Goal: Task Accomplishment & Management: Manage account settings

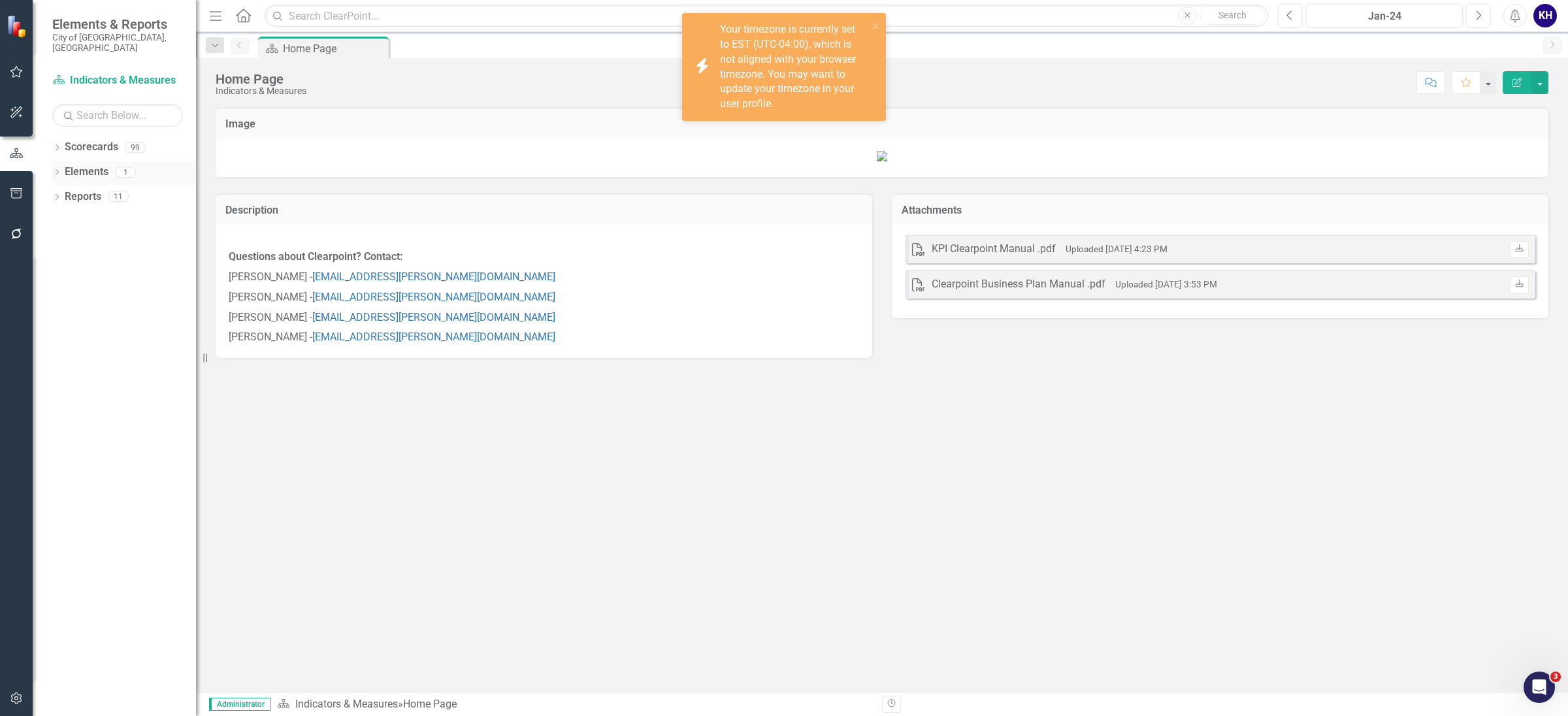
click at [53, 170] on icon "Dropdown" at bounding box center [57, 173] width 9 height 7
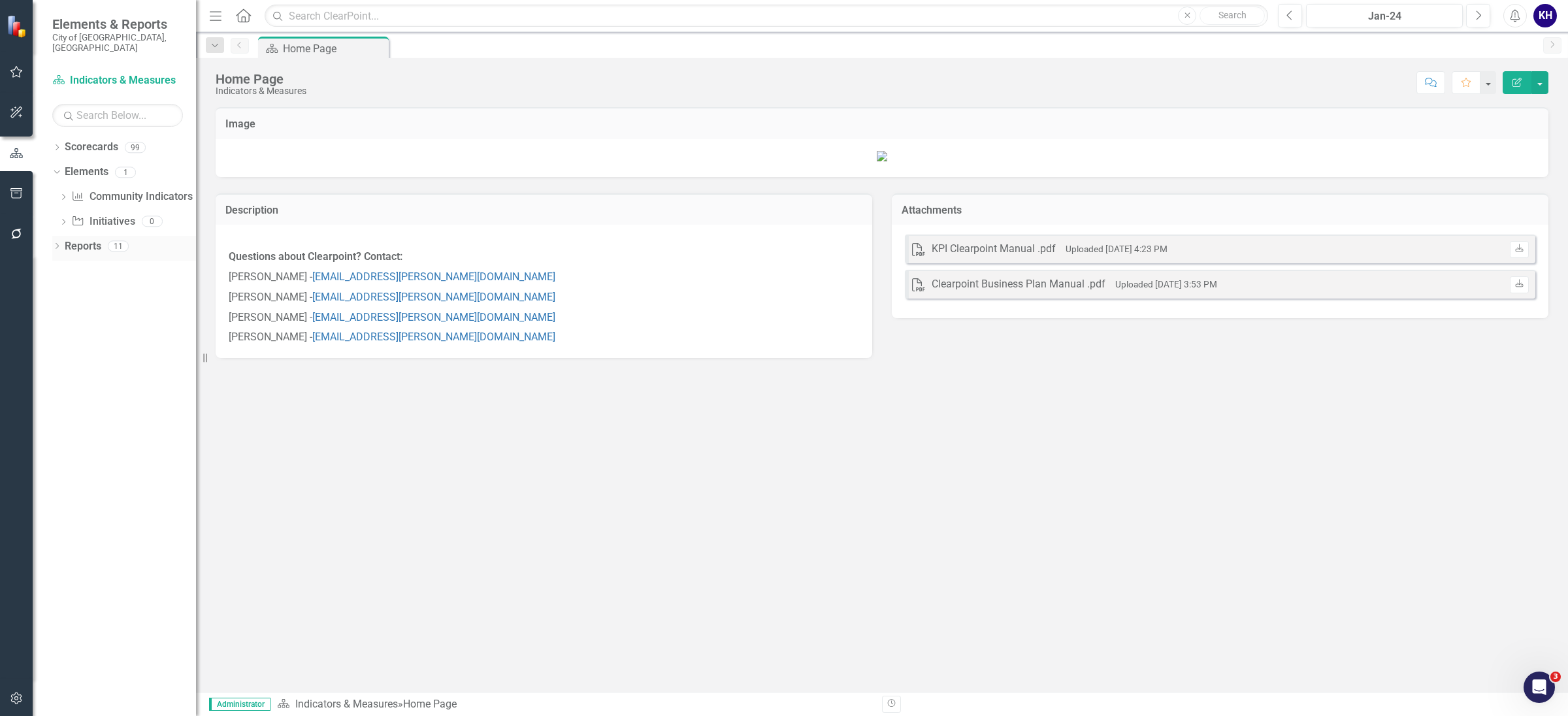
click at [55, 244] on icon "Dropdown" at bounding box center [57, 247] width 9 height 7
click at [59, 241] on div "Dropdown" at bounding box center [55, 245] width 11 height 9
click at [59, 244] on icon "Dropdown" at bounding box center [57, 247] width 9 height 7
click at [65, 211] on div "Dropdown Initiative Initiatives 0" at bounding box center [127, 223] width 137 height 25
click at [63, 218] on div "Dropdown" at bounding box center [63, 223] width 9 height 11
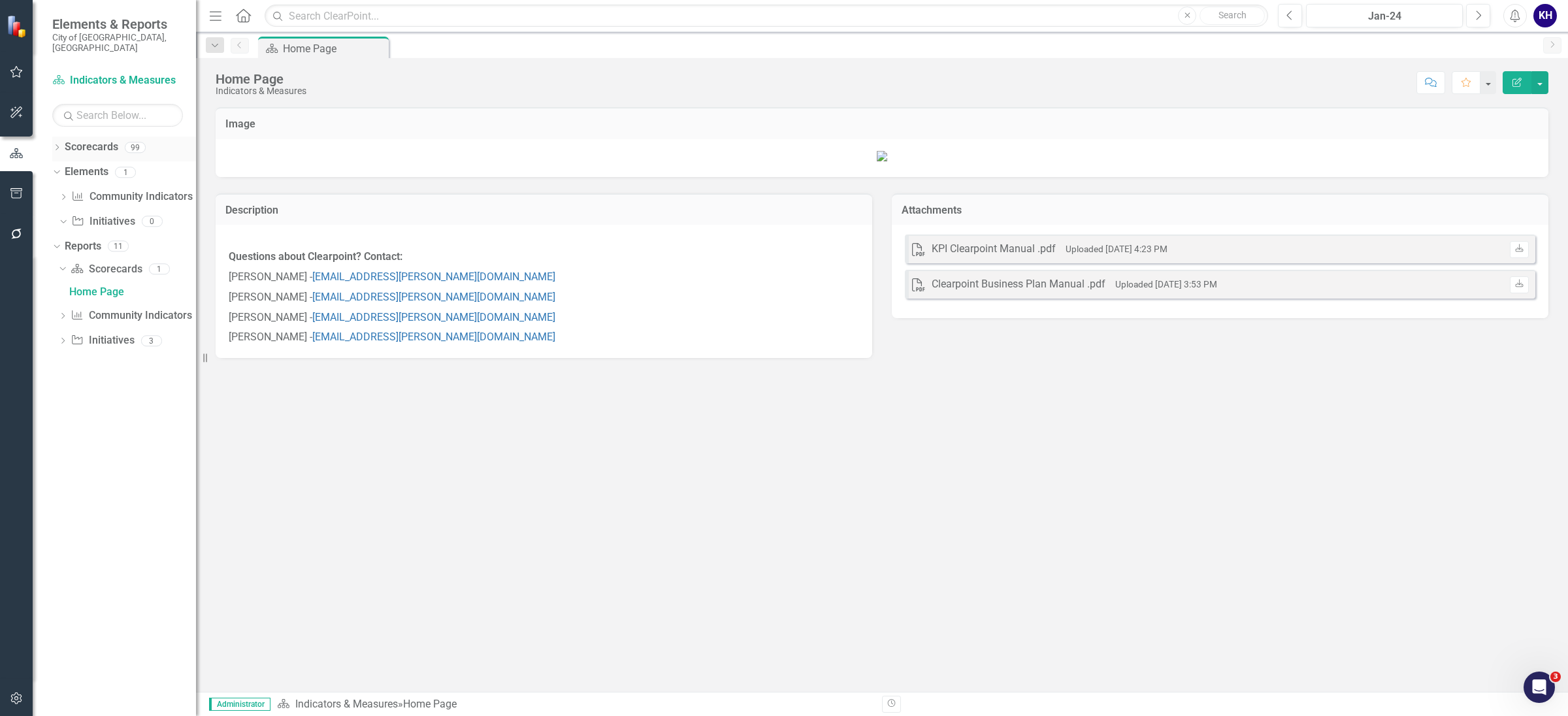
click at [54, 145] on icon "Dropdown" at bounding box center [57, 148] width 9 height 7
click at [68, 192] on icon "Dropdown" at bounding box center [63, 196] width 10 height 8
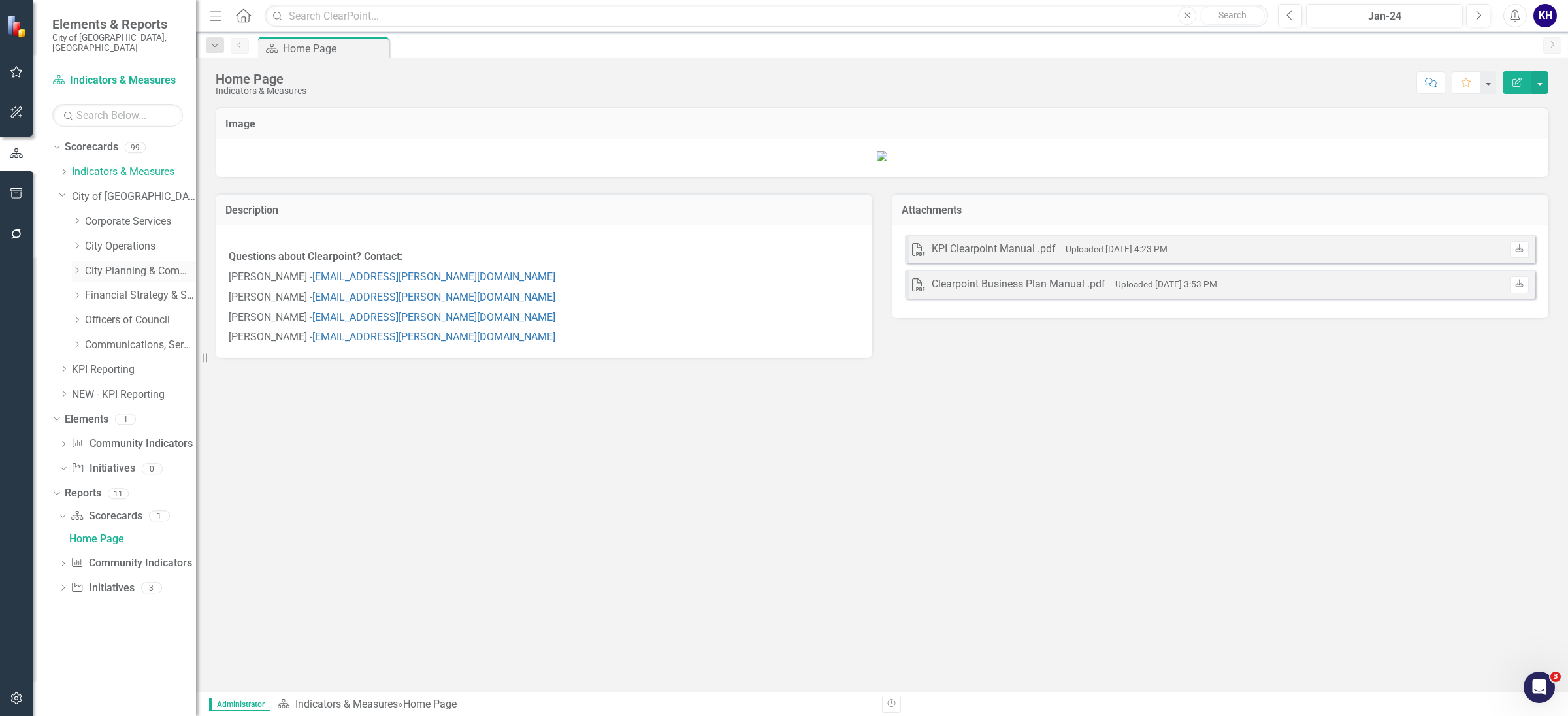
click at [79, 267] on icon "Dropdown" at bounding box center [76, 271] width 10 height 8
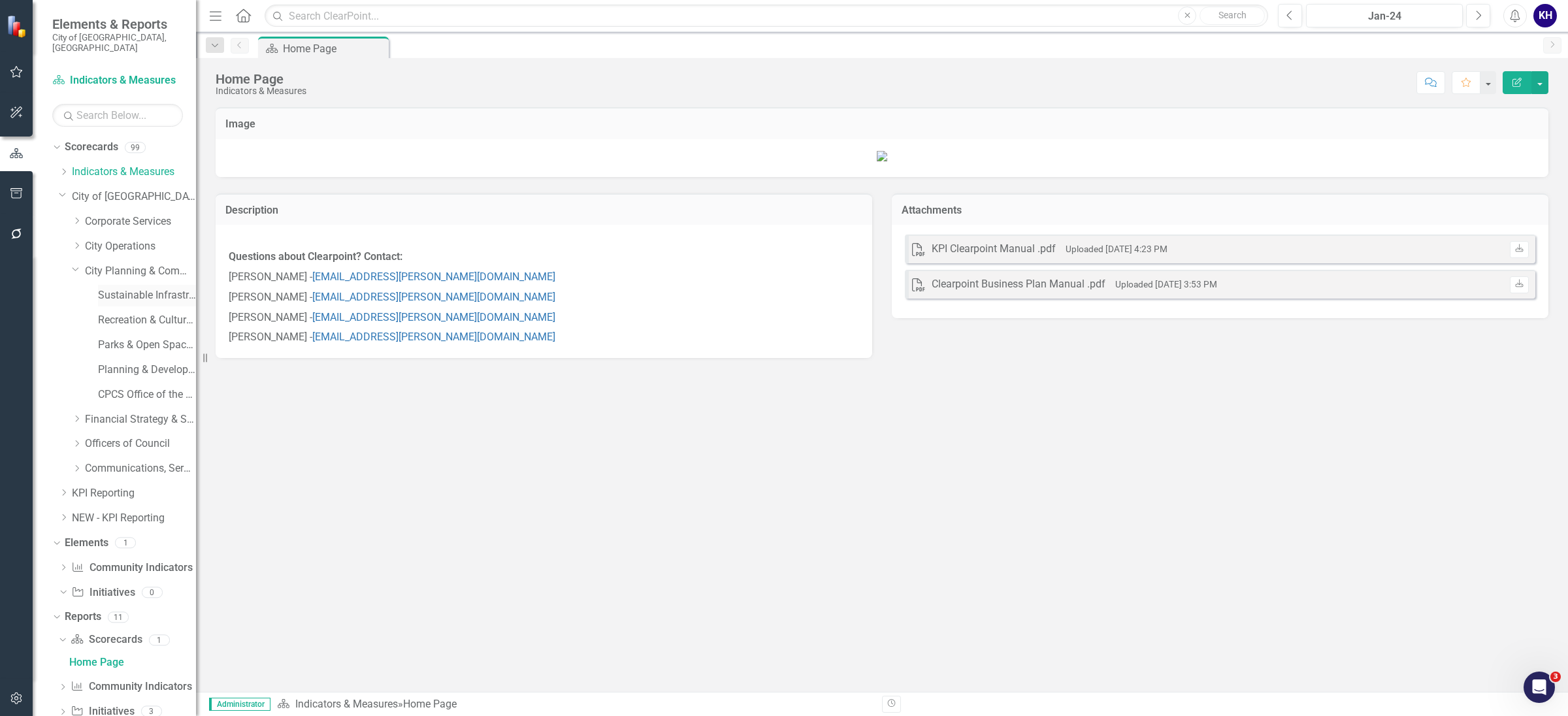
click at [136, 288] on link "Sustainable Infrastructure" at bounding box center [146, 296] width 98 height 15
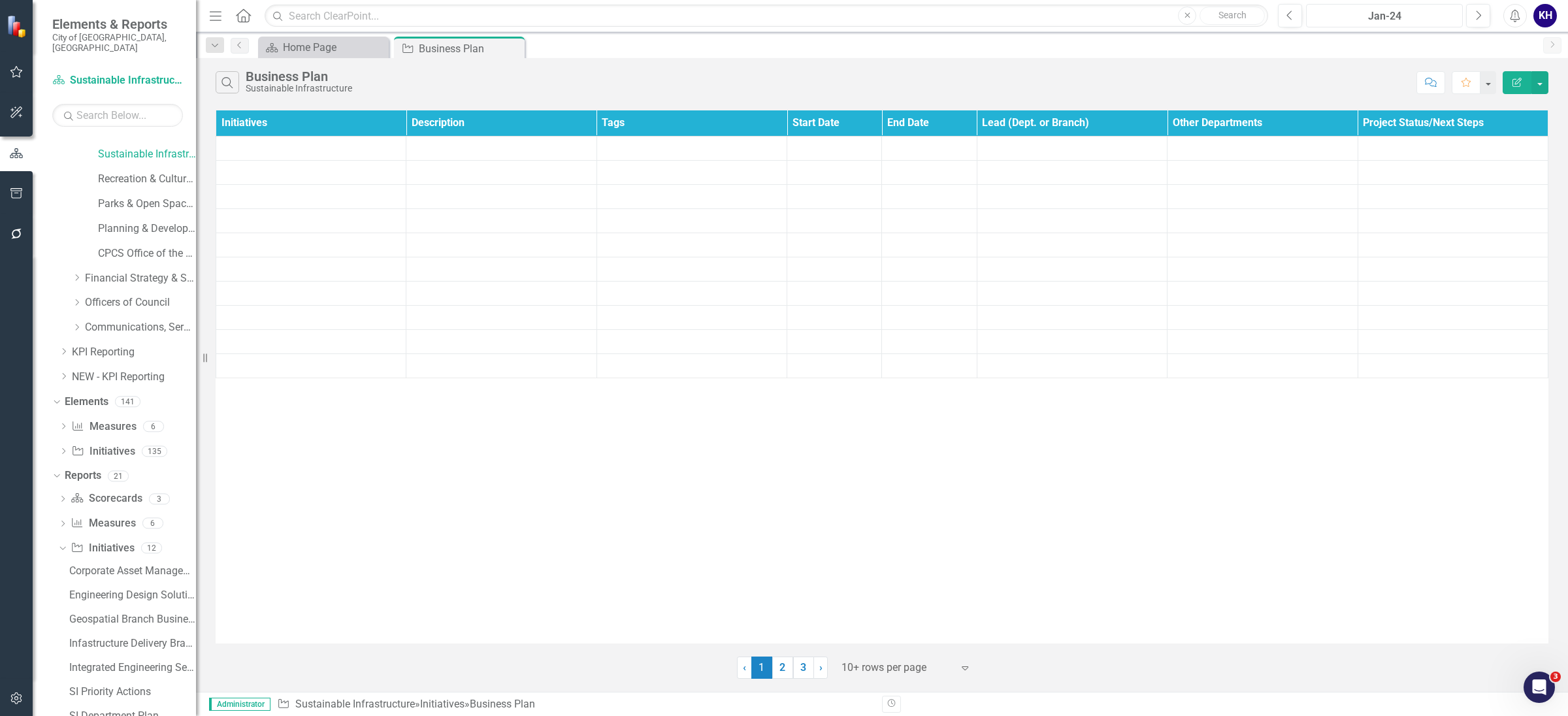
click at [1412, 18] on div "Jan-24" at bounding box center [1385, 16] width 148 height 15
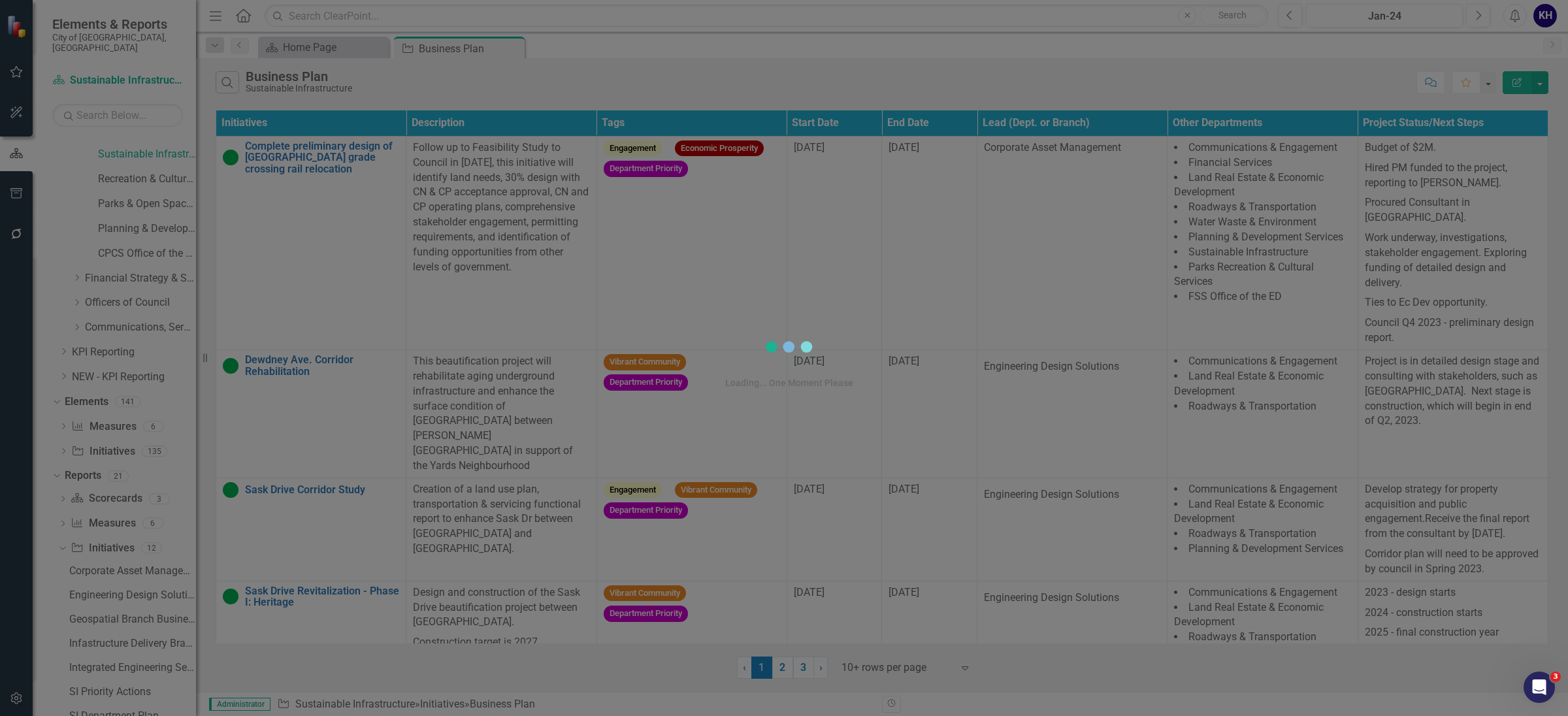
scroll to position [214, 0]
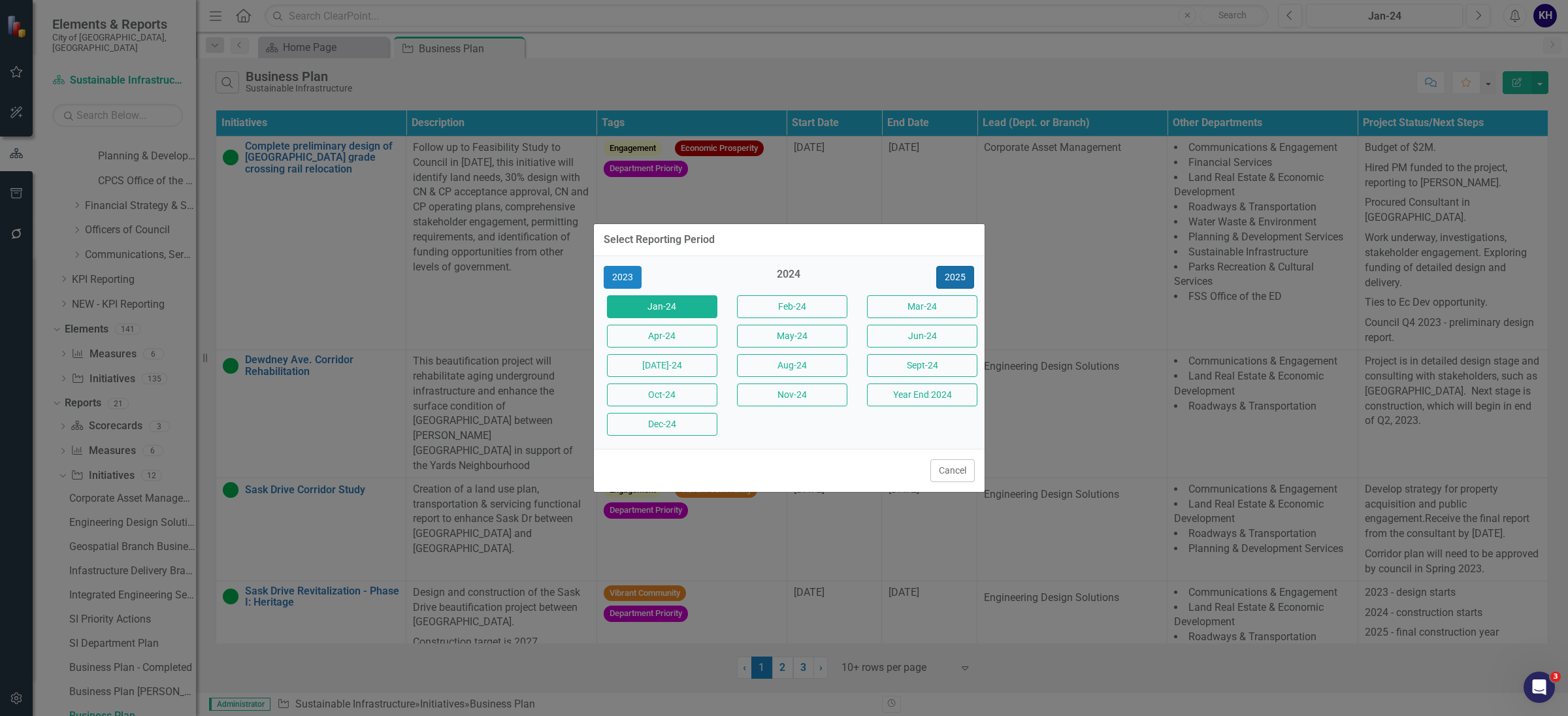
click at [947, 266] on button "2025" at bounding box center [955, 278] width 38 height 23
click at [773, 361] on button "Aug-25" at bounding box center [792, 365] width 111 height 23
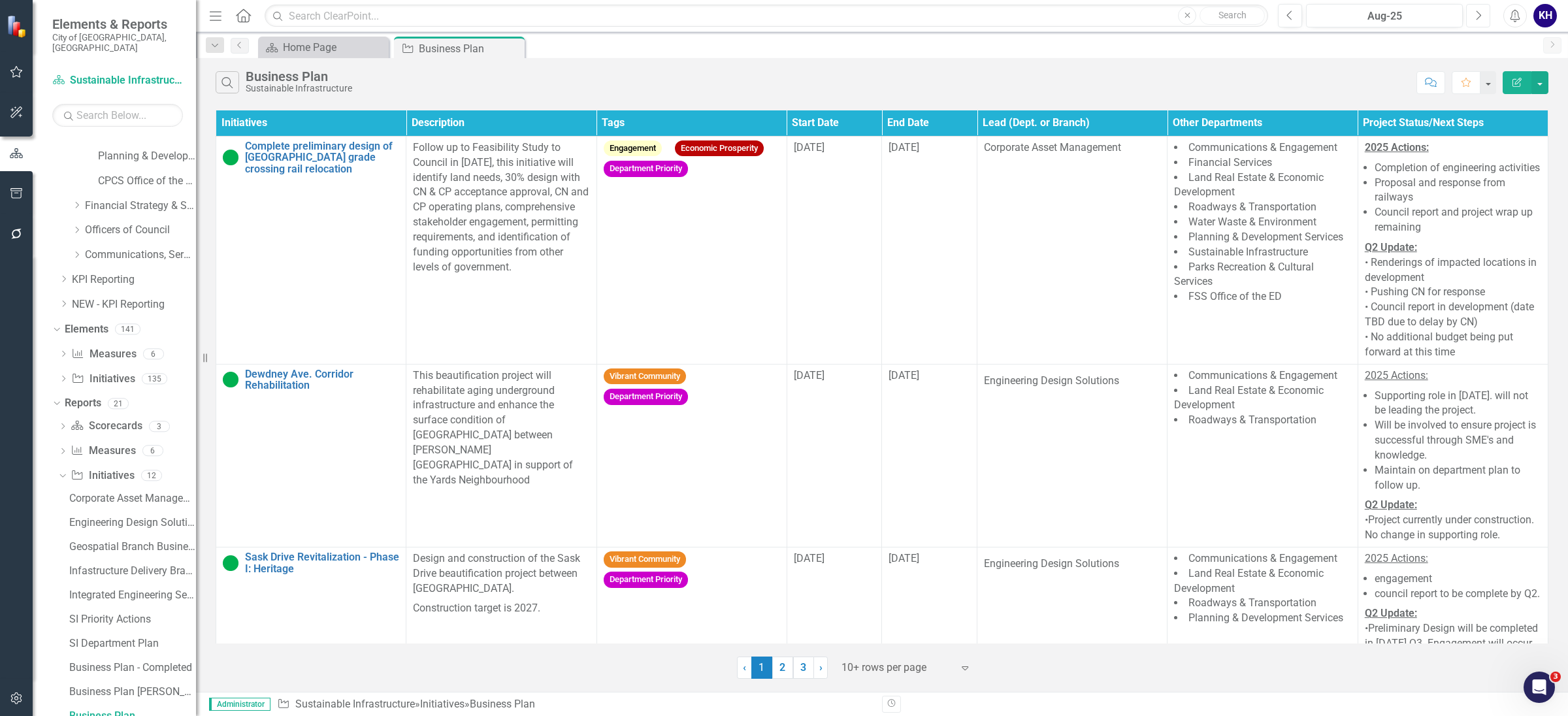
click at [1475, 14] on icon "Next" at bounding box center [1478, 15] width 7 height 12
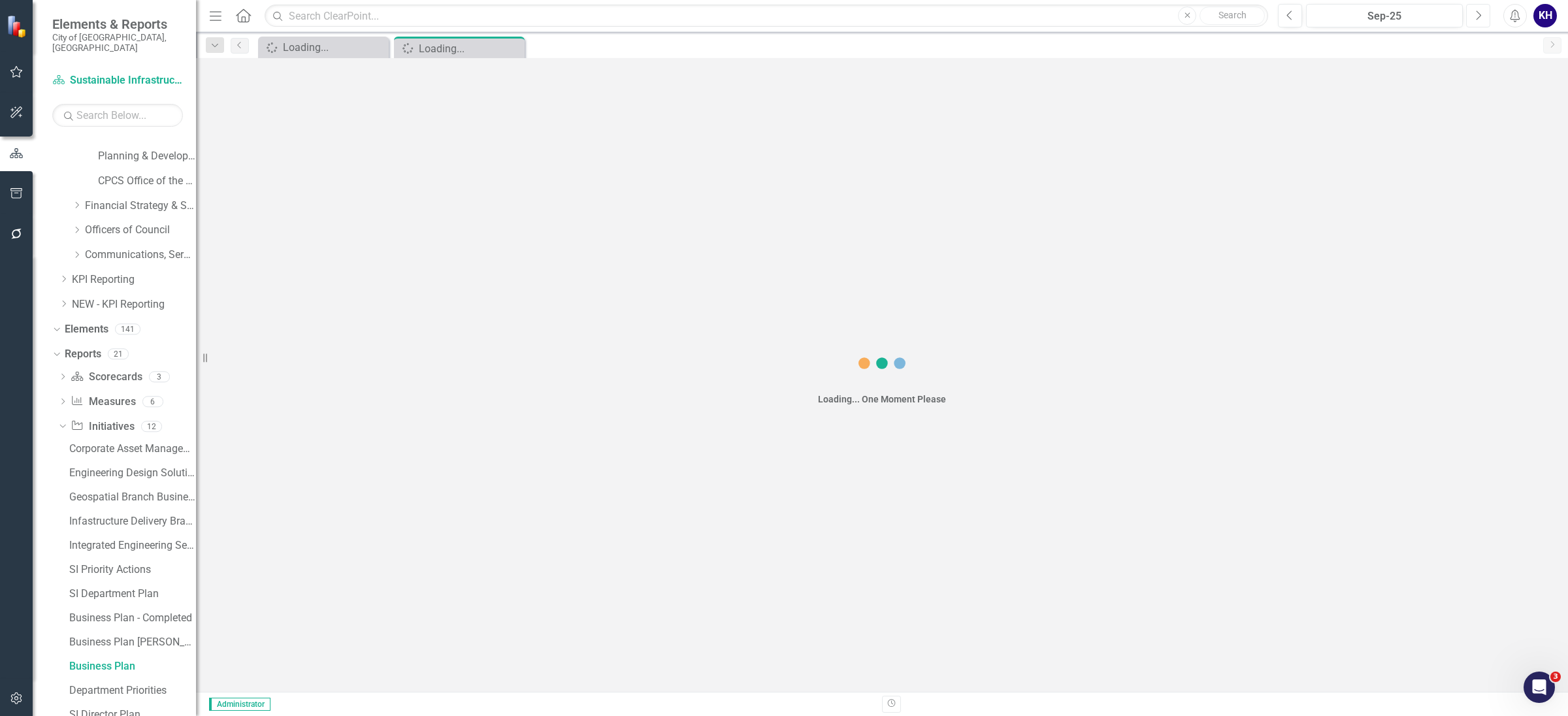
click at [1475, 14] on icon "Next" at bounding box center [1478, 15] width 7 height 12
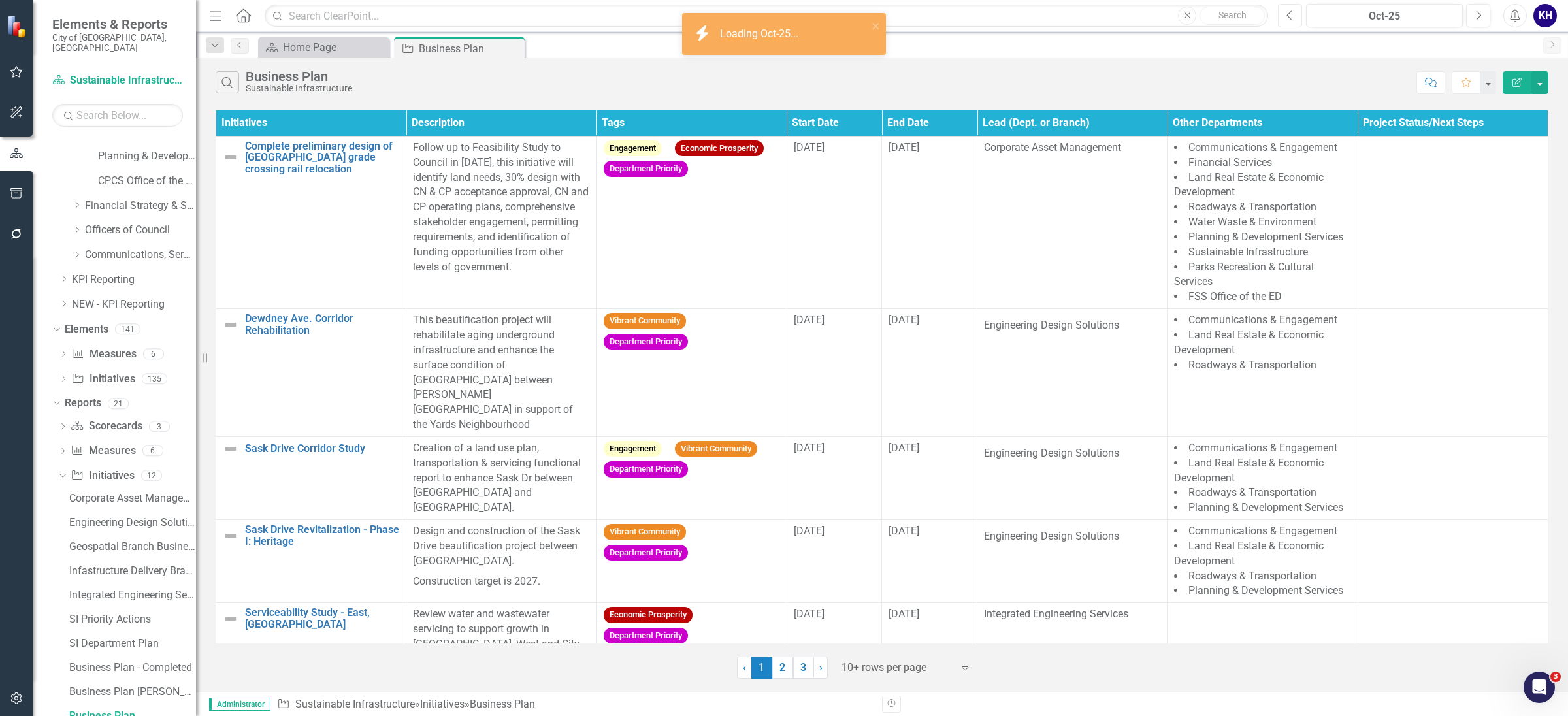
click at [1293, 12] on icon "Previous" at bounding box center [1289, 15] width 7 height 12
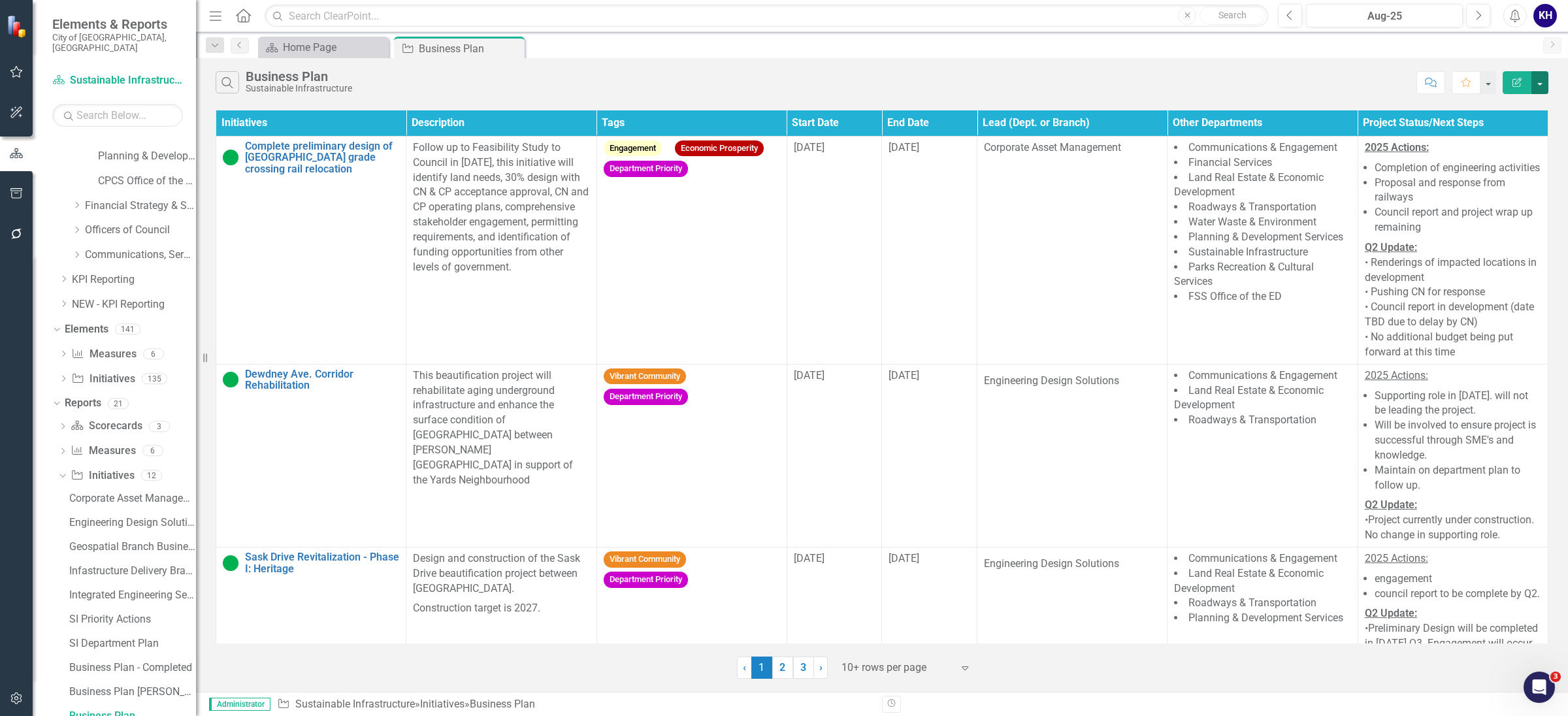
click at [1543, 93] on button "button" at bounding box center [1540, 83] width 17 height 23
click at [1540, 122] on link "PDF Export to PDF" at bounding box center [1496, 134] width 103 height 24
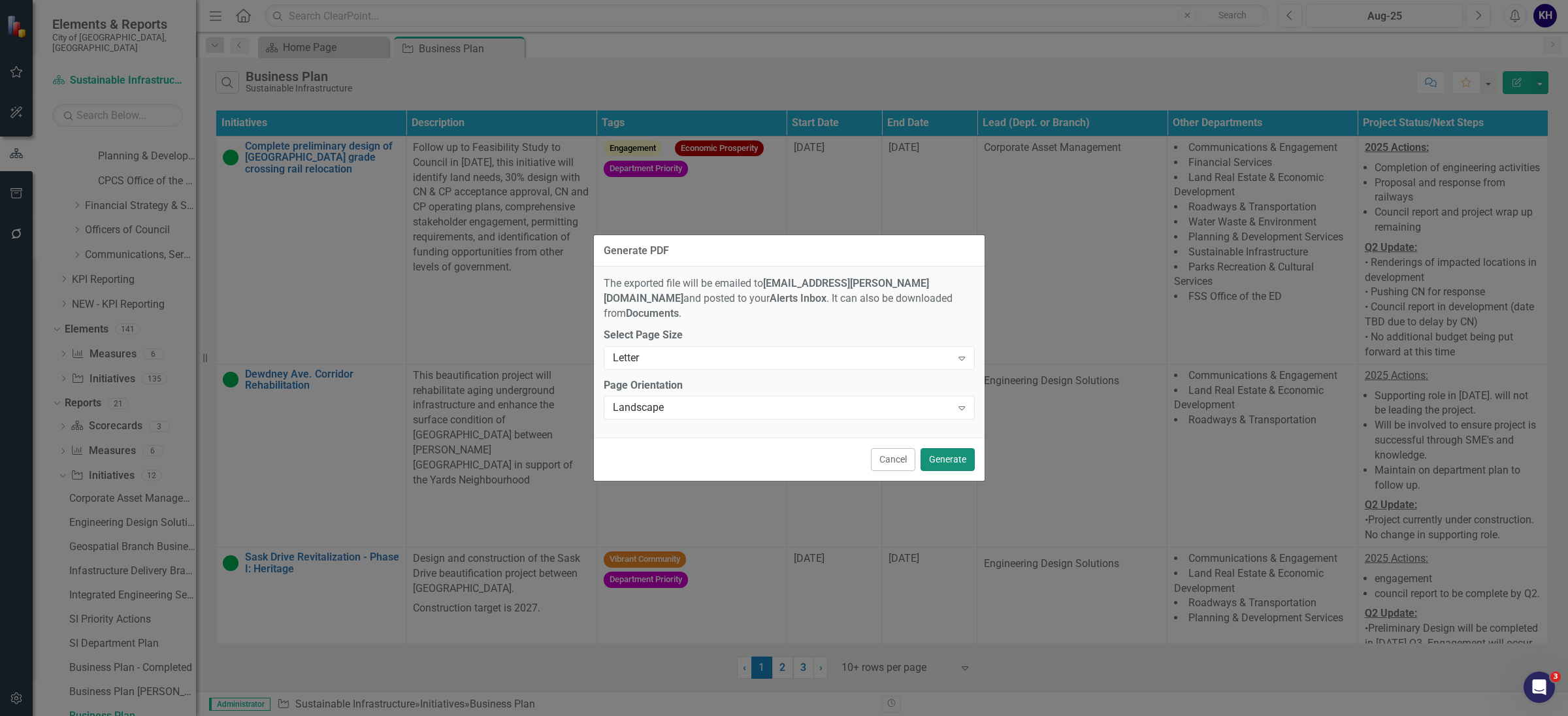
click at [939, 455] on button "Generate" at bounding box center [948, 460] width 54 height 23
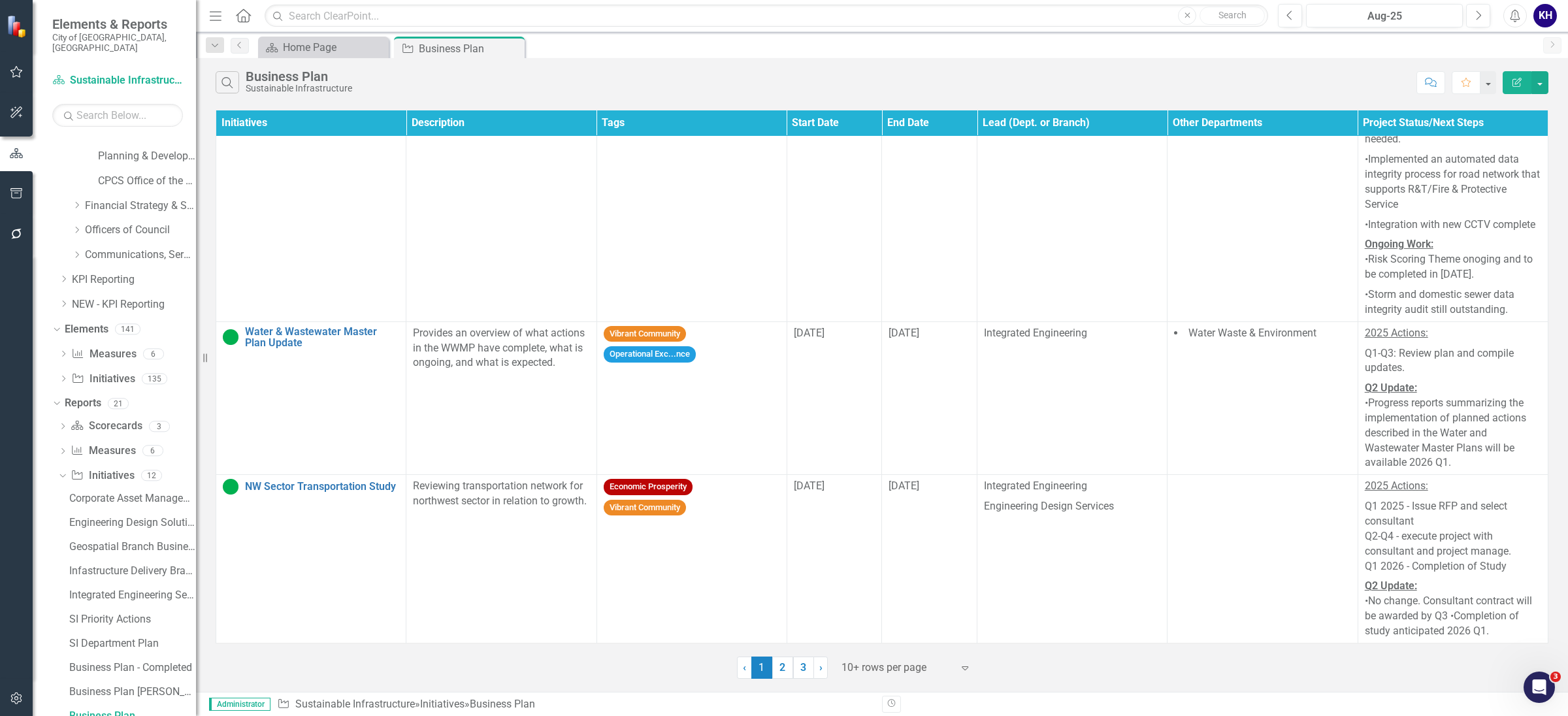
scroll to position [1421, 0]
click at [808, 668] on link "3" at bounding box center [803, 668] width 21 height 22
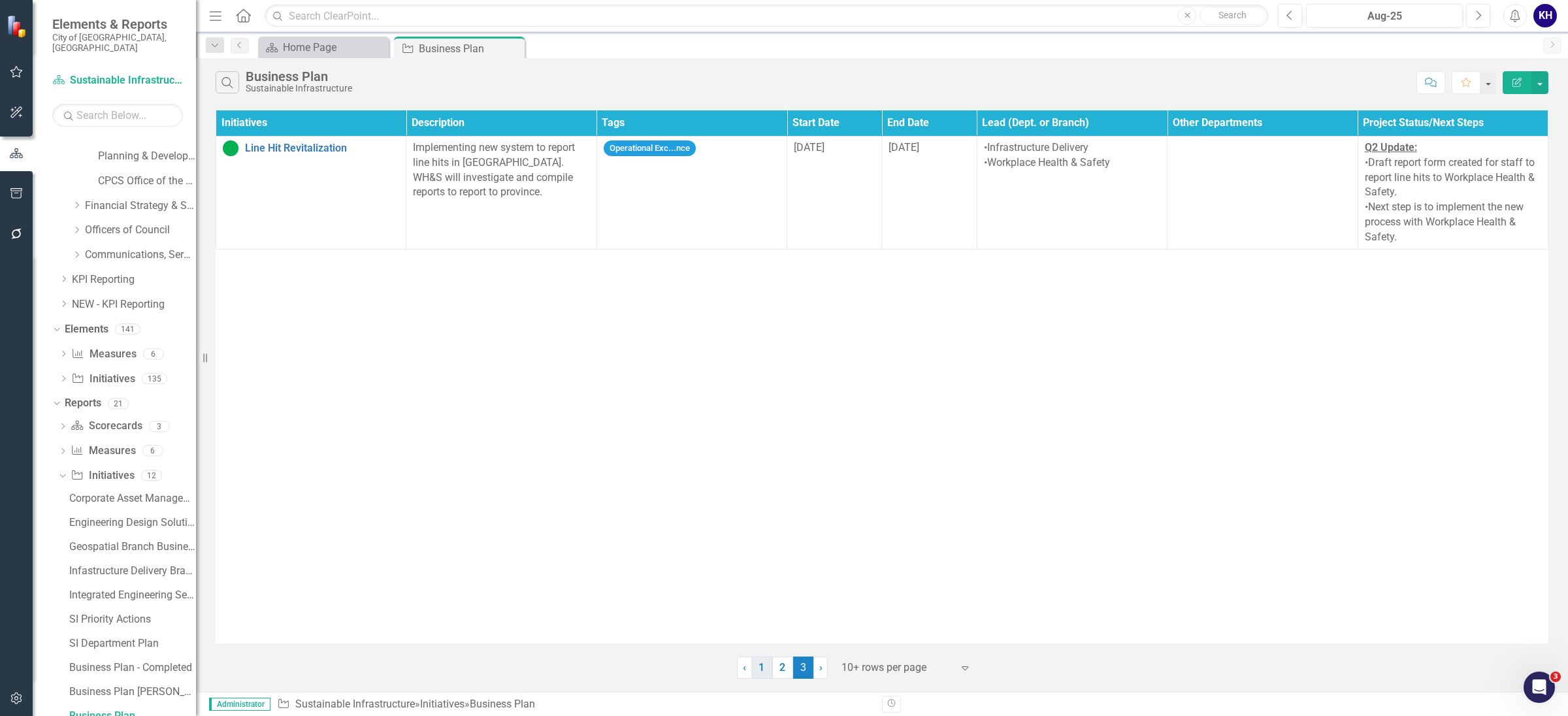
click at [761, 676] on link "1" at bounding box center [762, 668] width 21 height 22
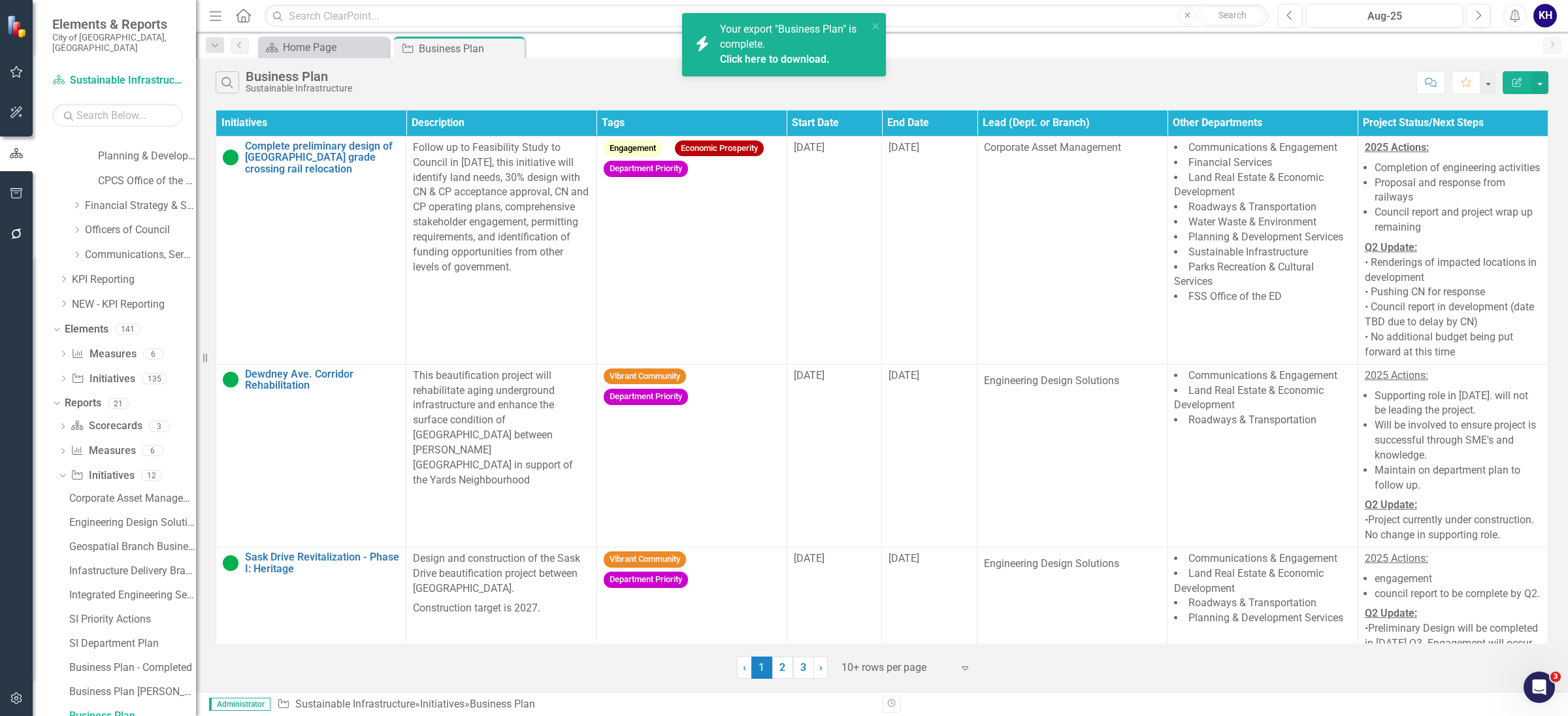
click at [795, 50] on div "Your export "Business Plan" is complete. Click here to download." at bounding box center [794, 45] width 148 height 45
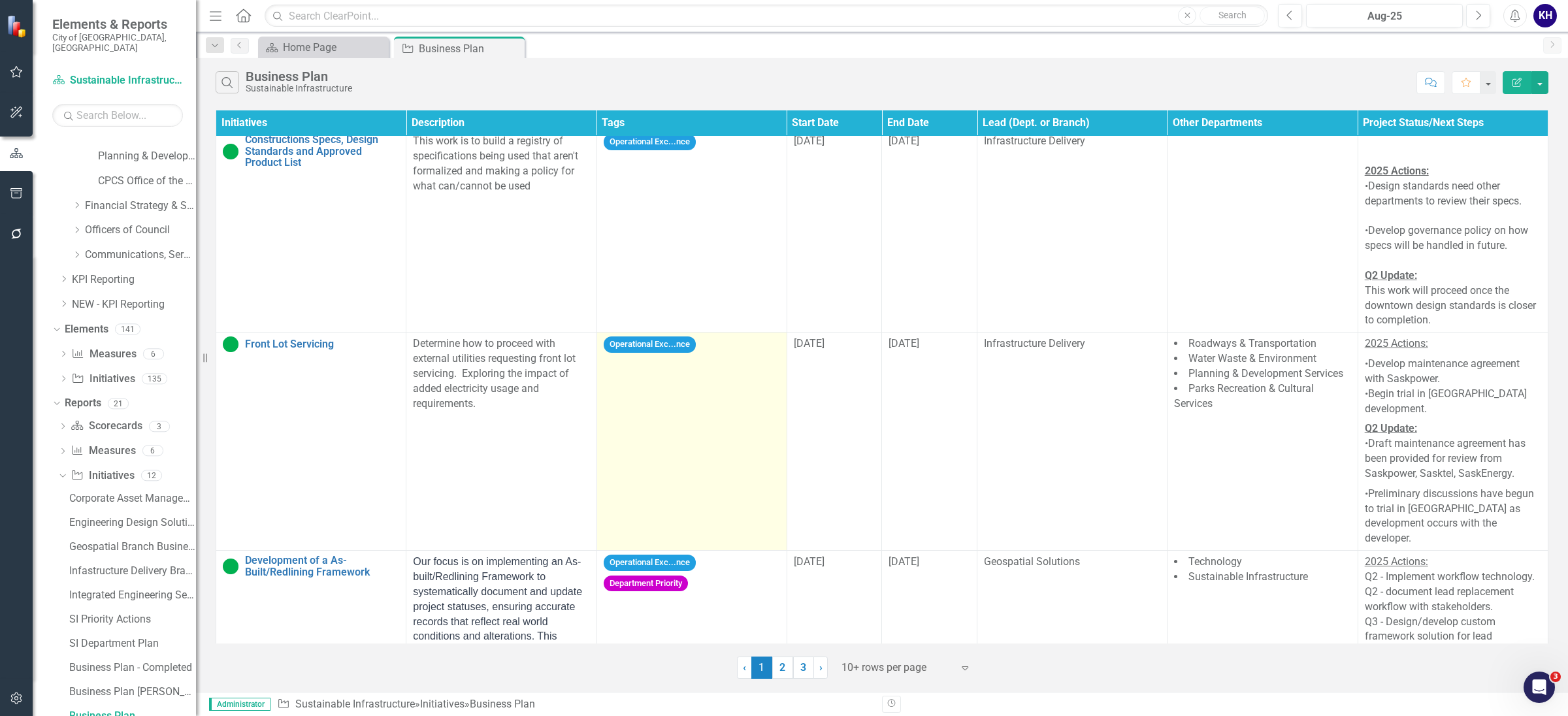
scroll to position [768, 0]
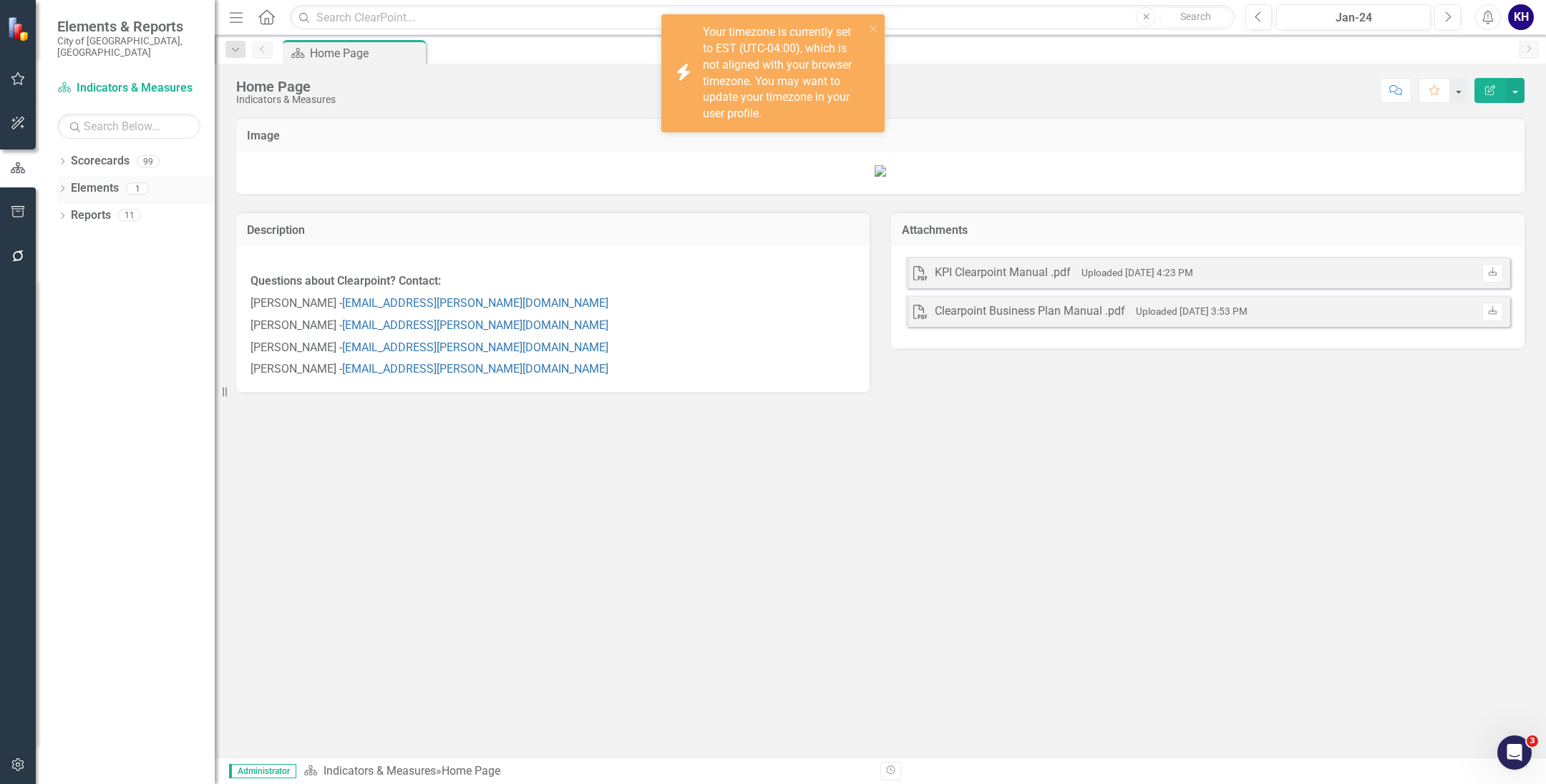
click at [64, 186] on icon "Dropdown" at bounding box center [62, 189] width 10 height 8
click at [64, 159] on icon "Dropdown" at bounding box center [62, 163] width 10 height 8
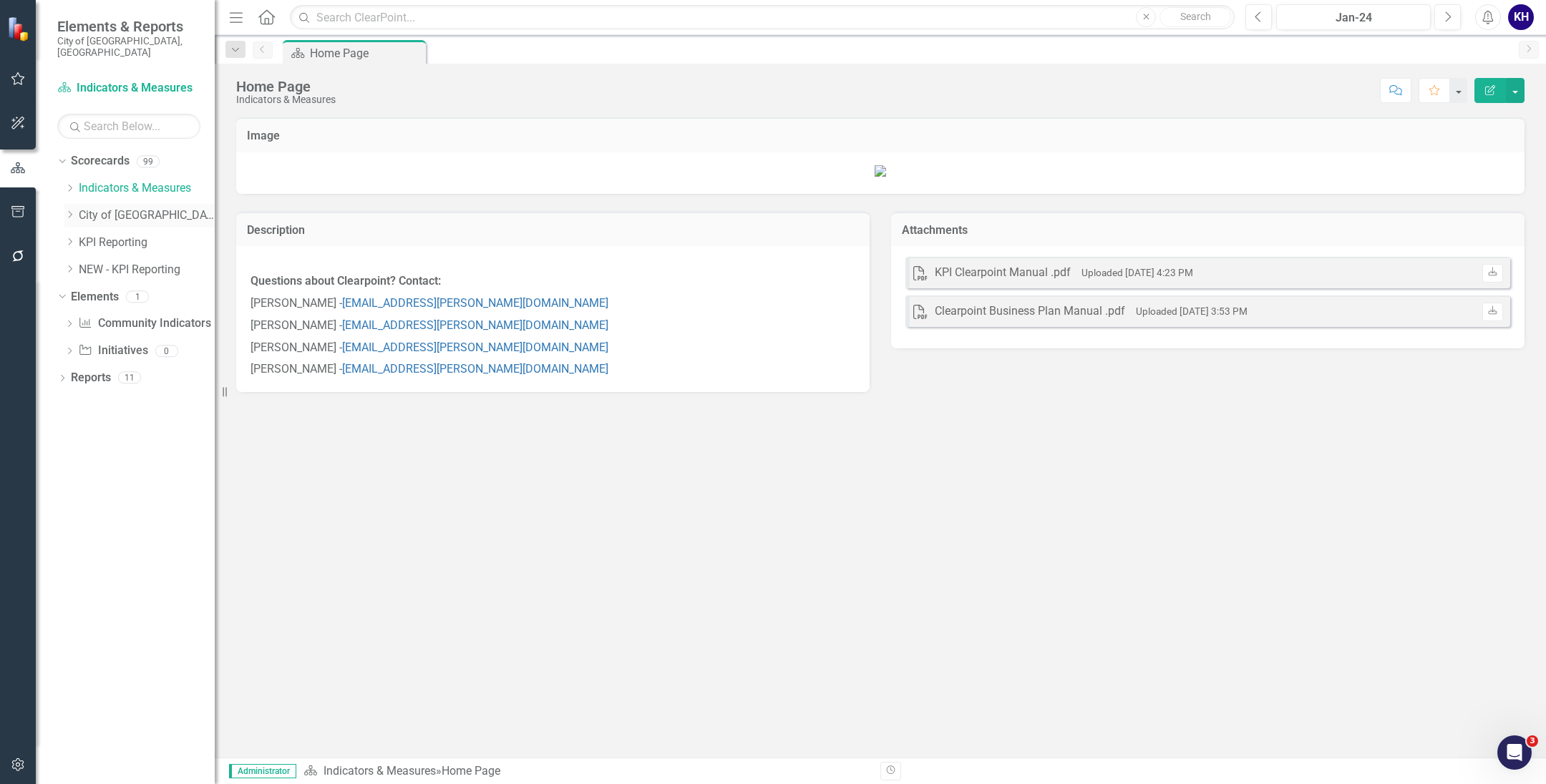
click at [76, 210] on div "Dropdown" at bounding box center [71, 216] width 14 height 12
click at [88, 292] on icon "Dropdown" at bounding box center [83, 296] width 11 height 8
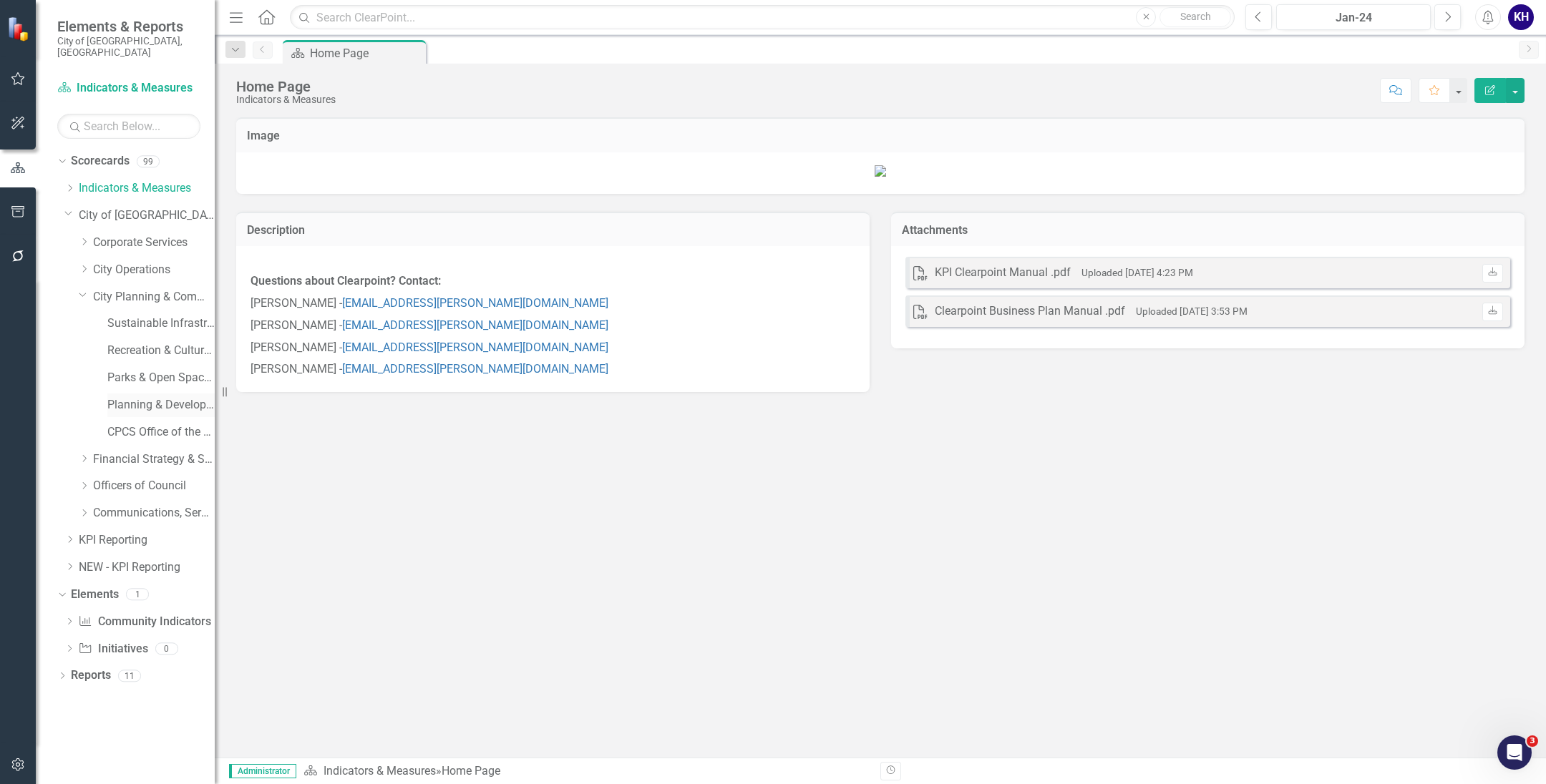
click at [146, 402] on div "Planning & Development Services" at bounding box center [160, 405] width 107 height 24
click at [151, 397] on link "Planning & Development Services" at bounding box center [160, 405] width 107 height 17
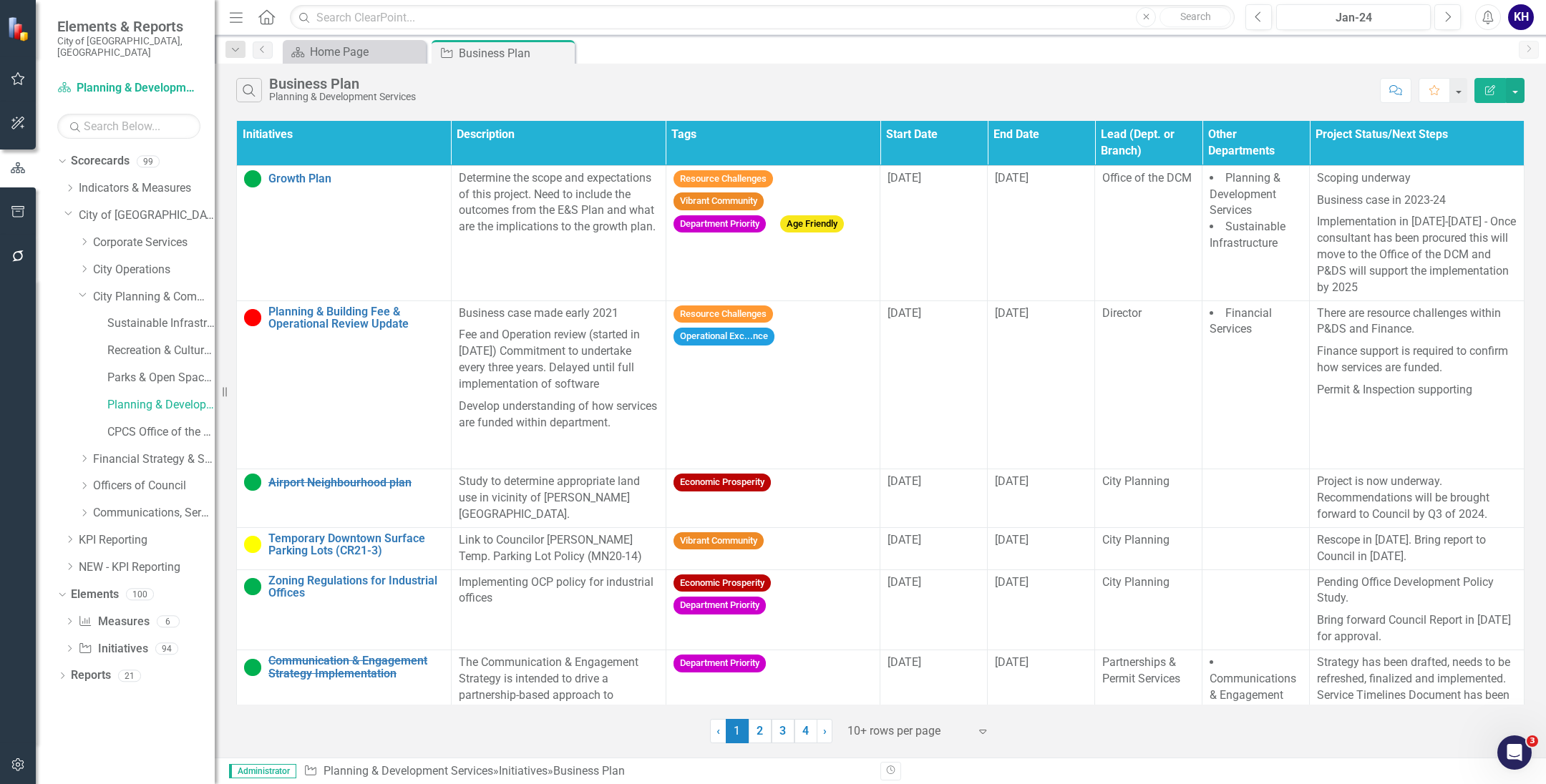
click at [1099, 72] on div "Search Business Plan Planning & Development Services Comment Favorite Edit Repo…" at bounding box center [880, 87] width 1331 height 46
click at [1301, 19] on div "Jan-24" at bounding box center [1353, 18] width 145 height 17
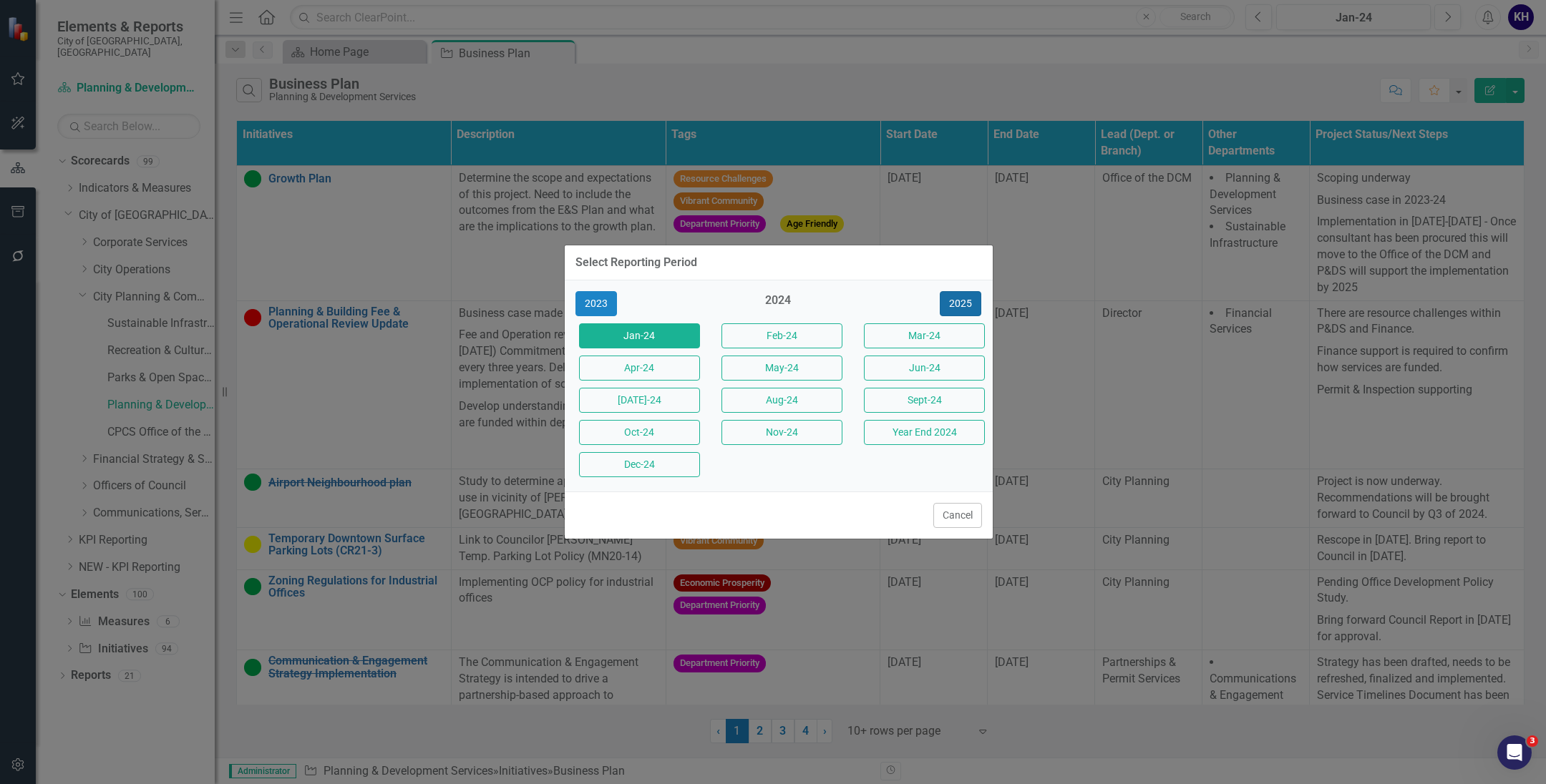
click at [976, 302] on button "2025" at bounding box center [960, 304] width 41 height 25
click at [820, 397] on button "Aug-25" at bounding box center [782, 400] width 121 height 25
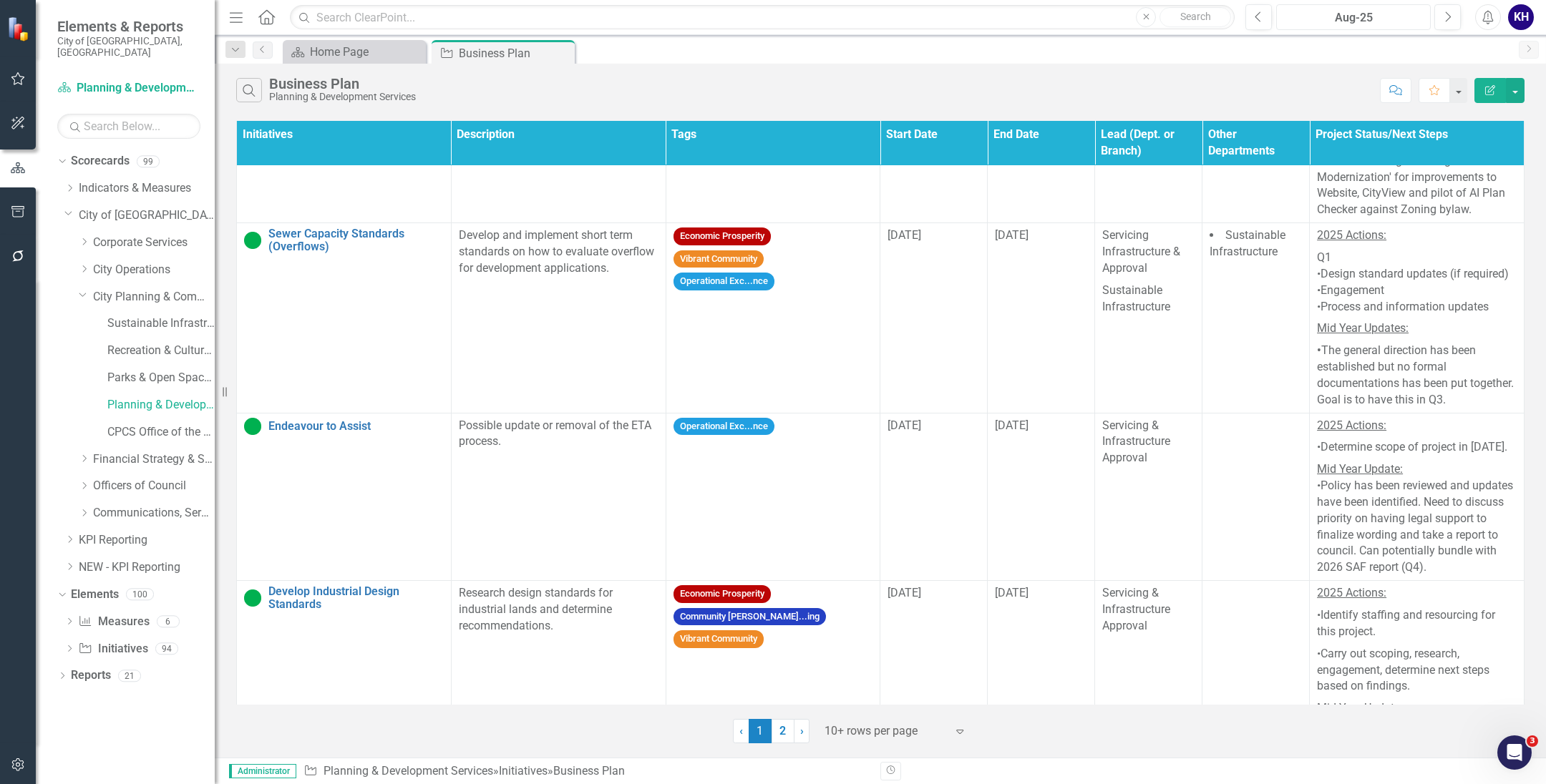
scroll to position [2605, 0]
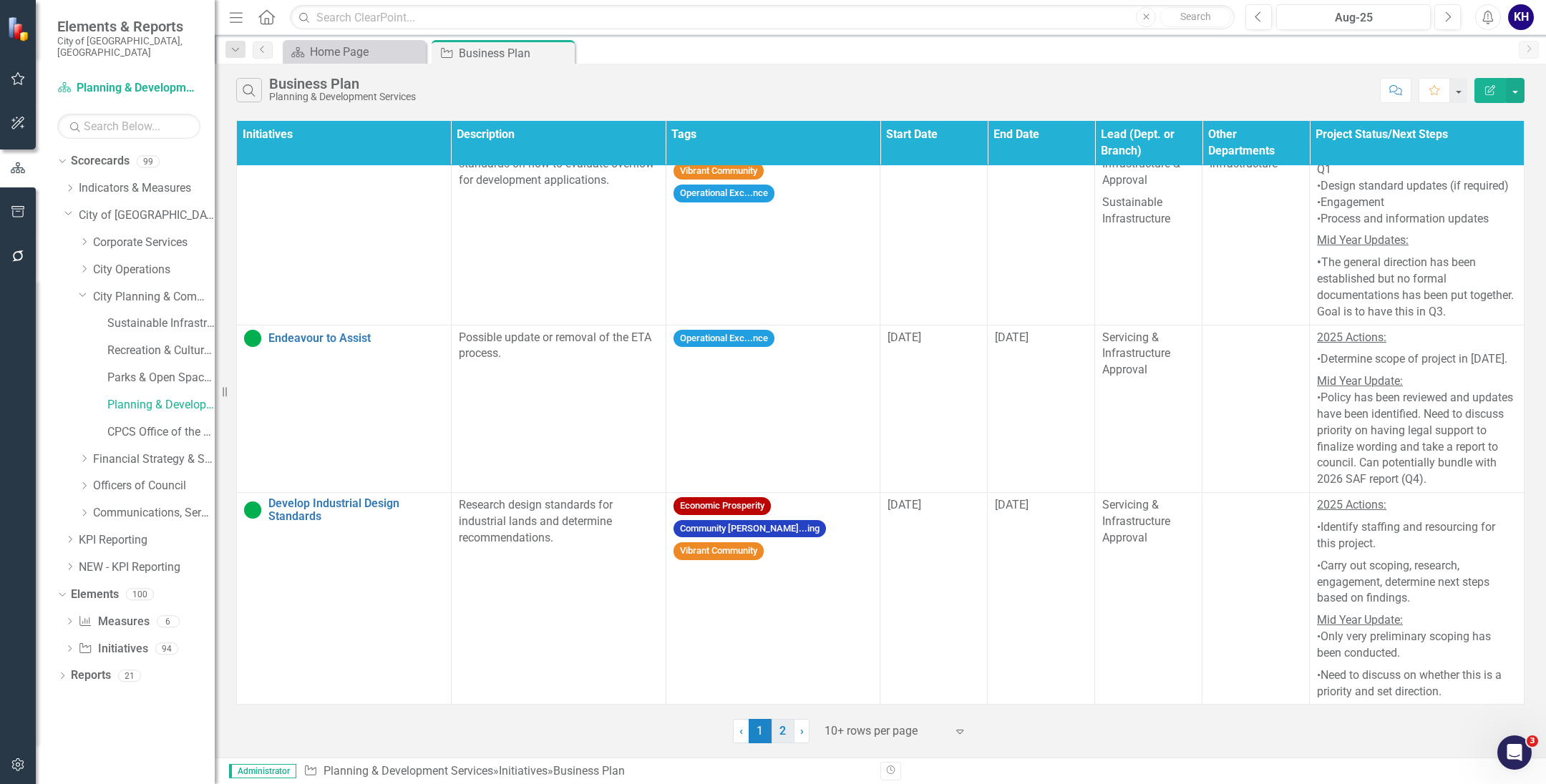
click at [784, 743] on link "2" at bounding box center [783, 731] width 23 height 24
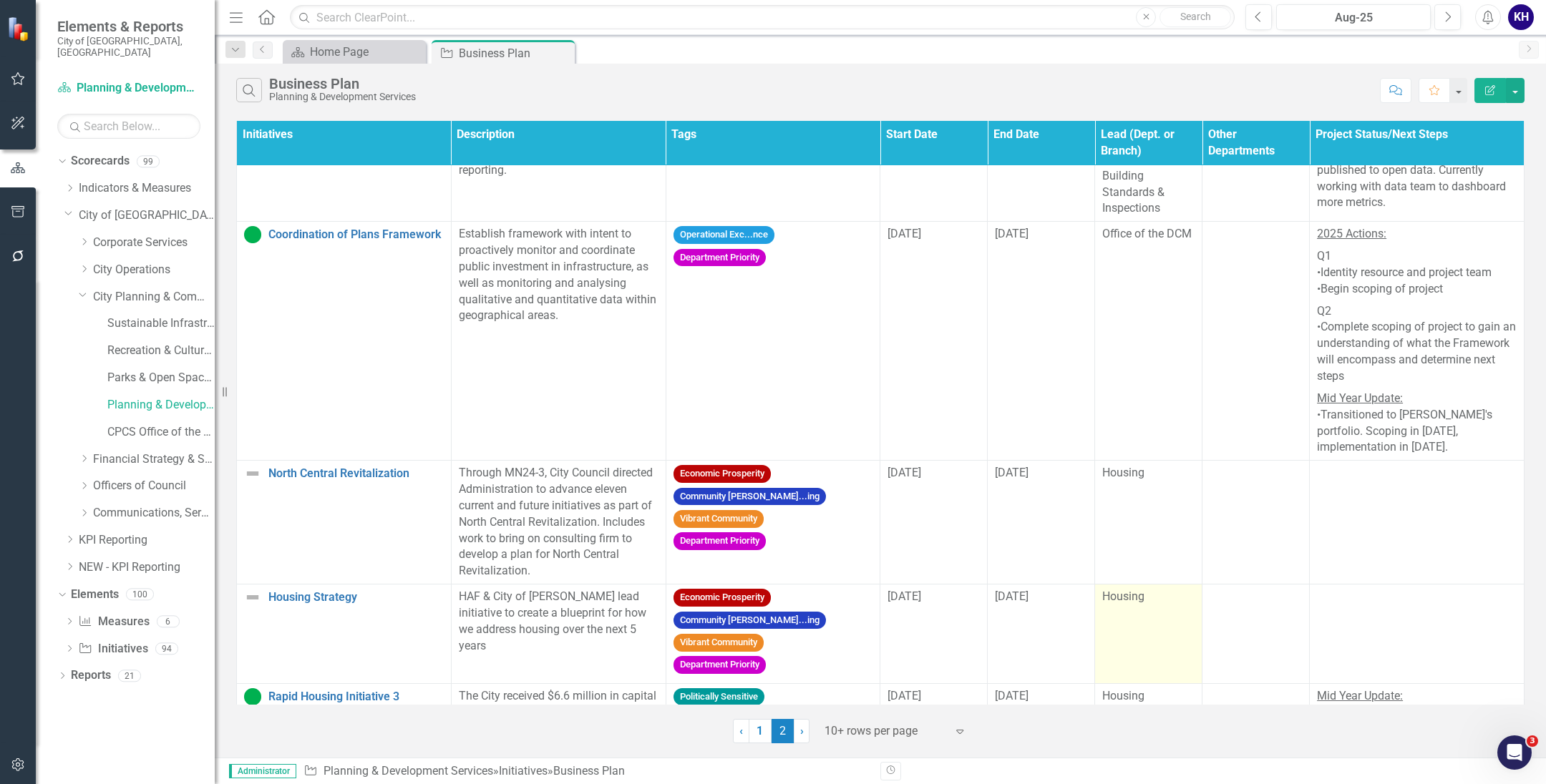
scroll to position [515, 0]
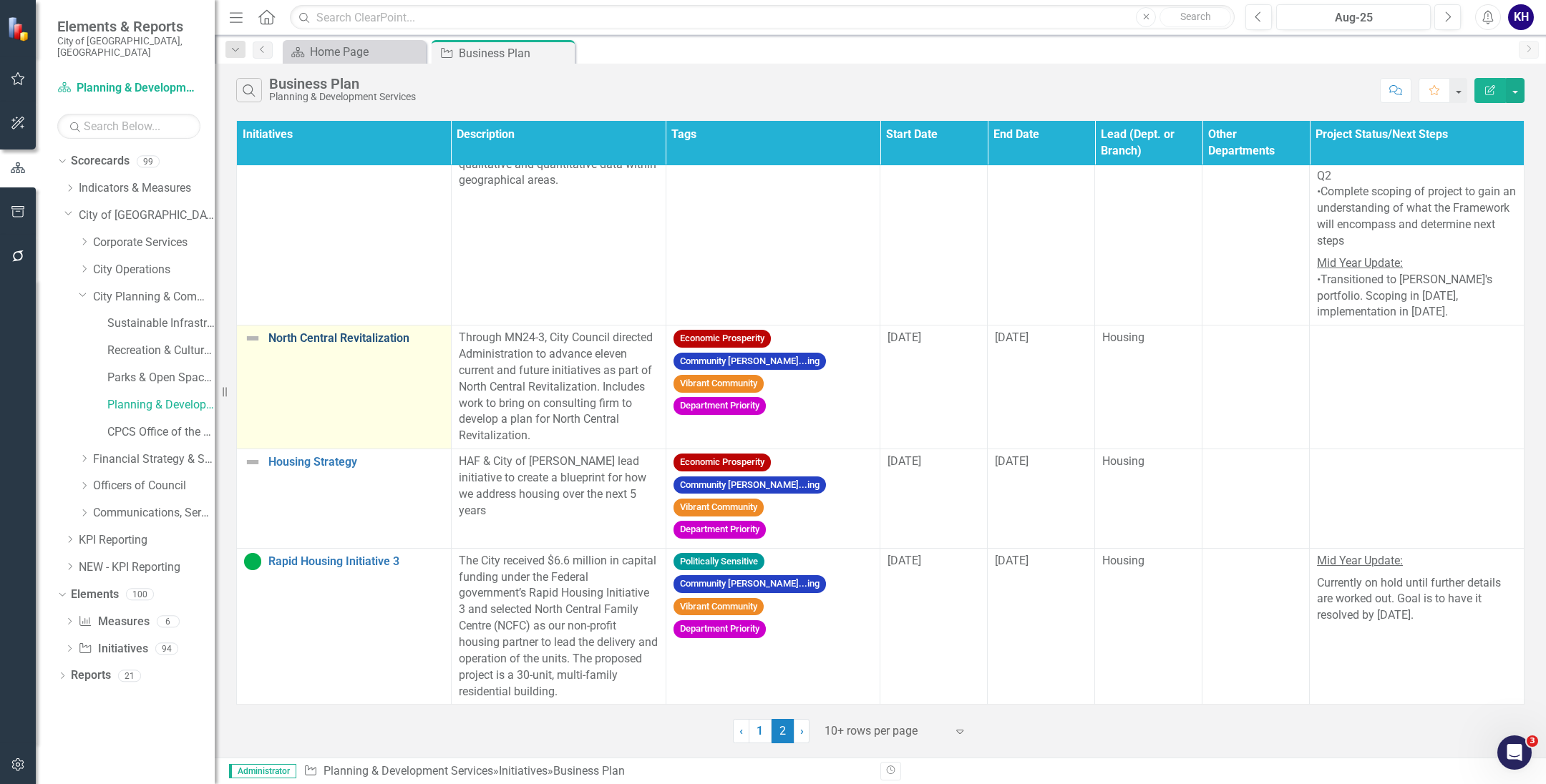
click at [281, 332] on link "North Central Revitalization" at bounding box center [356, 338] width 175 height 13
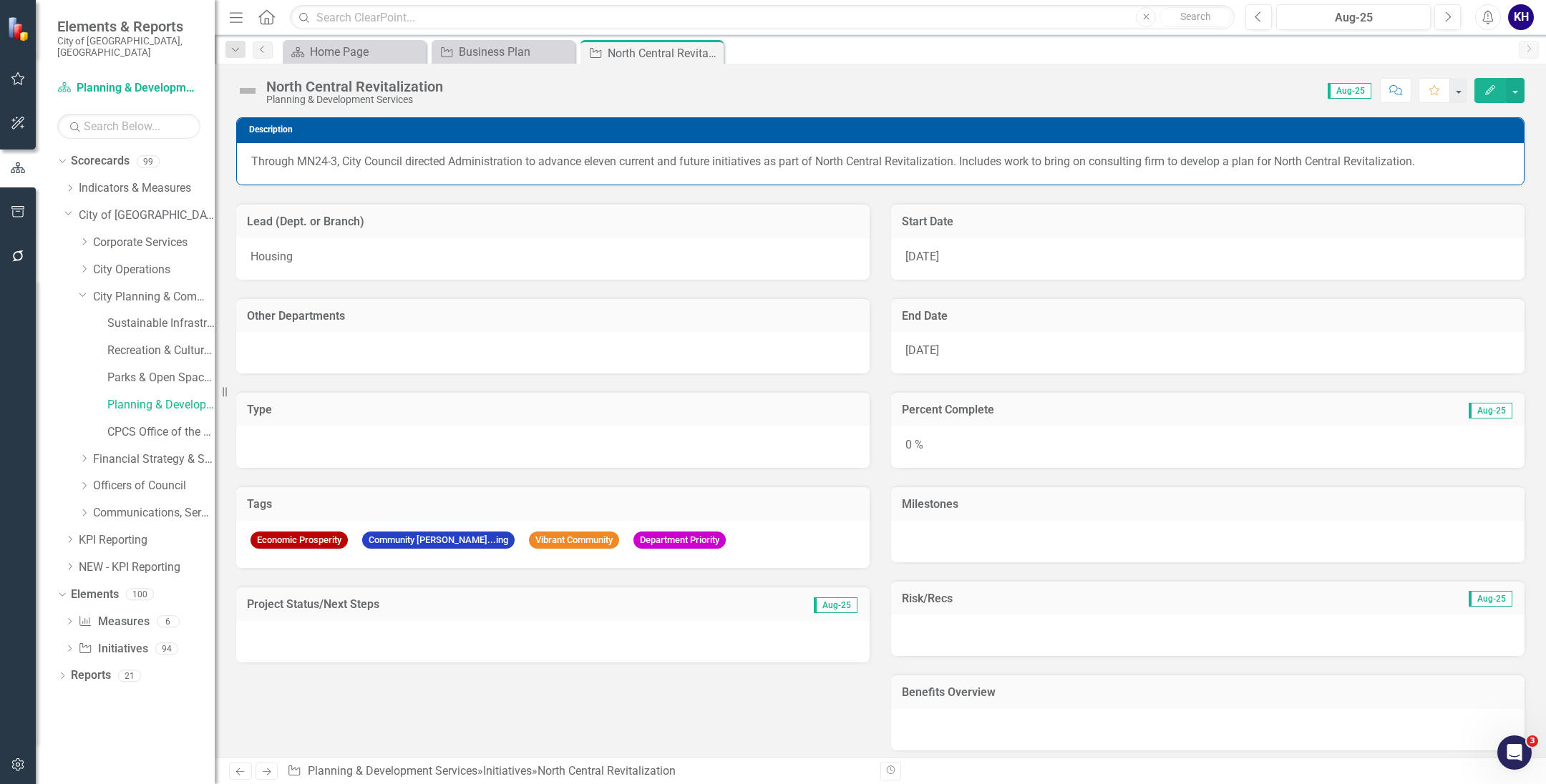
click at [249, 91] on img at bounding box center [247, 90] width 23 height 23
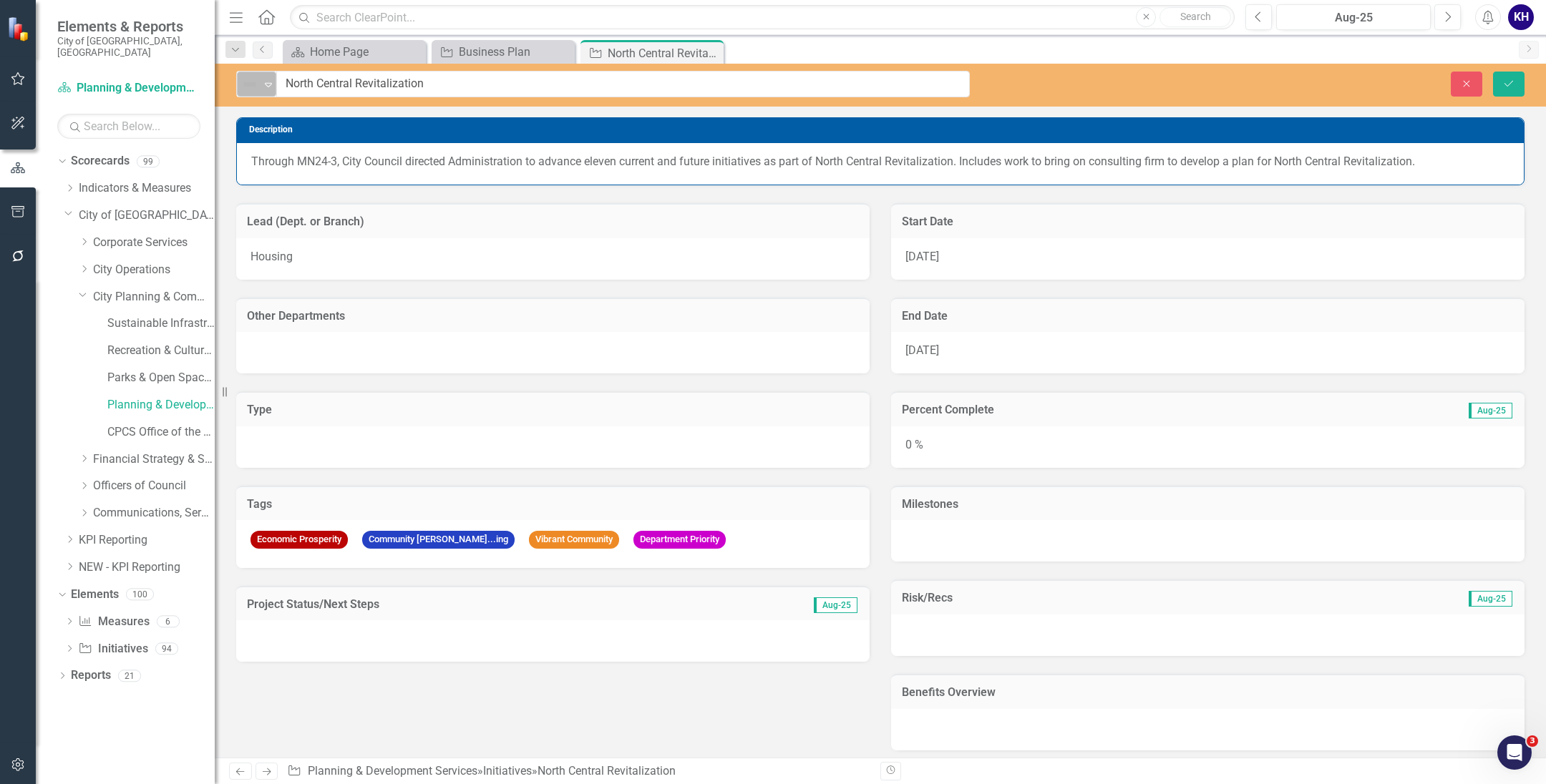
click at [243, 90] on img at bounding box center [249, 84] width 17 height 17
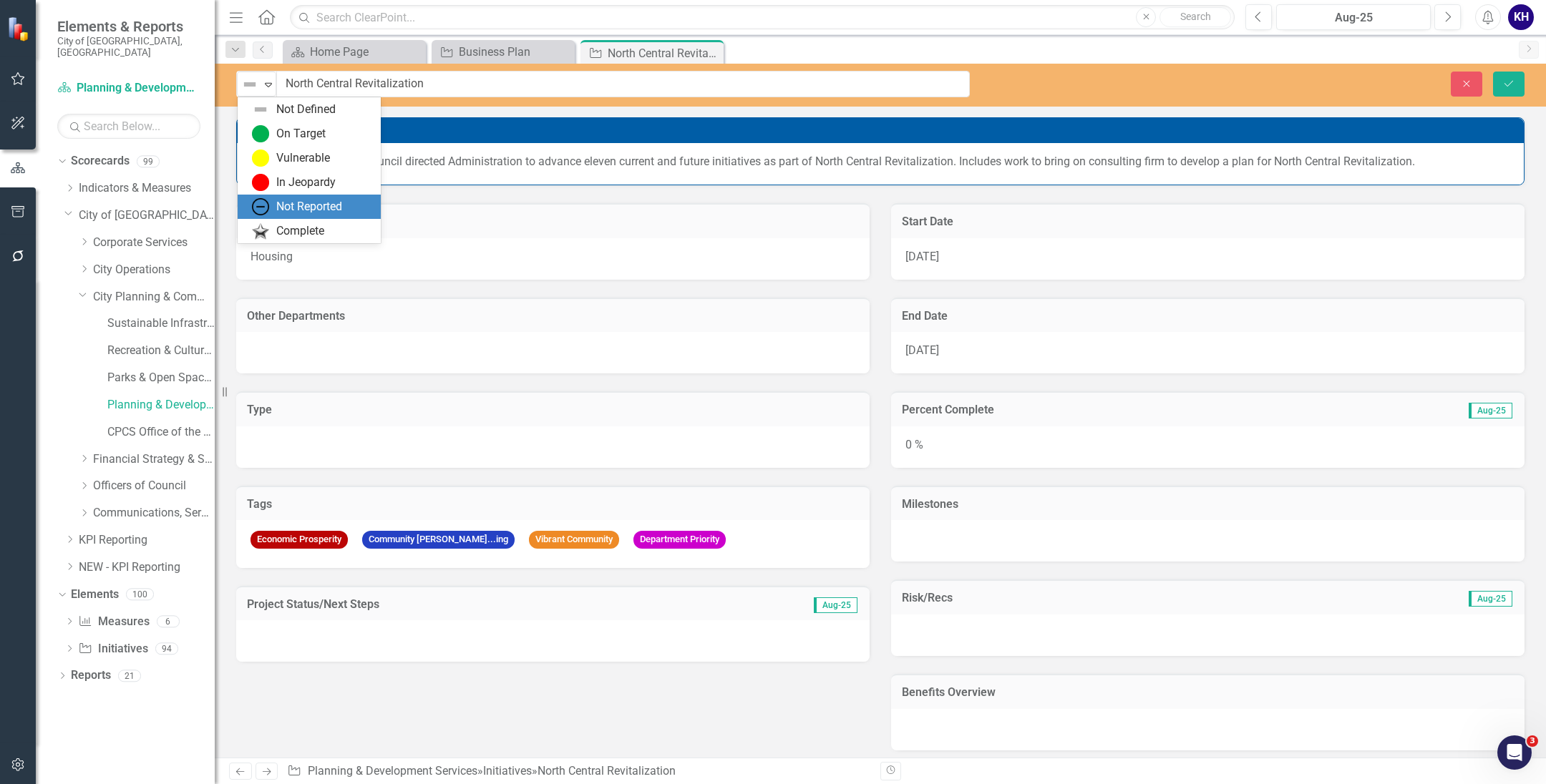
click at [299, 213] on div "Not Reported" at bounding box center [309, 207] width 66 height 17
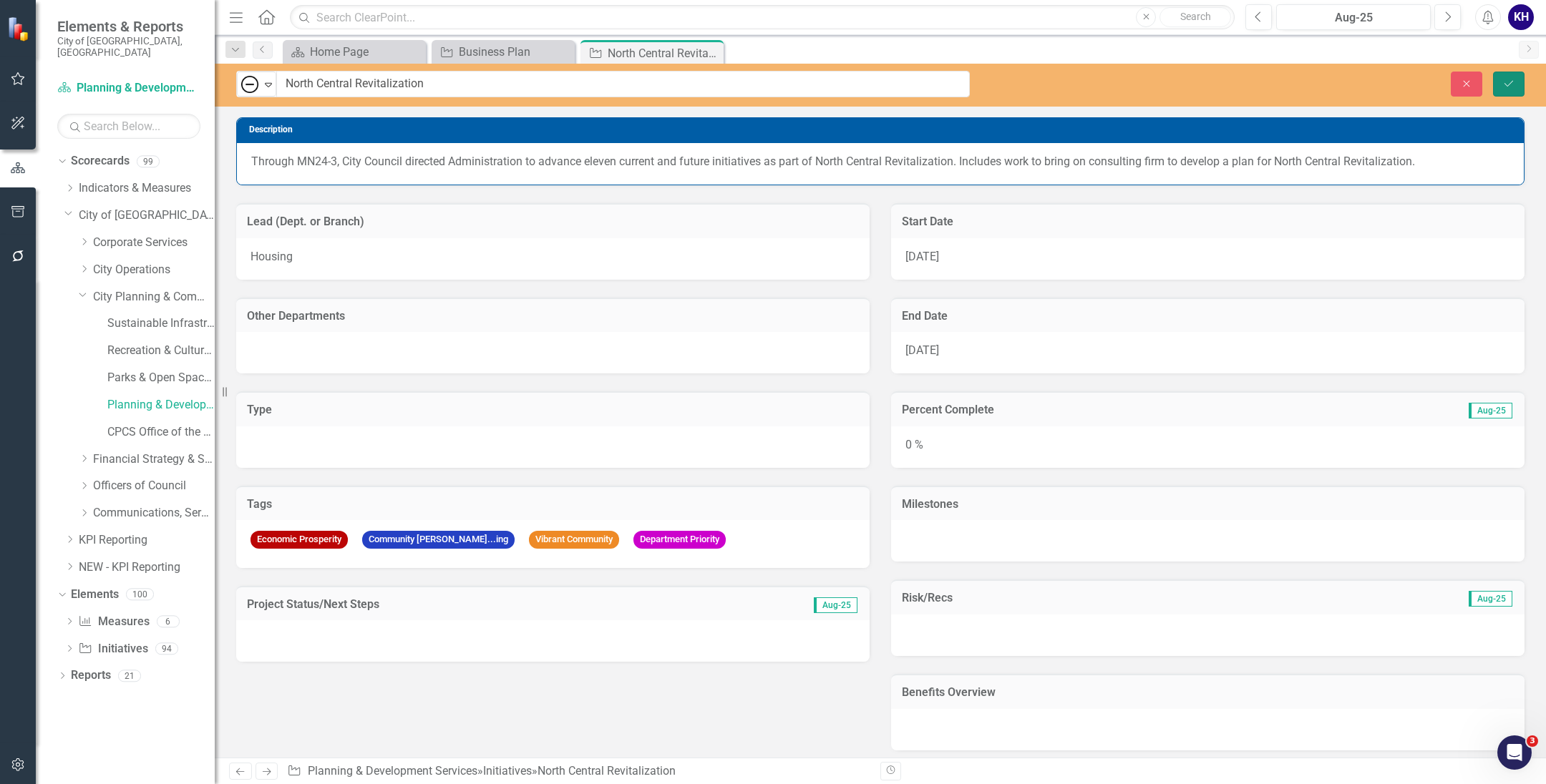
click at [1505, 73] on button "Save" at bounding box center [1508, 84] width 31 height 25
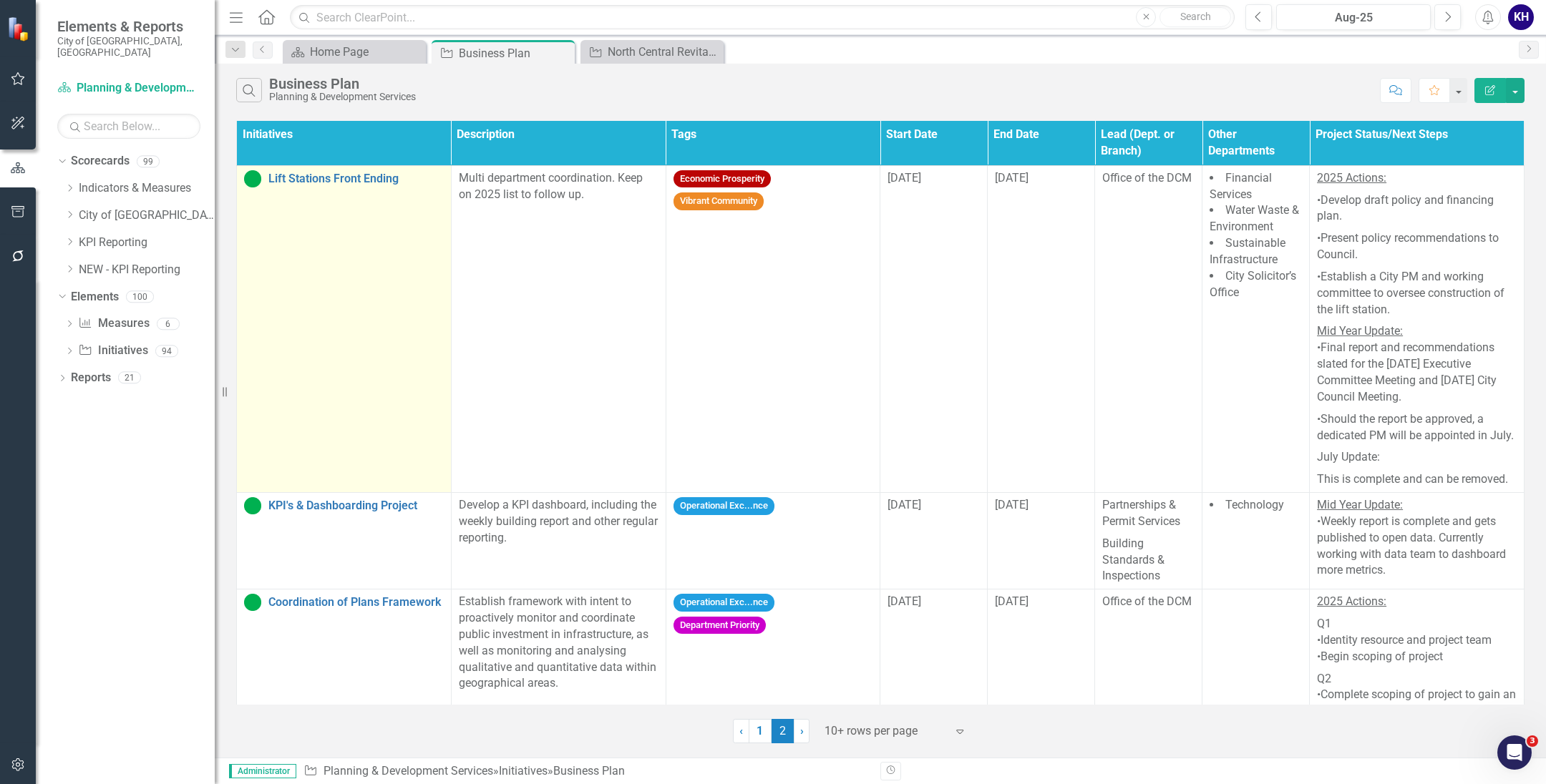
scroll to position [391, 0]
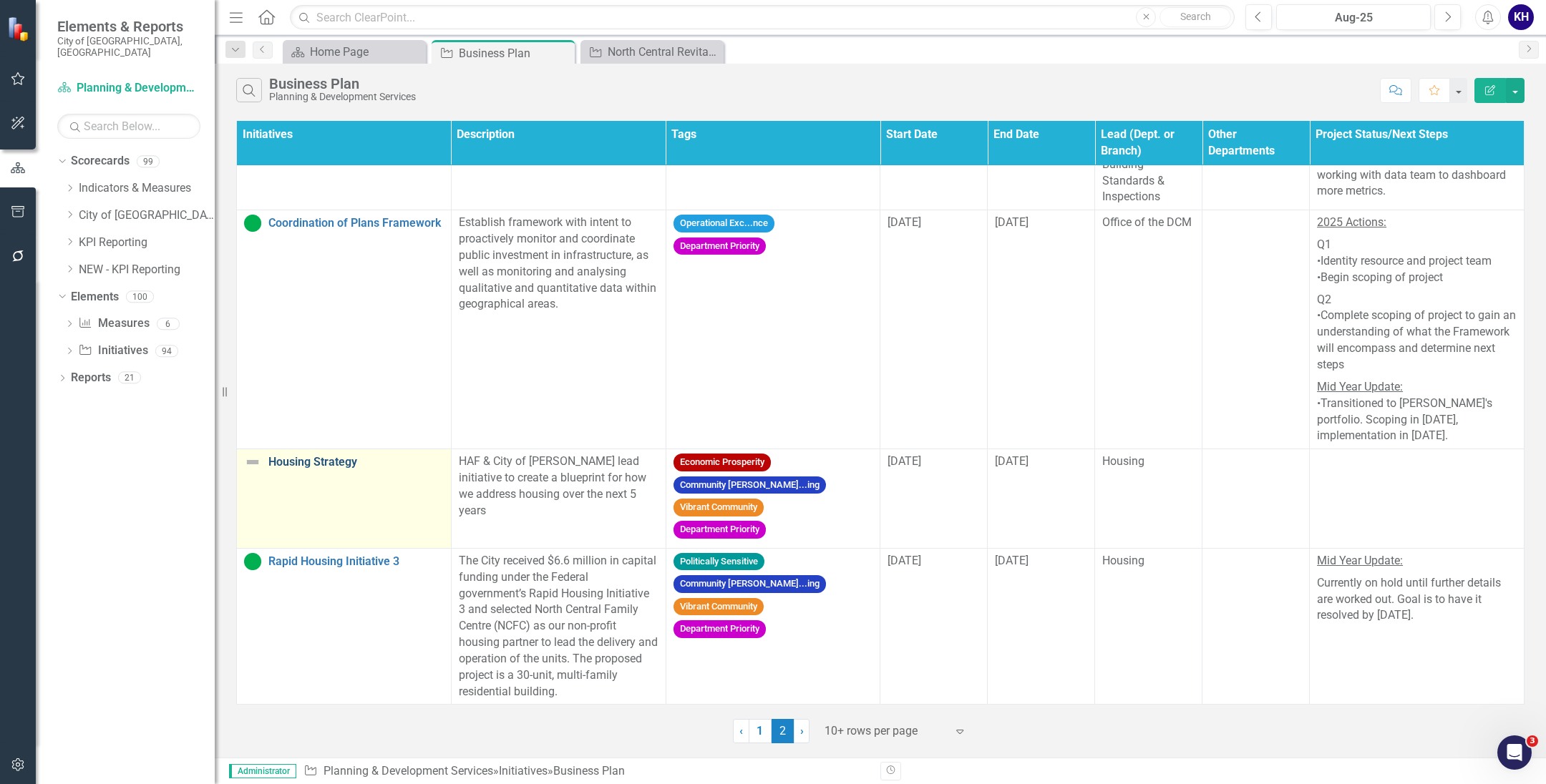
click at [275, 456] on link "Housing Strategy" at bounding box center [356, 461] width 175 height 13
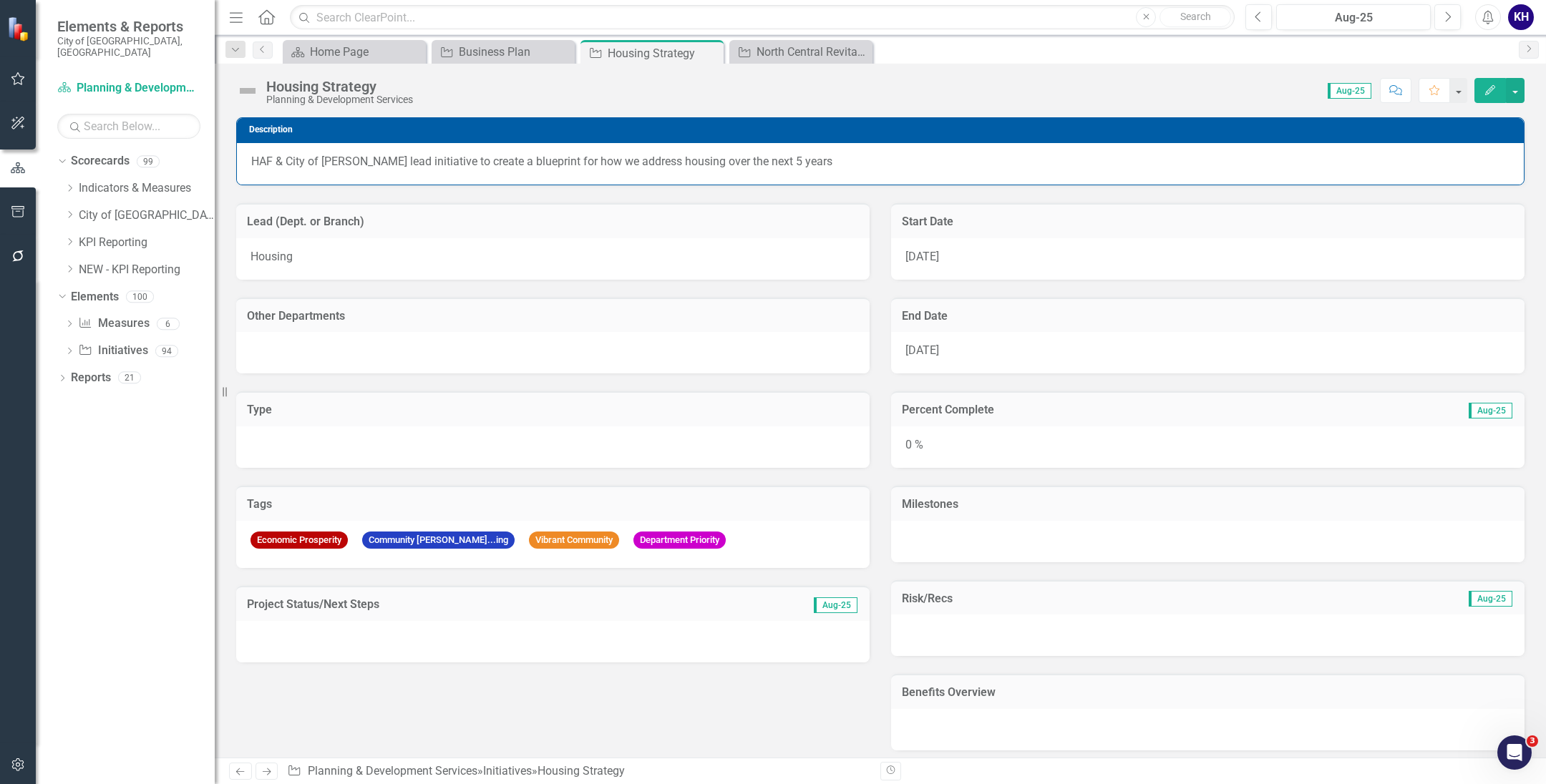
click at [256, 87] on img at bounding box center [247, 90] width 23 height 23
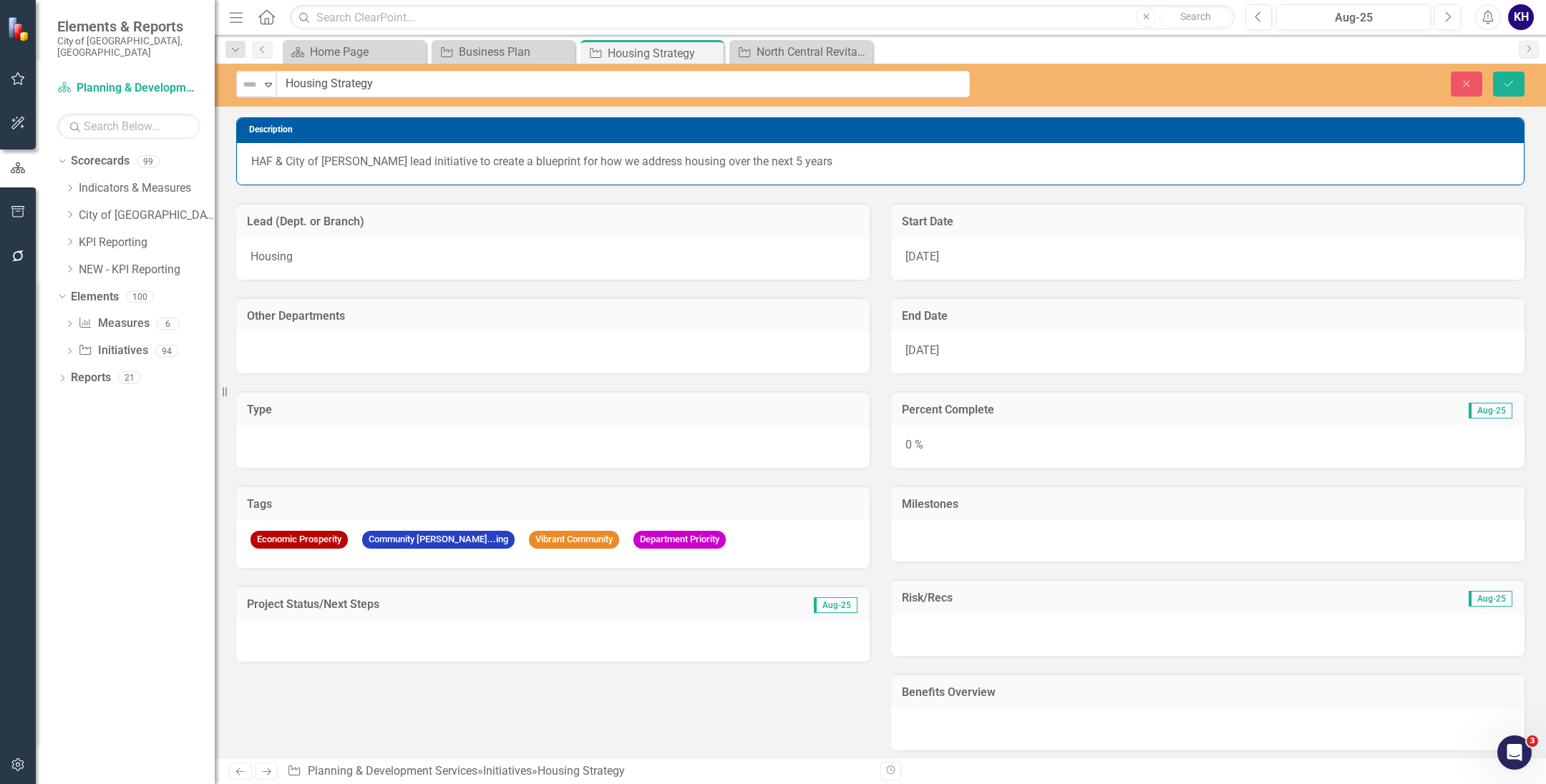
click at [256, 87] on img at bounding box center [249, 84] width 17 height 17
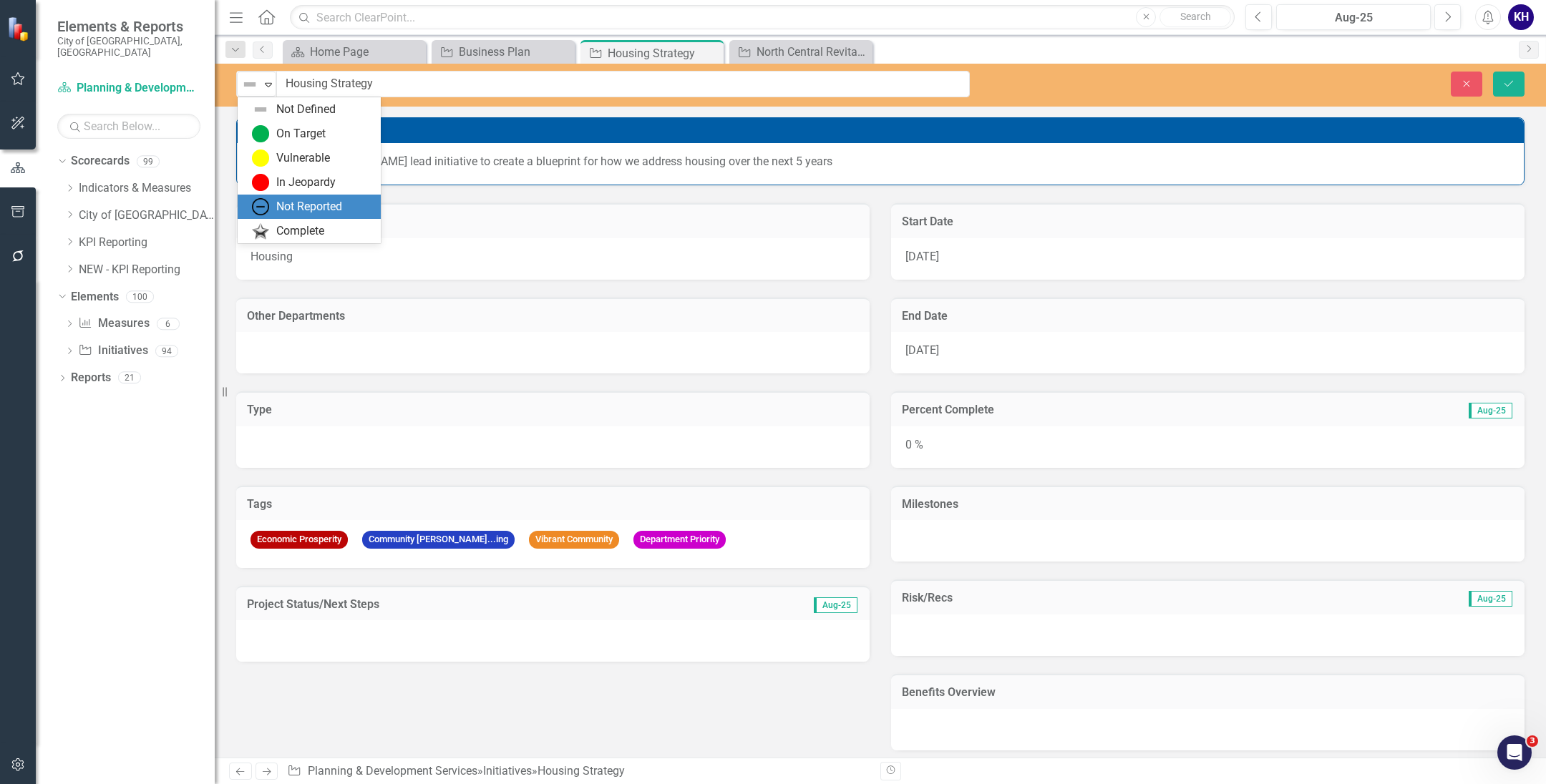
click at [284, 199] on div "Not Reported" at bounding box center [309, 207] width 66 height 17
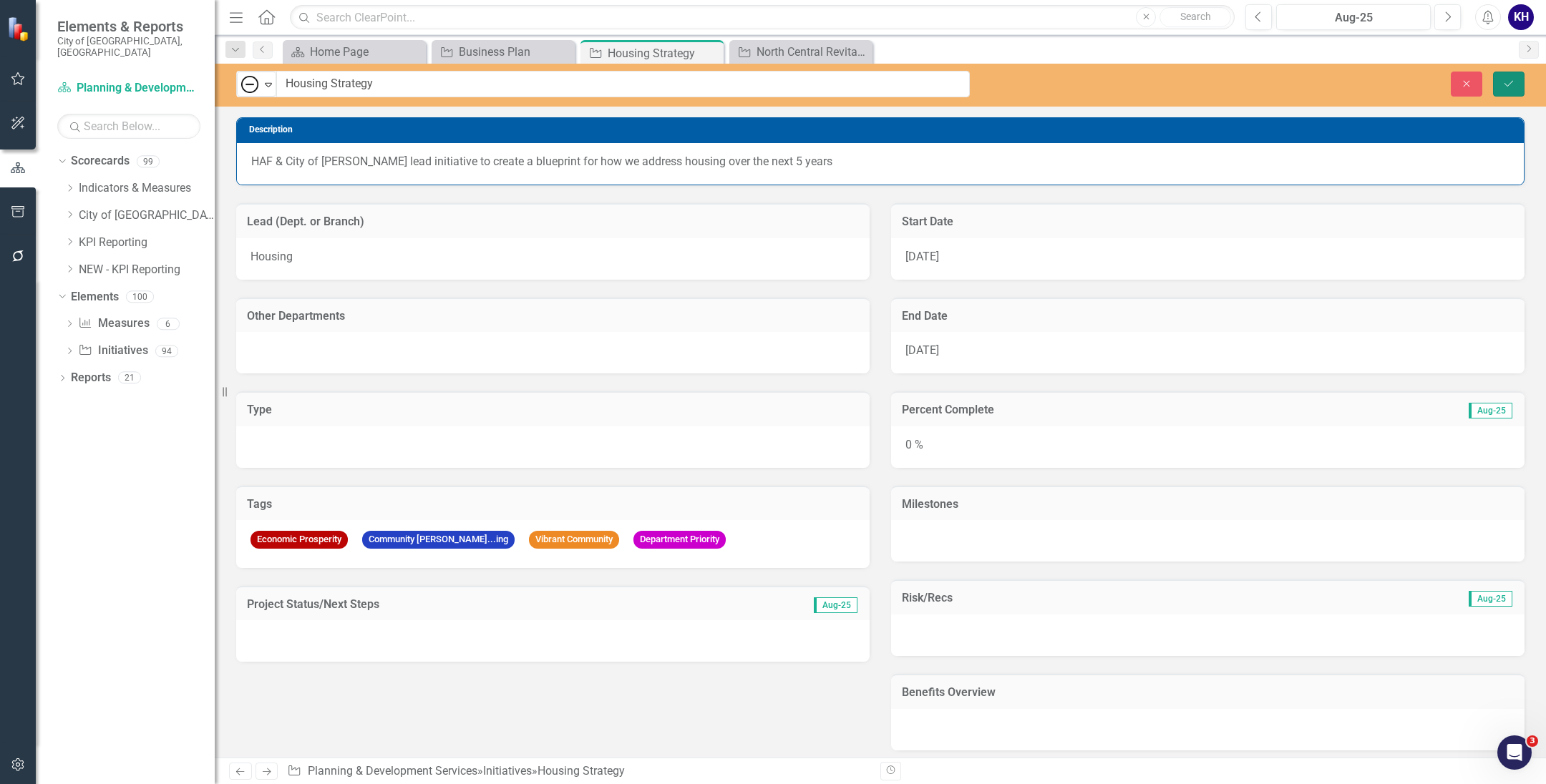
click at [1517, 83] on button "Save" at bounding box center [1508, 84] width 31 height 25
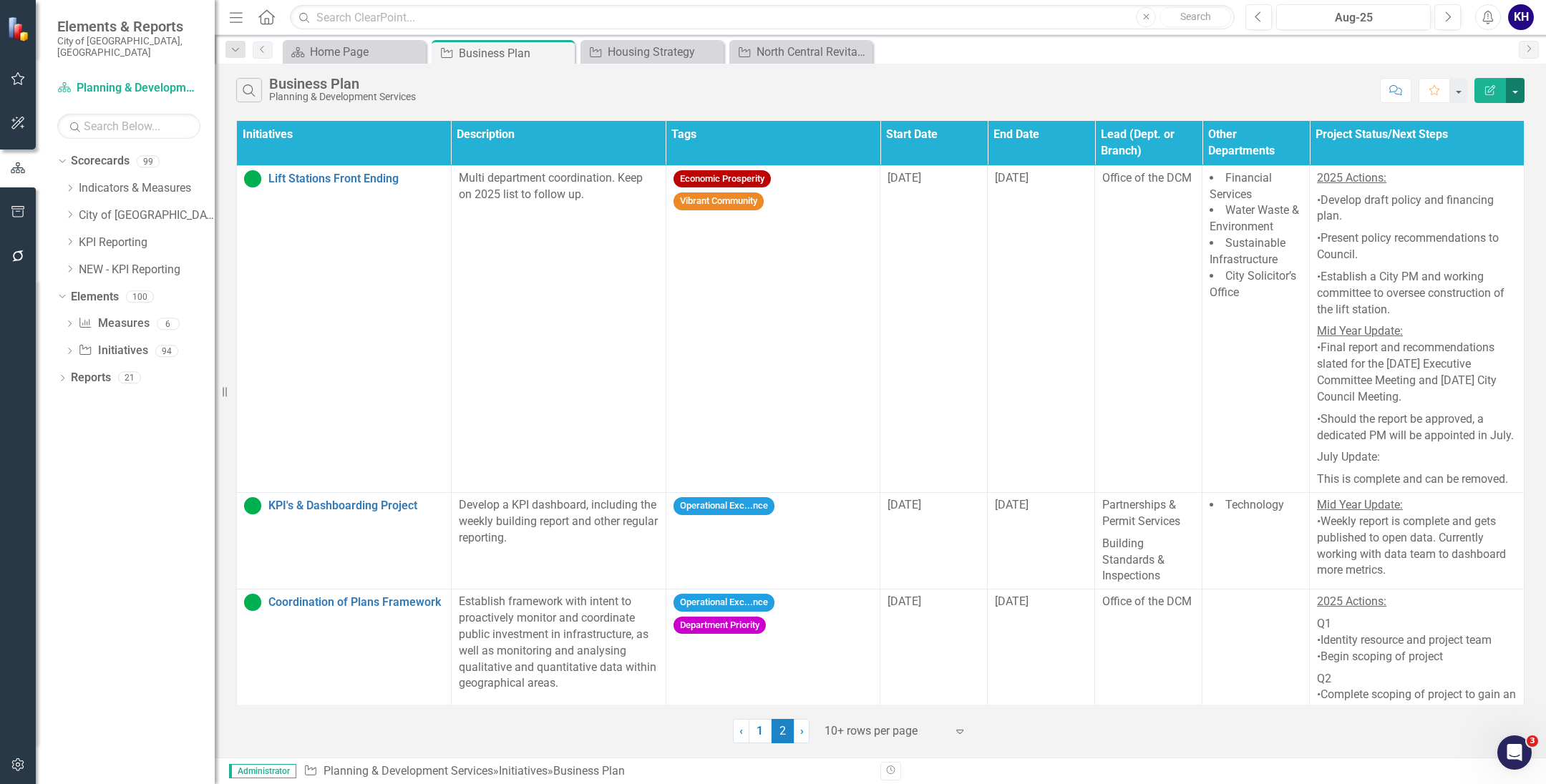
click at [1516, 90] on button "button" at bounding box center [1515, 91] width 19 height 25
click at [1503, 137] on link "PDF Export to PDF" at bounding box center [1467, 147] width 113 height 26
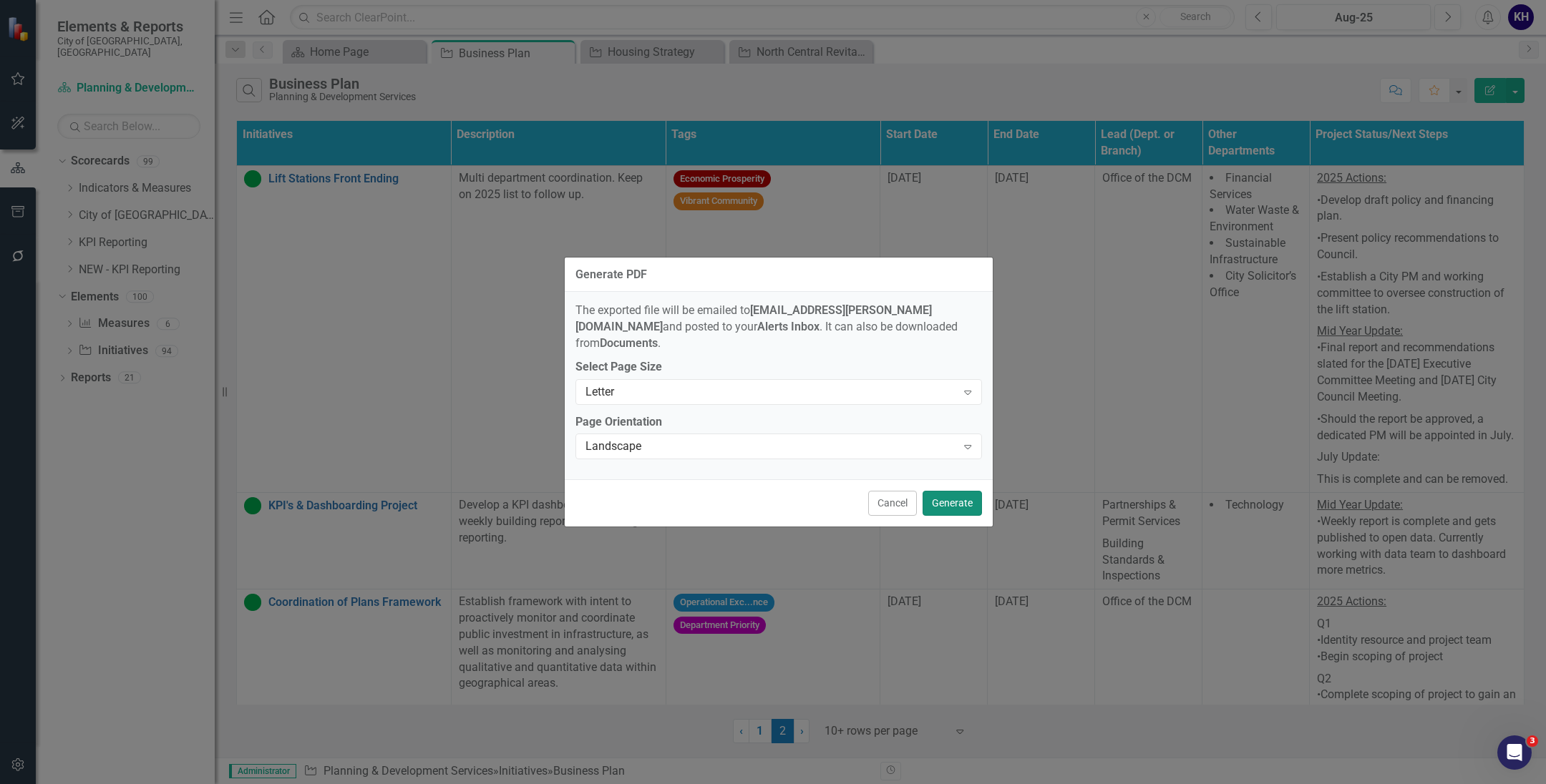
click at [933, 491] on button "Generate" at bounding box center [952, 504] width 59 height 25
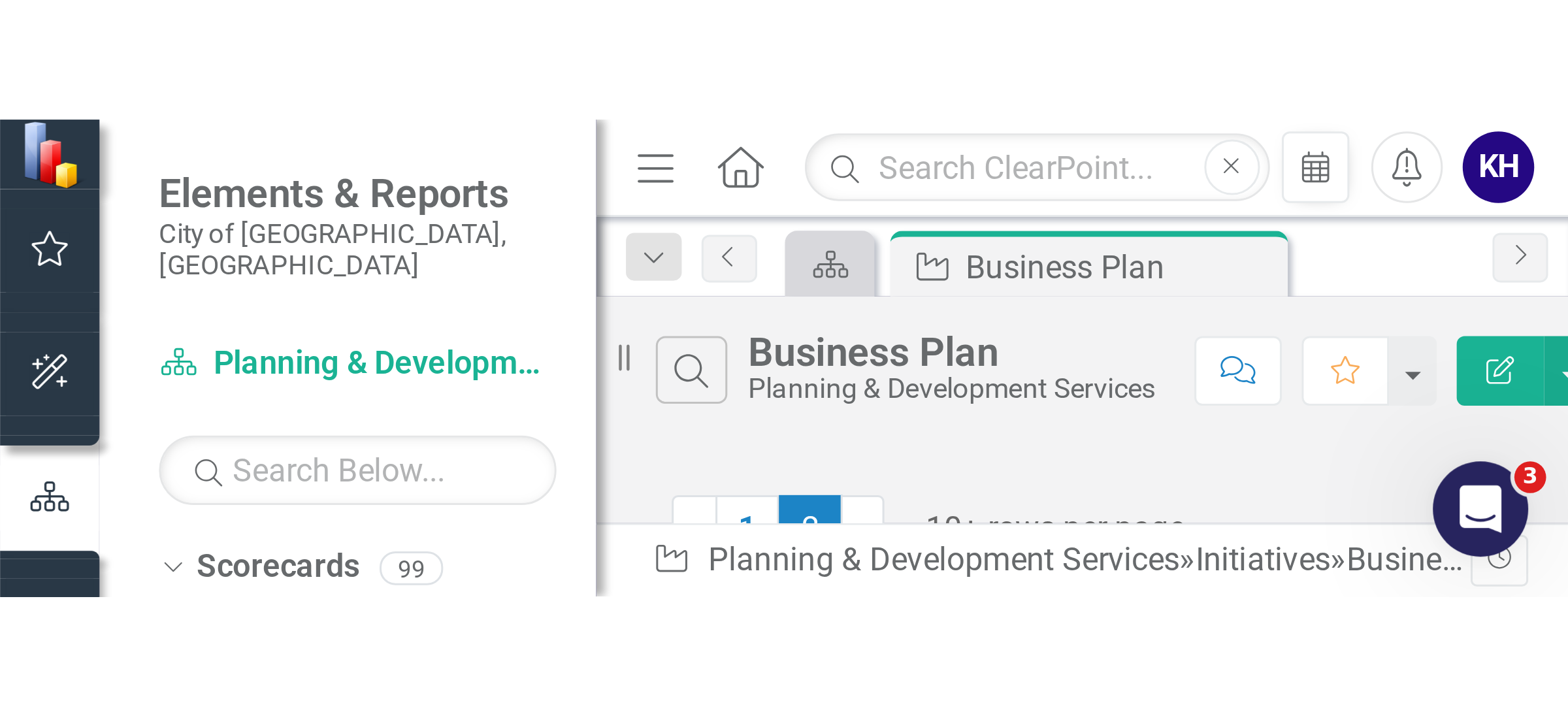
scroll to position [153, 0]
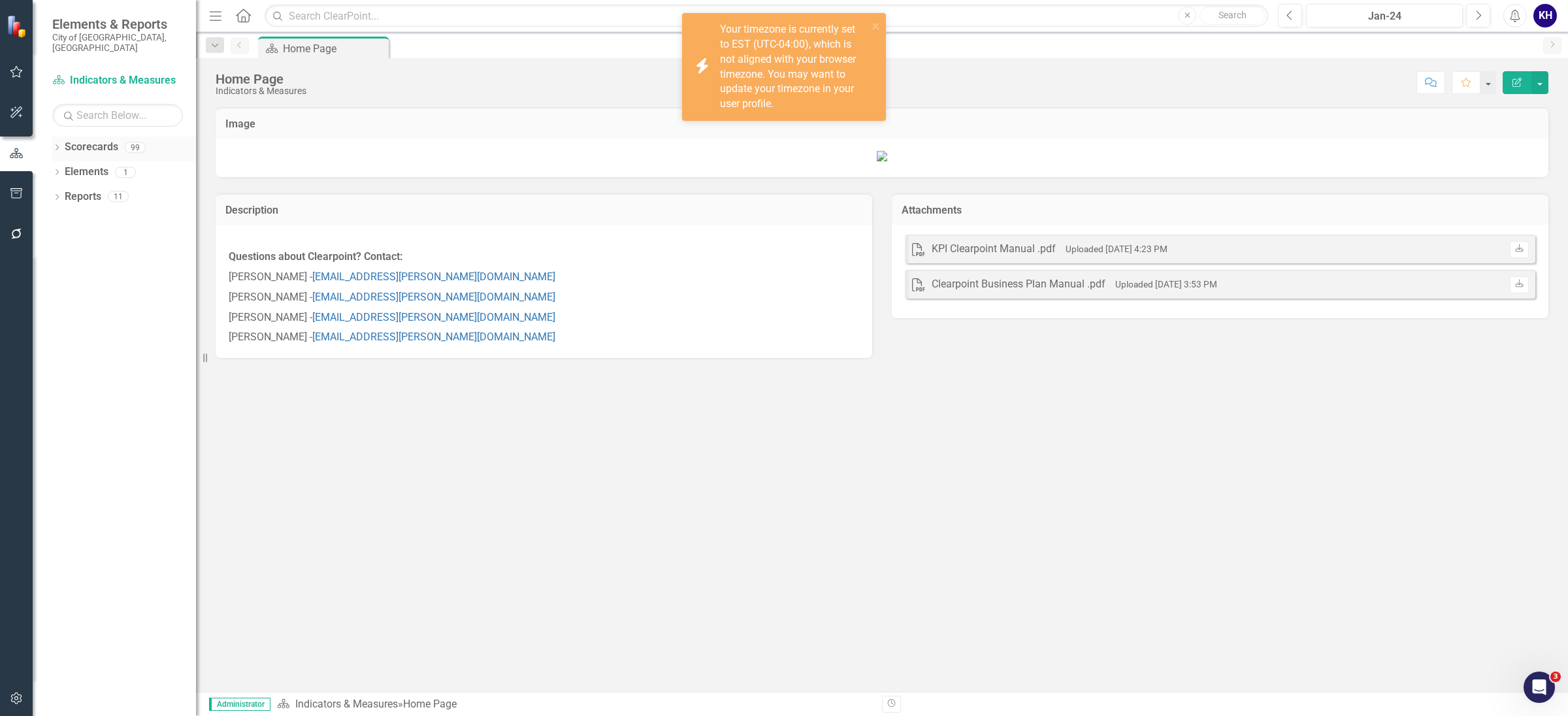
click at [58, 144] on div "Dropdown" at bounding box center [57, 149] width 9 height 11
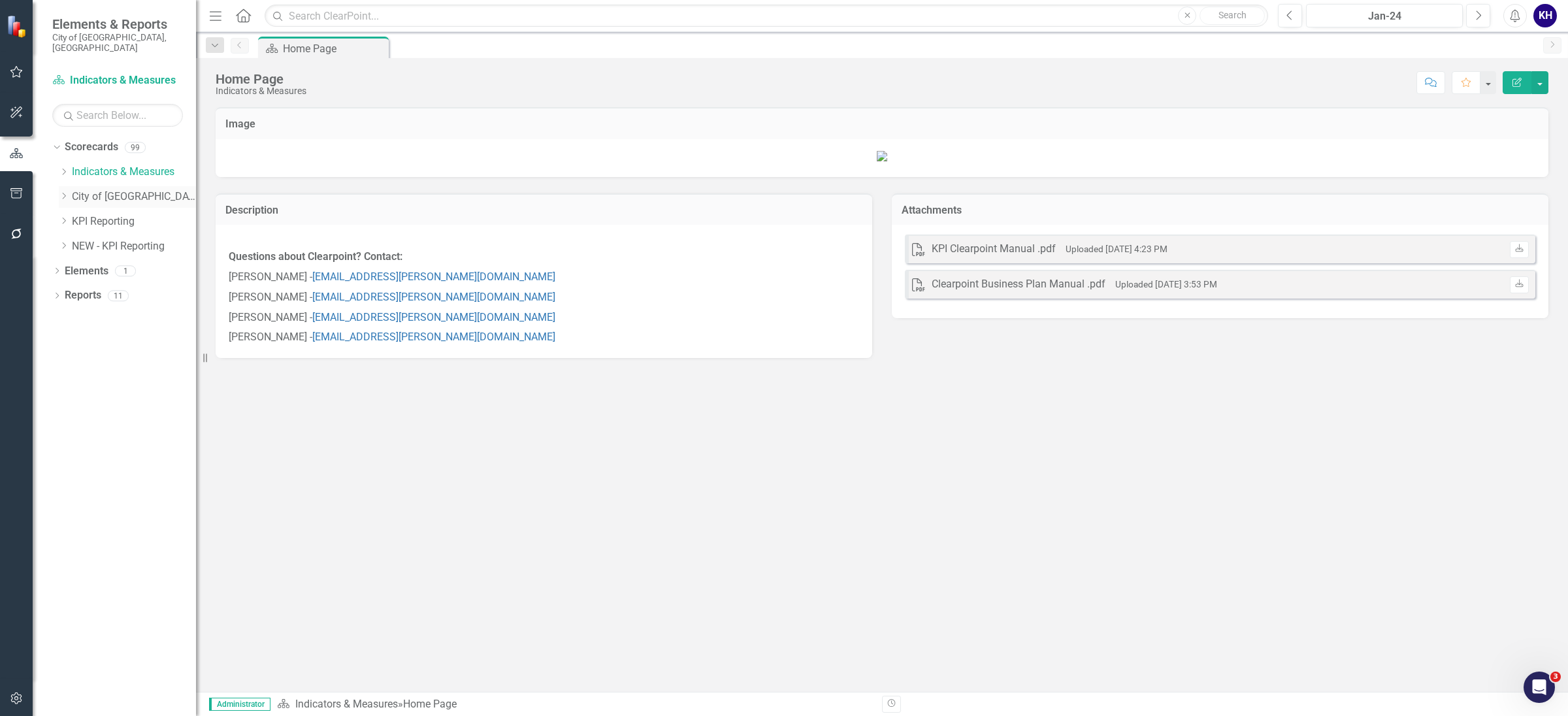
click at [63, 193] on icon at bounding box center [65, 196] width 3 height 6
click at [77, 265] on div "Dropdown" at bounding box center [76, 271] width 10 height 11
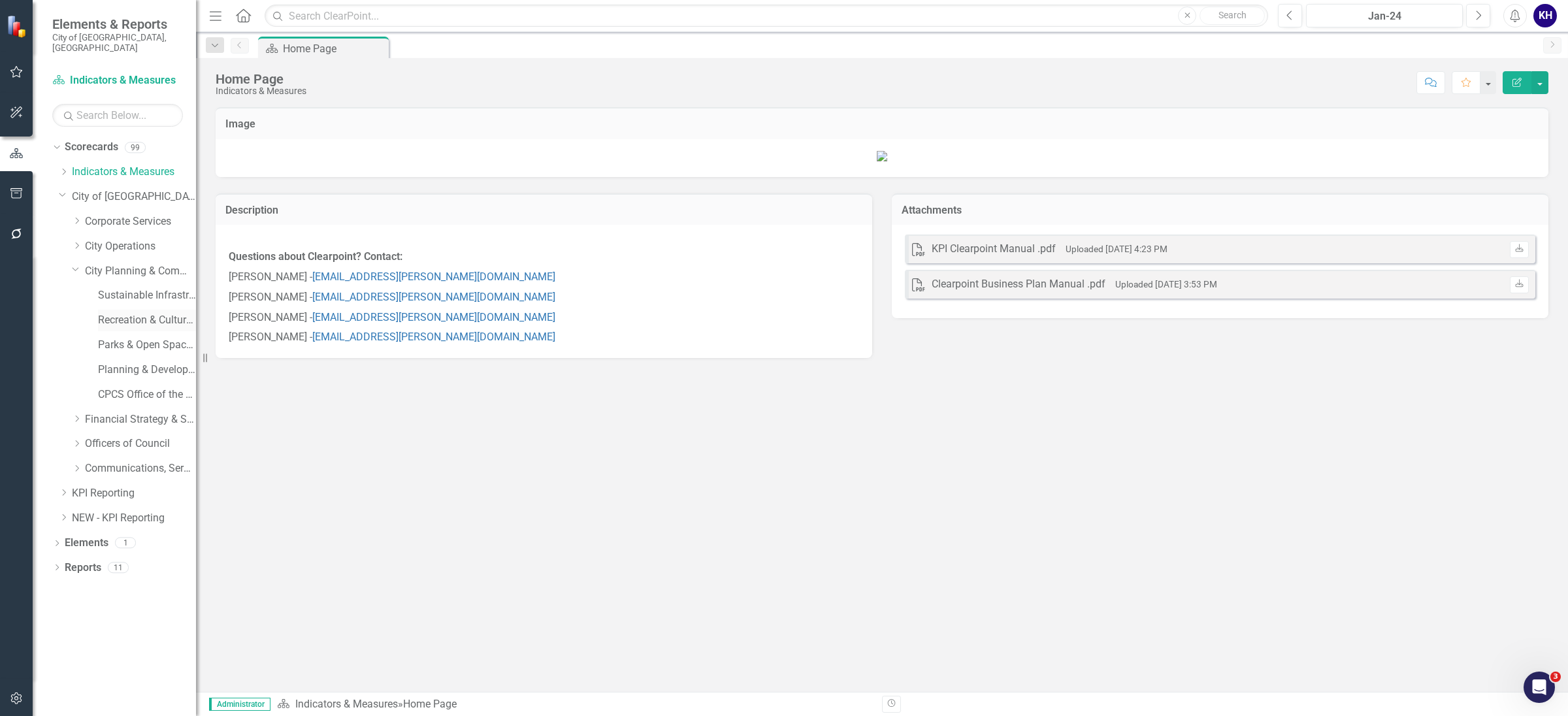
click at [148, 310] on div "Recreation & Cultural Services" at bounding box center [146, 321] width 98 height 22
click at [147, 313] on link "Recreation & Cultural Services" at bounding box center [146, 321] width 98 height 15
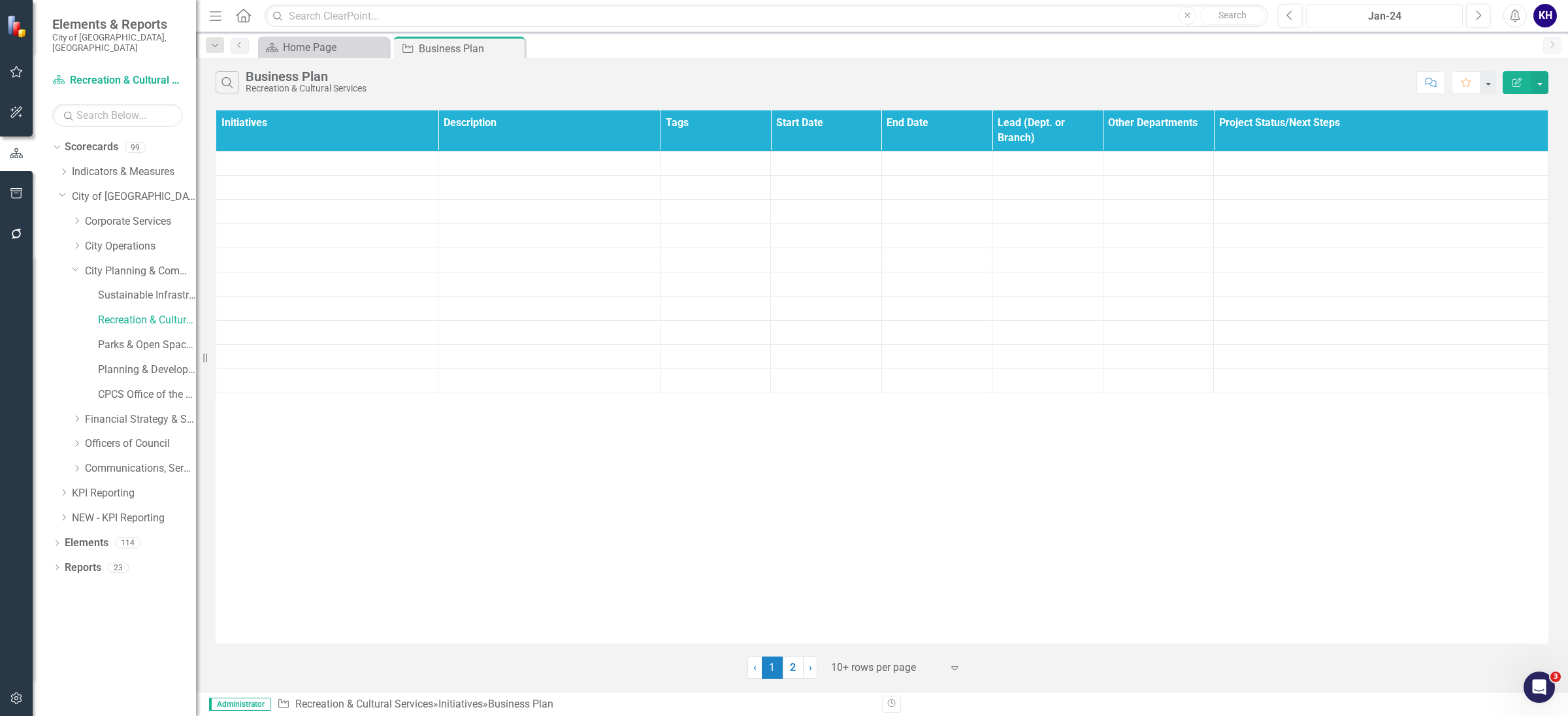
click at [1377, 18] on div "Jan-24" at bounding box center [1385, 16] width 148 height 15
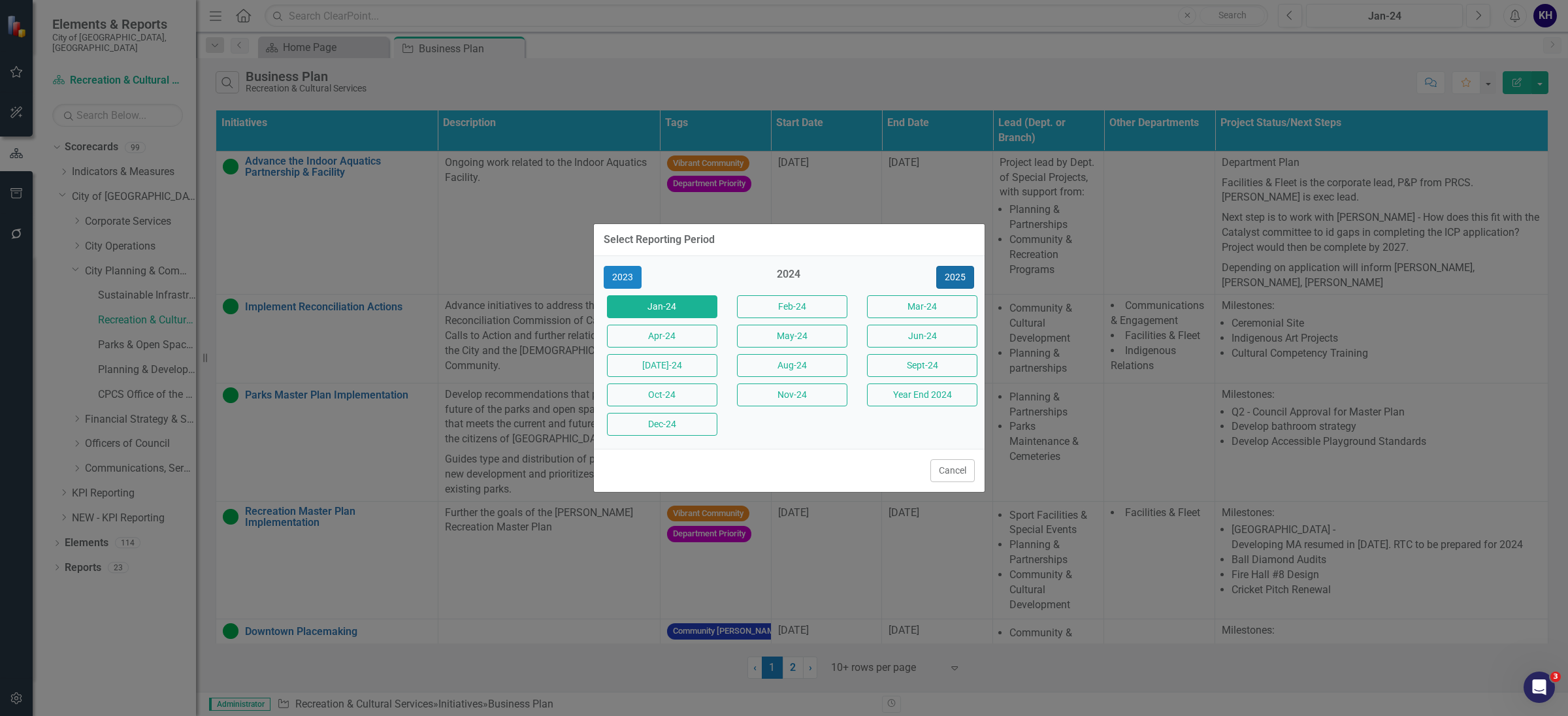
click at [949, 276] on button "2025" at bounding box center [955, 278] width 38 height 23
click at [828, 361] on button "Aug-25" at bounding box center [792, 365] width 111 height 23
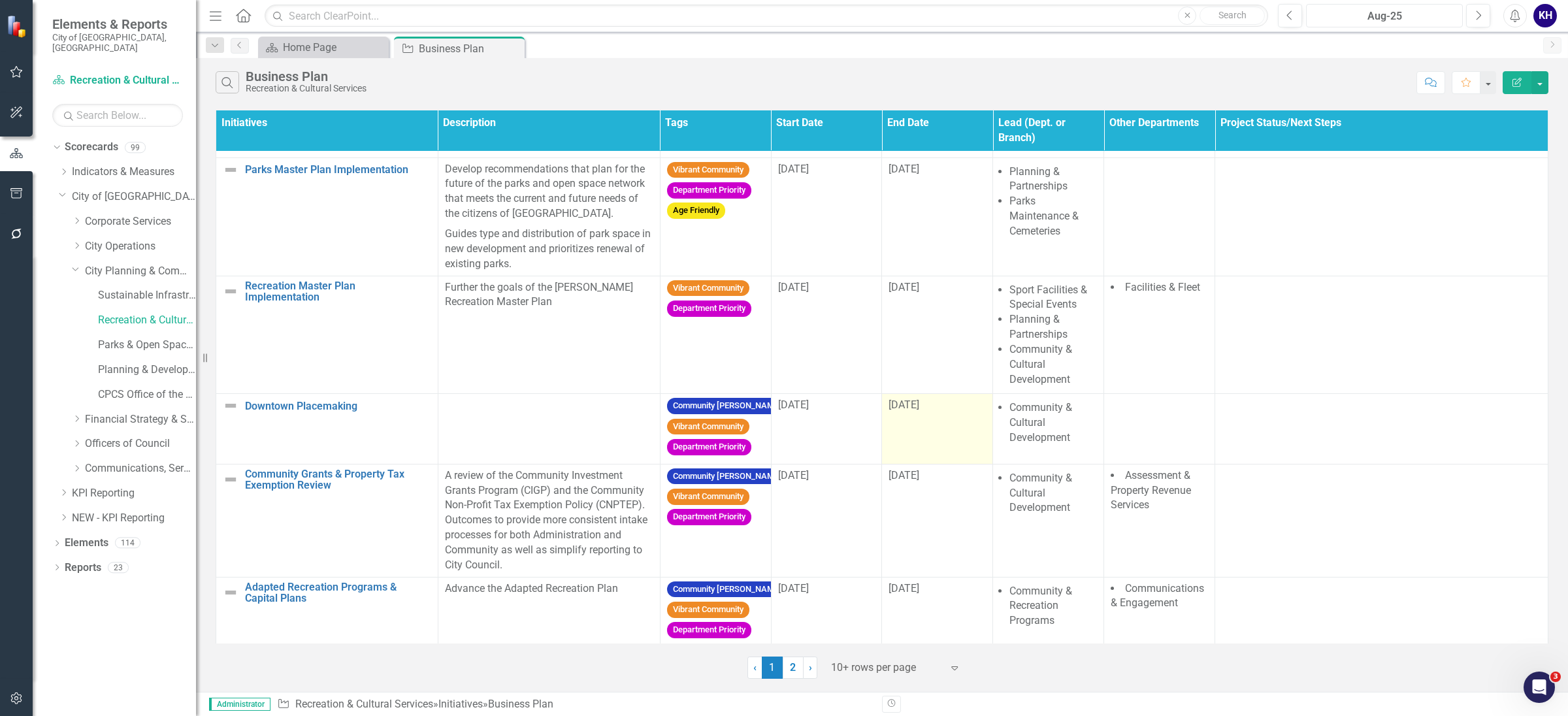
scroll to position [555, 0]
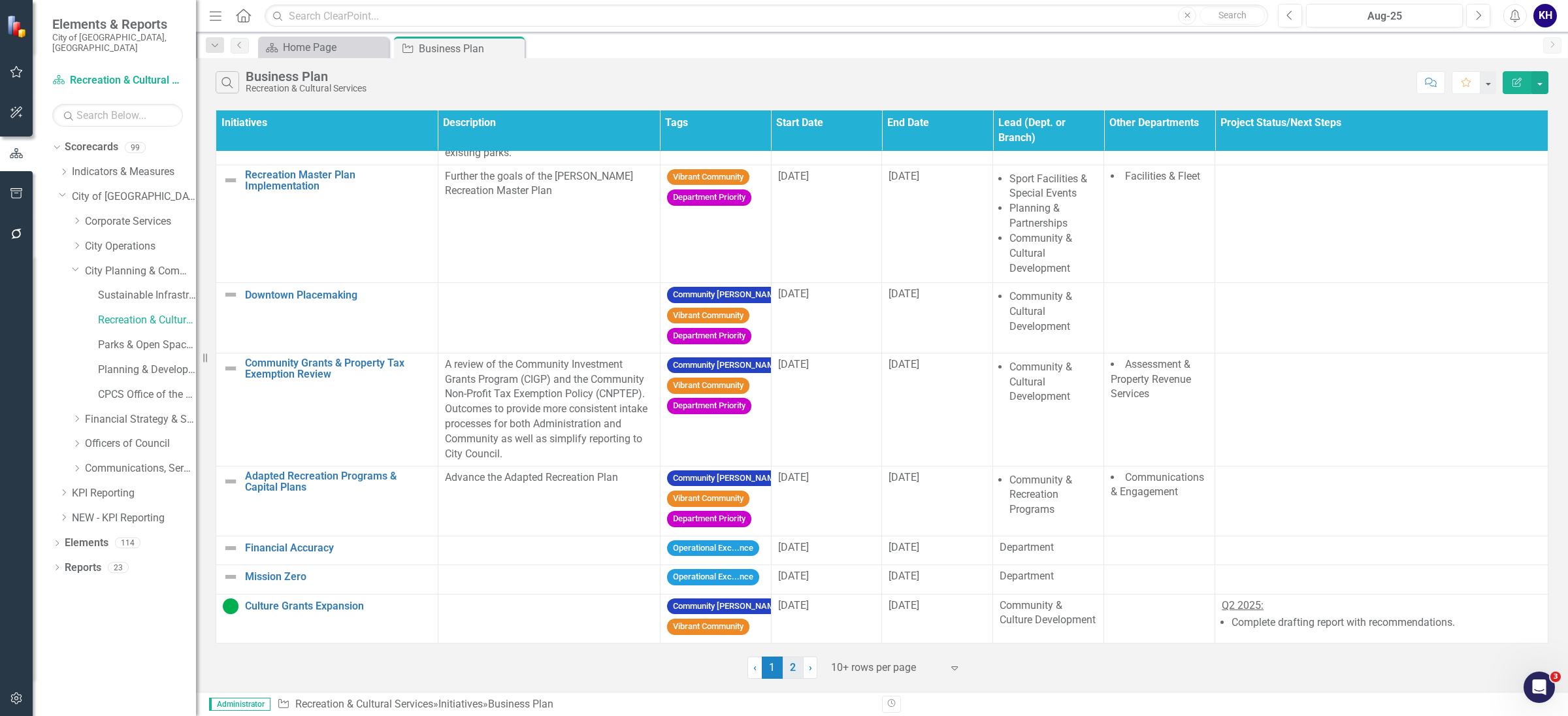
click at [789, 664] on link "2" at bounding box center [792, 668] width 21 height 22
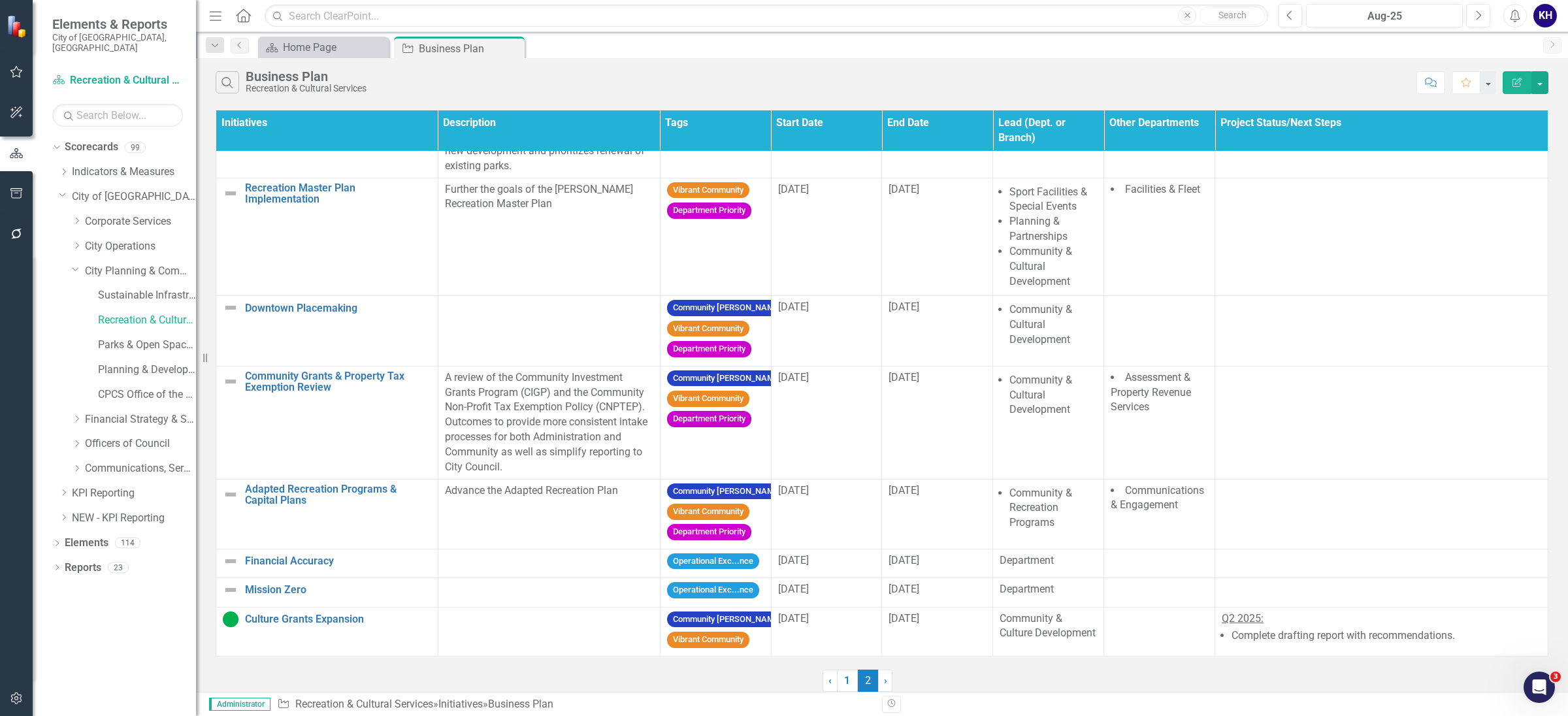
scroll to position [0, 0]
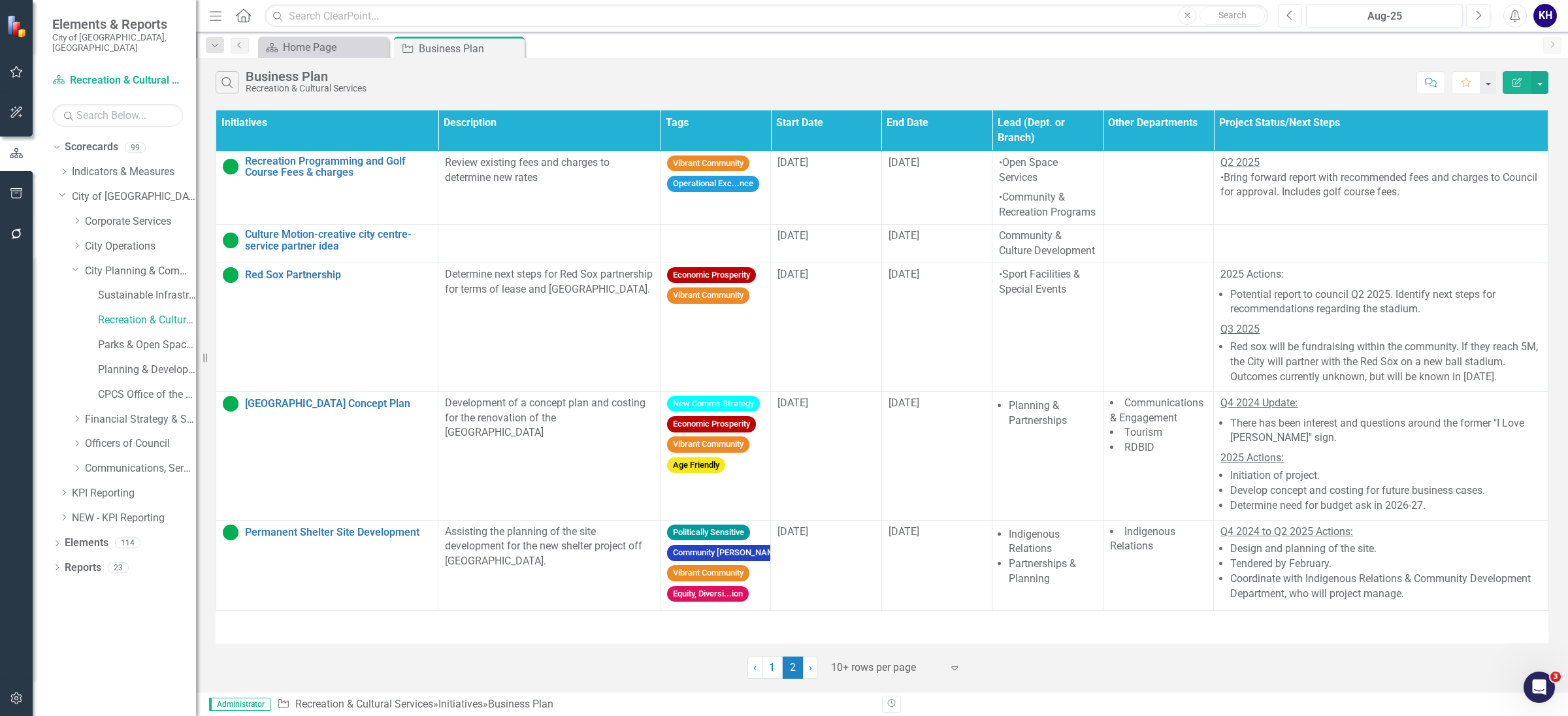
click at [1289, 18] on icon "Previous" at bounding box center [1289, 15] width 7 height 12
click at [770, 678] on link "1" at bounding box center [772, 668] width 21 height 22
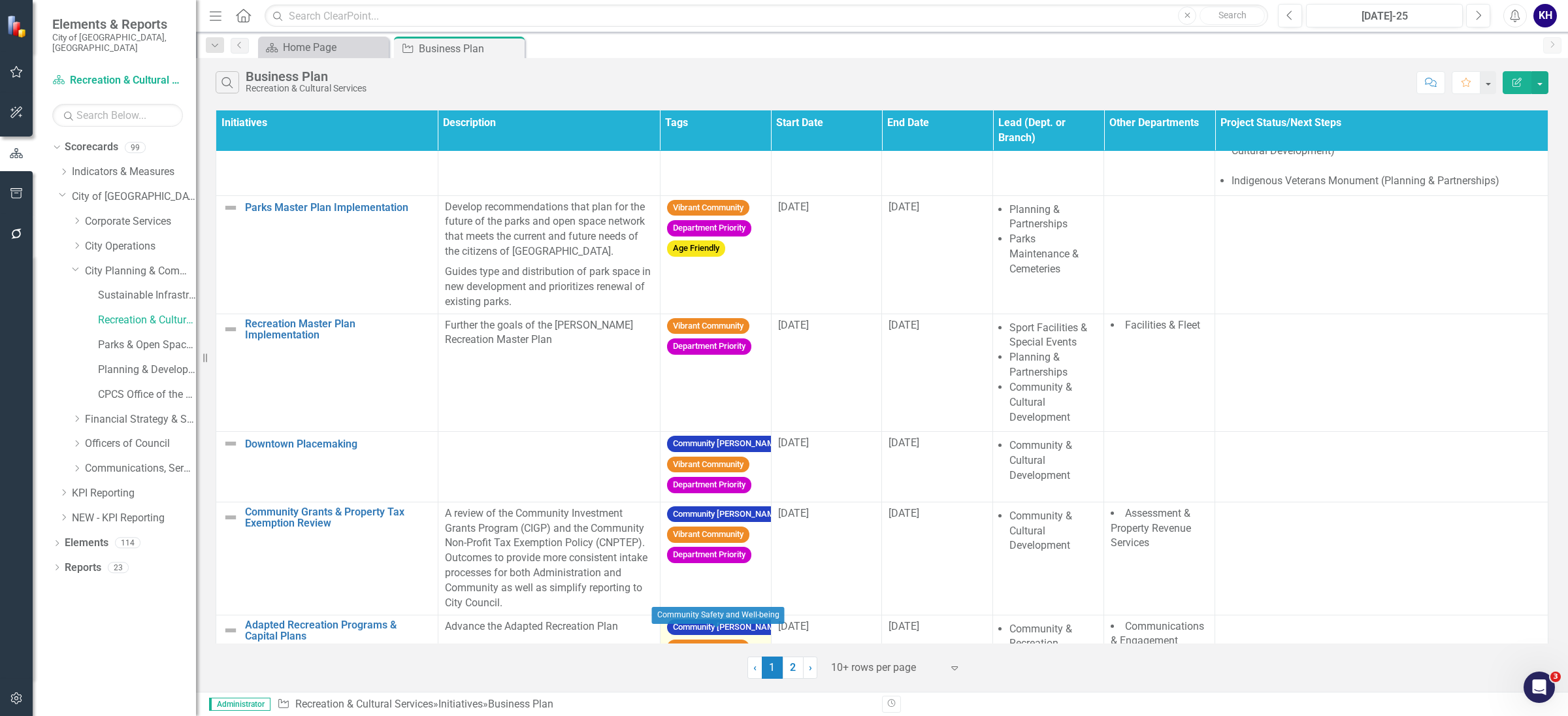
scroll to position [229, 0]
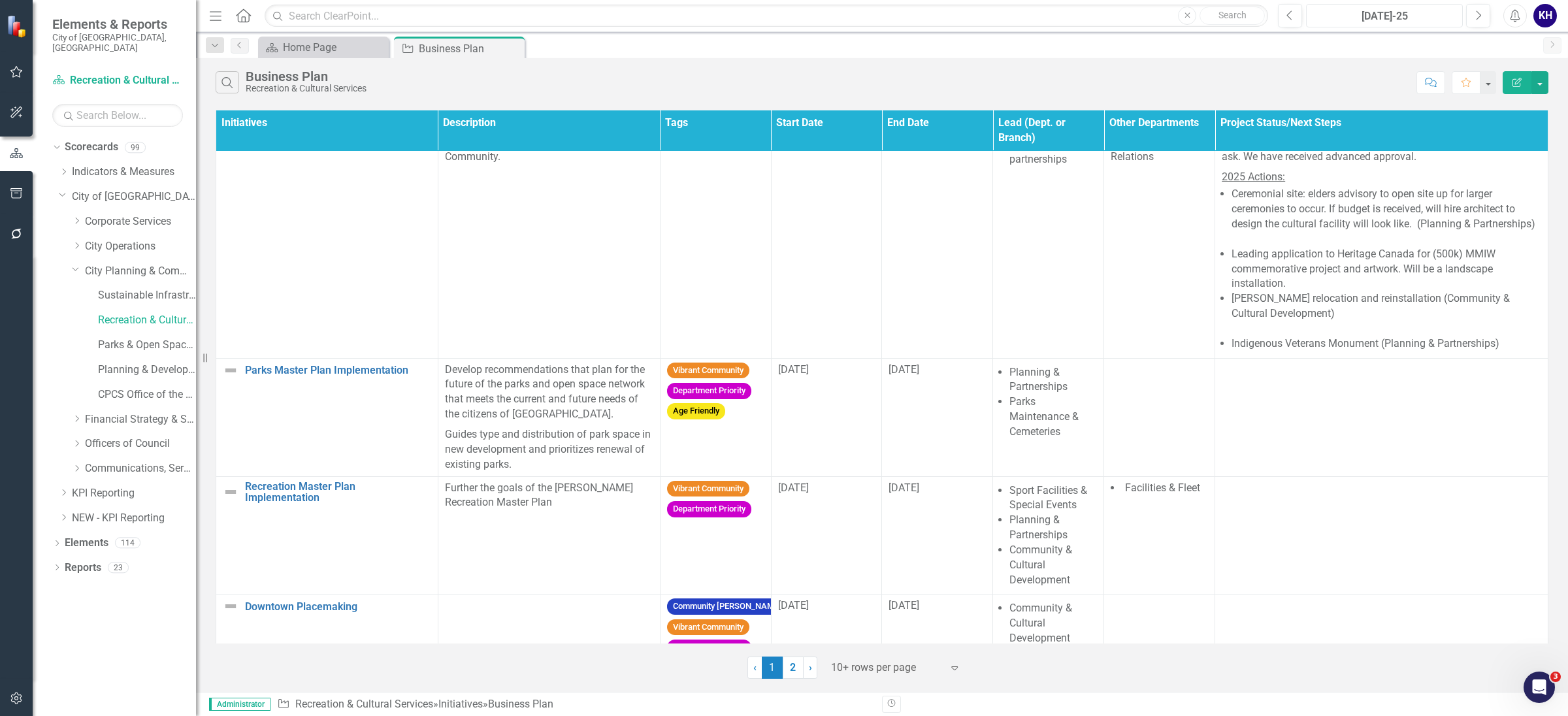
click at [1396, 12] on div "[DATE]-25" at bounding box center [1385, 16] width 148 height 15
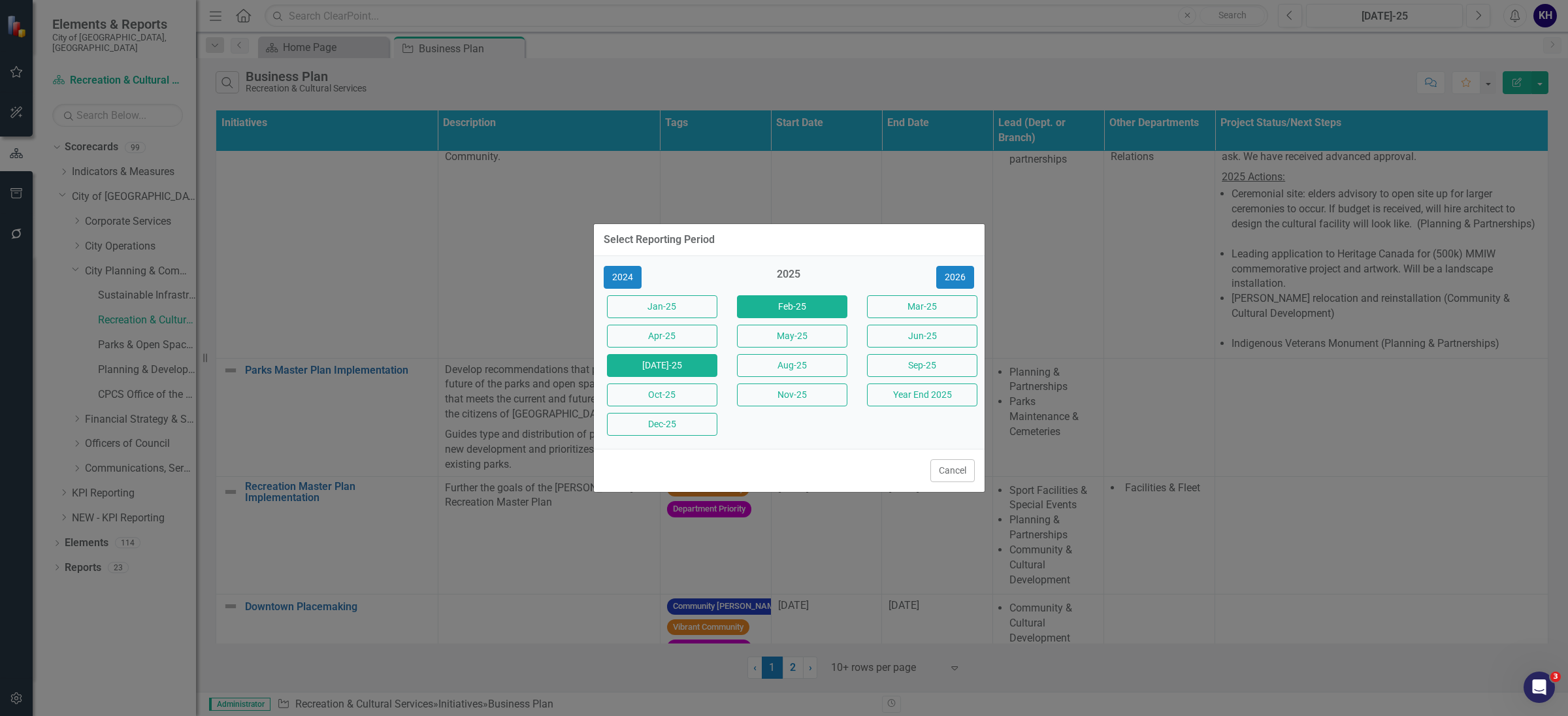
click at [826, 312] on button "Feb-25" at bounding box center [792, 307] width 111 height 23
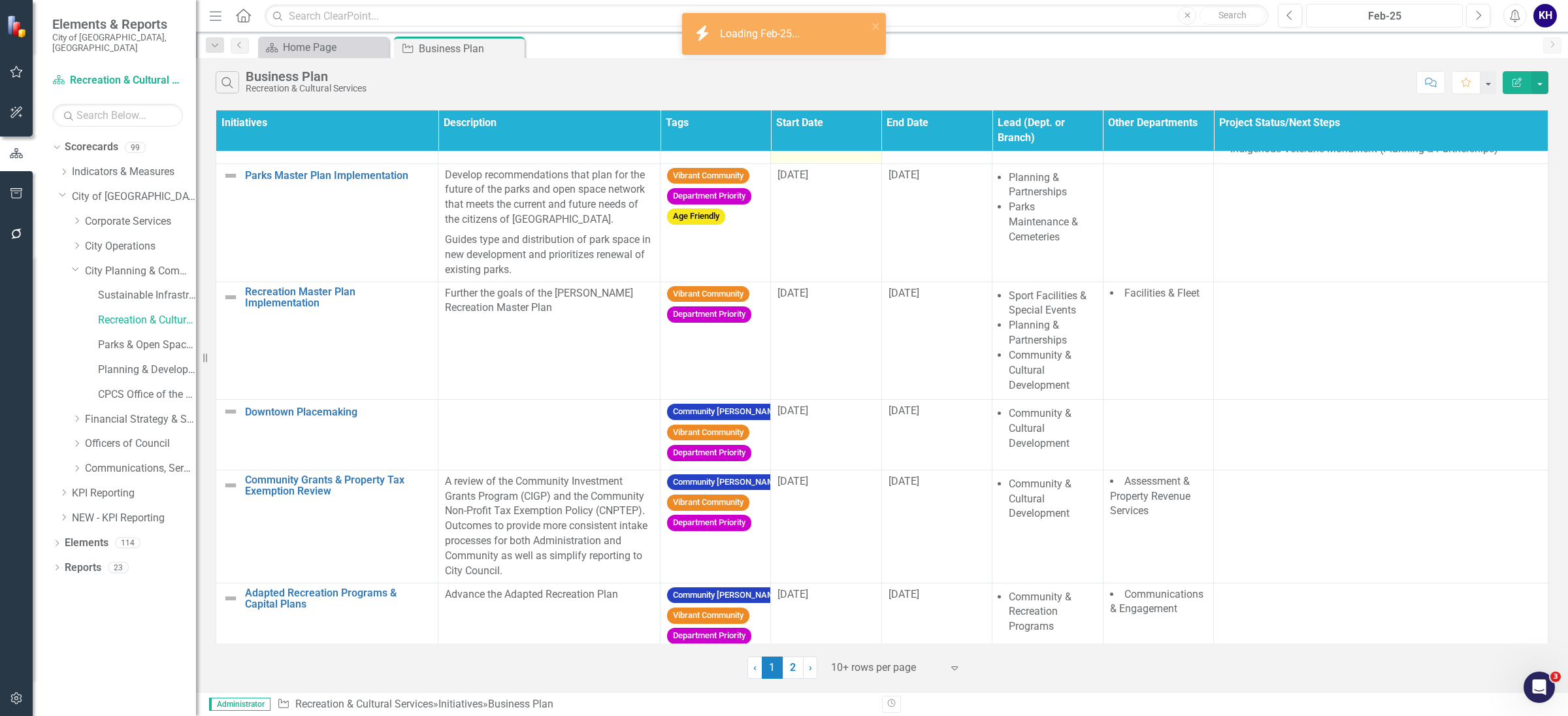
scroll to position [545, 0]
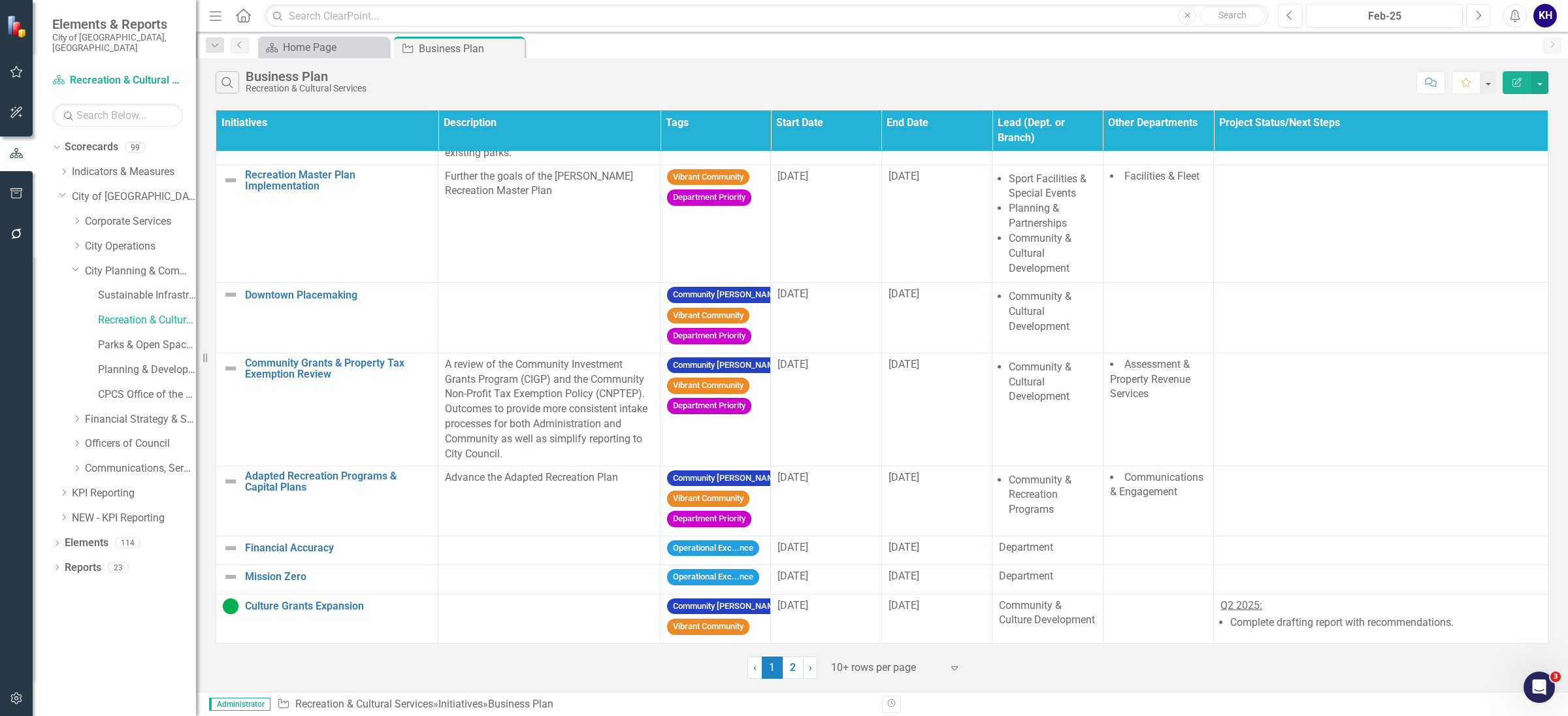
click at [1476, 24] on button "Next" at bounding box center [1478, 15] width 24 height 24
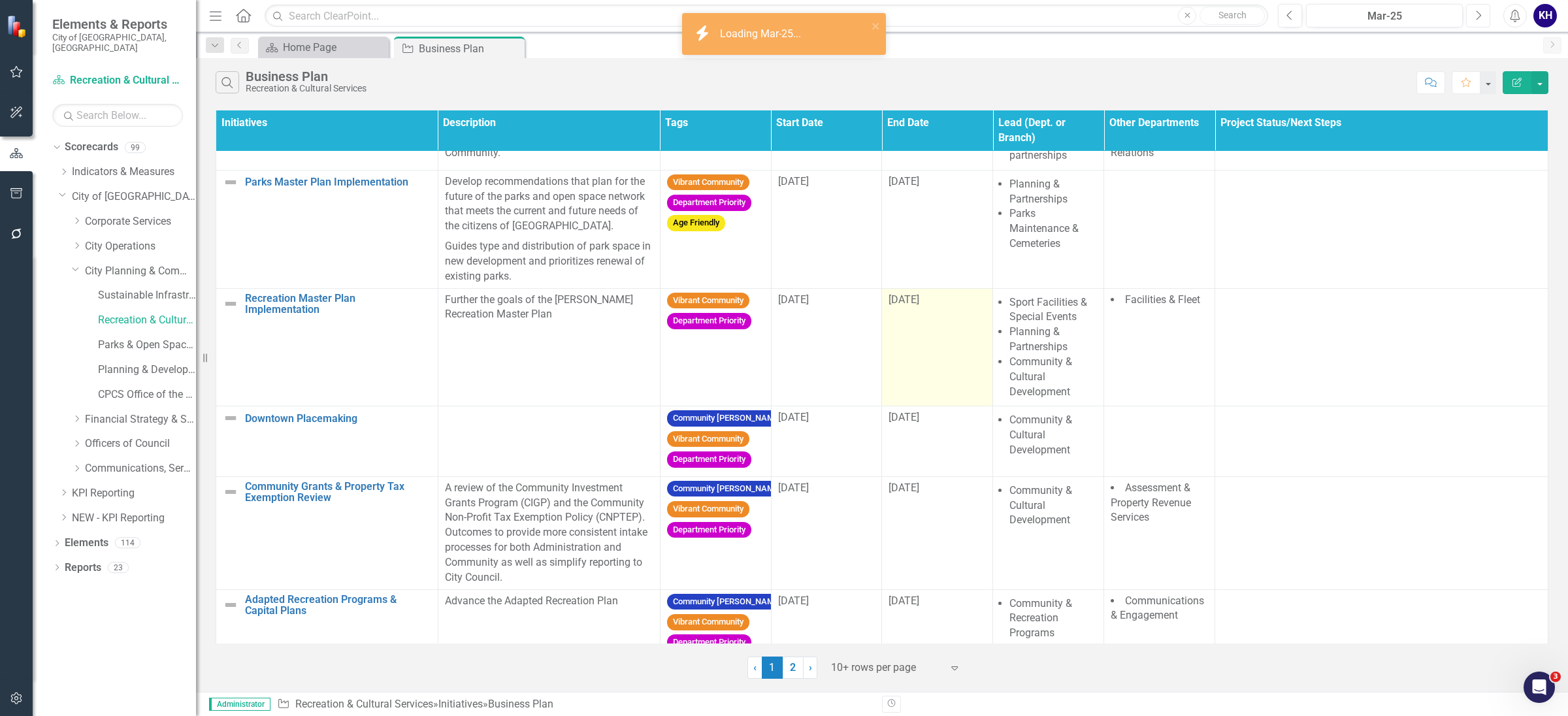
scroll to position [341, 0]
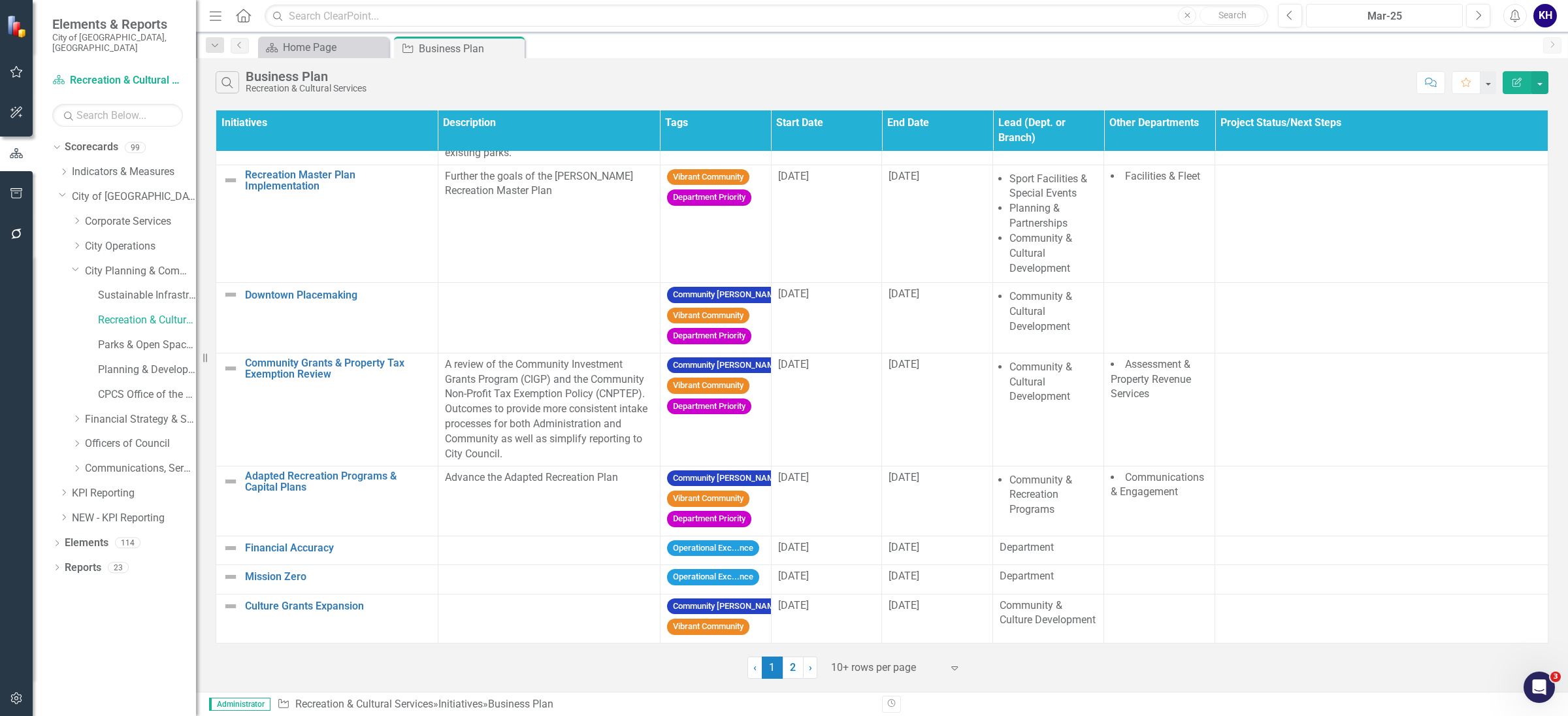
click at [1403, 15] on div "Mar-25" at bounding box center [1385, 16] width 148 height 15
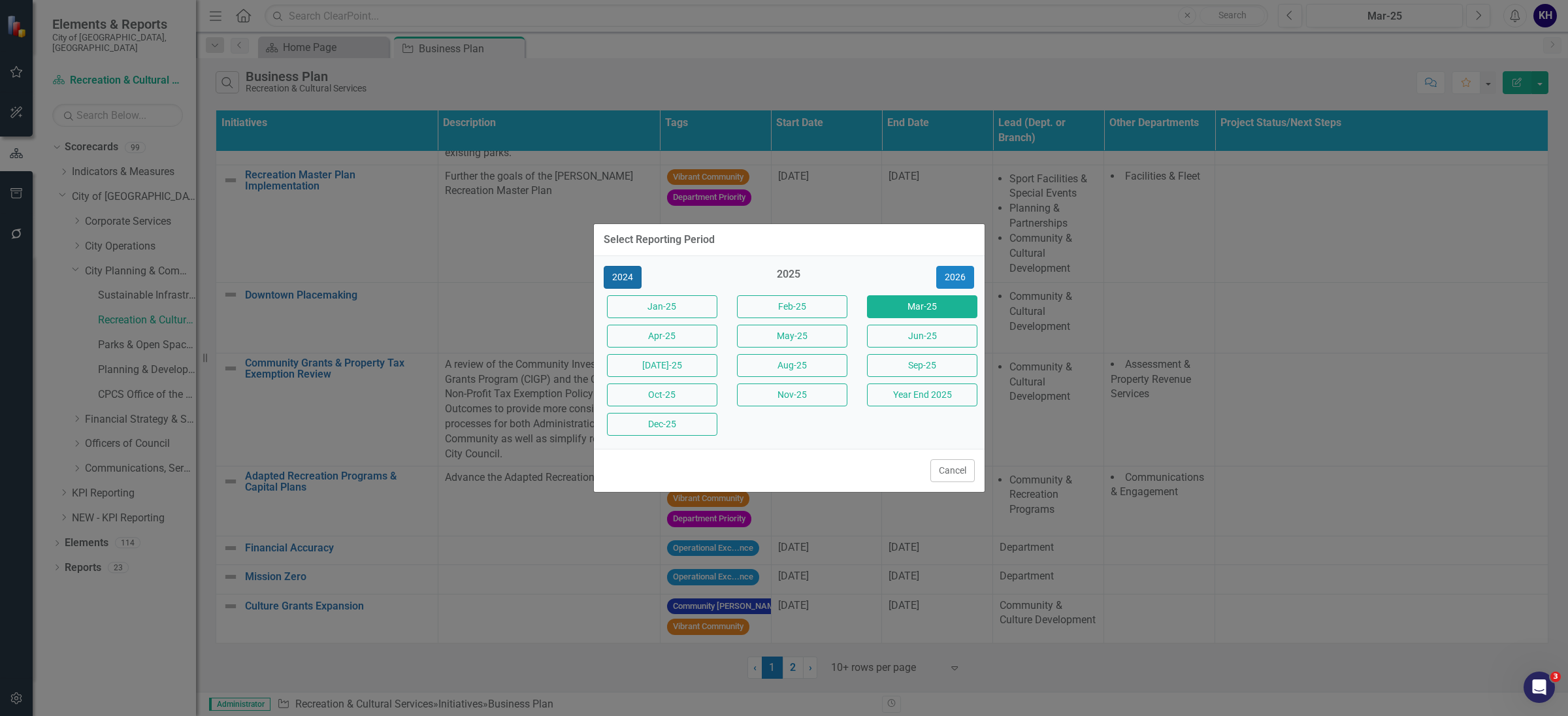
click at [629, 275] on button "2024" at bounding box center [622, 278] width 38 height 23
click at [906, 388] on button "Year End 2024" at bounding box center [922, 395] width 111 height 23
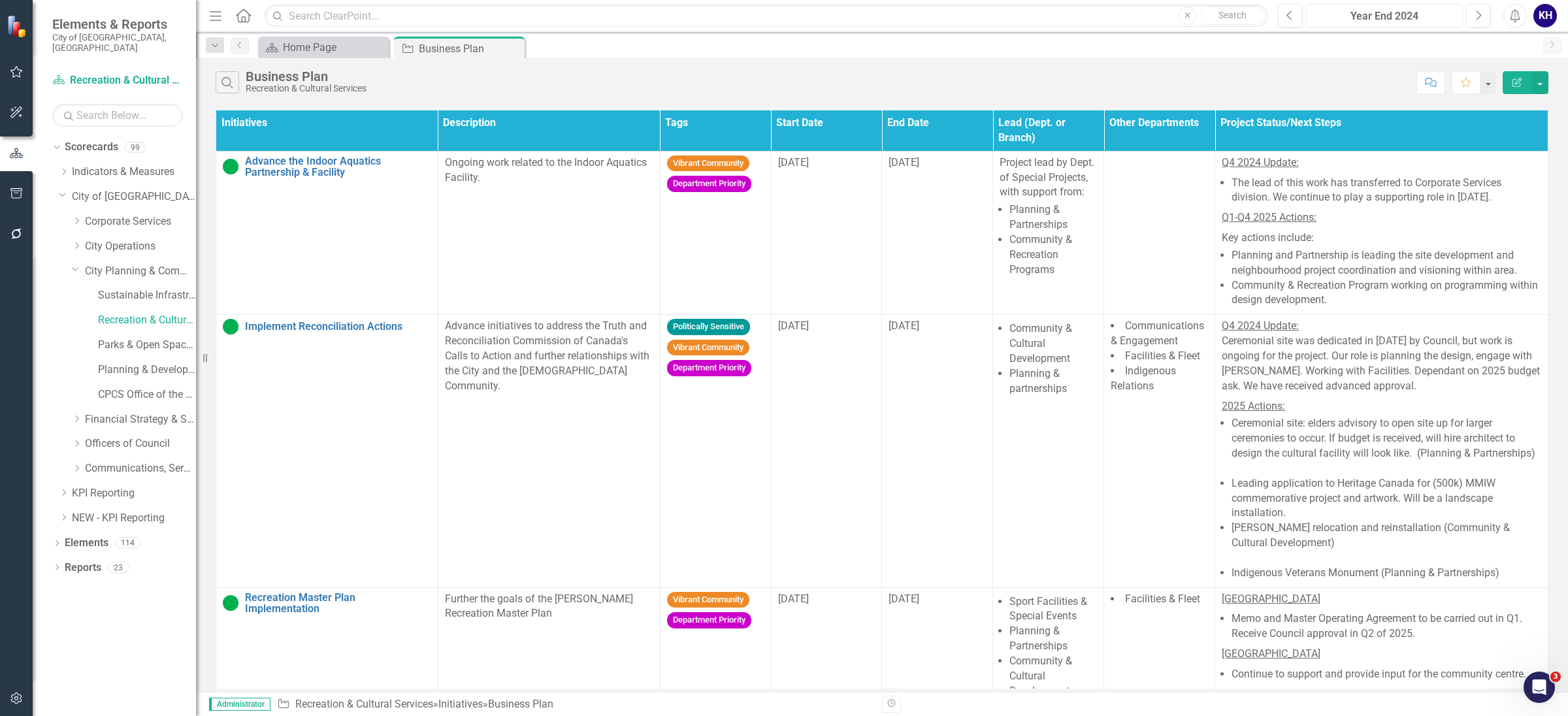
click at [1399, 16] on div "Year End 2024" at bounding box center [1385, 16] width 148 height 15
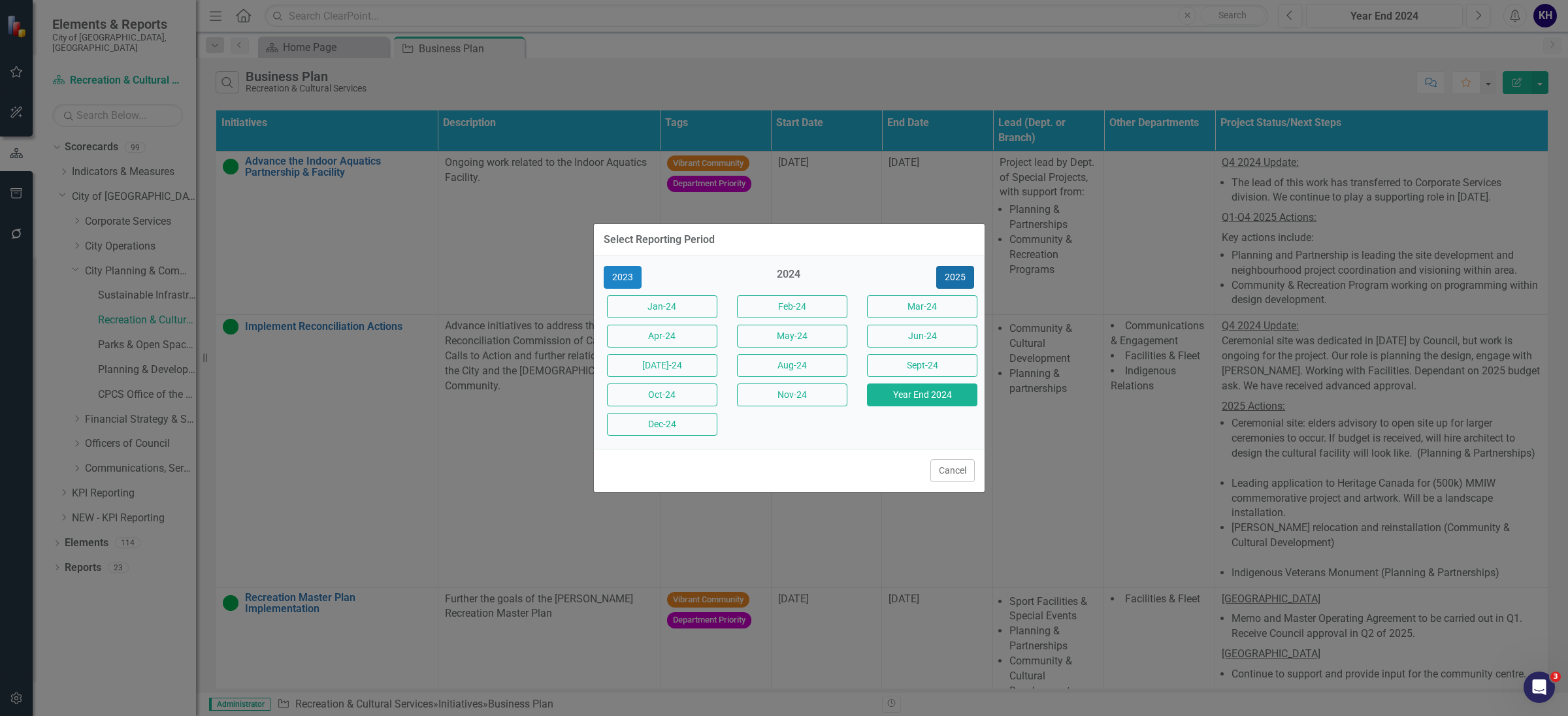
click at [939, 266] on button "2025" at bounding box center [955, 278] width 38 height 23
click at [653, 310] on button "Jan-25" at bounding box center [662, 307] width 111 height 23
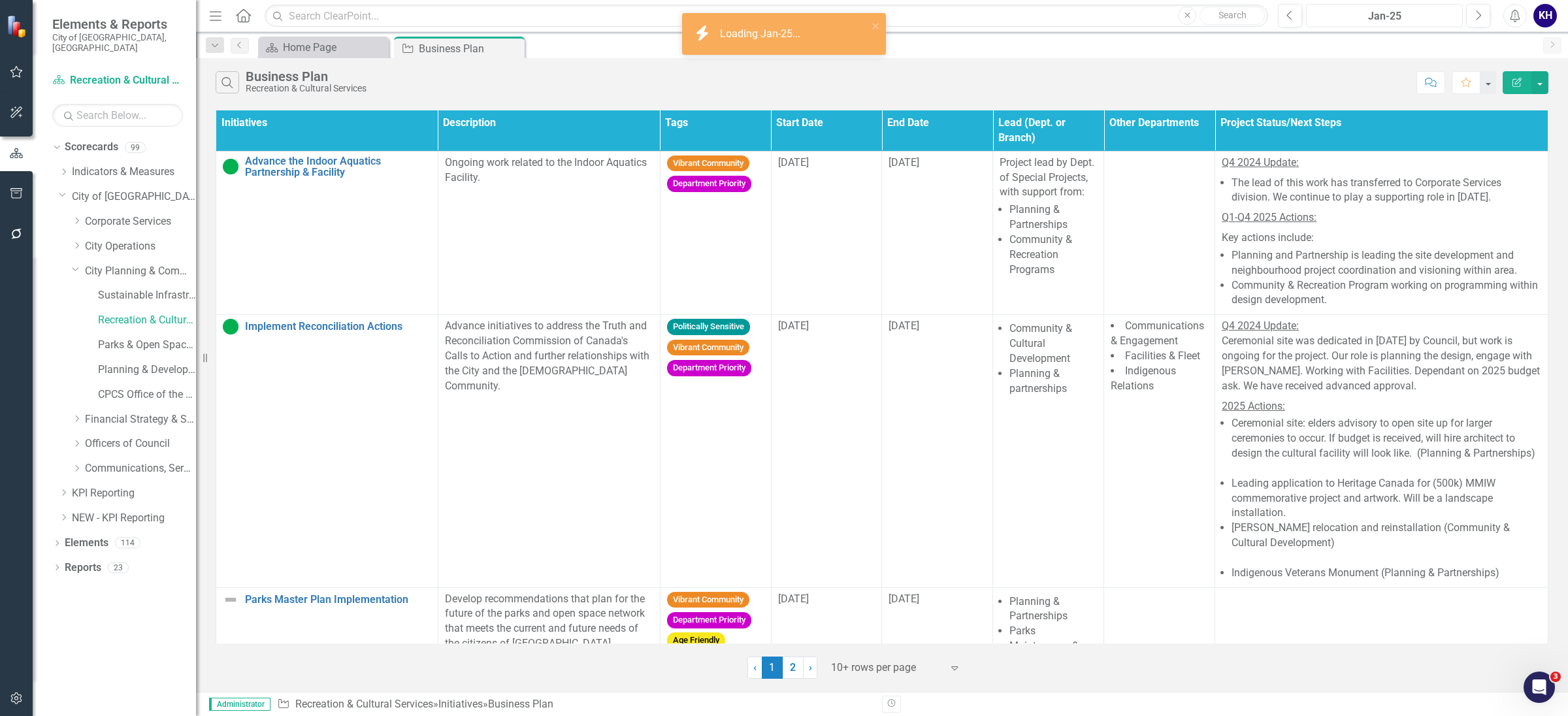
scroll to position [555, 0]
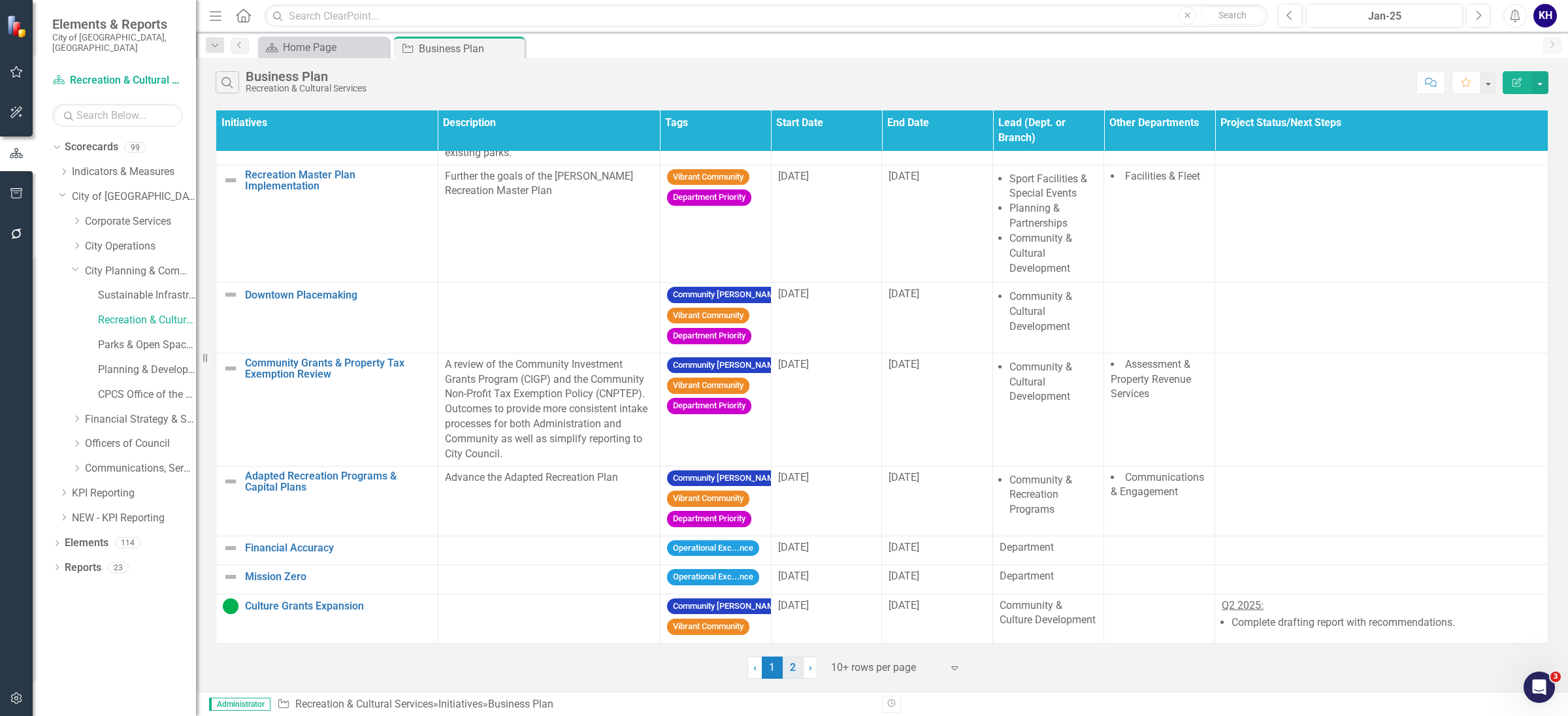
click at [791, 668] on link "2" at bounding box center [792, 668] width 21 height 22
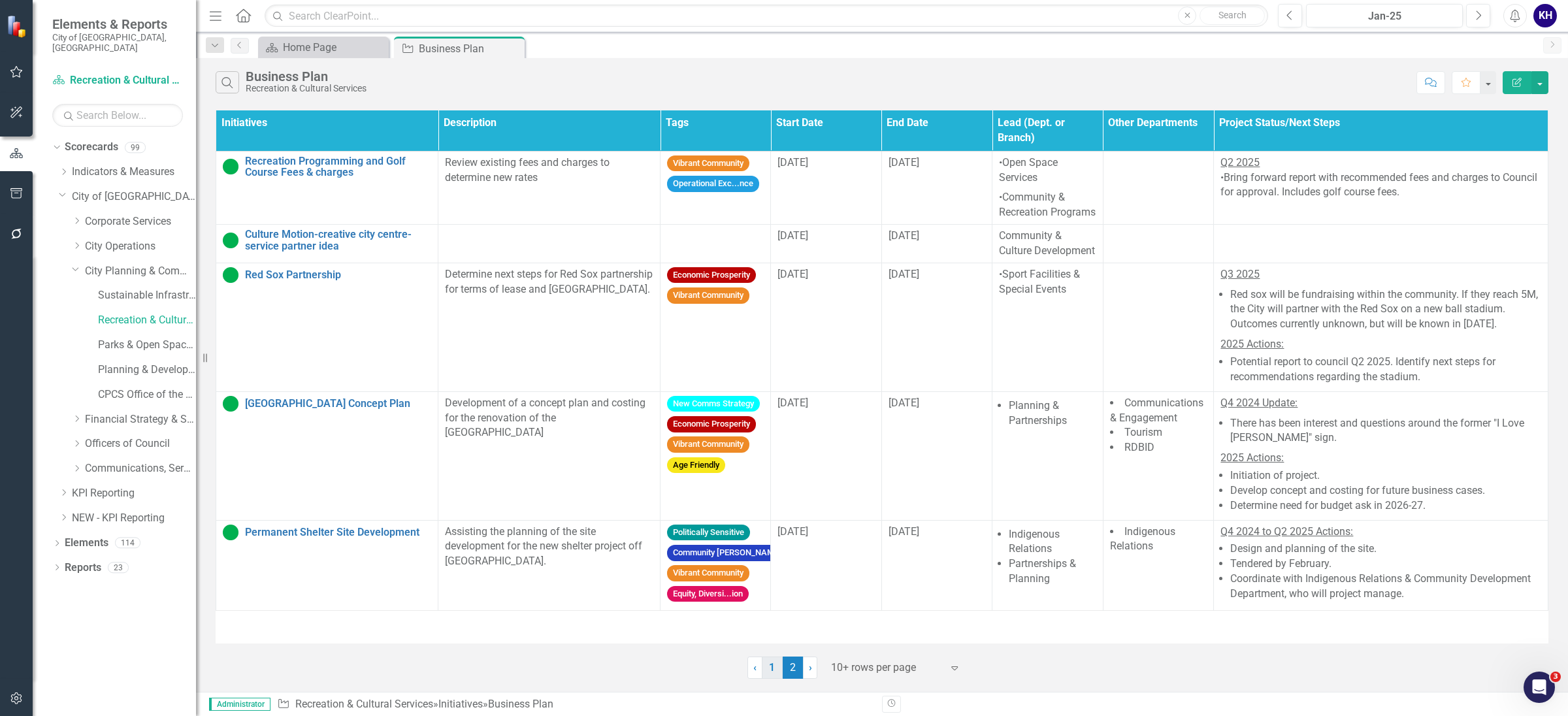
click at [772, 672] on link "1" at bounding box center [772, 668] width 21 height 22
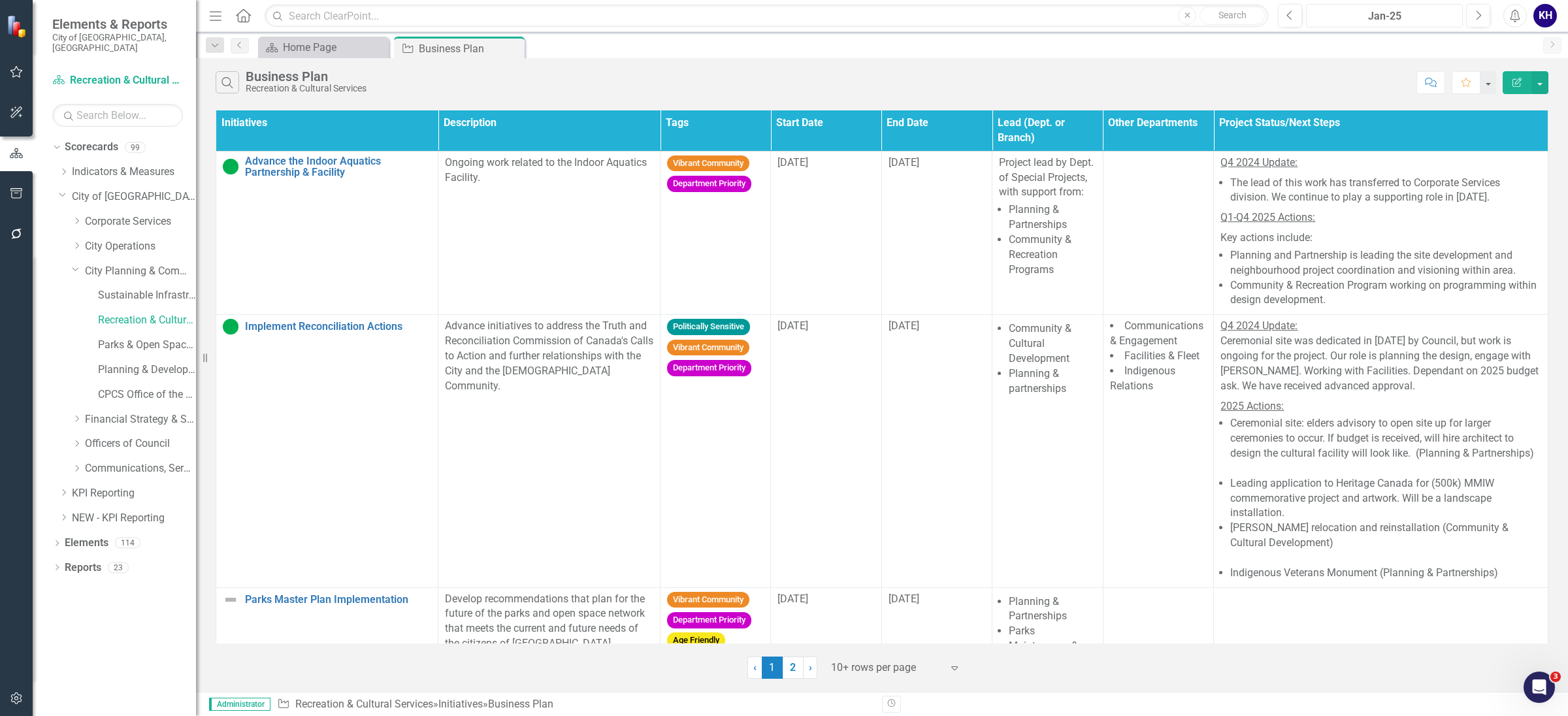
click at [1388, 24] on div "Jan-25" at bounding box center [1385, 16] width 148 height 15
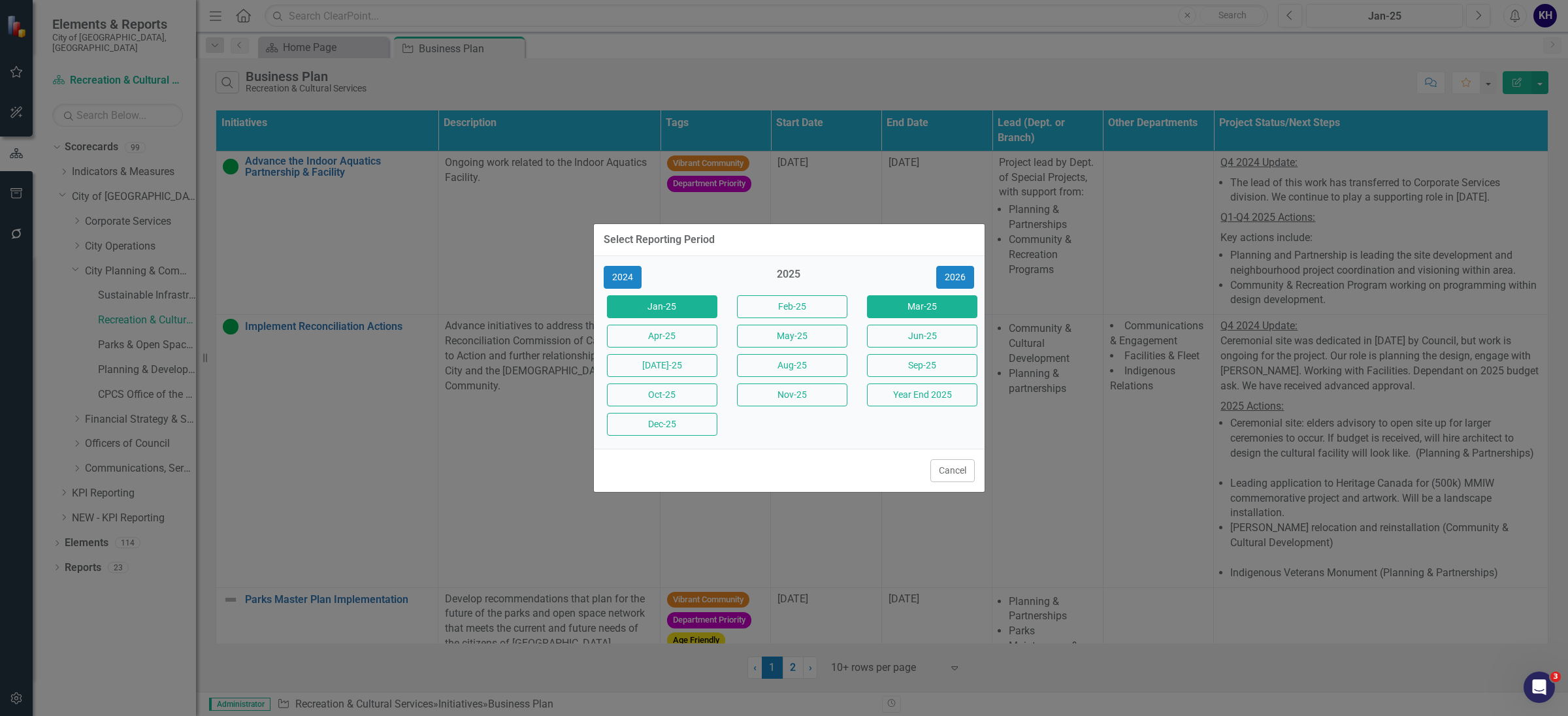
click at [926, 315] on button "Mar-25" at bounding box center [922, 307] width 111 height 23
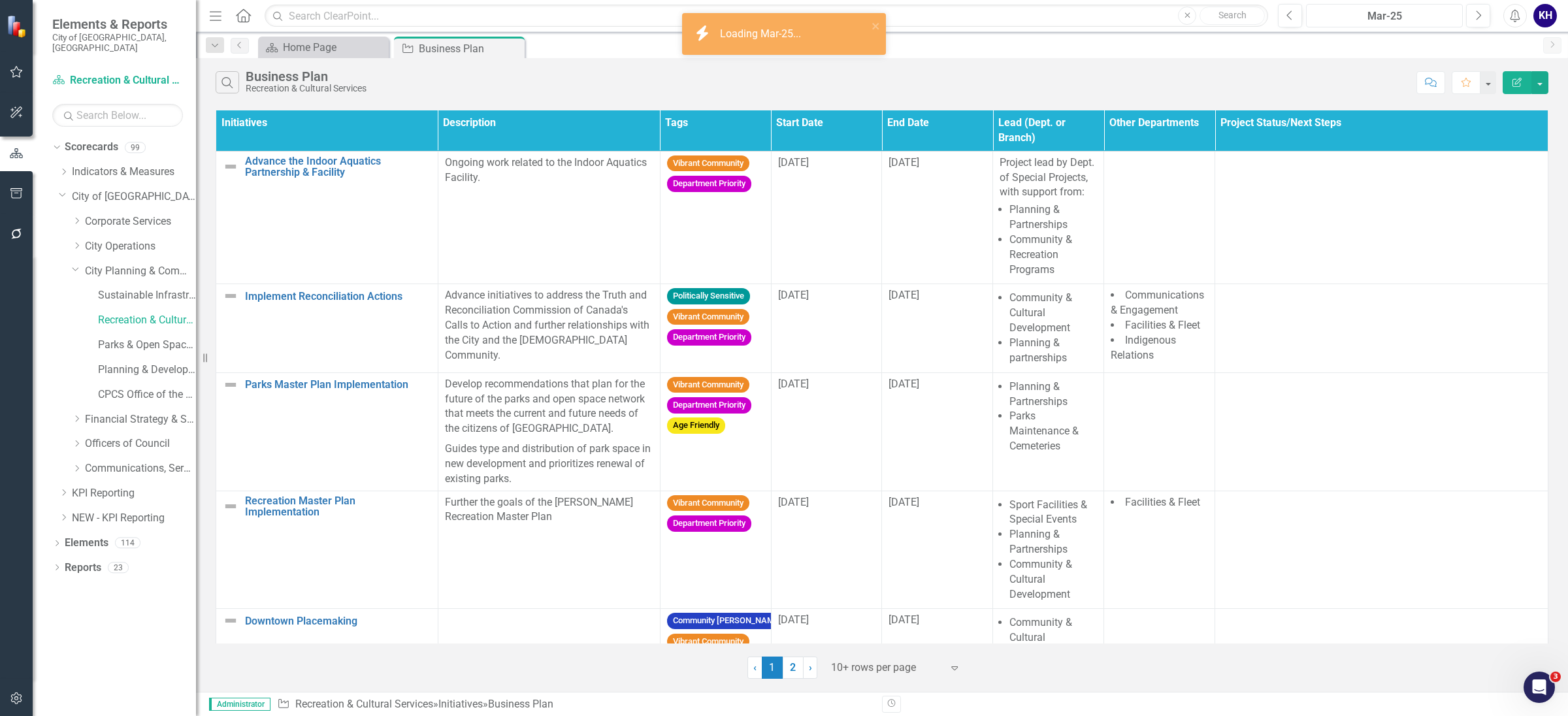
scroll to position [341, 0]
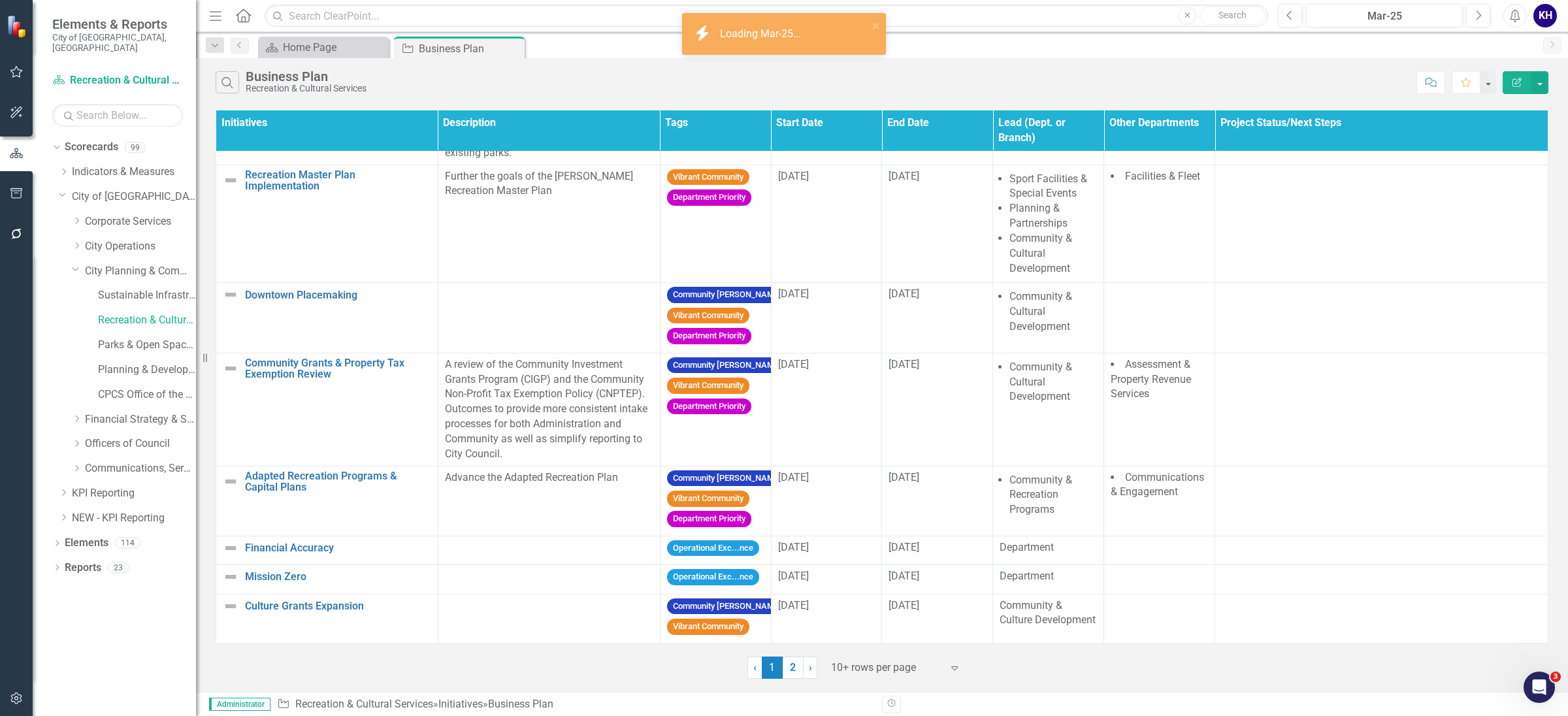
click at [1400, 30] on div "Menu Home Search Close Search Previous Mar-25 Next Alerts KH User Edit Profile …" at bounding box center [882, 16] width 1373 height 32
click at [1390, 20] on div "Mar-25" at bounding box center [1385, 16] width 148 height 15
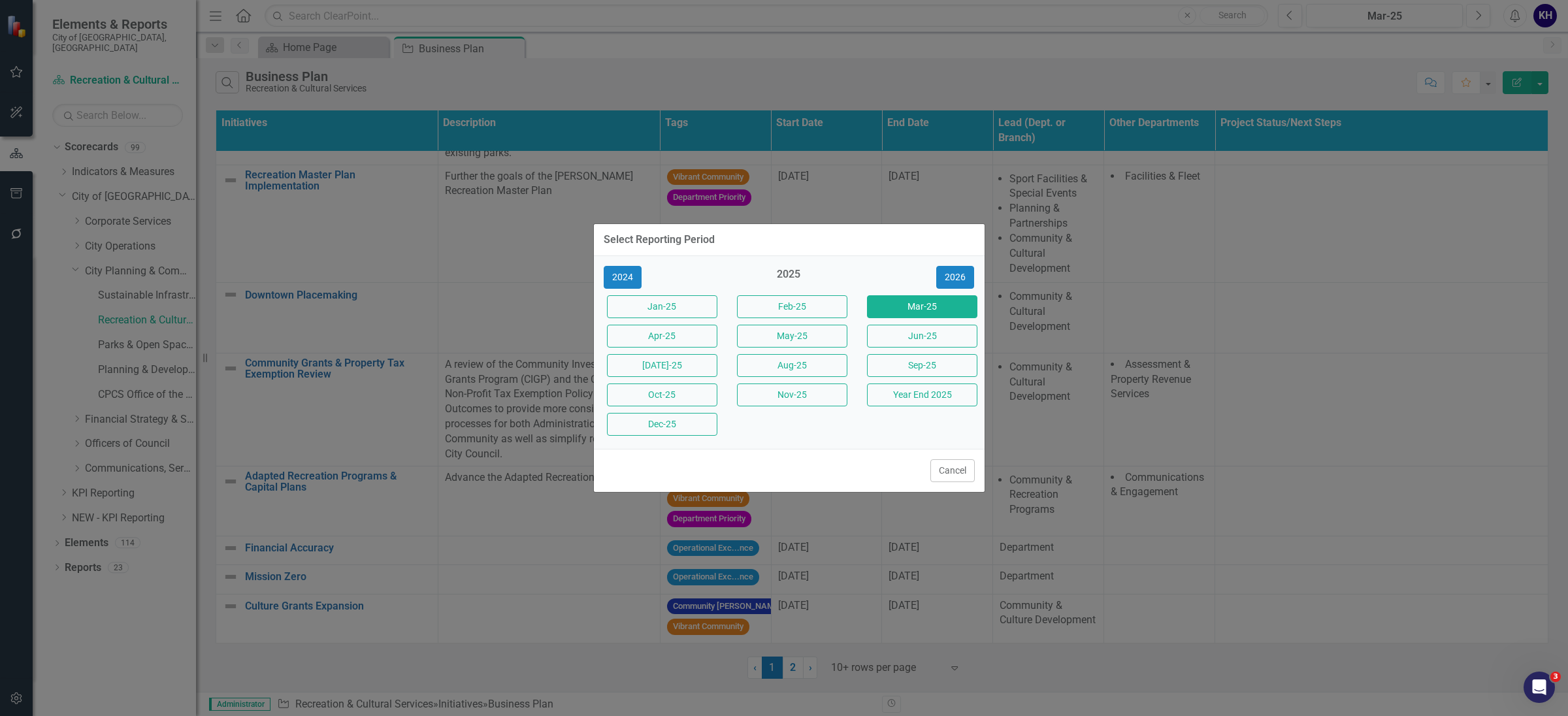
click at [724, 331] on div "May-25" at bounding box center [789, 336] width 130 height 29
click at [702, 336] on button "Apr-25" at bounding box center [662, 336] width 111 height 23
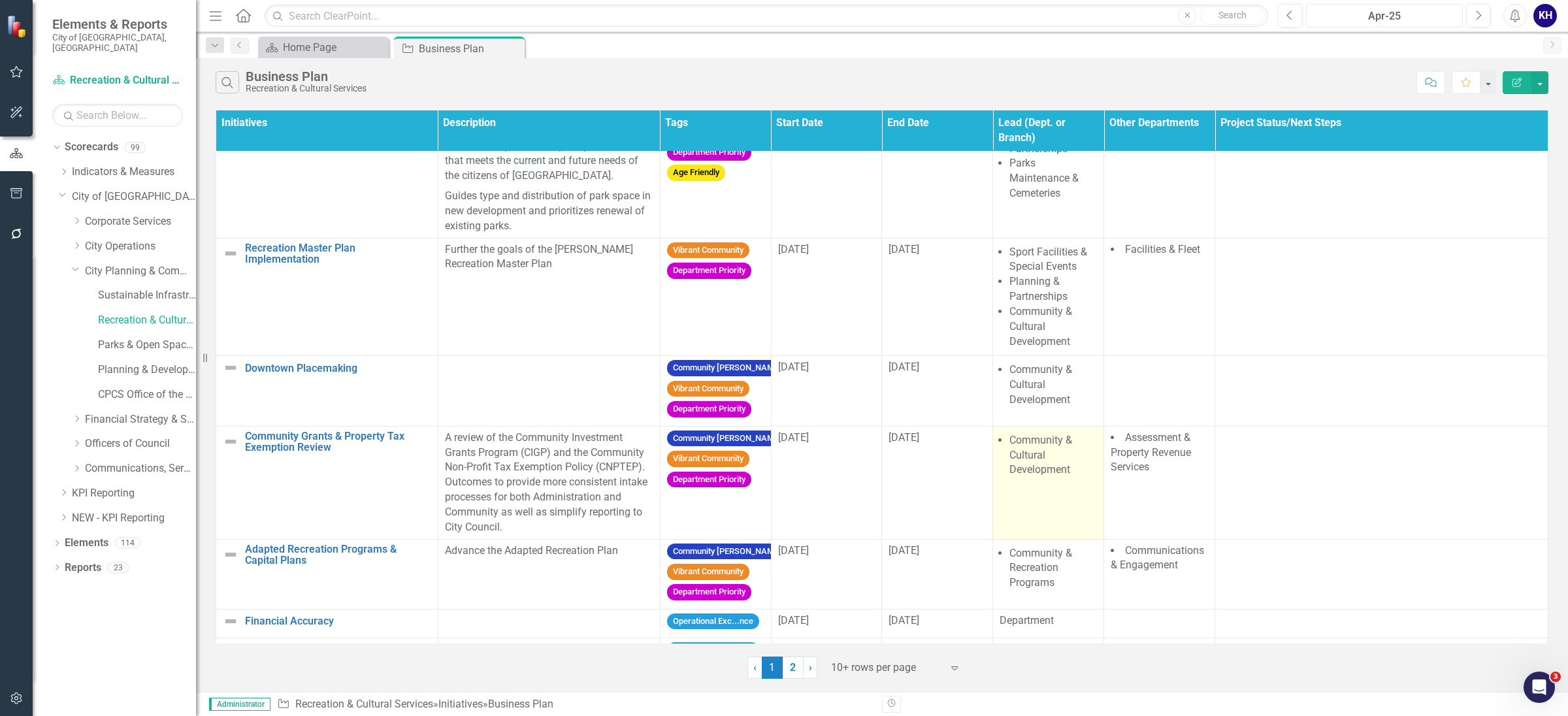
scroll to position [341, 0]
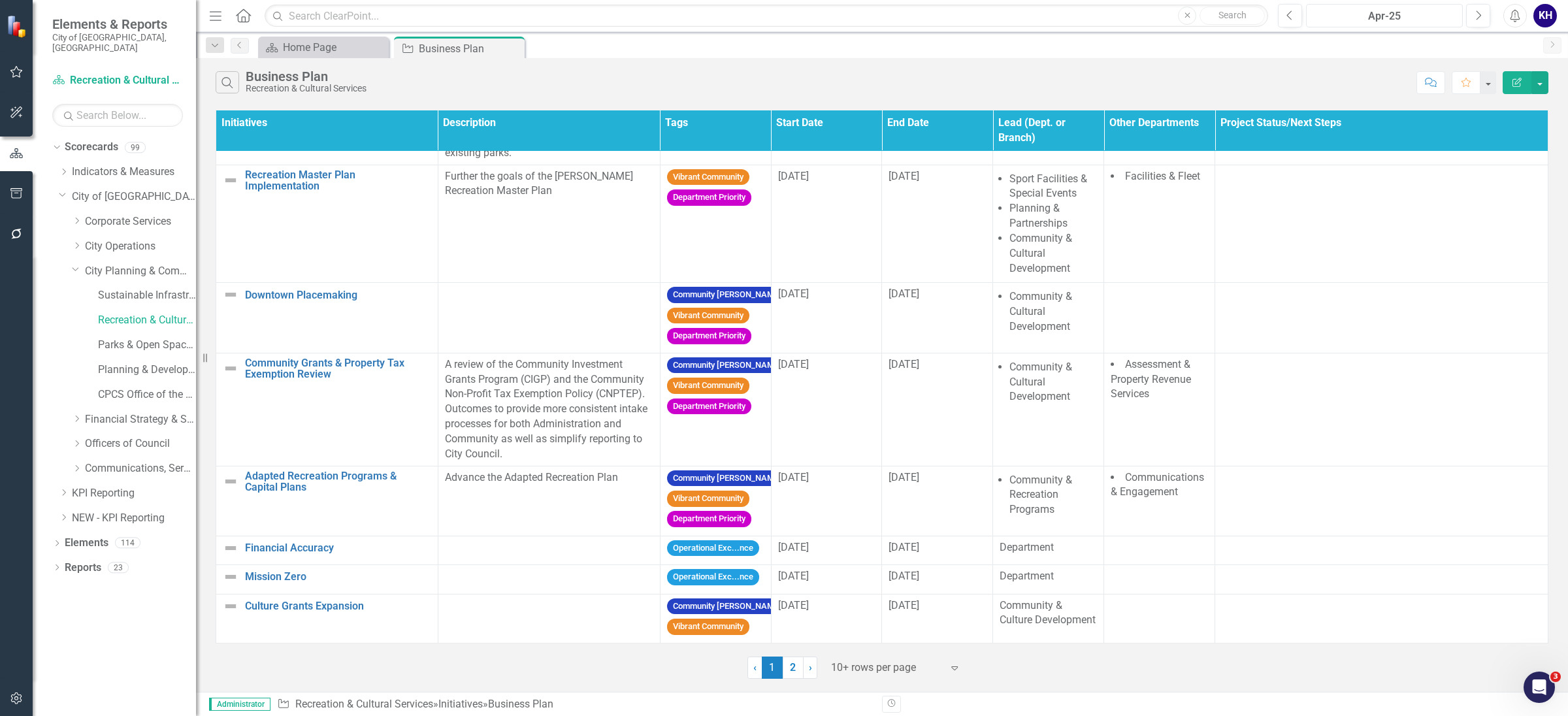
click at [1385, 24] on div "Apr-25" at bounding box center [1385, 16] width 148 height 15
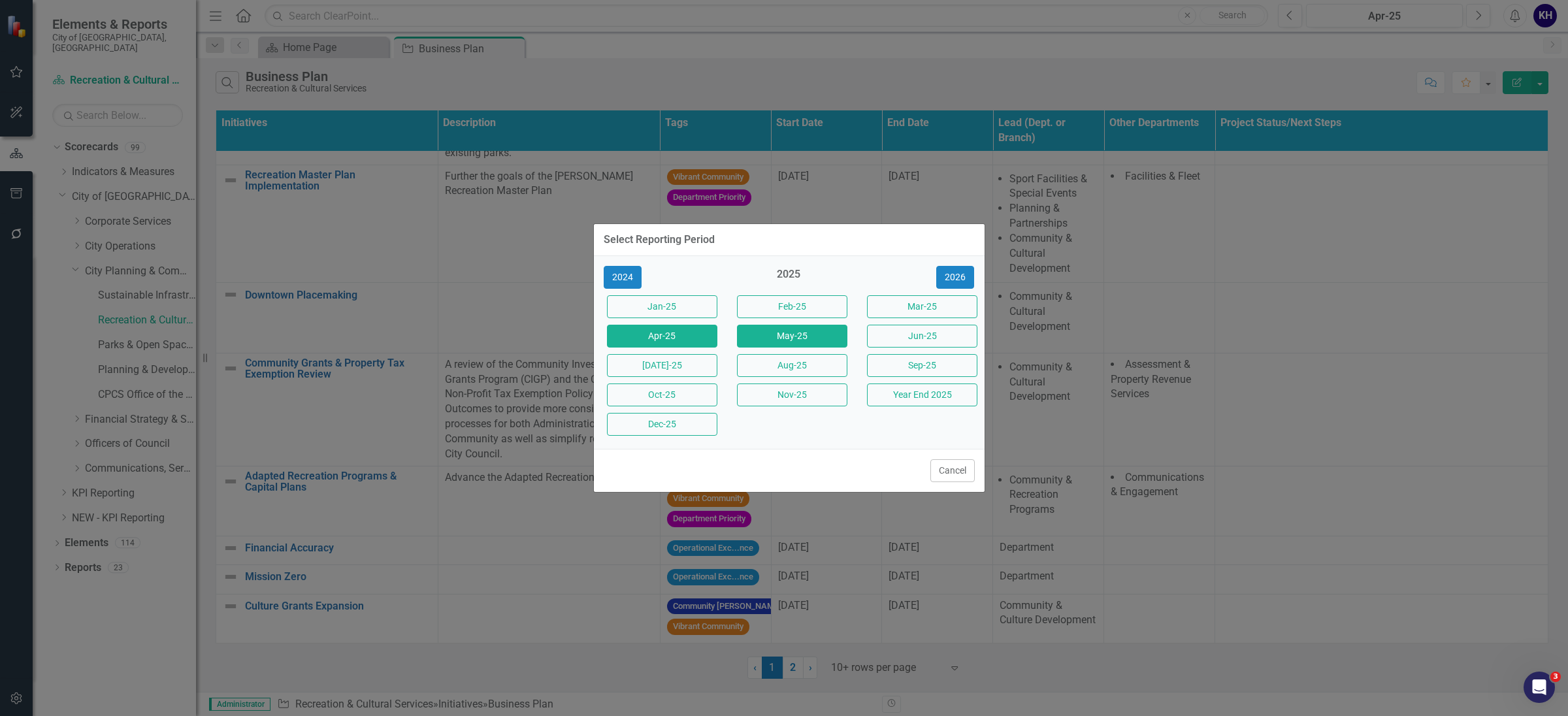
click at [812, 344] on button "May-25" at bounding box center [792, 336] width 111 height 23
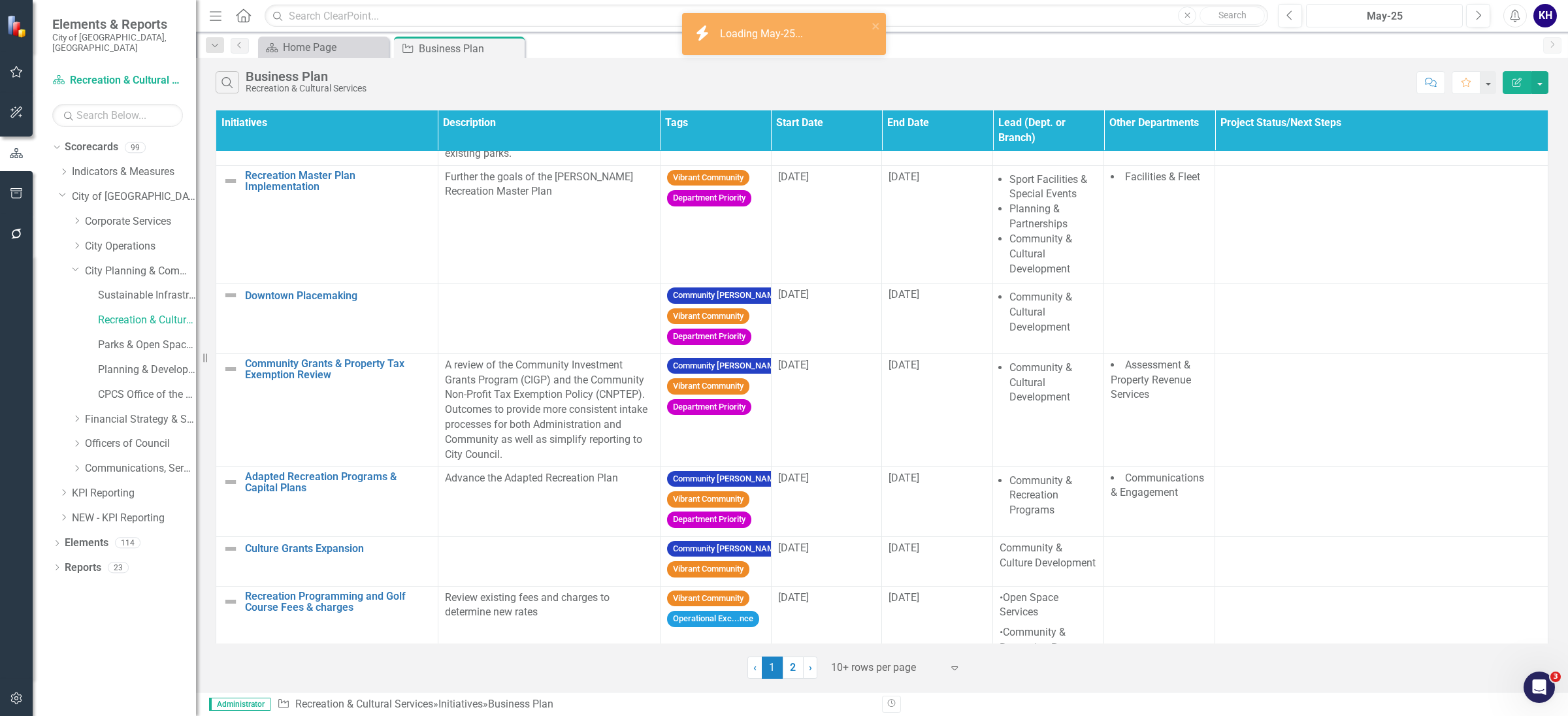
scroll to position [424, 0]
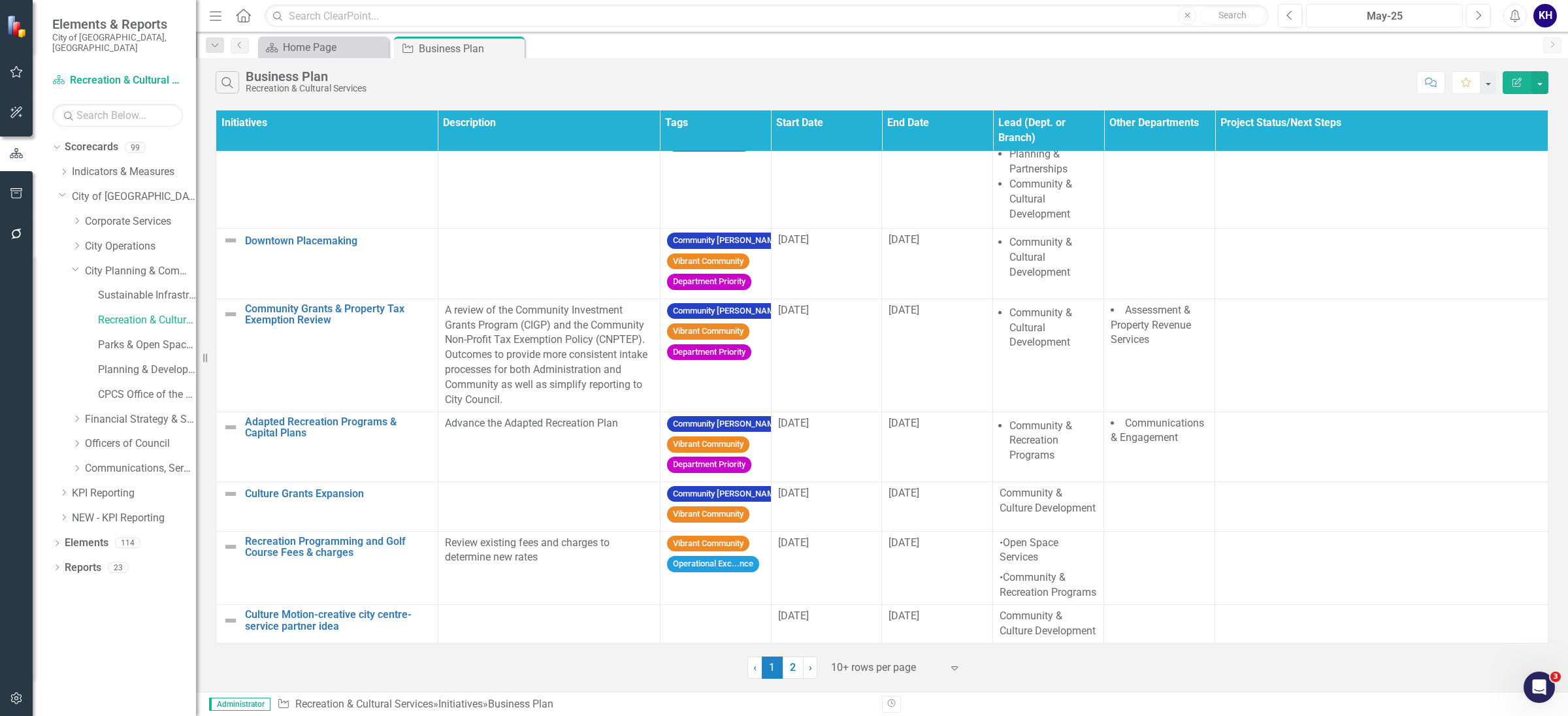
click at [1398, 8] on div "May-25" at bounding box center [1385, 16] width 148 height 15
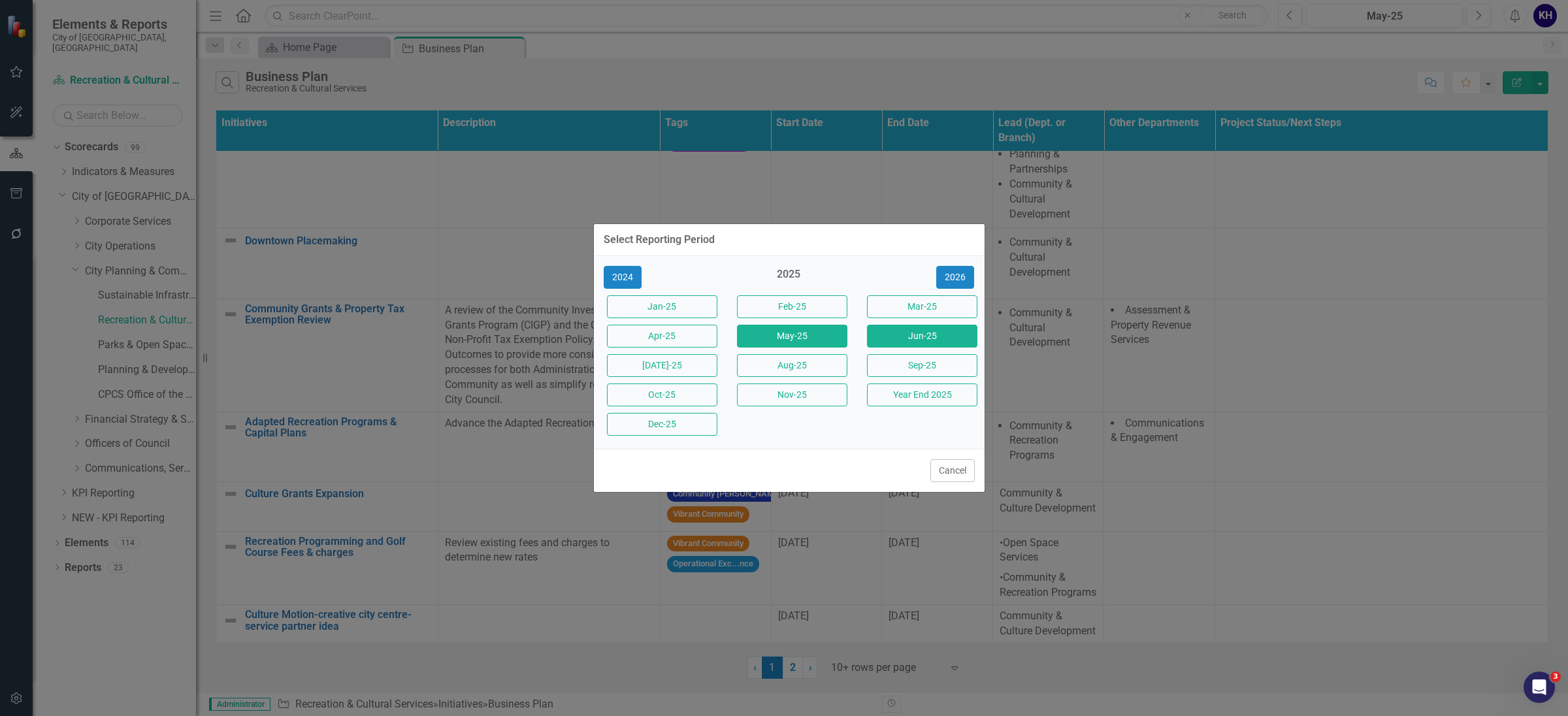
click at [949, 330] on button "Jun-25" at bounding box center [922, 336] width 111 height 23
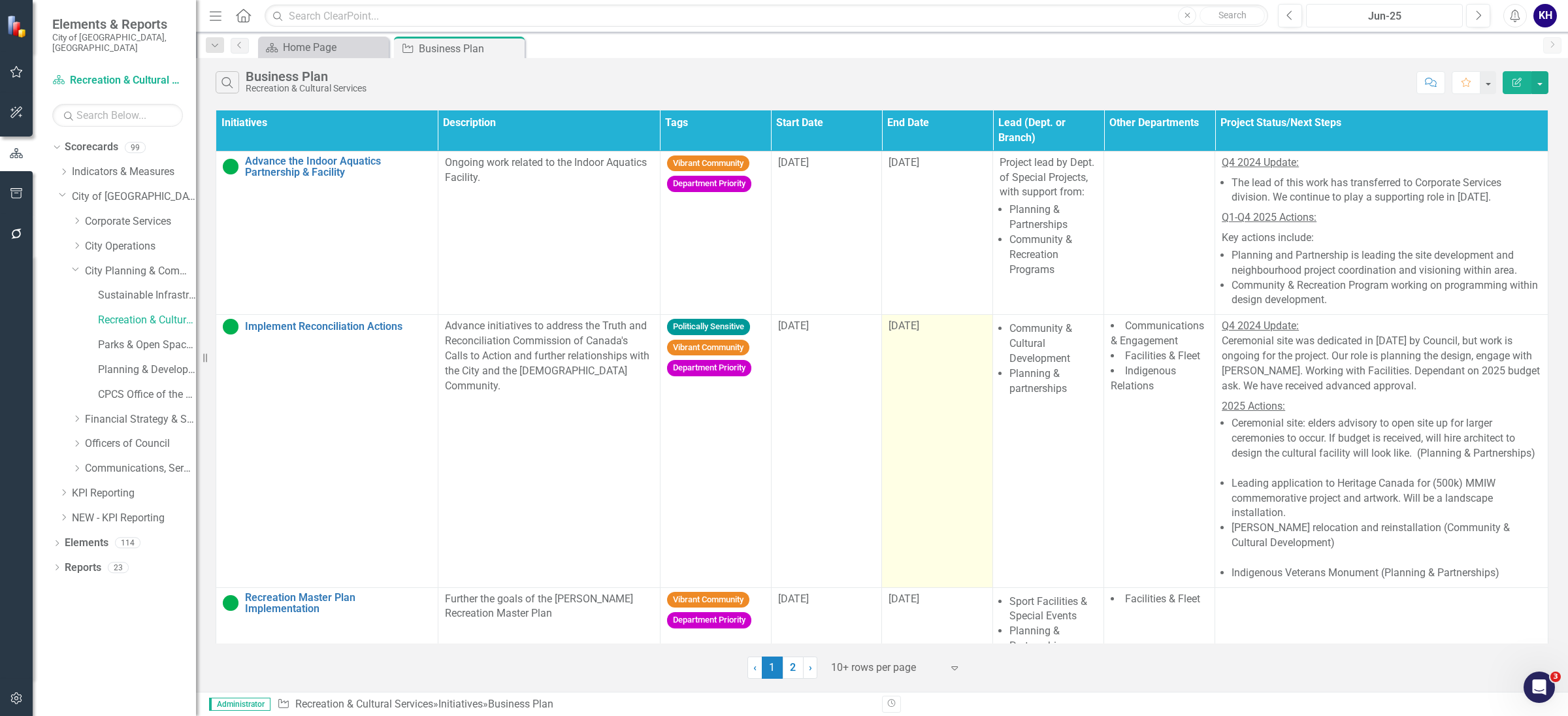
scroll to position [649, 0]
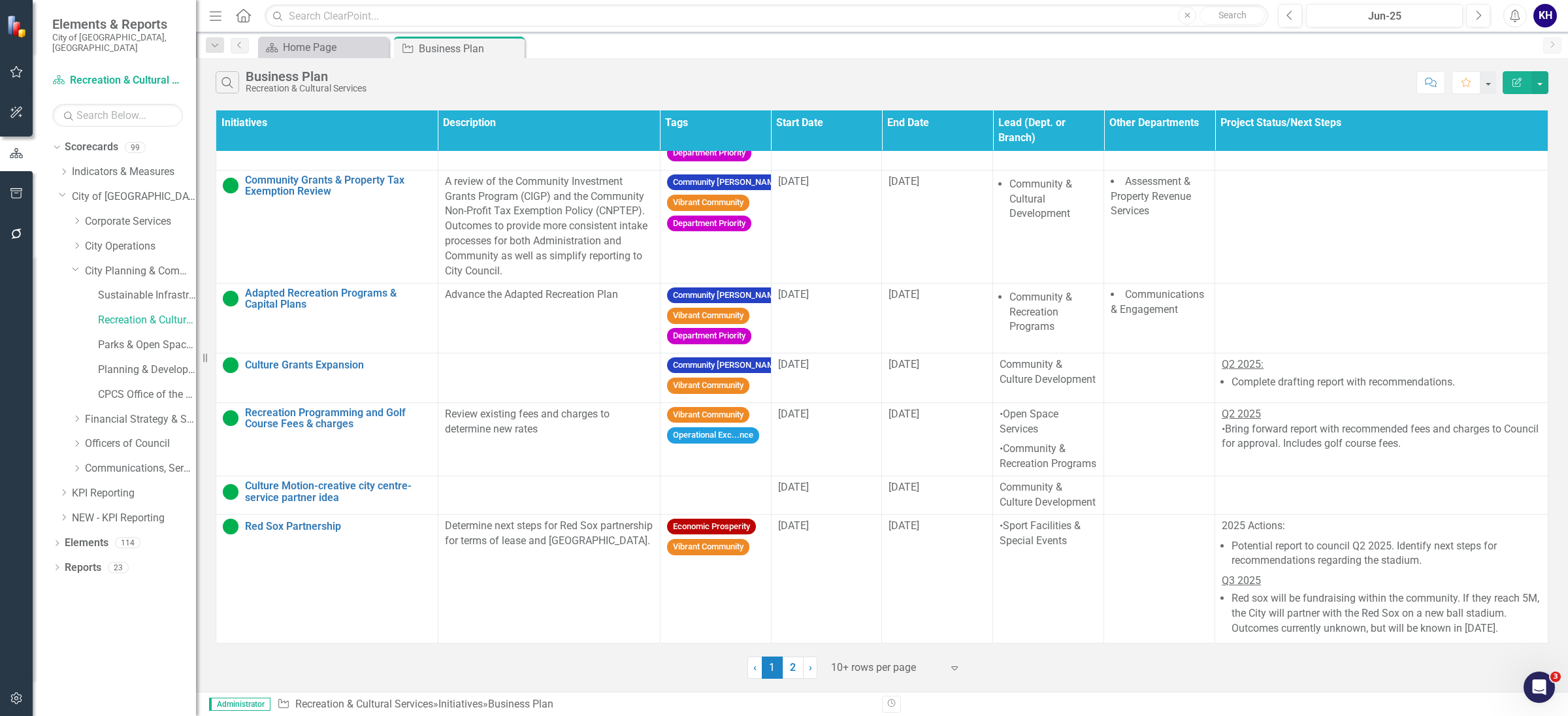
click at [803, 667] on link "› Next" at bounding box center [810, 668] width 15 height 22
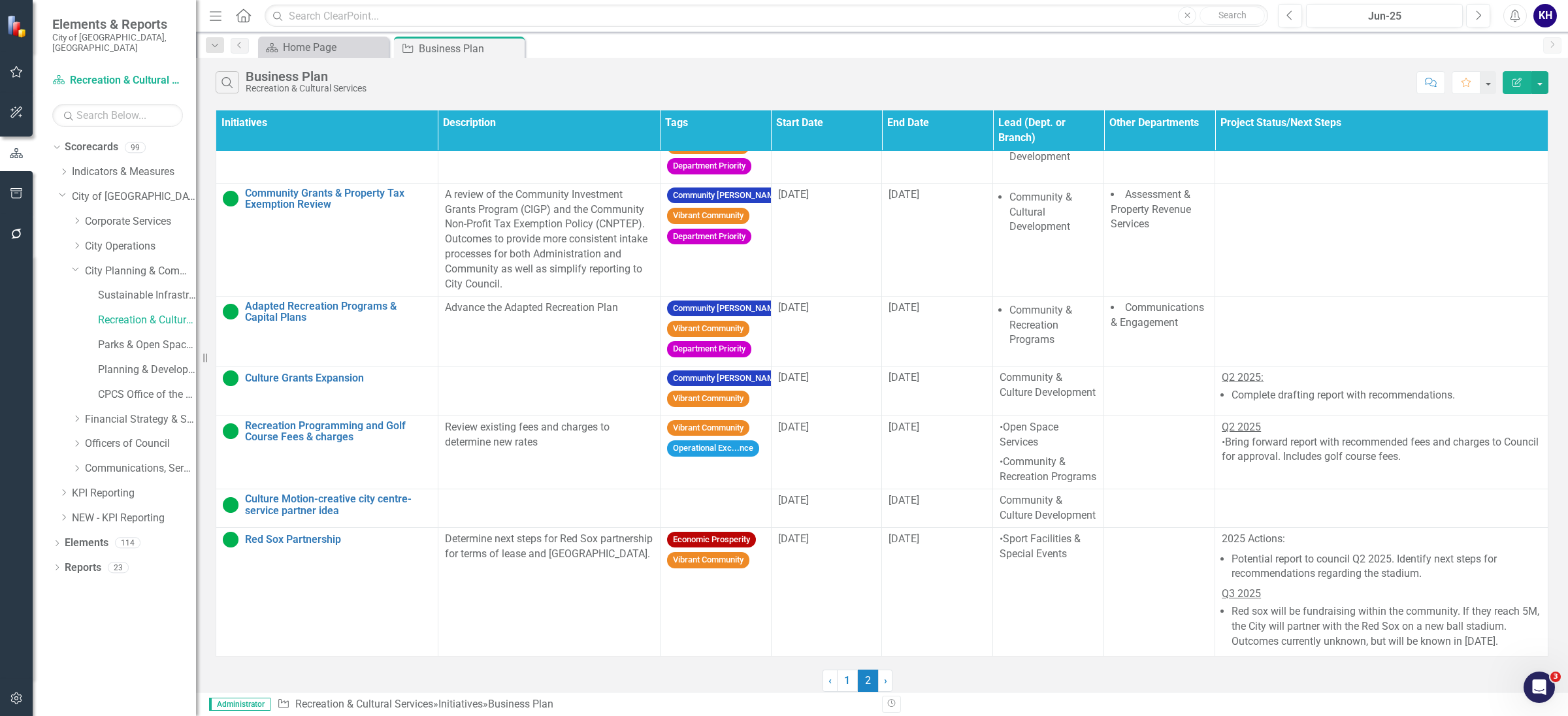
scroll to position [0, 0]
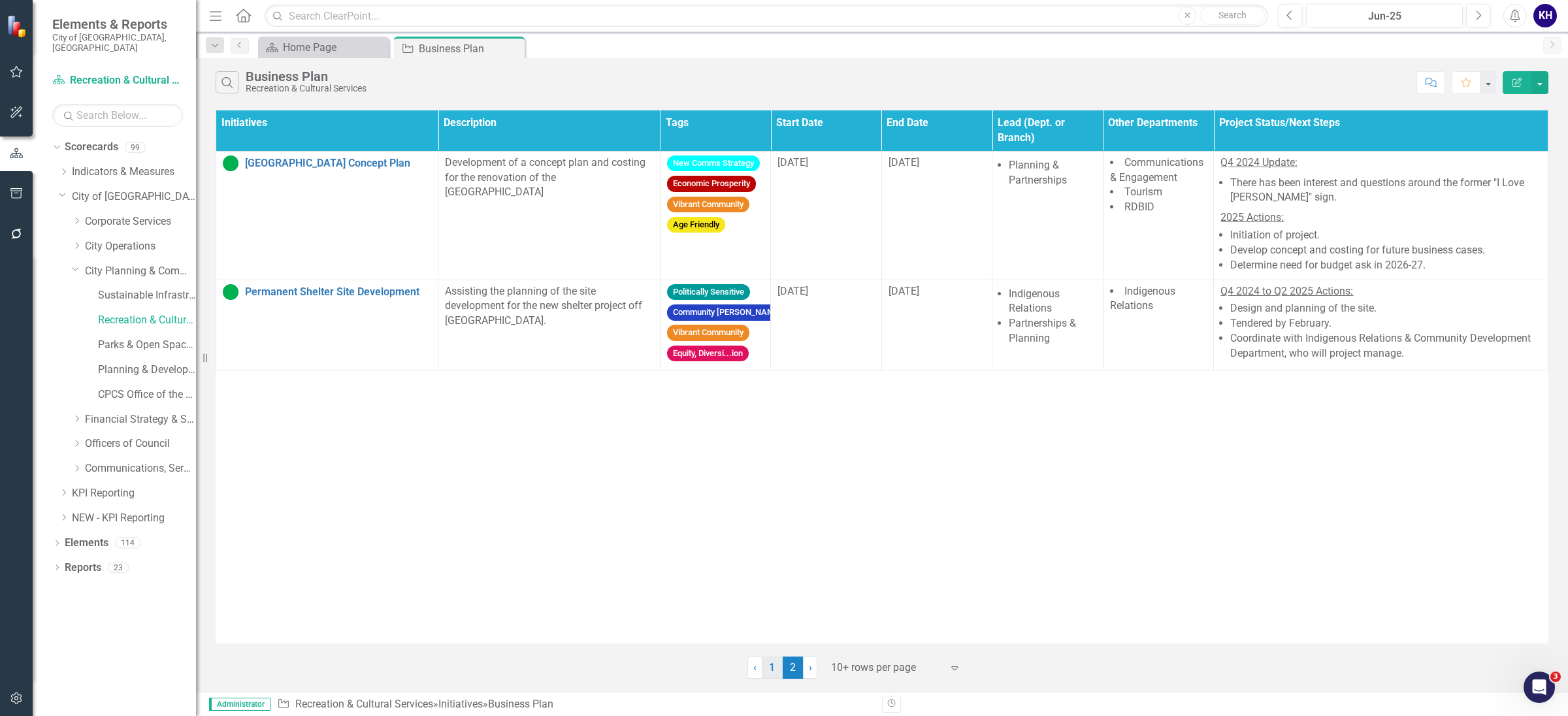
click at [775, 663] on link "1" at bounding box center [772, 668] width 21 height 22
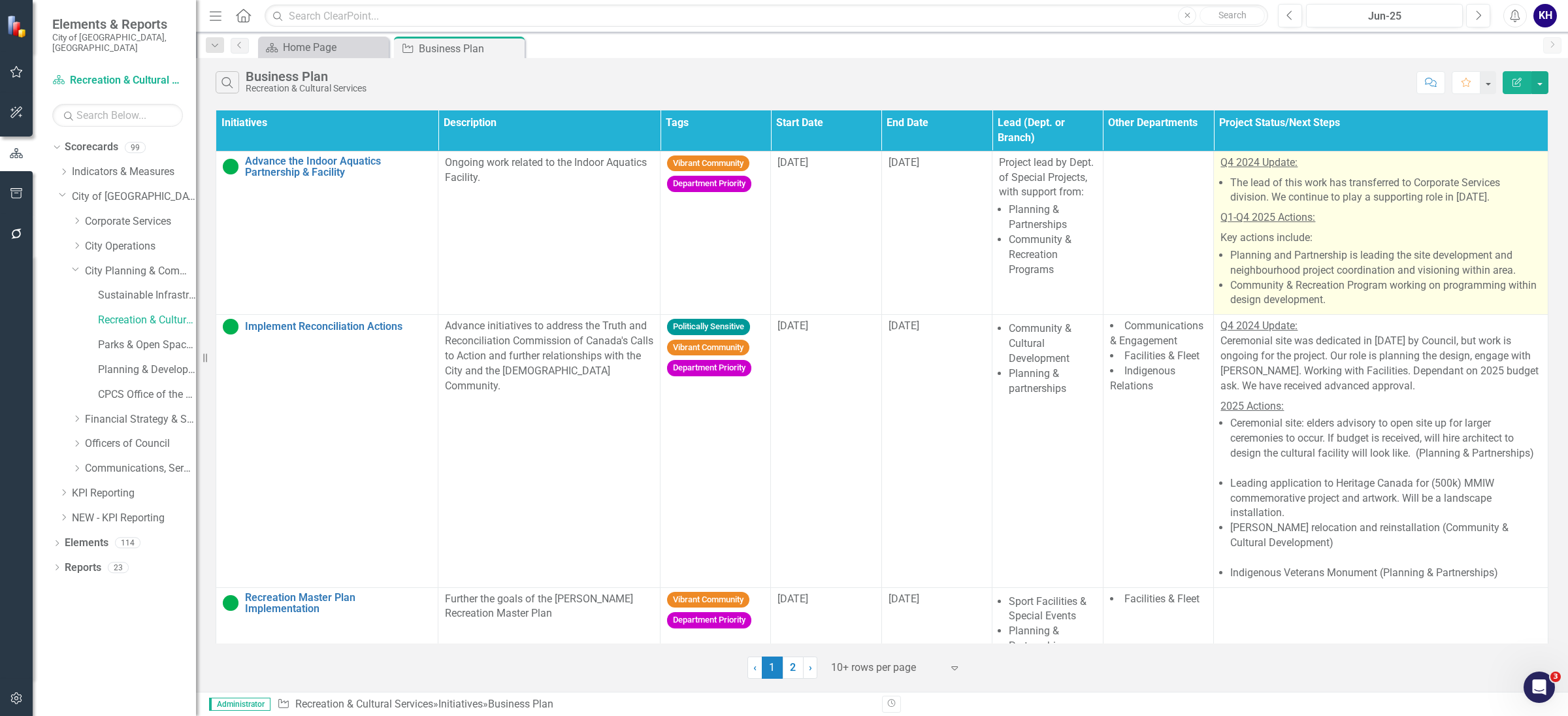
click at [1373, 221] on p "Q1-Q4 2025 Actions:" at bounding box center [1381, 218] width 321 height 20
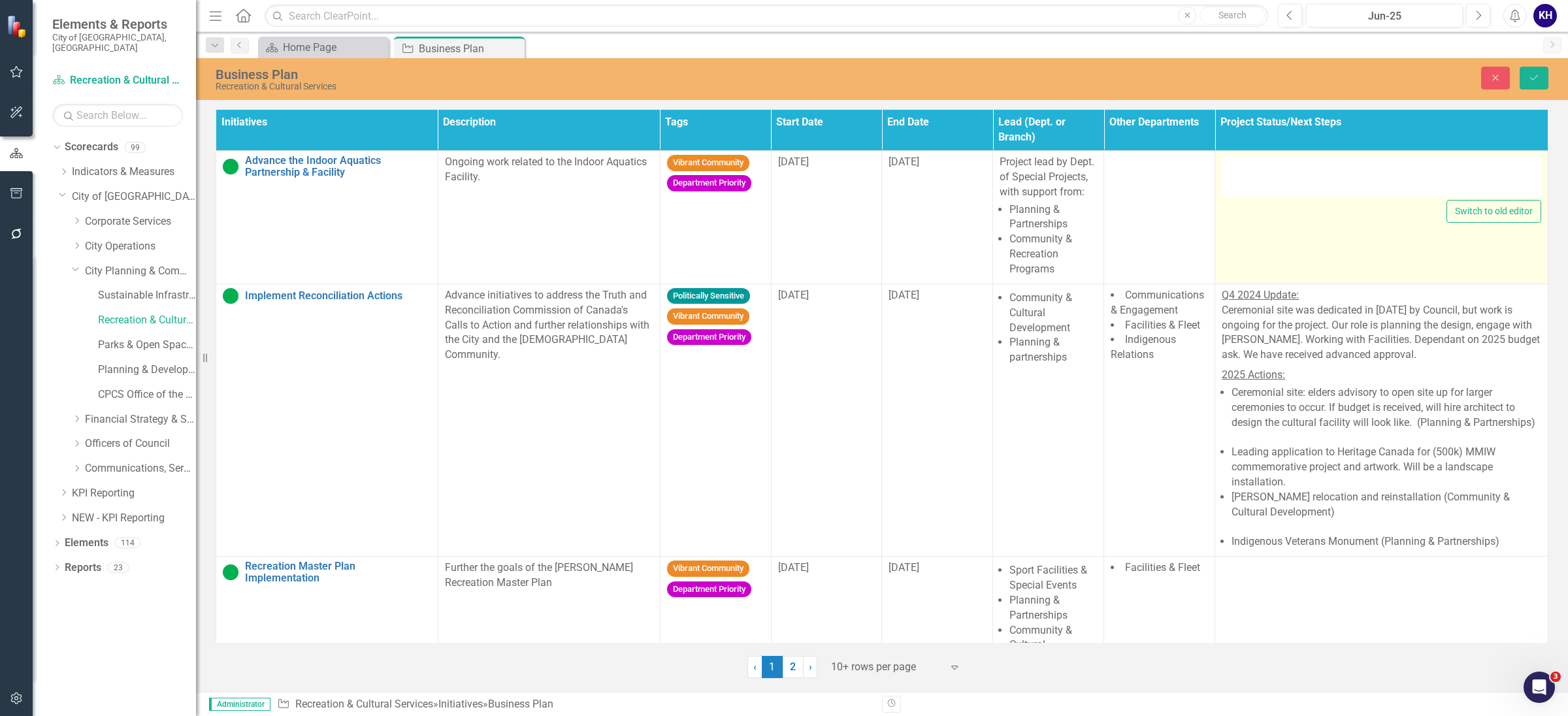
type textarea "<p><span style="text-decoration: underline;">Q4 2024 Update:</span></p> <ul> <l…"
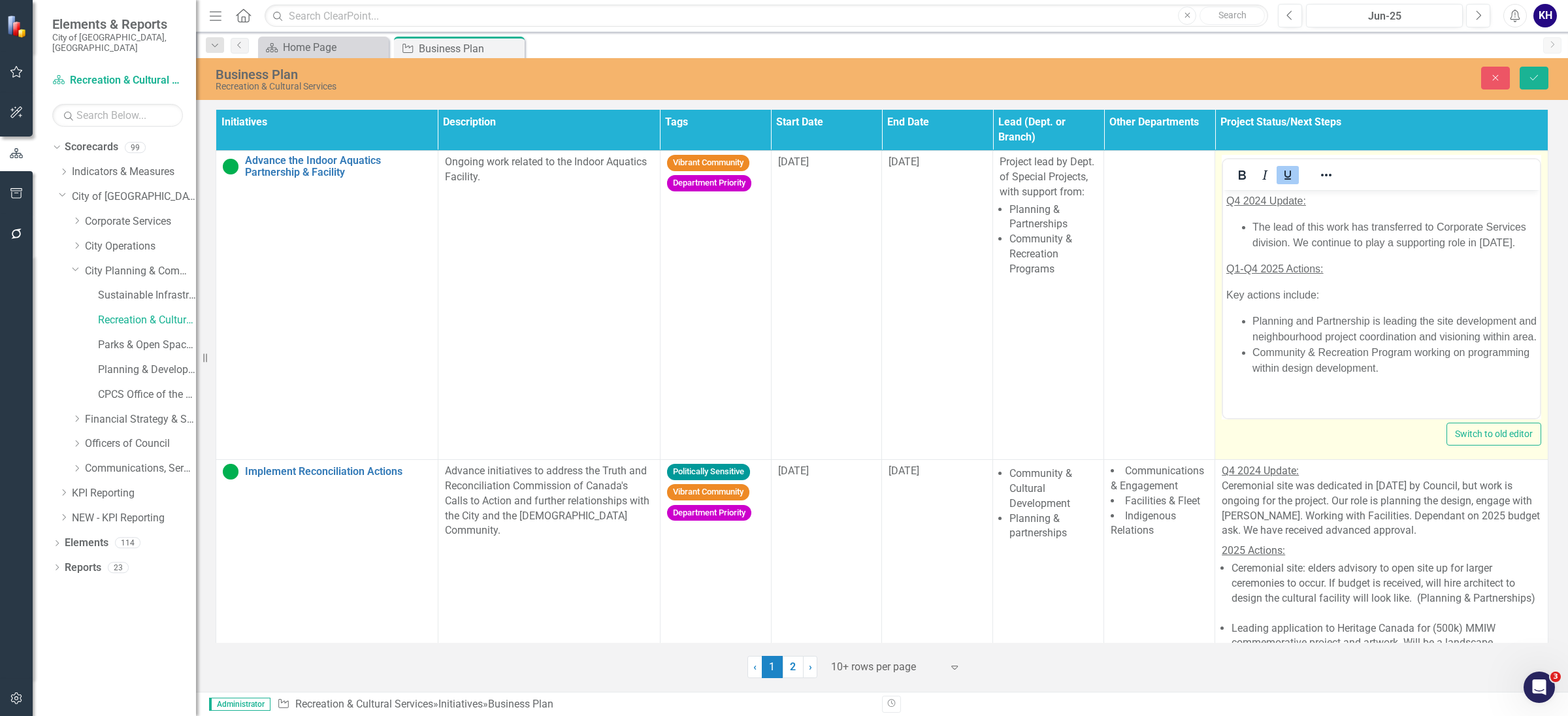
click at [1454, 376] on li "Community & Recreation Program working on programming within design development." at bounding box center [1394, 360] width 284 height 32
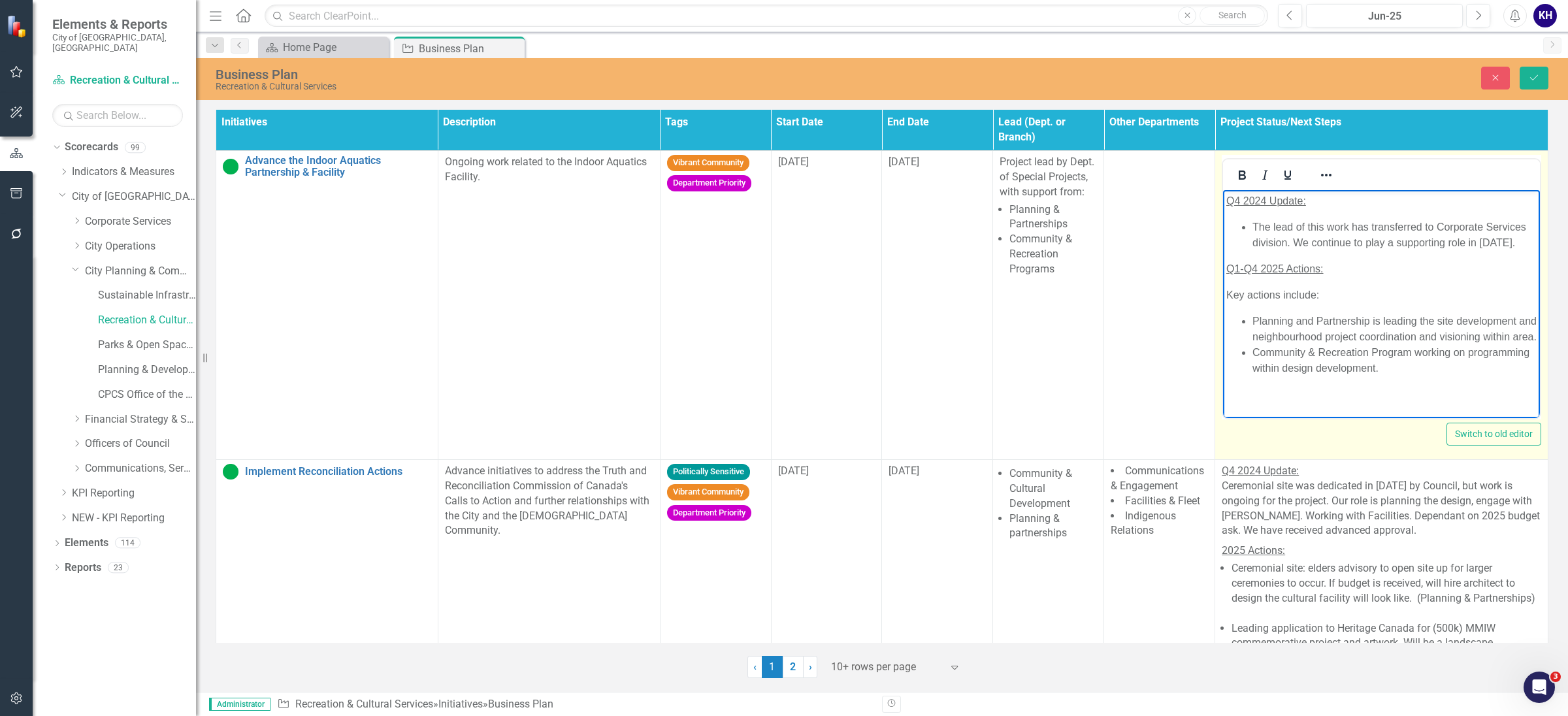
click at [1463, 376] on li "Community & Recreation Program working on programming within design development." at bounding box center [1394, 360] width 284 height 32
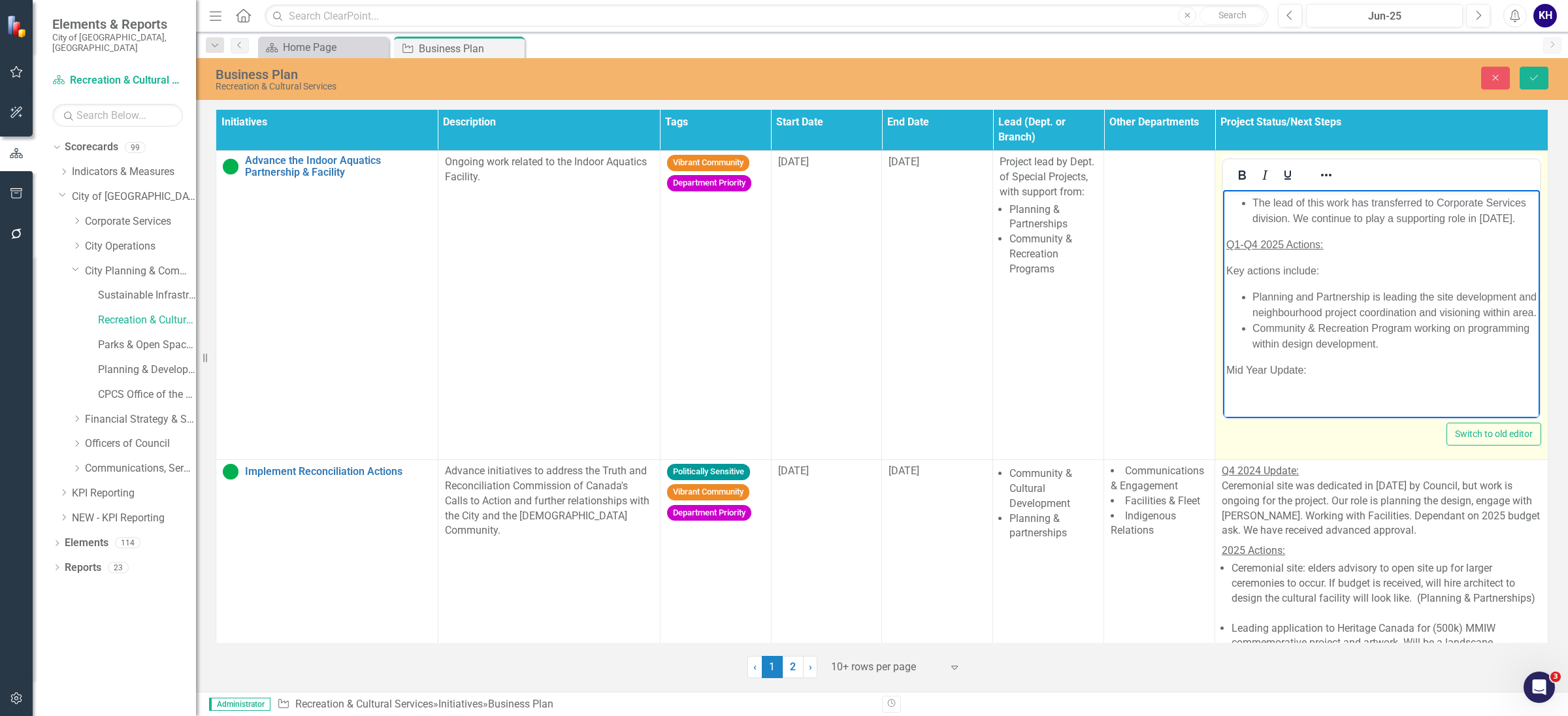
click at [1382, 397] on body "Q4 2024 Update: The lead of this work has transferred to Corporate Services div…" at bounding box center [1382, 292] width 317 height 252
drag, startPoint x: 1380, startPoint y: 385, endPoint x: 2409, endPoint y: 561, distance: 1043.9
click at [1223, 378] on html "Q4 2024 Update: The lead of this work has transferred to Corporate Services div…" at bounding box center [1382, 292] width 317 height 252
click at [1280, 177] on icon "Underline" at bounding box center [1288, 175] width 15 height 15
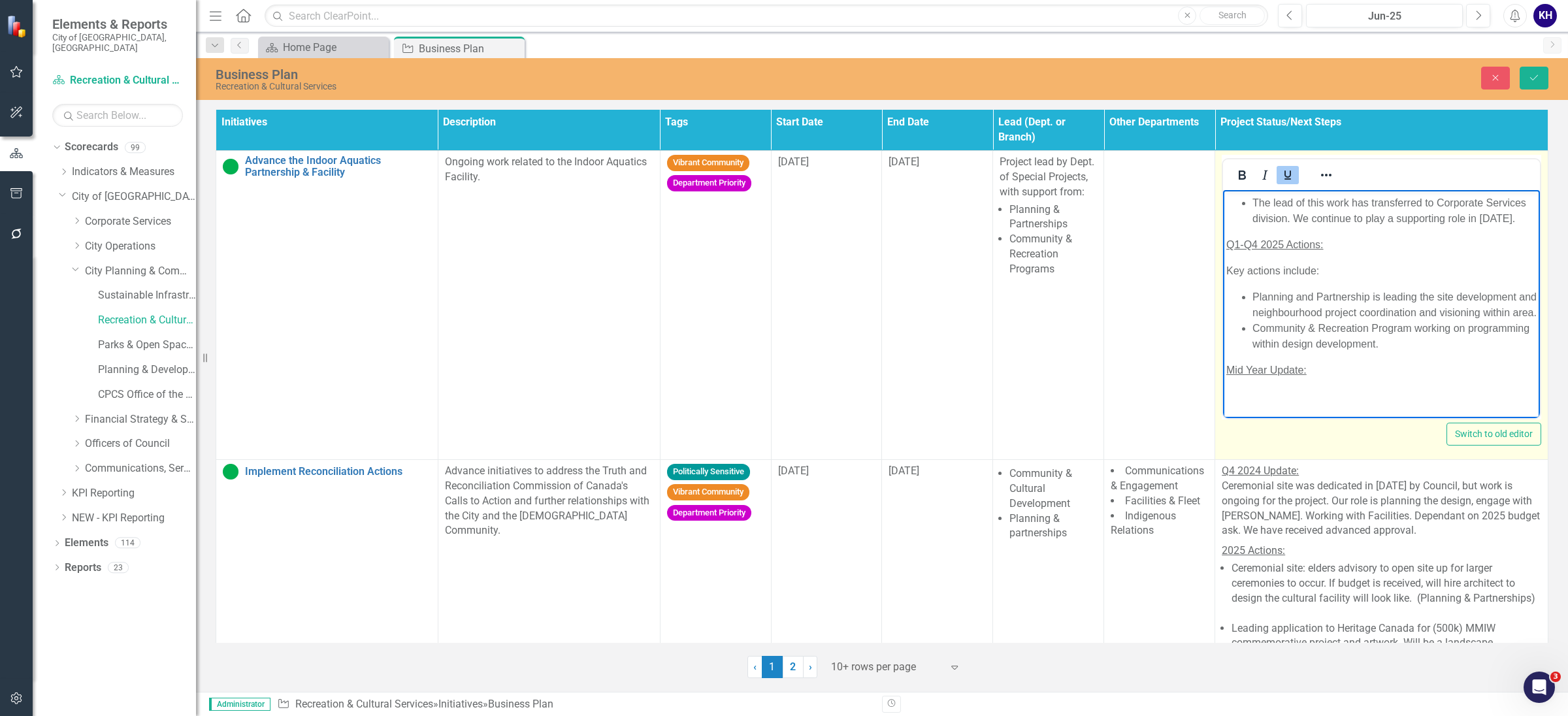
click at [1319, 405] on p "Rich Text Area. Press ALT-0 for help." at bounding box center [1381, 396] width 310 height 15
click at [1266, 405] on p "Rich Text Area. Press ALT-0 for help." at bounding box center [1381, 396] width 310 height 15
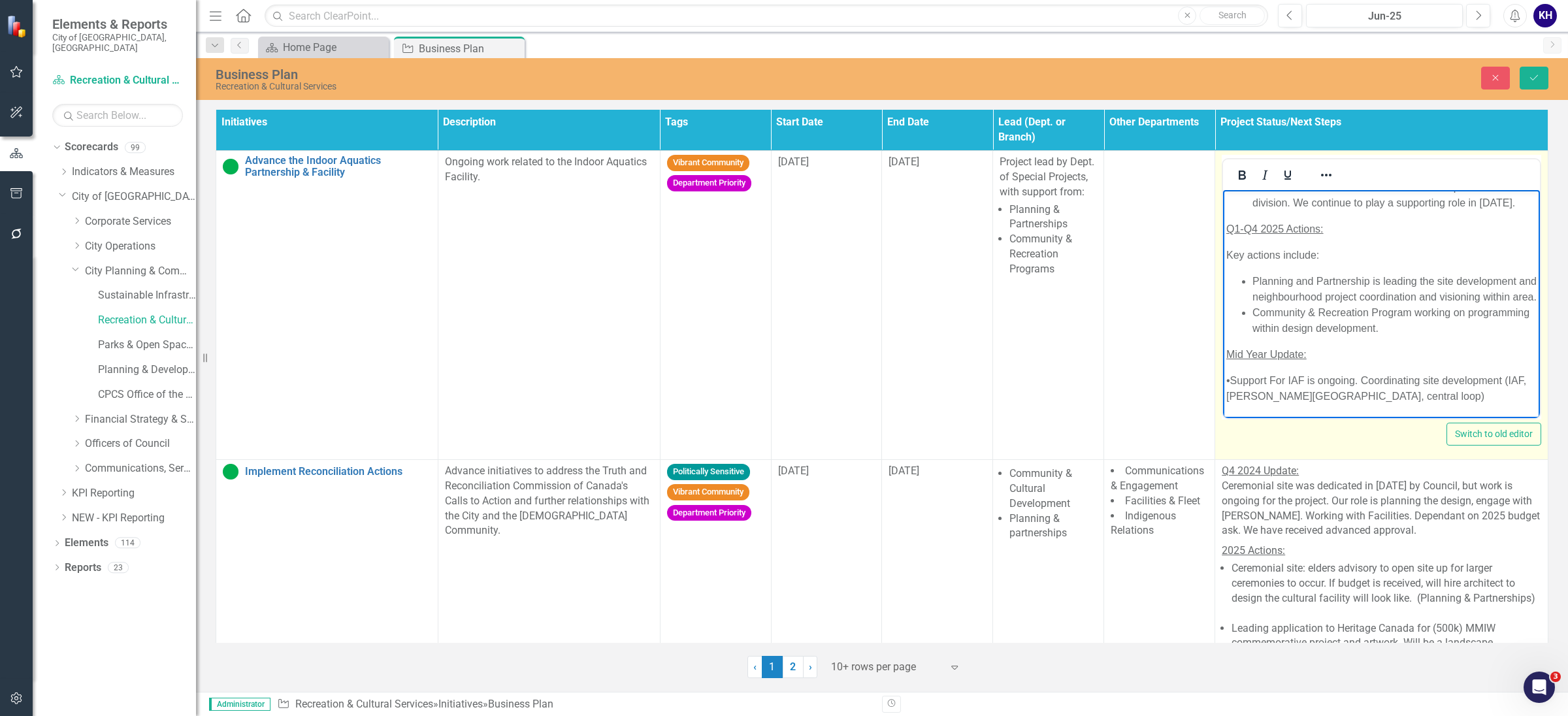
scroll to position [71, 0]
drag, startPoint x: 1259, startPoint y: 397, endPoint x: 1366, endPoint y: 377, distance: 108.9
click at [1259, 397] on p "•Support For IAF is ongoing. Coordinating site development (IAF, [PERSON_NAME][…" at bounding box center [1381, 388] width 310 height 32
click at [1234, 379] on p "•Support For IAF is ongoing. Coordinating site development (IAF, [PERSON_NAME][…" at bounding box center [1381, 388] width 310 height 32
click at [1325, 173] on icon "Reveal or hide additional toolbar items" at bounding box center [1326, 175] width 15 height 15
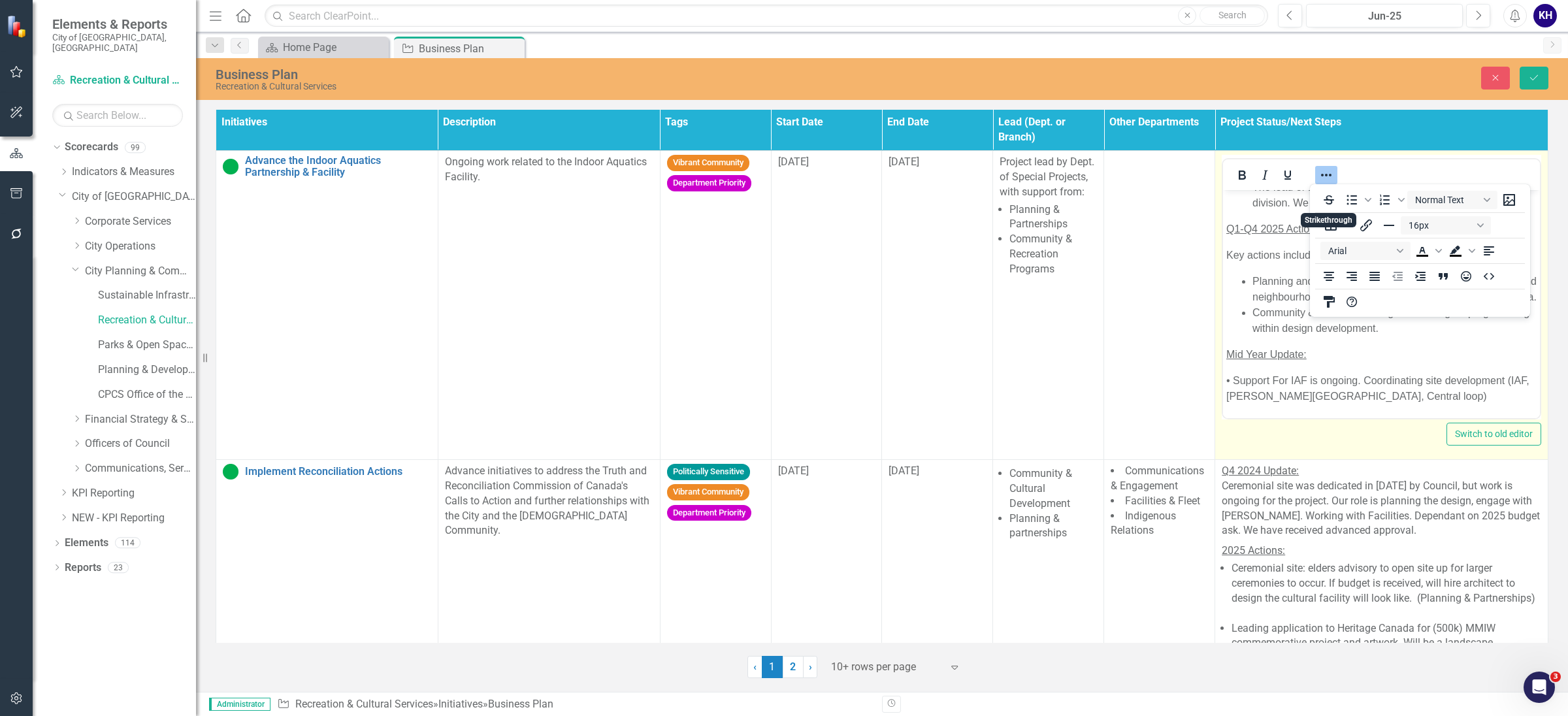
click at [1255, 367] on body "Q4 2024 Update: The lead of this work has transferred to Corporate Services div…" at bounding box center [1382, 284] width 317 height 268
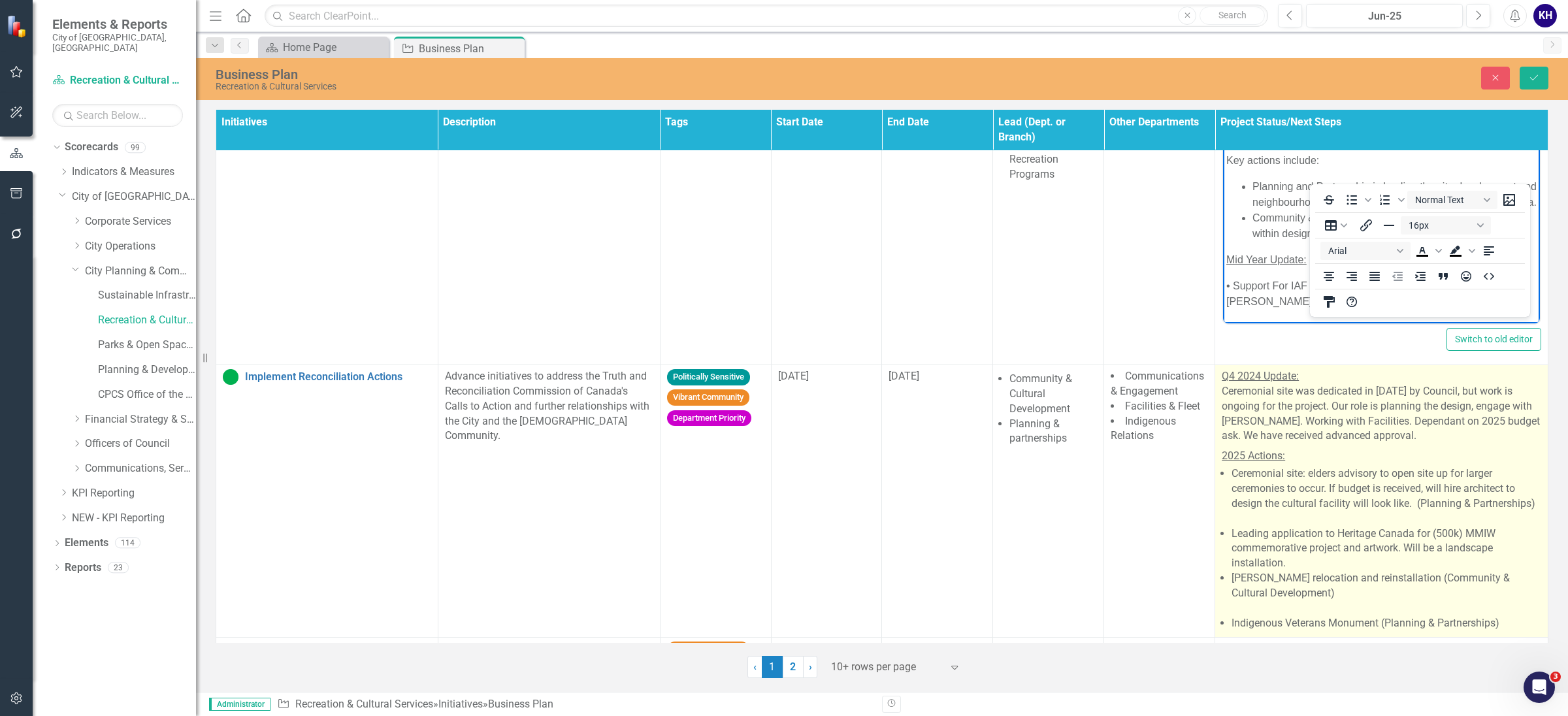
scroll to position [163, 0]
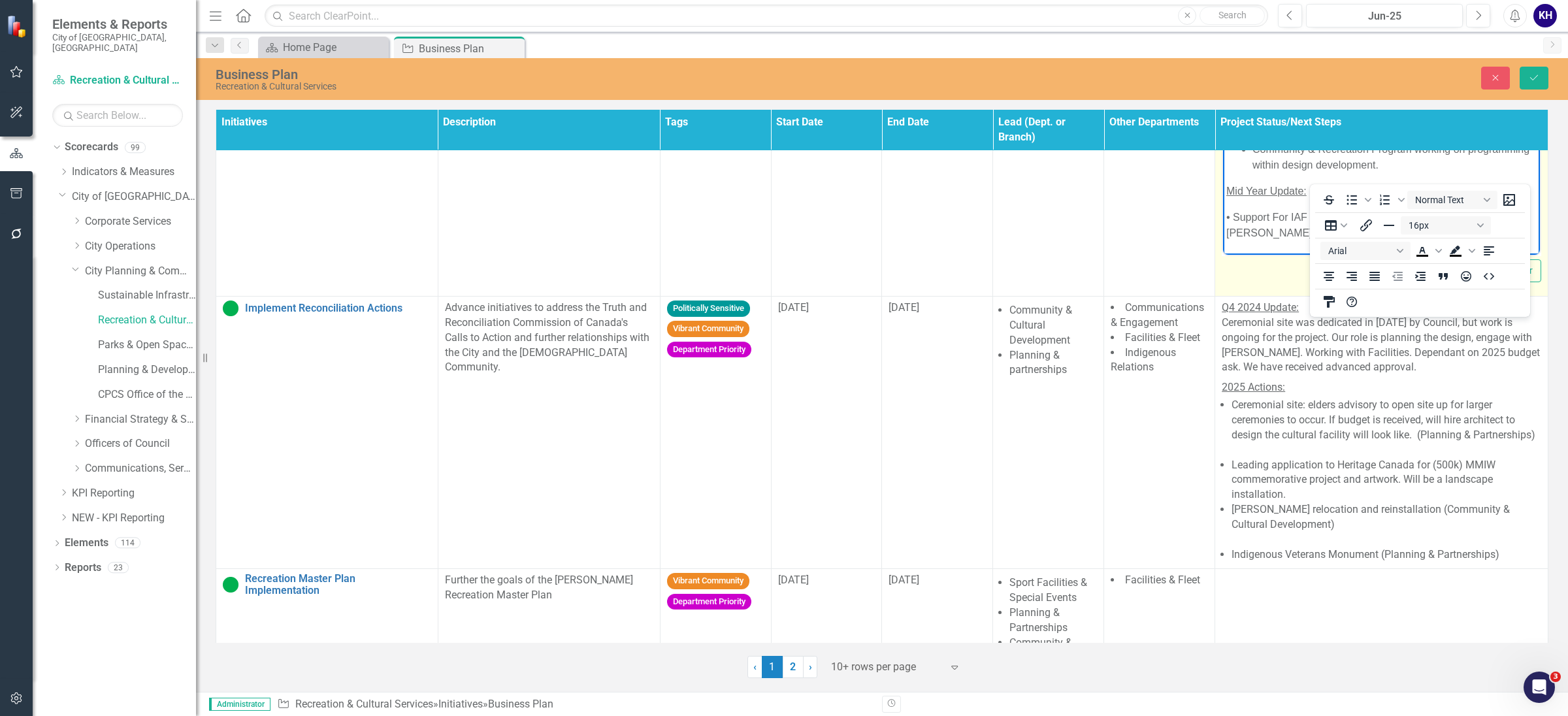
click at [1295, 162] on li "Community & Recreation Program working on programming within design development." at bounding box center [1394, 157] width 284 height 32
click at [1258, 235] on p "• Support For IAF is ongoing. Coordinating site development (IAF, [PERSON_NAME]…" at bounding box center [1381, 225] width 310 height 32
click at [1356, 200] on icon "Bullet list" at bounding box center [1353, 199] width 11 height 10
click at [1262, 225] on li "• Support For IAF is ongoing. Coordinating site development (IAF, [PERSON_NAME]…" at bounding box center [1394, 217] width 284 height 47
click at [1277, 181] on span "Mid Year Update:" at bounding box center [1266, 175] width 80 height 11
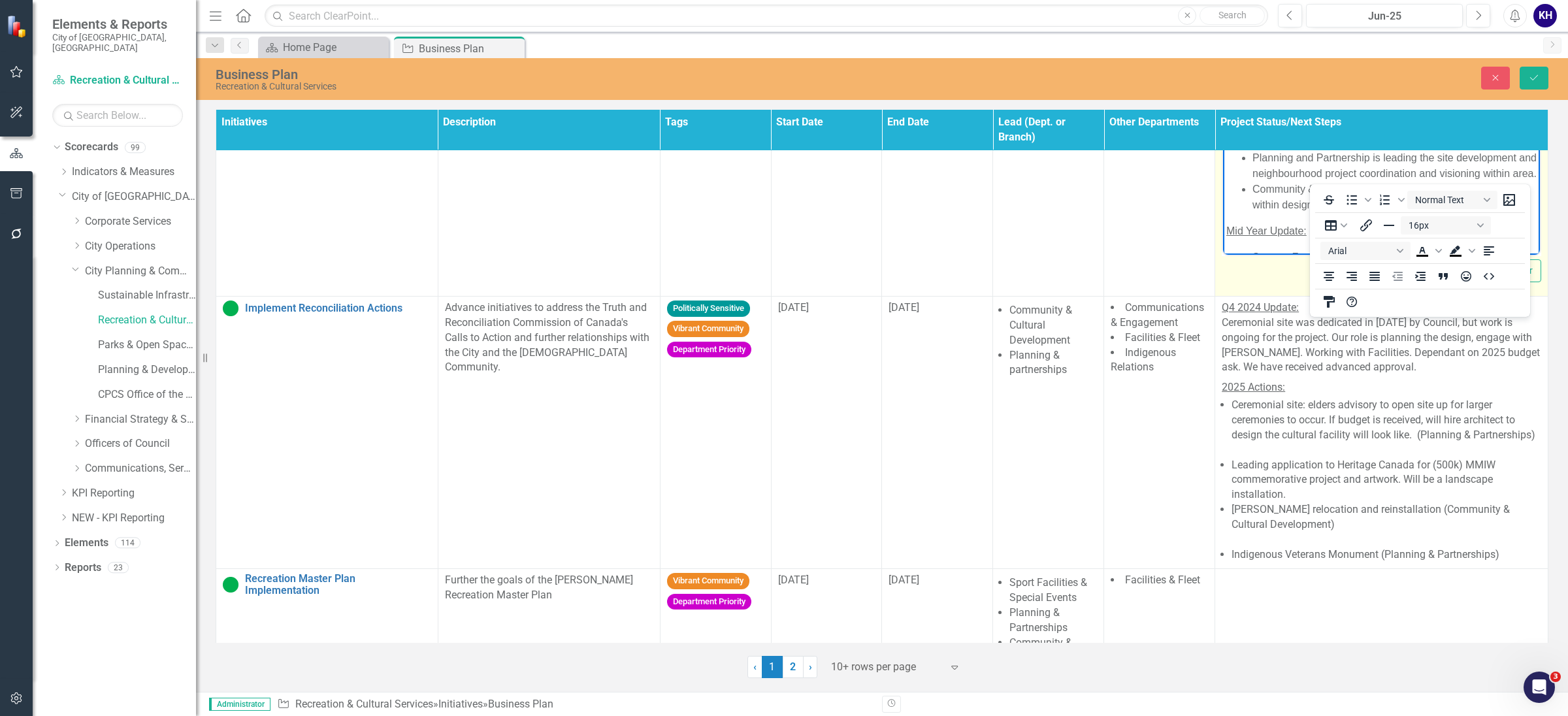
scroll to position [0, 0]
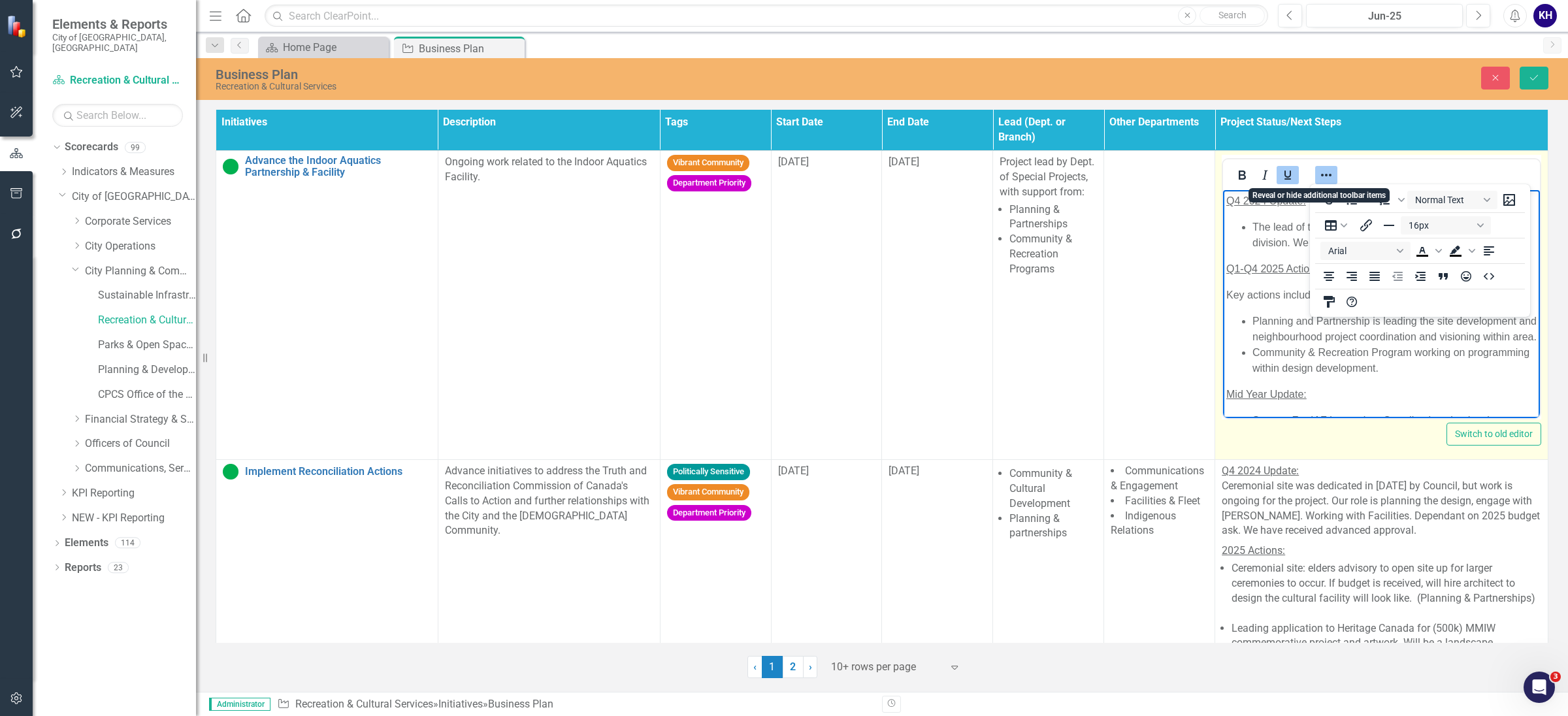
click at [1323, 175] on icon "Reveal or hide additional toolbar items" at bounding box center [1326, 175] width 15 height 15
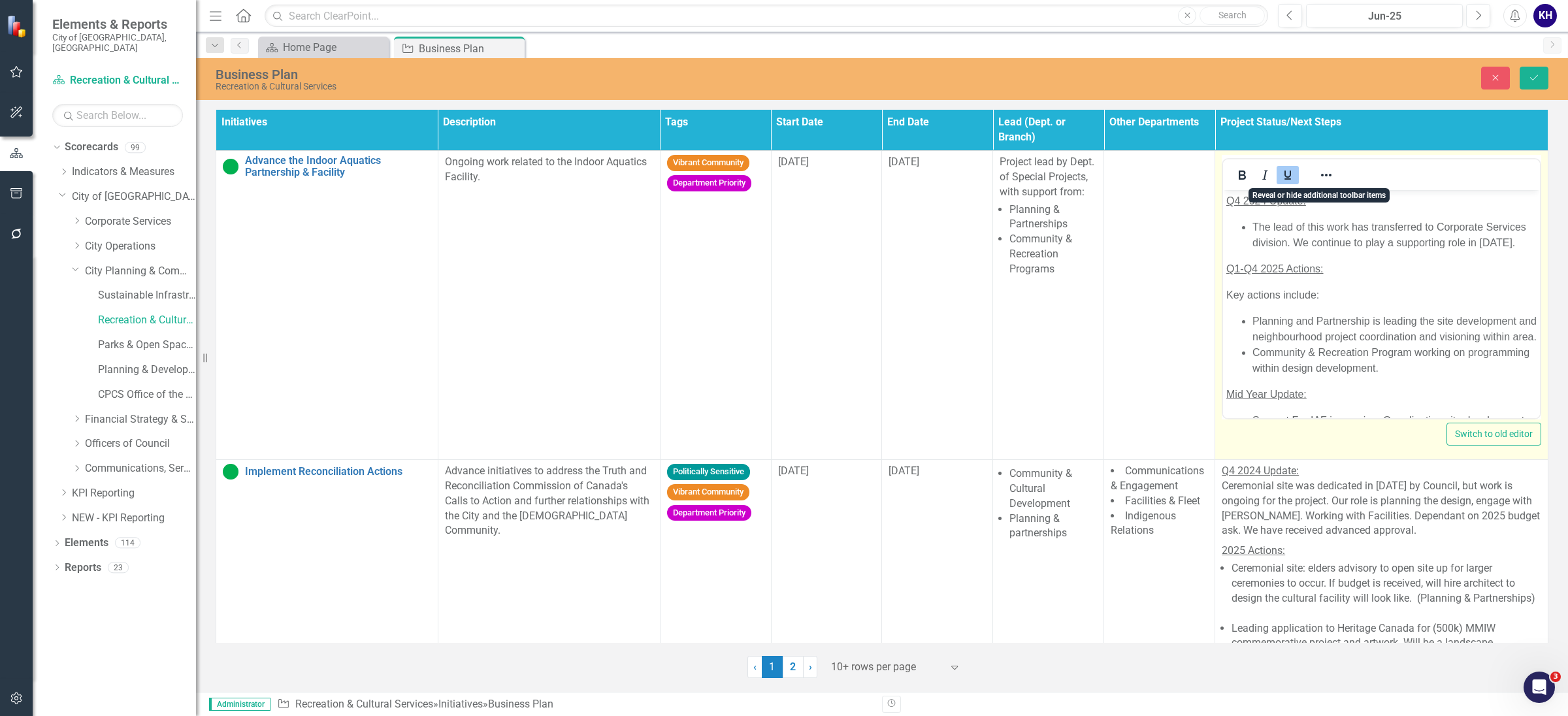
click at [1358, 336] on li "Planning and Partnership is leading the site development and neighbourhood proj…" at bounding box center [1394, 329] width 284 height 32
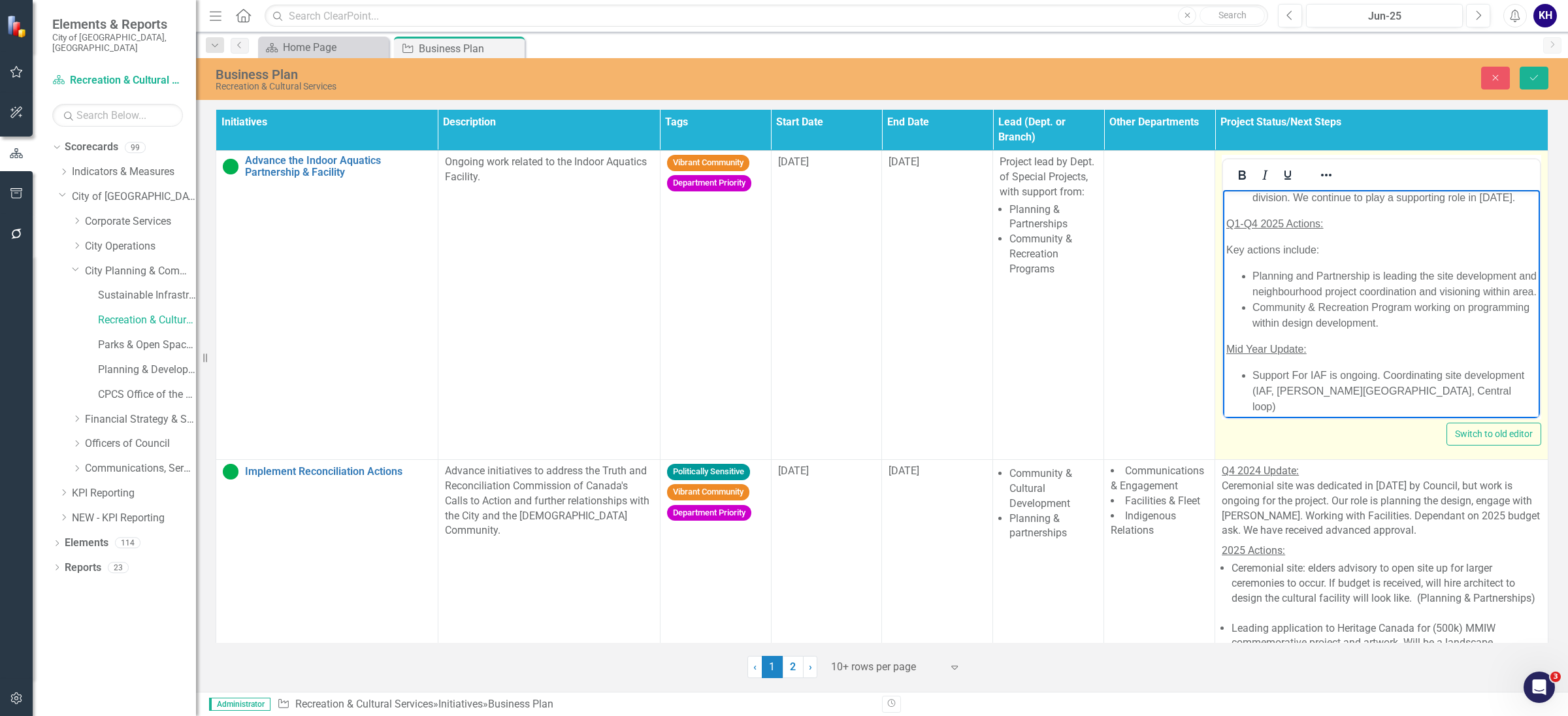
scroll to position [71, 0]
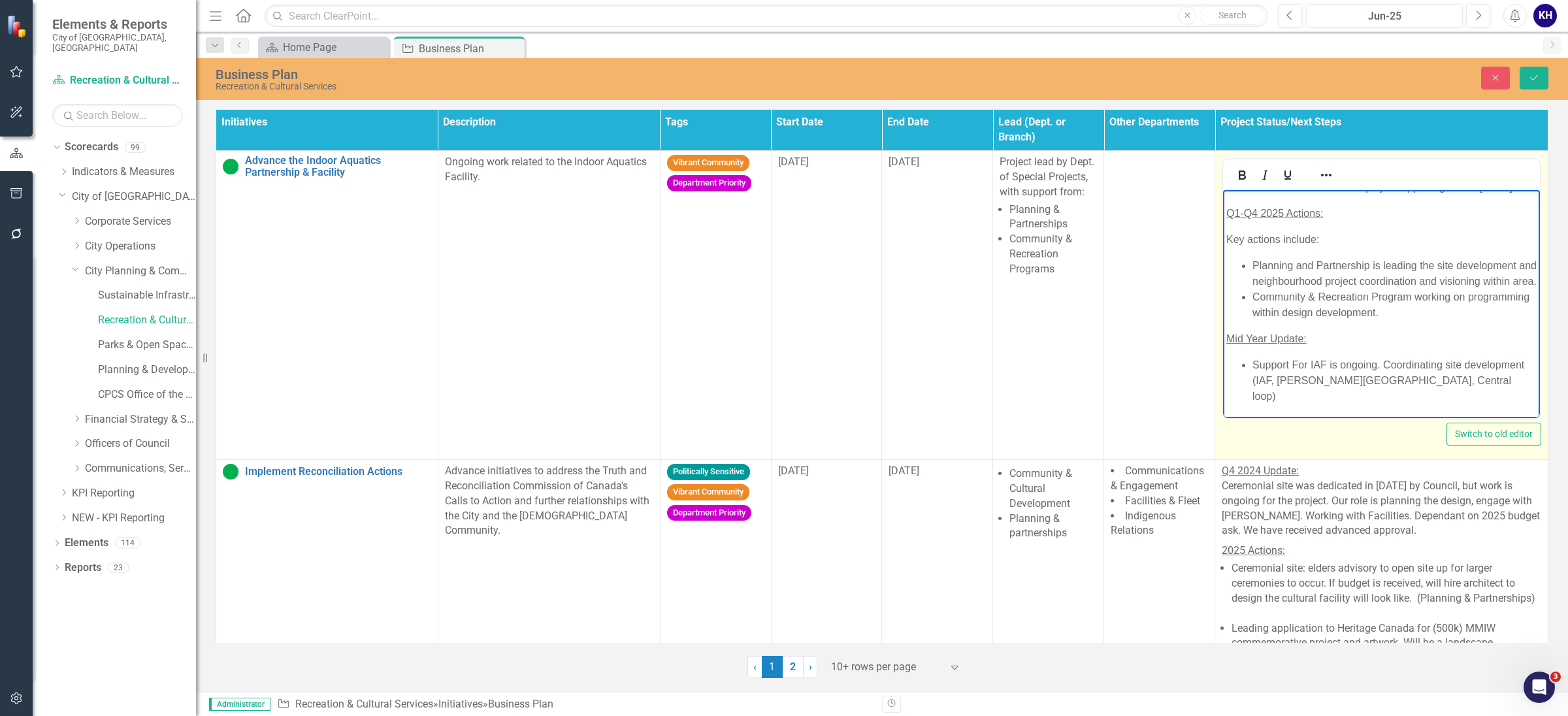
click at [1355, 347] on p "Mid Year Update:" at bounding box center [1381, 339] width 310 height 15
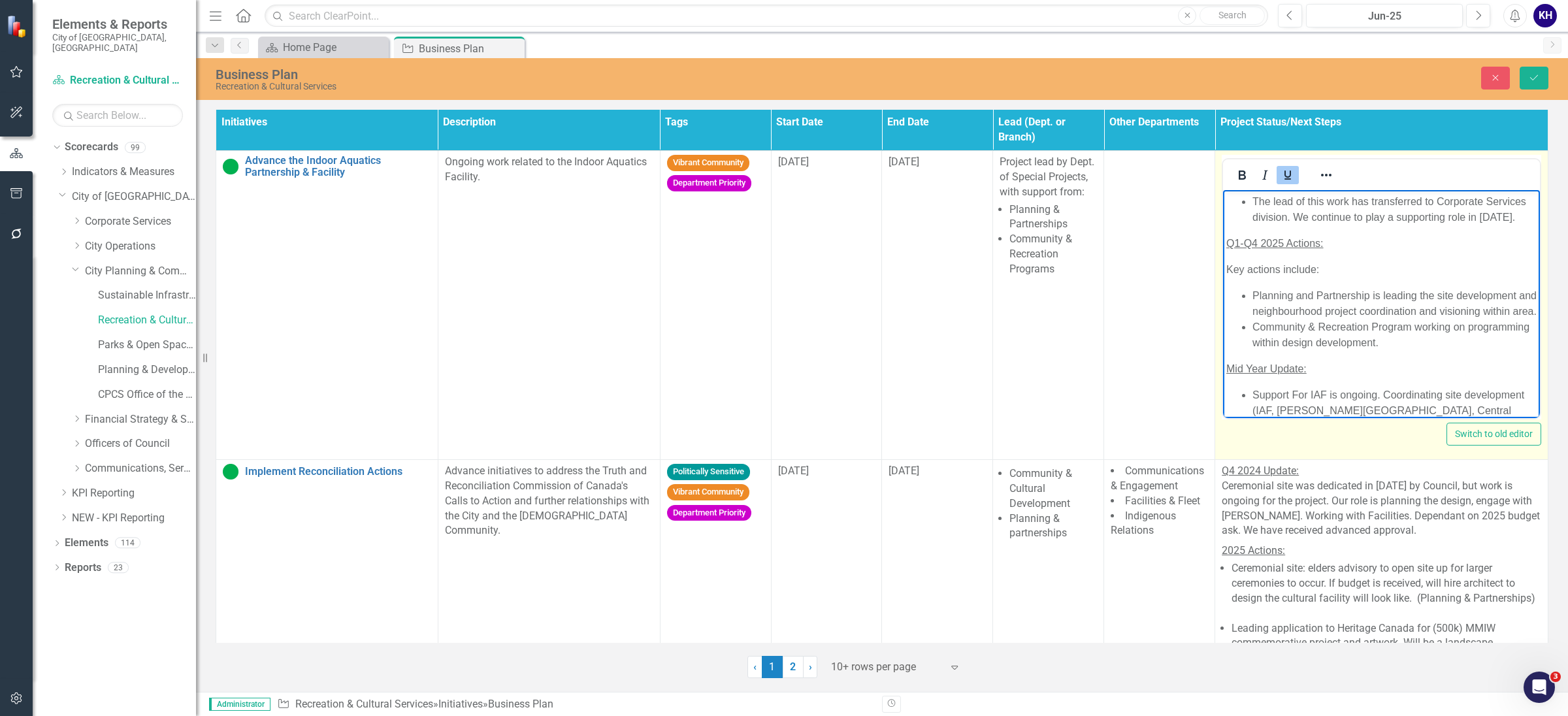
scroll to position [0, 0]
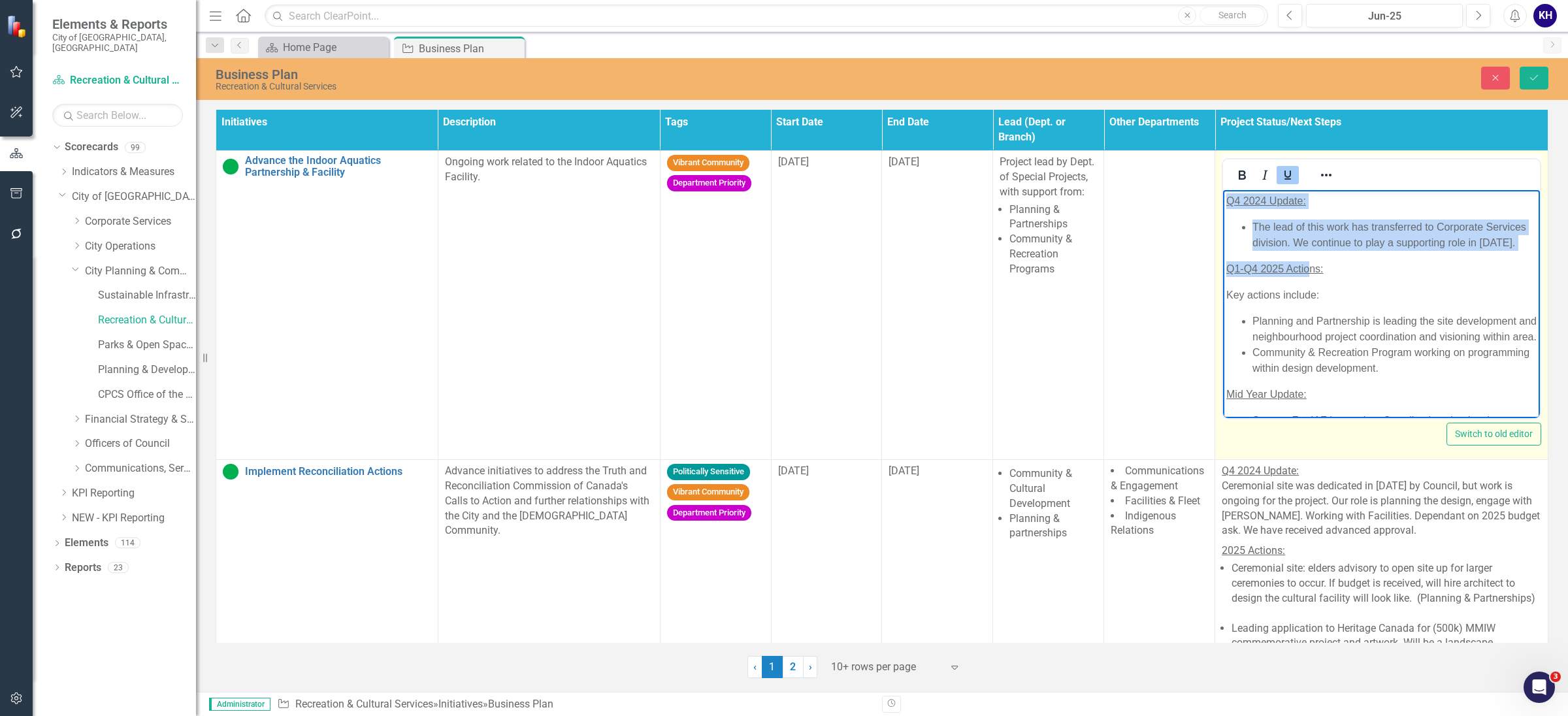
drag, startPoint x: 1307, startPoint y: 270, endPoint x: 1134, endPoint y: 201, distance: 186.3
click at [1223, 201] on html "Q4 2024 Update: The lead of this work has transferred to Corporate Services div…" at bounding box center [1382, 331] width 317 height 284
click at [1234, 228] on ul "The lead of this work has transferred to Corporate Services division. We contin…" at bounding box center [1381, 235] width 310 height 32
drag, startPoint x: 1290, startPoint y: 261, endPoint x: 1223, endPoint y: 201, distance: 89.9
click at [1223, 201] on body "Q4 2024 Update: The lead of this work has transferred to Corporate Services div…" at bounding box center [1382, 331] width 317 height 284
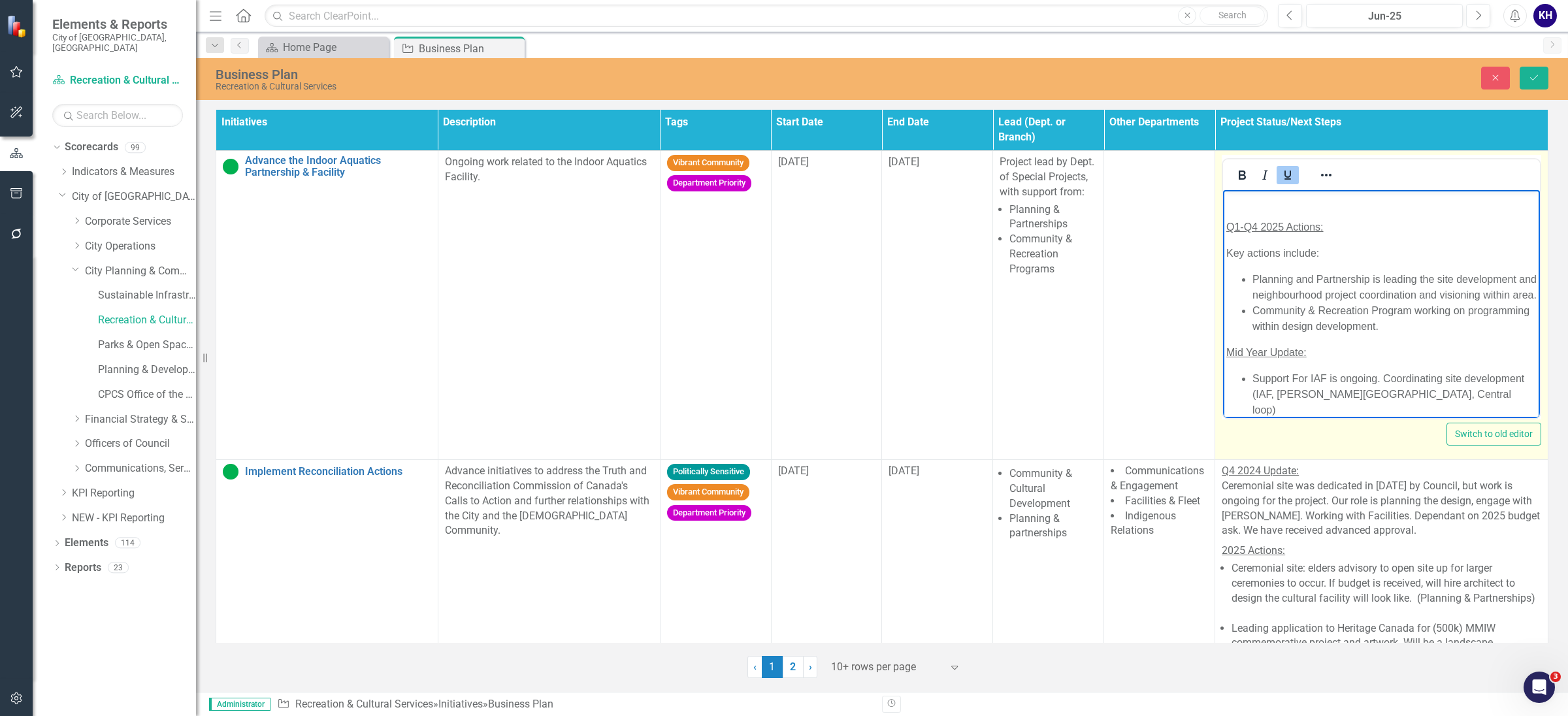
click at [1227, 226] on span "Q1-Q4 2025 Actions:" at bounding box center [1275, 227] width 98 height 11
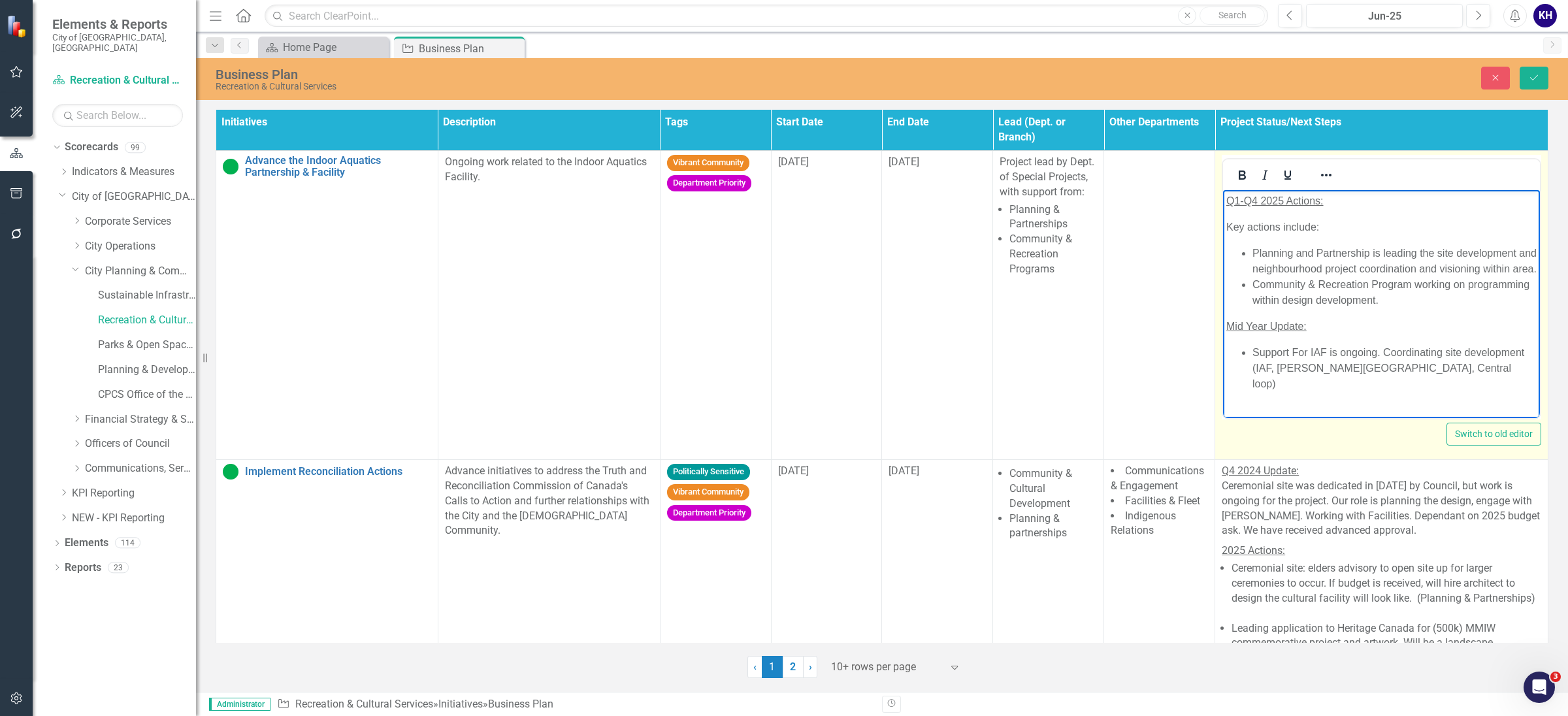
click at [1343, 293] on li "Community & Recreation Program working on programming within design development." at bounding box center [1394, 292] width 284 height 32
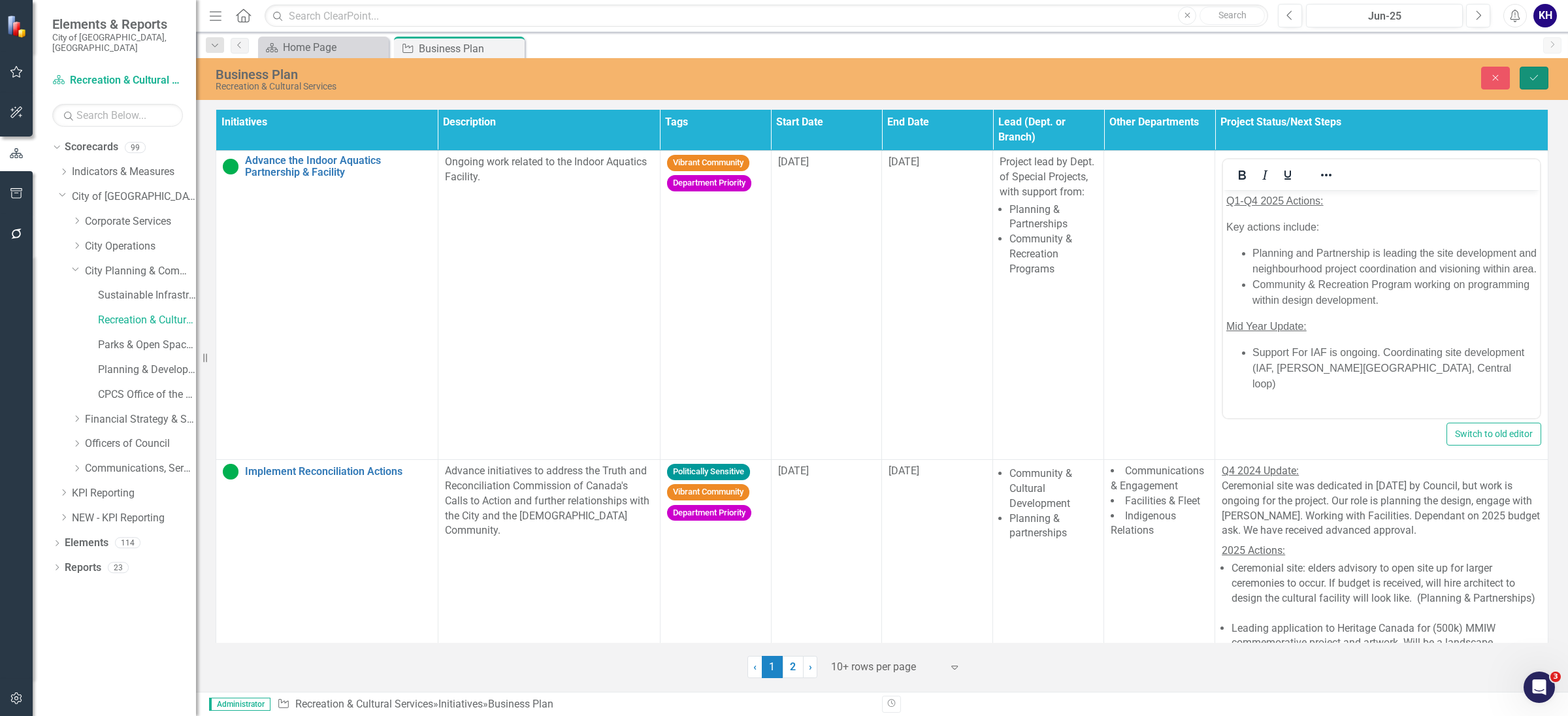
click at [1522, 89] on button "Save" at bounding box center [1534, 78] width 28 height 23
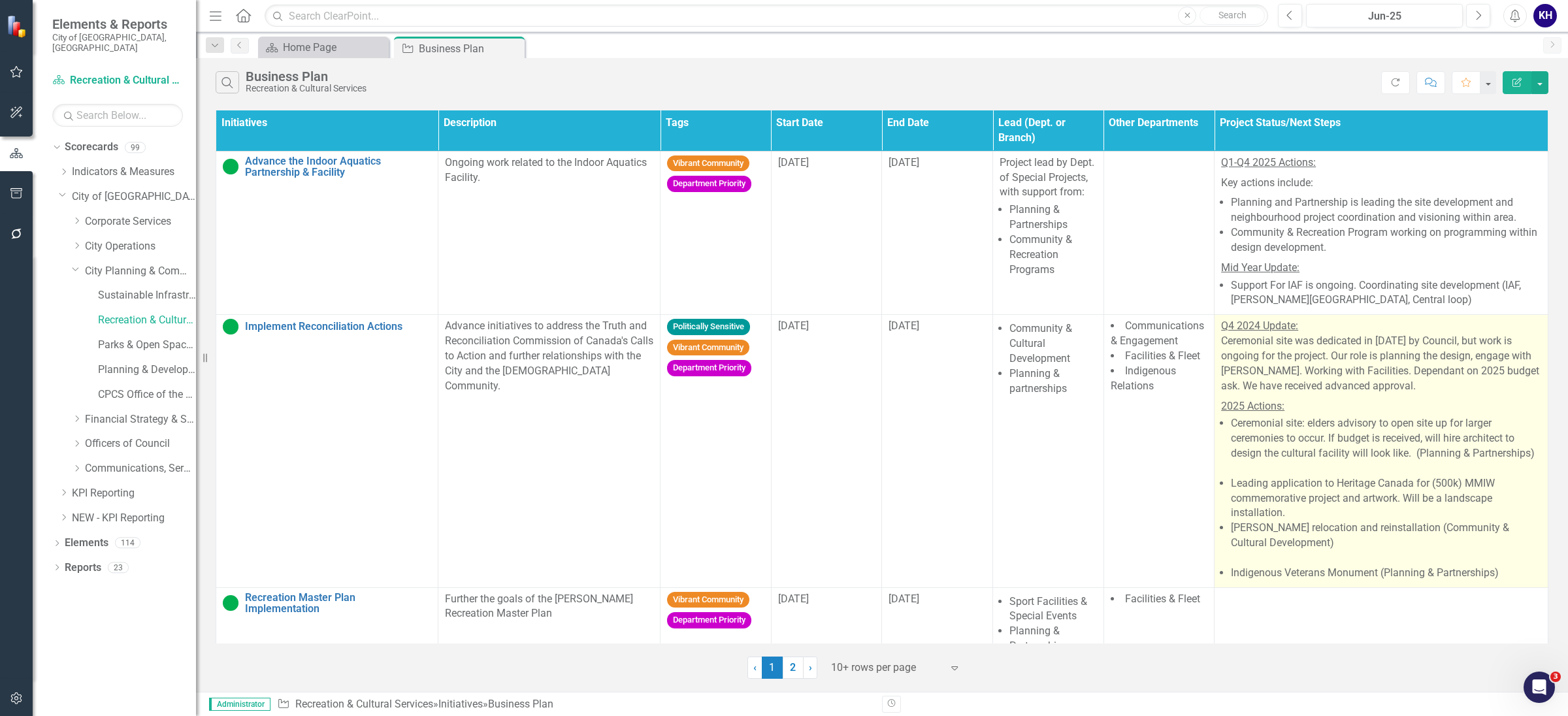
scroll to position [163, 0]
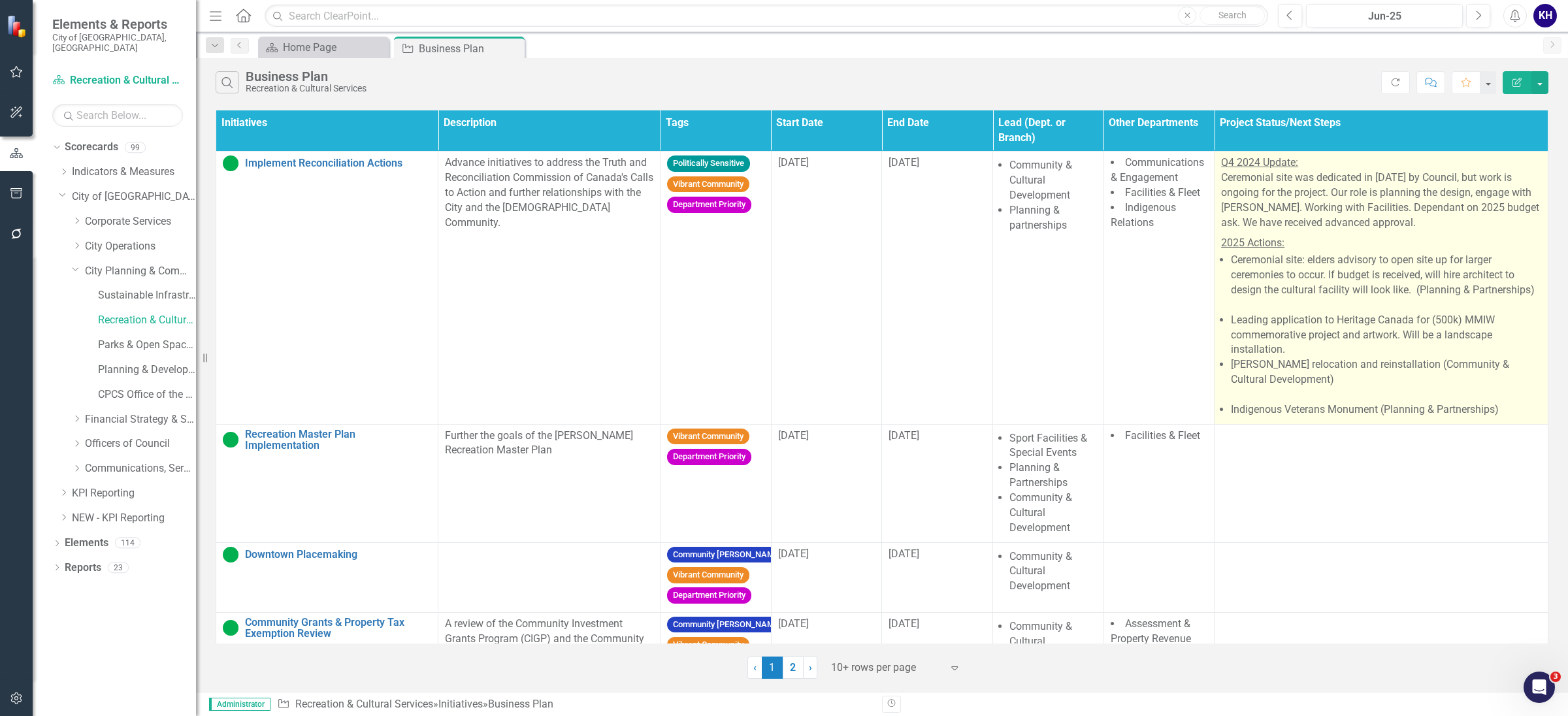
click at [1335, 275] on li "Ceremonial site: elders advisory to open site up for larger ceremonies to occur…" at bounding box center [1386, 282] width 310 height 59
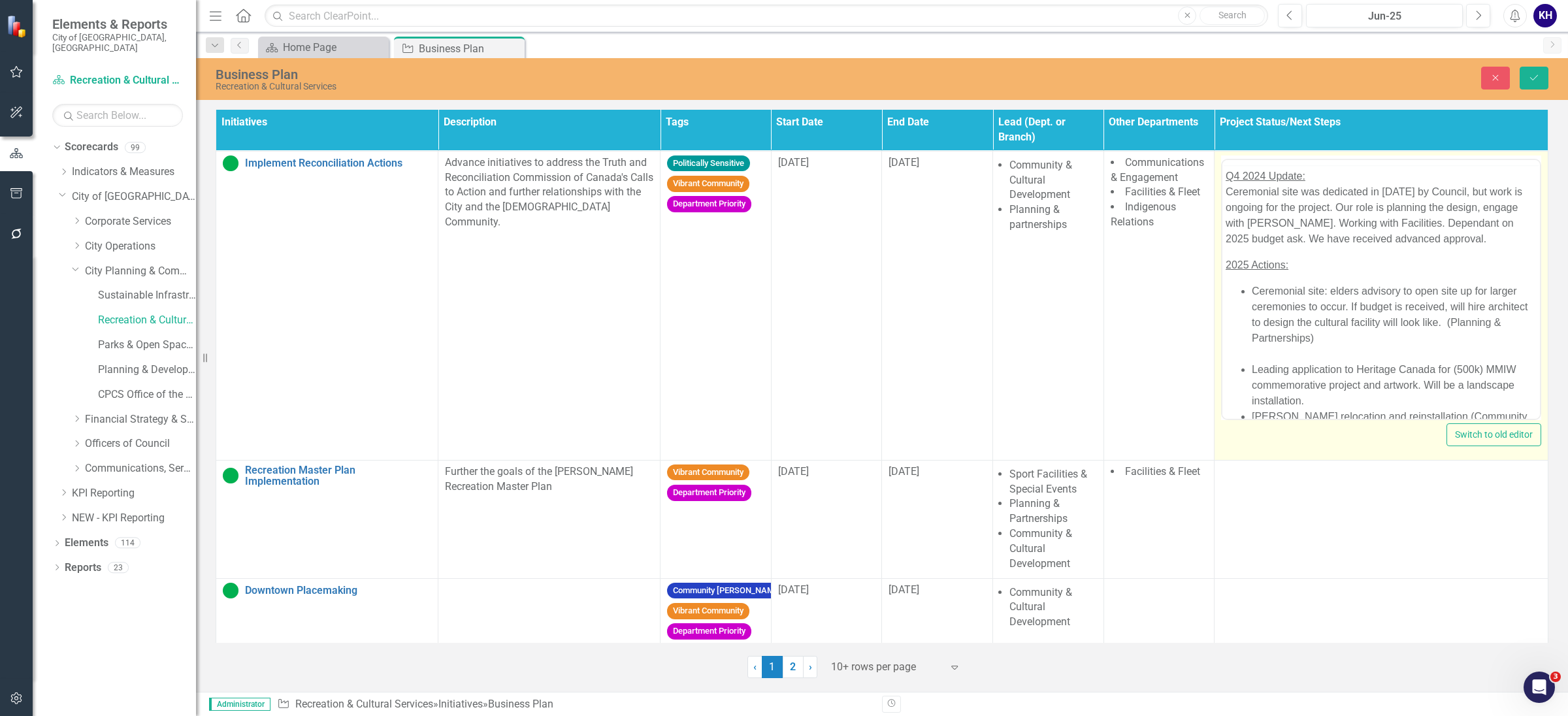
scroll to position [0, 0]
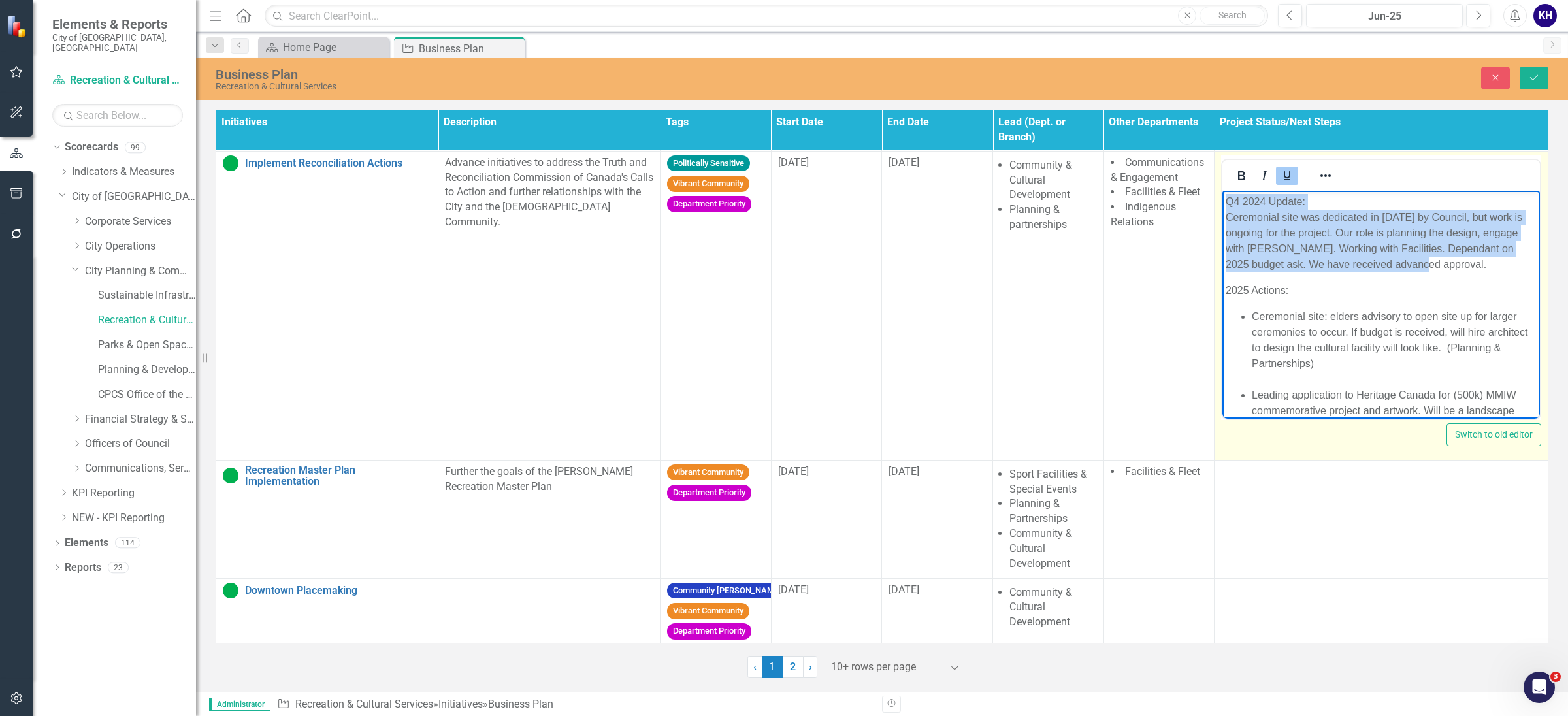
drag, startPoint x: 1453, startPoint y: 266, endPoint x: 2436, endPoint y: 386, distance: 990.3
click at [1223, 190] on html "Q4 2024 Update: Ceremonial site was dedicated in [DATE] by Council, but work is…" at bounding box center [1381, 350] width 318 height 320
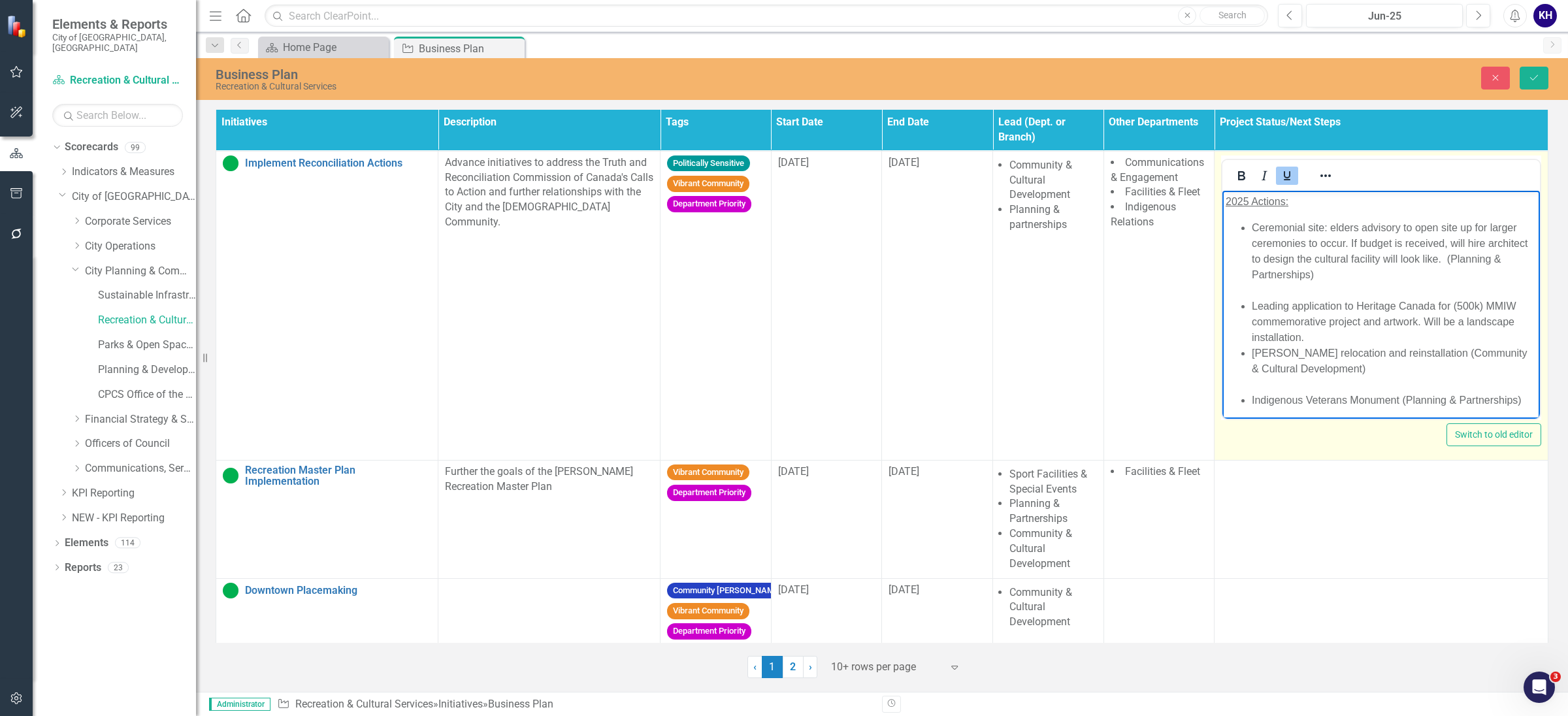
click at [1468, 257] on li "Ceremonial site: elders advisory to open site up for larger ceremonies to occur…" at bounding box center [1394, 258] width 285 height 78
click at [1491, 275] on li "Ceremonial site: elders advisory to open site up for larger ceremonies to occur…" at bounding box center [1394, 258] width 285 height 78
click at [1487, 318] on li "Leading application to Heritage Canada for (500k) MMIW commemorative project an…" at bounding box center [1394, 318] width 285 height 47
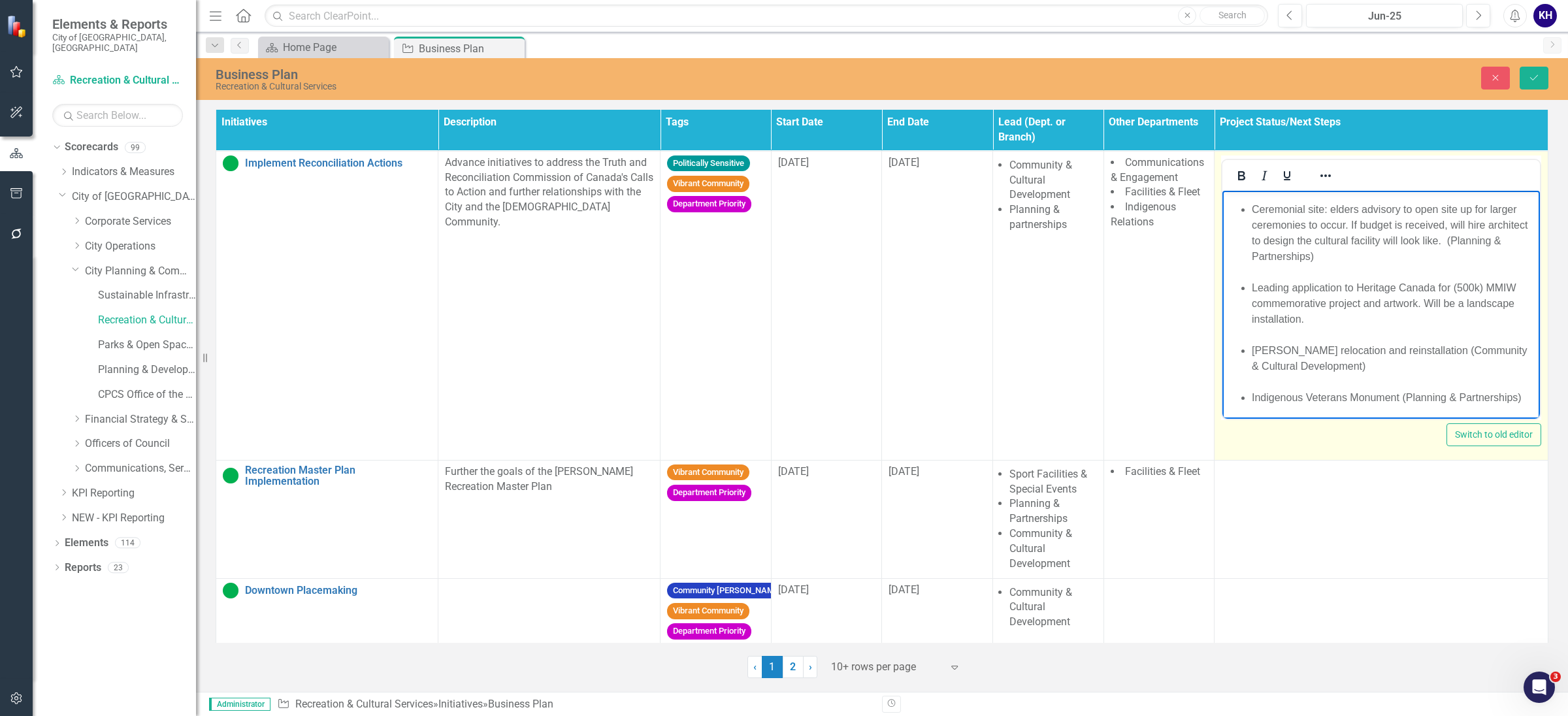
scroll to position [34, 0]
click at [1533, 82] on icon "Save" at bounding box center [1534, 78] width 12 height 9
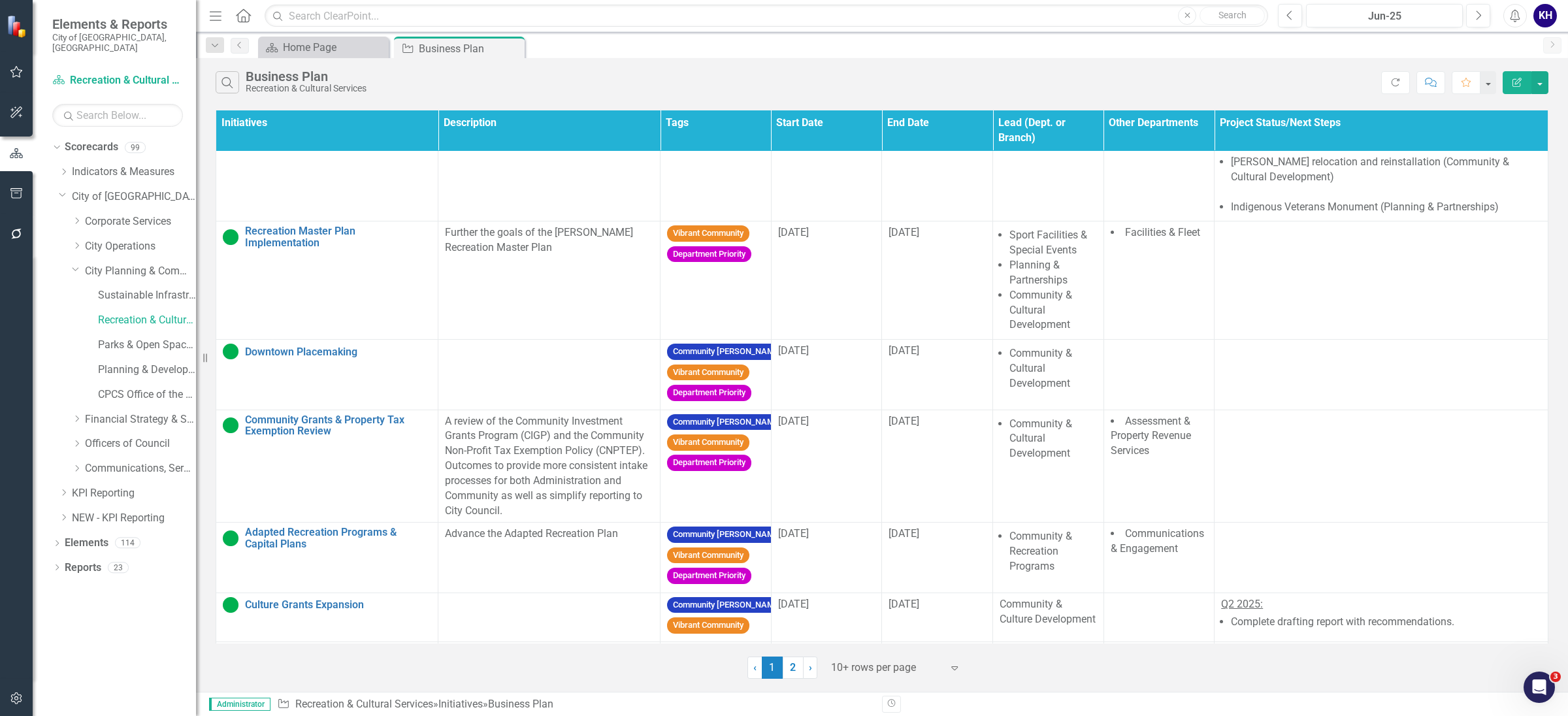
scroll to position [326, 0]
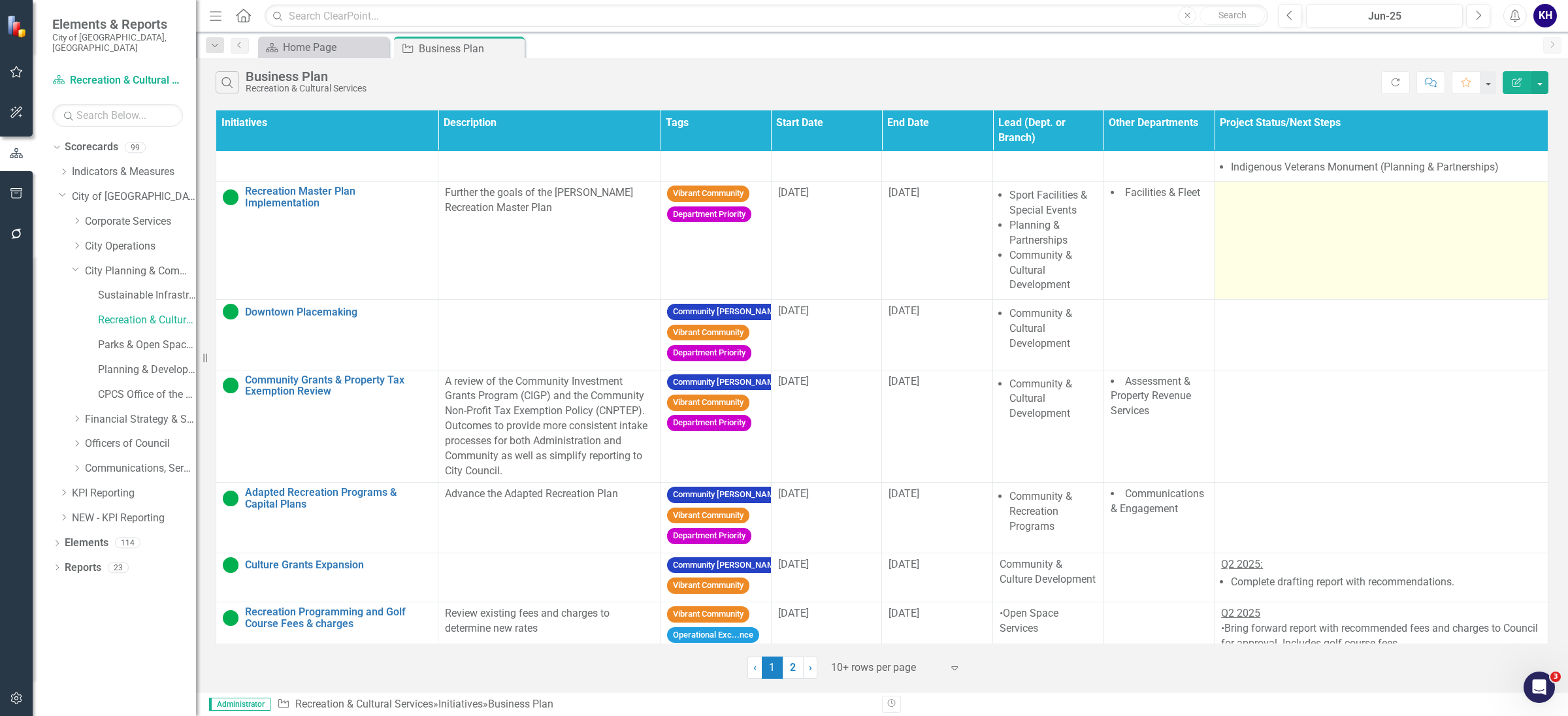
click at [1331, 265] on td at bounding box center [1382, 241] width 334 height 118
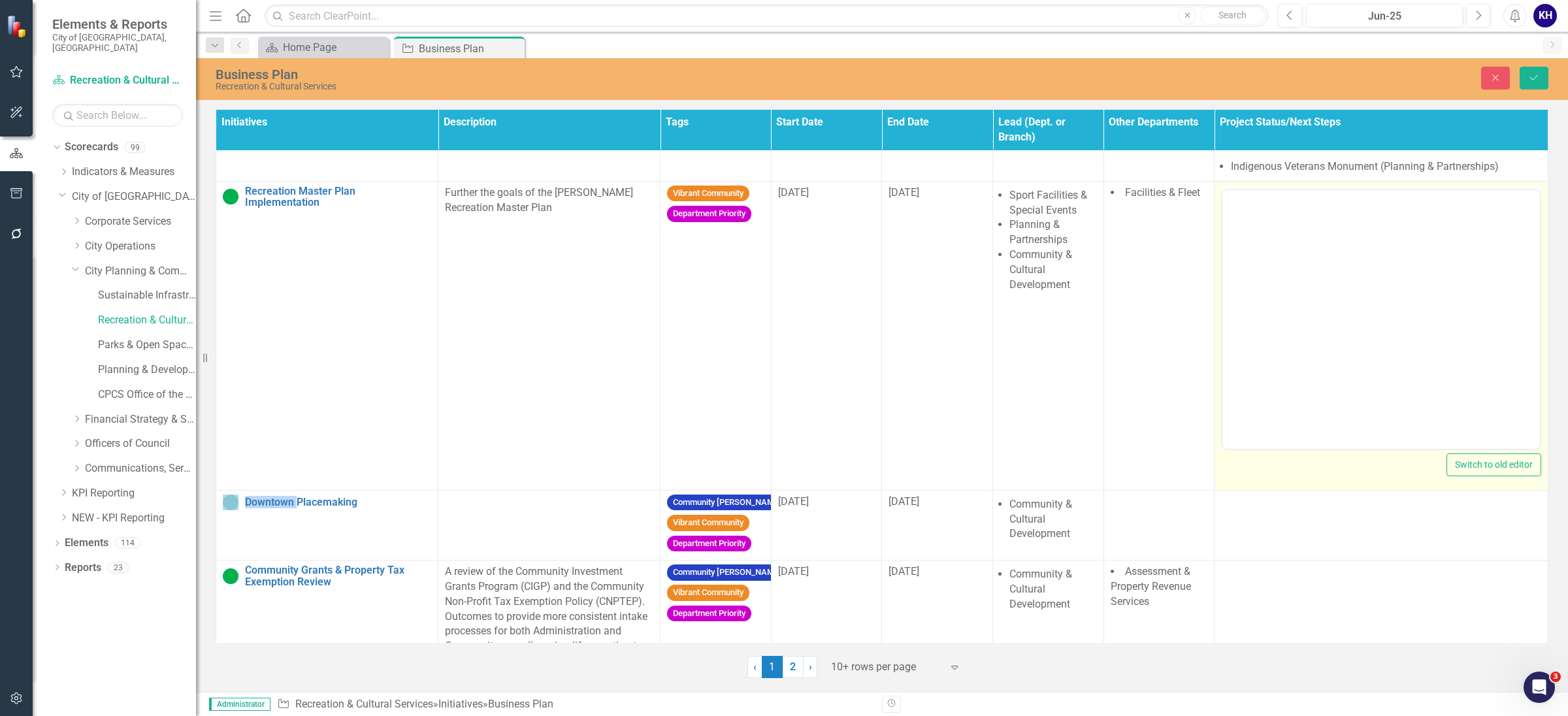
scroll to position [0, 0]
click at [1352, 309] on body "Rich Text Area. Press ALT-0 for help." at bounding box center [1381, 318] width 318 height 196
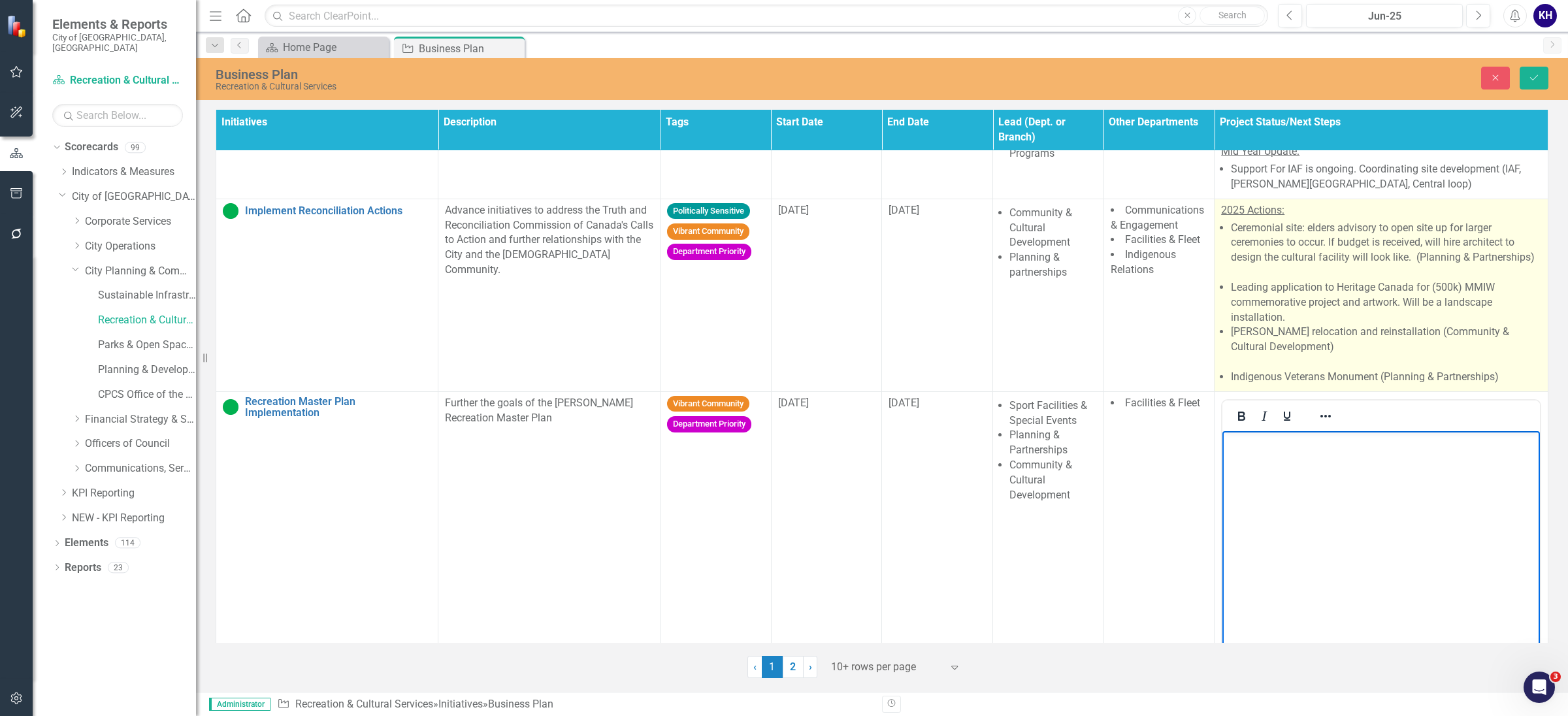
scroll to position [163, 0]
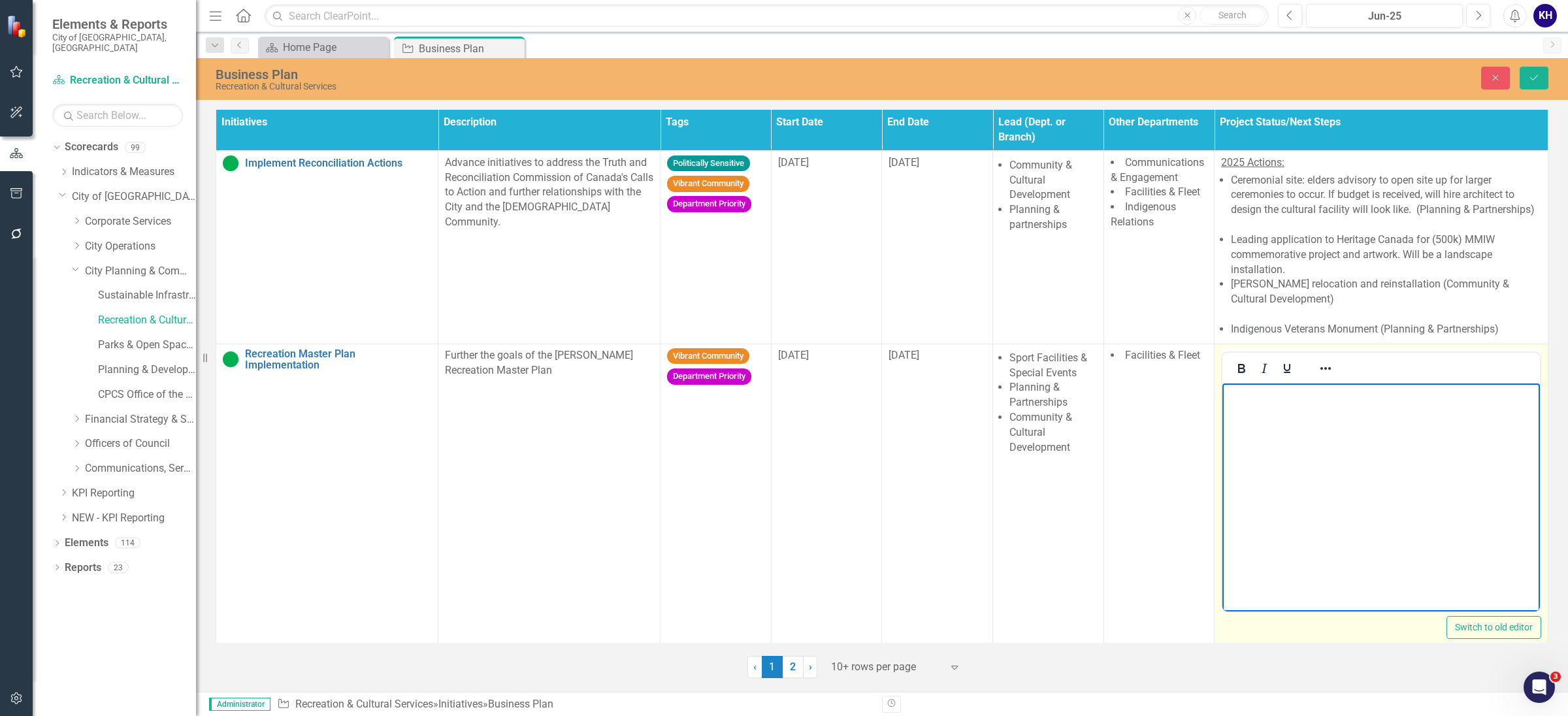
drag, startPoint x: 1356, startPoint y: 450, endPoint x: 1343, endPoint y: 444, distance: 14.3
click at [1354, 450] on body "Rich Text Area. Press ALT-0 for help." at bounding box center [1381, 481] width 318 height 196
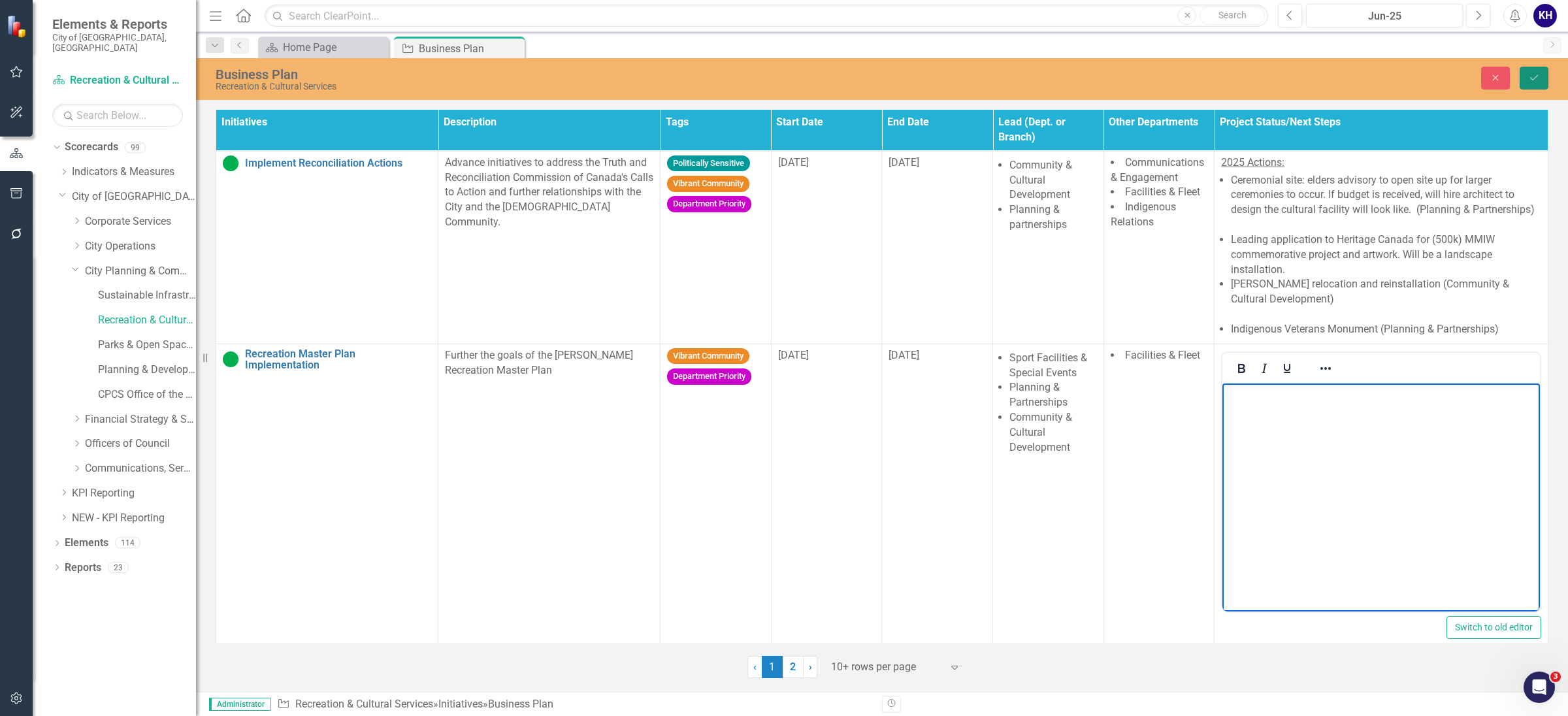
click at [1520, 80] on button "Save" at bounding box center [1534, 78] width 28 height 23
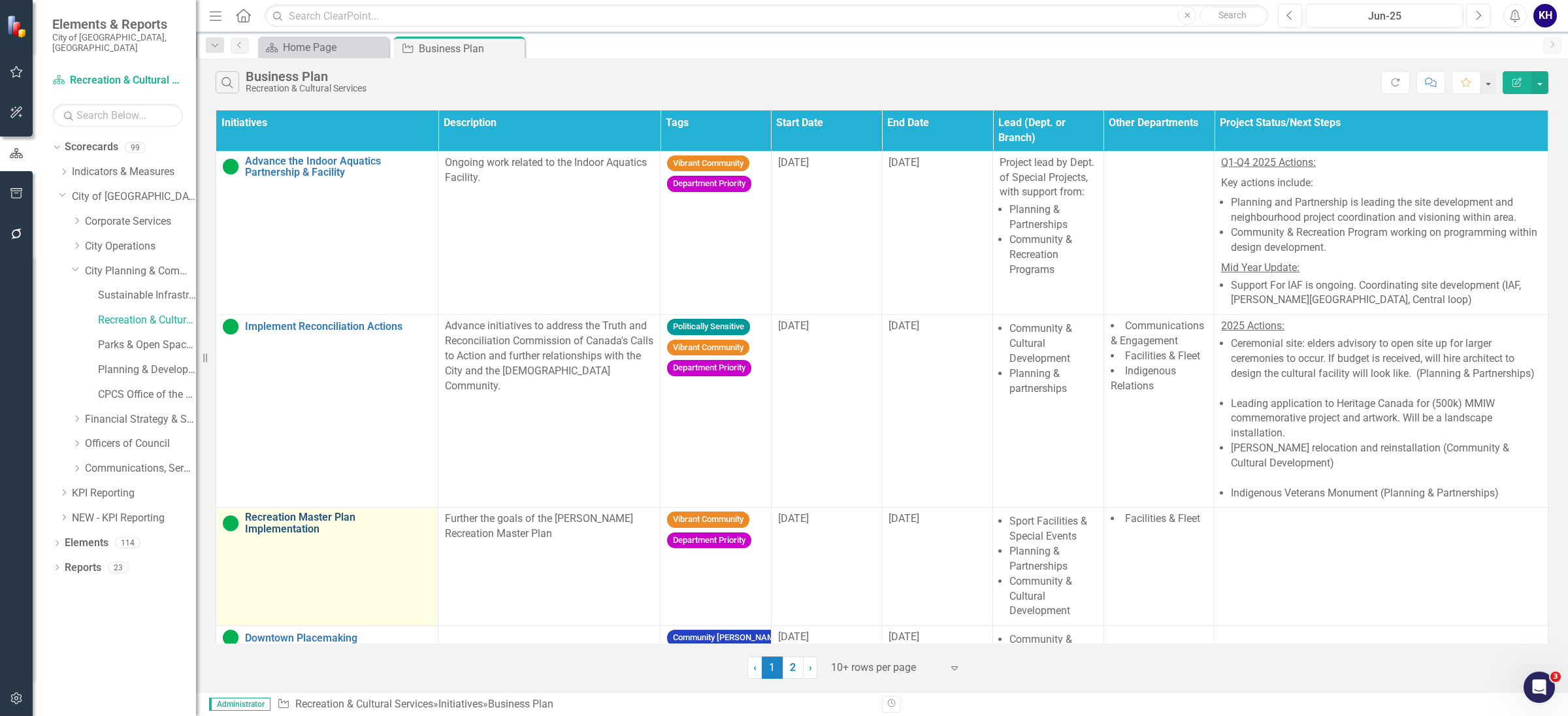
click at [281, 524] on link "Recreation Master Plan Implementation" at bounding box center [338, 523] width 186 height 23
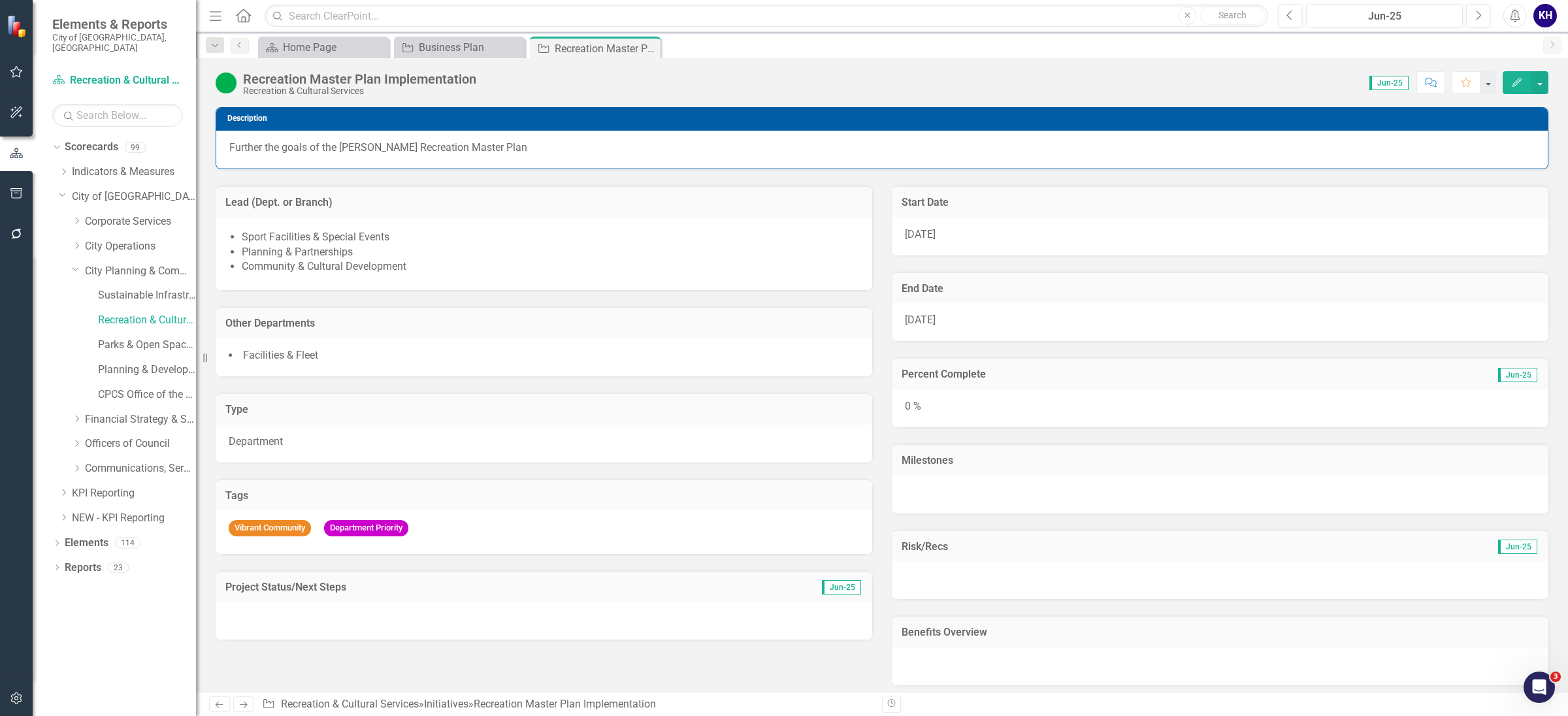
click at [1520, 79] on icon "Edit" at bounding box center [1516, 82] width 12 height 9
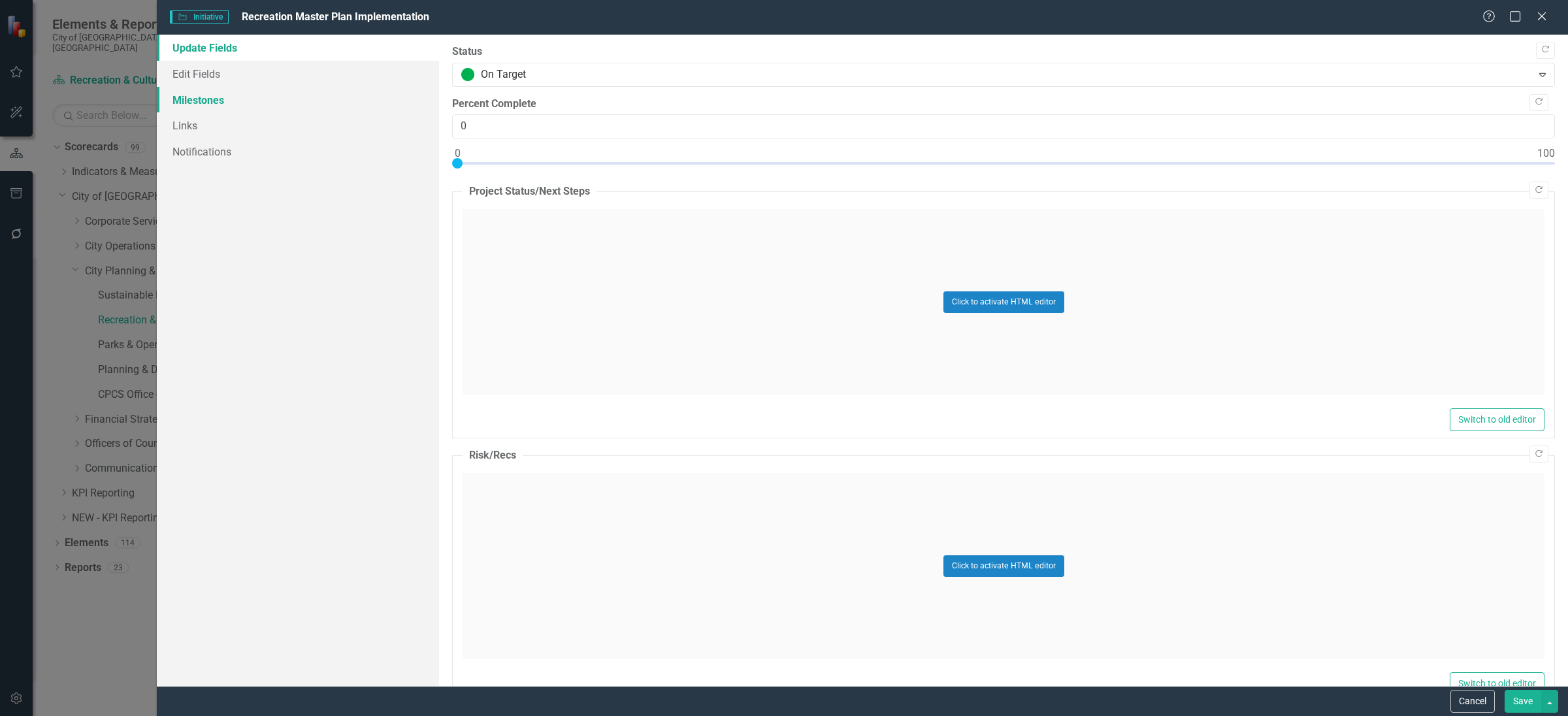
click at [308, 90] on link "Milestones" at bounding box center [298, 100] width 282 height 26
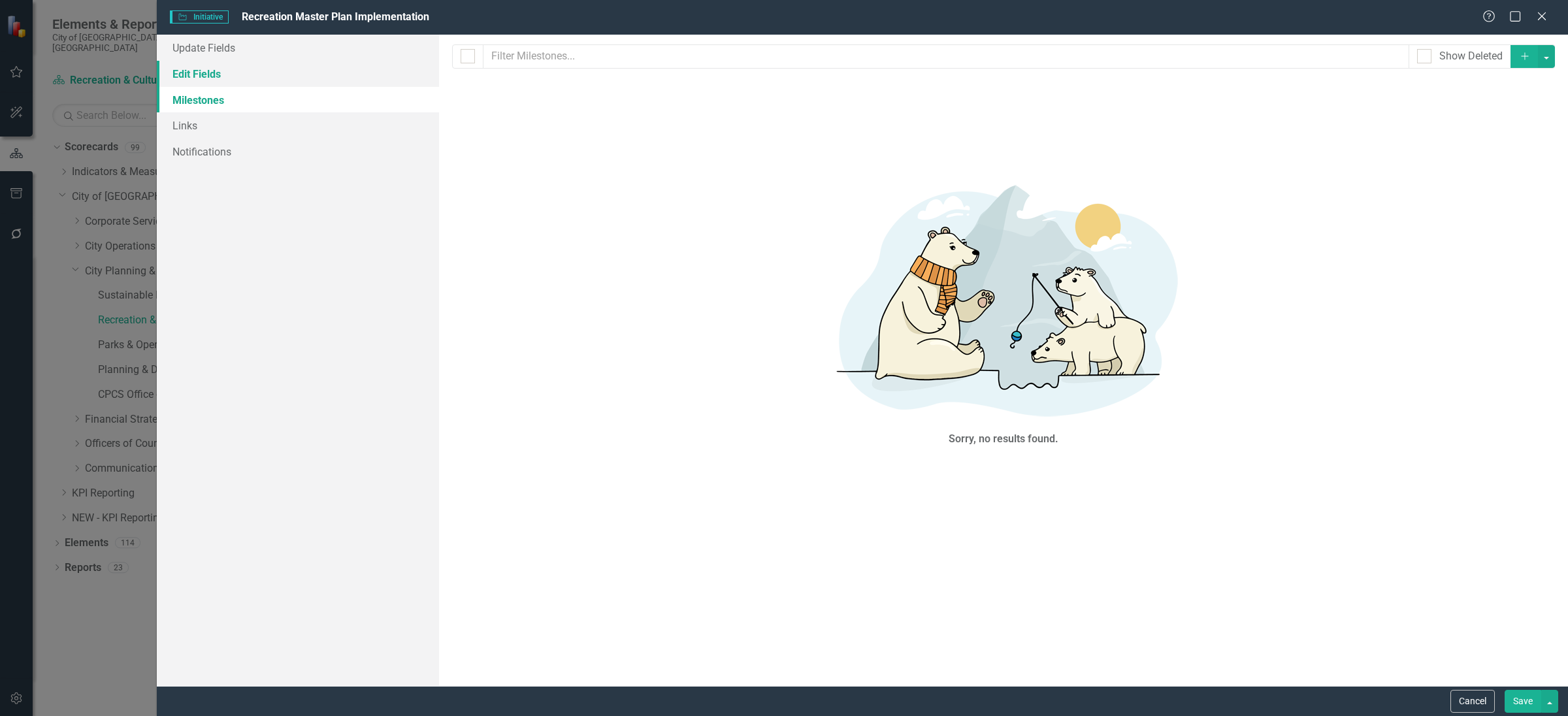
click at [306, 68] on link "Edit Fields" at bounding box center [298, 74] width 282 height 26
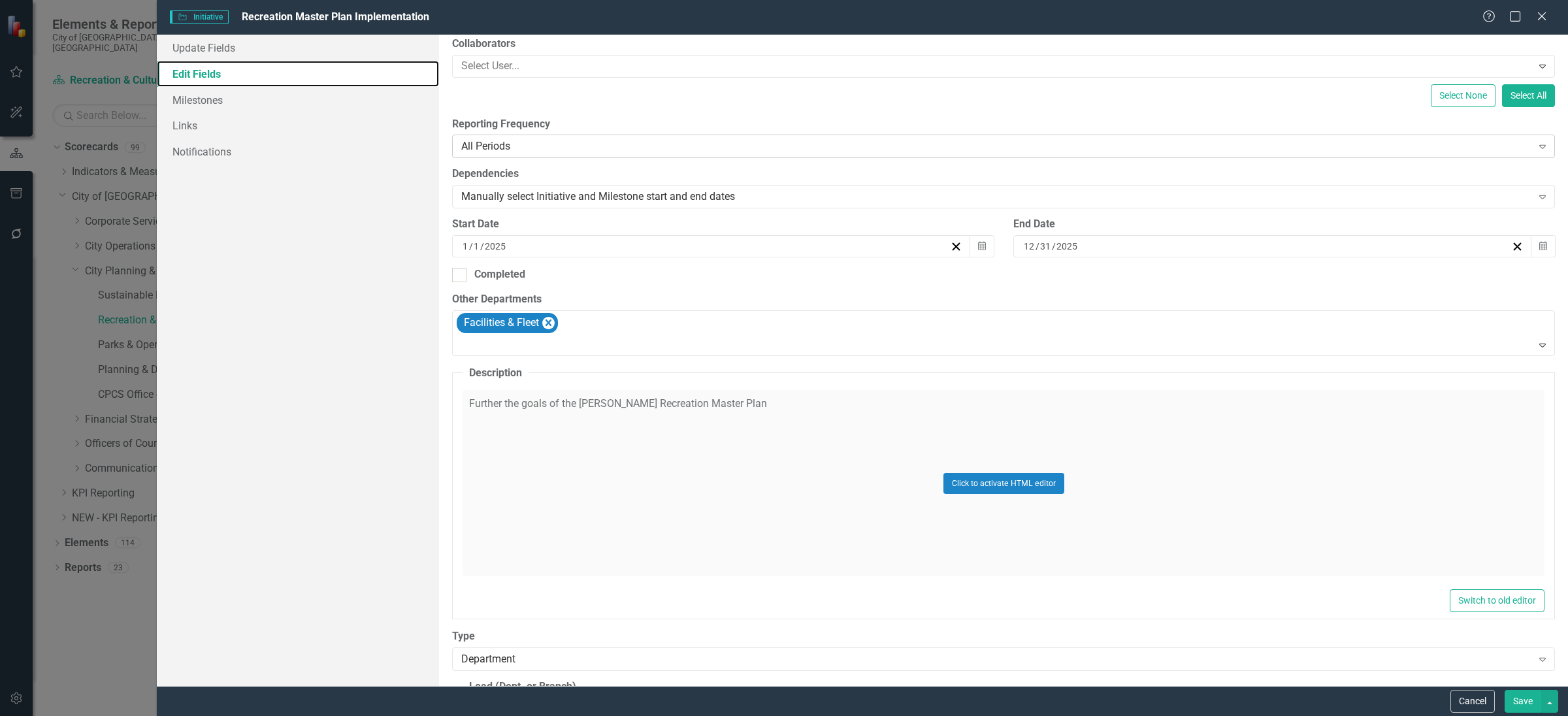
scroll to position [490, 0]
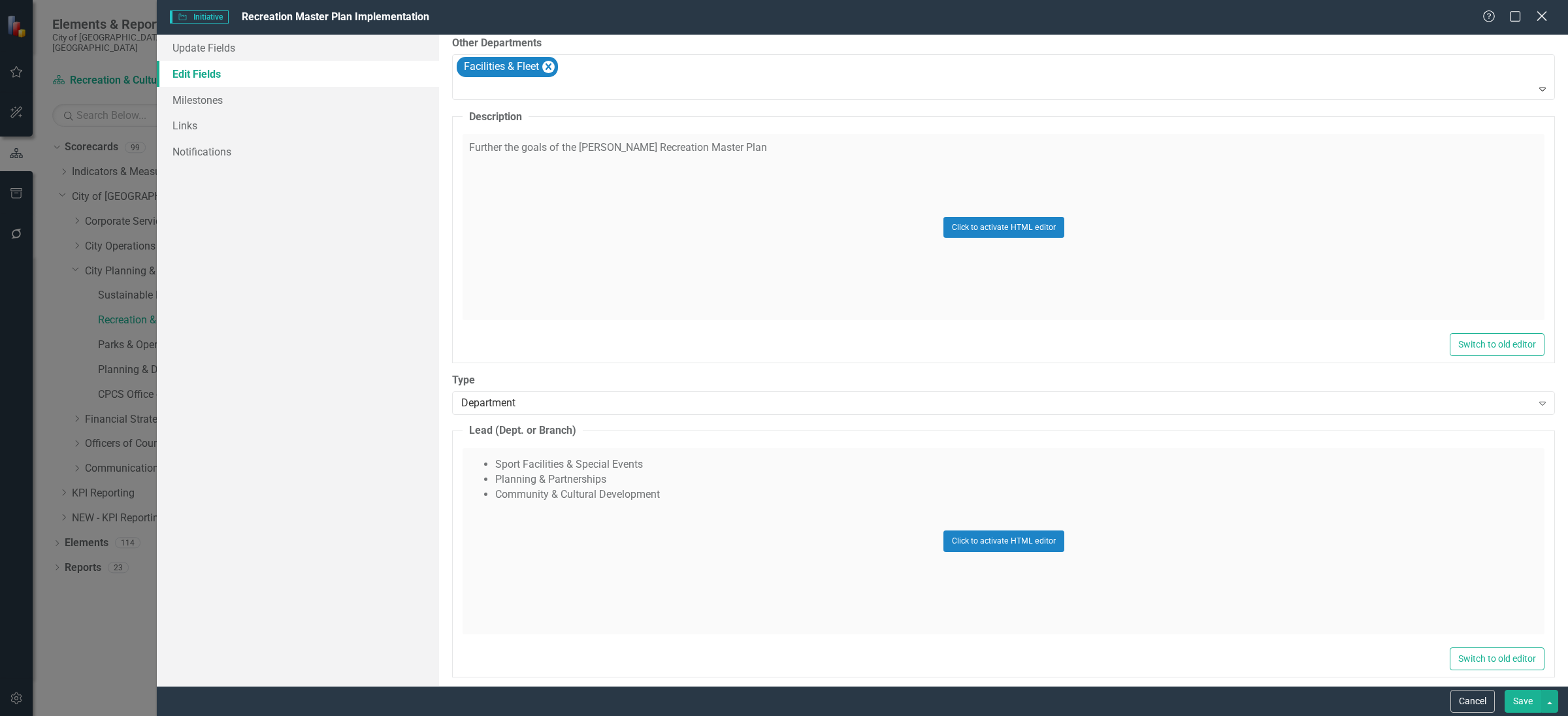
click at [1537, 16] on icon "Close" at bounding box center [1541, 16] width 16 height 12
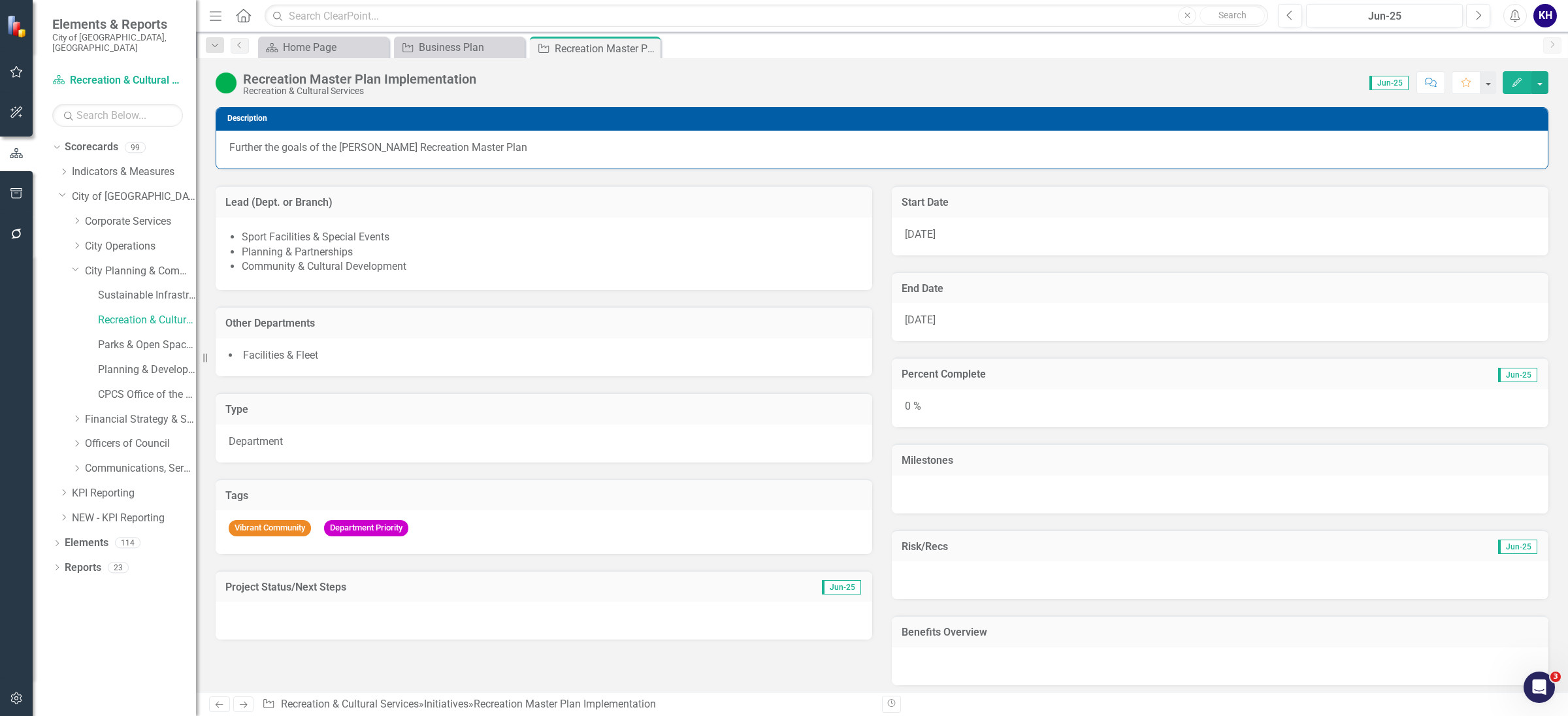
scroll to position [144, 0]
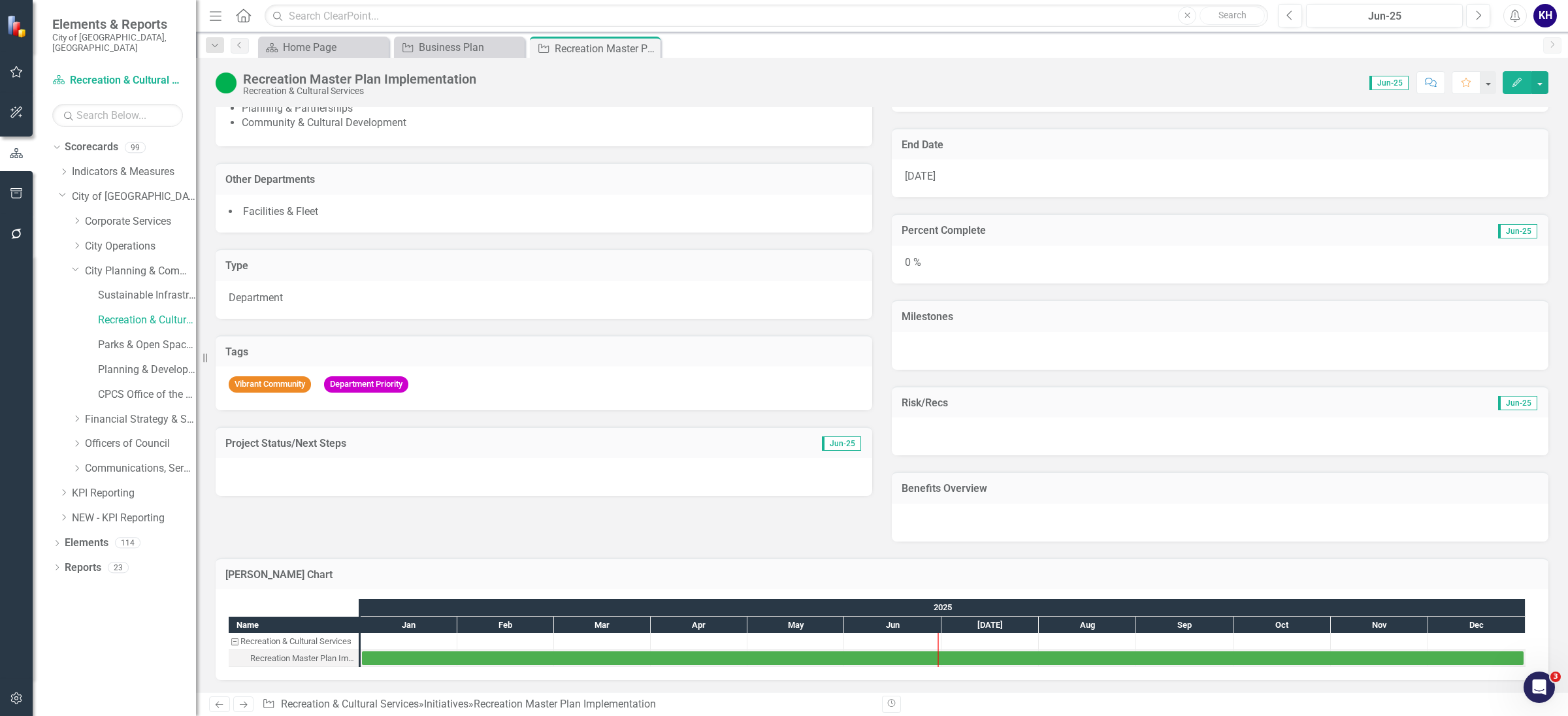
click at [753, 477] on div at bounding box center [544, 476] width 657 height 38
click at [359, 473] on div at bounding box center [544, 476] width 657 height 38
click at [359, 475] on div at bounding box center [544, 476] width 657 height 38
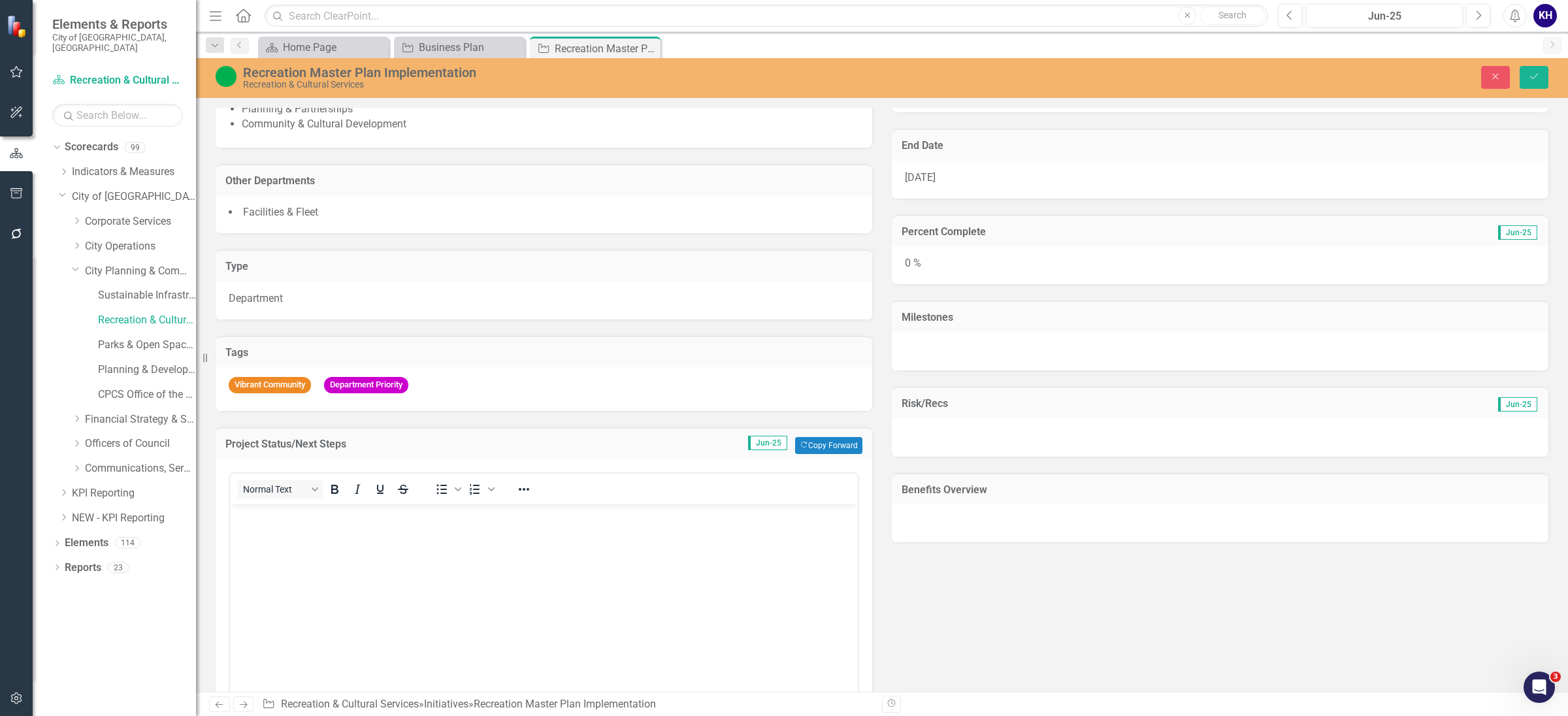
scroll to position [0, 0]
click at [824, 445] on button "Copy Forward Copy Forward" at bounding box center [829, 445] width 67 height 17
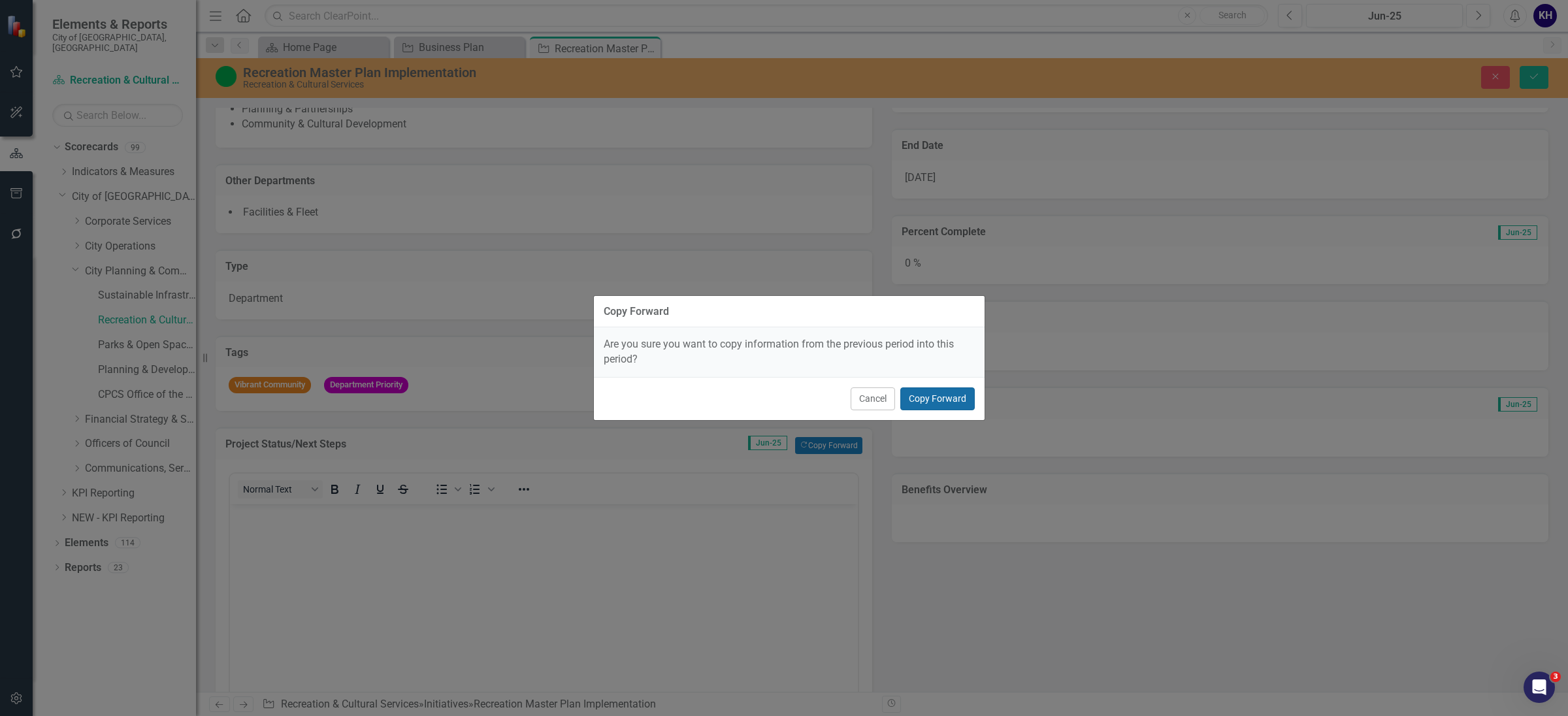
click at [922, 401] on button "Copy Forward" at bounding box center [937, 399] width 75 height 23
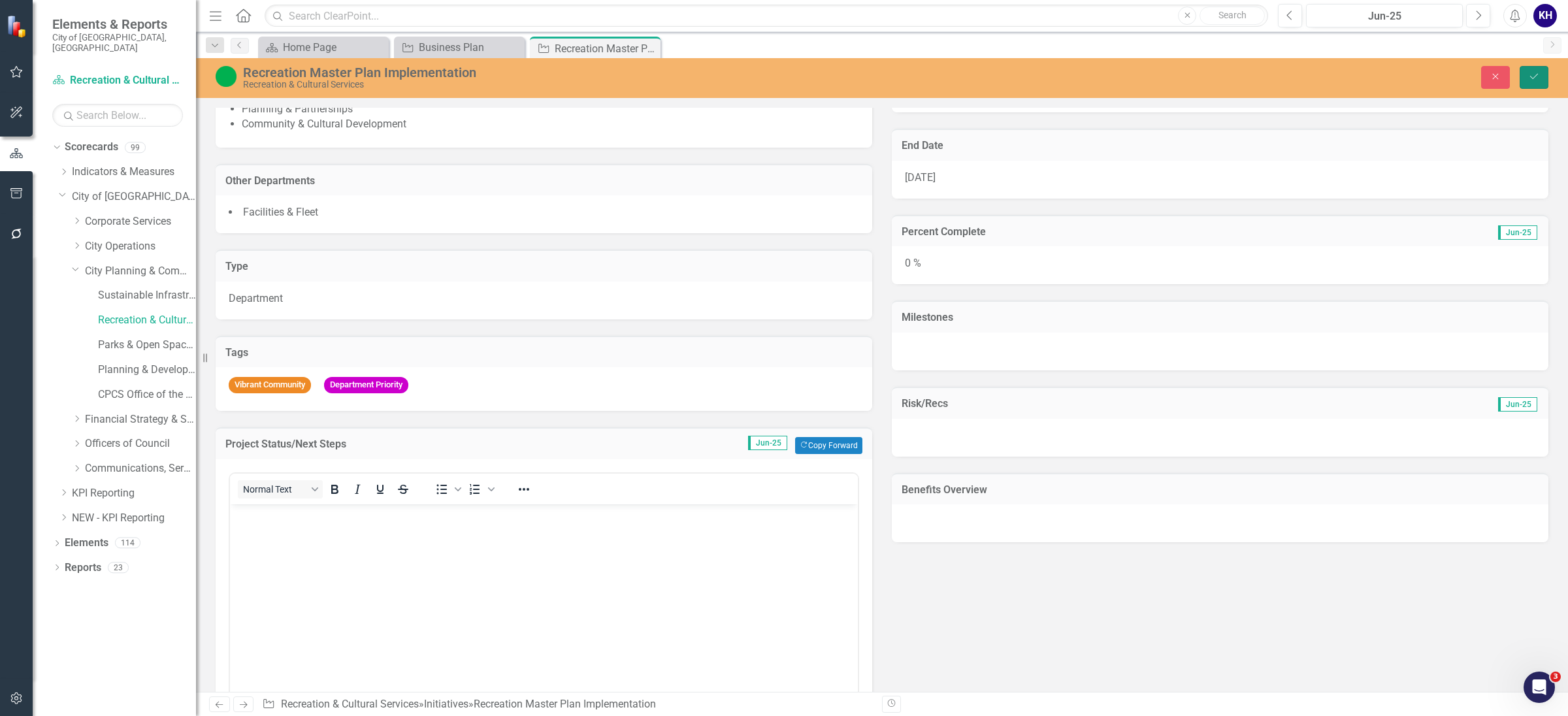
click at [1537, 72] on icon "Save" at bounding box center [1534, 76] width 12 height 9
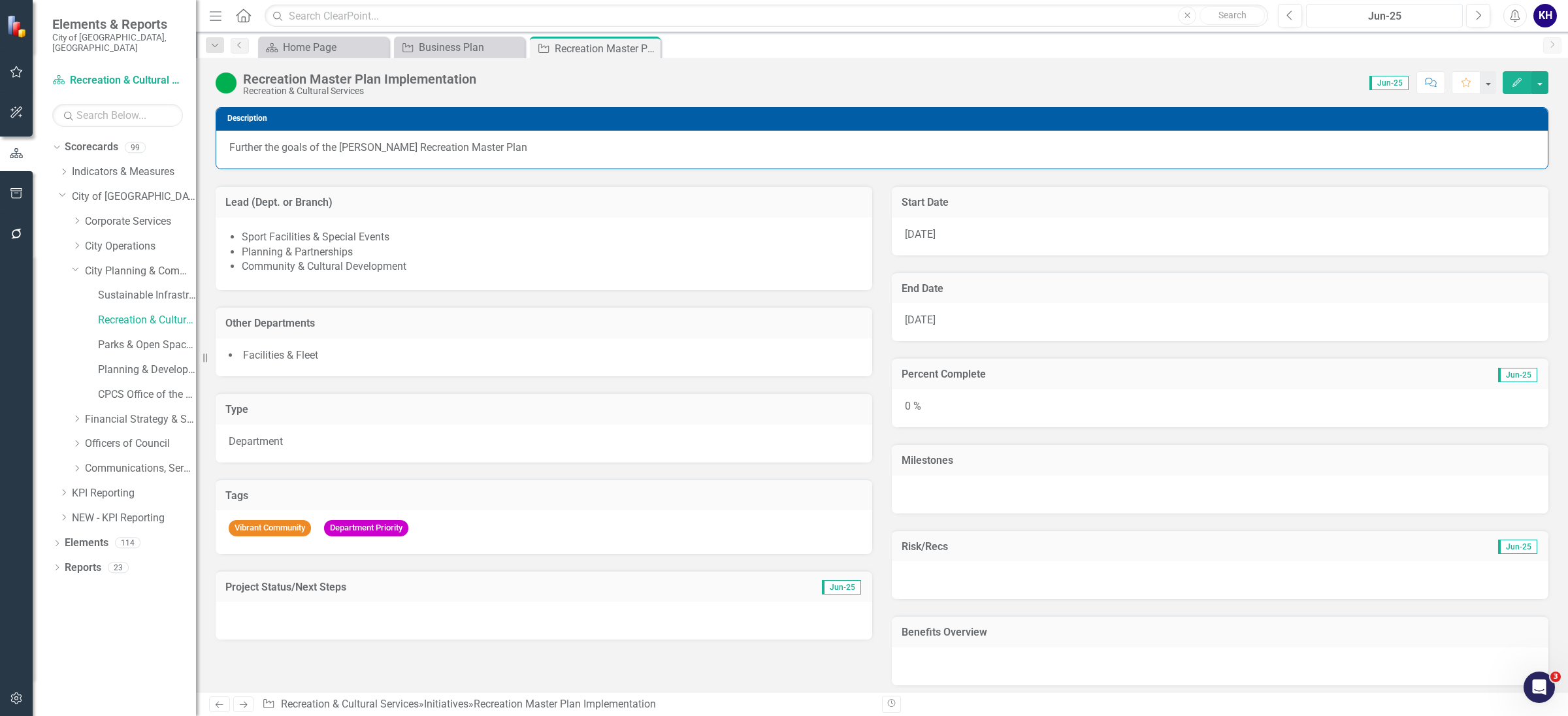
click at [1363, 6] on button "Jun-25" at bounding box center [1385, 15] width 157 height 24
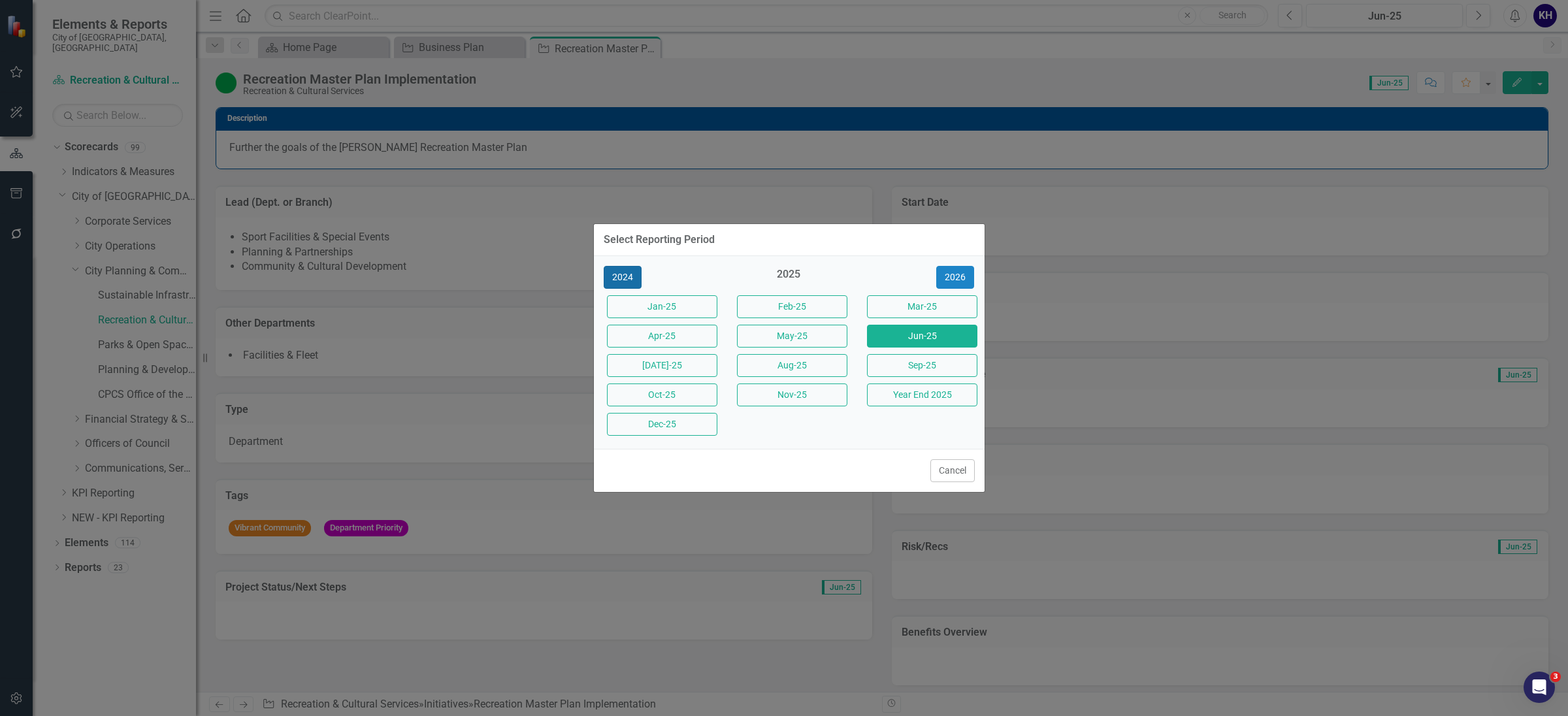
click at [626, 266] on button "2024" at bounding box center [622, 278] width 38 height 23
click at [963, 404] on button "Year End 2024" at bounding box center [922, 395] width 111 height 23
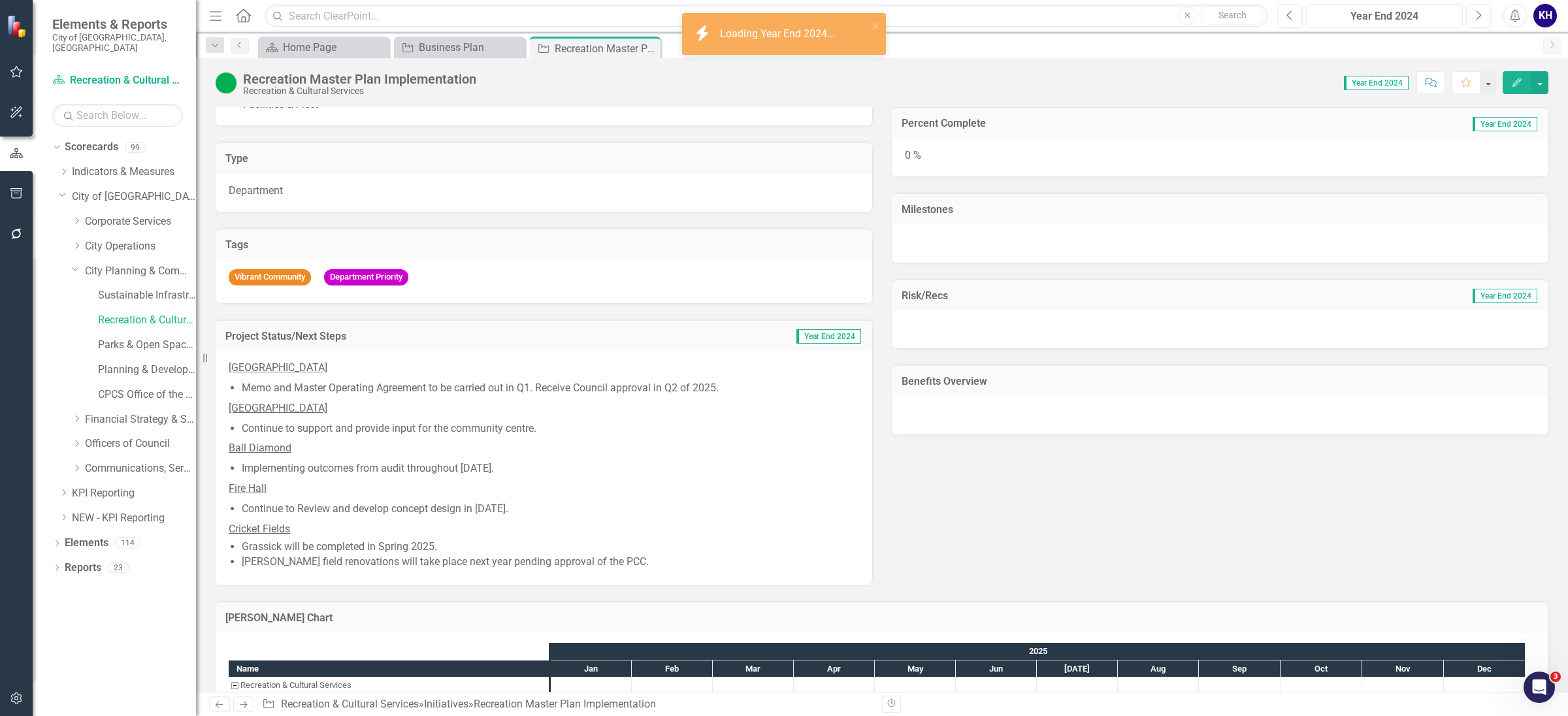
scroll to position [295, 0]
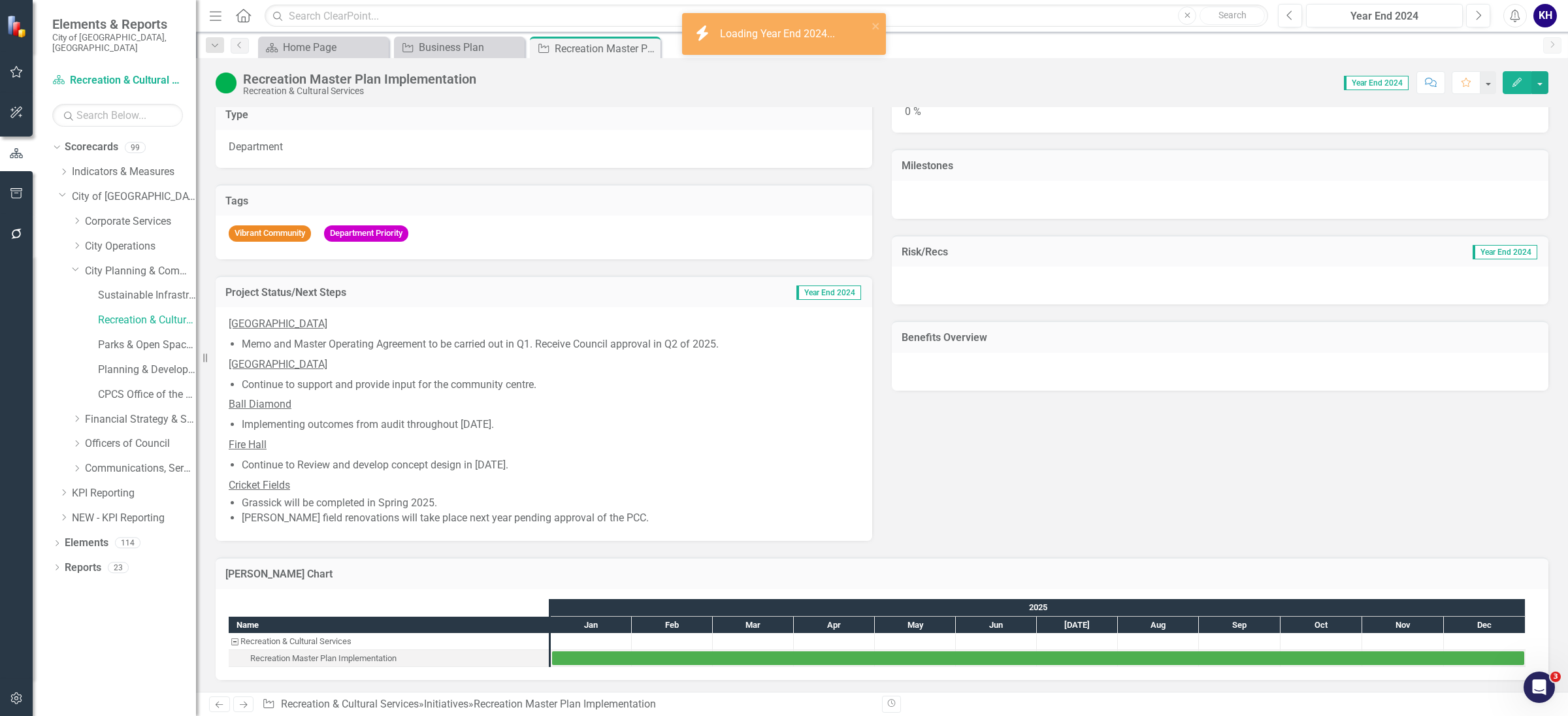
click at [557, 461] on li "Continue to Review and develop concept design in [DATE]." at bounding box center [550, 465] width 618 height 15
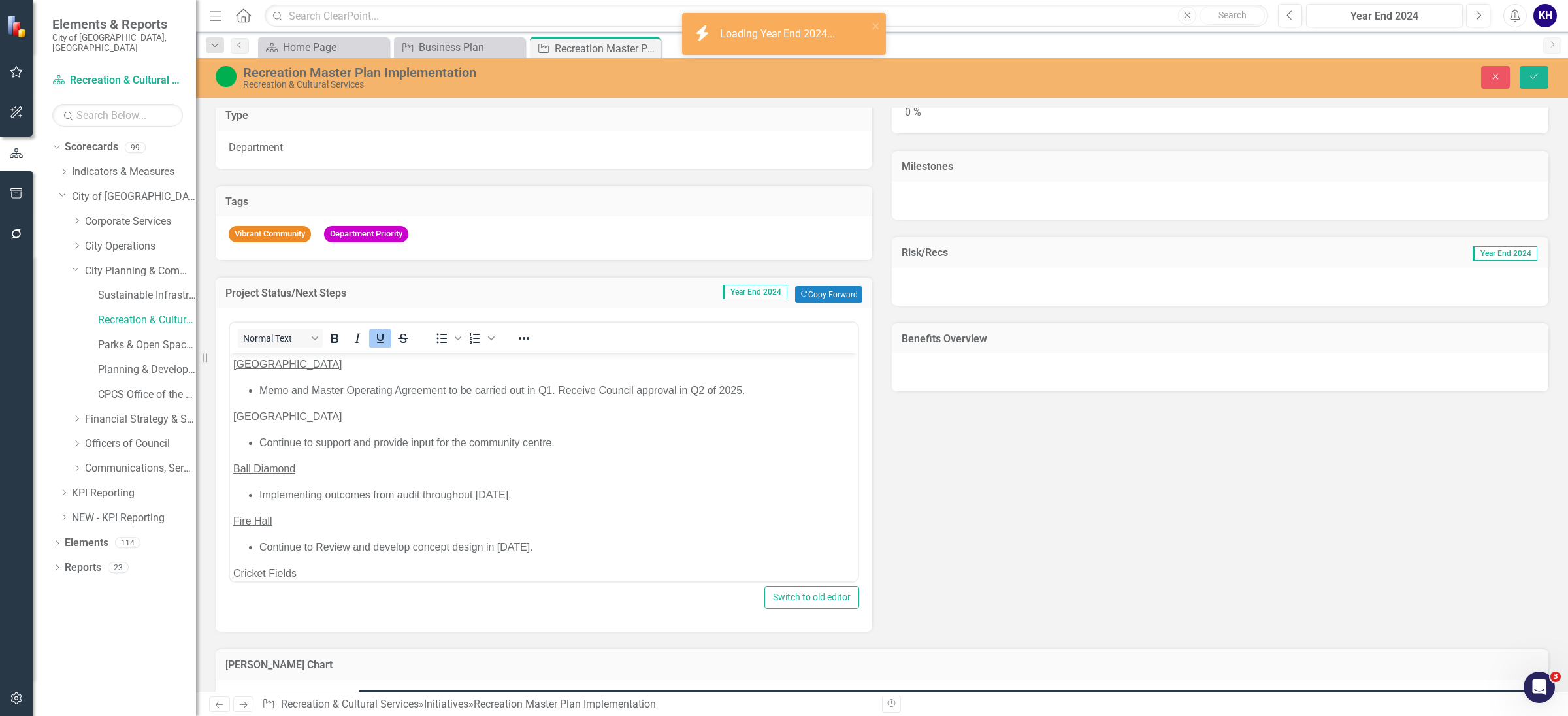
scroll to position [0, 0]
click at [1478, 12] on icon "button" at bounding box center [1479, 15] width 5 height 9
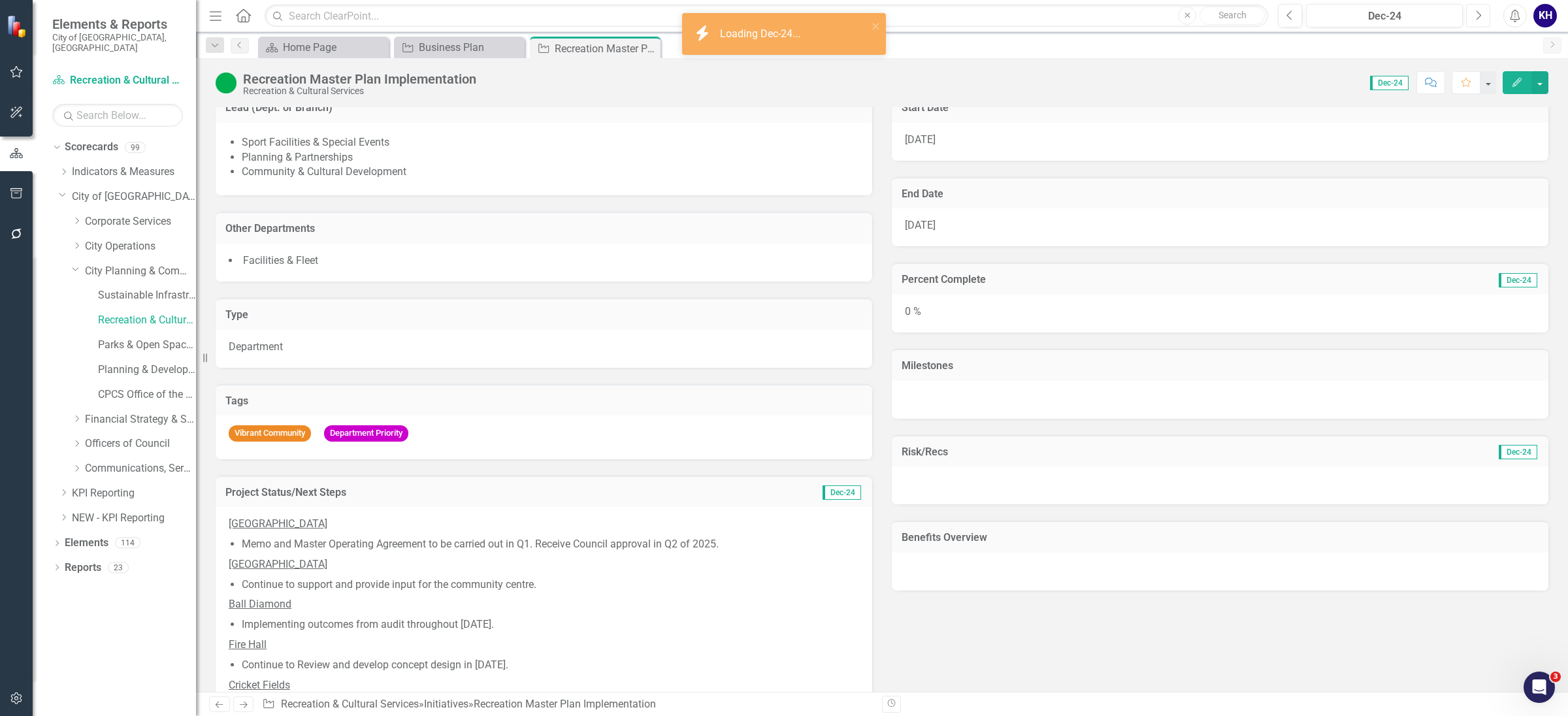
scroll to position [163, 0]
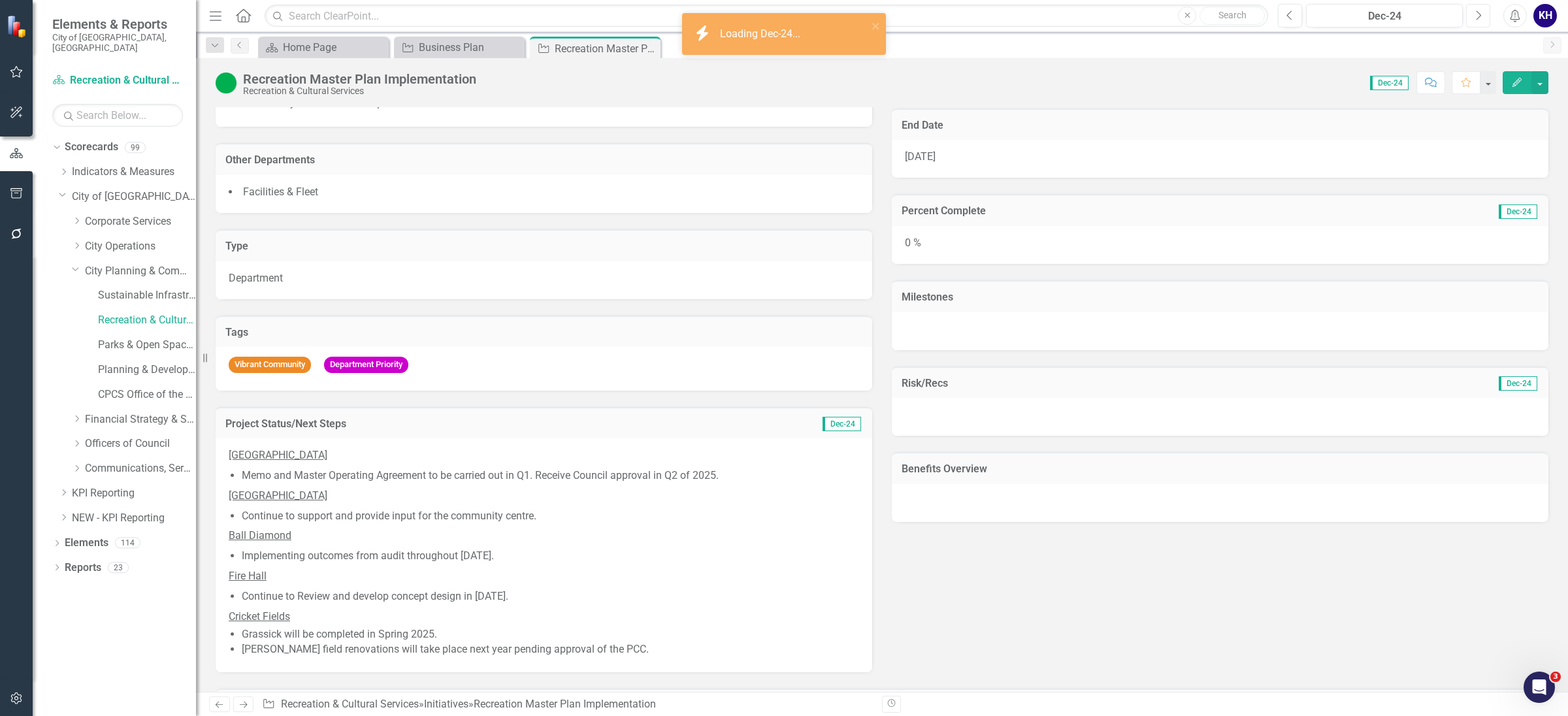
click at [1475, 15] on icon "Next" at bounding box center [1478, 15] width 7 height 12
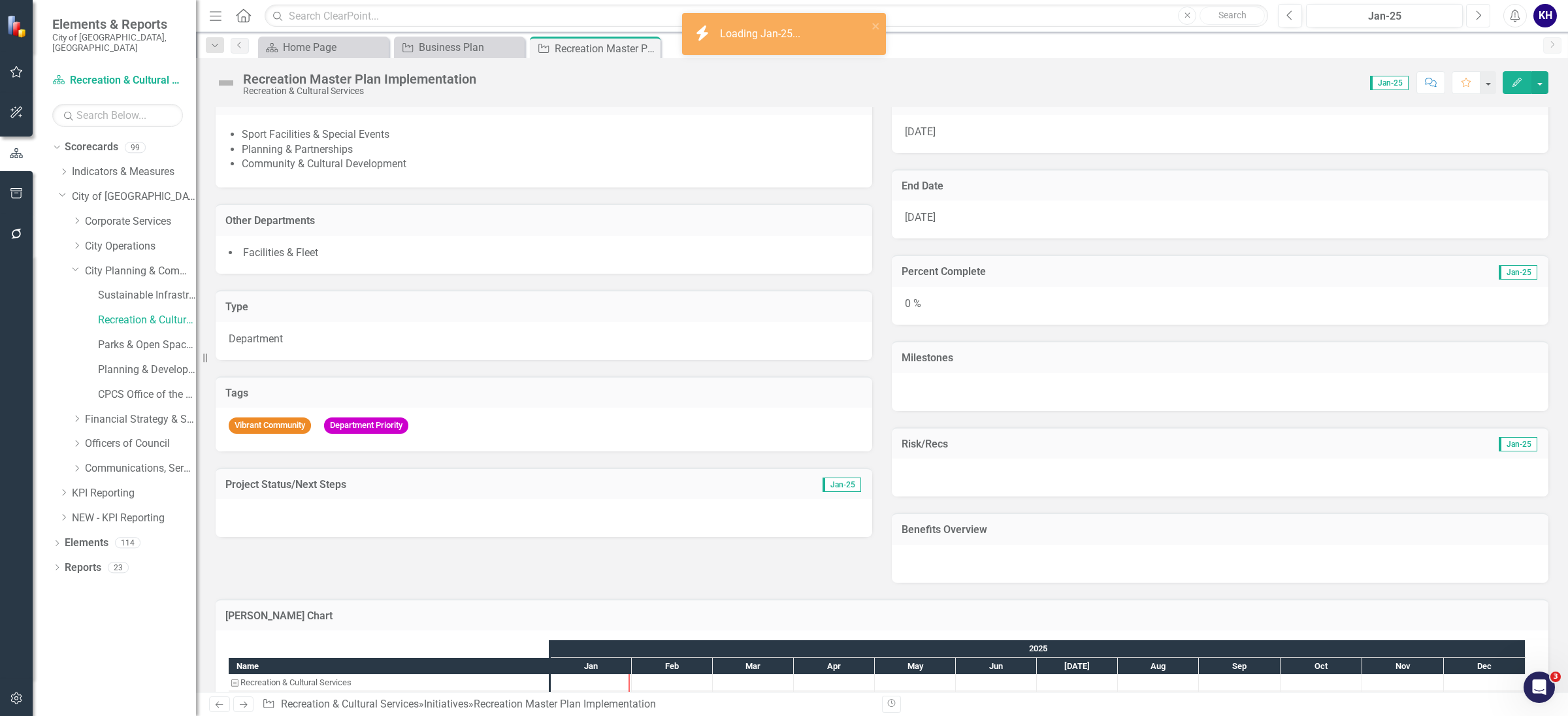
scroll to position [144, 0]
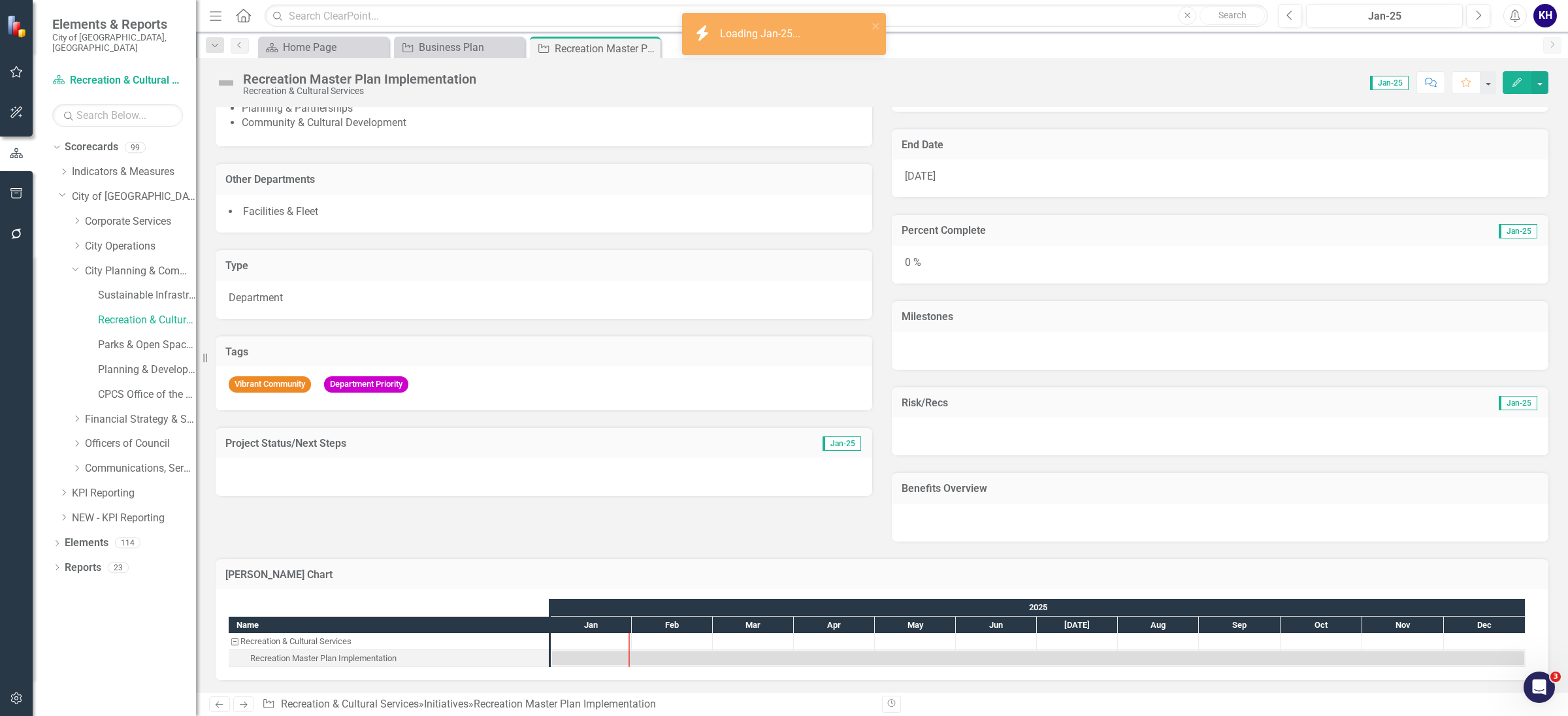
click at [459, 479] on div at bounding box center [544, 476] width 657 height 38
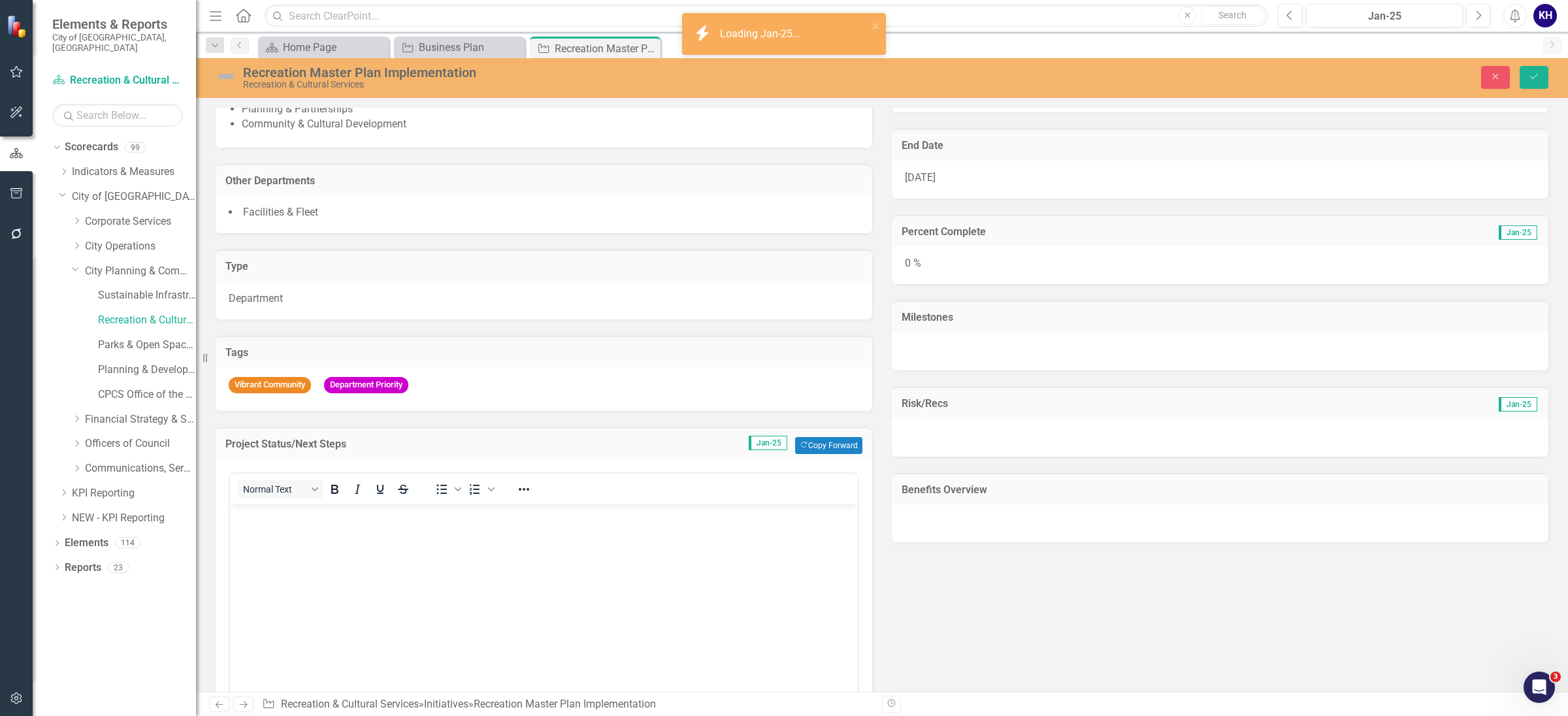
scroll to position [0, 0]
click at [809, 445] on button "Copy Forward Copy Forward" at bounding box center [829, 445] width 67 height 17
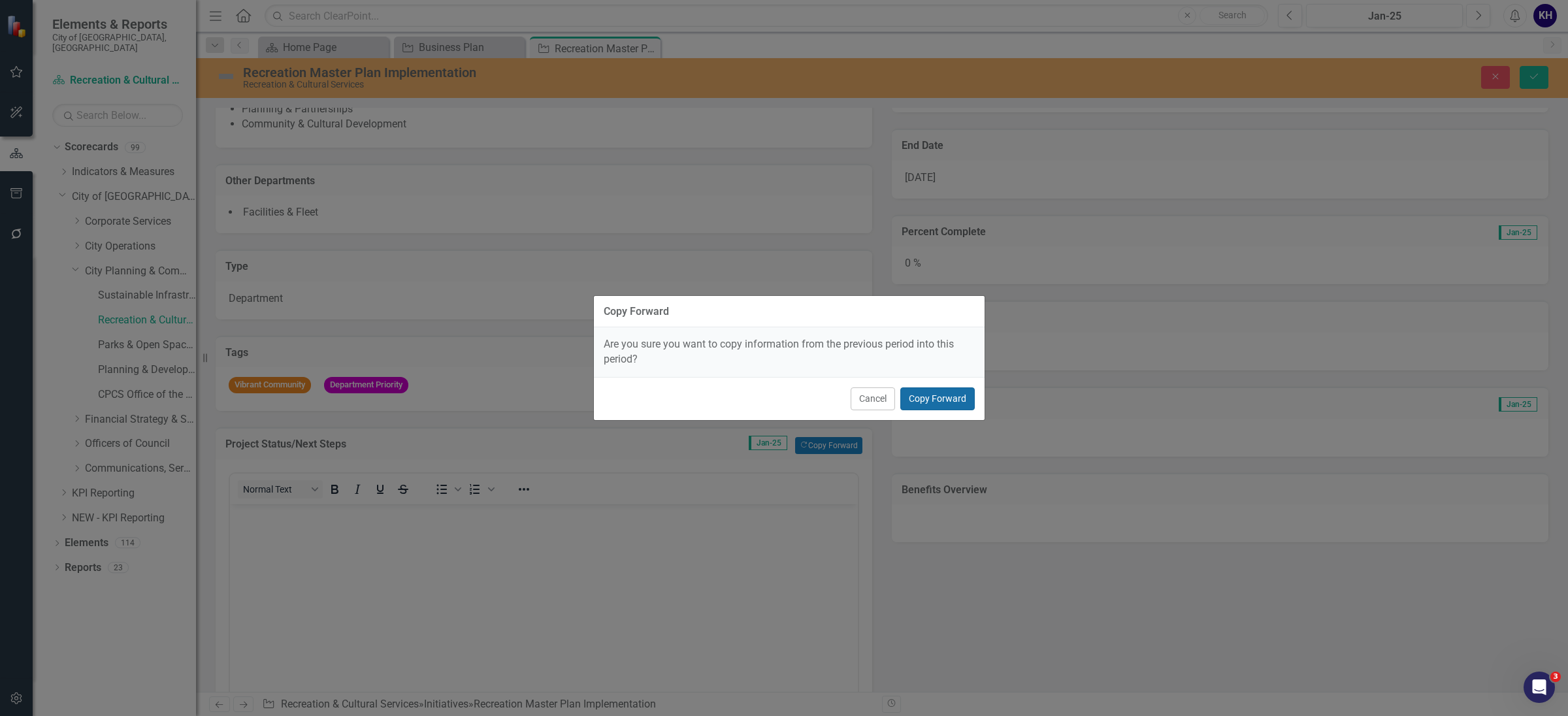
click at [937, 398] on button "Copy Forward" at bounding box center [937, 399] width 75 height 23
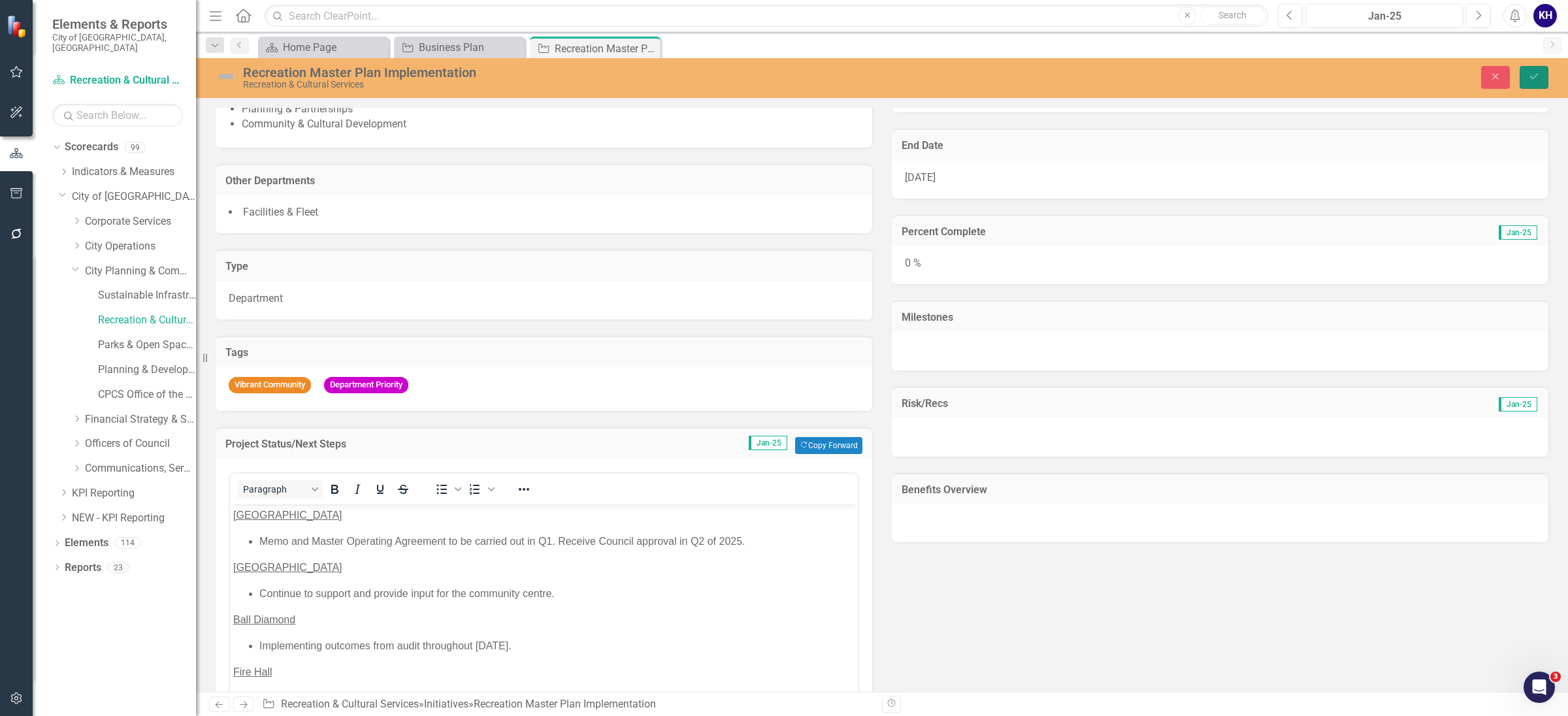
click at [1537, 80] on icon "Save" at bounding box center [1534, 76] width 12 height 9
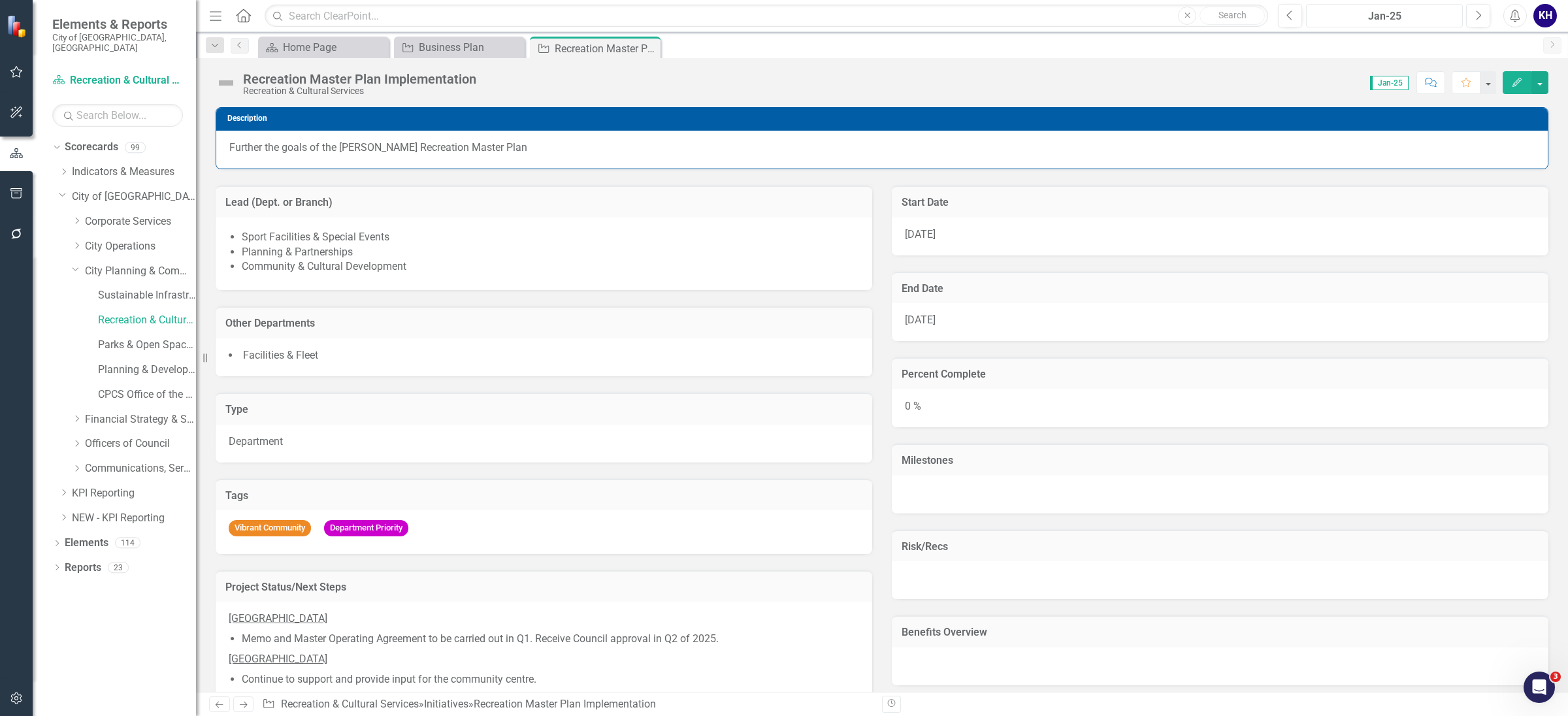
click at [1360, 4] on button "Jan-25" at bounding box center [1385, 15] width 157 height 24
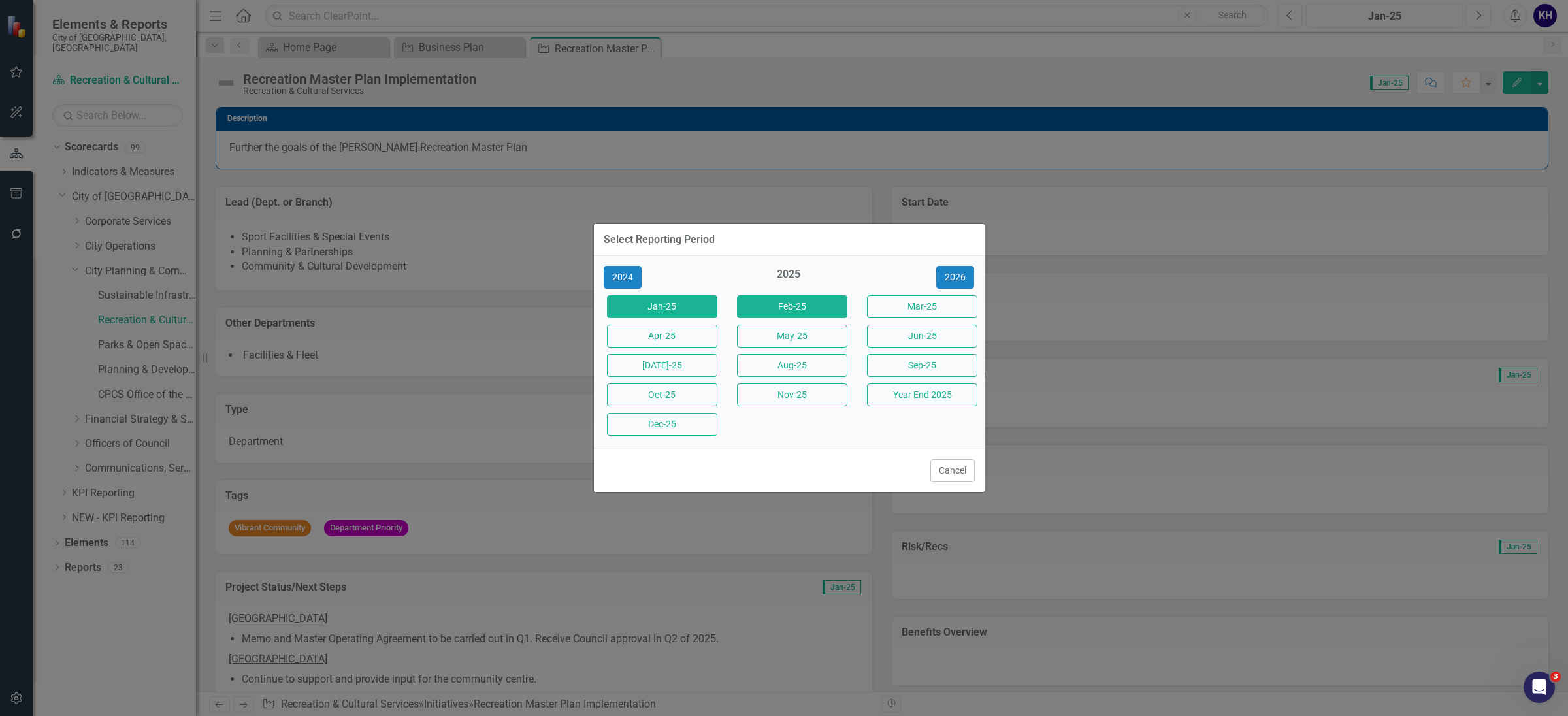
click at [816, 312] on button "Feb-25" at bounding box center [792, 307] width 111 height 23
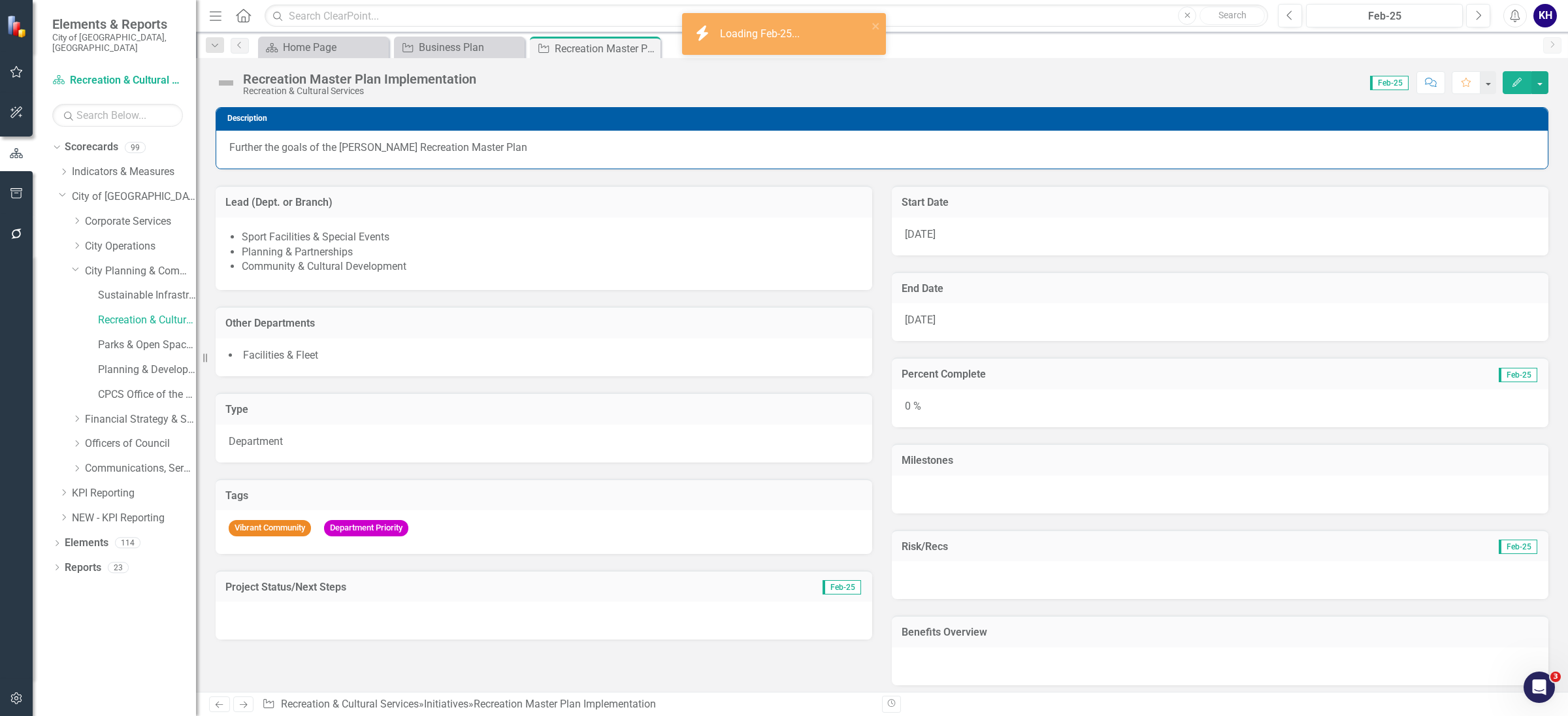
click at [763, 620] on div at bounding box center [544, 620] width 657 height 38
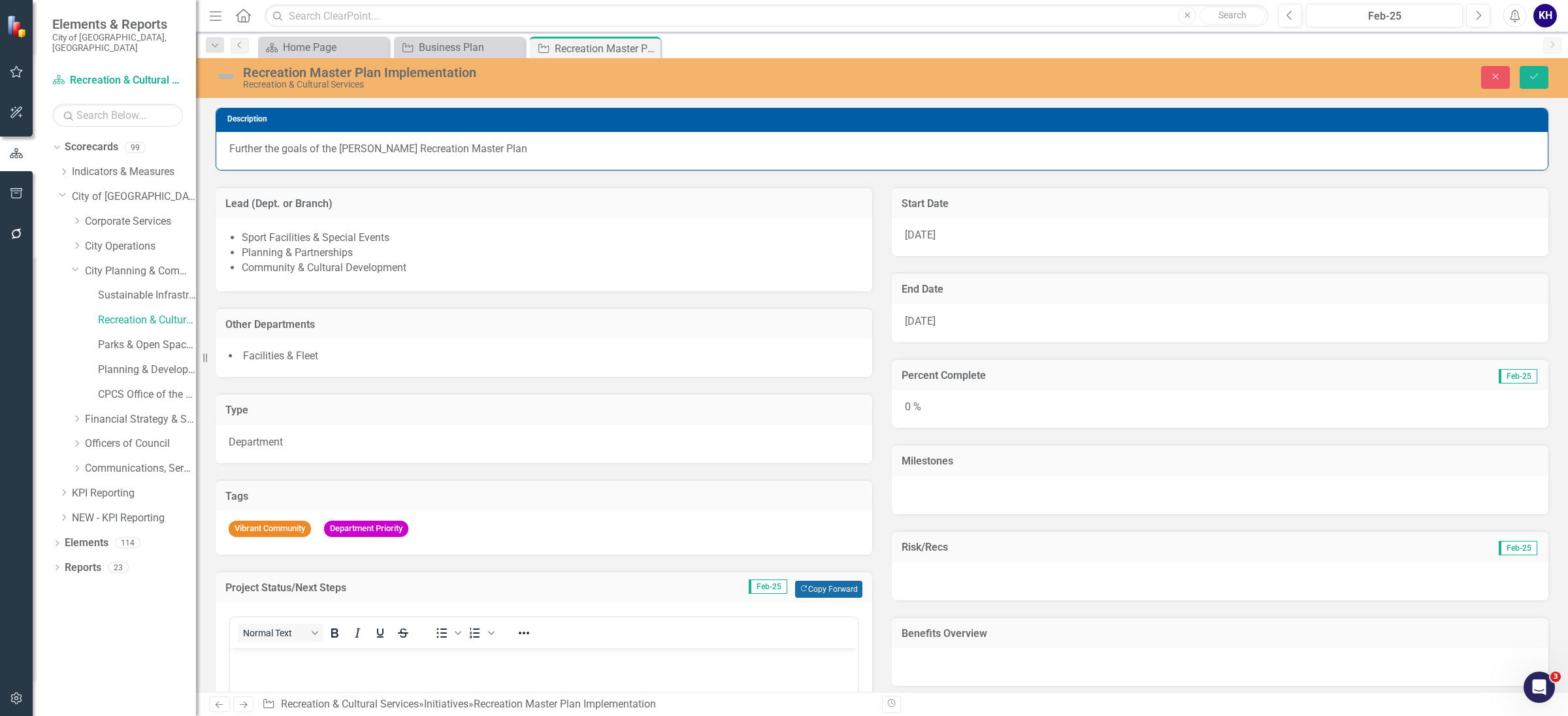
click at [853, 591] on button "Copy Forward Copy Forward" at bounding box center [829, 589] width 67 height 17
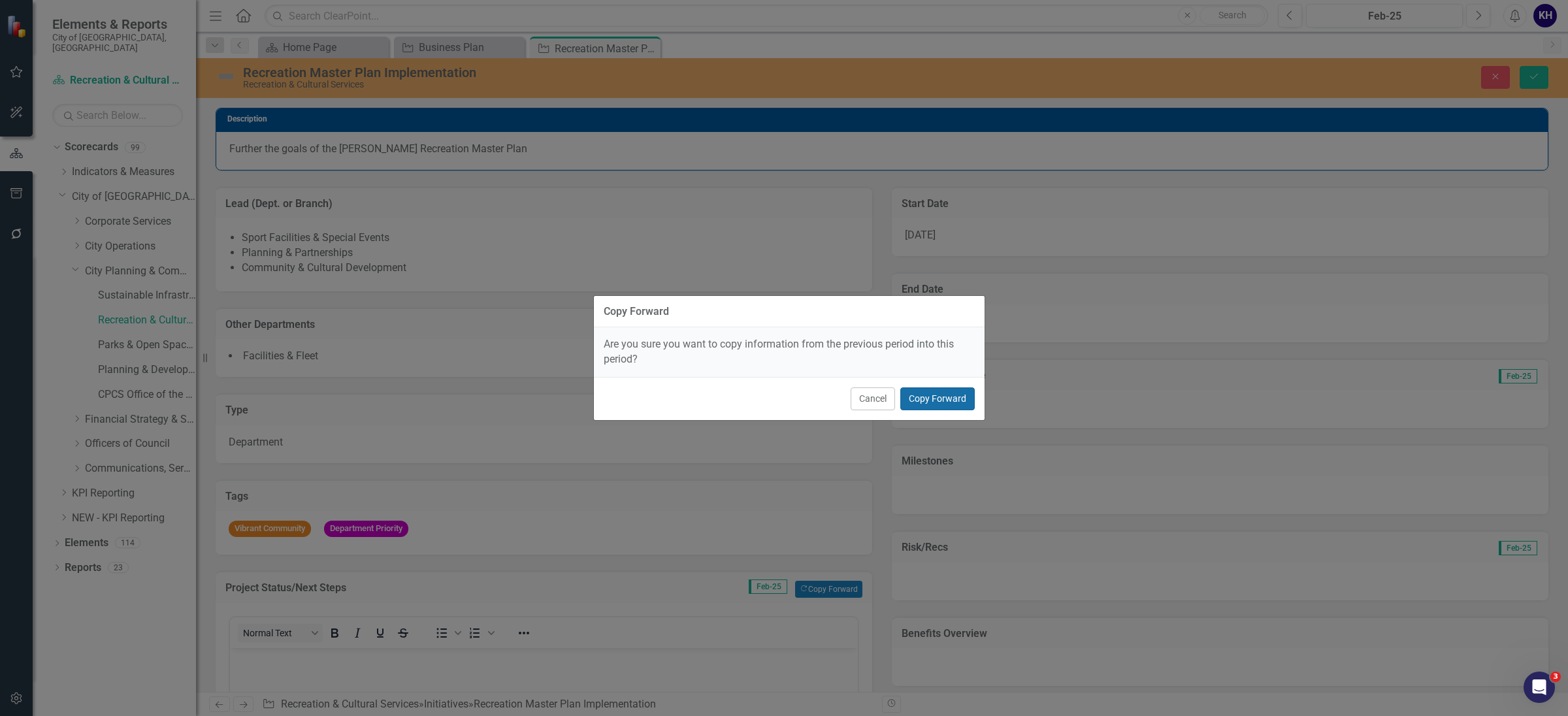
click at [943, 392] on button "Copy Forward" at bounding box center [937, 399] width 75 height 23
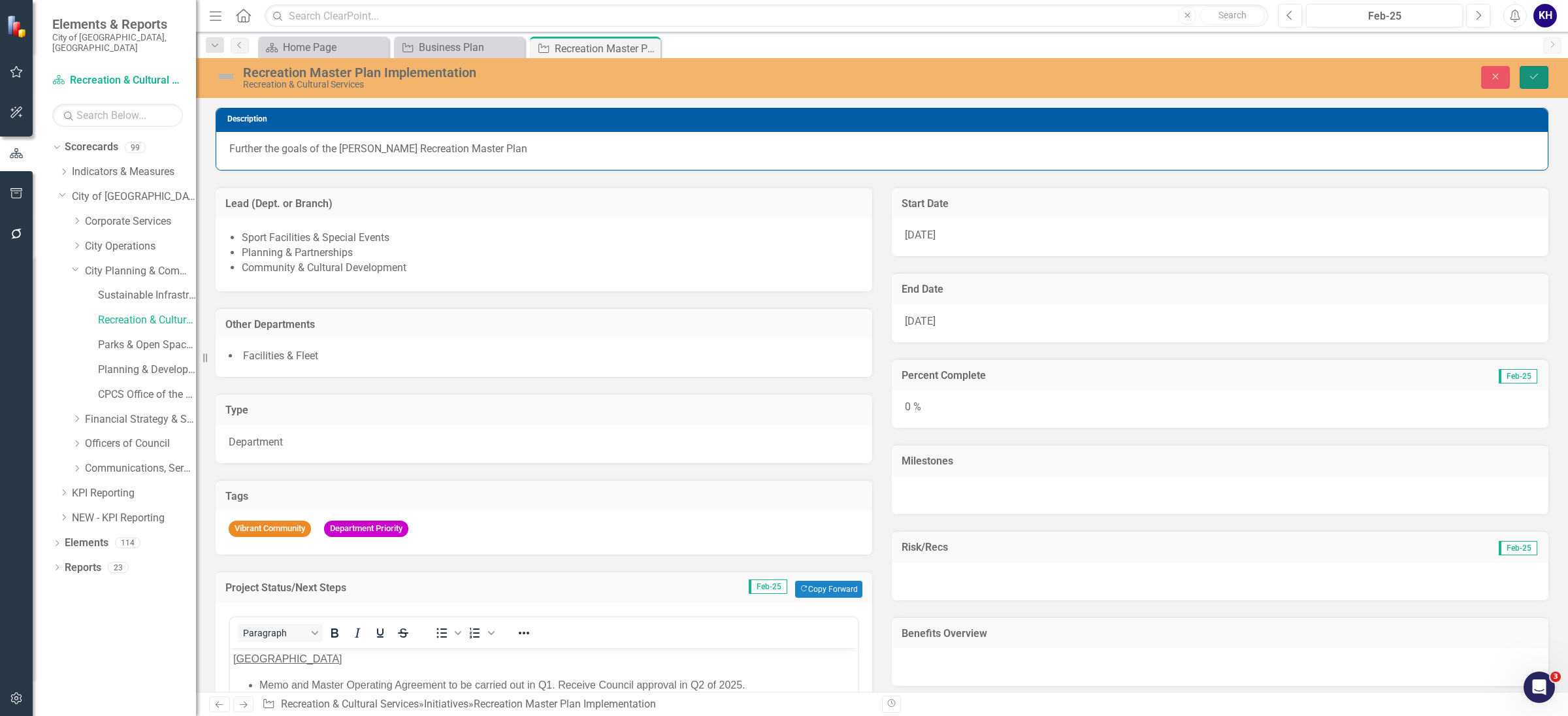
click at [1532, 85] on button "Save" at bounding box center [1534, 78] width 28 height 23
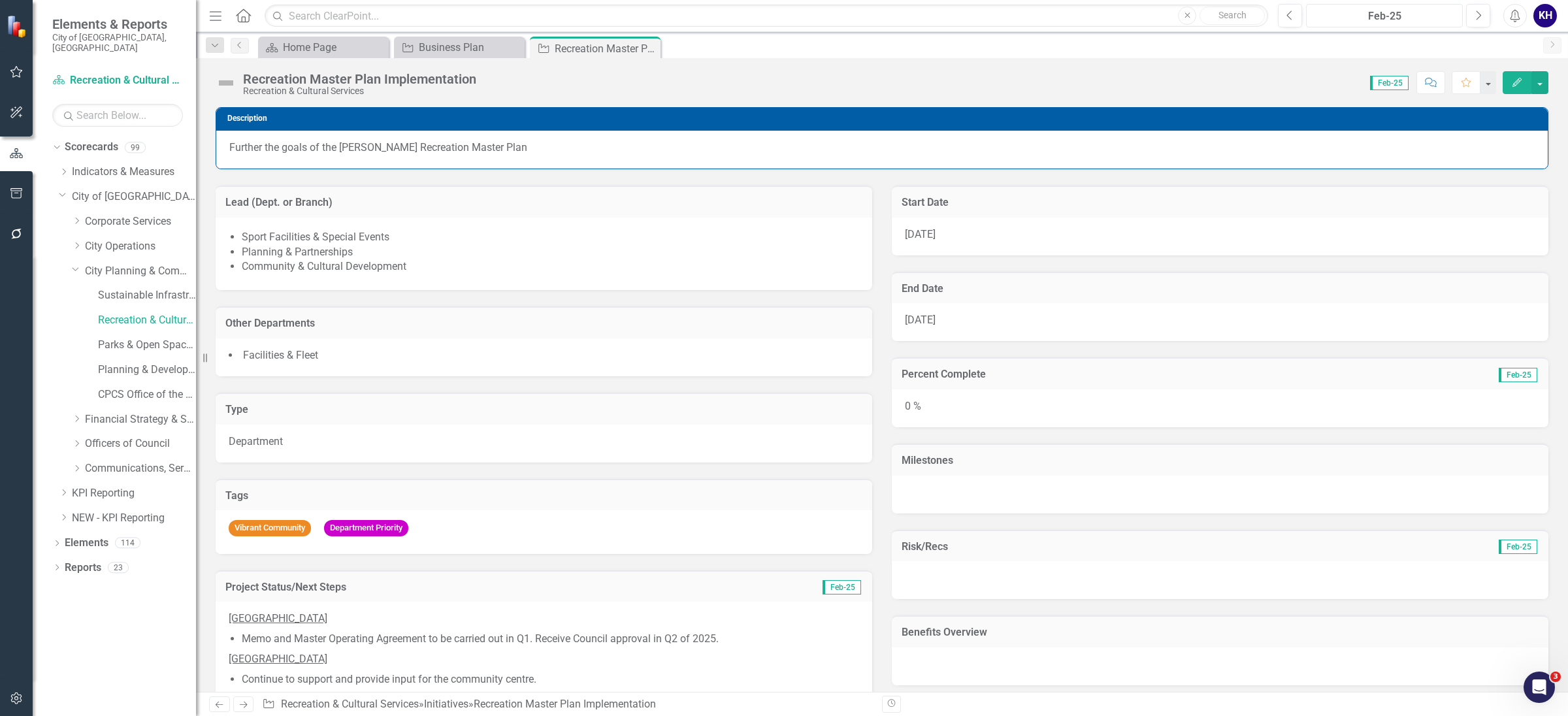
click at [1382, 15] on div "Feb-25" at bounding box center [1385, 16] width 148 height 15
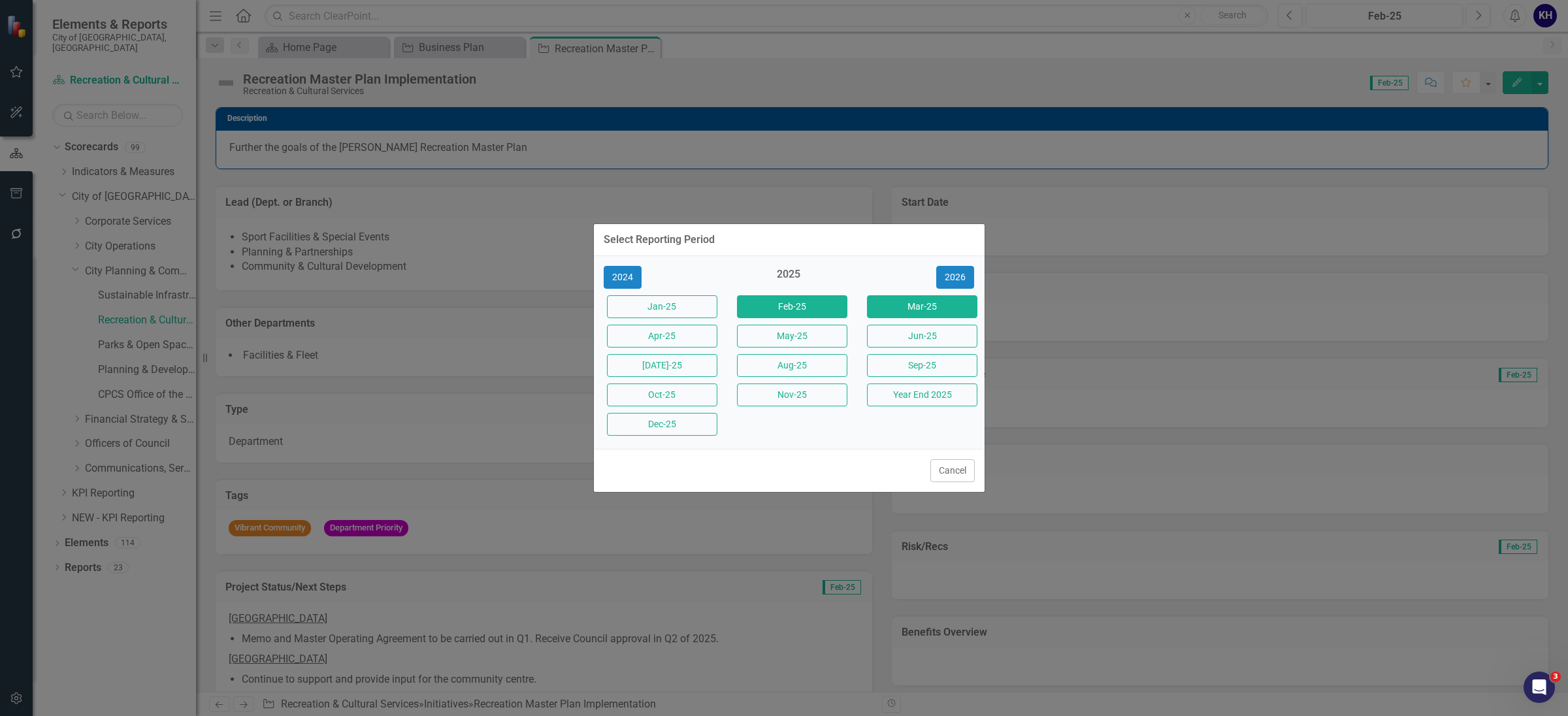
click at [875, 308] on button "Mar-25" at bounding box center [922, 307] width 111 height 23
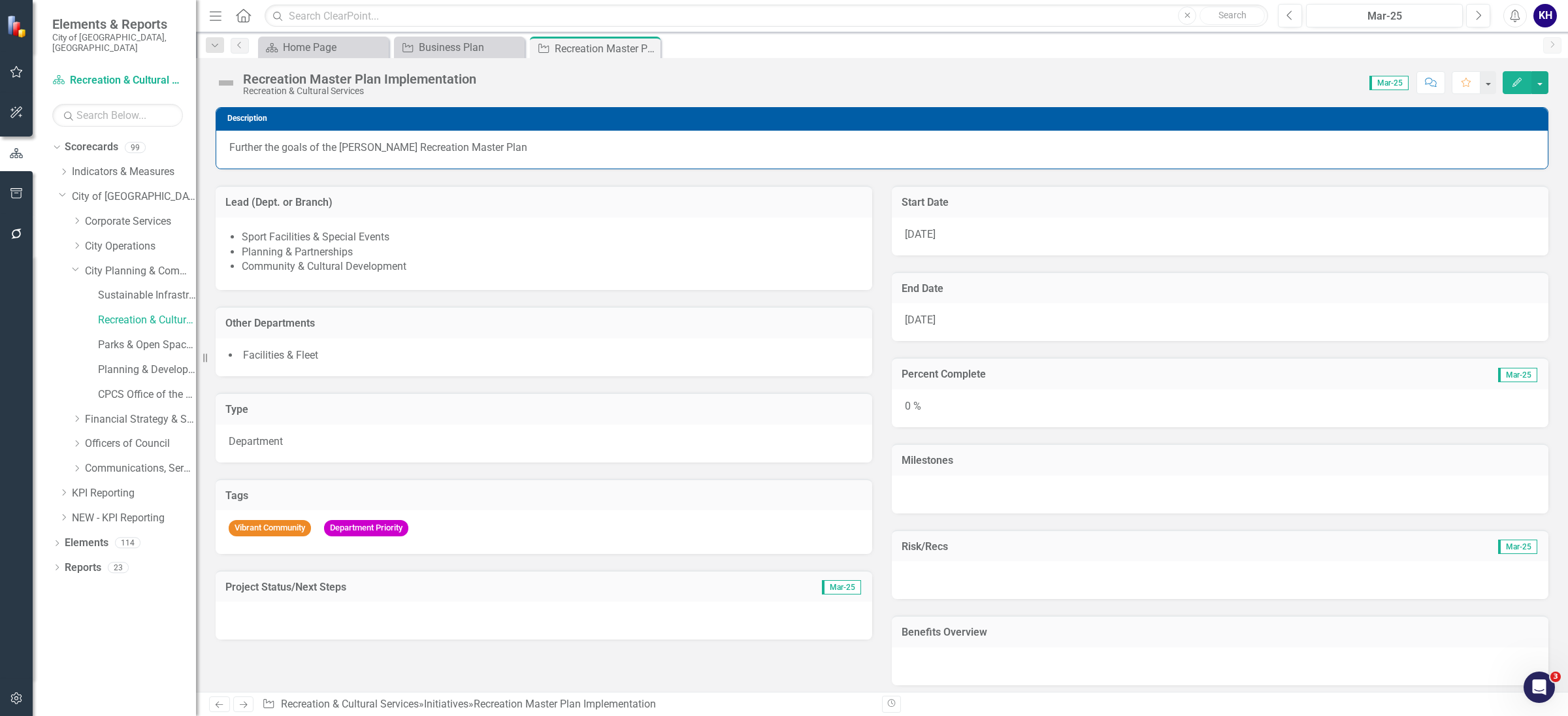
click at [222, 78] on img at bounding box center [225, 82] width 21 height 21
click at [222, 78] on img at bounding box center [225, 82] width 21 height 21
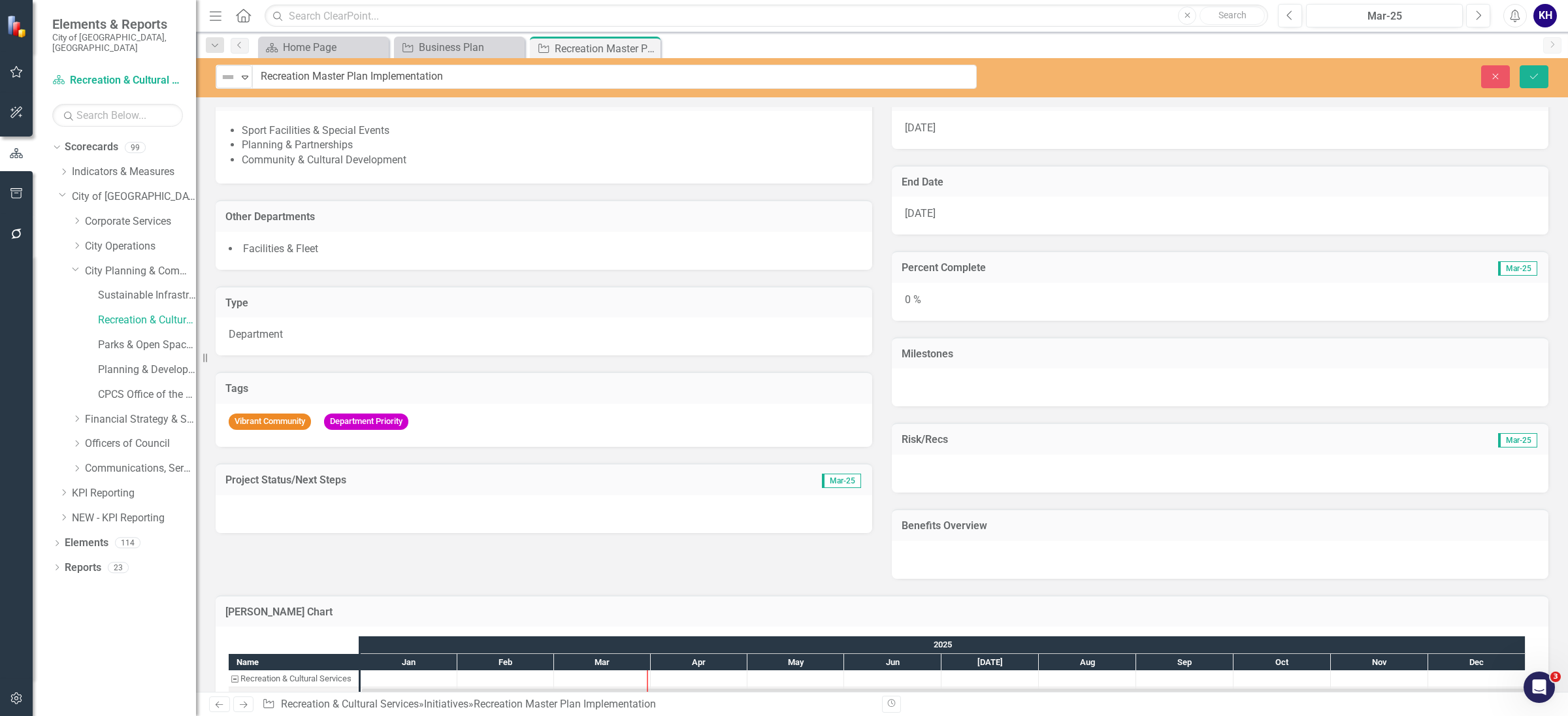
scroll to position [145, 0]
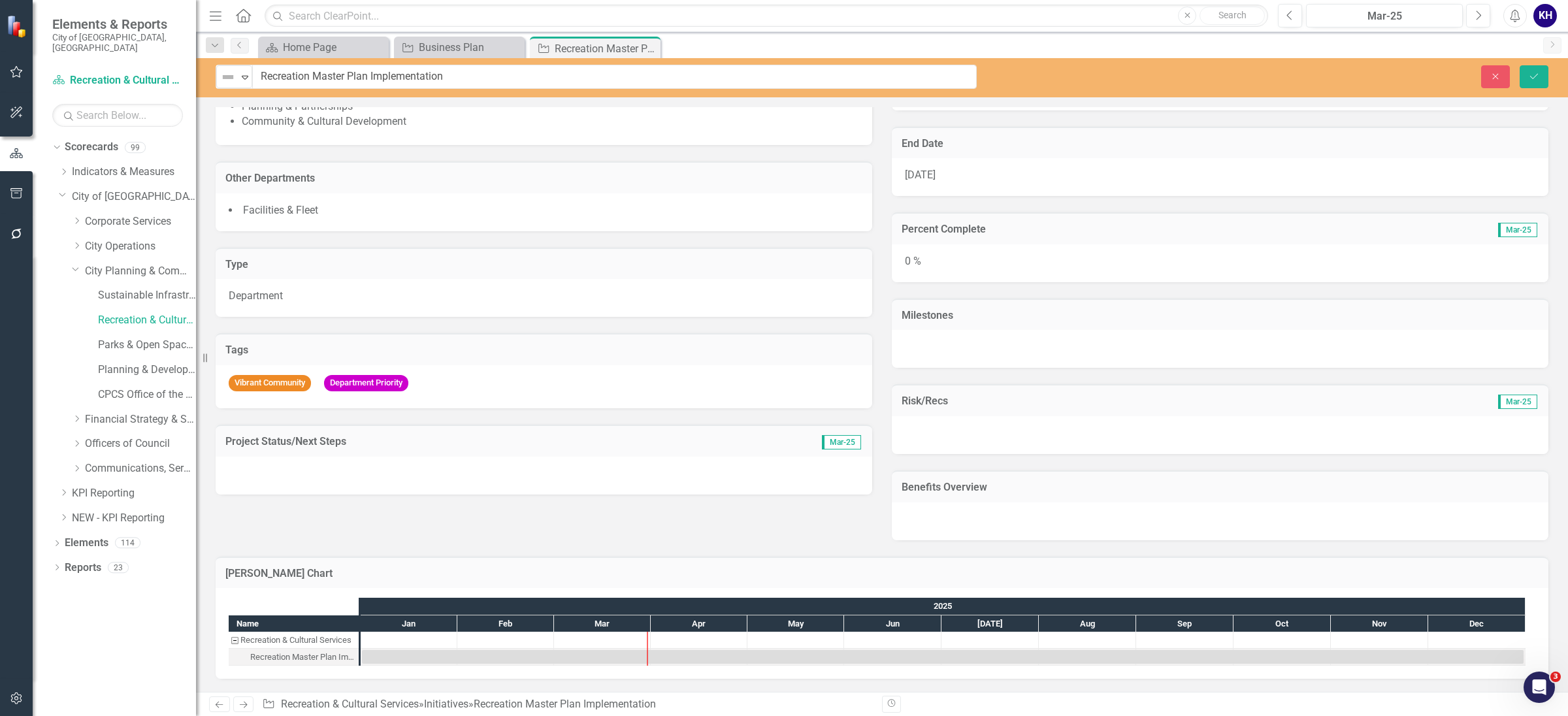
click at [749, 545] on div "[PERSON_NAME] Chart Name Recreation & Cultural Services Recreation Master Plan …" at bounding box center [882, 609] width 1353 height 139
click at [1533, 80] on icon "Save" at bounding box center [1534, 76] width 12 height 9
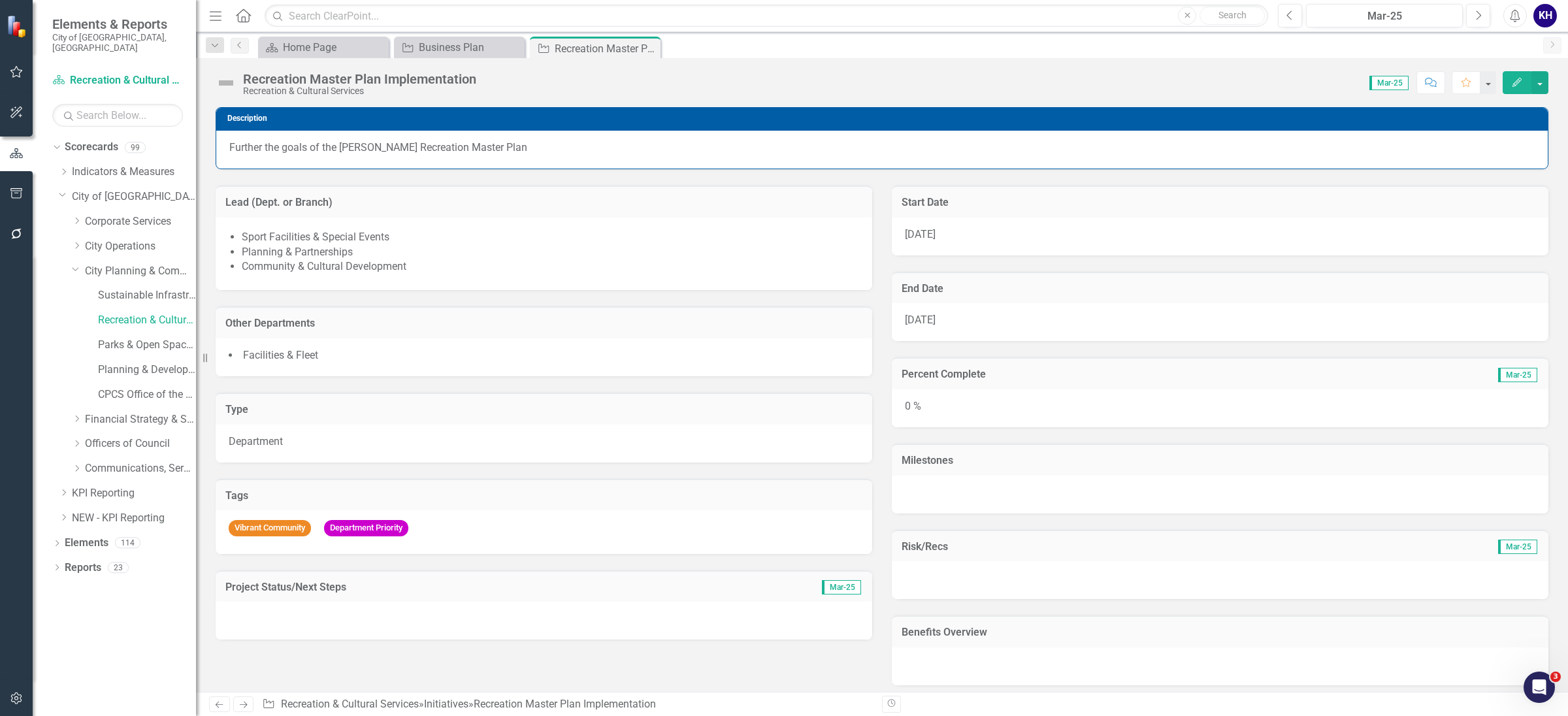
click at [1522, 81] on button "Edit" at bounding box center [1516, 83] width 28 height 23
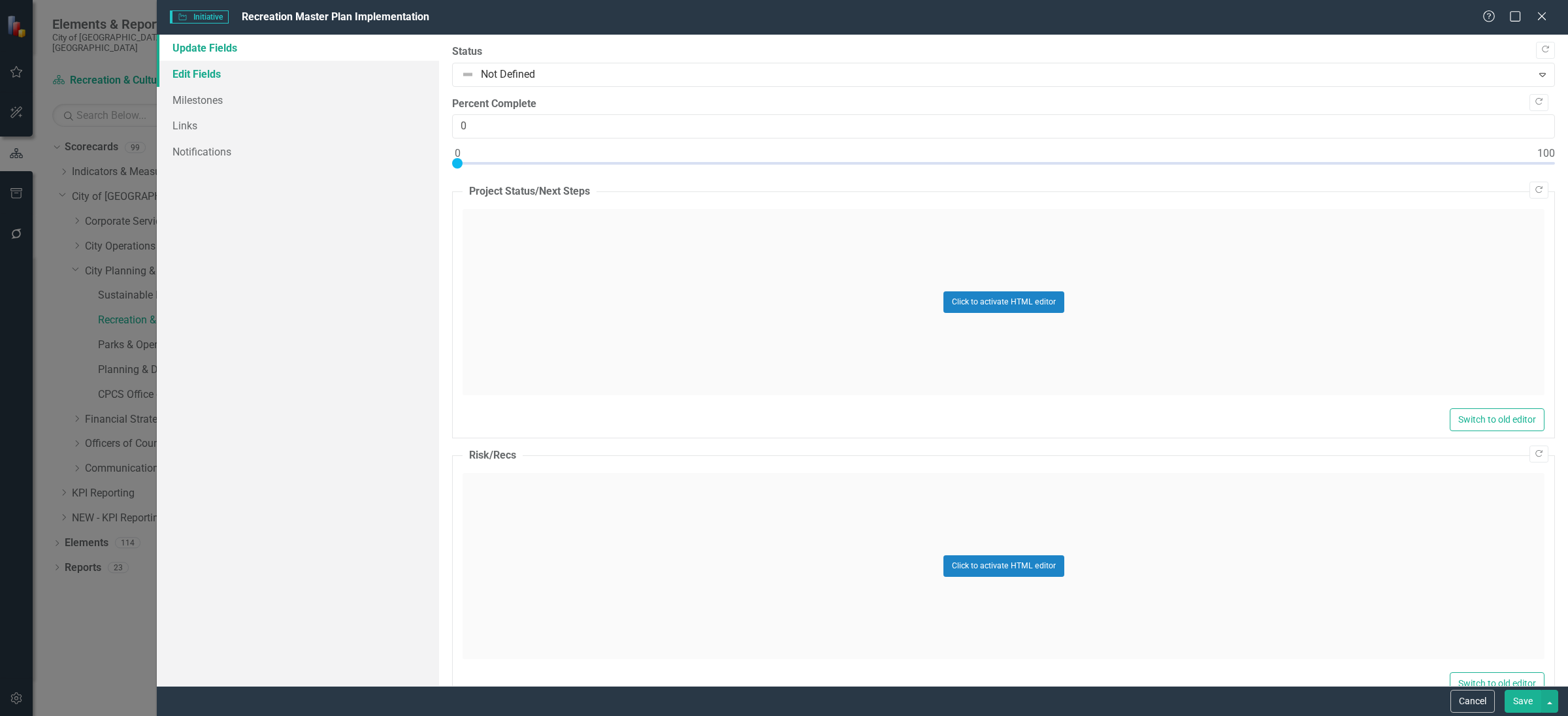
click at [322, 72] on link "Edit Fields" at bounding box center [298, 74] width 282 height 26
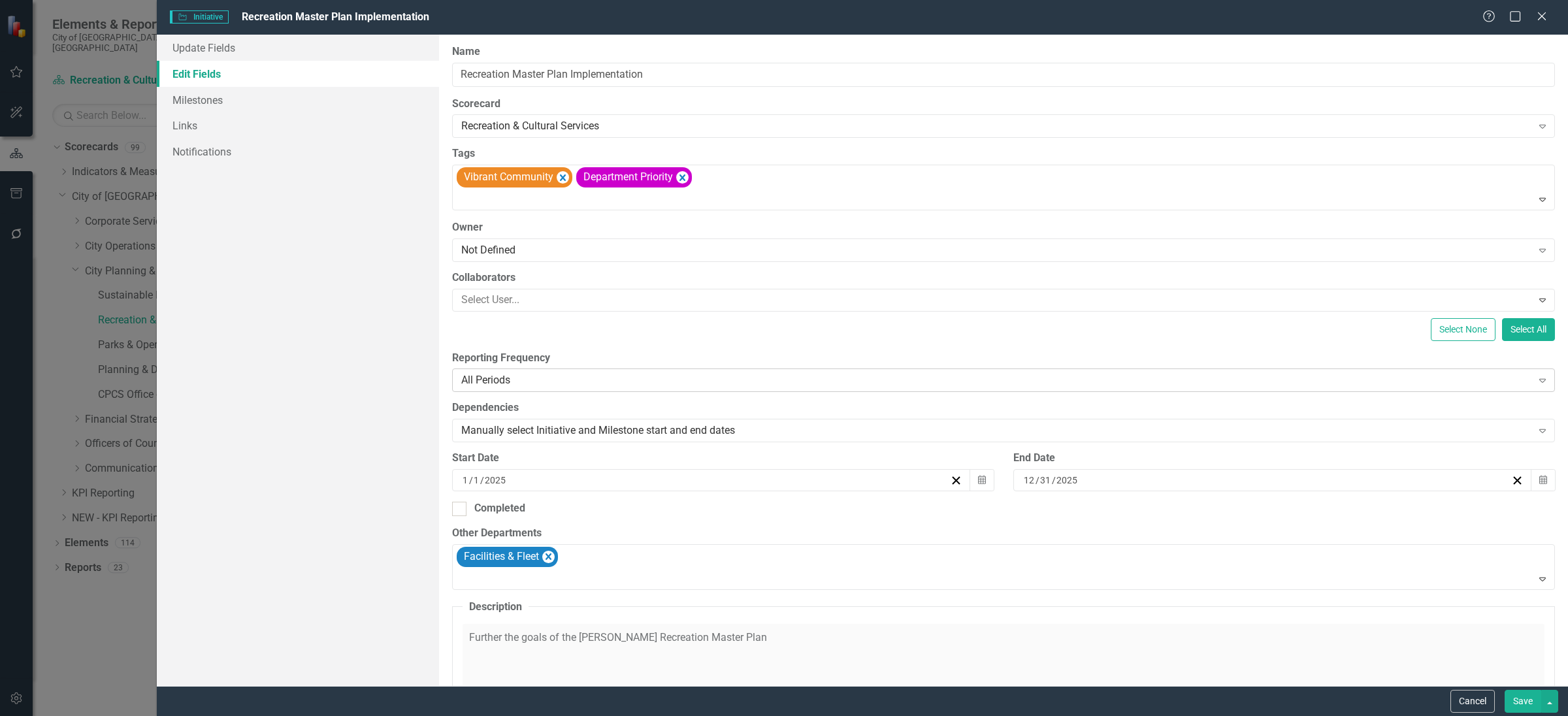
click at [722, 388] on div "All Periods" at bounding box center [997, 381] width 1071 height 15
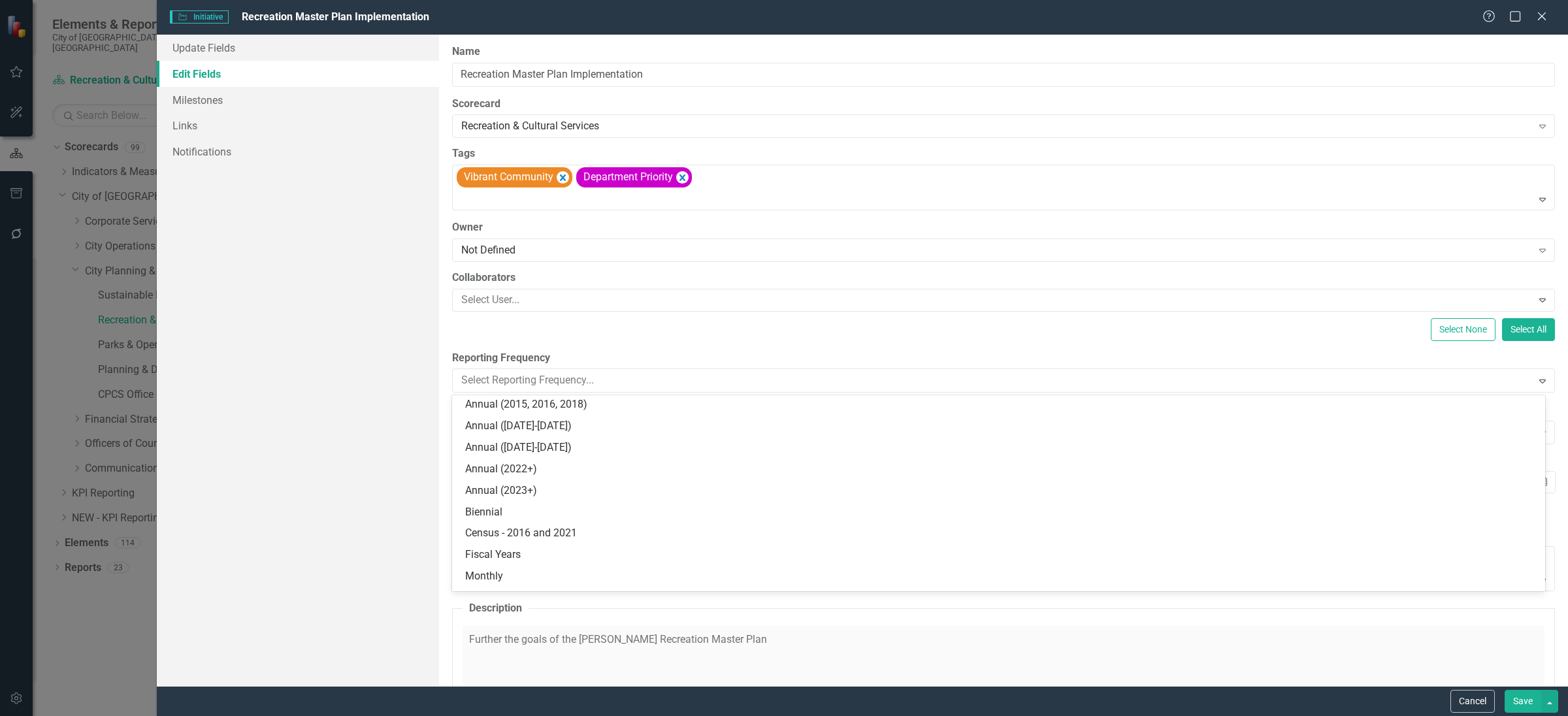
scroll to position [0, 0]
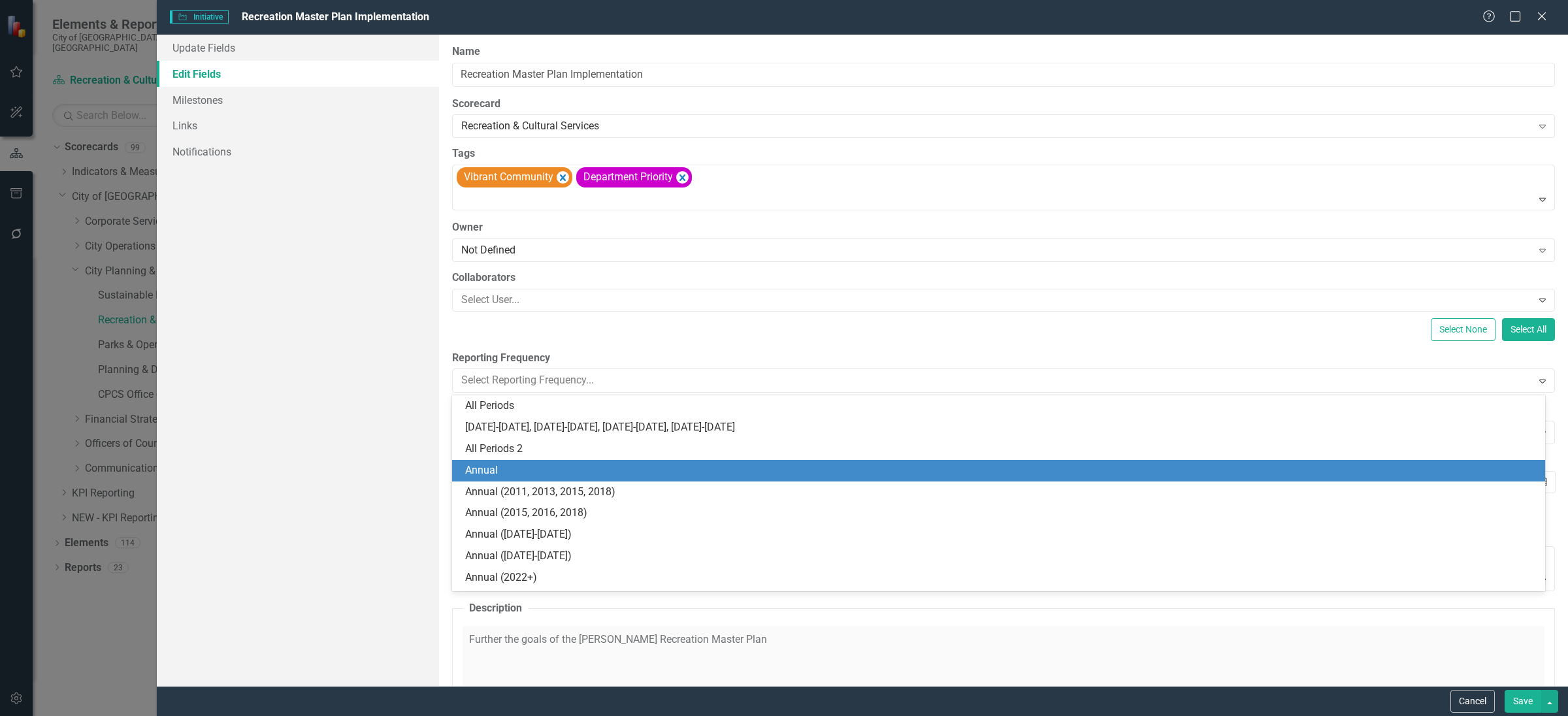
click at [679, 471] on div "Annual" at bounding box center [1002, 471] width 1073 height 15
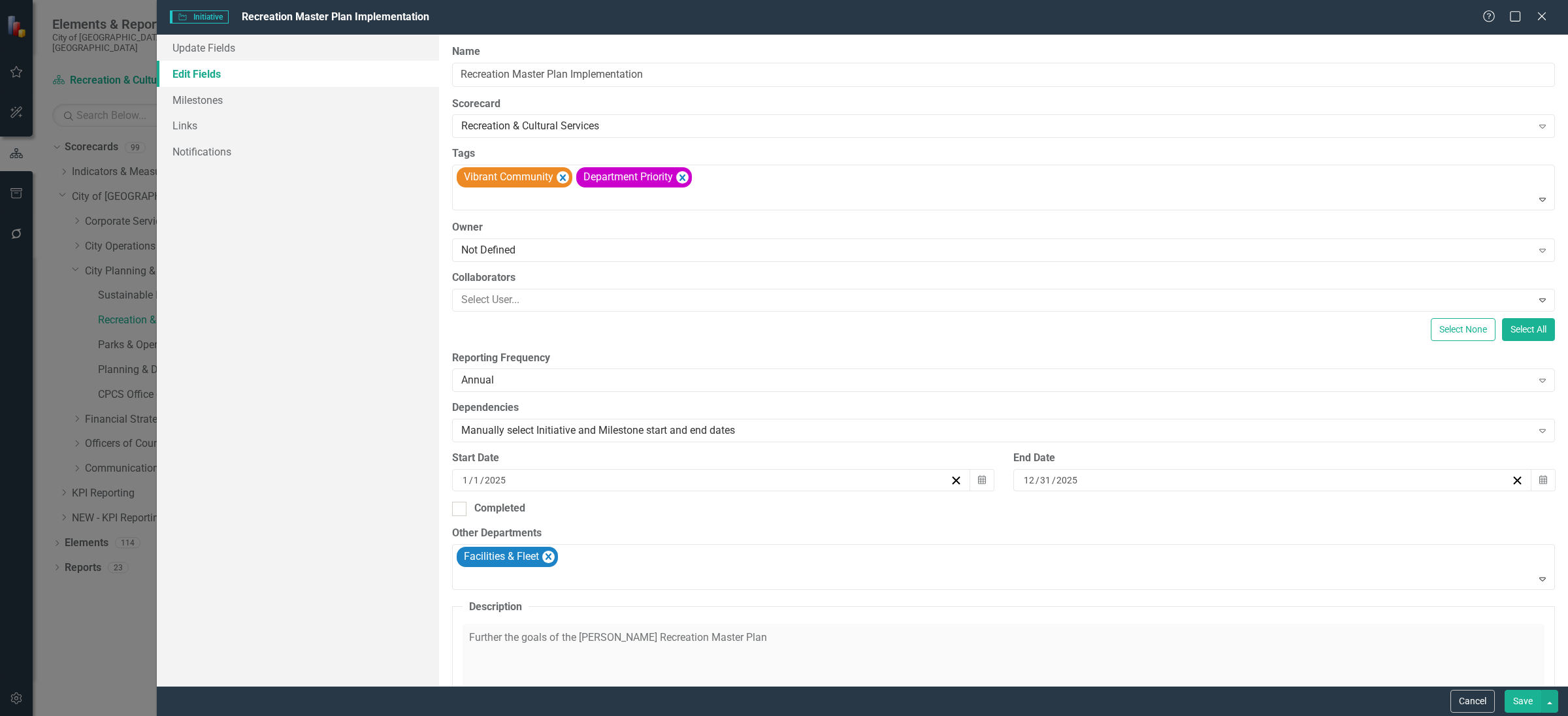
click at [352, 386] on div "Update Fields Edit Fields Milestones Links Notifications" at bounding box center [298, 360] width 282 height 651
click at [1532, 704] on button "Save" at bounding box center [1523, 701] width 37 height 23
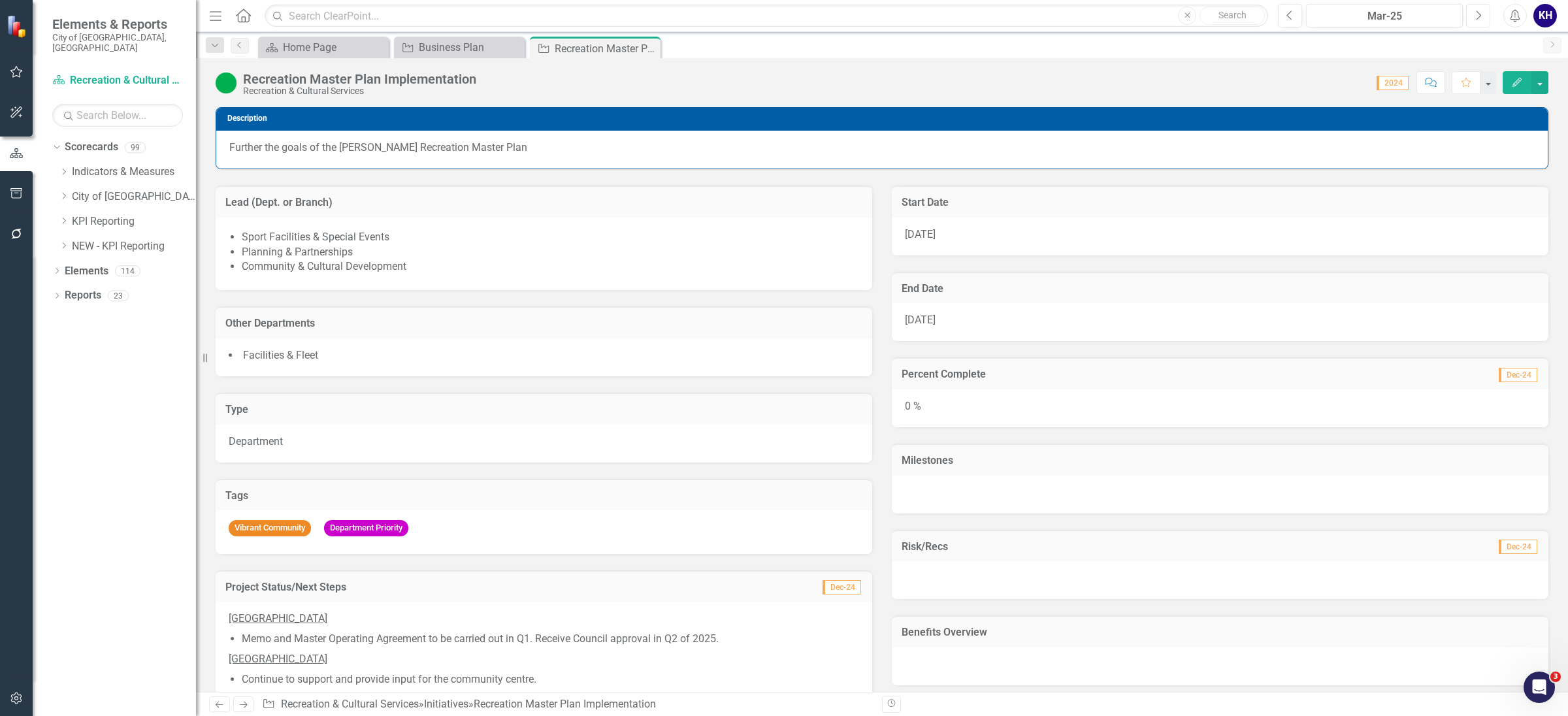
click at [1486, 24] on button "Next" at bounding box center [1478, 15] width 24 height 24
click at [58, 273] on div "Dropdown Elements 114" at bounding box center [124, 273] width 144 height 25
click at [54, 268] on icon "Dropdown" at bounding box center [57, 271] width 9 height 7
click at [63, 293] on icon "Dropdown" at bounding box center [63, 296] width 9 height 7
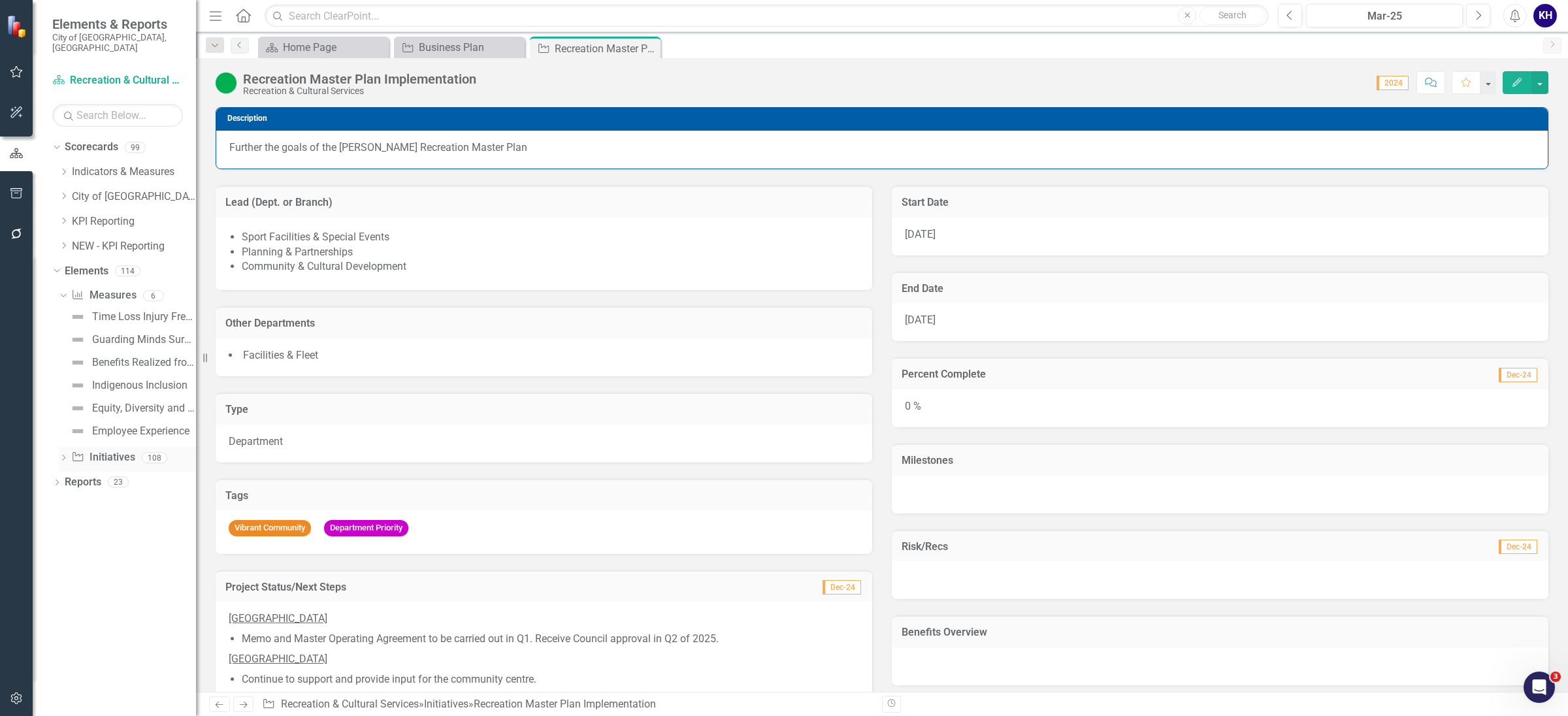
click at [62, 455] on icon "Dropdown" at bounding box center [63, 458] width 9 height 7
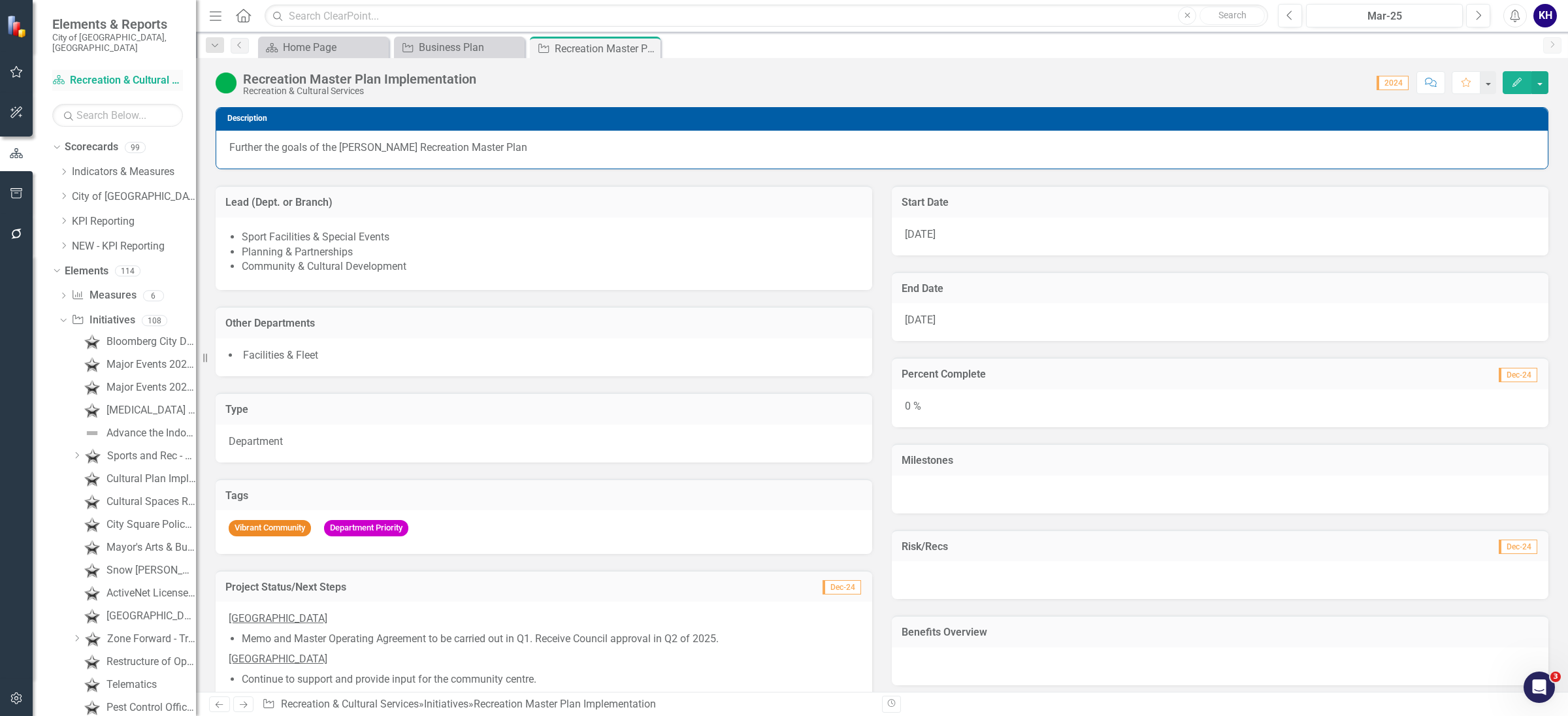
click at [134, 73] on link "Scorecard Recreation & Cultural Services" at bounding box center [118, 81] width 131 height 15
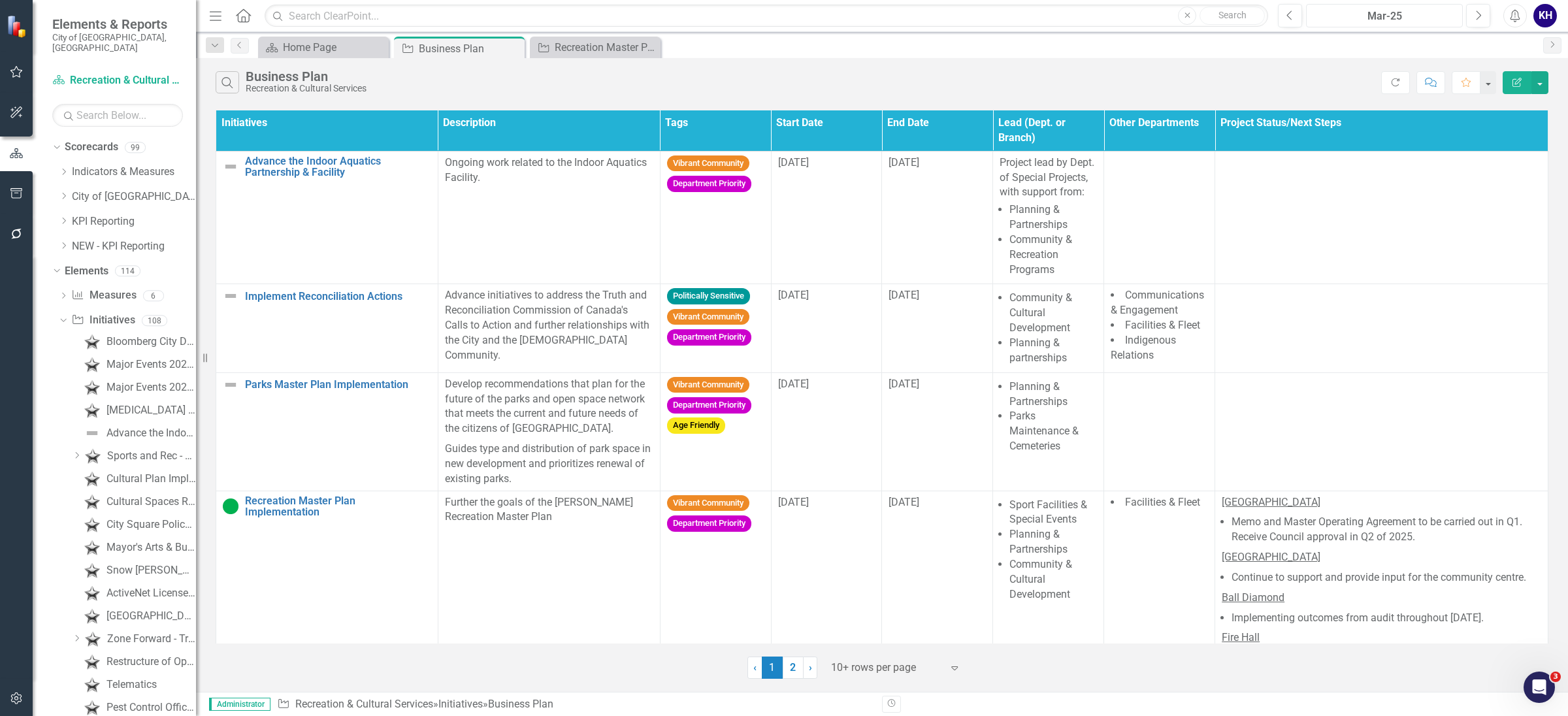
click at [1359, 15] on div "Mar-25" at bounding box center [1385, 16] width 148 height 15
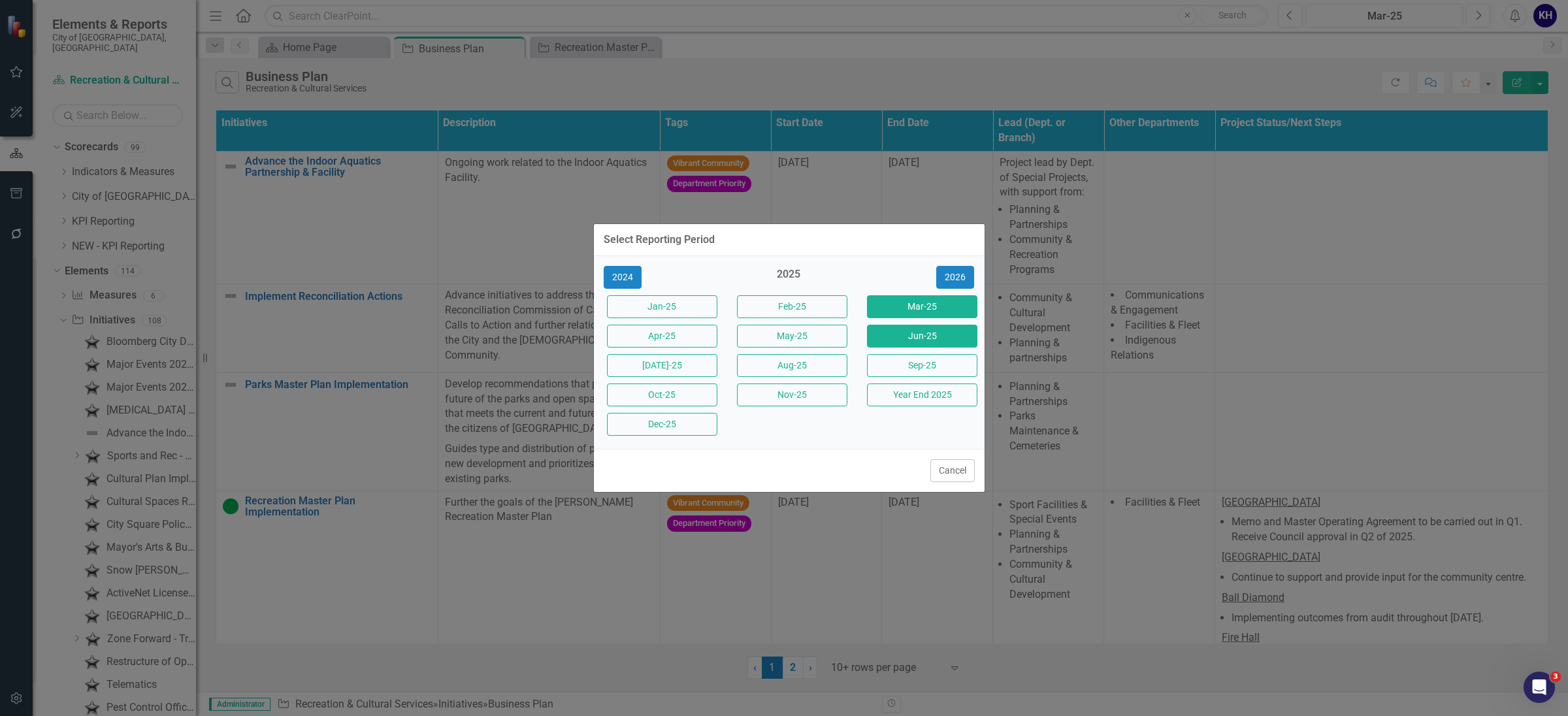
click at [880, 340] on button "Jun-25" at bounding box center [922, 336] width 111 height 23
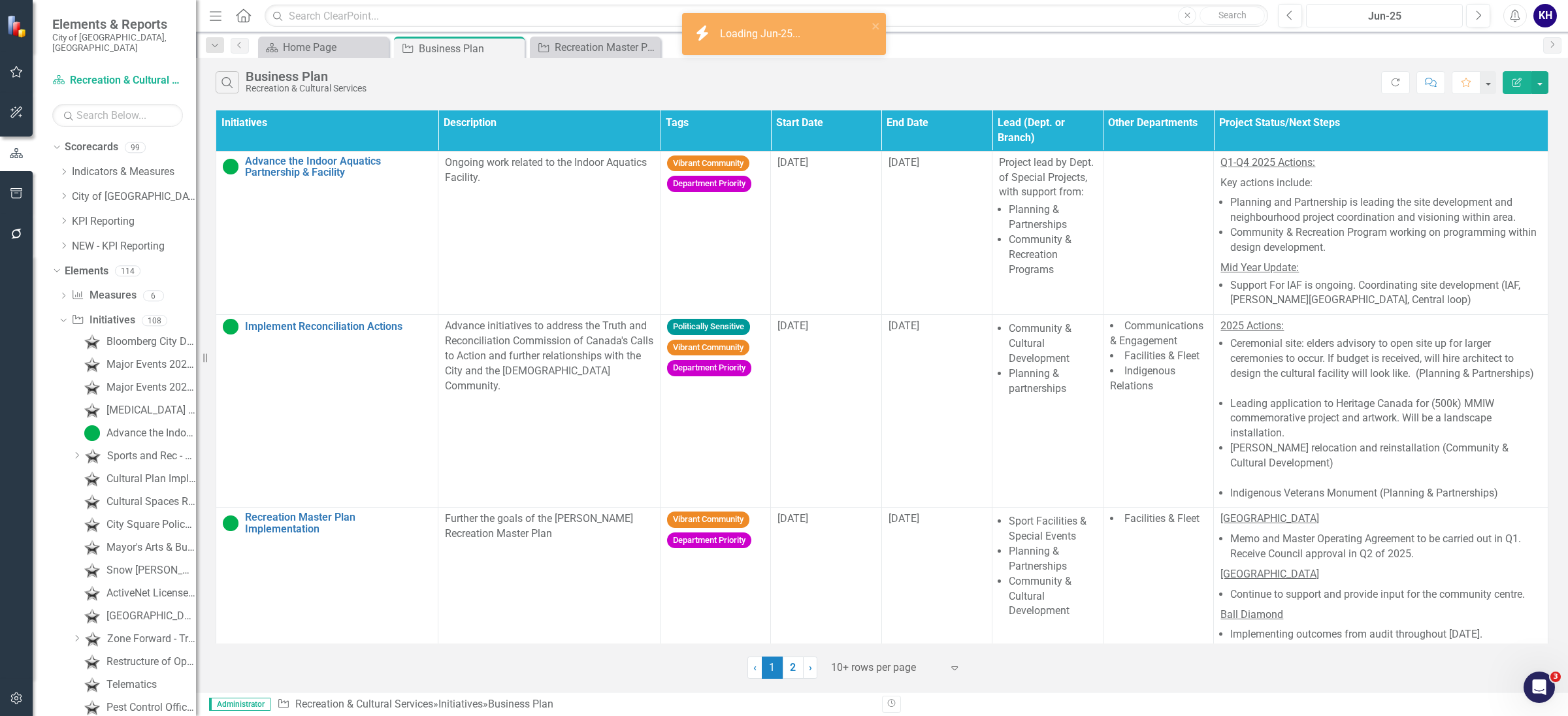
click at [1336, 4] on button "Jun-25" at bounding box center [1385, 15] width 157 height 24
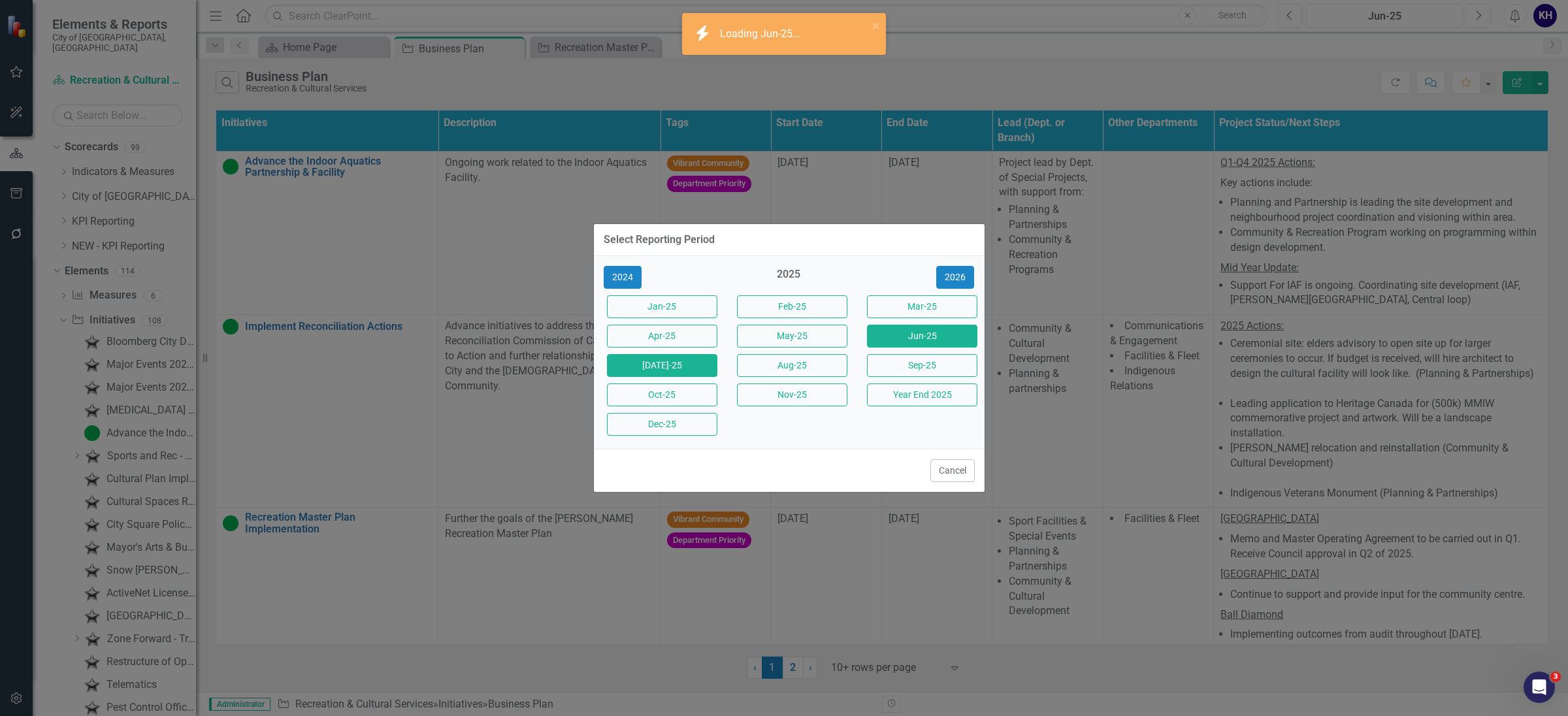
click at [659, 355] on button "[DATE]-25" at bounding box center [662, 365] width 111 height 23
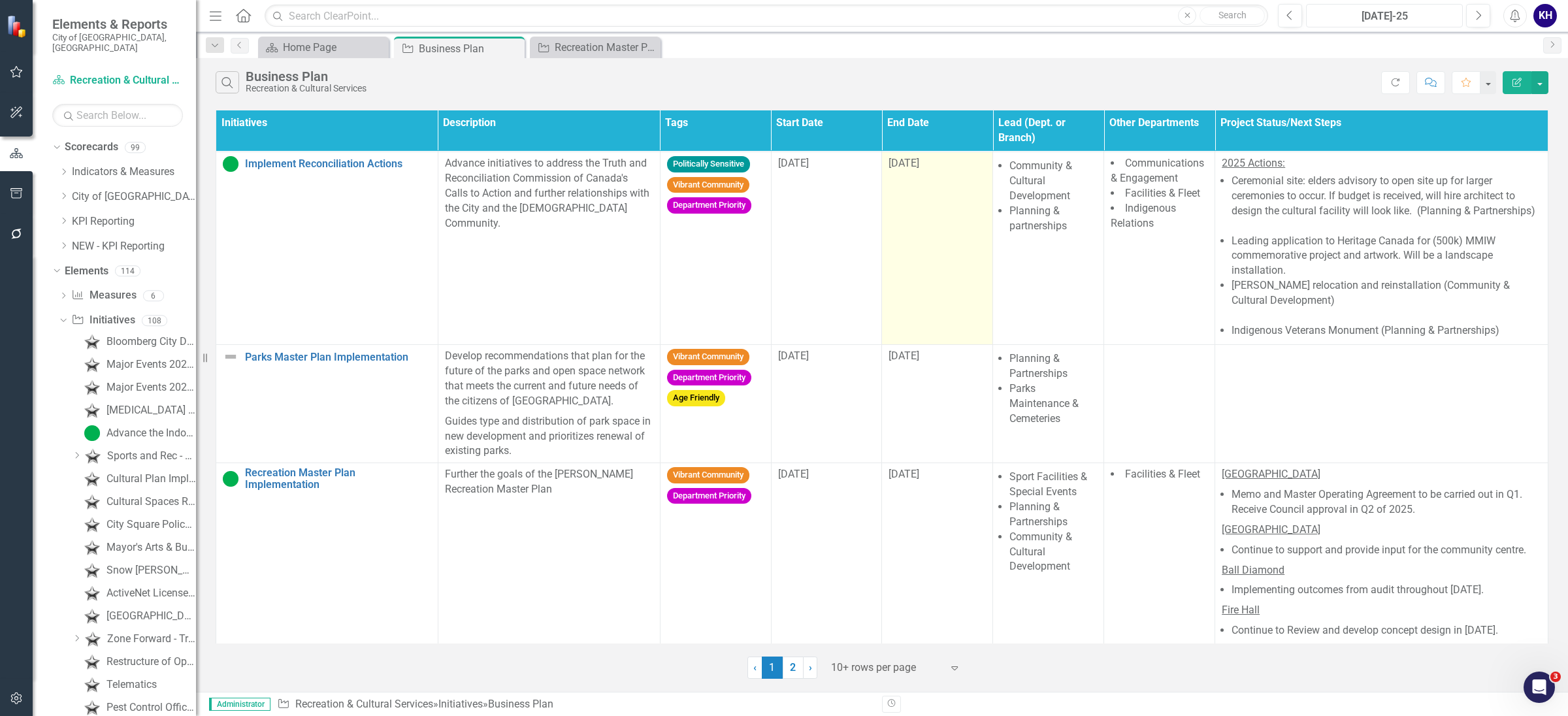
scroll to position [326, 0]
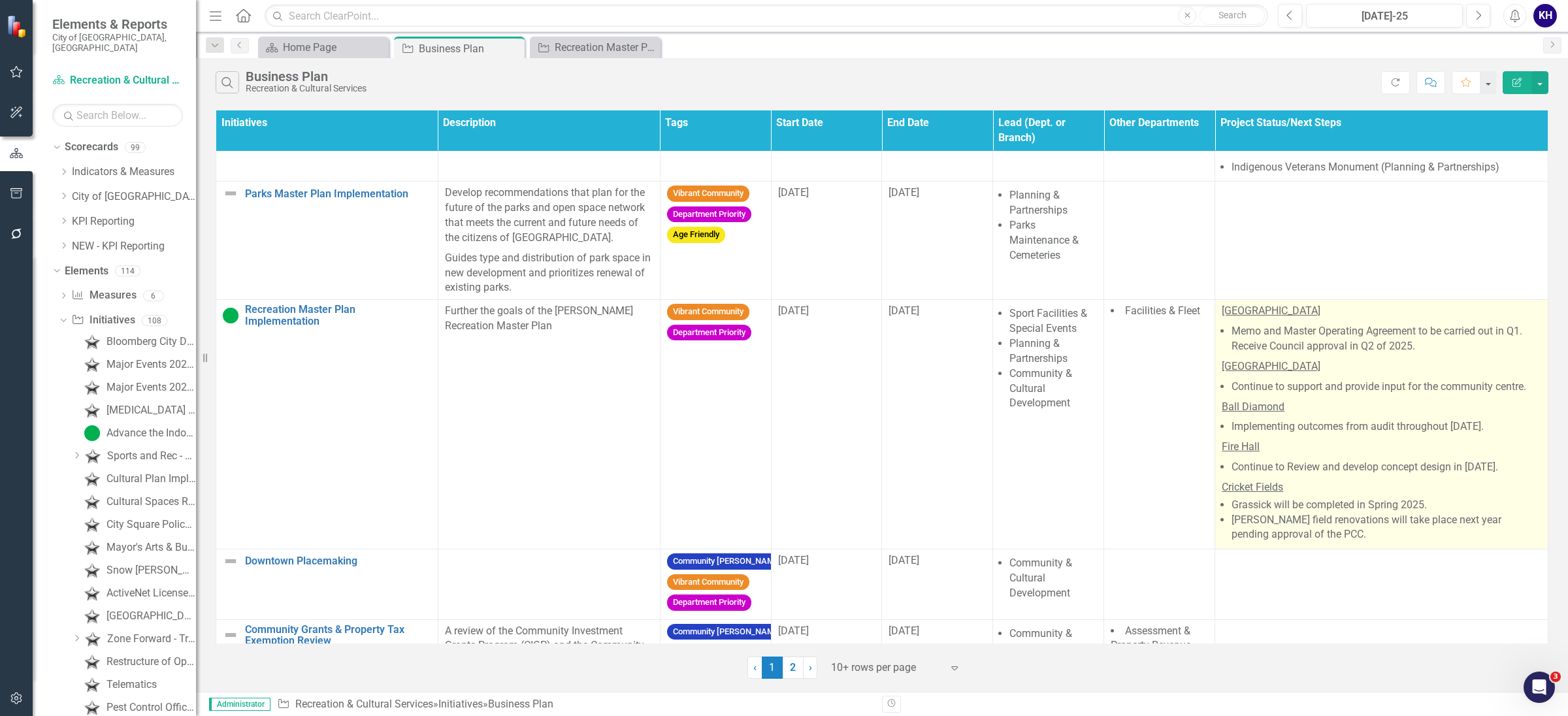
click at [1256, 418] on p "Ball Diamond" at bounding box center [1381, 407] width 319 height 20
click at [1359, 398] on p "Ball Diamond" at bounding box center [1381, 407] width 319 height 20
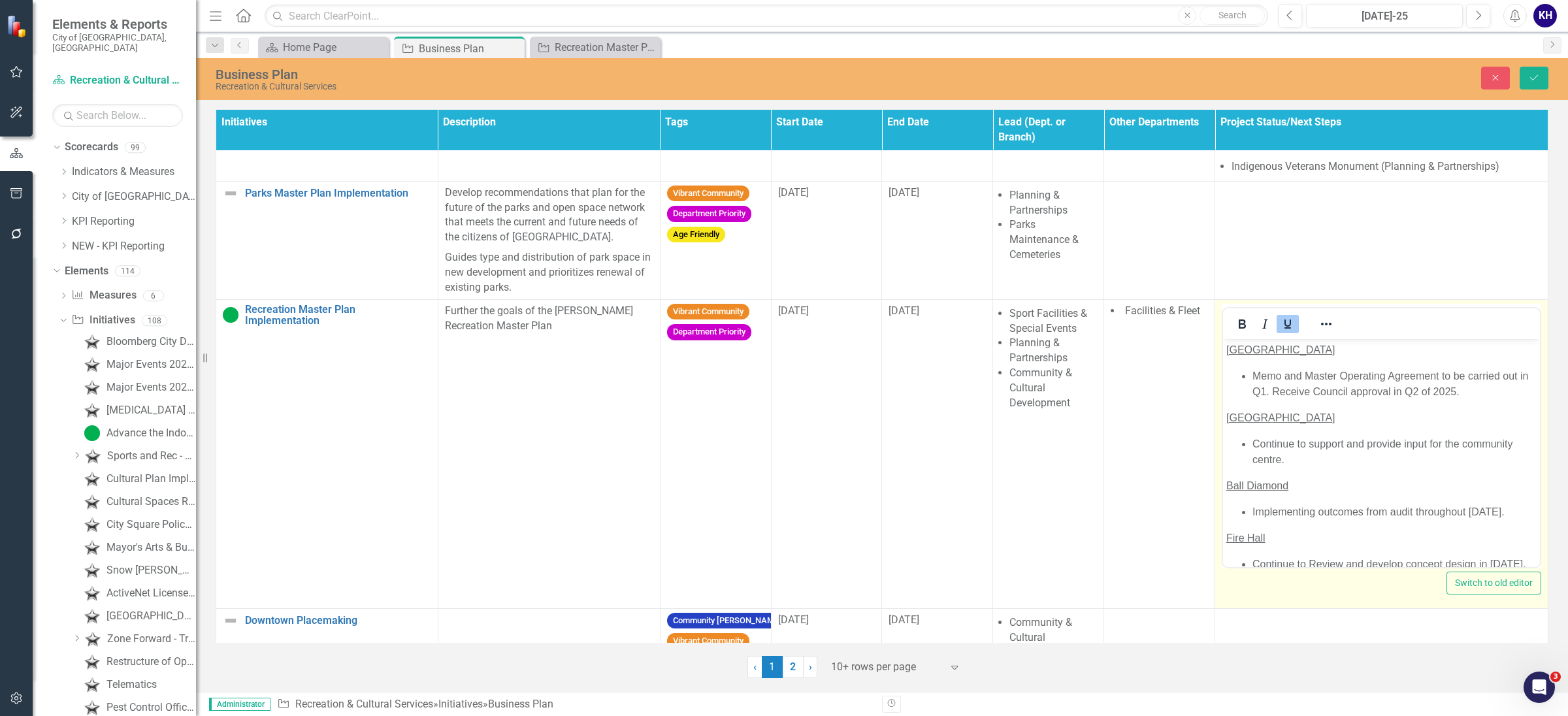
scroll to position [0, 0]
click at [1487, 394] on li "Memo and Master Operating Agreement to be carried out in Q1. Receive Council ap…" at bounding box center [1394, 383] width 284 height 32
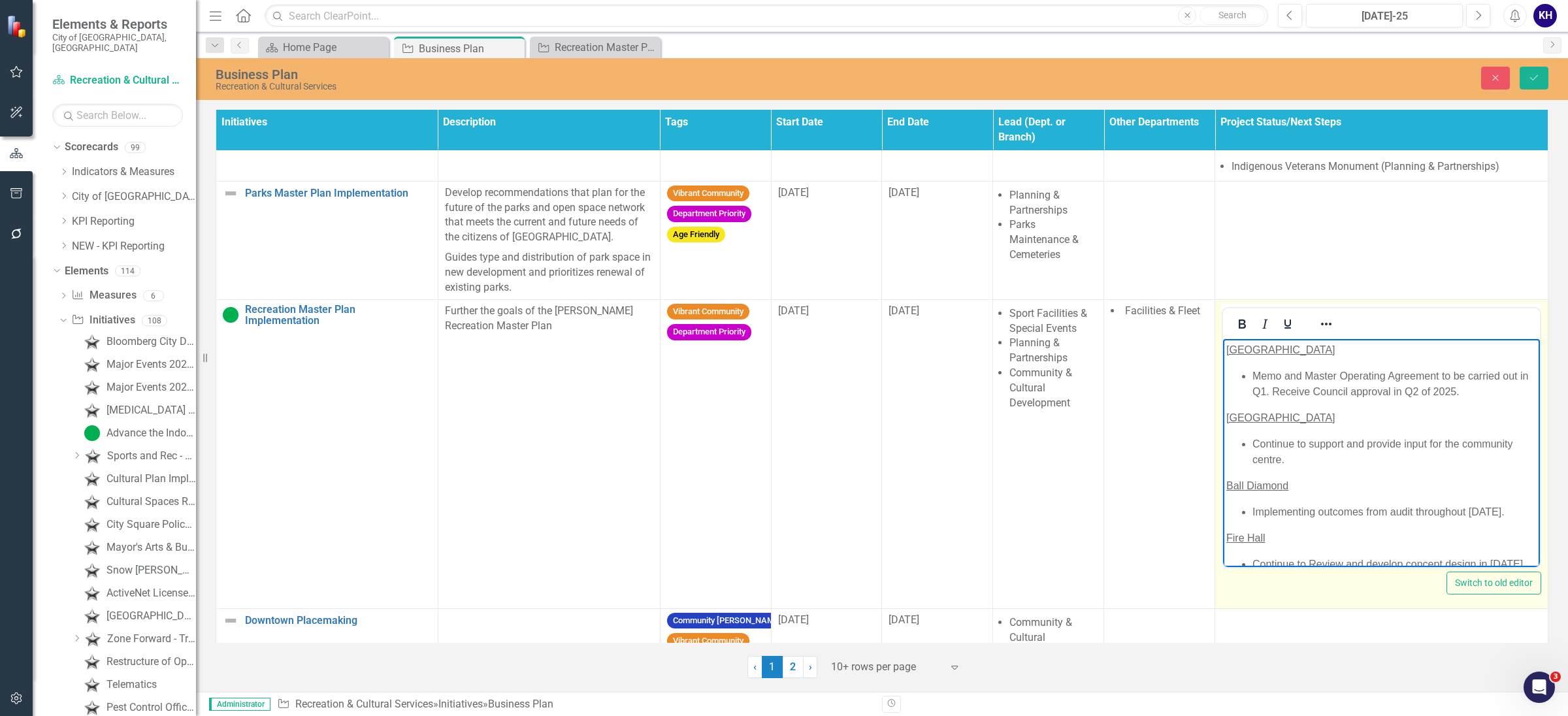
scroll to position [102, 0]
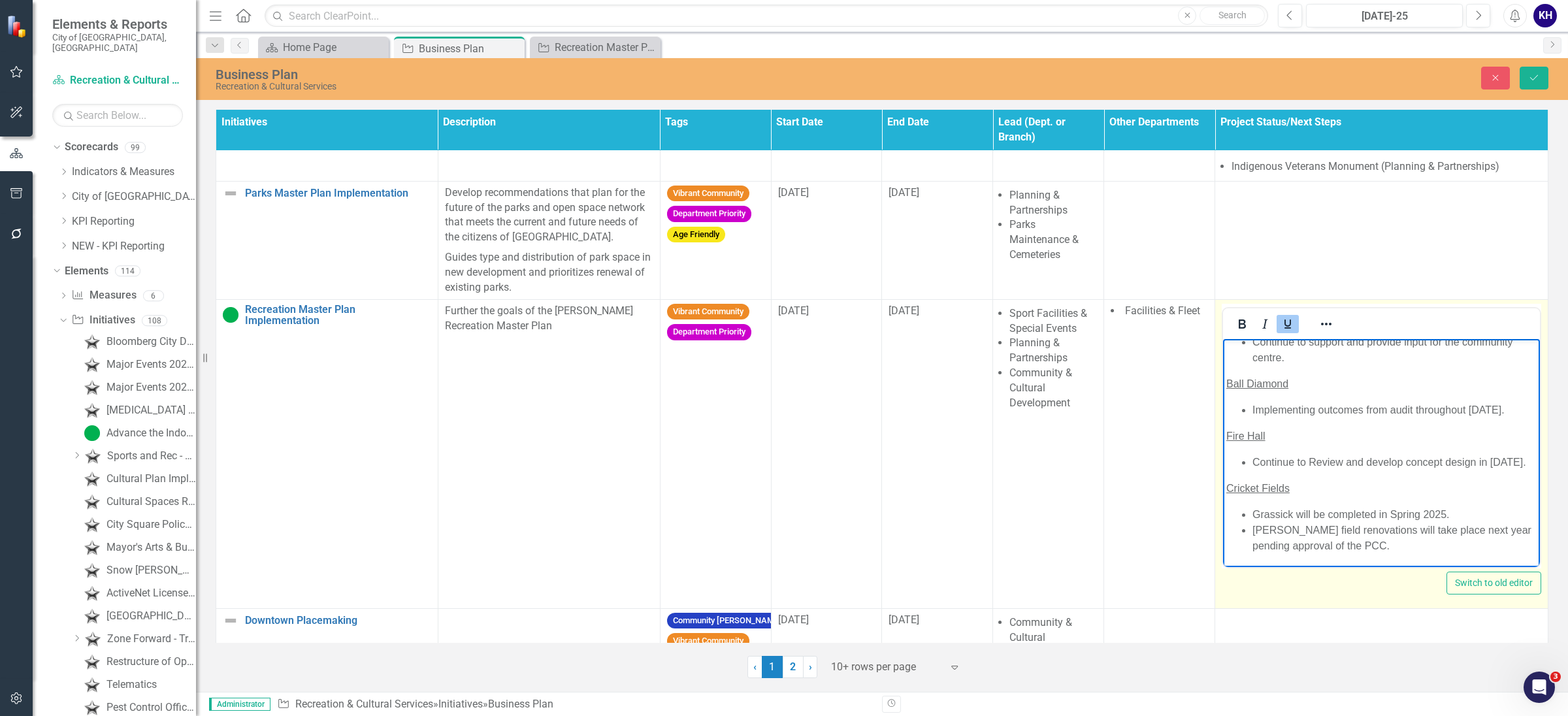
click at [1293, 376] on p "Ball Diamond" at bounding box center [1381, 383] width 310 height 15
click at [1301, 388] on span "Ball Diamond - Updates" at bounding box center [1282, 383] width 111 height 11
click at [1494, 405] on li "Implementing outcomes from audit throughout [DATE]." at bounding box center [1394, 409] width 284 height 15
drag, startPoint x: 1401, startPoint y: 381, endPoint x: 1290, endPoint y: 379, distance: 111.0
click at [1290, 379] on p "Ball Diamond - Mid Year Updates" at bounding box center [1381, 383] width 310 height 15
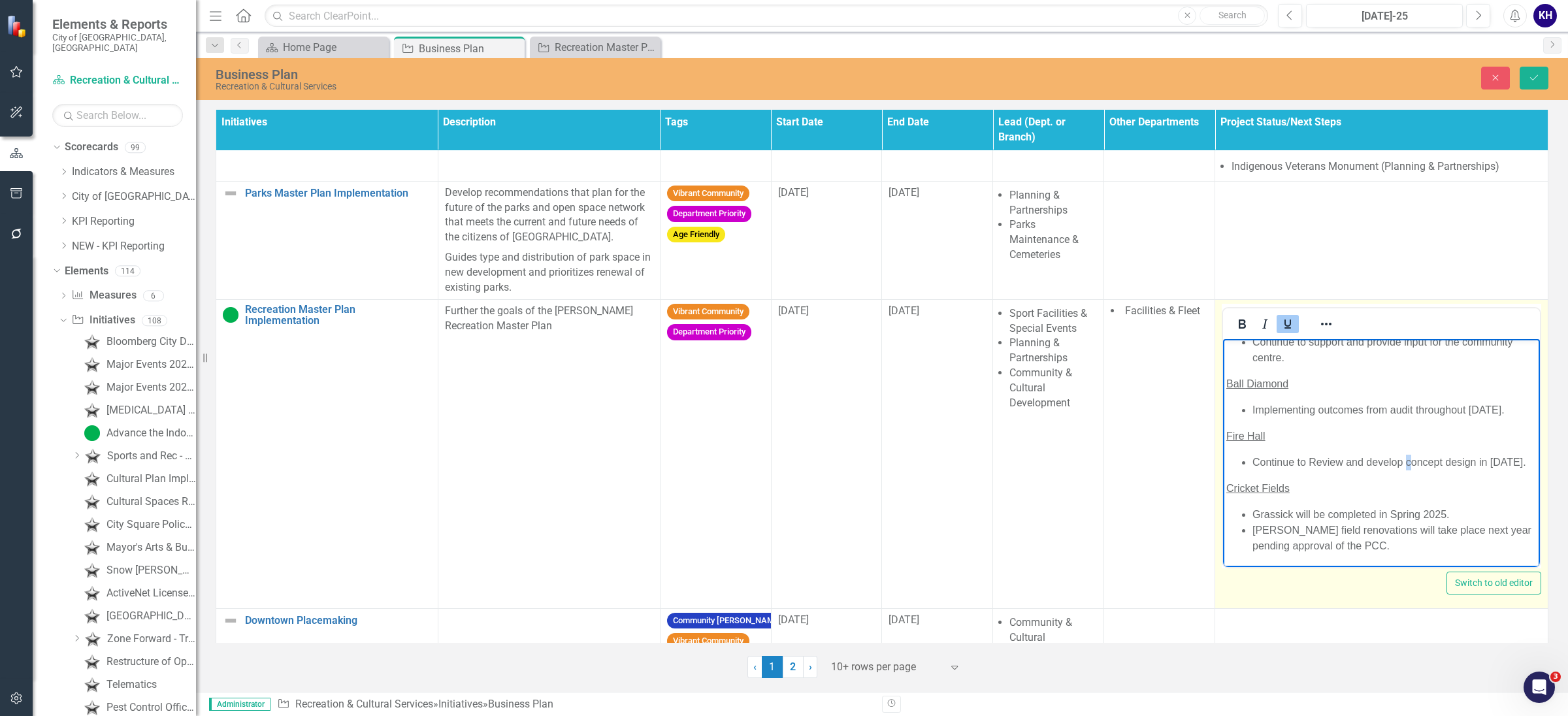
click at [1410, 458] on li "Continue to Review and develop concept design in [DATE]." at bounding box center [1394, 461] width 284 height 15
click at [1515, 461] on li "Continue to Review and develop concept design in [DATE]." at bounding box center [1394, 461] width 284 height 15
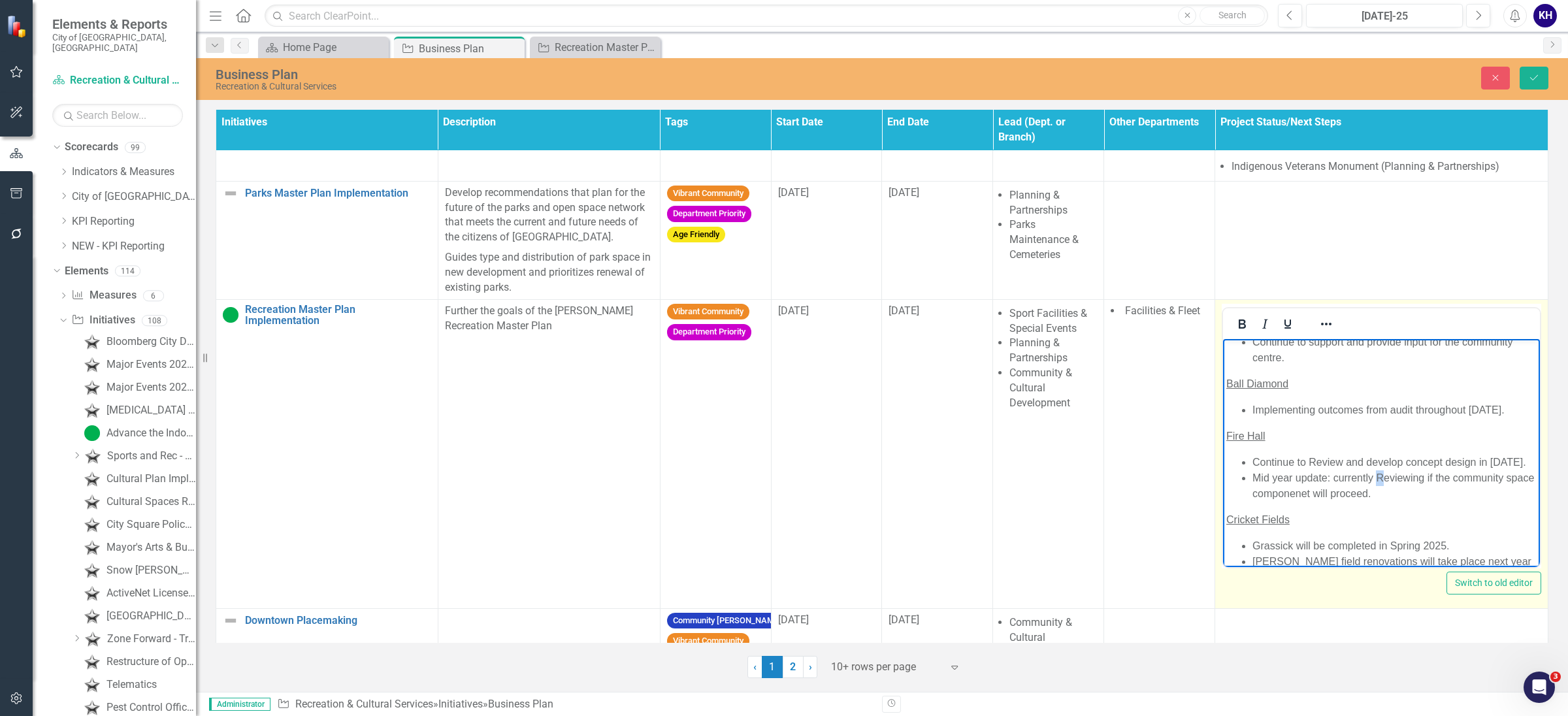
drag, startPoint x: 1380, startPoint y: 468, endPoint x: 1390, endPoint y: 466, distance: 10.2
click at [1384, 470] on li "Mid year update: currently Reviewing if the community space componenet will pro…" at bounding box center [1394, 485] width 284 height 32
click at [1364, 403] on li "Implementing outcomes from audit throughout [DATE]." at bounding box center [1394, 409] width 284 height 15
click at [1395, 495] on li "Mid year update: currently reviewing if the community space component will proc…" at bounding box center [1394, 485] width 284 height 32
drag, startPoint x: 1403, startPoint y: 498, endPoint x: 1248, endPoint y: 472, distance: 157.2
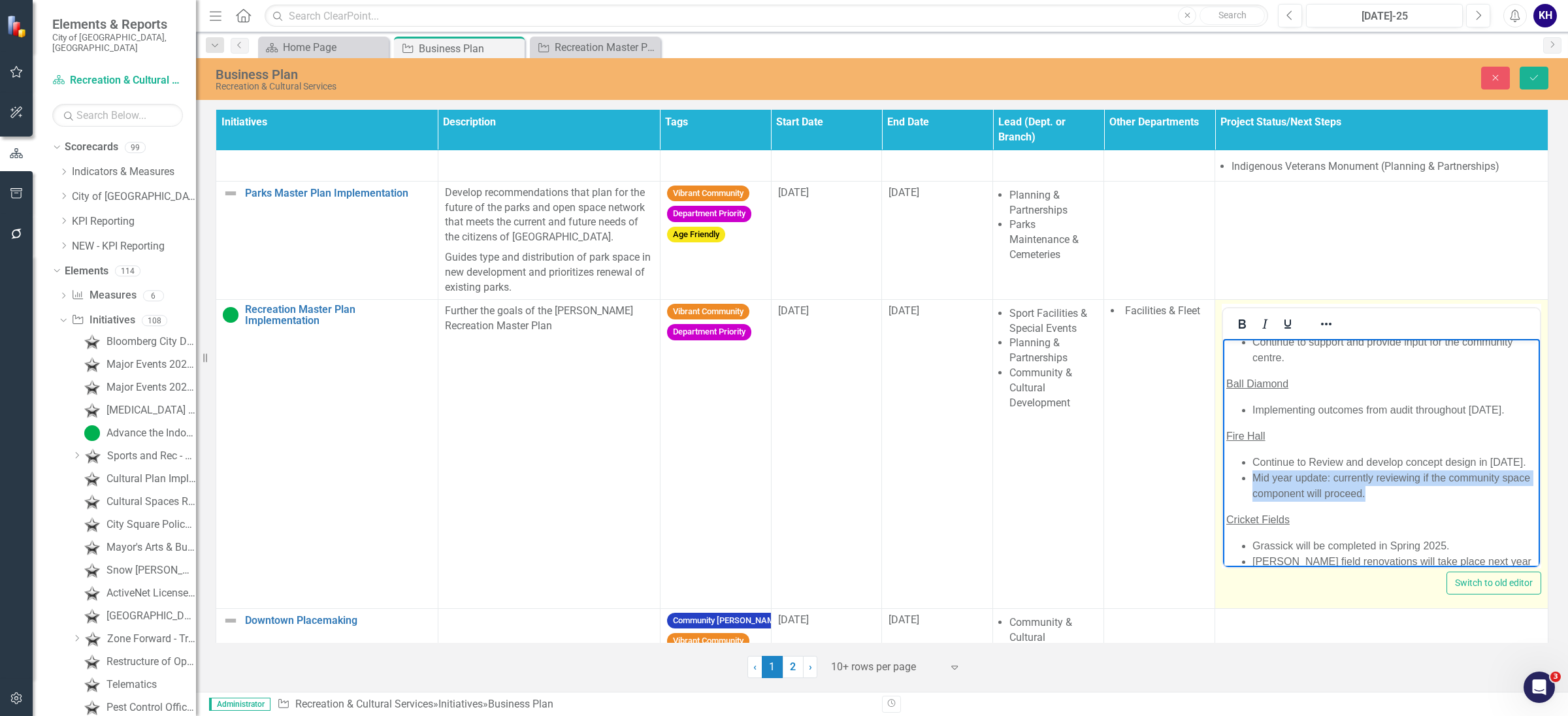
click at [1248, 472] on ul "Continue to Review and develop concept design in [DATE]. Mid year update: curre…" at bounding box center [1381, 477] width 310 height 47
click at [1237, 326] on icon "Bold" at bounding box center [1242, 324] width 15 height 15
click at [1368, 409] on li "Implementing outcomes from audit throughout [DATE]." at bounding box center [1394, 409] width 284 height 15
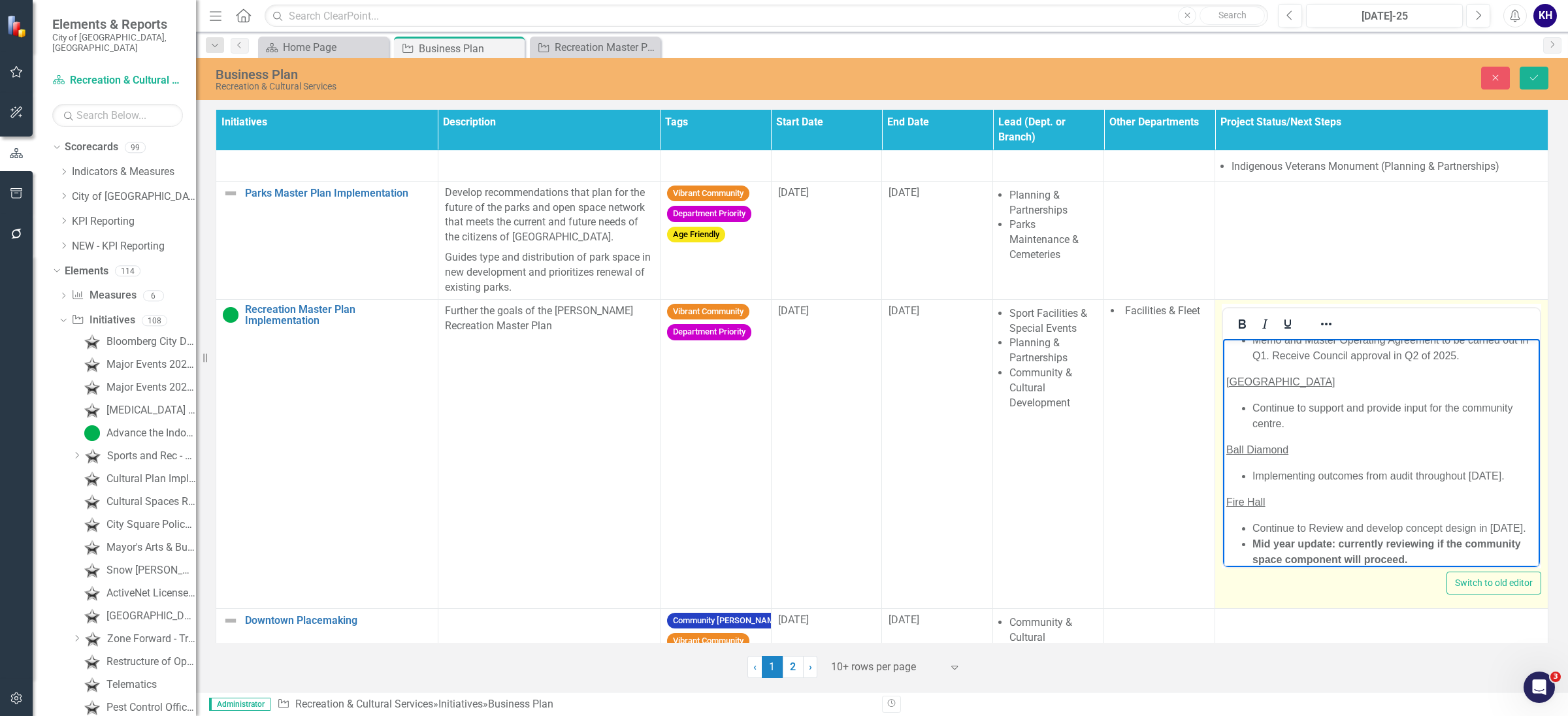
scroll to position [0, 0]
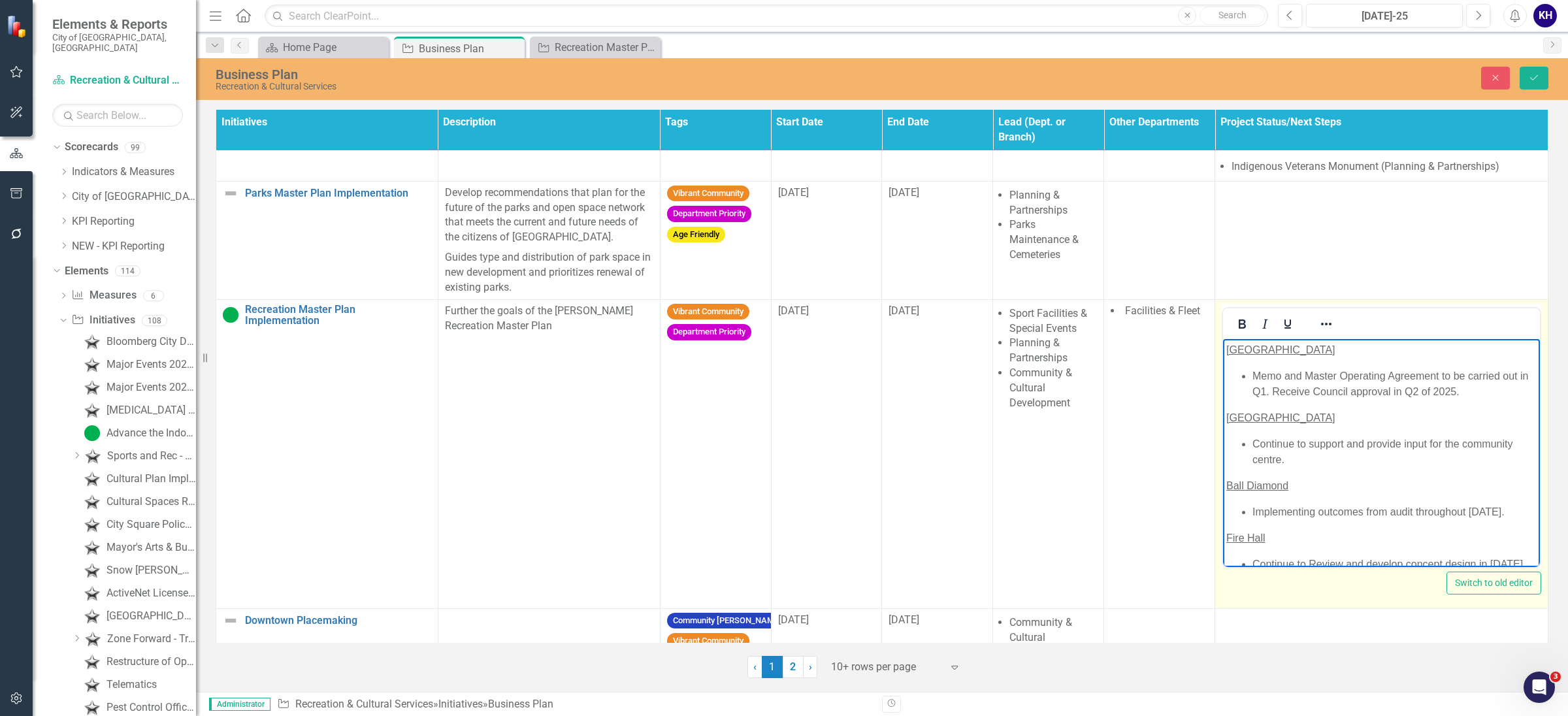
click at [1409, 382] on li "Memo and Master Operating Agreement to be carried out in Q1. Receive Council ap…" at bounding box center [1394, 383] width 284 height 32
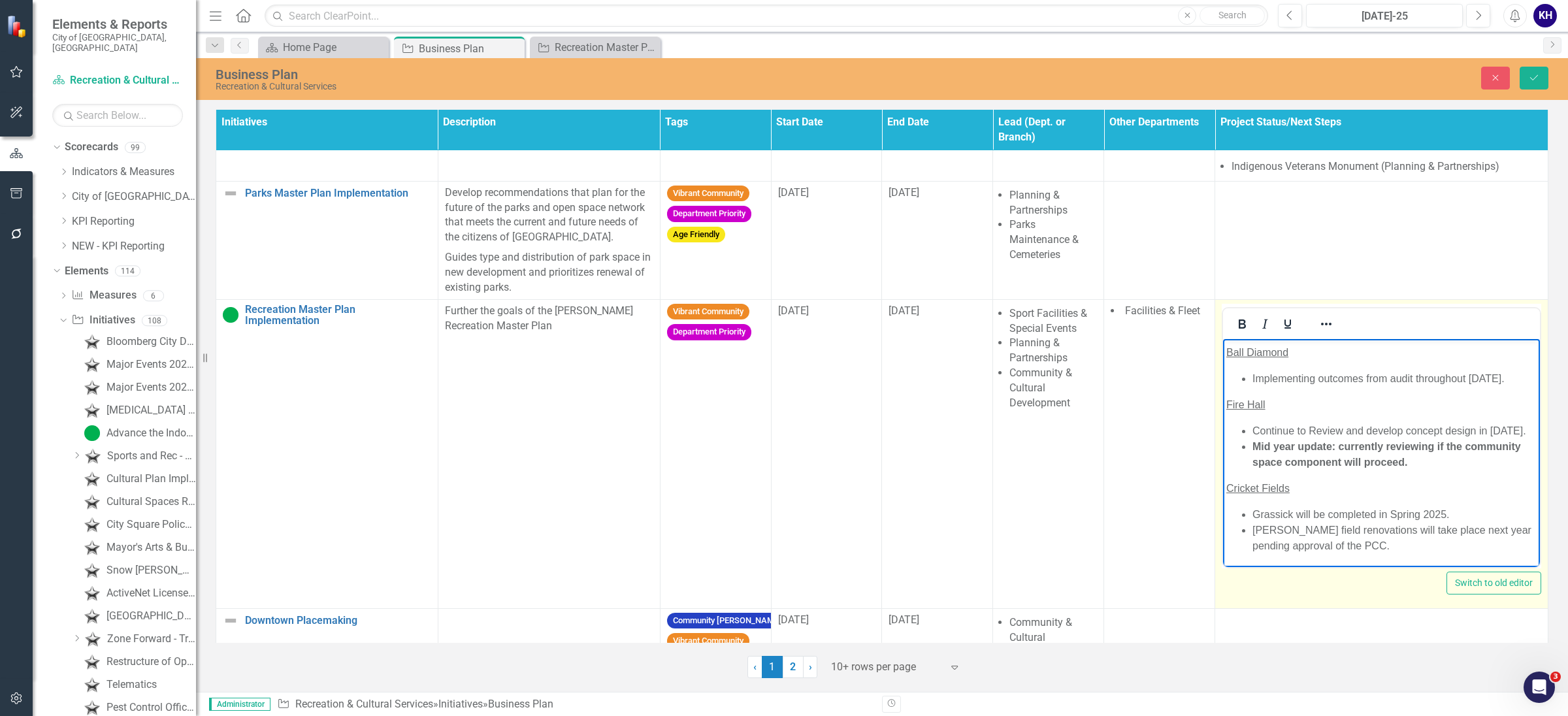
scroll to position [490, 0]
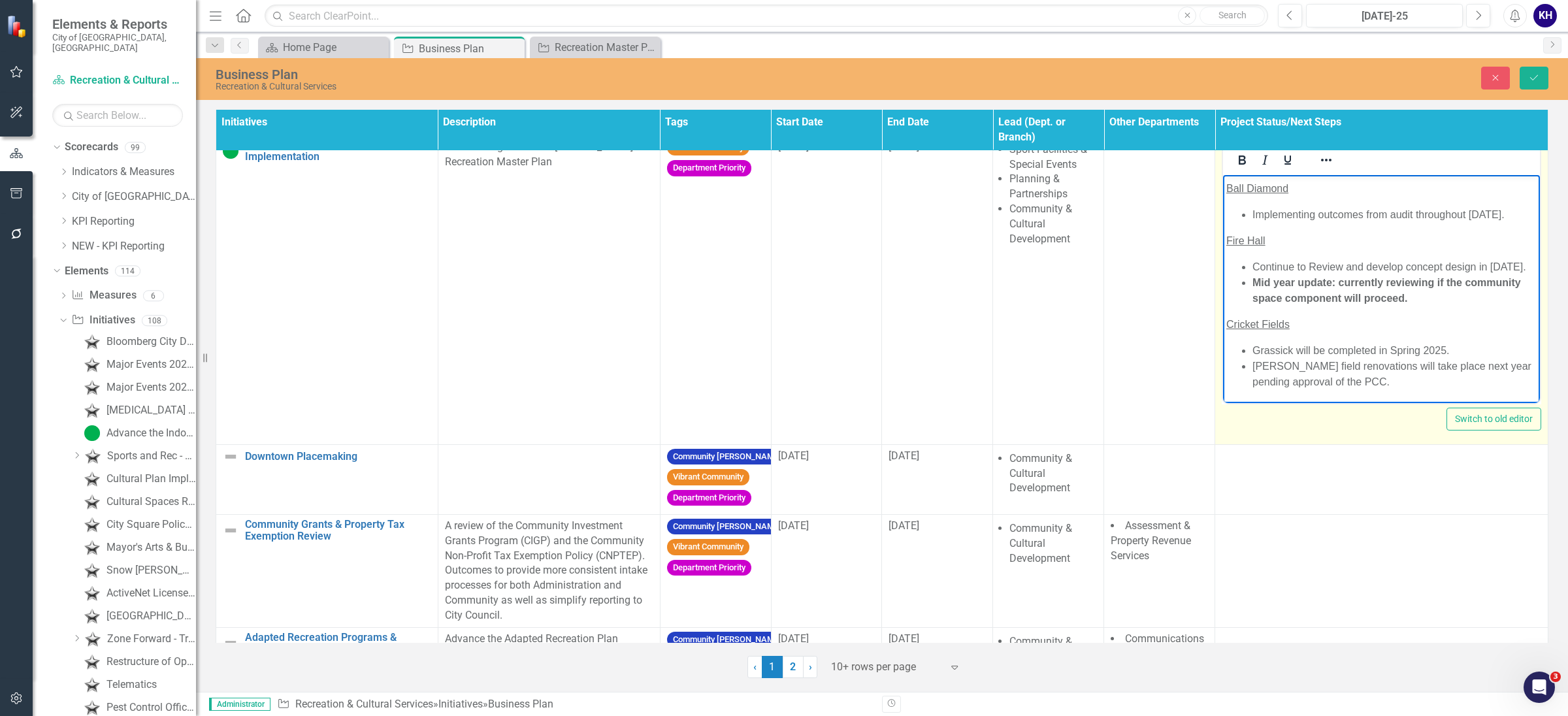
click at [1323, 314] on body "NE community Centre Memo and Master Operating Agreement to be carried out in Q1…" at bounding box center [1382, 222] width 317 height 362
click at [1470, 345] on li "Grassick will be completed in Spring 2025." at bounding box center [1394, 350] width 284 height 15
click at [1286, 328] on span "Cricket Fields" at bounding box center [1258, 324] width 63 height 11
click at [1325, 342] on li "Grassick will be completed in Spring 2025." at bounding box center [1394, 350] width 284 height 15
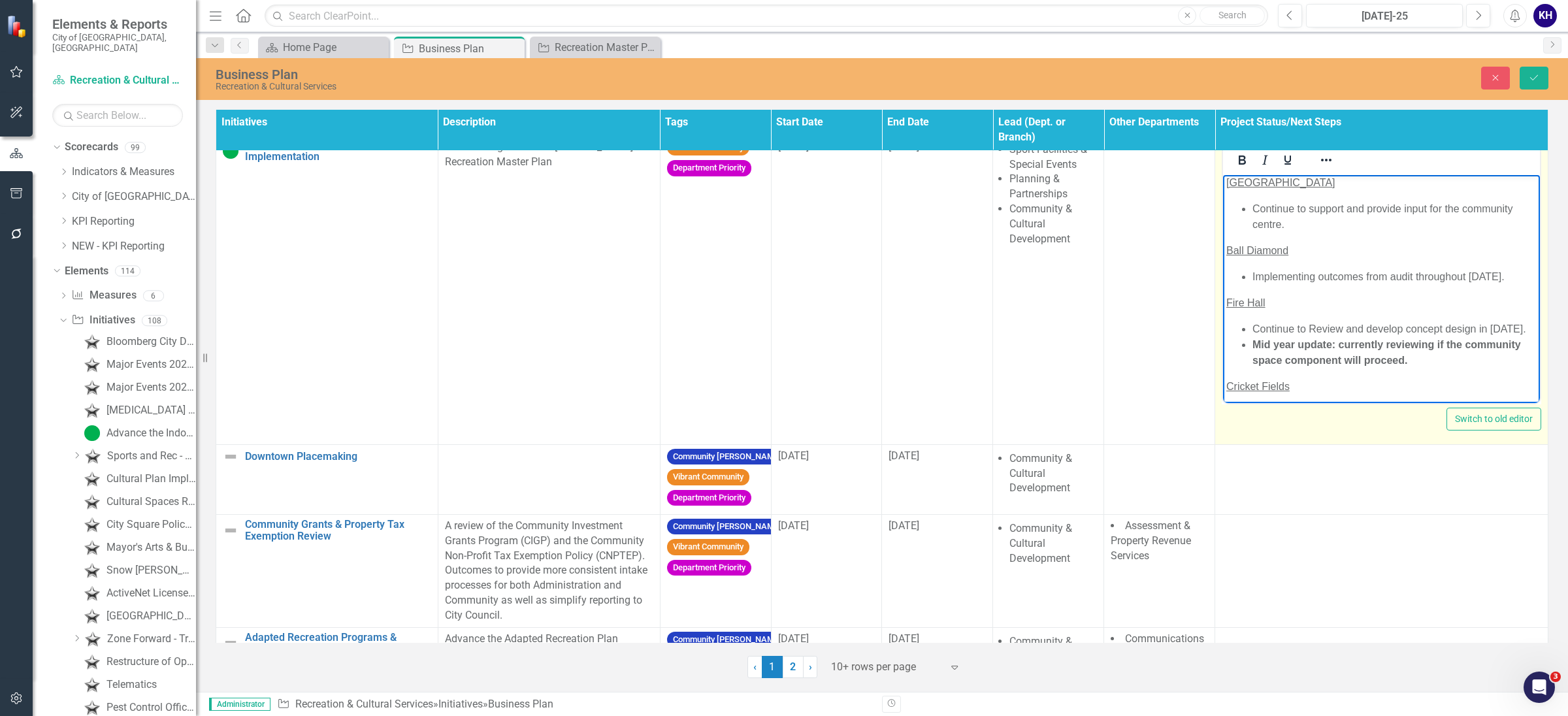
scroll to position [133, 0]
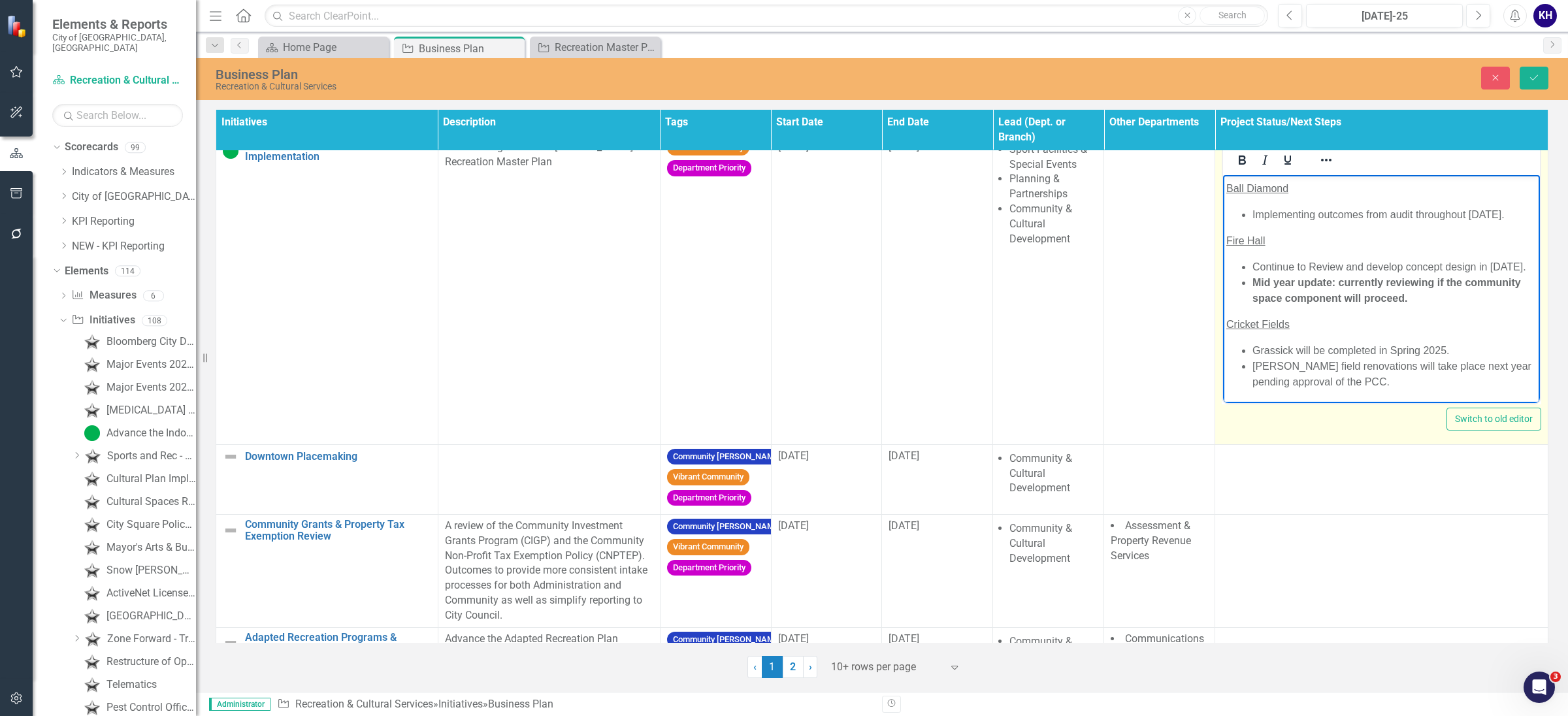
click at [1450, 349] on li "Grassick will be completed in Spring 2025." at bounding box center [1394, 350] width 284 height 15
click at [1253, 368] on li "[PERSON_NAME] field renovations will take place next year pending approval of t…" at bounding box center [1394, 373] width 284 height 32
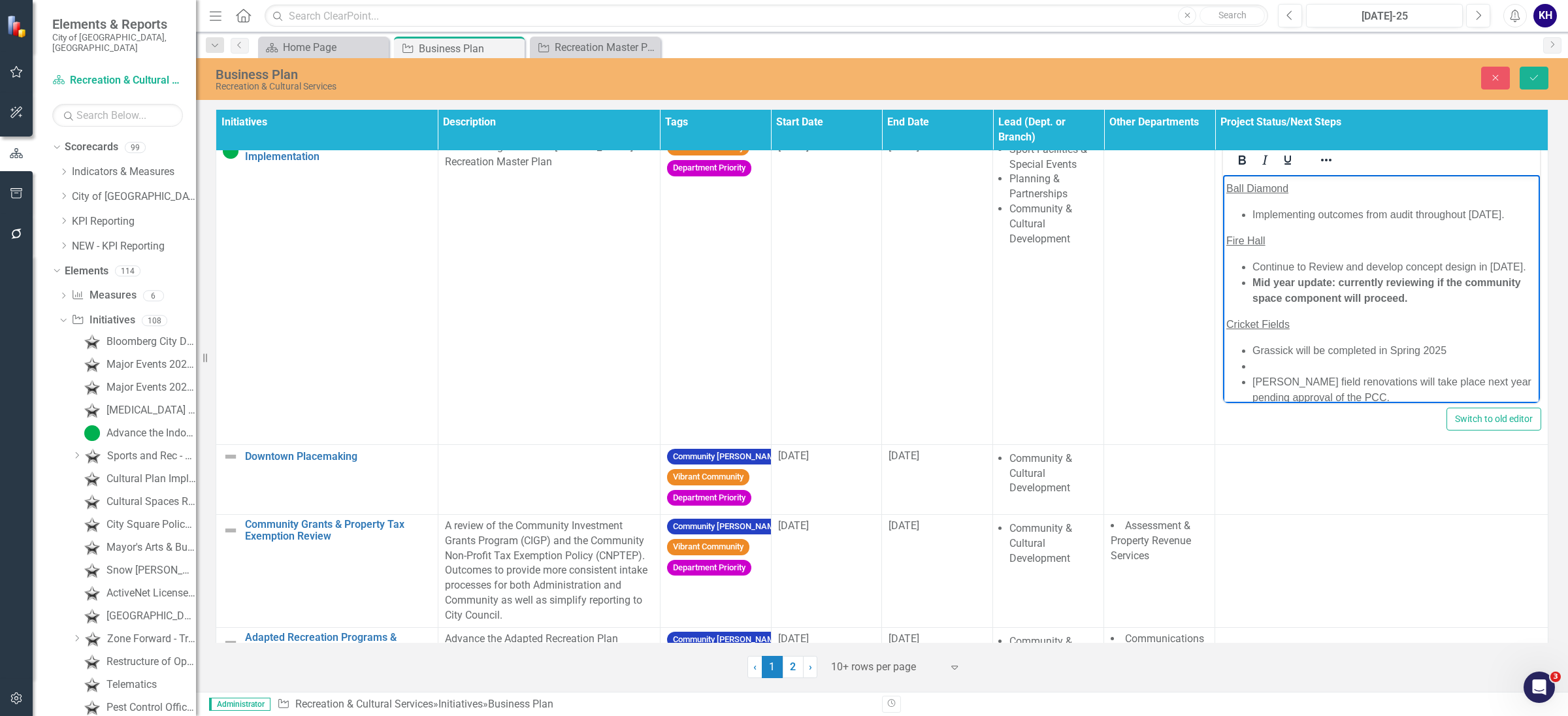
click at [1266, 371] on li "Rich Text Area. Press ALT-0 for help." at bounding box center [1394, 365] width 284 height 15
drag, startPoint x: 1317, startPoint y: 366, endPoint x: 1203, endPoint y: 359, distance: 114.2
click at [1223, 359] on html "NE community Centre Memo and Master Operating Agreement to be carried out in Q1…" at bounding box center [1382, 222] width 317 height 362
click at [1292, 161] on button "Underline" at bounding box center [1288, 160] width 22 height 18
click at [1323, 363] on li "[PERSON_NAME] field renovations will take place next year pending approval of t…" at bounding box center [1394, 373] width 284 height 32
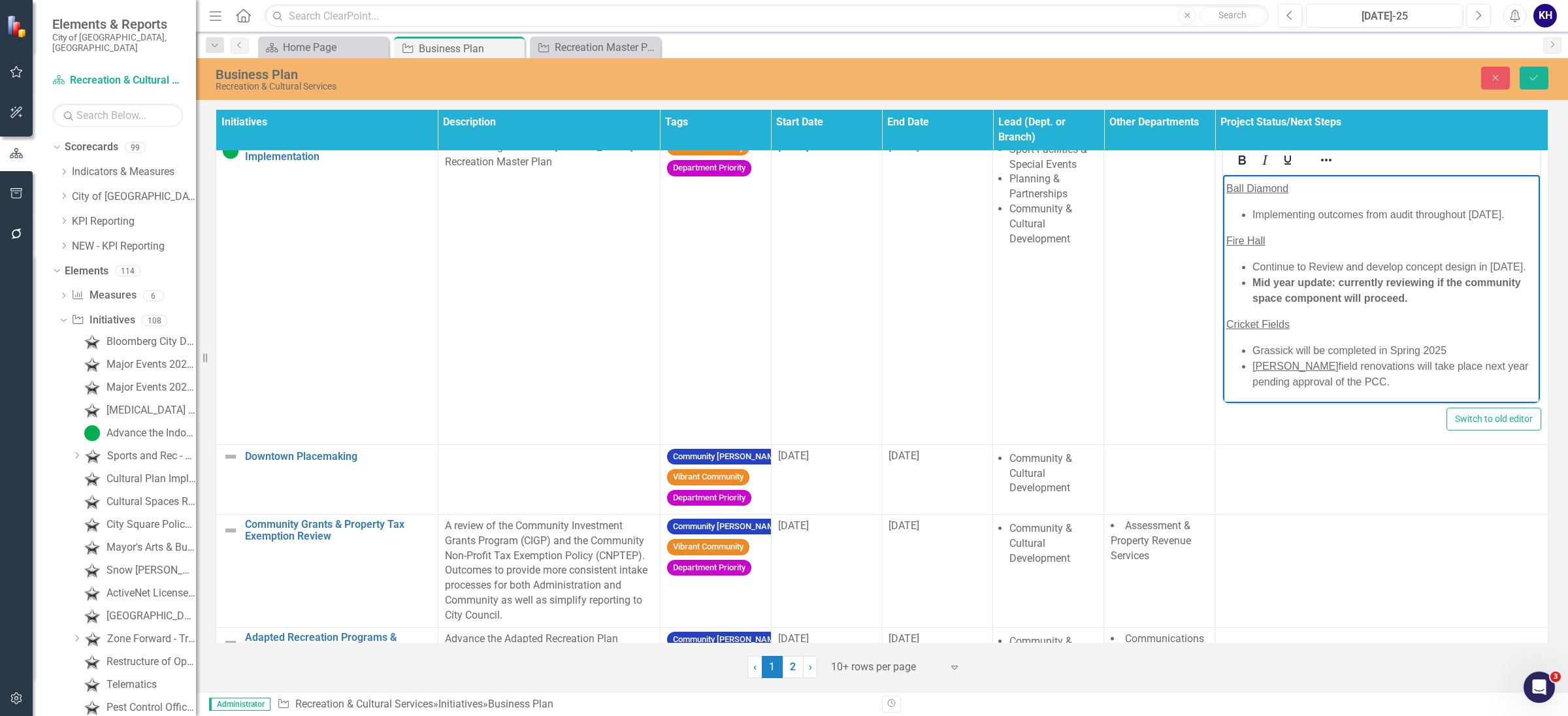
click at [1316, 361] on span "[PERSON_NAME]" at bounding box center [1296, 365] width 86 height 11
drag, startPoint x: 1398, startPoint y: 365, endPoint x: 1282, endPoint y: 368, distance: 116.0
click at [1282, 368] on li "[PERSON_NAME] field renovations will take place next year pending approval of t…" at bounding box center [1394, 373] width 284 height 32
click at [1293, 165] on button "Underline" at bounding box center [1288, 160] width 22 height 18
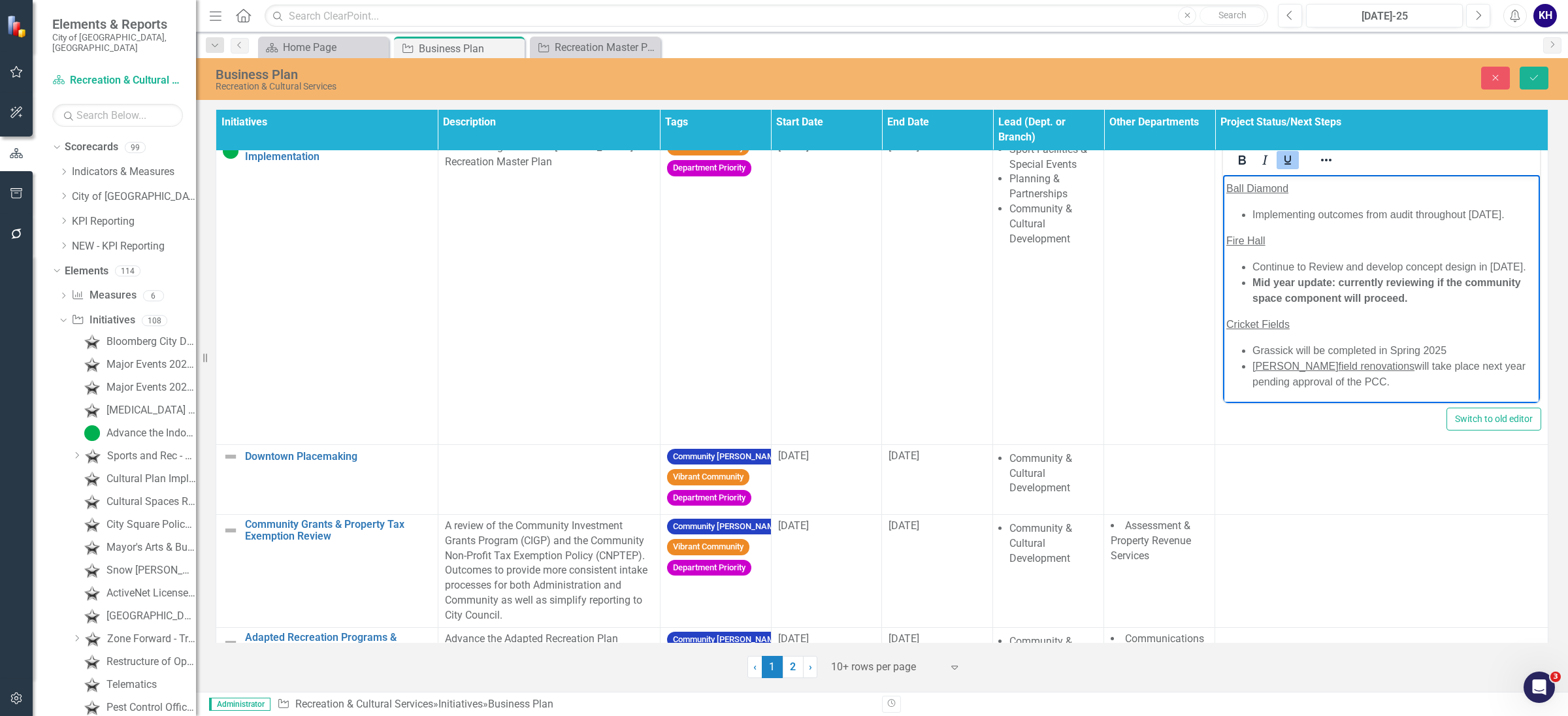
click at [1253, 366] on span "[PERSON_NAME] field renovations" at bounding box center [1333, 365] width 162 height 11
click at [1319, 162] on icon "Reveal or hide additional toolbar items" at bounding box center [1326, 160] width 15 height 15
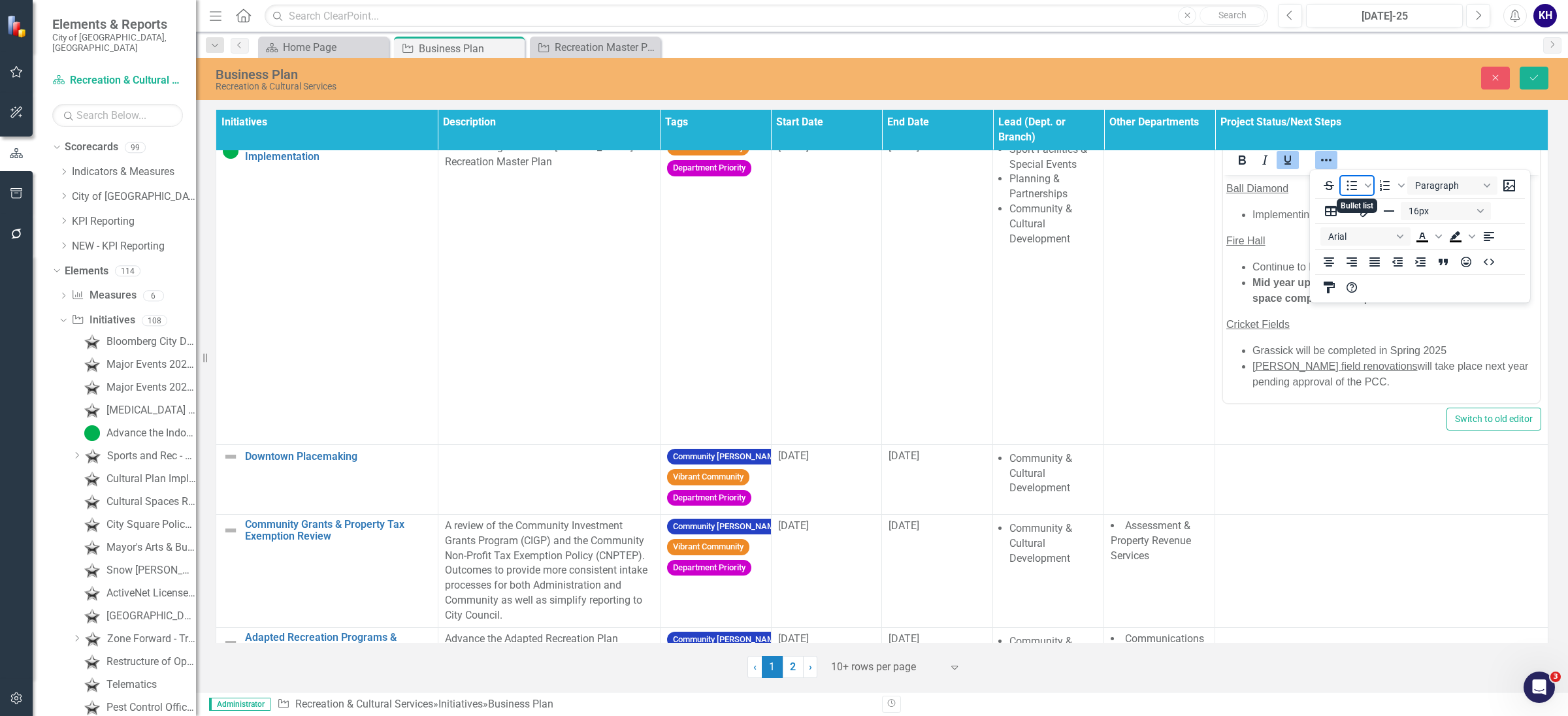
click at [1353, 190] on icon "Bullet list" at bounding box center [1353, 185] width 11 height 10
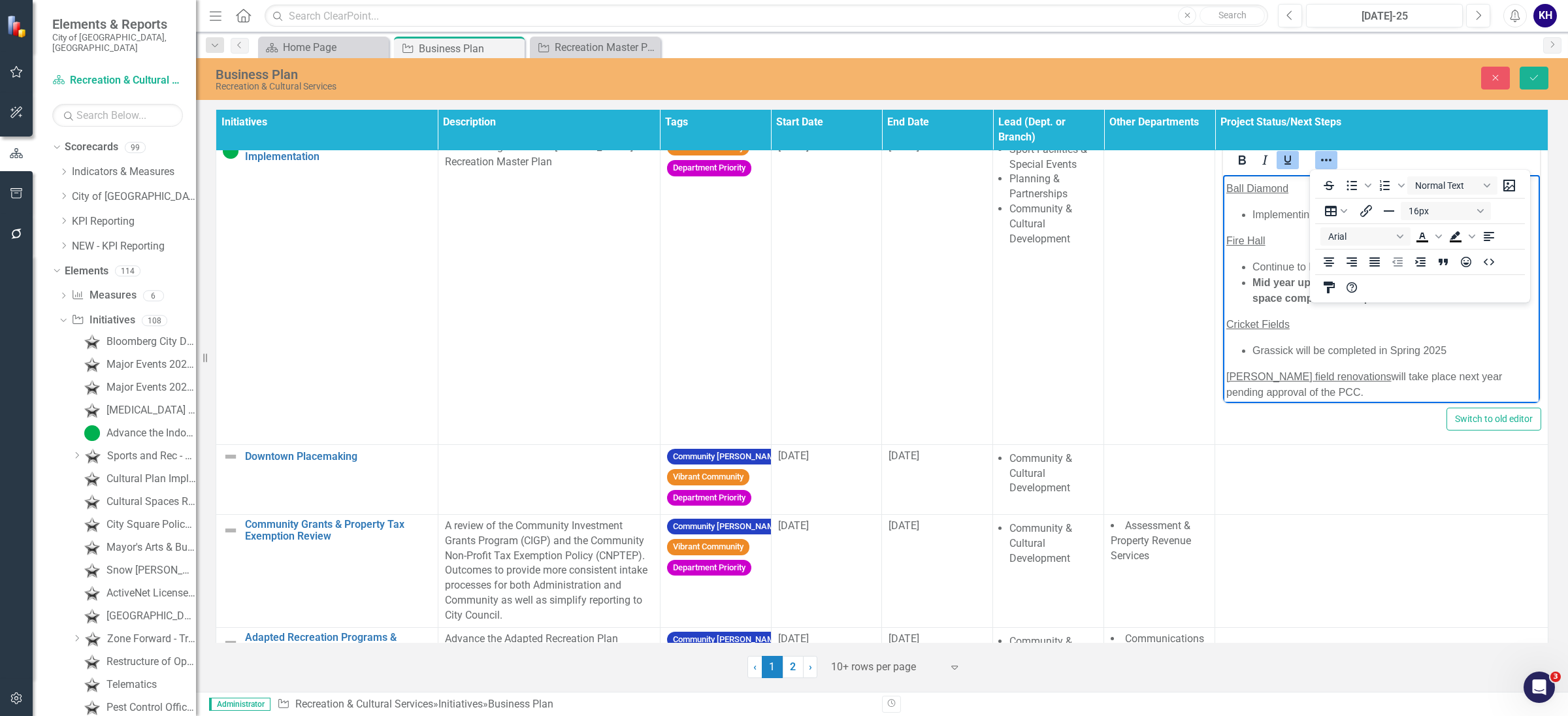
click at [1373, 378] on p "[PERSON_NAME] field renovations will take place next year pending approval of t…" at bounding box center [1381, 384] width 310 height 32
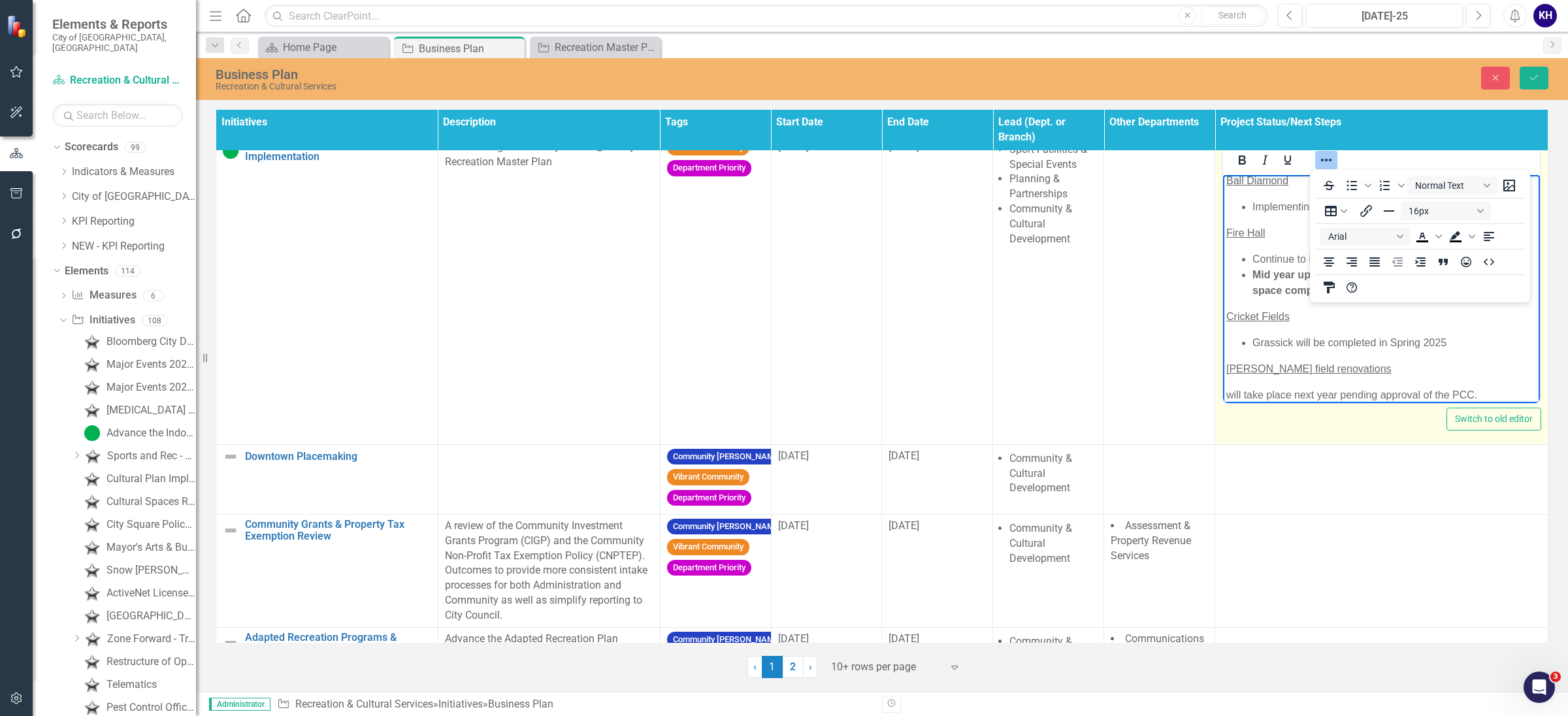
click at [1323, 369] on span "[PERSON_NAME] field renovations" at bounding box center [1309, 368] width 165 height 11
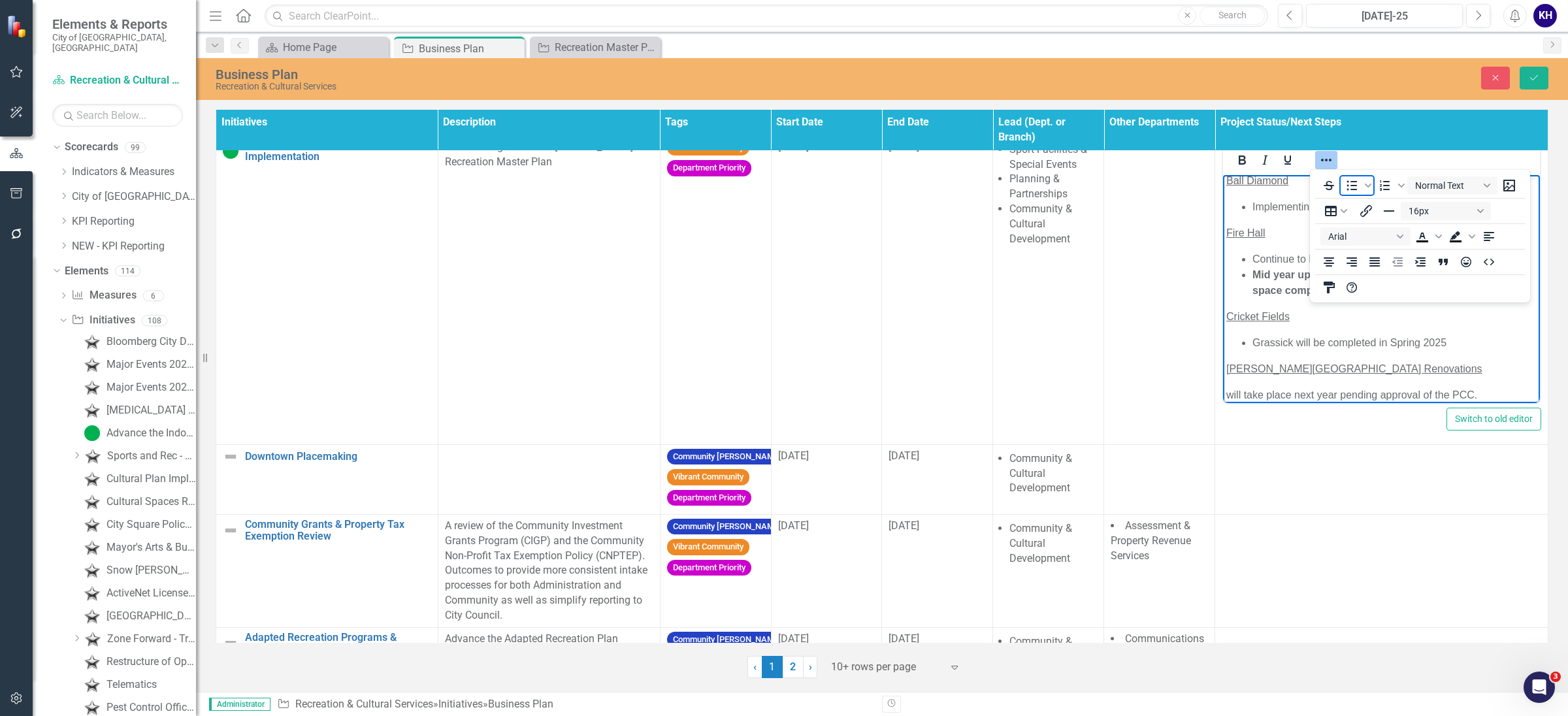
click at [1345, 187] on icon "Bullet list" at bounding box center [1352, 185] width 15 height 15
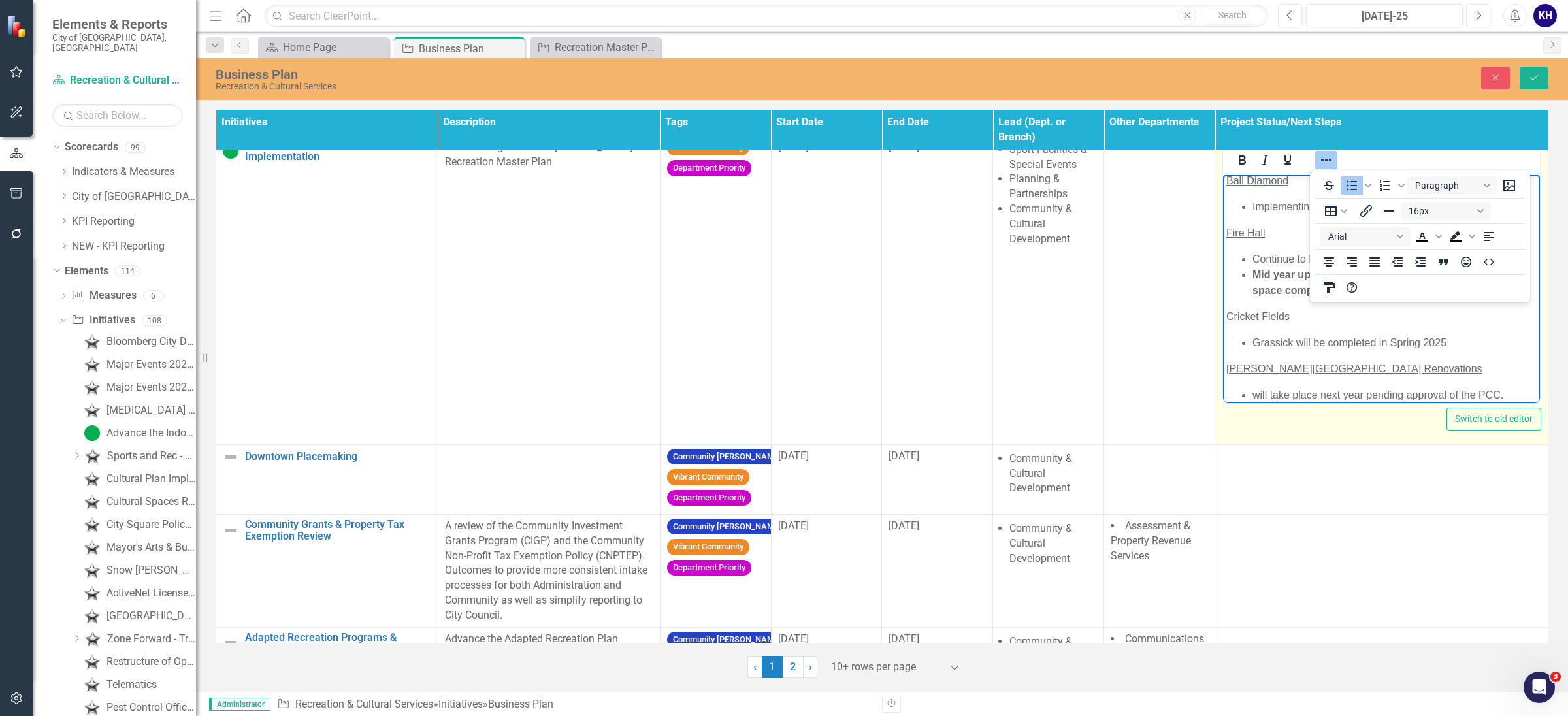
click at [1262, 396] on li "will take place next year pending approval of the PCC." at bounding box center [1394, 395] width 284 height 15
click at [1256, 386] on li "will take place next year pending approval of the PCC." at bounding box center [1394, 381] width 284 height 15
click at [1407, 396] on li "Mid Year update:" at bounding box center [1394, 395] width 284 height 15
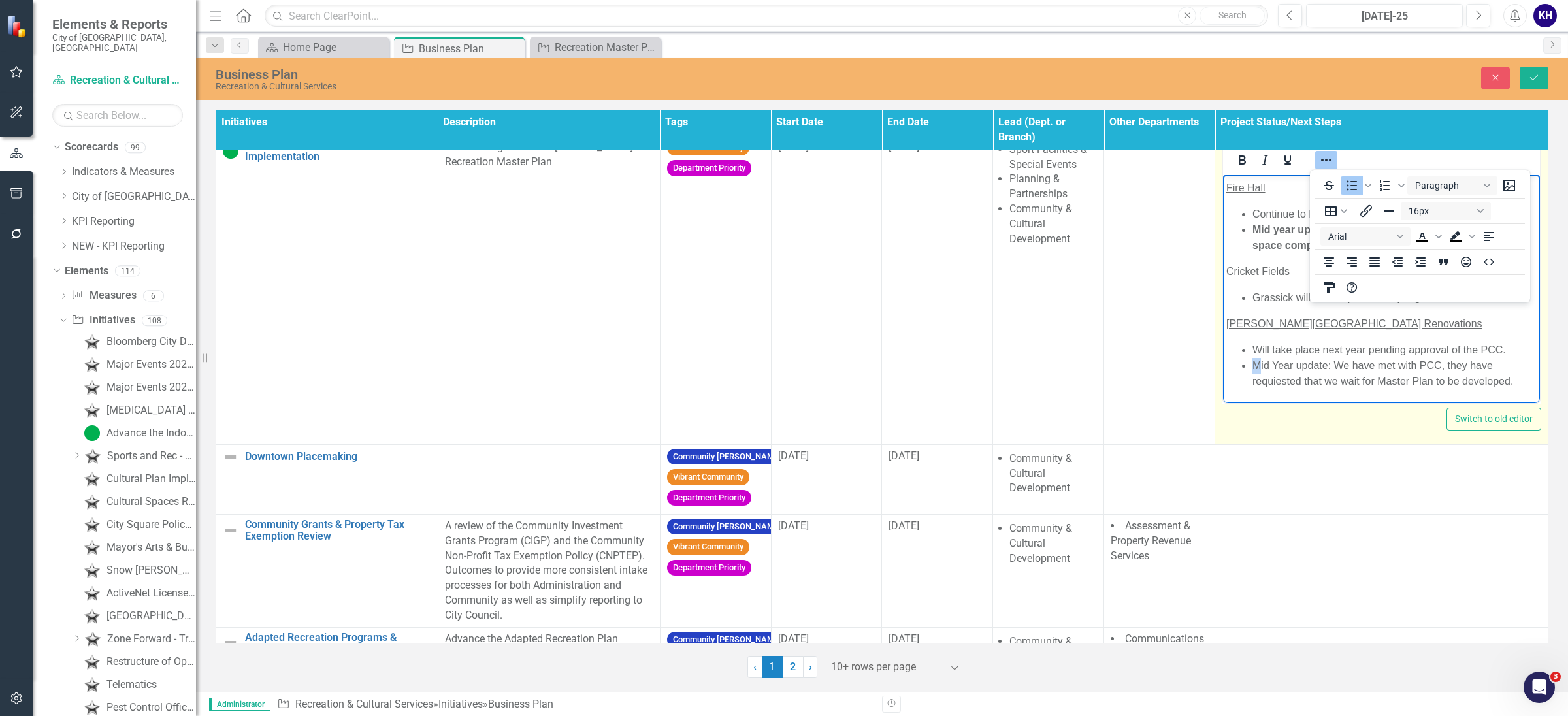
scroll to position [490, 2]
drag, startPoint x: 1255, startPoint y: 381, endPoint x: 1563, endPoint y: 394, distance: 308.3
click at [1540, 394] on html "NE community Centre Memo and Master Operating Agreement to be carried out in Q1…" at bounding box center [1382, 195] width 317 height 414
click at [1238, 165] on icon "Bold" at bounding box center [1242, 160] width 15 height 15
click at [1245, 263] on p "Cricket Fields" at bounding box center [1381, 271] width 310 height 15
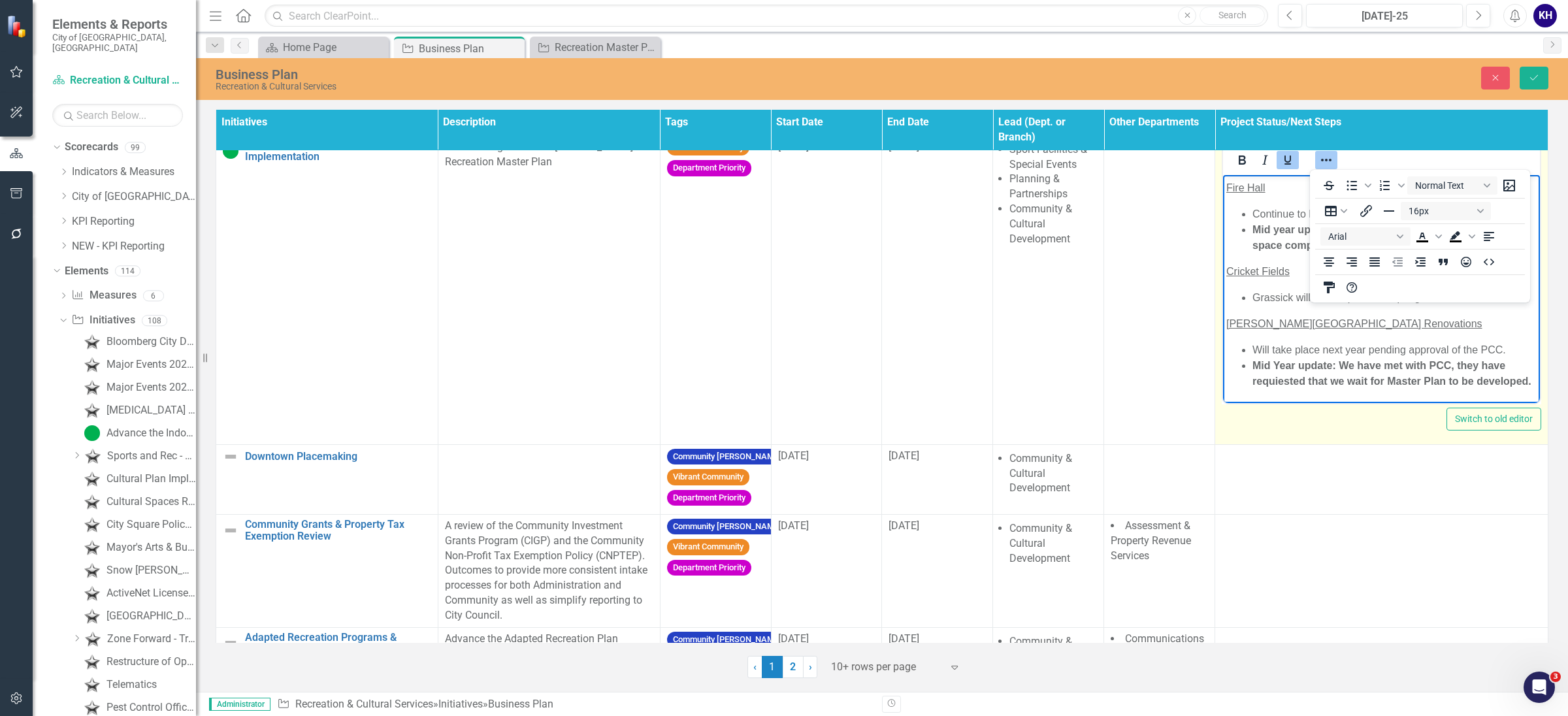
click at [1289, 271] on span "Cricket Fields" at bounding box center [1258, 271] width 63 height 11
click at [1303, 367] on strong "Mid Year update: We have met with PCC, they have requiested that we wait for Ma…" at bounding box center [1392, 372] width 279 height 27
click at [1319, 153] on icon "Reveal or hide additional toolbar items" at bounding box center [1326, 160] width 15 height 15
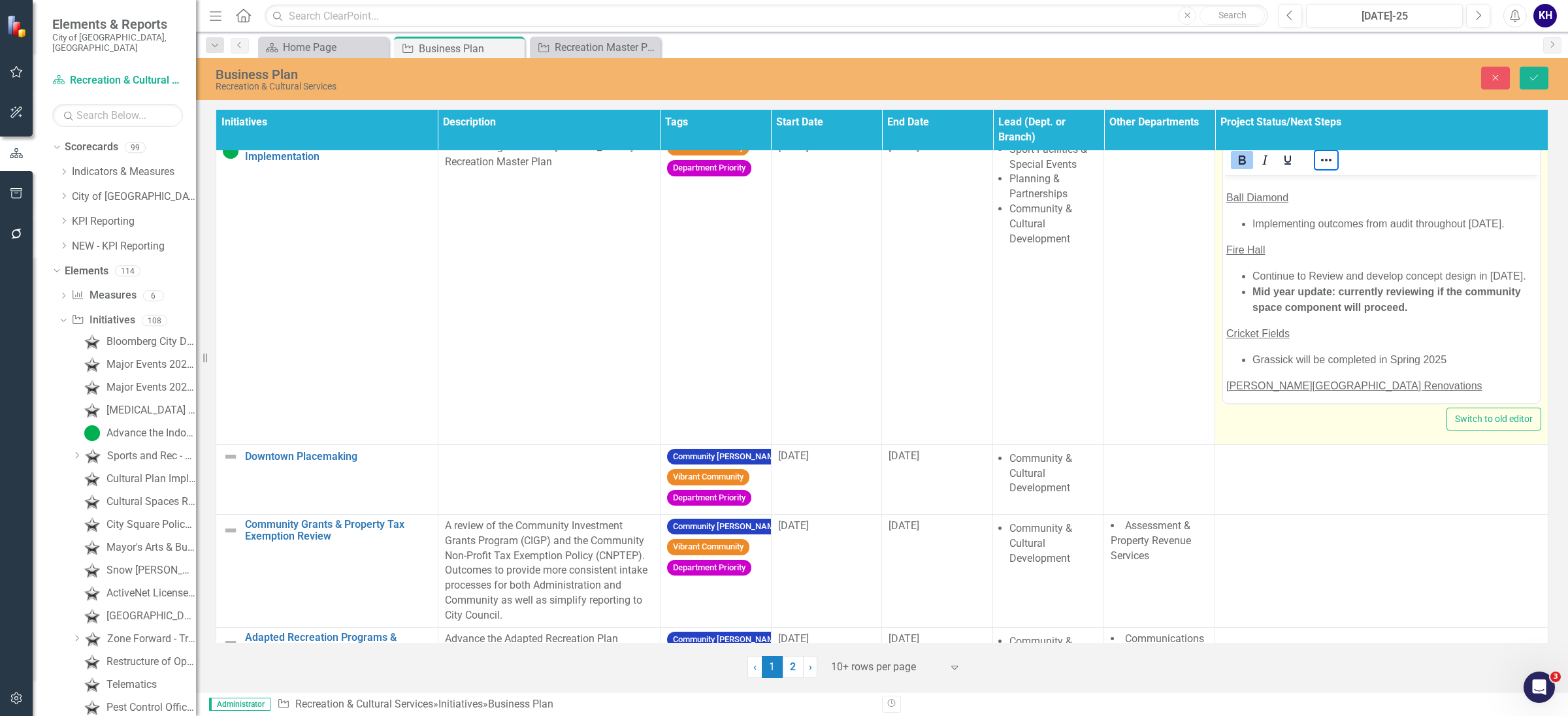
scroll to position [186, 0]
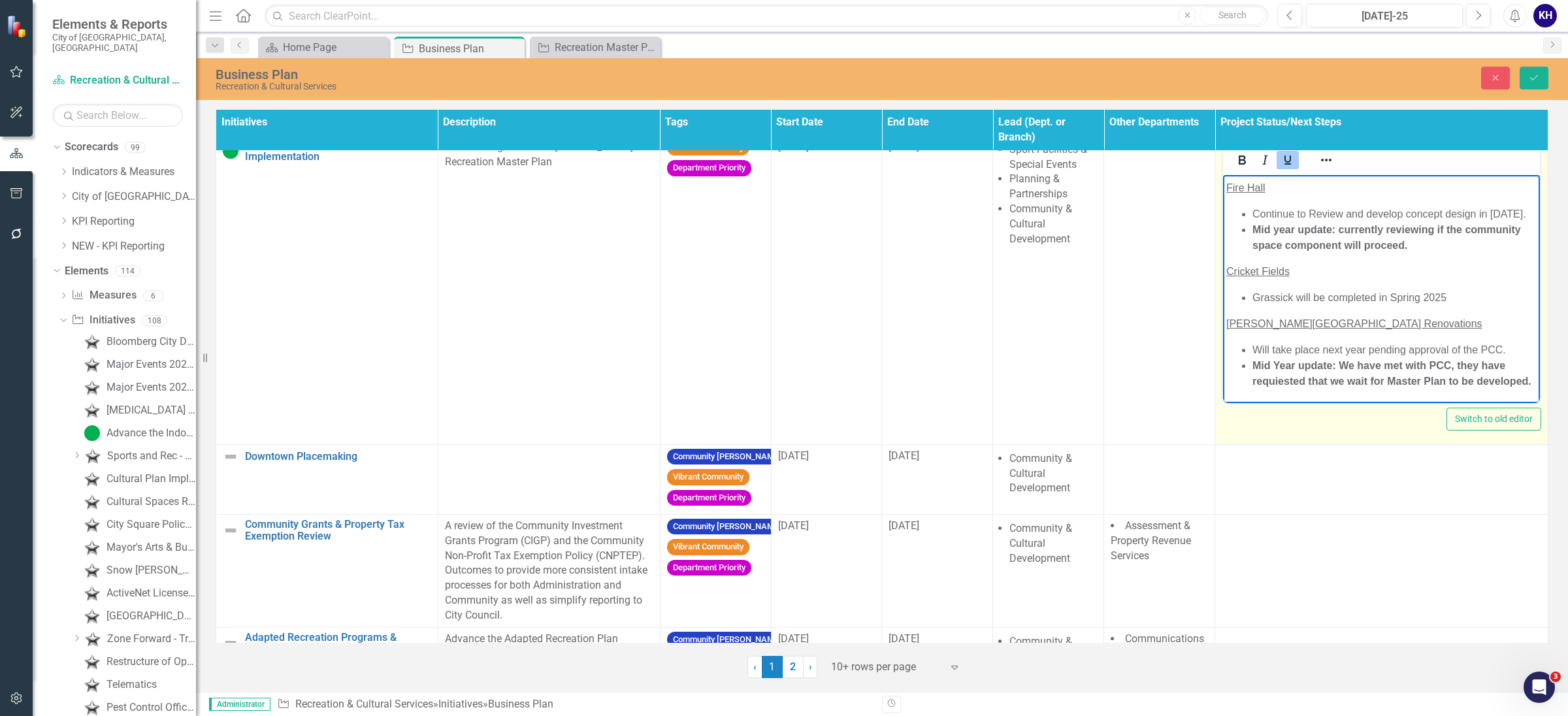
click at [1313, 273] on p "Cricket Fields" at bounding box center [1381, 271] width 310 height 15
click at [1223, 271] on iframe at bounding box center [1382, 289] width 317 height 228
click at [1230, 278] on body "NE community Centre Memo and Master Operating Agreement to be carried out in Q1…" at bounding box center [1382, 195] width 317 height 414
drag, startPoint x: 1449, startPoint y: 296, endPoint x: 1255, endPoint y: 292, distance: 194.0
click at [1255, 292] on li "Grassick will be completed in Spring 2025" at bounding box center [1394, 297] width 284 height 15
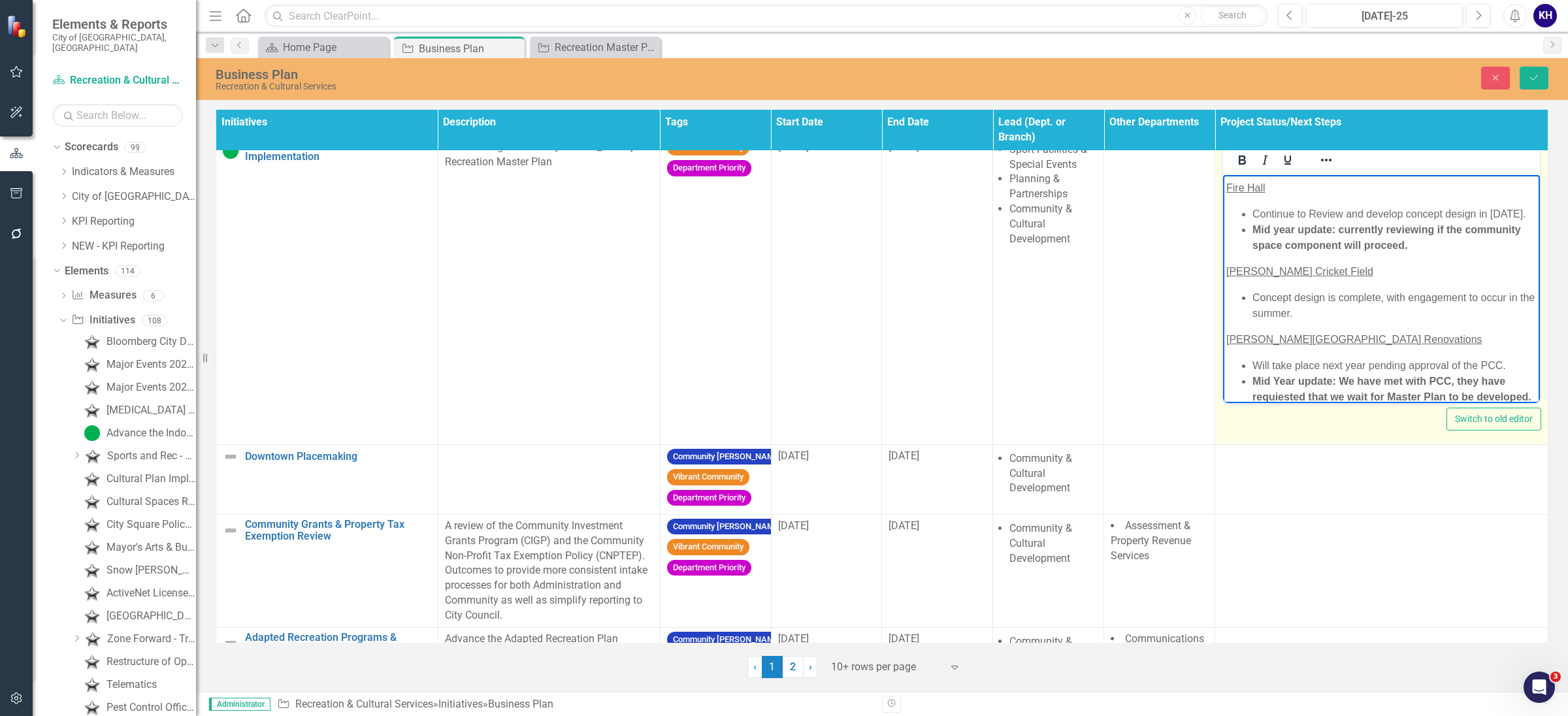
click at [1253, 289] on li "Concept design is complete, with engagement to occur in the summer." at bounding box center [1394, 305] width 284 height 32
drag, startPoint x: 1329, startPoint y: 292, endPoint x: 1240, endPoint y: 292, distance: 89.0
click at [1253, 292] on li "Mid Year update: Concept design is complete, with engagement to occur in the su…" at bounding box center [1394, 305] width 284 height 32
drag, startPoint x: 1232, startPoint y: 161, endPoint x: 35, endPoint y: 8, distance: 1206.7
click at [1239, 161] on icon "Bold" at bounding box center [1242, 160] width 7 height 9
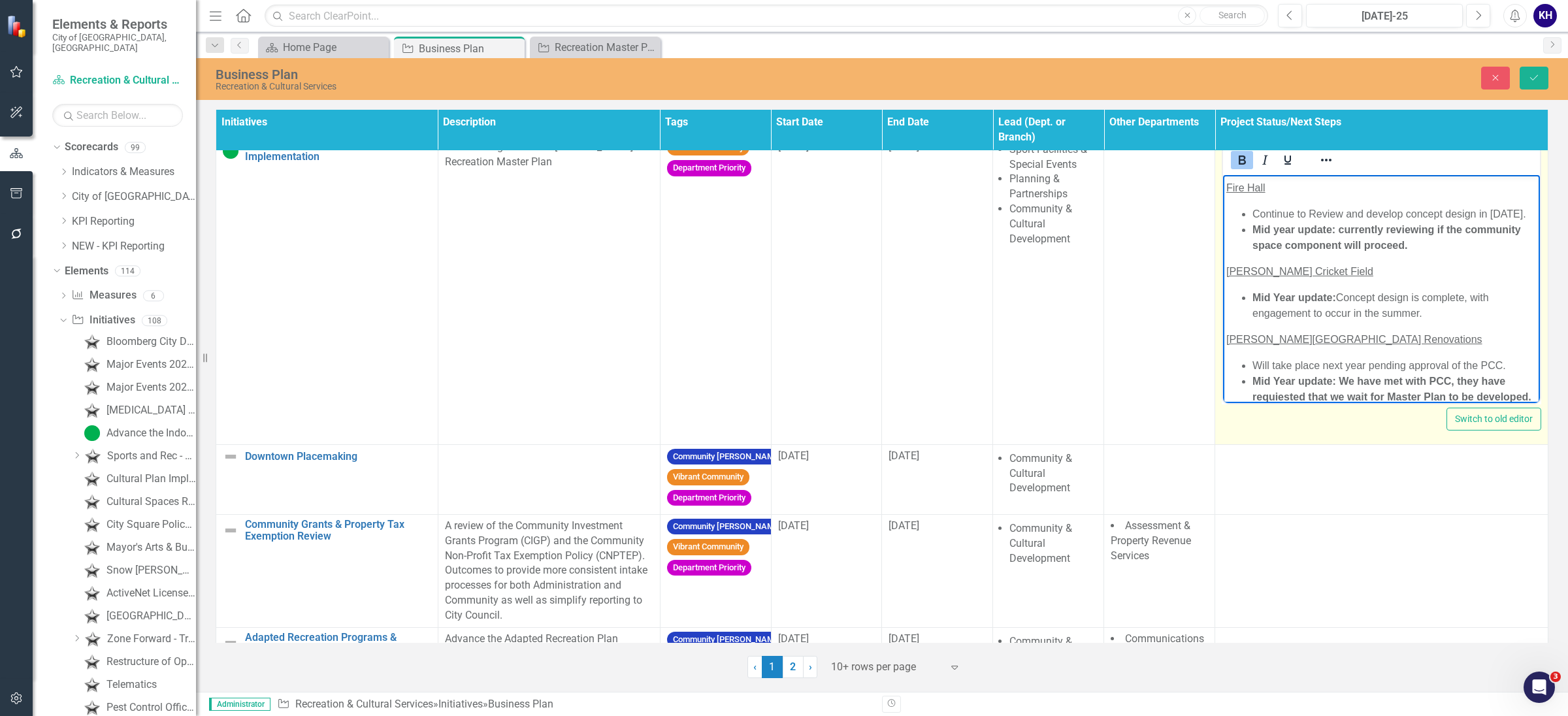
drag, startPoint x: 1421, startPoint y: 315, endPoint x: 1231, endPoint y: 295, distance: 191.0
click at [1246, 298] on ul "Mid Year update: Concept design is complete, with engagement to occur in the su…" at bounding box center [1381, 305] width 310 height 32
click at [1235, 167] on icon "Bold" at bounding box center [1242, 160] width 15 height 15
click at [1234, 167] on icon "Bold" at bounding box center [1242, 160] width 15 height 15
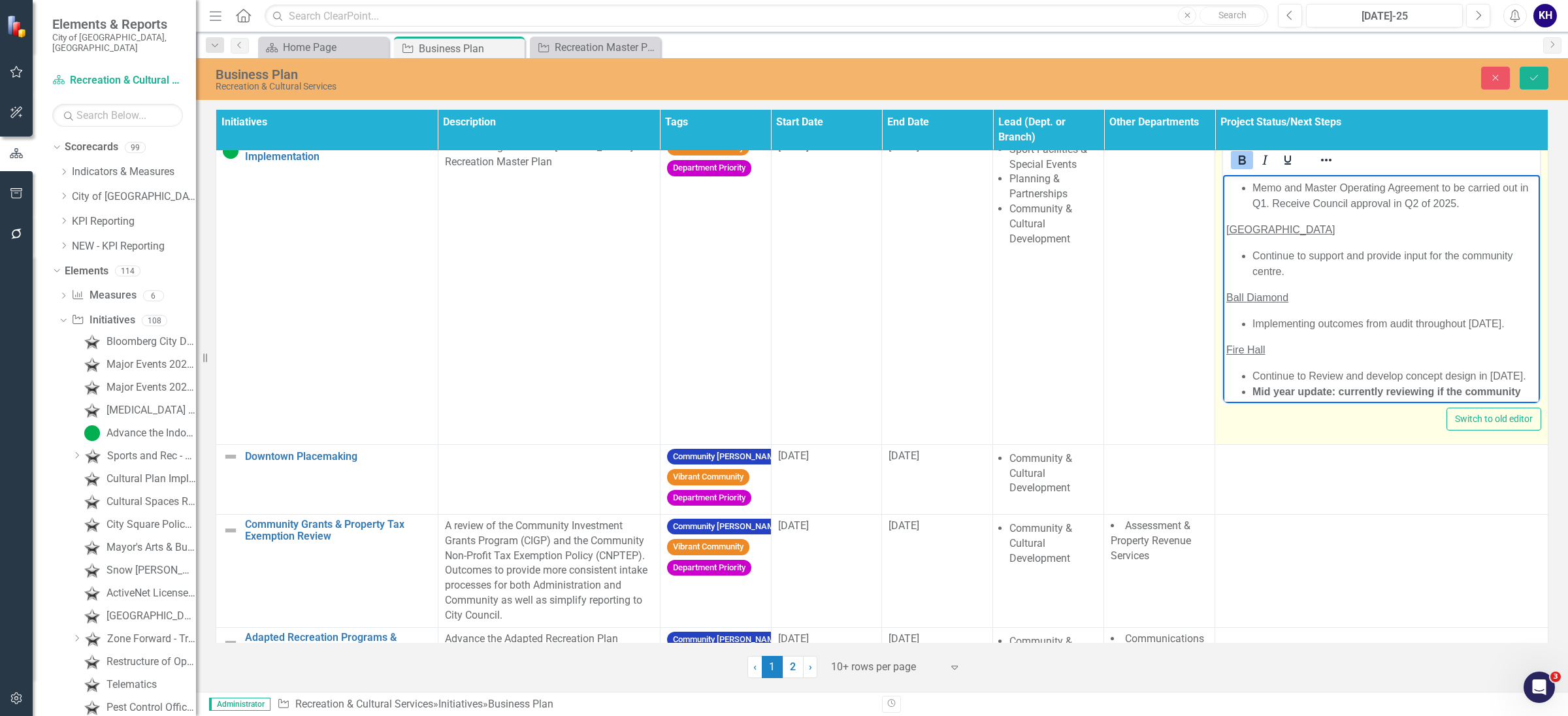
scroll to position [22, 0]
click at [1291, 349] on p "Fire Hall" at bounding box center [1381, 351] width 310 height 15
click at [1319, 336] on body "NE community Centre Memo and Master Operating Agreement to be carried out in Q1…" at bounding box center [1382, 367] width 317 height 430
click at [1226, 351] on p "Fire Hall" at bounding box center [1381, 351] width 310 height 15
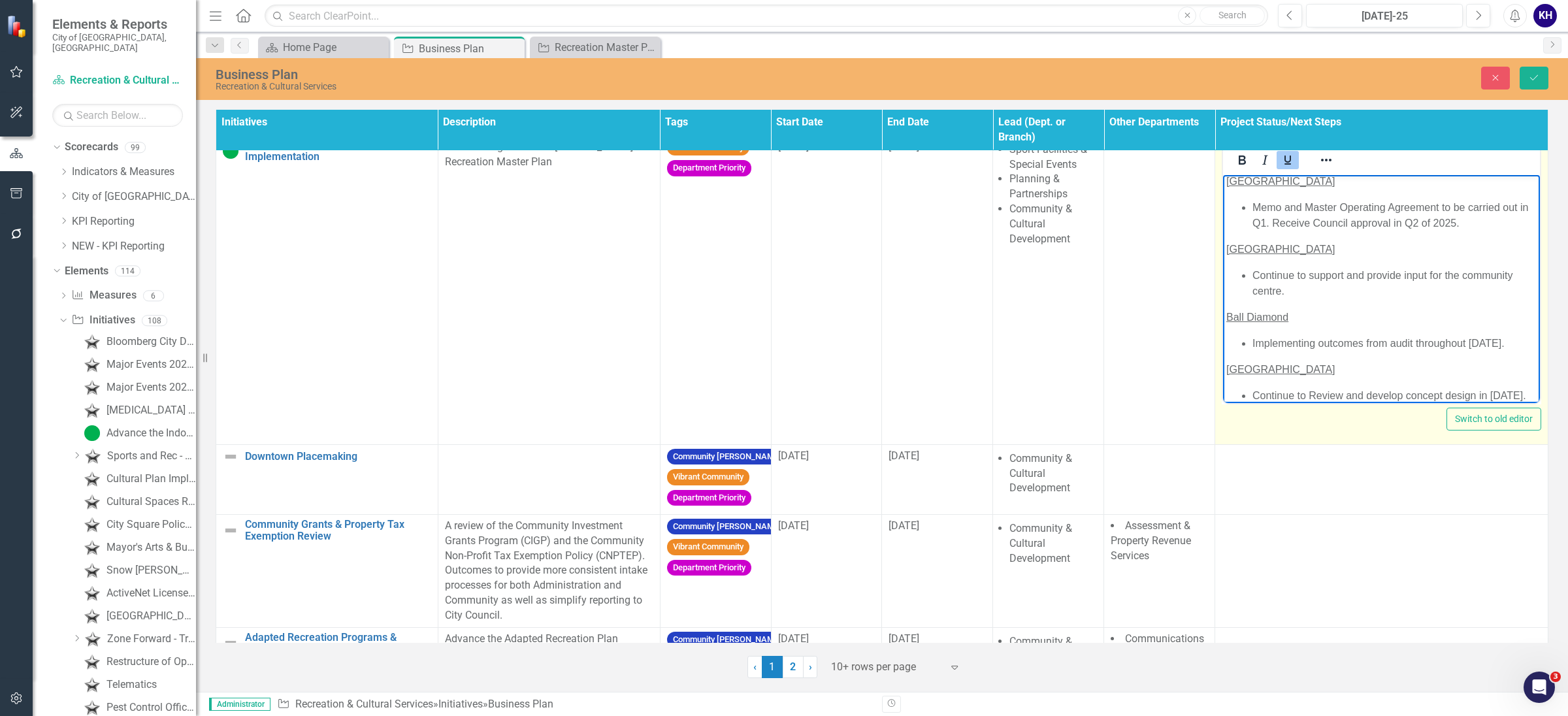
scroll to position [0, 0]
click at [1319, 286] on li "Continue to support and provide input for the community centre." at bounding box center [1394, 287] width 284 height 32
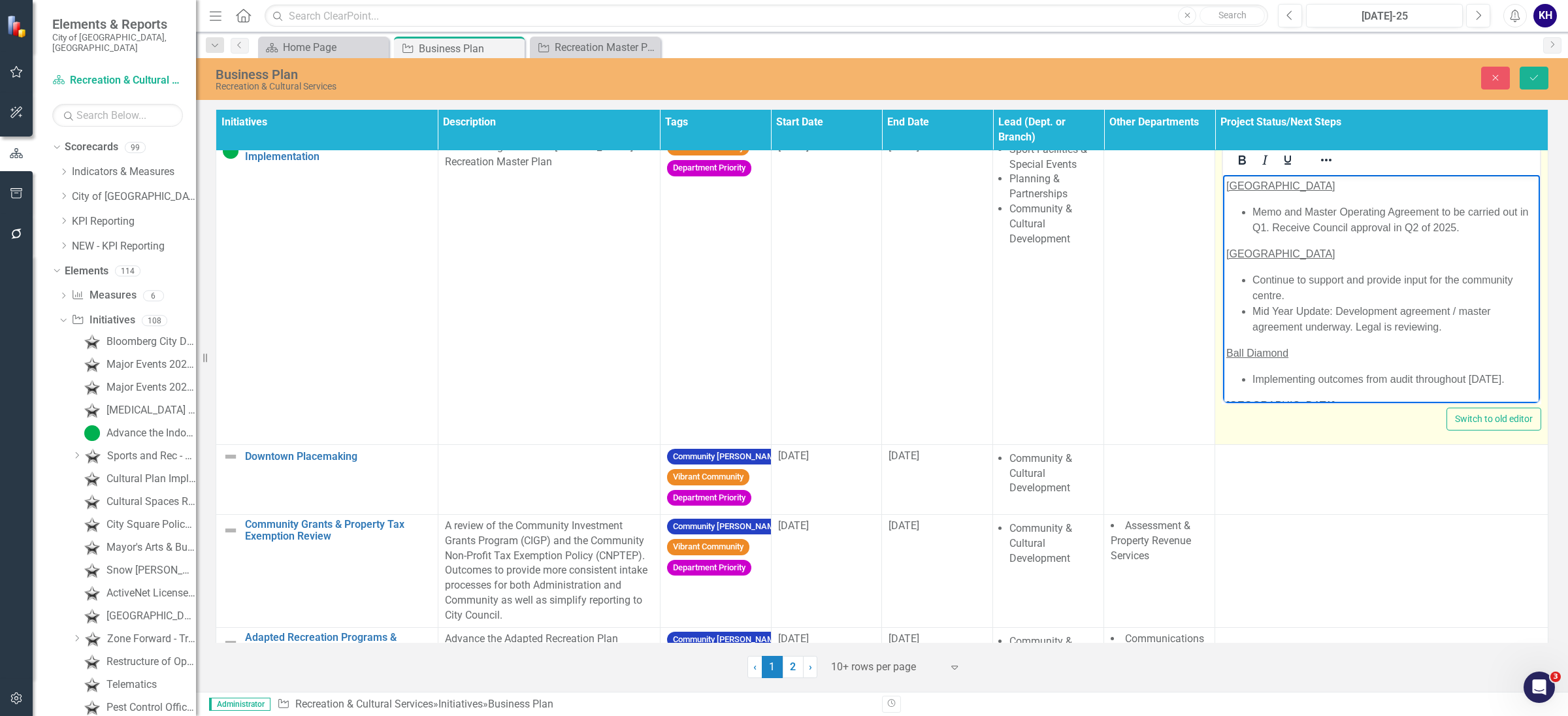
drag, startPoint x: 1454, startPoint y: 329, endPoint x: 1234, endPoint y: 318, distance: 220.3
click at [1234, 318] on ul "Continue to support and provide input for the community centre. Mid Year Update…" at bounding box center [1381, 303] width 310 height 63
click at [1234, 155] on icon "Bold" at bounding box center [1242, 160] width 15 height 15
click at [1391, 208] on li "Memo and Master Operating Agreement to be carried out in Q1. Receive Council ap…" at bounding box center [1394, 219] width 284 height 32
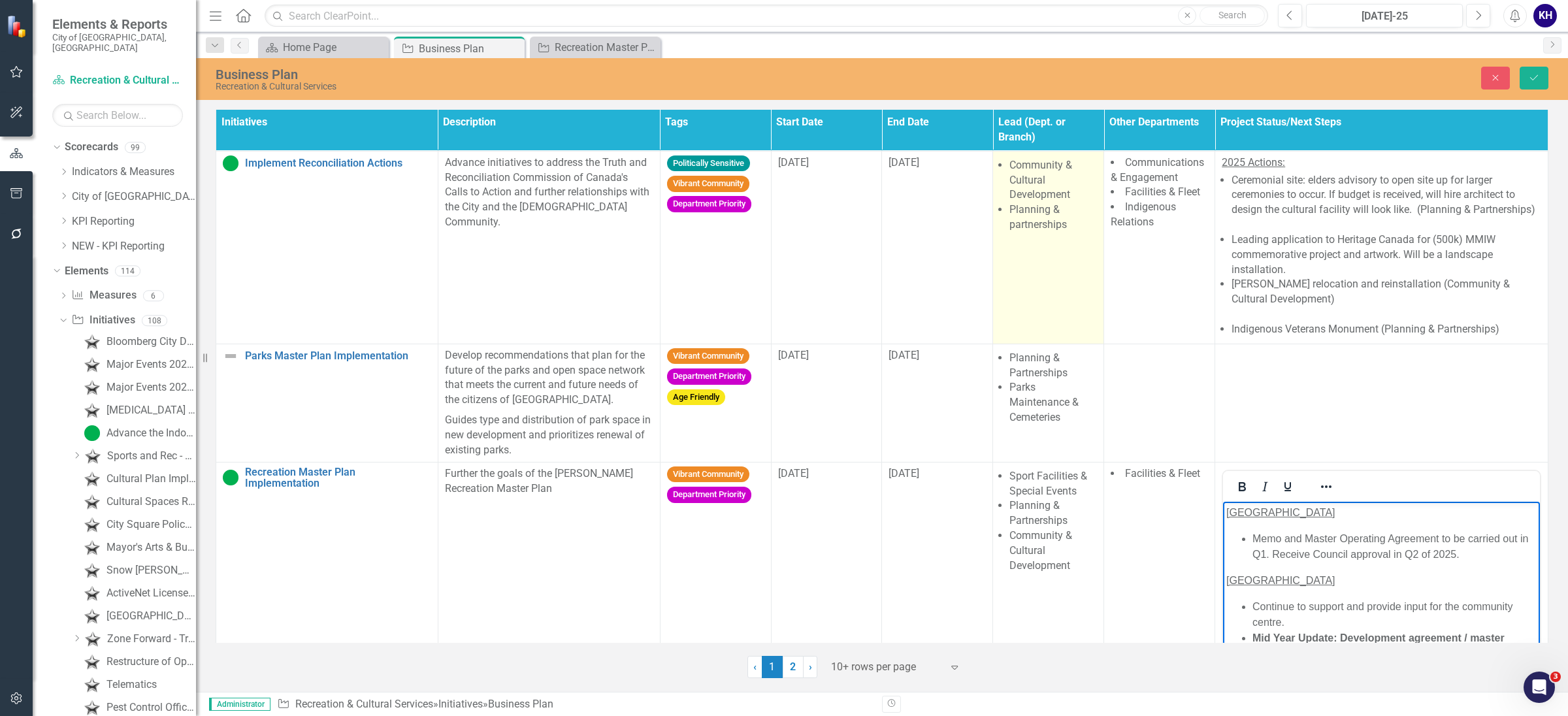
scroll to position [326, 2]
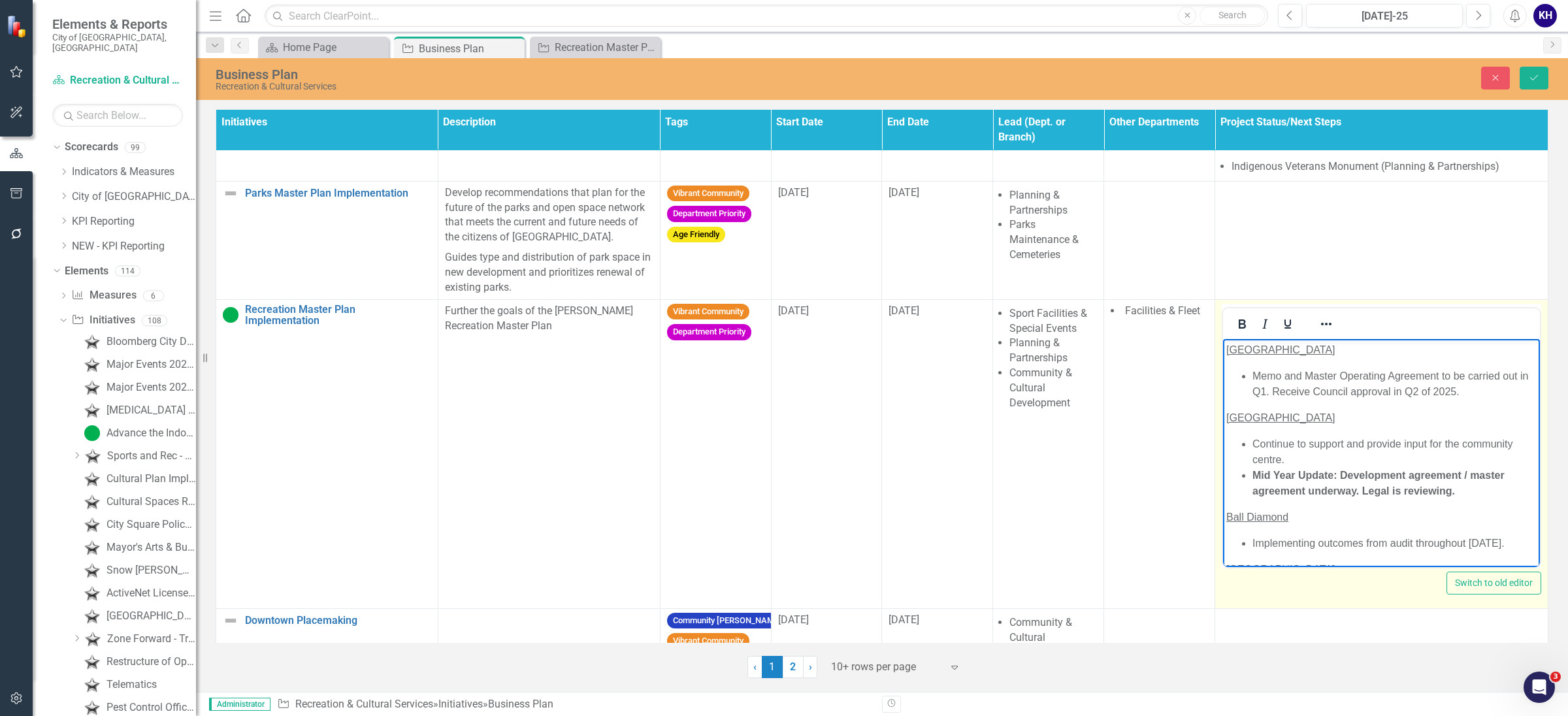
click at [1291, 425] on body "NE community Centre Memo and Master Operating Agreement to be carried out in Q1…" at bounding box center [1382, 569] width 317 height 461
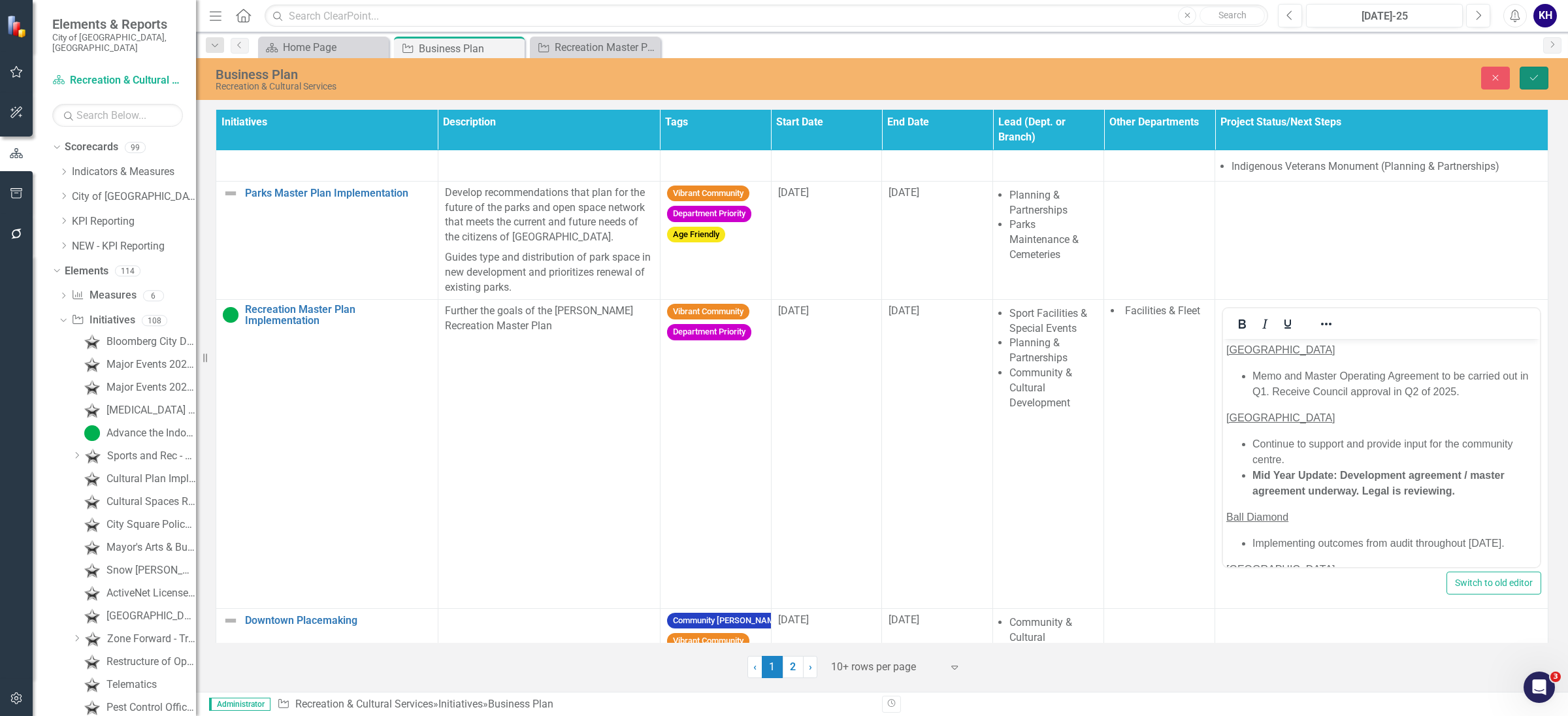
click at [1541, 82] on button "Save" at bounding box center [1534, 78] width 28 height 23
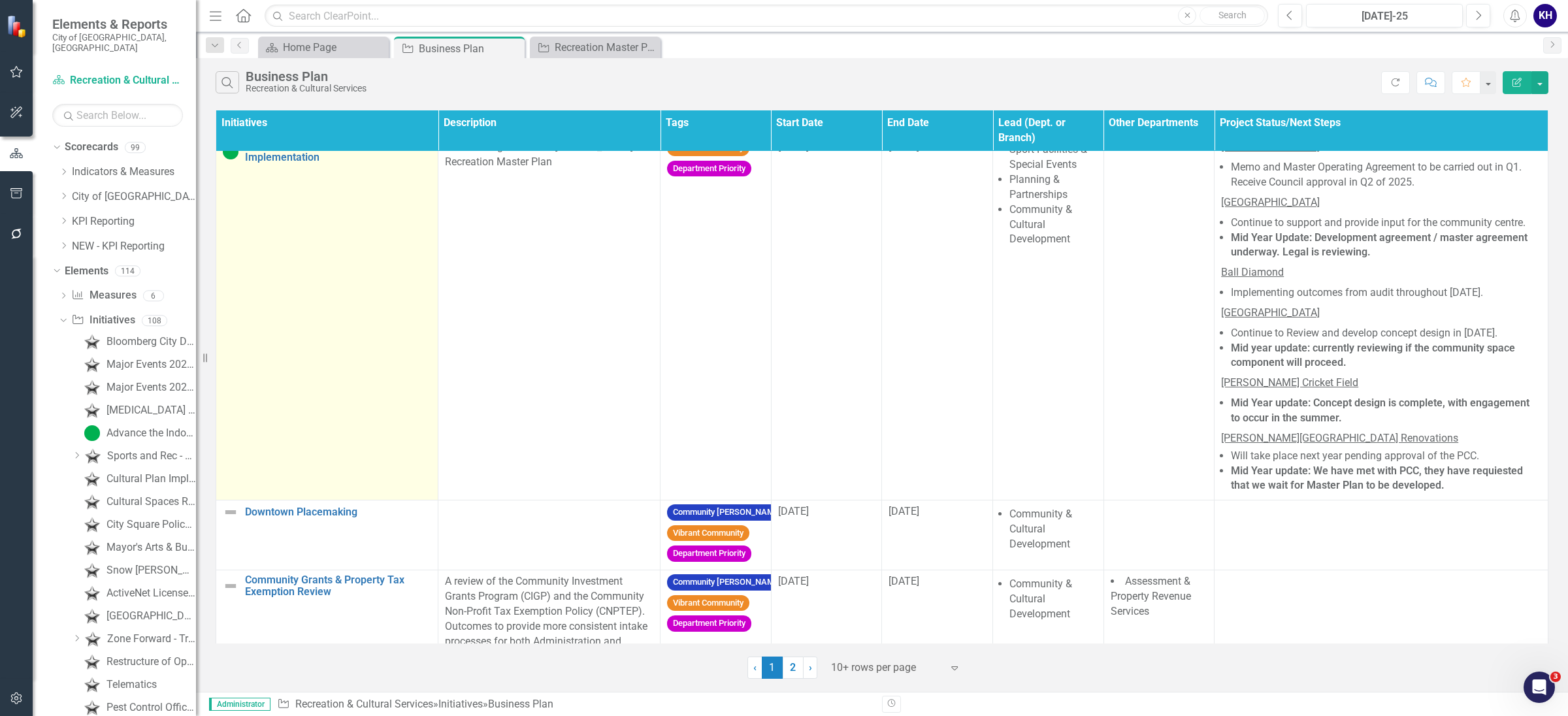
scroll to position [653, 0]
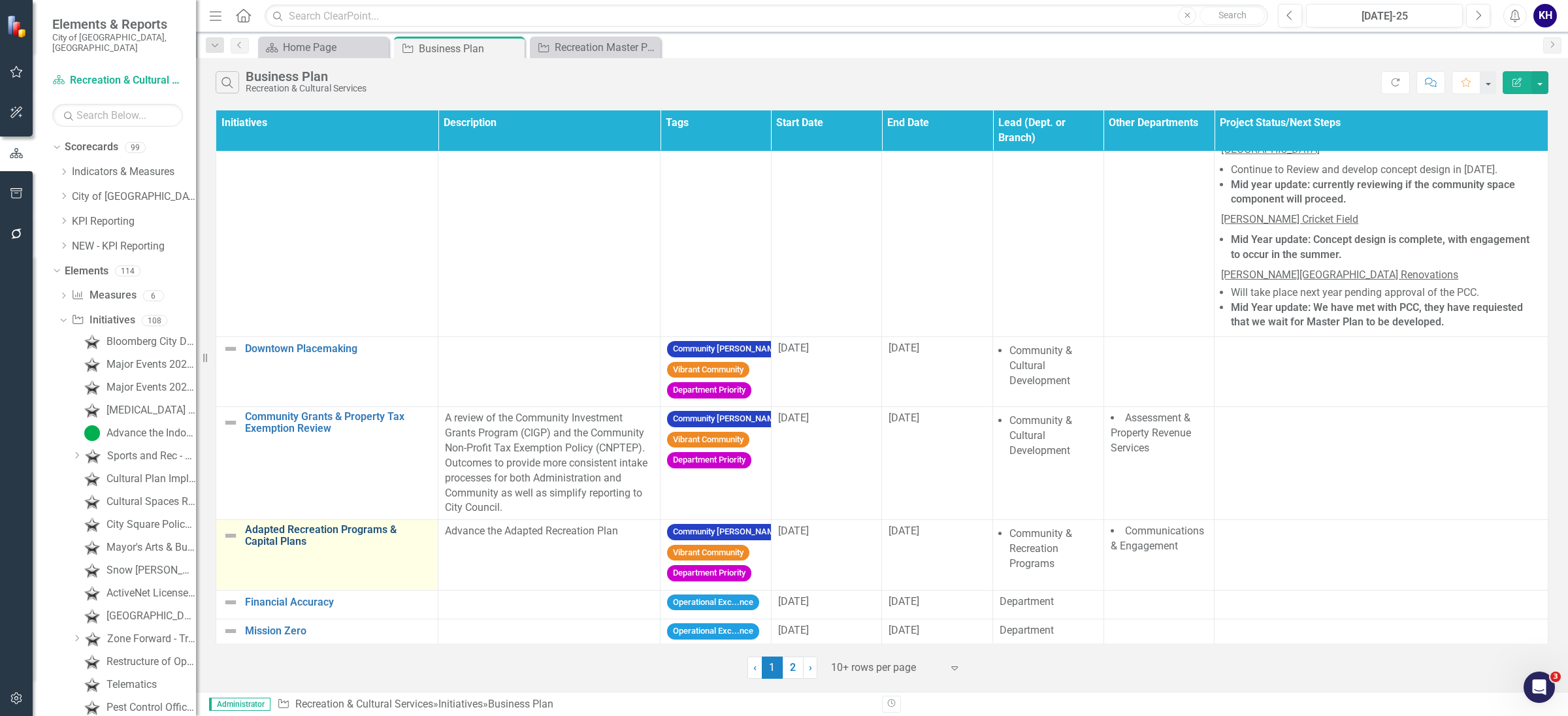
click at [271, 539] on link "Adapted Recreation Programs & Capital Plans" at bounding box center [338, 535] width 186 height 23
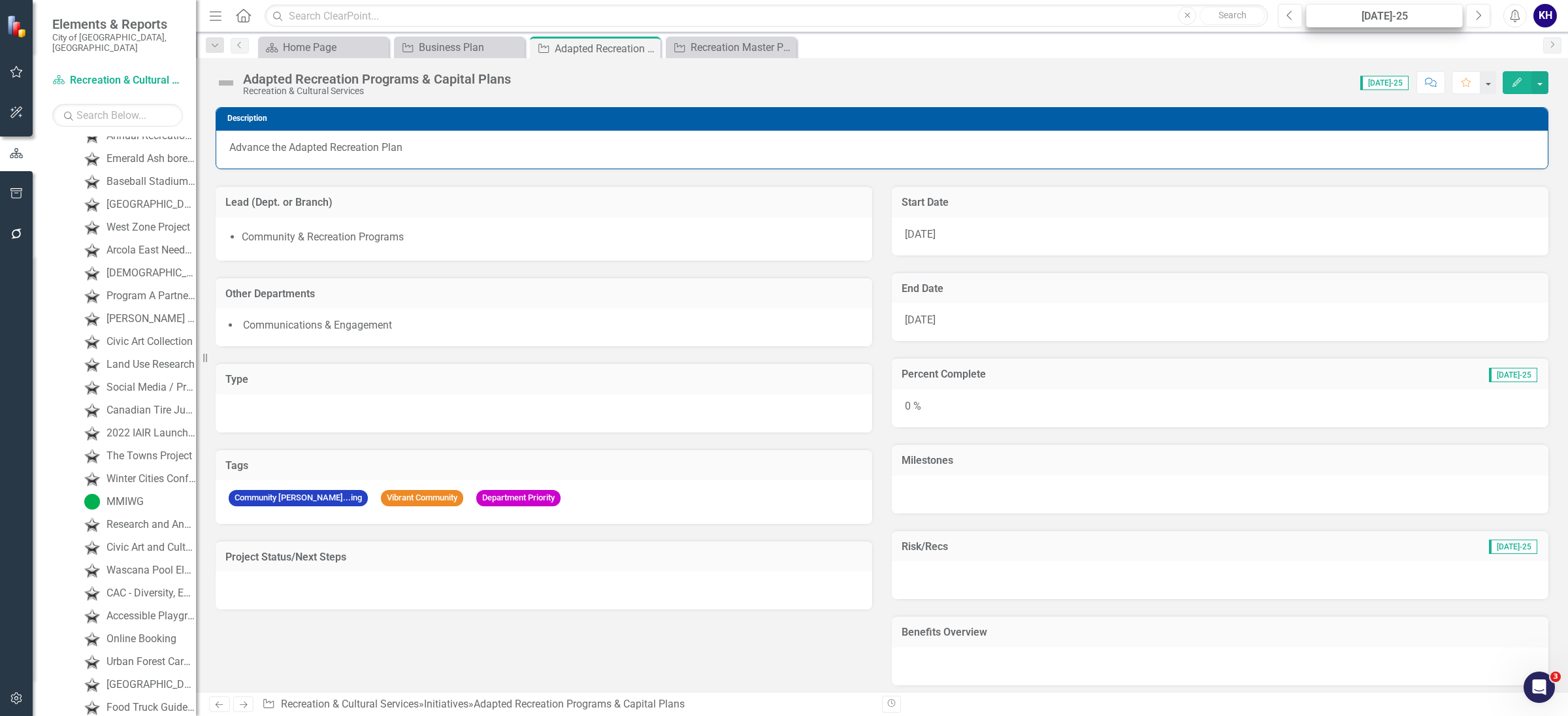
scroll to position [1889, 0]
click at [1514, 82] on icon "Edit" at bounding box center [1516, 82] width 12 height 9
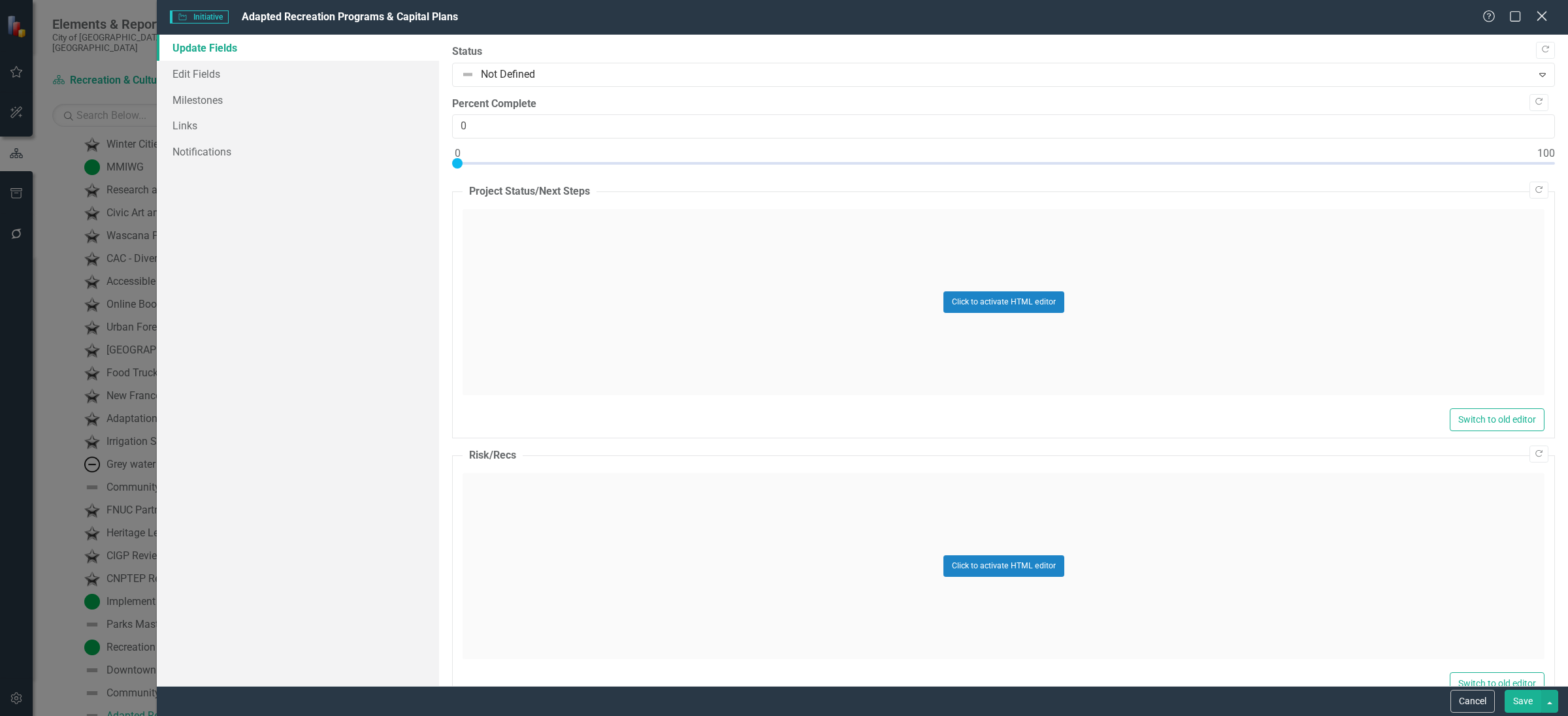
click at [1543, 19] on icon "Close" at bounding box center [1541, 16] width 16 height 12
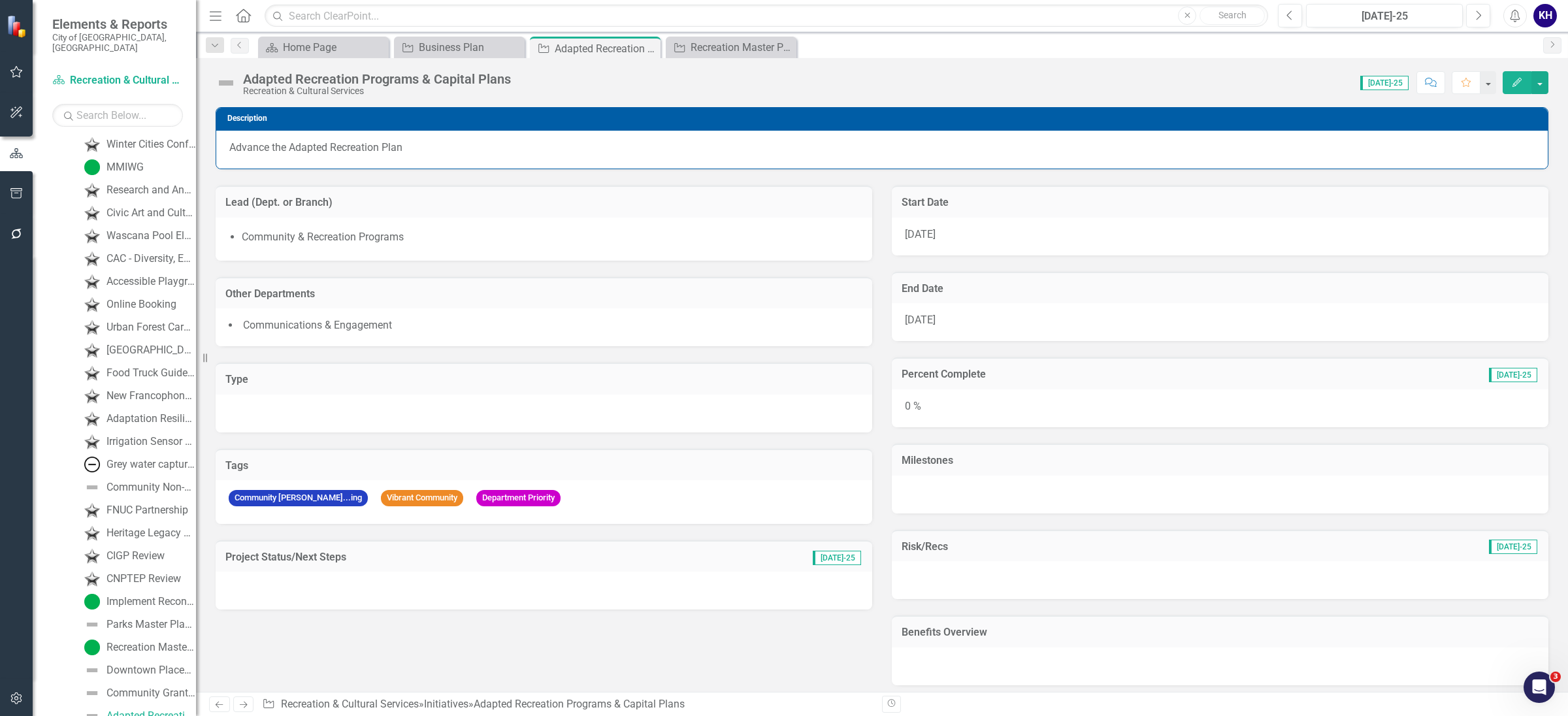
click at [561, 583] on div at bounding box center [544, 590] width 657 height 38
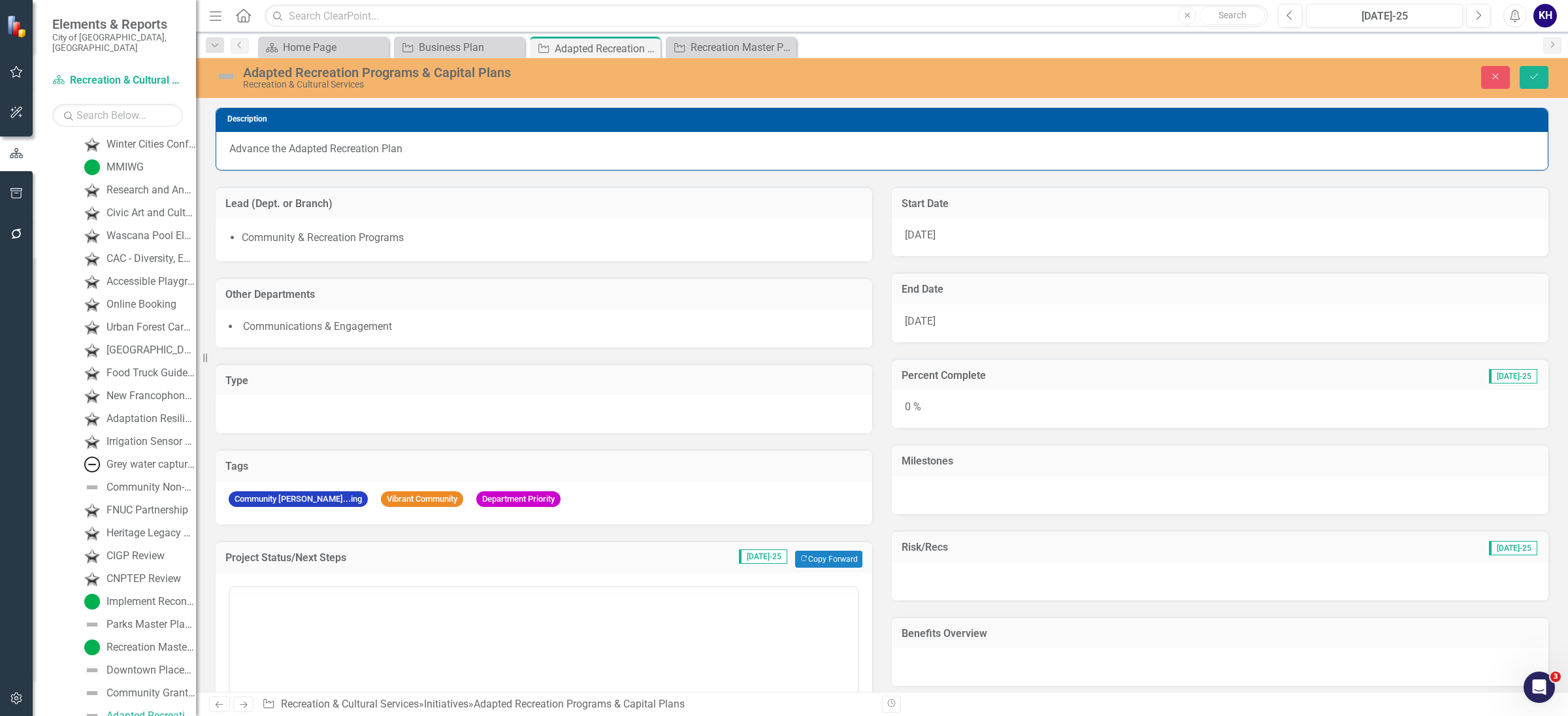
scroll to position [0, 0]
click at [802, 564] on button "Copy Forward Copy Forward" at bounding box center [829, 559] width 67 height 17
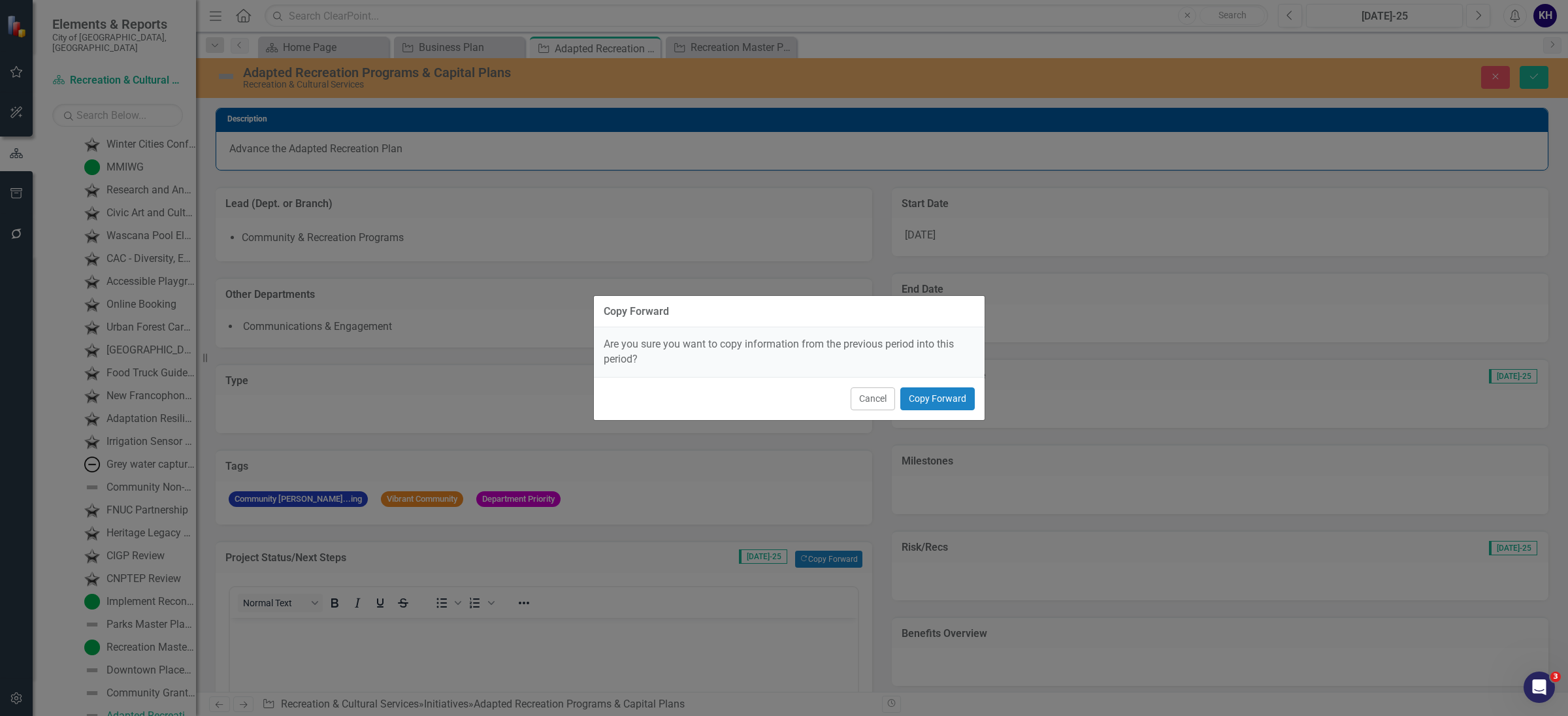
click at [978, 392] on div "Cancel Copy Forward" at bounding box center [789, 398] width 391 height 43
click at [973, 390] on button "Copy Forward" at bounding box center [937, 399] width 75 height 23
click at [969, 390] on div "0 %" at bounding box center [1220, 408] width 657 height 38
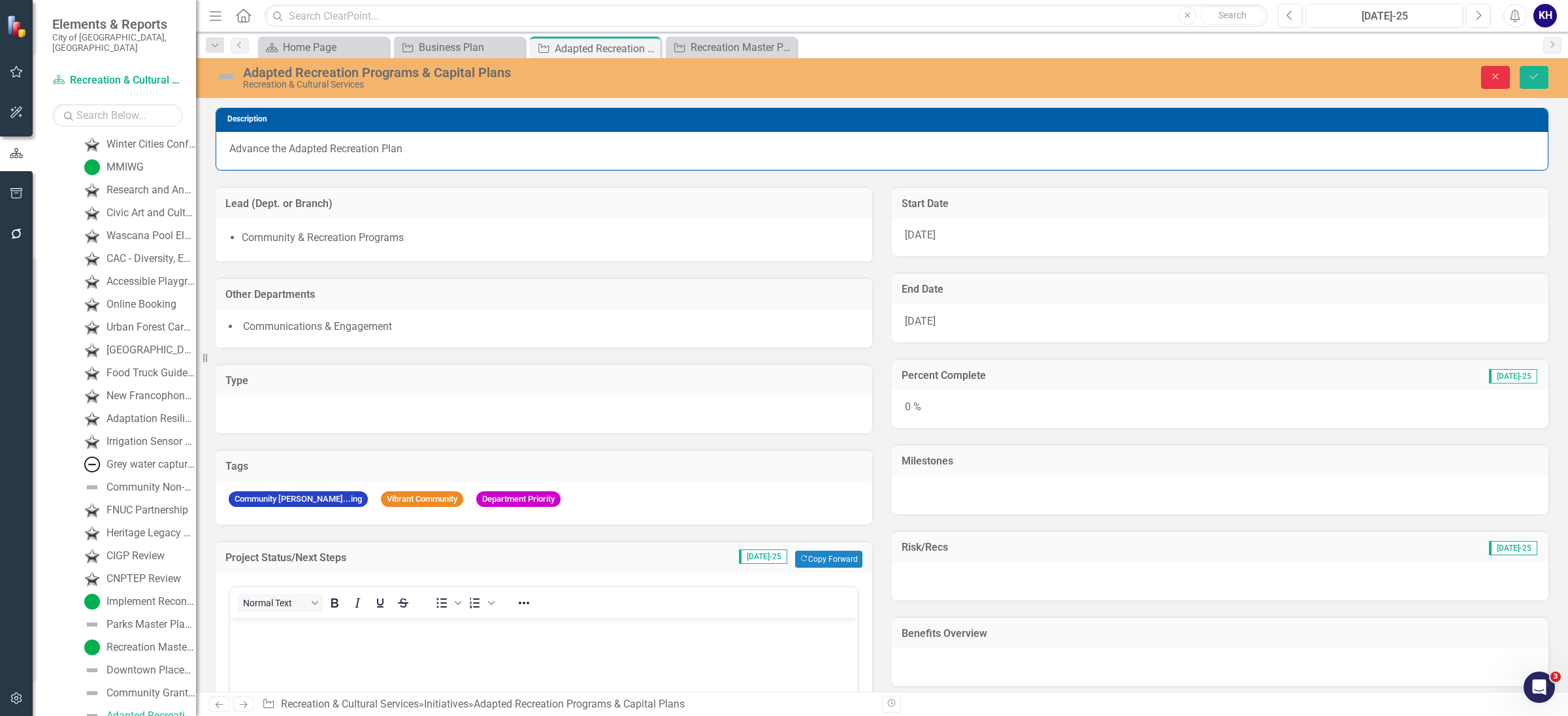
click at [1496, 72] on icon "Close" at bounding box center [1495, 76] width 12 height 9
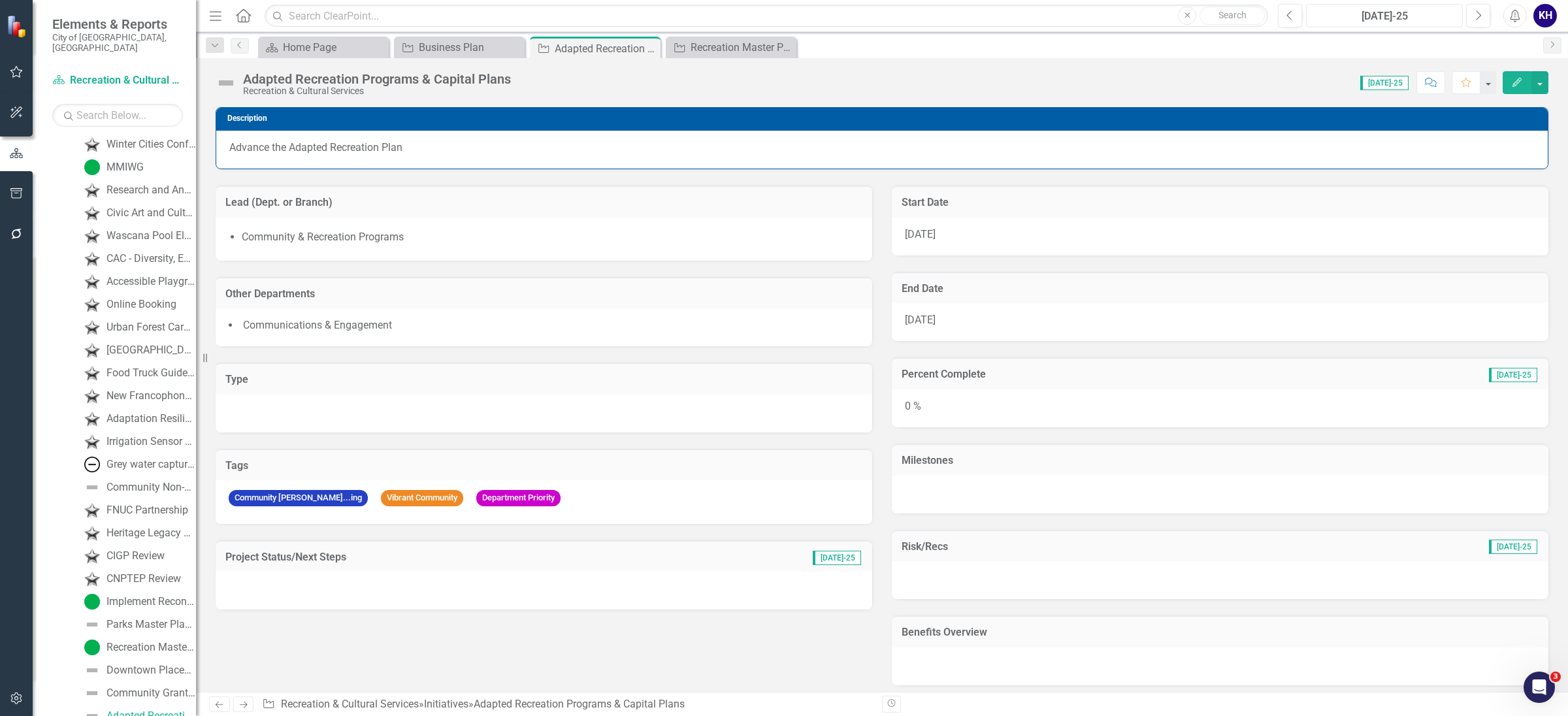
click at [1429, 25] on button "[DATE]-25" at bounding box center [1385, 15] width 157 height 24
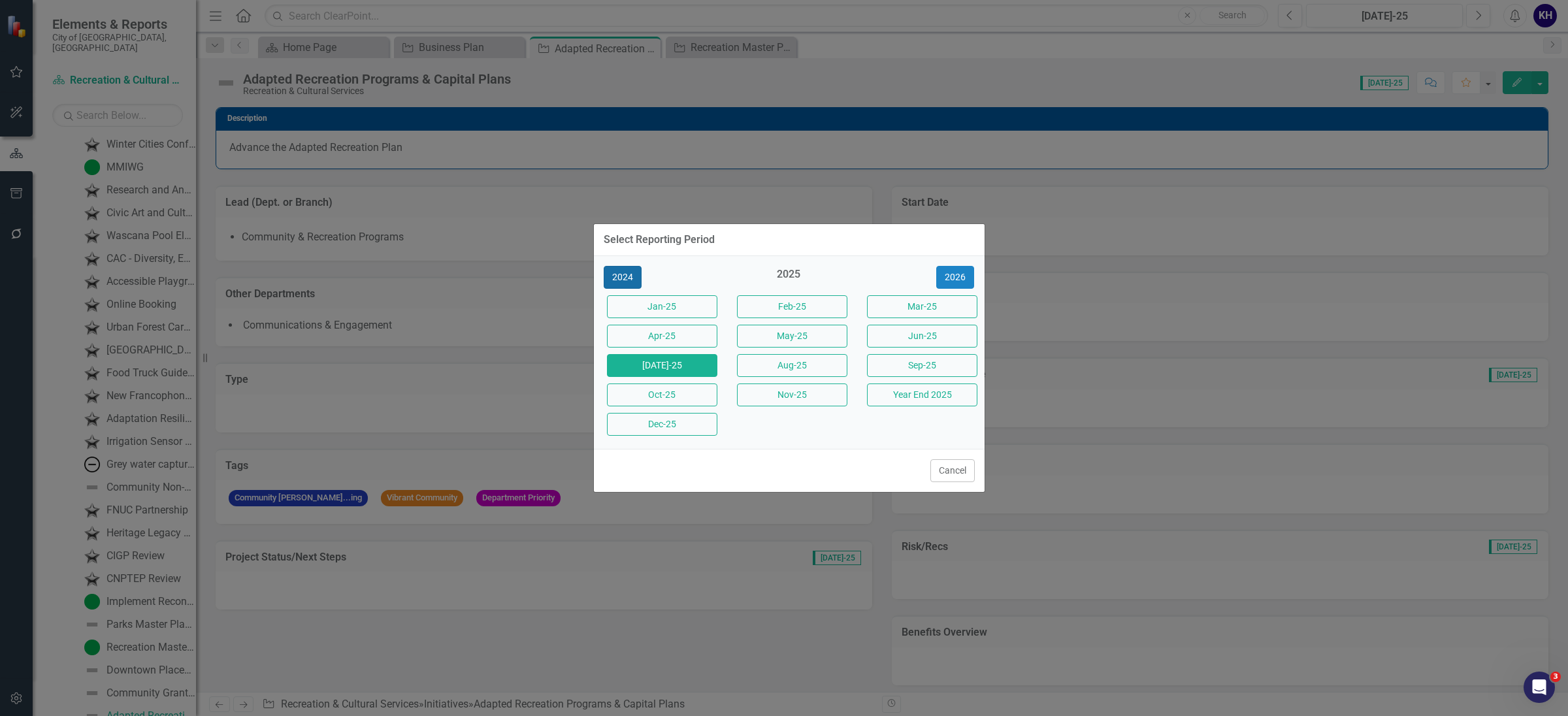
click at [620, 268] on button "2024" at bounding box center [622, 278] width 38 height 23
click at [892, 404] on button "Year End 2024" at bounding box center [922, 395] width 111 height 23
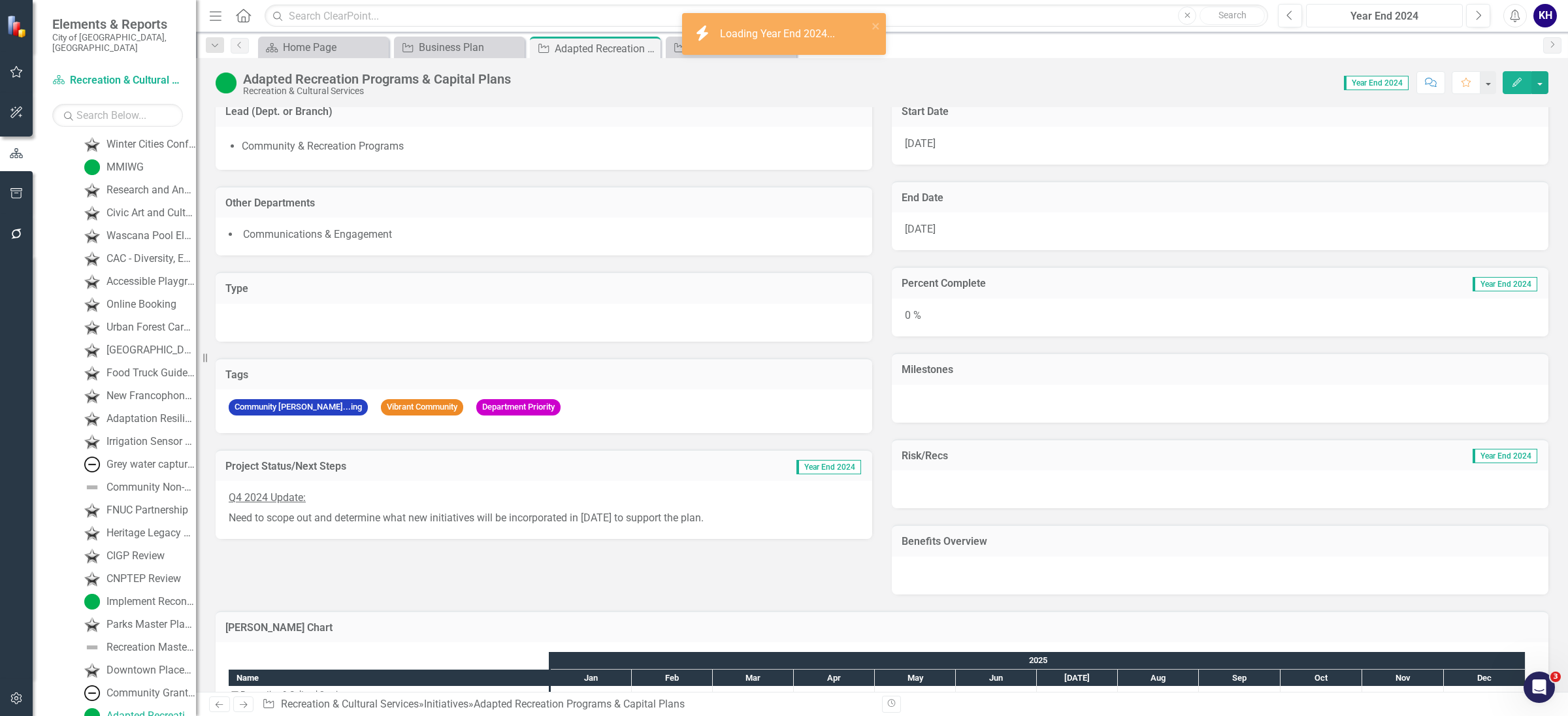
scroll to position [92, 0]
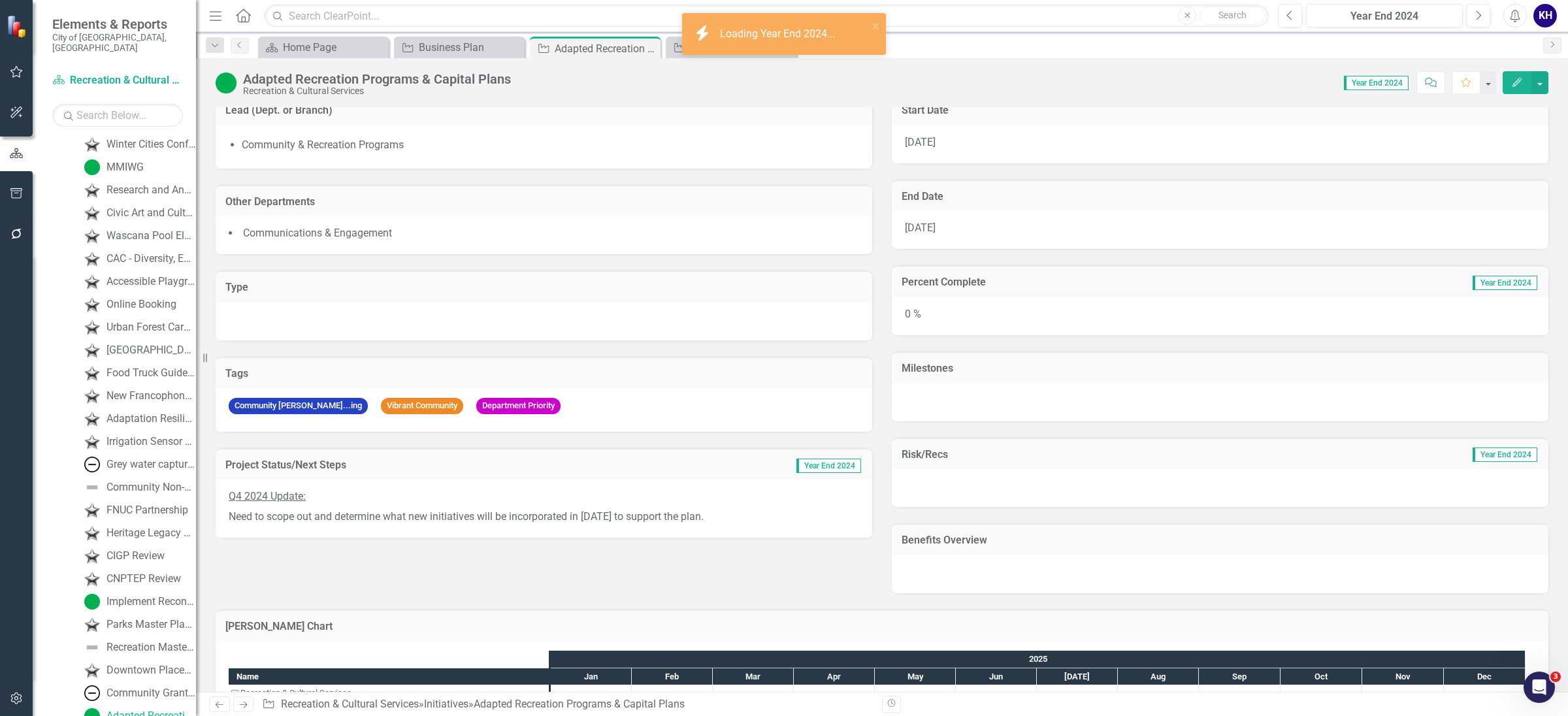
click at [669, 525] on div "Q4 2024 Update: Need to scope out and determine what new initiatives will be in…" at bounding box center [544, 508] width 657 height 58
click at [1485, 16] on button "Next" at bounding box center [1478, 15] width 24 height 24
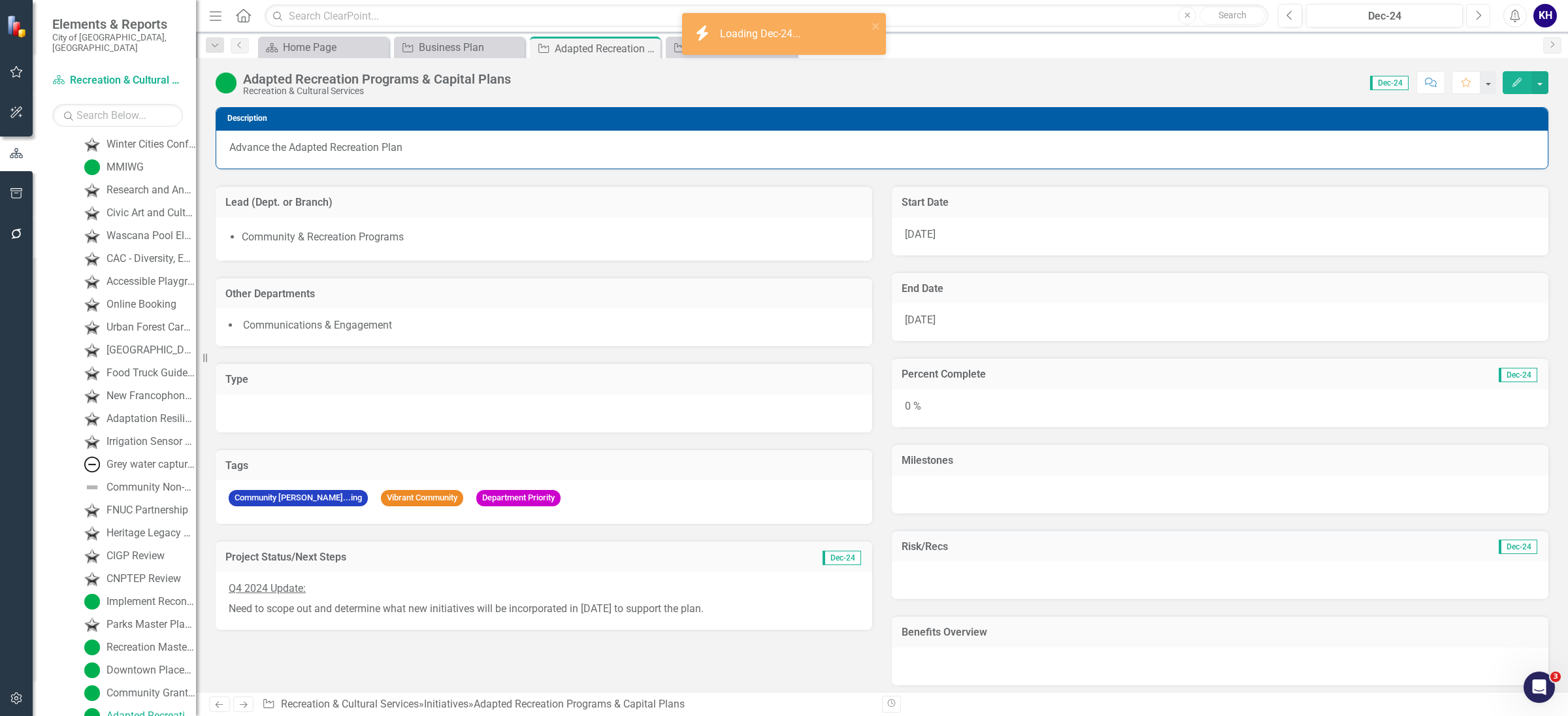
click at [1485, 16] on button "Next" at bounding box center [1478, 15] width 24 height 24
click at [1473, 16] on button "Next" at bounding box center [1478, 15] width 24 height 24
click at [1288, 11] on icon "Previous" at bounding box center [1289, 15] width 7 height 12
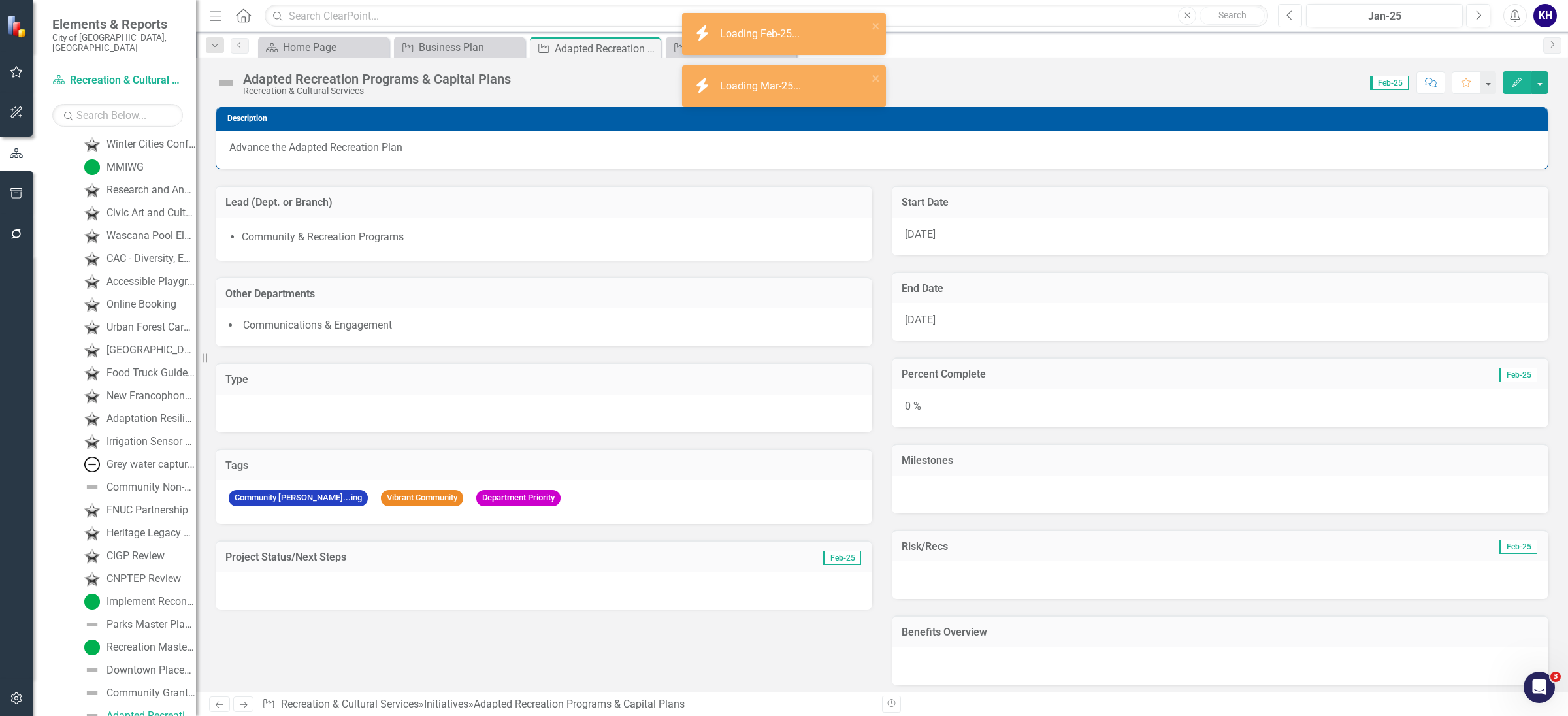
click at [1288, 11] on icon "Previous" at bounding box center [1289, 15] width 7 height 12
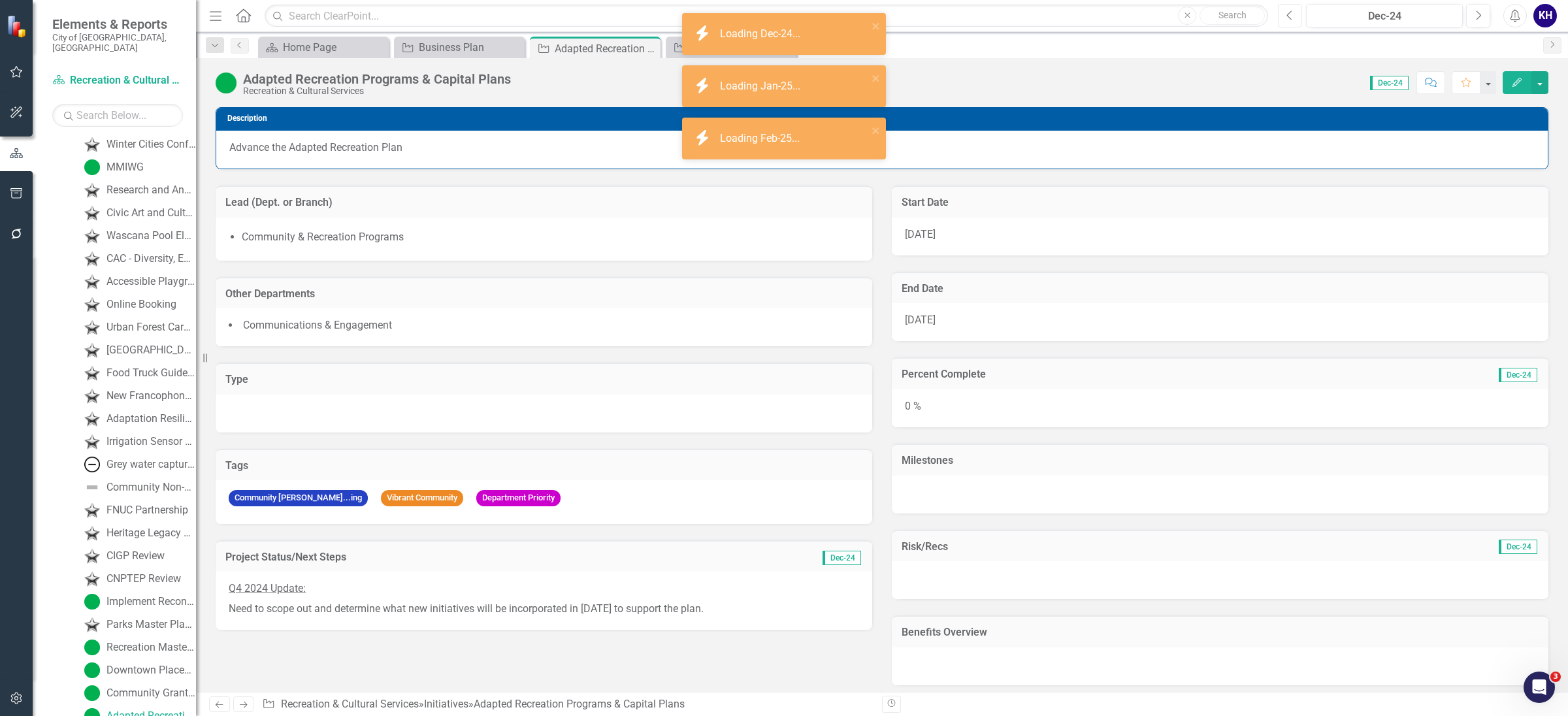
click at [1288, 11] on icon "Previous" at bounding box center [1289, 15] width 7 height 12
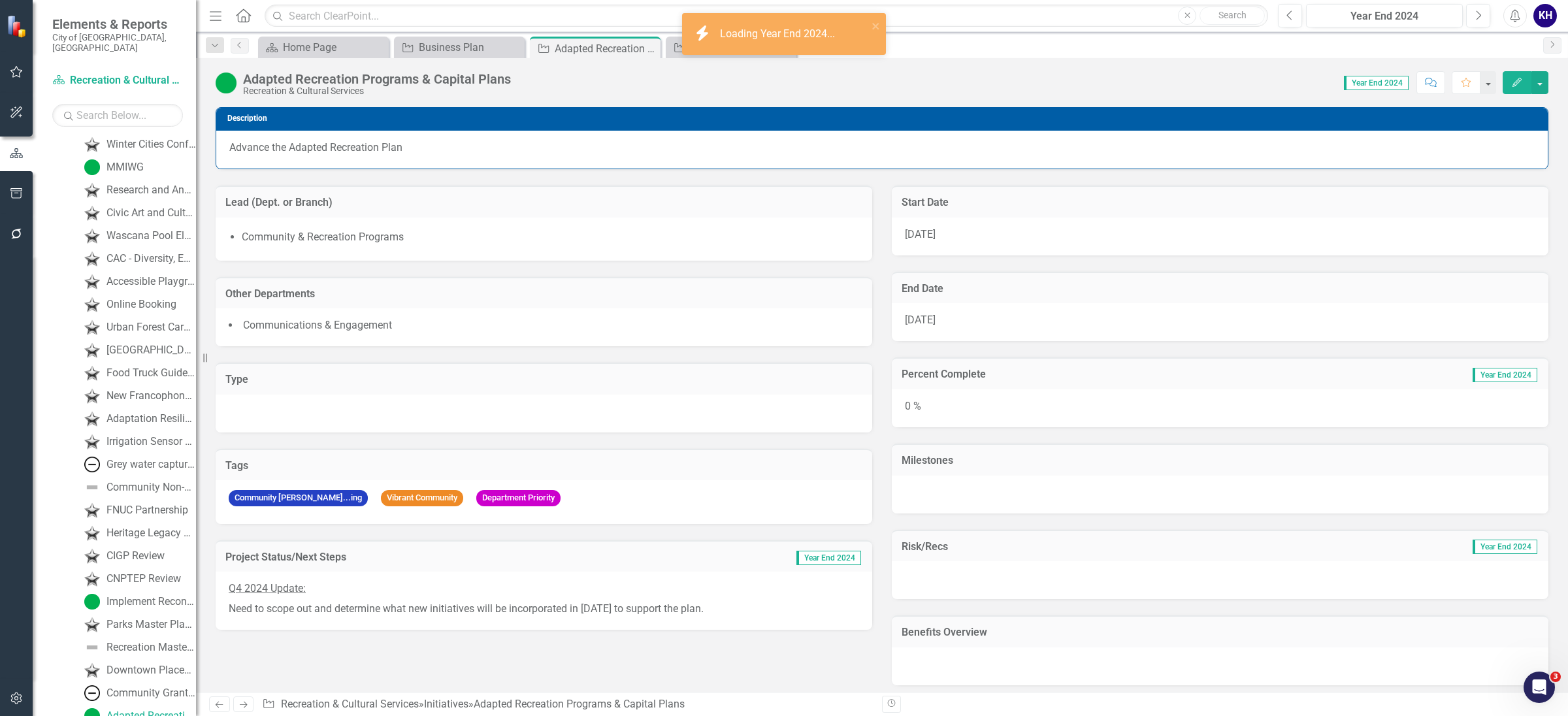
click at [1514, 87] on icon "Edit" at bounding box center [1516, 82] width 12 height 9
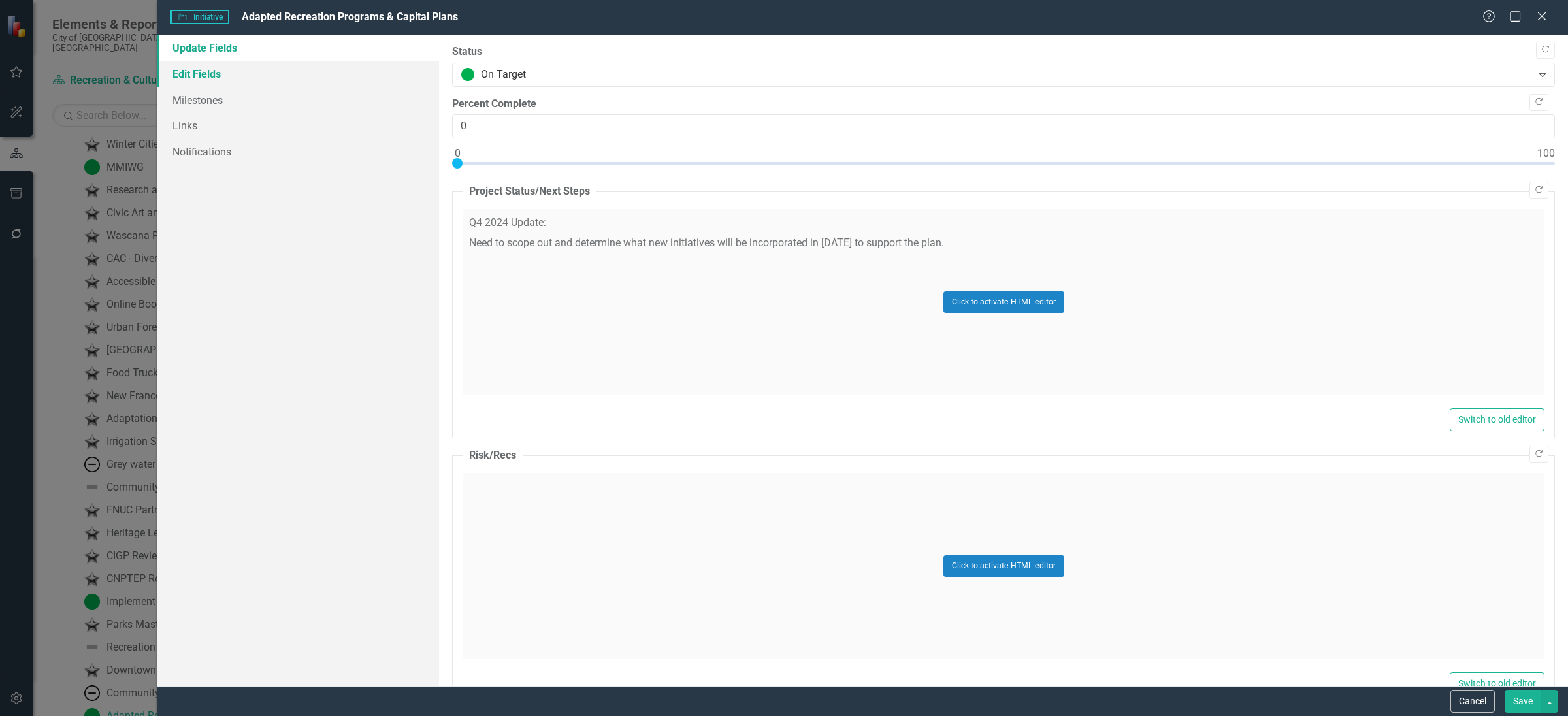
click at [289, 73] on link "Edit Fields" at bounding box center [298, 74] width 282 height 26
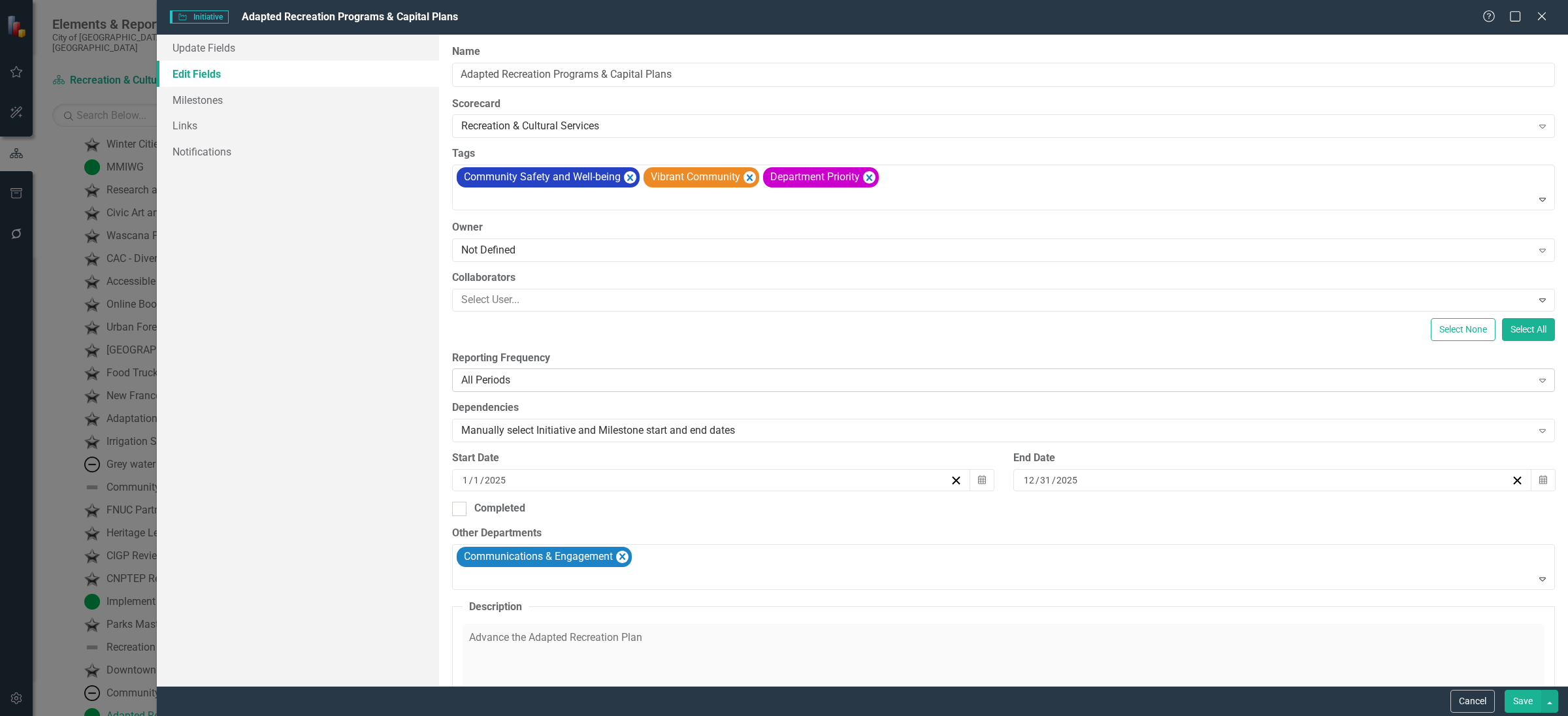
click at [644, 392] on div "All Periods Expand" at bounding box center [1004, 380] width 1103 height 24
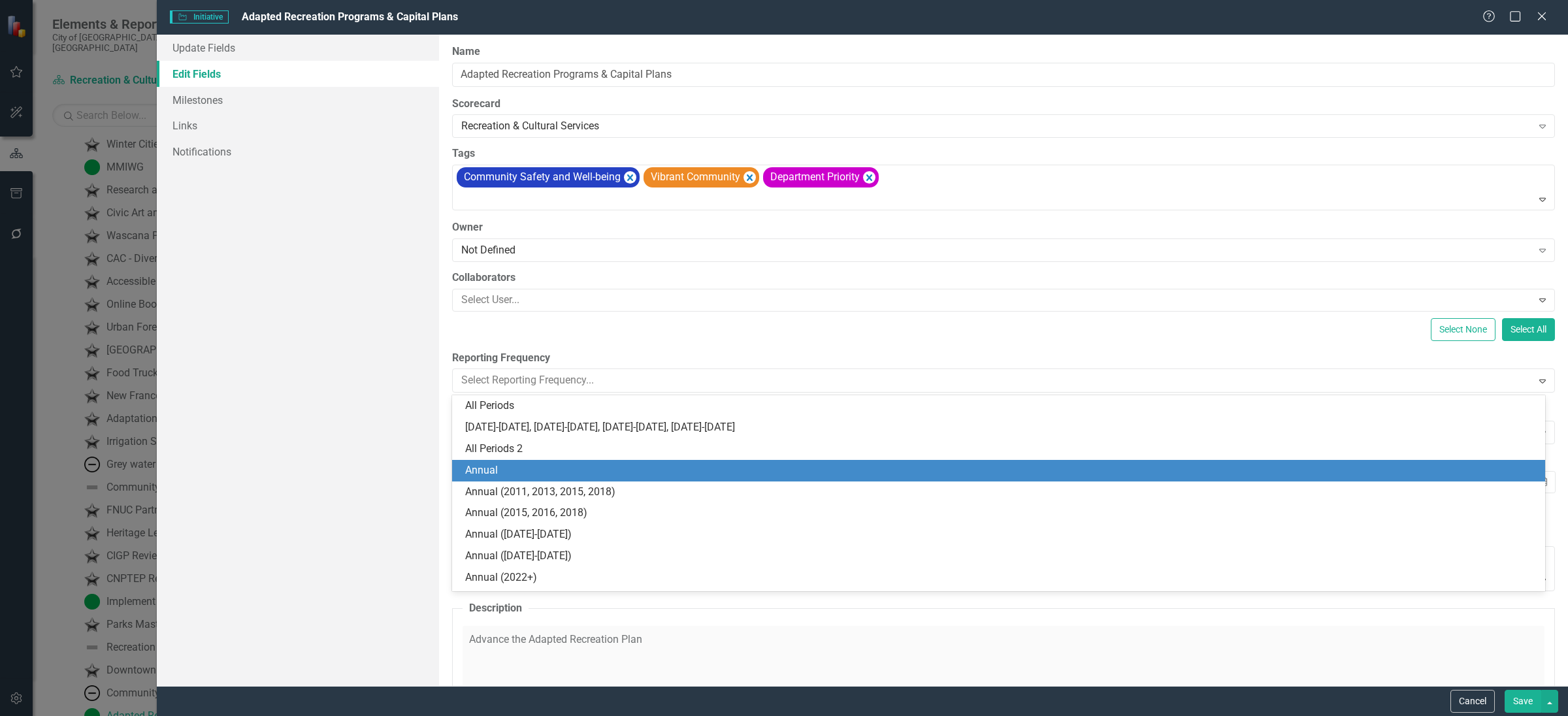
click at [618, 473] on div "Annual" at bounding box center [1002, 471] width 1073 height 15
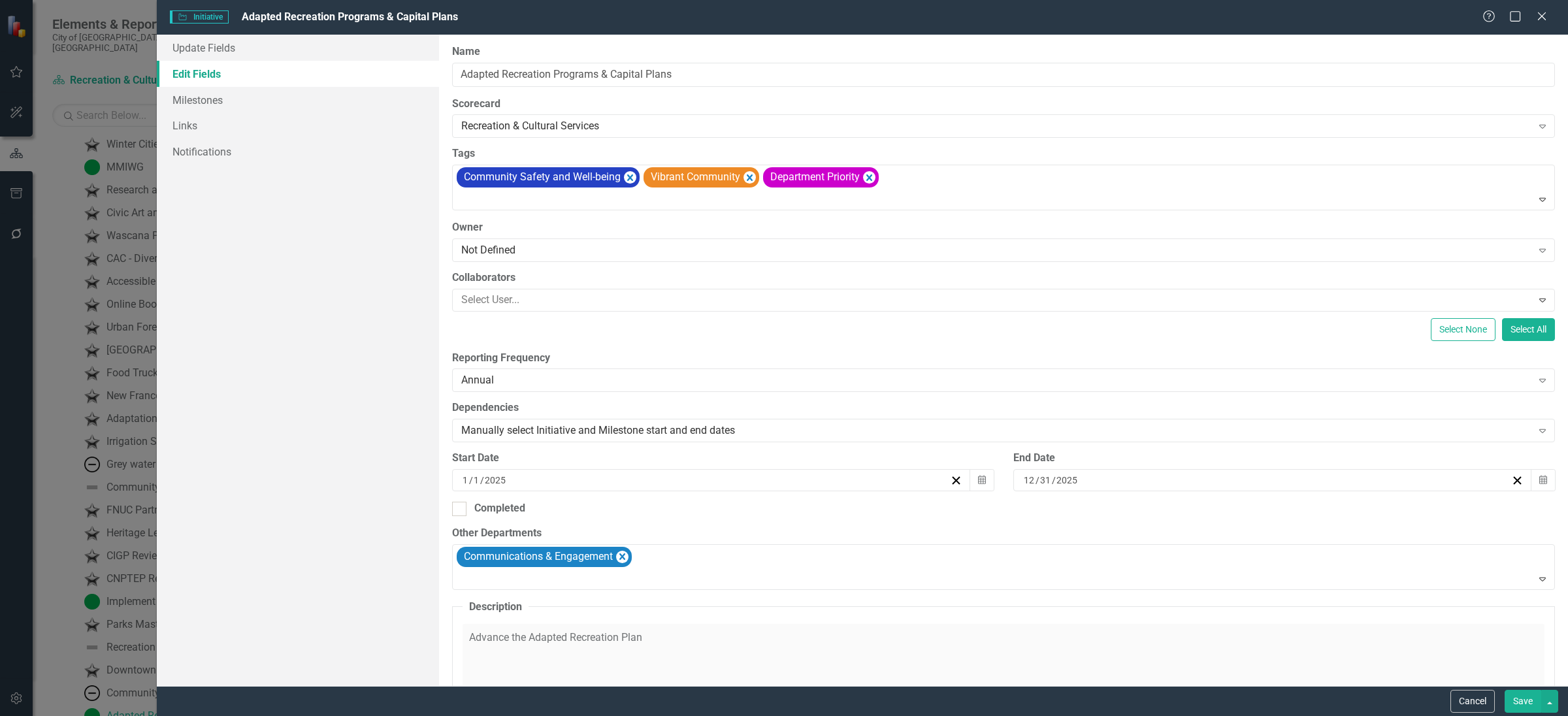
click at [1506, 691] on button "Save" at bounding box center [1523, 701] width 37 height 23
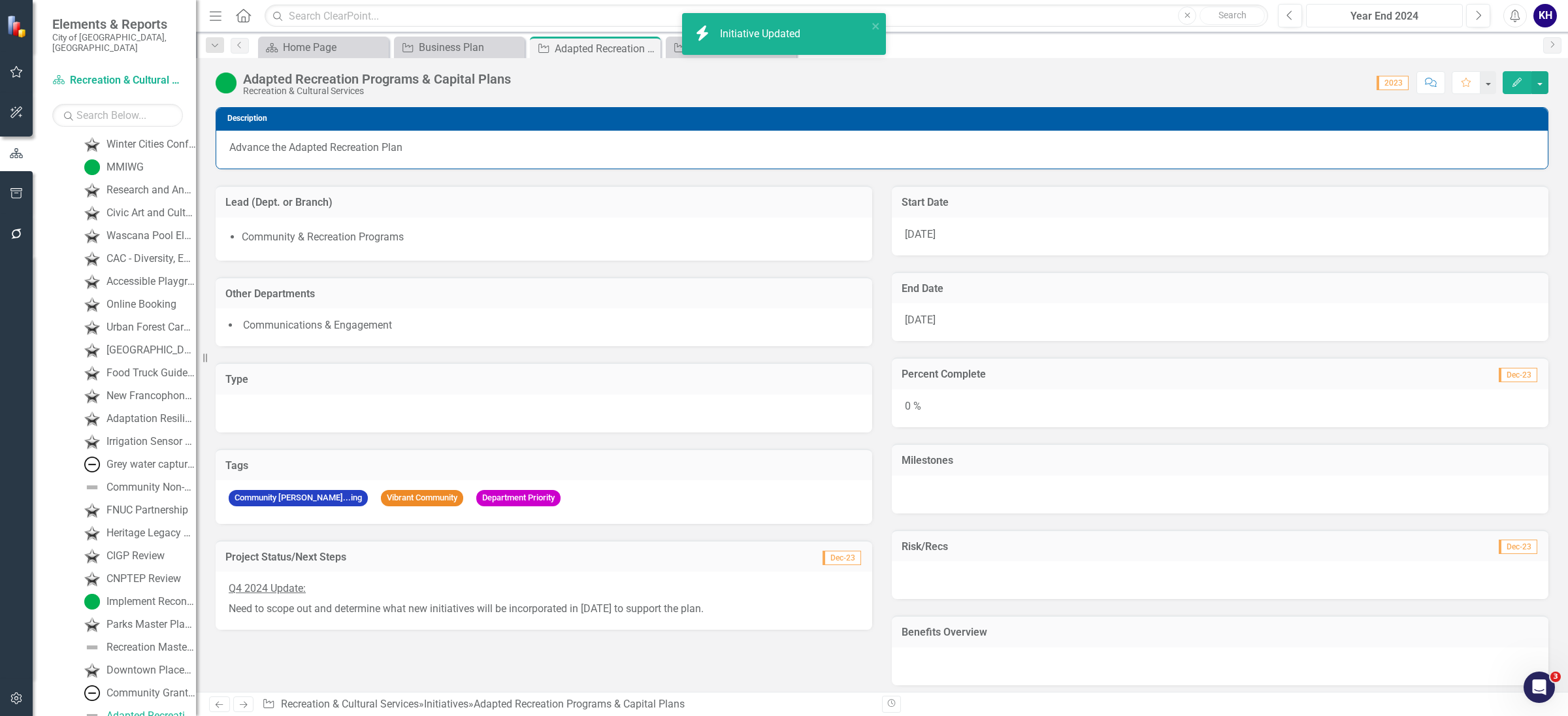
click at [1430, 19] on div "Year End 2024" at bounding box center [1385, 16] width 148 height 15
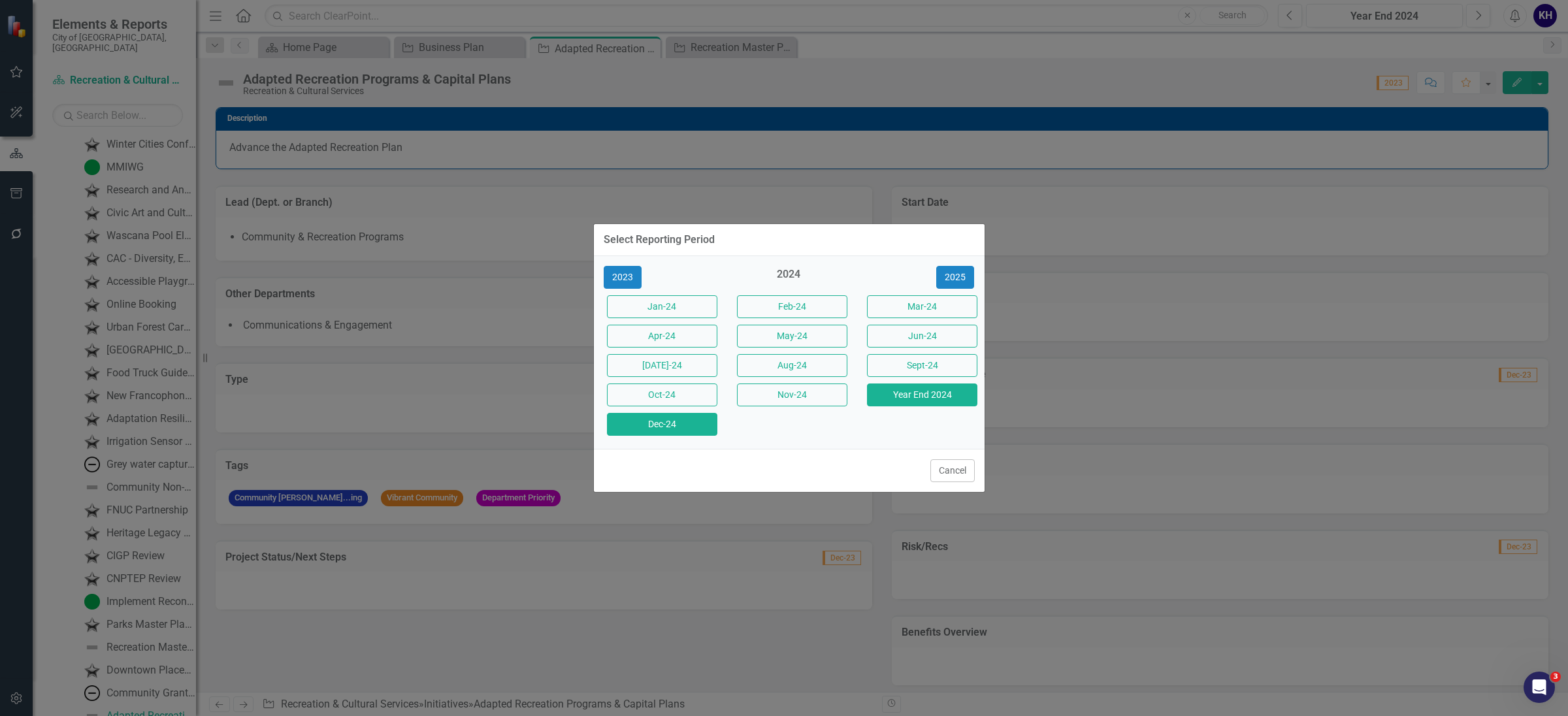
click at [705, 429] on button "Dec-24" at bounding box center [662, 425] width 111 height 23
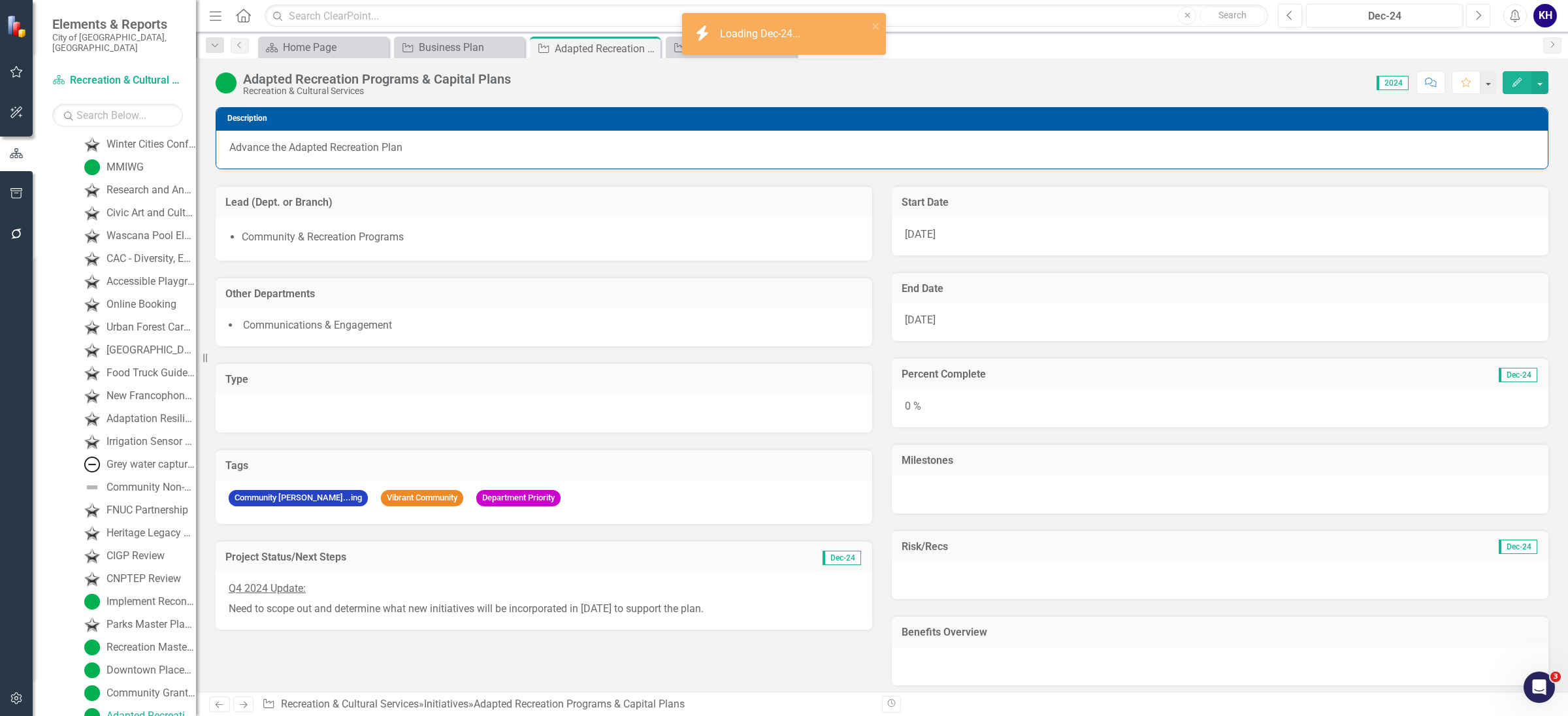
click at [1475, 19] on icon "Next" at bounding box center [1478, 15] width 7 height 12
click at [1336, 24] on div "Jan-25" at bounding box center [1385, 16] width 148 height 15
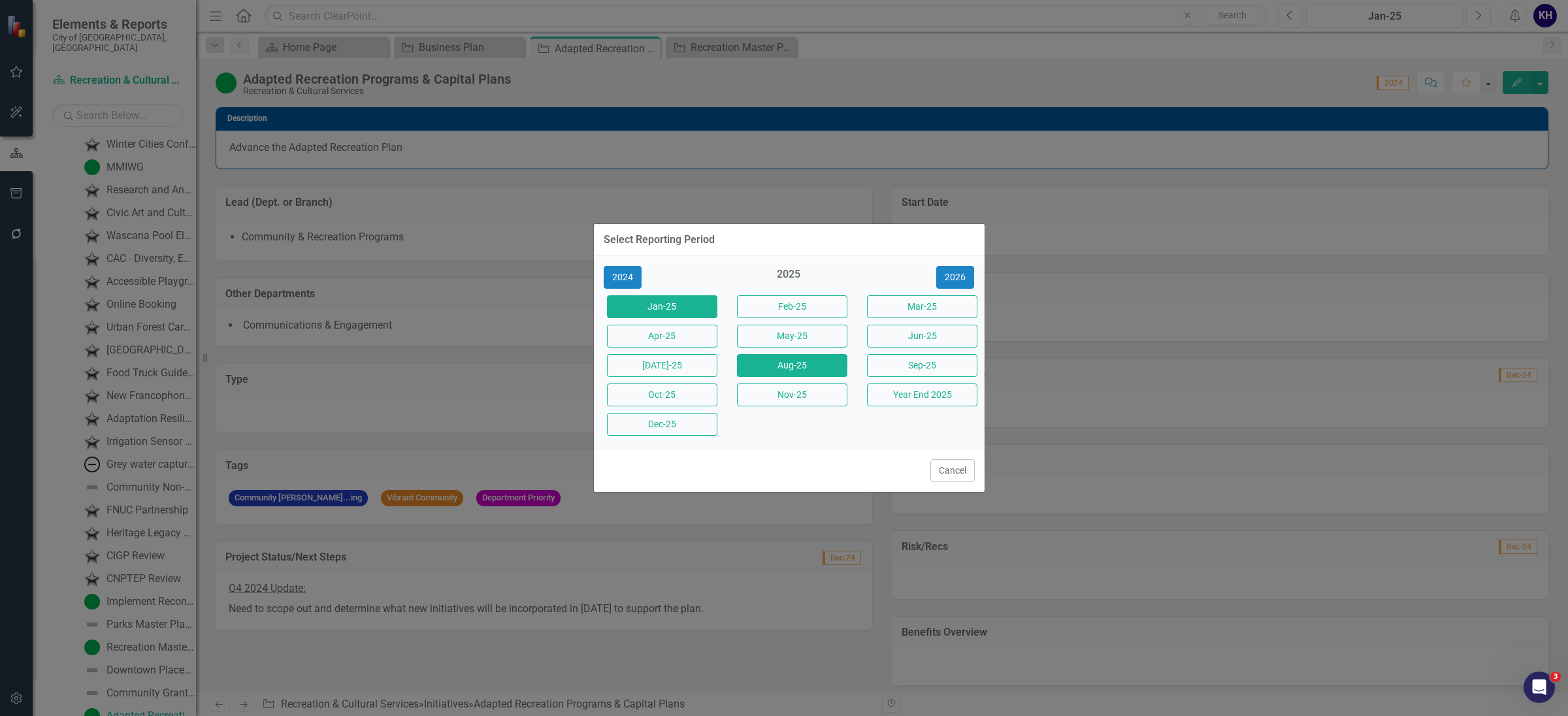
click at [838, 358] on button "Aug-25" at bounding box center [792, 365] width 111 height 23
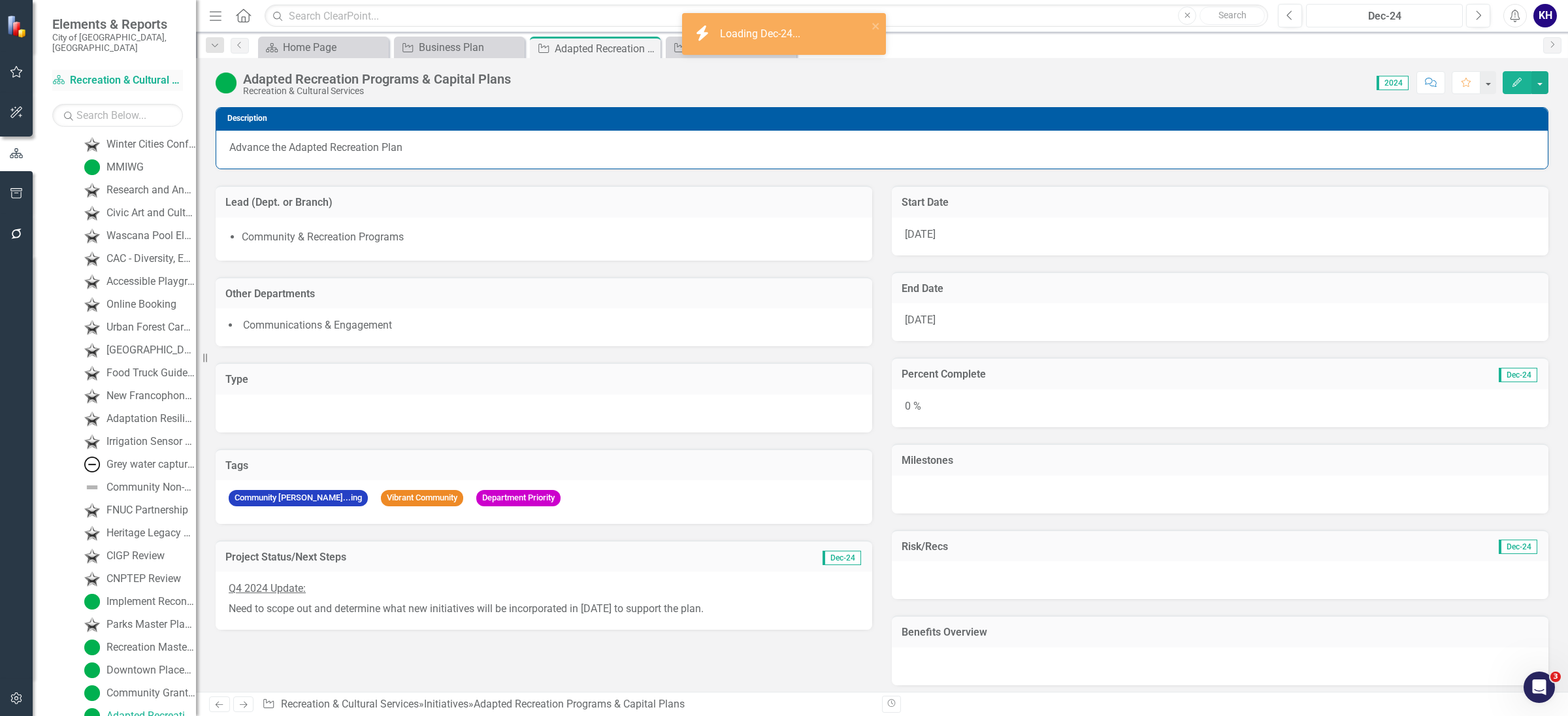
scroll to position [1073, 0]
click at [145, 70] on div "Scorecard Recreation & Cultural Services" at bounding box center [118, 81] width 131 height 22
click at [172, 73] on link "Scorecard Recreation & Cultural Services" at bounding box center [118, 81] width 131 height 15
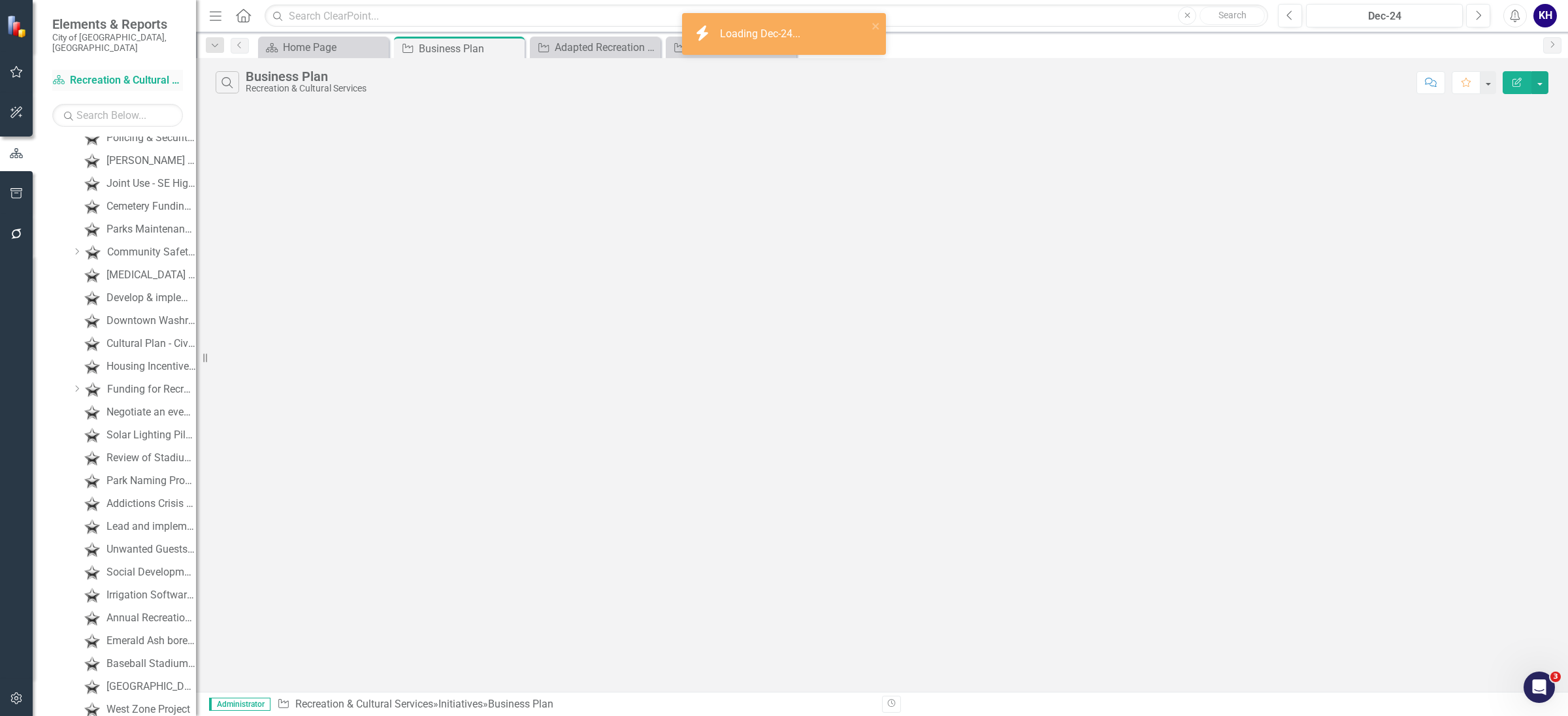
click at [172, 73] on link "Scorecard Recreation & Cultural Services" at bounding box center [118, 81] width 131 height 15
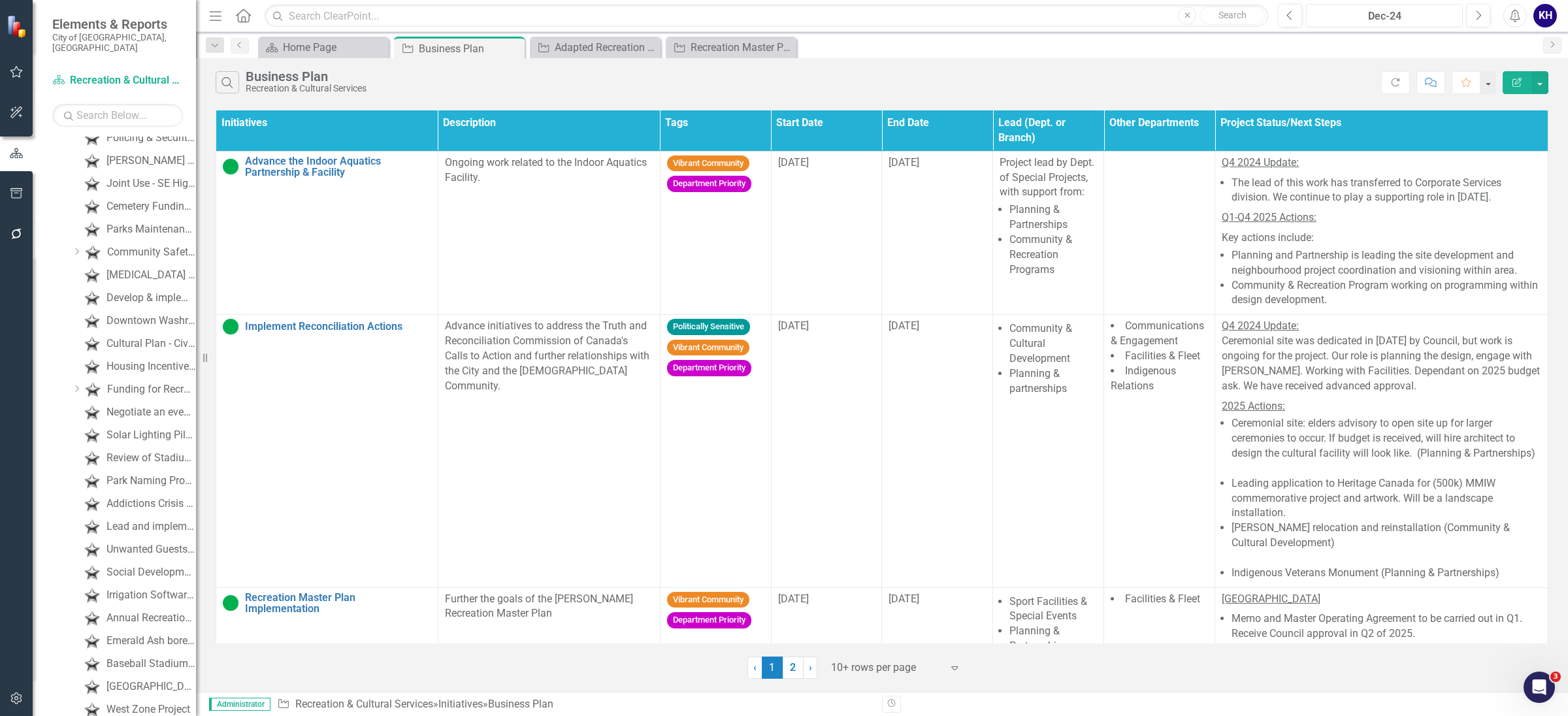
click at [1341, 24] on button "Dec-24" at bounding box center [1385, 15] width 157 height 24
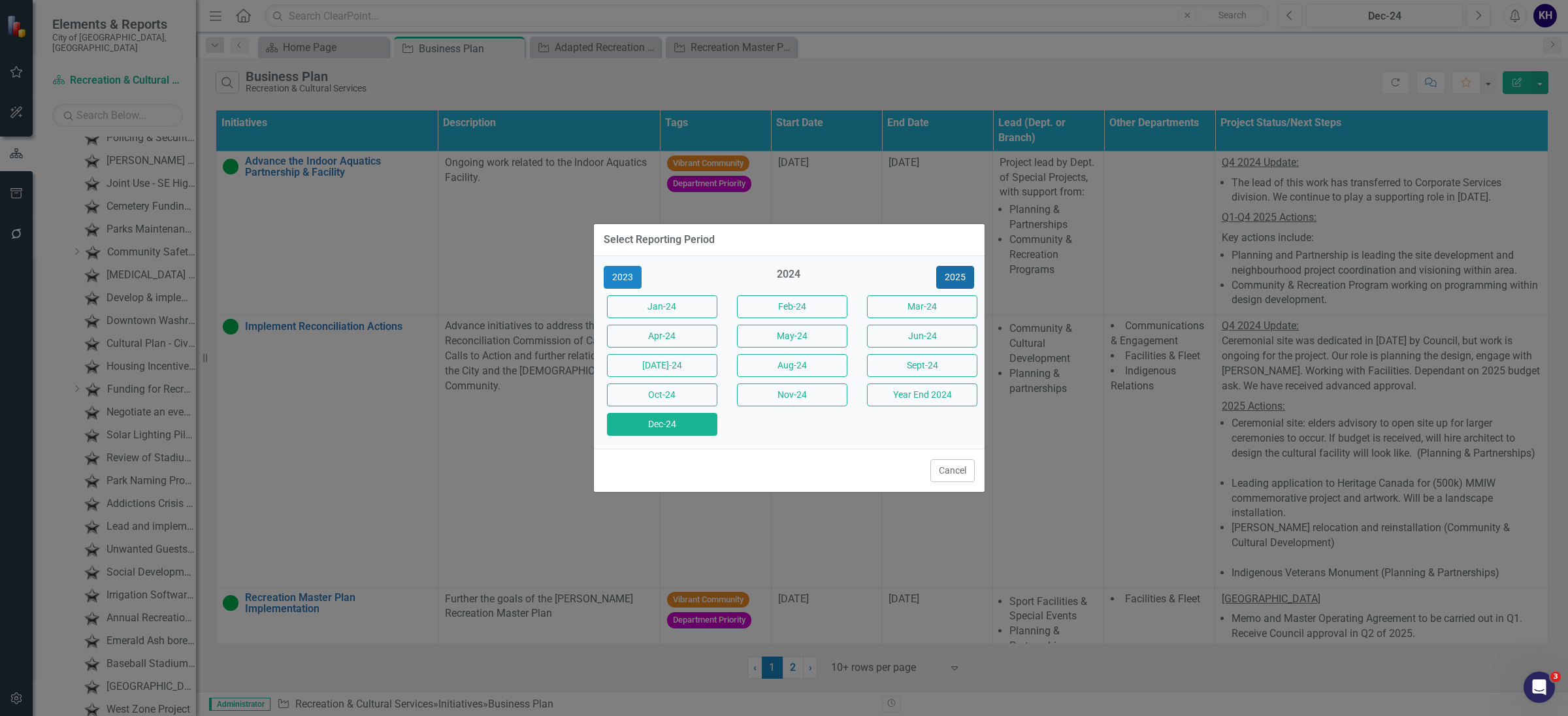
click at [956, 266] on button "2025" at bounding box center [955, 278] width 38 height 23
click at [709, 387] on button "Oct-25" at bounding box center [662, 395] width 111 height 23
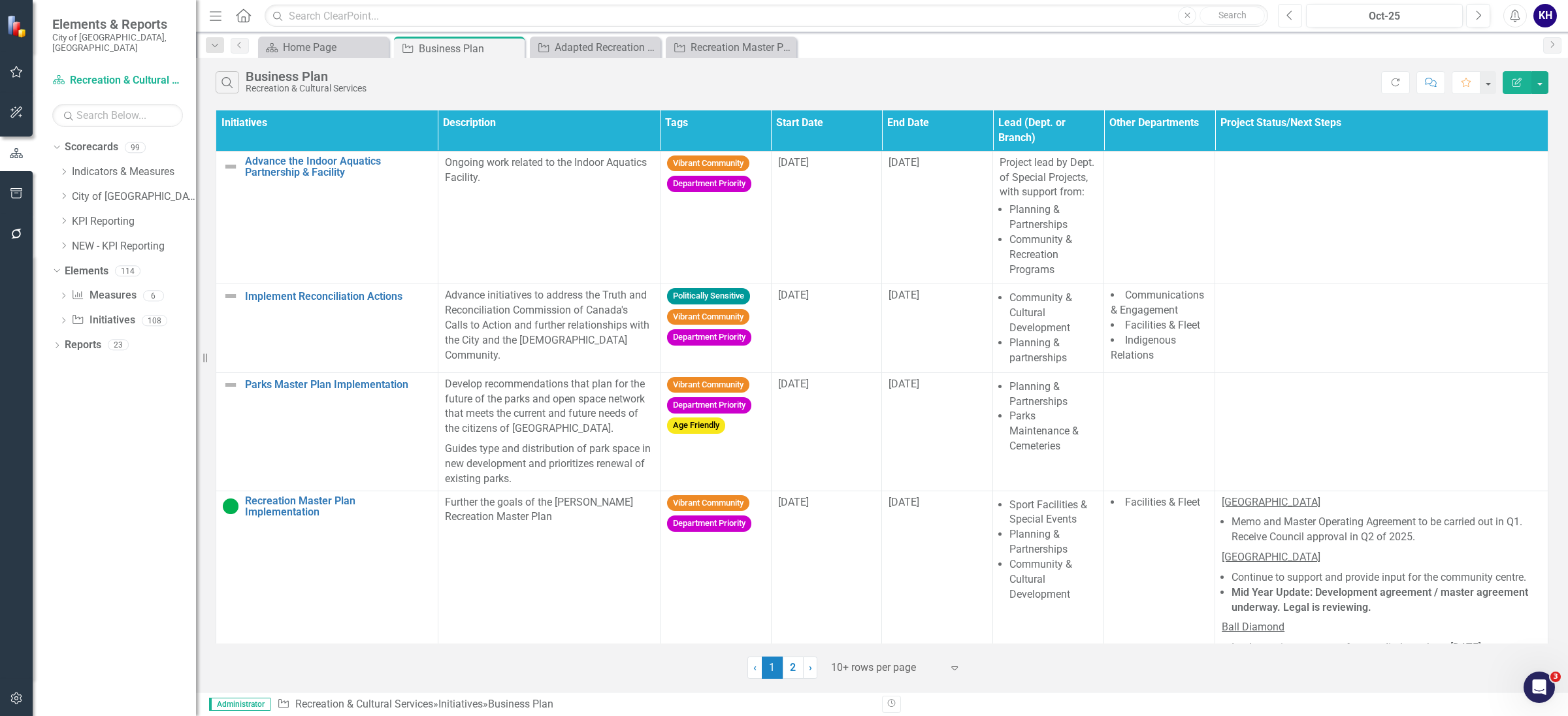
click at [1279, 14] on button "Previous" at bounding box center [1289, 15] width 24 height 24
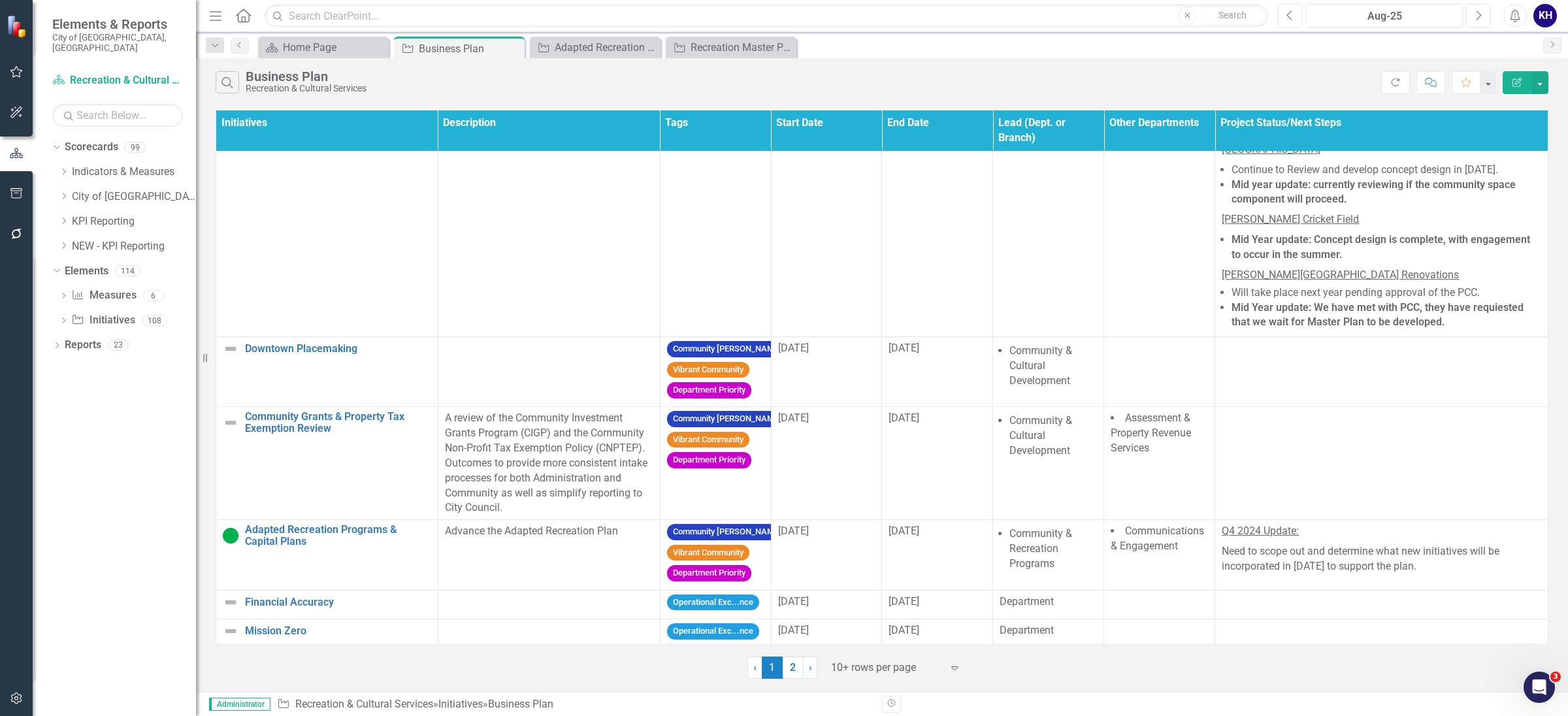
scroll to position [721, 0]
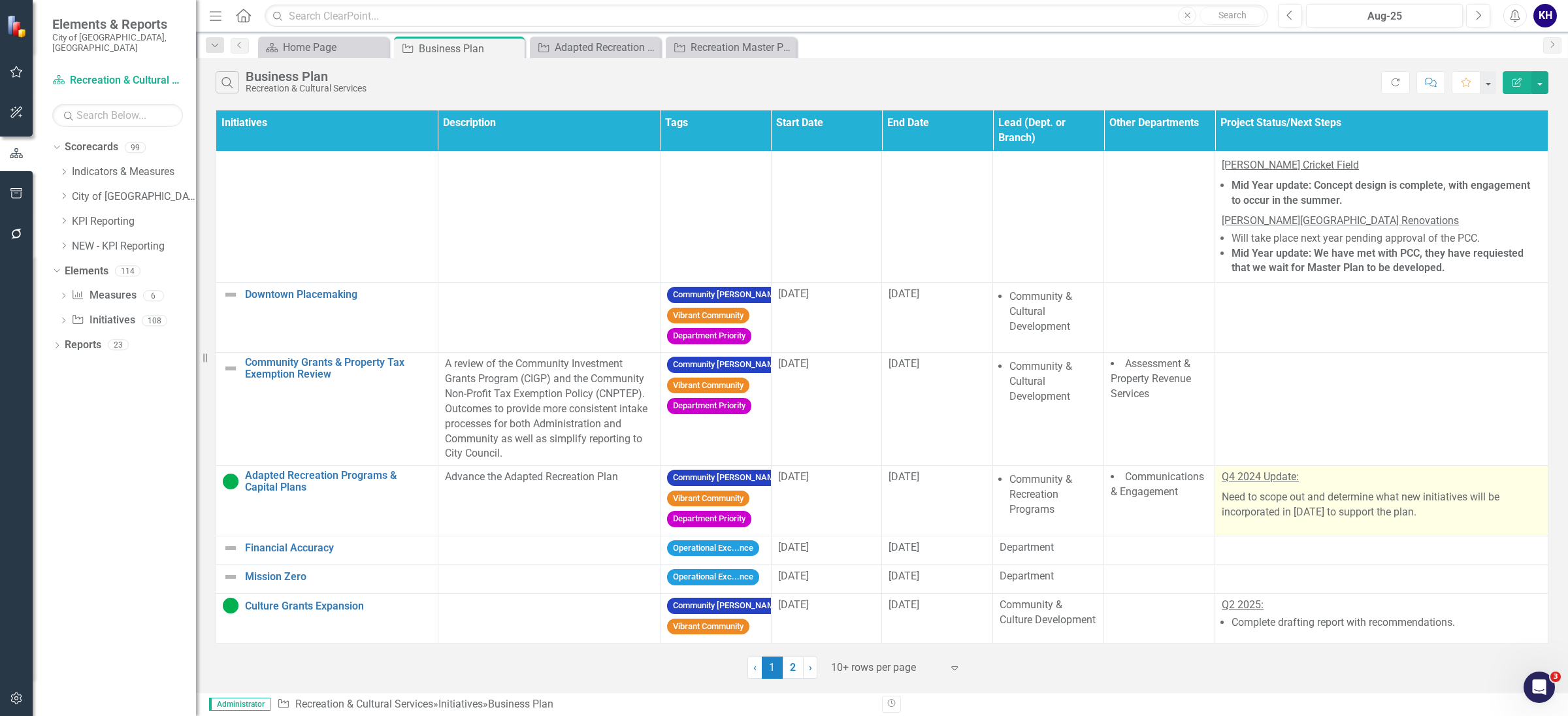
click at [1349, 509] on td "Q4 2024 Update: Need to scope out and determine what new initiatives will be in…" at bounding box center [1382, 501] width 333 height 70
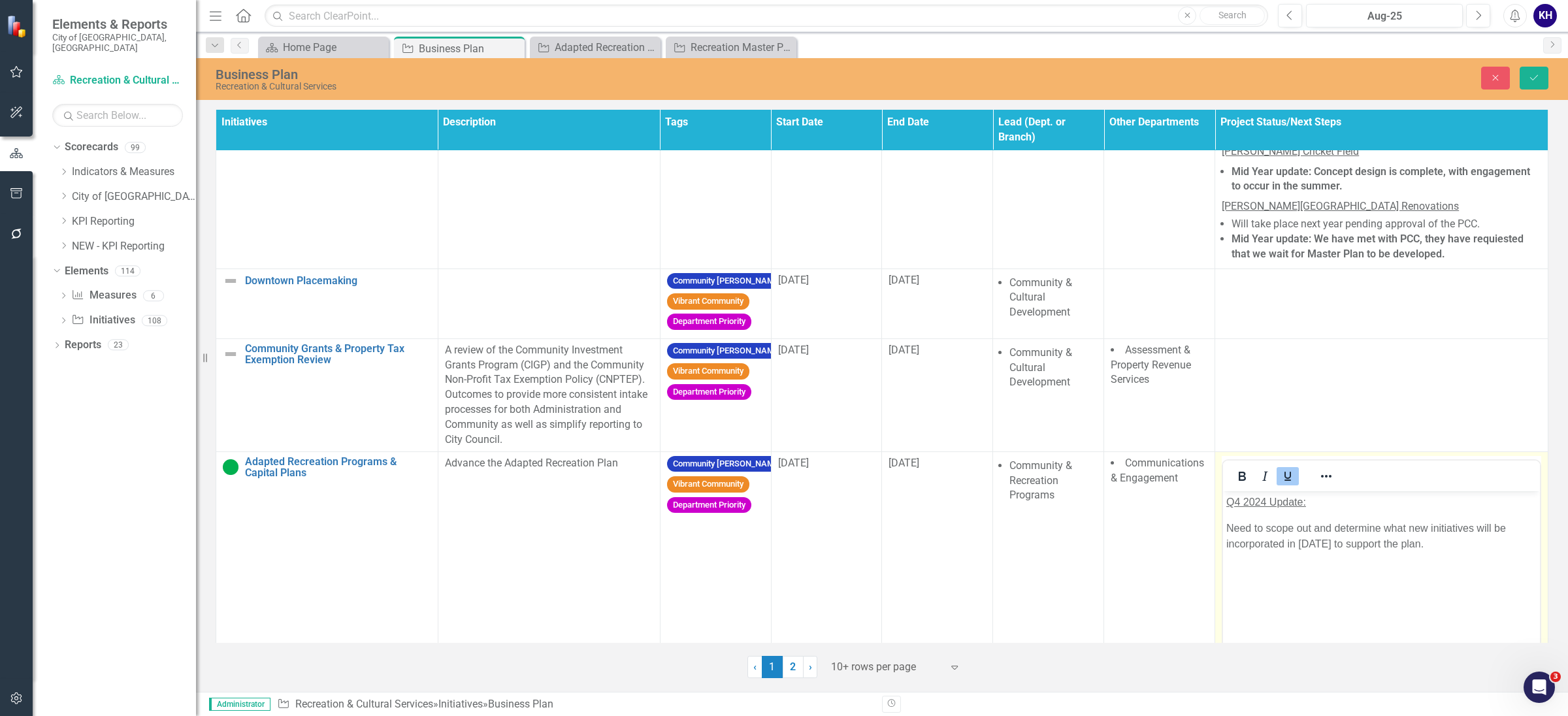
scroll to position [0, 0]
click at [1402, 552] on body "Q4 2024 Update: Need to scope out and determine what new initiatives will be in…" at bounding box center [1382, 588] width 317 height 196
click at [1450, 550] on p "Need to scope out and determine what new initiatives will be incorporated in [D…" at bounding box center [1381, 535] width 310 height 32
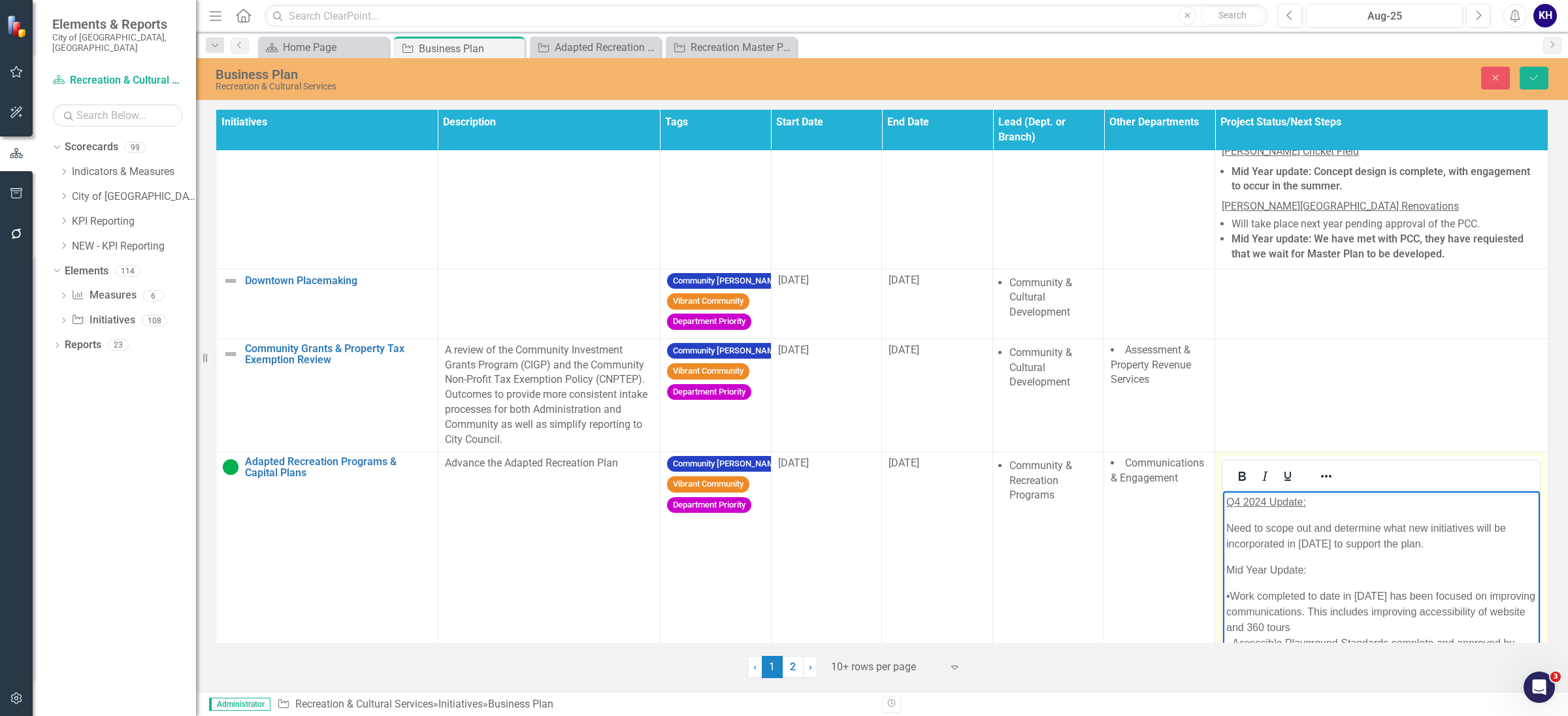
scroll to position [884, 0]
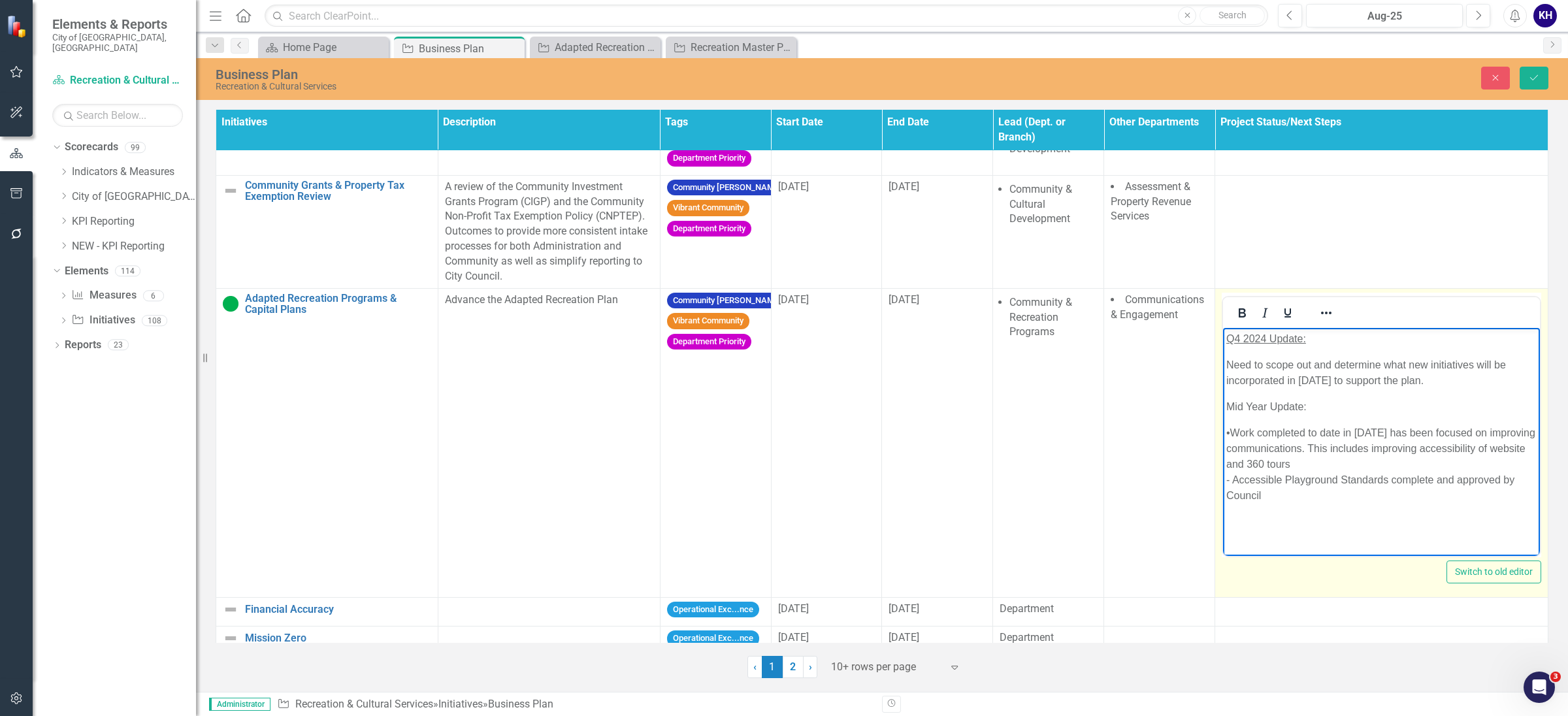
click at [1366, 469] on p "•Work completed to date in [DATE] has been focused on improving communications.…" at bounding box center [1381, 464] width 310 height 78
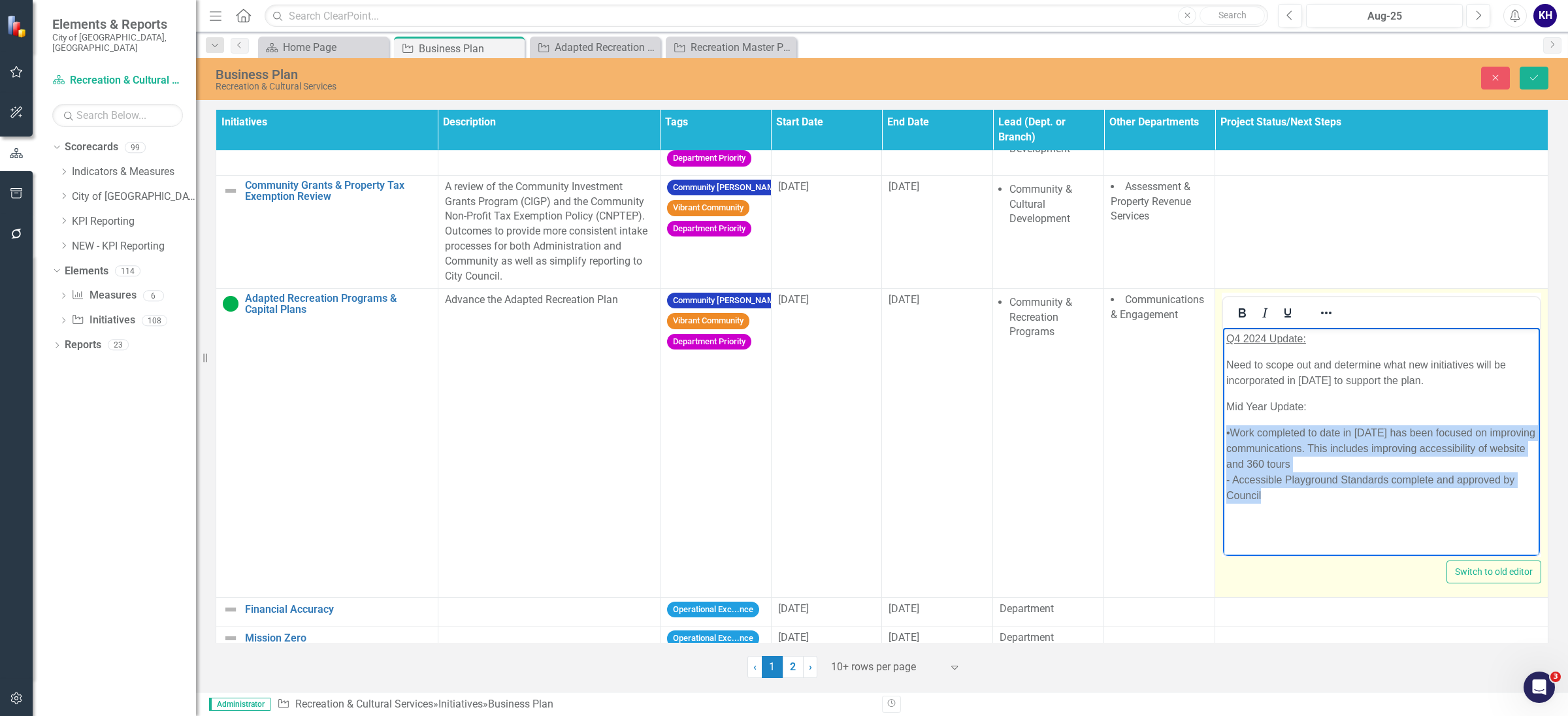
drag, startPoint x: 1315, startPoint y: 503, endPoint x: 1238, endPoint y: 341, distance: 179.4
click at [1223, 431] on html "Q4 2024 Update: Need to scope out and determine what new initiatives will be in…" at bounding box center [1382, 425] width 317 height 196
click at [1323, 305] on button "Reveal or hide additional toolbar items" at bounding box center [1326, 313] width 22 height 18
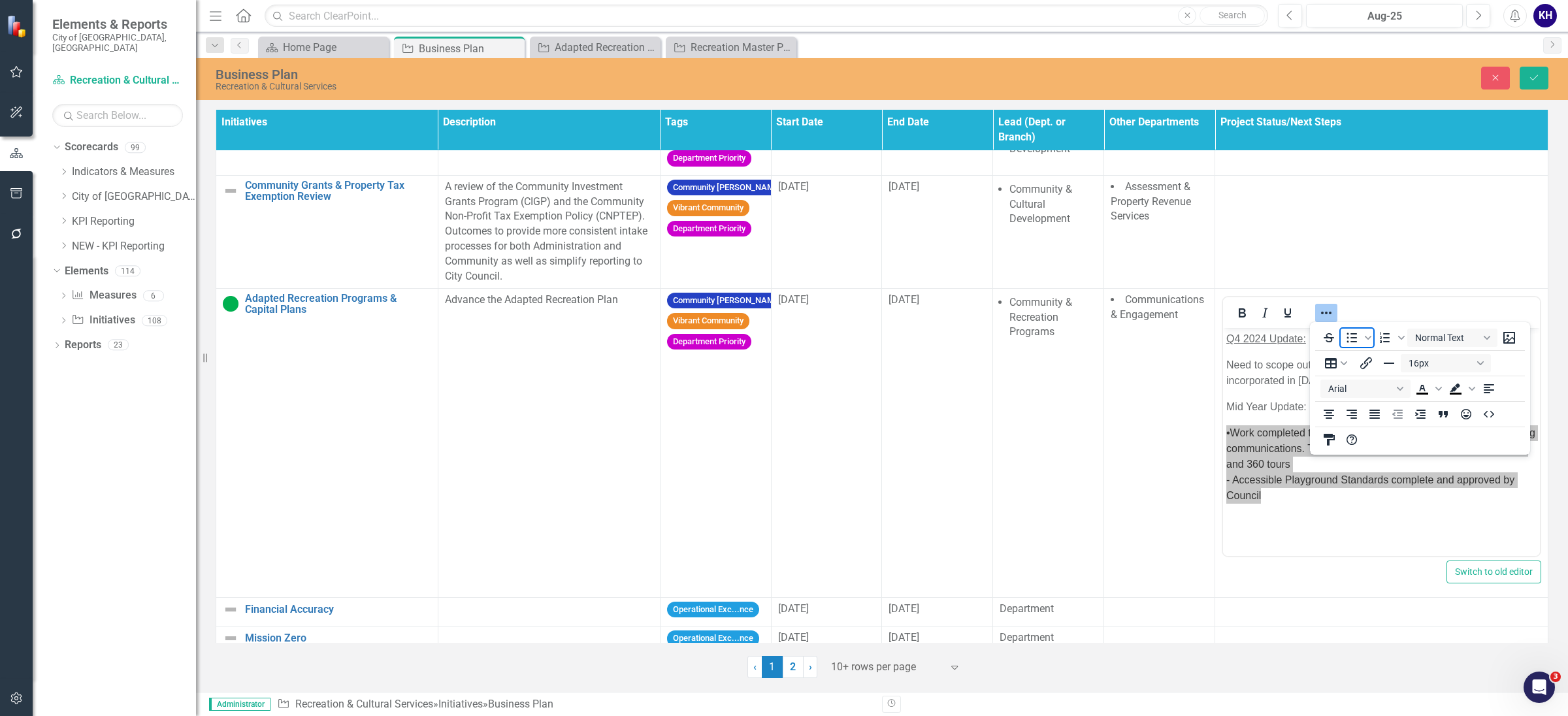
click at [1349, 341] on icon "Bullet list" at bounding box center [1352, 338] width 15 height 15
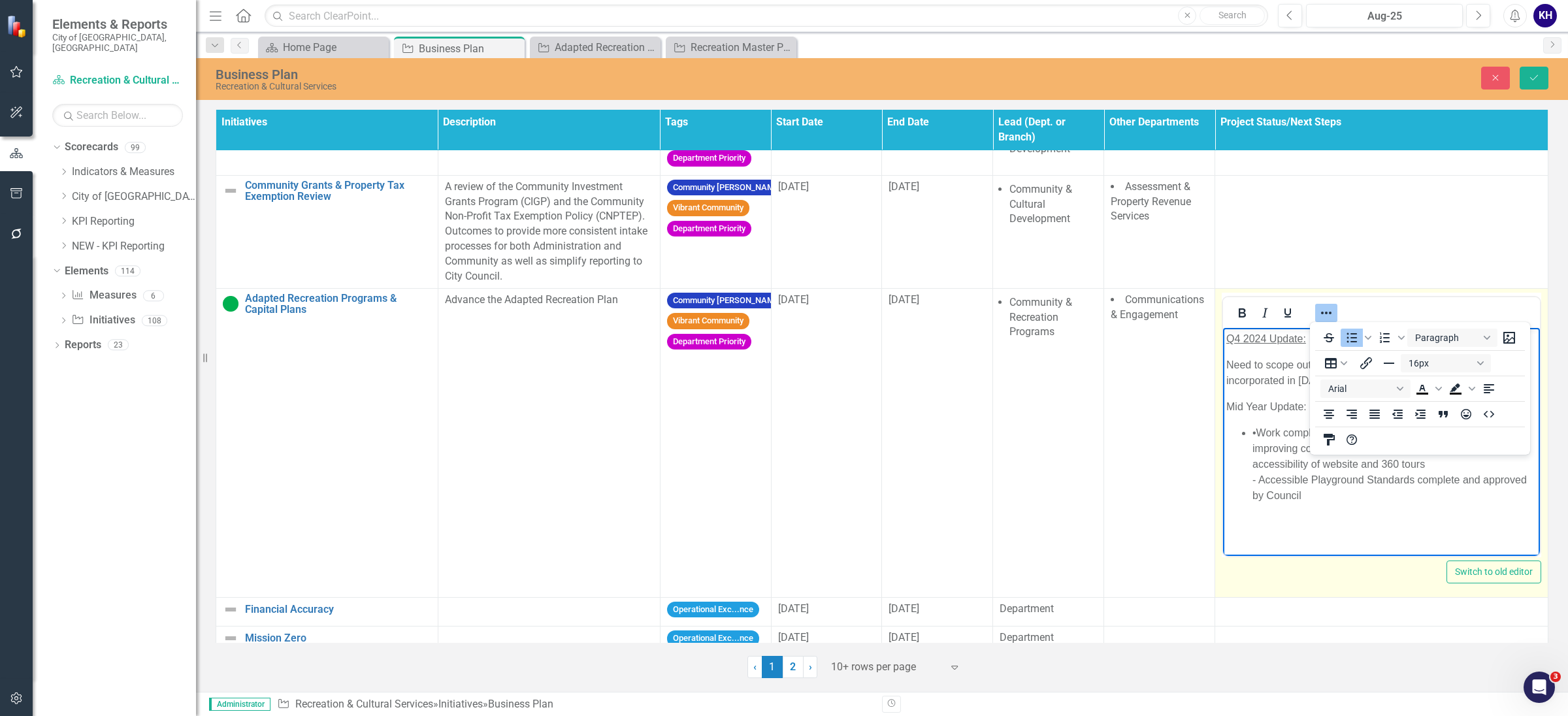
click at [1258, 483] on li "•Work completed to date in [DATE] has been focused on improving communications.…" at bounding box center [1394, 464] width 284 height 78
click at [1273, 375] on p "Need to scope out and determine what new initiatives will be incorporated in [D…" at bounding box center [1381, 372] width 310 height 32
drag, startPoint x: 1313, startPoint y: 409, endPoint x: 1180, endPoint y: 397, distance: 133.5
click at [1223, 397] on html "Q4 2024 Update: Need to scope out and determine what new initiatives will be in…" at bounding box center [1382, 425] width 317 height 196
click at [1234, 318] on icon "Bold" at bounding box center [1242, 313] width 15 height 15
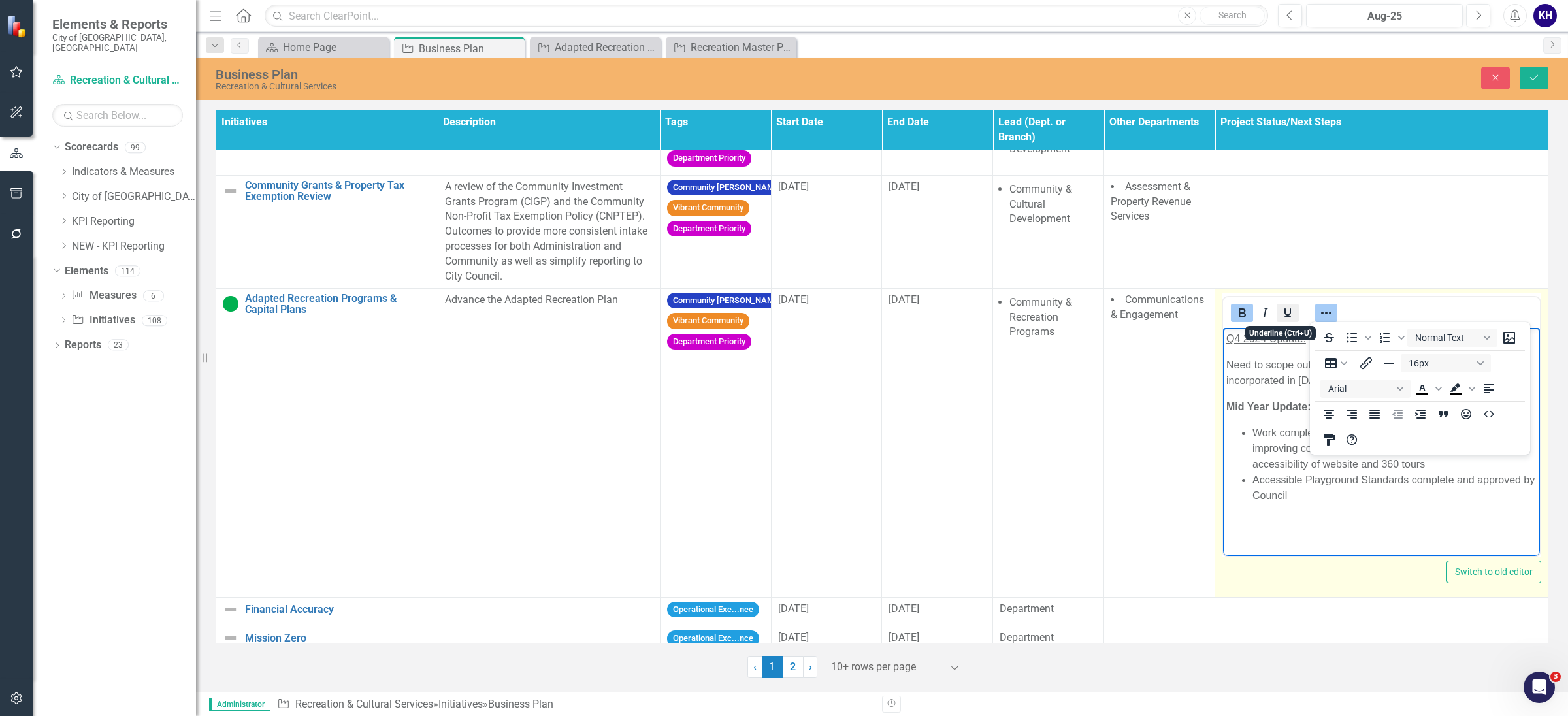
click at [1285, 312] on icon "Underline" at bounding box center [1288, 313] width 6 height 9
click at [1317, 485] on li "Accessible Playground Standards complete and approved by Council" at bounding box center [1394, 487] width 284 height 32
click at [1329, 311] on button "Reveal or hide additional toolbar items" at bounding box center [1326, 313] width 22 height 18
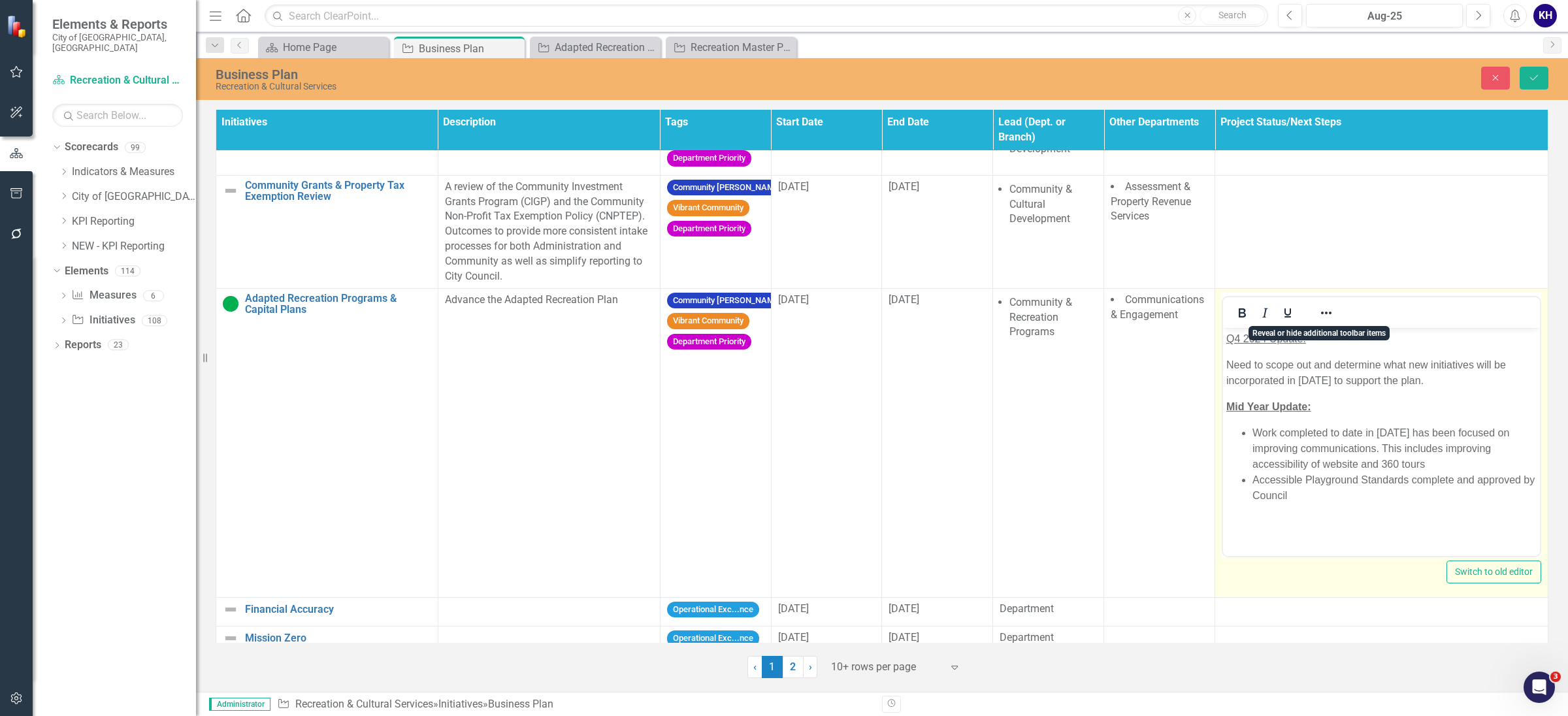
click at [1390, 495] on li "Accessible Playground Standards complete and approved by Council" at bounding box center [1394, 487] width 284 height 32
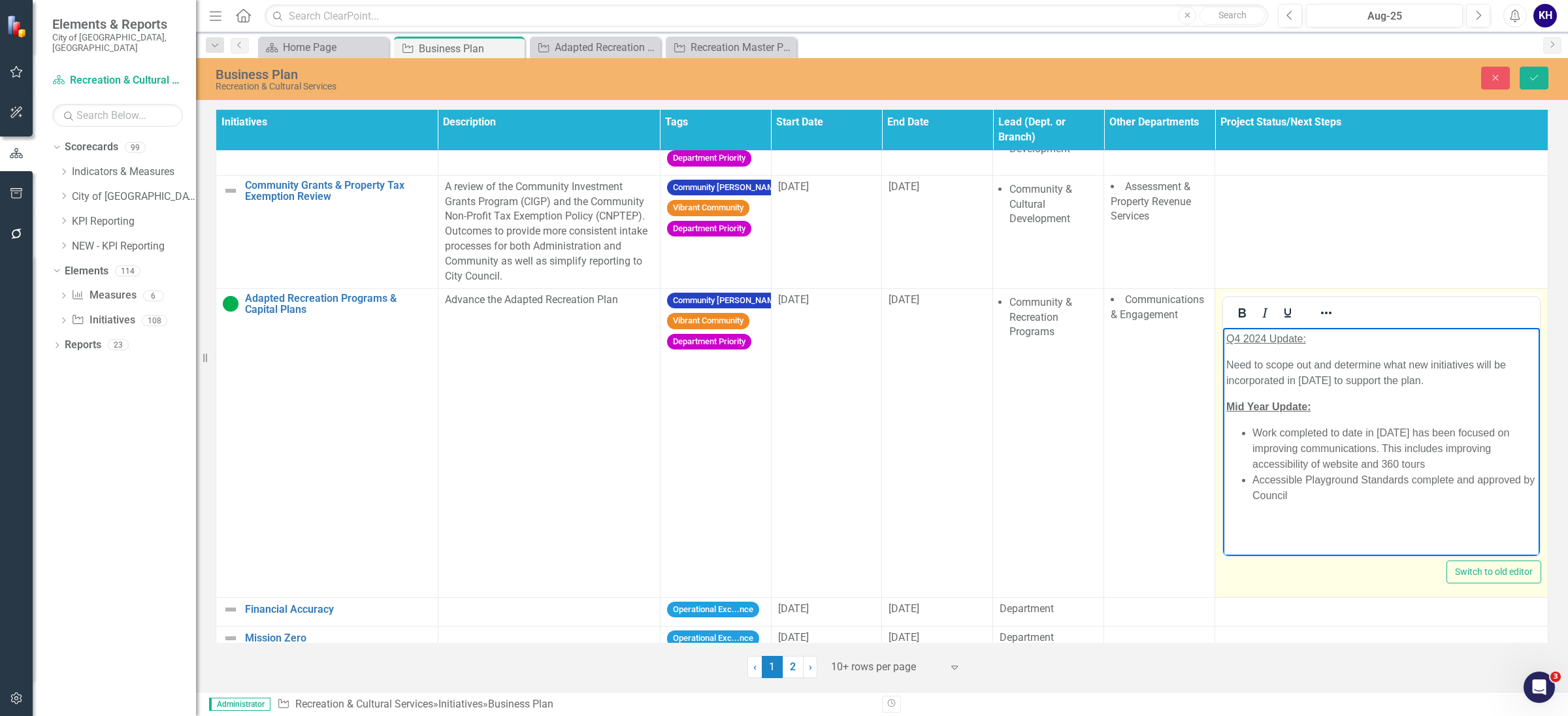
click at [1449, 456] on li "Work completed to date in [DATE] has been focused on improving communications. …" at bounding box center [1394, 448] width 284 height 47
click at [1364, 501] on li "Accessible Playground Standards complete and approved by Council" at bounding box center [1394, 487] width 284 height 32
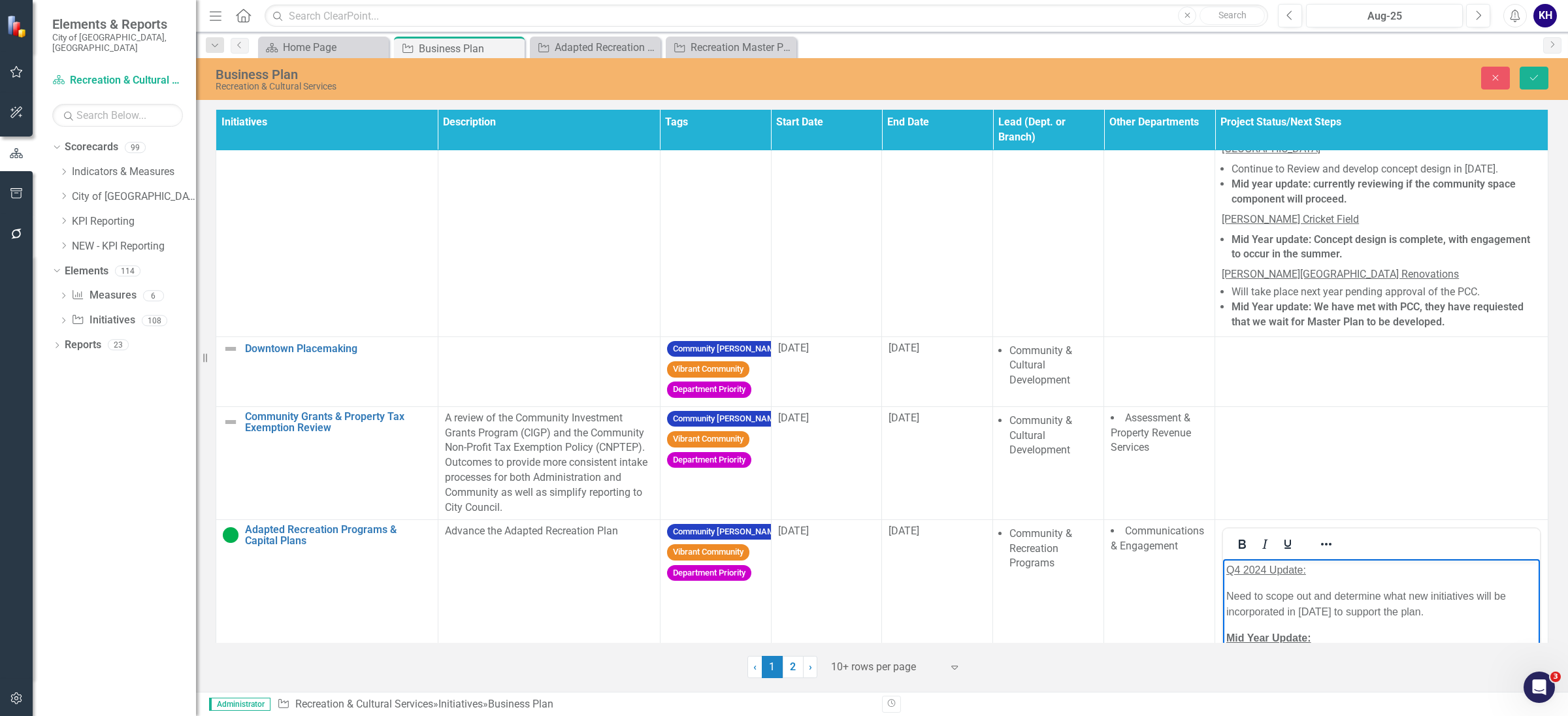
scroll to position [962, 0]
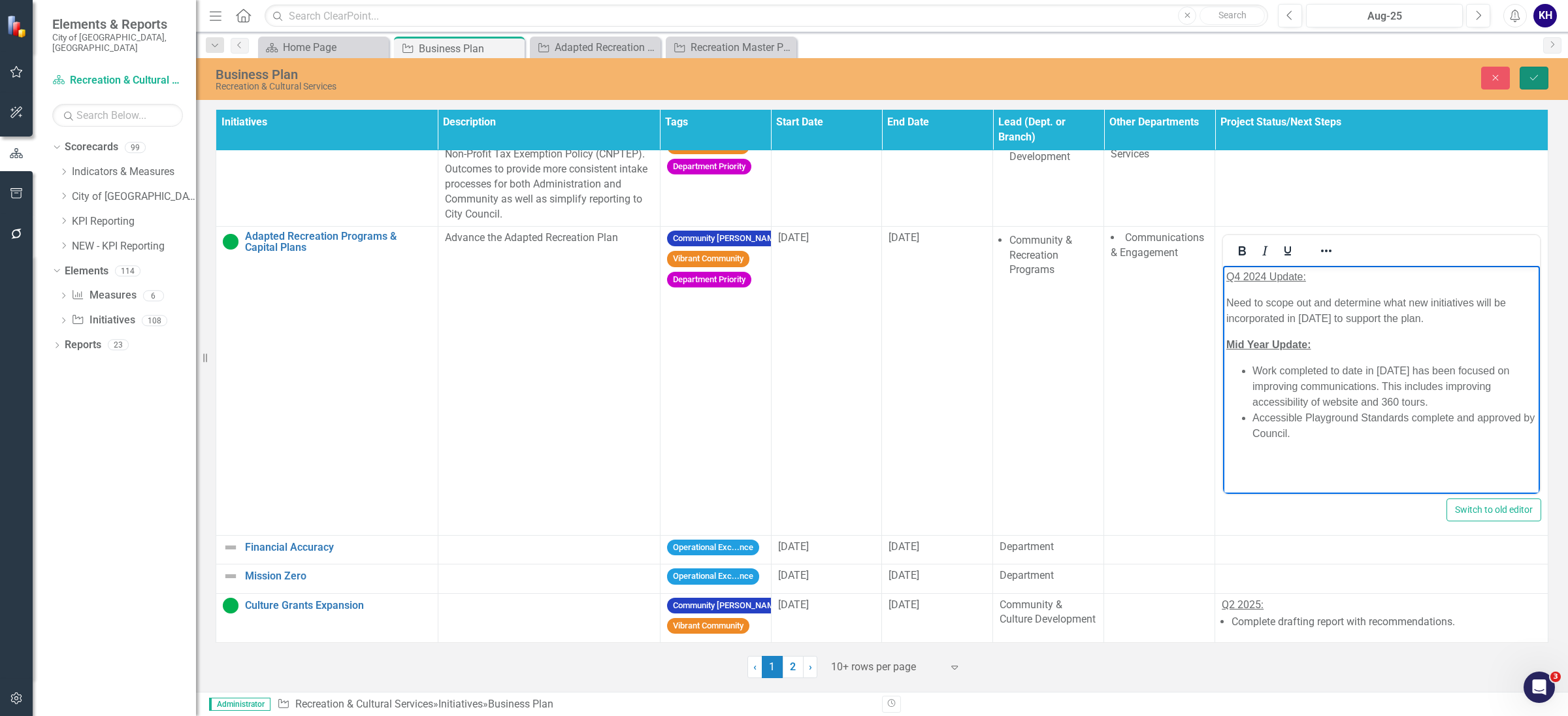
click at [1524, 69] on button "Save" at bounding box center [1534, 78] width 28 height 23
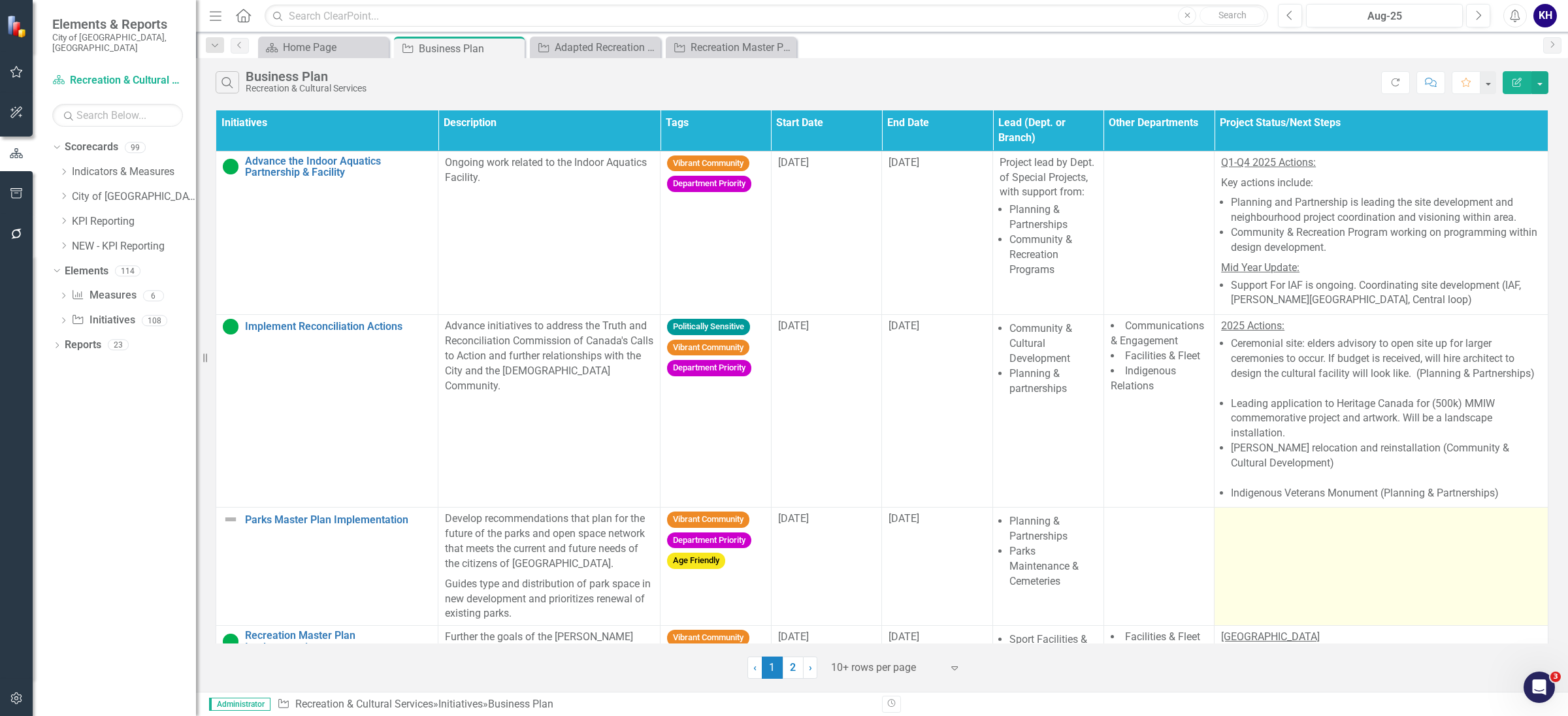
scroll to position [801, 0]
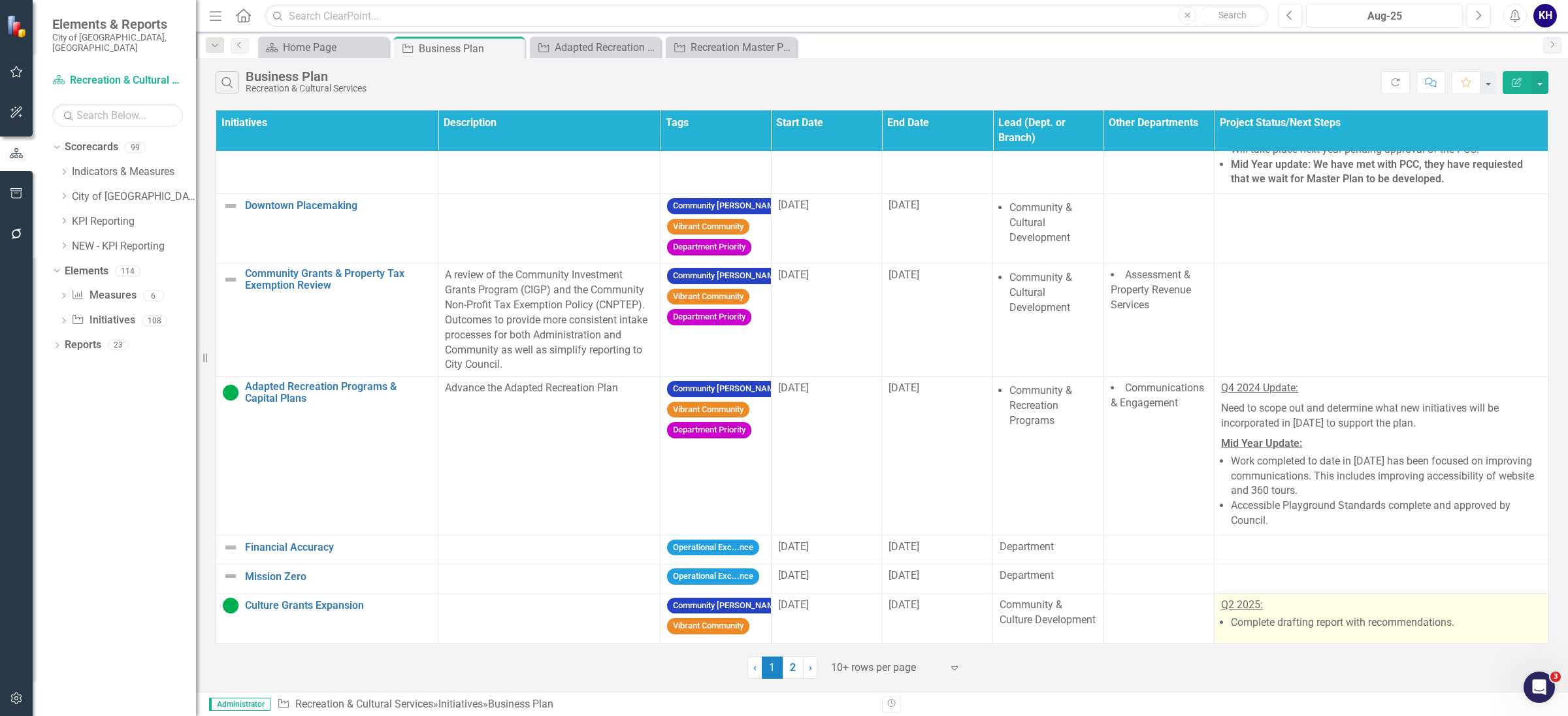
click at [1277, 598] on p "Q2 2025:" at bounding box center [1381, 605] width 320 height 15
click at [1275, 601] on p "Q2 2025:" at bounding box center [1381, 605] width 320 height 15
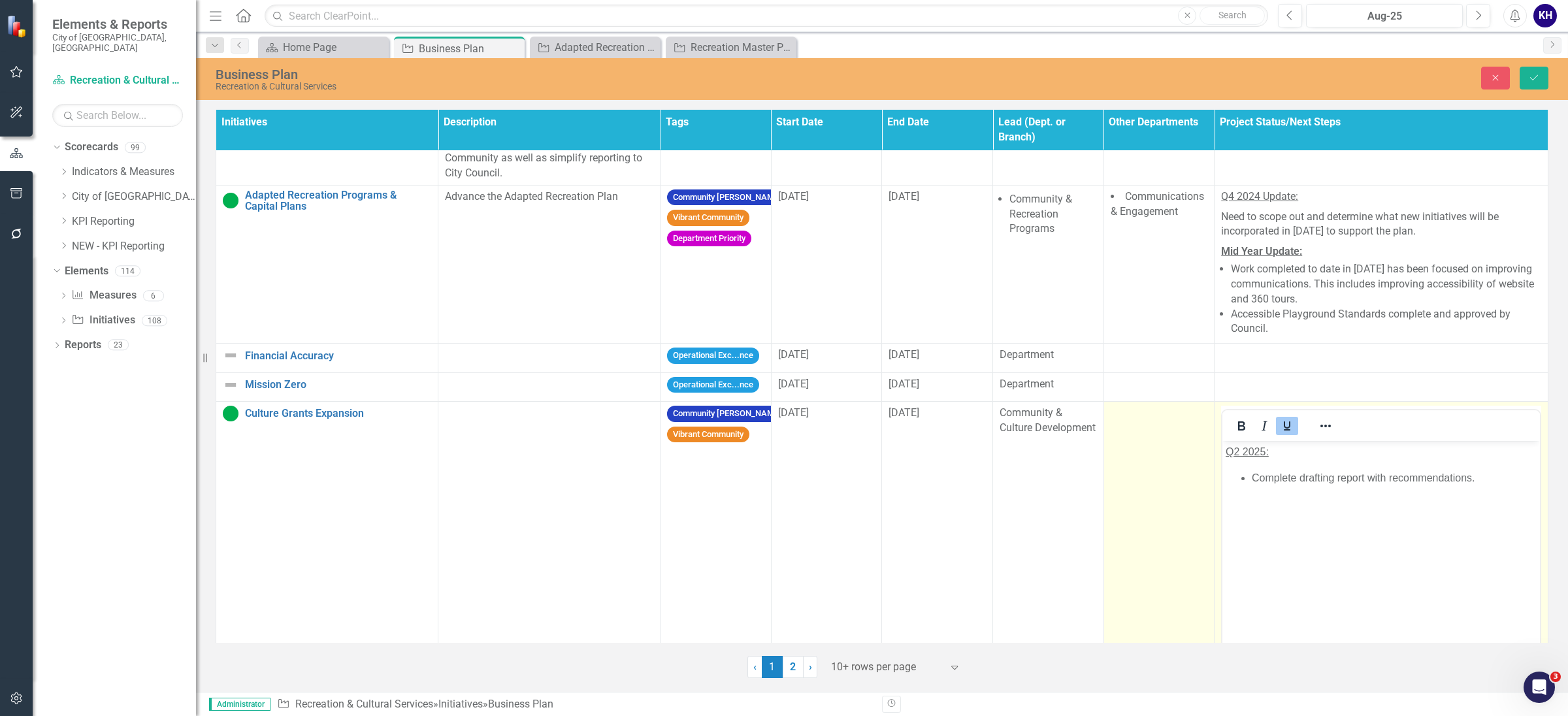
scroll to position [1057, 0]
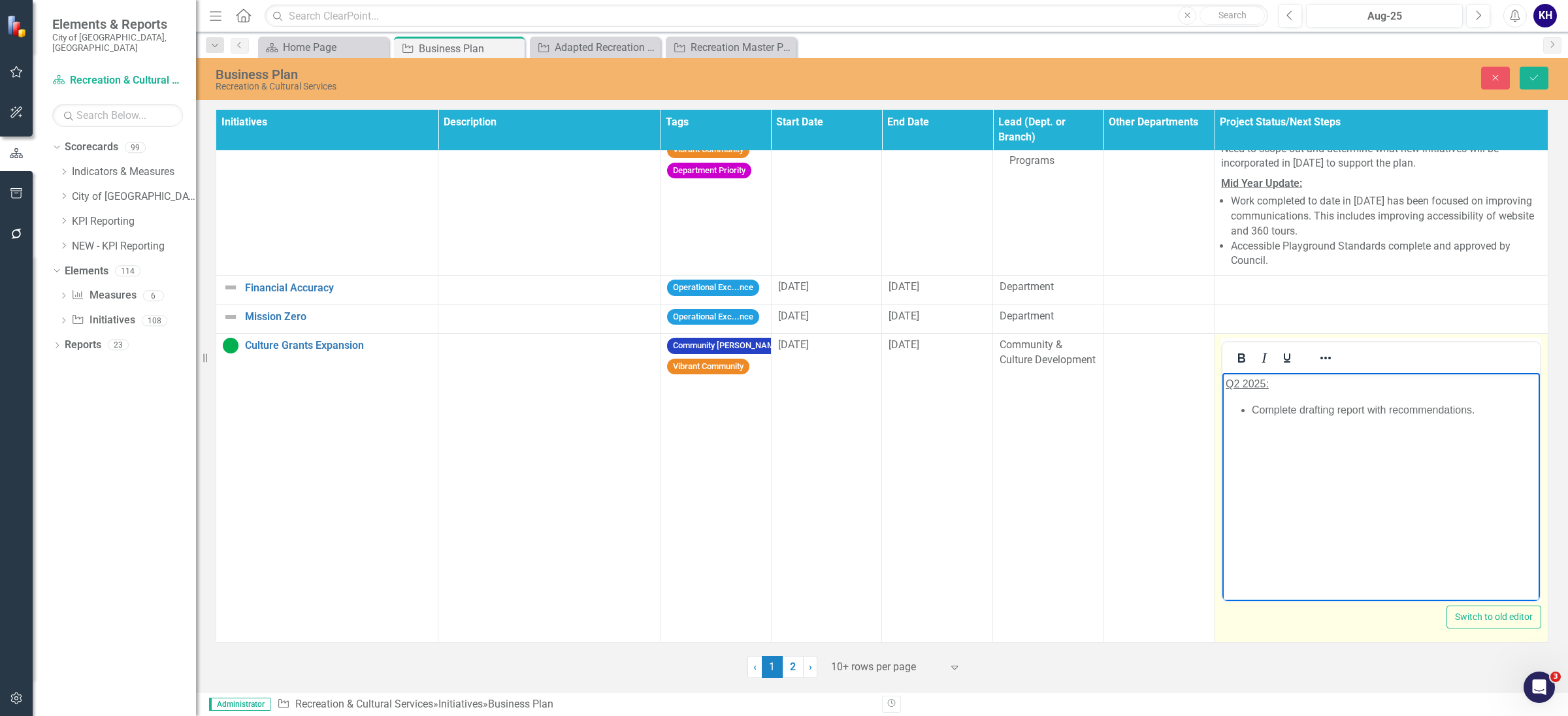
click at [1434, 415] on li "Complete drafting report with recommendations." at bounding box center [1394, 410] width 285 height 15
click at [1498, 411] on li "Complete drafting report with recommendations." at bounding box center [1394, 410] width 285 height 15
click at [1309, 434] on body "Q2 2025: Complete drafting report with recommendations." at bounding box center [1381, 471] width 318 height 196
drag, startPoint x: 1273, startPoint y: 424, endPoint x: 1253, endPoint y: 406, distance: 26.9
click at [1253, 406] on ul "Complete drafting report with recommendations." at bounding box center [1381, 418] width 311 height 32
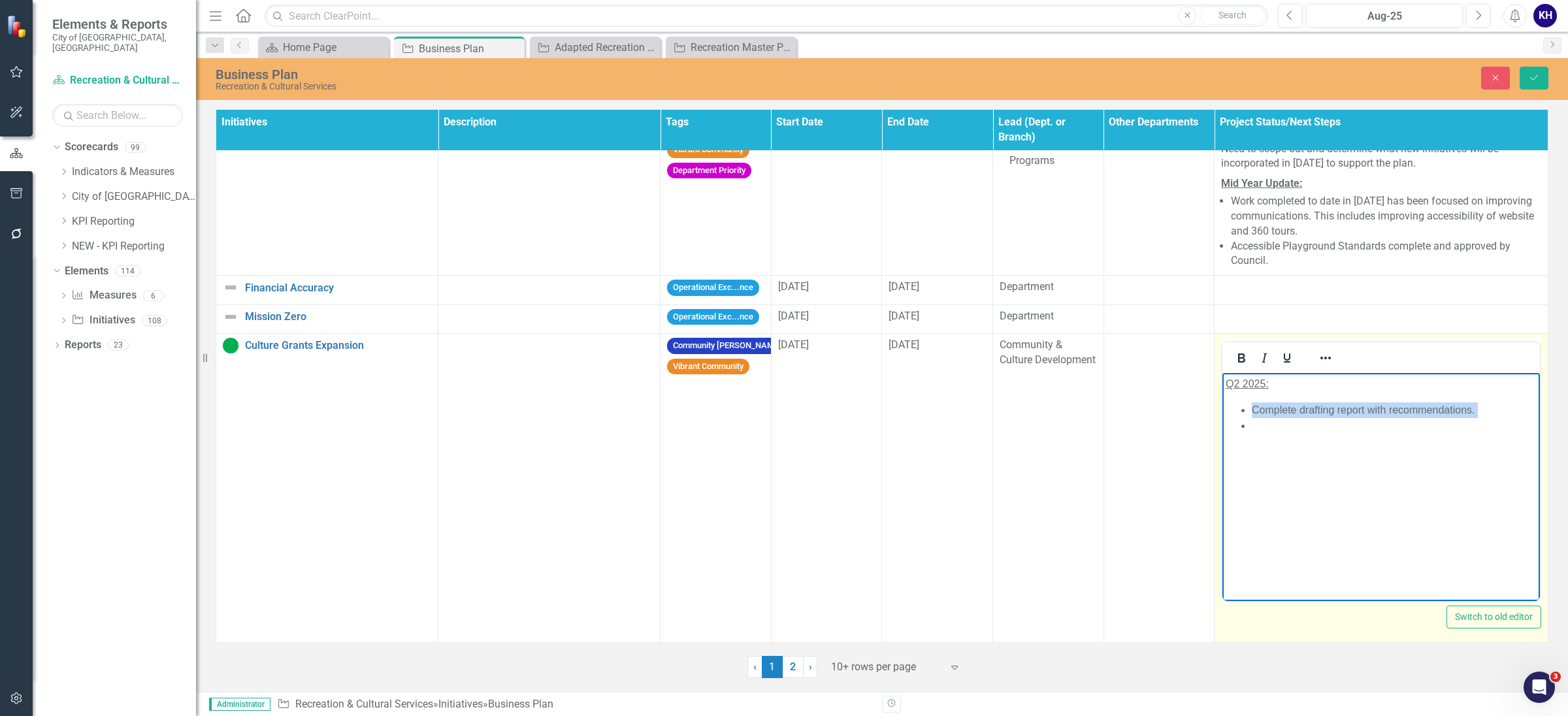
paste body "Rich Text Area. Press ALT-0 for help."
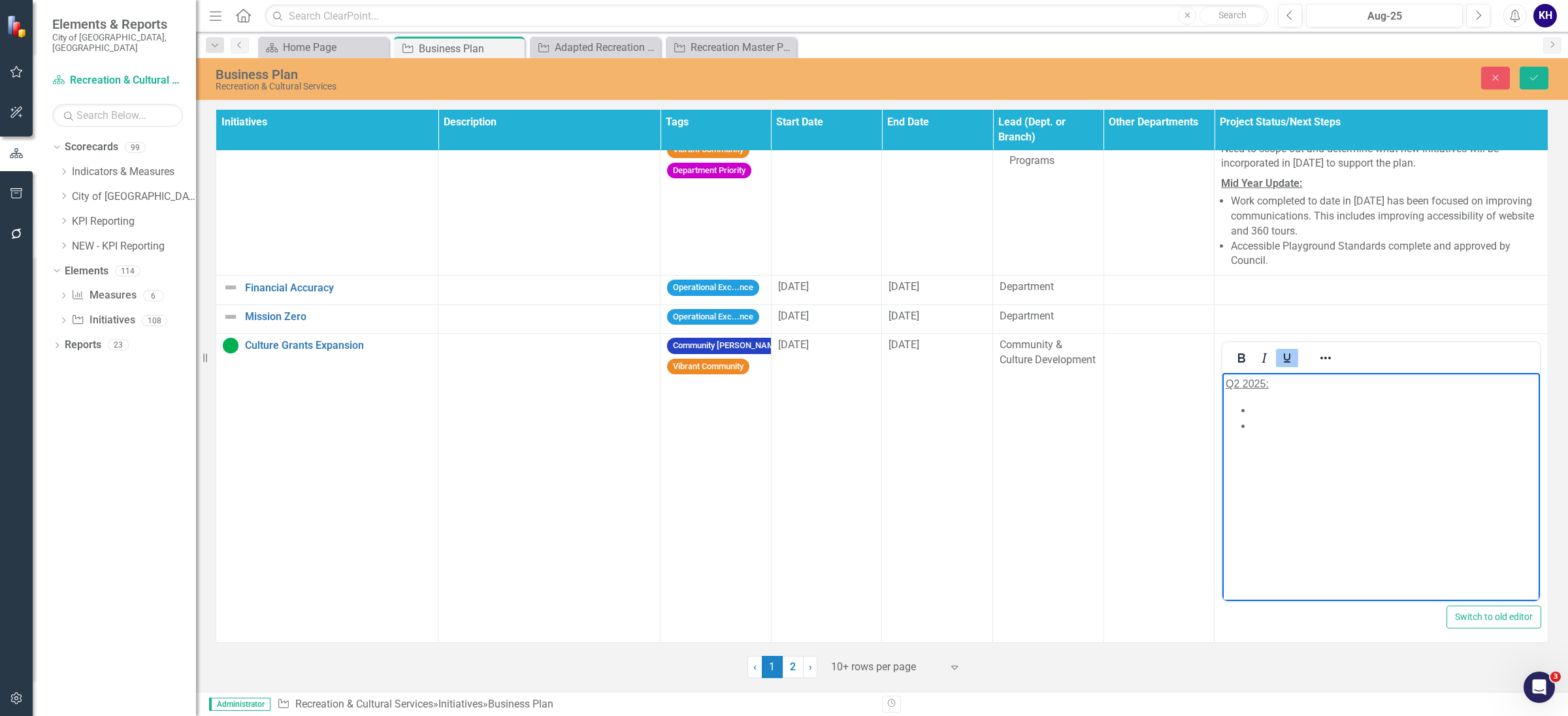
click at [1258, 406] on li "Rich Text Area. Press ALT-0 for help." at bounding box center [1394, 410] width 285 height 15
click at [1268, 445] on li "Rich Text Area. Press ALT-0 for help." at bounding box center [1394, 441] width 285 height 15
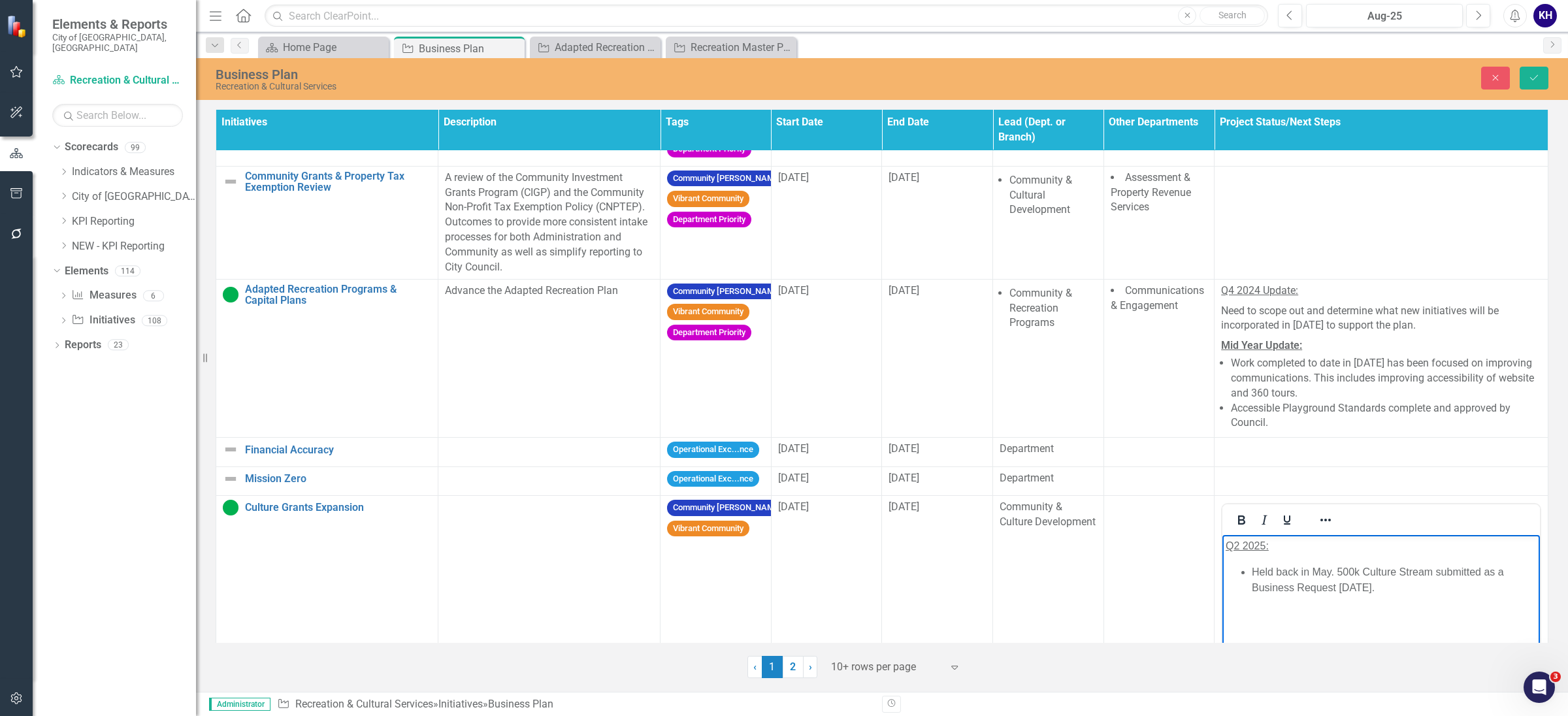
drag, startPoint x: 1238, startPoint y: 543, endPoint x: 1250, endPoint y: 544, distance: 12.0
click at [1237, 542] on span "Q2 2025:" at bounding box center [1247, 545] width 43 height 11
drag, startPoint x: 1264, startPoint y: 546, endPoint x: 1196, endPoint y: 544, distance: 68.0
click at [1223, 544] on html "Q2 2025: Held back in May. 500k Culture Stream submitted as a Business Request …" at bounding box center [1381, 633] width 318 height 196
drag, startPoint x: 1266, startPoint y: 548, endPoint x: 1259, endPoint y: 548, distance: 7.0
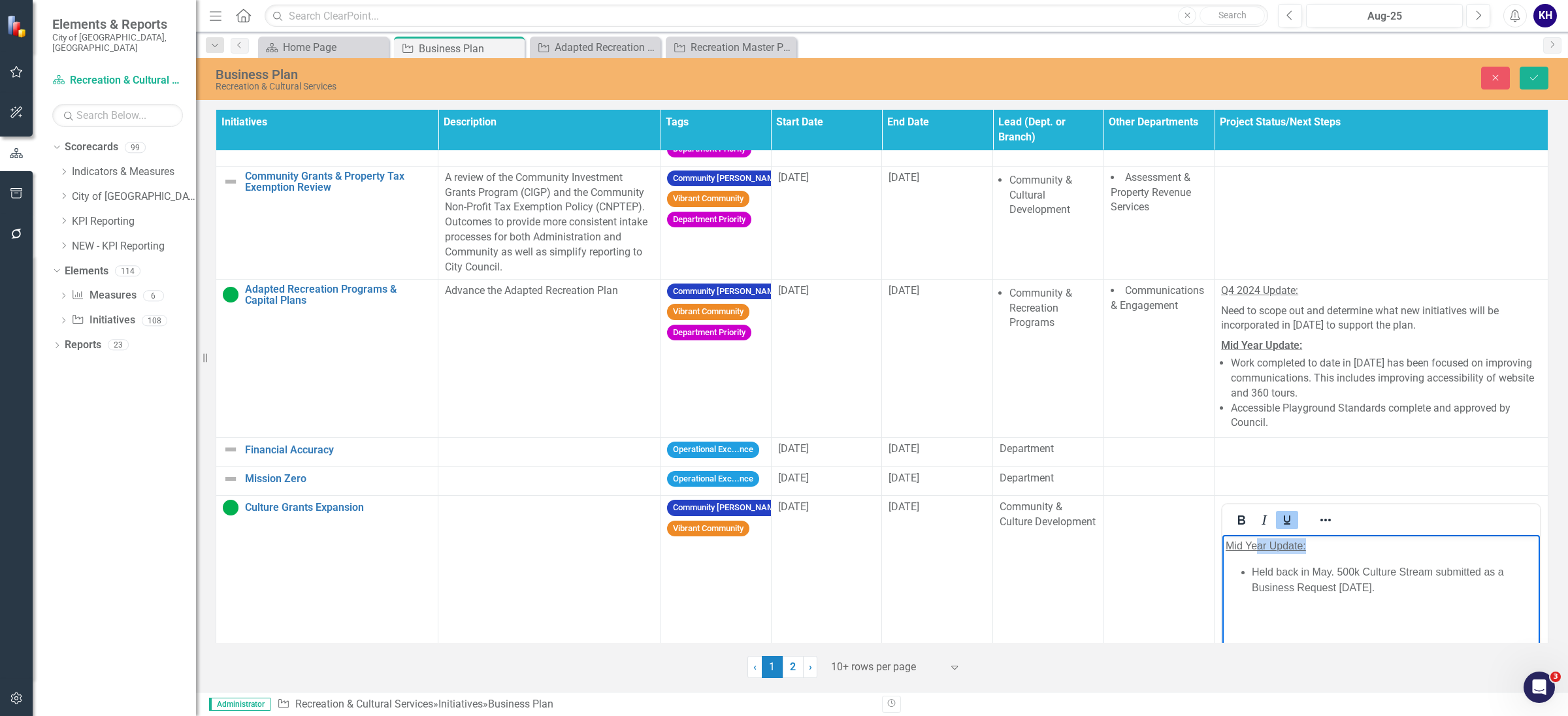
click at [1259, 548] on p "Mid Year Update:" at bounding box center [1381, 546] width 311 height 15
click at [1248, 554] on body "Mid Year Update: Held back in May. 500k Culture Stream submitted as a Business …" at bounding box center [1381, 633] width 318 height 196
click at [1248, 554] on body "Mid Year Update: Held back in May. 500k Culture Stream submitted as a Business …" at bounding box center [1381, 633] width 318 height 196
click at [1250, 548] on span "Mid Year Update:" at bounding box center [1266, 545] width 80 height 11
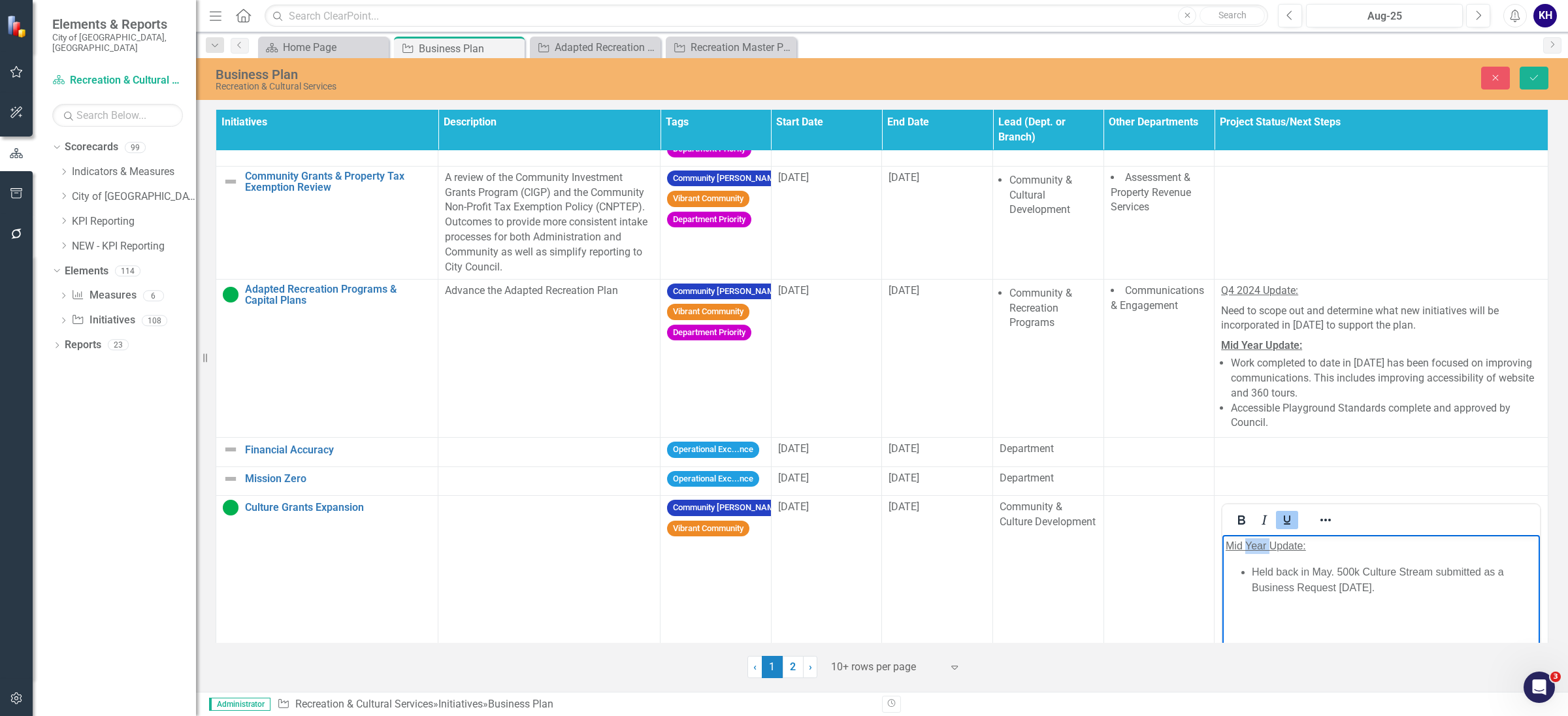
click at [1250, 548] on span "Mid Year Update:" at bounding box center [1266, 545] width 80 height 11
click at [1235, 531] on div at bounding box center [1265, 519] width 85 height 25
click at [1235, 523] on icon "Bold" at bounding box center [1242, 520] width 15 height 15
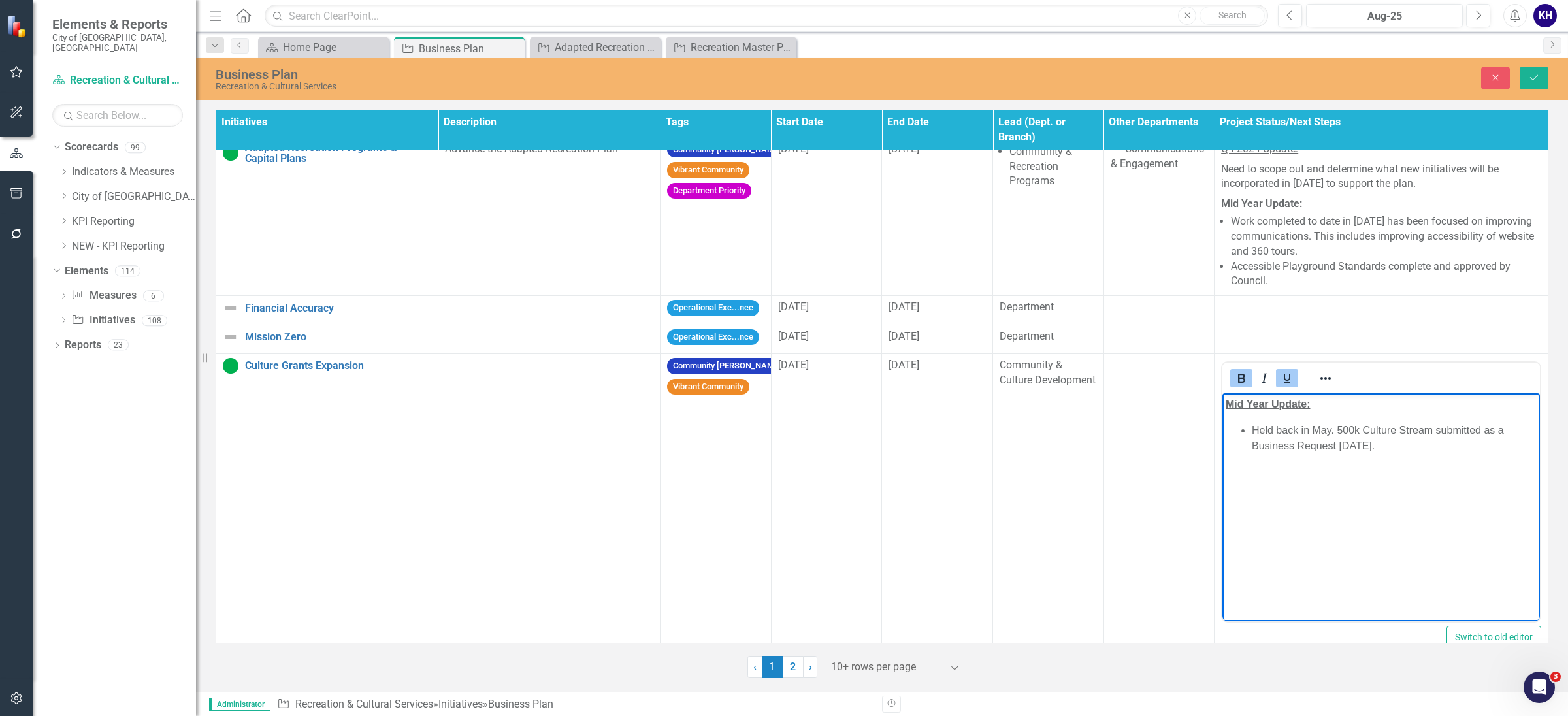
scroll to position [1057, 0]
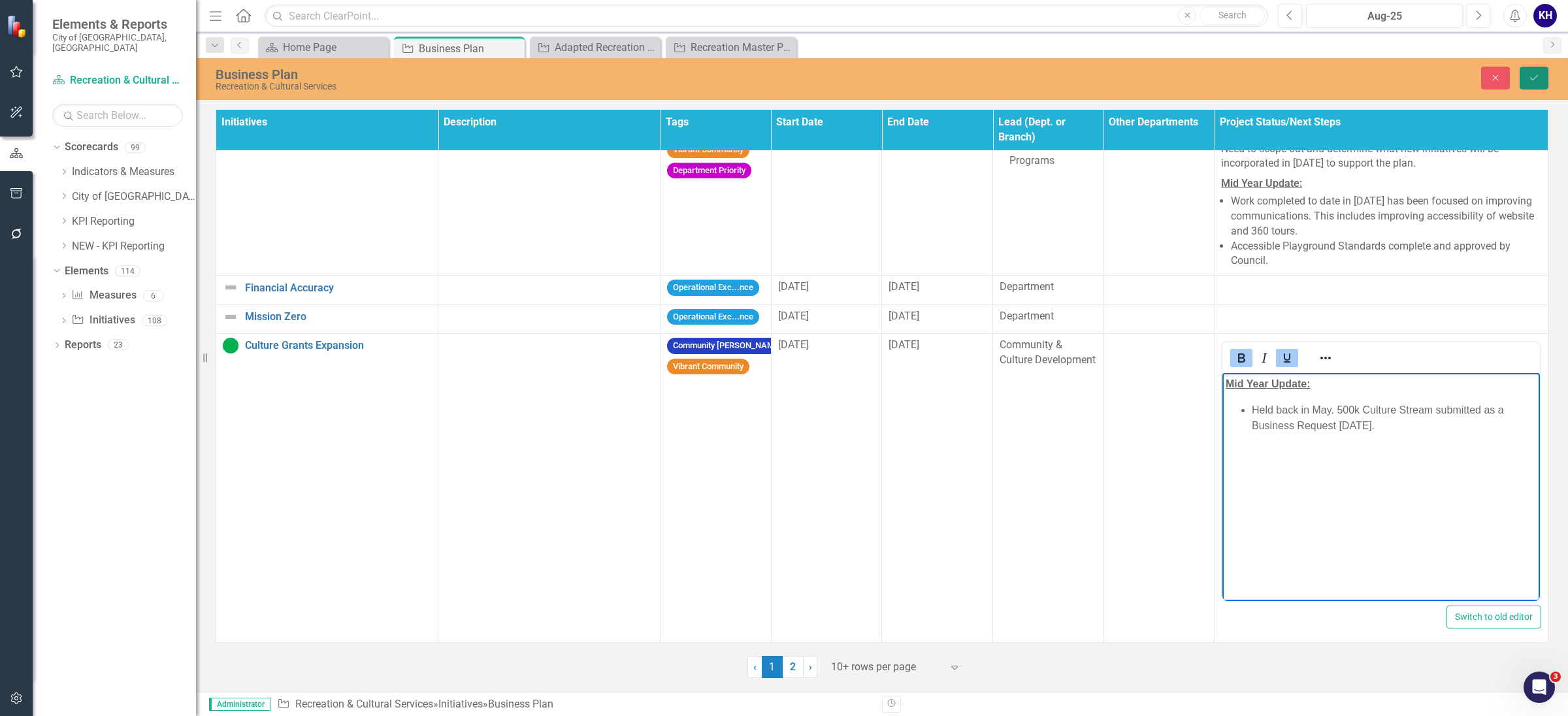
click at [1537, 75] on icon "Save" at bounding box center [1534, 78] width 12 height 9
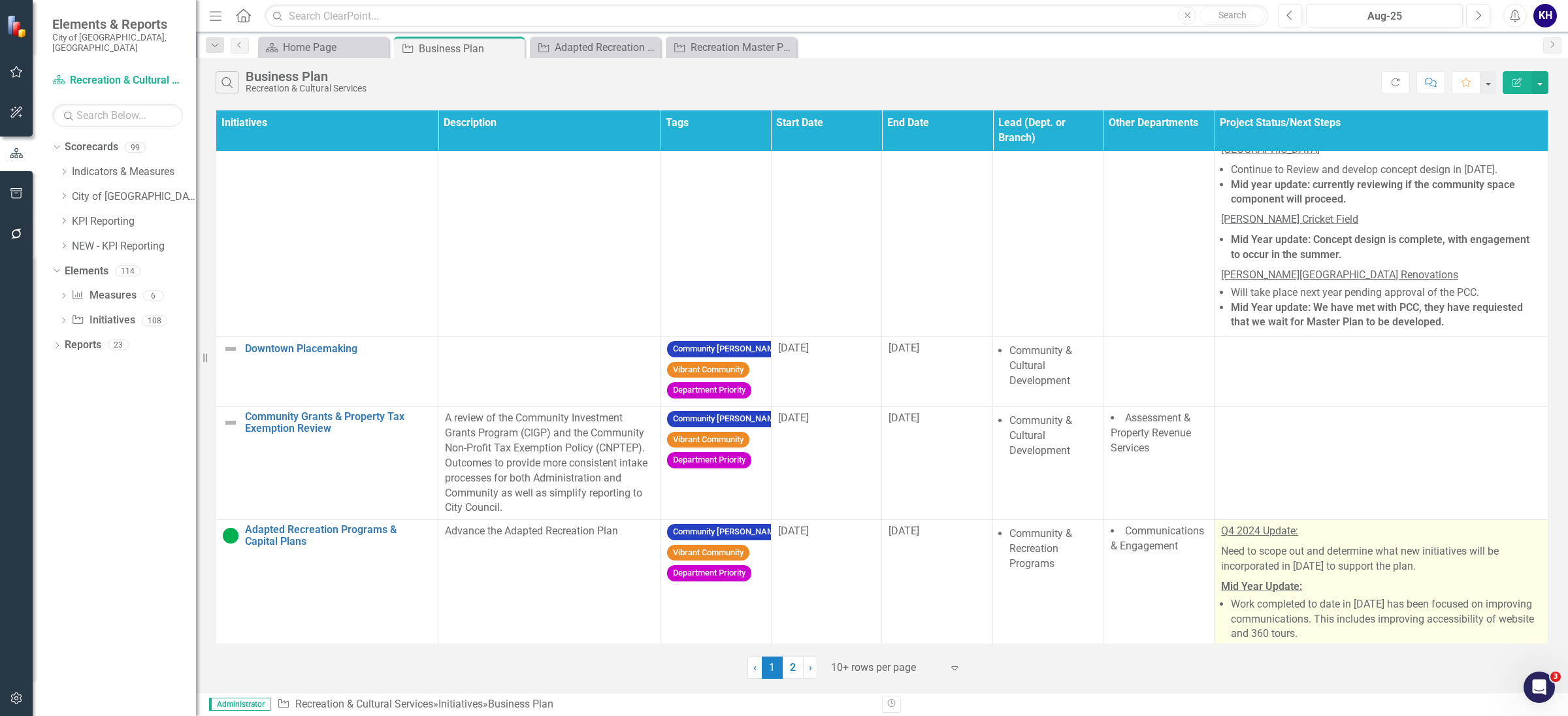
scroll to position [806, 0]
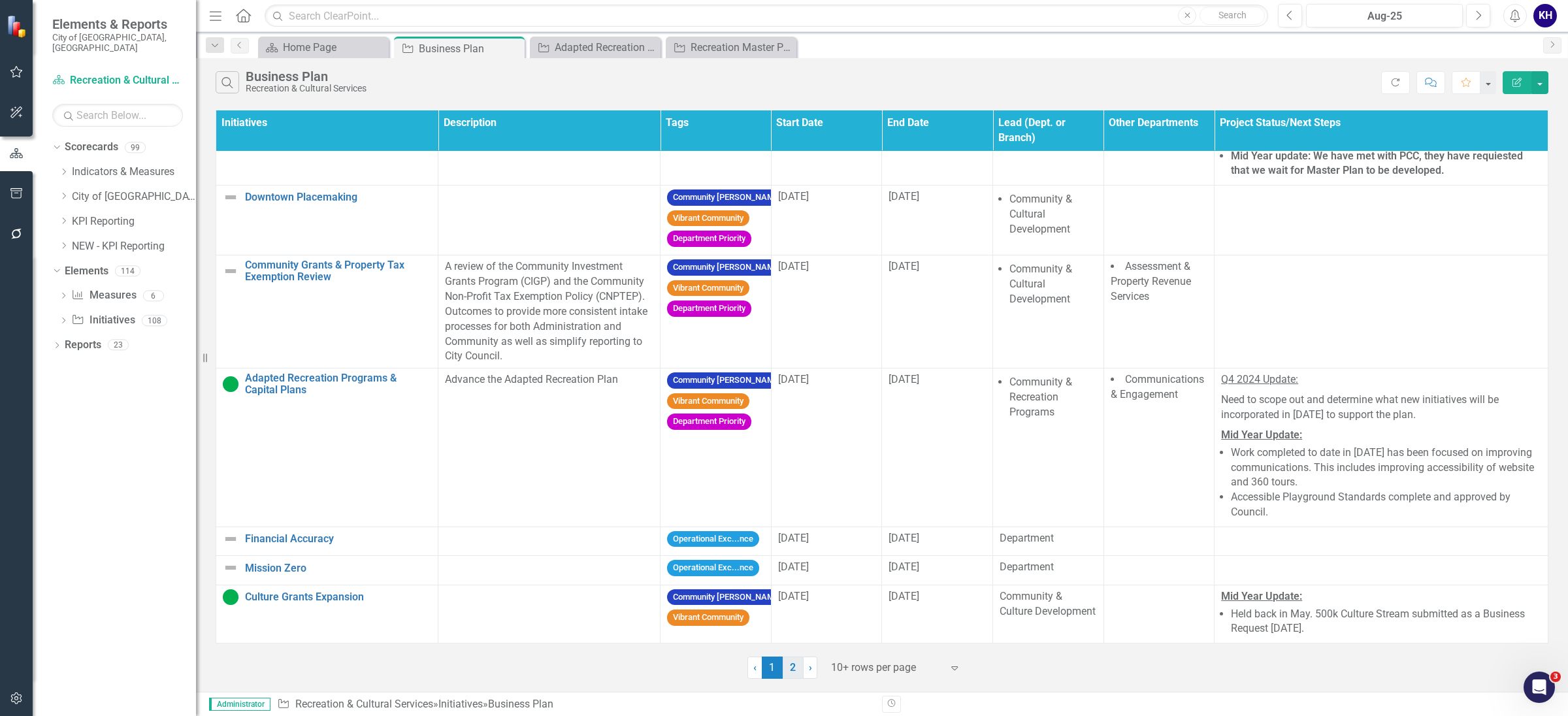
click at [786, 664] on link "2" at bounding box center [792, 668] width 21 height 22
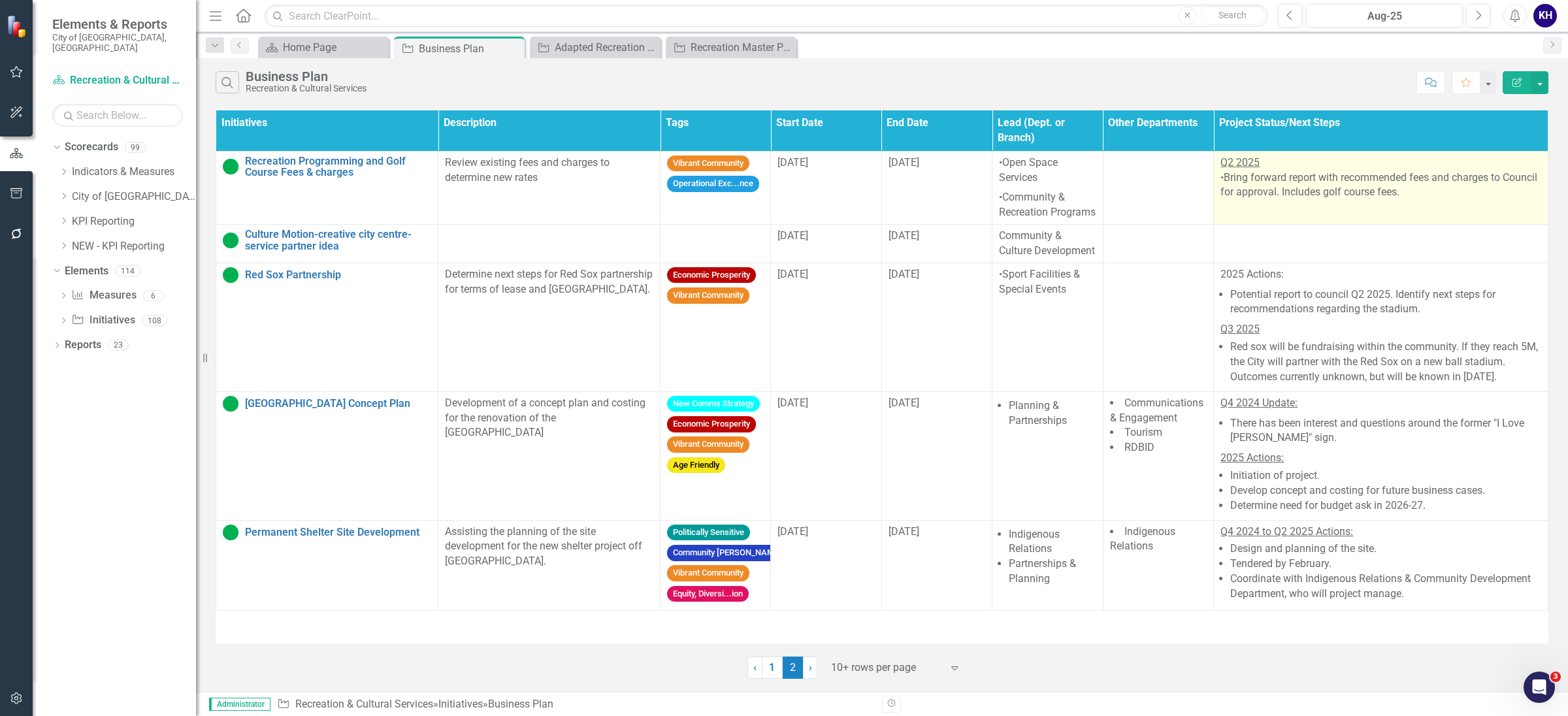
click at [1426, 218] on td "Q2 2025 •Bring forward report with recommended fees and charges to Council for …" at bounding box center [1381, 187] width 335 height 73
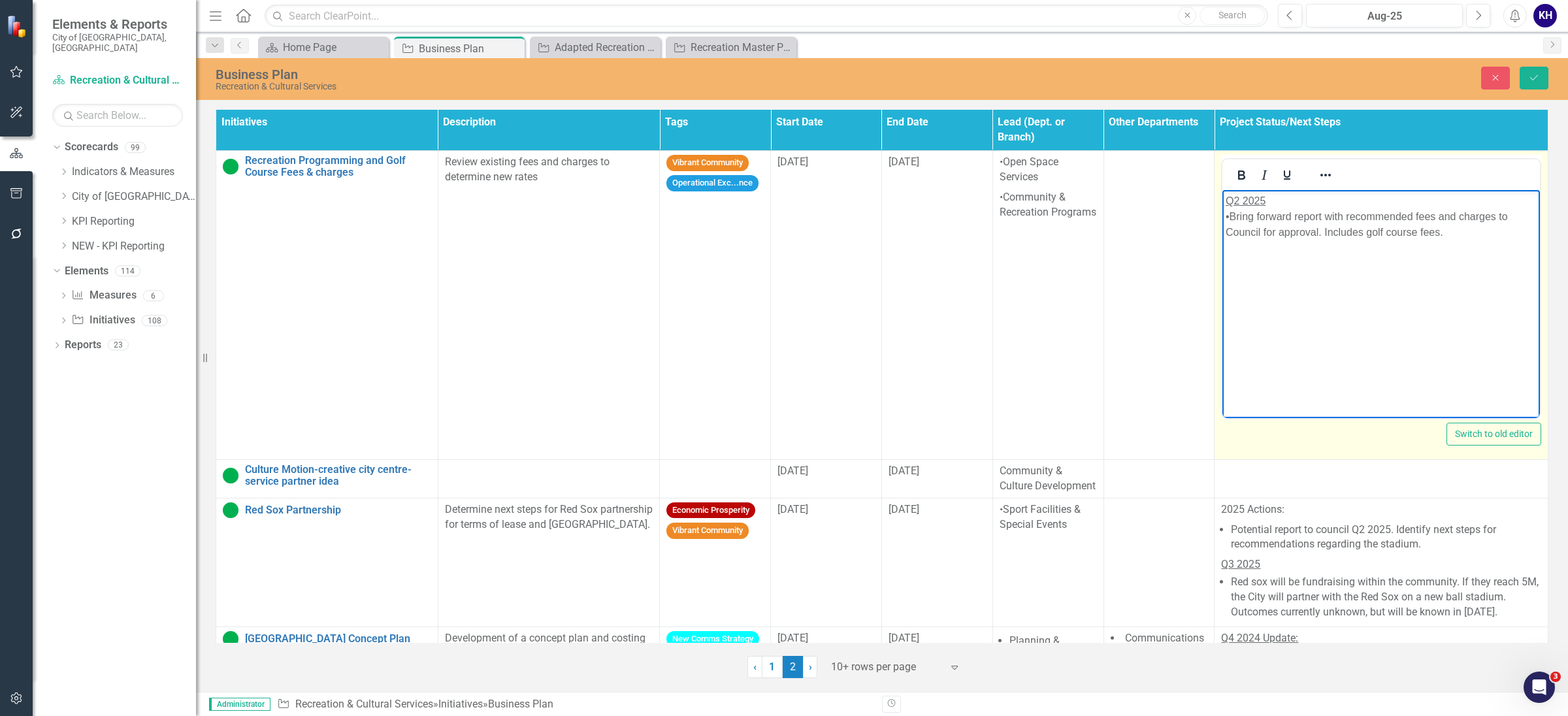
click at [1450, 252] on body "Q2 2025 •Bring forward report with recommended fees and charges to Council for …" at bounding box center [1381, 288] width 318 height 196
click at [1479, 238] on p "Q2 2025 •Bring forward report with recommended fees and charges to Council for …" at bounding box center [1381, 216] width 311 height 47
drag, startPoint x: 1500, startPoint y: 244, endPoint x: 2447, endPoint y: 341, distance: 952.0
click at [1223, 215] on html "Q2 2025 •Bring forward report with recommended fees and charges to Council for …" at bounding box center [1382, 288] width 317 height 196
click at [1321, 175] on icon "Reveal or hide additional toolbar items" at bounding box center [1326, 175] width 15 height 15
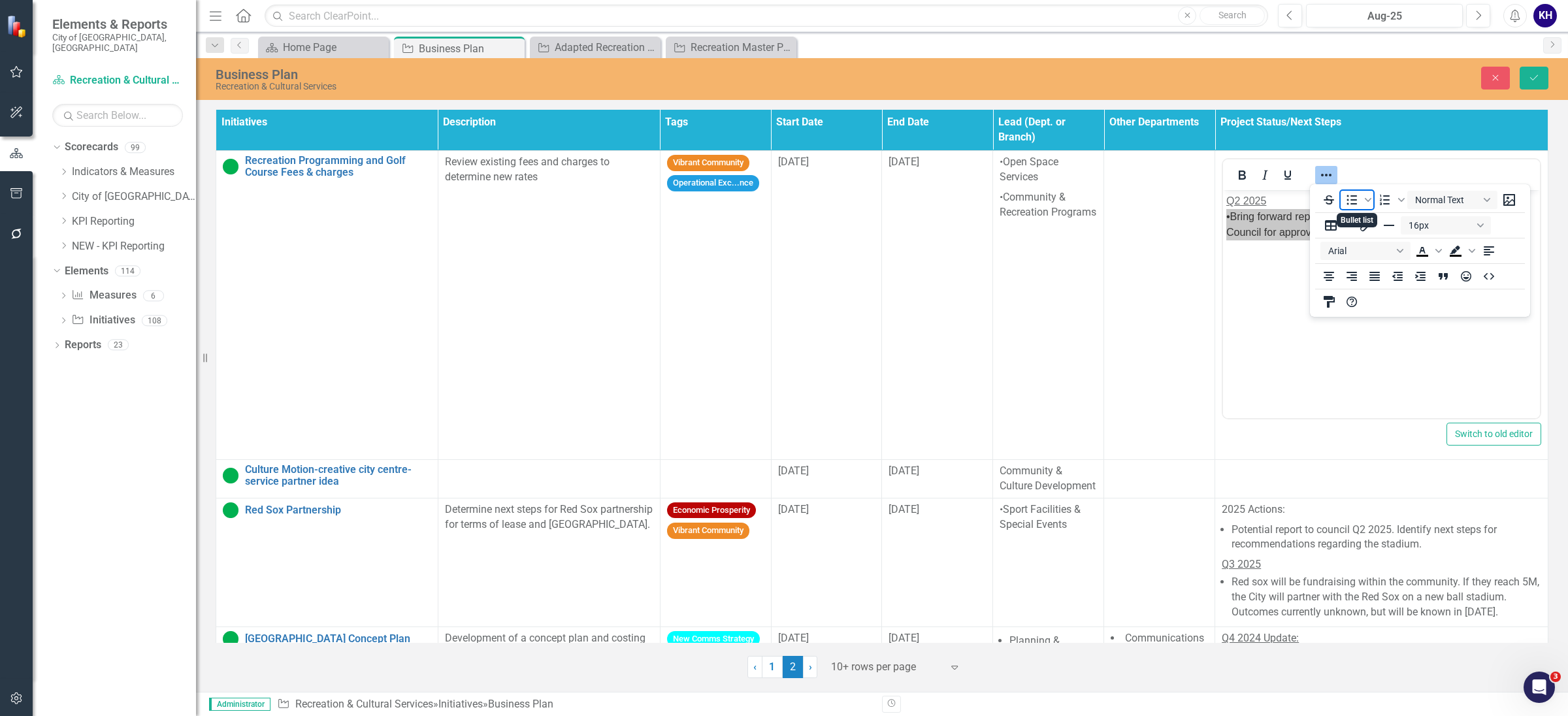
click at [1353, 196] on icon "Bullet list" at bounding box center [1353, 199] width 11 height 10
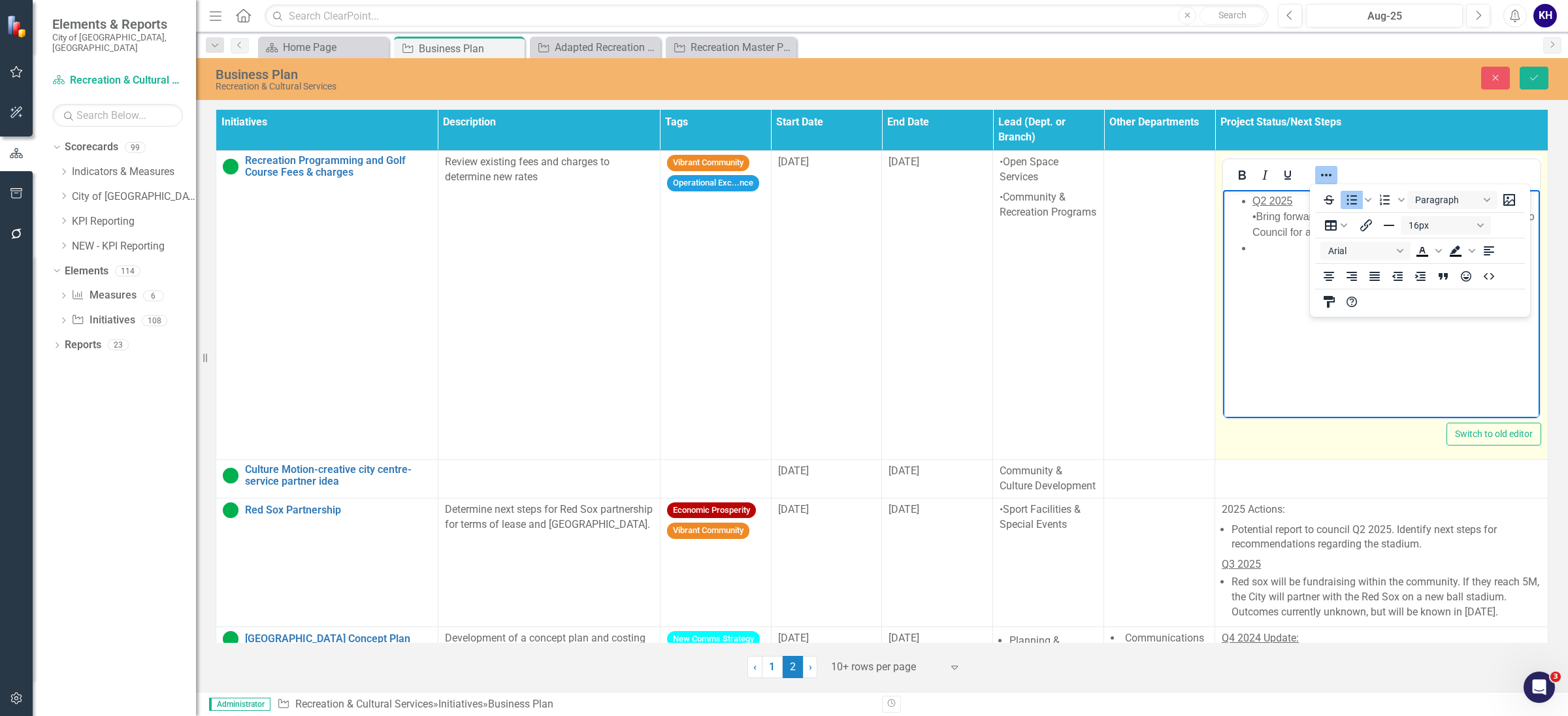
click at [1269, 205] on span "Q2 2025" at bounding box center [1273, 201] width 40 height 11
click at [1249, 207] on ul "Q2 2025 •Bring forward report with recommended fees and charges to Council for …" at bounding box center [1381, 225] width 310 height 63
click at [1306, 261] on li "Rich Text Area. Press ALT-0 for help." at bounding box center [1394, 258] width 284 height 15
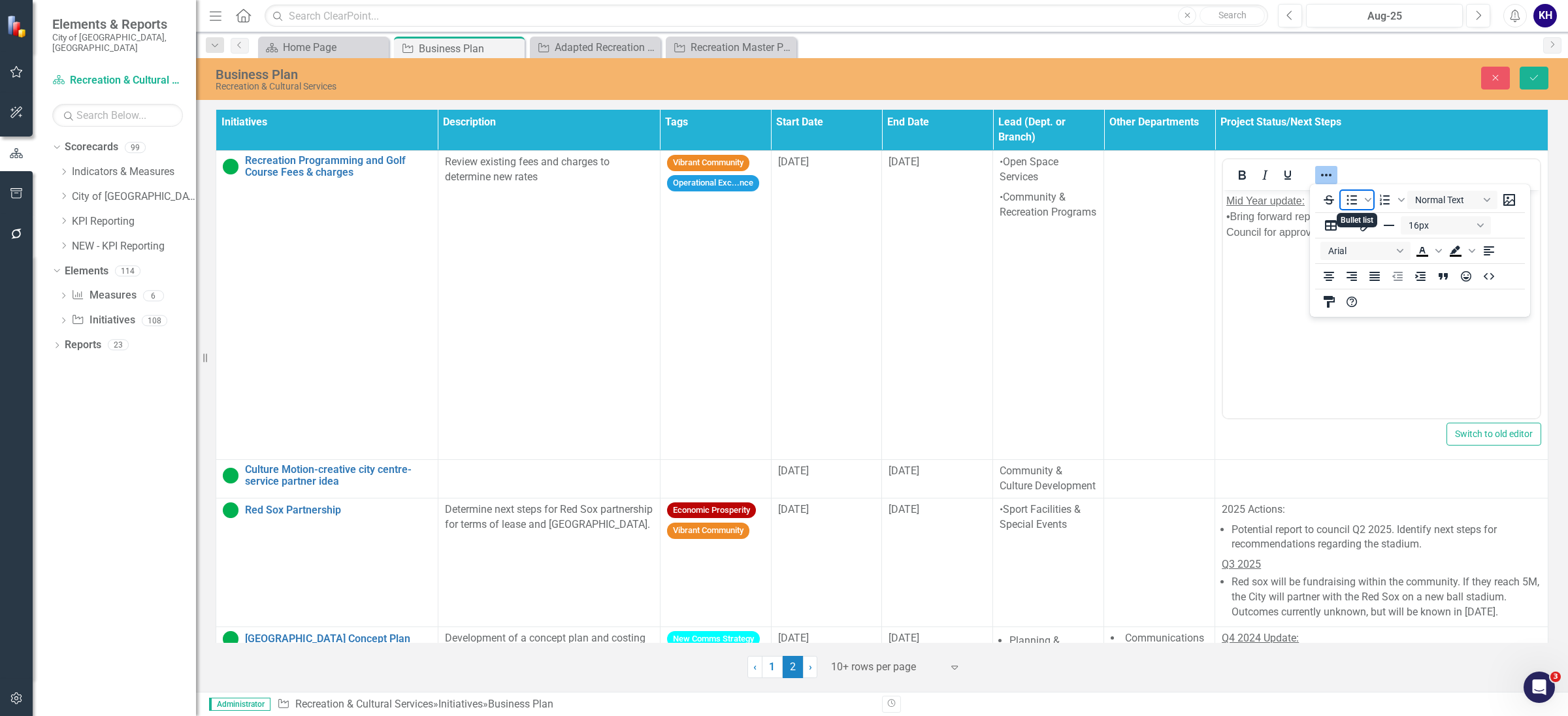
click at [1353, 201] on icon "Bullet list" at bounding box center [1352, 200] width 15 height 15
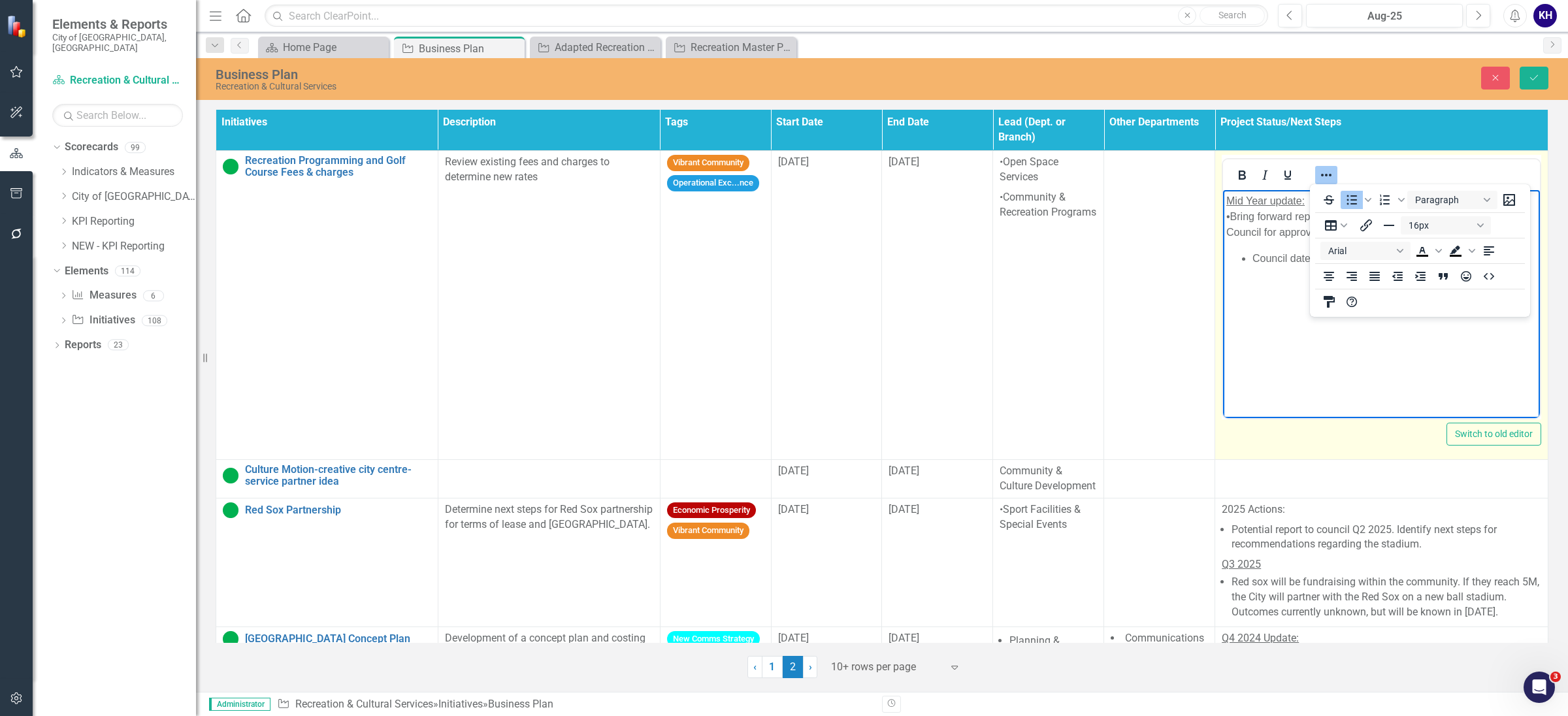
click at [1329, 178] on icon "Reveal or hide additional toolbar items" at bounding box center [1326, 175] width 15 height 15
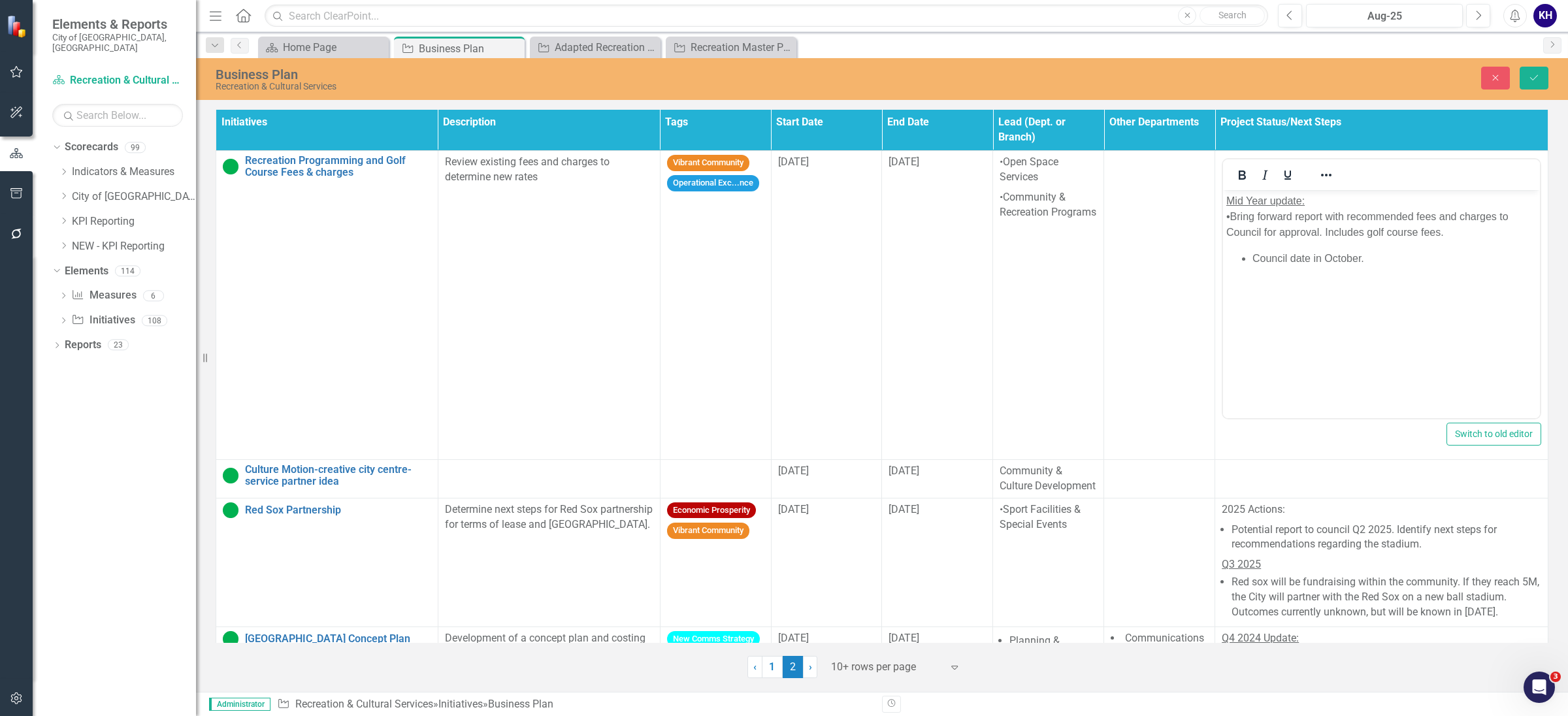
click at [1274, 215] on p "Mid Year update: •Bring forward report with recommended fees and charges to Cou…" at bounding box center [1381, 216] width 310 height 47
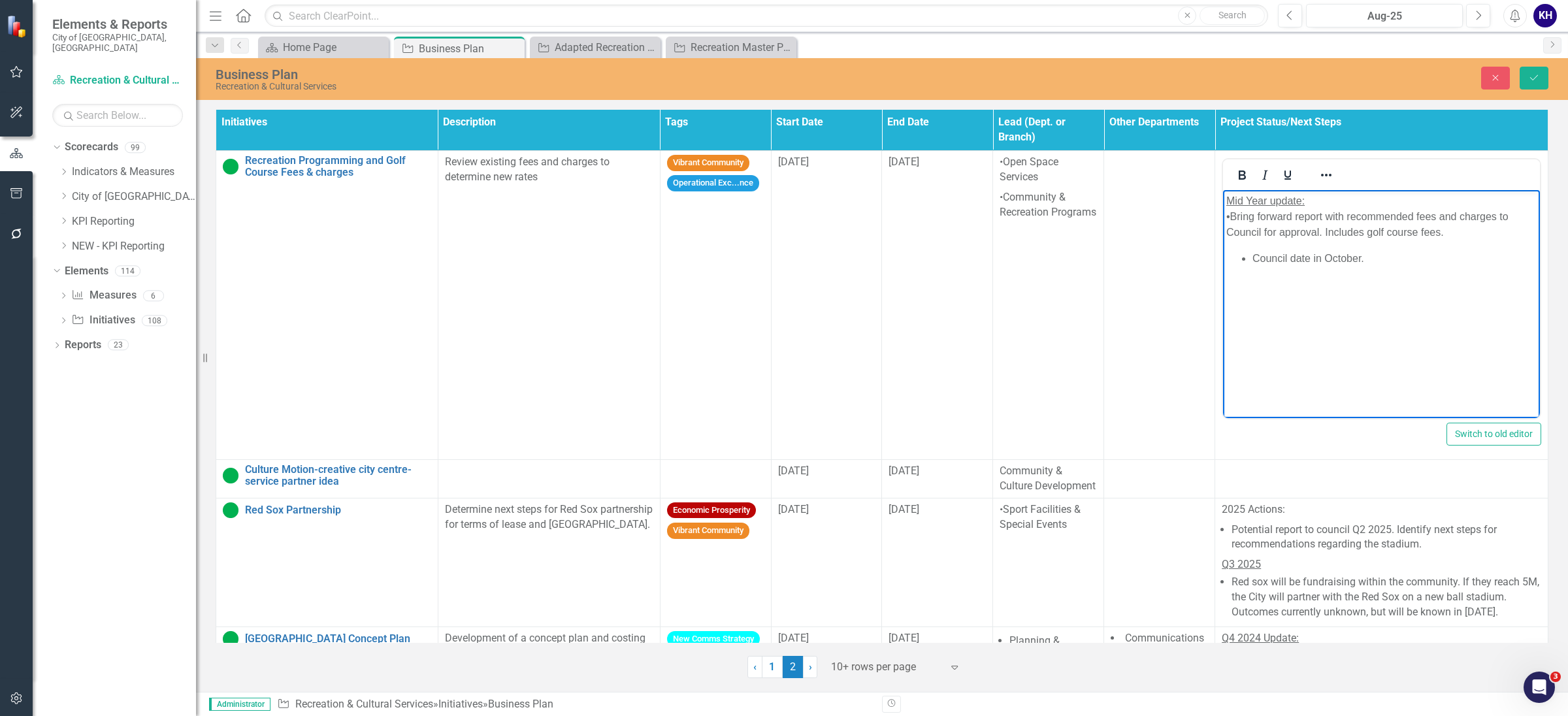
click at [1314, 187] on div at bounding box center [1326, 175] width 38 height 25
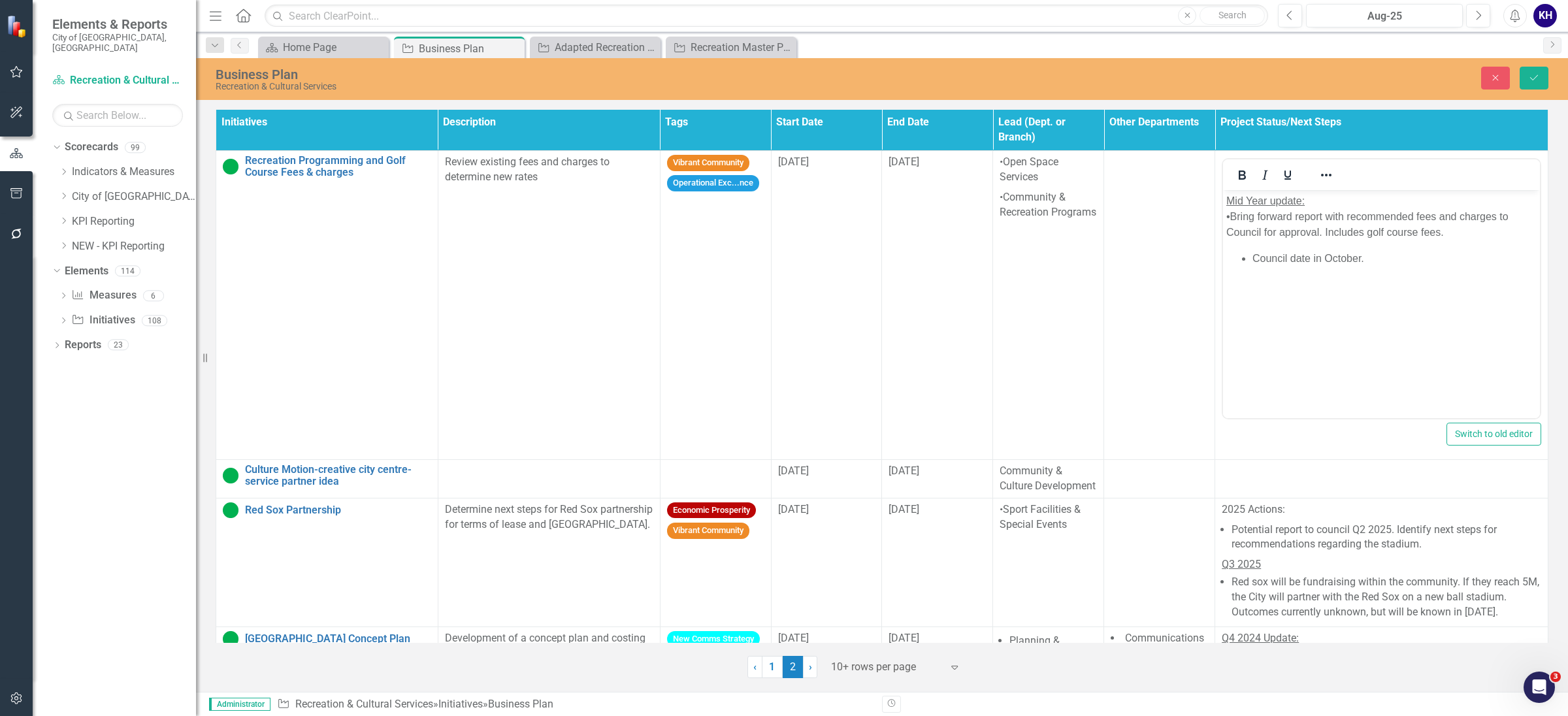
click at [1316, 185] on div at bounding box center [1326, 175] width 38 height 25
click at [1320, 175] on icon "Reveal or hide additional toolbar items" at bounding box center [1326, 175] width 15 height 15
click at [1359, 204] on icon "Bullet list" at bounding box center [1352, 200] width 15 height 15
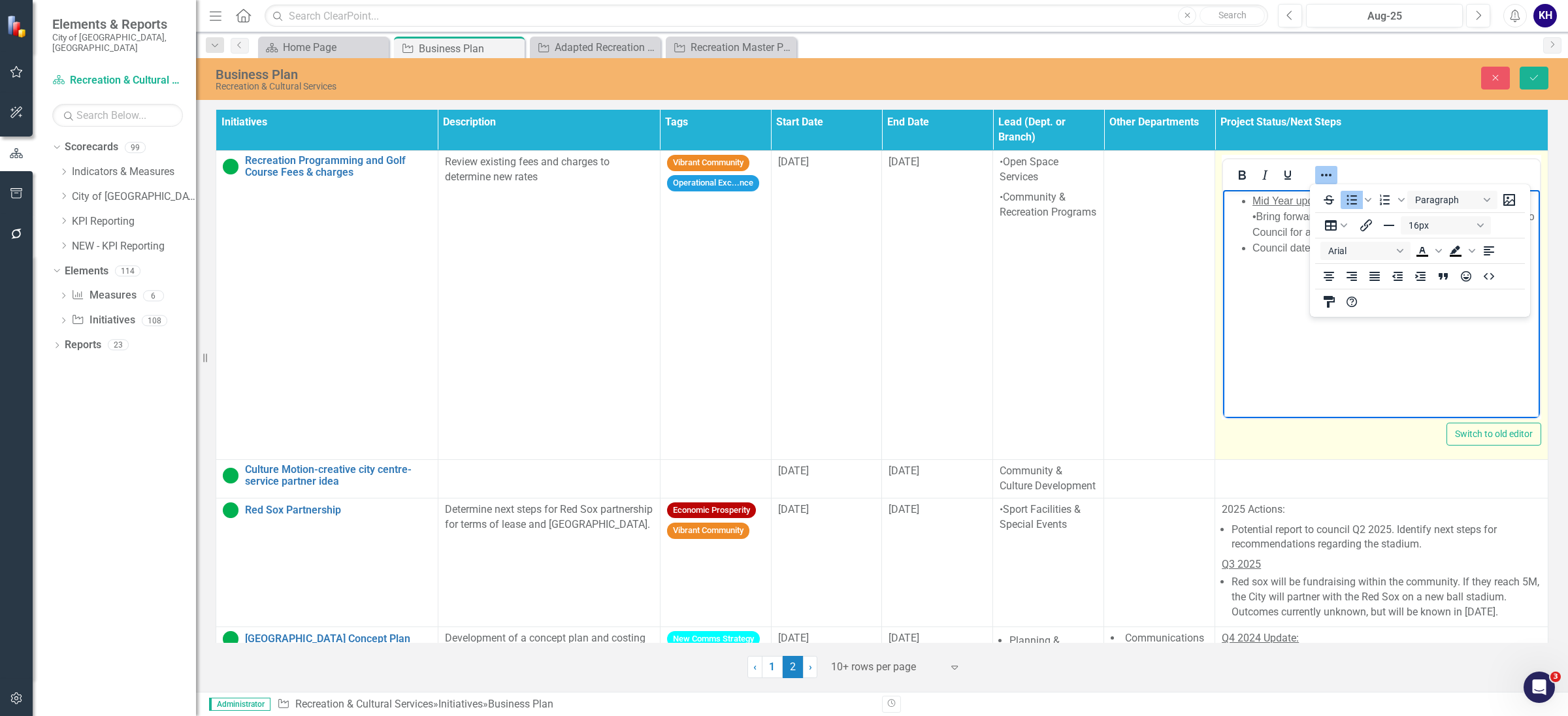
click at [1325, 345] on body "Mid Year update: •Bring forward report with recommended fees and charges to Cou…" at bounding box center [1382, 288] width 317 height 196
click at [1253, 255] on li "Council date in October." at bounding box center [1394, 248] width 284 height 15
click at [1253, 215] on li "Mid Year update: •Bring forward report with recommended fees and charges to Cou…" at bounding box center [1394, 216] width 284 height 47
click at [1327, 169] on icon "Reveal or hide additional toolbar items" at bounding box center [1326, 175] width 15 height 15
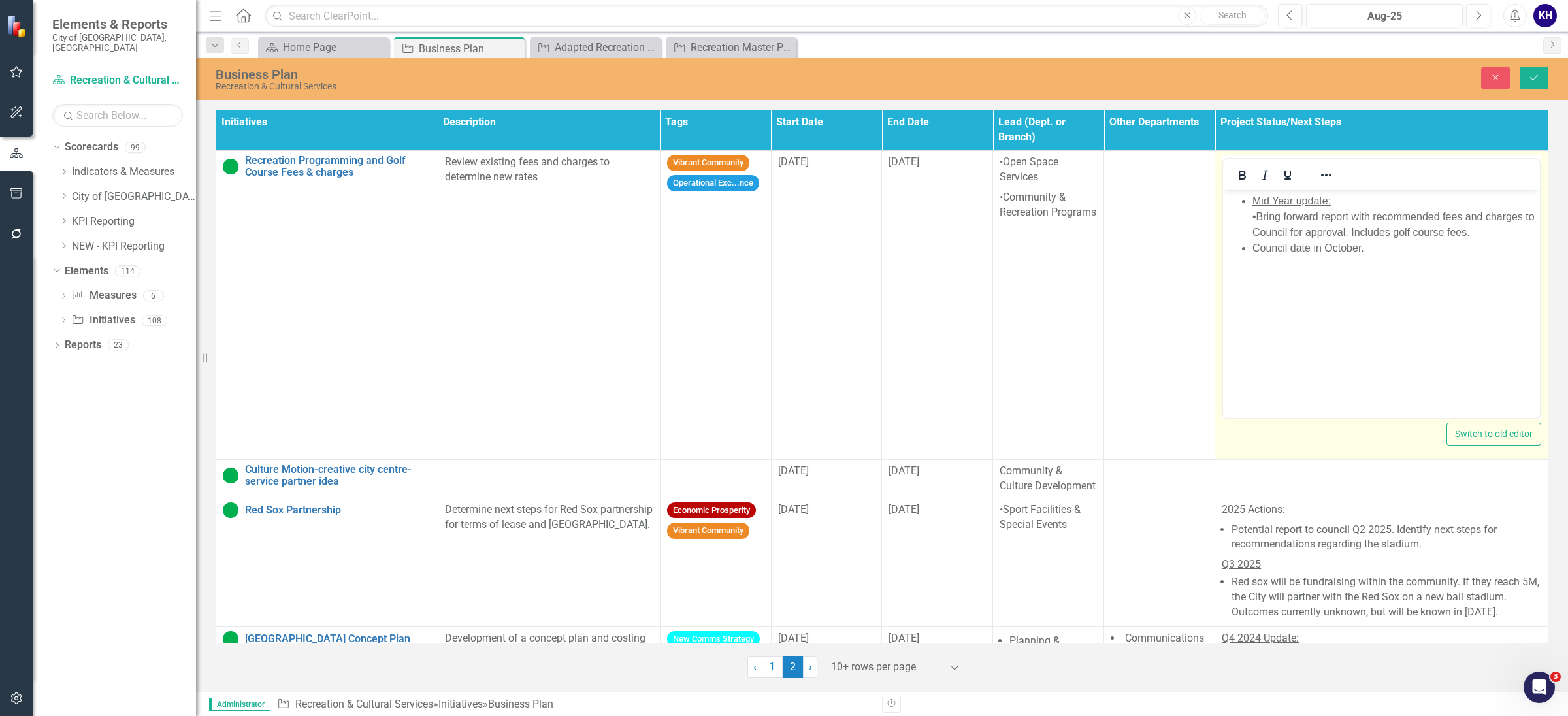
click at [1416, 211] on li "Mid Year update: •Bring forward report with recommended fees and charges to Cou…" at bounding box center [1394, 216] width 284 height 47
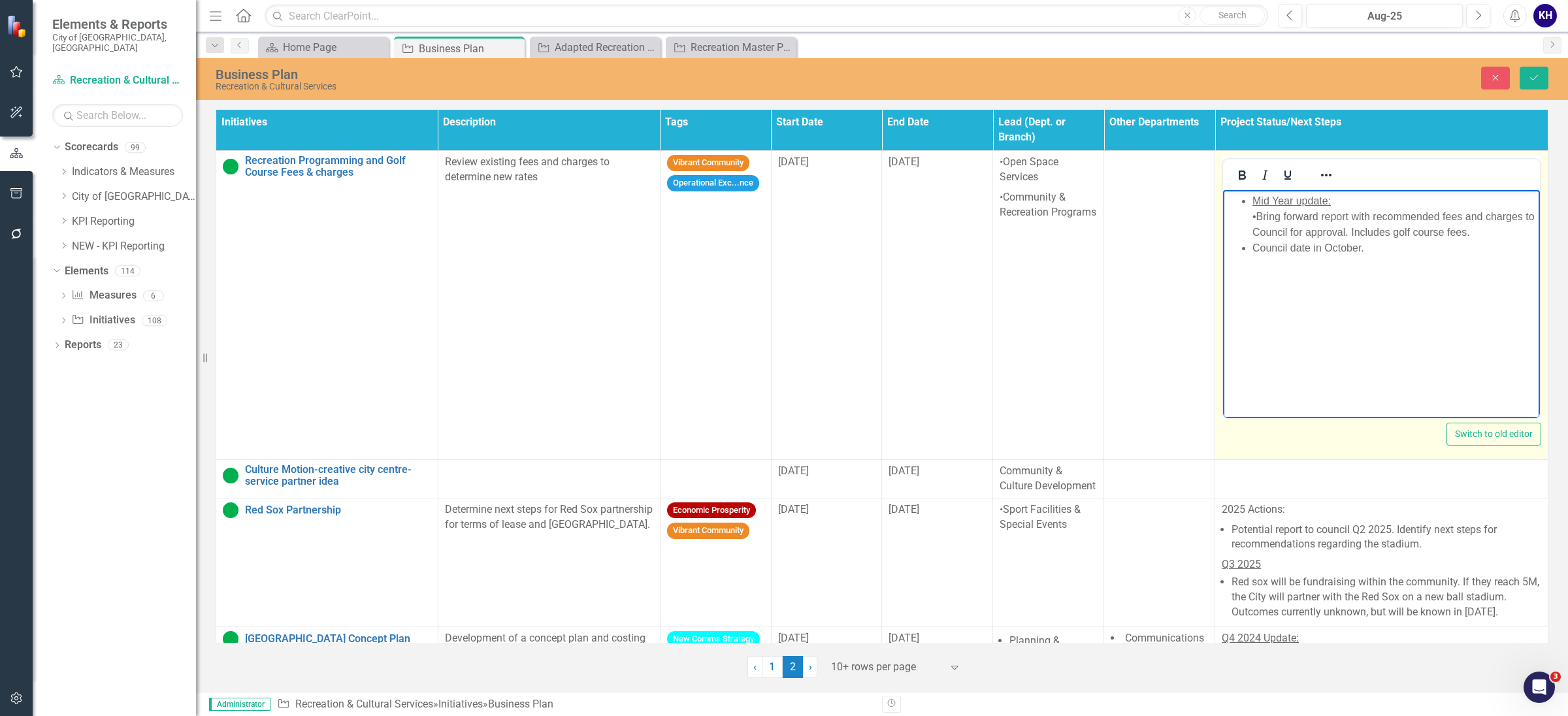
click at [1244, 199] on ul "Mid Year update: •Bring forward report with recommended fees and charges to Cou…" at bounding box center [1381, 225] width 310 height 63
click at [1324, 172] on icon "Reveal or hide additional toolbar items" at bounding box center [1326, 175] width 15 height 15
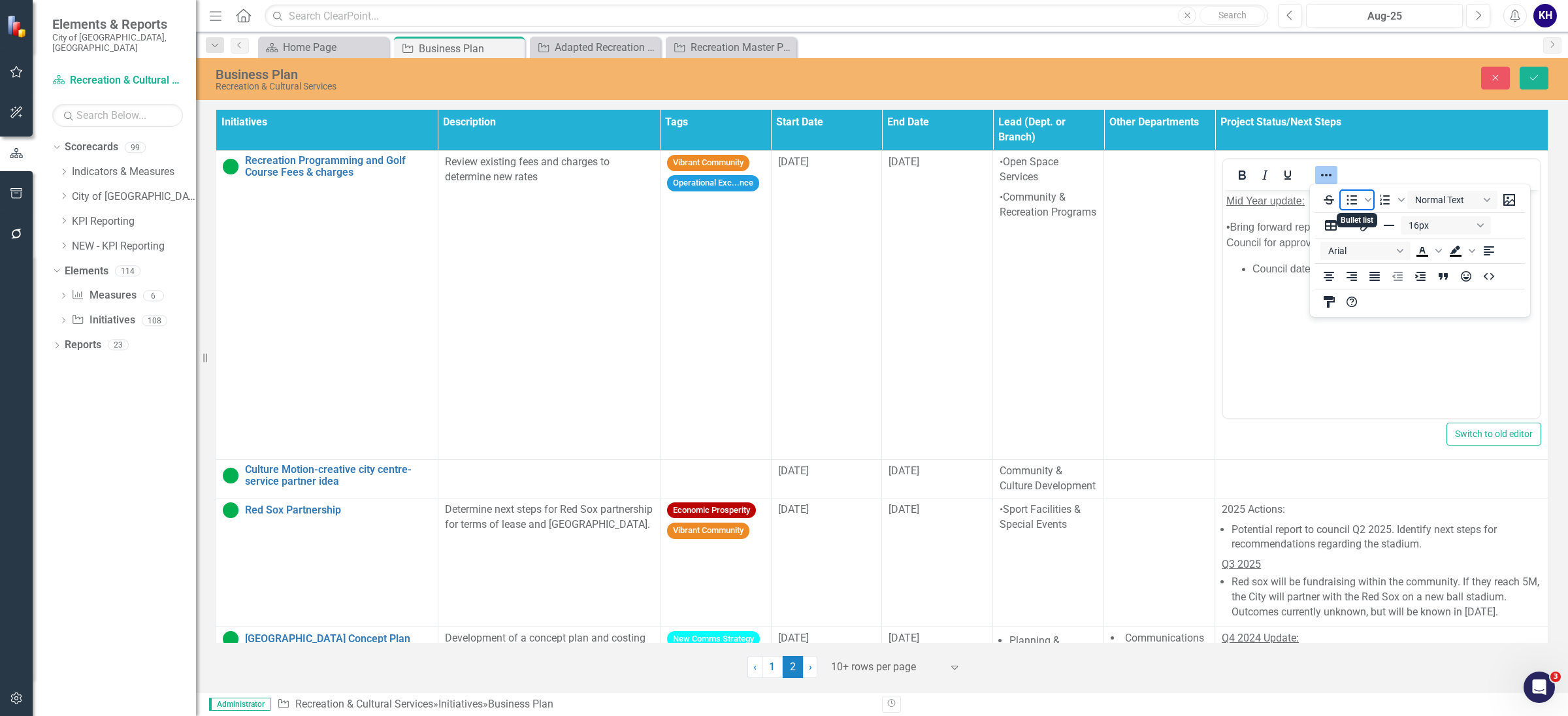
click at [1356, 196] on icon "Bullet list" at bounding box center [1353, 199] width 11 height 10
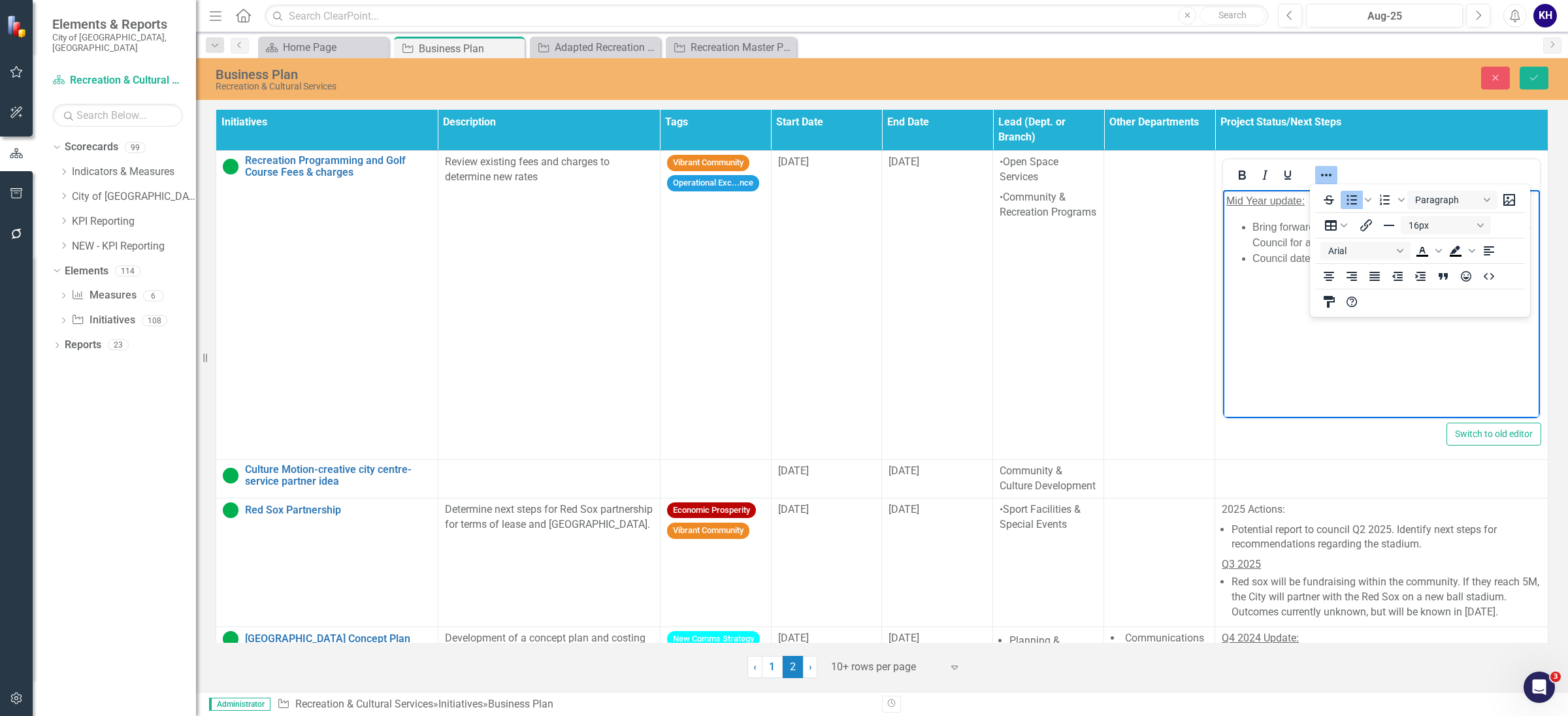
click at [1269, 369] on body "Mid Year update: Bring forward report with recommended fees and charges to Coun…" at bounding box center [1382, 288] width 317 height 196
click at [1329, 167] on button "Reveal or hide additional toolbar items" at bounding box center [1326, 175] width 22 height 18
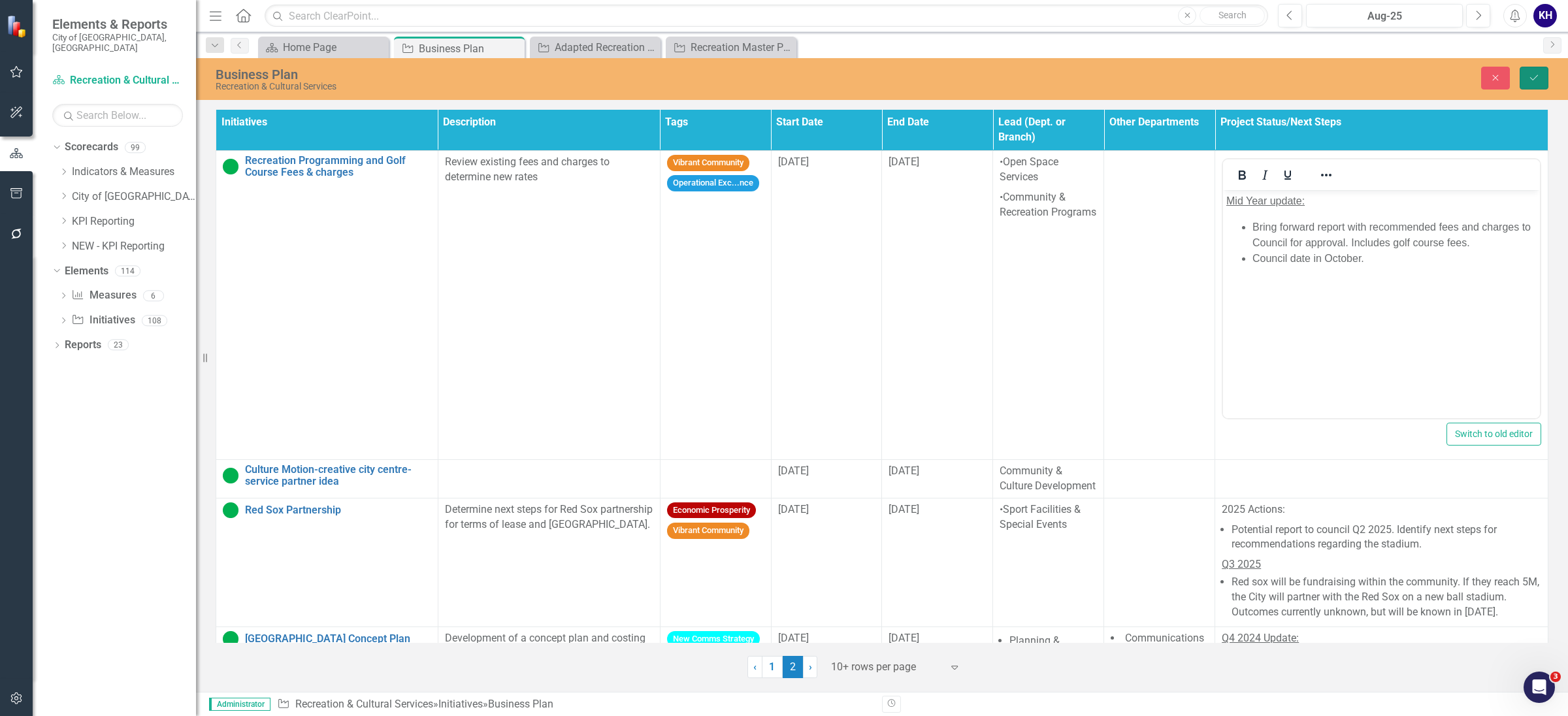
click at [1537, 79] on icon "Save" at bounding box center [1534, 78] width 12 height 9
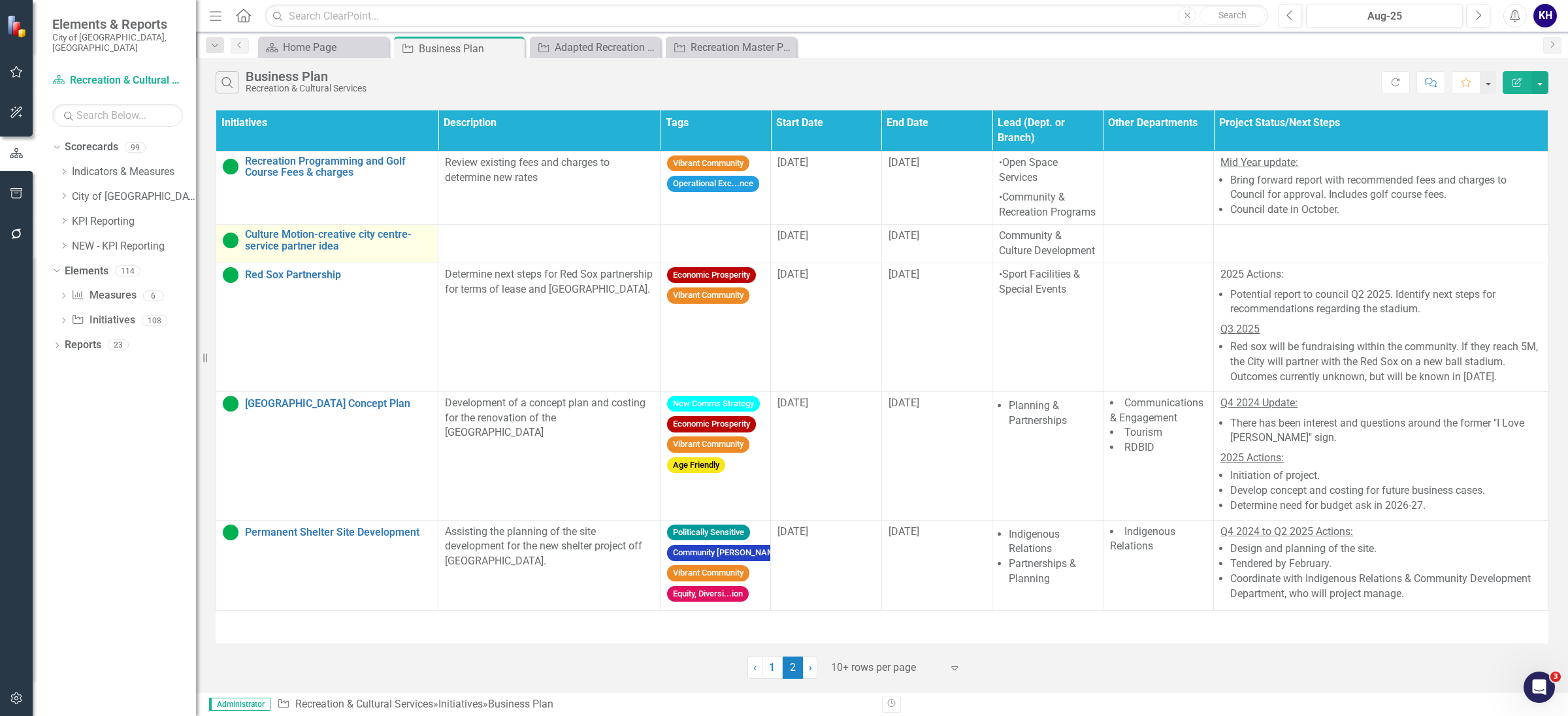
click at [228, 248] on img at bounding box center [231, 240] width 15 height 15
click at [226, 248] on img at bounding box center [231, 240] width 15 height 15
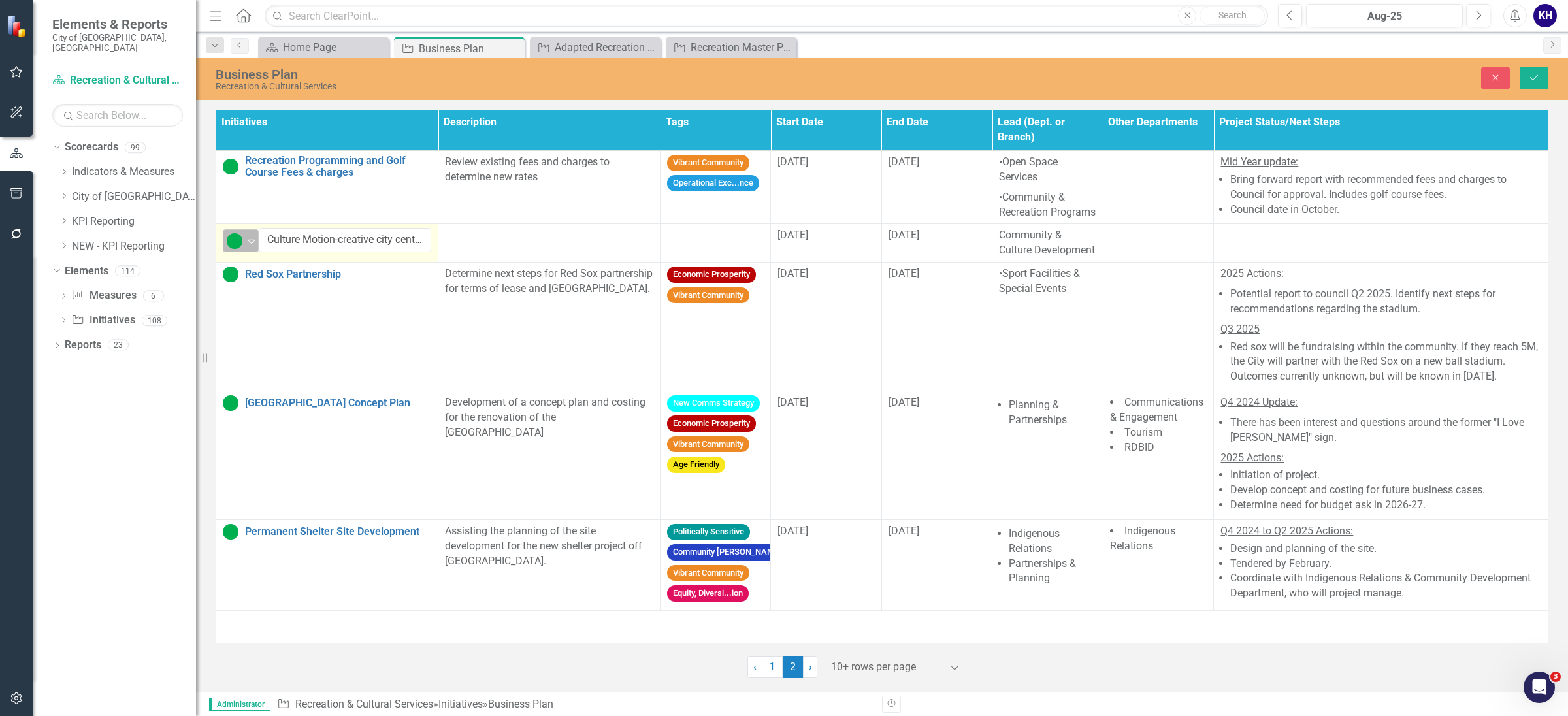
click at [233, 249] on img at bounding box center [235, 241] width 15 height 15
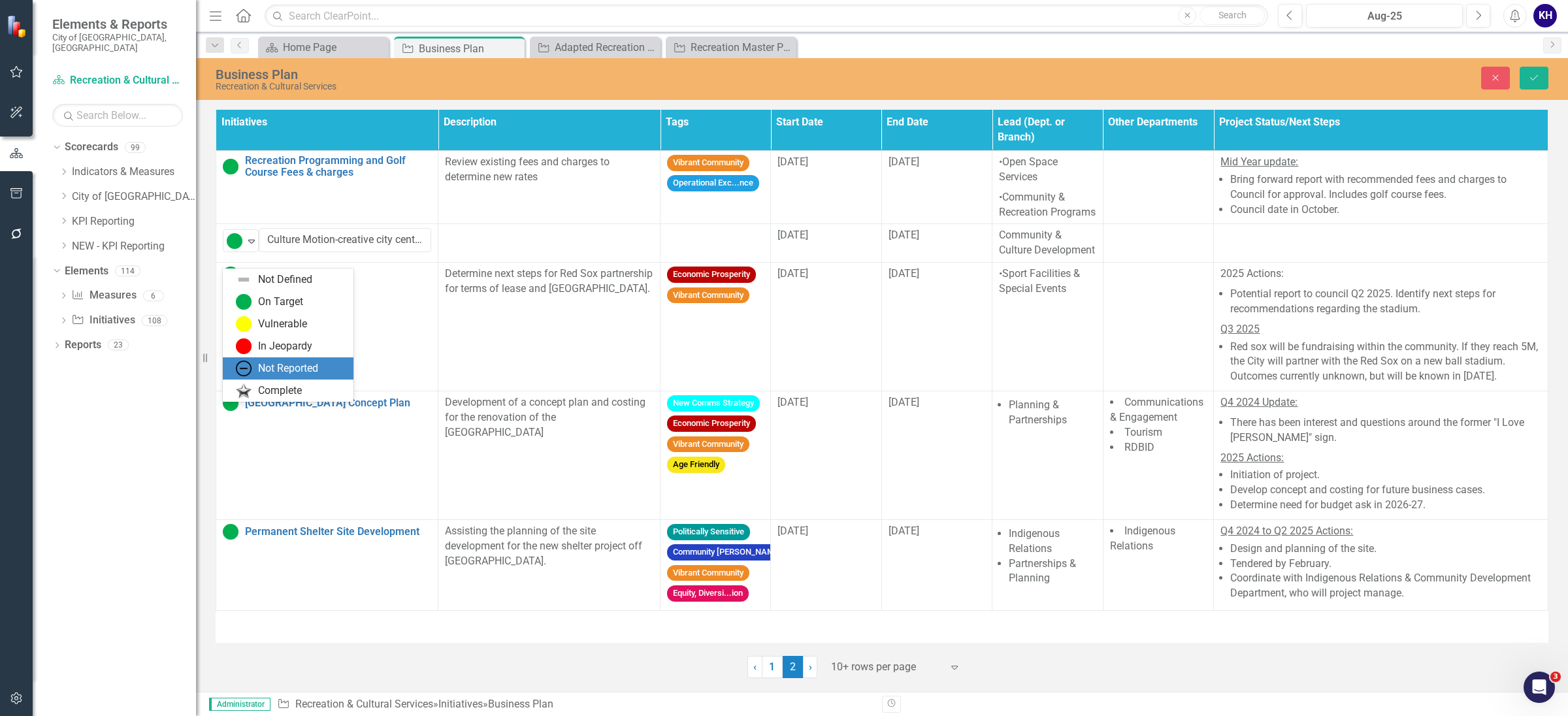
click at [294, 375] on div "Not Reported" at bounding box center [288, 369] width 60 height 15
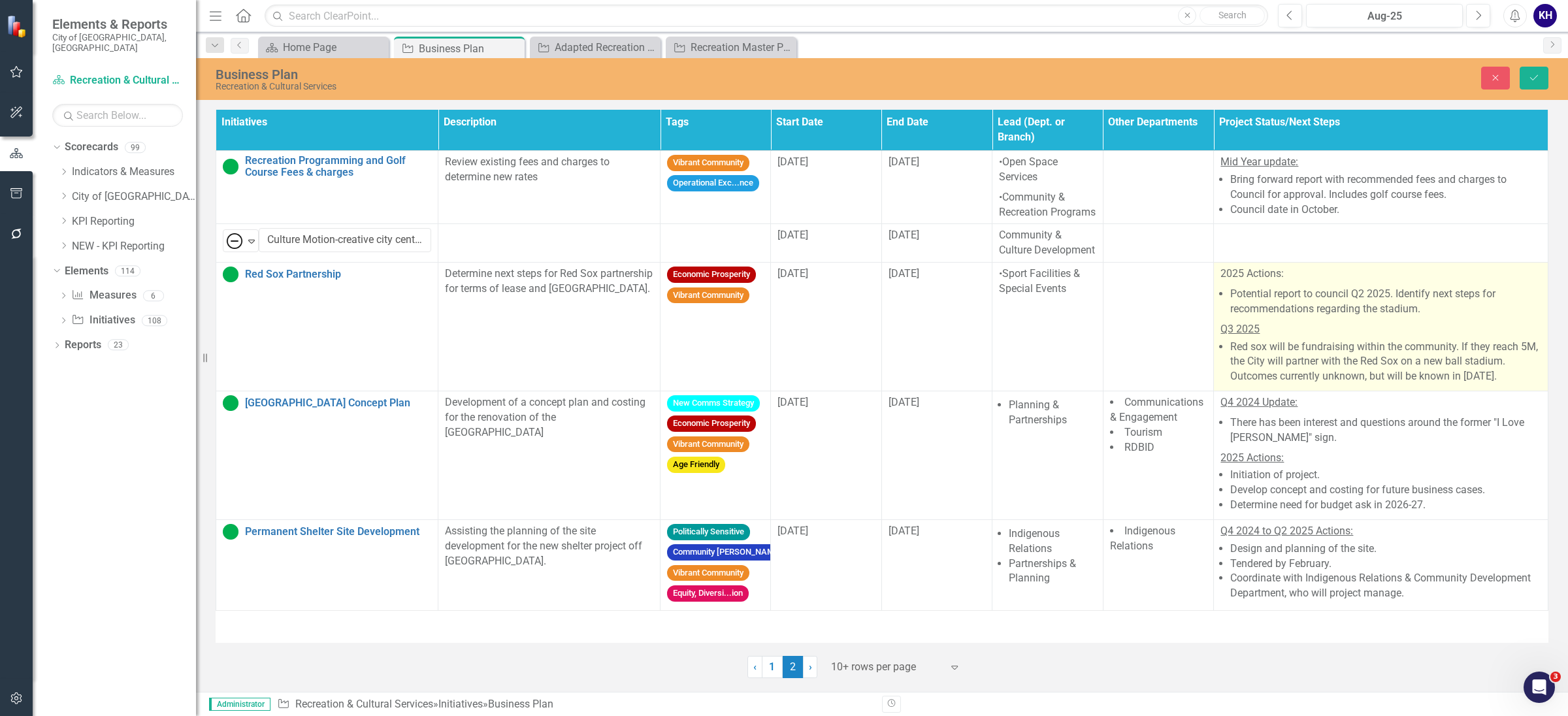
click at [1276, 337] on p "Q3 2025" at bounding box center [1381, 328] width 321 height 18
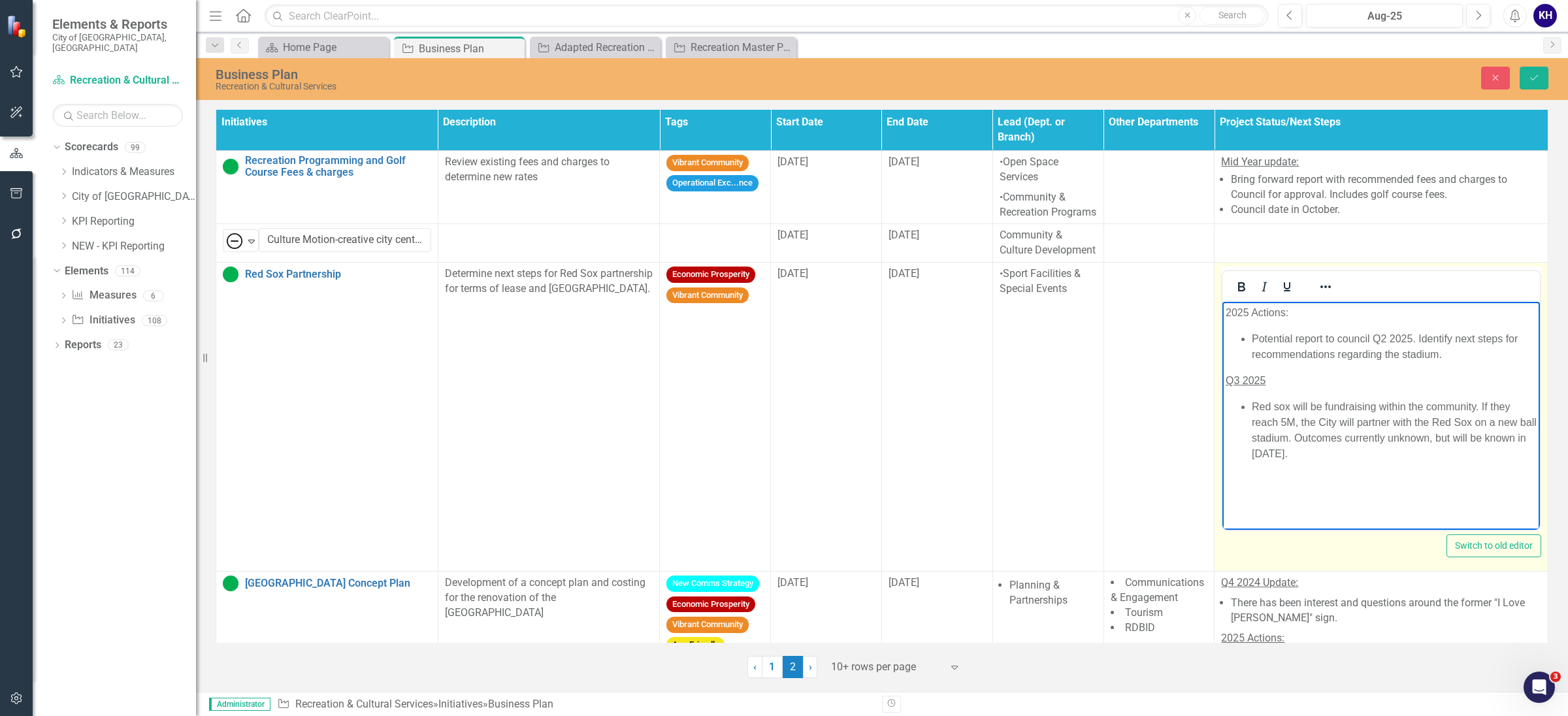
click at [1339, 458] on li "Red sox will be fundraising within the community. If they reach 5M, the City wi…" at bounding box center [1394, 431] width 285 height 63
click at [1340, 458] on body "2025 Actions: Potential report to council Q2 2025. Identify next steps for reco…" at bounding box center [1382, 399] width 317 height 196
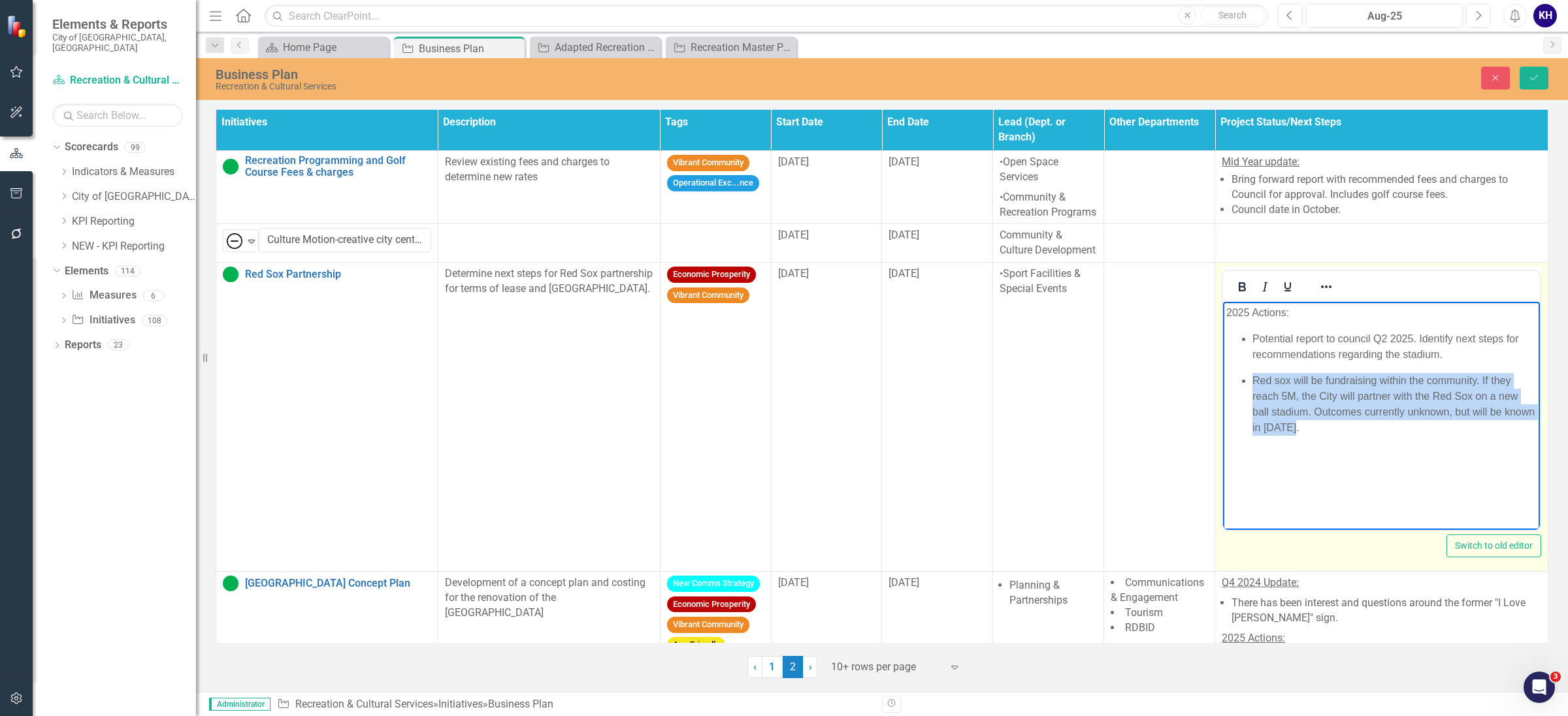
drag, startPoint x: 1338, startPoint y: 433, endPoint x: 1256, endPoint y: 378, distance: 98.7
click at [1256, 378] on li "Red sox will be fundraising within the community. If they reach 5M, the City wi…" at bounding box center [1394, 405] width 284 height 63
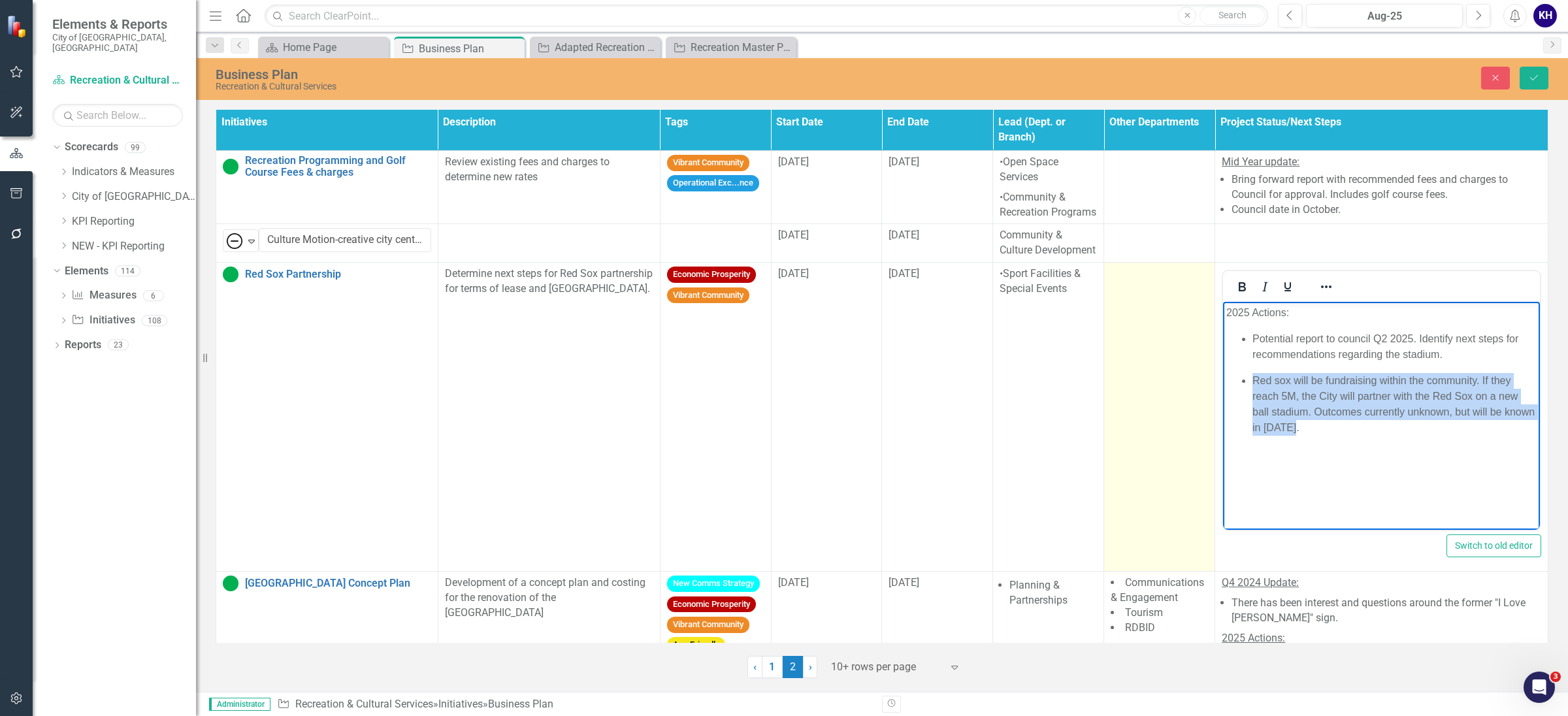
copy li "Red sox will be fundraising within the community. If they reach 5M, the City wi…"
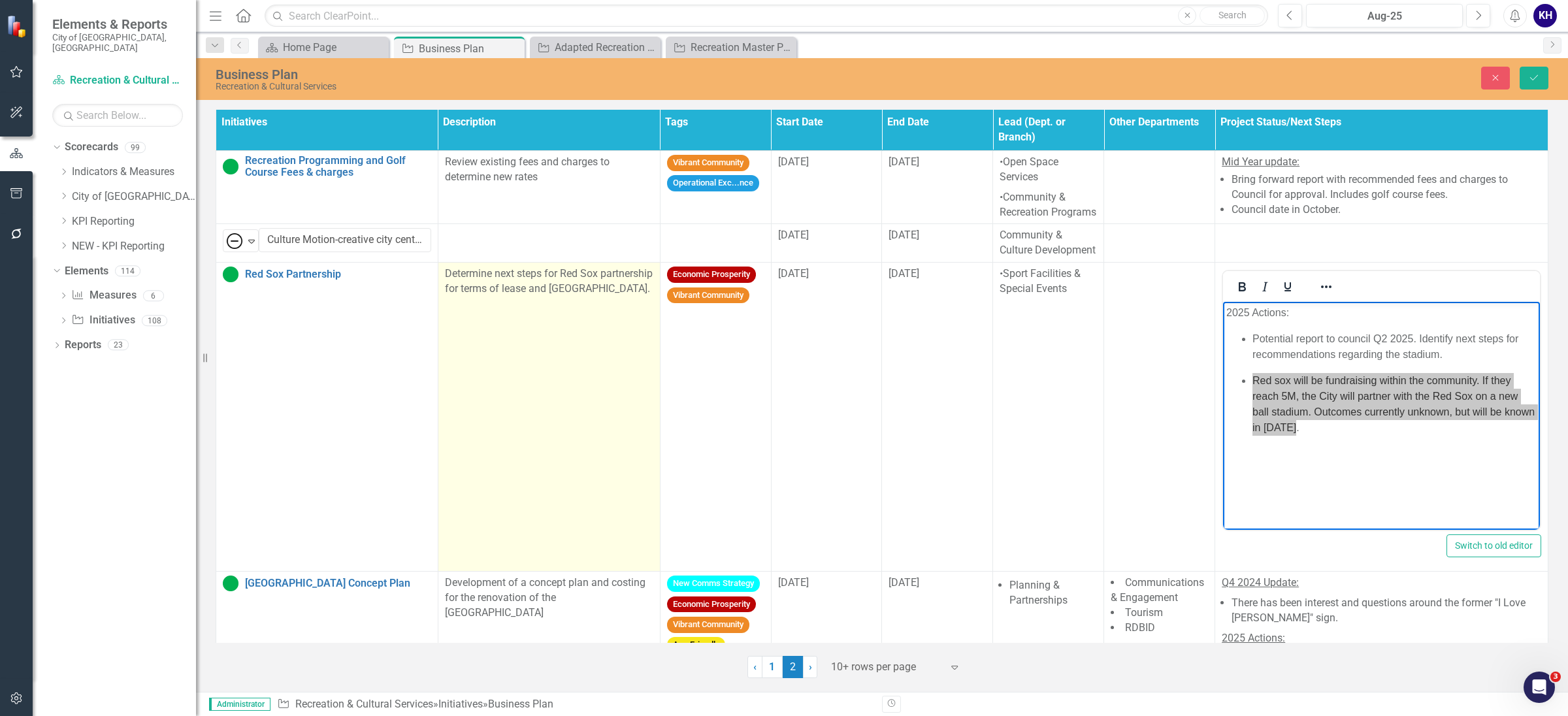
click at [575, 357] on td "Determine next steps for Red Sox partnership for terms of lease and [GEOGRAPHIC…" at bounding box center [549, 417] width 222 height 309
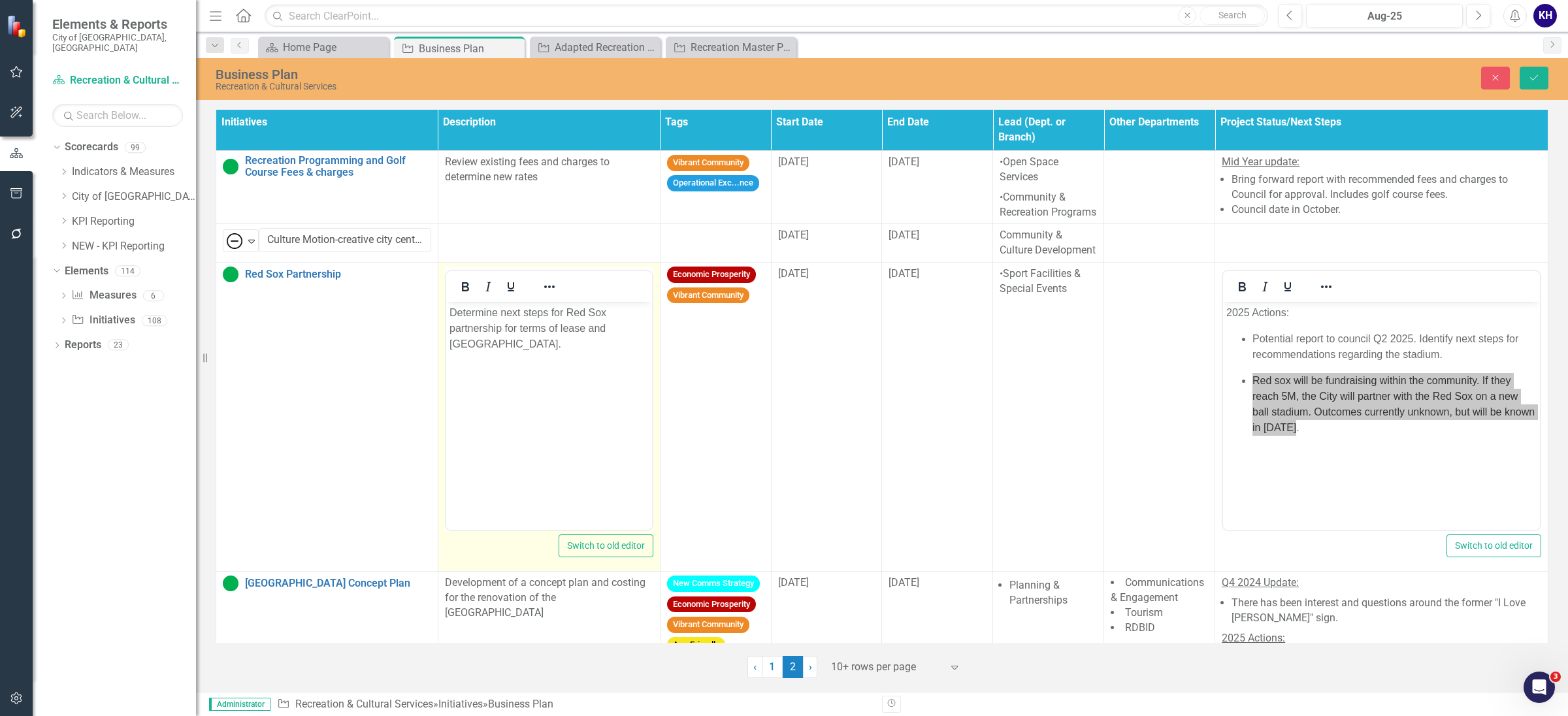
click at [540, 351] on p "Determine next steps for Red Sox partnership for terms of lease and [GEOGRAPHIC…" at bounding box center [548, 328] width 199 height 47
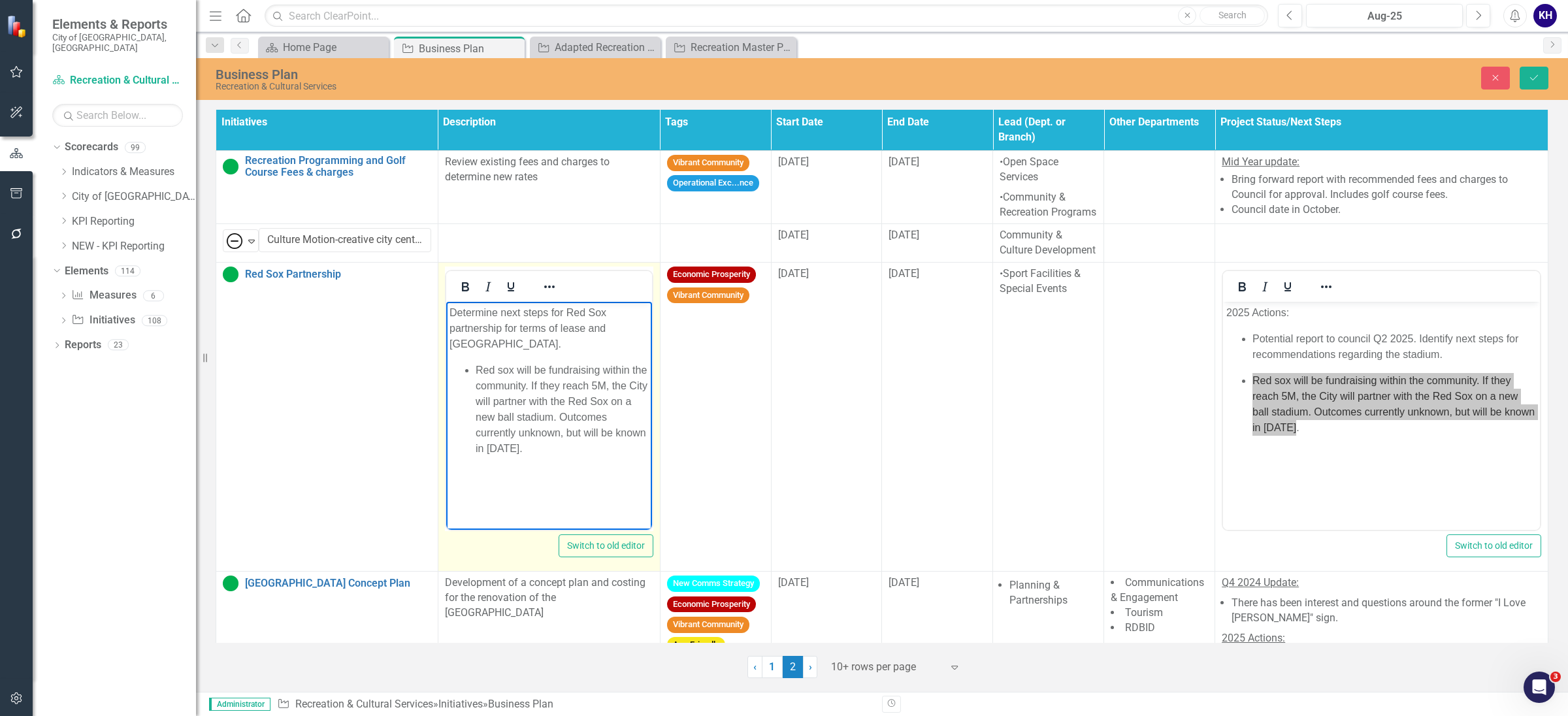
click at [475, 362] on li "Red sox will be fundraising within the community. If they reach 5M, the City wi…" at bounding box center [561, 409] width 173 height 94
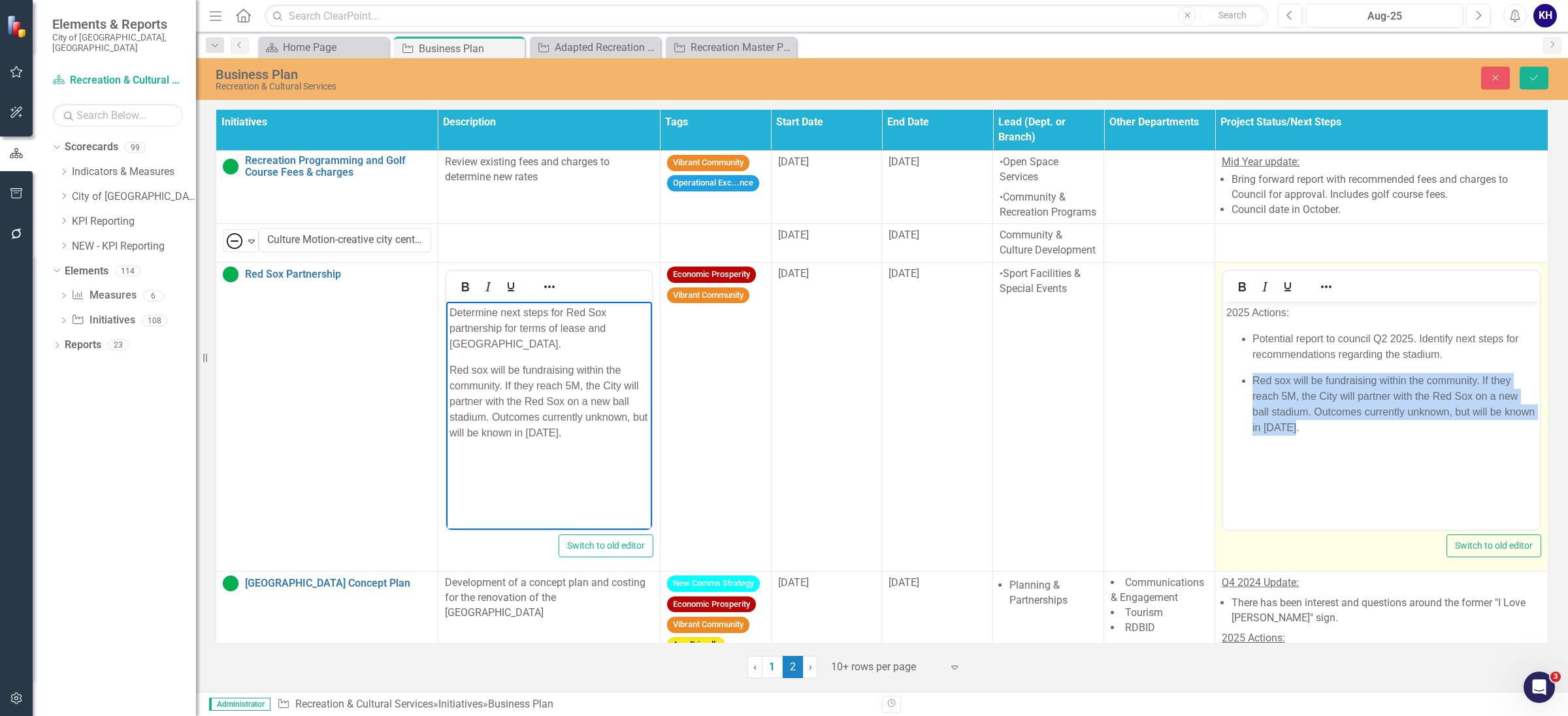
click at [1274, 429] on li "Red sox will be fundraising within the community. If they reach 5M, the City wi…" at bounding box center [1394, 405] width 284 height 63
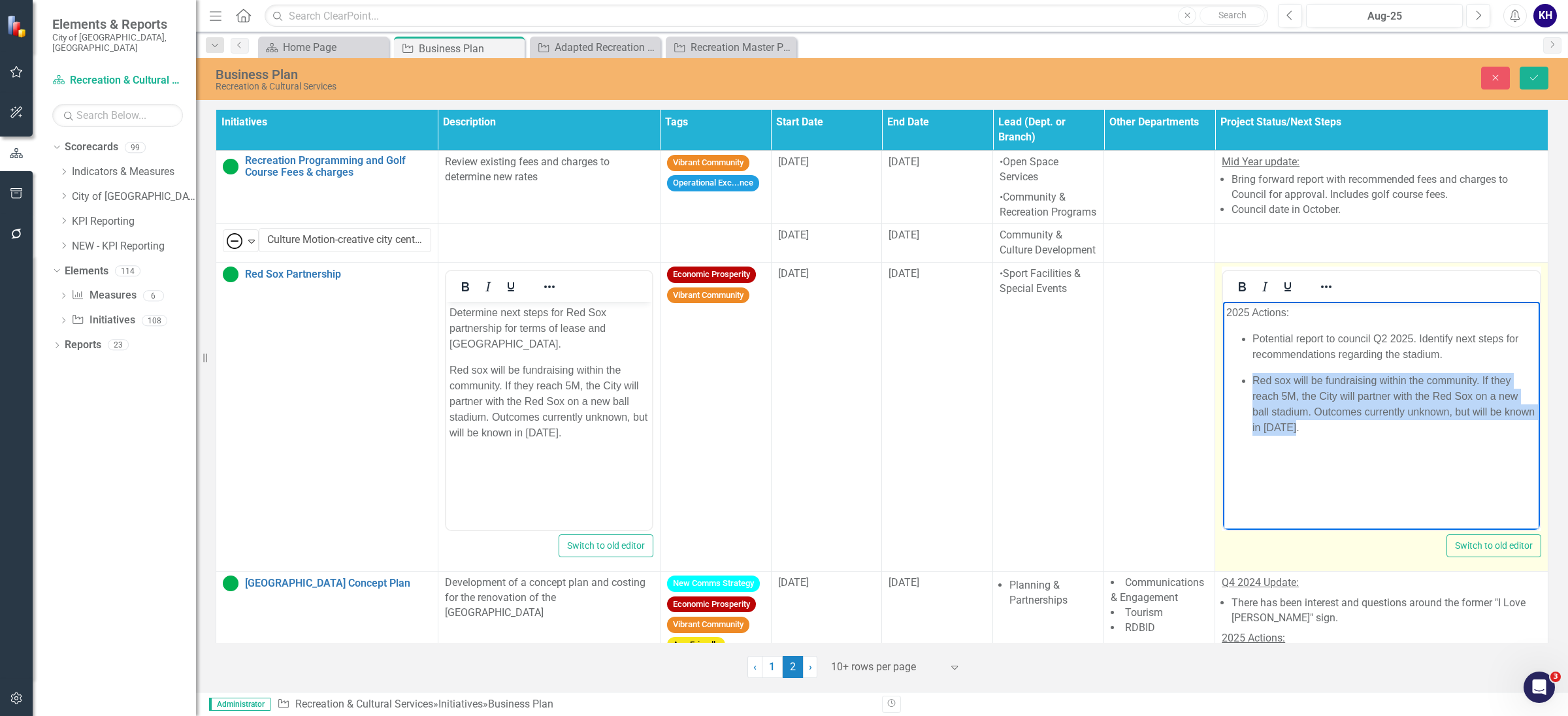
drag, startPoint x: 1350, startPoint y: 451, endPoint x: 1240, endPoint y: 388, distance: 126.8
click at [1240, 388] on body "2025 Actions: Potential report to council Q2 2025. Identify next steps for reco…" at bounding box center [1382, 399] width 317 height 196
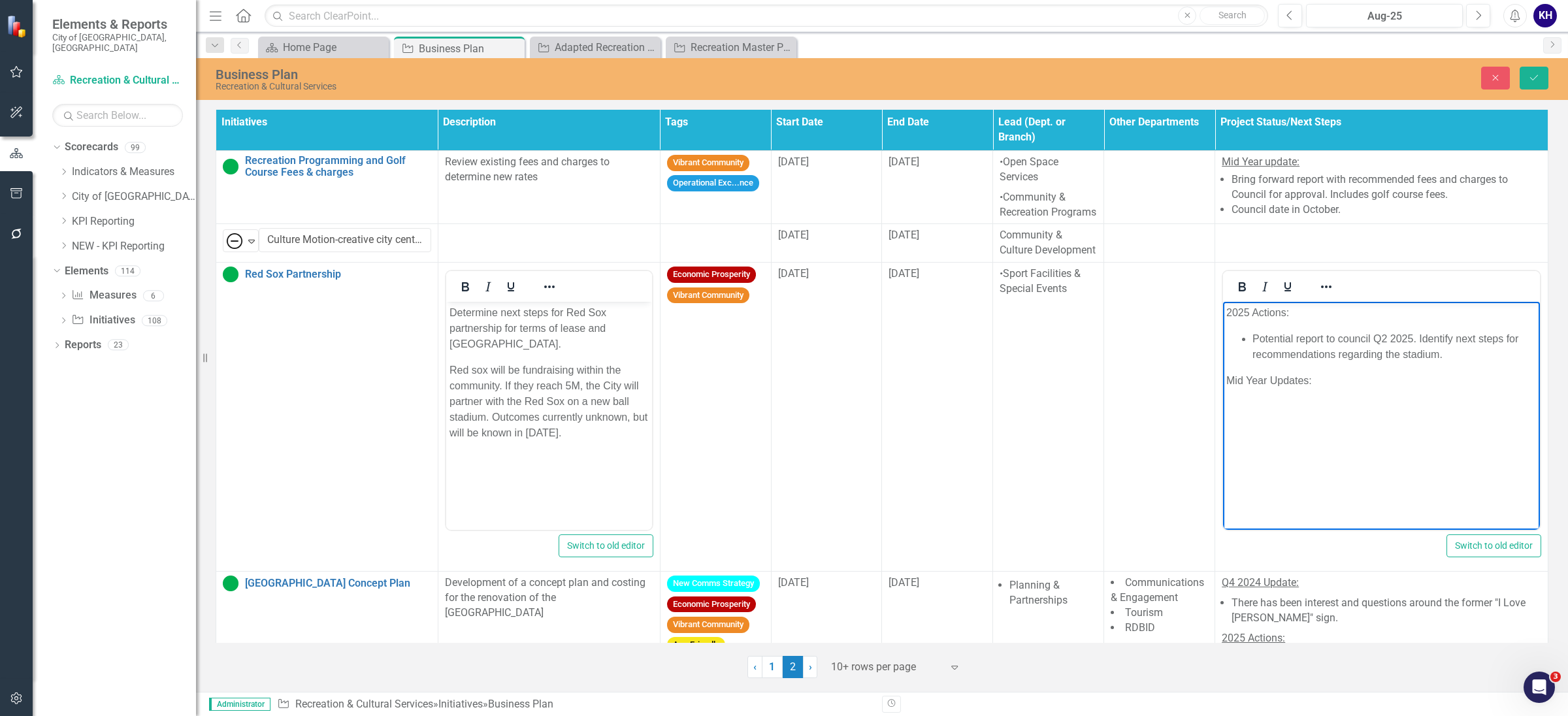
click at [1258, 431] on body "2025 Actions: Potential report to council Q2 2025. Identify next steps for reco…" at bounding box center [1382, 399] width 317 height 196
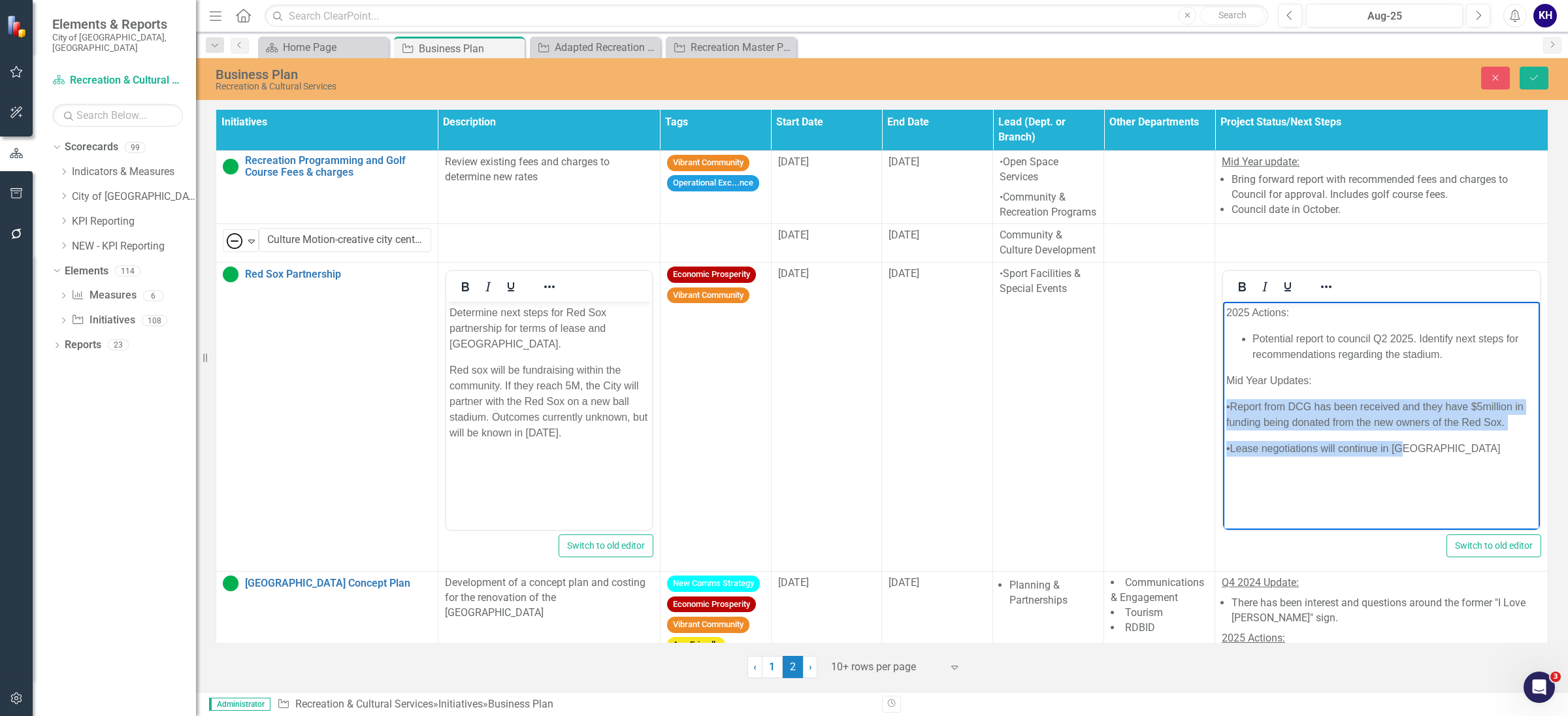
drag, startPoint x: 1412, startPoint y: 437, endPoint x: 2507, endPoint y: 619, distance: 1110.0
click at [1223, 413] on body "2025 Actions: Potential report to council Q2 2025. Identify next steps for reco…" at bounding box center [1382, 399] width 317 height 196
click at [1316, 296] on button "Reveal or hide additional toolbar items" at bounding box center [1326, 287] width 22 height 18
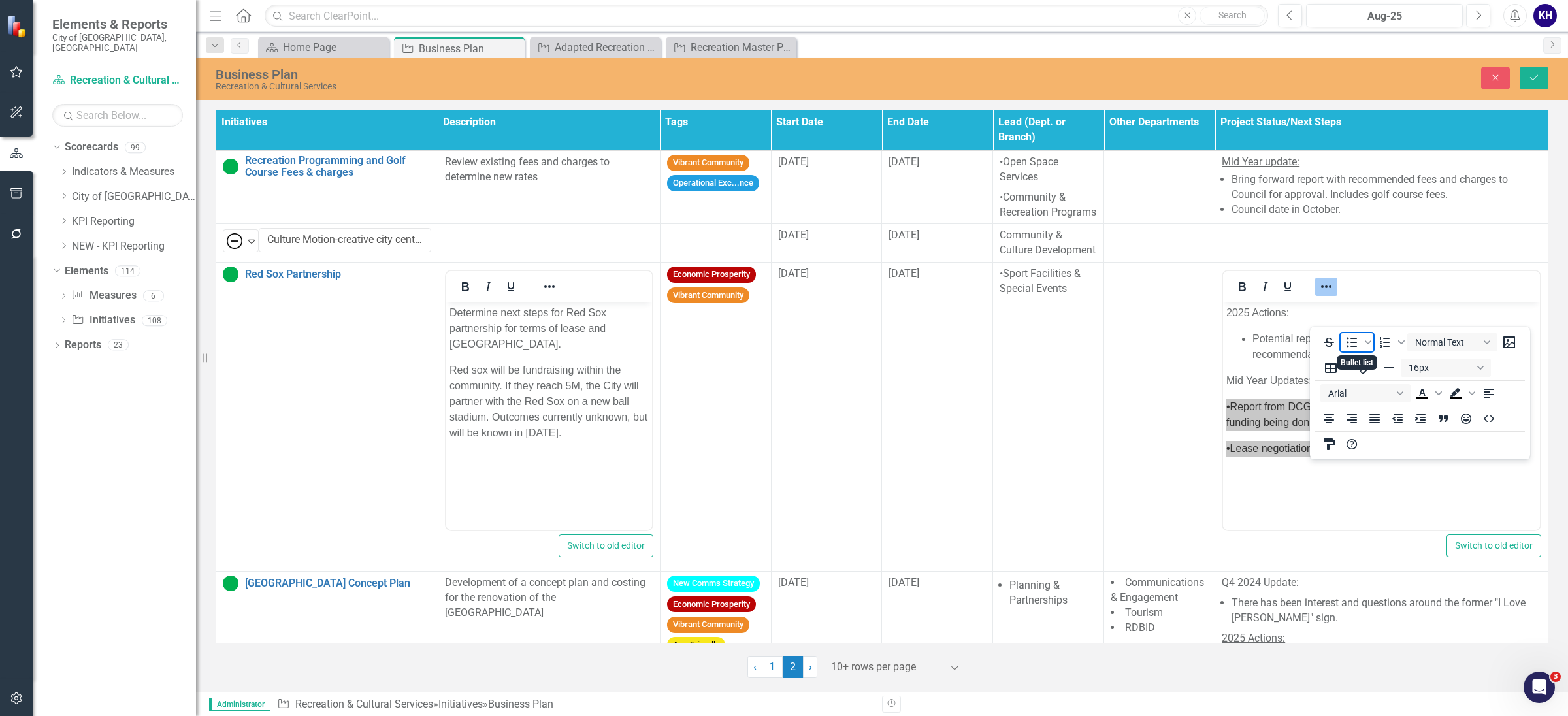
click at [1356, 348] on icon "Bullet list" at bounding box center [1352, 342] width 15 height 15
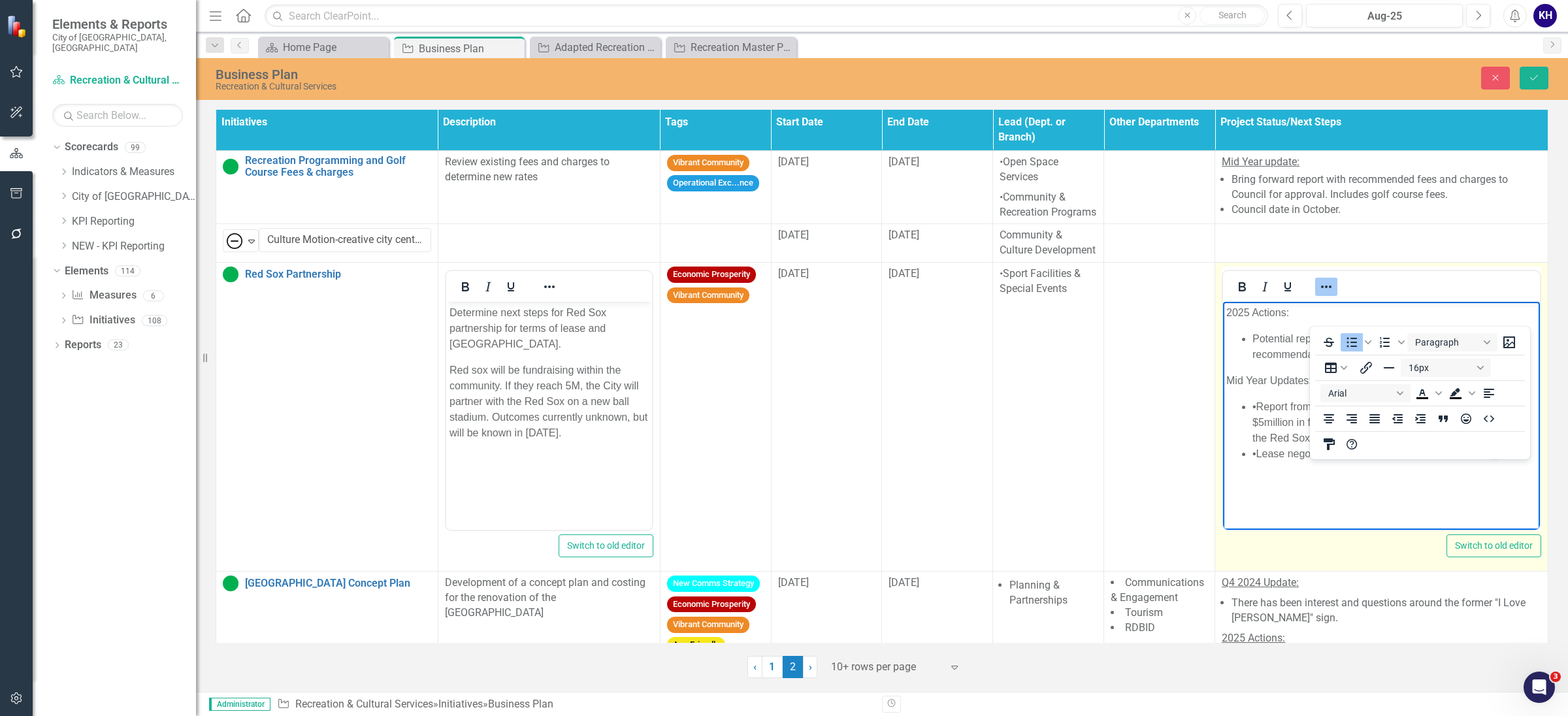
click at [1340, 498] on html "2025 Actions: Potential report to council Q2 2025. Identify next steps for reco…" at bounding box center [1382, 399] width 317 height 196
click at [1256, 455] on li "•Lease negotiations will continue in [GEOGRAPHIC_DATA]" at bounding box center [1394, 454] width 284 height 15
click at [1517, 488] on body "2025 Actions: Potential report to council Q2 2025. Identify next steps for reco…" at bounding box center [1382, 399] width 317 height 196
drag, startPoint x: 1290, startPoint y: 310, endPoint x: 1113, endPoint y: 307, distance: 177.0
click at [1223, 307] on html "2025 Actions: Potential report to council Q2 2025. Identify next steps for reco…" at bounding box center [1382, 399] width 317 height 196
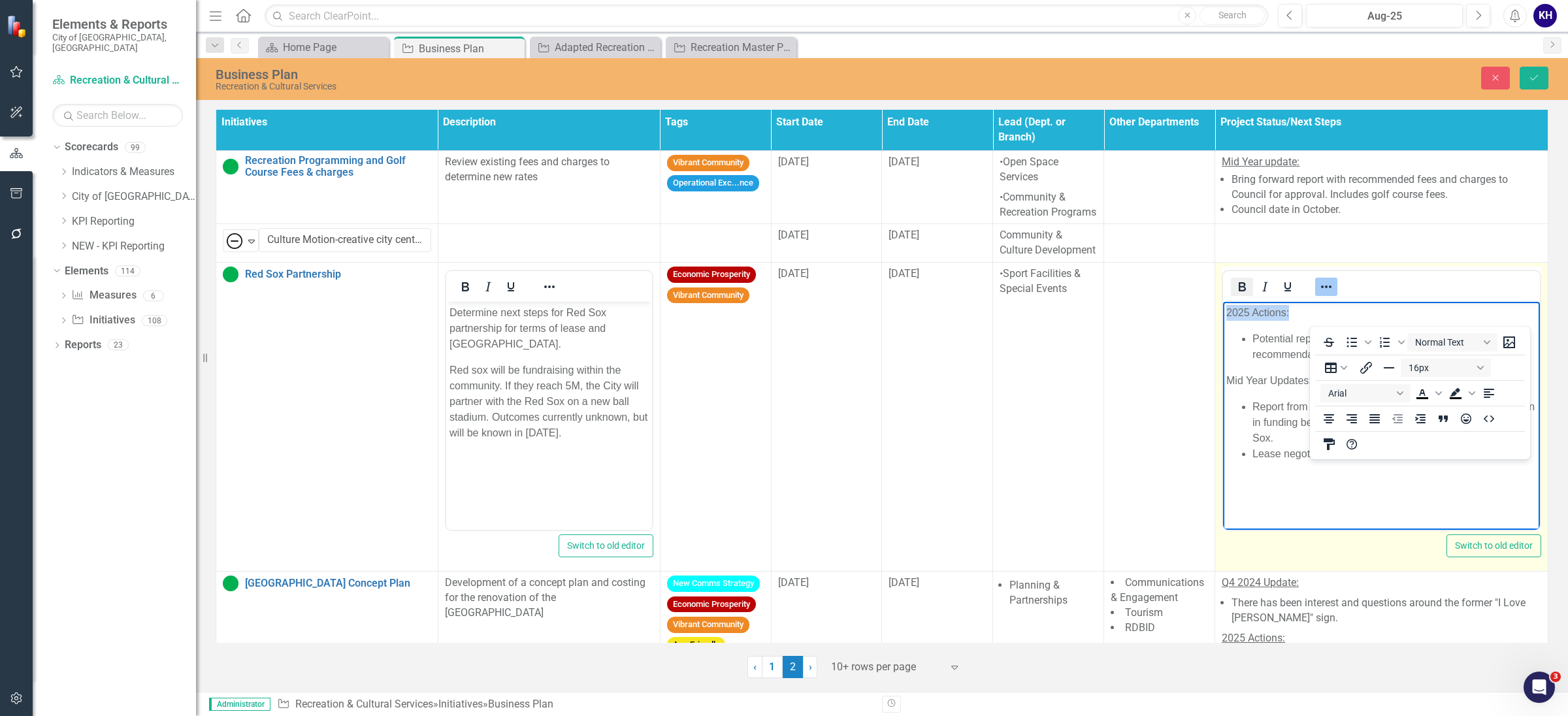
click at [1239, 291] on icon "Bold" at bounding box center [1242, 287] width 7 height 9
drag, startPoint x: 65, startPoint y: 0, endPoint x: 1283, endPoint y: 328, distance: 1261.4
click at [1285, 291] on icon "Underline" at bounding box center [1288, 287] width 6 height 9
click at [1282, 368] on body "2025 Actions: Potential report to council Q2 2025. Identify next steps for reco…" at bounding box center [1382, 399] width 317 height 196
click at [1283, 373] on p "Mid Year Updates:" at bounding box center [1381, 381] width 310 height 15
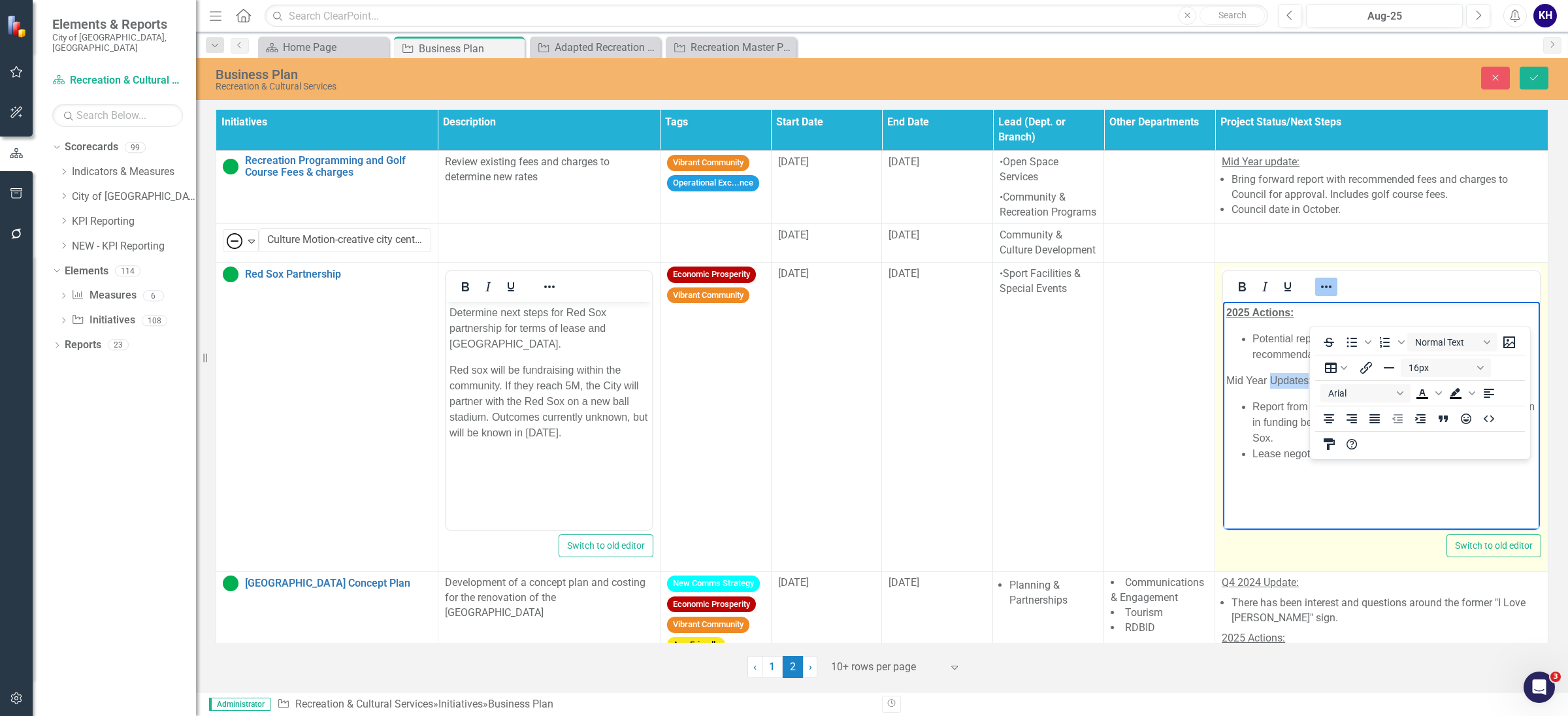
click at [1283, 373] on p "Mid Year Updates:" at bounding box center [1381, 381] width 310 height 15
click at [1272, 389] on body "2025 Actions: Potential report to council Q2 2025. Identify next steps for reco…" at bounding box center [1382, 399] width 317 height 196
click at [1269, 388] on p "Mid Year Updates:" at bounding box center [1381, 381] width 310 height 15
click at [1269, 386] on p "Mid Year Updates:" at bounding box center [1381, 381] width 310 height 15
click at [1264, 386] on p "Mid Year Updates:" at bounding box center [1381, 381] width 310 height 15
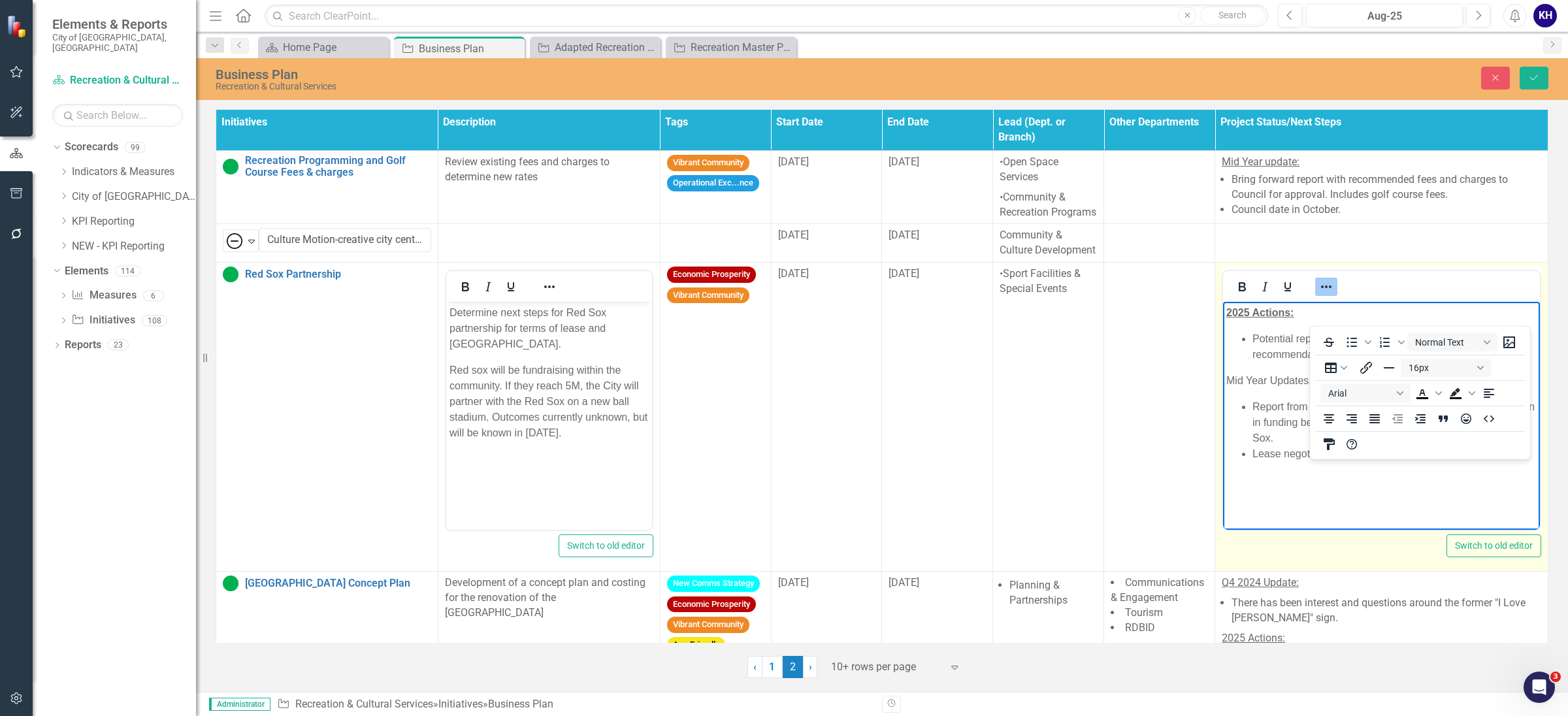
click at [1230, 375] on p "Mid Year Updates:" at bounding box center [1381, 381] width 310 height 15
drag, startPoint x: 1230, startPoint y: 375, endPoint x: 1325, endPoint y: 379, distance: 95.1
click at [1325, 379] on p "Mid Year Updates:" at bounding box center [1381, 381] width 310 height 15
drag, startPoint x: 1282, startPoint y: 319, endPoint x: 1259, endPoint y: 324, distance: 23.5
click at [1282, 295] on icon "Underline" at bounding box center [1288, 287] width 15 height 15
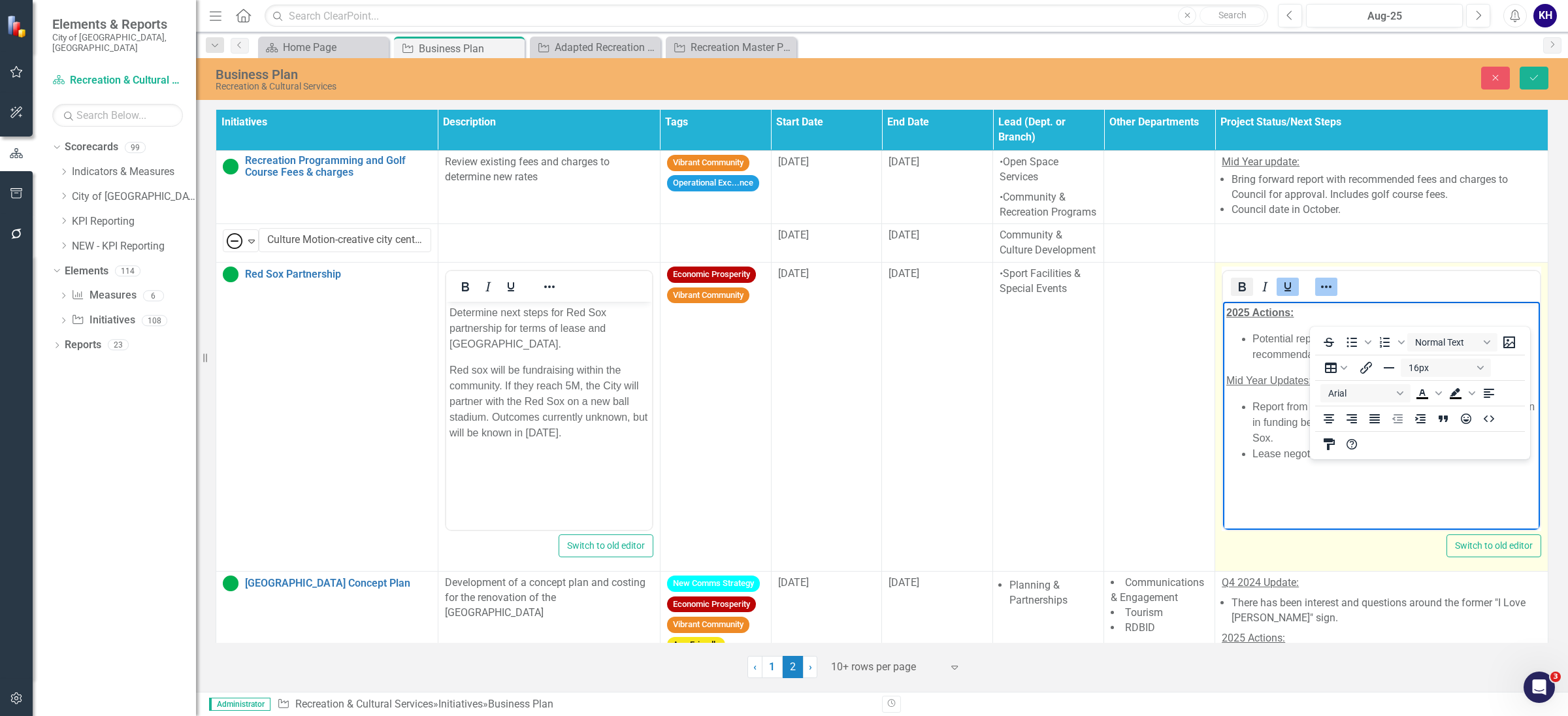
drag, startPoint x: 1239, startPoint y: 322, endPoint x: 25, endPoint y: 4, distance: 1255.0
click at [1239, 295] on icon "Bold" at bounding box center [1242, 287] width 15 height 15
click at [1323, 295] on icon "Reveal or hide additional toolbar items" at bounding box center [1326, 287] width 15 height 15
drag, startPoint x: 1326, startPoint y: 318, endPoint x: 1188, endPoint y: 310, distance: 138.2
click at [1223, 310] on html "2025 Actions: Potential report to council Q2 2025. Identify next steps for reco…" at bounding box center [1382, 399] width 317 height 196
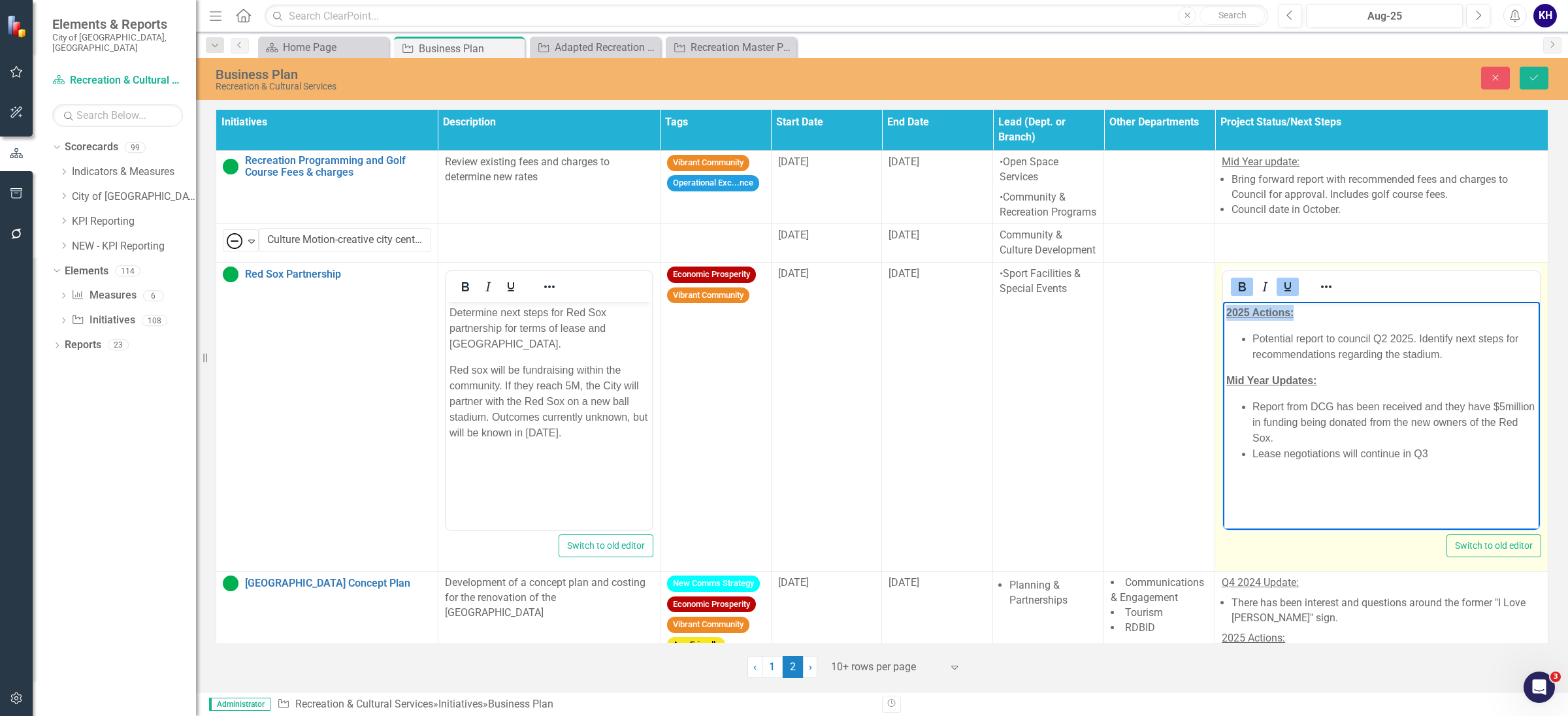
click at [1280, 295] on icon "Underline" at bounding box center [1288, 287] width 15 height 15
click at [1239, 291] on icon "Bold" at bounding box center [1242, 287] width 7 height 9
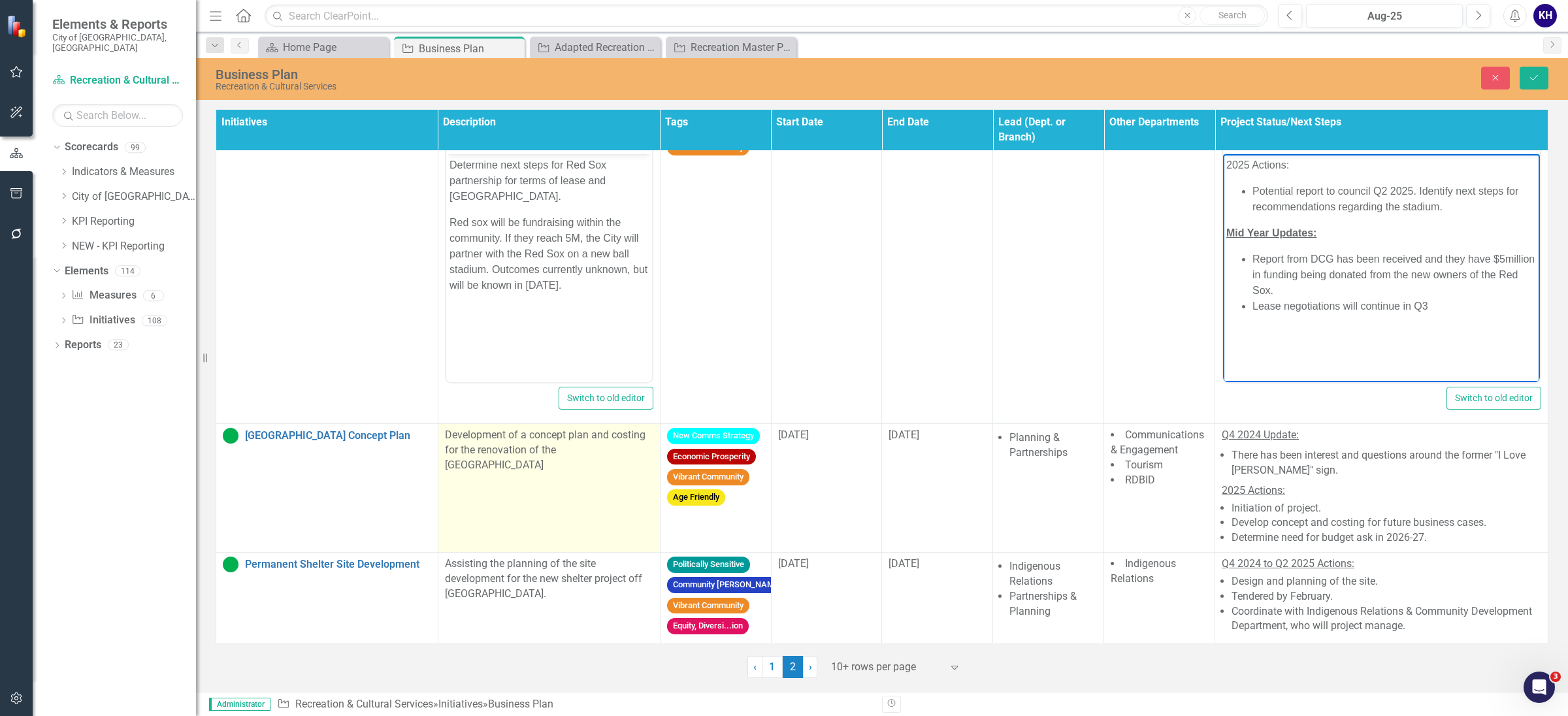
scroll to position [188, 0]
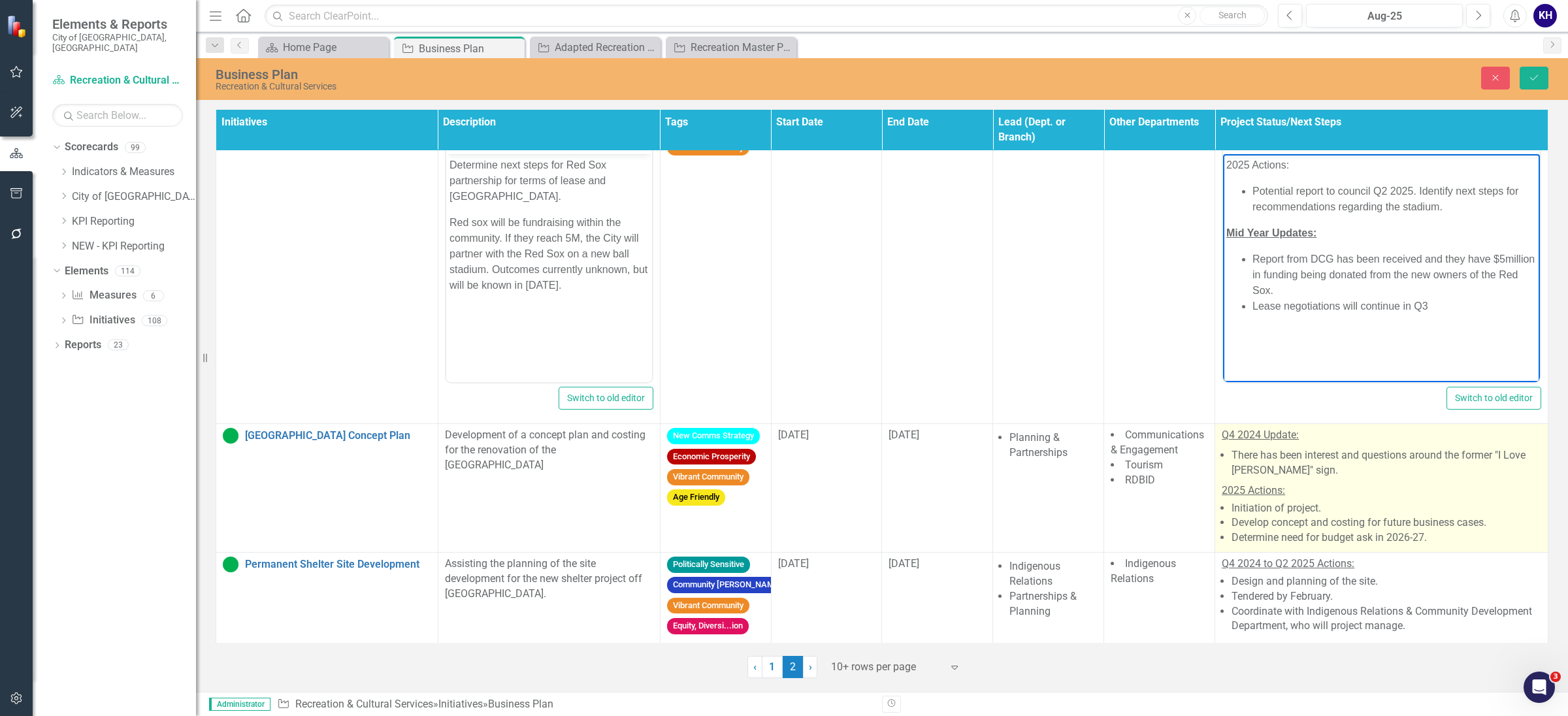
click at [1386, 501] on li "Initiation of project." at bounding box center [1386, 508] width 310 height 15
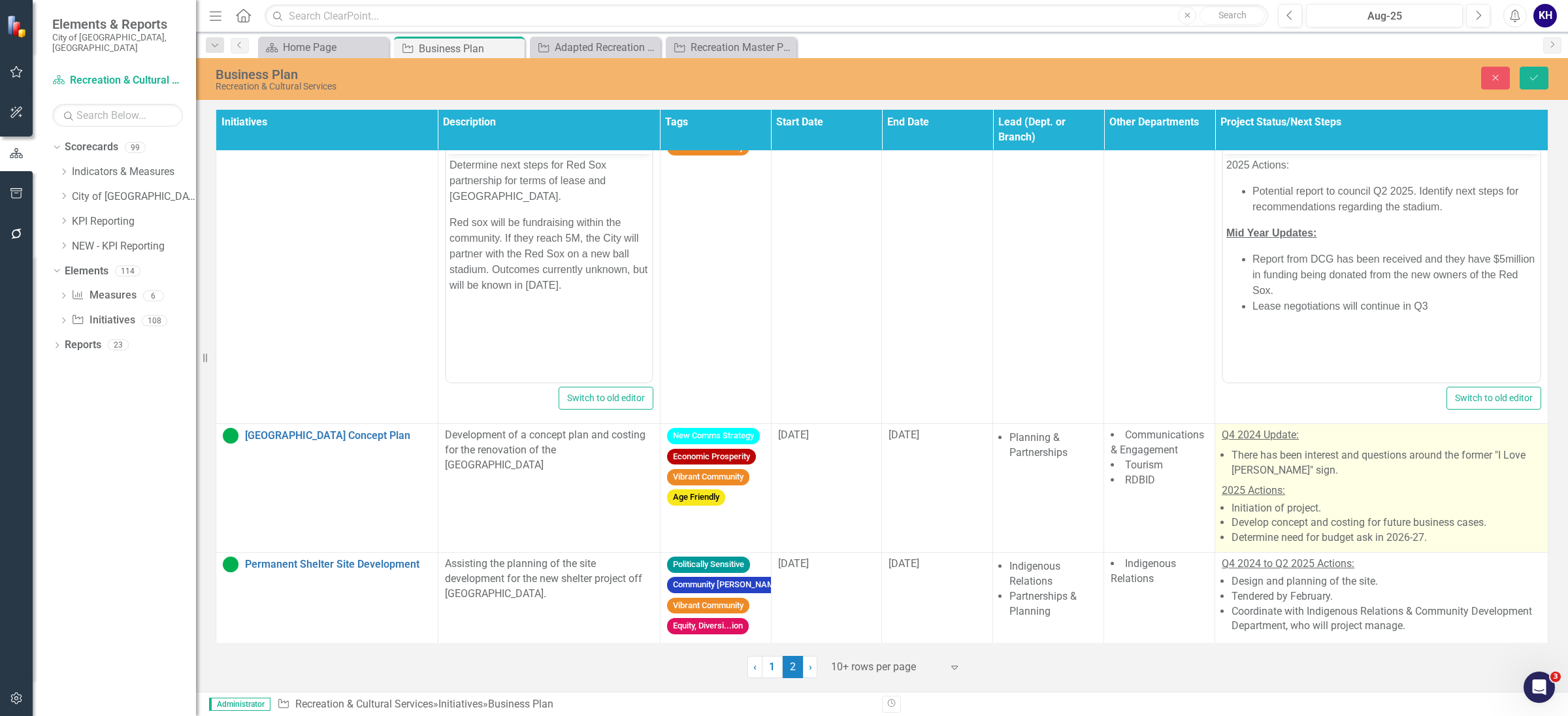
click at [1367, 488] on p "2025 Actions:" at bounding box center [1381, 489] width 319 height 18
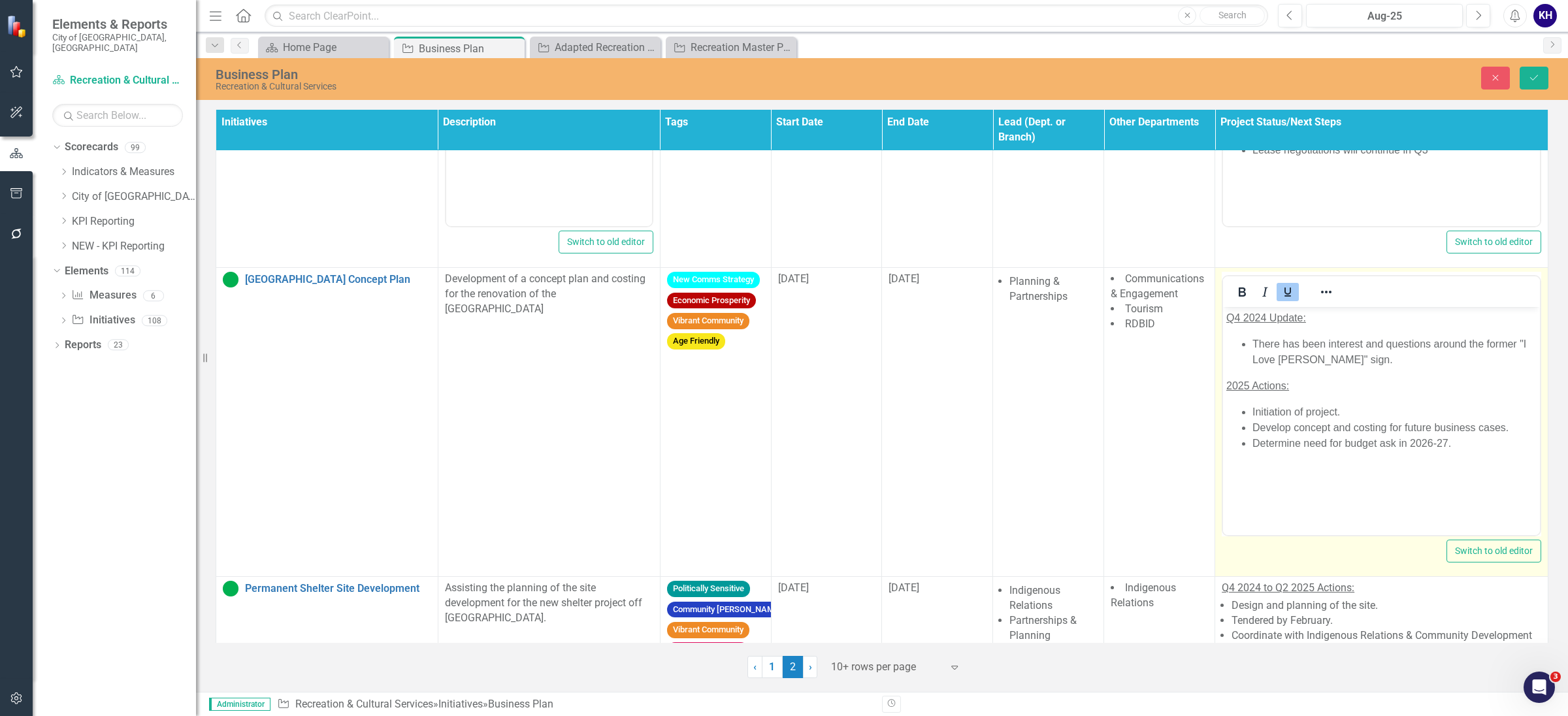
scroll to position [351, 0]
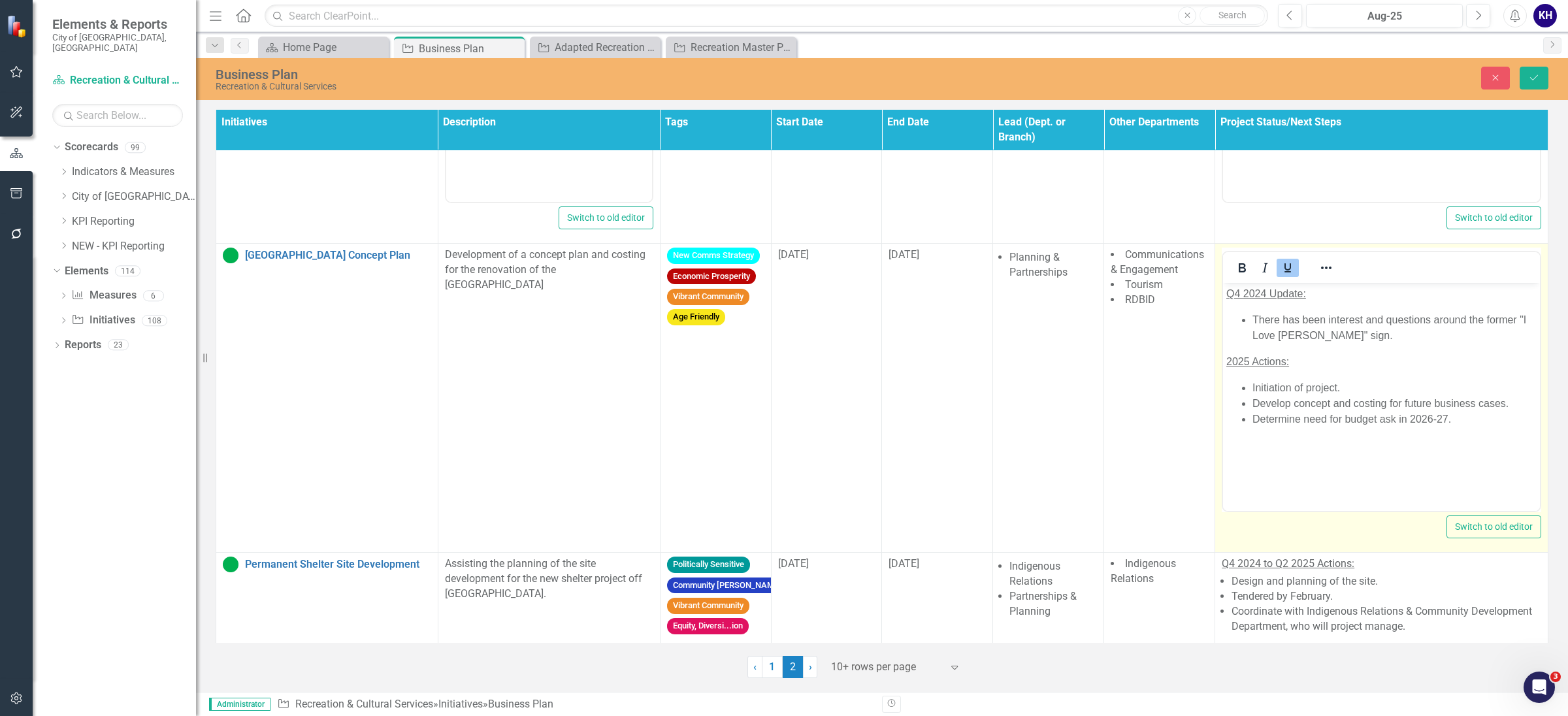
click at [1477, 425] on li "Determine need for budget ask in 2026-27." at bounding box center [1394, 419] width 284 height 15
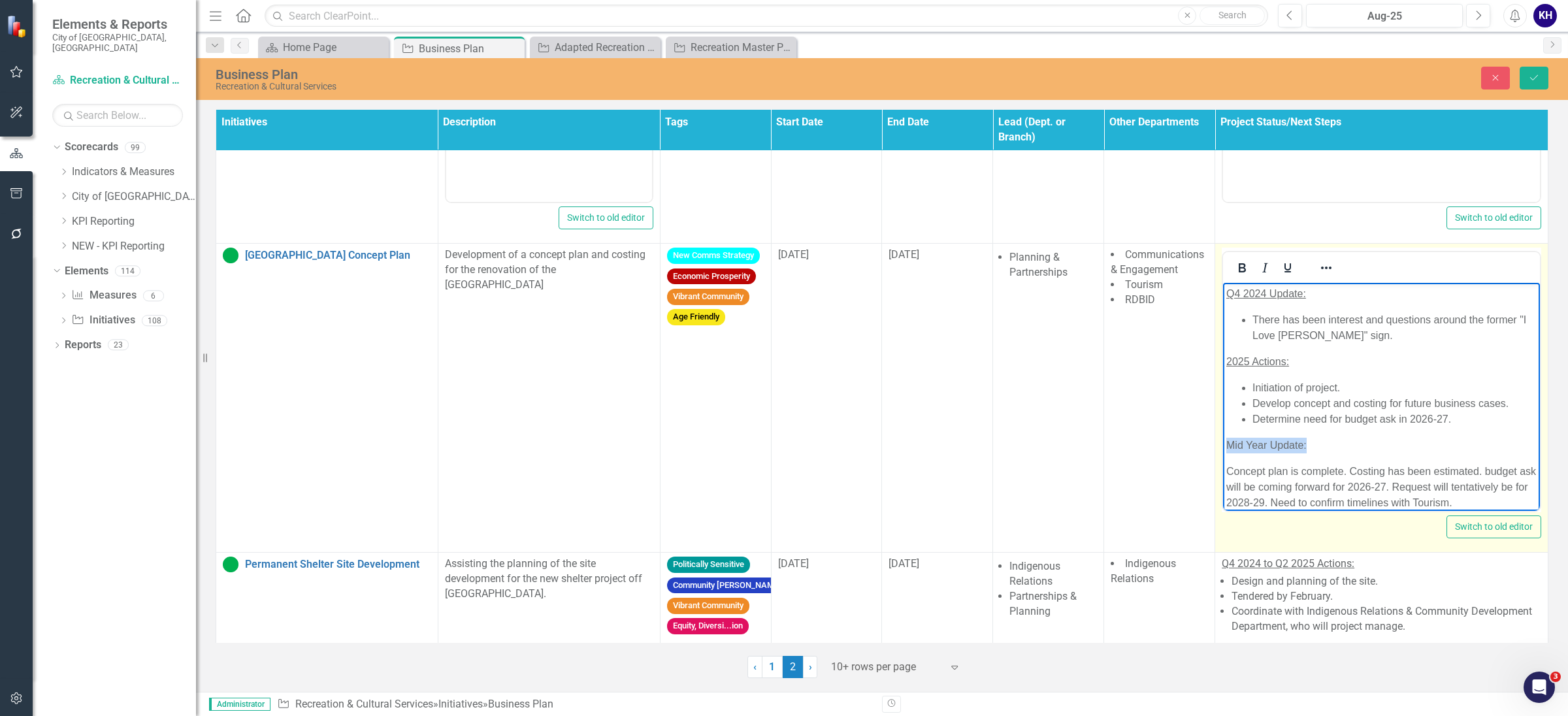
drag, startPoint x: 1323, startPoint y: 446, endPoint x: 1196, endPoint y: 446, distance: 127.0
click at [1223, 446] on html "Q4 2024 Update: There has been interest and questions around the former "I Love…" at bounding box center [1382, 404] width 317 height 241
click at [1236, 275] on icon "Bold" at bounding box center [1242, 268] width 15 height 15
click at [1286, 271] on icon "Underline" at bounding box center [1288, 268] width 6 height 9
drag, startPoint x: 1378, startPoint y: 336, endPoint x: 1029, endPoint y: 293, distance: 351.6
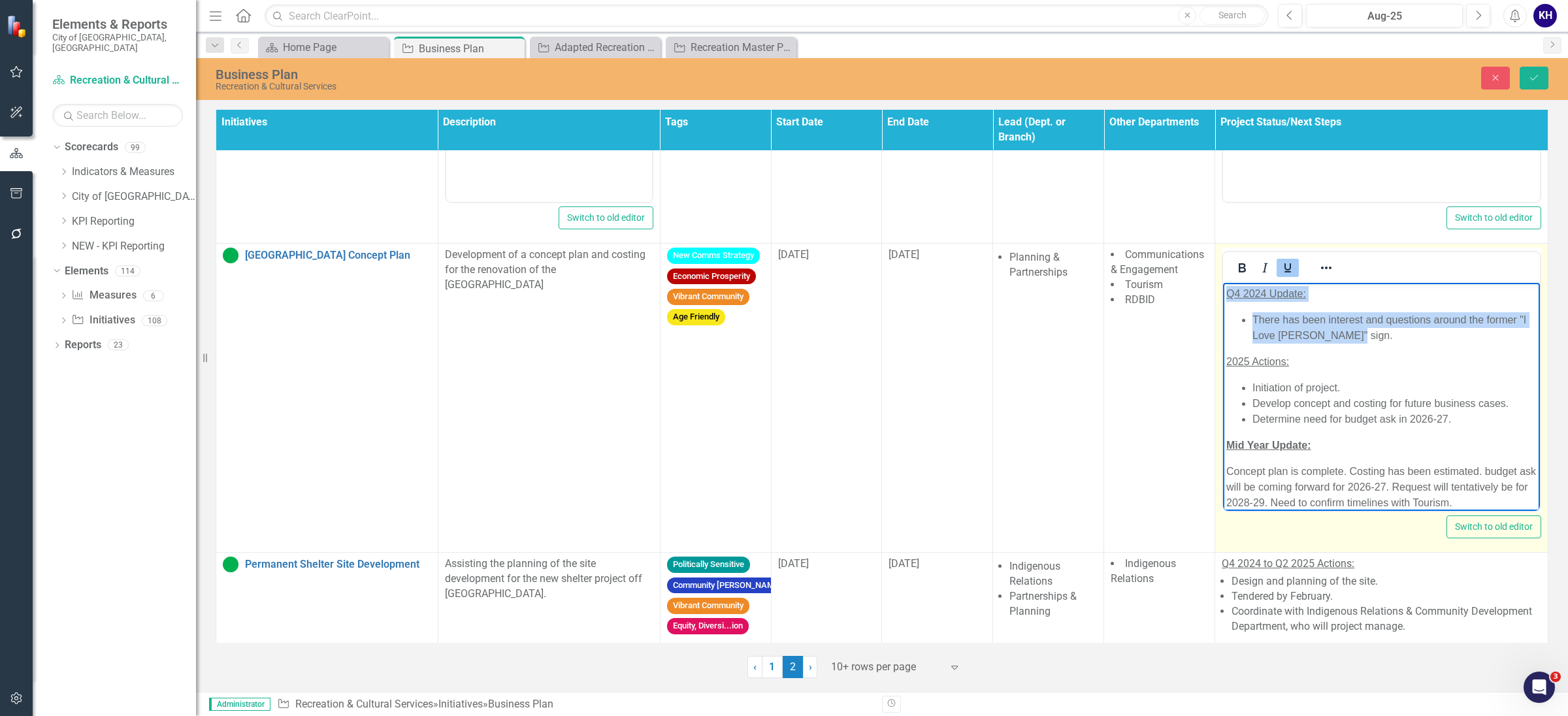
click at [1223, 293] on html "Q4 2024 Update: There has been interest and questions around the former "I Love…" at bounding box center [1382, 404] width 317 height 241
click at [1341, 325] on li "There has been interest and questions around the former "I Love [PERSON_NAME]" …" at bounding box center [1394, 328] width 284 height 32
drag, startPoint x: 1366, startPoint y: 334, endPoint x: 1250, endPoint y: 315, distance: 117.5
click at [1250, 315] on ul "There has been interest and questions around the former "I Love [PERSON_NAME]" …" at bounding box center [1381, 328] width 310 height 32
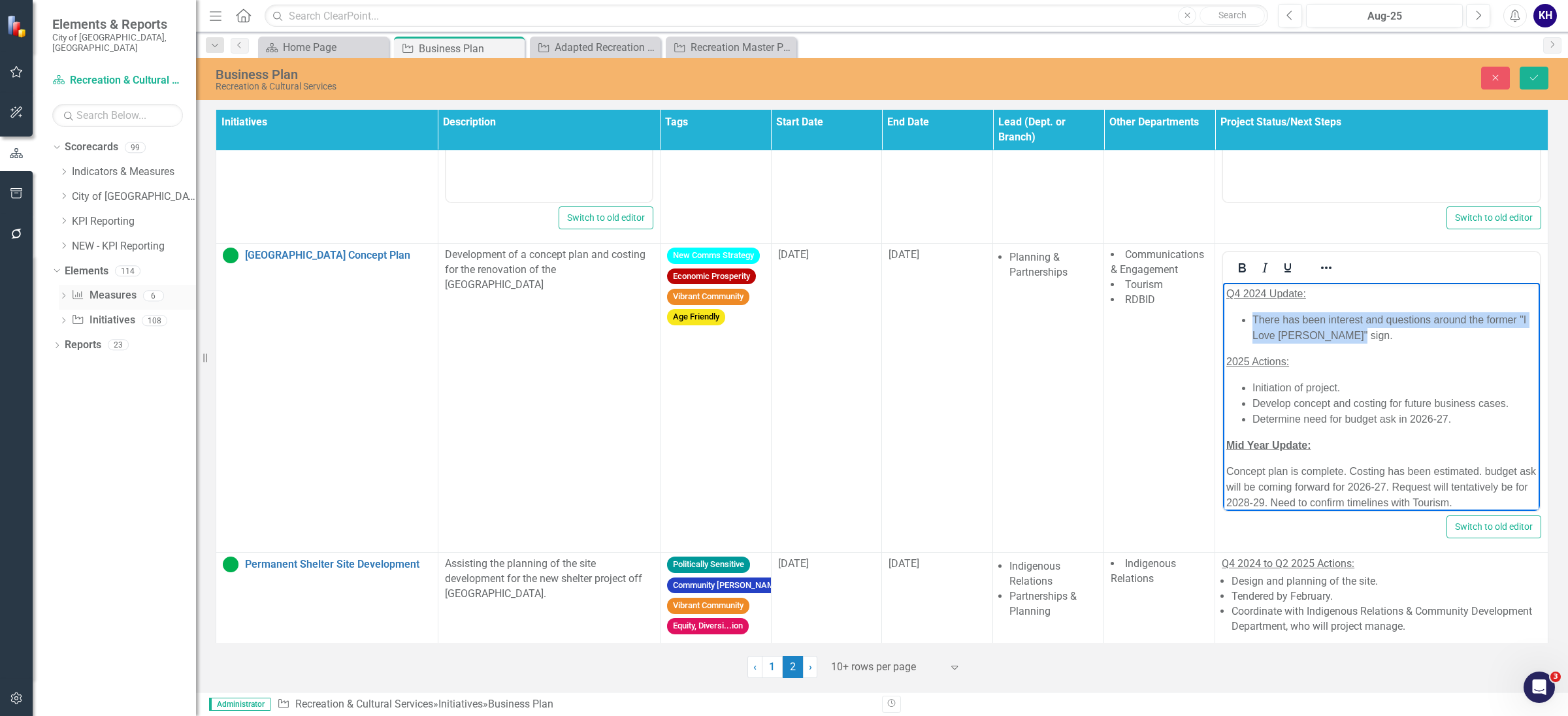
copy li "There has been interest and questions around the former "I Love [PERSON_NAME]" …"
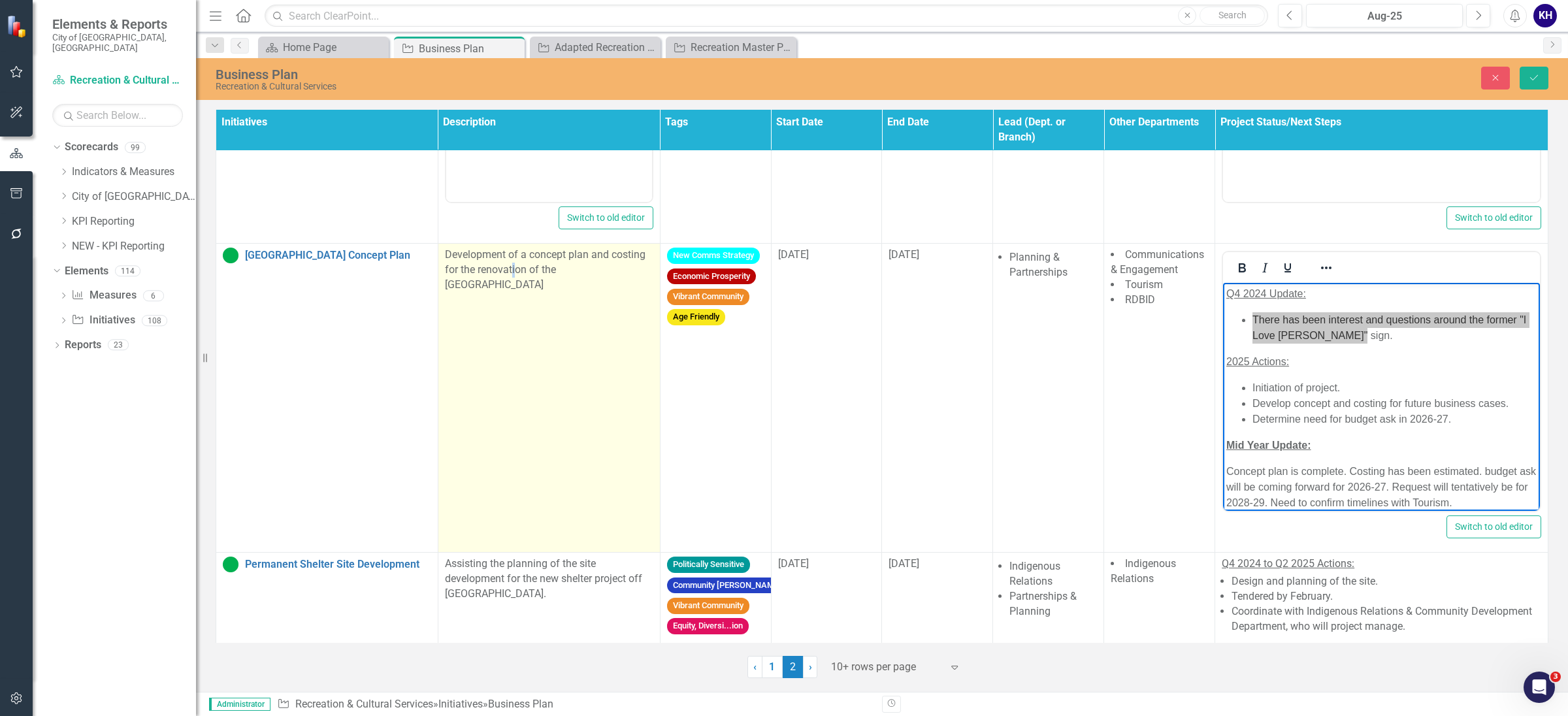
click at [512, 272] on p "Development of a concept plan and costing for the renovation of the [GEOGRAPHIC…" at bounding box center [549, 270] width 209 height 45
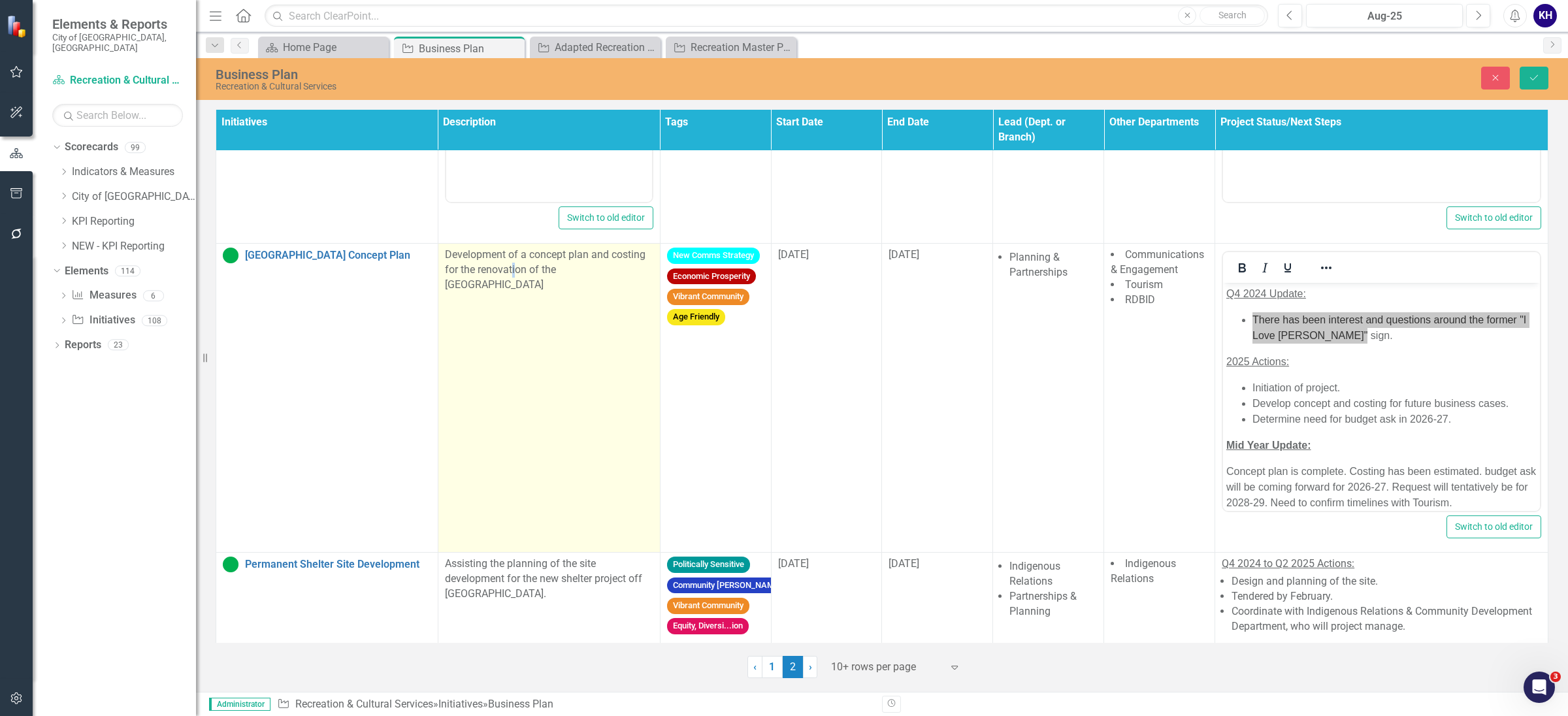
click at [512, 272] on p "Development of a concept plan and costing for the renovation of the [GEOGRAPHIC…" at bounding box center [549, 270] width 209 height 45
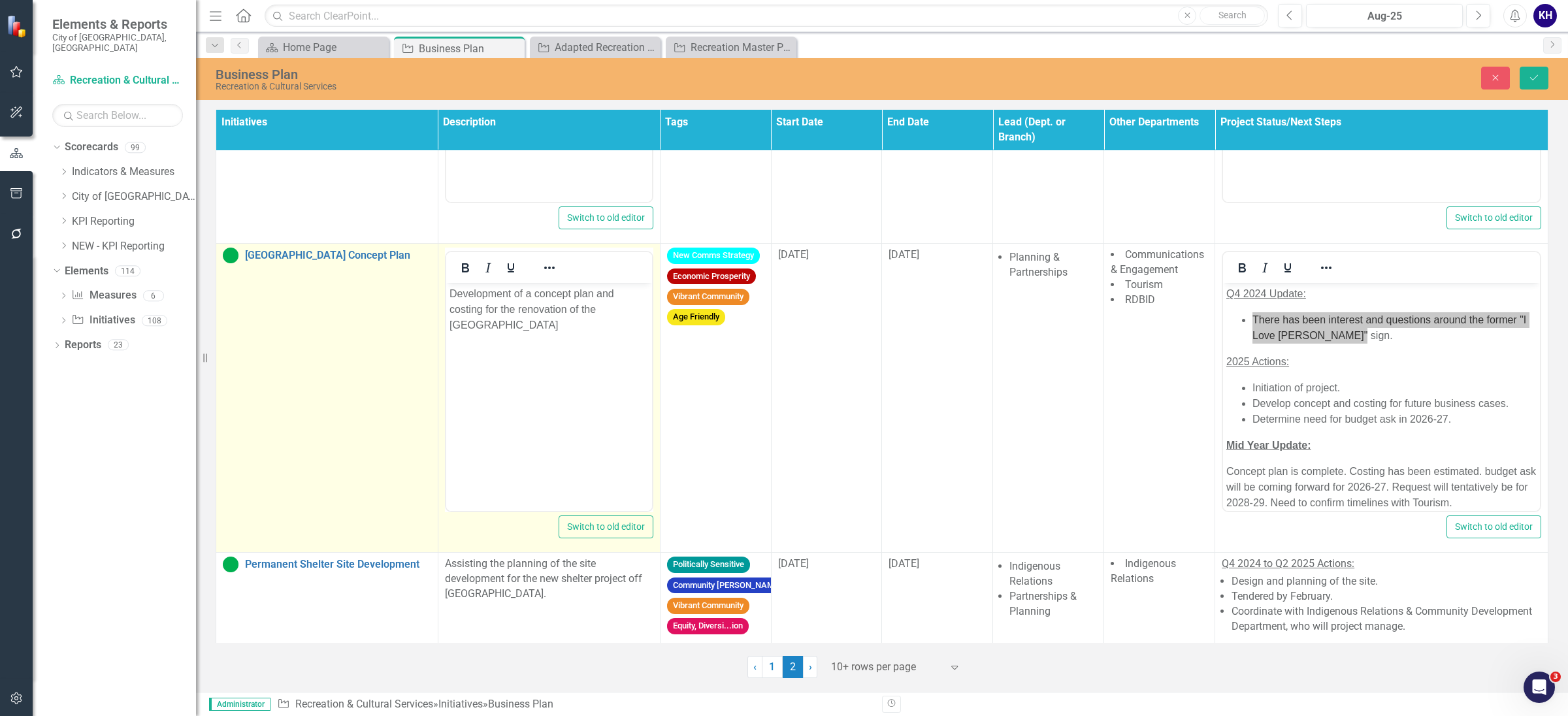
scroll to position [0, 0]
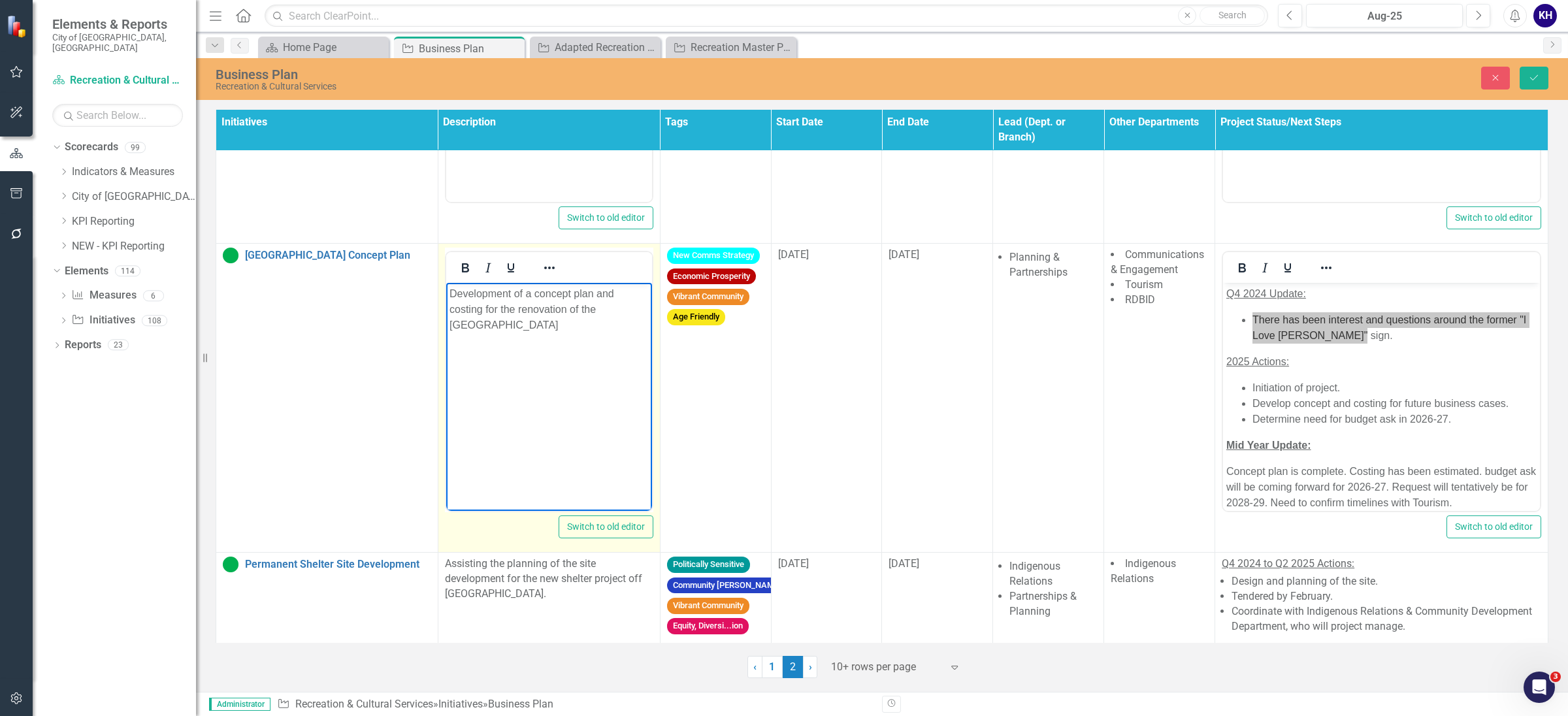
click at [452, 292] on p "Development of a concept plan and costing for the renovation of the [GEOGRAPHIC…" at bounding box center [548, 309] width 199 height 47
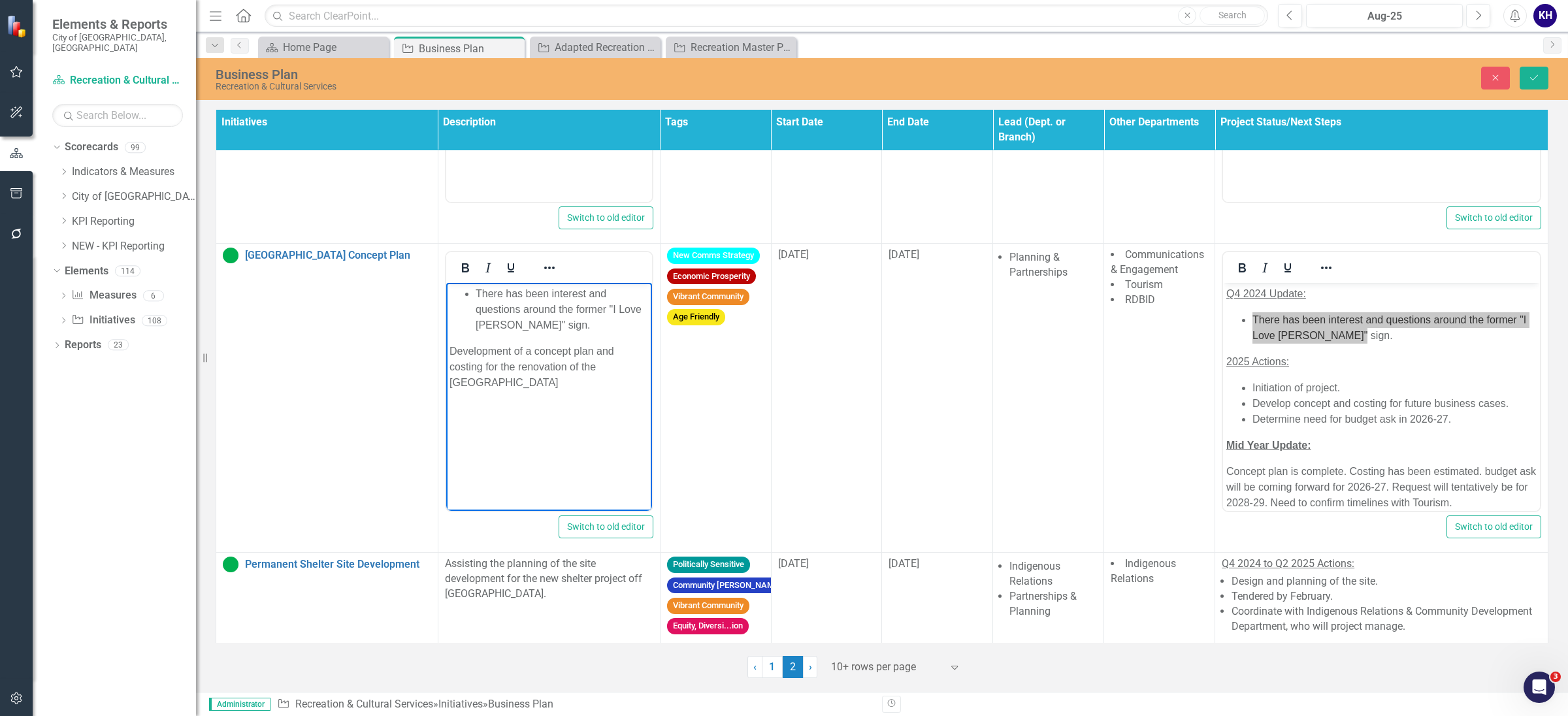
drag, startPoint x: 478, startPoint y: 297, endPoint x: 995, endPoint y: 535, distance: 569.2
click at [478, 297] on li "There has been interest and questions around the former "I Love [PERSON_NAME]" …" at bounding box center [561, 309] width 173 height 47
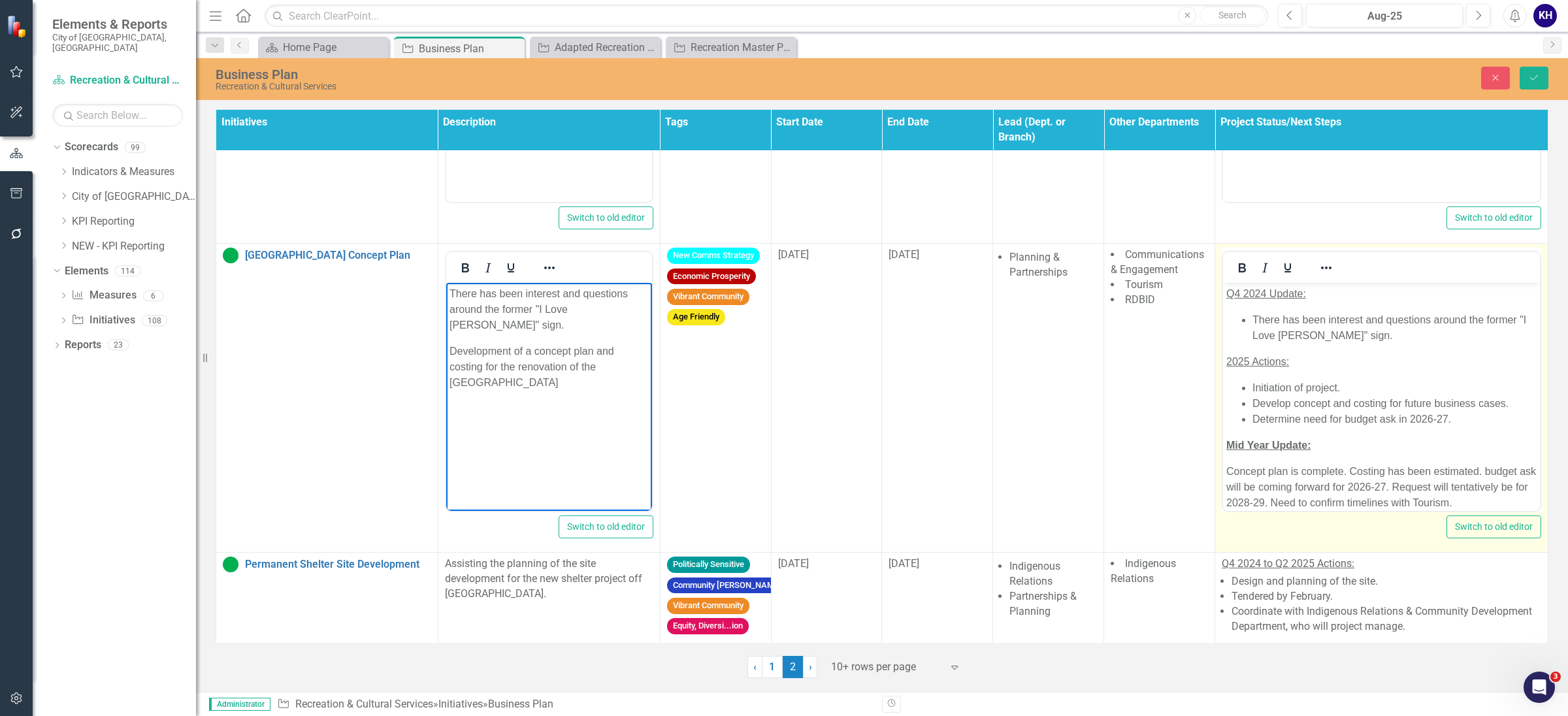
click at [1266, 398] on li "Develop concept and costing for future business cases." at bounding box center [1394, 404] width 284 height 15
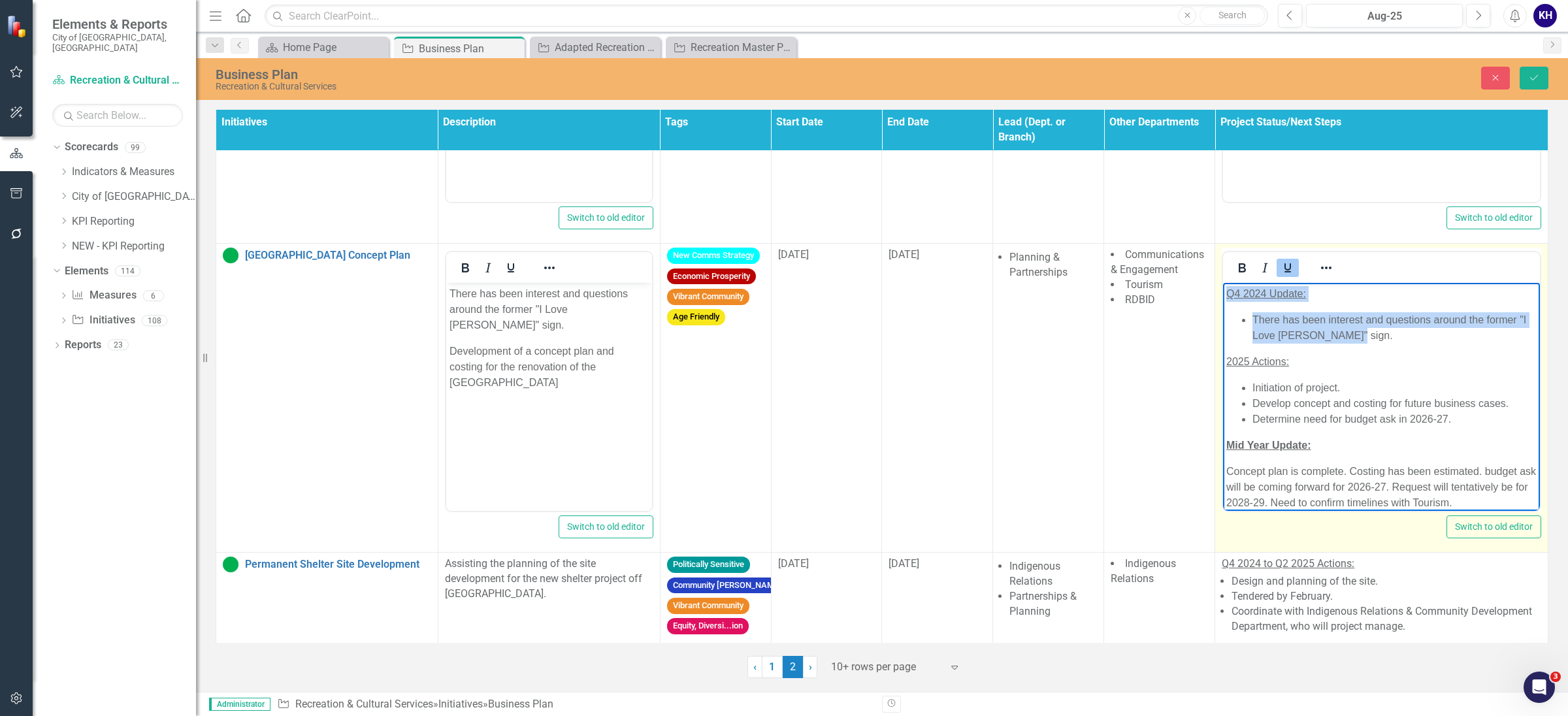
drag, startPoint x: 1387, startPoint y: 336, endPoint x: 2357, endPoint y: 573, distance: 998.5
click at [1223, 283] on html "Q4 2024 Update: There has been interest and questions around the former "I Love…" at bounding box center [1382, 404] width 317 height 241
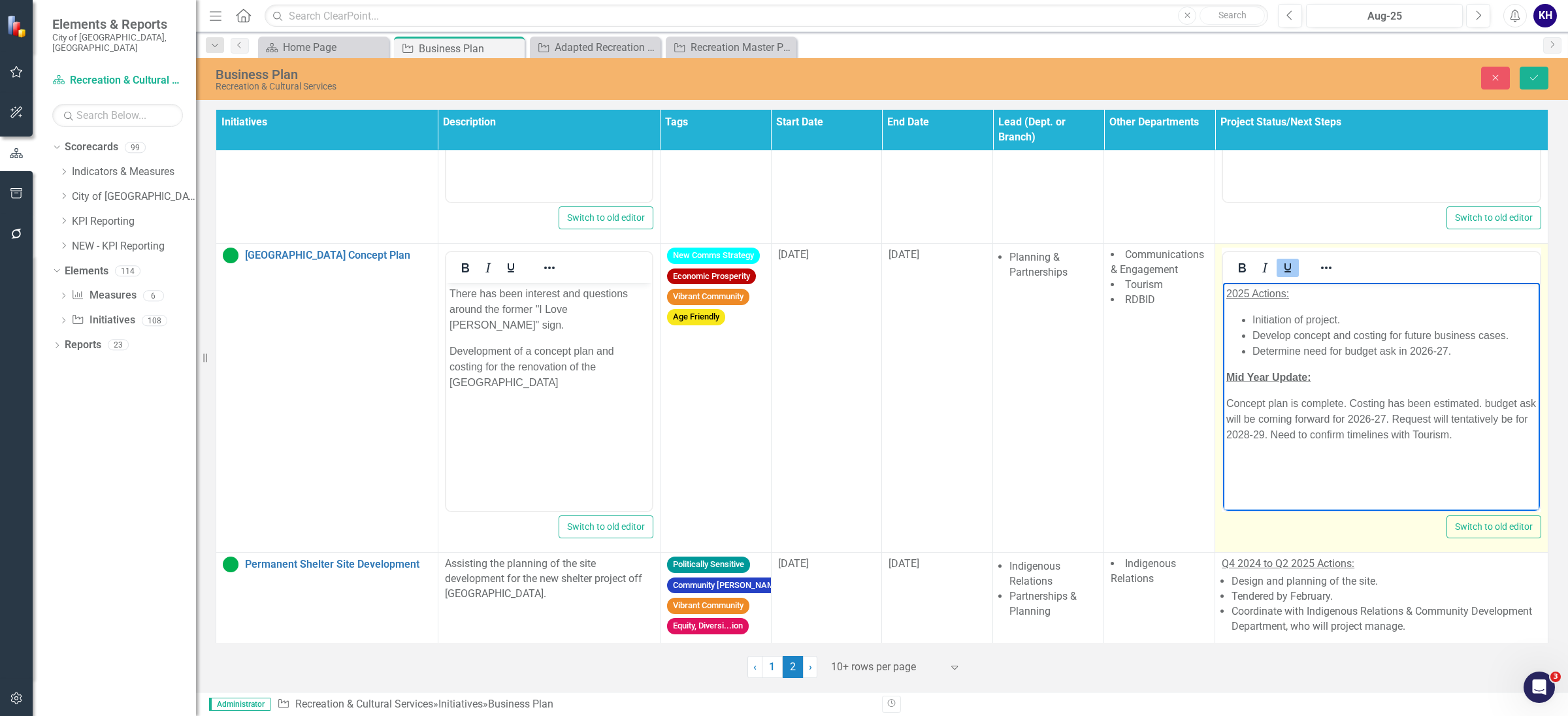
click at [1226, 398] on p "Concept plan is complete. Costing has been estimated. budget ask will be coming…" at bounding box center [1381, 419] width 310 height 47
click at [1316, 280] on div at bounding box center [1326, 267] width 38 height 25
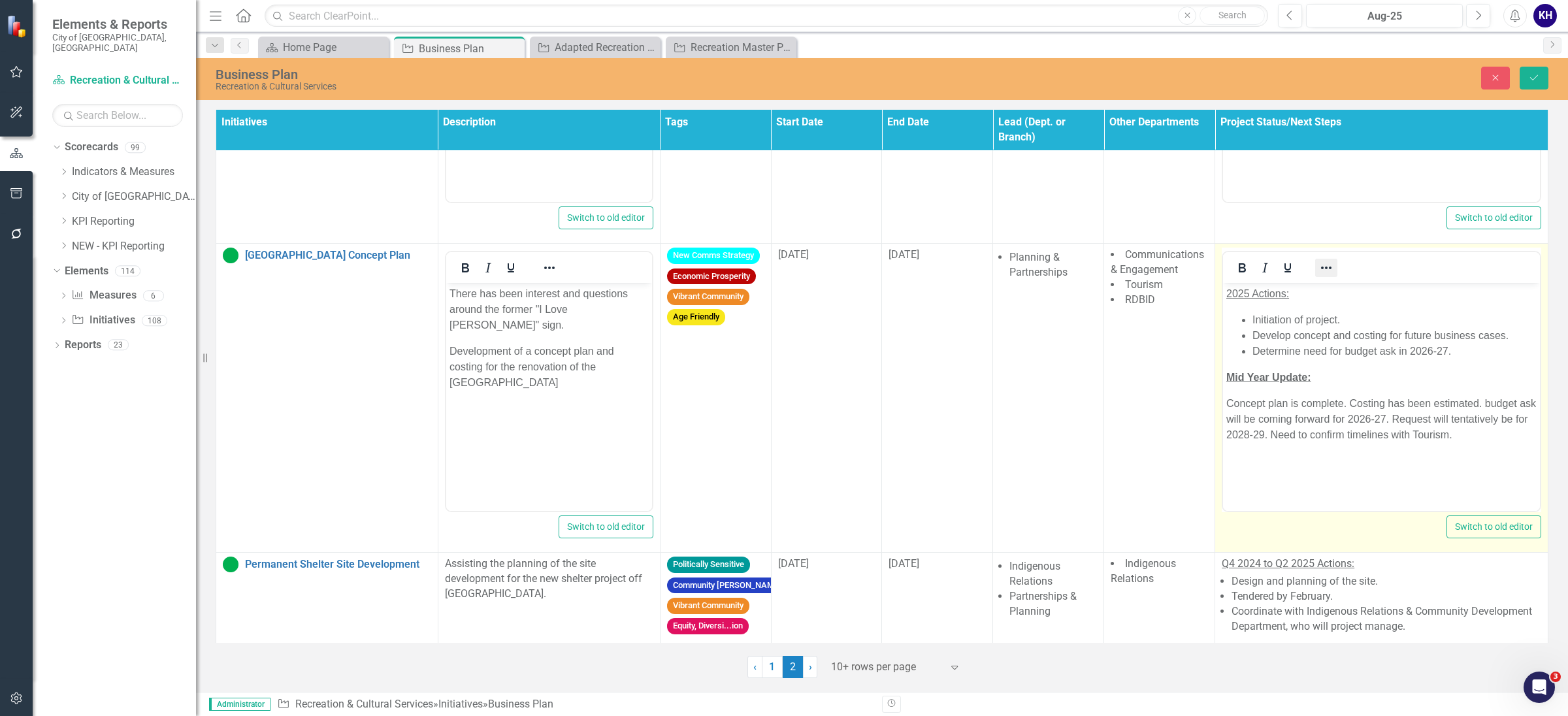
click at [1322, 275] on icon "Reveal or hide additional toolbar items" at bounding box center [1326, 268] width 15 height 15
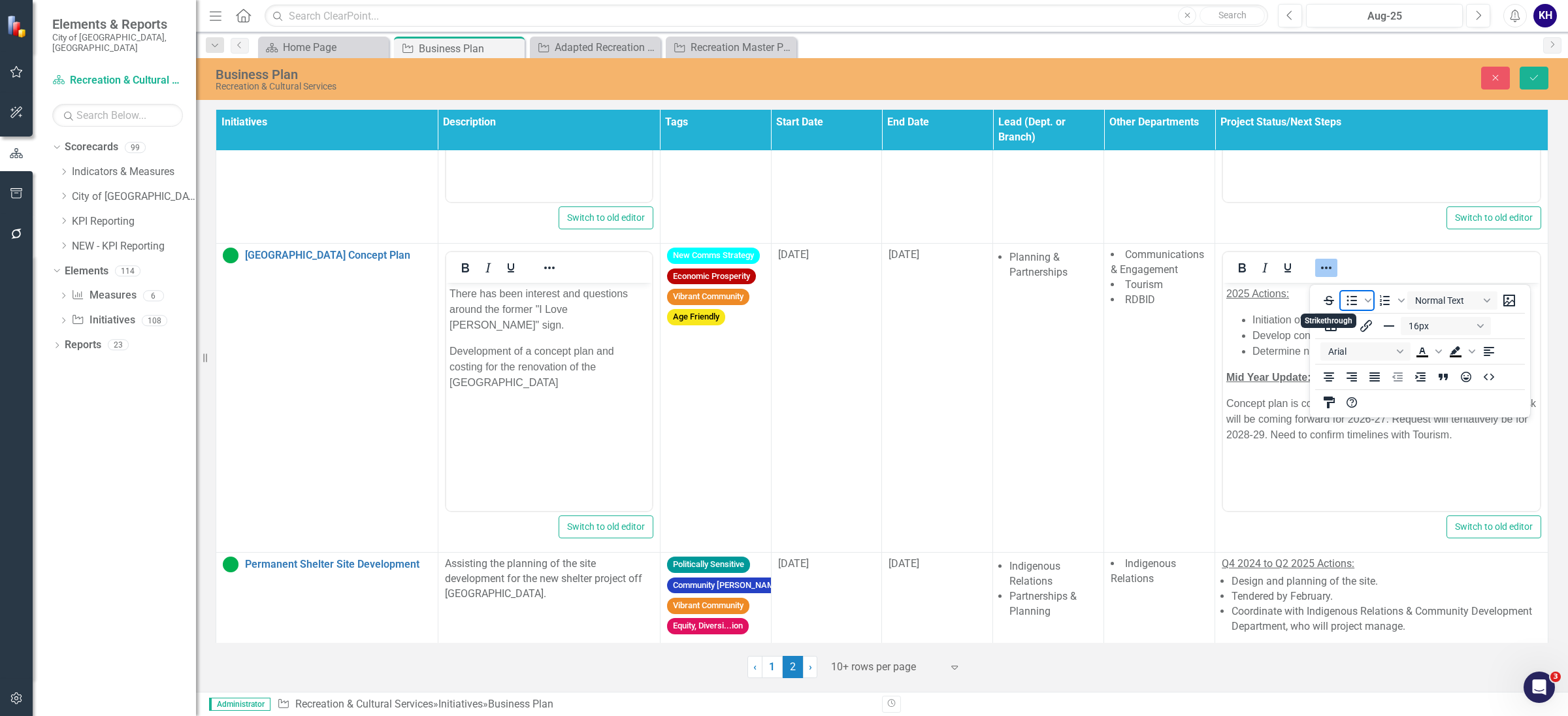
click at [1357, 300] on icon "Bullet list" at bounding box center [1352, 300] width 15 height 15
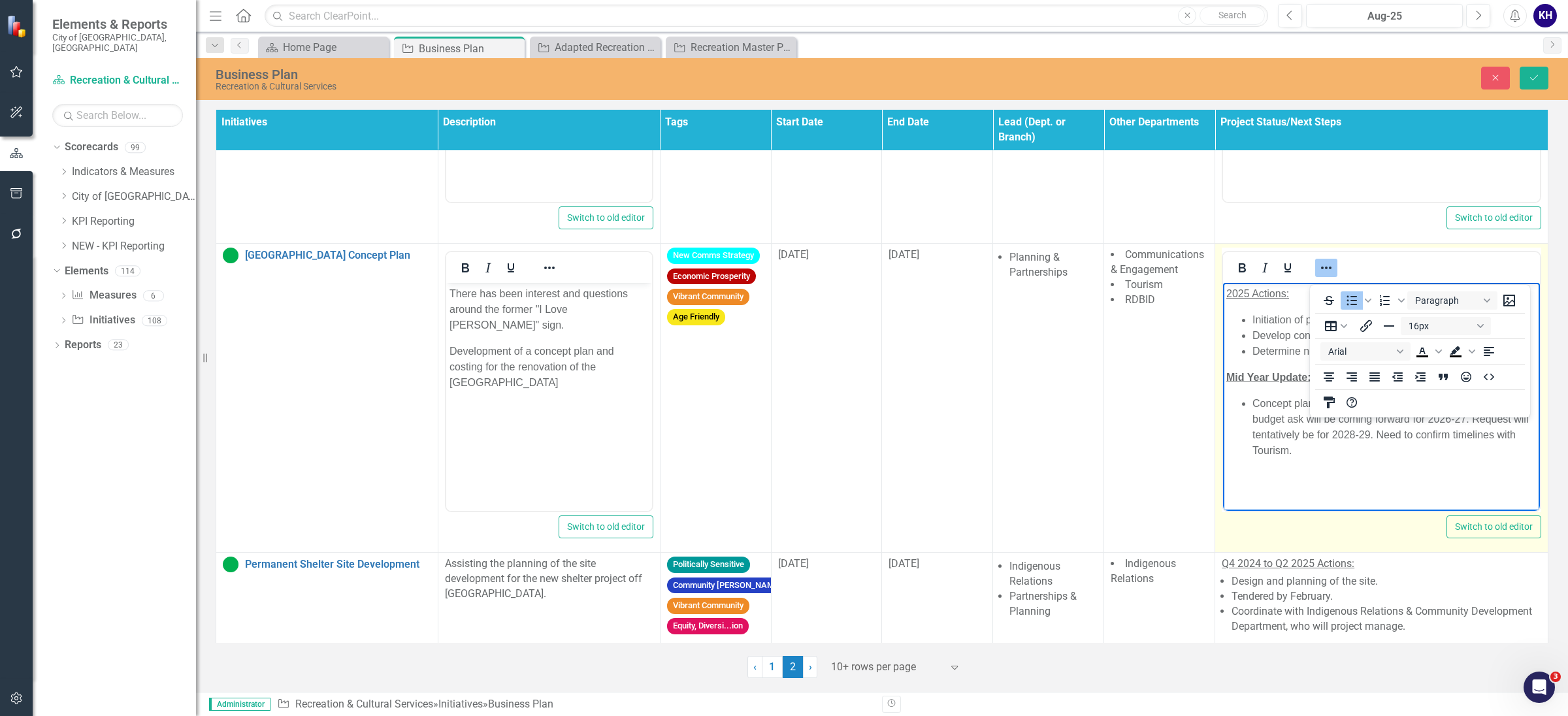
click at [1340, 479] on html "2025 Actions: Initiation of project. Develop concept and costing for future bus…" at bounding box center [1382, 381] width 317 height 196
click at [1346, 463] on body "2025 Actions: Initiation of project. Develop concept and costing for future bus…" at bounding box center [1382, 381] width 317 height 196
click at [1319, 272] on icon "Reveal or hide additional toolbar items" at bounding box center [1326, 268] width 15 height 15
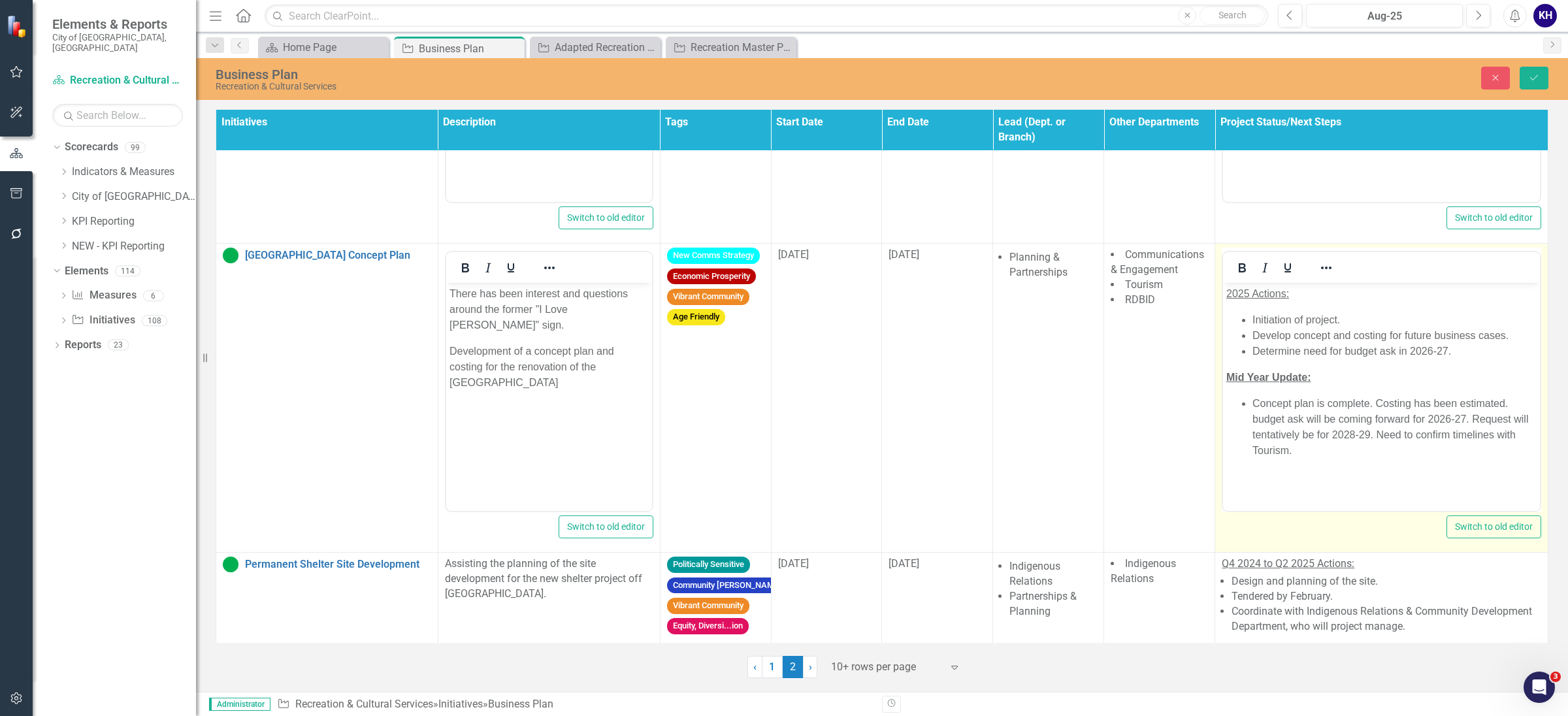
click at [1368, 431] on li "Concept plan is complete. Costing has been estimated. budget ask will be coming…" at bounding box center [1394, 428] width 284 height 63
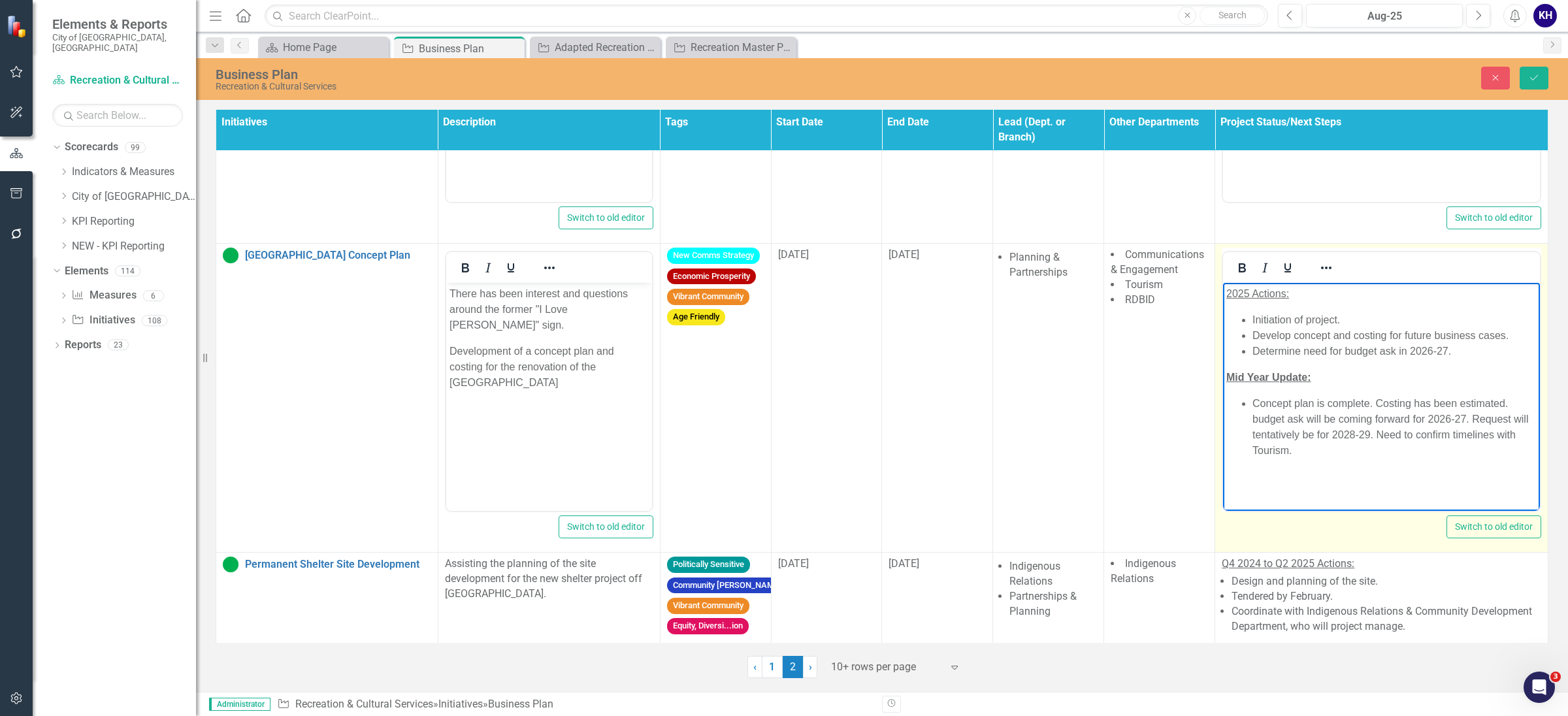
click at [1376, 399] on li "Concept plan is complete. Costing has been estimated. budget ask will be coming…" at bounding box center [1394, 428] width 284 height 63
click at [1390, 412] on li "Costing has been estimated. budget ask will be coming forward for 2026-27. Requ…" at bounding box center [1394, 435] width 284 height 47
click at [1434, 448] on li "Request will tentatively be for 2028-29. Need to confirm timelines with Tourism." at bounding box center [1394, 458] width 284 height 32
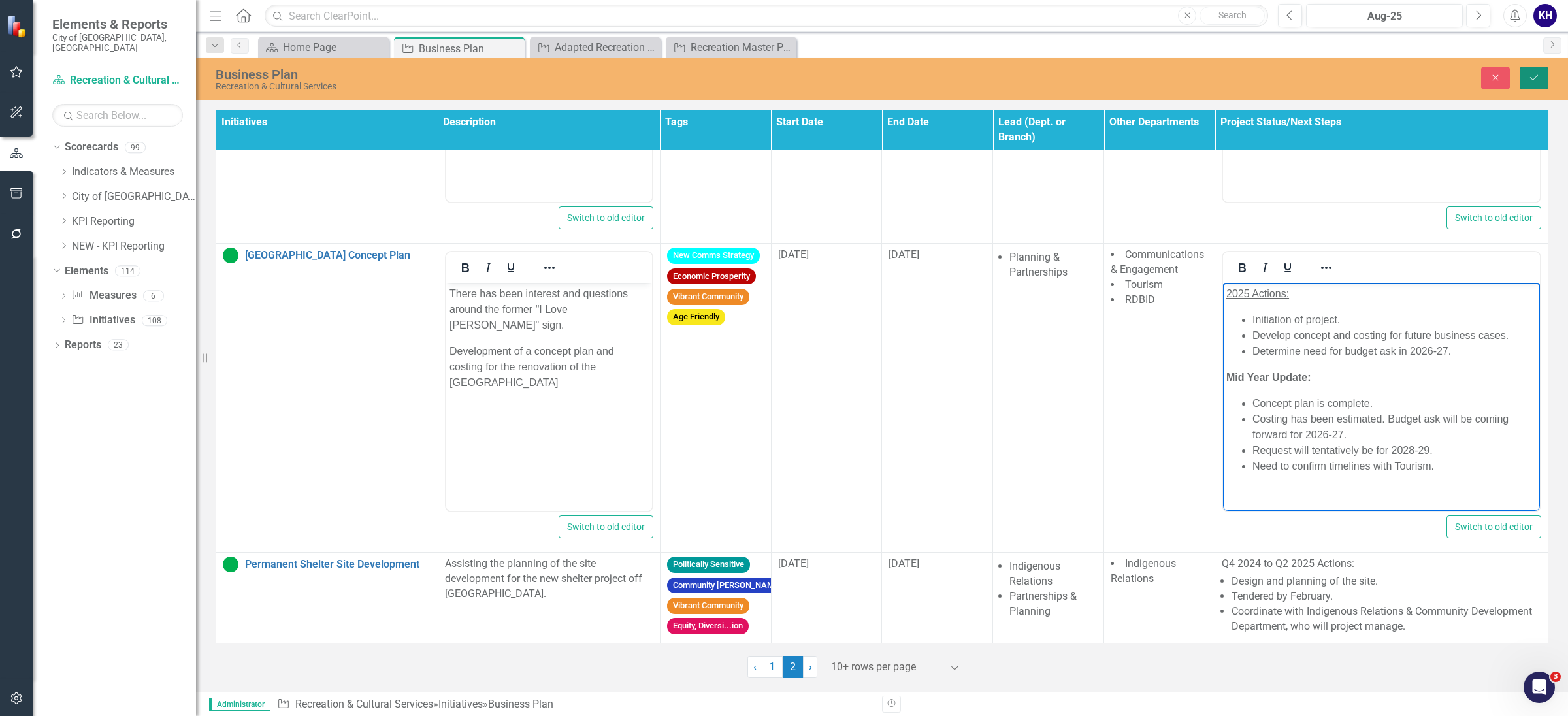
drag, startPoint x: 1546, startPoint y: 80, endPoint x: 1464, endPoint y: 204, distance: 148.7
click at [1546, 79] on button "Save" at bounding box center [1534, 78] width 28 height 23
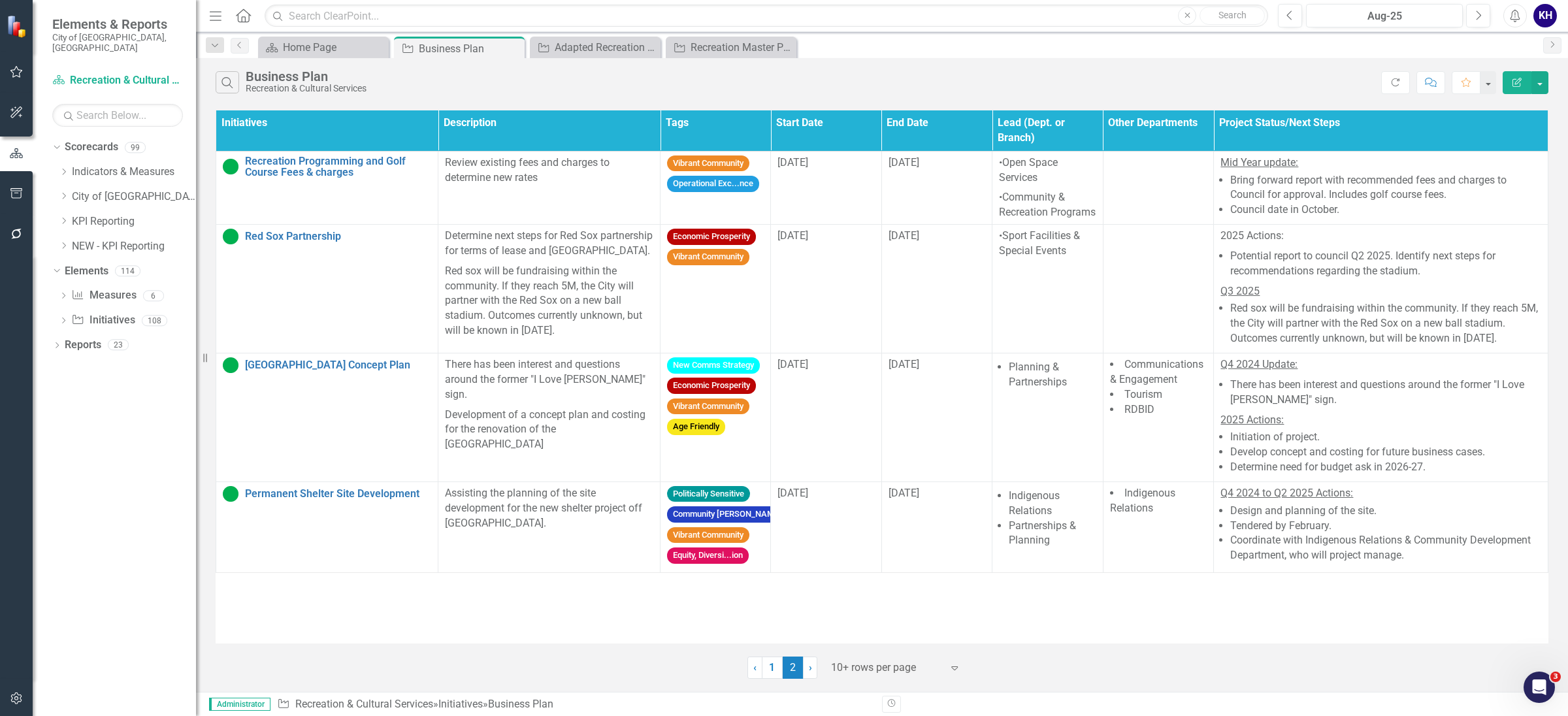
drag, startPoint x: 1399, startPoint y: 551, endPoint x: 1550, endPoint y: 501, distance: 159.1
click at [1399, 534] on li "Tendered by February." at bounding box center [1386, 526] width 311 height 15
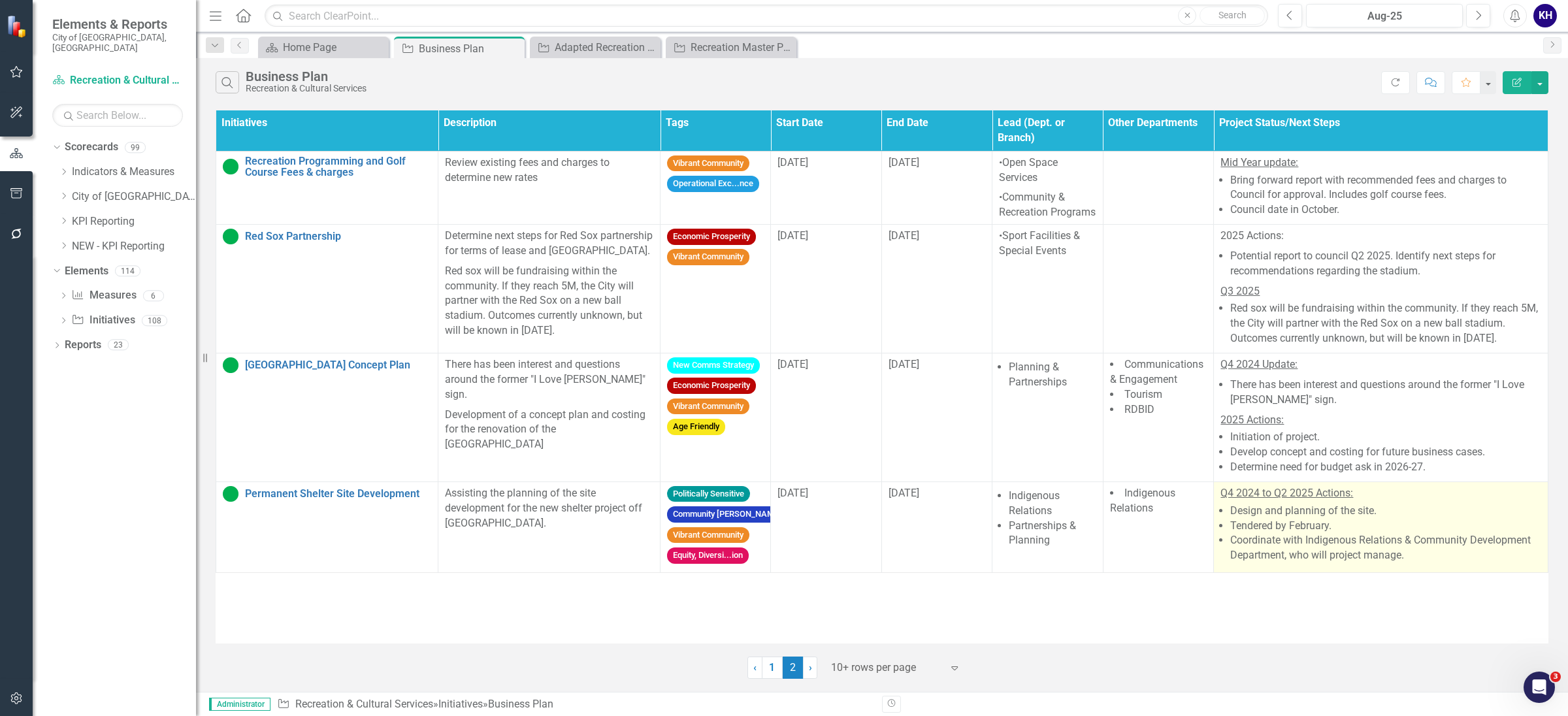
click at [1351, 563] on li "Coordinate with Indigenous Relations & Community Development Department, who wi…" at bounding box center [1386, 548] width 311 height 30
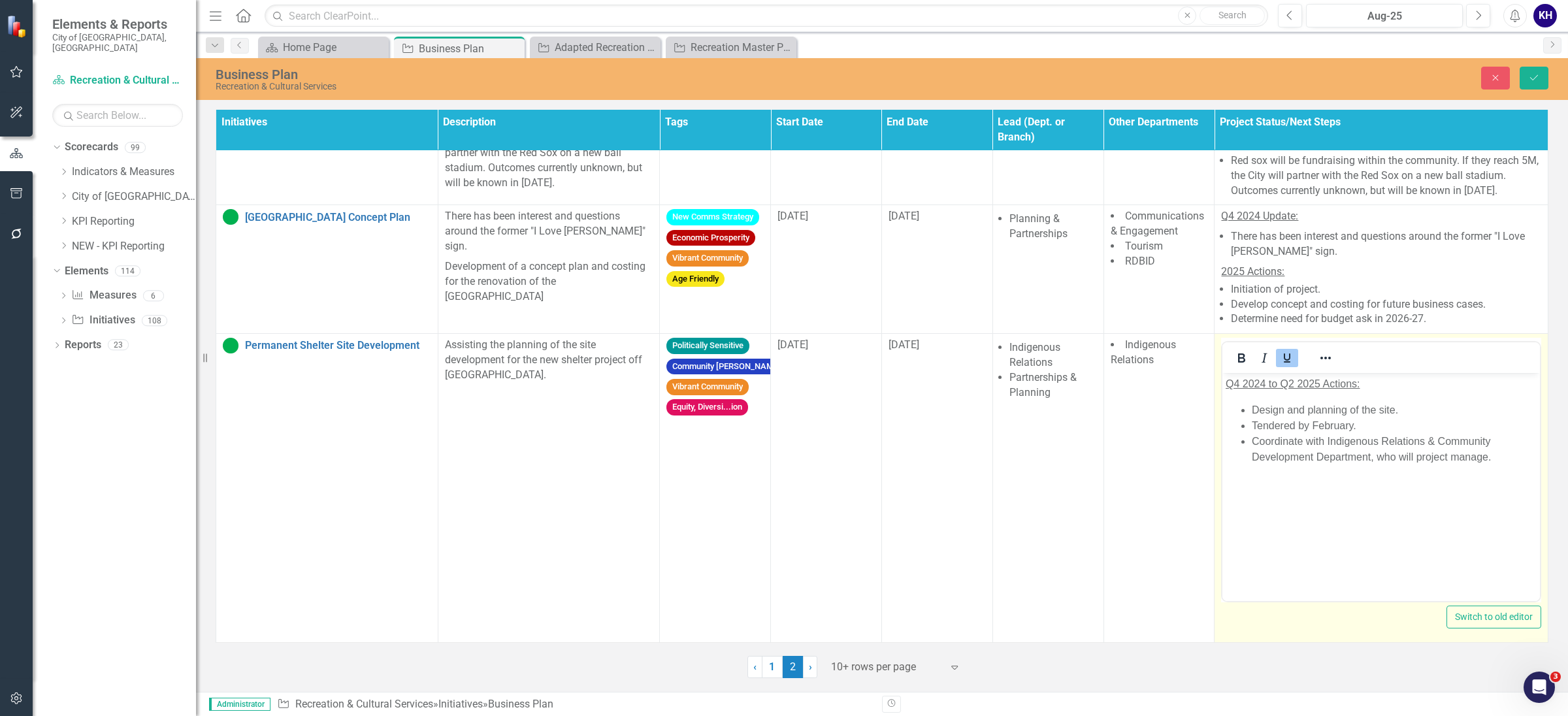
scroll to position [178, 0]
click at [1440, 459] on li "Coordinate with Indigenous Relations & Community Development Department, who wi…" at bounding box center [1394, 449] width 285 height 32
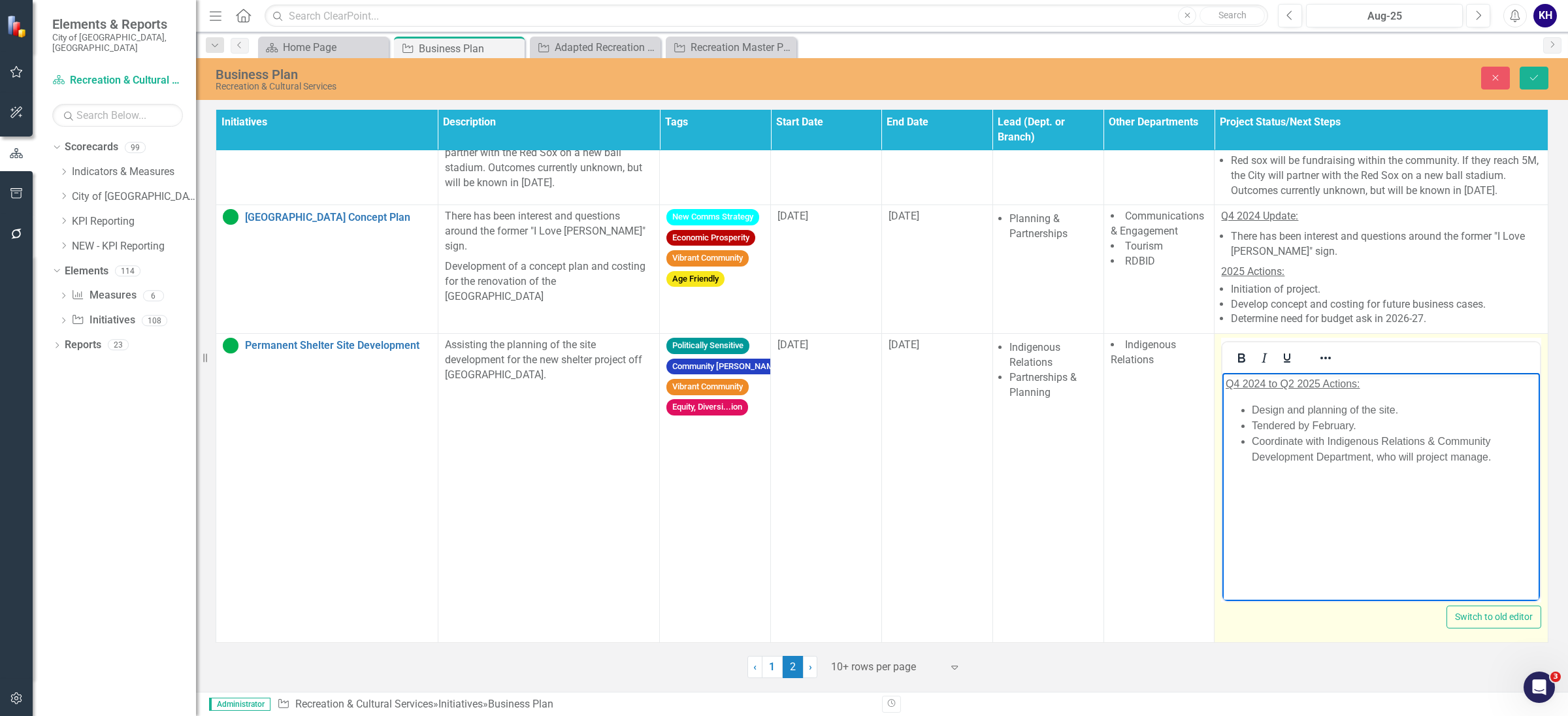
click at [1486, 453] on li "Coordinate with Indigenous Relations & Community Development Department, who wi…" at bounding box center [1394, 449] width 285 height 32
click at [1512, 463] on li "Coordinate with Indigenous Relations & Community Development Department, who wi…" at bounding box center [1394, 449] width 285 height 32
drag, startPoint x: 1327, startPoint y: 484, endPoint x: 1209, endPoint y: 484, distance: 118.0
click at [1223, 484] on html "Q4 2024 to Q2 2025 Actions: Design and planning of the site. Tendered by Februa…" at bounding box center [1382, 471] width 317 height 196
click at [1239, 353] on icon "Bold" at bounding box center [1242, 358] width 7 height 9
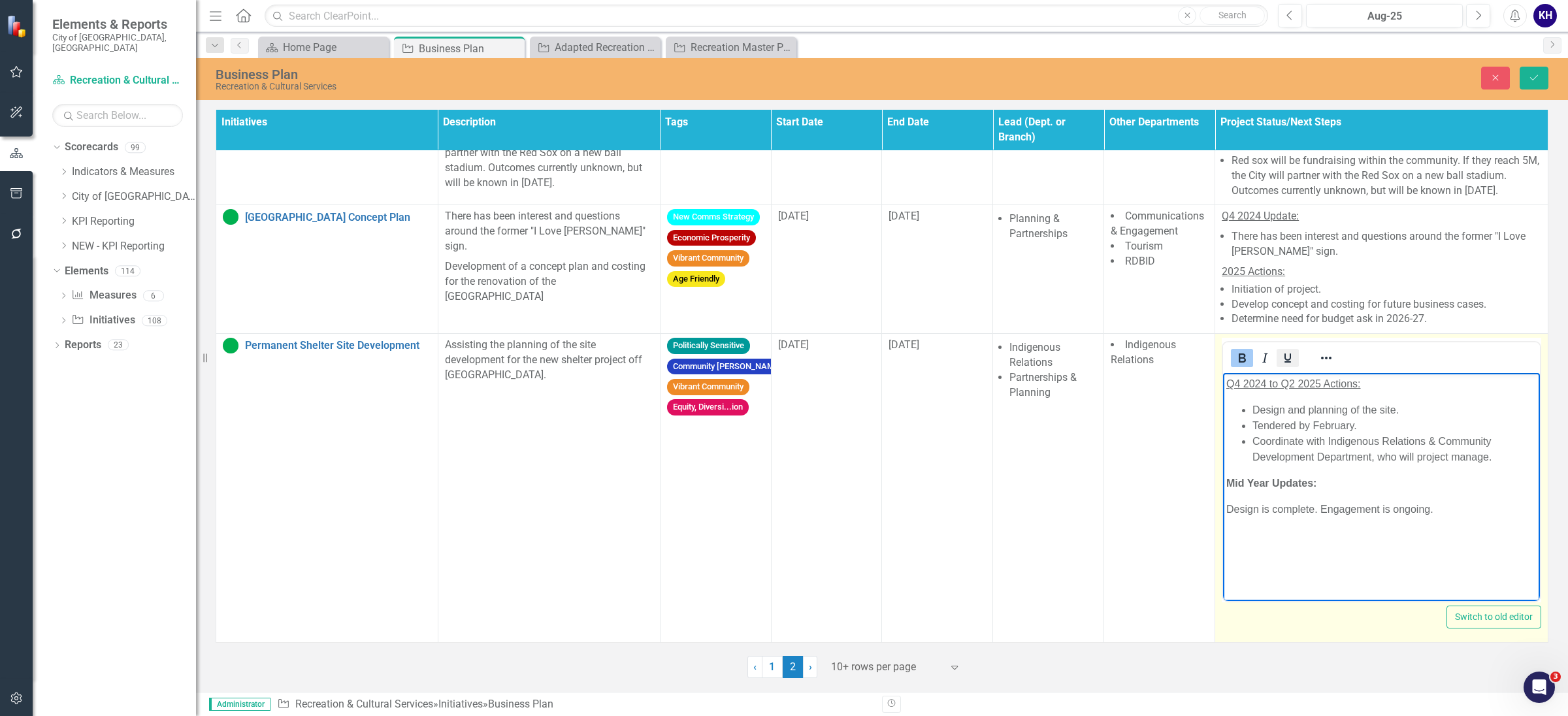
click at [1285, 353] on icon "Underline" at bounding box center [1288, 358] width 6 height 9
click at [1230, 505] on p "Design is complete. Engagement is ongoing." at bounding box center [1381, 509] width 310 height 15
click at [1325, 357] on icon "Reveal or hide additional toolbar items" at bounding box center [1326, 358] width 11 height 2
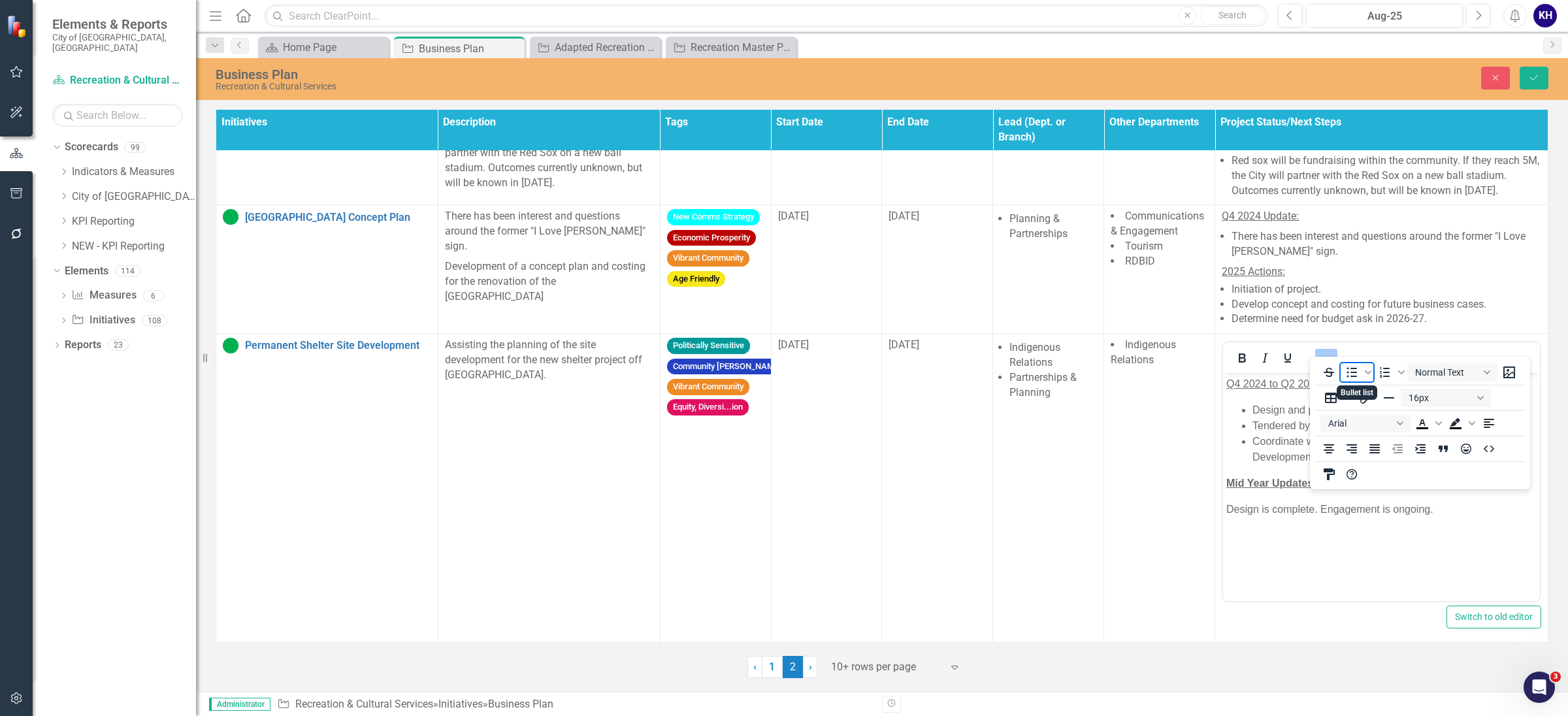
click at [1351, 373] on icon "Bullet list" at bounding box center [1353, 372] width 11 height 10
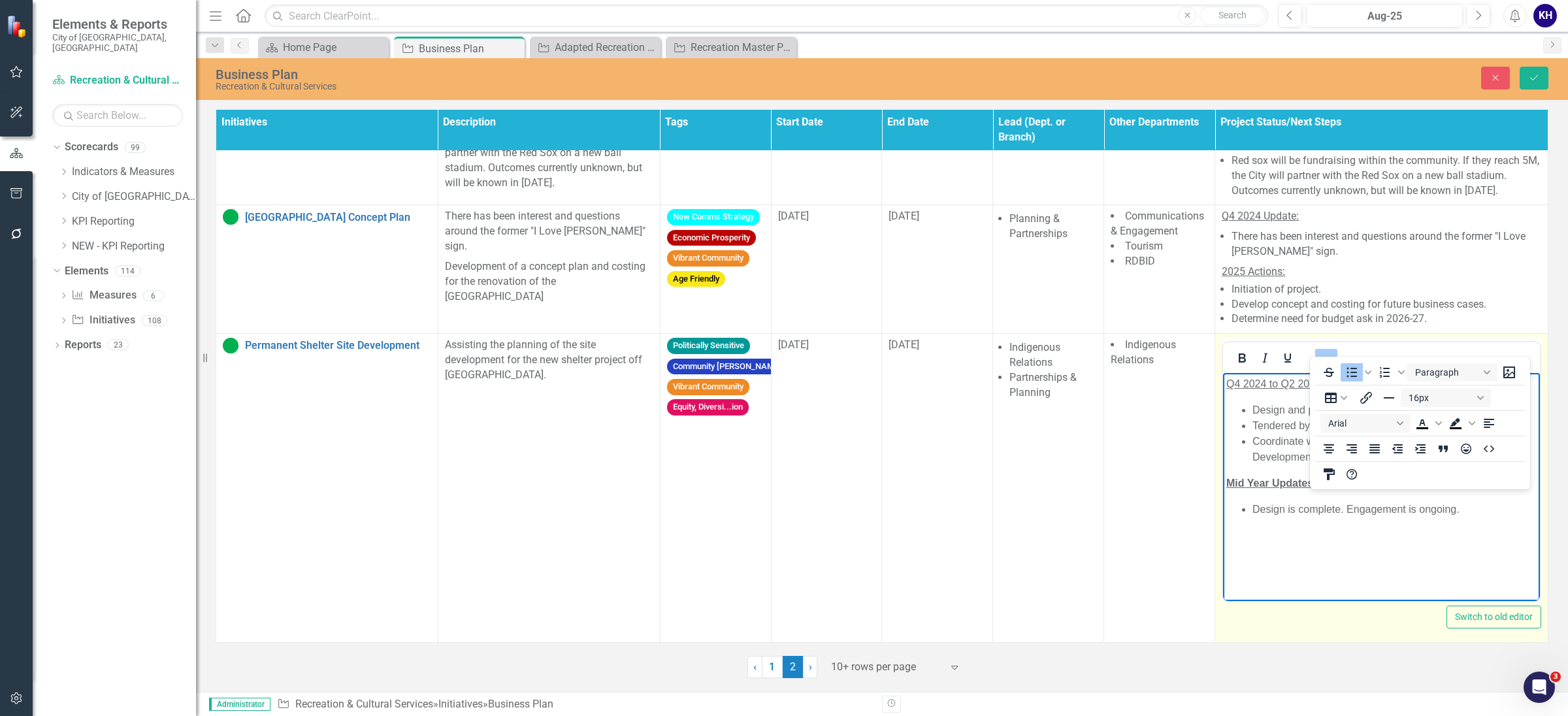
click at [1362, 548] on body "Q4 2024 to Q2 2025 Actions: Design and planning of the site. Tendered by Februa…" at bounding box center [1382, 471] width 317 height 196
click at [1490, 508] on li "Design is complete. Engagement is ongoing." at bounding box center [1394, 509] width 284 height 15
click at [1324, 350] on icon "Reveal or hide additional toolbar items" at bounding box center [1326, 358] width 15 height 15
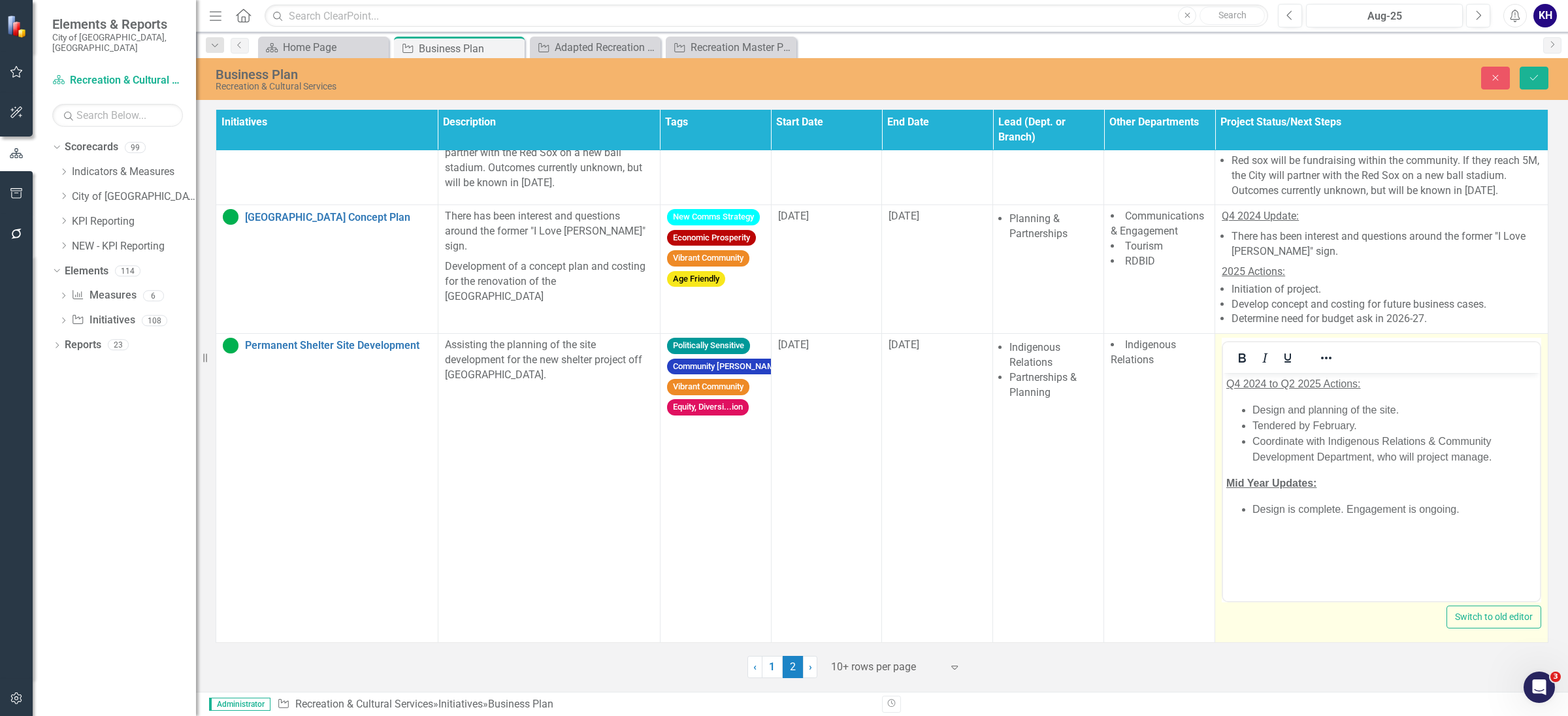
click at [1346, 511] on li "Design is complete. Engagement is ongoing." at bounding box center [1394, 509] width 284 height 15
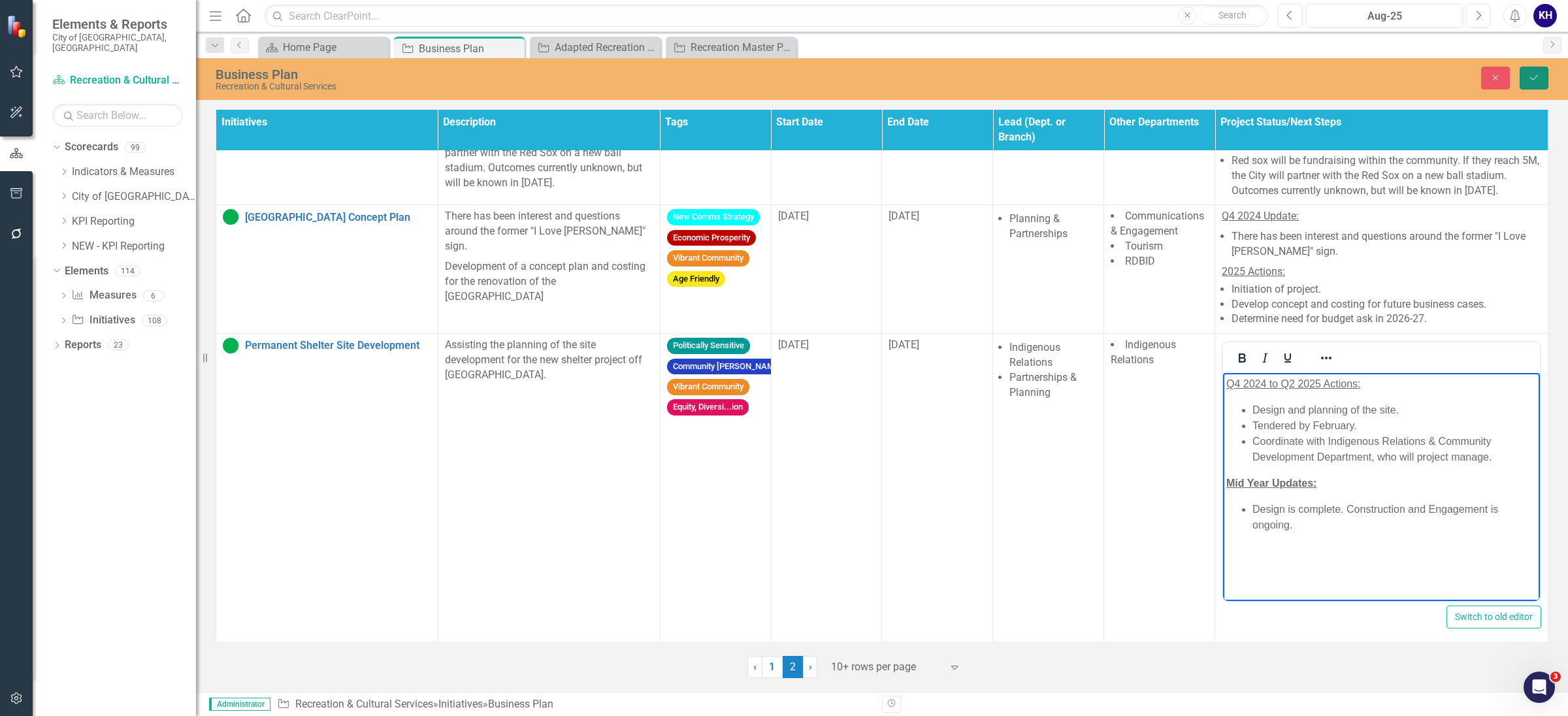
click at [1540, 73] on button "Save" at bounding box center [1534, 78] width 28 height 23
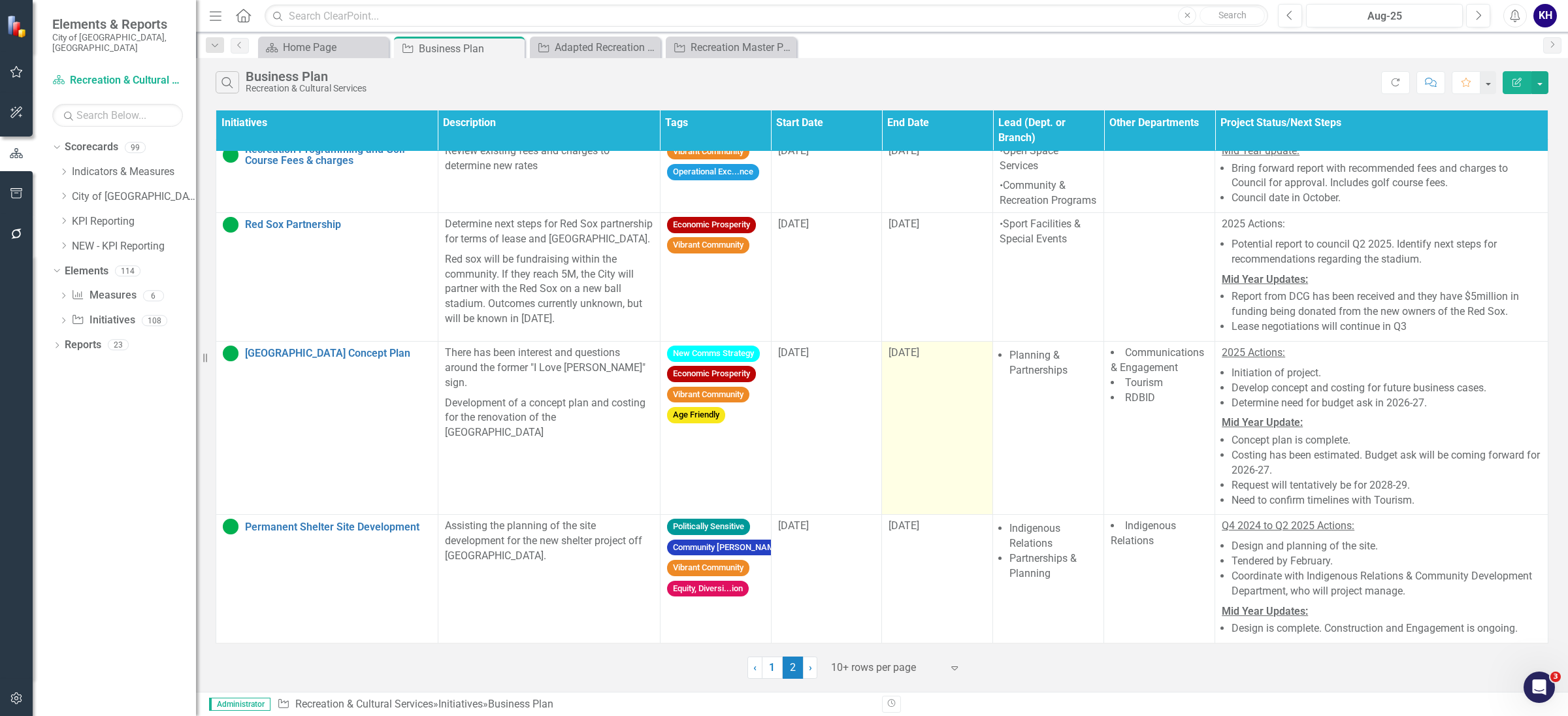
scroll to position [42, 0]
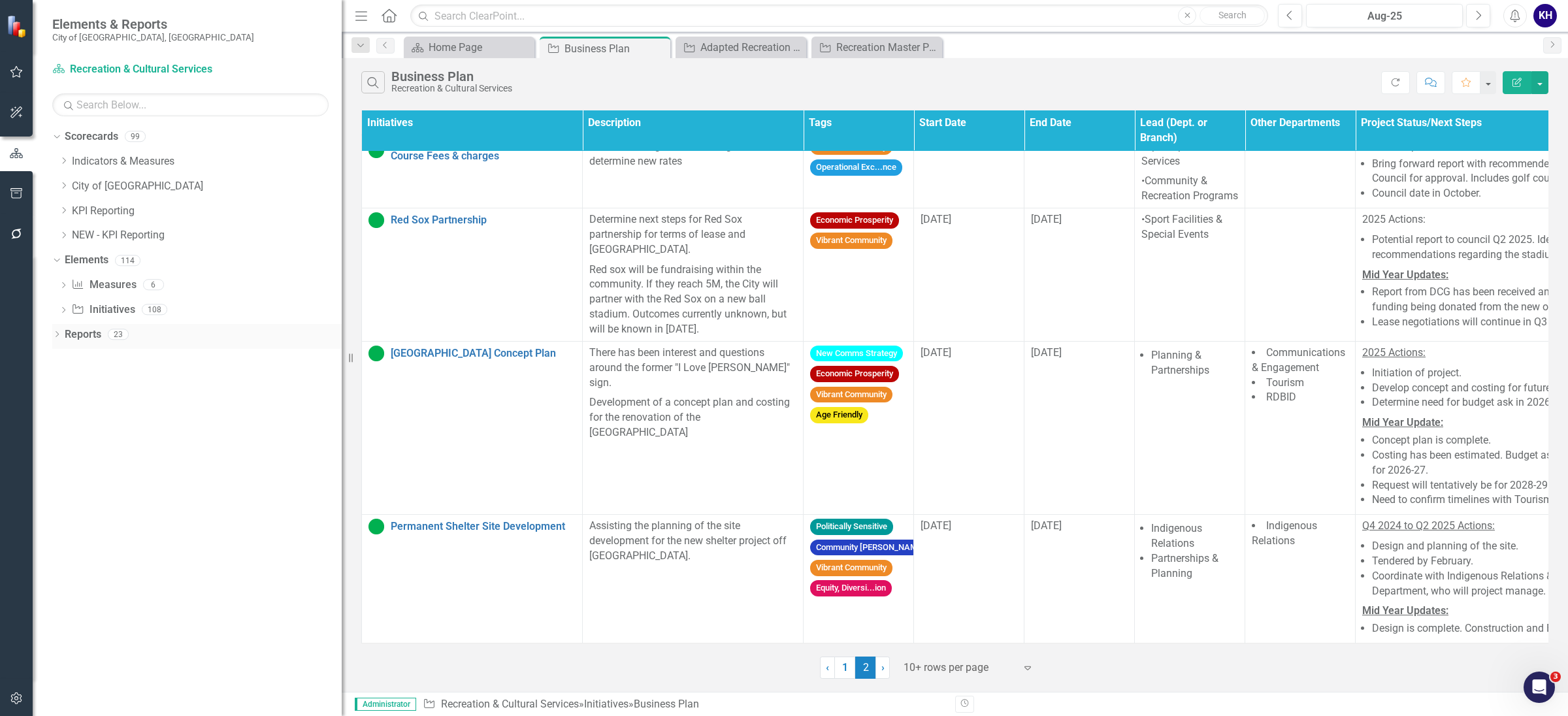
drag, startPoint x: 208, startPoint y: 349, endPoint x: 353, endPoint y: 347, distance: 145.0
click at [352, 363] on div "Resize" at bounding box center [347, 358] width 11 height 716
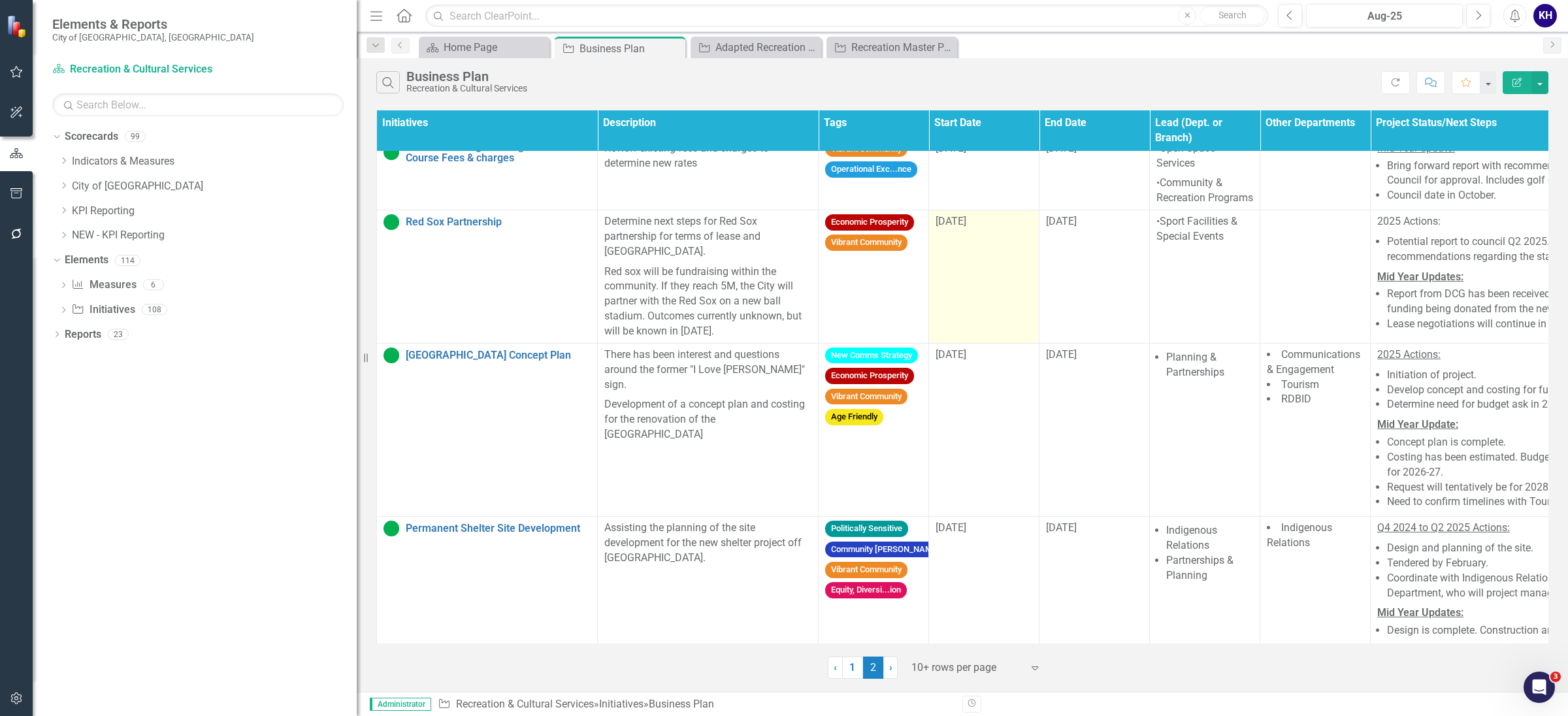
scroll to position [0, 0]
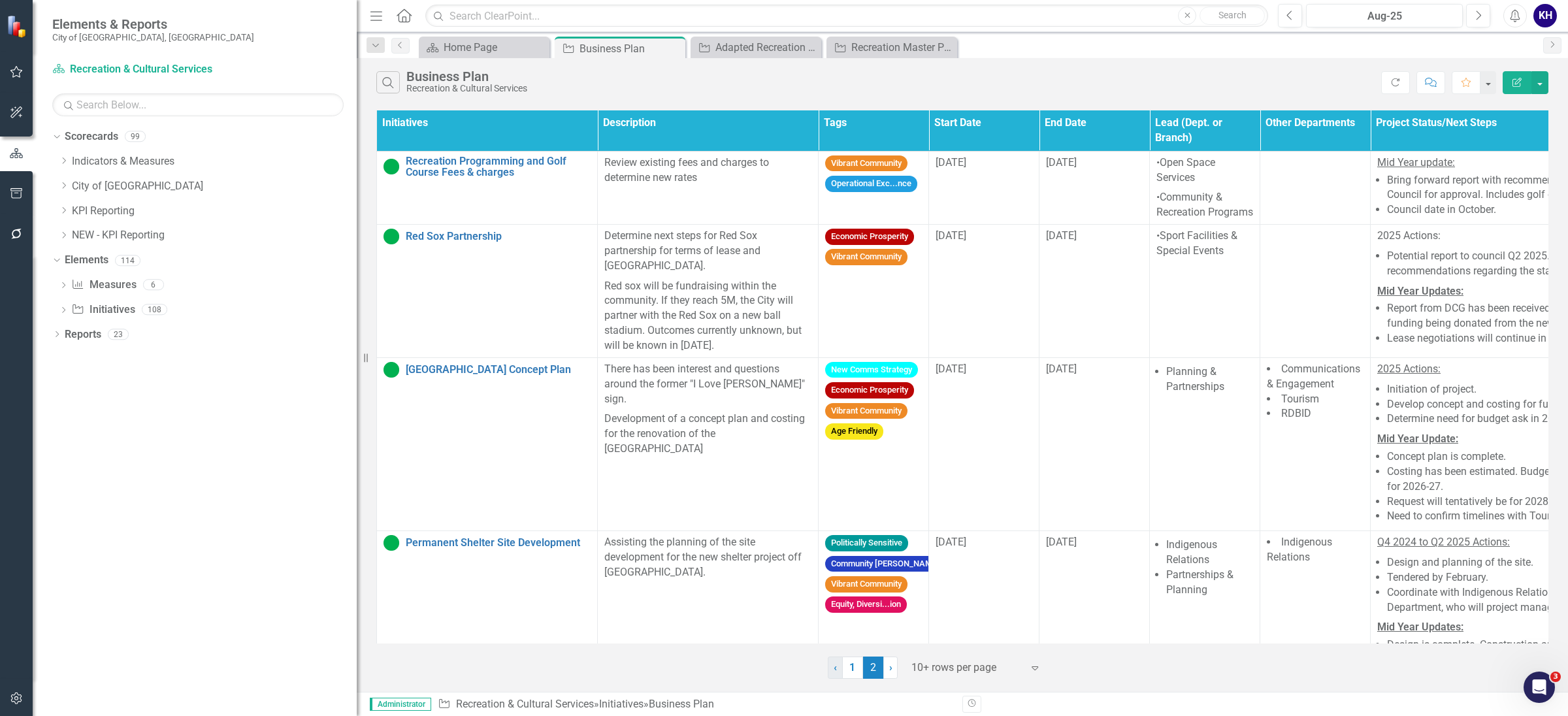
click at [839, 661] on link "‹ Previous" at bounding box center [836, 668] width 15 height 22
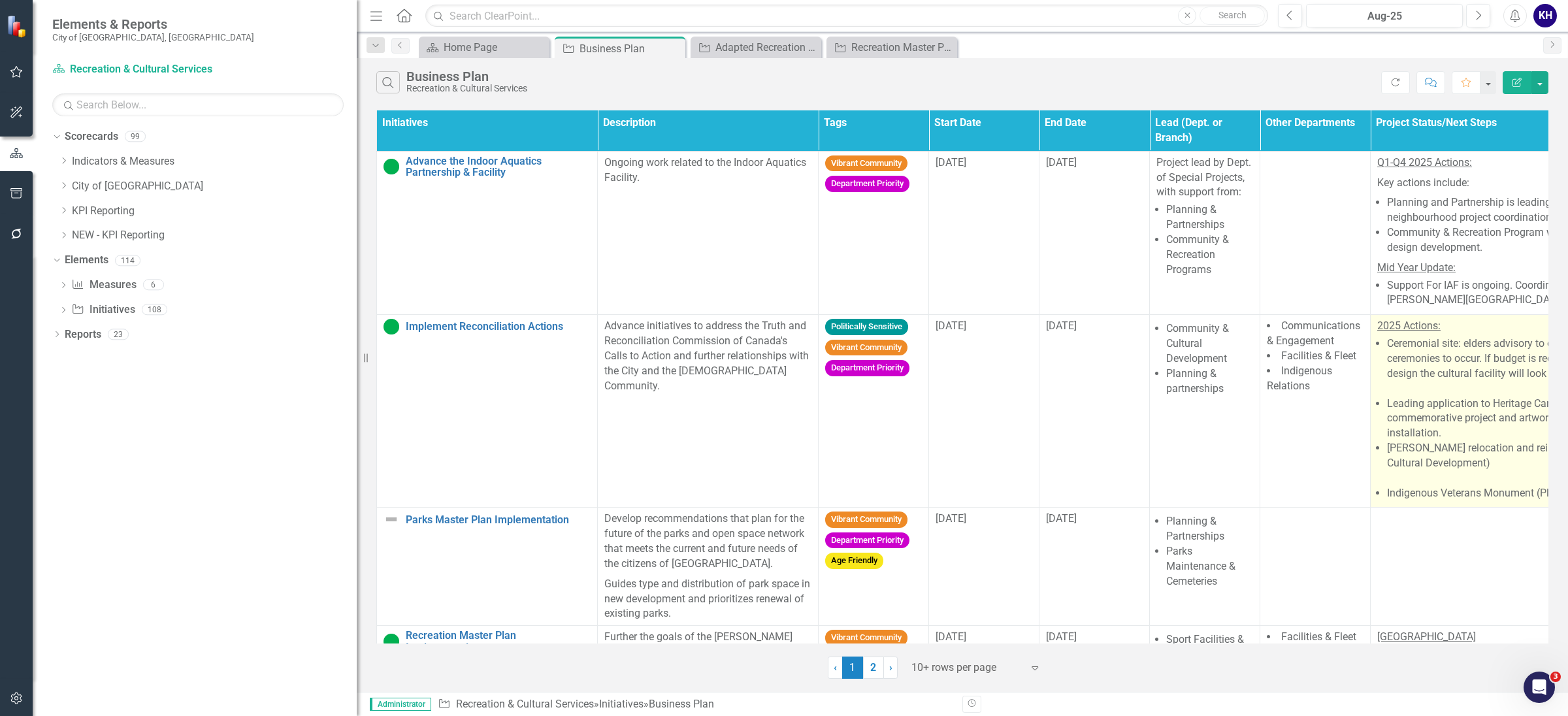
click at [1410, 376] on li "Ceremonial site: elders advisory to open site up for larger ceremonies to occur…" at bounding box center [1541, 365] width 308 height 59
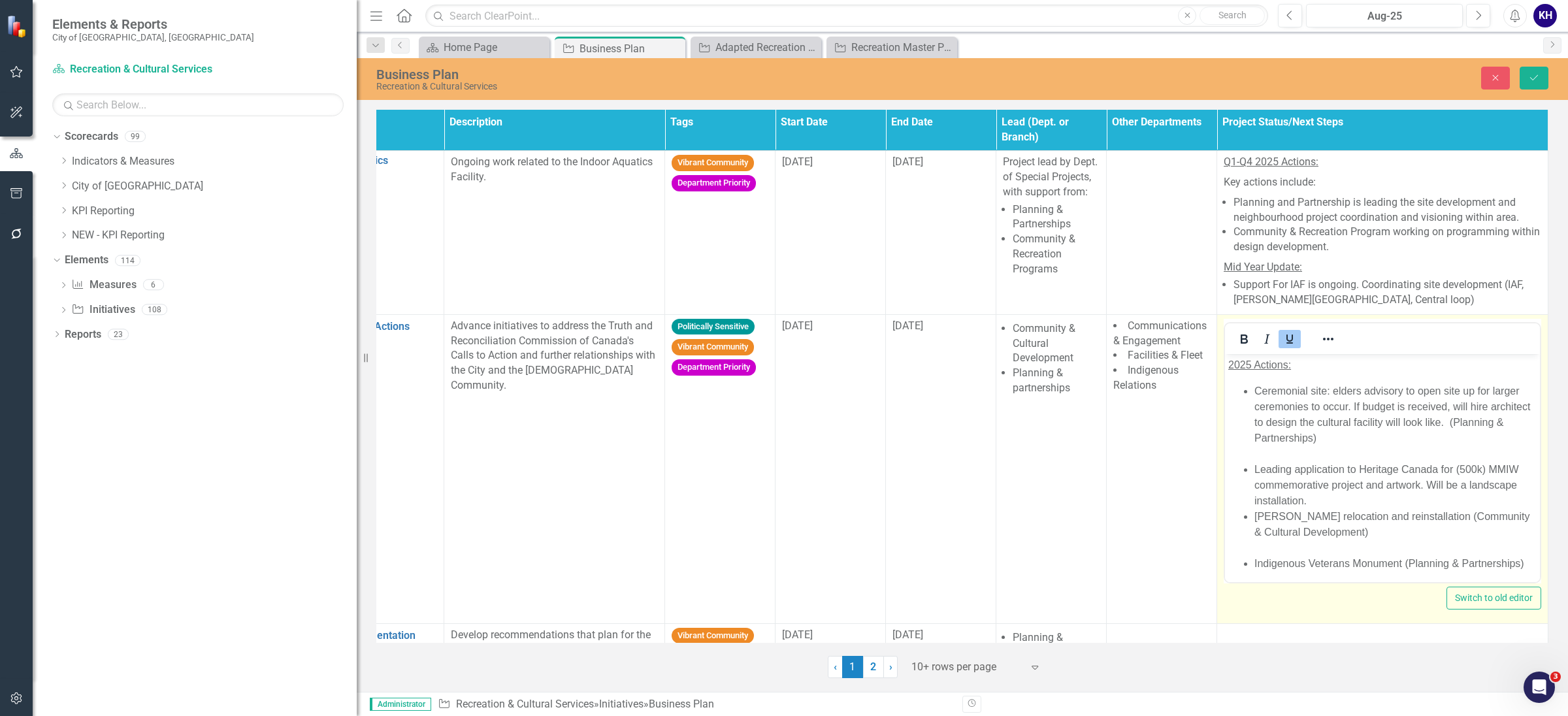
scroll to position [0, 163]
click at [1417, 440] on li "Ceremonial site: elders advisory to open site up for larger ceremonies to occur…" at bounding box center [1396, 422] width 282 height 78
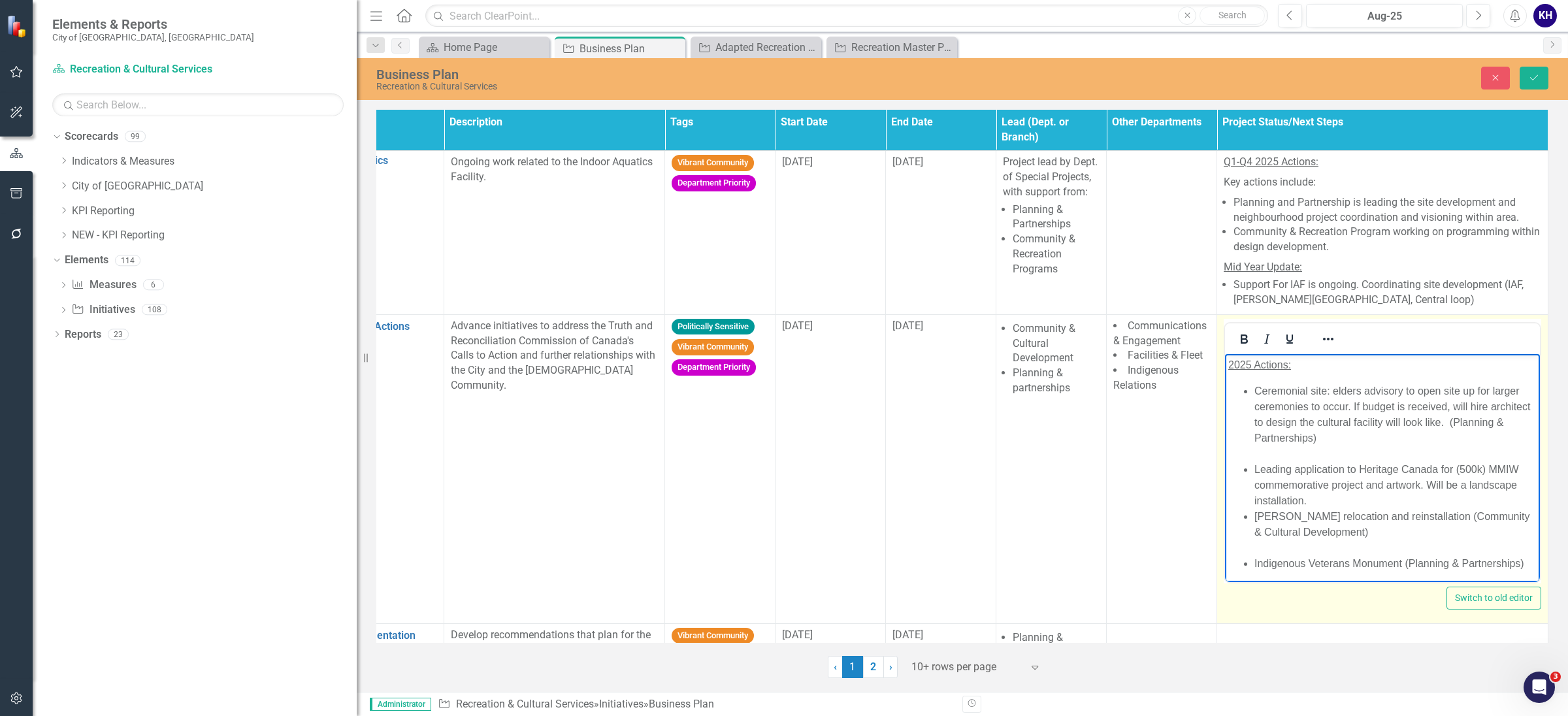
click at [1402, 424] on li "Ceremonial site: elders advisory to open site up for larger ceremonies to occur…" at bounding box center [1396, 422] width 282 height 78
click at [1407, 445] on li "Ceremonial site: elders advisory to open site up for larger ceremonies to occur…" at bounding box center [1396, 422] width 282 height 78
click at [1407, 435] on li "Ceremonial site: elders advisory to open site up for larger ceremonies to occur…" at bounding box center [1396, 422] width 282 height 78
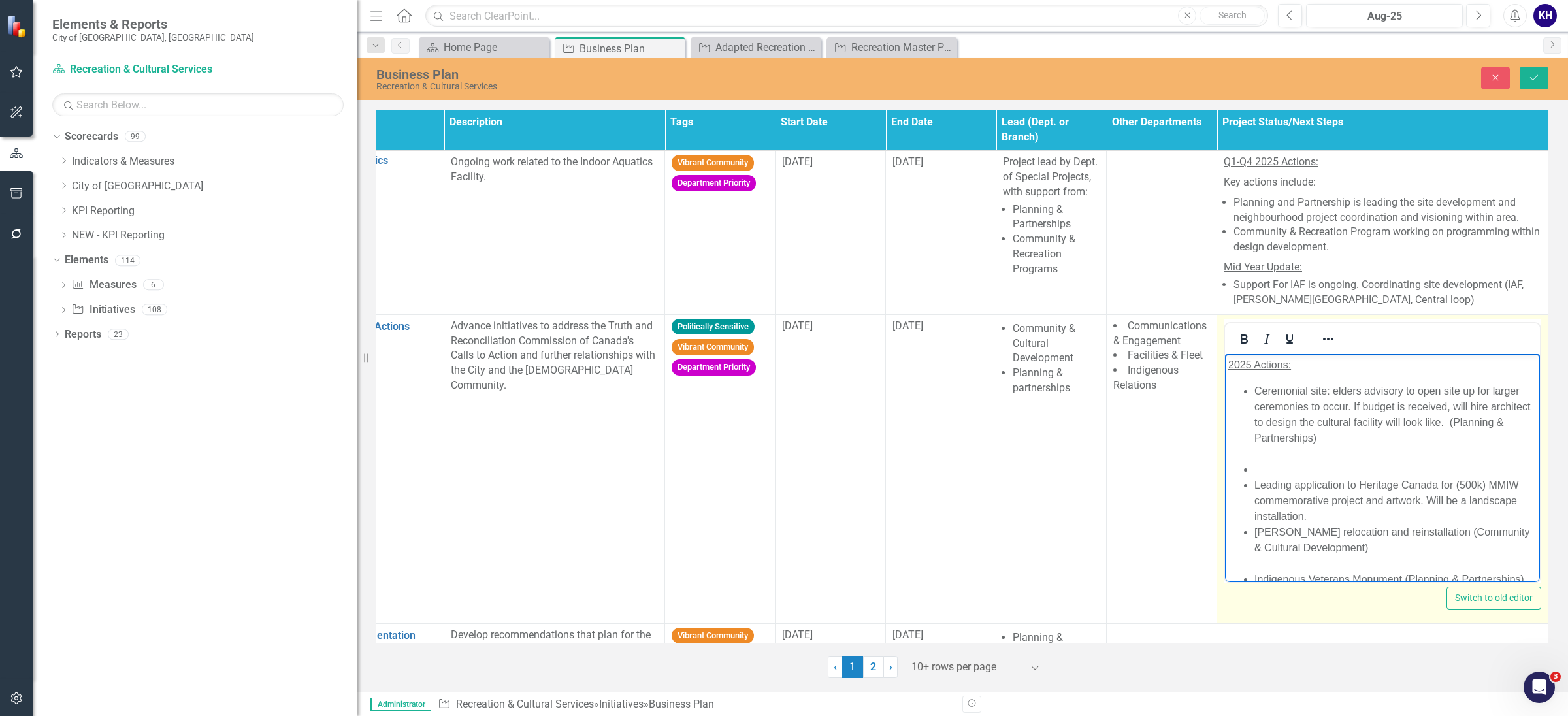
drag, startPoint x: 1325, startPoint y: 392, endPoint x: 2708, endPoint y: 691, distance: 1415.0
click at [1325, 392] on li "Ceremonial site: elders advisory to open site up for larger ceremonies to occur…" at bounding box center [1396, 422] width 282 height 78
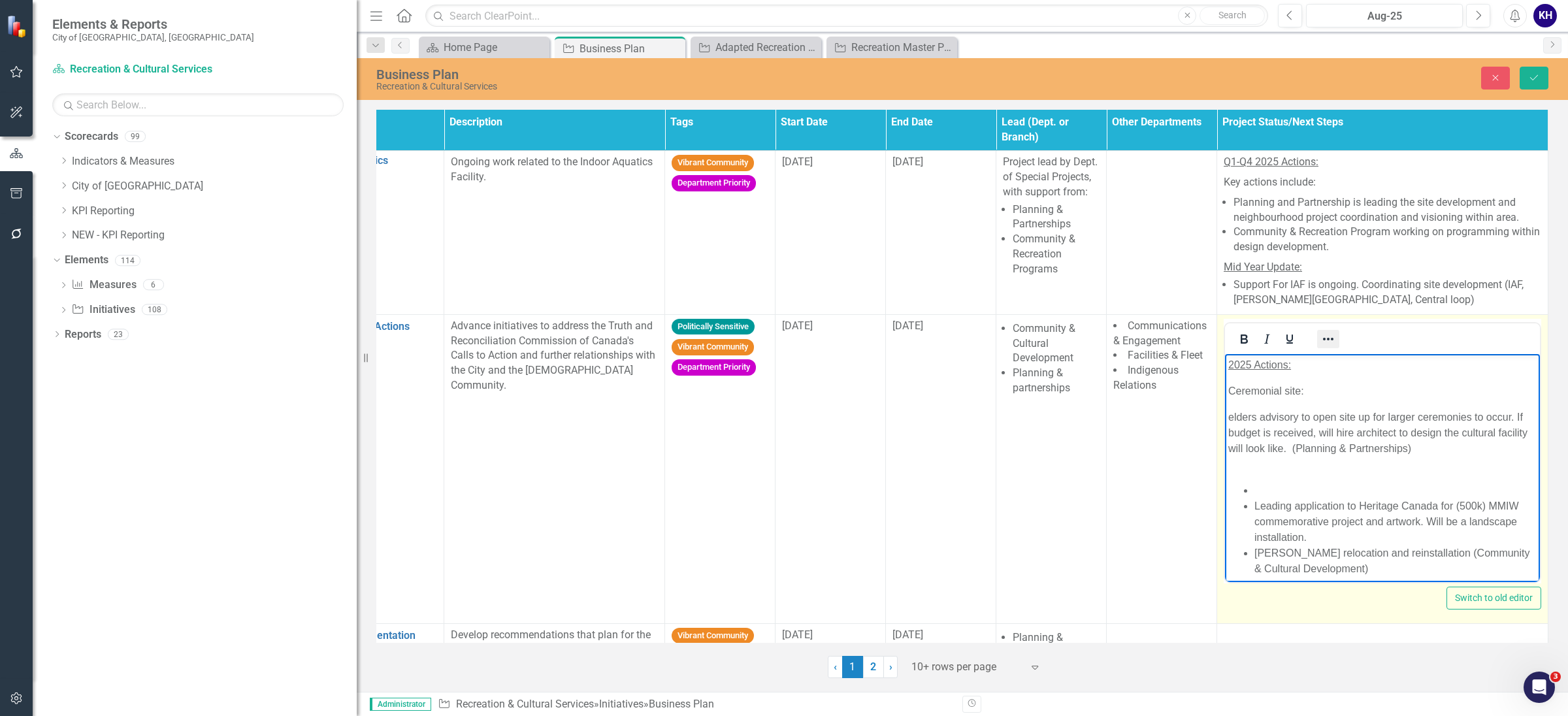
click at [1320, 341] on icon "Reveal or hide additional toolbar items" at bounding box center [1328, 339] width 15 height 15
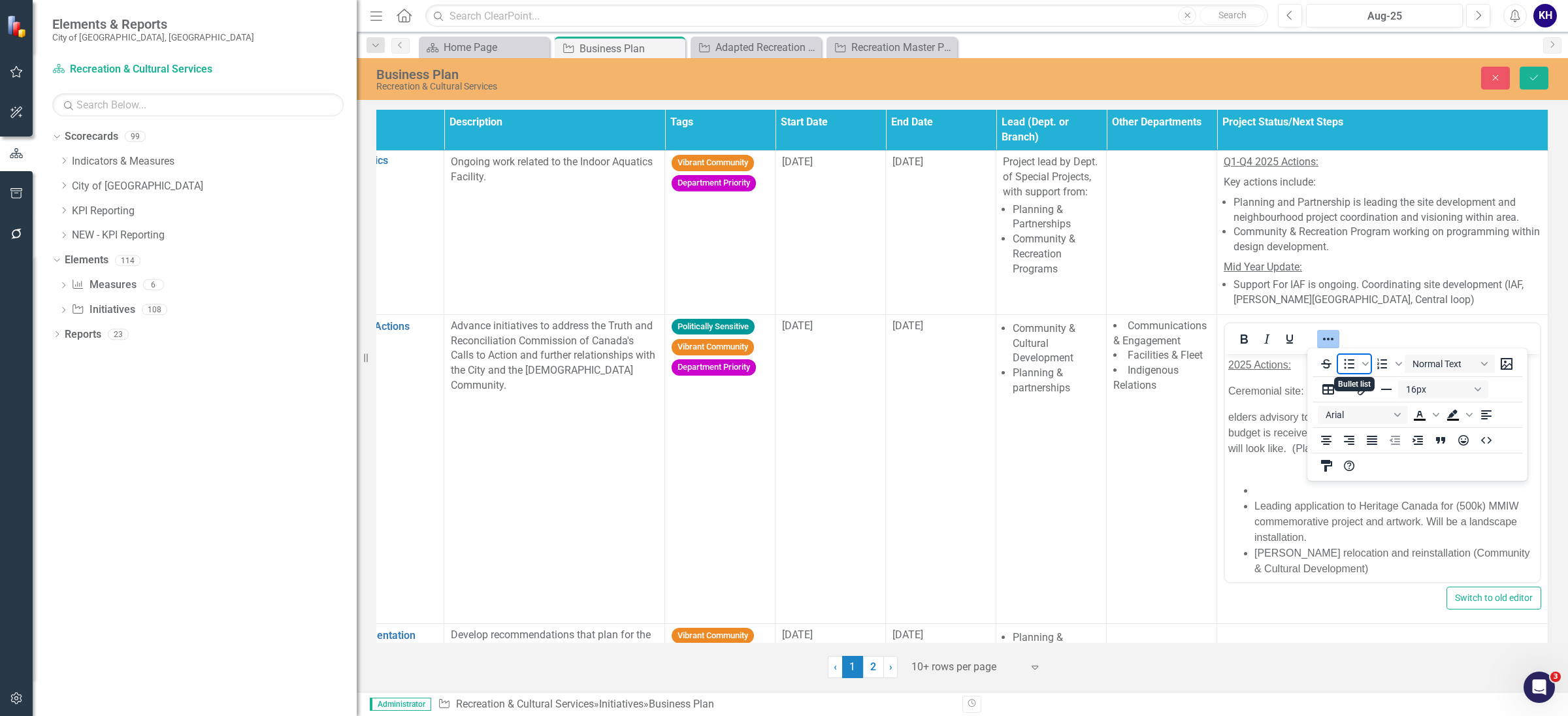
click at [1349, 361] on icon "Bullet list" at bounding box center [1349, 363] width 11 height 10
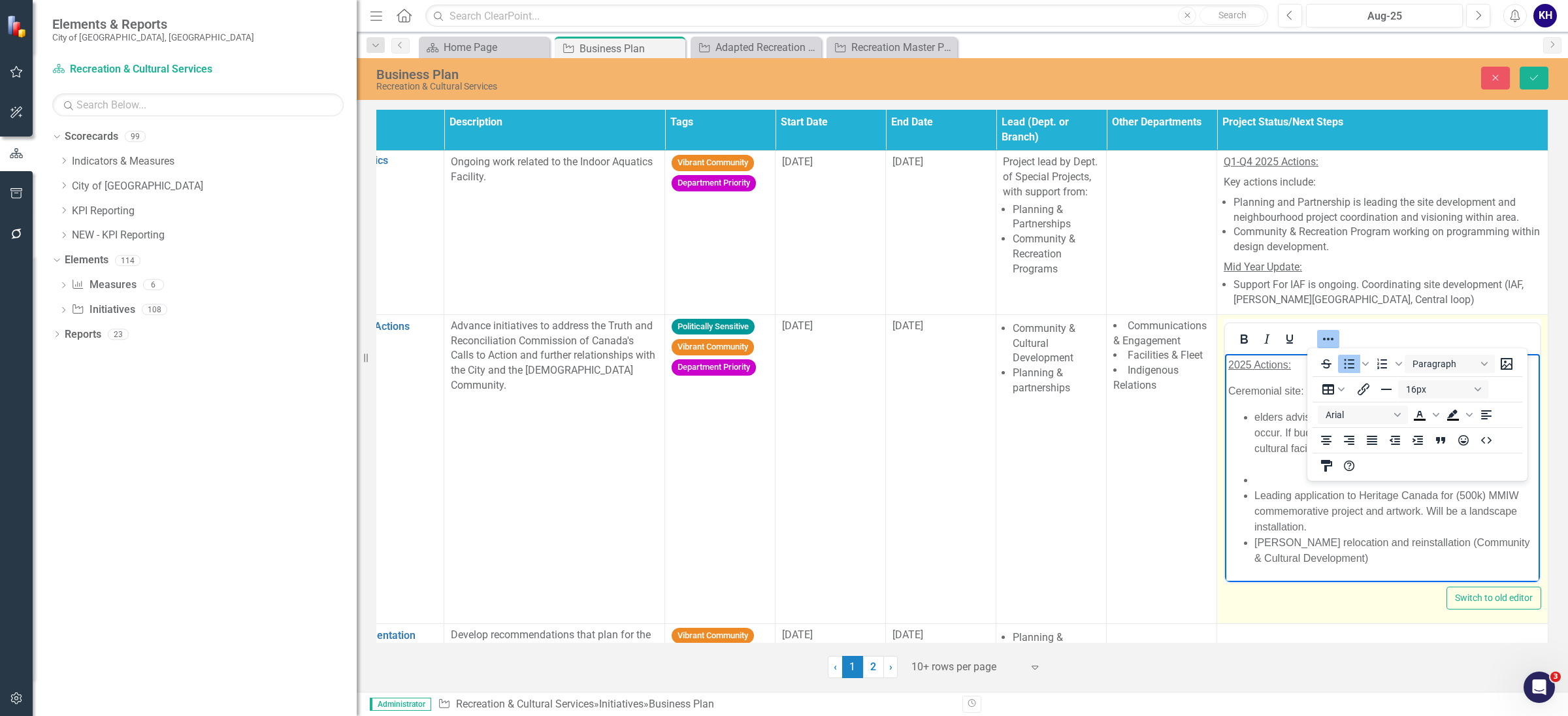
click at [1316, 471] on li "elders advisory to open site up for larger ceremonies to occur. If budget is re…" at bounding box center [1396, 441] width 282 height 63
click at [1282, 471] on li "elders advisory to open site up for larger ceremonies to occur. If budget is re…" at bounding box center [1396, 441] width 282 height 63
click at [1323, 340] on icon "Reveal or hide additional toolbar items" at bounding box center [1329, 338] width 11 height 2
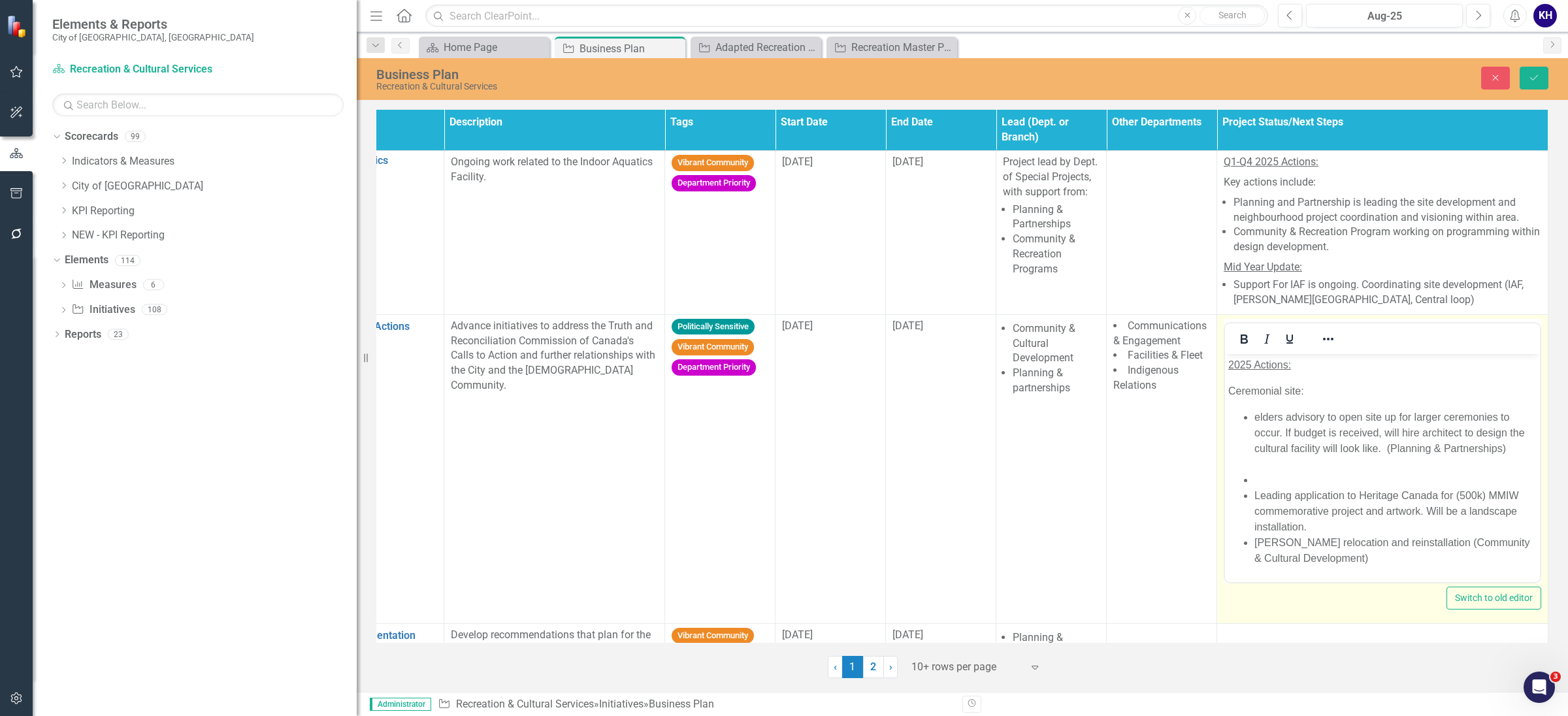
click at [1340, 448] on li "elders advisory to open site up for larger ceremonies to occur. If budget is re…" at bounding box center [1396, 441] width 282 height 63
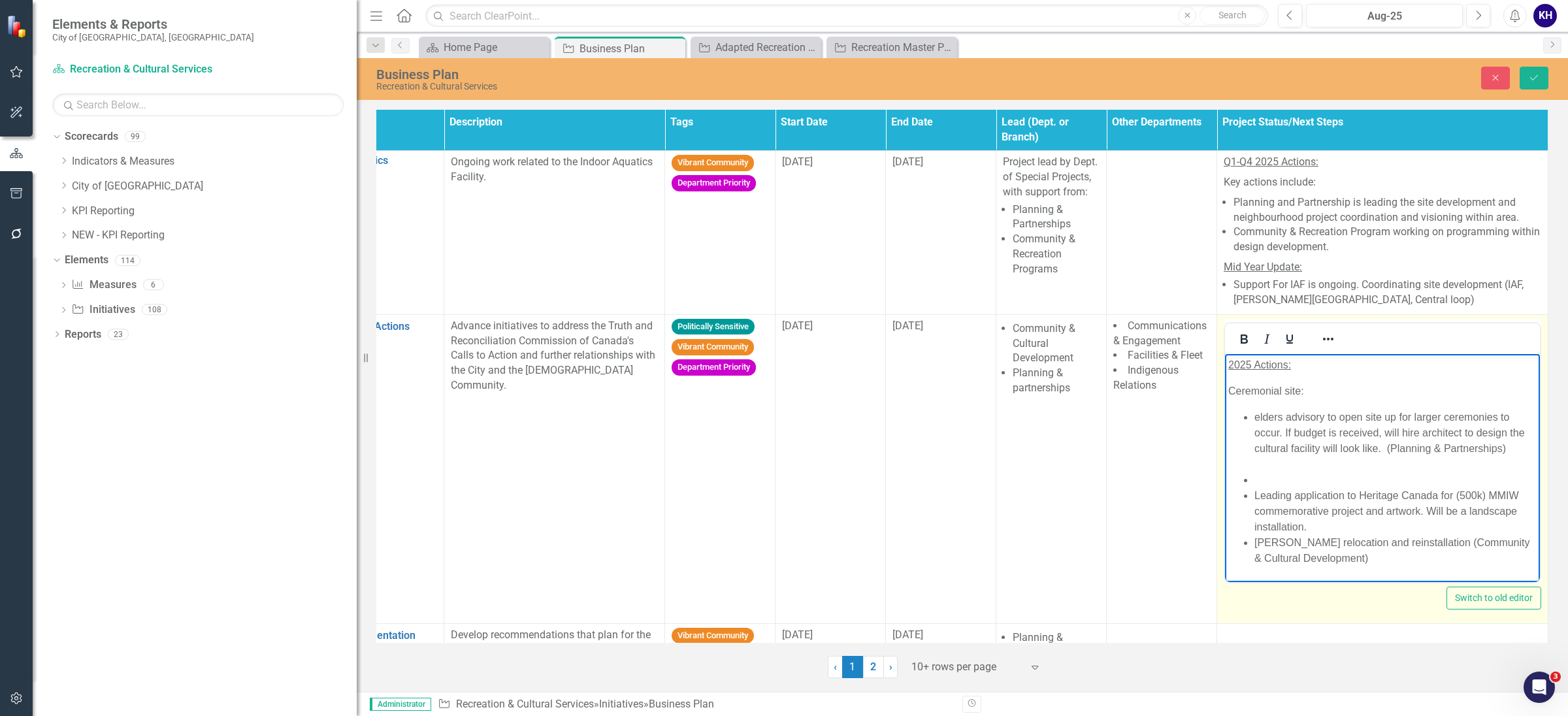
click at [1340, 457] on li "elders advisory to open site up for larger ceremonies to occur. If budget is re…" at bounding box center [1396, 441] width 282 height 63
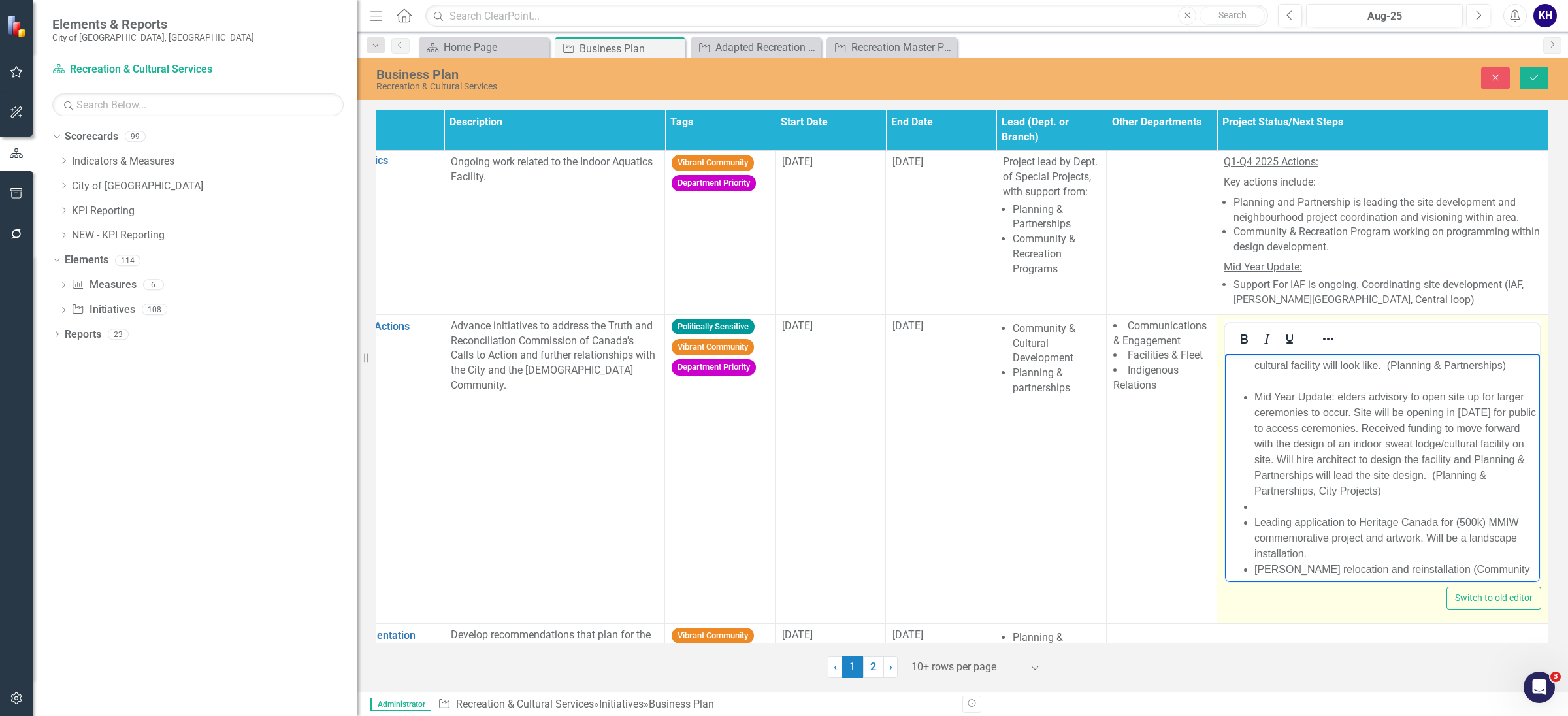
scroll to position [89, 0]
click at [1452, 419] on li "Mid Year Update: elders advisory to open site up for larger ceremonies to occur…" at bounding box center [1396, 438] width 282 height 110
drag, startPoint x: 1345, startPoint y: 408, endPoint x: 2756, endPoint y: 752, distance: 1452.3
click at [1345, 408] on li "Mid Year Update: elders advisory to open site up for larger ceremonies to occur…" at bounding box center [1396, 438] width 282 height 110
drag, startPoint x: 1492, startPoint y: 506, endPoint x: 1295, endPoint y: 505, distance: 197.0
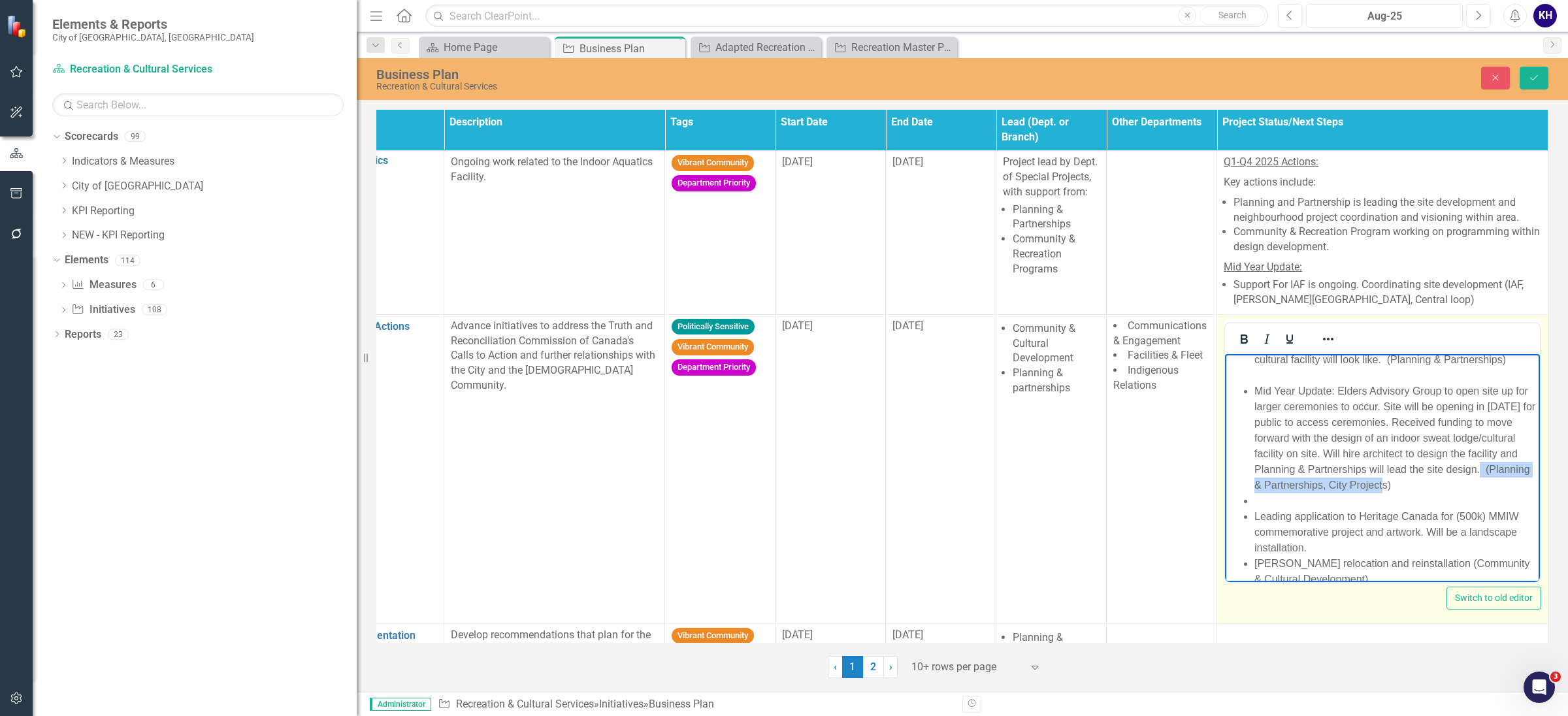
click at [1295, 492] on li "Mid Year Update: Elders Advisory Group to open site up for larger ceremonies to…" at bounding box center [1396, 438] width 282 height 110
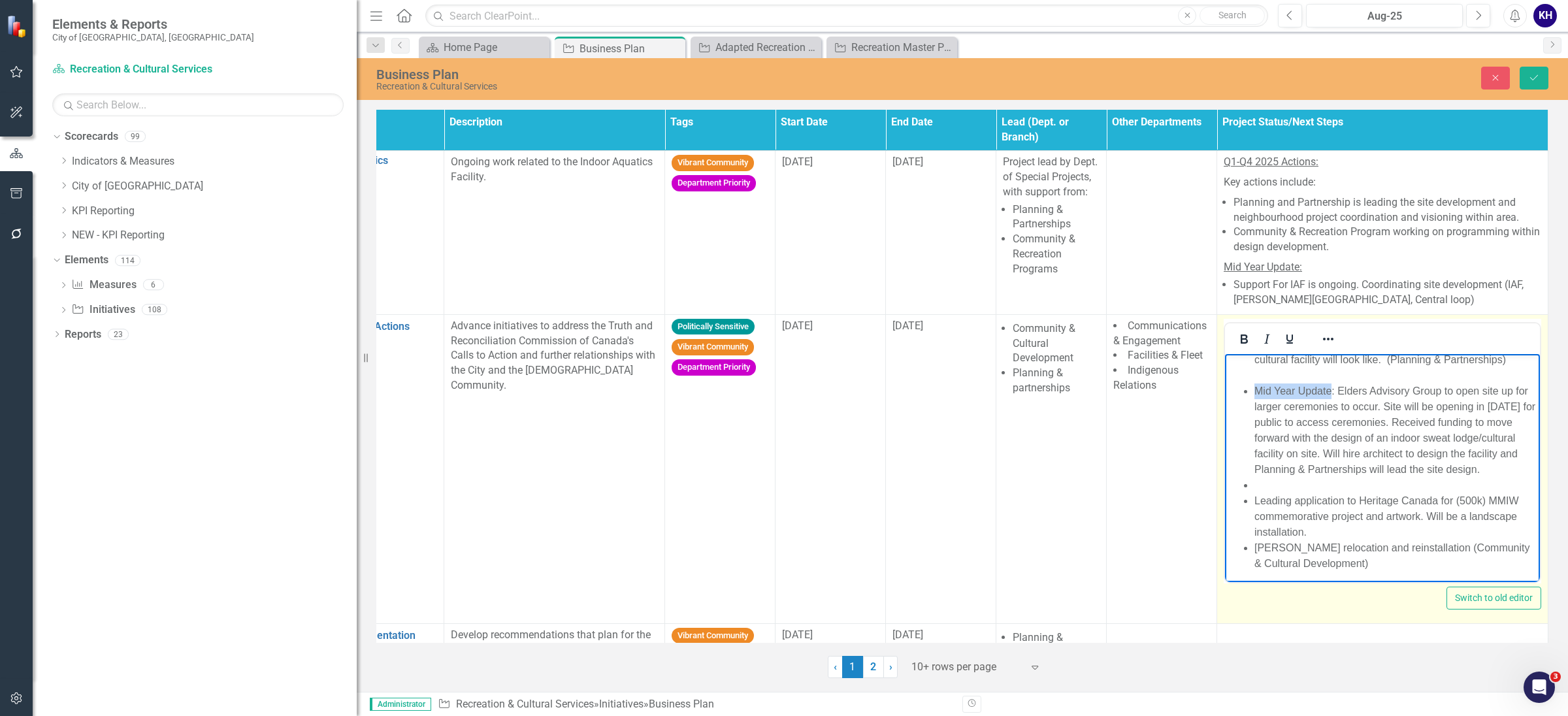
drag, startPoint x: 1333, startPoint y: 405, endPoint x: 1248, endPoint y: 408, distance: 85.1
click at [1248, 408] on ul "elders advisory to open site up for larger ceremonies to occur. If budget is re…" at bounding box center [1383, 461] width 309 height 282
drag, startPoint x: 1229, startPoint y: 339, endPoint x: 1256, endPoint y: 338, distance: 27.0
click at [1236, 338] on icon "Bold" at bounding box center [1244, 339] width 15 height 15
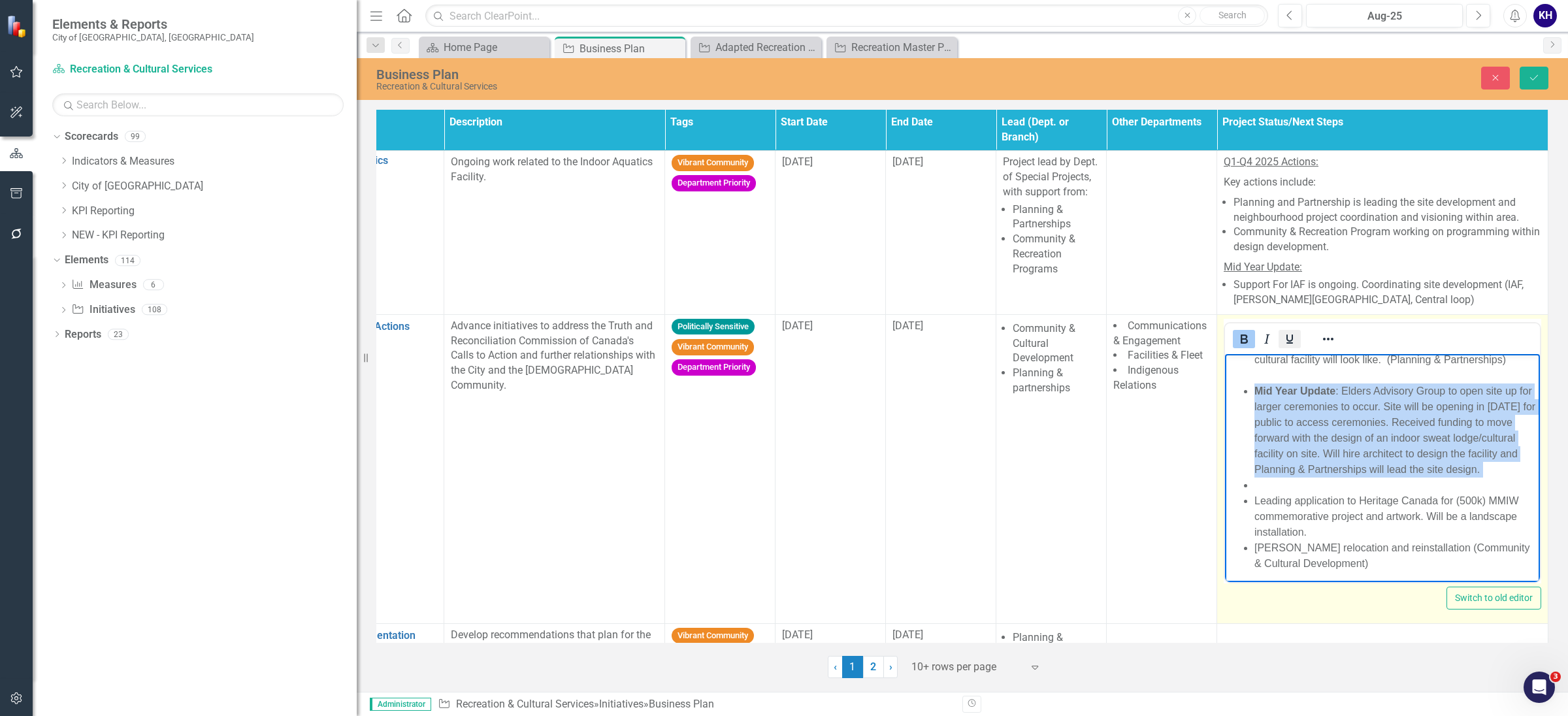
click at [1286, 340] on icon "Underline" at bounding box center [1289, 339] width 15 height 15
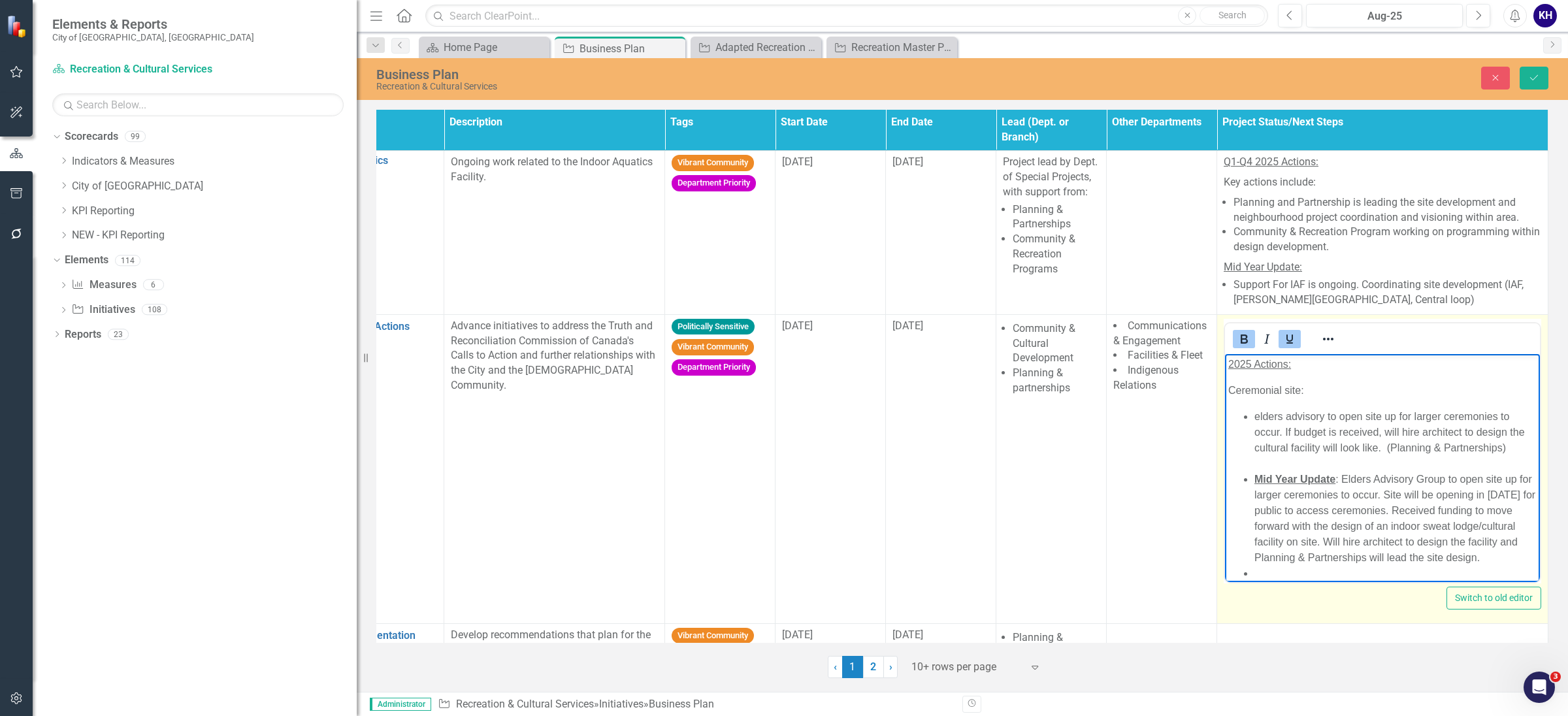
scroll to position [0, 0]
click at [1319, 388] on p "Ceremonial site:" at bounding box center [1383, 391] width 309 height 15
drag, startPoint x: 1317, startPoint y: 387, endPoint x: 1217, endPoint y: 390, distance: 100.0
click at [1225, 390] on html "2025 Actions: Ceremonial site: elders advisory to open site up for larger cerem…" at bounding box center [1382, 528] width 315 height 351
click at [1286, 341] on icon "Underline" at bounding box center [1289, 339] width 6 height 9
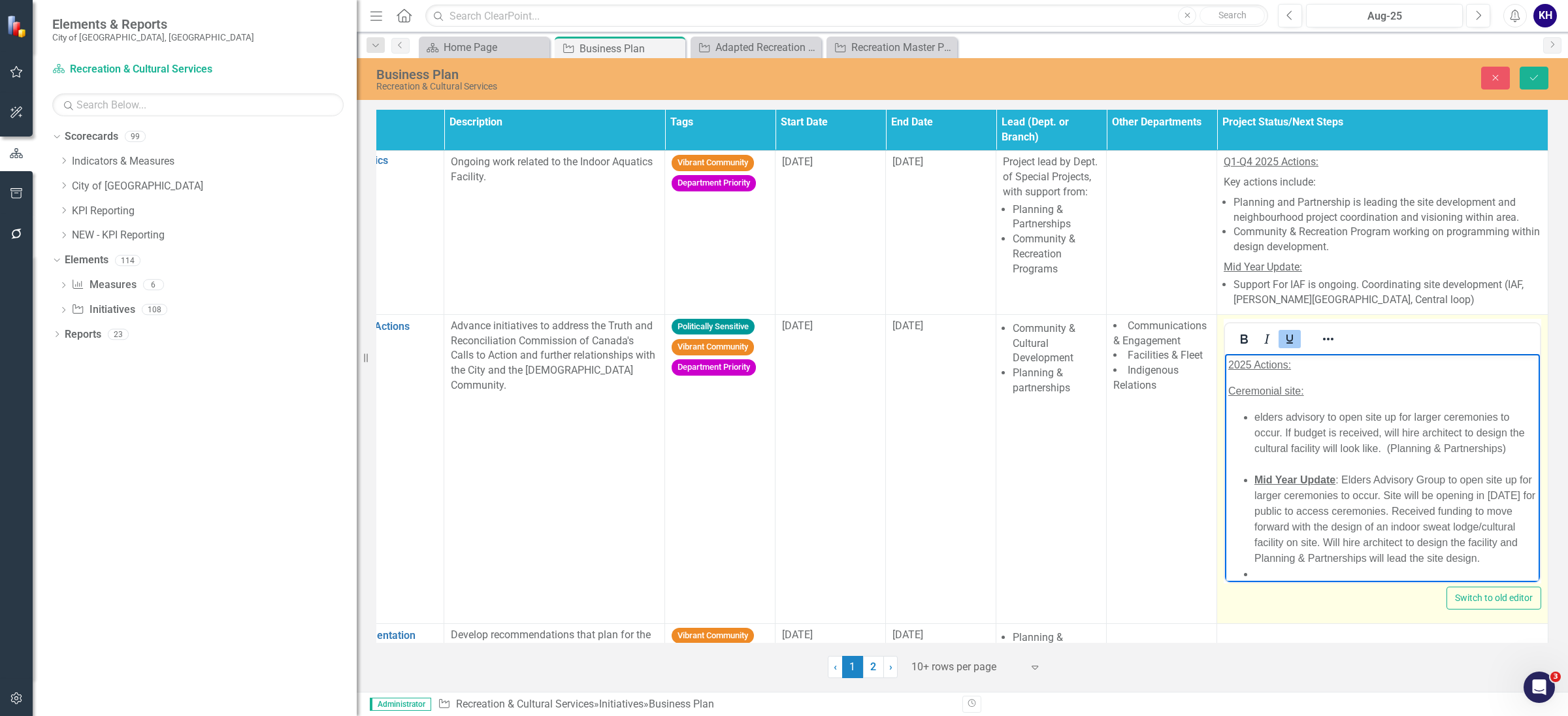
click at [1336, 375] on body "2025 Actions: Ceremonial site: elders advisory to open site up for larger cerem…" at bounding box center [1382, 528] width 315 height 351
click at [1338, 358] on p "2025 Actions:" at bounding box center [1383, 365] width 309 height 15
drag, startPoint x: 1313, startPoint y: 363, endPoint x: 1189, endPoint y: 363, distance: 124.0
click at [1225, 363] on html "2025 Actions: Ceremonial site: elders advisory to open site up for larger cerem…" at bounding box center [1382, 528] width 315 height 351
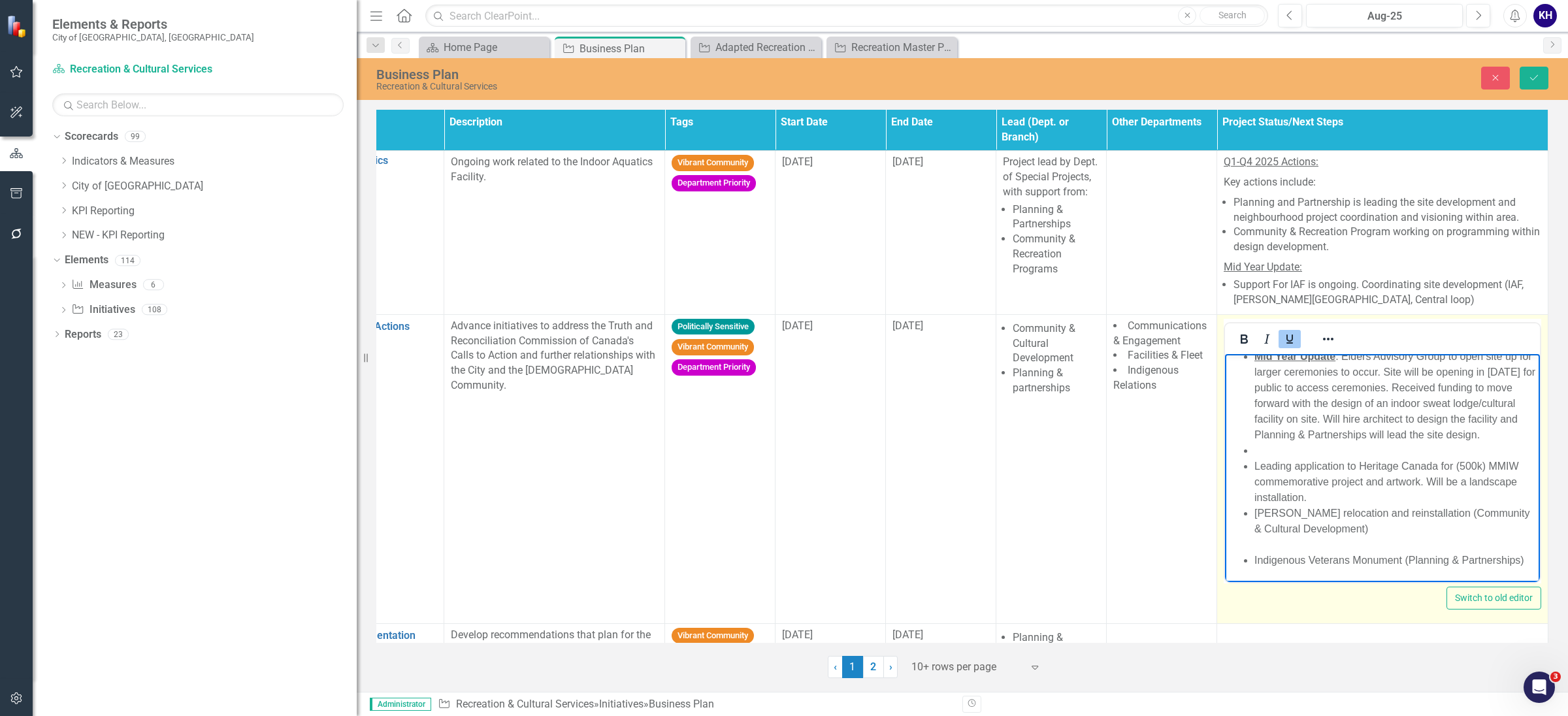
scroll to position [144, 0]
click at [1260, 442] on li "Rich Text Area. Press ALT-0 for help." at bounding box center [1396, 450] width 282 height 15
click at [1320, 345] on icon "Reveal or hide additional toolbar items" at bounding box center [1328, 339] width 15 height 15
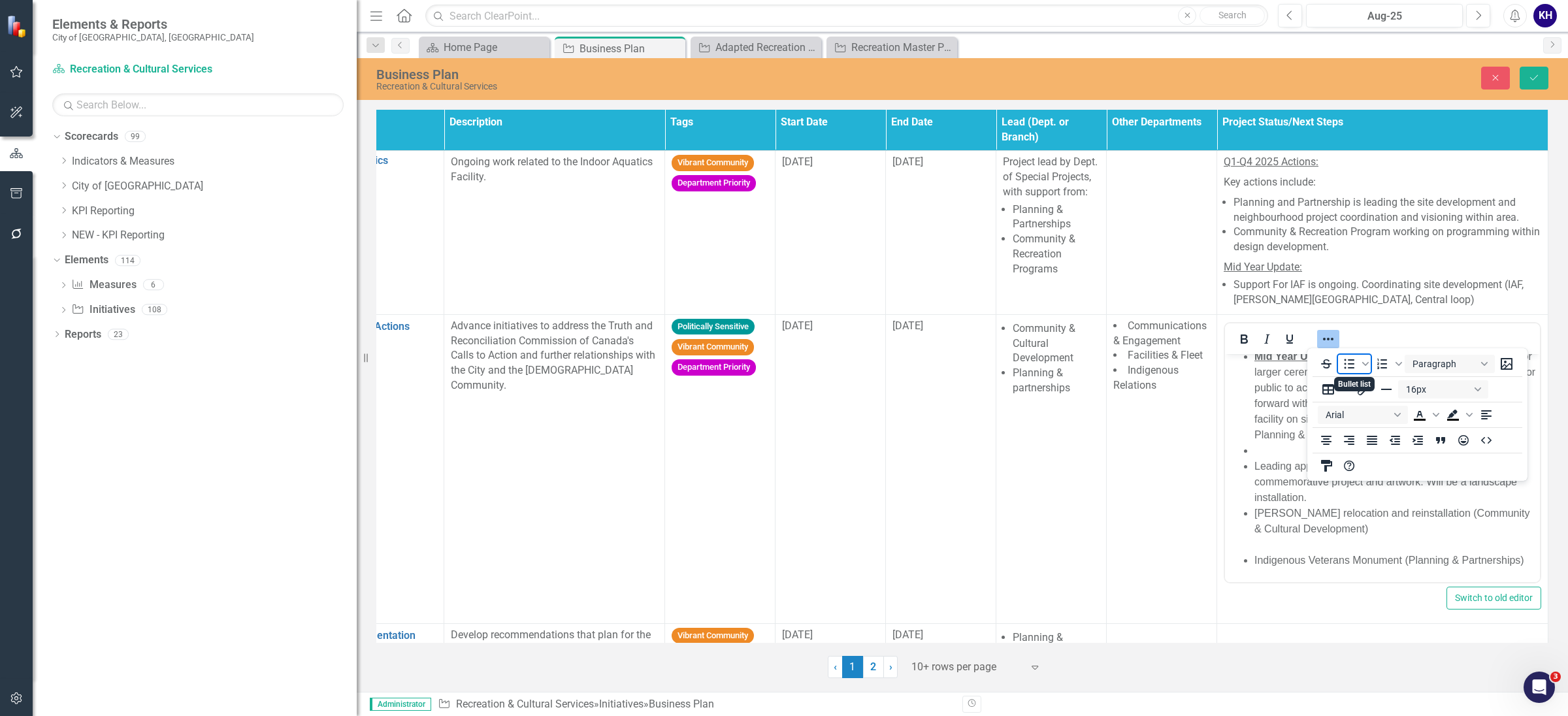
click at [1351, 371] on icon "Bullet list" at bounding box center [1349, 364] width 15 height 15
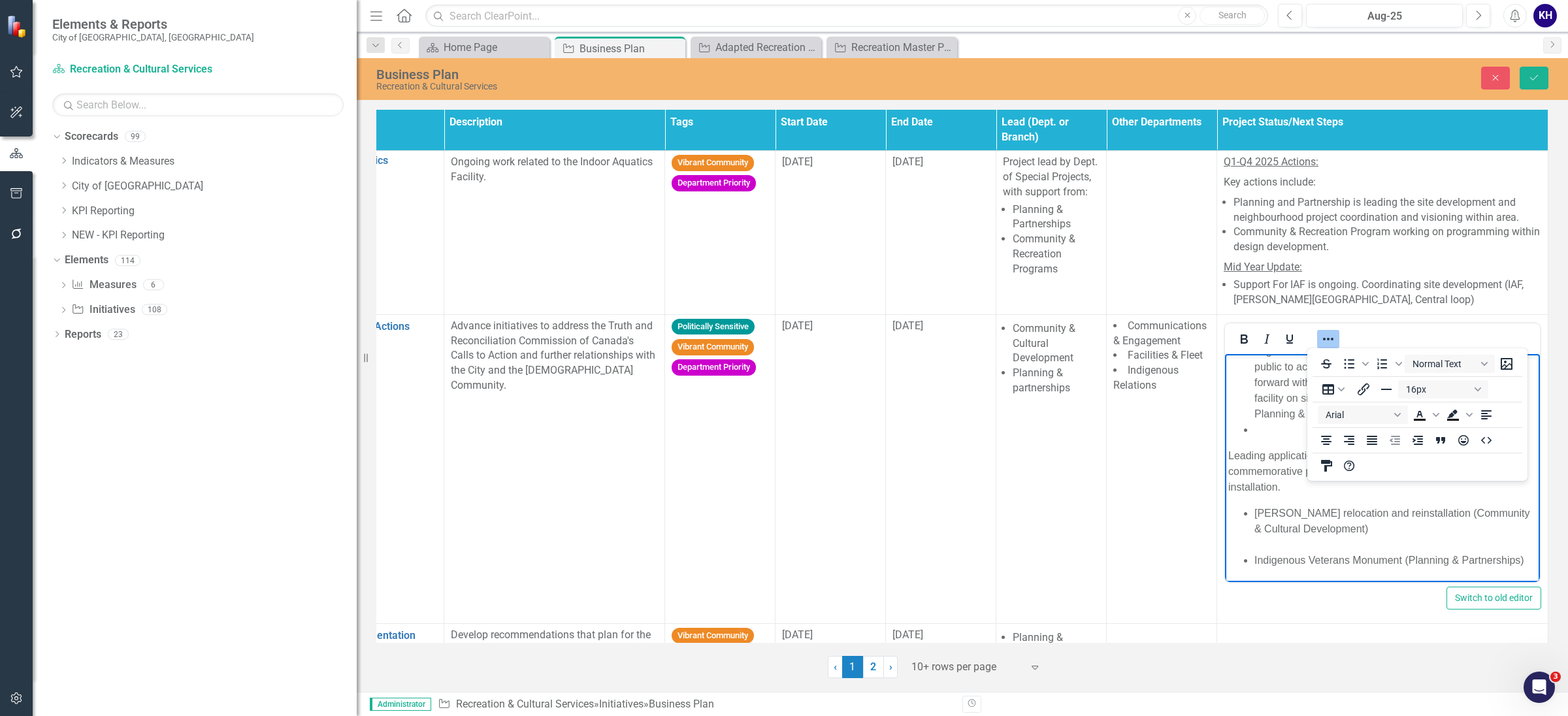
click at [1264, 472] on p "Leading application to Heritage Canada for (500k) MMIW commemorative project an…" at bounding box center [1383, 471] width 309 height 47
click at [1246, 435] on ul "elders advisory to open site up for larger ceremonies to occur. If budget is re…" at bounding box center [1383, 351] width 309 height 172
click at [1322, 337] on icon "Reveal or hide additional toolbar items" at bounding box center [1328, 339] width 15 height 15
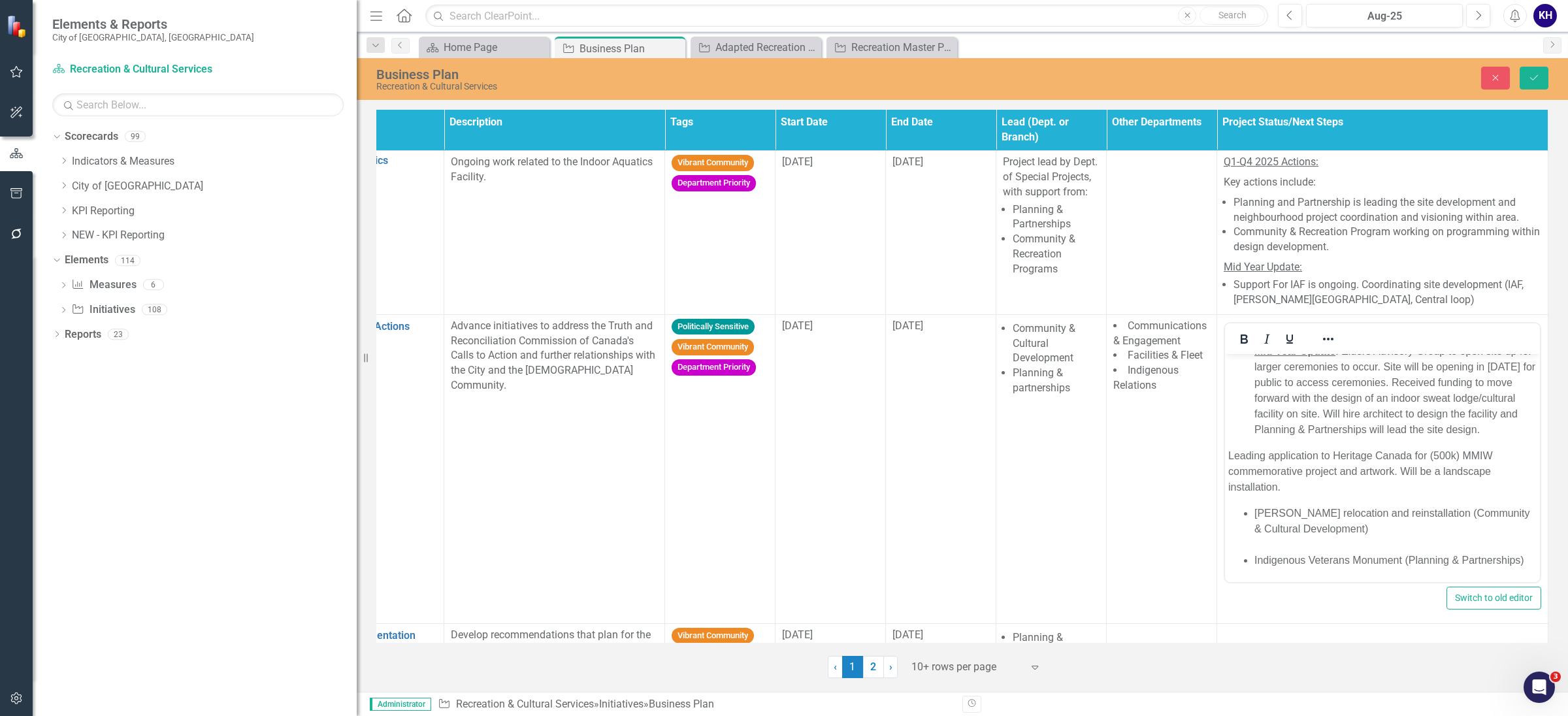
click at [1325, 448] on p "Leading application to Heritage Canada for (500k) MMIW commemorative project an…" at bounding box center [1383, 471] width 309 height 47
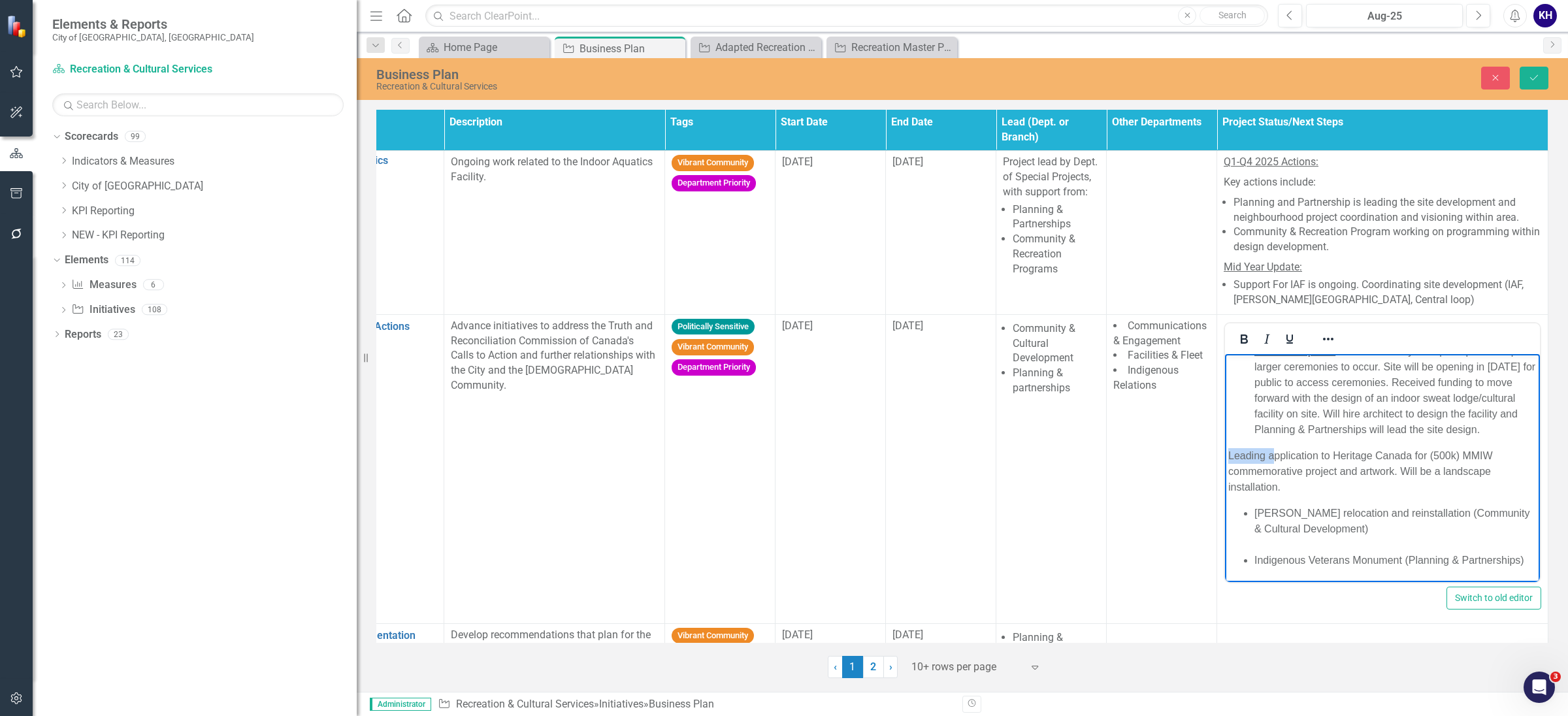
drag, startPoint x: 1273, startPoint y: 448, endPoint x: 1172, endPoint y: 445, distance: 101.0
click at [1225, 445] on html "Ceremonial site: elders advisory to open site up for larger ceremonies to occur…" at bounding box center [1382, 416] width 315 height 331
drag, startPoint x: 1373, startPoint y: 445, endPoint x: 1213, endPoint y: 445, distance: 160.0
click at [1225, 445] on html "Ceremonial site: elders advisory to open site up for larger ceremonies to occur…" at bounding box center [1382, 424] width 315 height 315
click at [1282, 344] on icon "Underline" at bounding box center [1289, 339] width 15 height 15
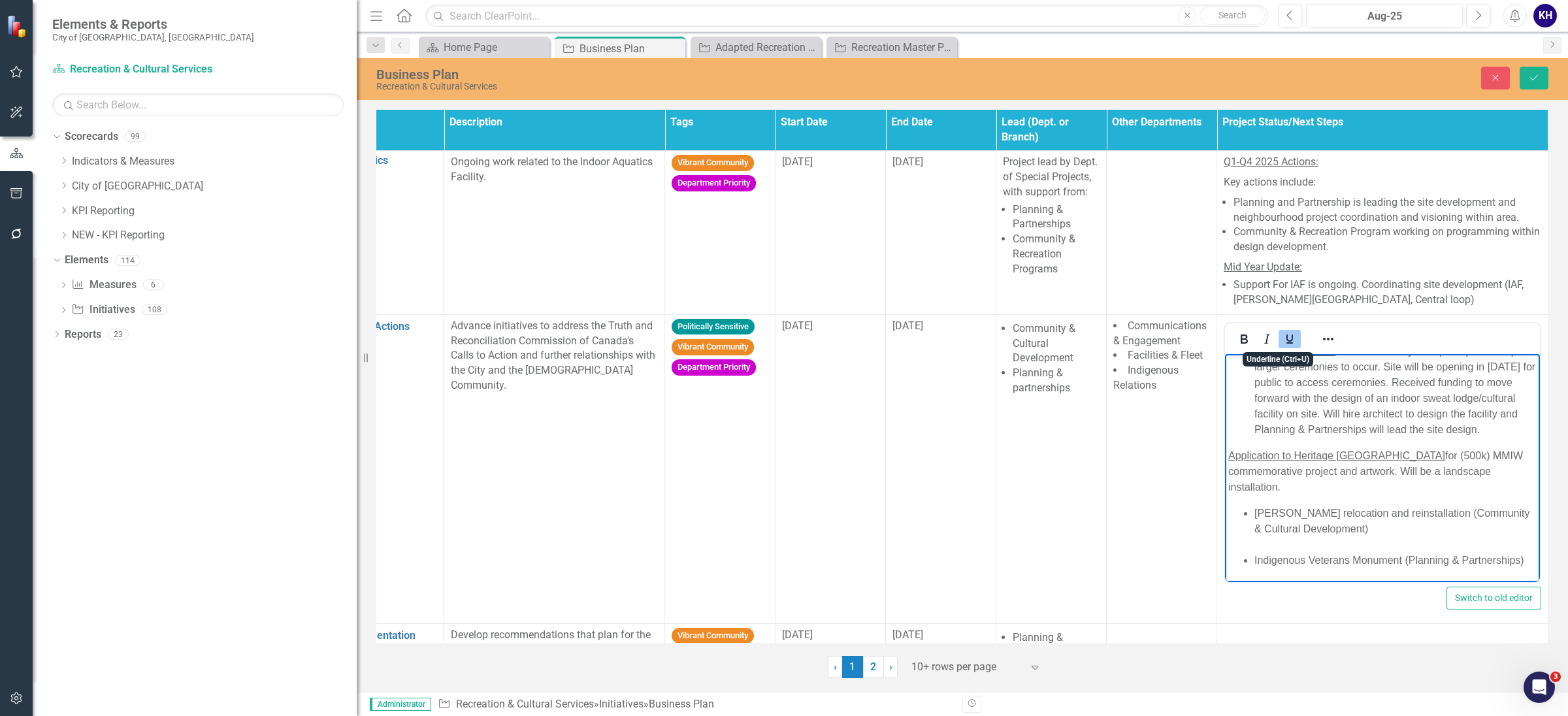
click at [1376, 428] on body "Ceremonial site: elders advisory to open site up for larger ceremonies to occur…" at bounding box center [1382, 416] width 315 height 331
click at [1329, 341] on button "Reveal or hide additional toolbar items" at bounding box center [1328, 339] width 22 height 18
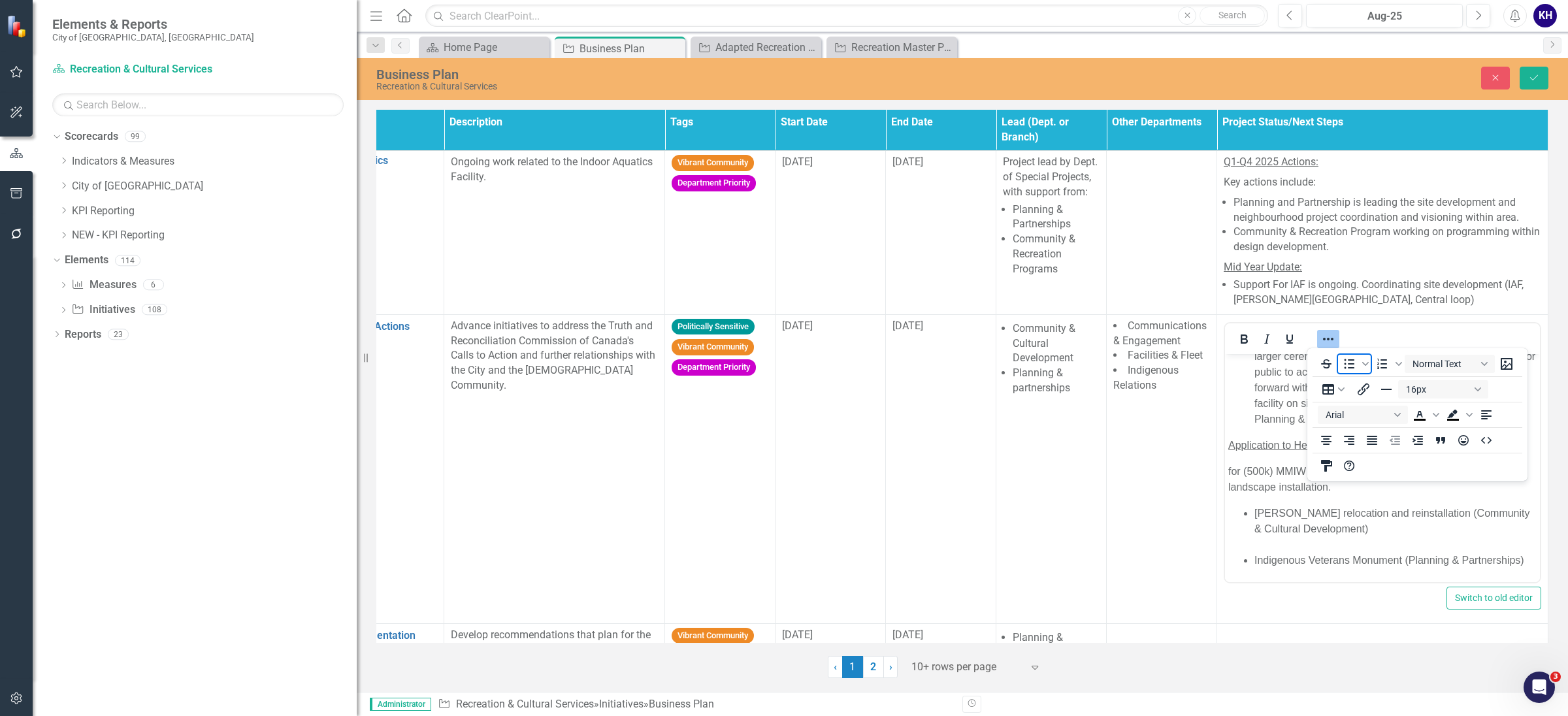
click at [1347, 371] on icon "Bullet list" at bounding box center [1349, 364] width 15 height 15
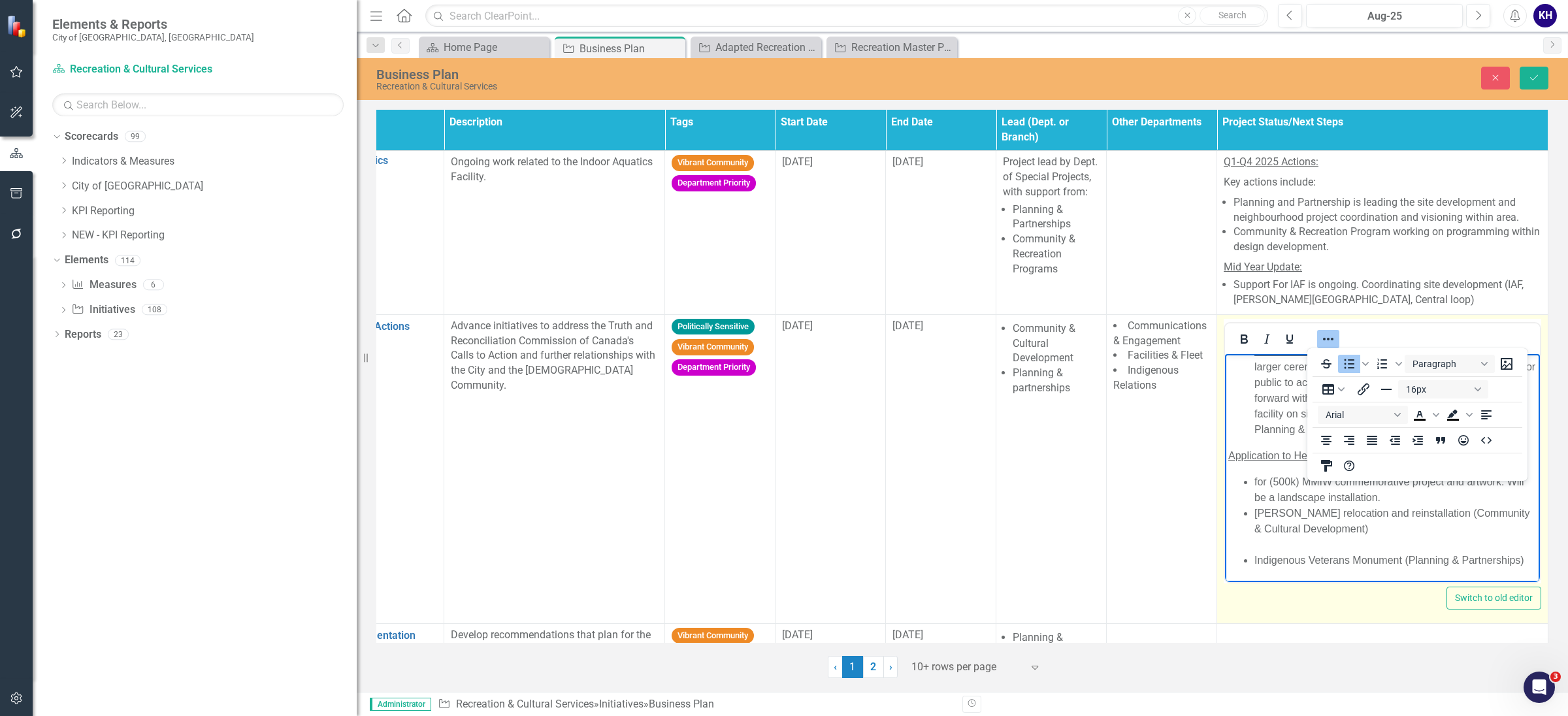
click at [1253, 474] on ul "for (500k) MMIW commemorative project and artwork. Will be a landscape installa…" at bounding box center [1383, 521] width 309 height 94
click at [1324, 331] on icon "Reveal or hide additional toolbar items" at bounding box center [1328, 339] width 15 height 15
click at [1364, 478] on li "Application for (500k) MMIW commemorative project and artwork. Will be a landsc…" at bounding box center [1396, 489] width 282 height 32
click at [1352, 474] on li "Application for (500k) MMIW commemorative project and artwork. Will be a landsc…" at bounding box center [1396, 489] width 282 height 32
click at [1325, 474] on li "Application for (500k) MMIW commemorative project and artwork. Will be a landsc…" at bounding box center [1396, 489] width 282 height 32
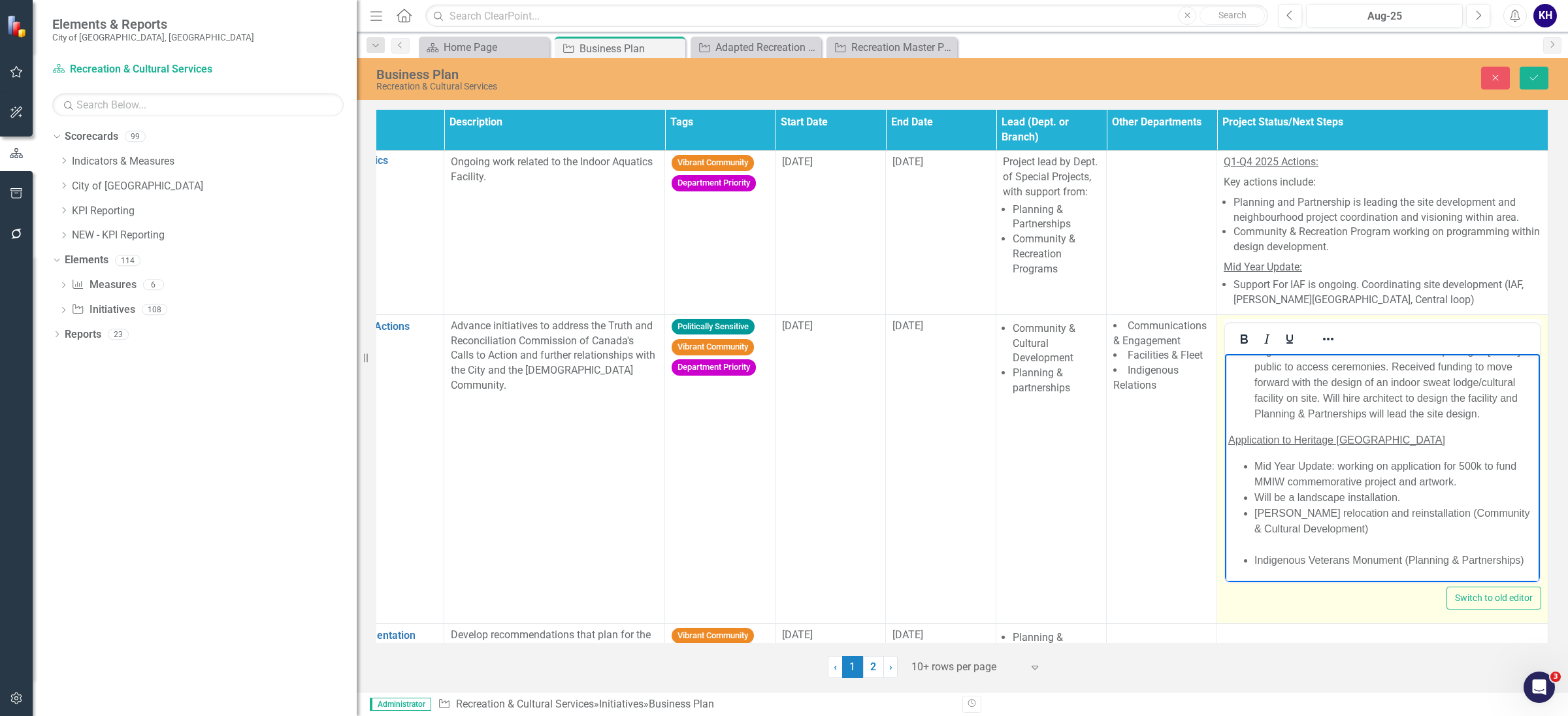
click at [1253, 521] on ul "Mid Year Update: working on application for 500k to fund MMIW commemorative pro…" at bounding box center [1383, 512] width 309 height 110
click at [1329, 341] on button "Reveal or hide additional toolbar items" at bounding box center [1328, 339] width 22 height 18
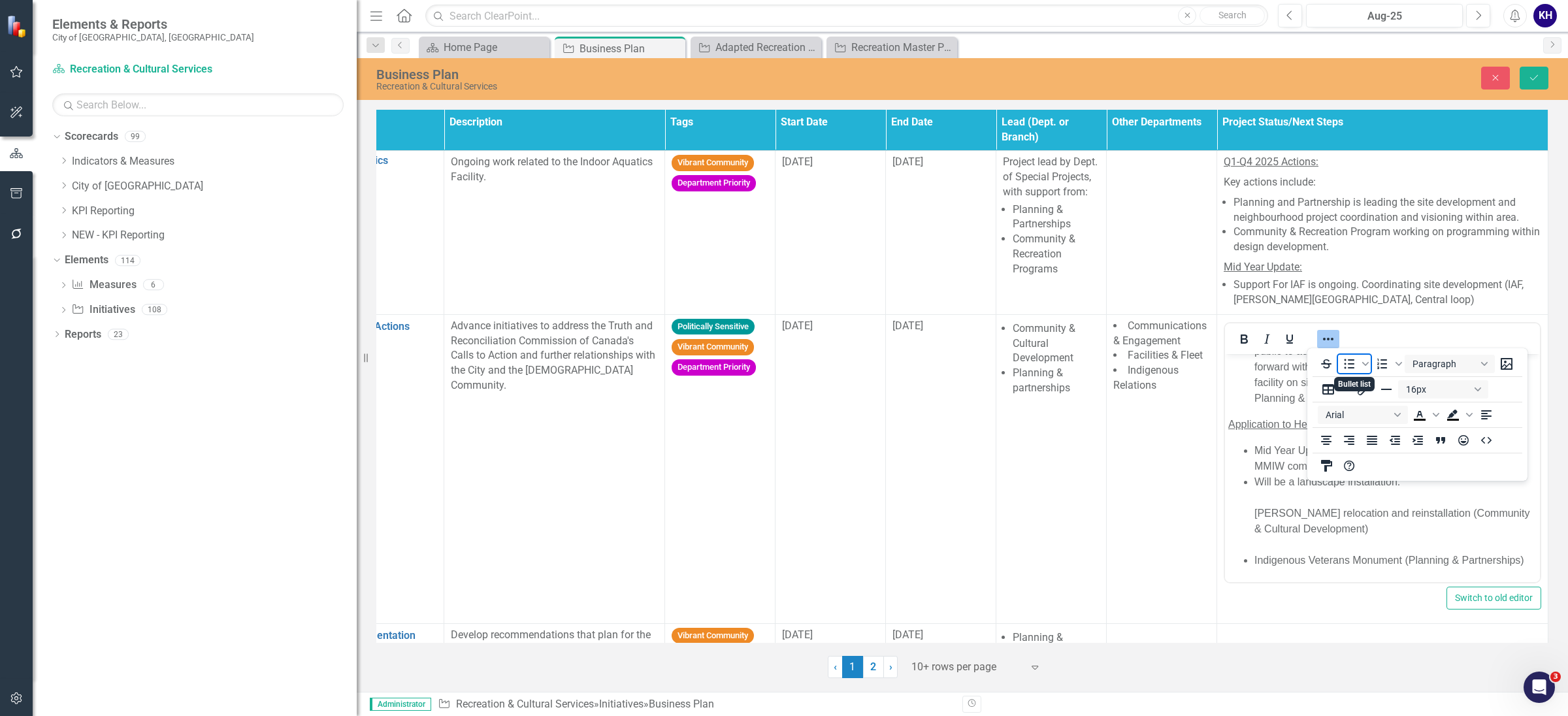
click at [1347, 365] on icon "Bullet list" at bounding box center [1349, 364] width 15 height 15
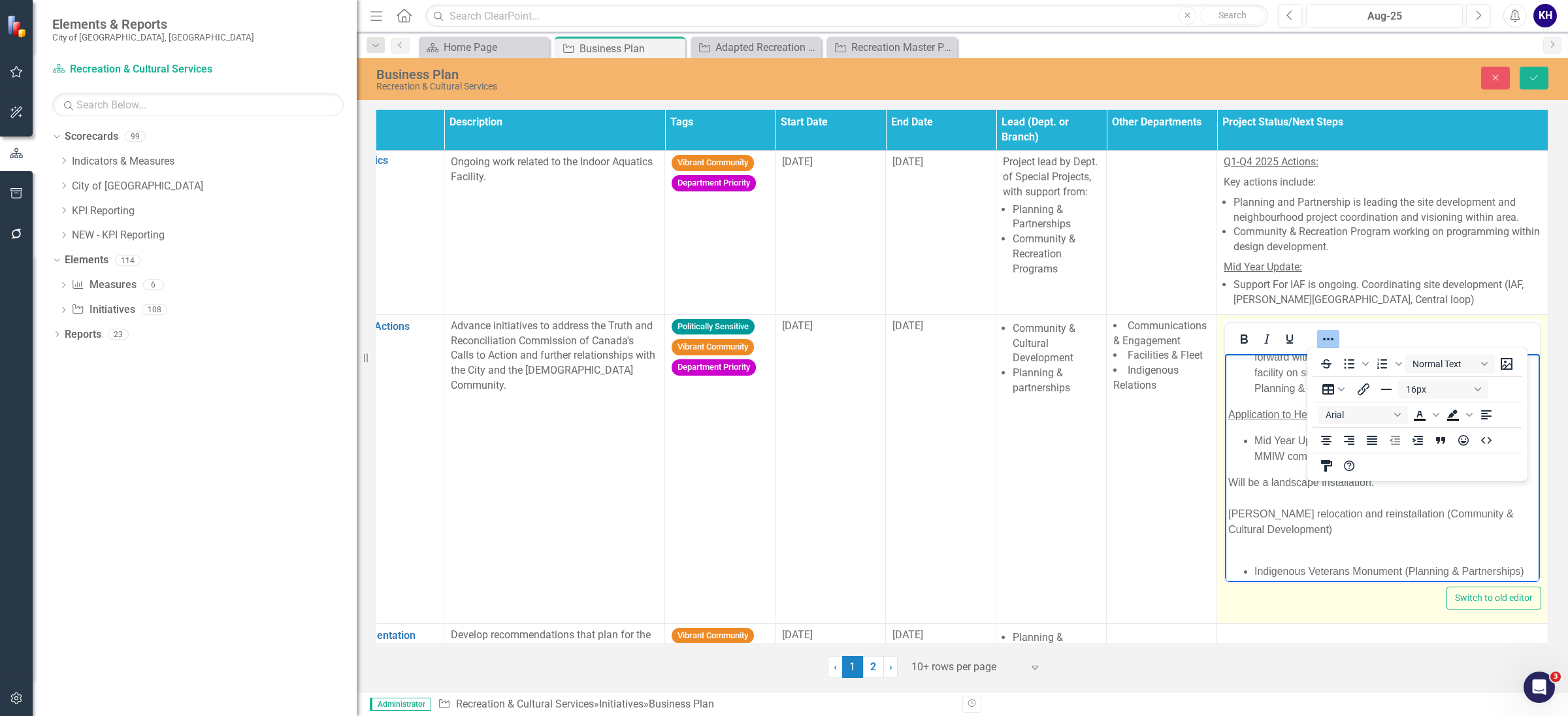
click at [1253, 516] on p "Will be a landscape installation. [PERSON_NAME] relocation and reinstallation (…" at bounding box center [1383, 514] width 309 height 78
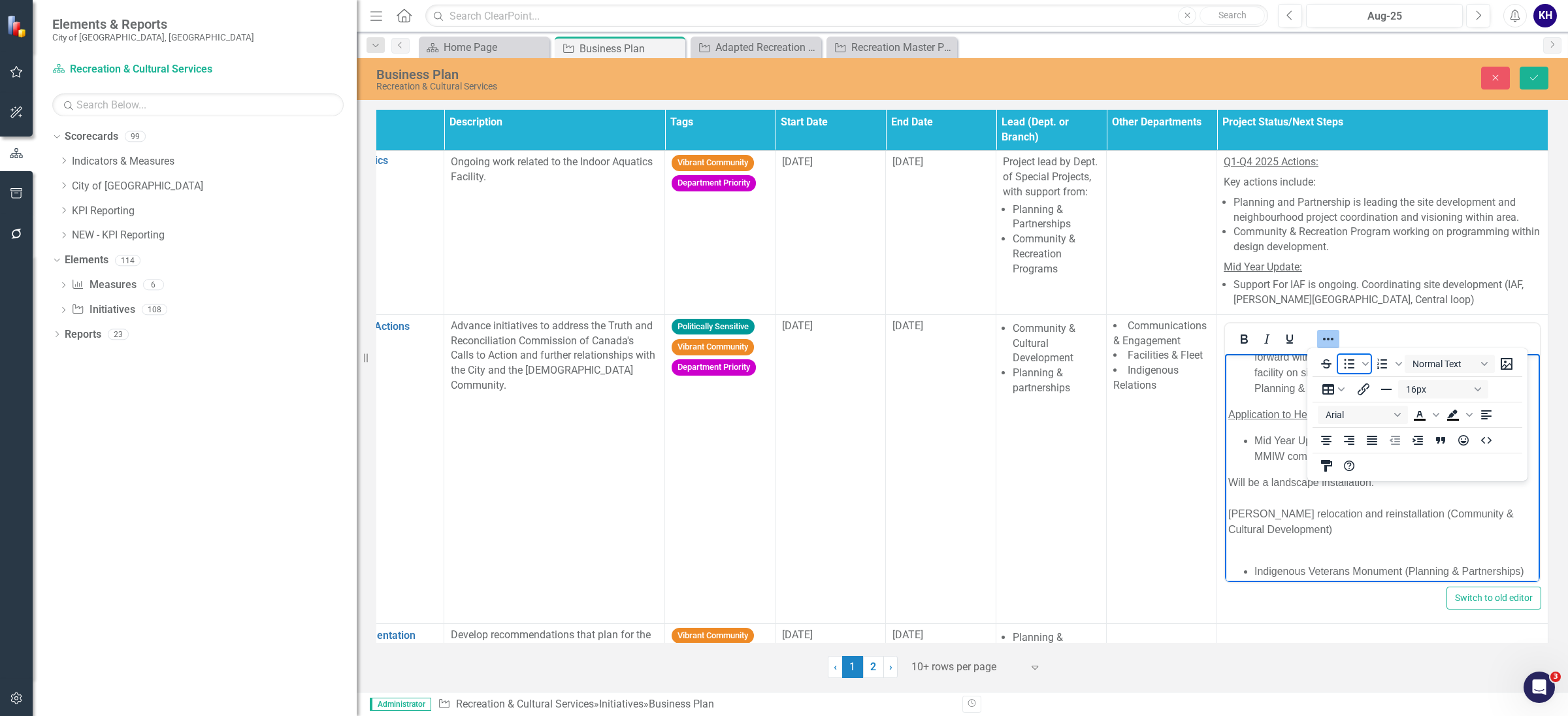
click at [1355, 366] on icon "Bullet list" at bounding box center [1349, 364] width 15 height 15
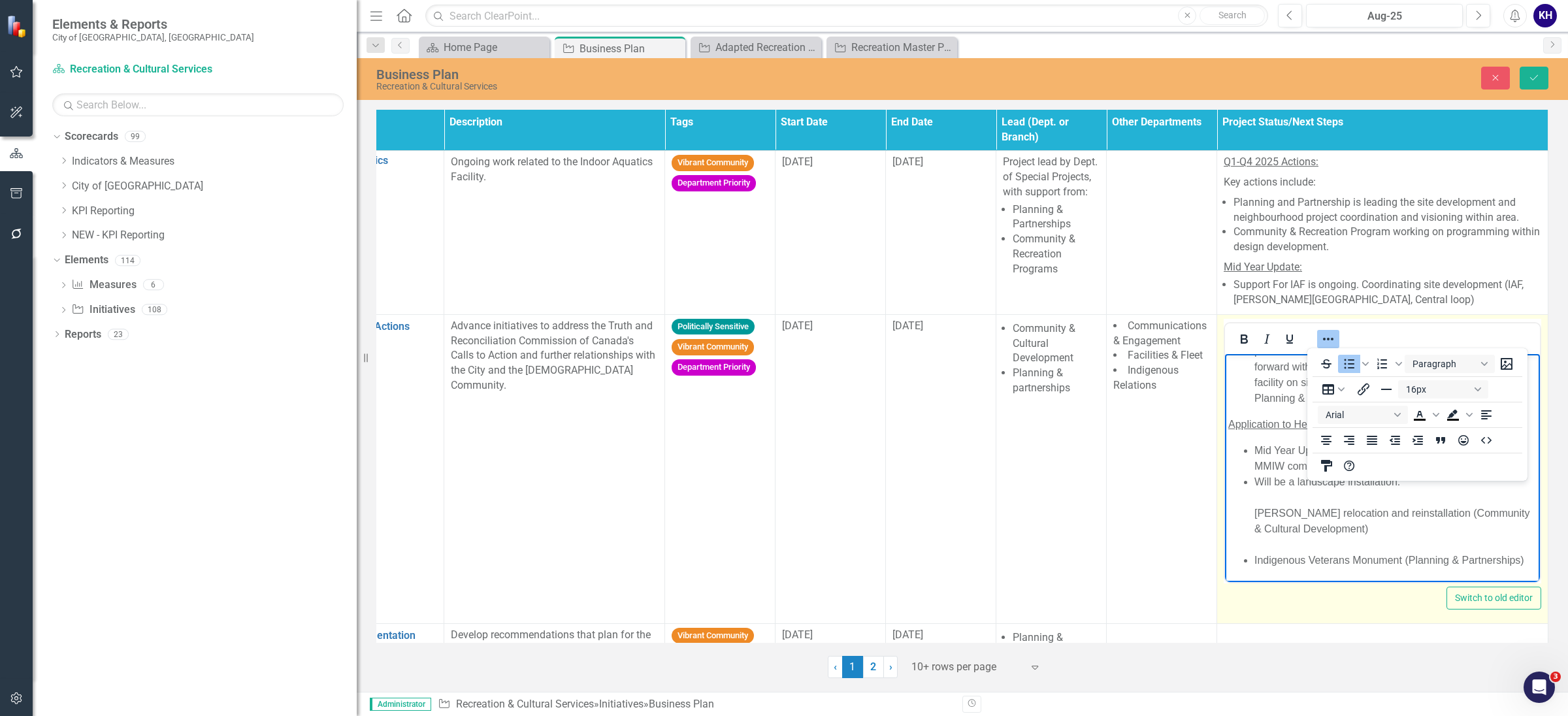
click at [1253, 535] on ul "Mid Year Update: working on application for 500k to fund MMIW commemorative pro…" at bounding box center [1383, 505] width 309 height 125
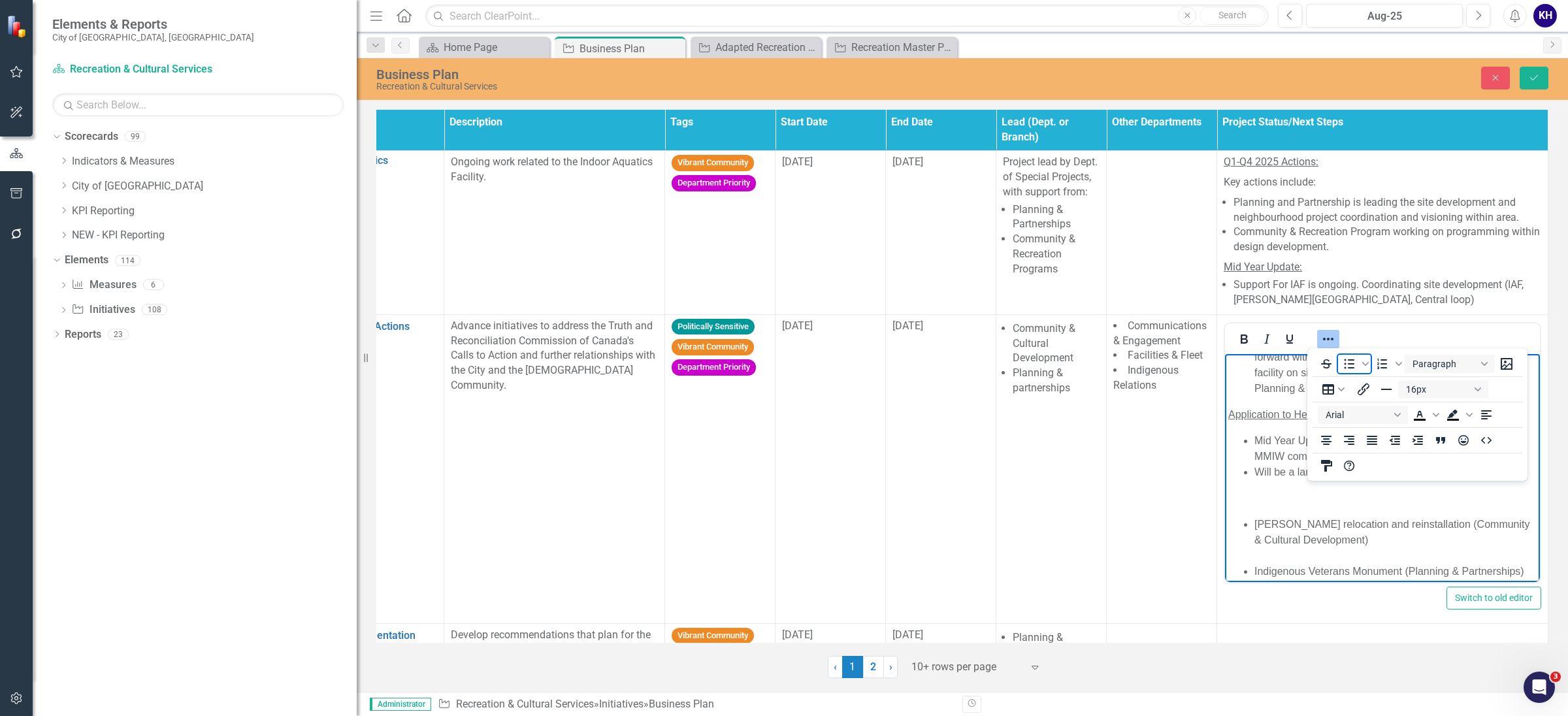
click at [1339, 367] on span "Bullet list" at bounding box center [1349, 364] width 22 height 18
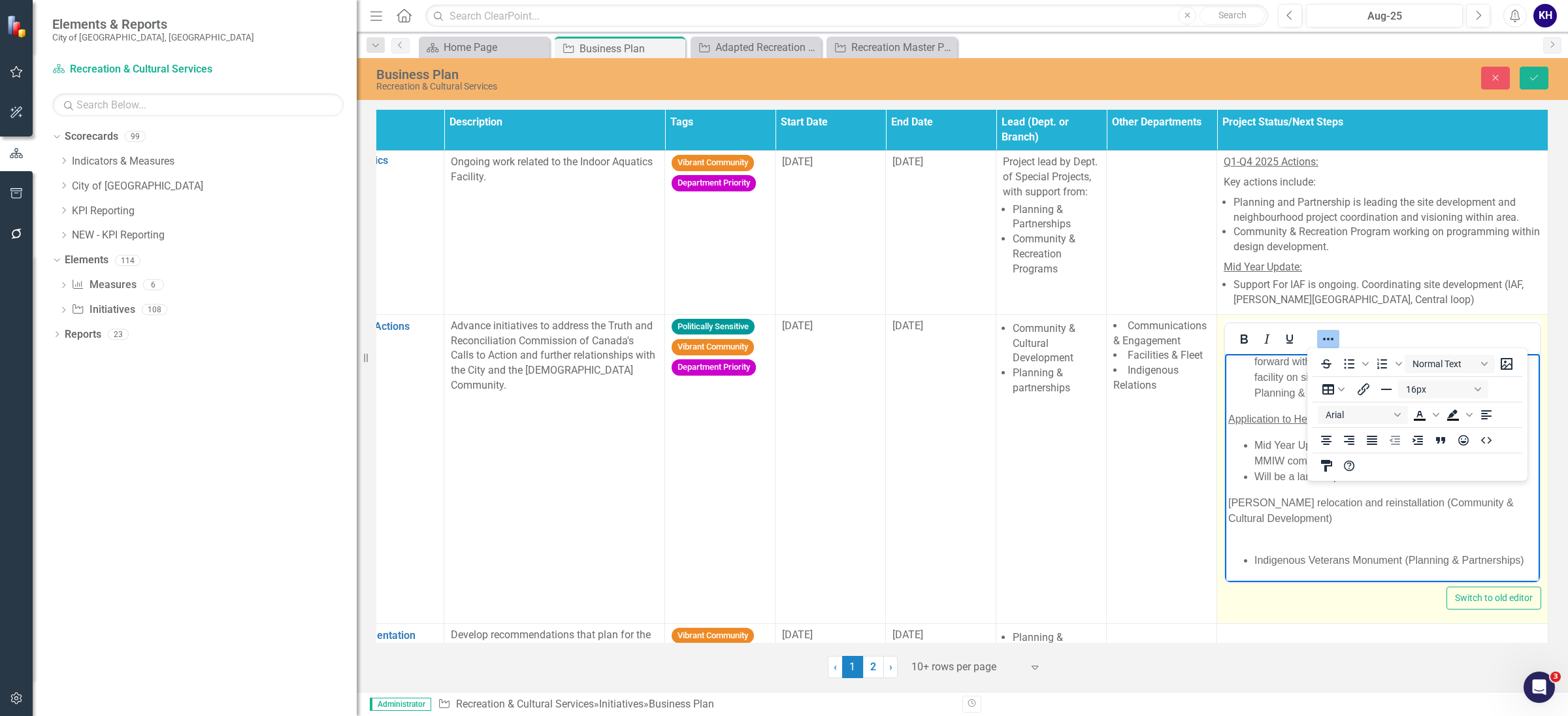
click at [1316, 526] on p "[PERSON_NAME] relocation and reinstallation (Community & Cultural Development)" at bounding box center [1383, 518] width 309 height 47
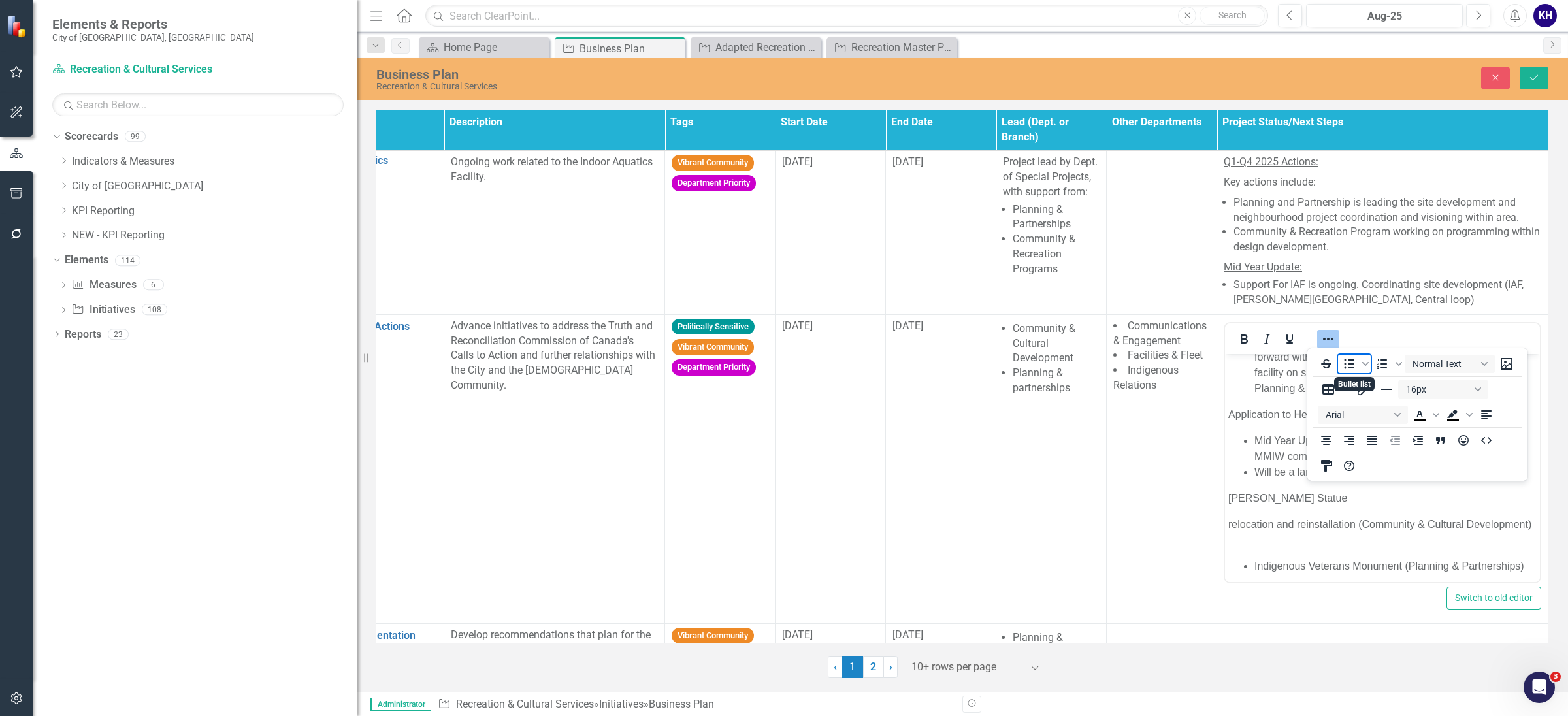
click at [1355, 365] on icon "Bullet list" at bounding box center [1349, 364] width 15 height 15
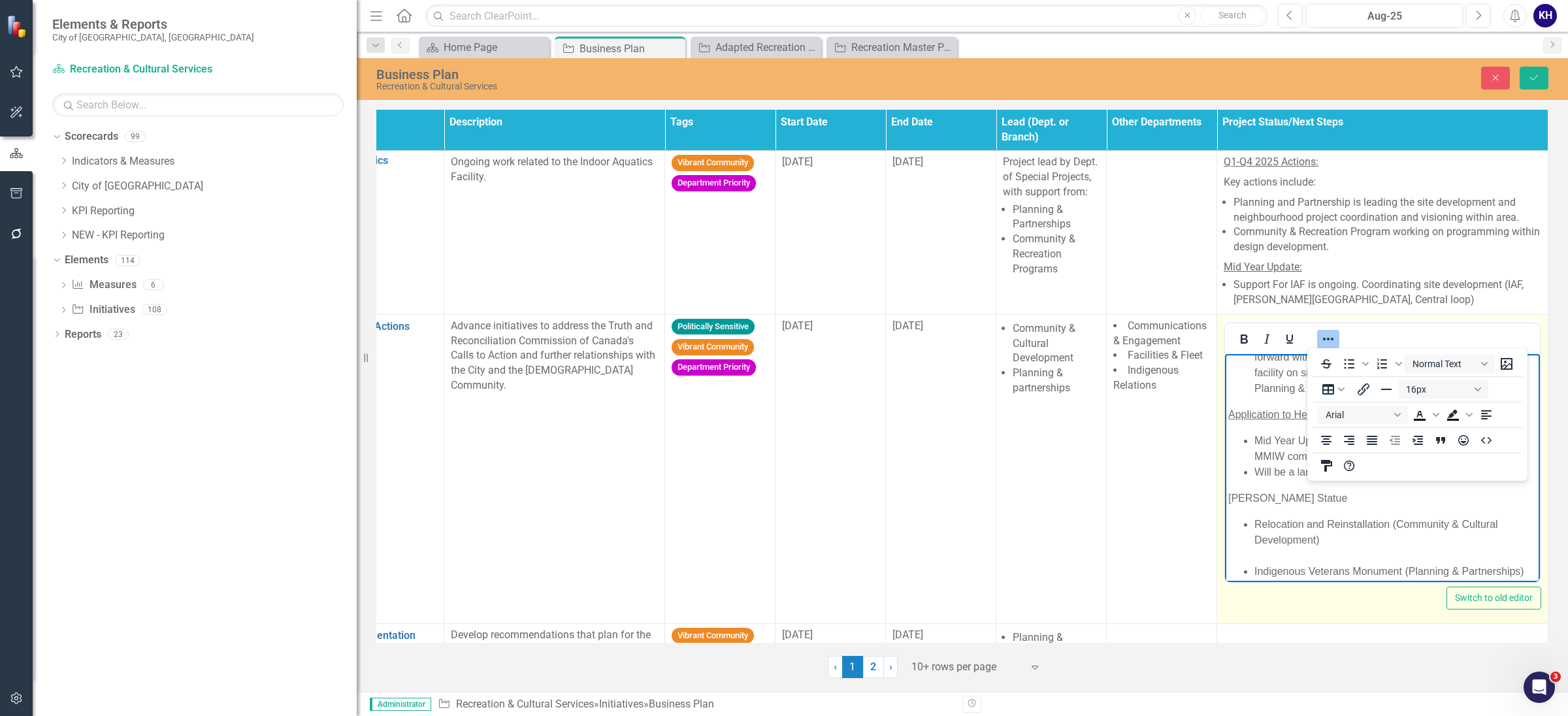
drag, startPoint x: 1229, startPoint y: 523, endPoint x: 1139, endPoint y: 506, distance: 91.6
click at [1225, 506] on html "Ceremonial site: elders advisory to open site up for larger ceremonies to occur…" at bounding box center [1382, 401] width 315 height 383
click at [1236, 331] on icon "Bold" at bounding box center [1244, 339] width 15 height 15
click at [1349, 505] on p "[PERSON_NAME] Statue" at bounding box center [1383, 498] width 309 height 15
drag, startPoint x: 1359, startPoint y: 529, endPoint x: 2426, endPoint y: 687, distance: 1078.6
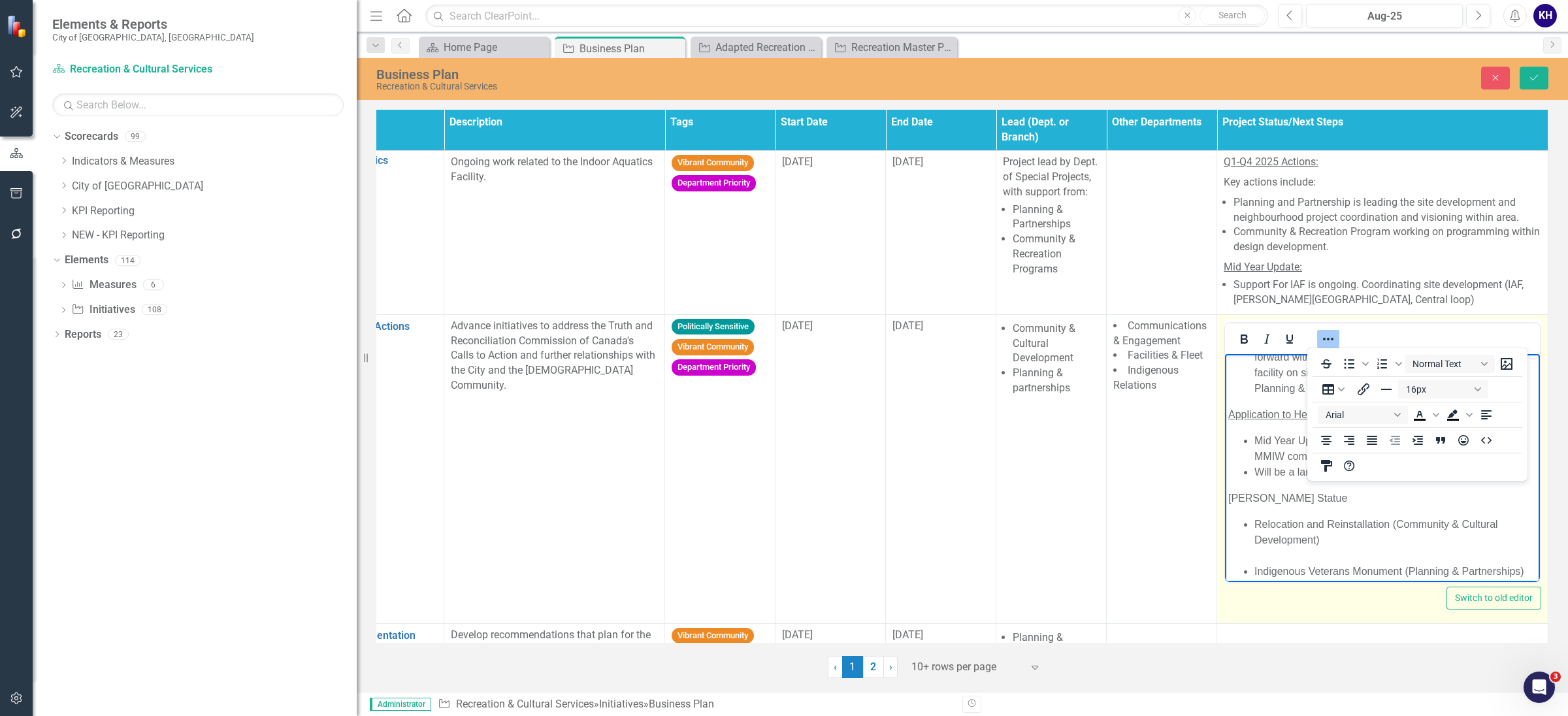
click at [1225, 531] on body "Ceremonial site: elders advisory to open site up for larger ceremonies to occur…" at bounding box center [1382, 401] width 315 height 383
click at [1282, 343] on icon "Underline" at bounding box center [1289, 339] width 15 height 15
click at [1256, 551] on li "Relocation and Reinstallation (Community & Cultural Development)" at bounding box center [1396, 539] width 282 height 47
click at [1320, 339] on icon "Reveal or hide additional toolbar items" at bounding box center [1328, 339] width 15 height 15
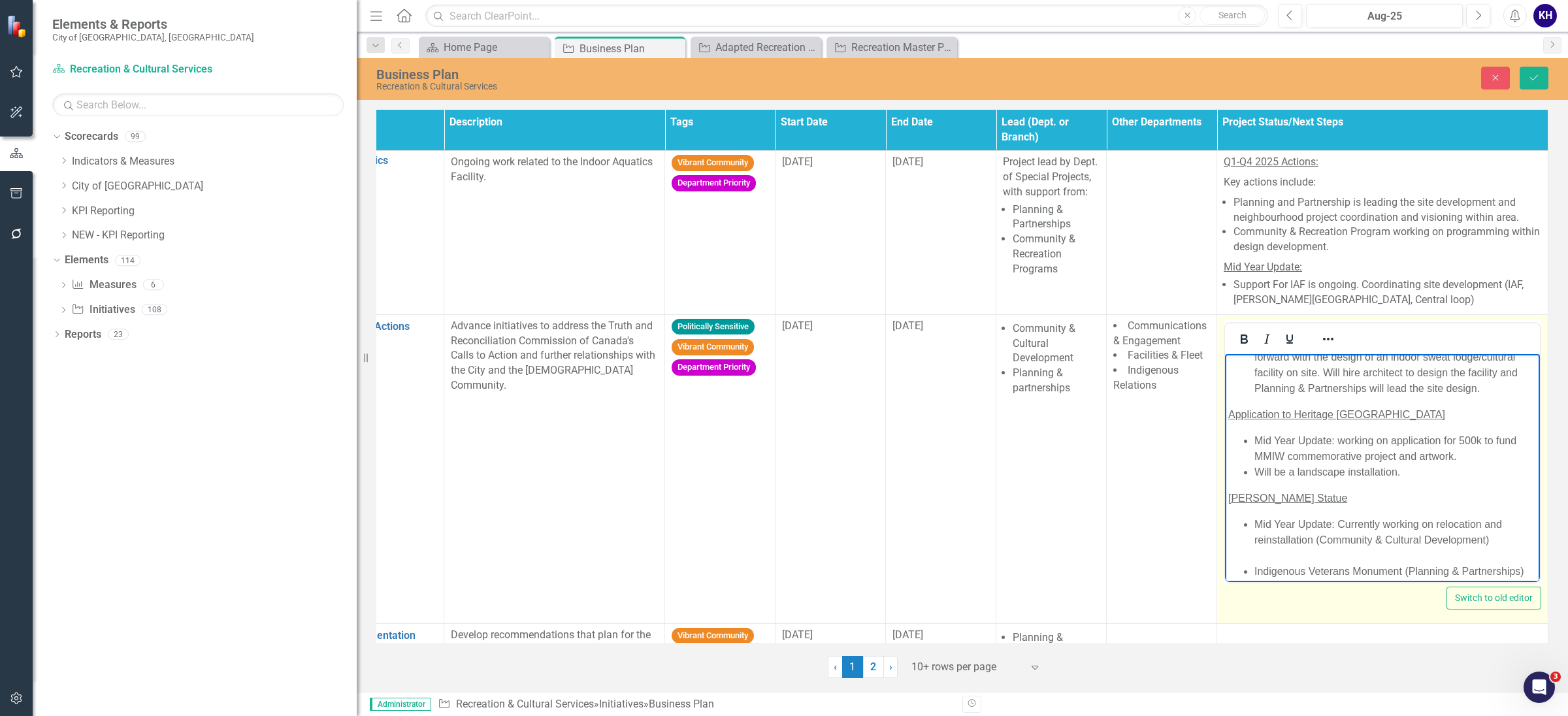
click at [1299, 459] on body "Ceremonial site: elders advisory to open site up for larger ceremonies to occur…" at bounding box center [1382, 401] width 315 height 383
click at [1333, 464] on li "Mid Year Update: working on application for 500k to fund MMIW commemorative pro…" at bounding box center [1396, 448] width 282 height 32
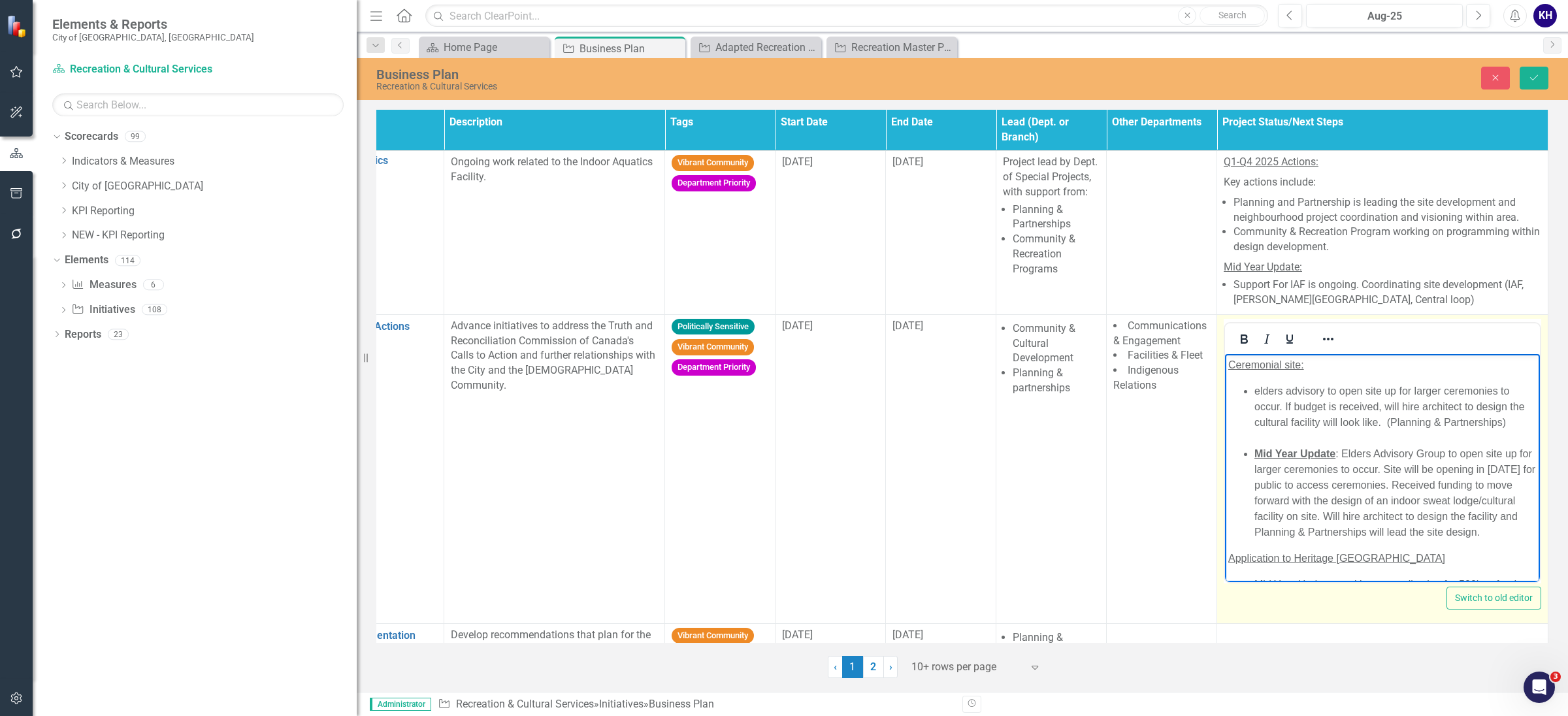
click at [1252, 387] on ul "elders advisory to open site up for larger ceremonies to occur. If budget is re…" at bounding box center [1383, 461] width 309 height 157
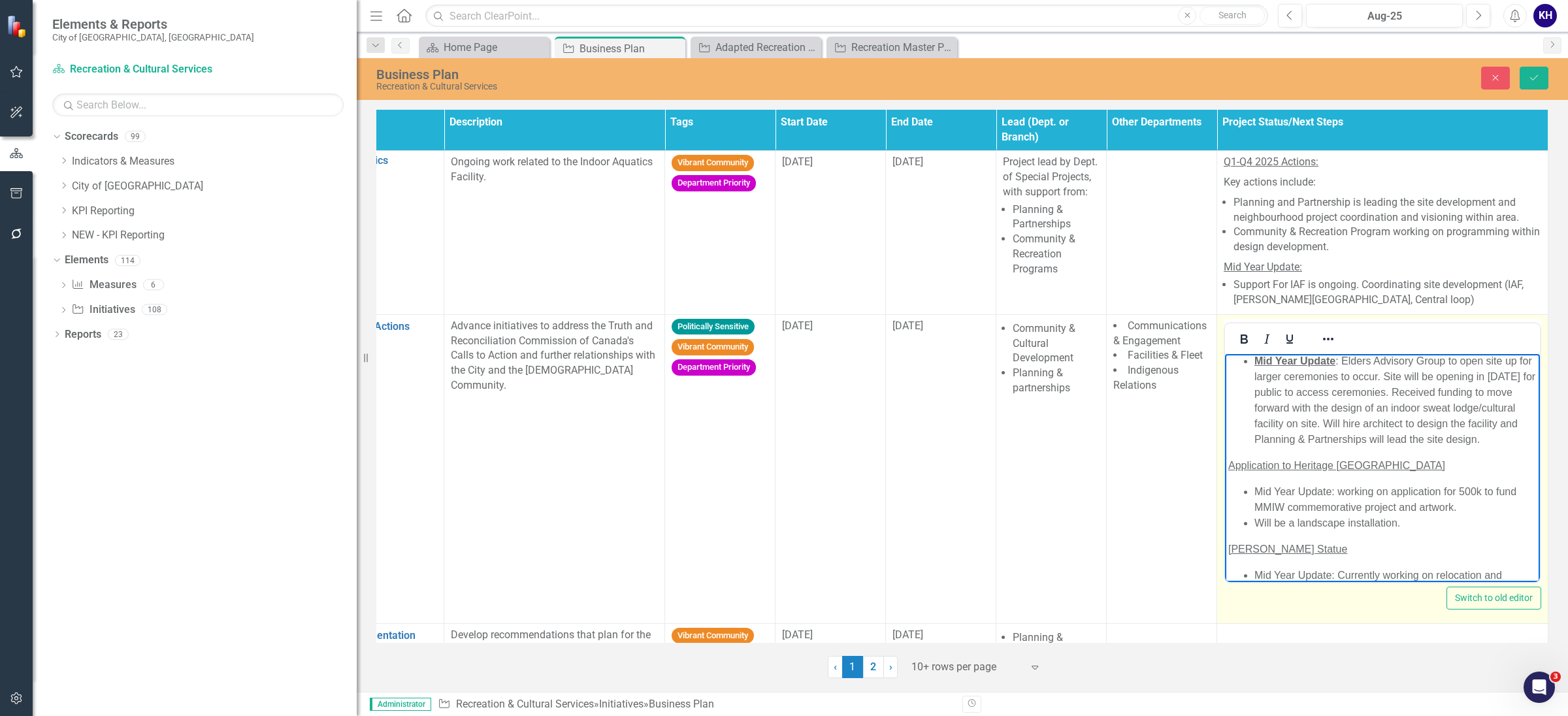
scroll to position [201, 0]
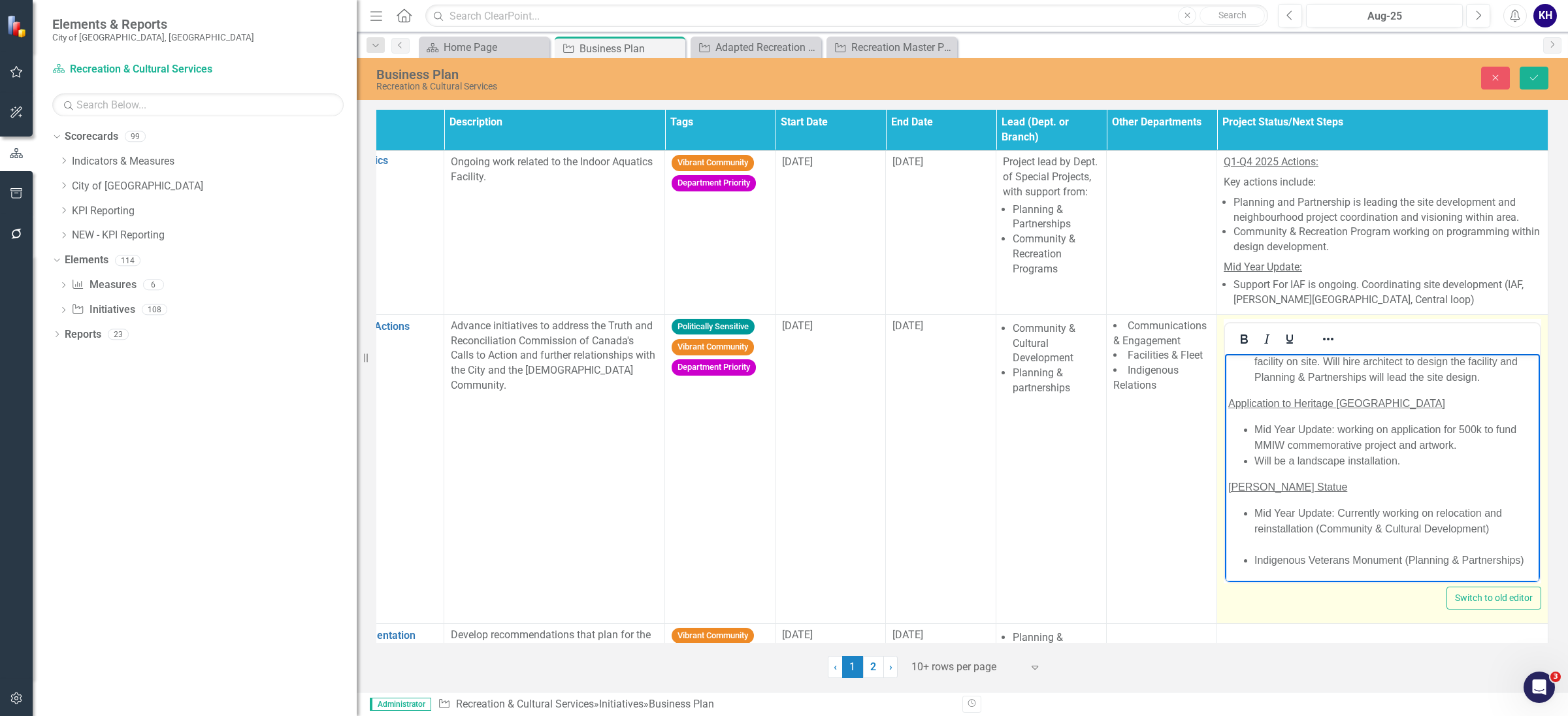
click at [1255, 453] on li "Will be a landscape installation." at bounding box center [1396, 461] width 282 height 15
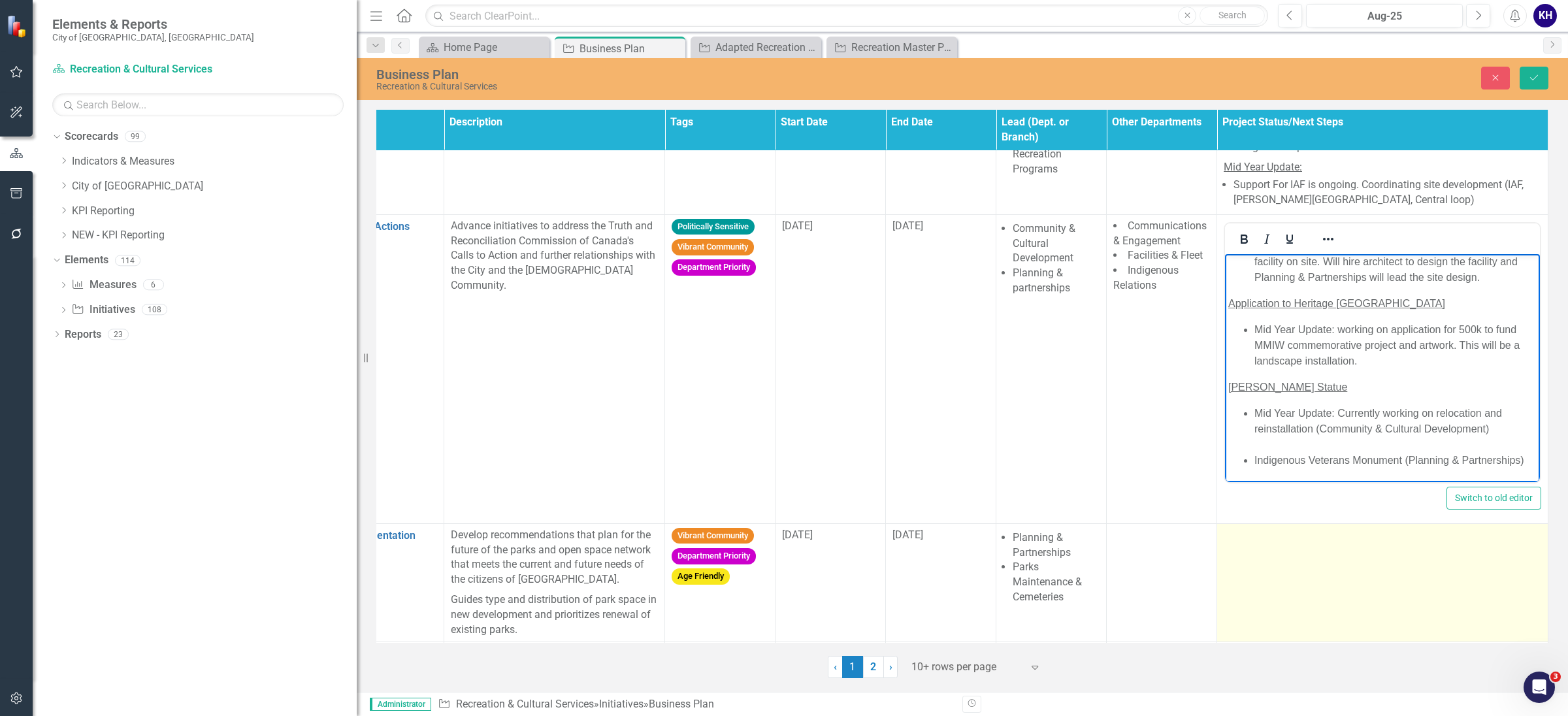
scroll to position [163, 163]
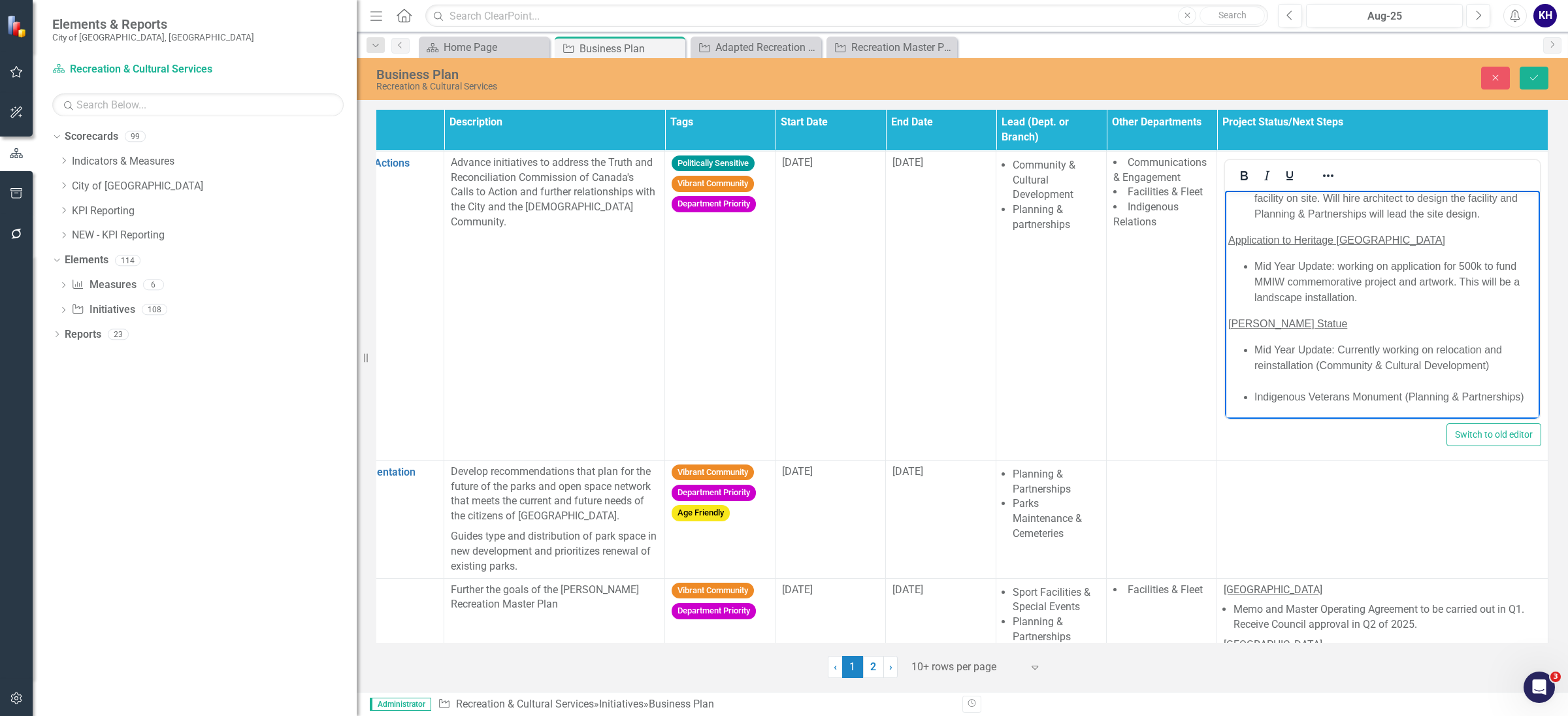
click at [1255, 388] on li "Indigenous Veterans Monument (Planning & Partnerships)" at bounding box center [1396, 396] width 282 height 15
click at [1269, 373] on li "Rich Text Area. Press ALT-0 for help." at bounding box center [1396, 381] width 282 height 15
click at [1252, 375] on ul "Mid Year Update: Currently working on relocation and reinstallation (Community …" at bounding box center [1383, 381] width 309 height 47
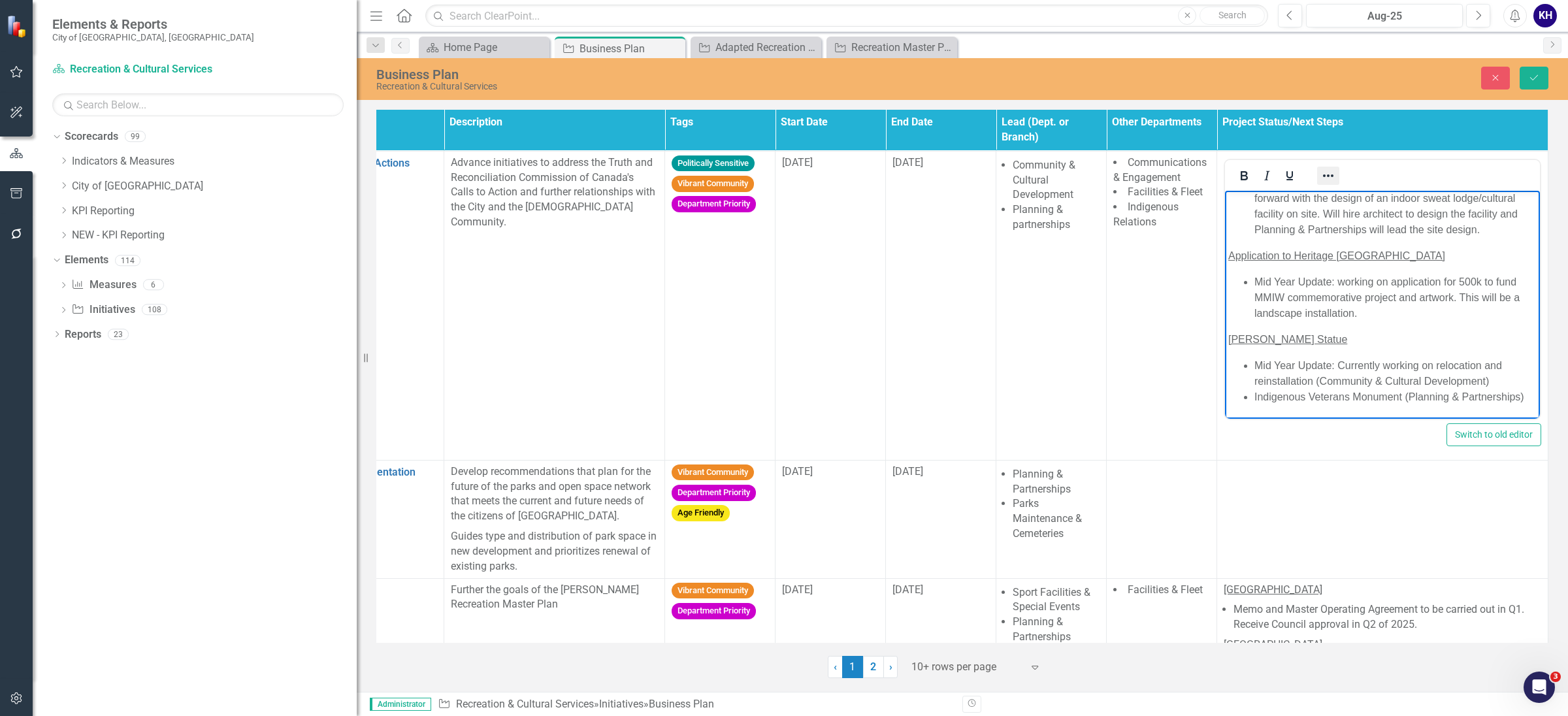
click at [1323, 175] on icon "Reveal or hide additional toolbar items" at bounding box center [1329, 175] width 11 height 2
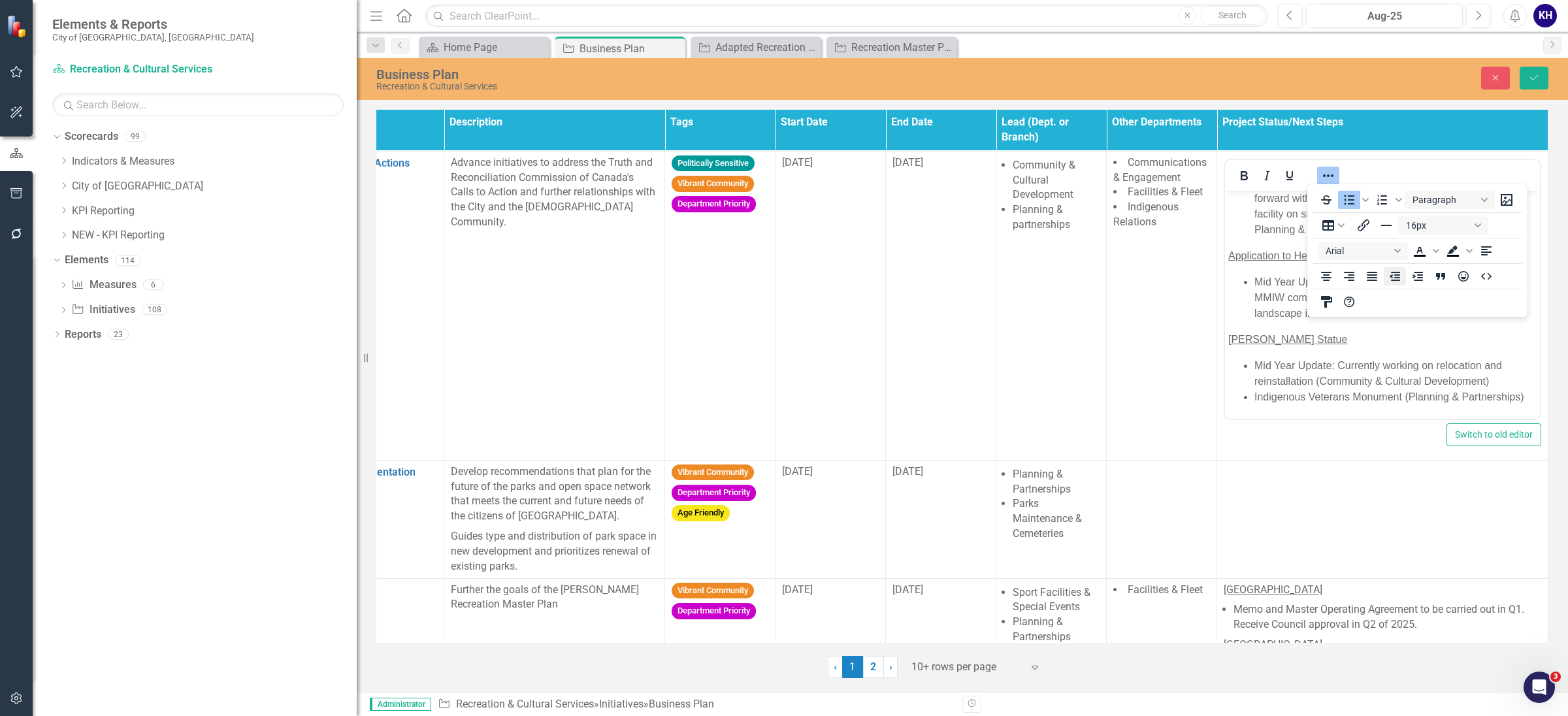
click at [1394, 283] on icon "Decrease indent" at bounding box center [1395, 276] width 15 height 15
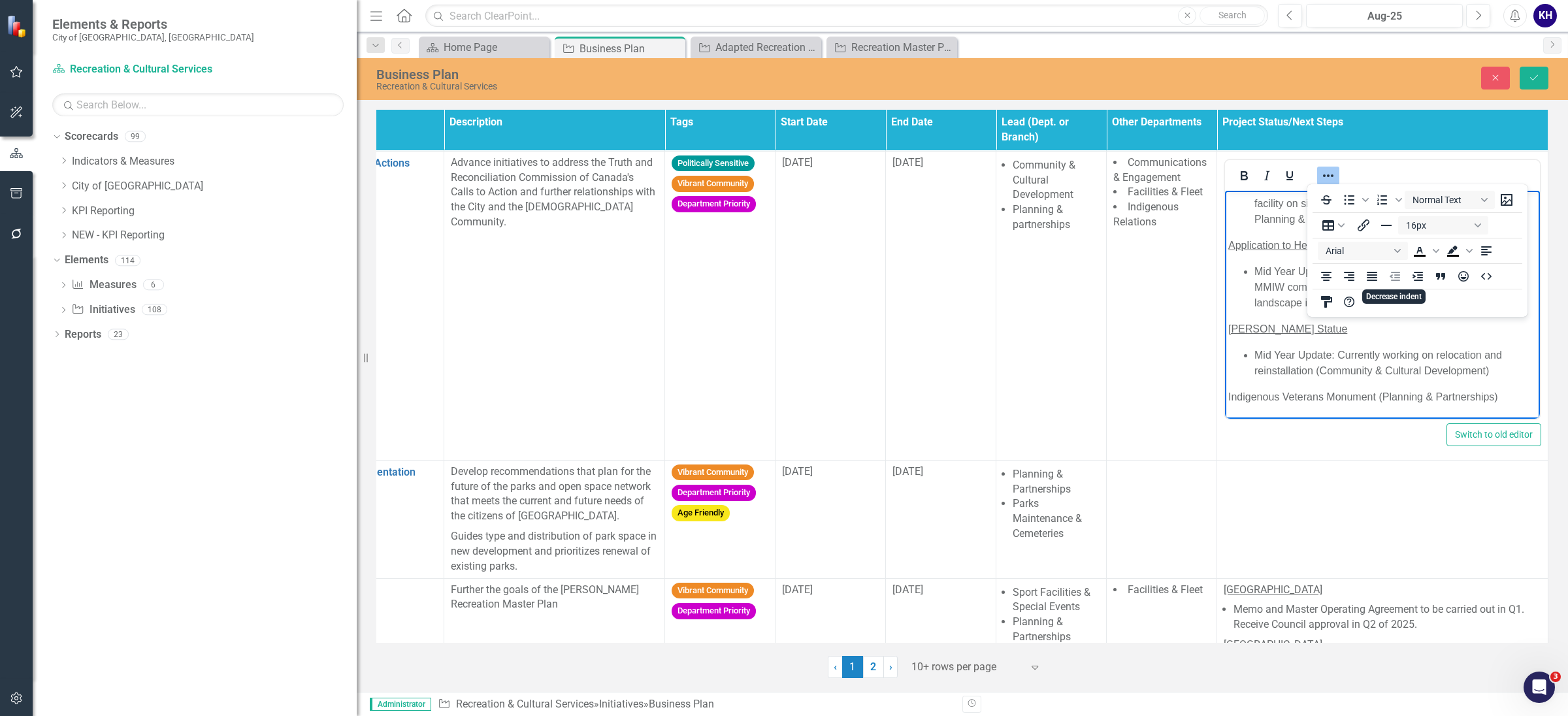
scroll to position [180, 0]
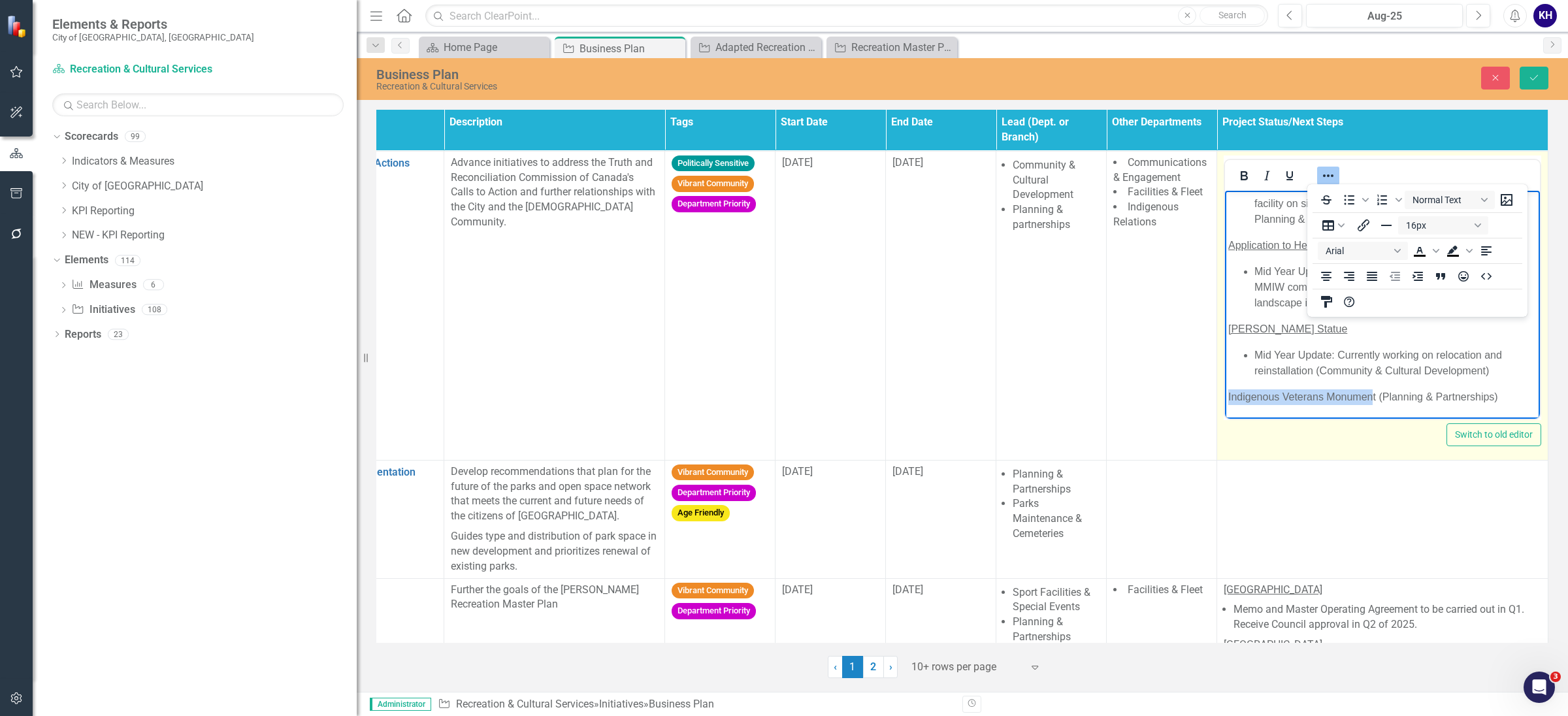
drag, startPoint x: 1374, startPoint y: 401, endPoint x: 2411, endPoint y: 588, distance: 1053.7
click at [1225, 398] on html "Ceremonial site: elders advisory to open site up for larger ceremonies to occur…" at bounding box center [1382, 229] width 315 height 378
click at [1282, 177] on icon "Underline" at bounding box center [1289, 175] width 15 height 15
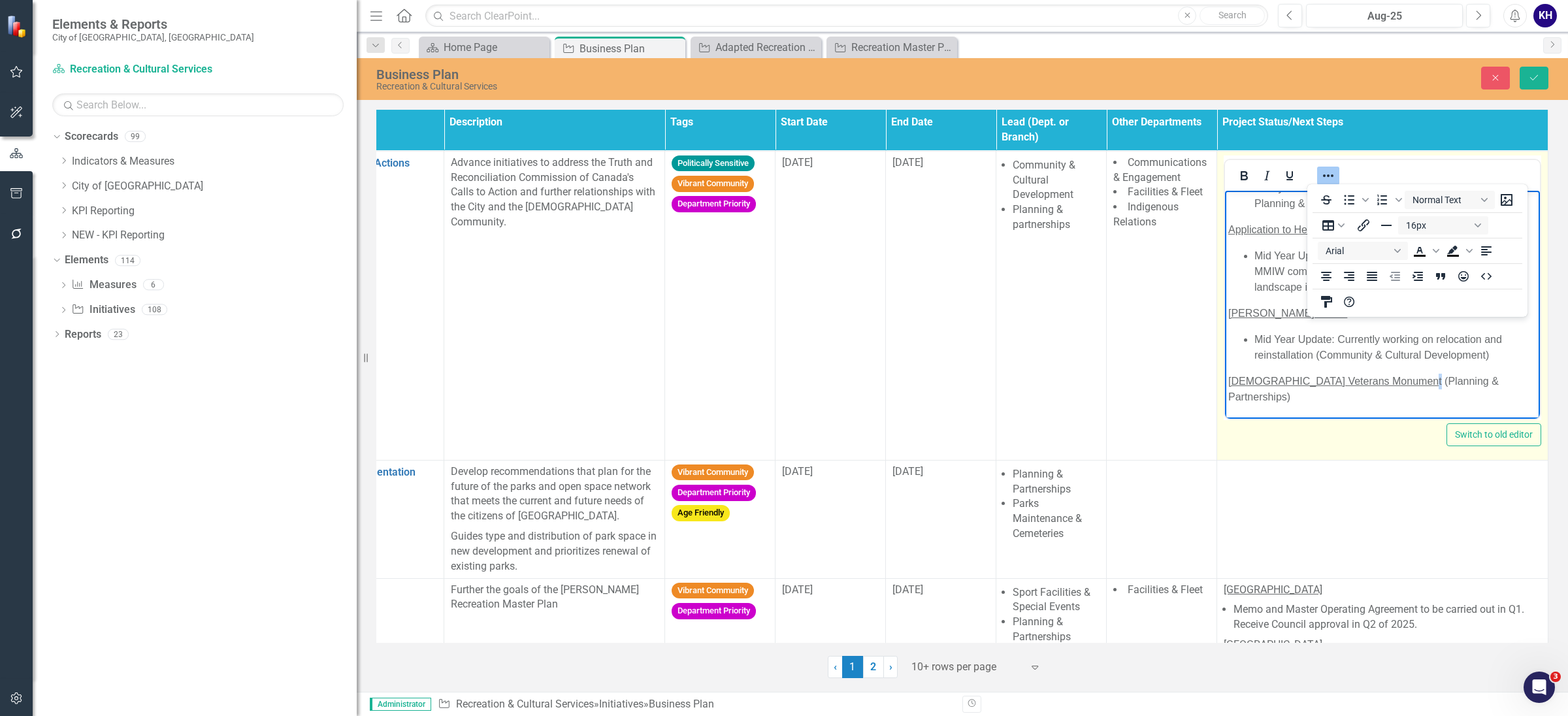
drag, startPoint x: 1377, startPoint y: 395, endPoint x: 1370, endPoint y: 394, distance: 7.1
click at [1370, 394] on p "Indigenous Veterans Monumen t (Planning & Partnerships)" at bounding box center [1383, 388] width 309 height 32
click at [1282, 168] on icon "Underline" at bounding box center [1289, 175] width 15 height 15
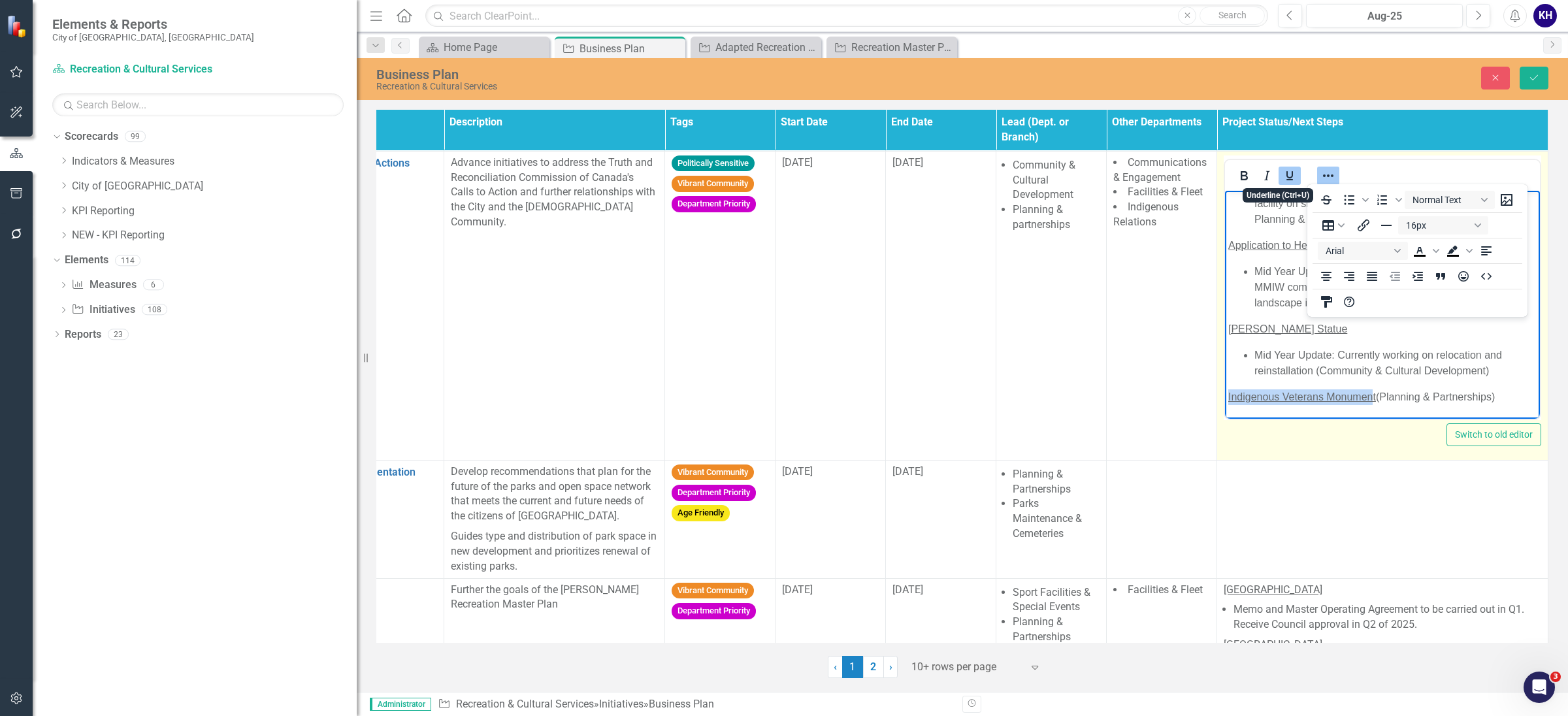
click at [1286, 182] on icon "Underline" at bounding box center [1289, 175] width 15 height 15
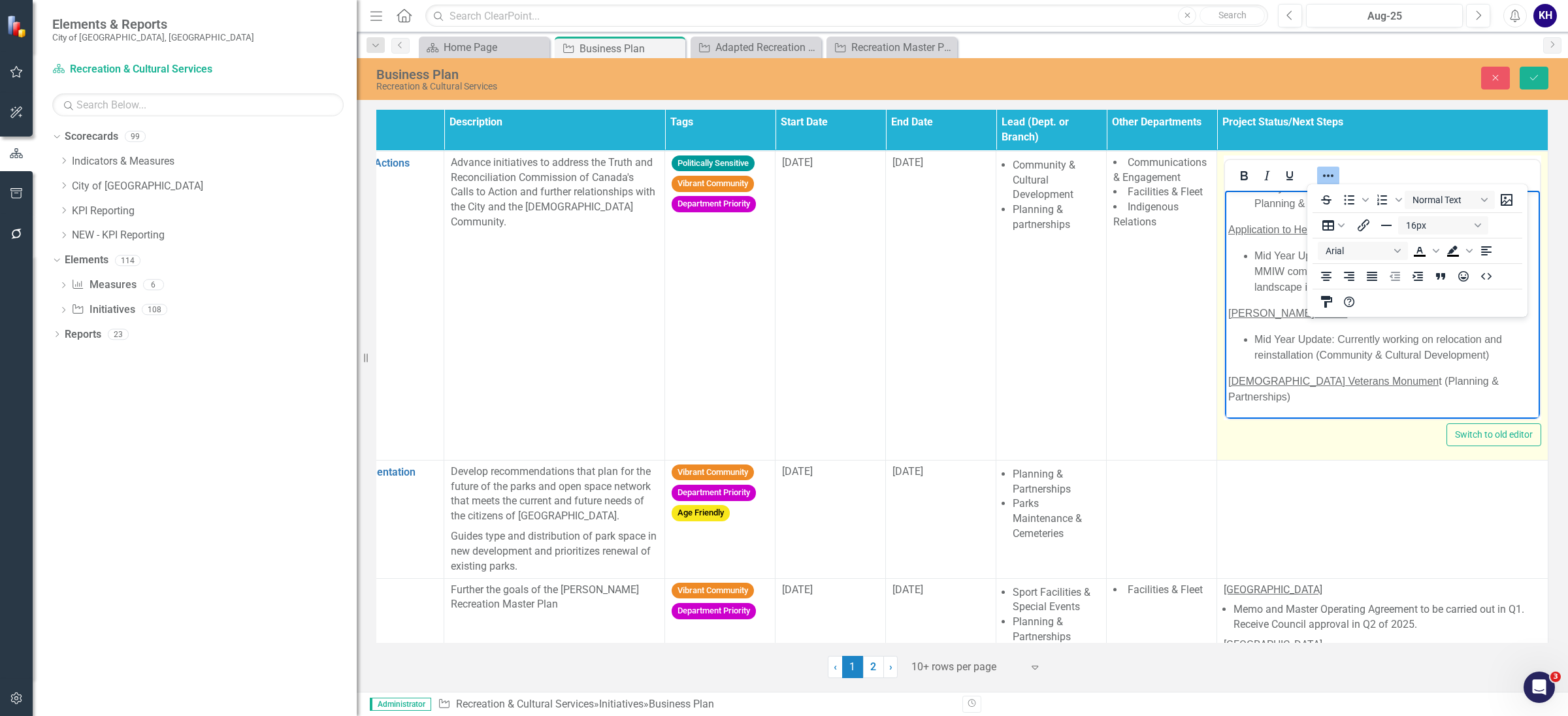
click at [1364, 386] on span "[DEMOGRAPHIC_DATA] Veterans Monumen" at bounding box center [1333, 381] width 210 height 11
drag, startPoint x: 1380, startPoint y: 401, endPoint x: 1206, endPoint y: 390, distance: 174.3
click at [1225, 390] on html "Ceremonial site: elders advisory to open site up for larger ceremonies to occur…" at bounding box center [1382, 221] width 315 height 393
click at [1286, 177] on icon "Underline" at bounding box center [1289, 176] width 6 height 9
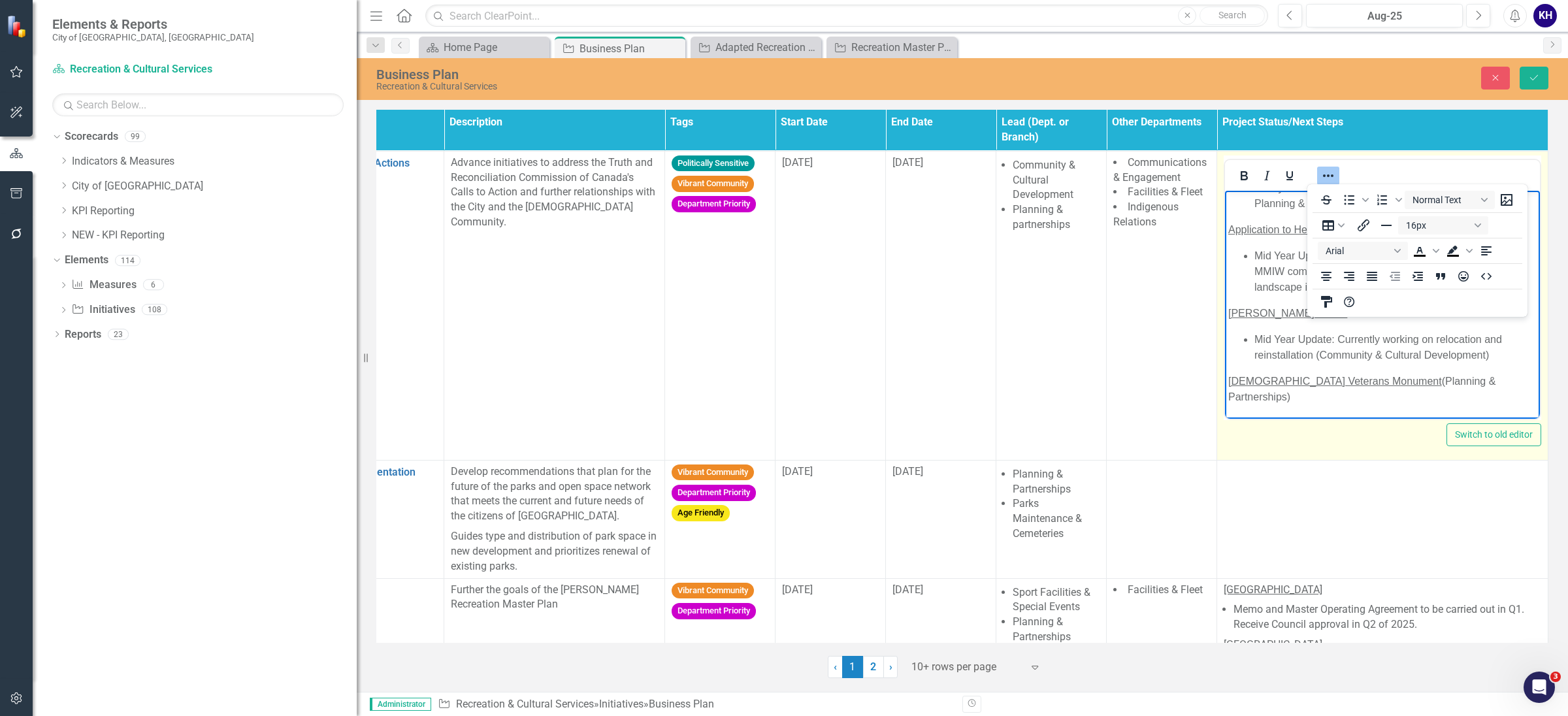
scroll to position [193, 0]
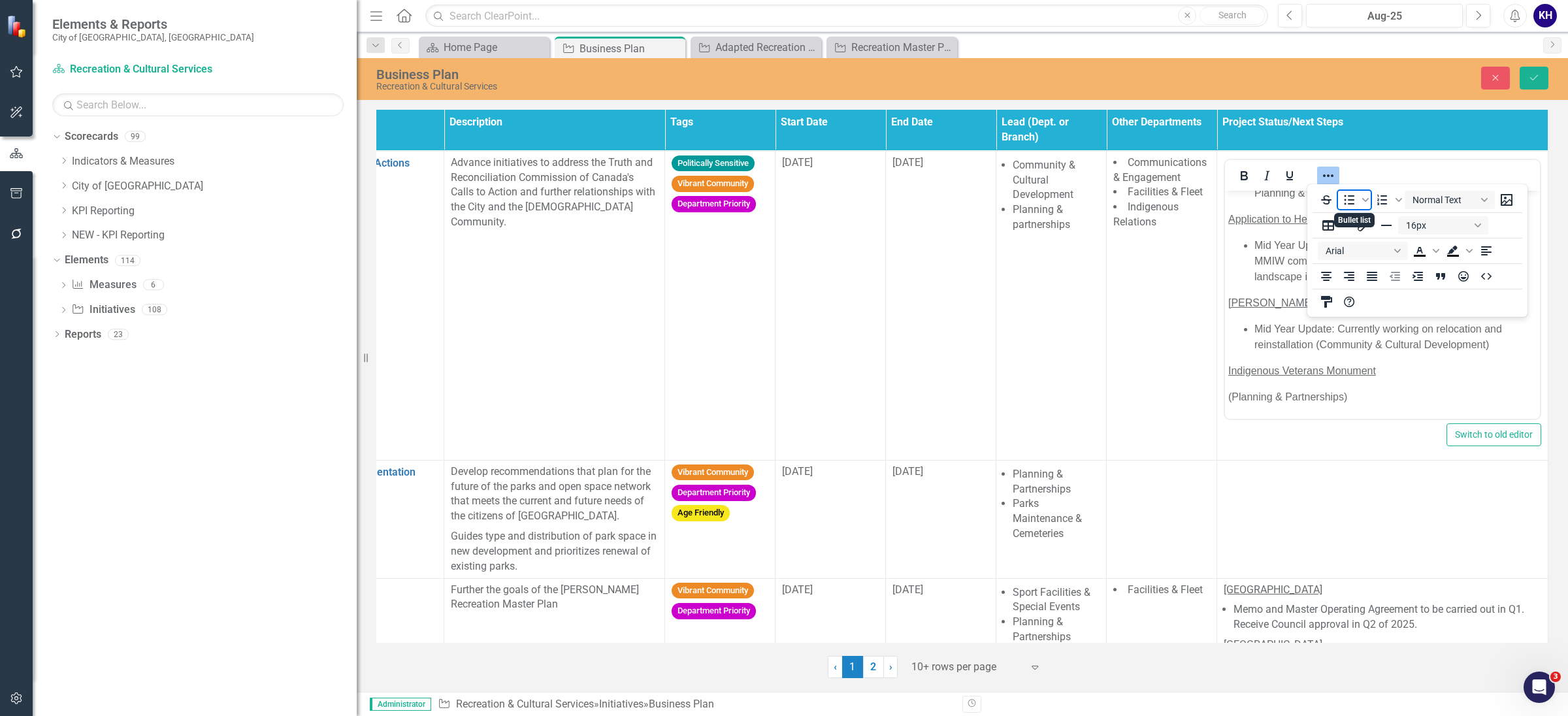
click at [1351, 197] on icon "Bullet list" at bounding box center [1349, 200] width 11 height 10
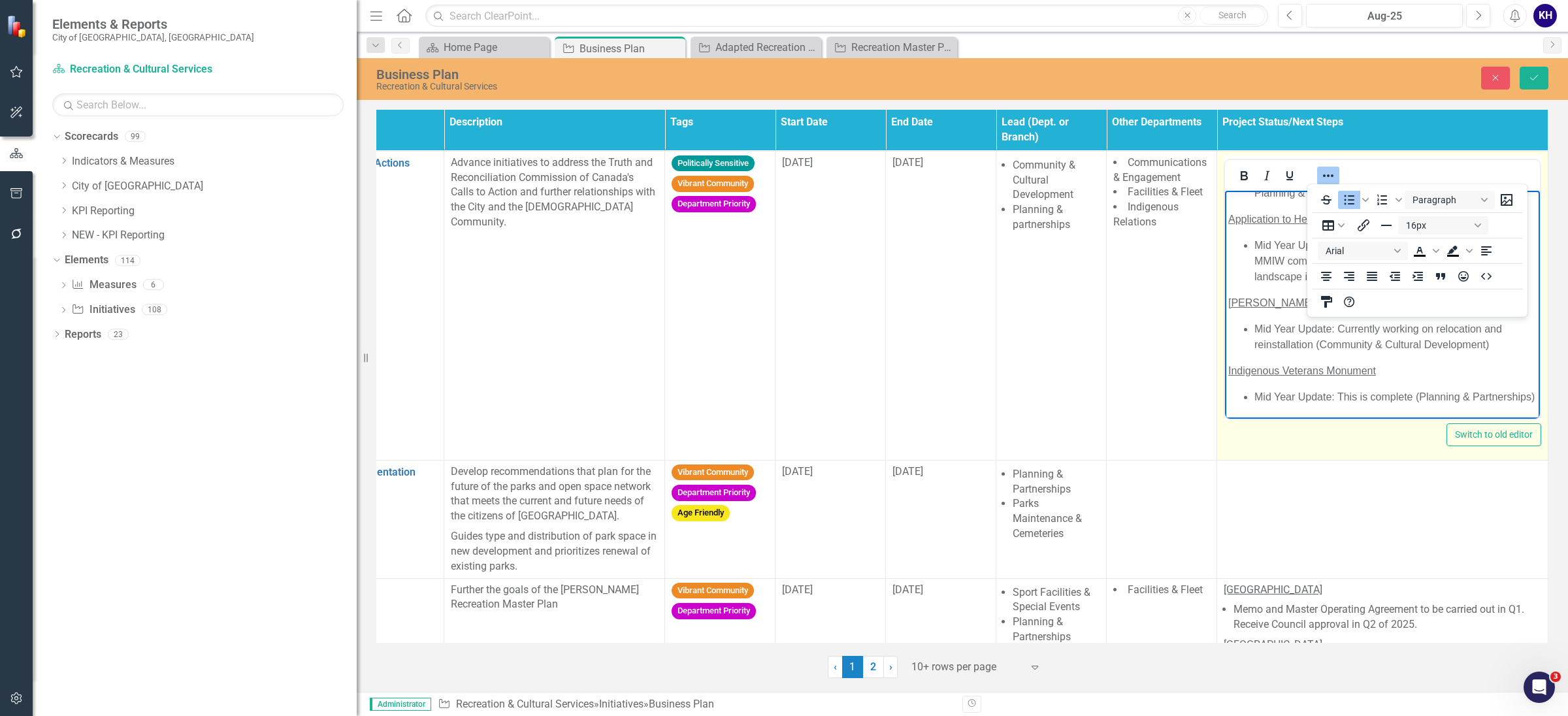
click at [1324, 173] on icon "Reveal or hide additional toolbar items" at bounding box center [1328, 175] width 15 height 15
drag, startPoint x: 1335, startPoint y: 339, endPoint x: 1241, endPoint y: 333, distance: 94.2
click at [1241, 333] on body "Ceremonial site: elders advisory to open site up for larger ceremonies to occur…" at bounding box center [1382, 216] width 315 height 404
click at [1241, 175] on icon "Bold" at bounding box center [1244, 176] width 7 height 9
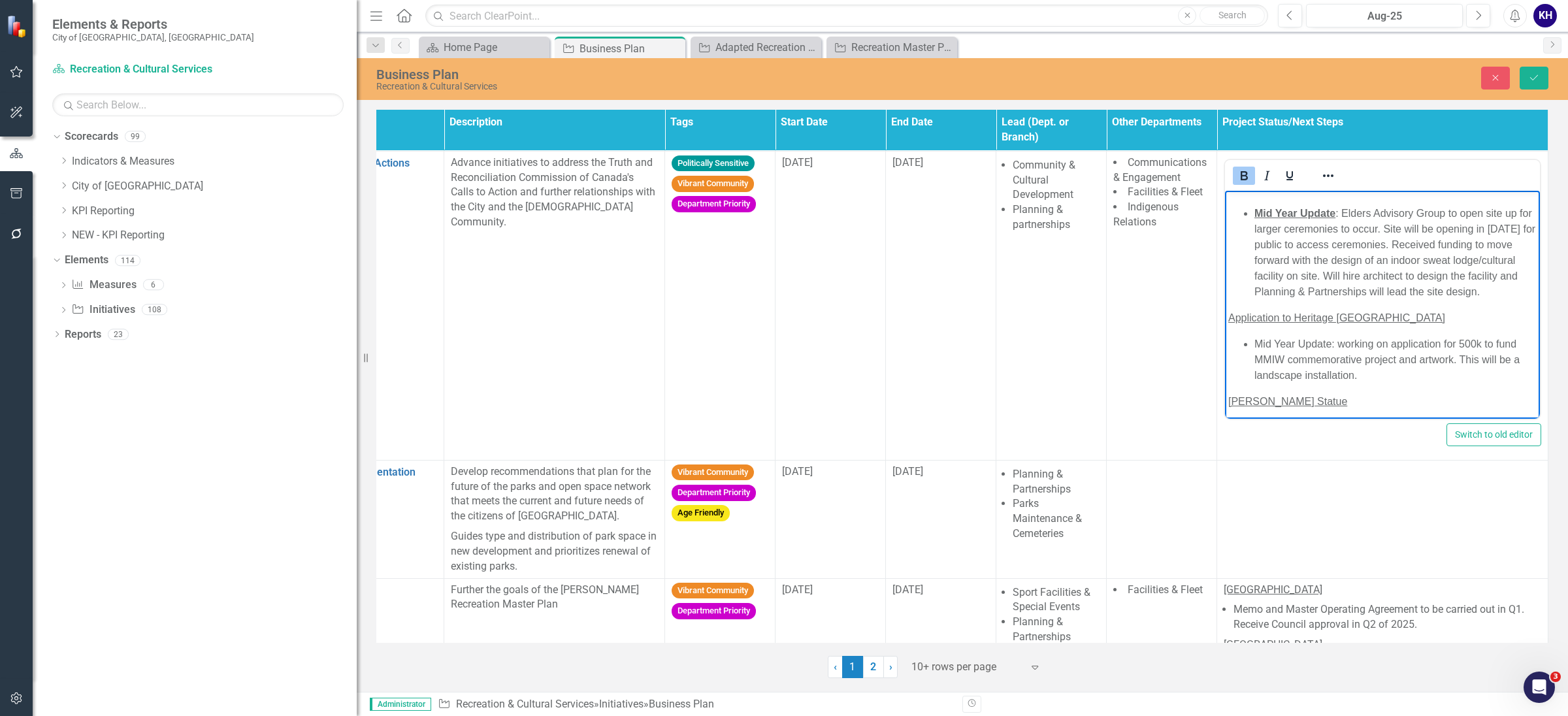
scroll to position [29, 0]
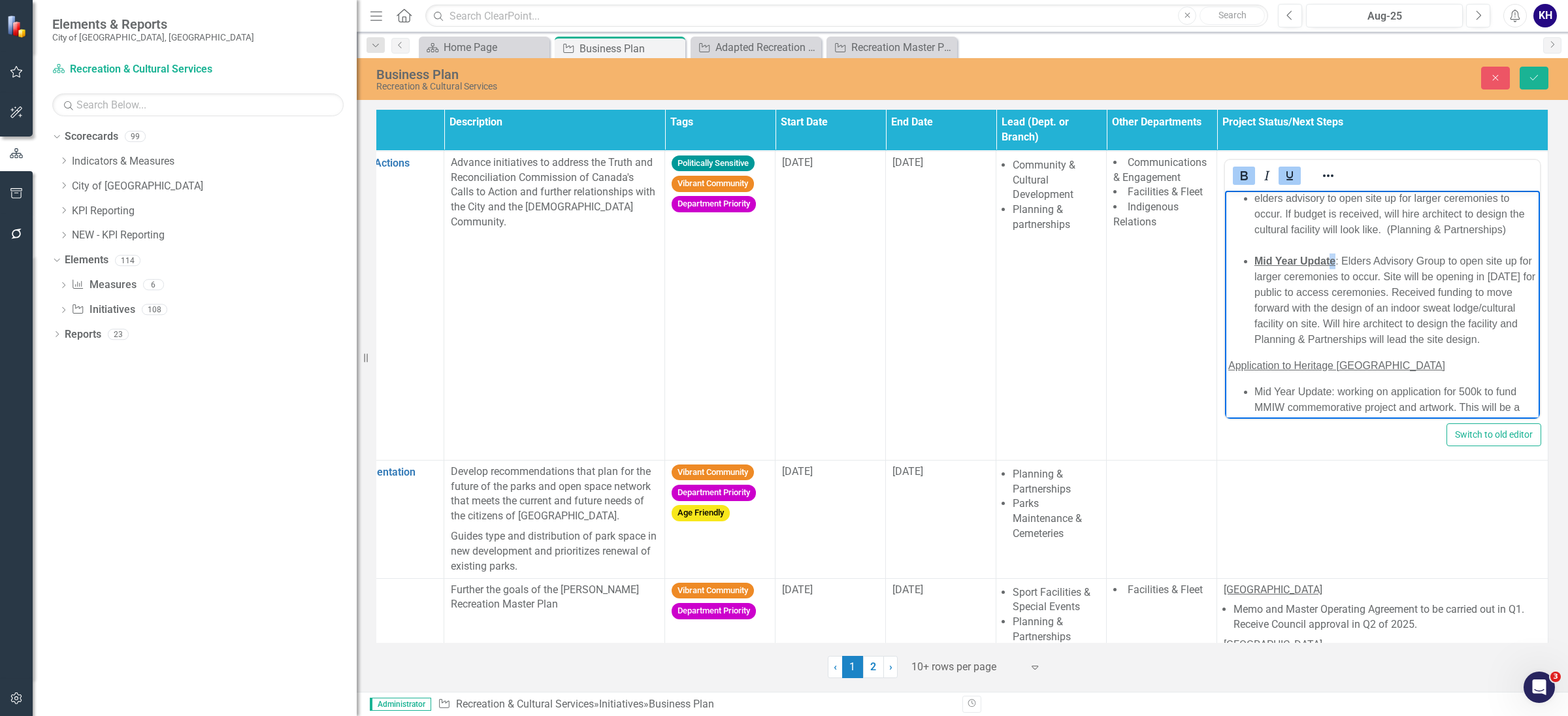
click at [1329, 266] on strong "Mid Year Update" at bounding box center [1295, 260] width 81 height 11
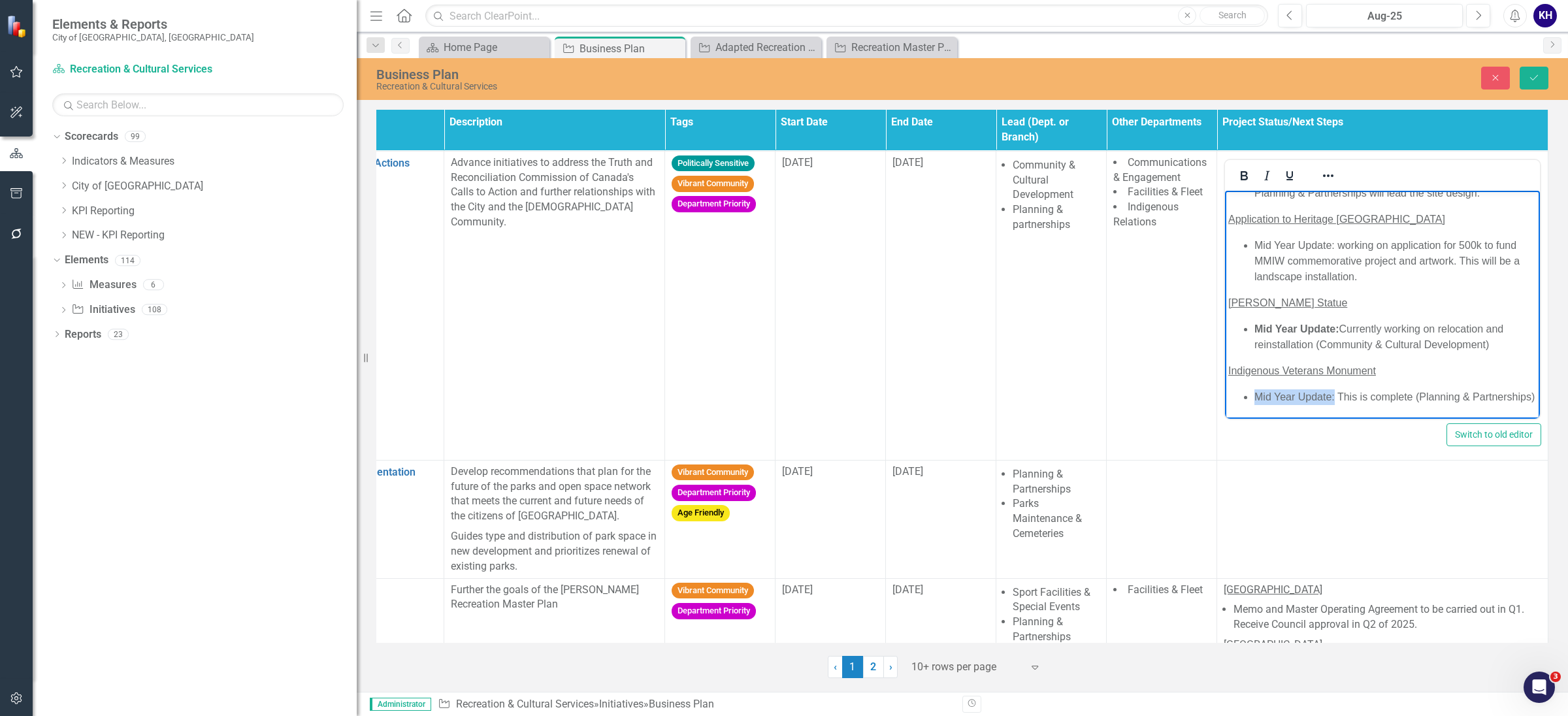
drag, startPoint x: 1336, startPoint y: 378, endPoint x: 1246, endPoint y: 375, distance: 90.0
click at [1248, 388] on ul "Mid Year Update: This is complete (Planning & Partnerships)" at bounding box center [1383, 396] width 309 height 15
click at [1241, 175] on icon "Bold" at bounding box center [1244, 176] width 7 height 9
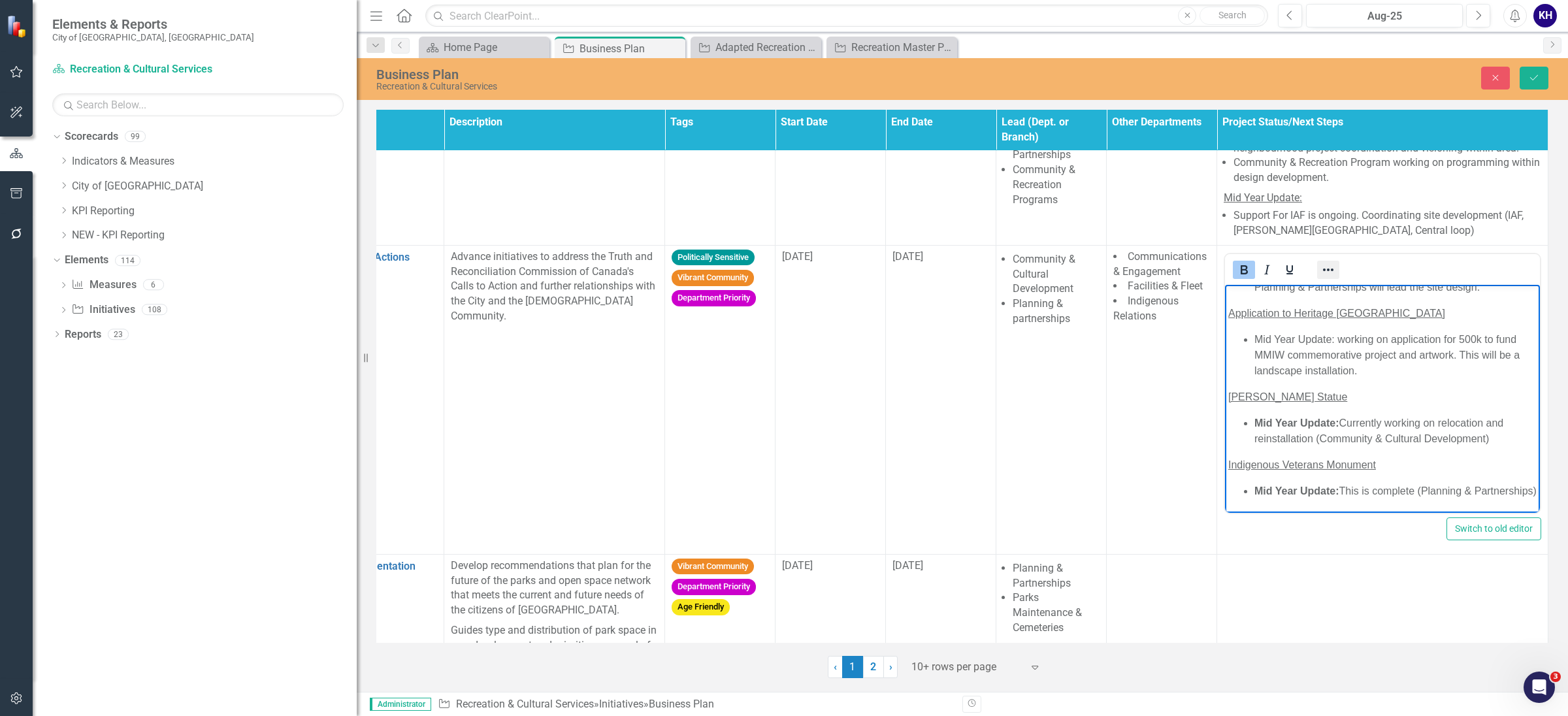
scroll to position [0, 163]
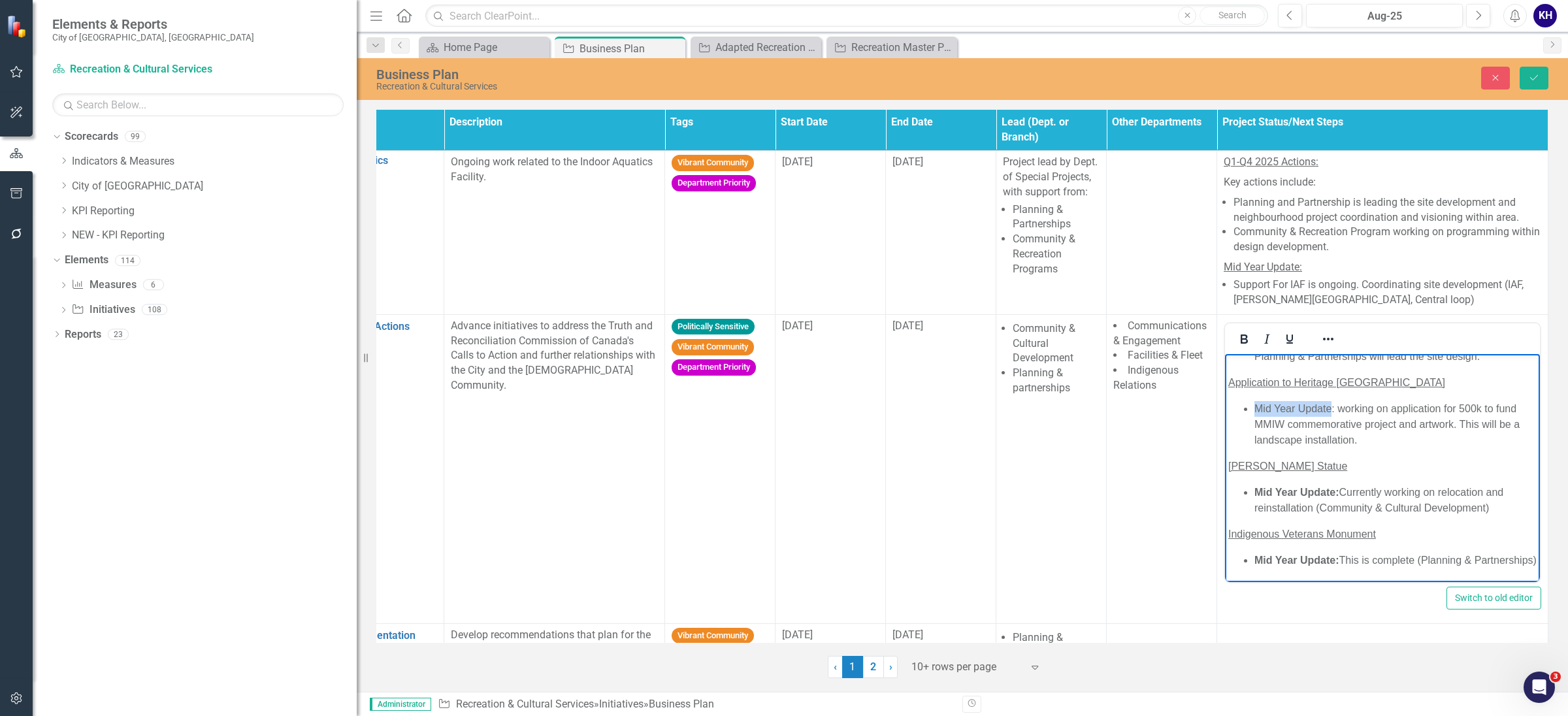
drag, startPoint x: 1333, startPoint y: 388, endPoint x: 2452, endPoint y: 694, distance: 1160.1
click at [1255, 401] on li "Mid Year Update: working on application for 500k to fund MMIW commemorative pro…" at bounding box center [1396, 424] width 282 height 47
click at [1236, 337] on icon "Bold" at bounding box center [1244, 339] width 15 height 15
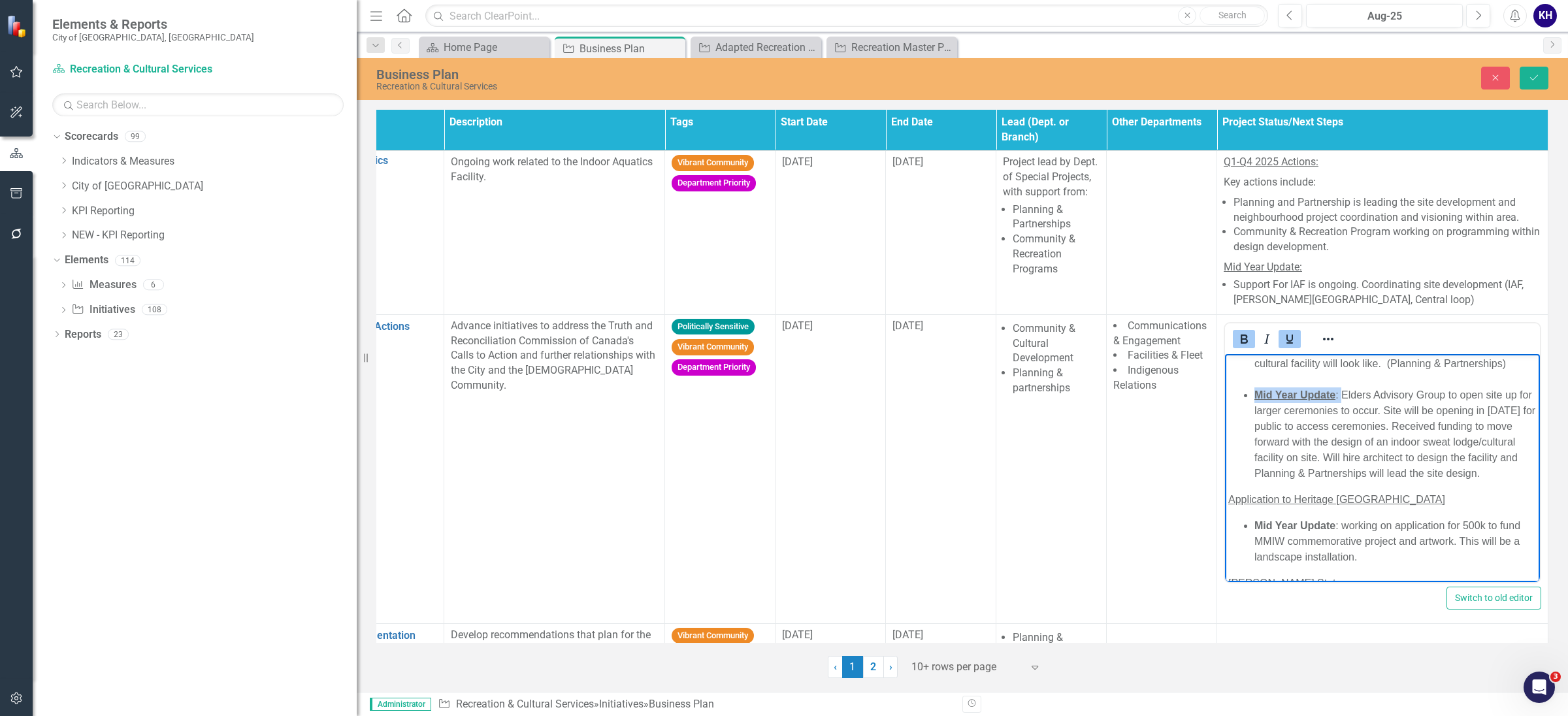
drag, startPoint x: 1341, startPoint y: 414, endPoint x: 1252, endPoint y: 402, distance: 89.8
click at [1253, 411] on ul "elders advisory to open site up for larger ceremonies to occur. If budget is re…" at bounding box center [1383, 402] width 309 height 157
click at [1282, 335] on icon "Underline" at bounding box center [1289, 339] width 15 height 15
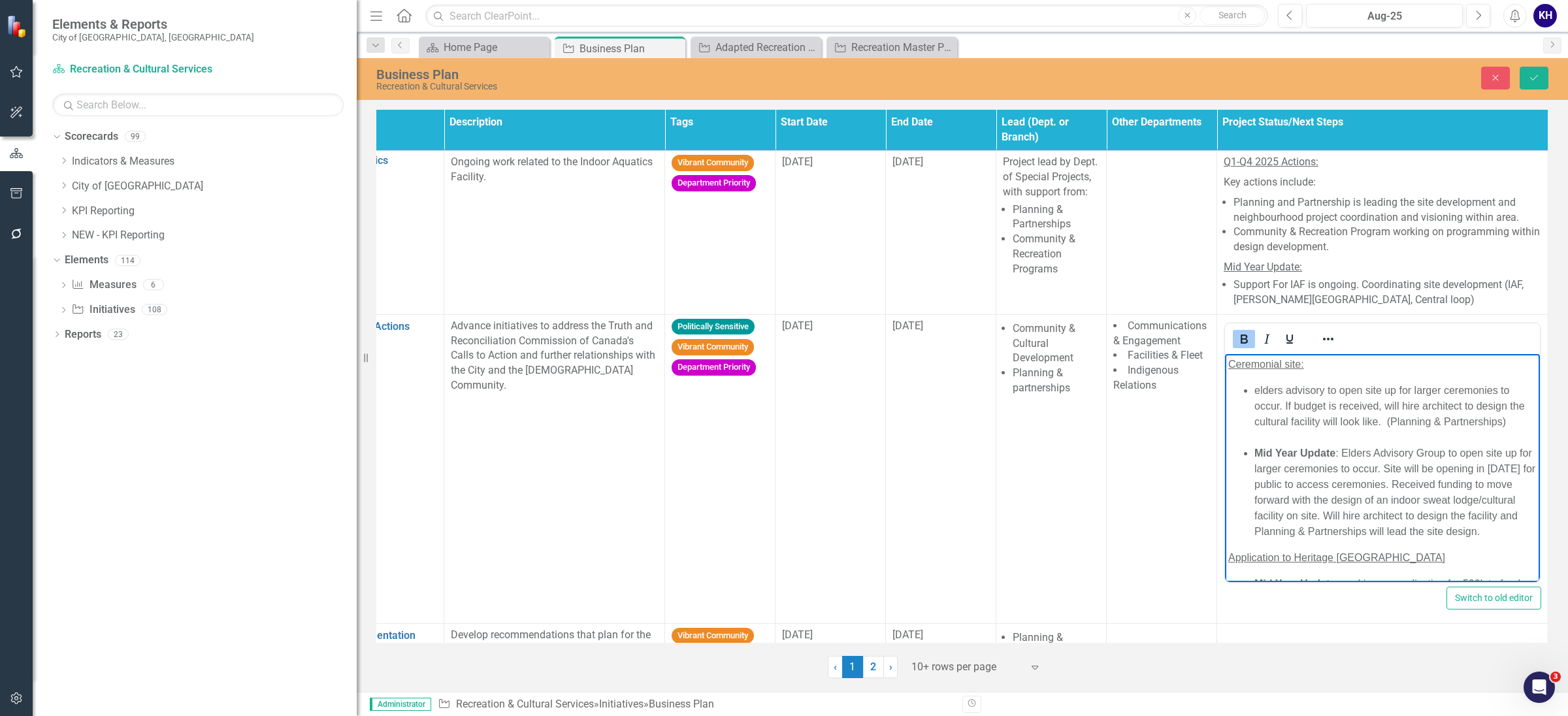
scroll to position [0, 0]
click at [1329, 443] on li "elders advisory to open site up for larger ceremonies to occur. If budget is re…" at bounding box center [1396, 415] width 282 height 63
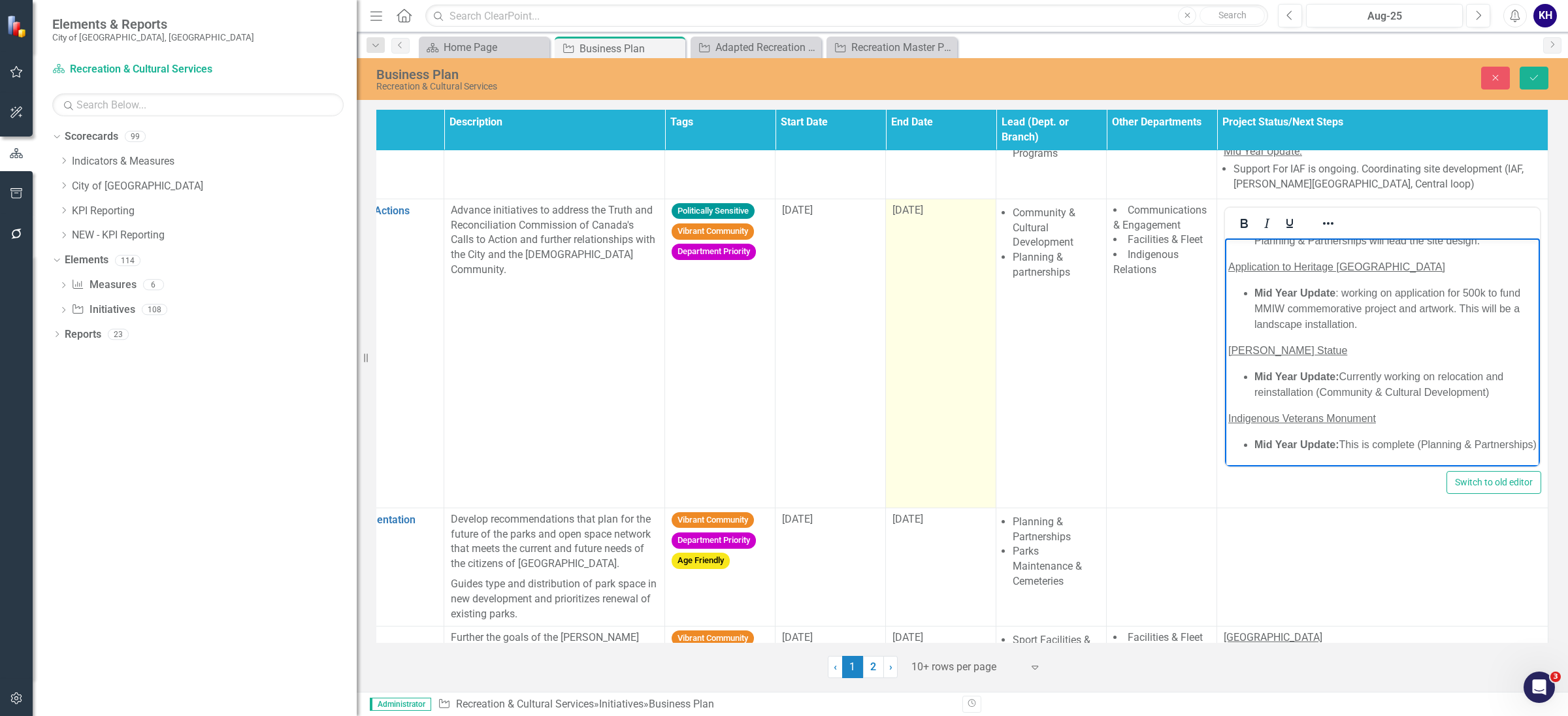
scroll to position [163, 163]
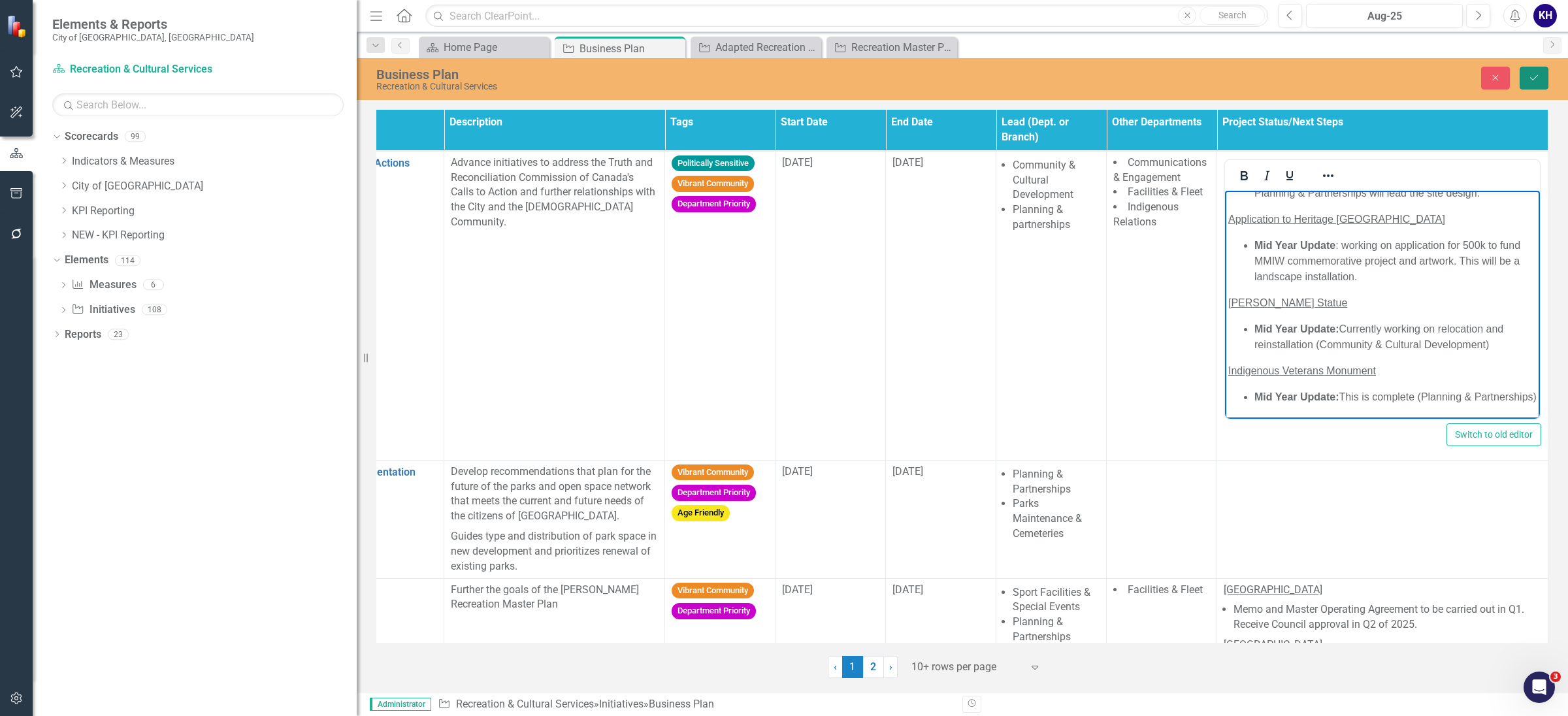
click at [1521, 75] on button "Save" at bounding box center [1534, 78] width 28 height 23
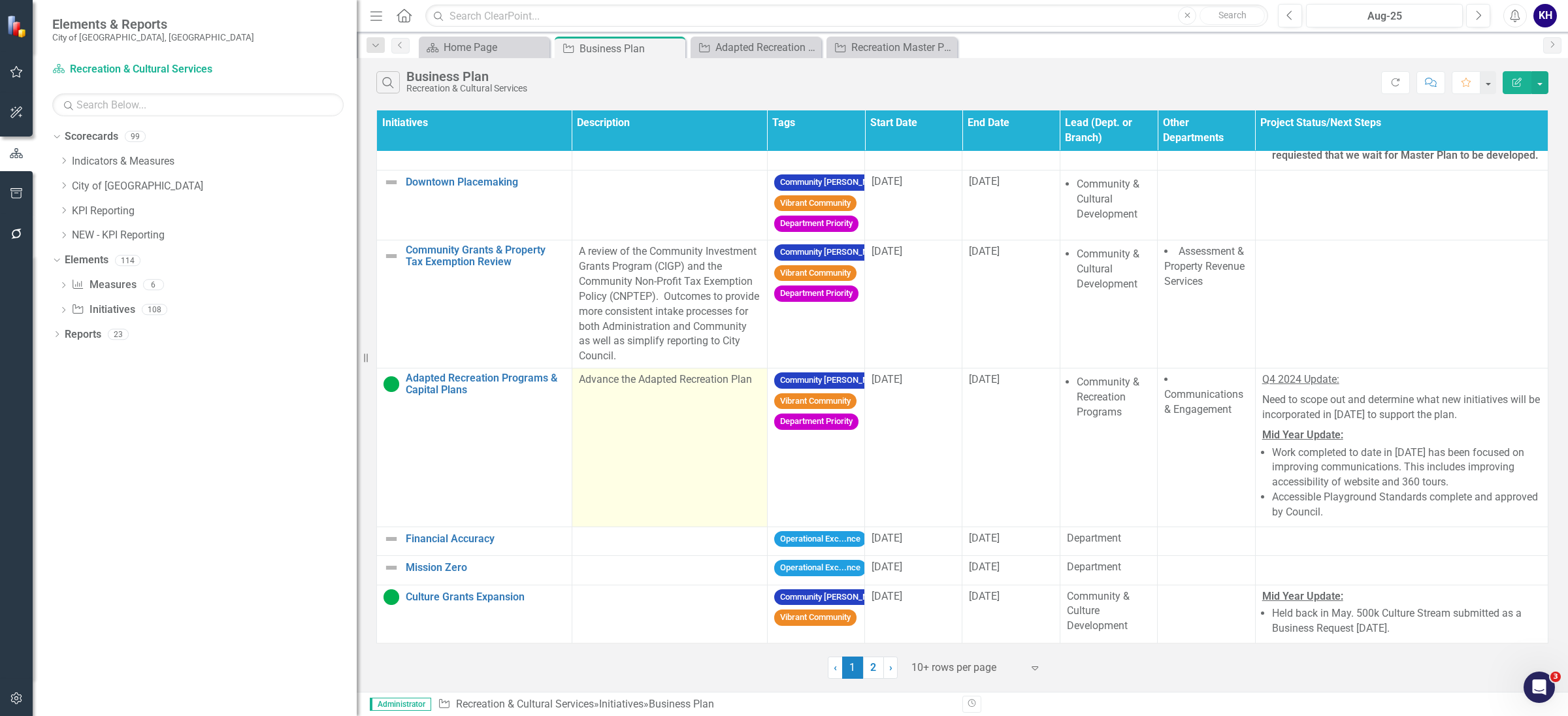
scroll to position [897, 0]
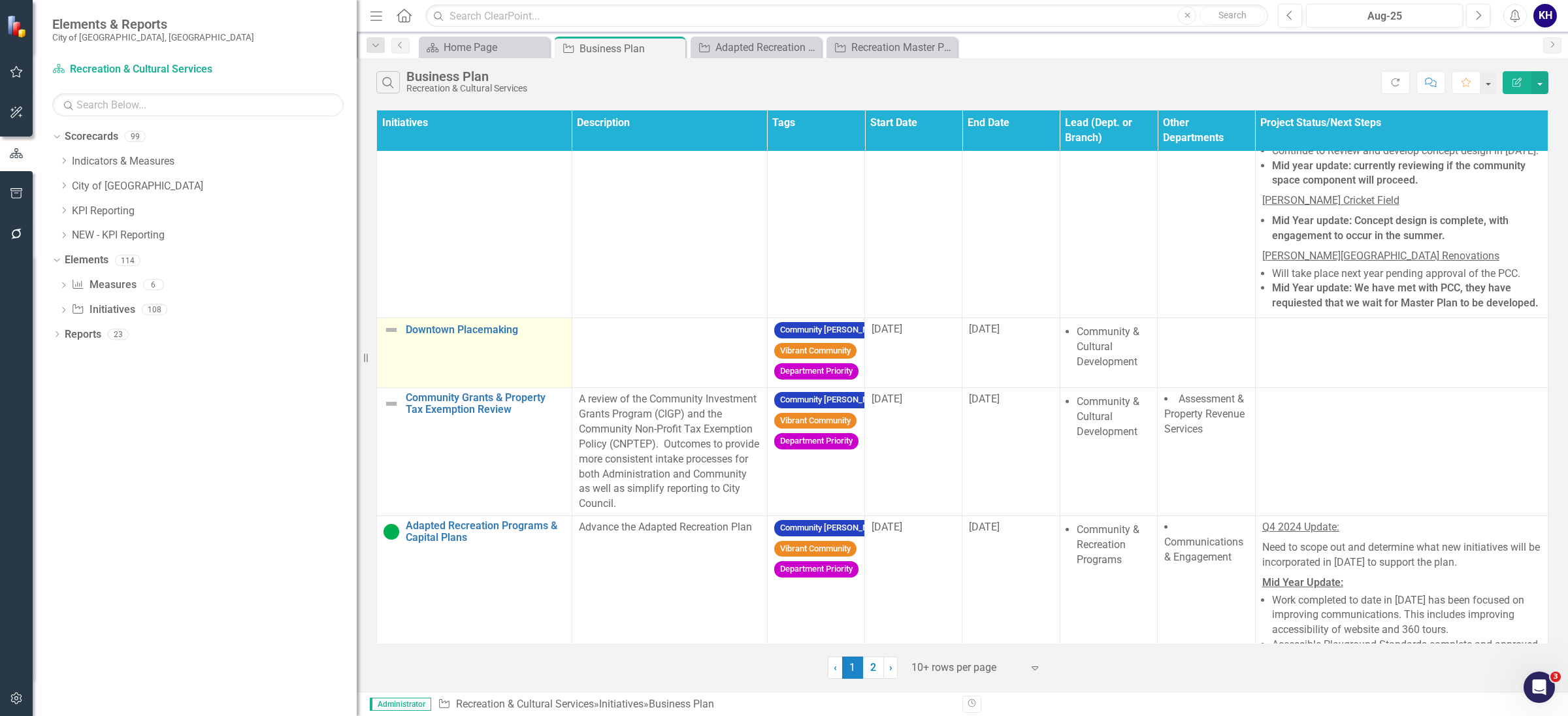
click at [391, 338] on img at bounding box center [392, 330] width 15 height 15
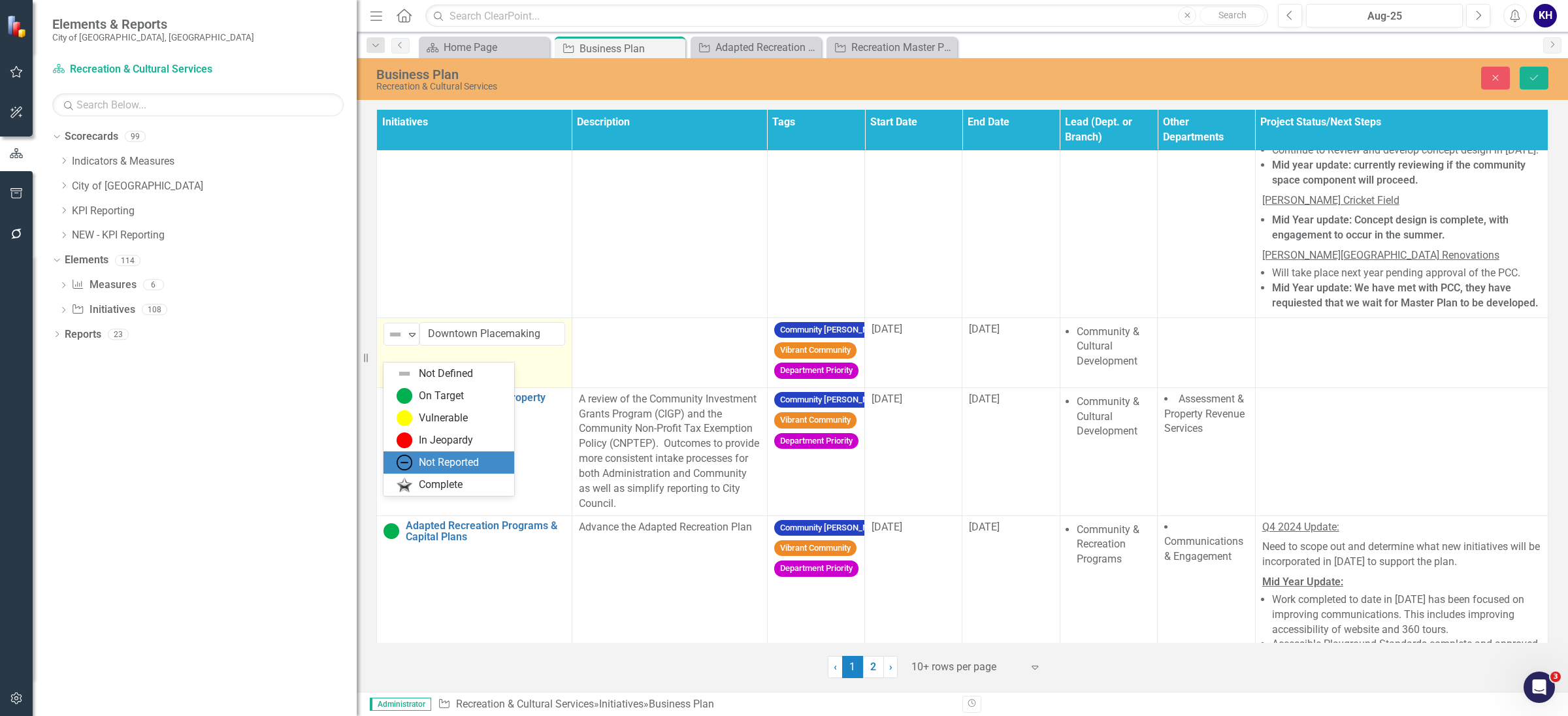
click at [414, 455] on div "Not Reported" at bounding box center [452, 462] width 110 height 15
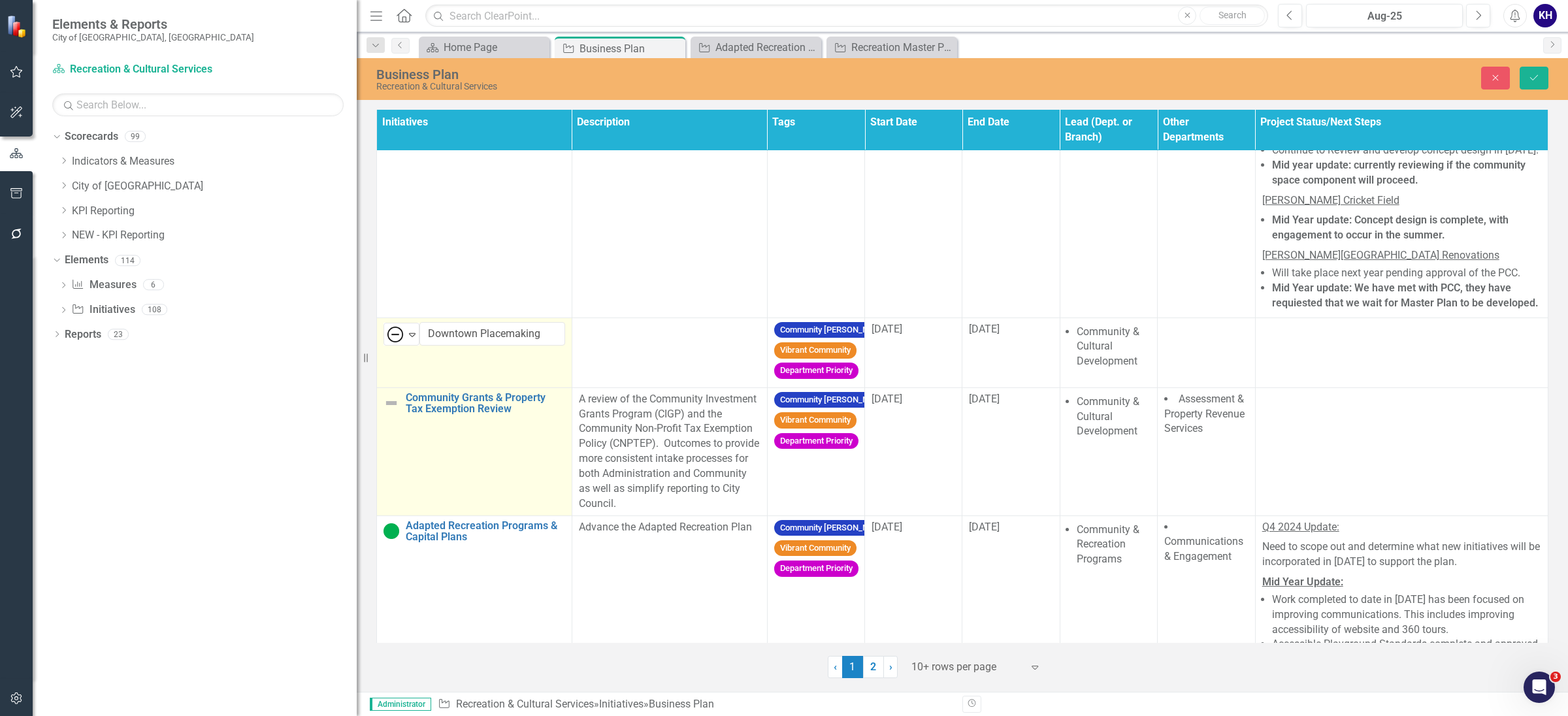
click at [392, 411] on img at bounding box center [392, 403] width 15 height 15
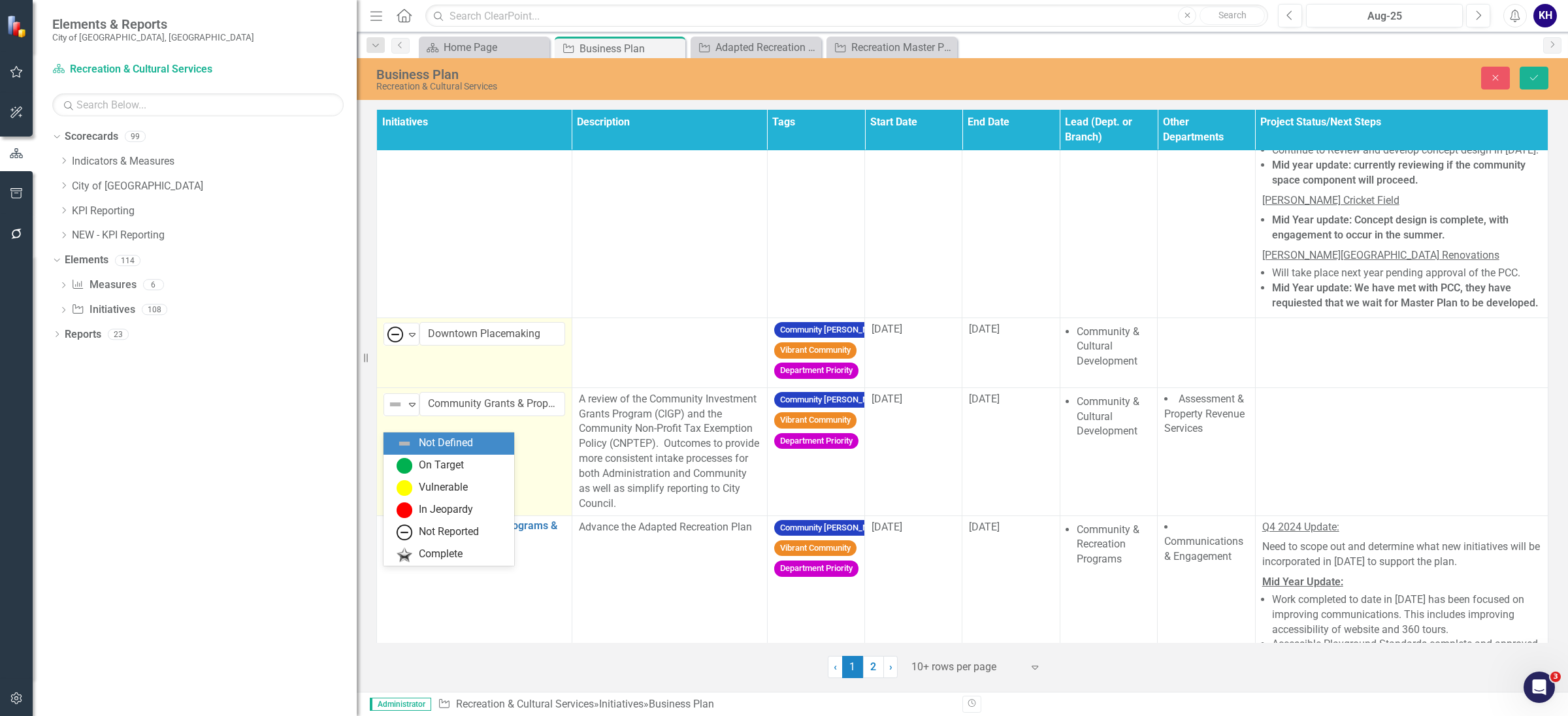
click at [392, 412] on img at bounding box center [395, 405] width 15 height 15
click at [412, 527] on img at bounding box center [405, 532] width 15 height 15
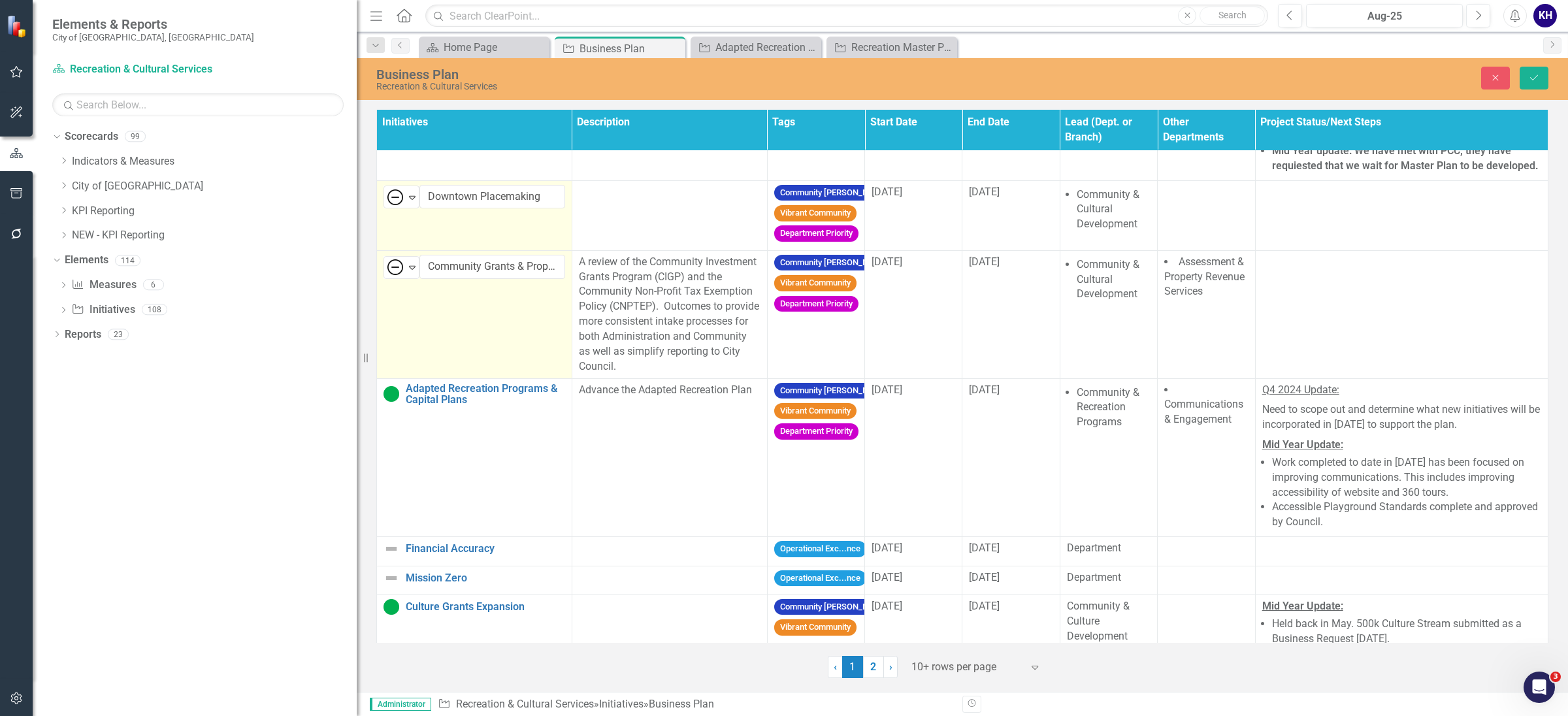
scroll to position [1061, 0]
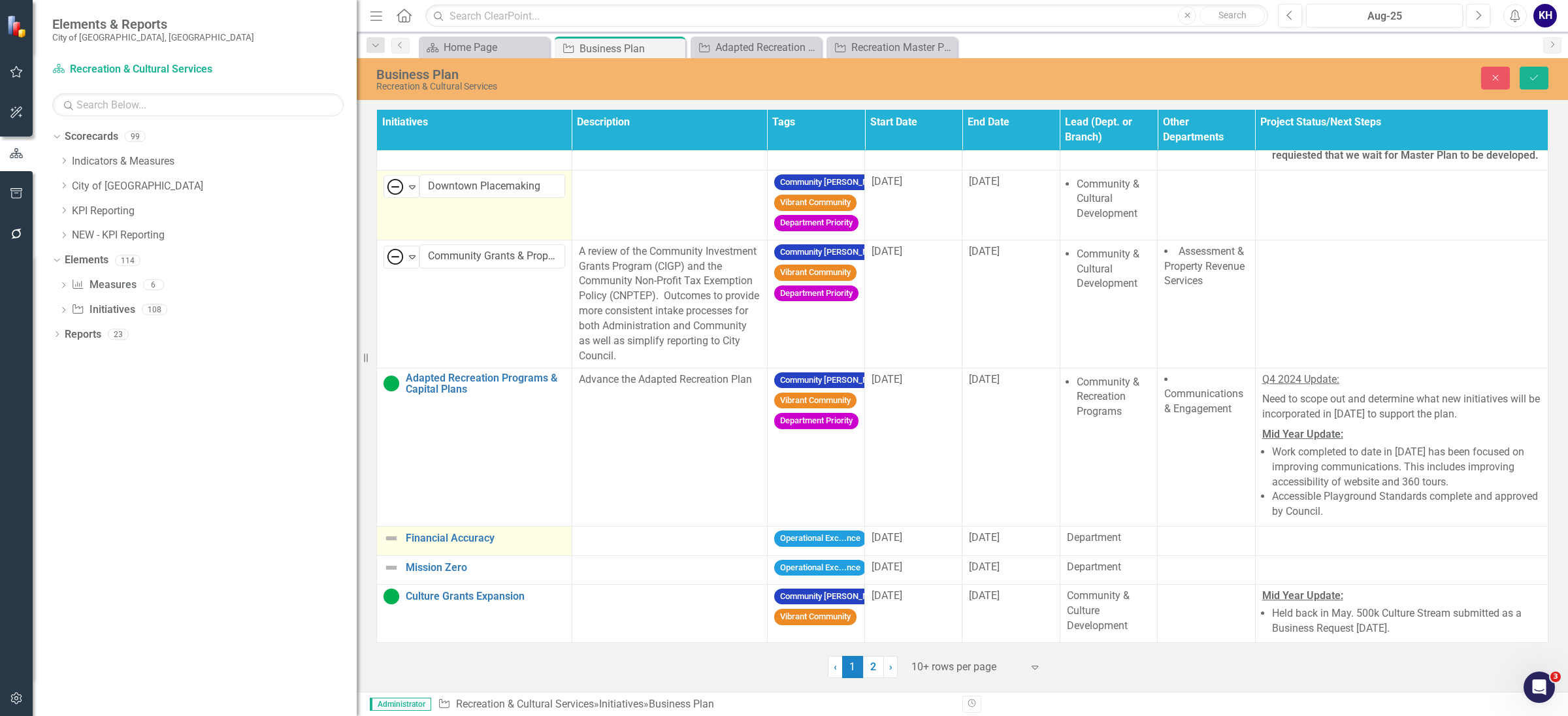
click at [386, 541] on img at bounding box center [392, 538] width 15 height 15
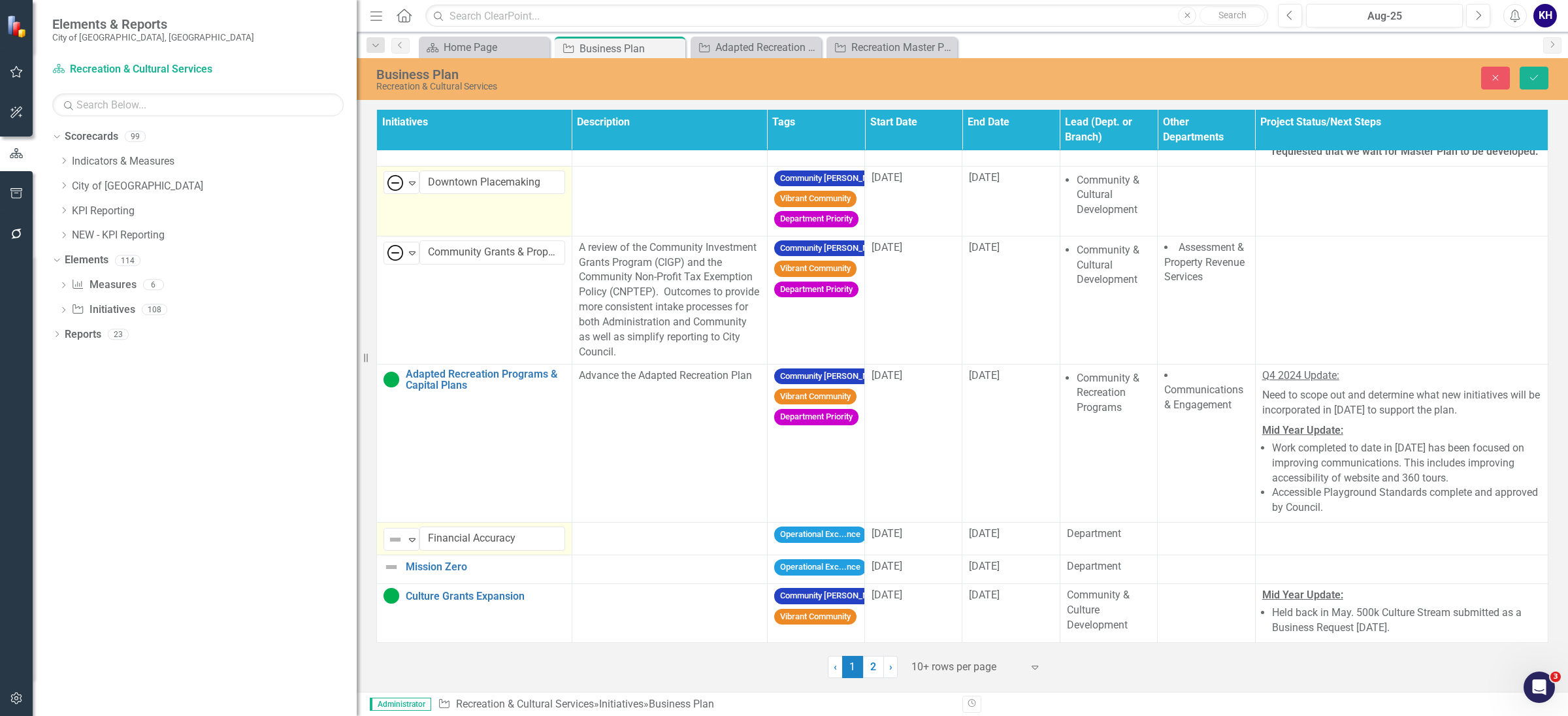
click at [386, 541] on div "Not Defined" at bounding box center [395, 540] width 19 height 18
click at [416, 501] on div "Not Reported" at bounding box center [452, 500] width 110 height 15
click at [390, 574] on img at bounding box center [392, 567] width 15 height 15
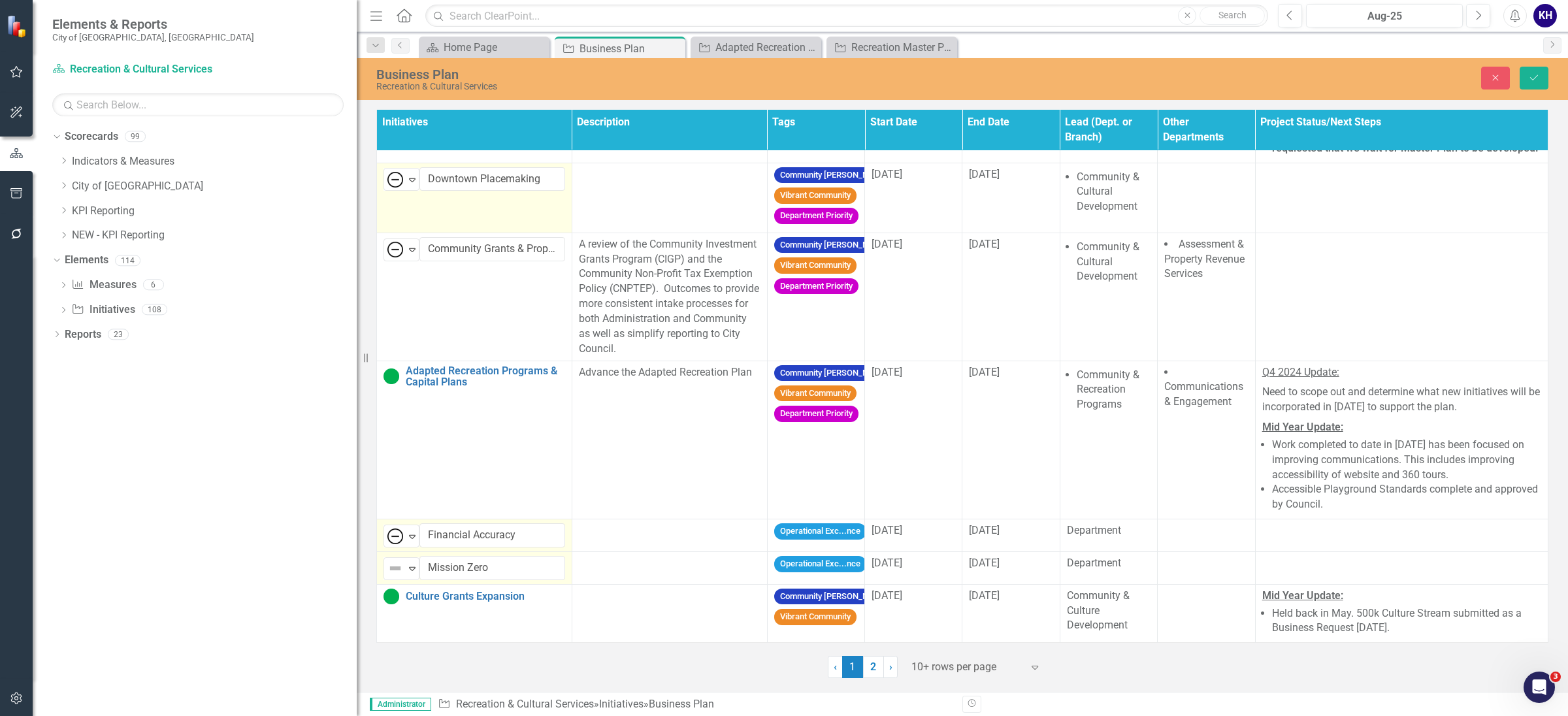
click at [390, 576] on img at bounding box center [395, 568] width 15 height 15
click at [402, 526] on img at bounding box center [405, 533] width 15 height 15
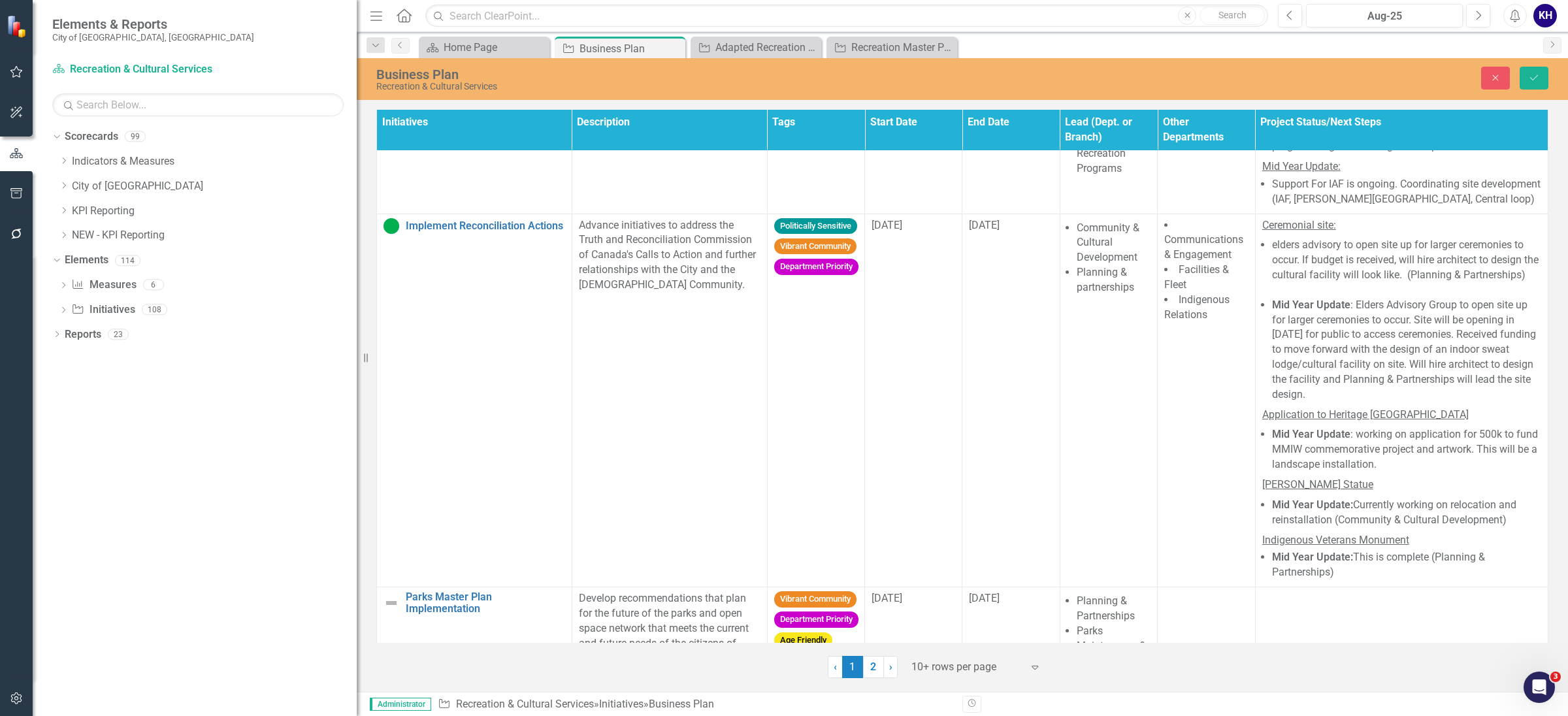
scroll to position [163, 0]
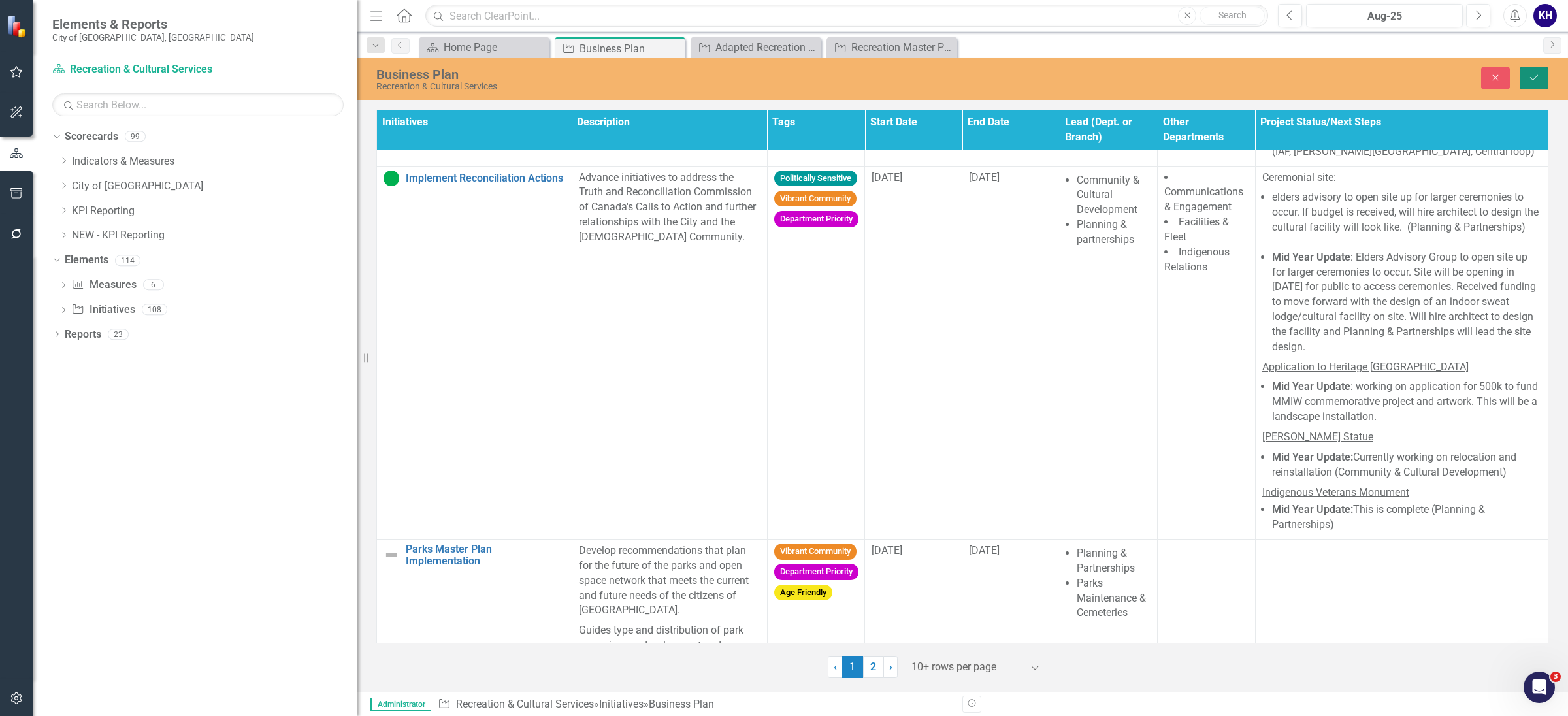
click at [1530, 75] on icon "Save" at bounding box center [1534, 78] width 12 height 9
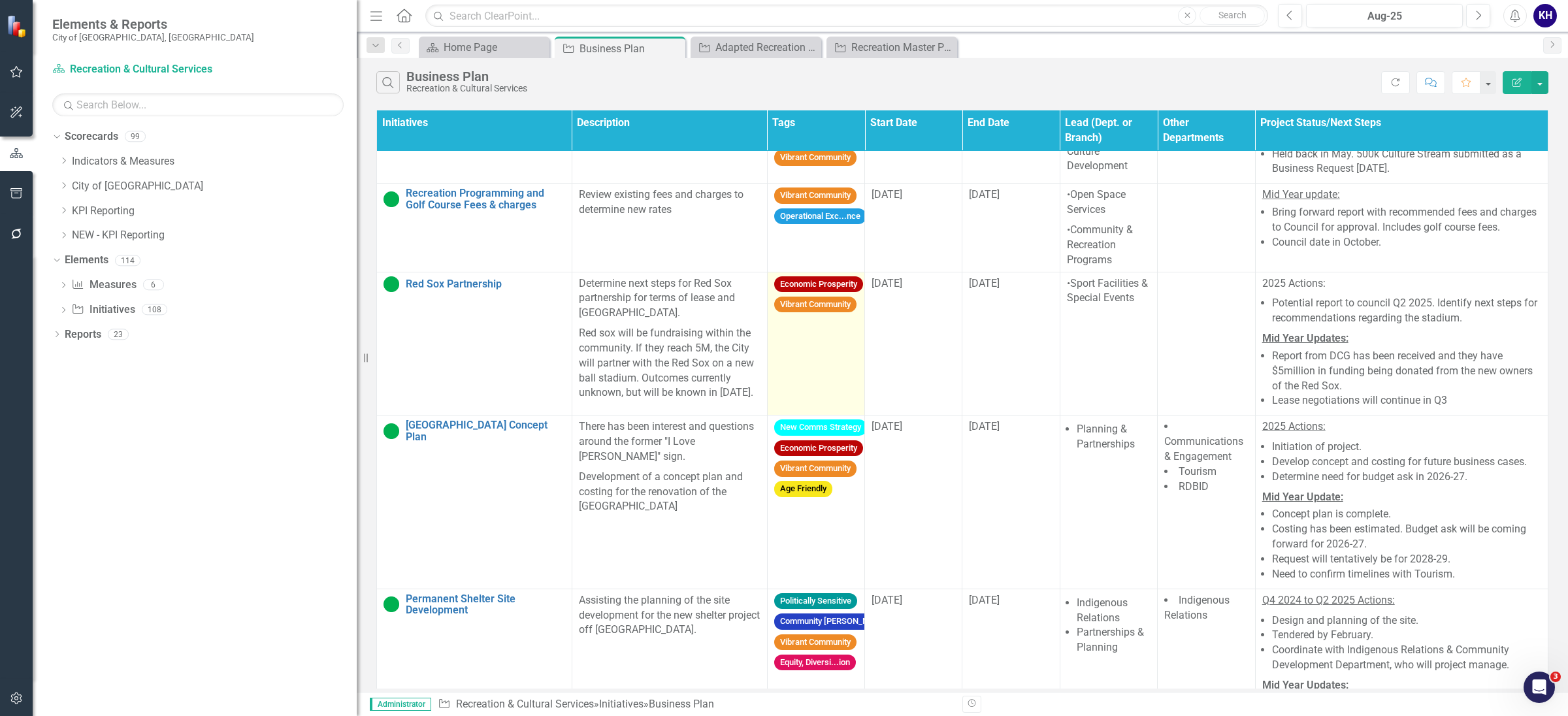
scroll to position [1313, 0]
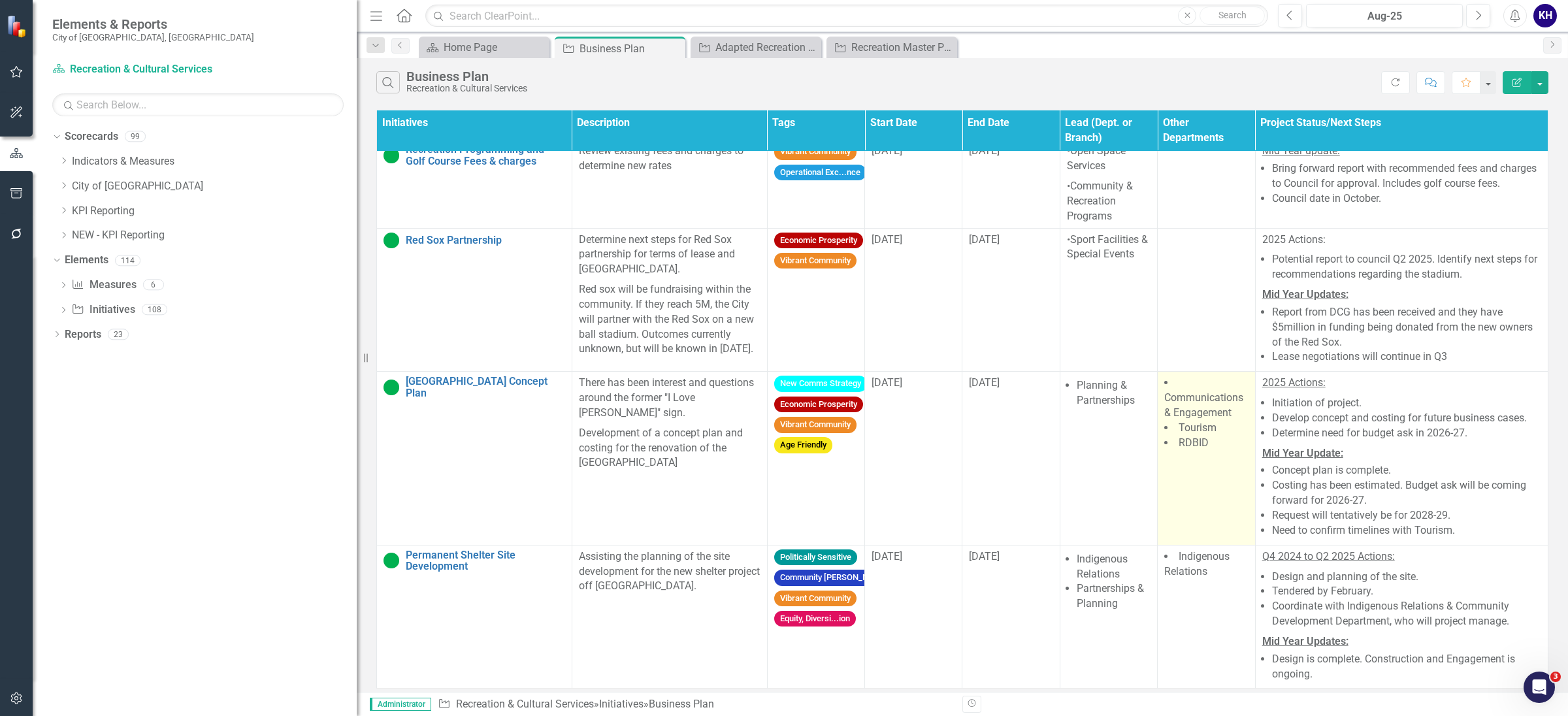
click at [1192, 424] on span "Tourism" at bounding box center [1197, 428] width 38 height 12
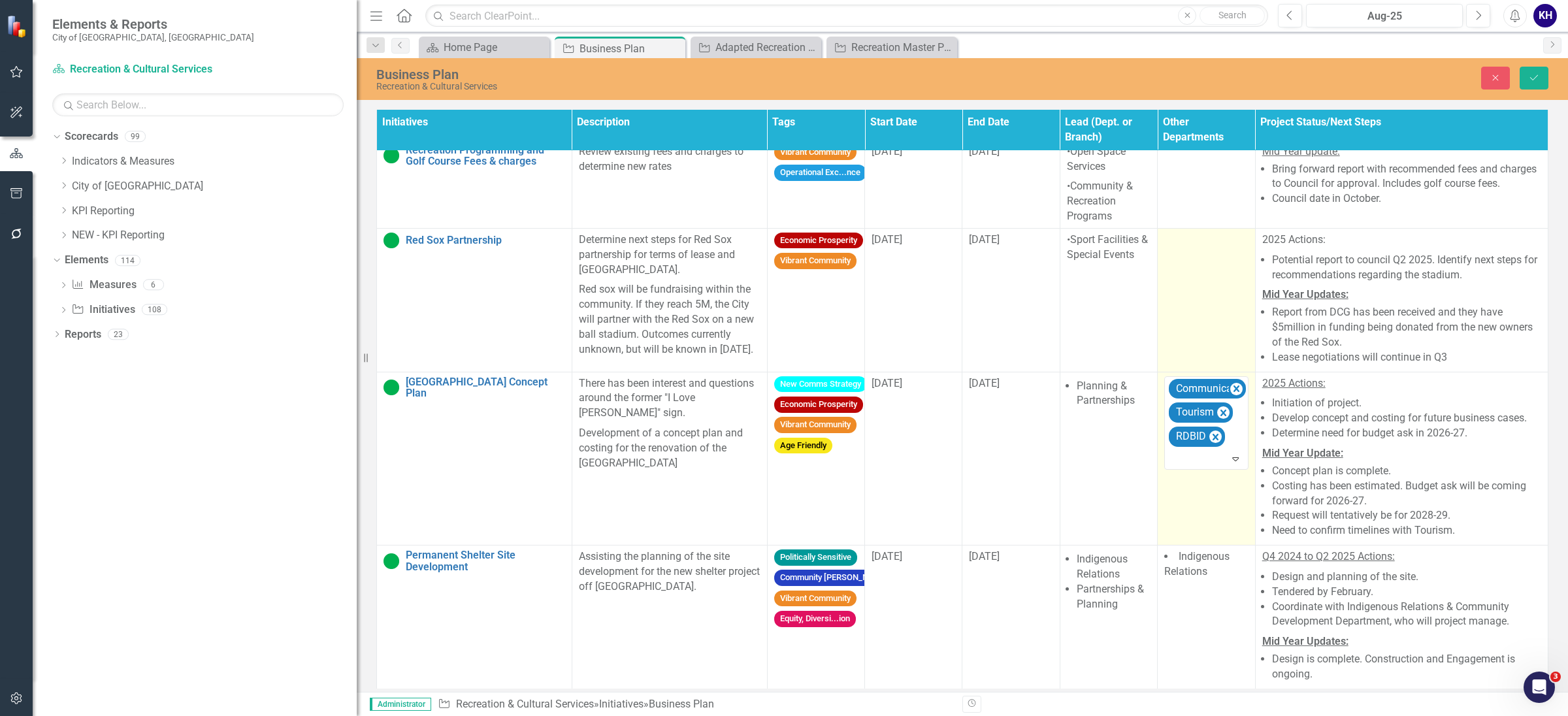
click at [1198, 331] on td at bounding box center [1206, 299] width 98 height 144
click at [1198, 331] on td "Select... Expand" at bounding box center [1206, 299] width 98 height 144
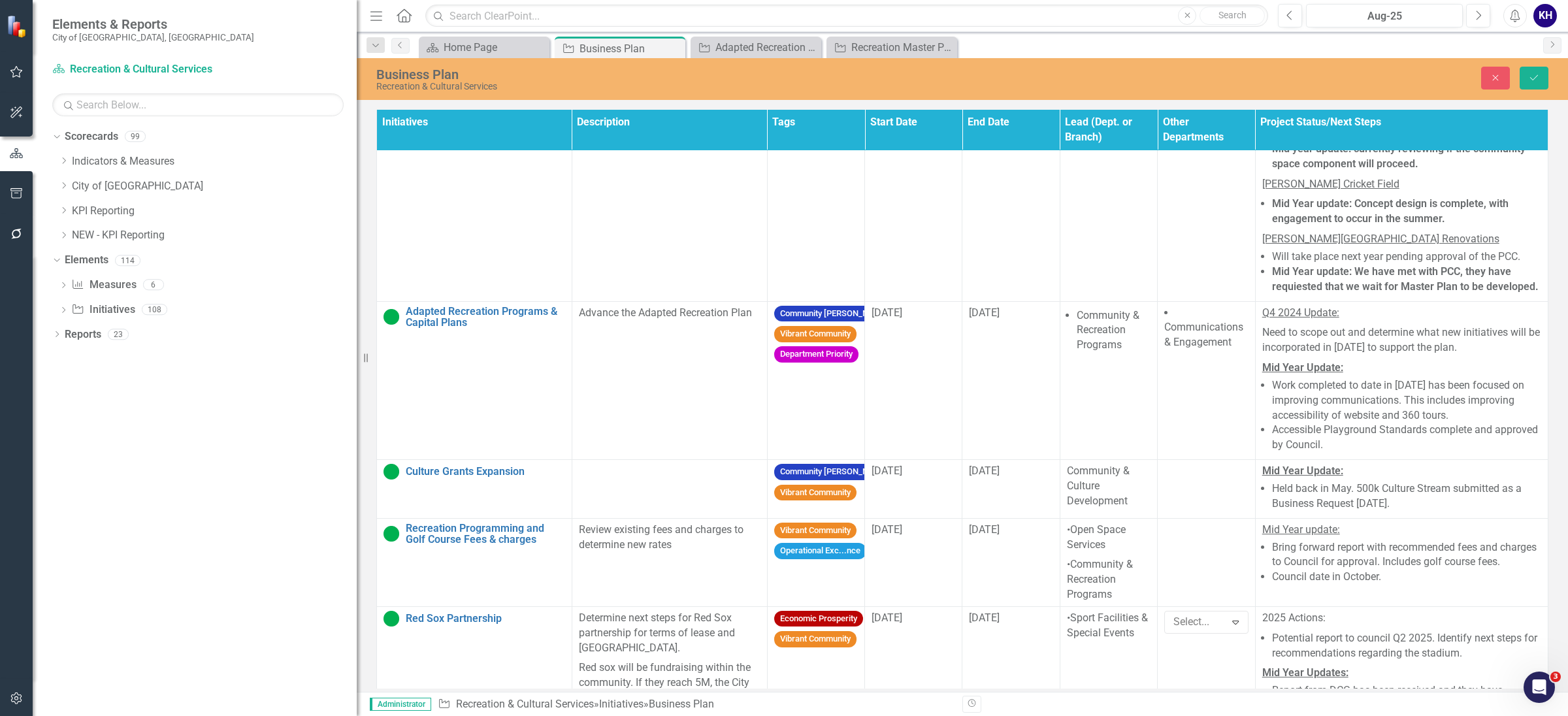
scroll to position [658, 0]
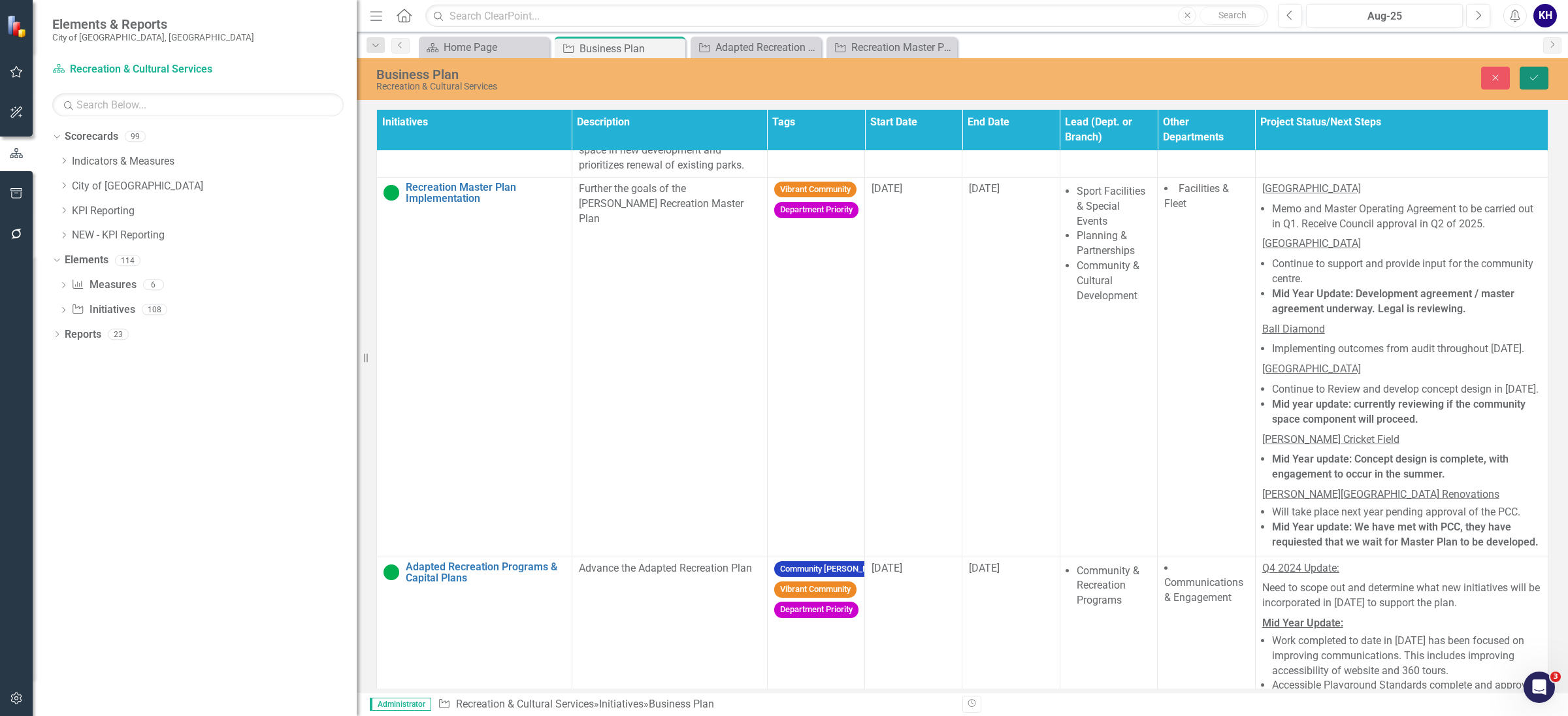
click at [1535, 75] on icon "Save" at bounding box center [1534, 78] width 12 height 9
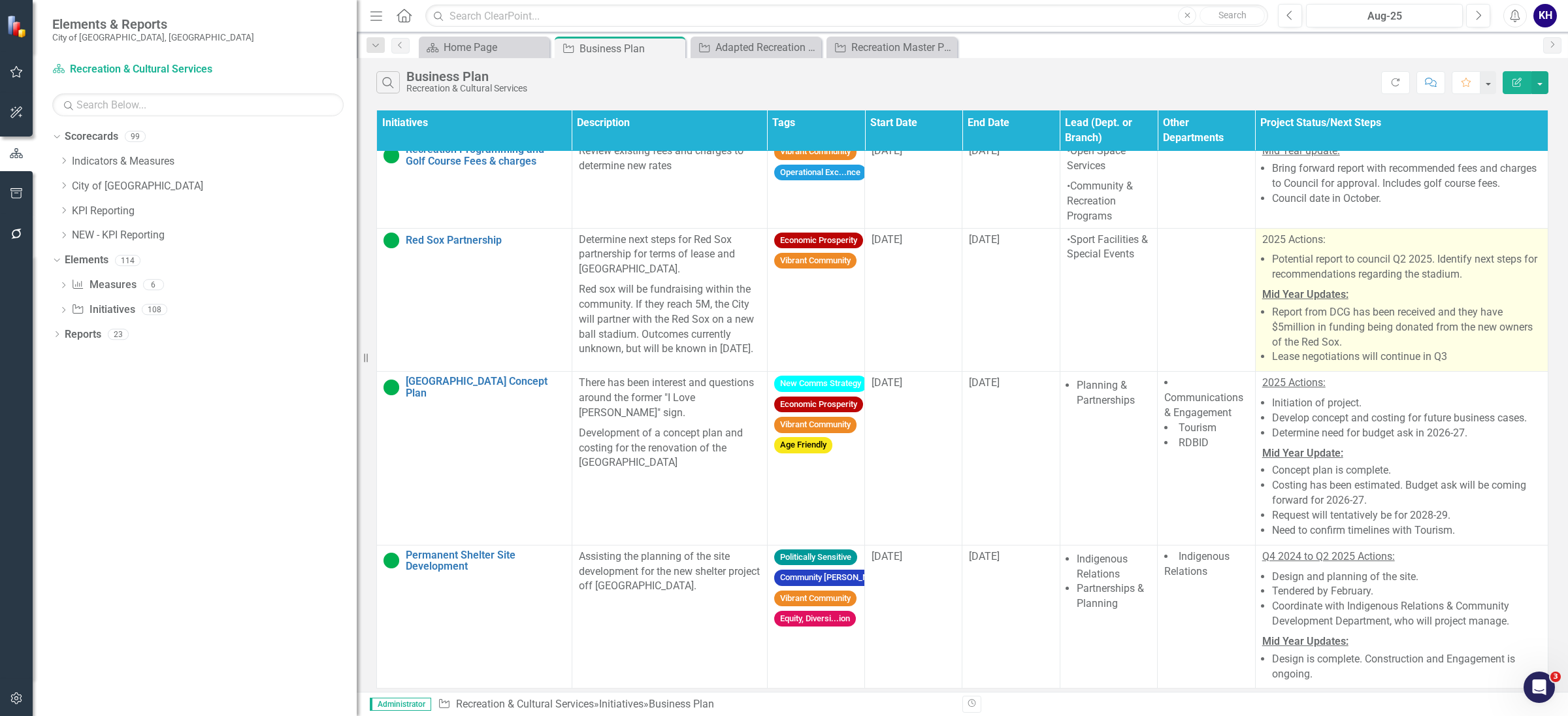
scroll to position [1313, 0]
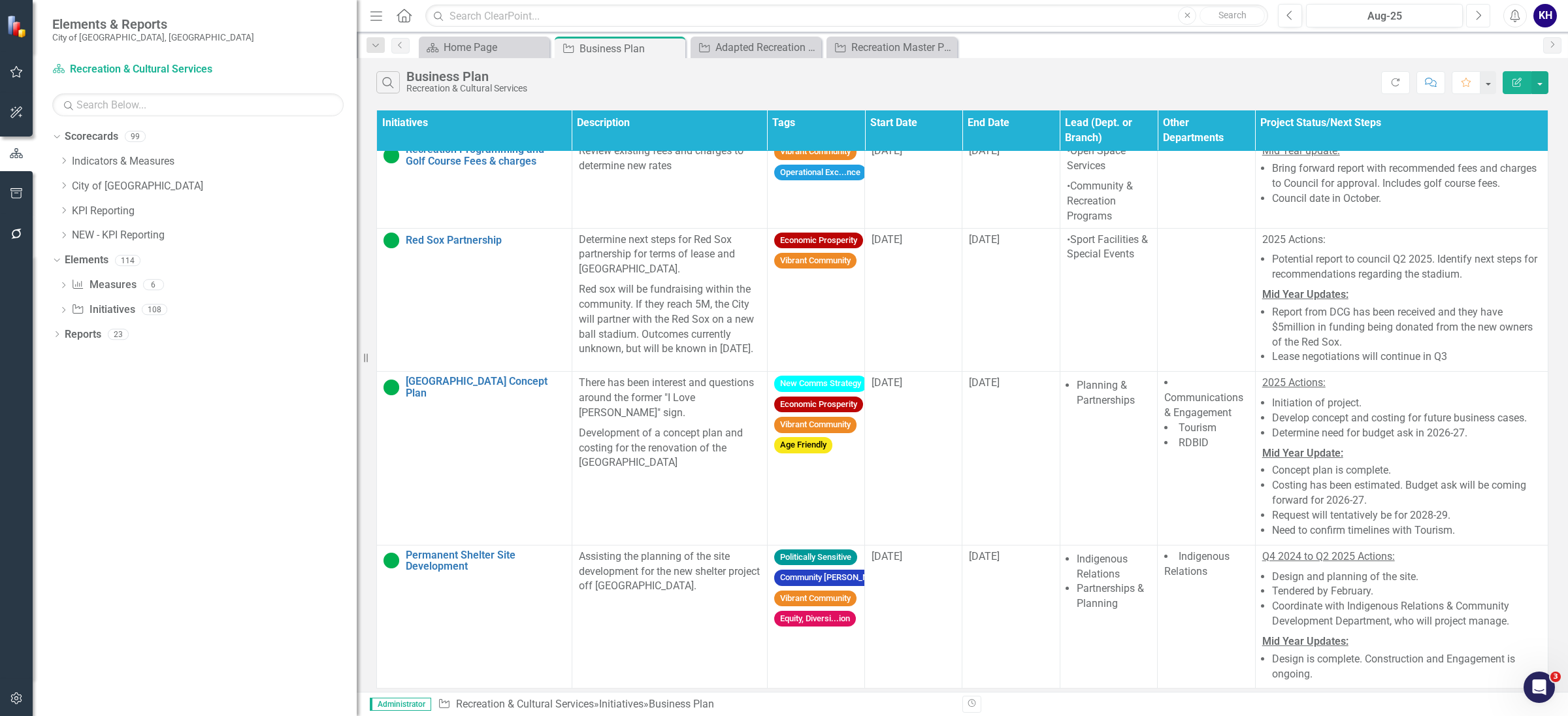
click at [1476, 10] on icon "Next" at bounding box center [1478, 15] width 7 height 12
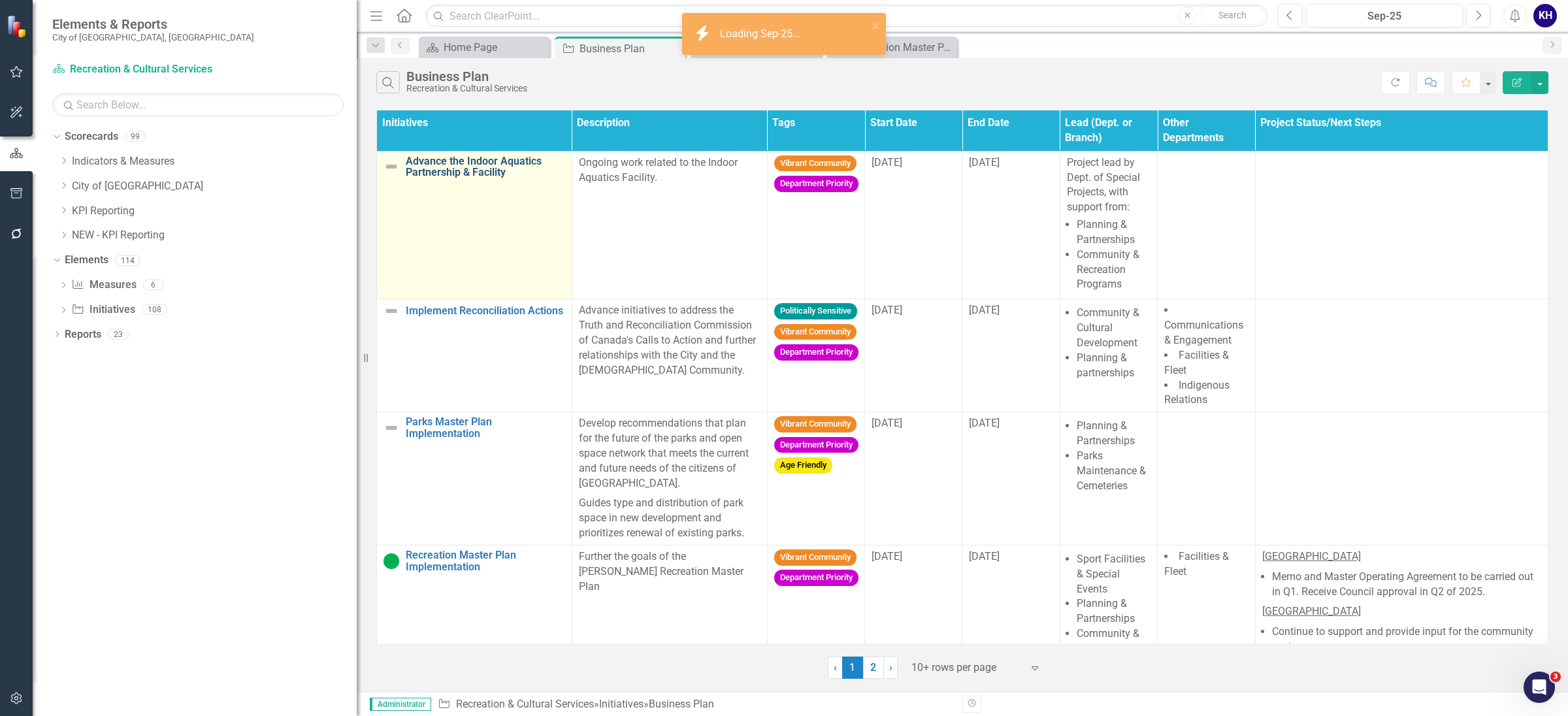
click at [465, 171] on link "Advance the Indoor Aquatics Partnership & Facility" at bounding box center [485, 167] width 159 height 23
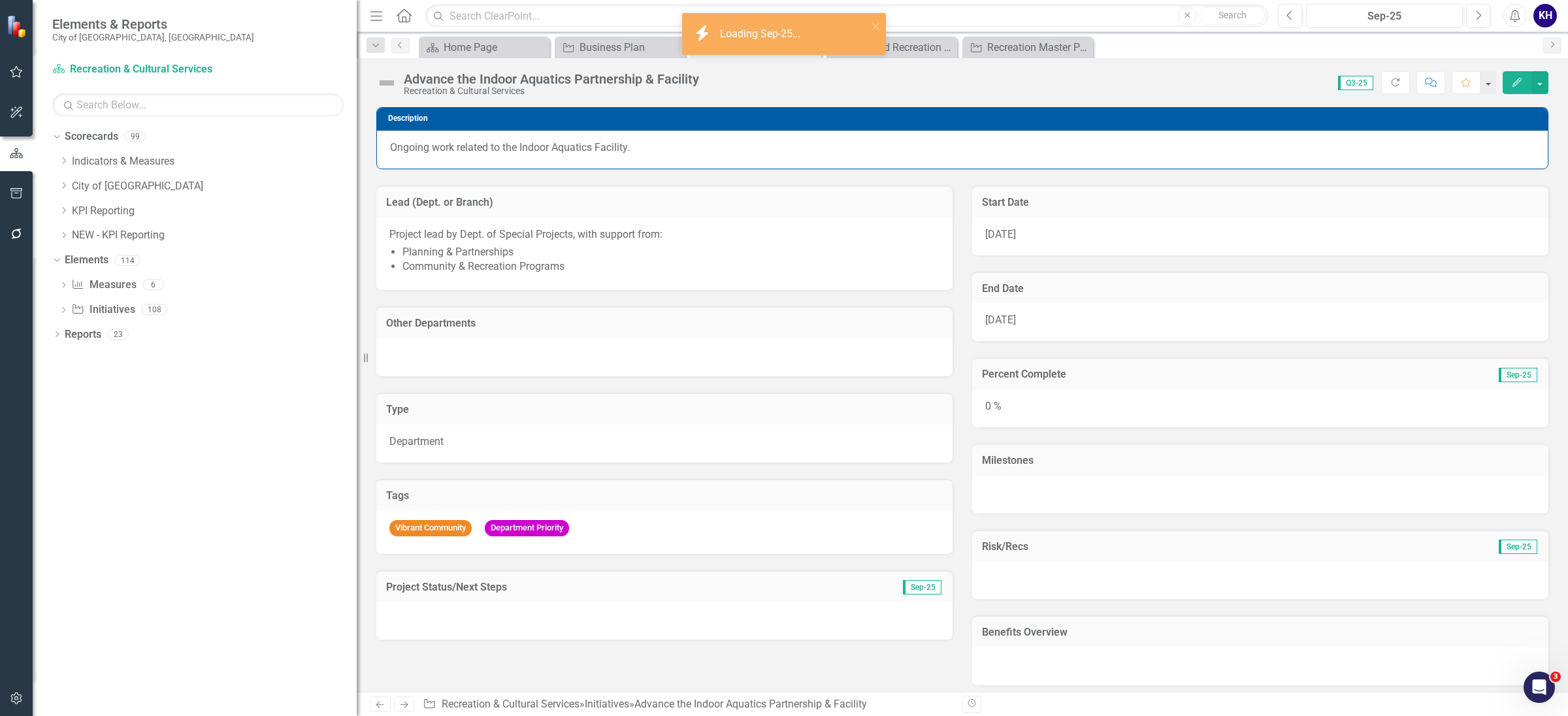
click at [1526, 75] on button "Edit" at bounding box center [1516, 83] width 28 height 23
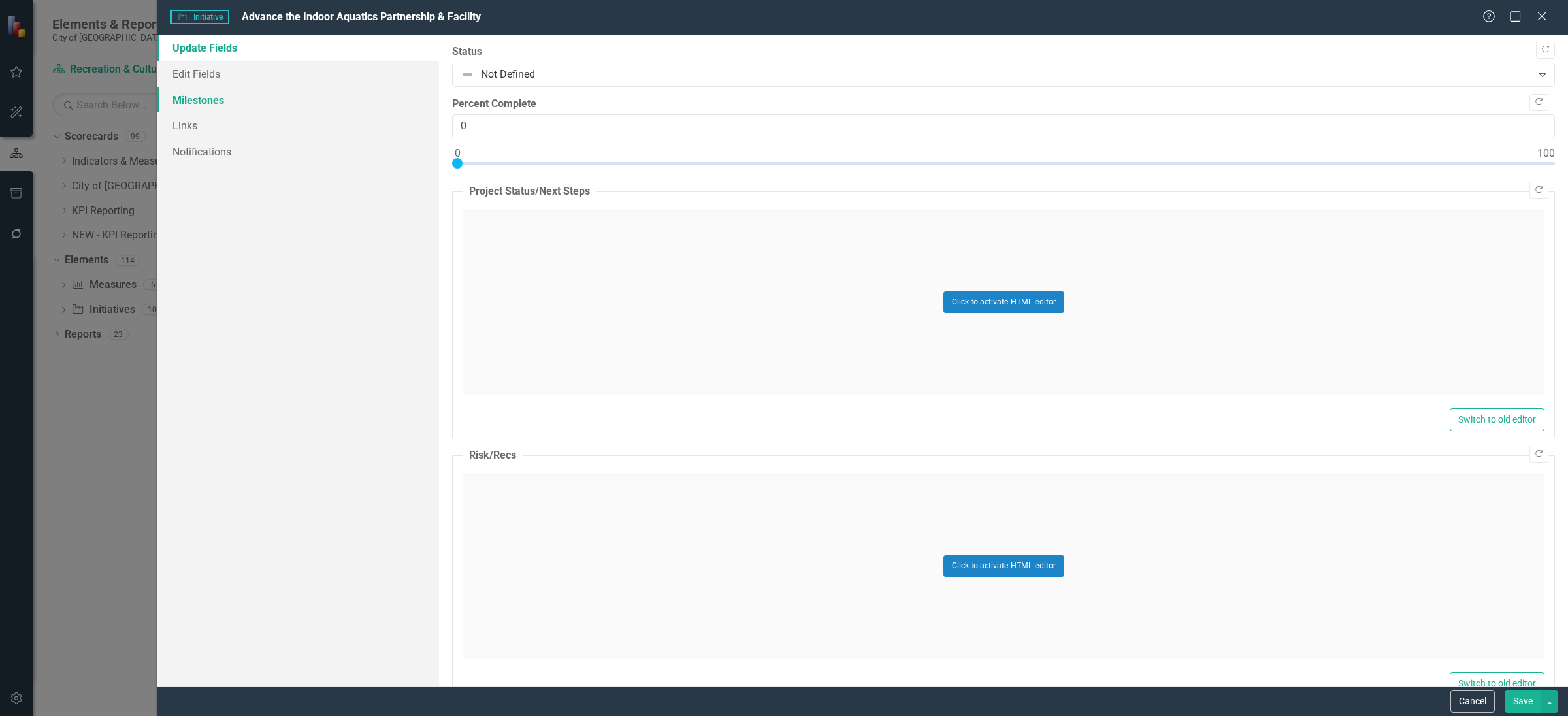
click at [206, 105] on link "Milestones" at bounding box center [298, 100] width 282 height 26
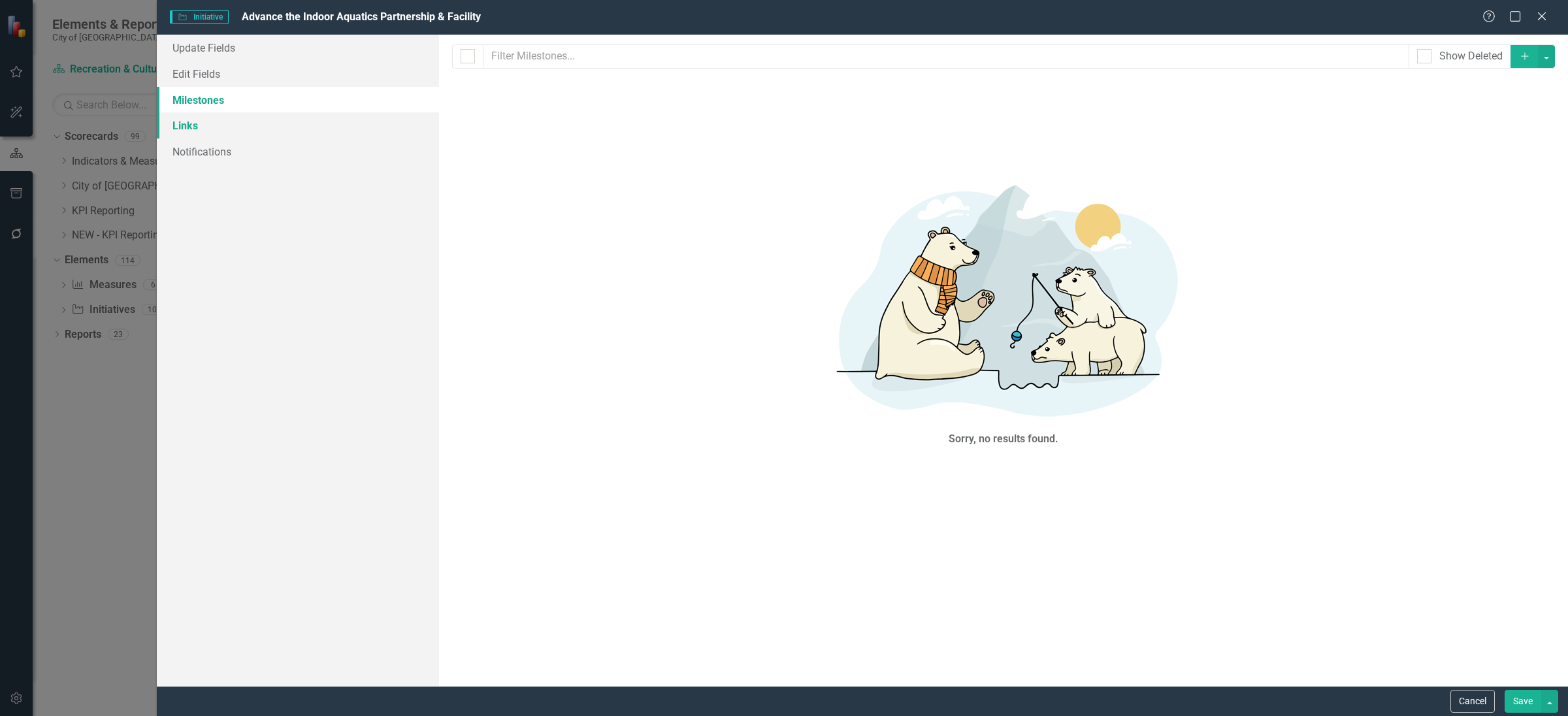
click at [206, 112] on link "Links" at bounding box center [298, 125] width 282 height 26
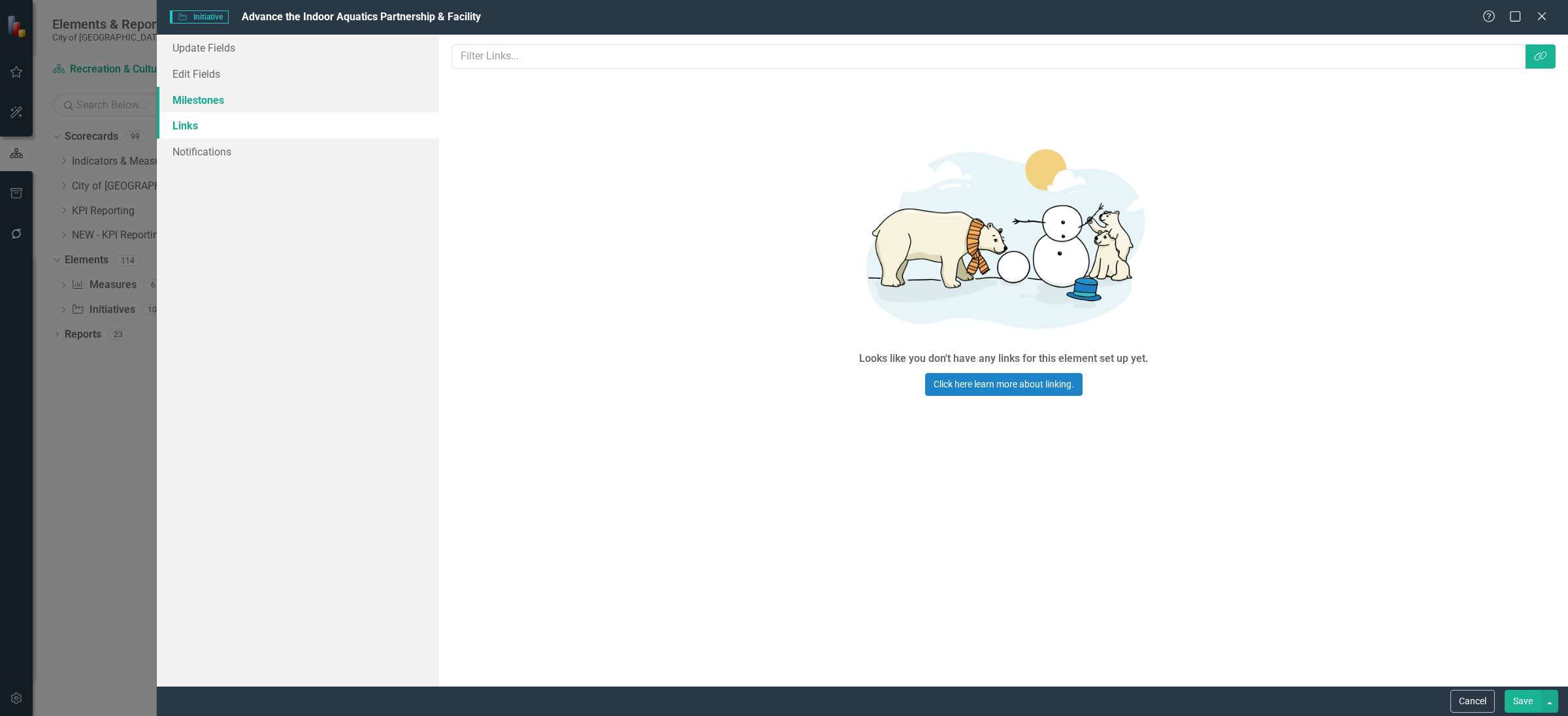
click at [220, 87] on link "Milestones" at bounding box center [298, 100] width 282 height 26
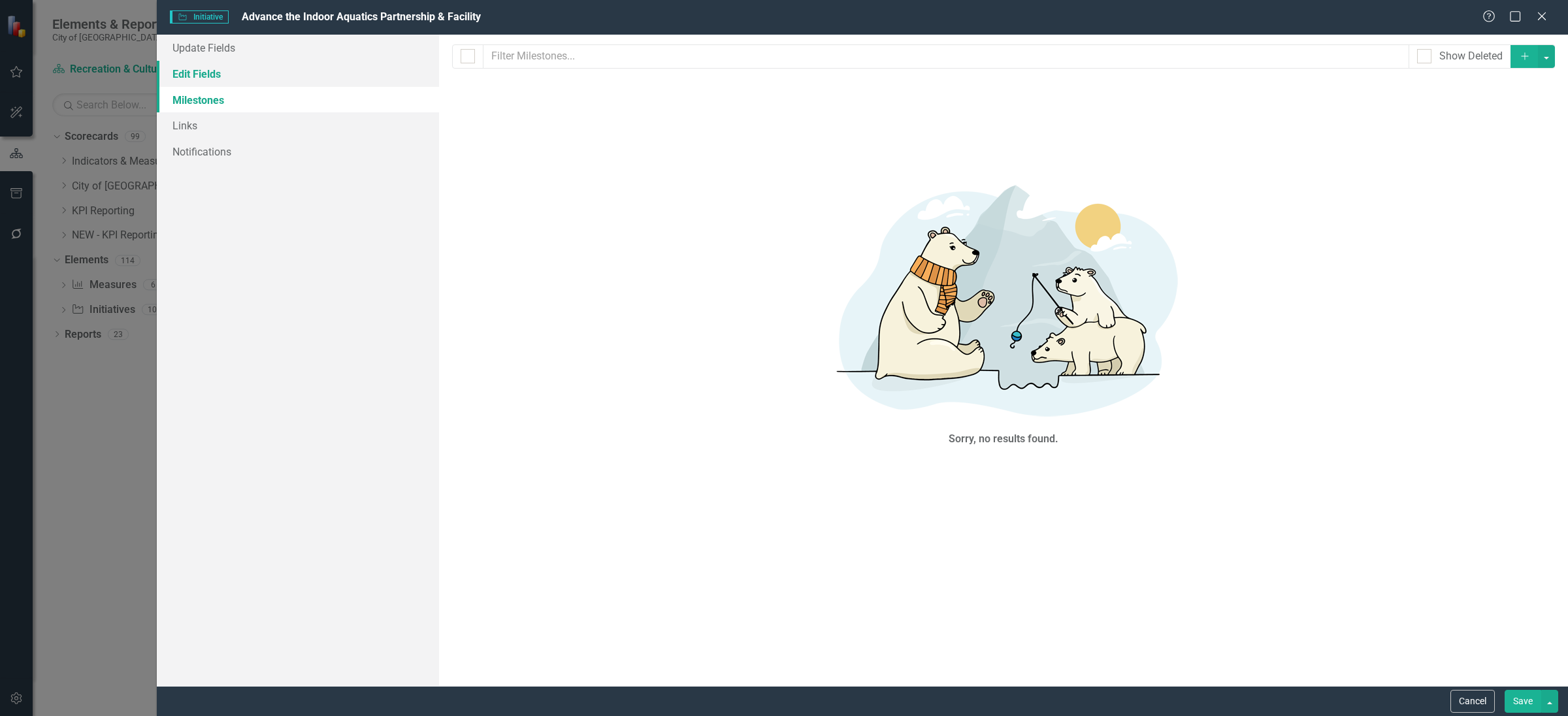
click at [220, 79] on link "Edit Fields" at bounding box center [298, 74] width 282 height 26
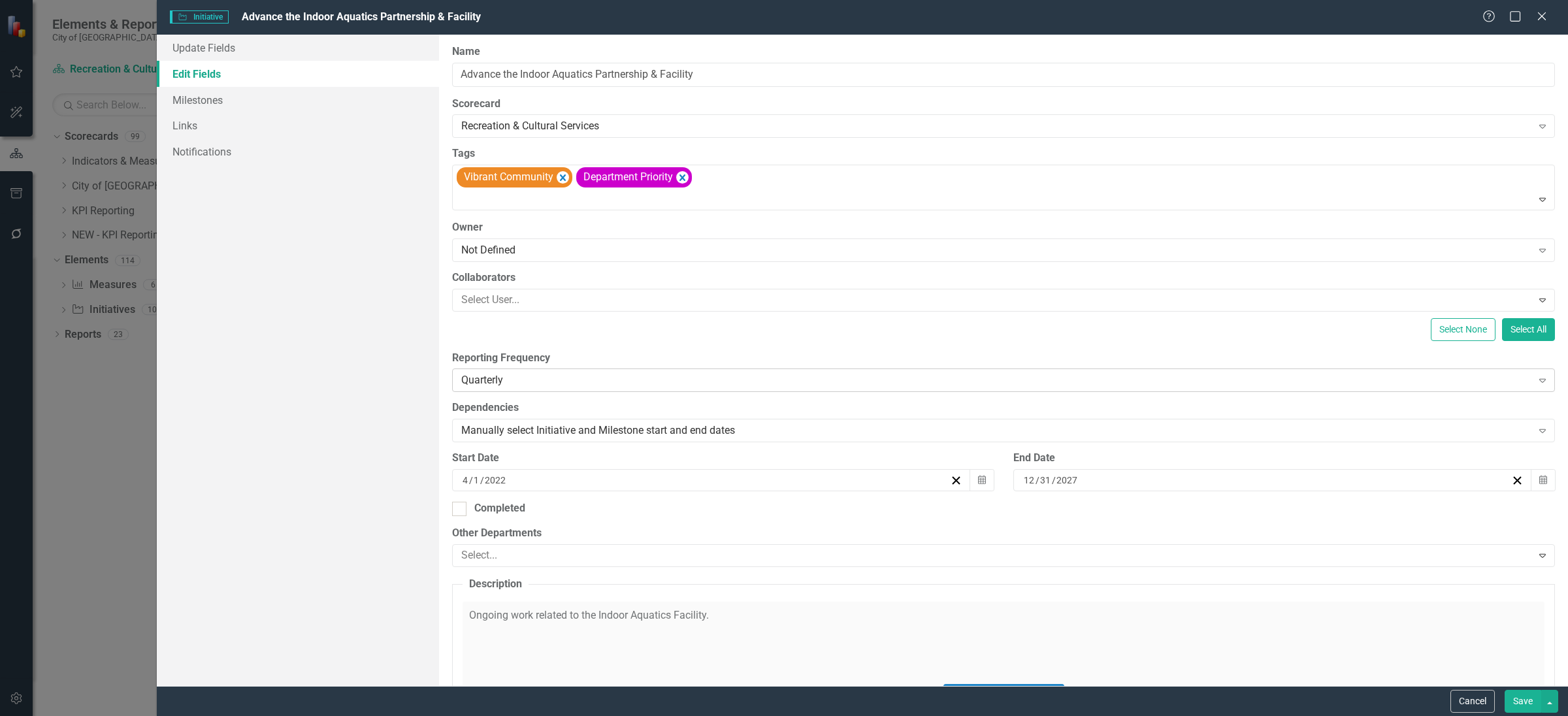
click at [622, 384] on div "Quarterly" at bounding box center [997, 381] width 1071 height 15
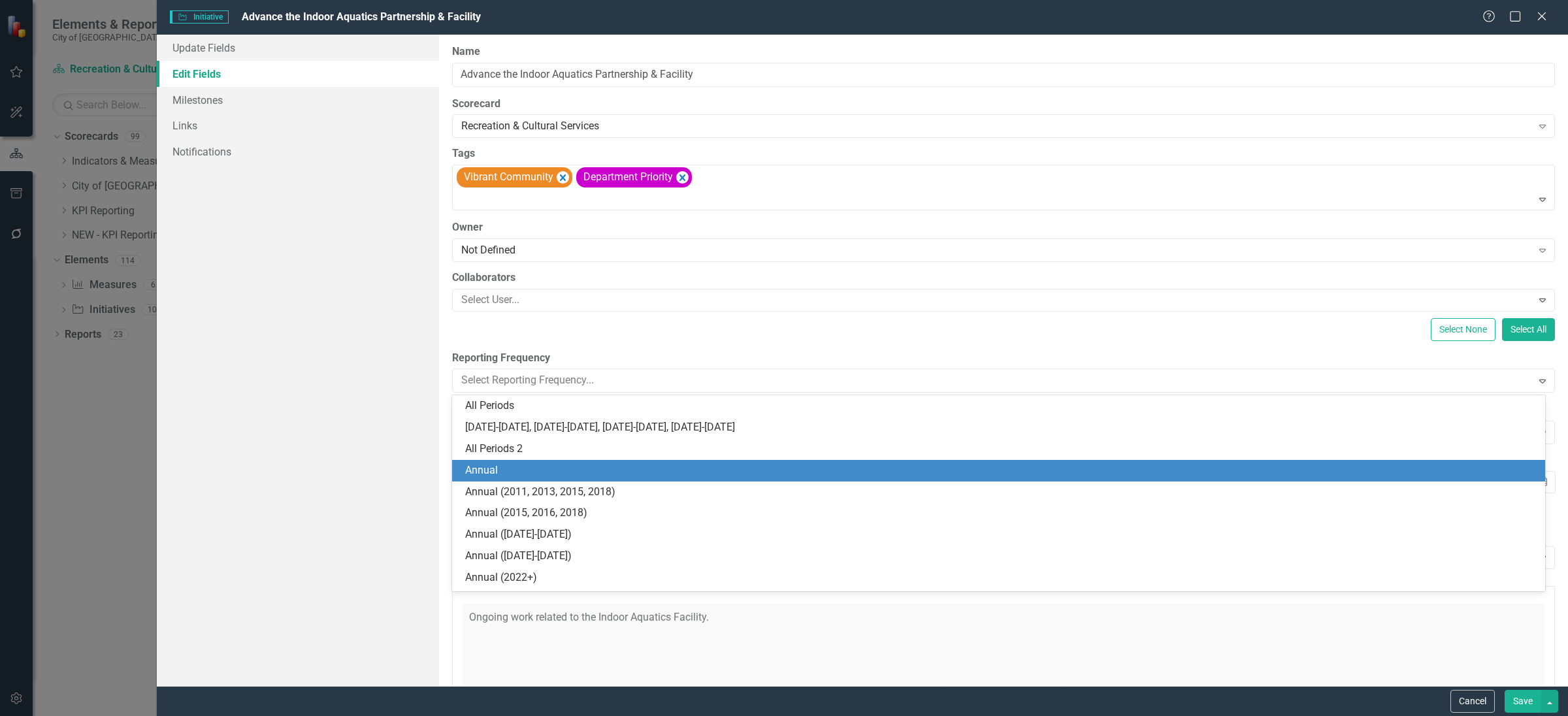
click at [592, 476] on div "Annual" at bounding box center [1002, 471] width 1073 height 15
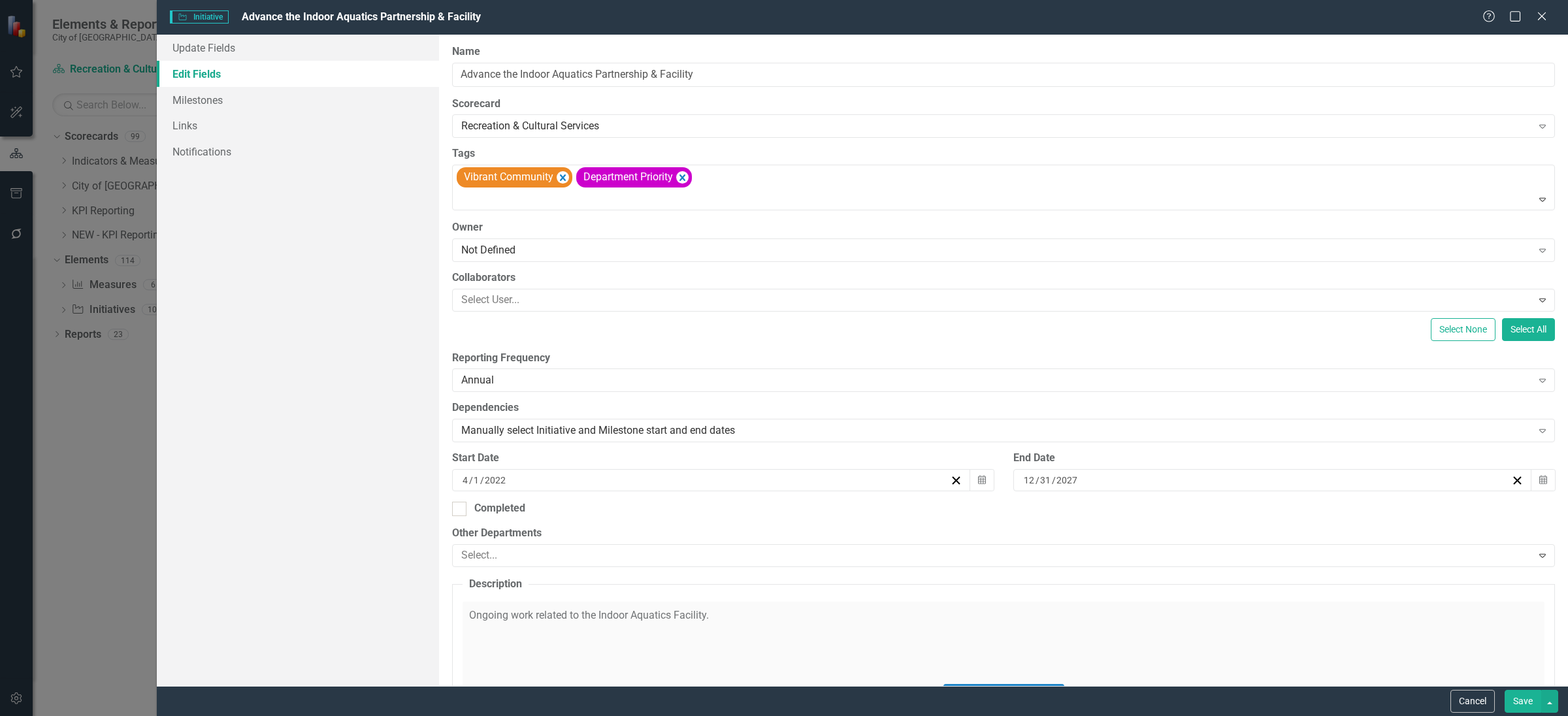
scroll to position [653, 0]
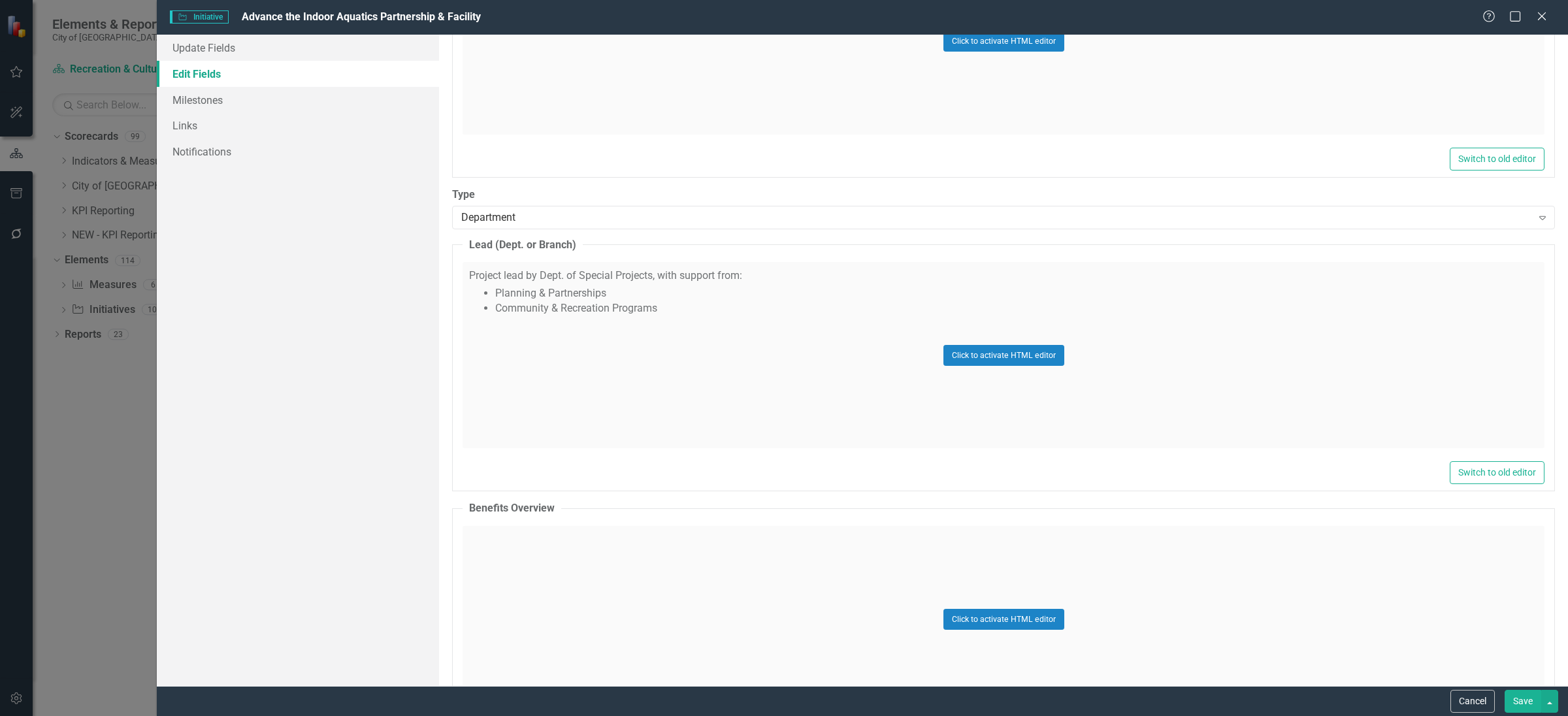
click at [1516, 698] on button "Save" at bounding box center [1523, 701] width 37 height 23
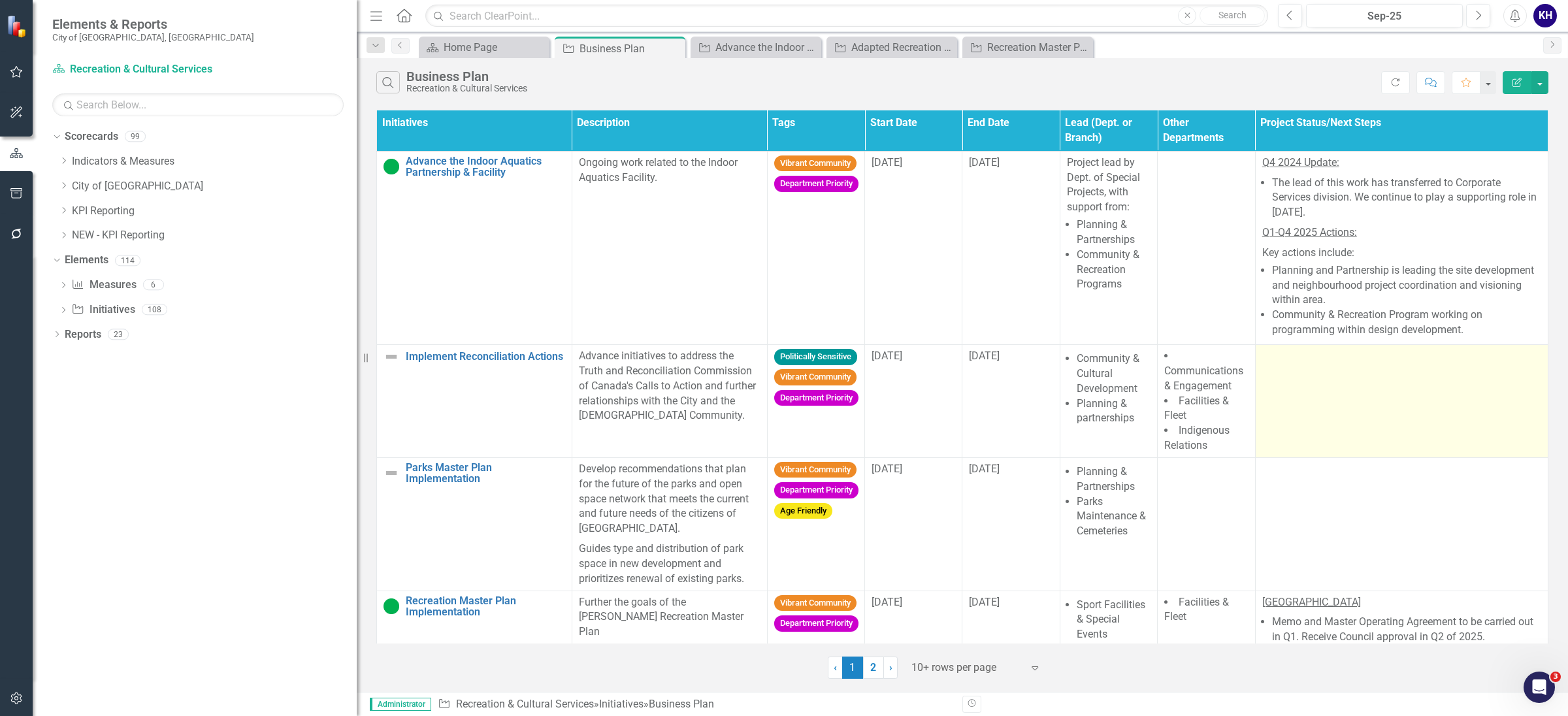
click at [1361, 419] on td at bounding box center [1402, 401] width 292 height 113
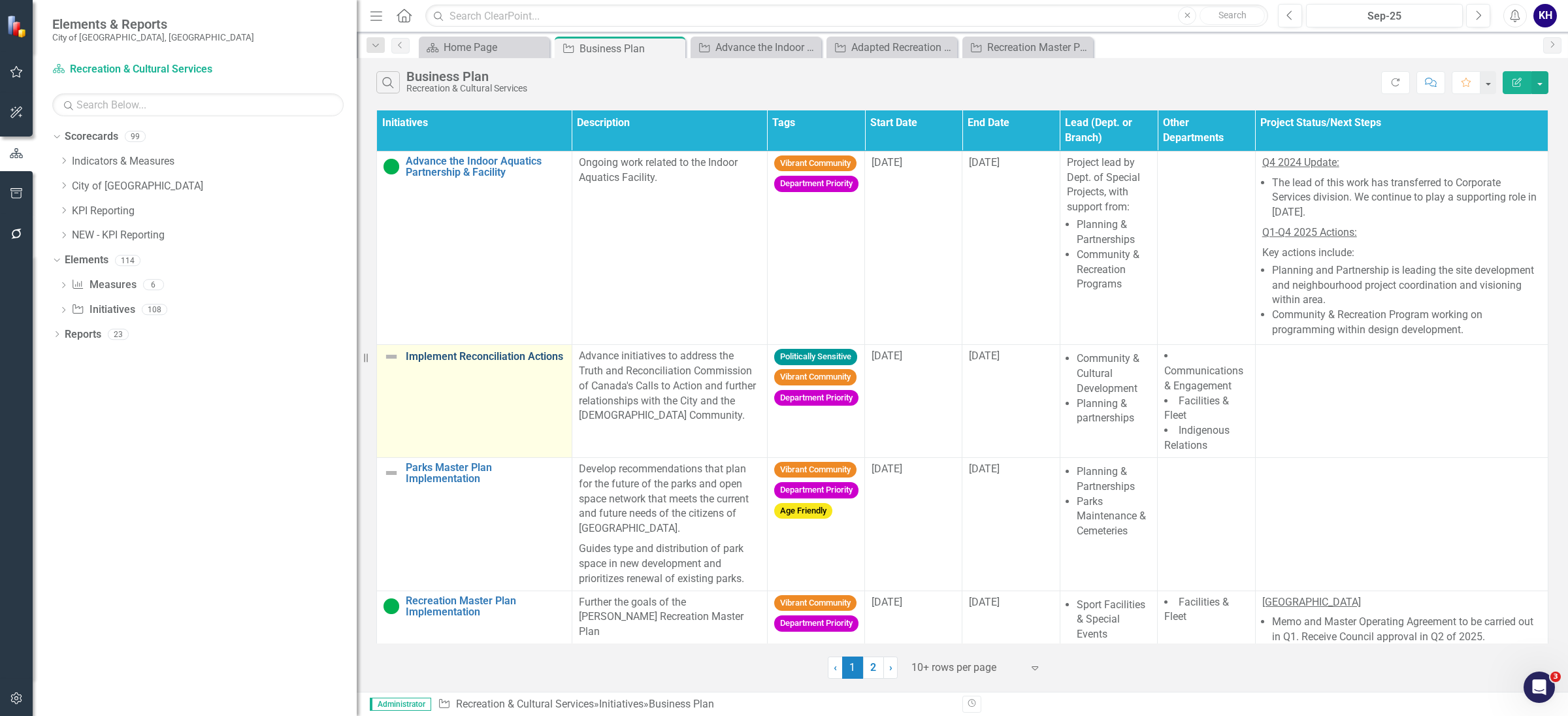
click at [479, 358] on link "Implement Reconciliation Actions" at bounding box center [485, 356] width 159 height 12
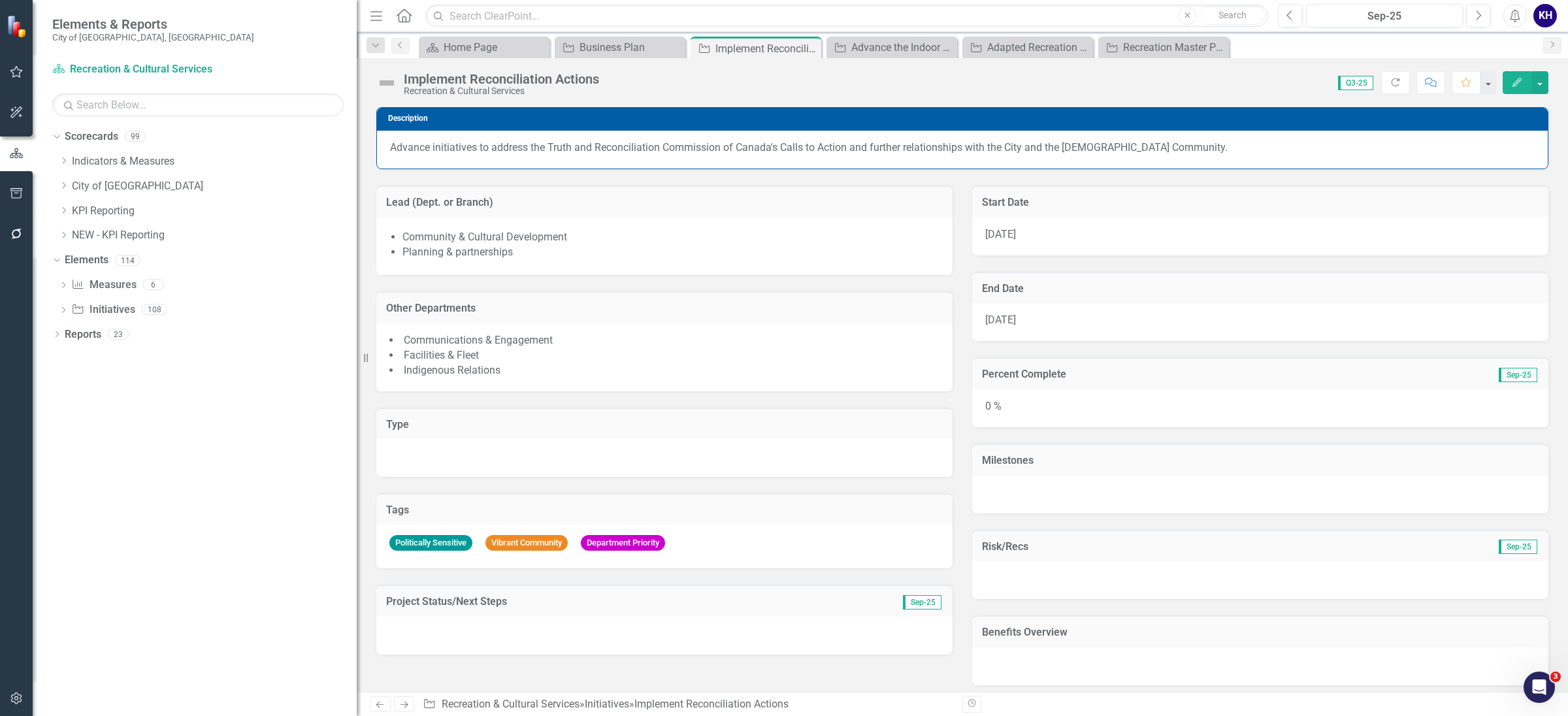
click at [1516, 76] on button "Edit" at bounding box center [1516, 83] width 28 height 23
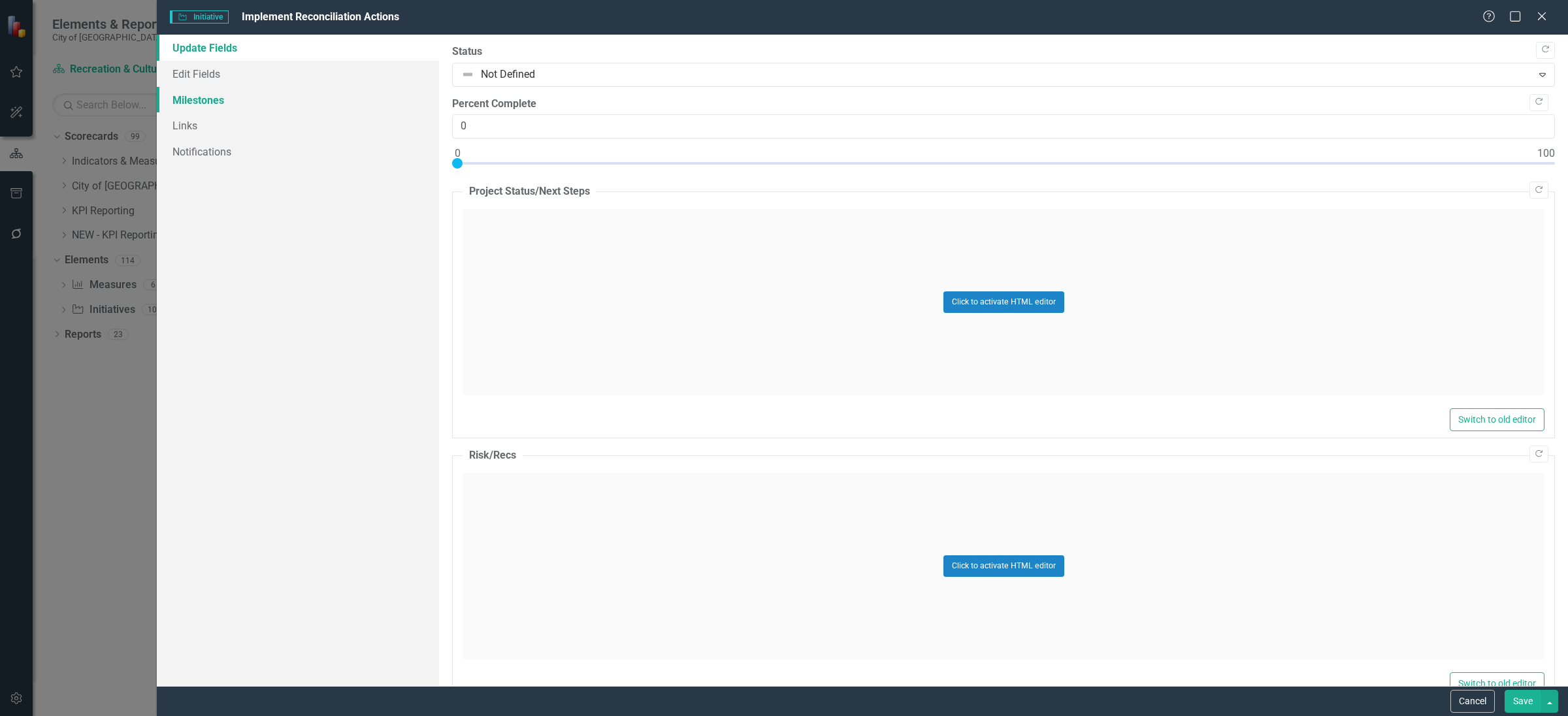
click at [222, 90] on link "Milestones" at bounding box center [298, 100] width 282 height 26
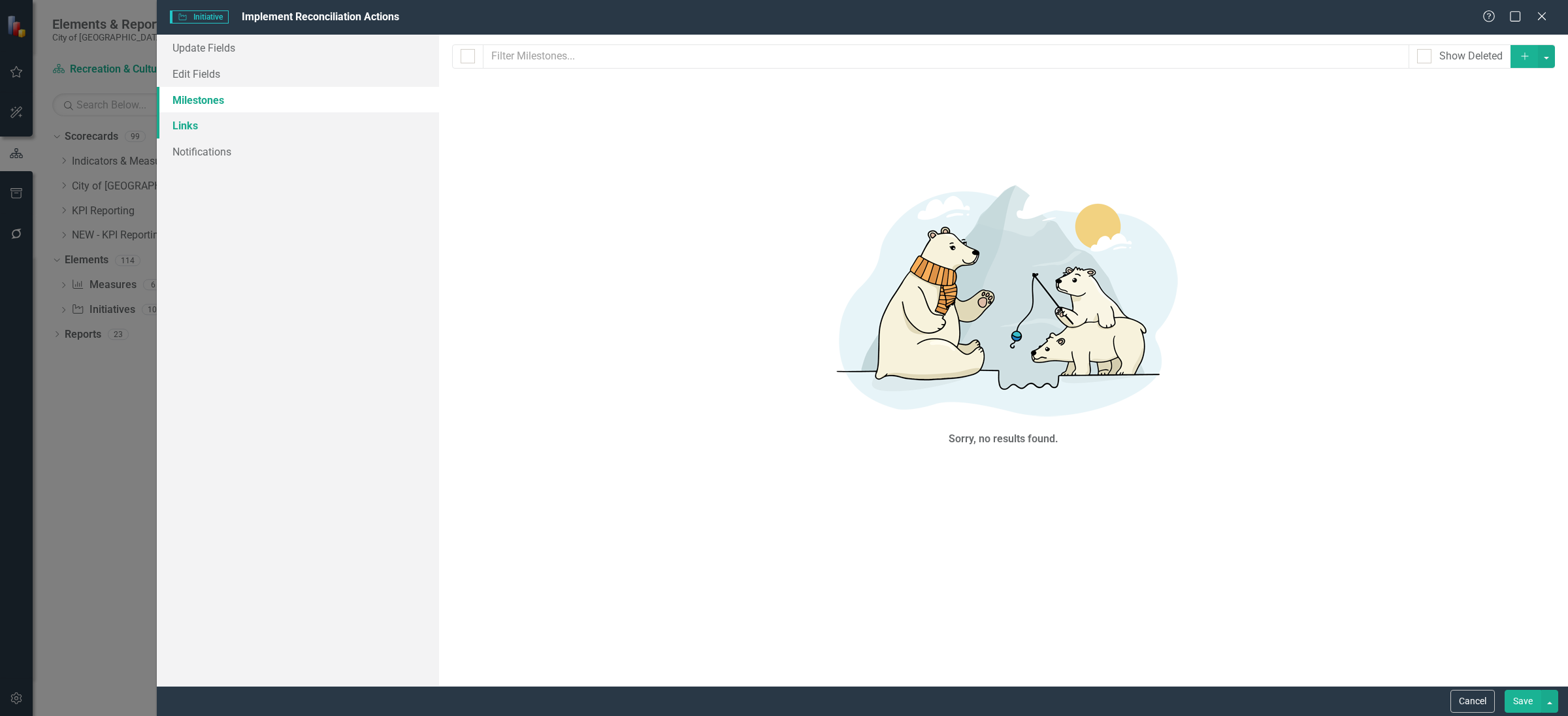
click at [229, 125] on link "Links" at bounding box center [298, 125] width 282 height 26
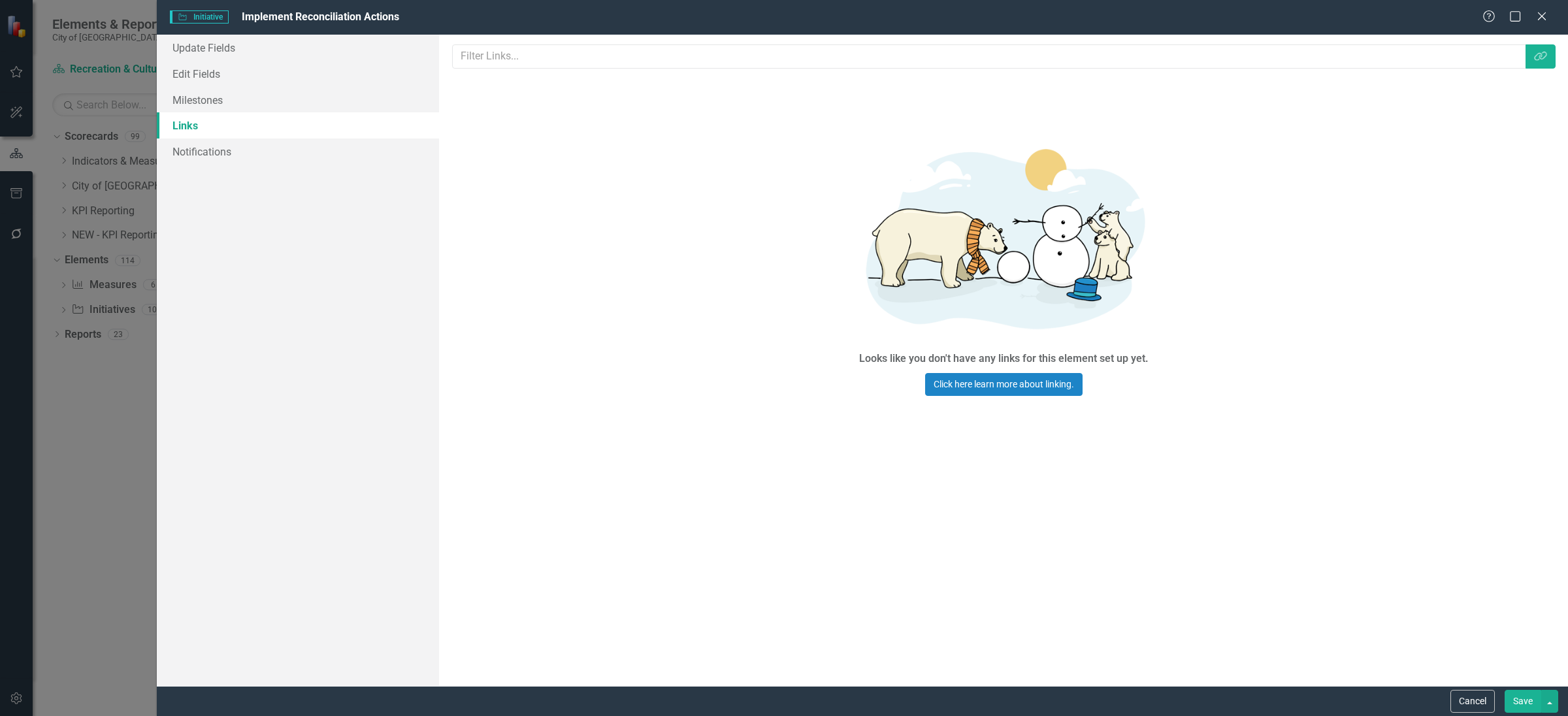
click at [258, 115] on link "Links" at bounding box center [298, 125] width 282 height 26
click at [271, 98] on link "Milestones" at bounding box center [298, 100] width 282 height 26
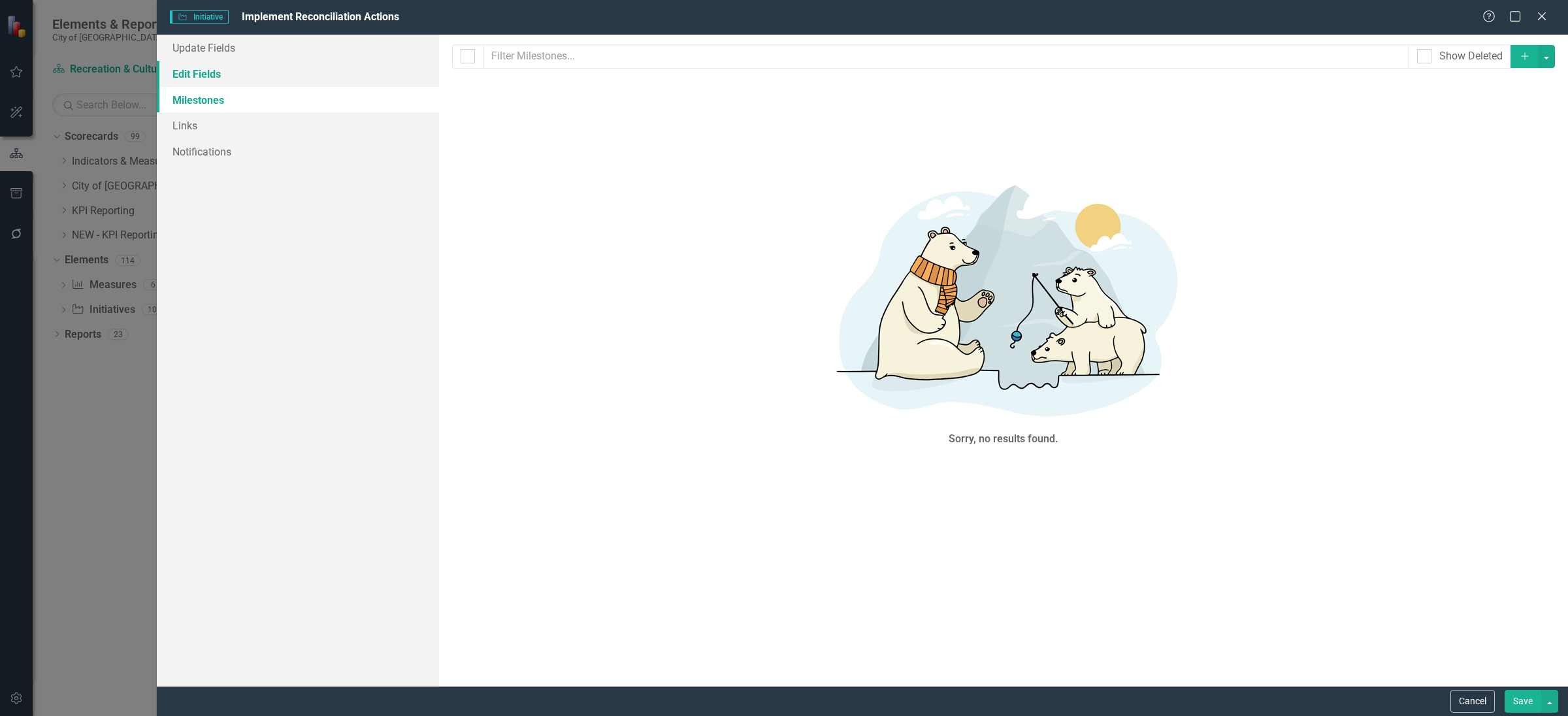
click at [284, 72] on link "Edit Fields" at bounding box center [298, 74] width 282 height 26
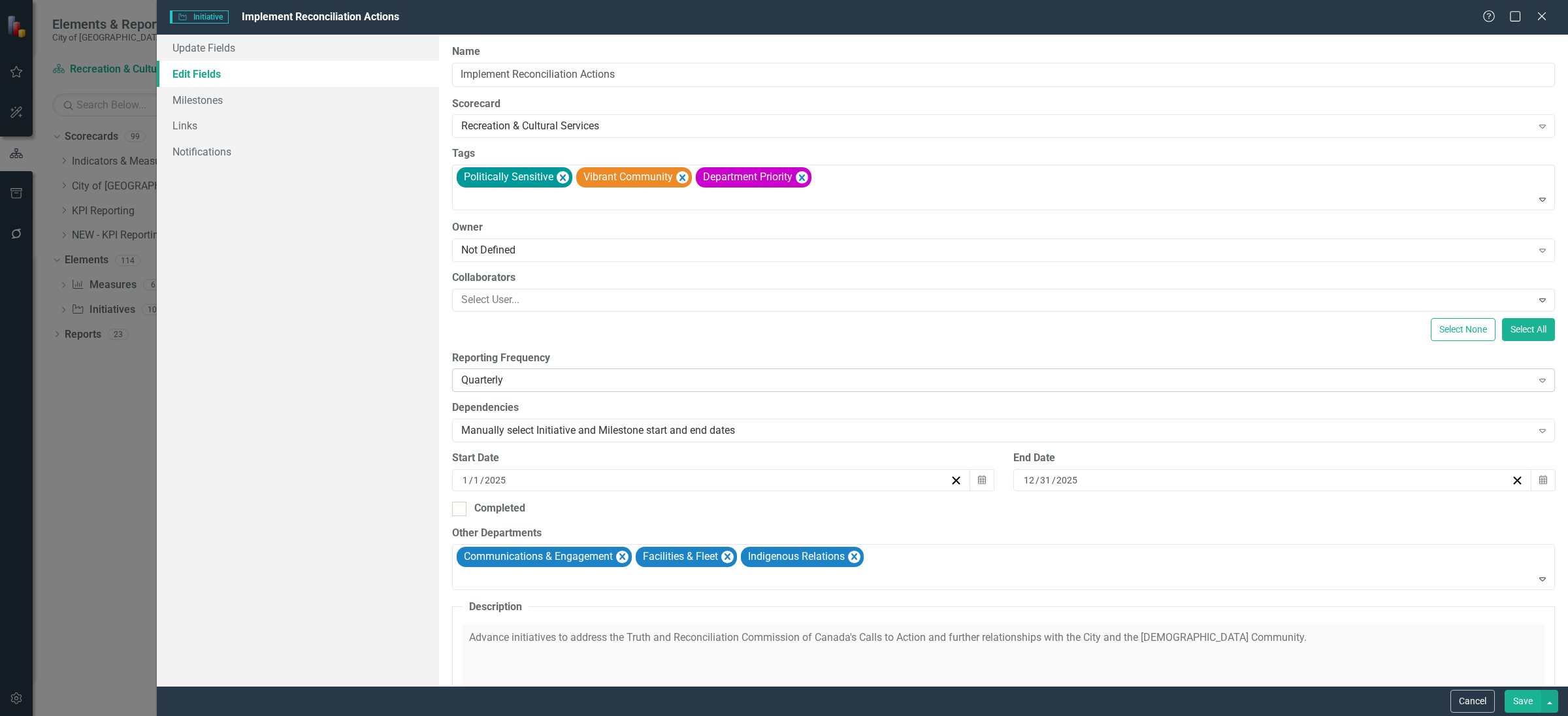
click at [538, 378] on div "Quarterly" at bounding box center [997, 381] width 1071 height 15
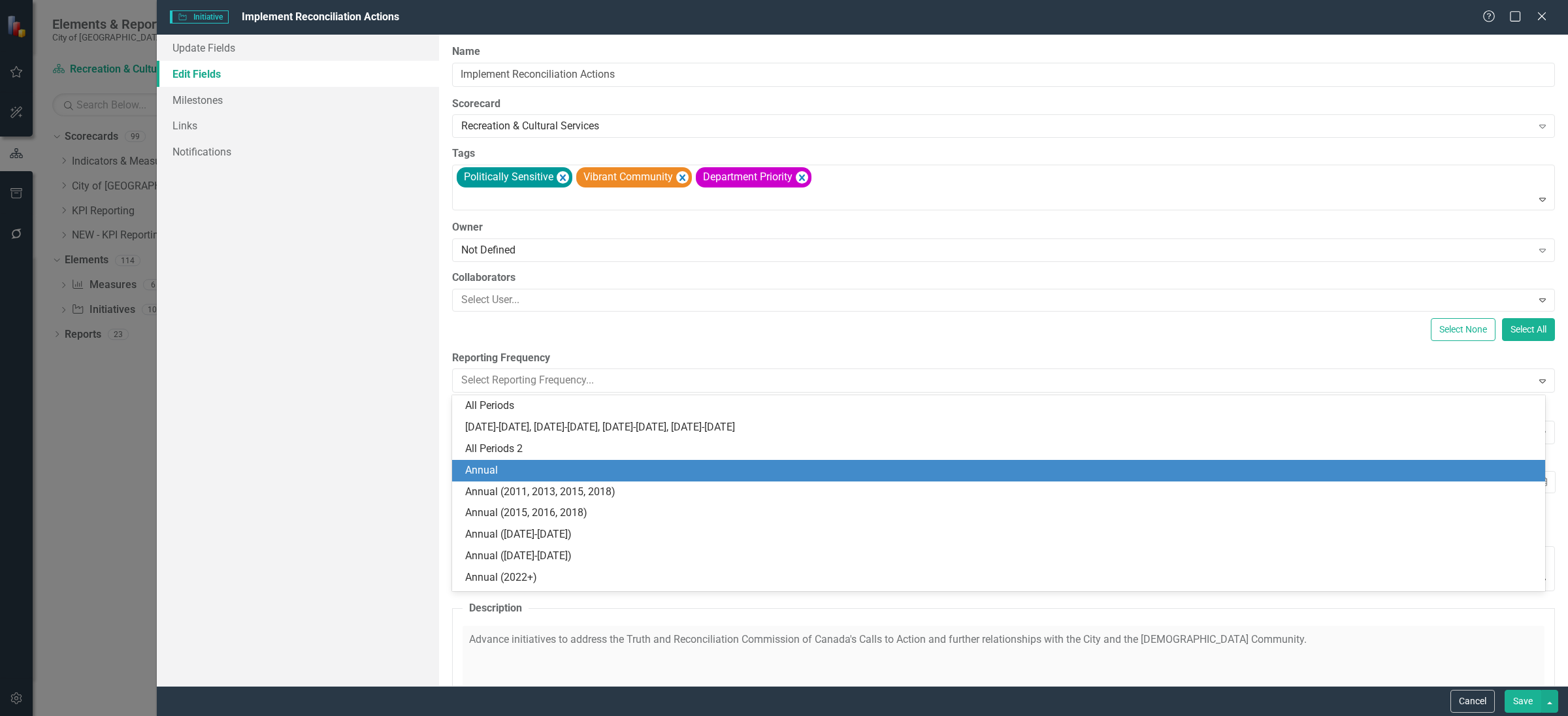
click at [534, 465] on div "Annual" at bounding box center [1002, 471] width 1073 height 15
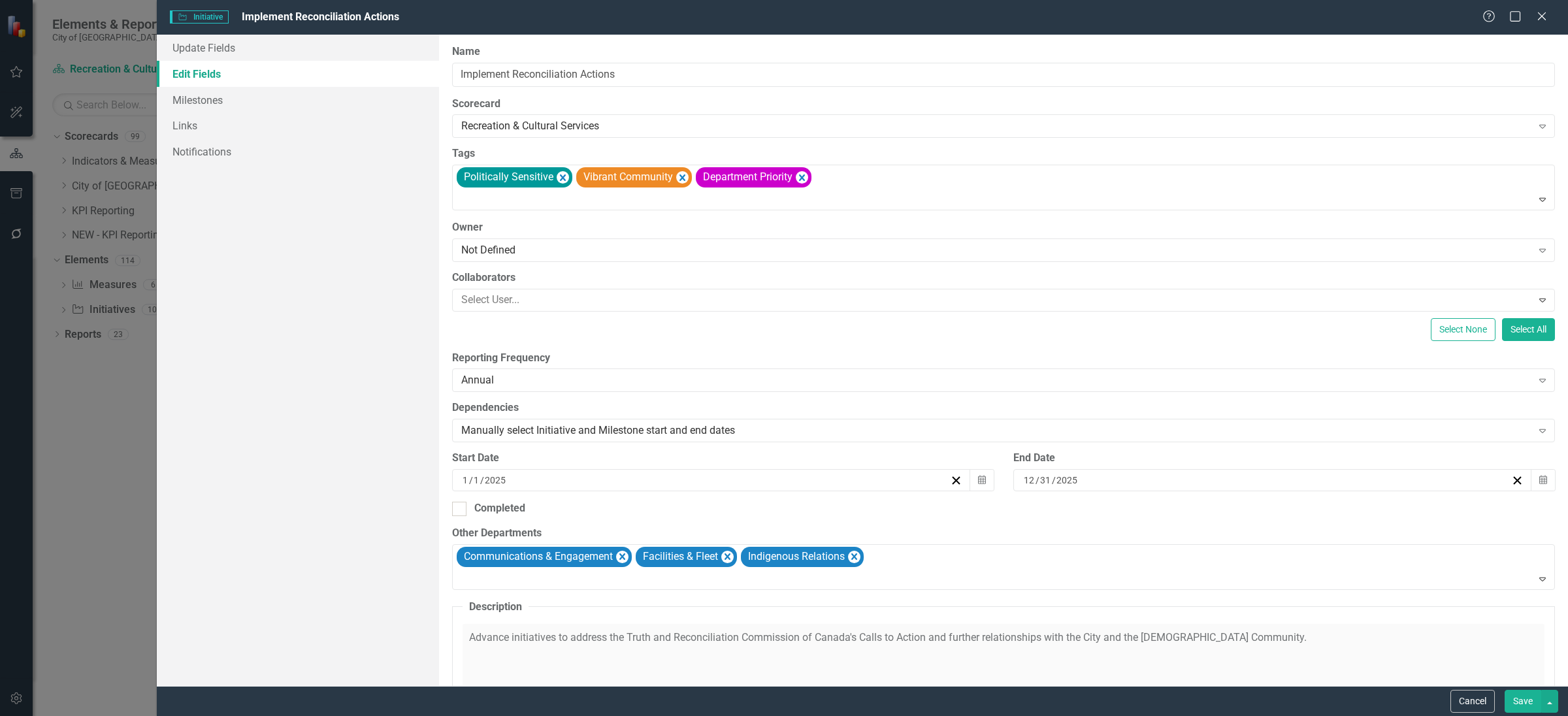
click at [1522, 700] on button "Save" at bounding box center [1523, 701] width 37 height 23
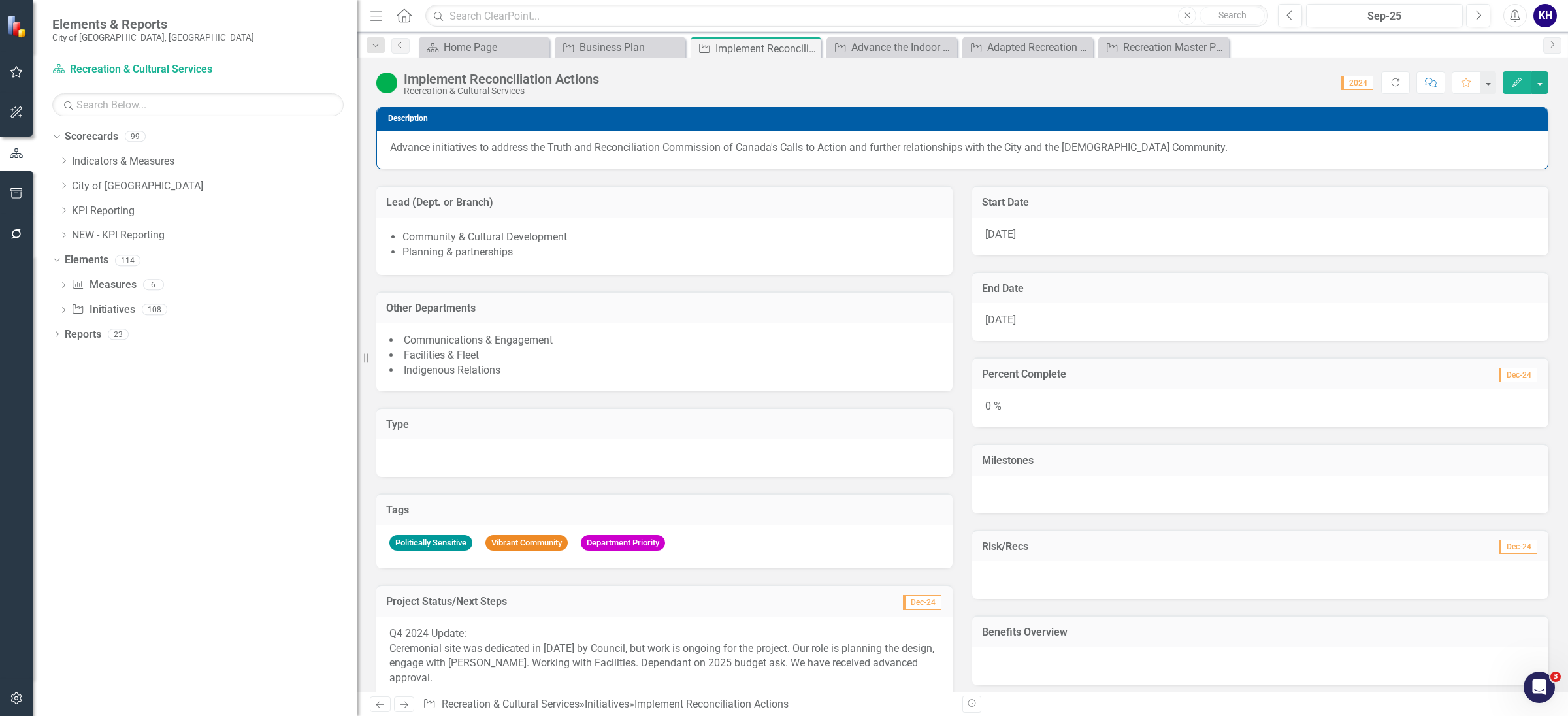
click at [395, 38] on link "Previous" at bounding box center [401, 45] width 18 height 15
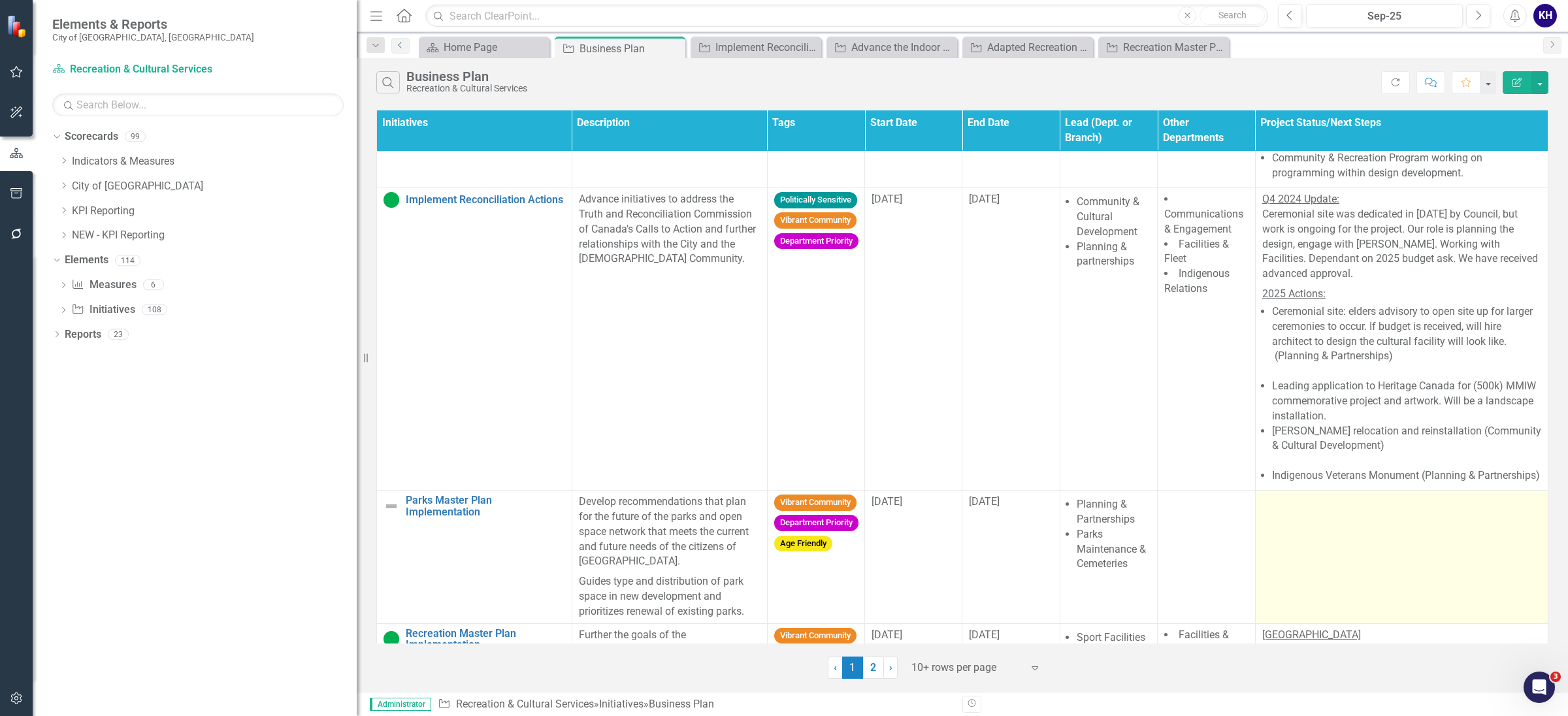
scroll to position [326, 0]
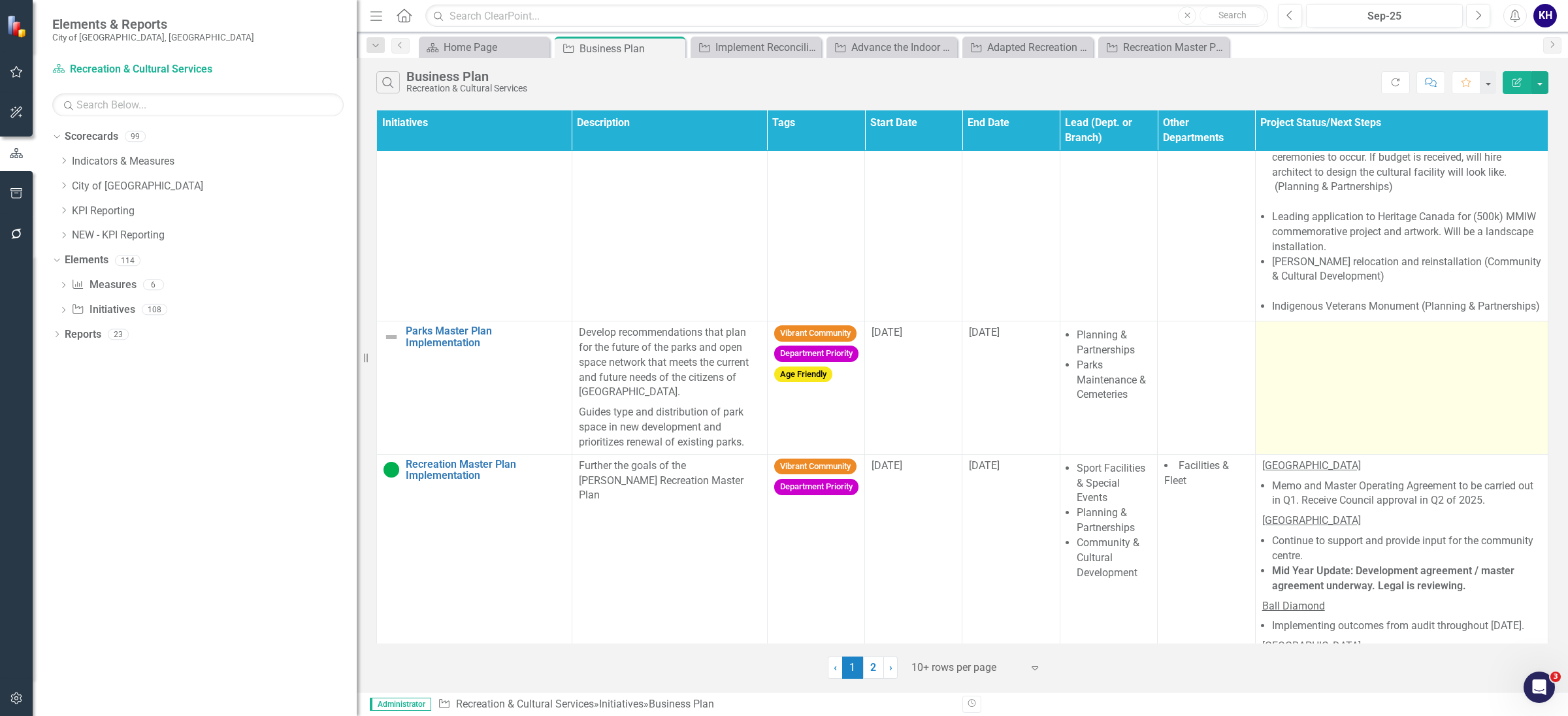
click at [1333, 401] on td at bounding box center [1402, 388] width 292 height 133
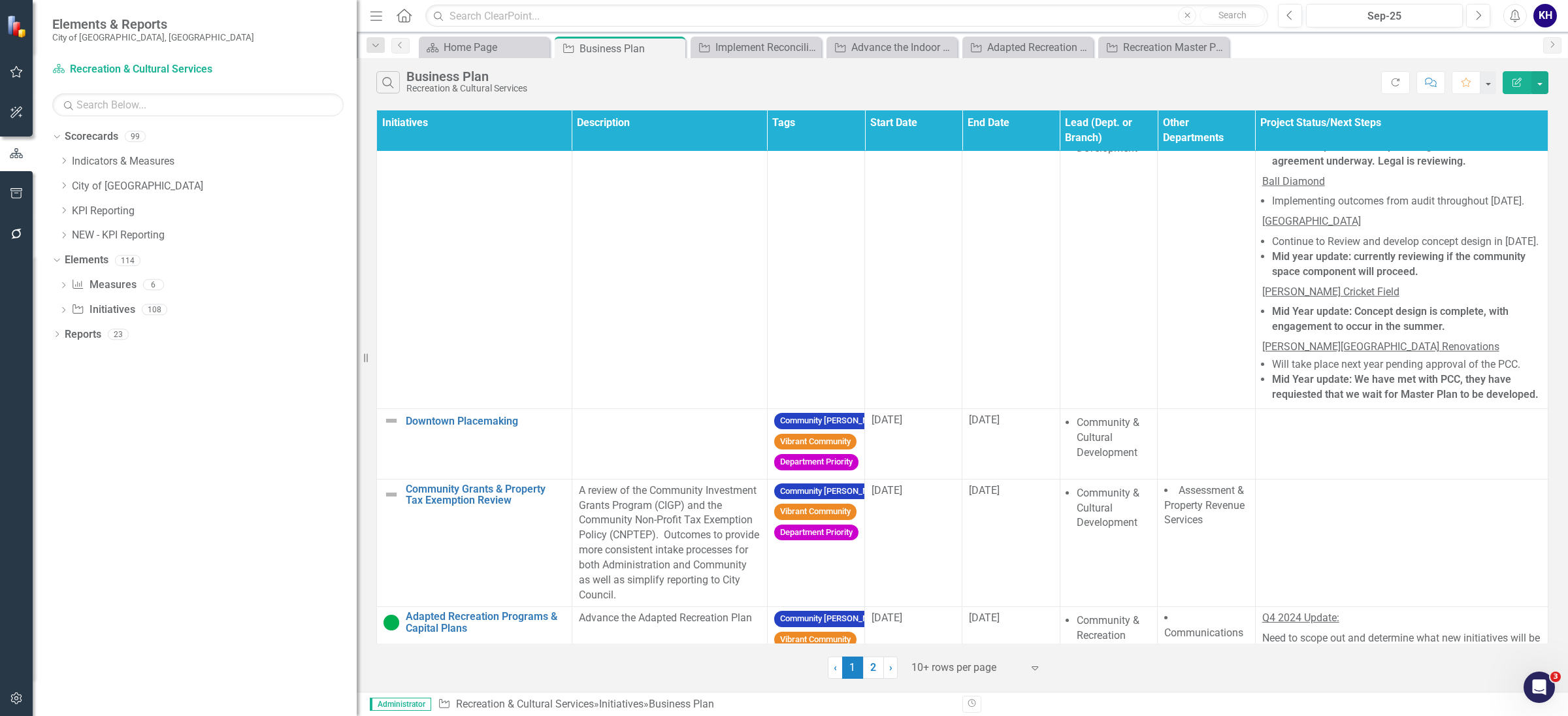
scroll to position [816, 0]
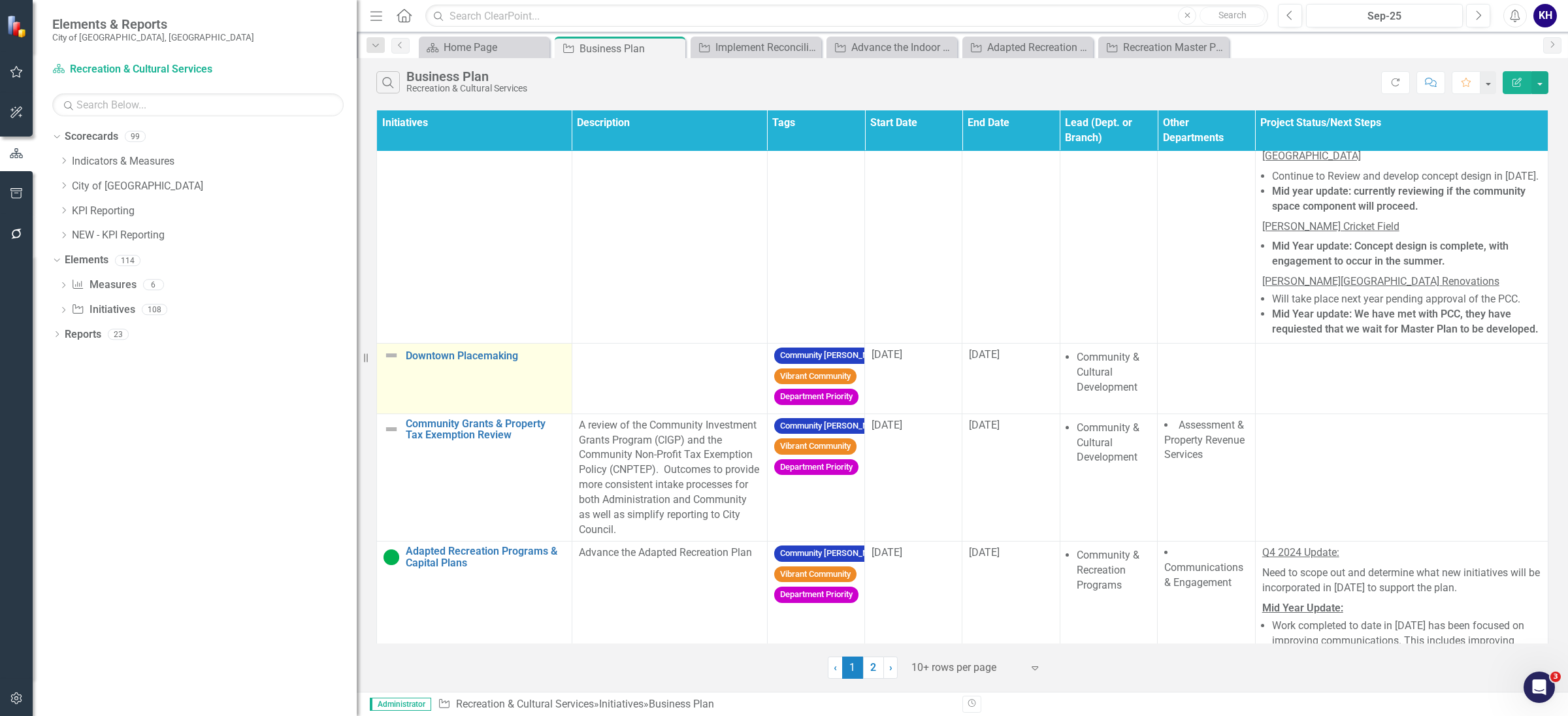
click at [392, 358] on img at bounding box center [392, 355] width 15 height 15
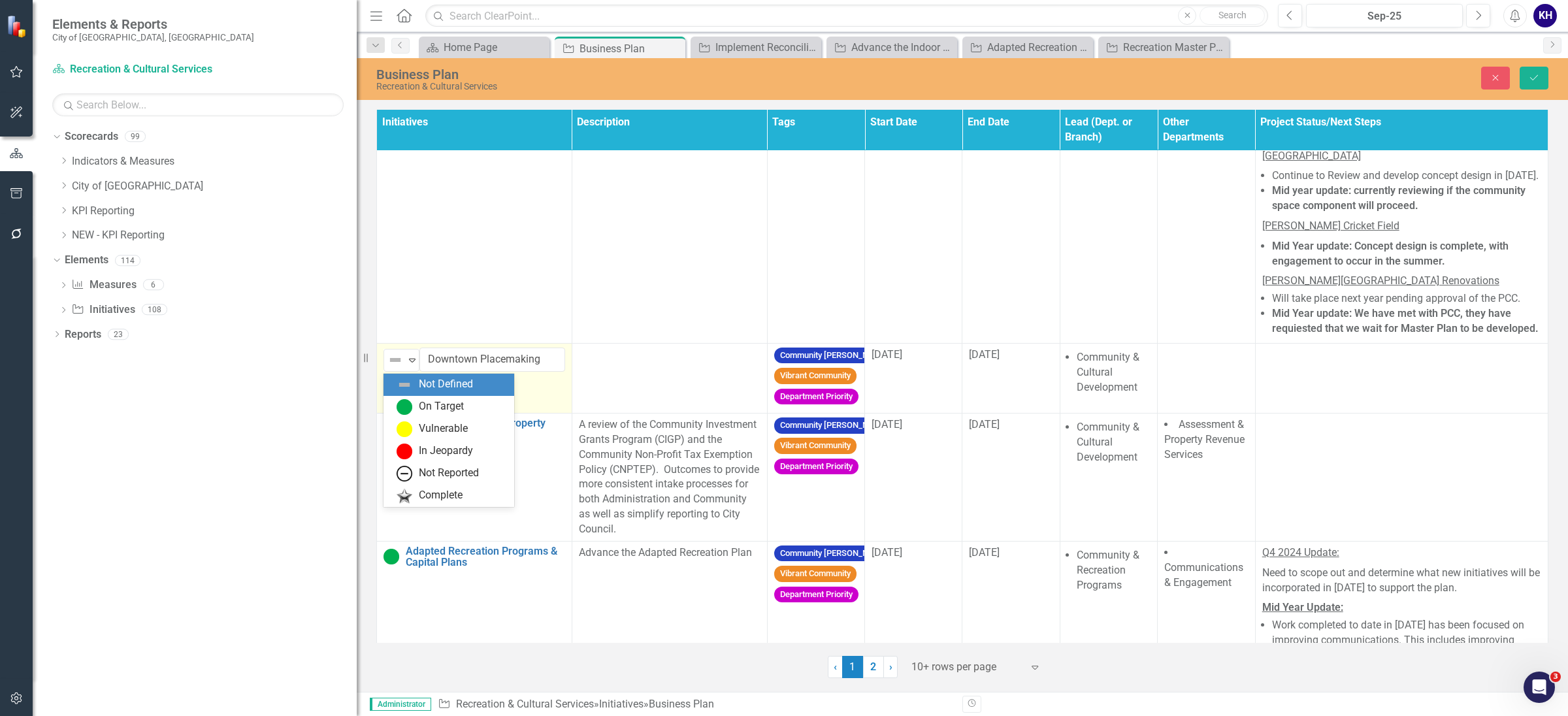
click at [392, 358] on img at bounding box center [395, 360] width 15 height 15
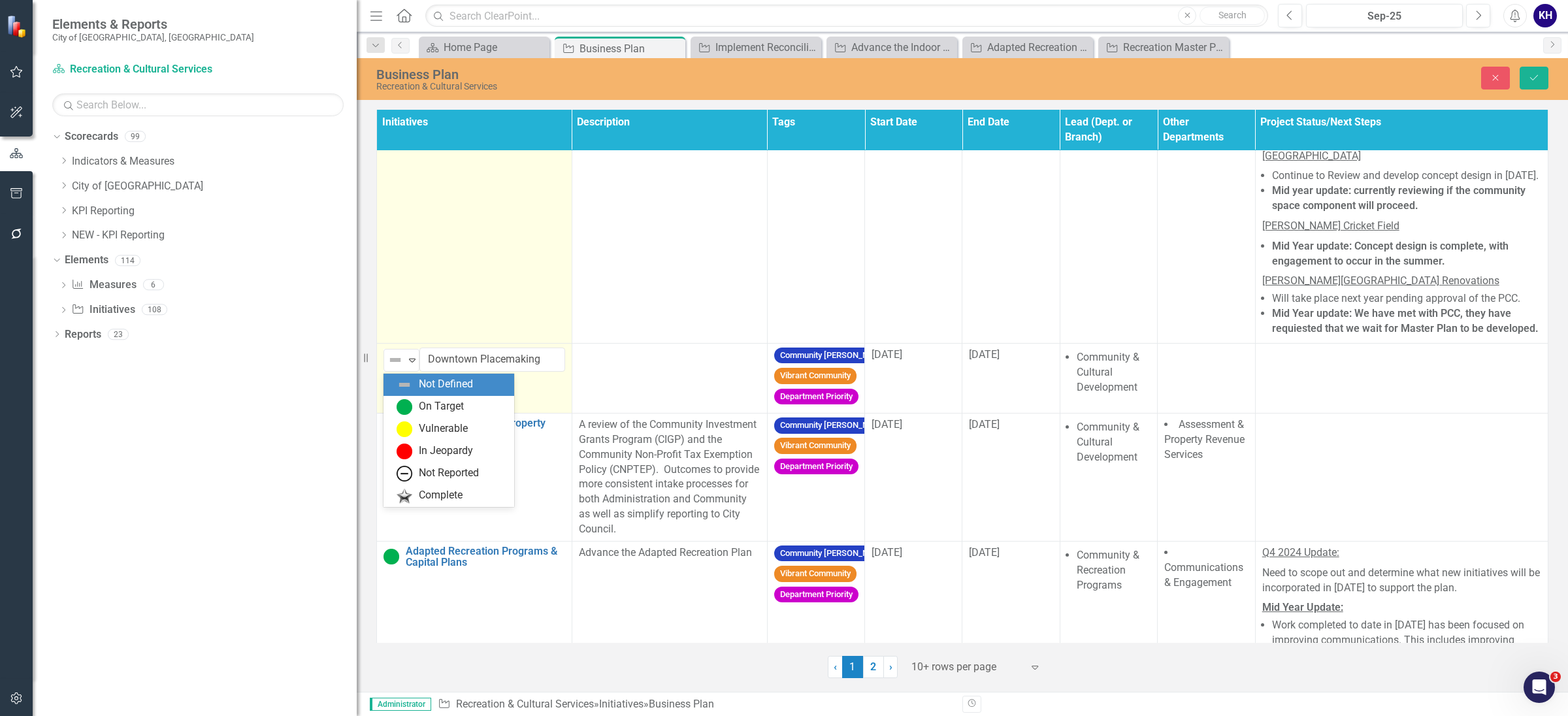
click at [379, 322] on td "Recreation Master Plan Implementation Link Map View Link Map Edit Edit Initiati…" at bounding box center [475, 153] width 195 height 379
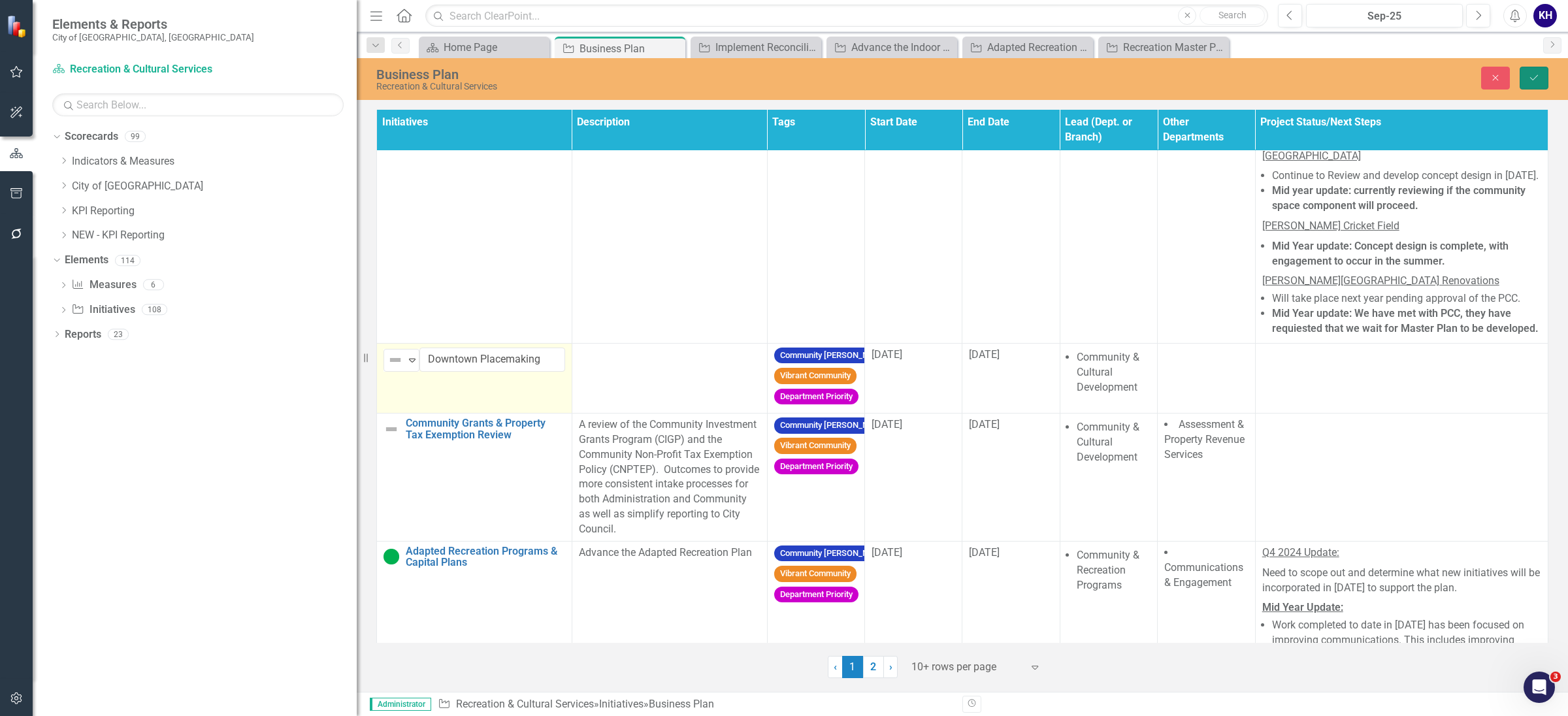
click at [1533, 85] on button "Save" at bounding box center [1534, 78] width 28 height 23
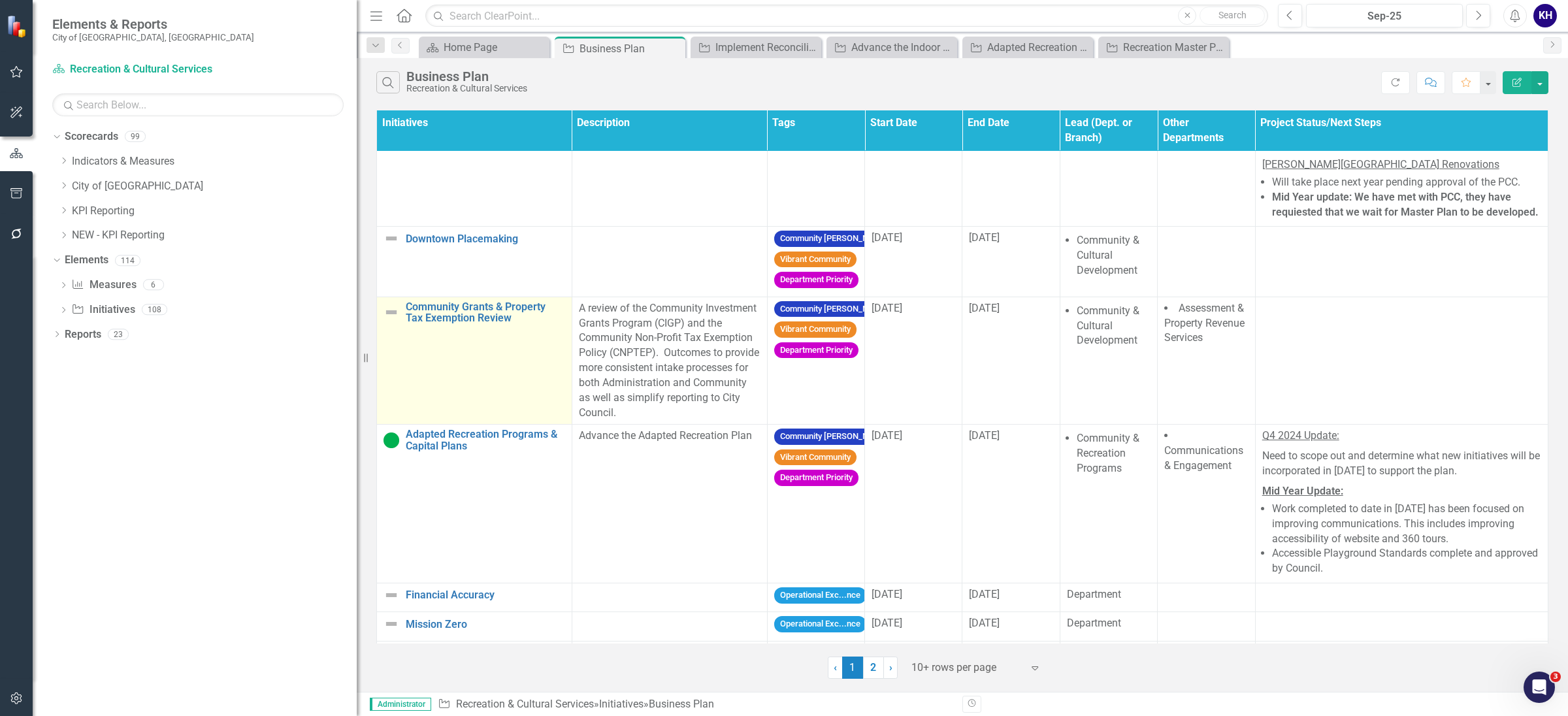
scroll to position [980, 0]
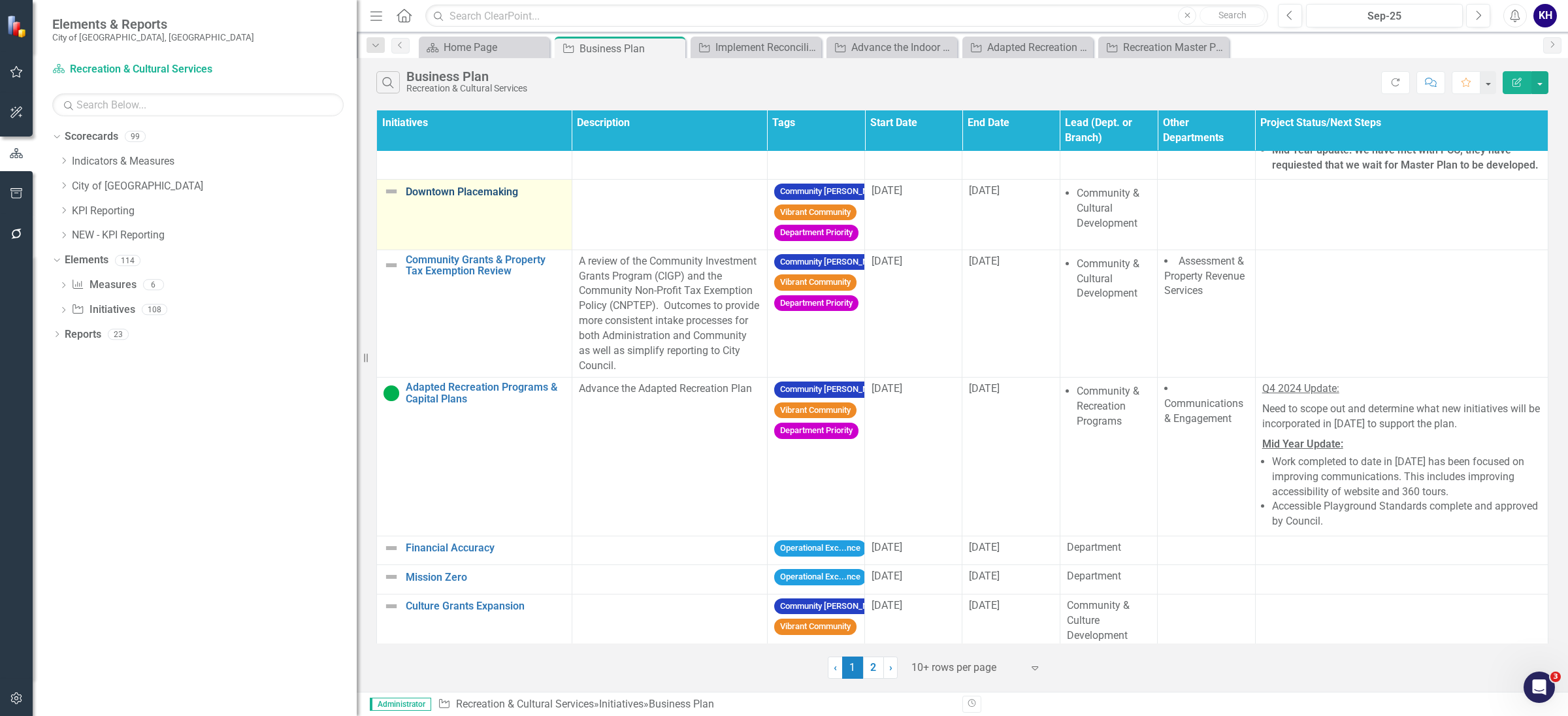
click at [471, 190] on link "Downtown Placemaking" at bounding box center [485, 191] width 159 height 12
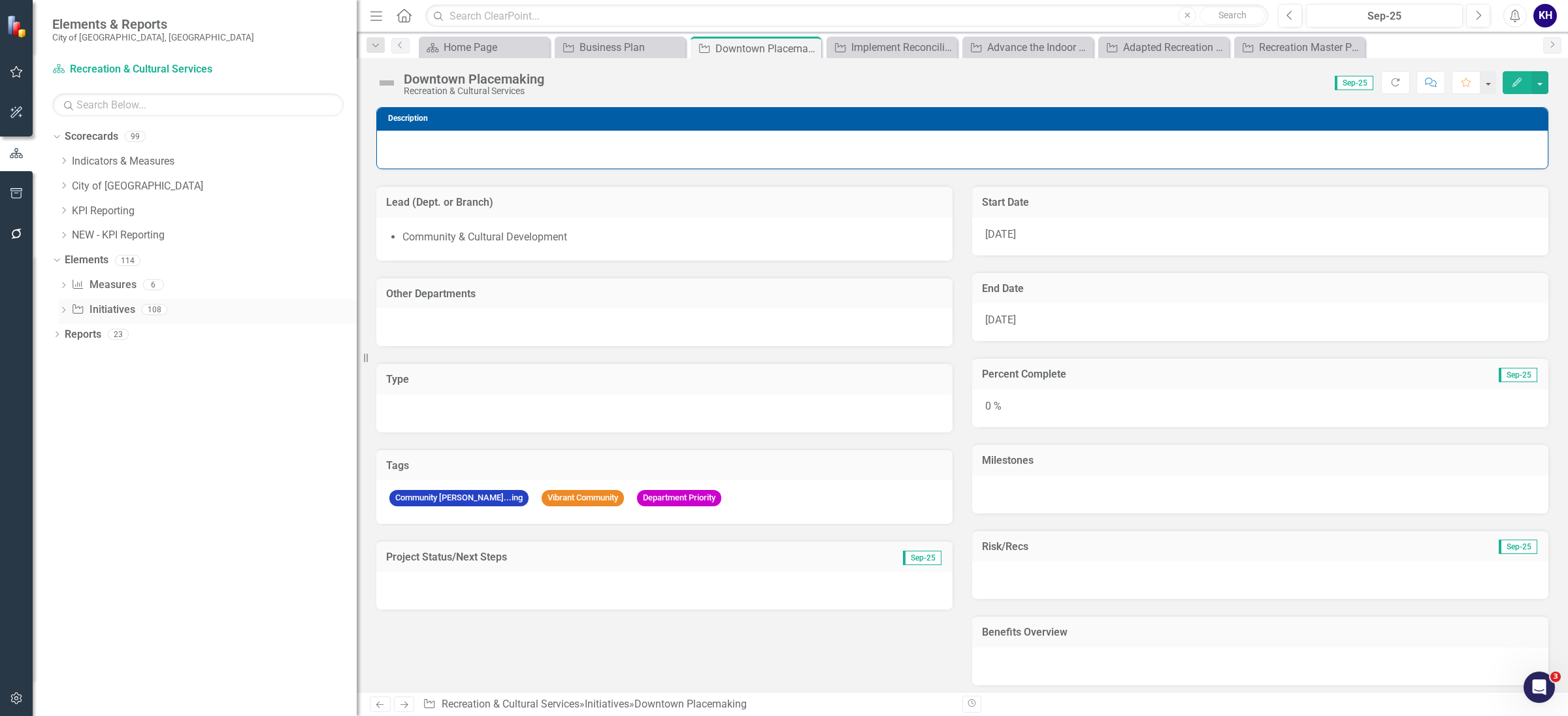
click at [68, 306] on div "Dropdown Initiative Initiatives 108" at bounding box center [207, 311] width 298 height 25
click at [63, 306] on div "Dropdown" at bounding box center [63, 311] width 9 height 11
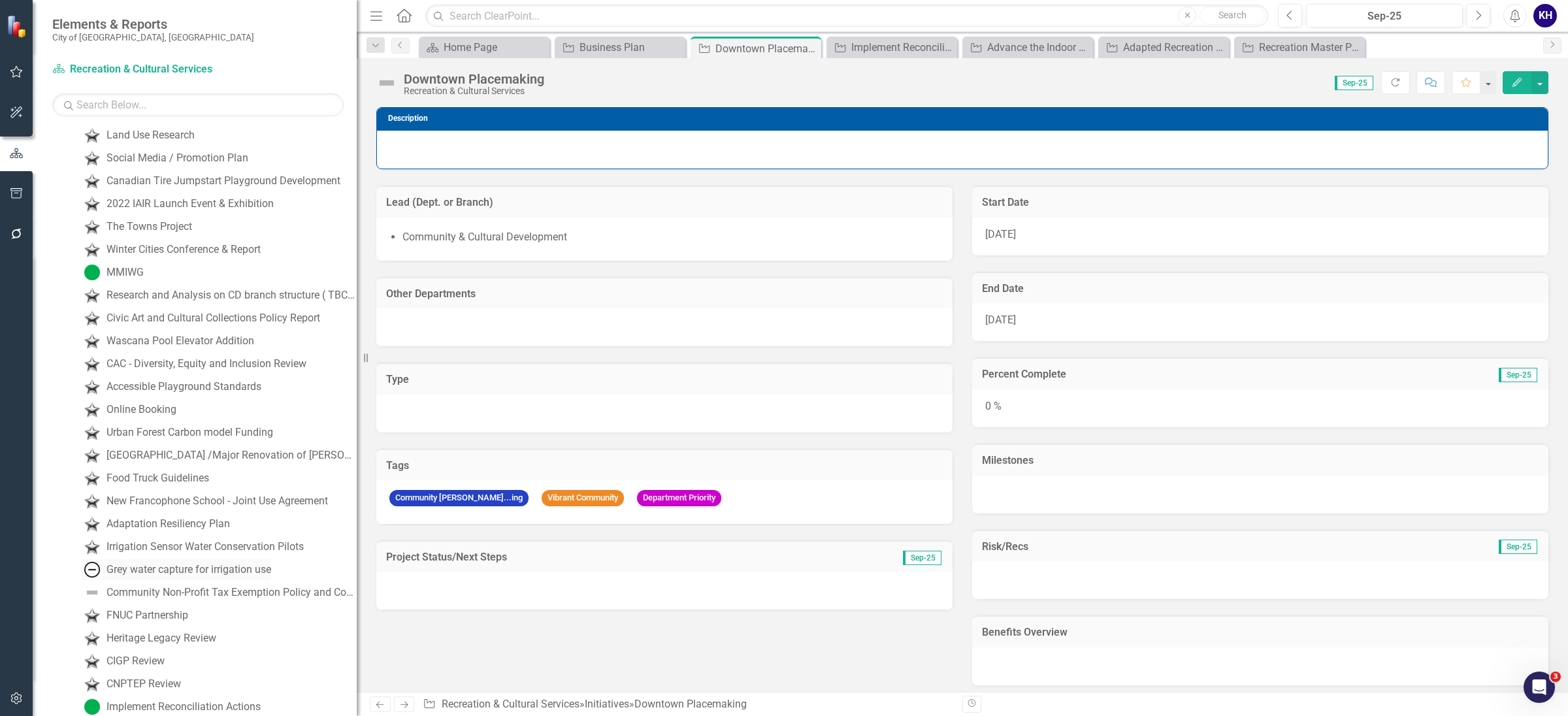
scroll to position [2100, 0]
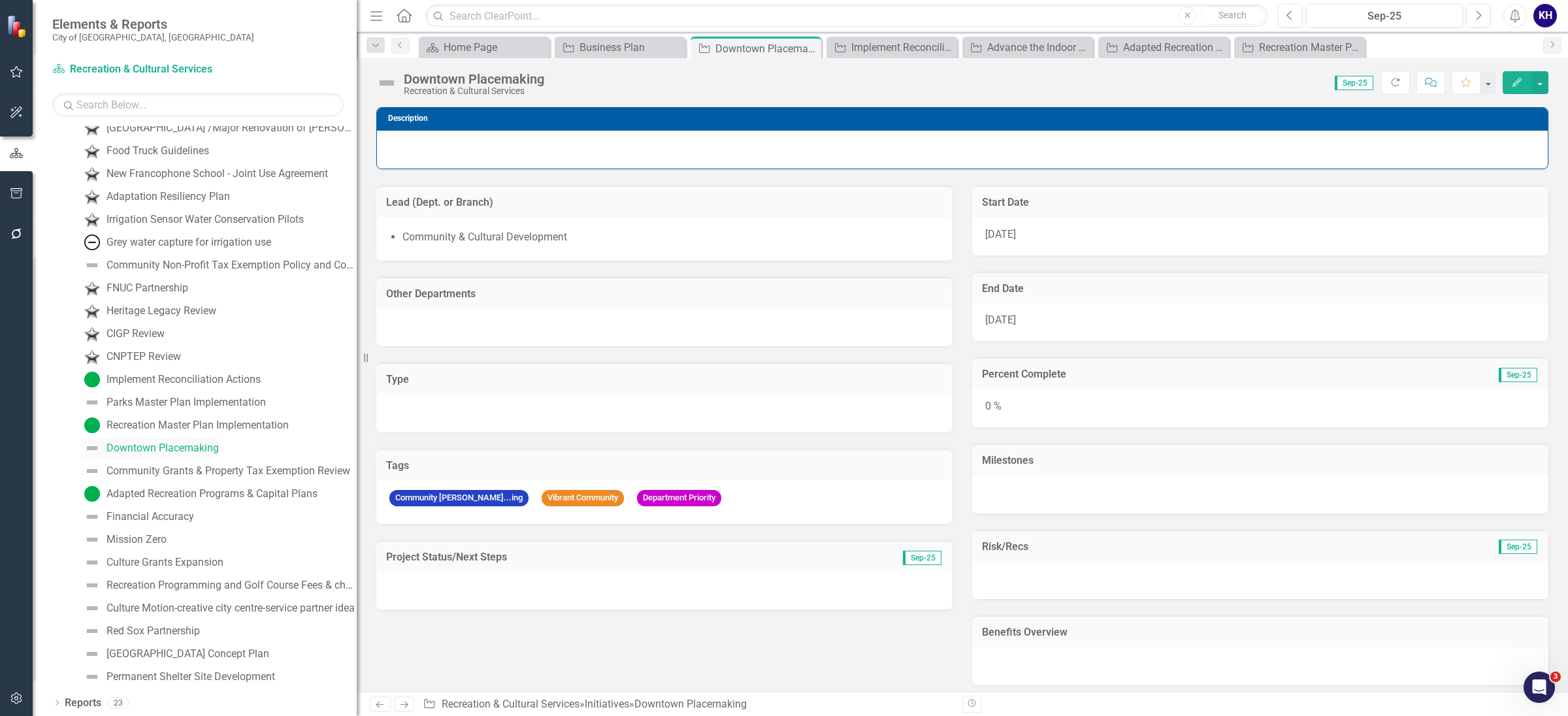
click at [179, 443] on div "Downtown Placemaking" at bounding box center [162, 448] width 112 height 12
click at [1525, 85] on button "Edit" at bounding box center [1516, 83] width 28 height 23
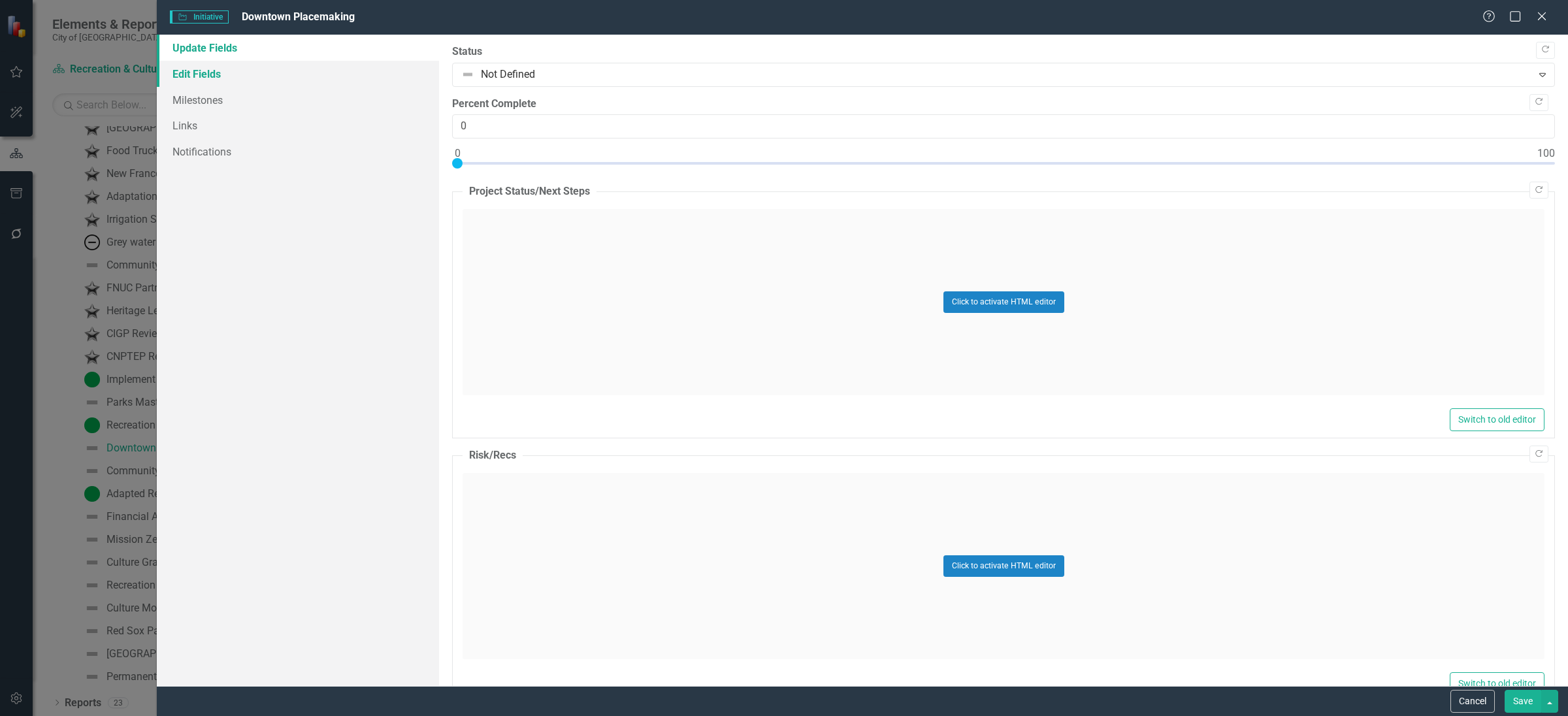
click at [324, 73] on link "Edit Fields" at bounding box center [298, 74] width 282 height 26
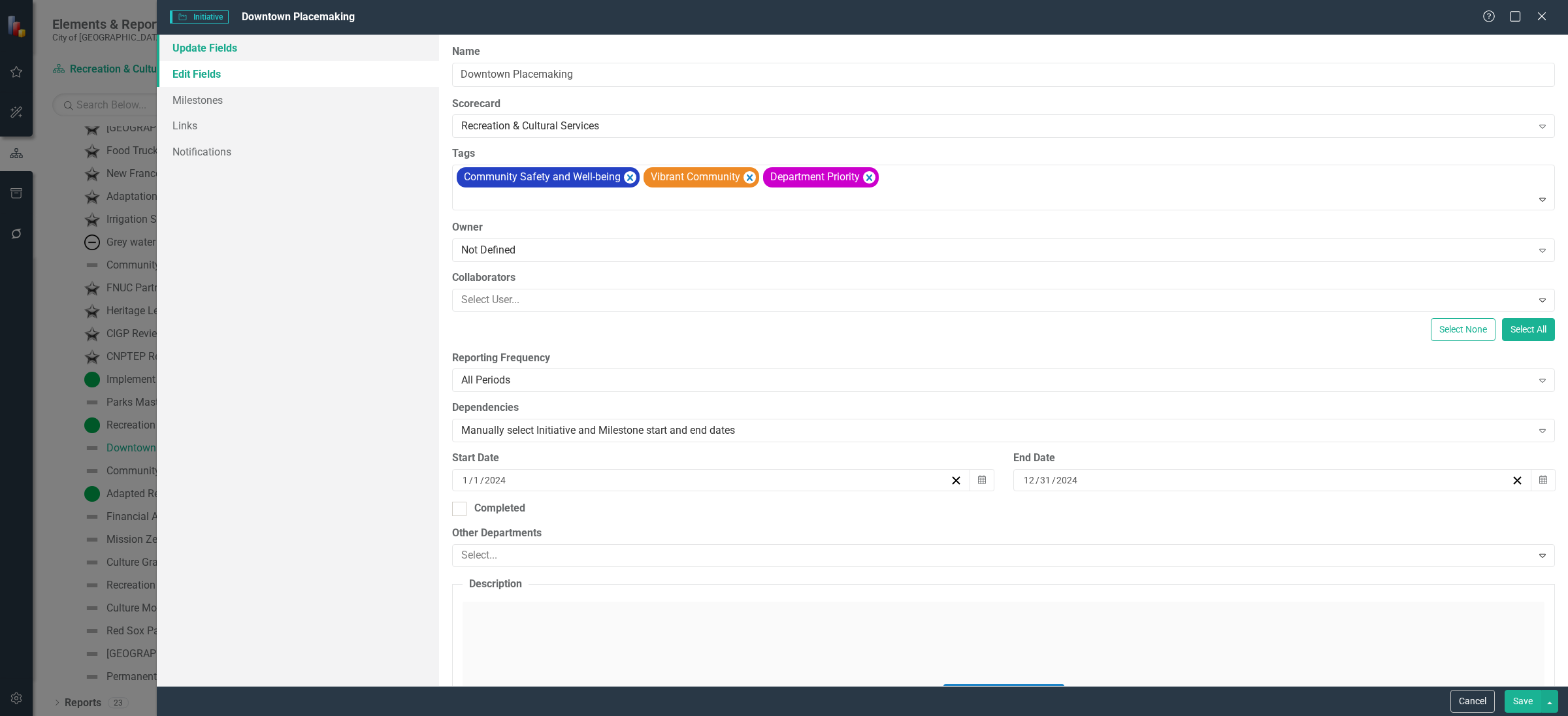
click at [326, 52] on link "Update Fields" at bounding box center [298, 48] width 282 height 26
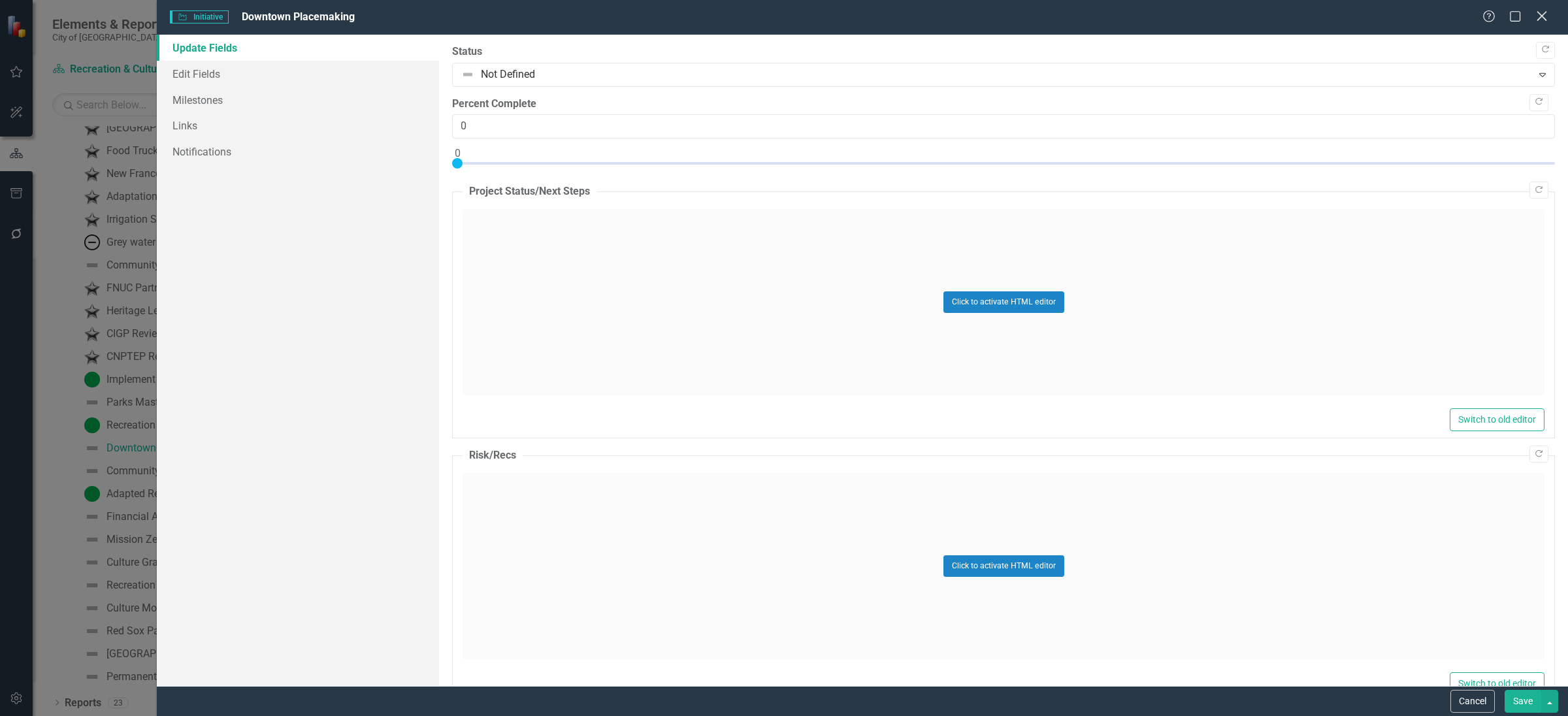
click at [1543, 19] on icon "Close" at bounding box center [1541, 16] width 16 height 12
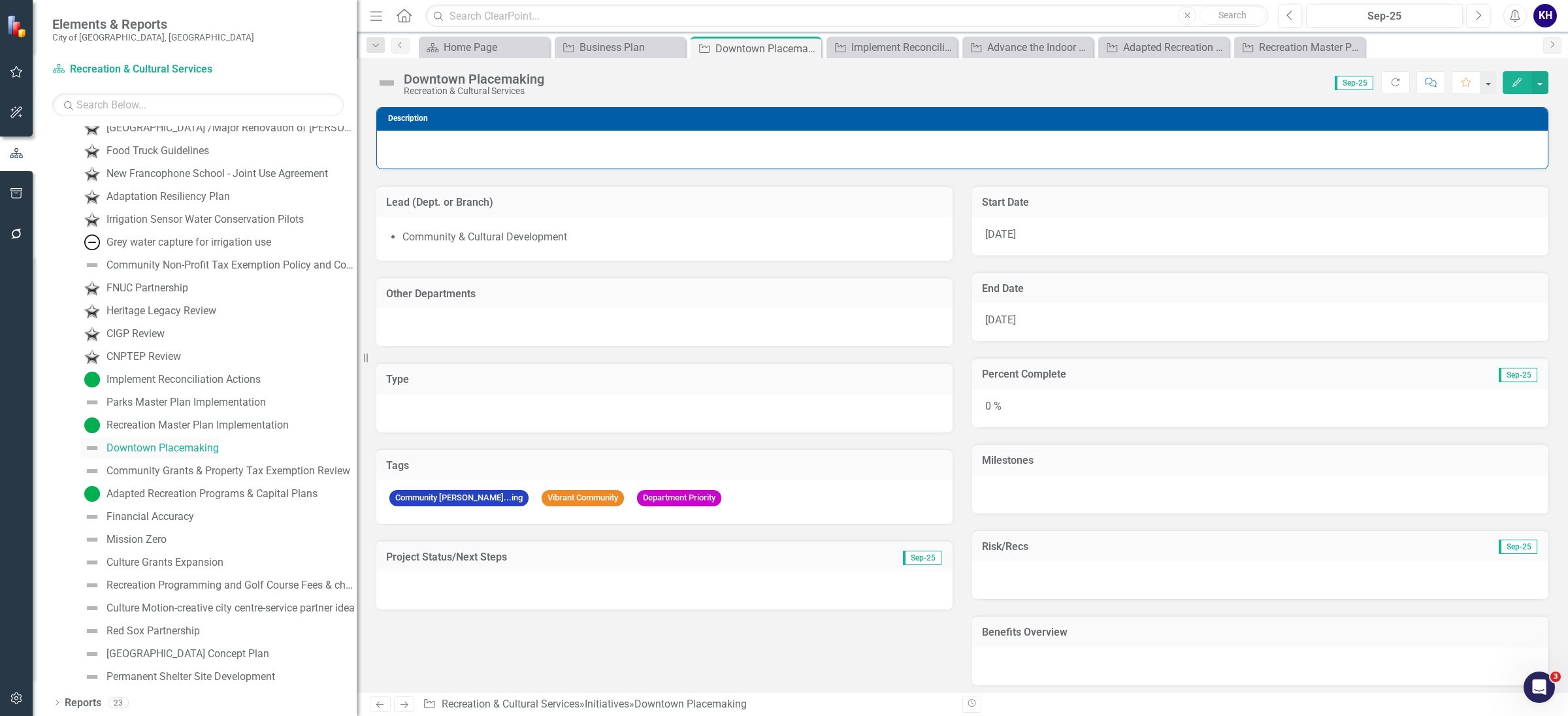
drag, startPoint x: 143, startPoint y: 443, endPoint x: 135, endPoint y: 445, distance: 8.2
click at [135, 445] on div "Downtown Placemaking" at bounding box center [162, 448] width 112 height 12
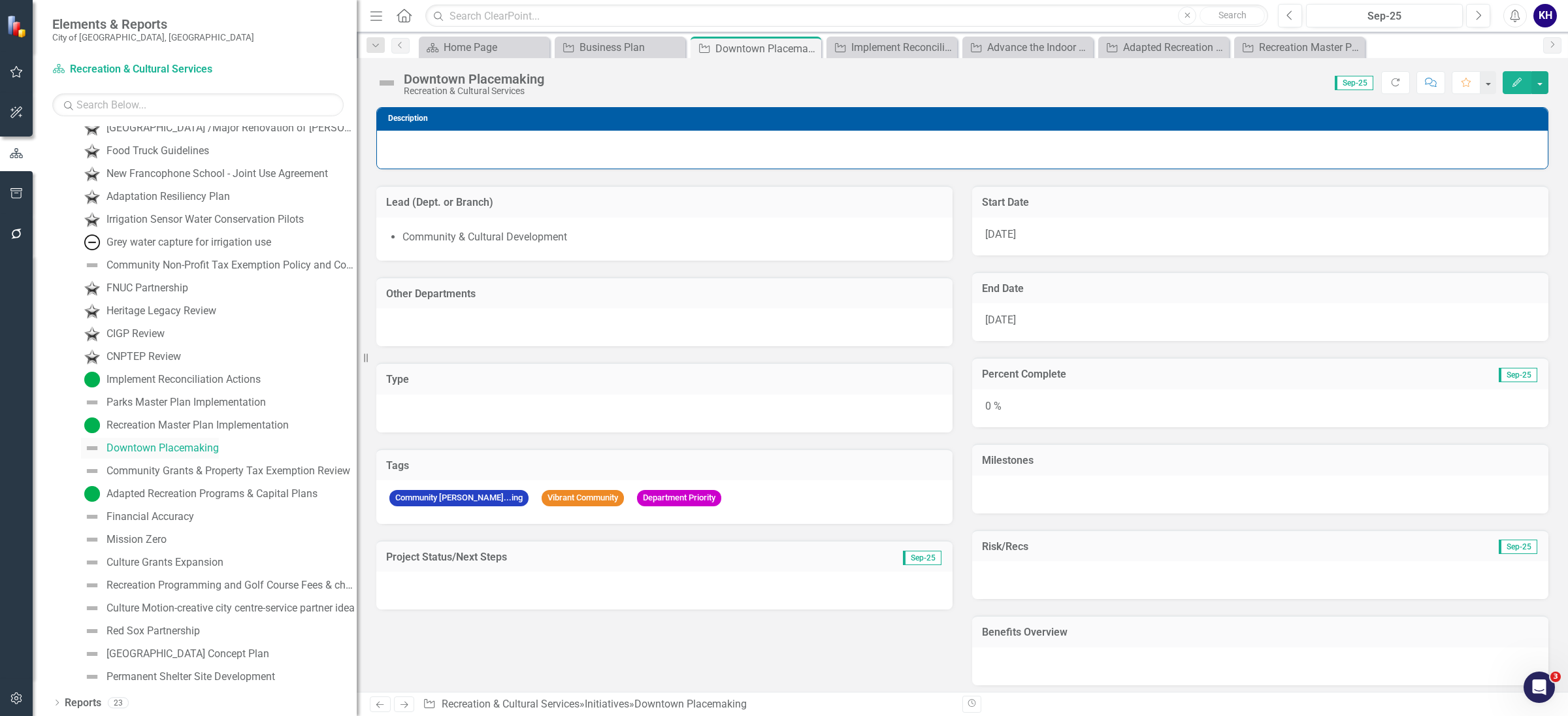
click at [135, 445] on div "Downtown Placemaking" at bounding box center [162, 448] width 112 height 12
click at [1533, 90] on button "button" at bounding box center [1540, 83] width 17 height 23
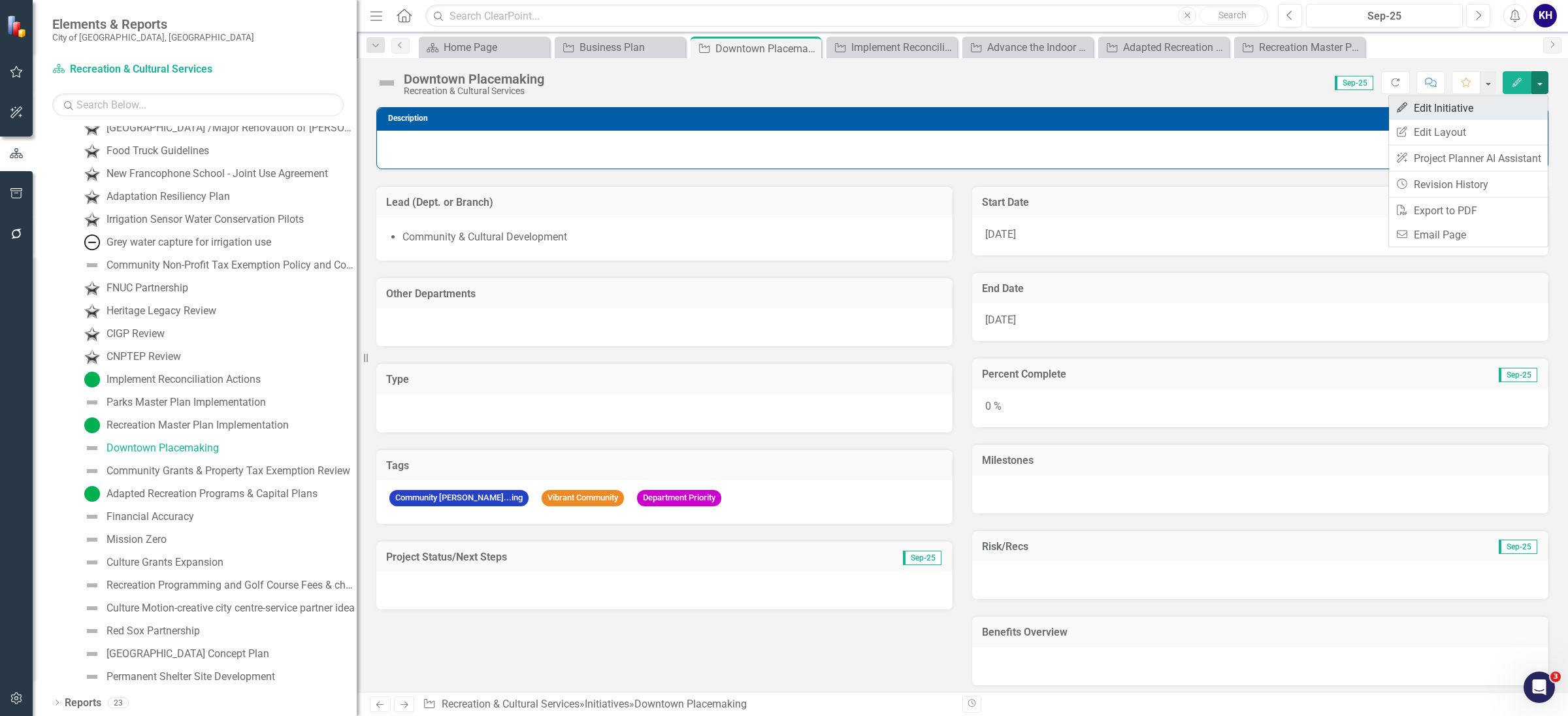
click at [1516, 108] on link "Edit Edit Initiative" at bounding box center [1469, 108] width 158 height 24
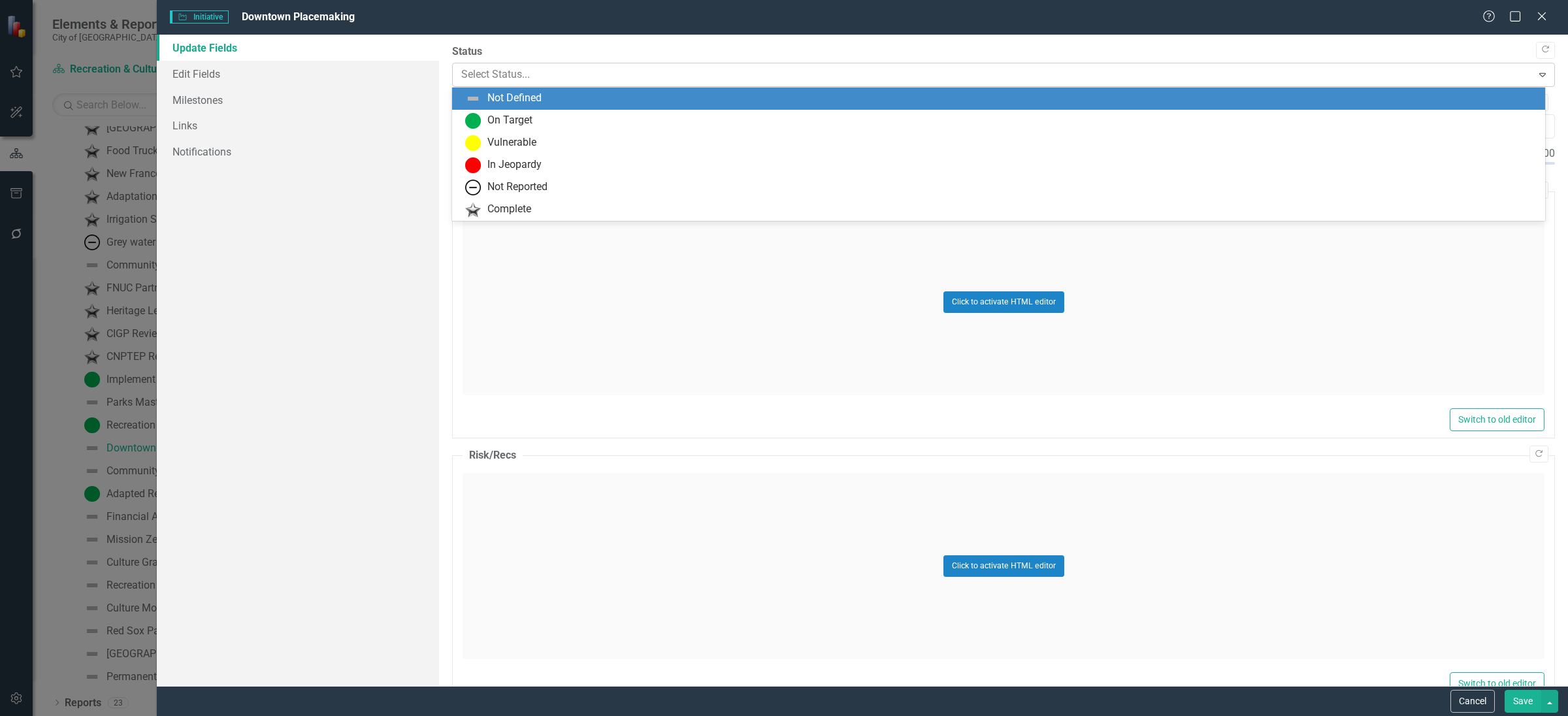
click at [577, 77] on div at bounding box center [993, 75] width 1063 height 18
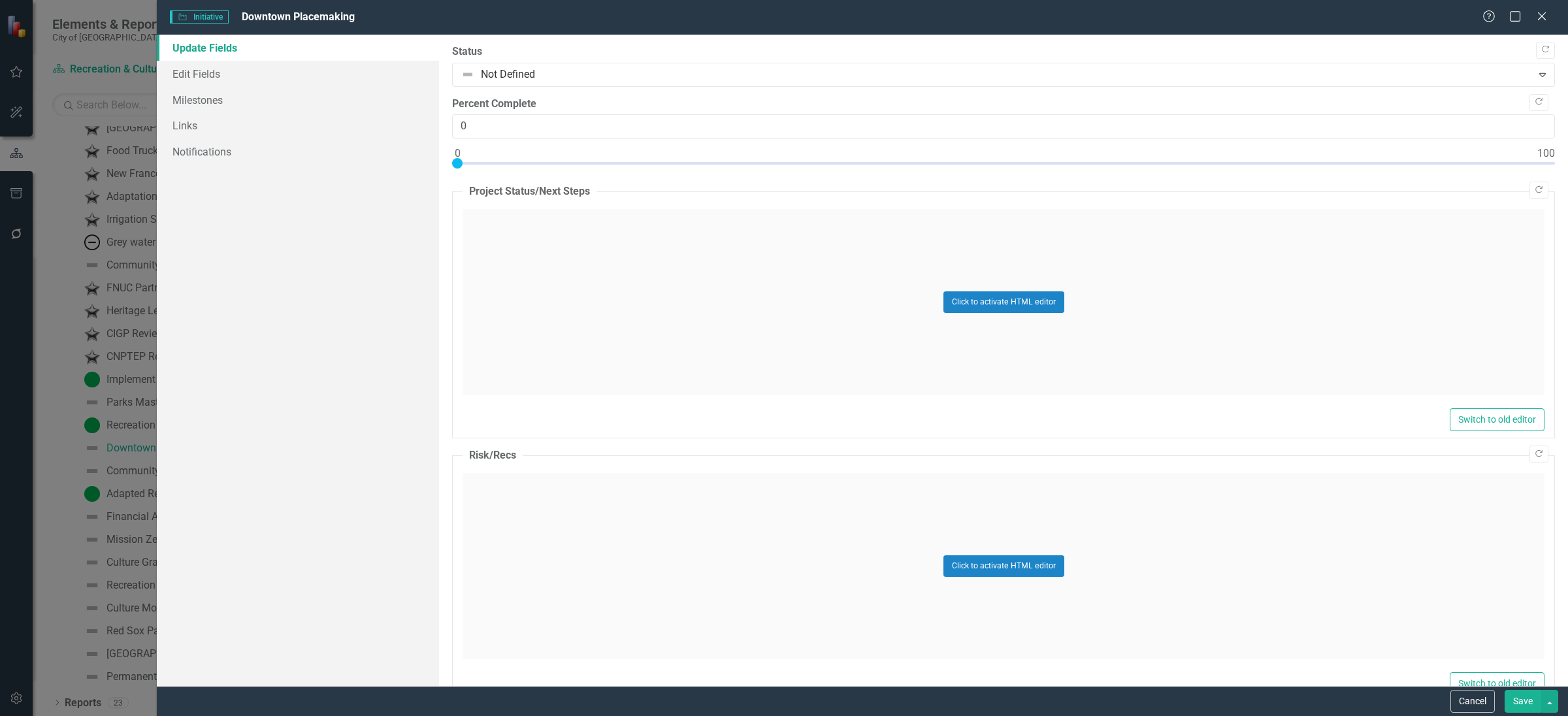
scroll to position [39, 0]
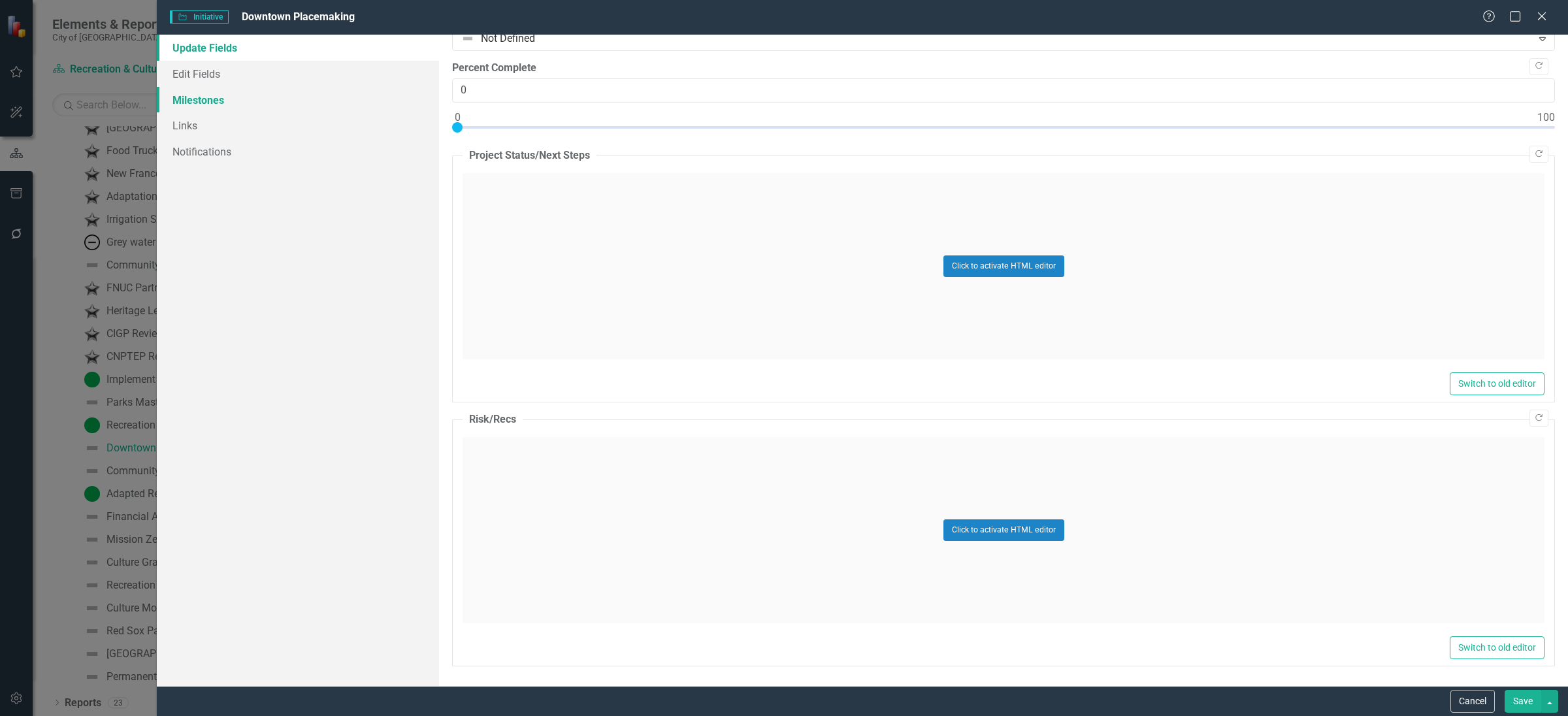
click at [365, 108] on link "Milestones" at bounding box center [298, 100] width 282 height 26
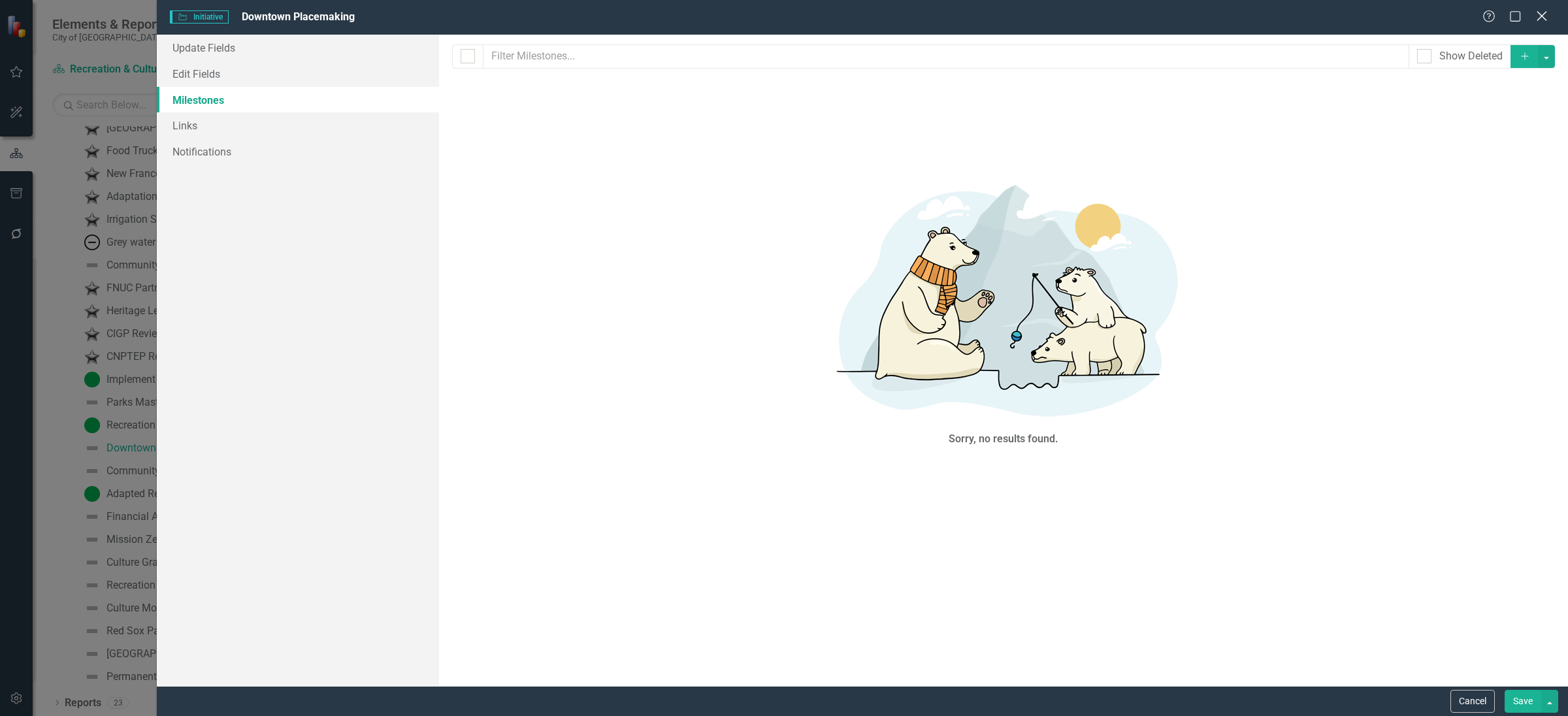
click at [1539, 18] on icon at bounding box center [1542, 15] width 10 height 10
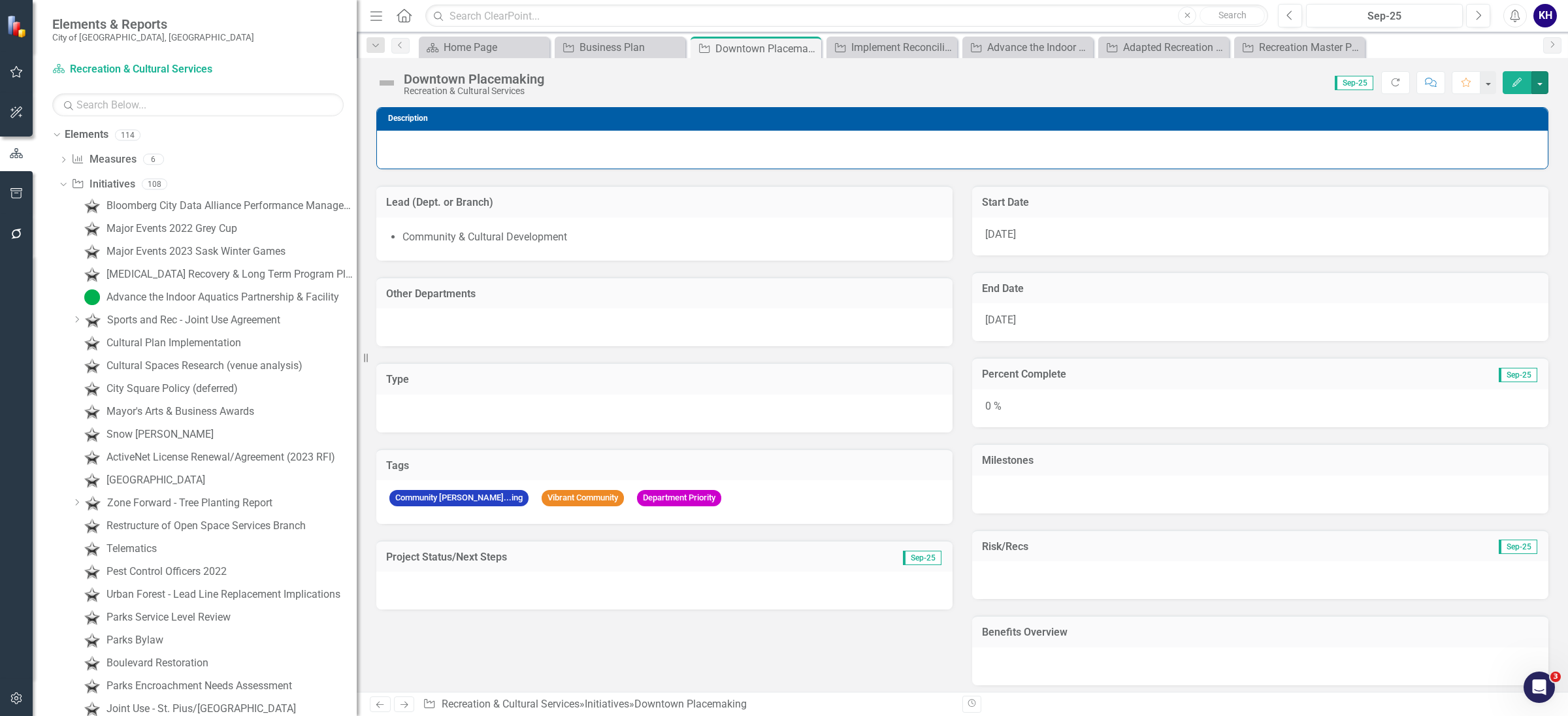
scroll to position [0, 0]
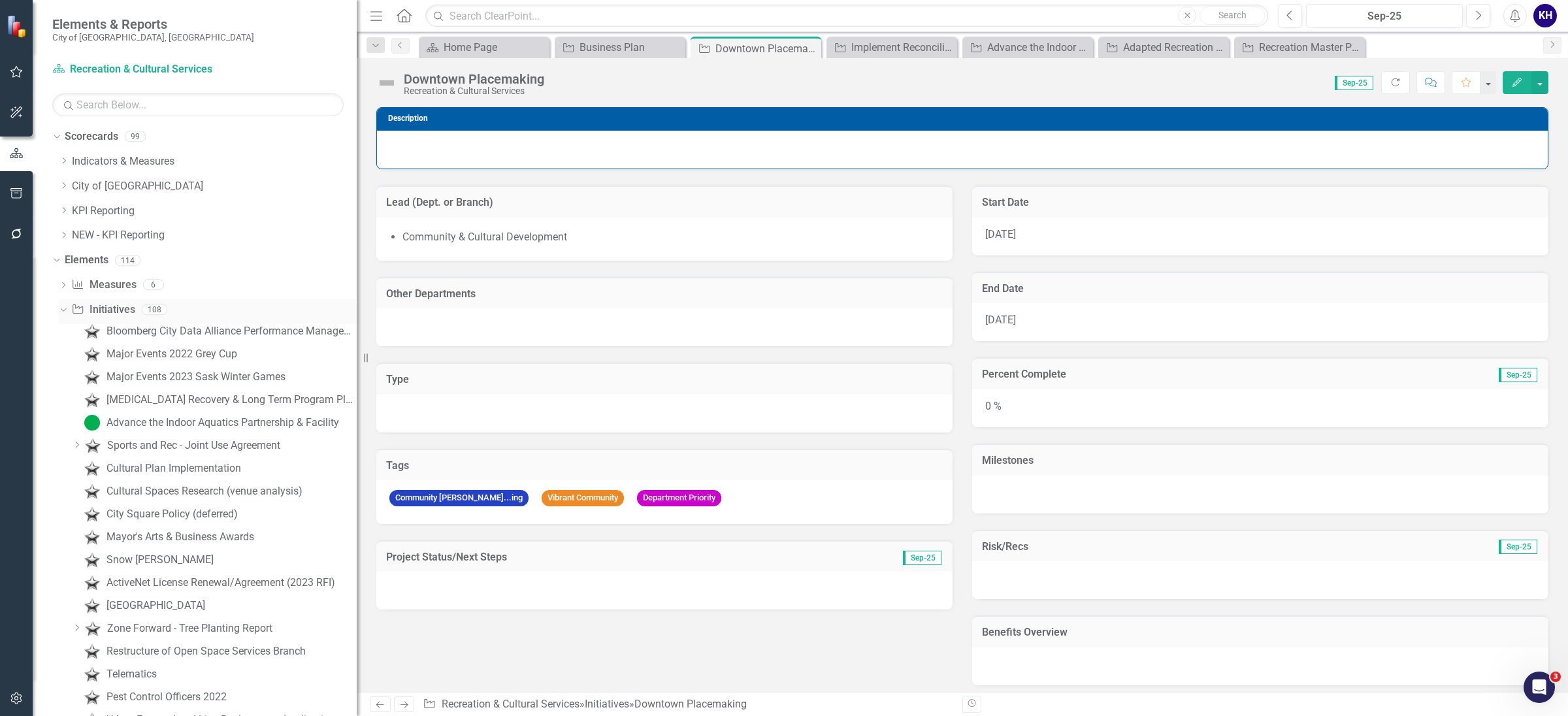
click at [137, 301] on div "Initiative Initiatives 108" at bounding box center [214, 311] width 285 height 25
click at [111, 312] on link "Initiative Initiatives" at bounding box center [103, 310] width 63 height 15
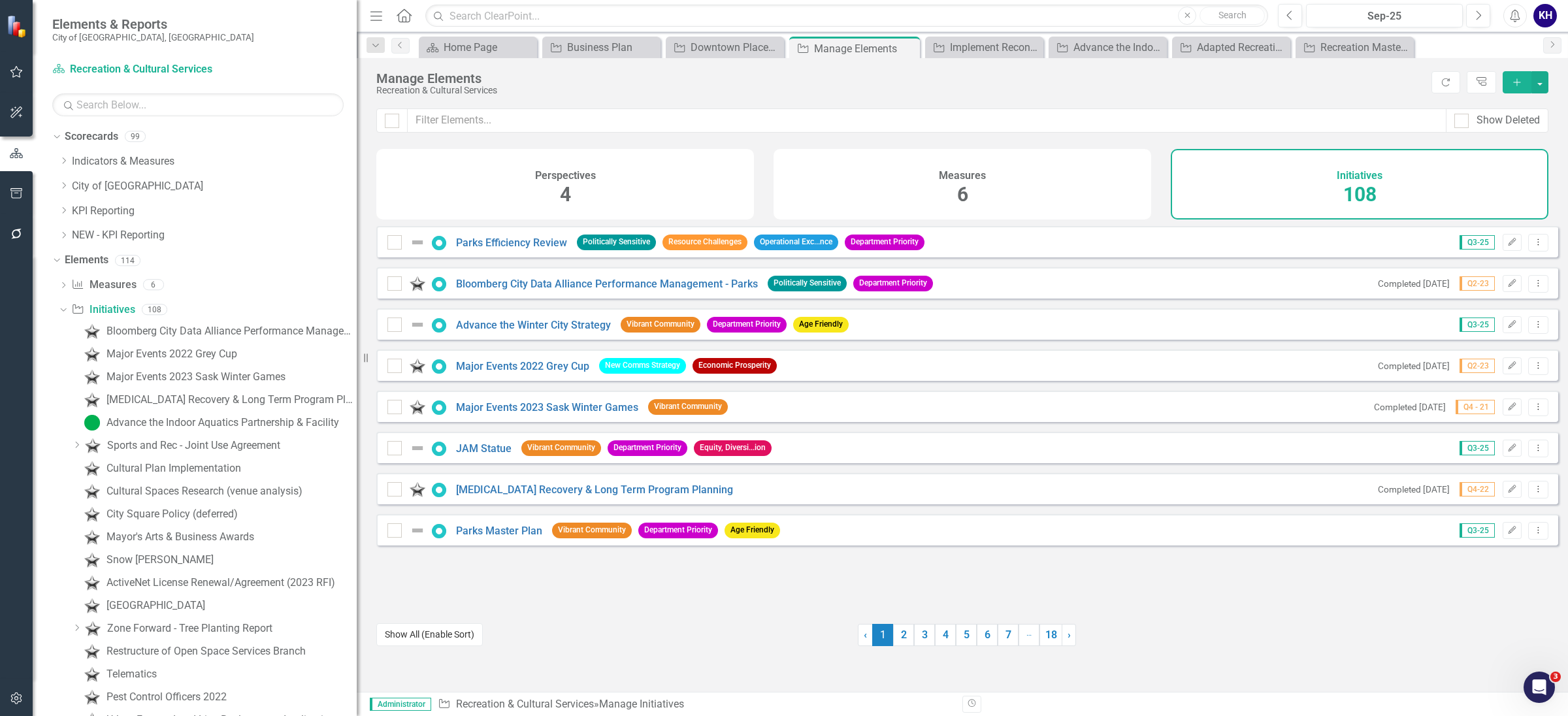
click at [462, 641] on button "Show All (Enable Sort)" at bounding box center [429, 634] width 106 height 23
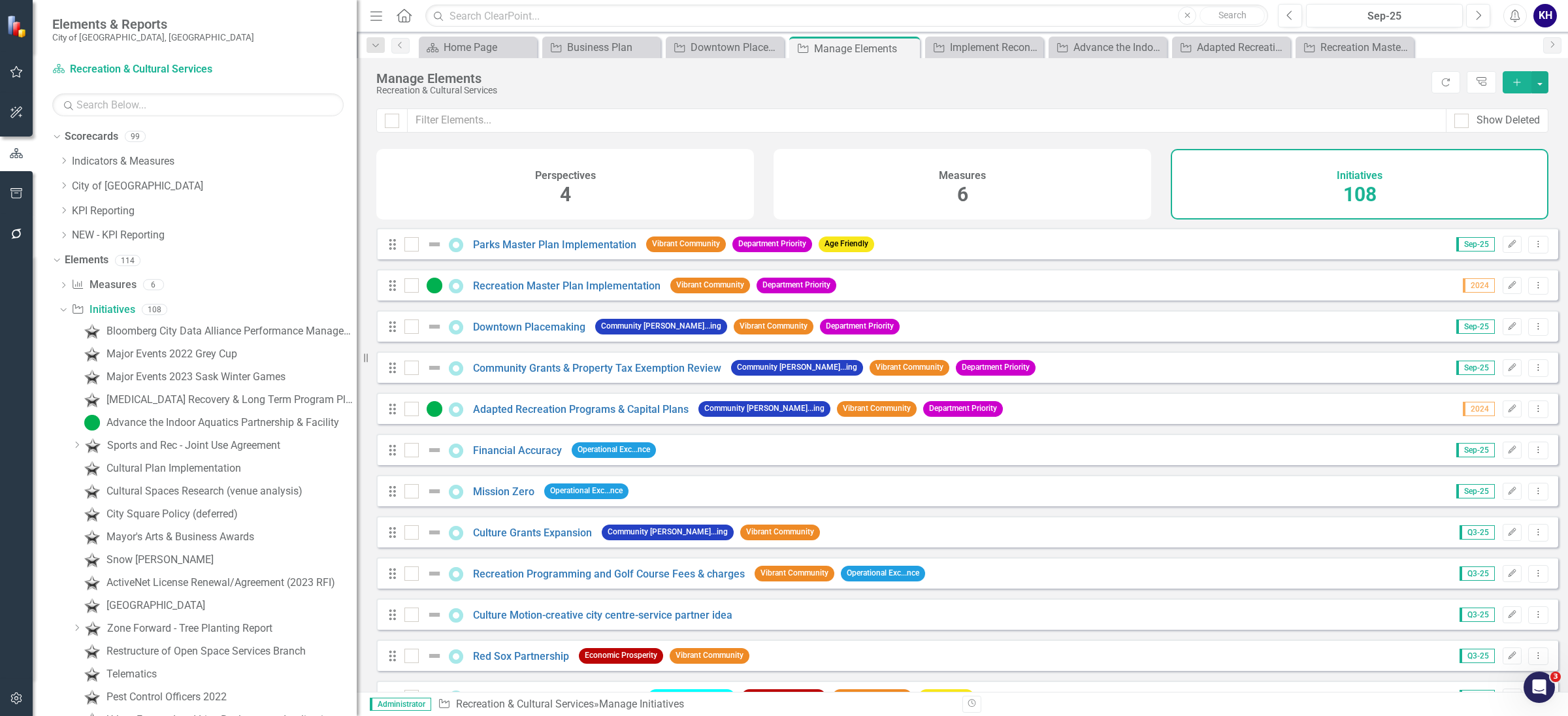
scroll to position [5503, 0]
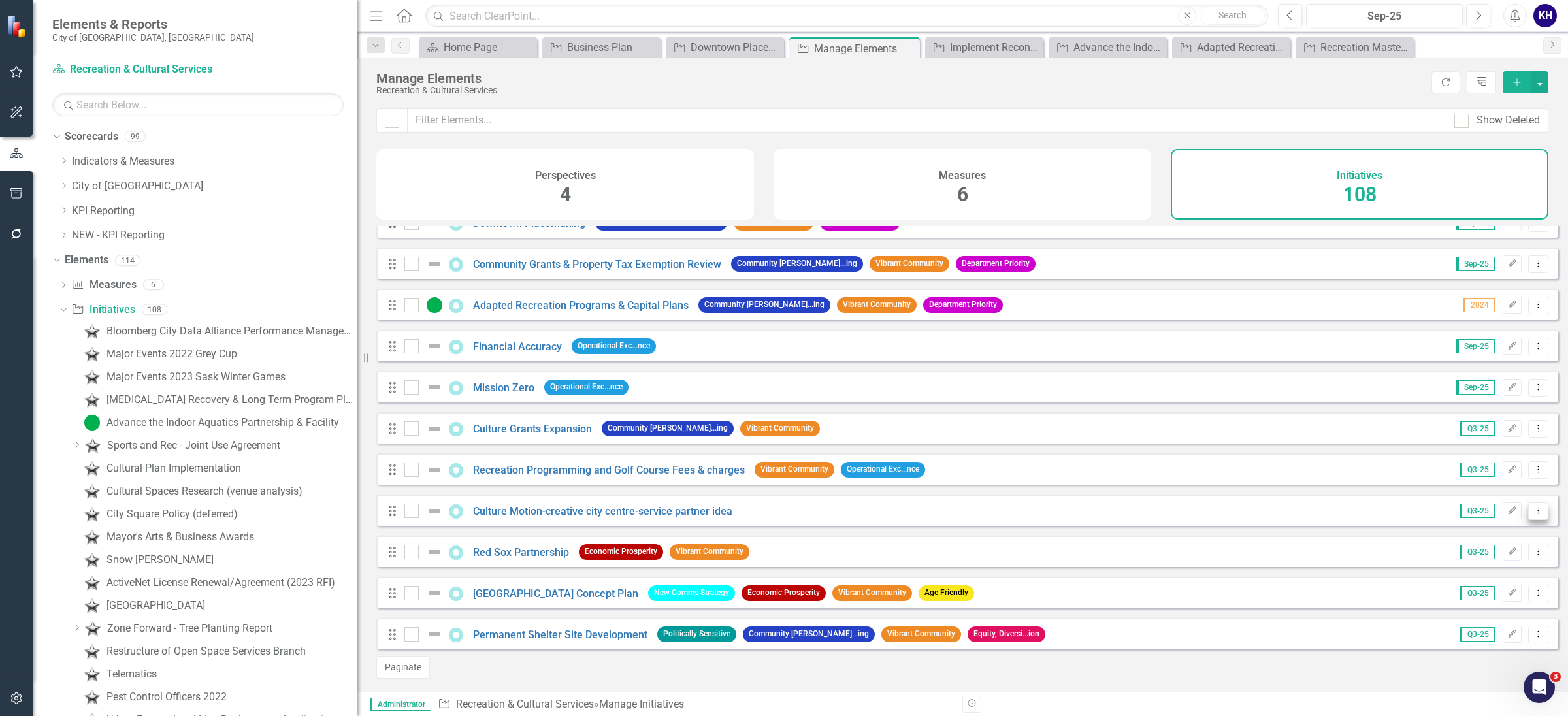
click at [1533, 511] on icon "Dropdown Menu" at bounding box center [1539, 510] width 11 height 8
click at [1533, 341] on icon "Dropdown Menu" at bounding box center [1539, 345] width 11 height 8
click at [1488, 441] on link "Trash Delete Initiative" at bounding box center [1480, 439] width 117 height 24
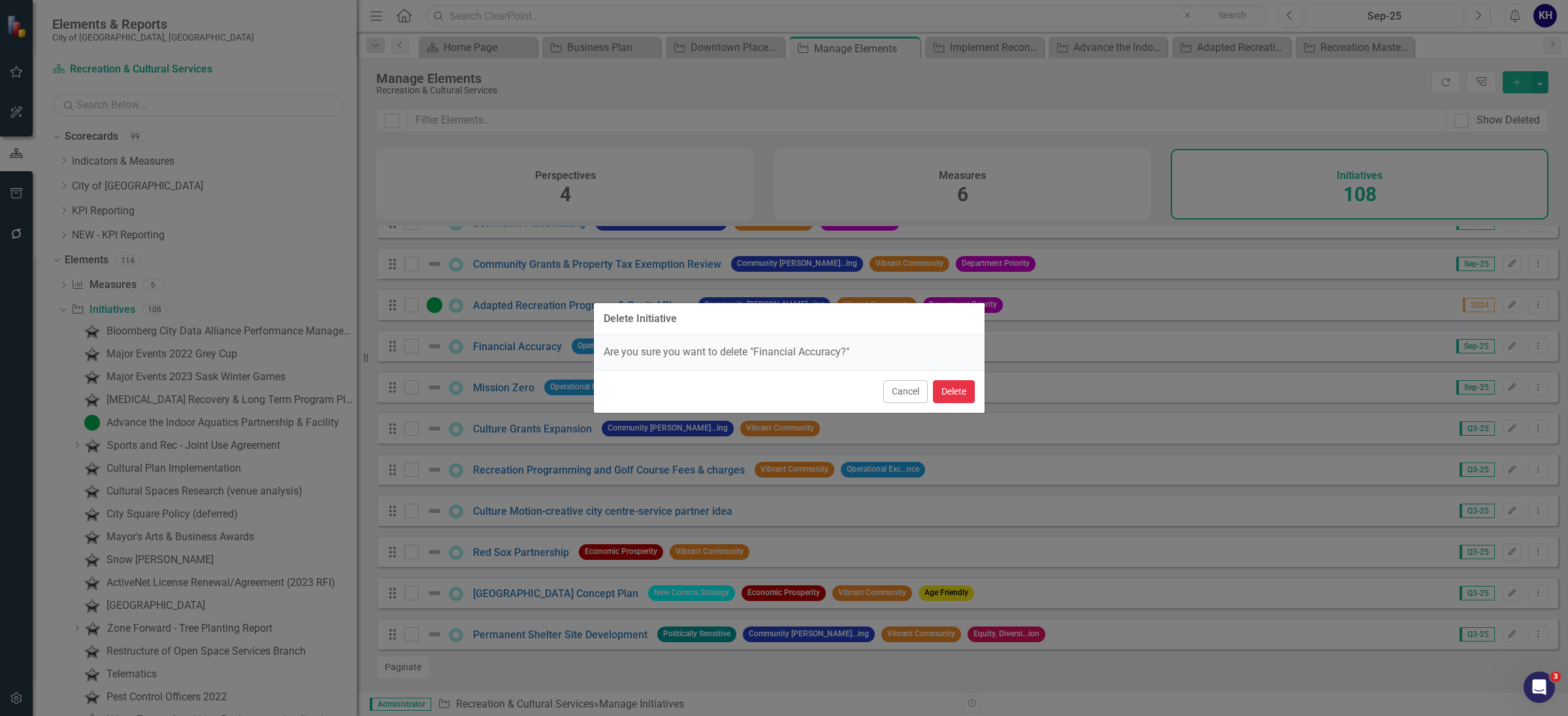
click at [969, 388] on button "Delete" at bounding box center [954, 391] width 42 height 23
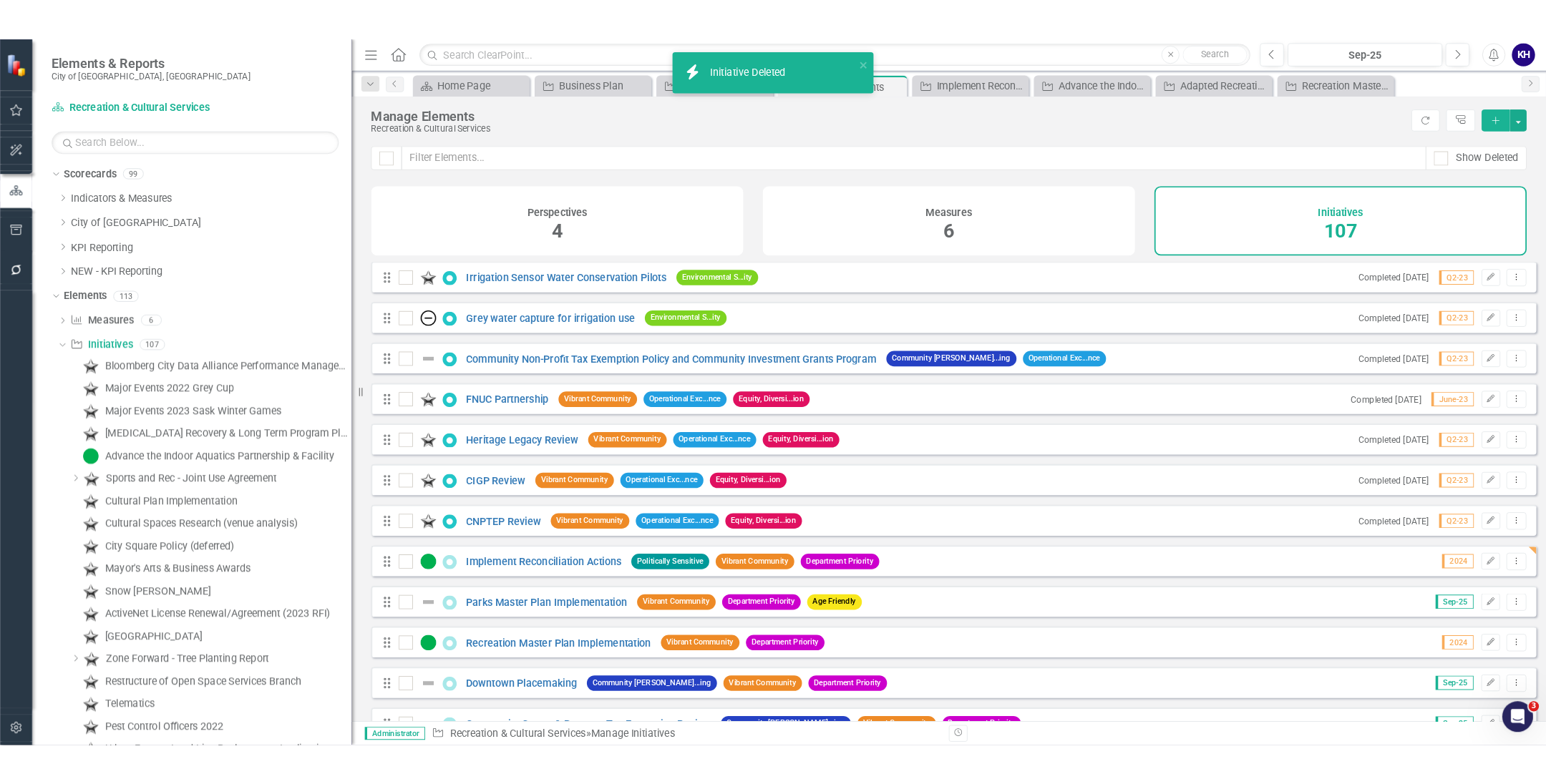
scroll to position [5981, 0]
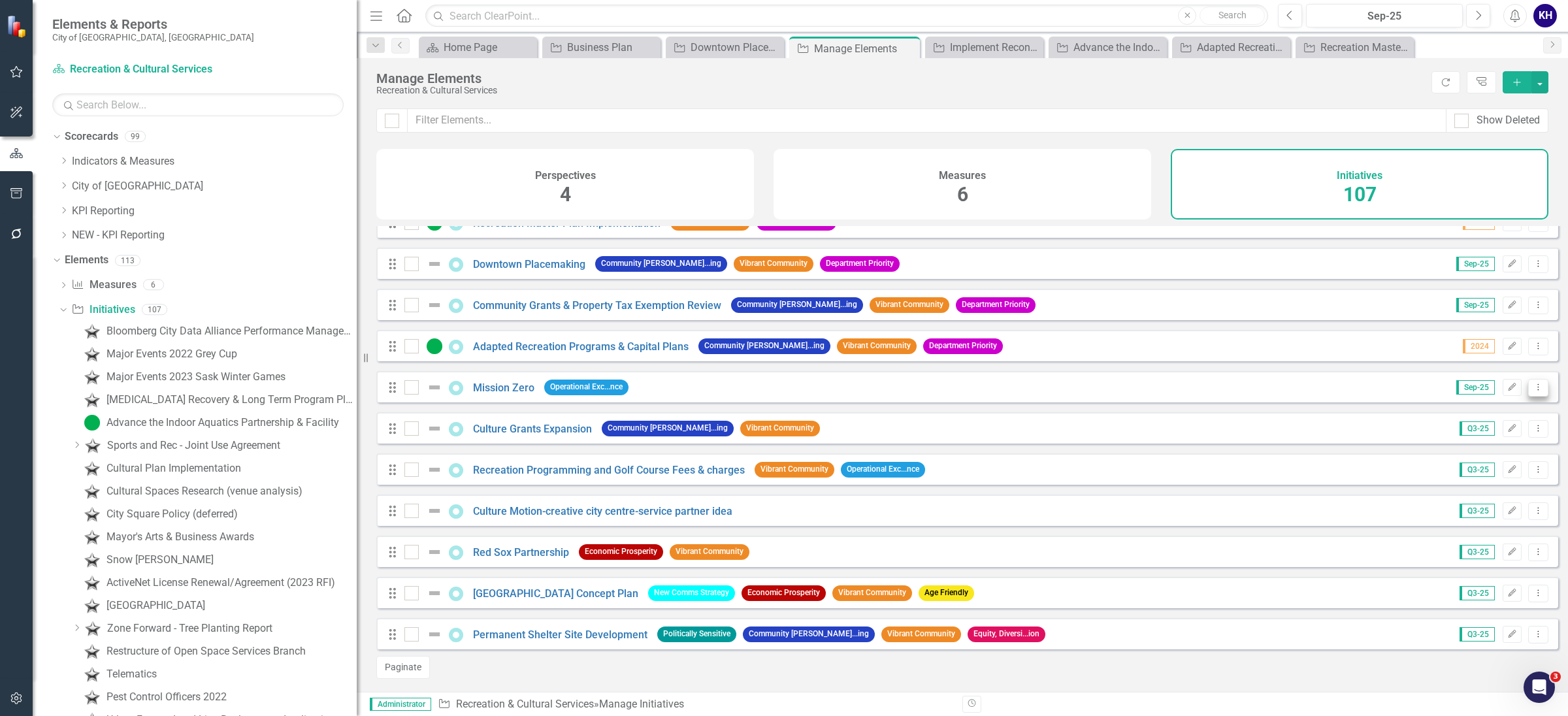
click at [1533, 388] on icon "Dropdown Menu" at bounding box center [1539, 387] width 11 height 8
click at [1493, 475] on link "Trash Delete Initiative" at bounding box center [1480, 481] width 117 height 24
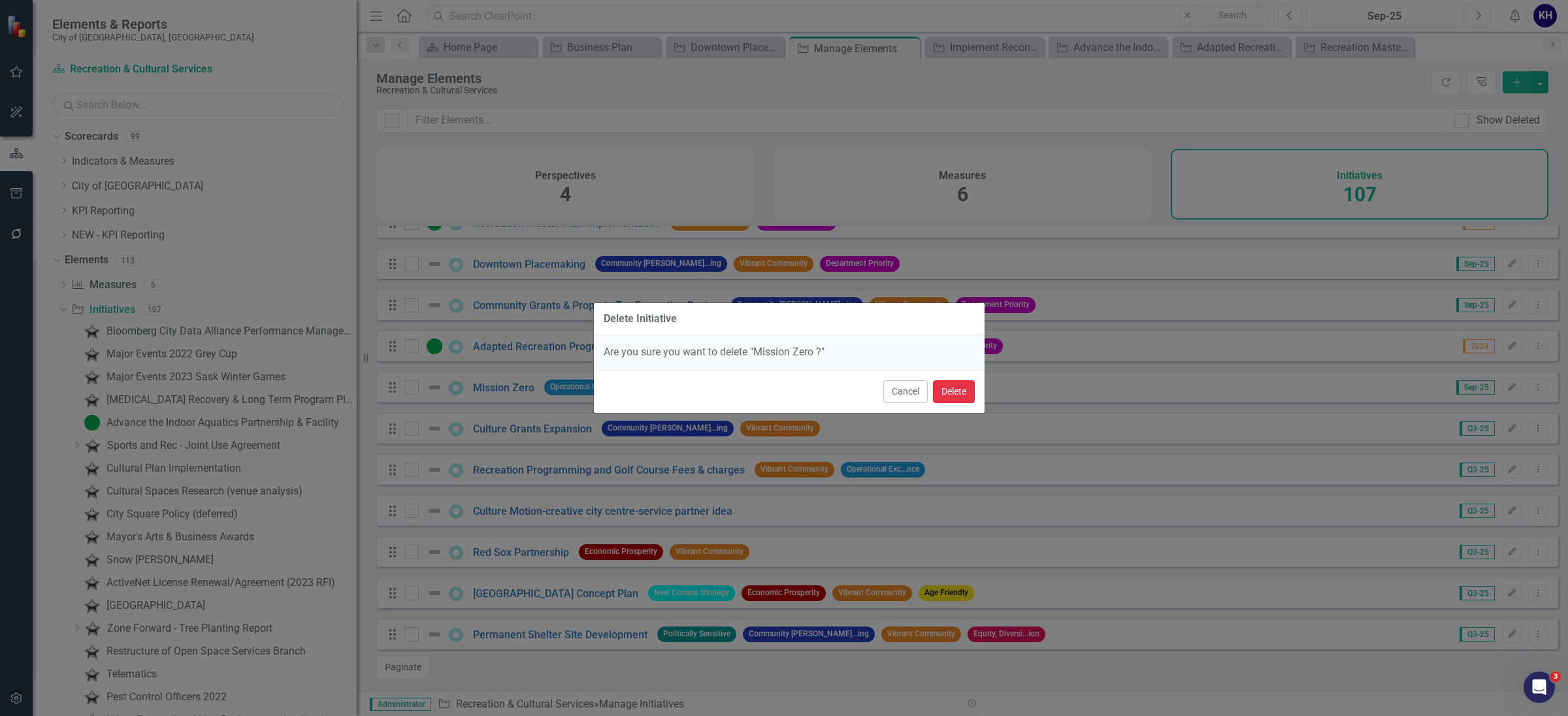
click at [956, 383] on button "Delete" at bounding box center [954, 391] width 42 height 23
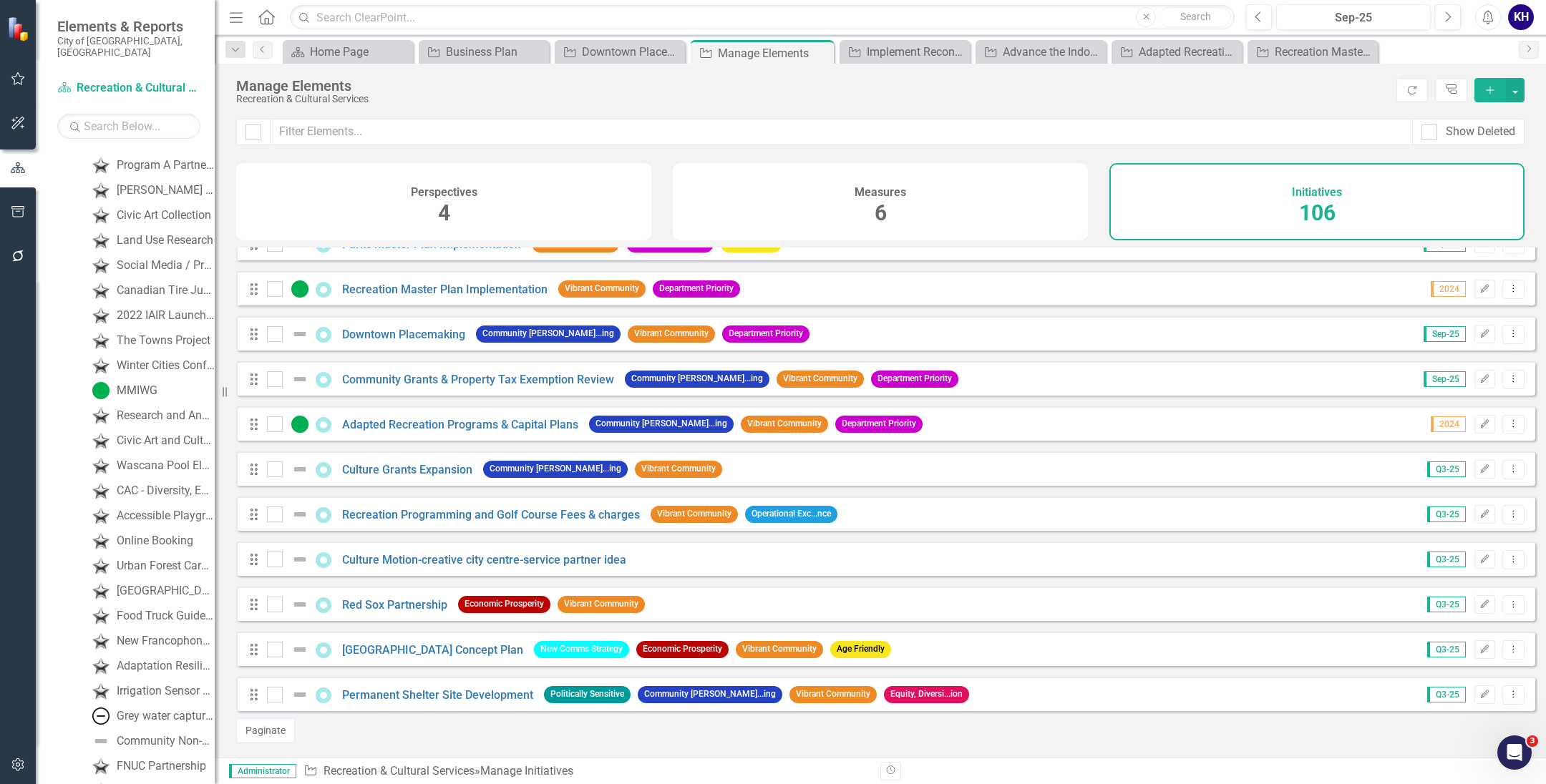
scroll to position [2251, 0]
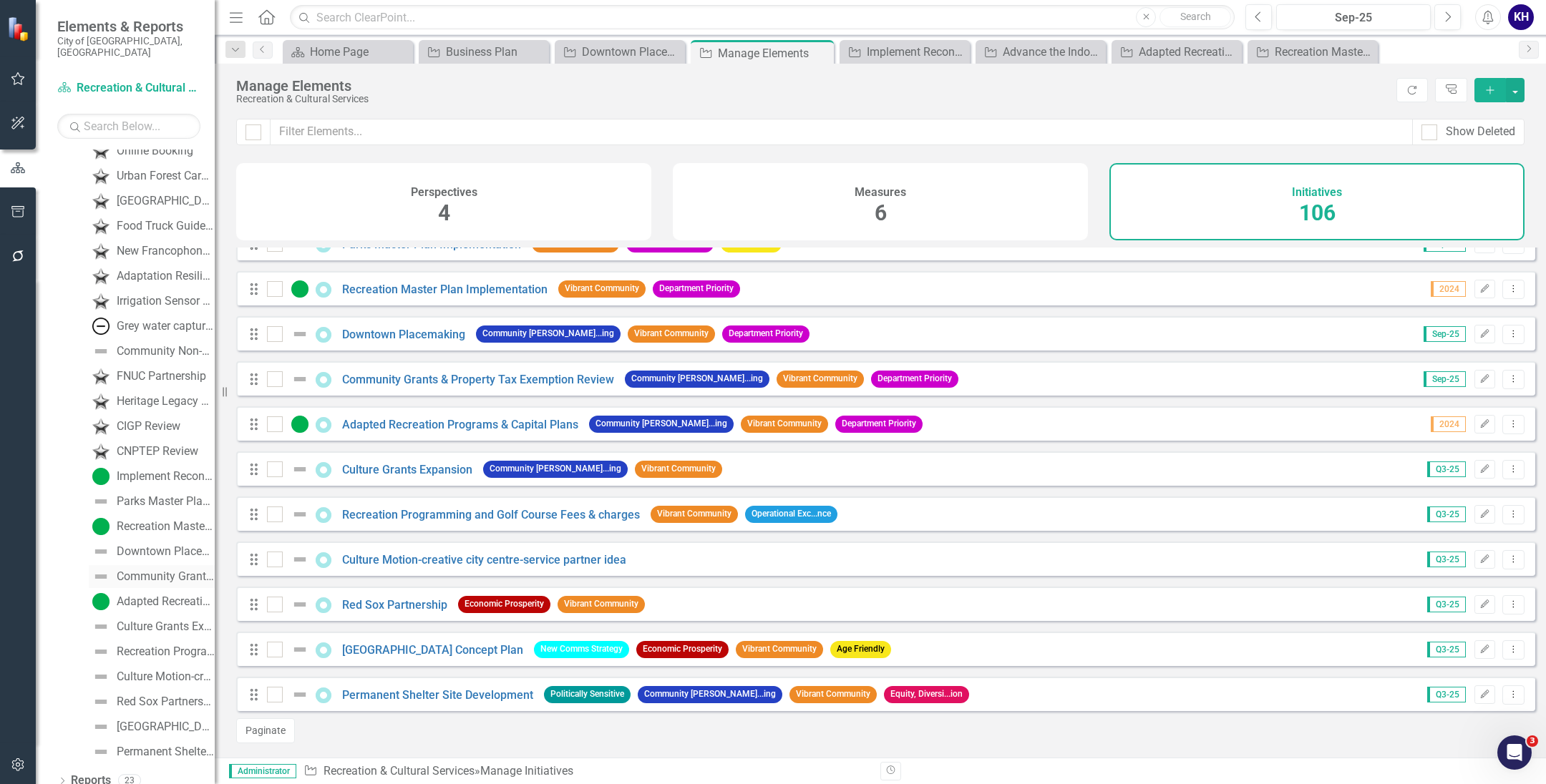
click at [159, 570] on div "Community Grants & Property Tax Exemption Review" at bounding box center [165, 576] width 98 height 13
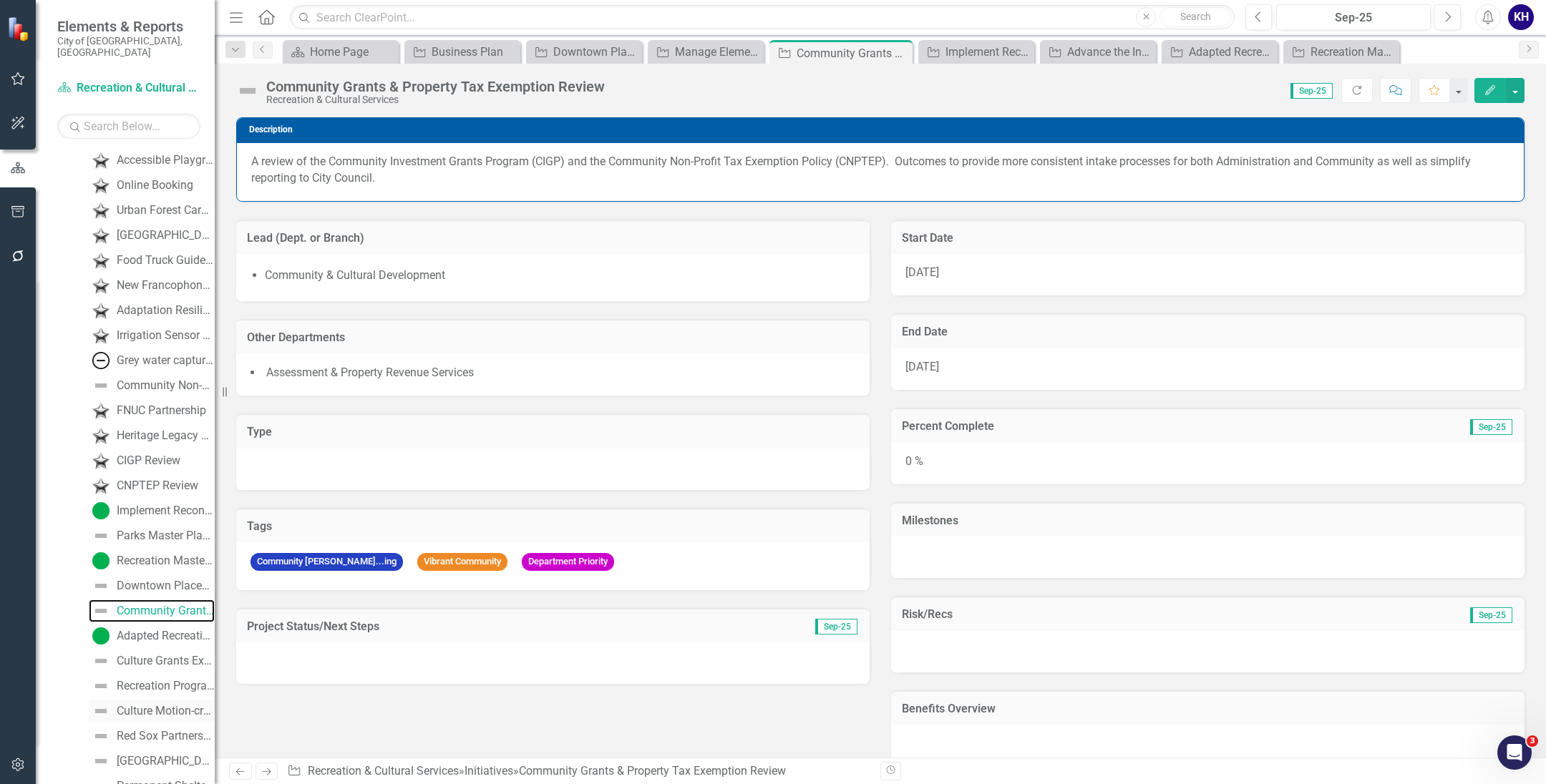
scroll to position [2251, 0]
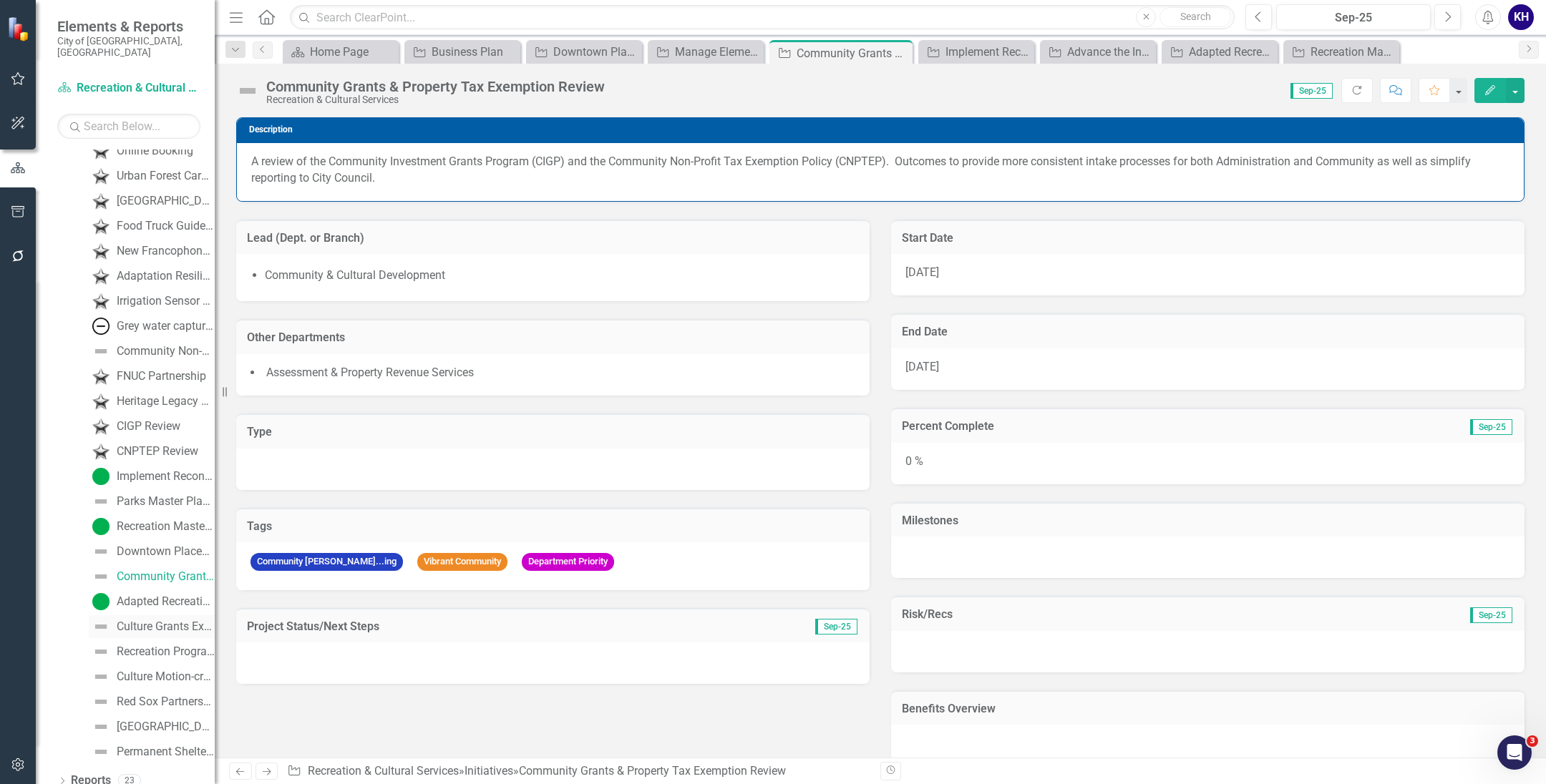
click at [154, 620] on div "Culture Grants Expansion" at bounding box center [165, 626] width 98 height 13
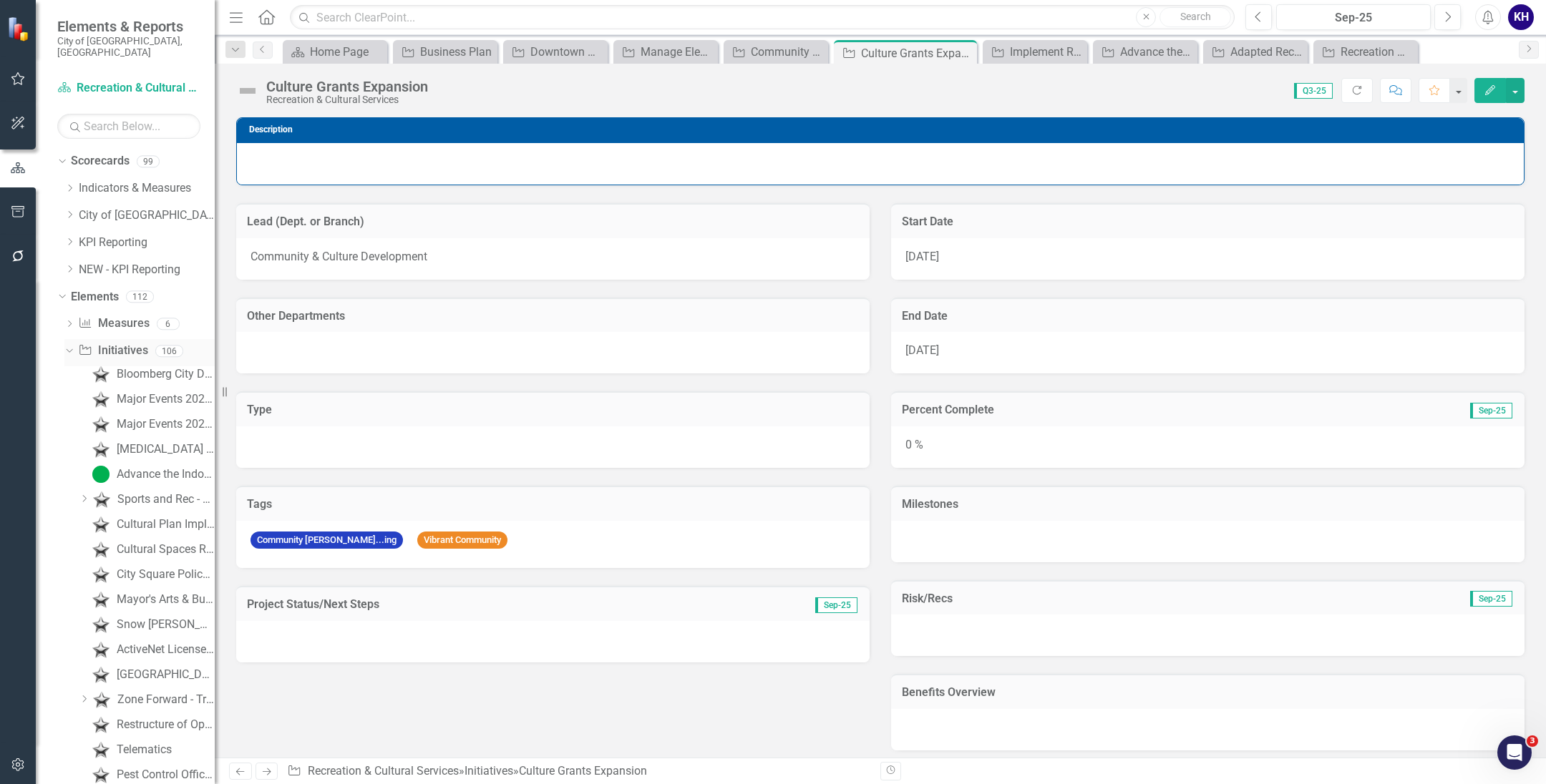
click at [145, 343] on link "Initiative Initiatives" at bounding box center [113, 351] width 69 height 17
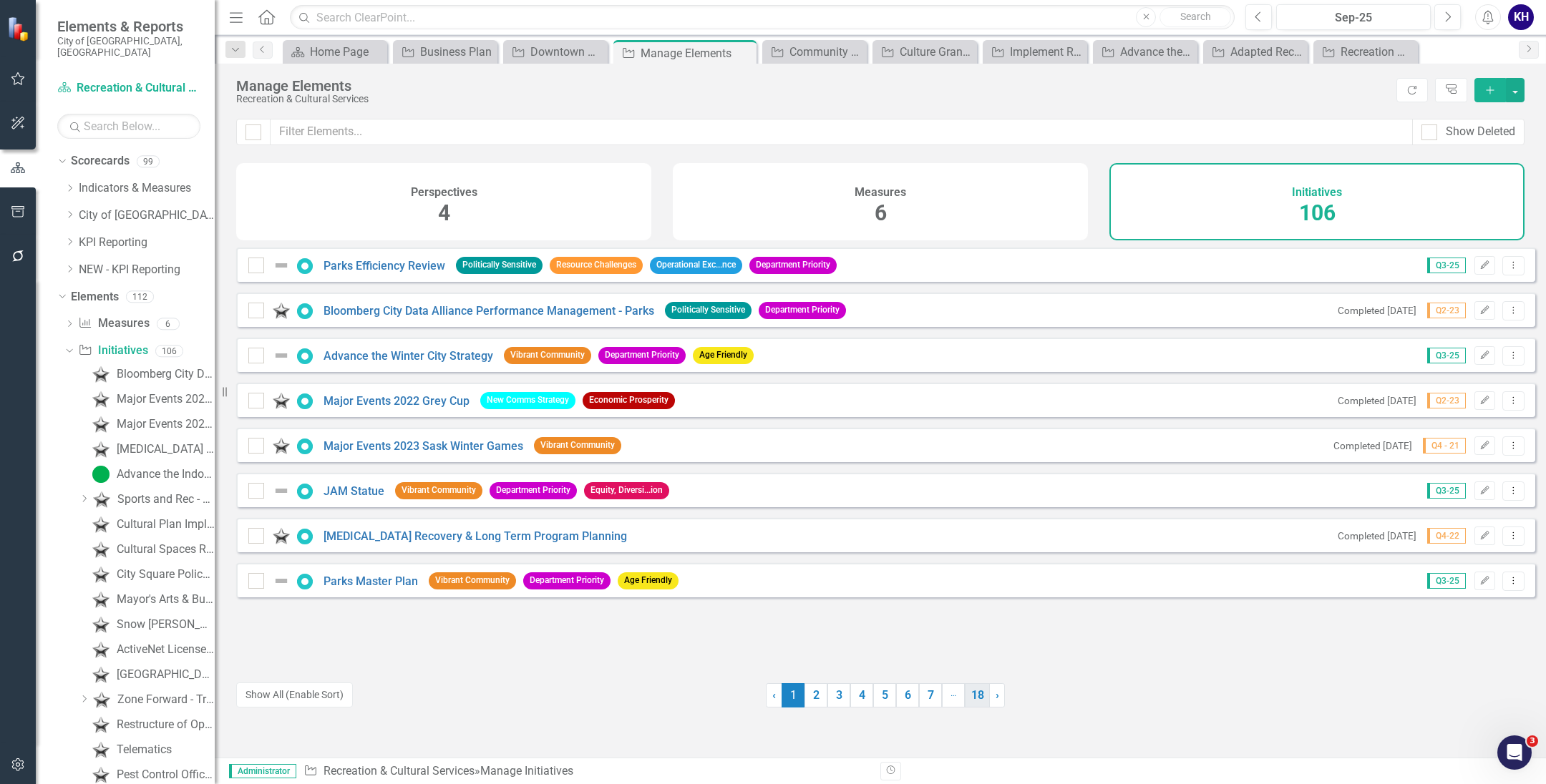
click at [965, 693] on link "18" at bounding box center [977, 695] width 25 height 24
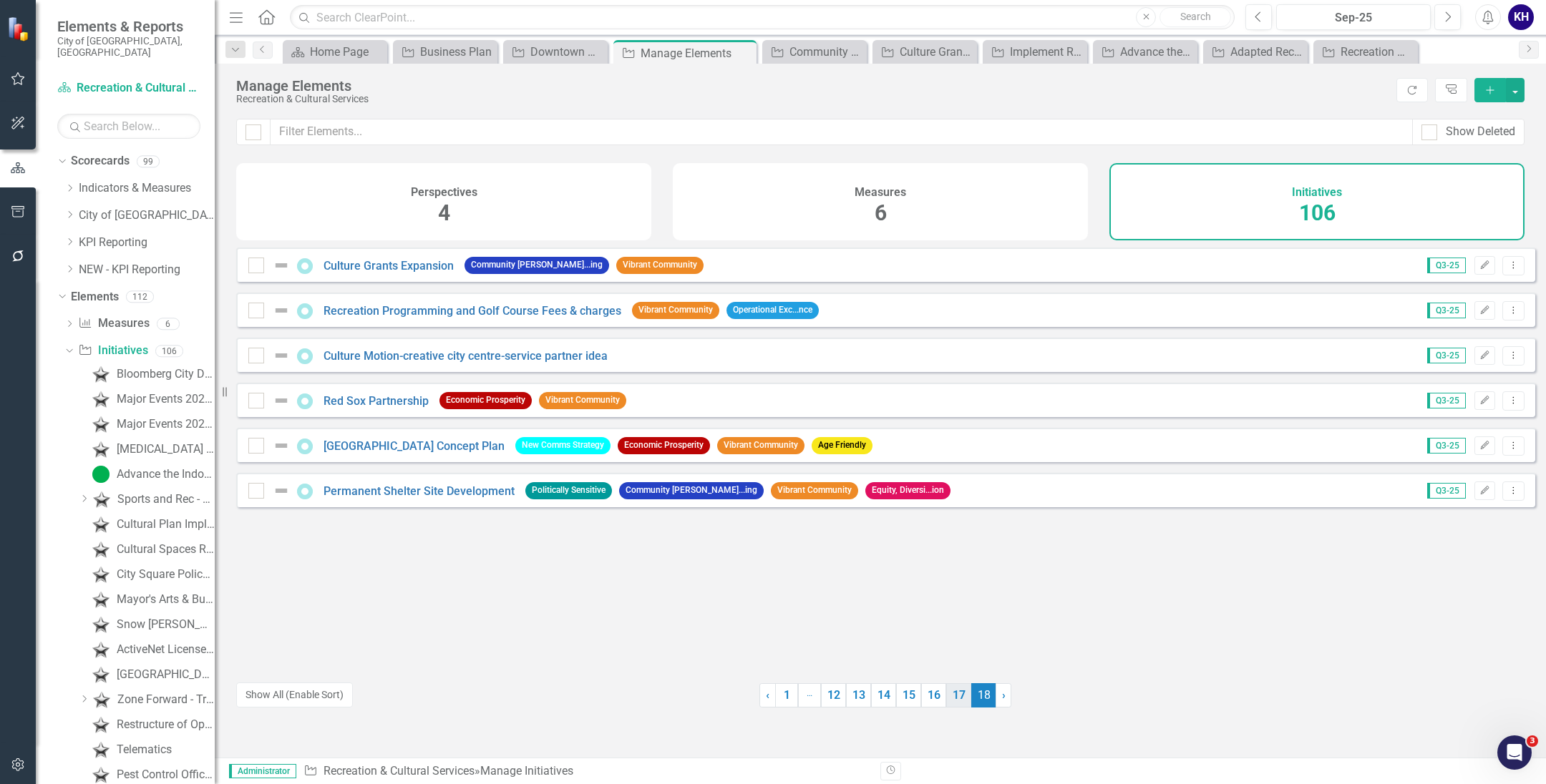
click at [955, 689] on link "17" at bounding box center [959, 695] width 25 height 24
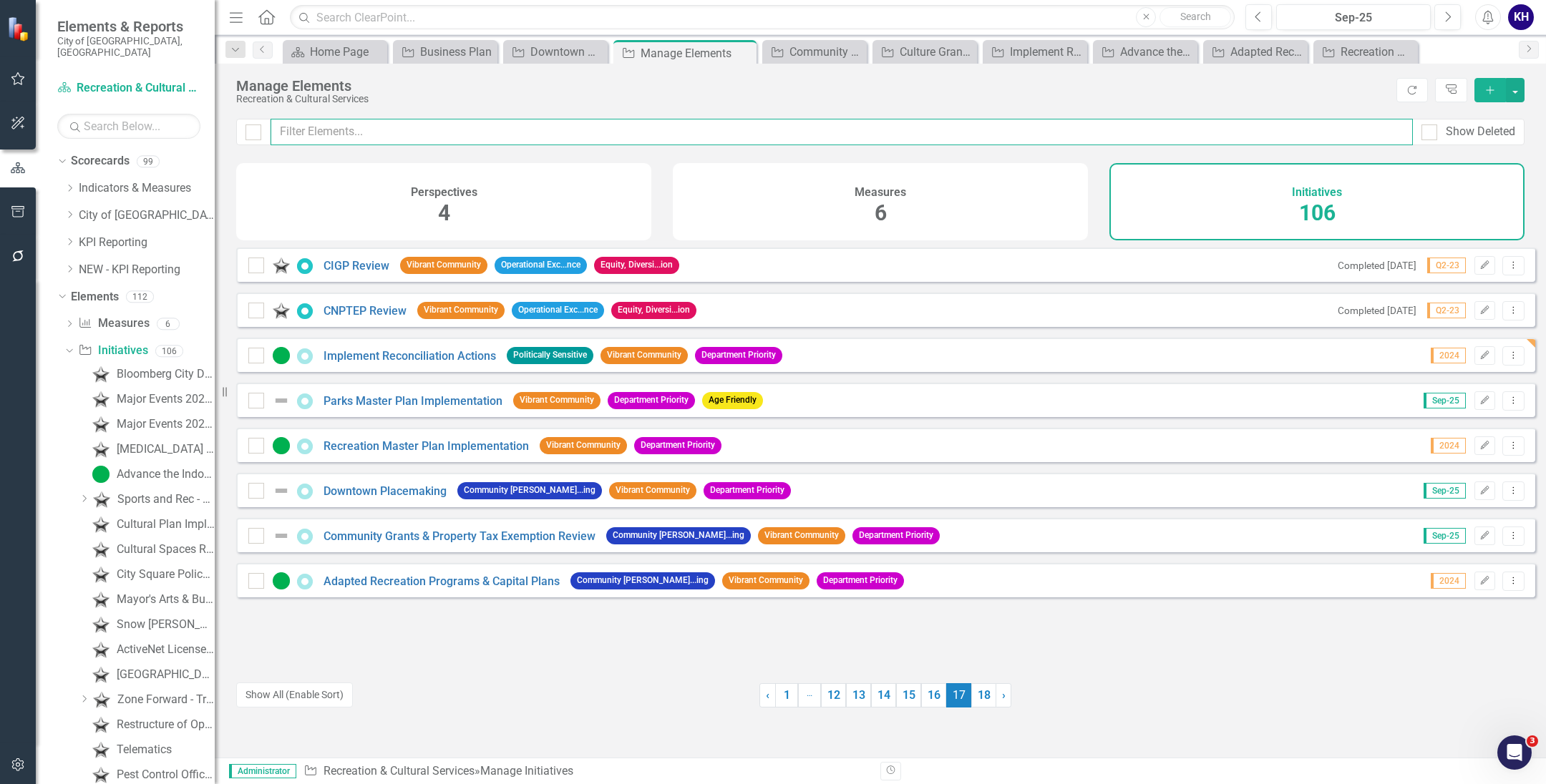
click at [610, 131] on input "text" at bounding box center [842, 131] width 1142 height 26
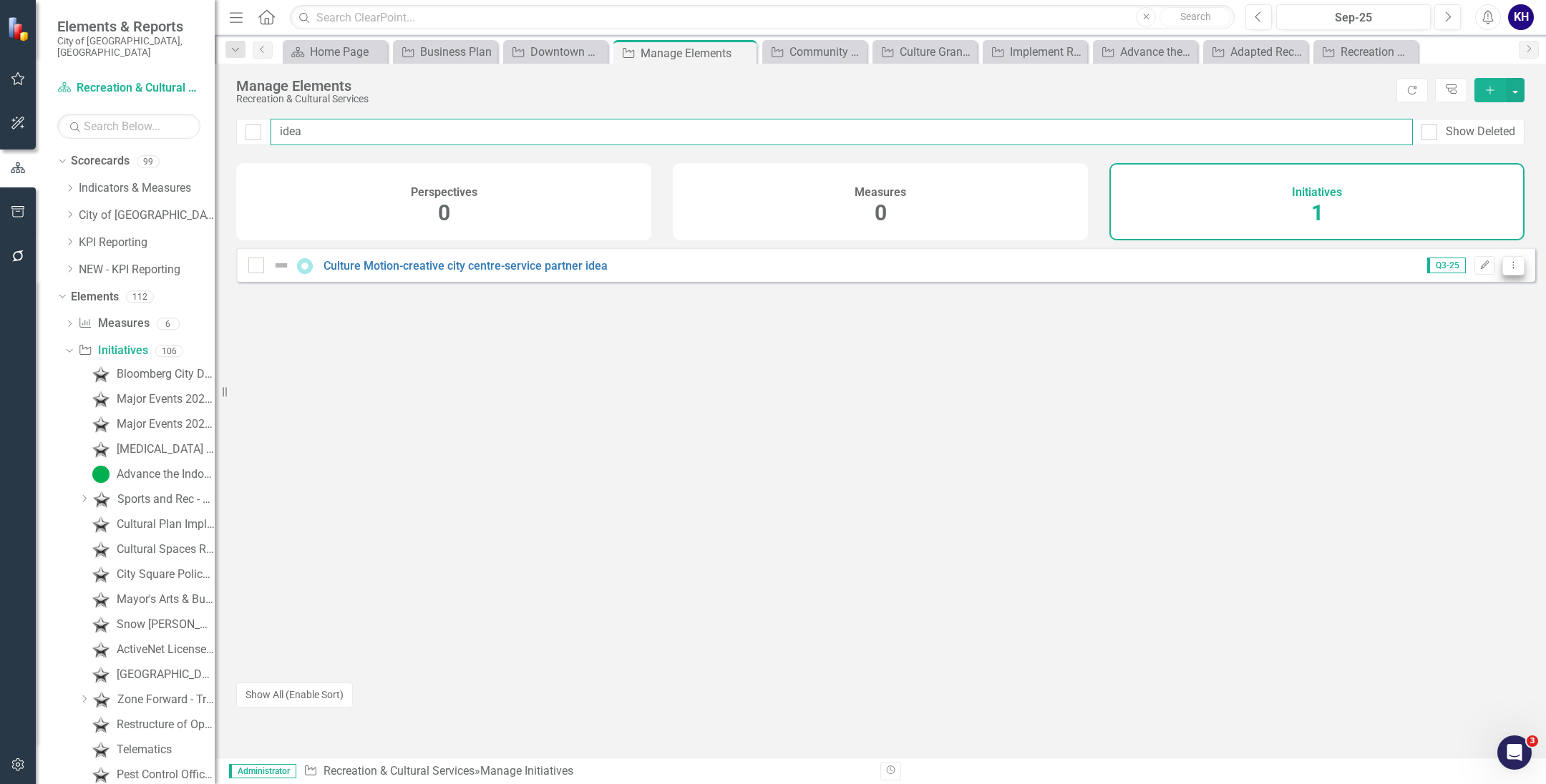
type input "idea"
click at [1507, 269] on icon "Dropdown Menu" at bounding box center [1513, 264] width 12 height 9
click at [1463, 368] on link "Trash Delete Initiative" at bounding box center [1448, 380] width 128 height 26
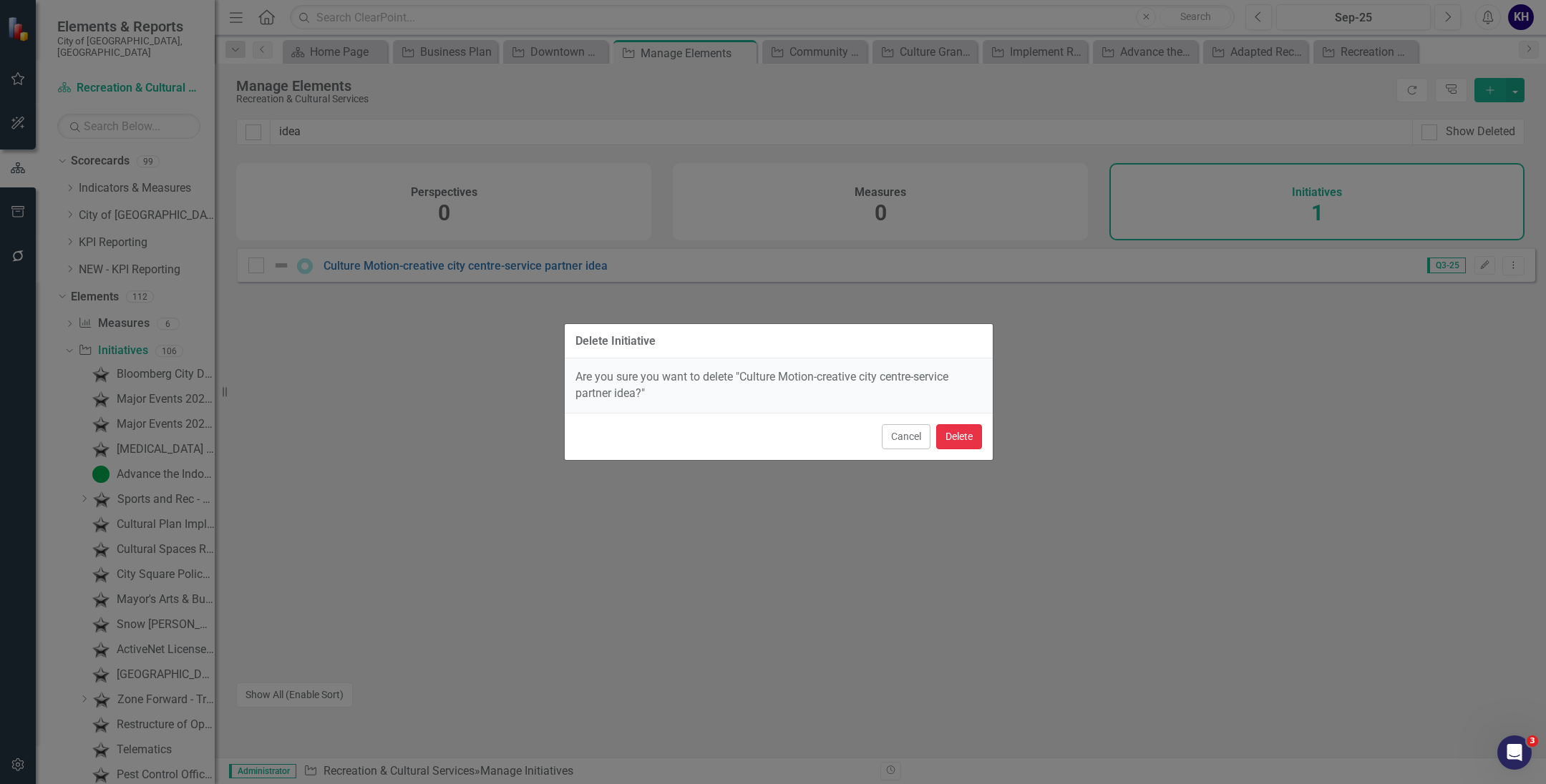
click at [947, 424] on button "Delete" at bounding box center [959, 437] width 45 height 25
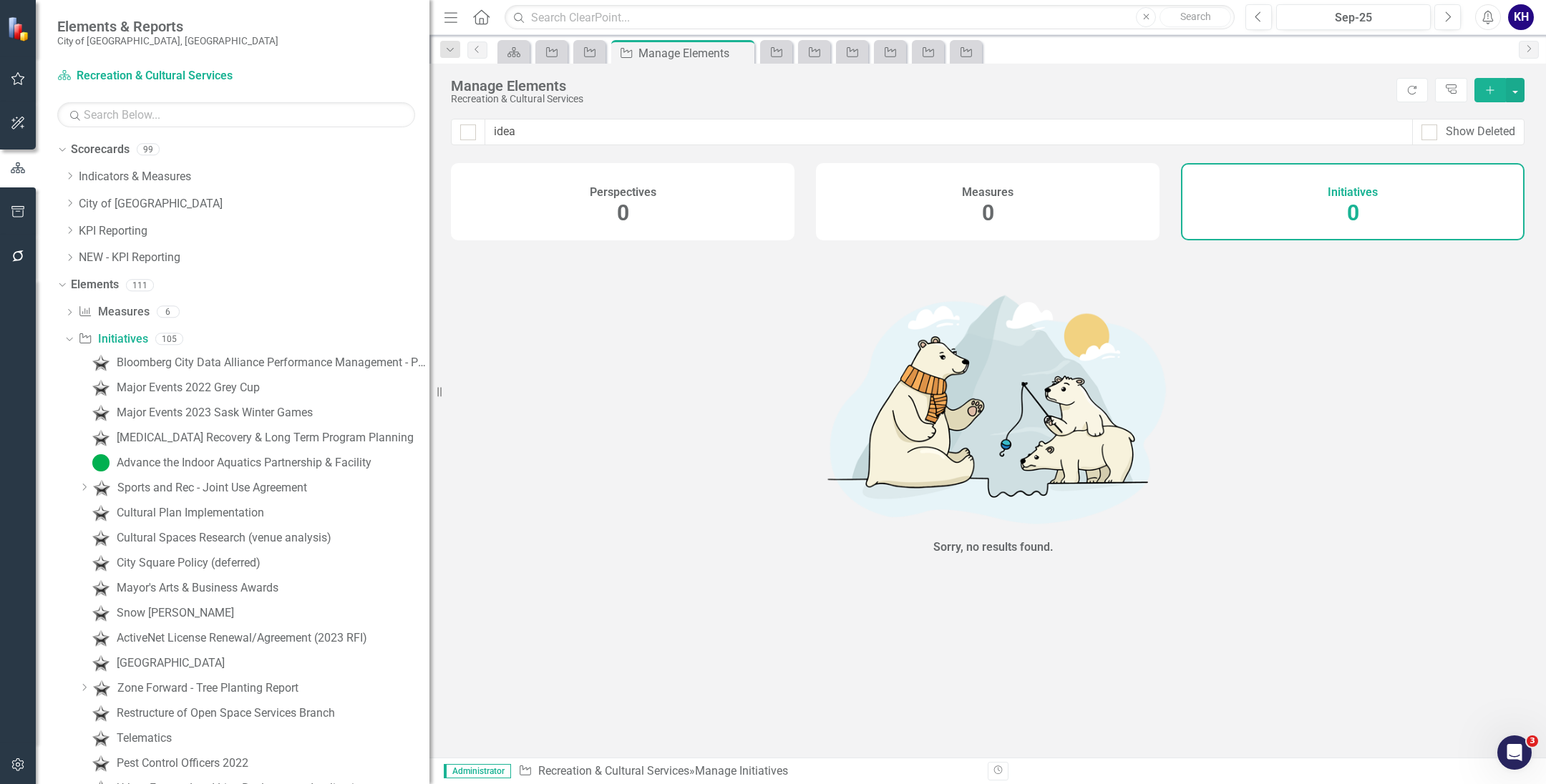
drag, startPoint x: 230, startPoint y: 392, endPoint x: 482, endPoint y: 424, distance: 254.0
click at [482, 424] on div "Elements & Reports City of Regina, SK Scorecard Recreation & Cultural Services …" at bounding box center [773, 392] width 1546 height 784
click at [65, 205] on icon "Dropdown" at bounding box center [69, 203] width 11 height 8
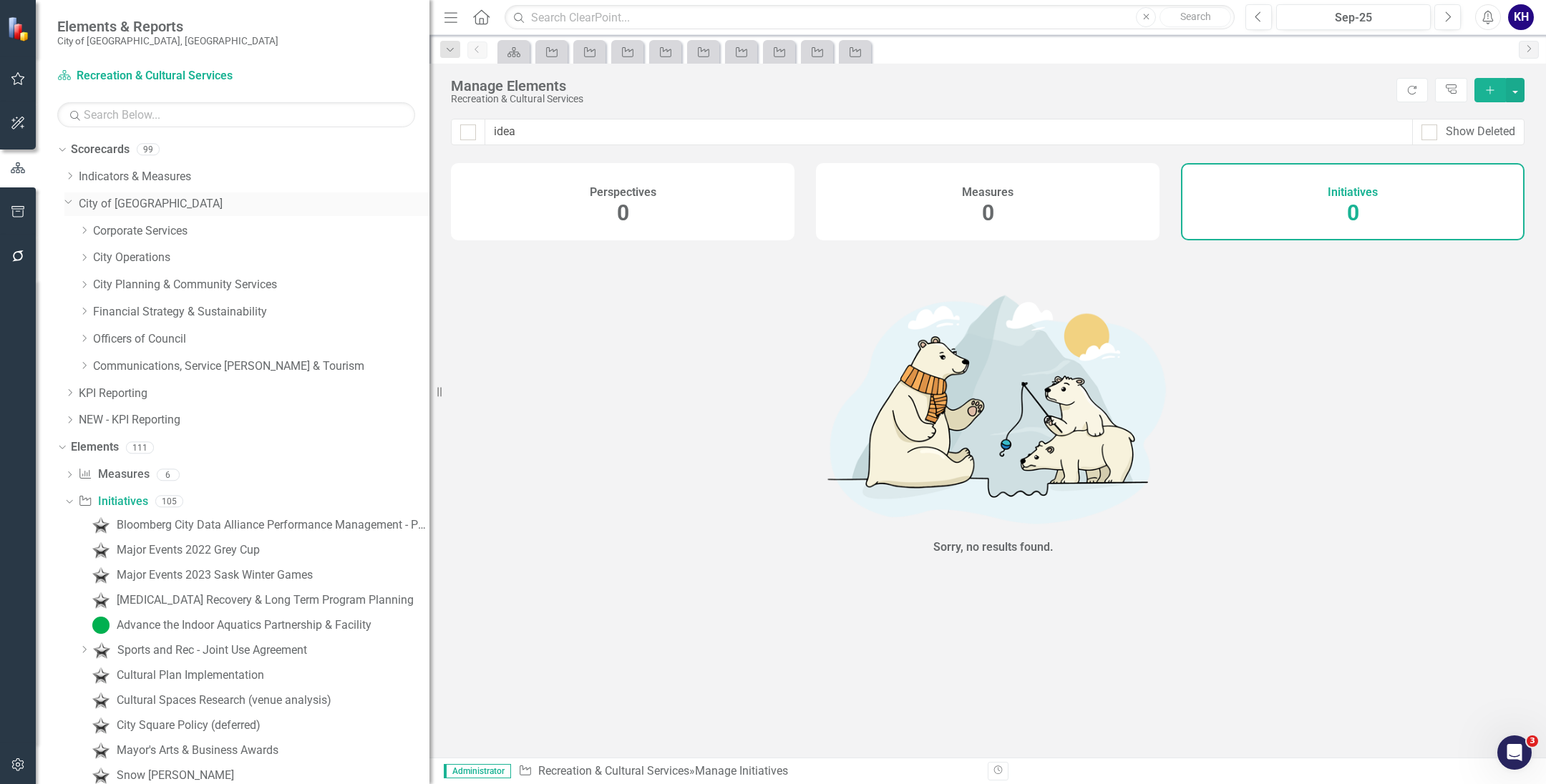
click at [69, 204] on icon "Dropdown" at bounding box center [68, 201] width 8 height 11
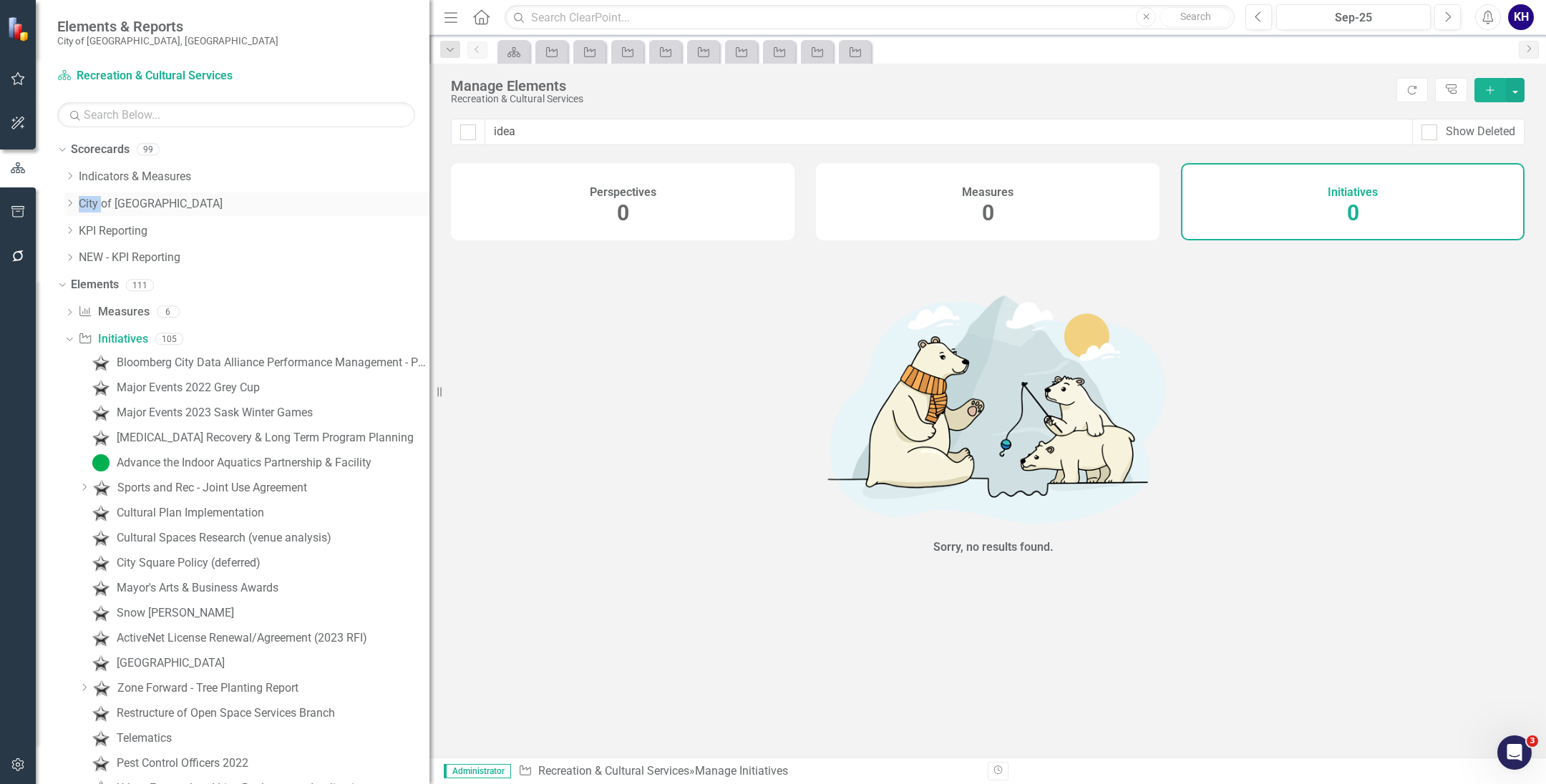
click at [69, 204] on icon "Dropdown" at bounding box center [69, 203] width 11 height 8
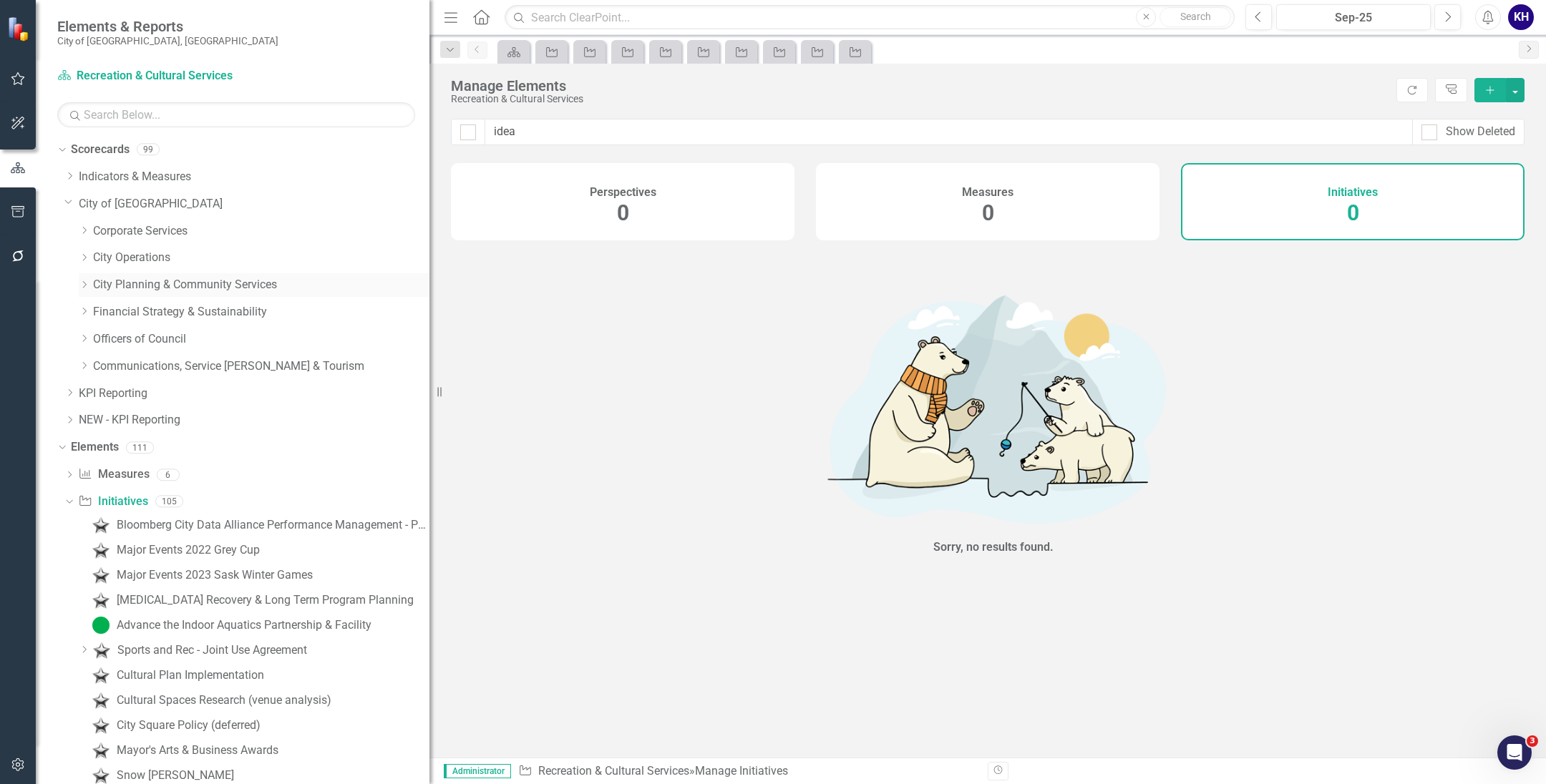
click at [87, 282] on icon "Dropdown" at bounding box center [83, 285] width 11 height 8
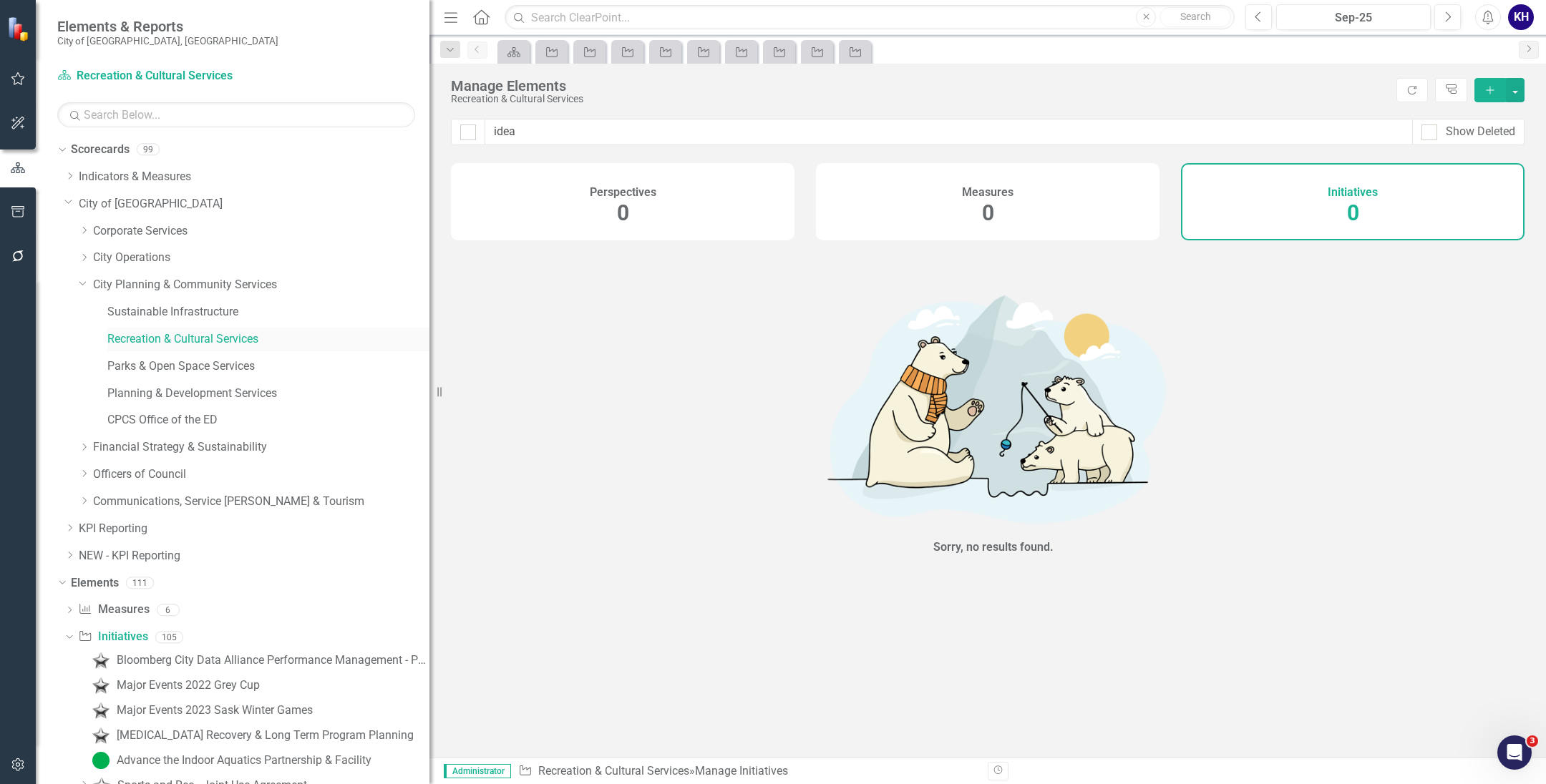
click at [126, 333] on link "Recreation & Cultural Services" at bounding box center [268, 339] width 322 height 17
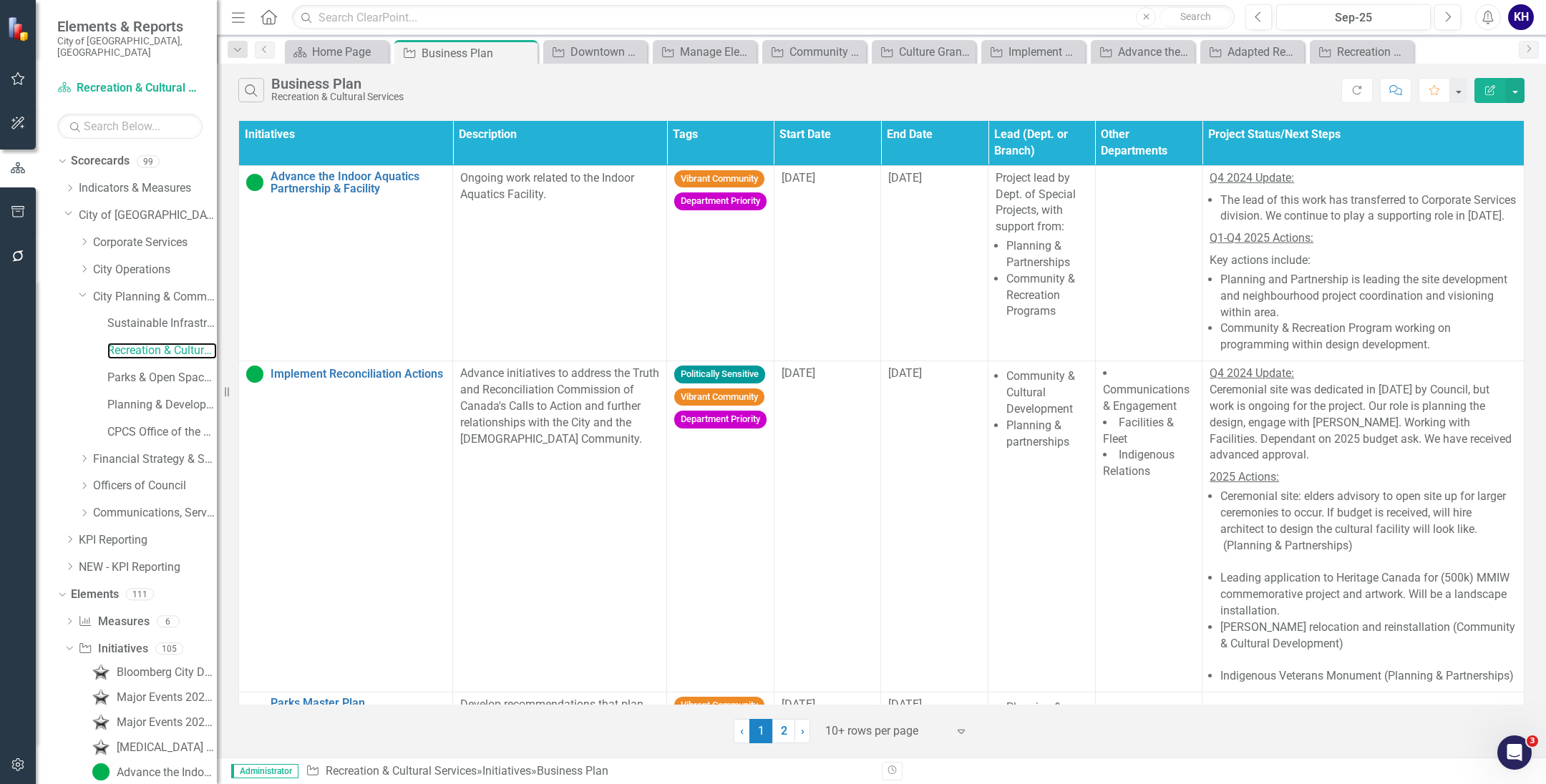
drag, startPoint x: 435, startPoint y: 388, endPoint x: 217, endPoint y: 413, distance: 219.4
click at [217, 413] on div "Resize" at bounding box center [222, 392] width 12 height 784
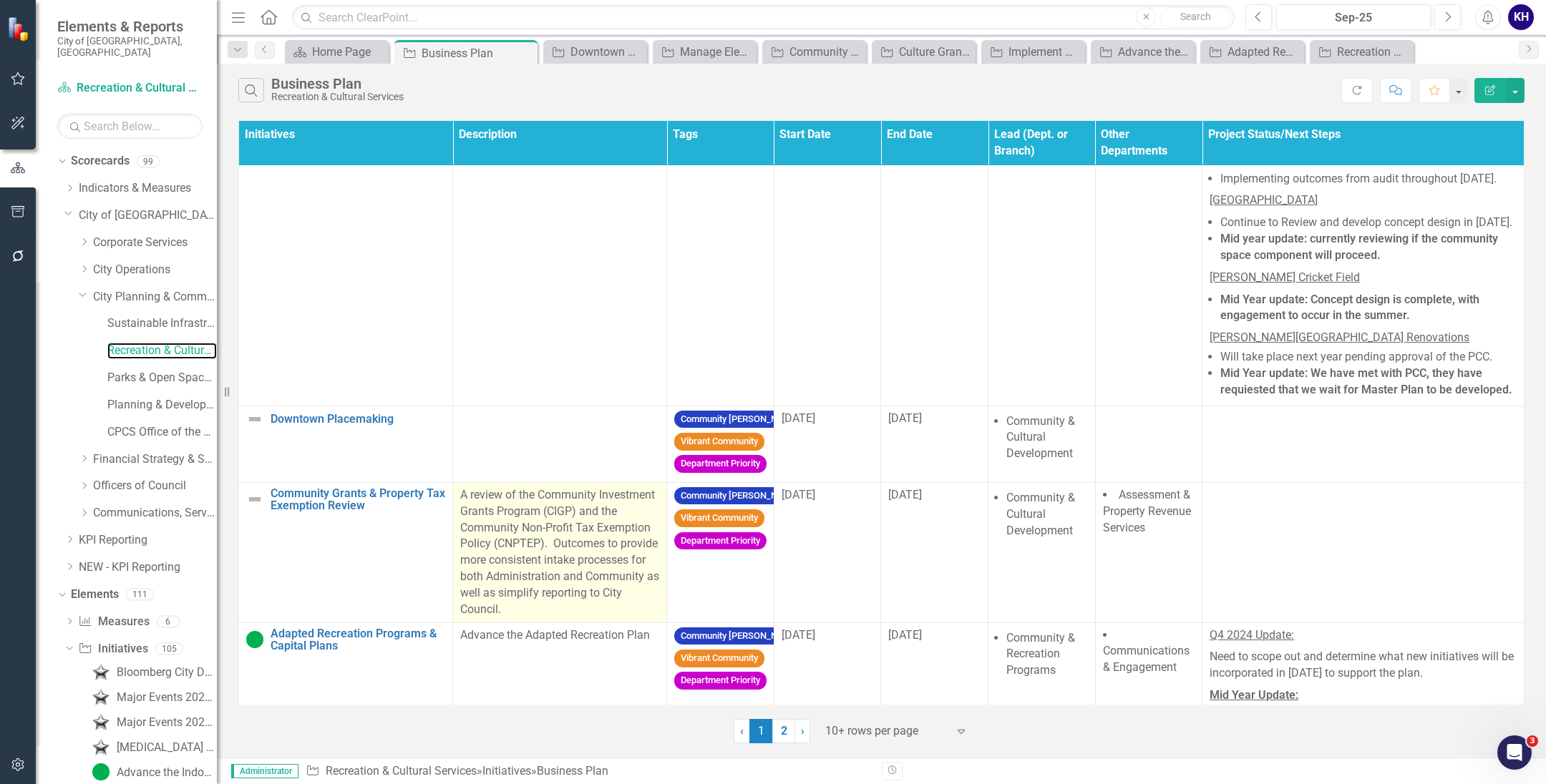
scroll to position [893, 0]
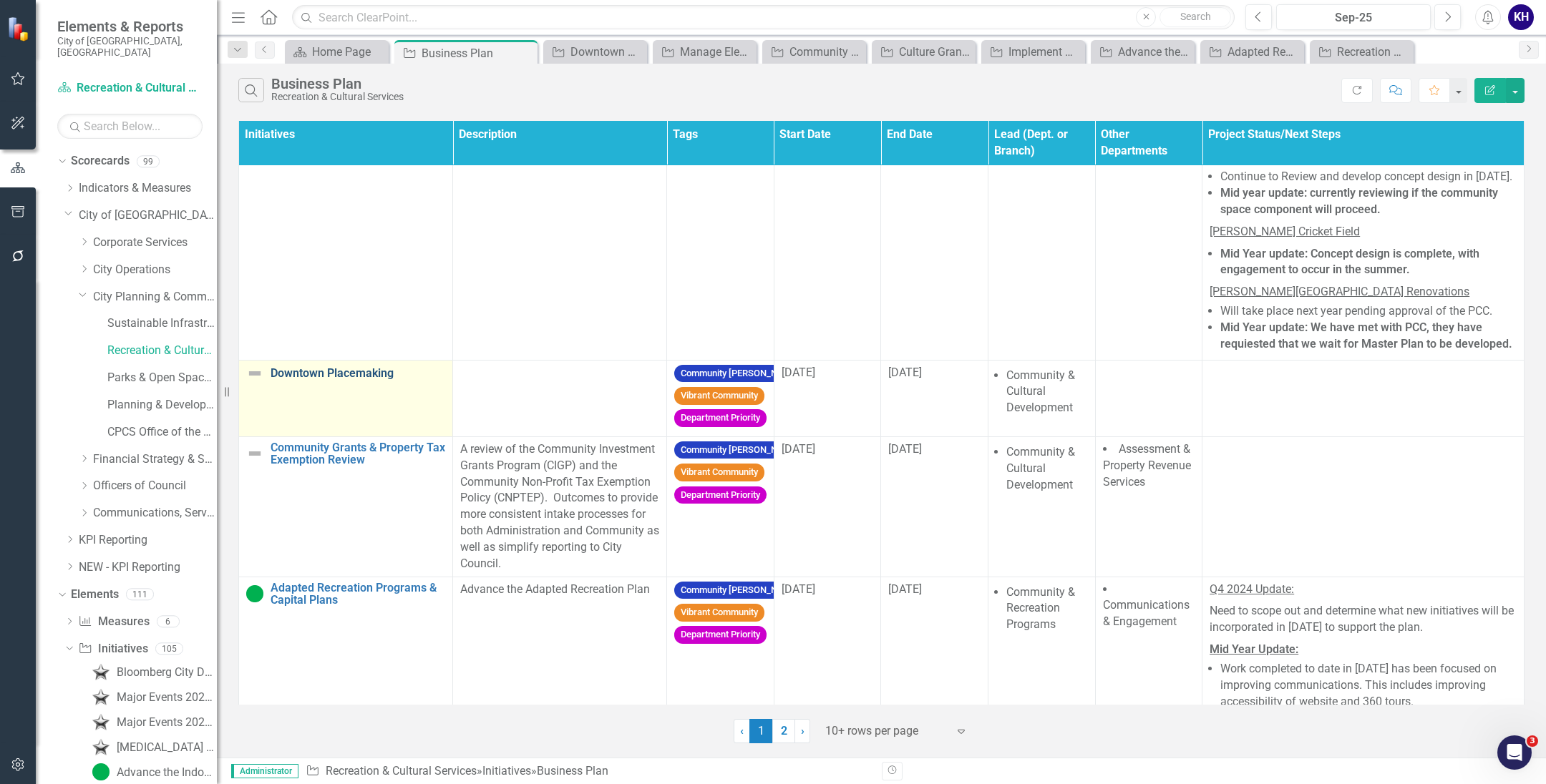
click at [288, 380] on link "Downtown Placemaking" at bounding box center [357, 373] width 174 height 13
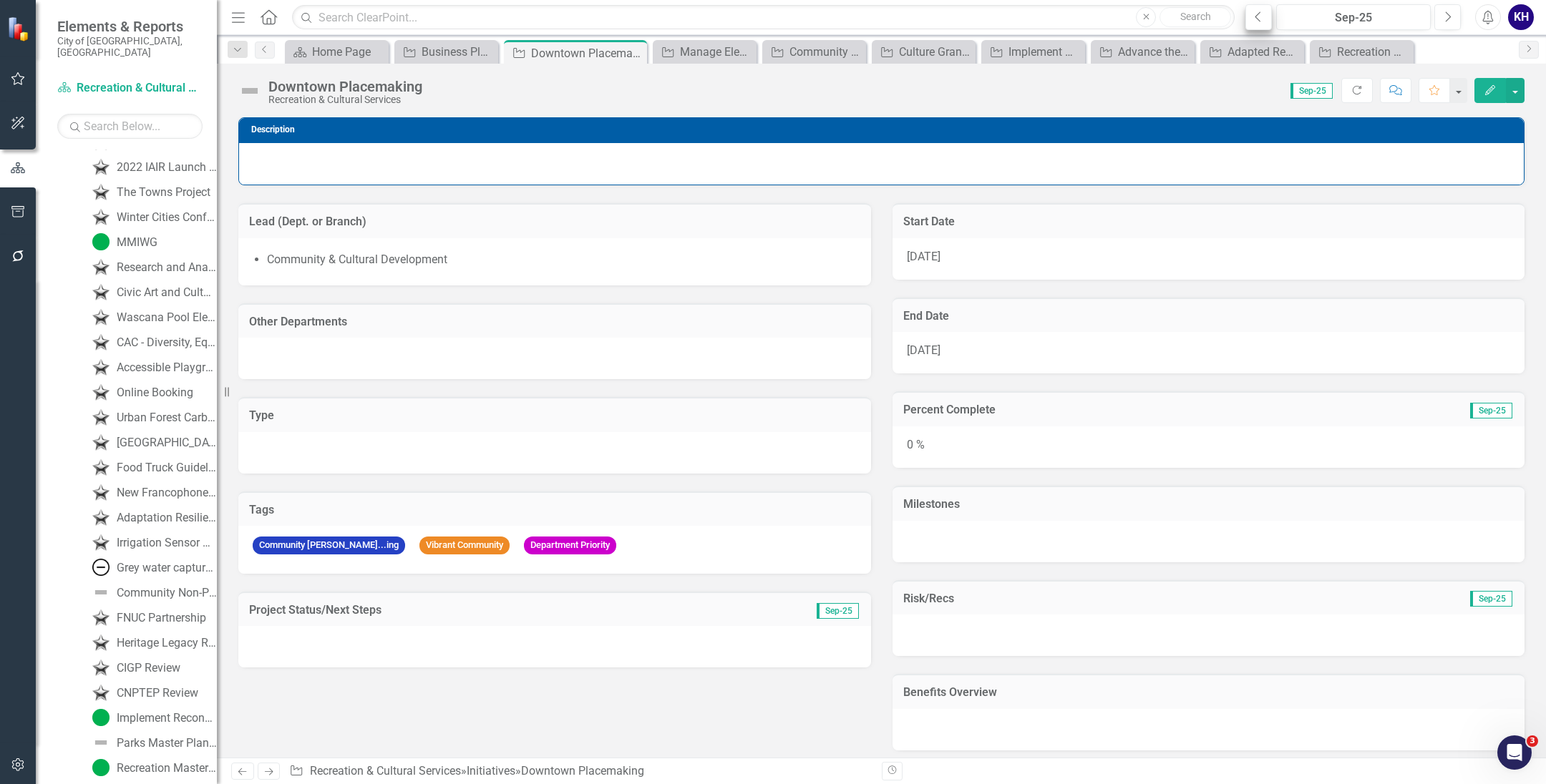
scroll to position [2315, 0]
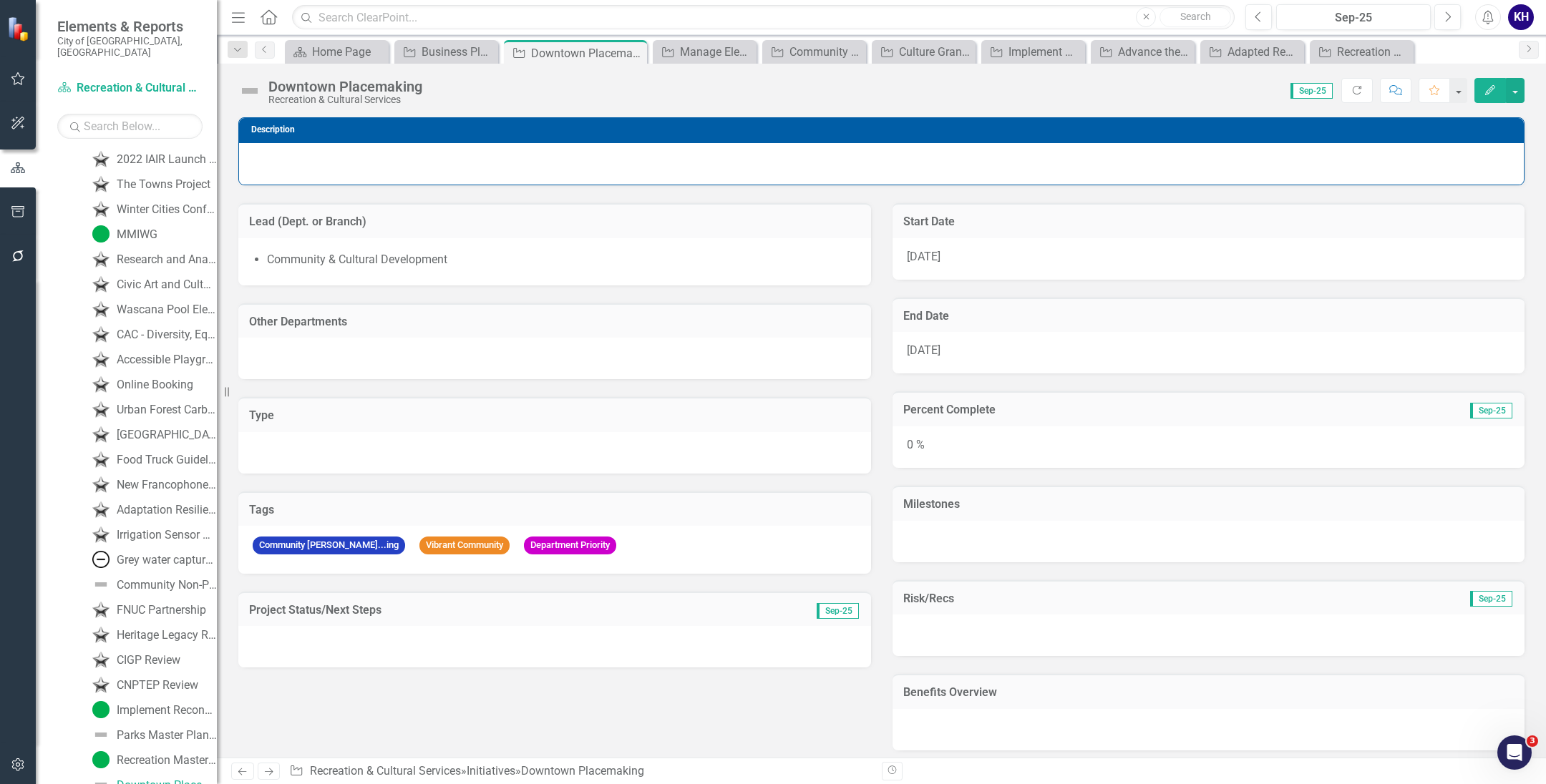
click at [1494, 87] on icon "Edit" at bounding box center [1490, 90] width 13 height 10
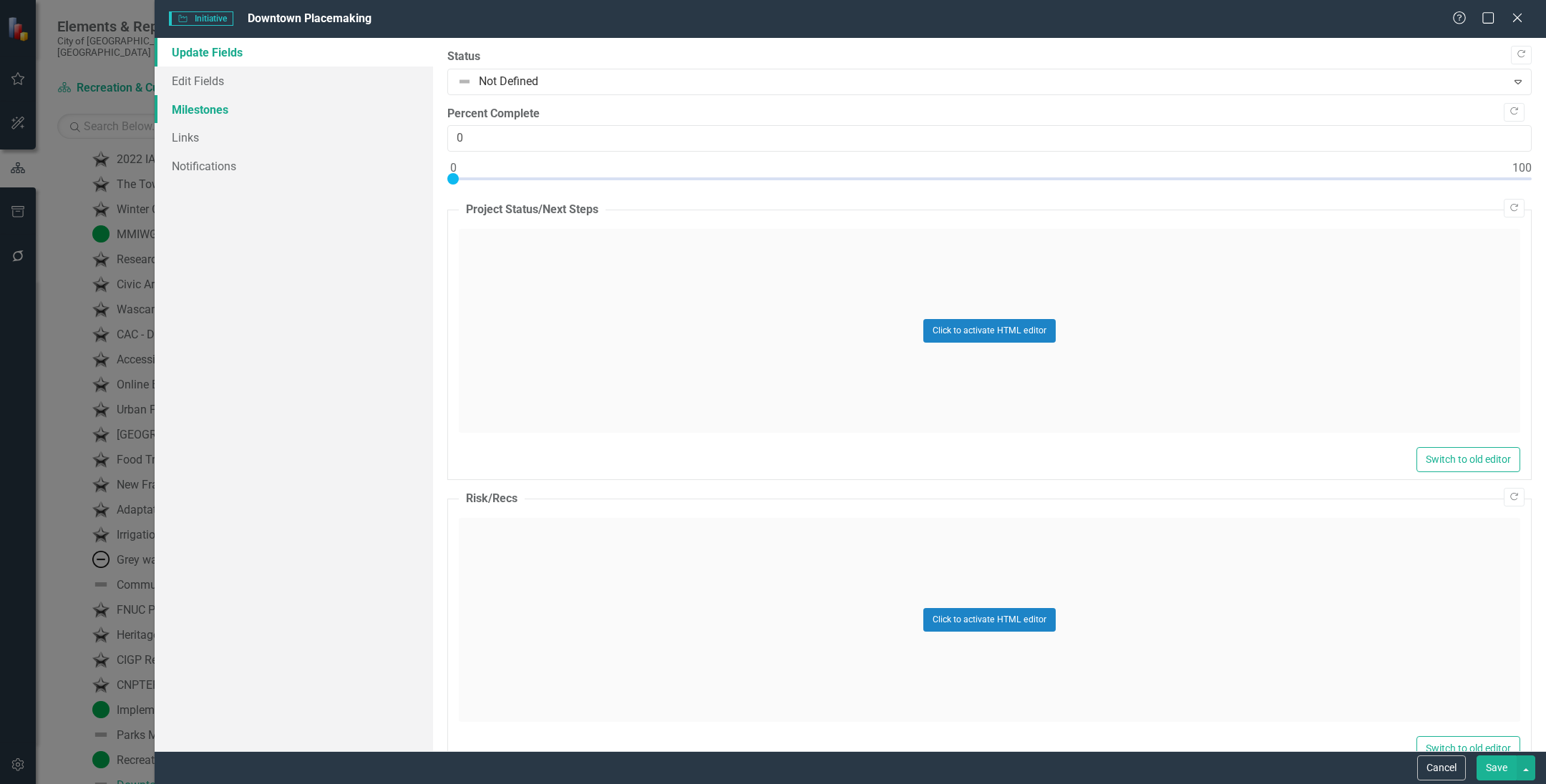
click at [249, 104] on link "Milestones" at bounding box center [293, 109] width 278 height 29
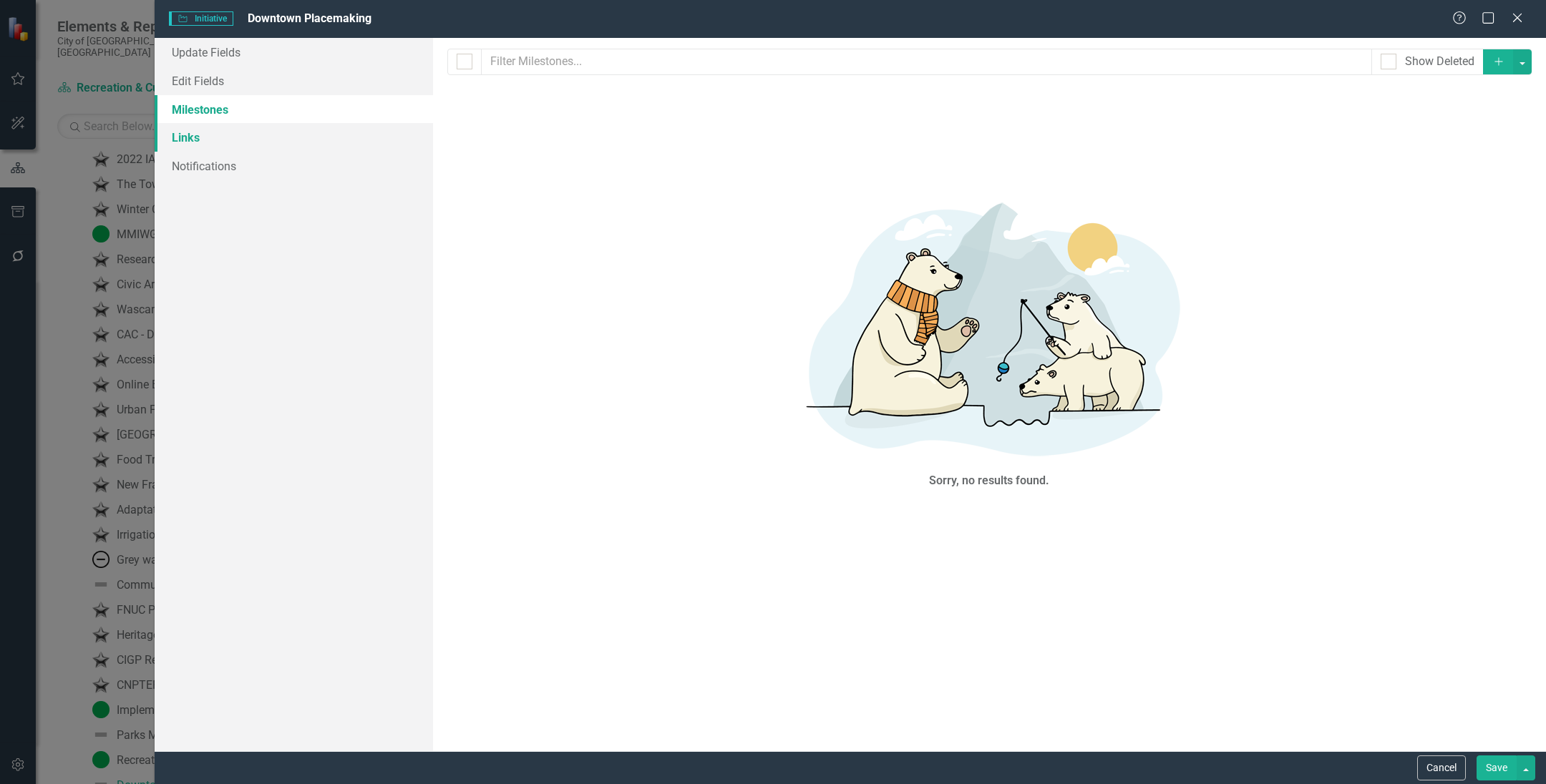
click at [234, 131] on link "Links" at bounding box center [293, 137] width 278 height 29
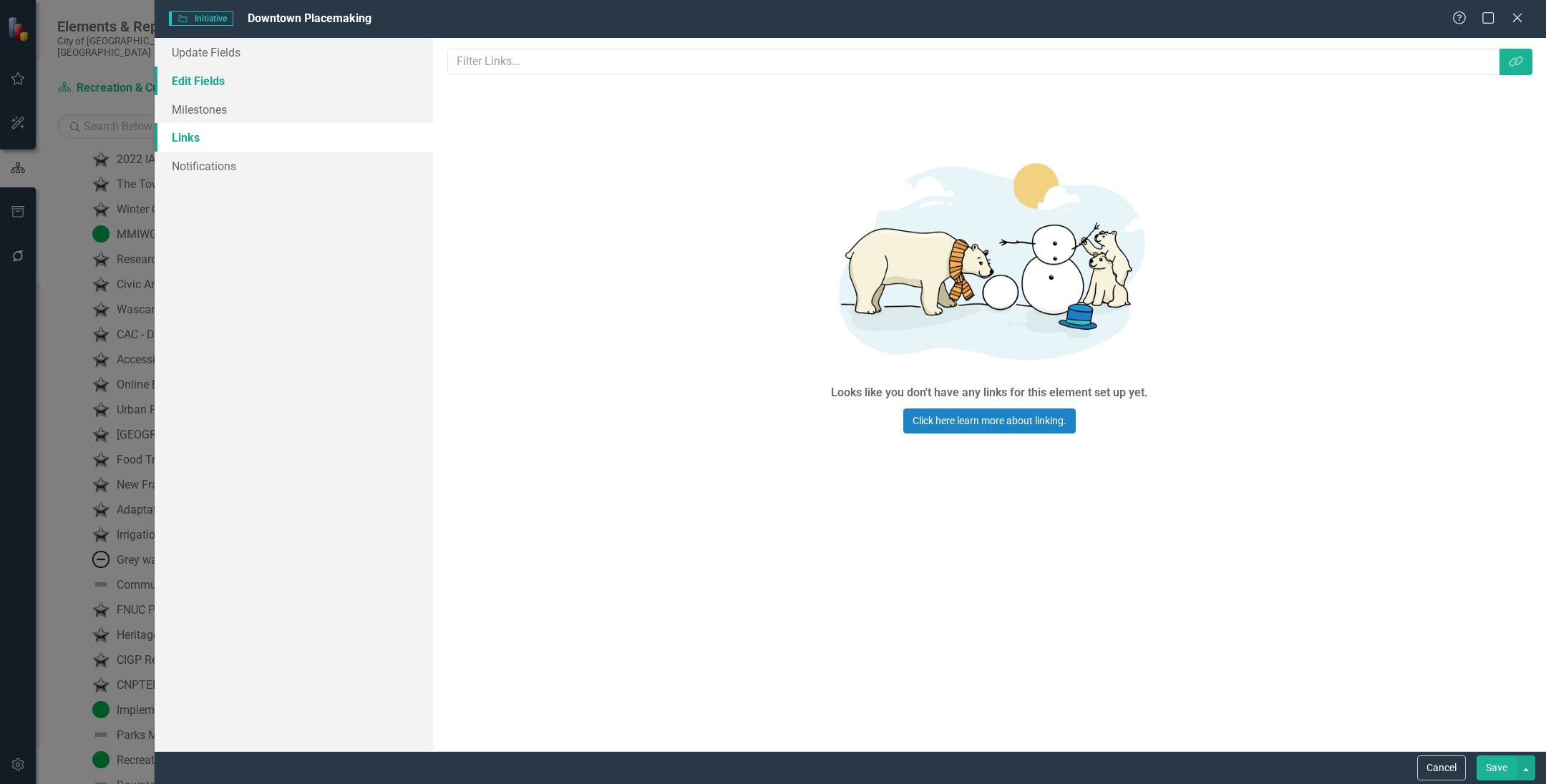
click at [243, 83] on link "Edit Fields" at bounding box center [293, 81] width 278 height 29
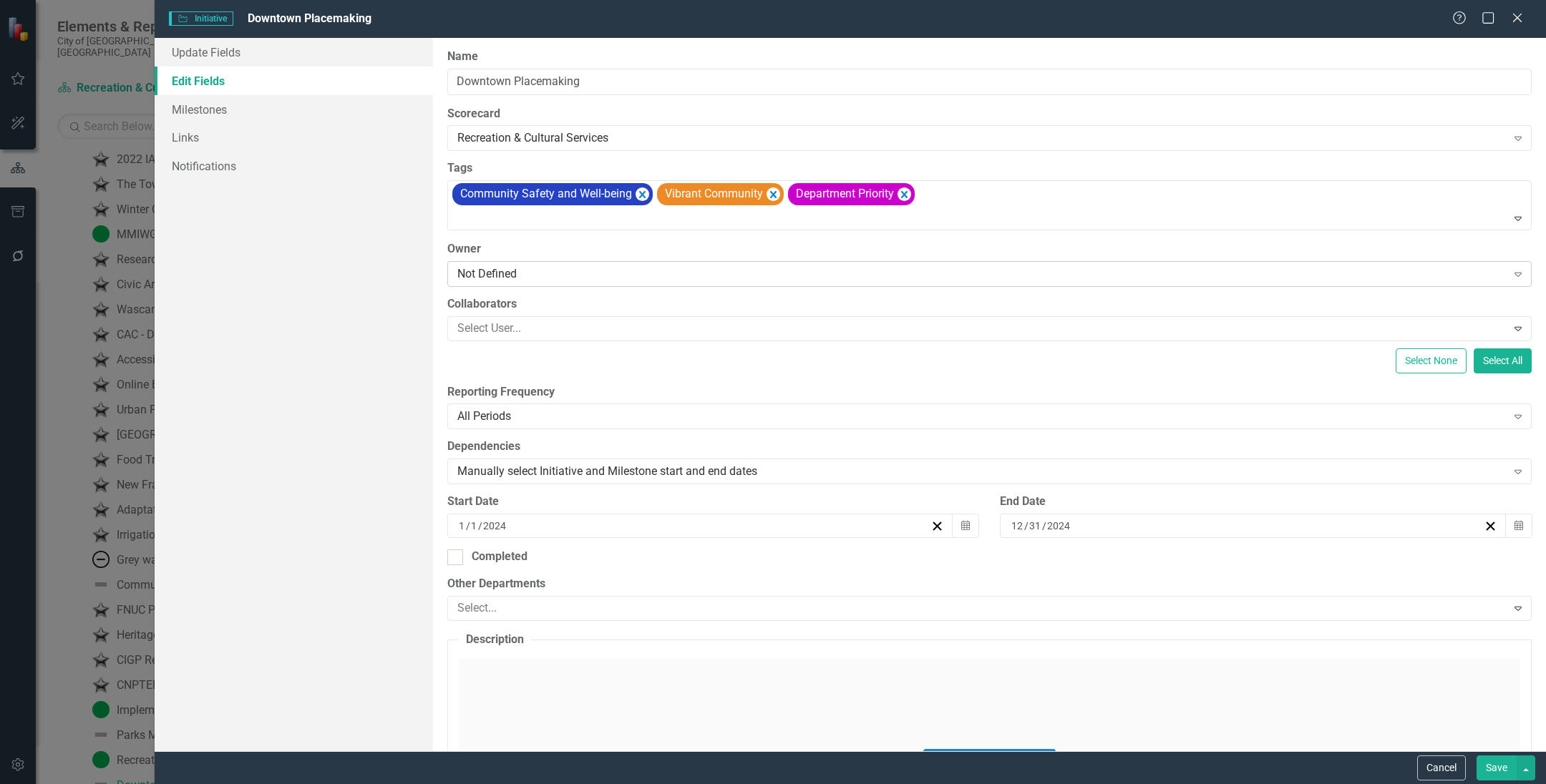
click at [534, 279] on div "Not Defined" at bounding box center [982, 274] width 1049 height 17
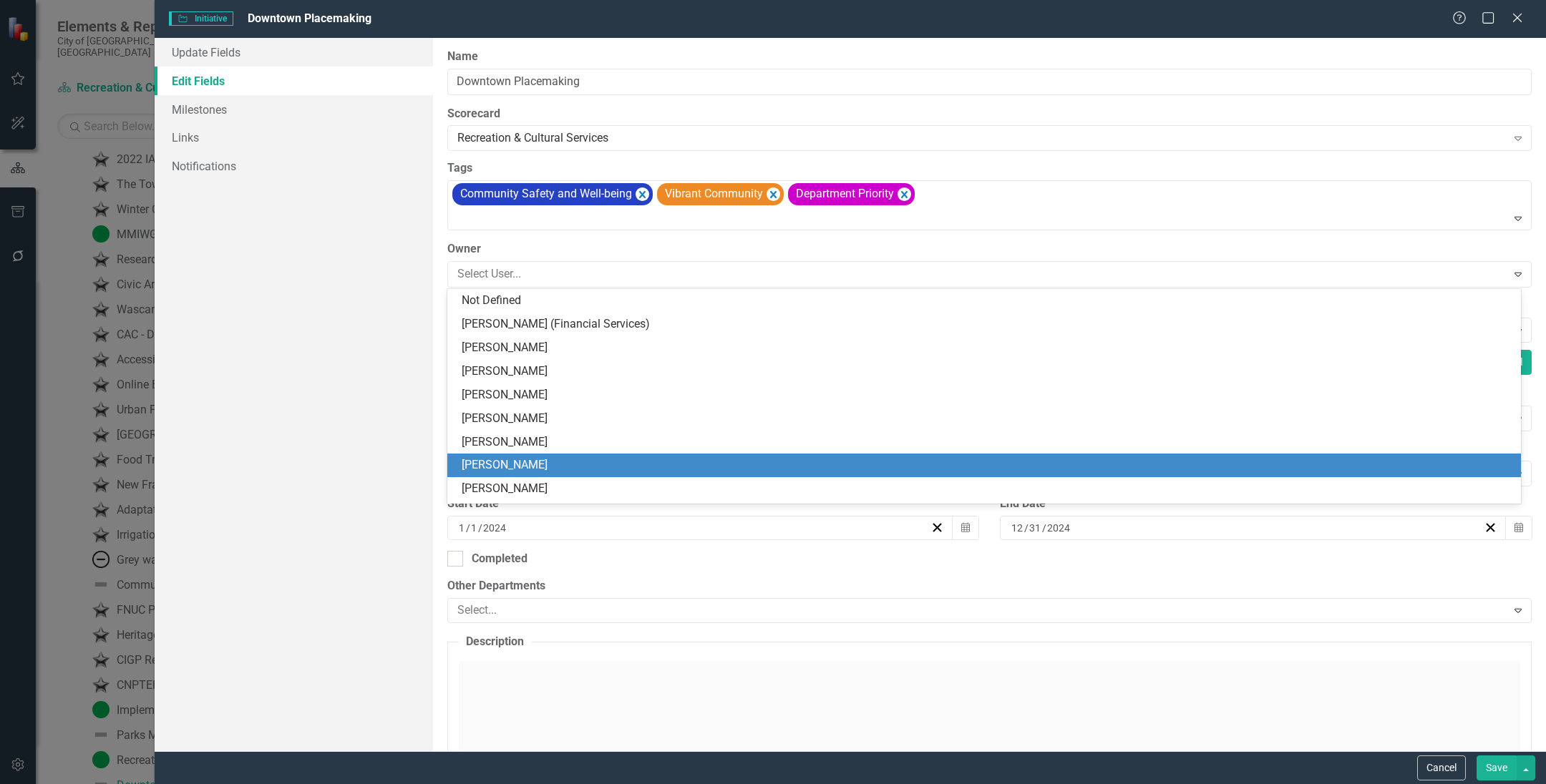
click at [193, 449] on div "Update Fields Edit Fields Milestones Links Notifications" at bounding box center [293, 394] width 278 height 713
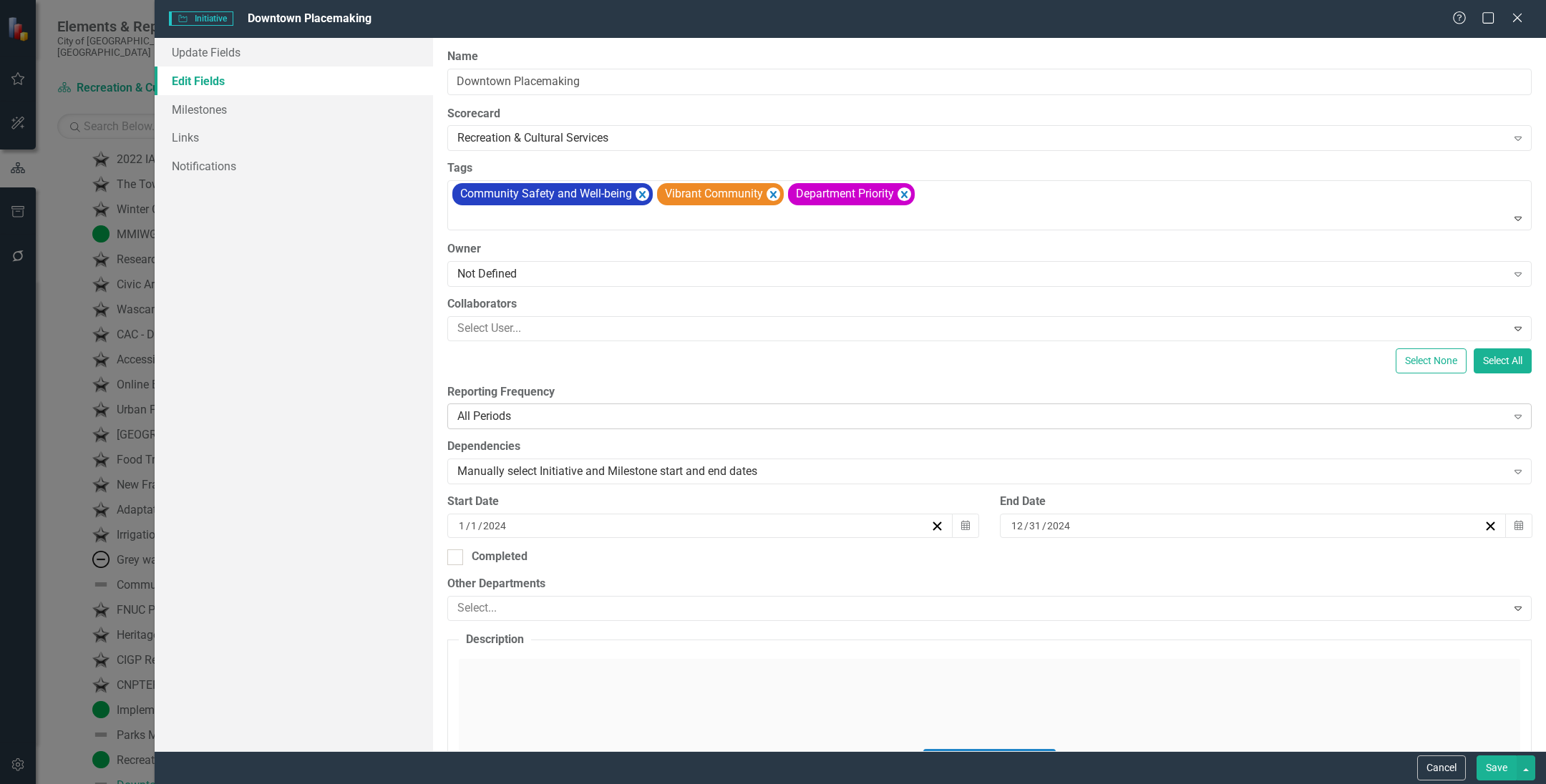
click at [492, 420] on div "All Periods" at bounding box center [982, 417] width 1049 height 17
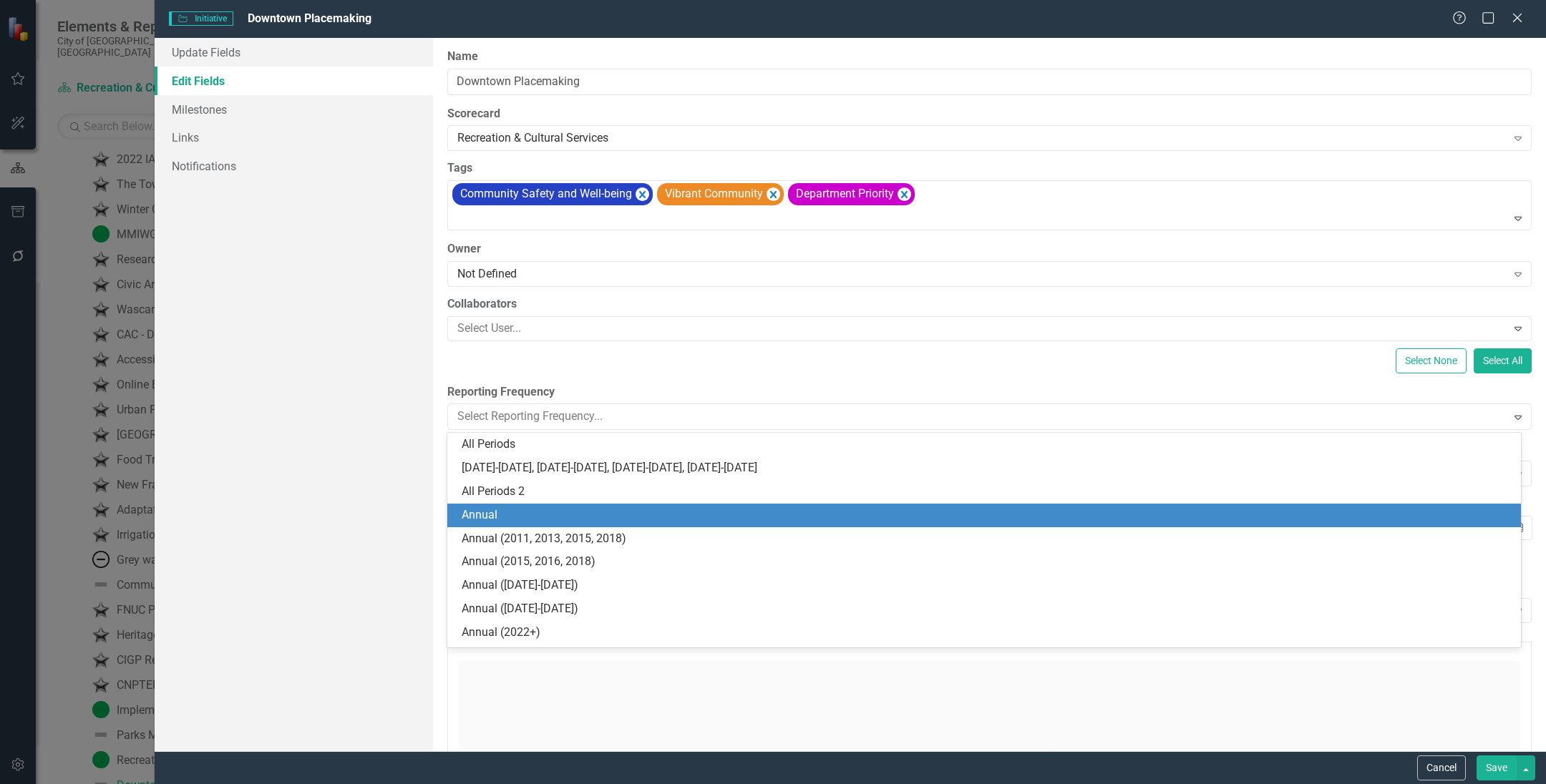
click at [506, 511] on div "Annual" at bounding box center [987, 515] width 1051 height 17
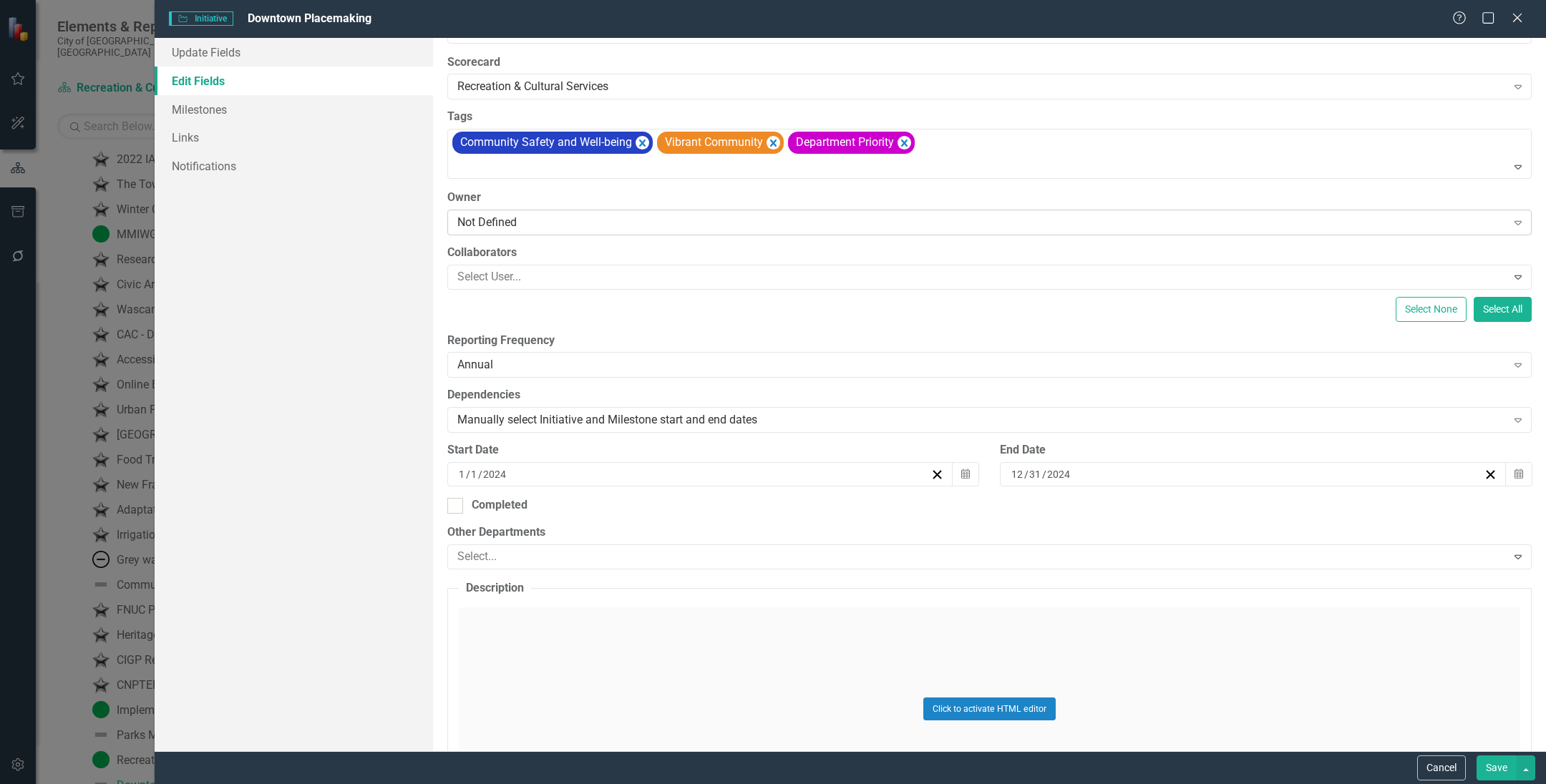
scroll to position [0, 0]
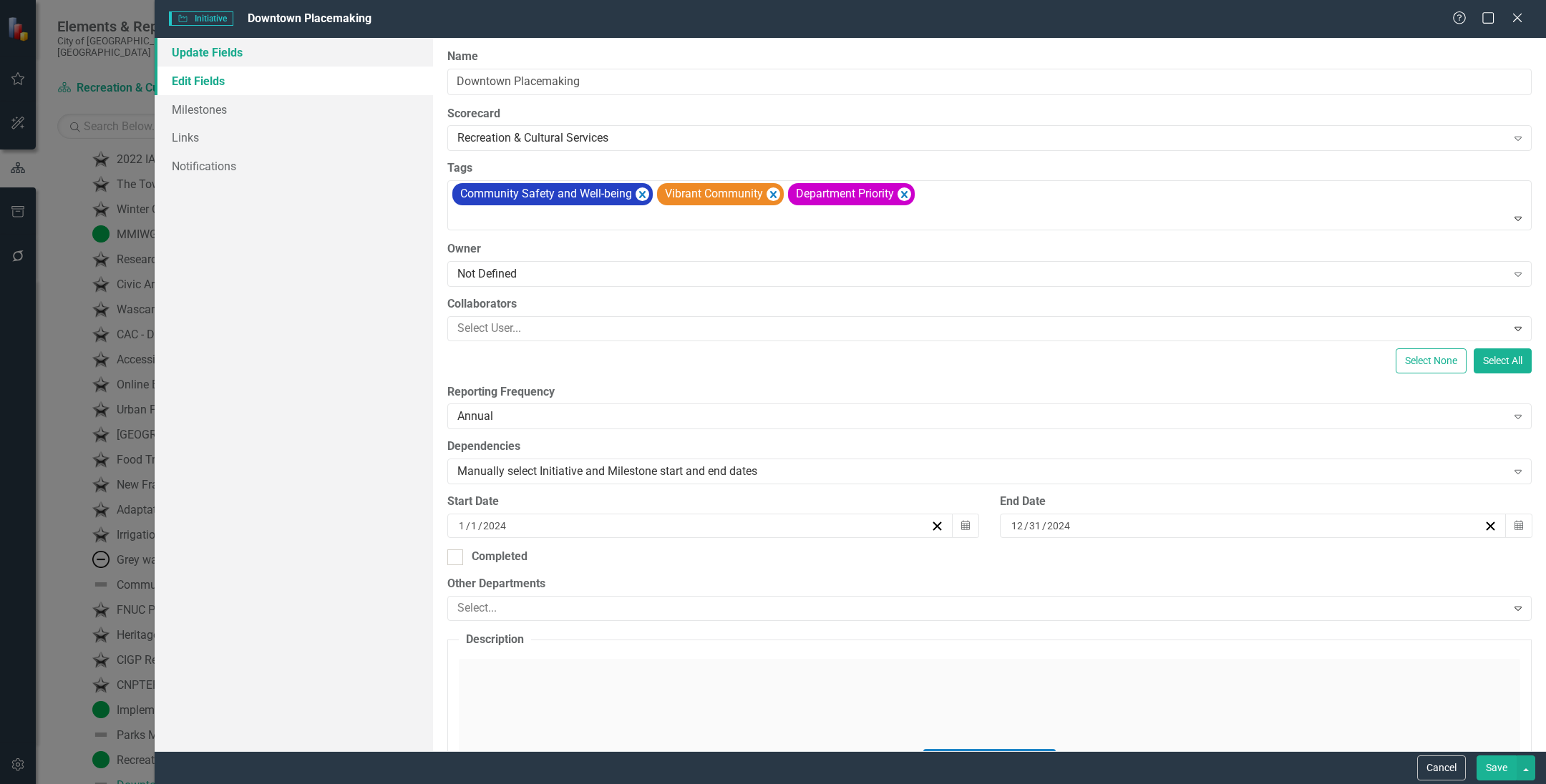
click at [249, 61] on link "Update Fields" at bounding box center [293, 52] width 278 height 29
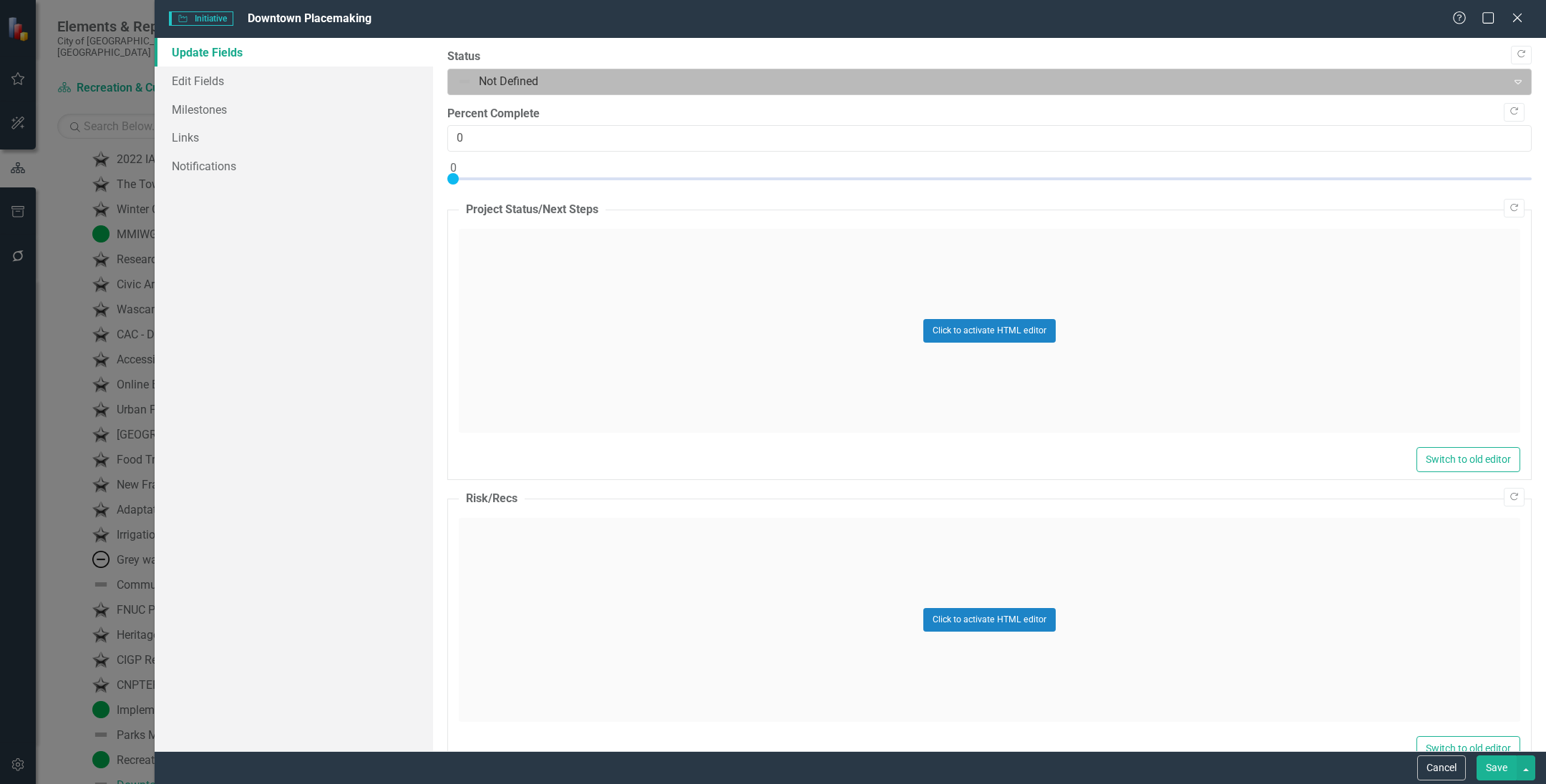
click at [535, 91] on div at bounding box center [977, 82] width 1040 height 19
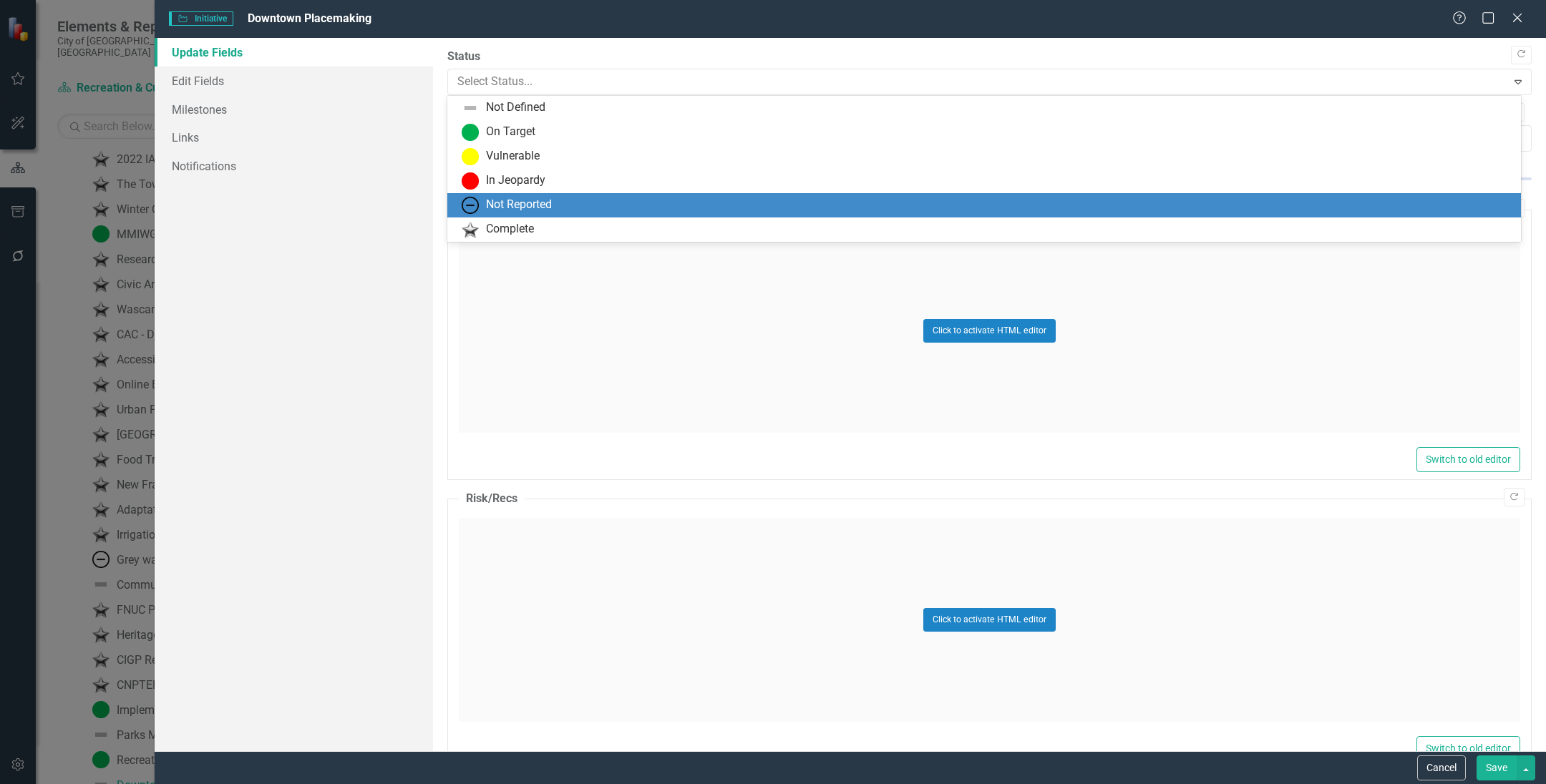
click at [525, 205] on div "Not Reported" at bounding box center [519, 205] width 66 height 17
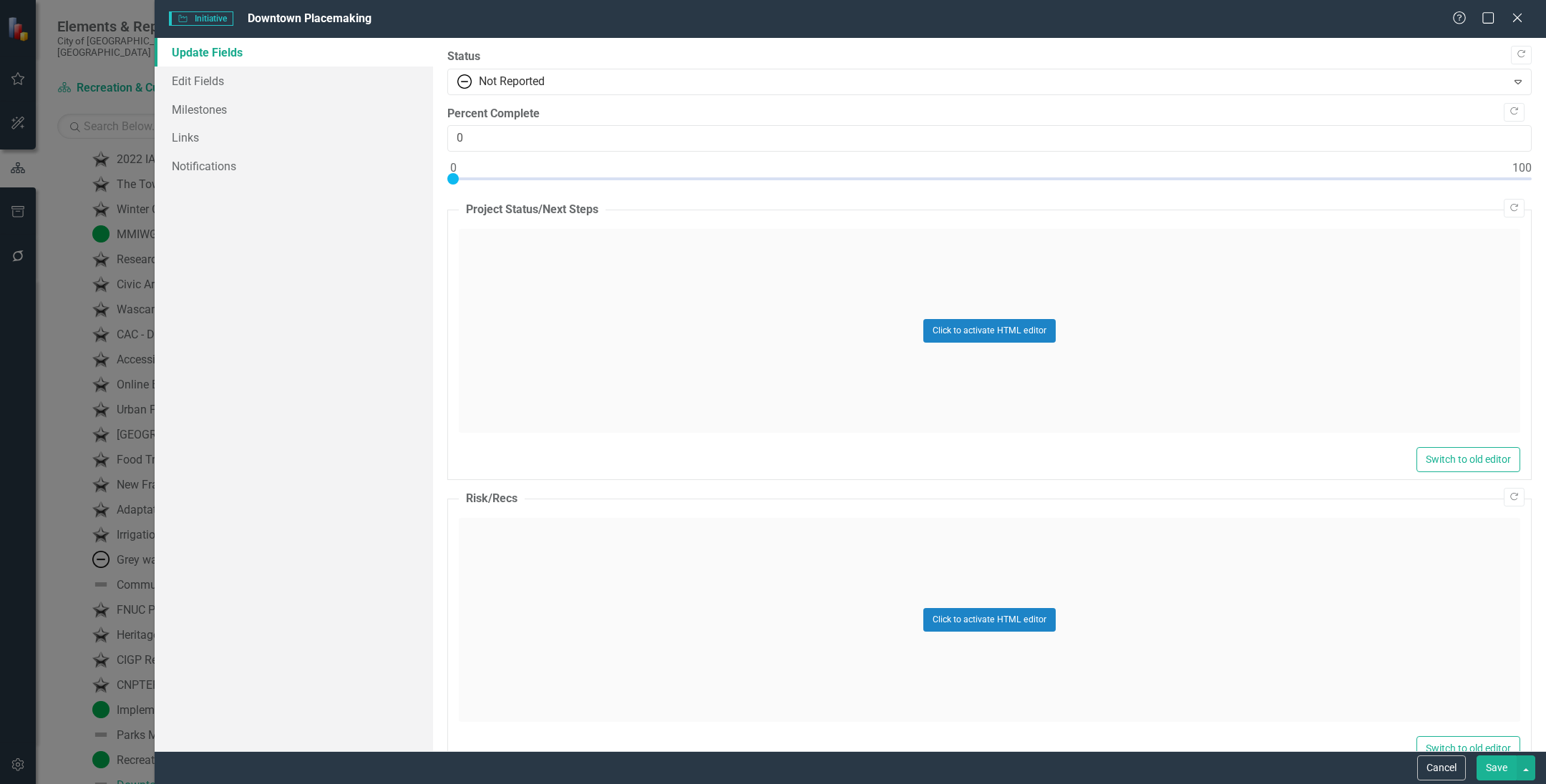
drag, startPoint x: 1497, startPoint y: 766, endPoint x: 738, endPoint y: 605, distance: 775.9
click at [1495, 766] on button "Save" at bounding box center [1496, 768] width 40 height 25
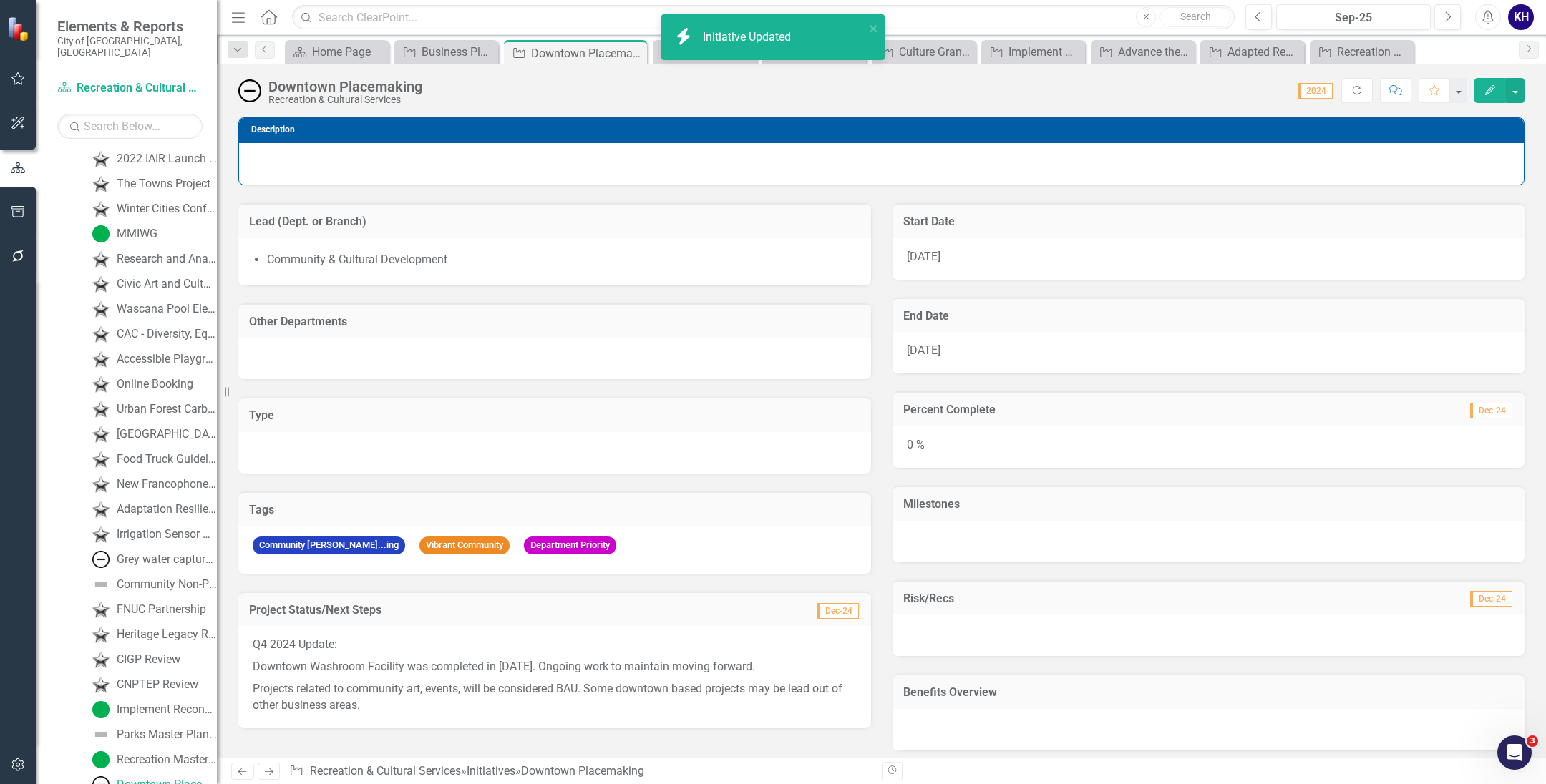
scroll to position [157, 0]
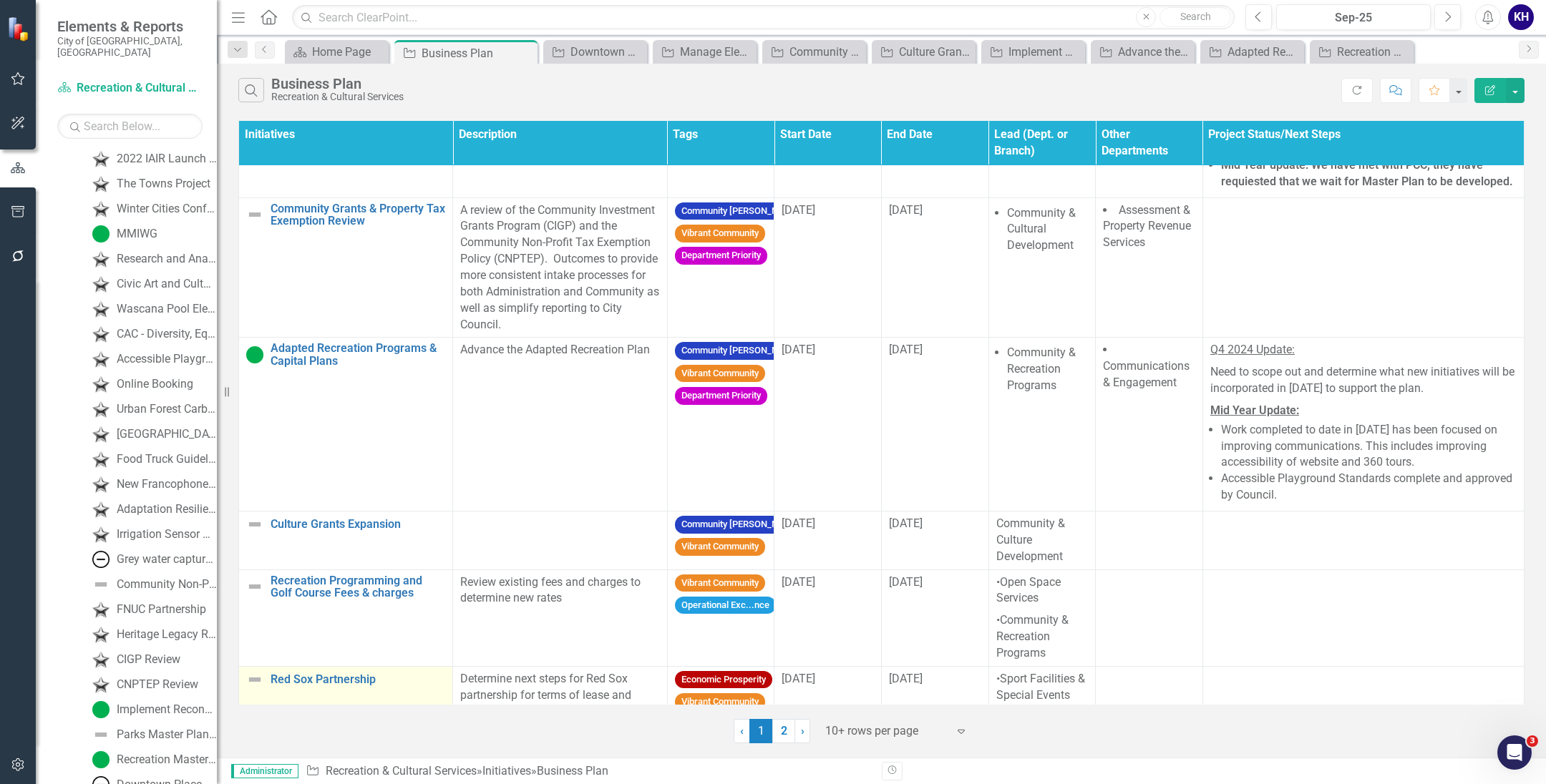
scroll to position [949, 0]
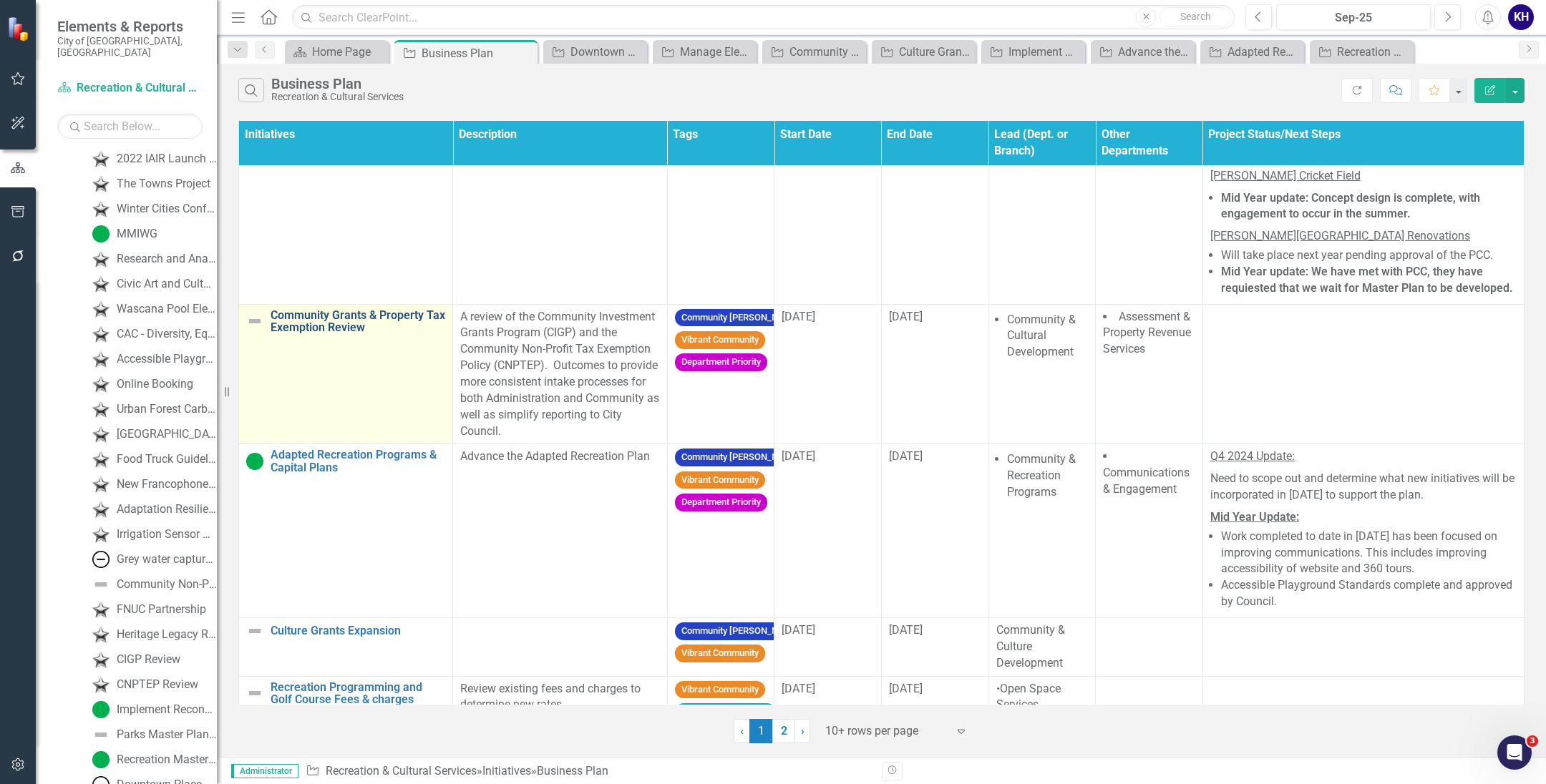
click at [361, 334] on link "Community Grants & Property Tax Exemption Review" at bounding box center [357, 322] width 174 height 25
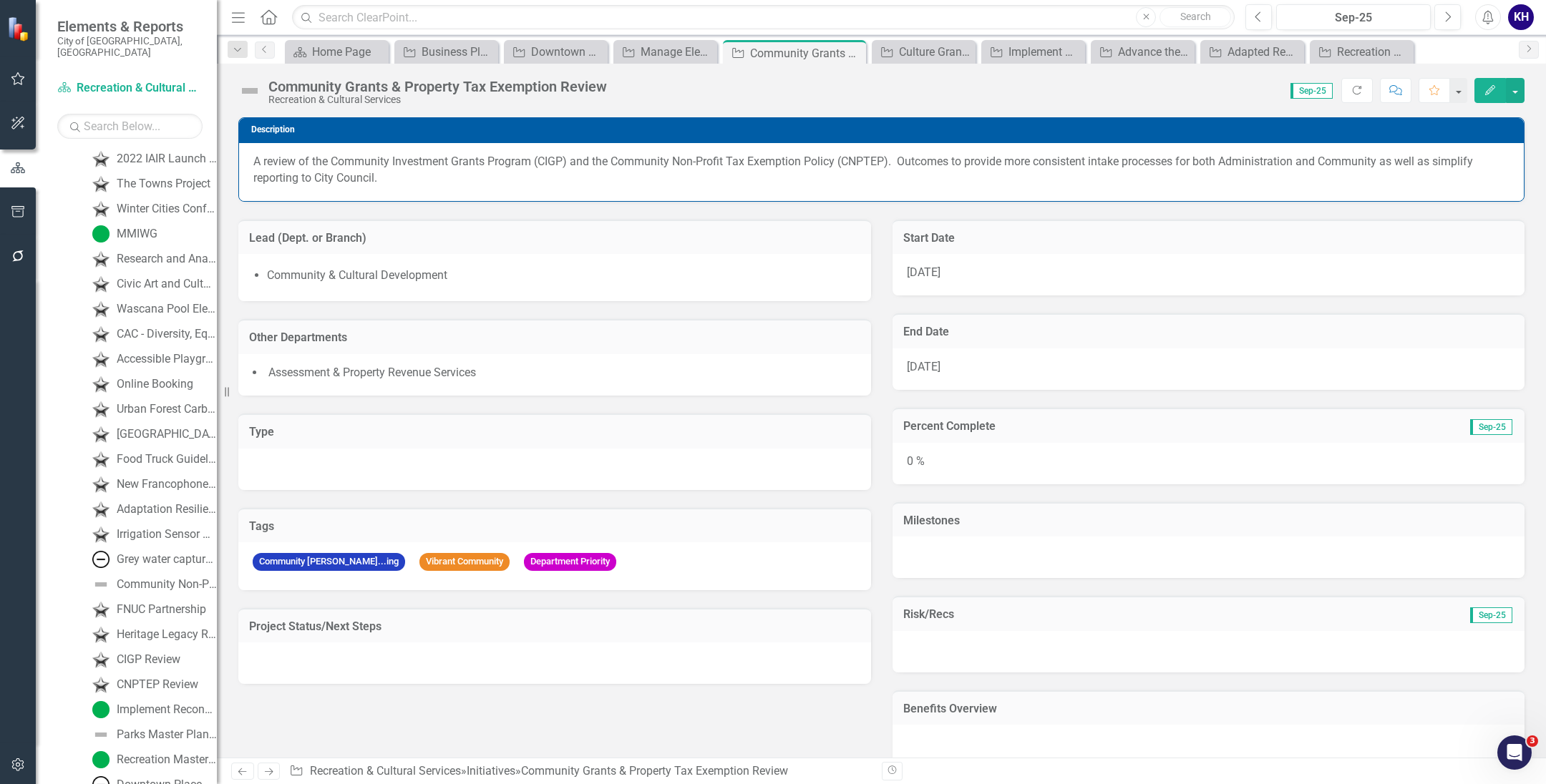
scroll to position [2043, 0]
click at [259, 83] on img at bounding box center [249, 90] width 23 height 23
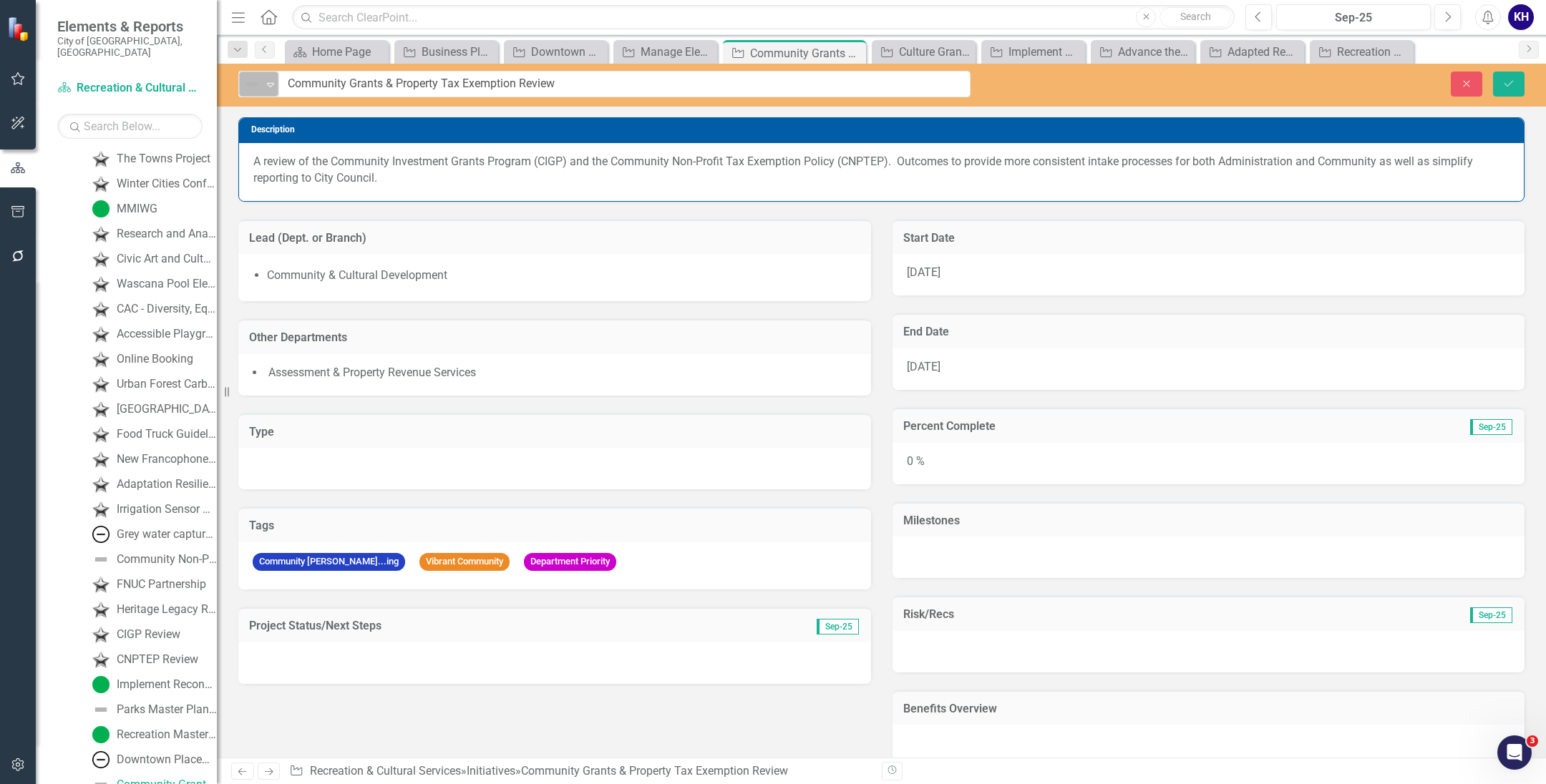
click at [259, 87] on img at bounding box center [252, 84] width 17 height 17
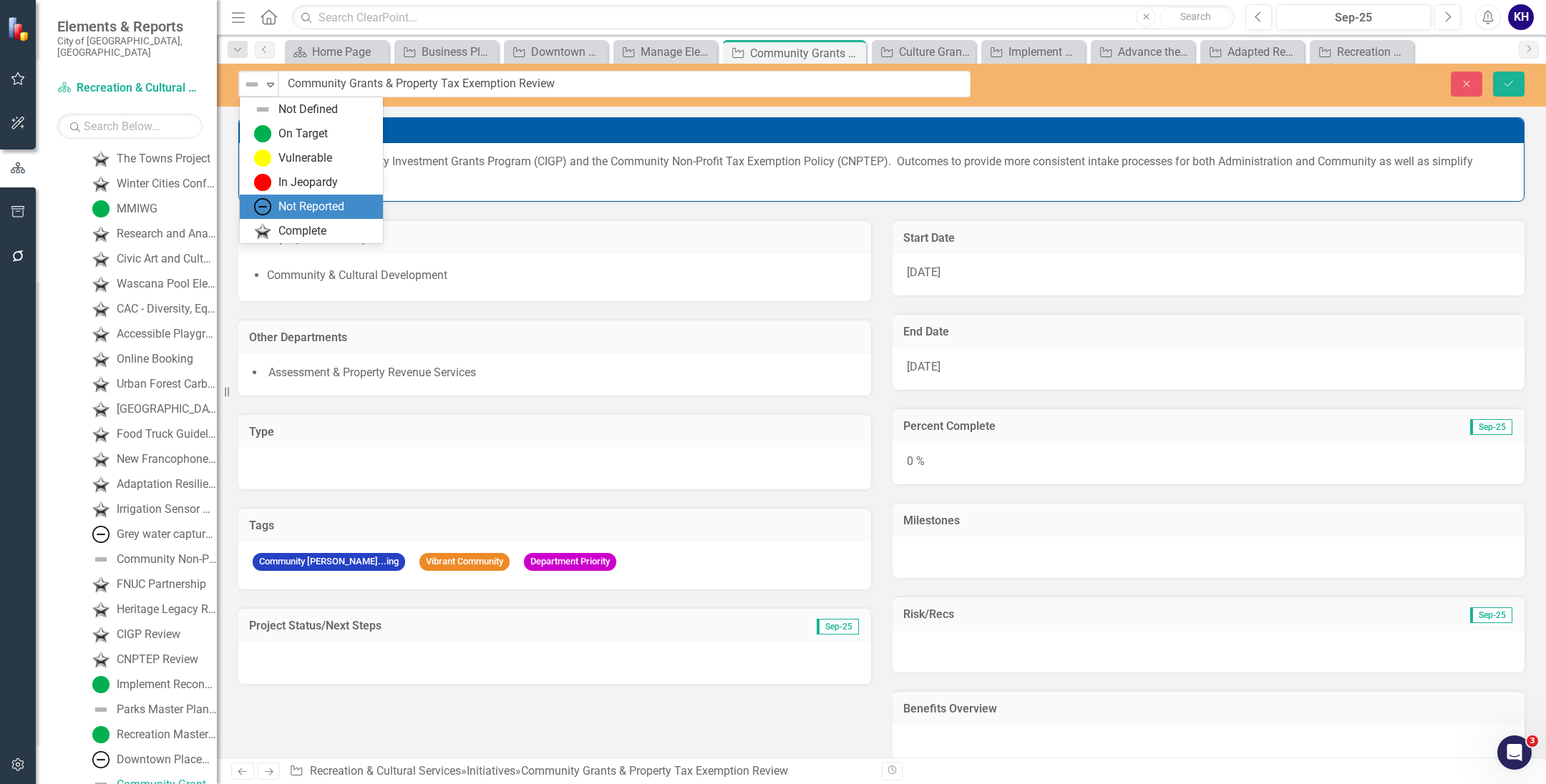
click at [292, 216] on div "Not Reported" at bounding box center [312, 206] width 143 height 24
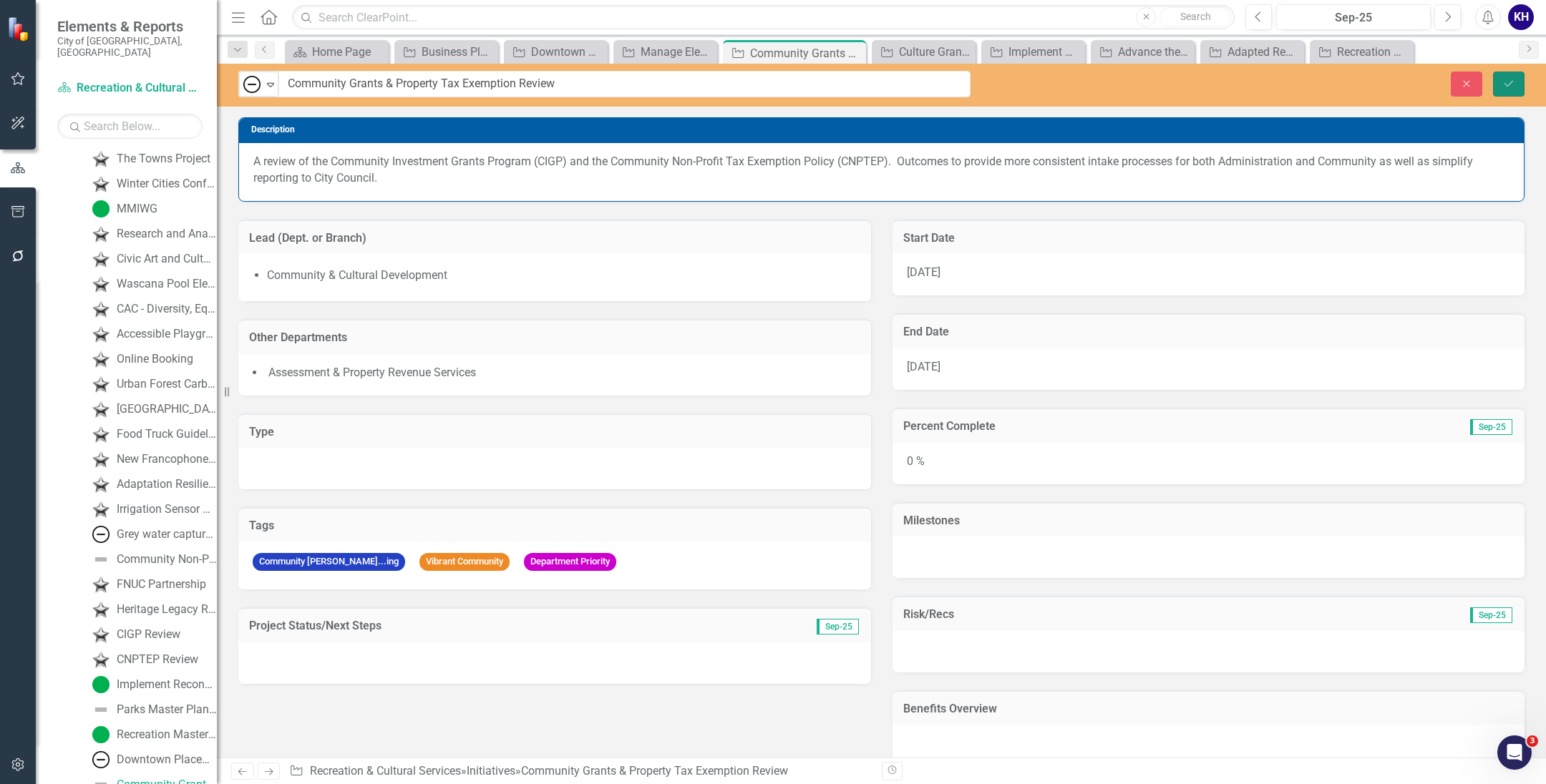
click at [1493, 88] on button "Save" at bounding box center [1508, 84] width 31 height 25
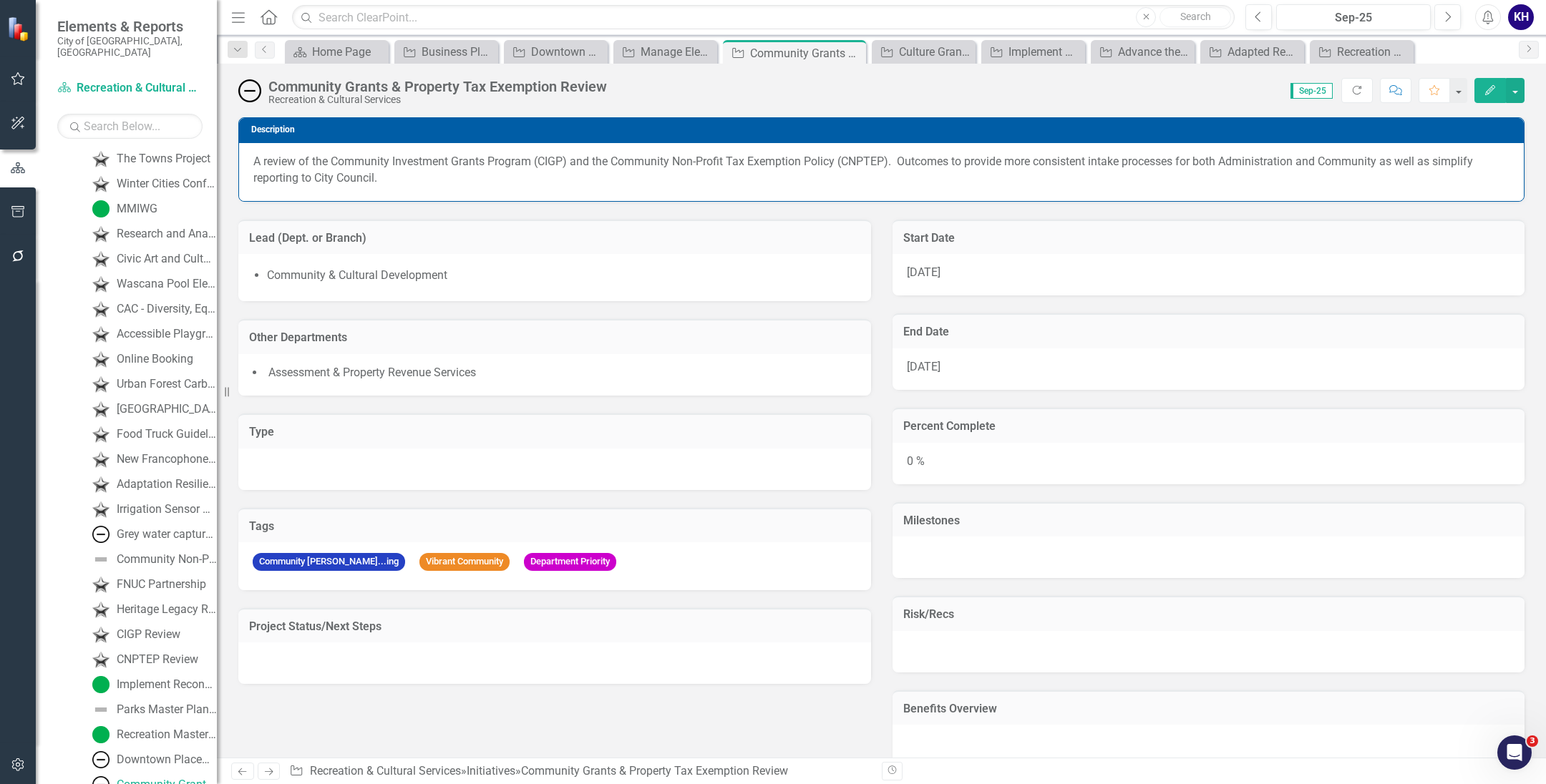
click at [1492, 87] on icon "Edit" at bounding box center [1490, 90] width 13 height 10
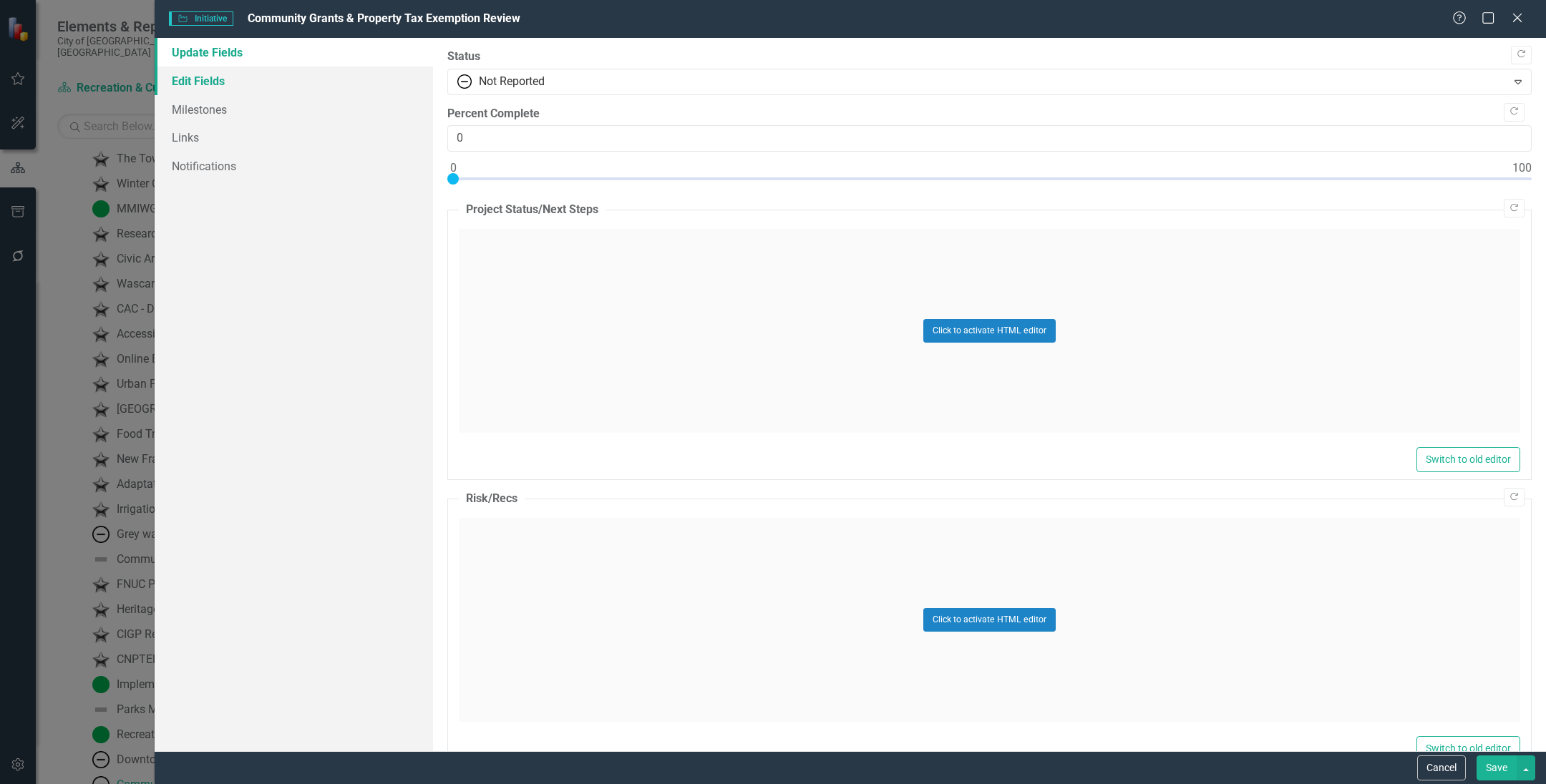
click at [240, 86] on link "Edit Fields" at bounding box center [293, 81] width 278 height 29
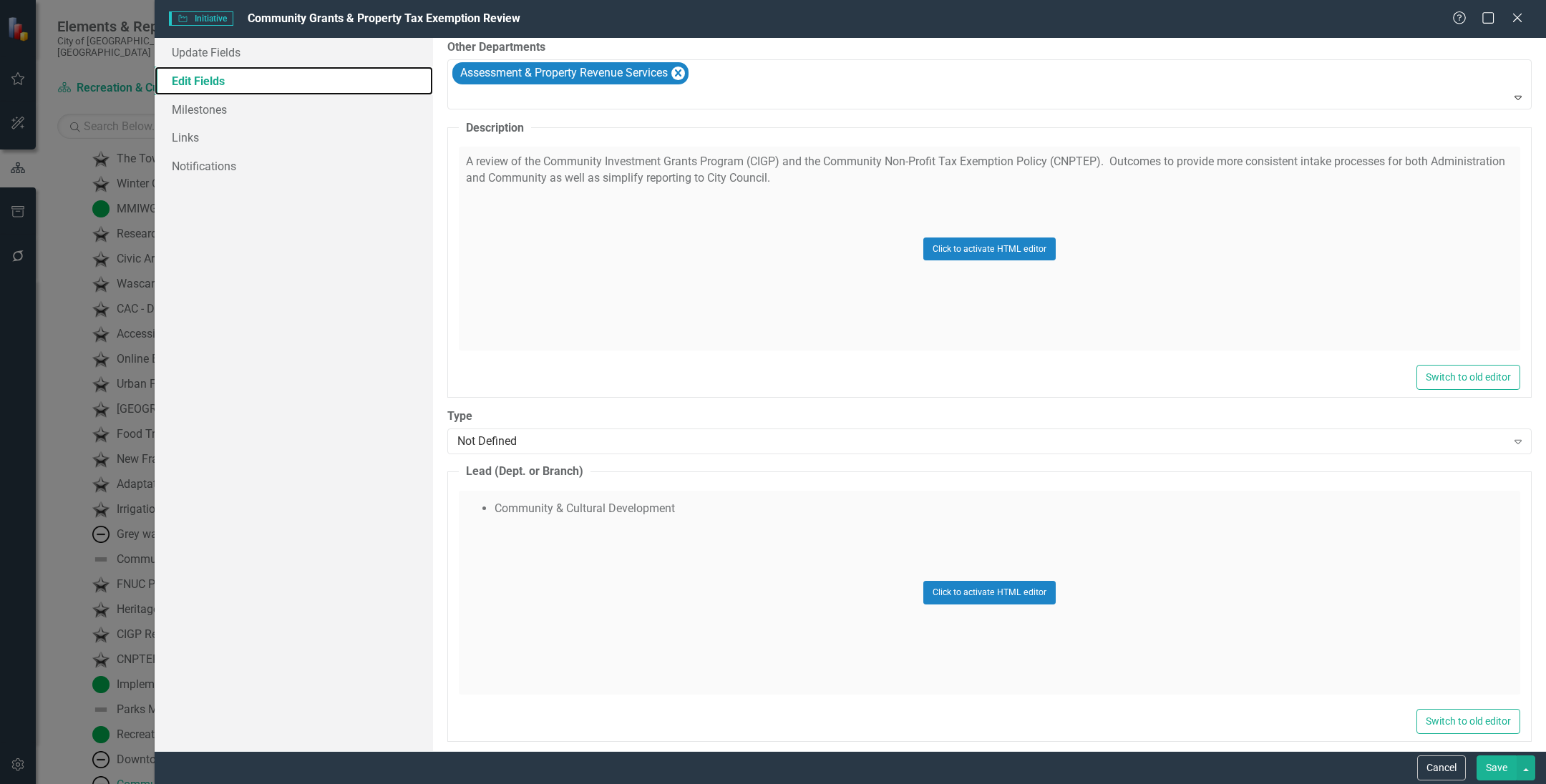
scroll to position [179, 0]
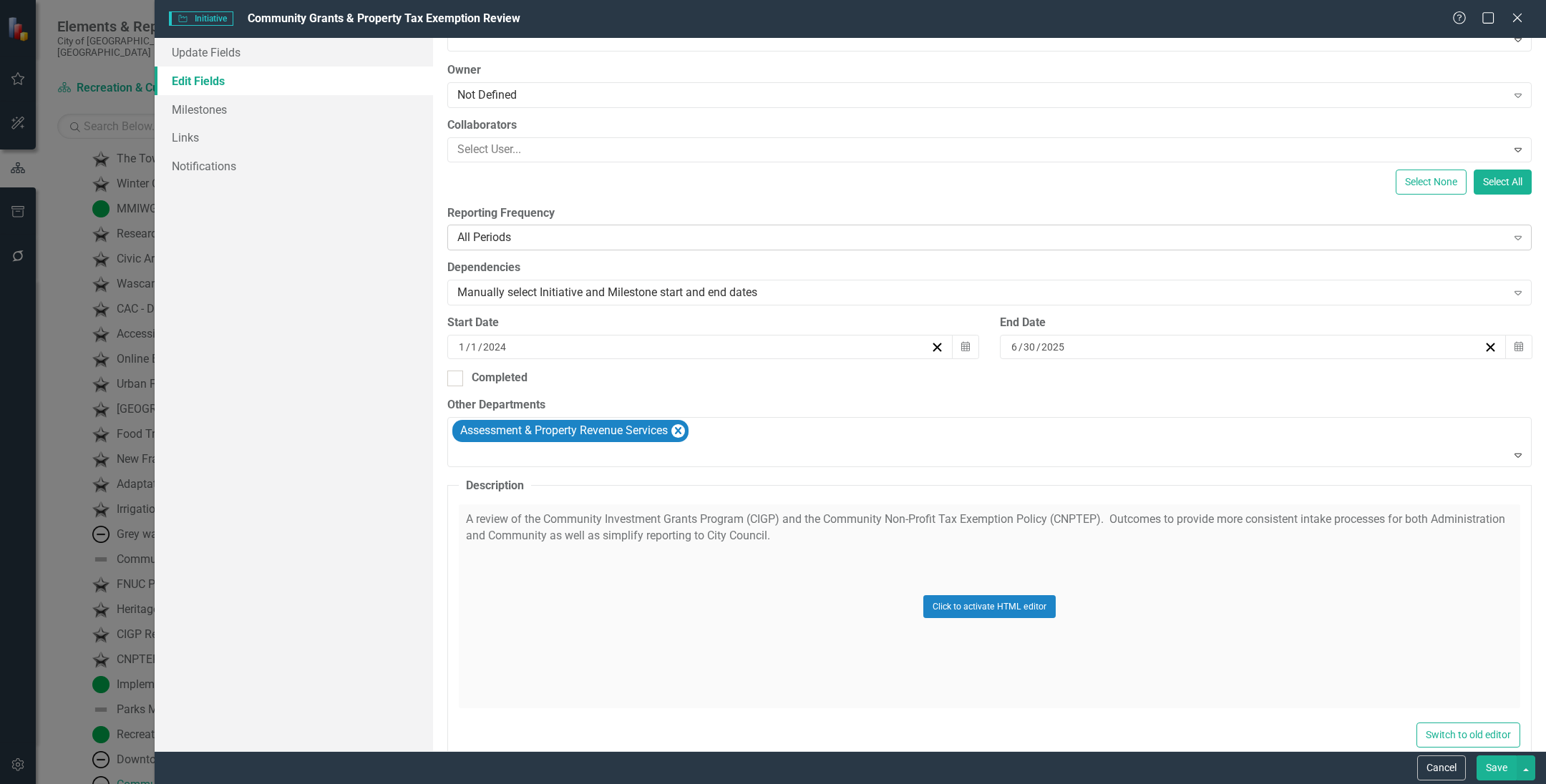
click at [529, 228] on div "All Periods Expand" at bounding box center [989, 237] width 1084 height 26
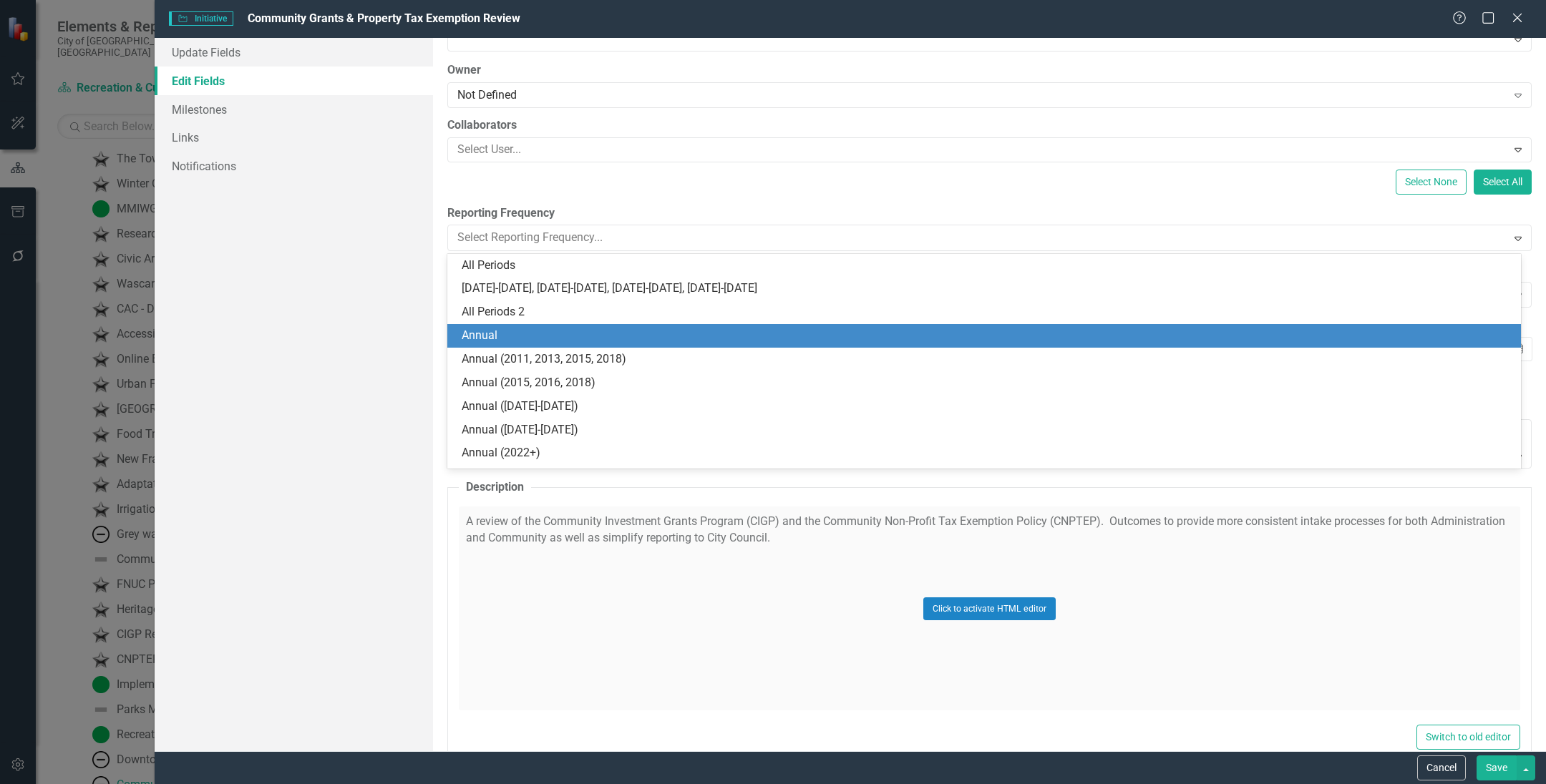
click at [520, 331] on div "Annual" at bounding box center [987, 336] width 1051 height 17
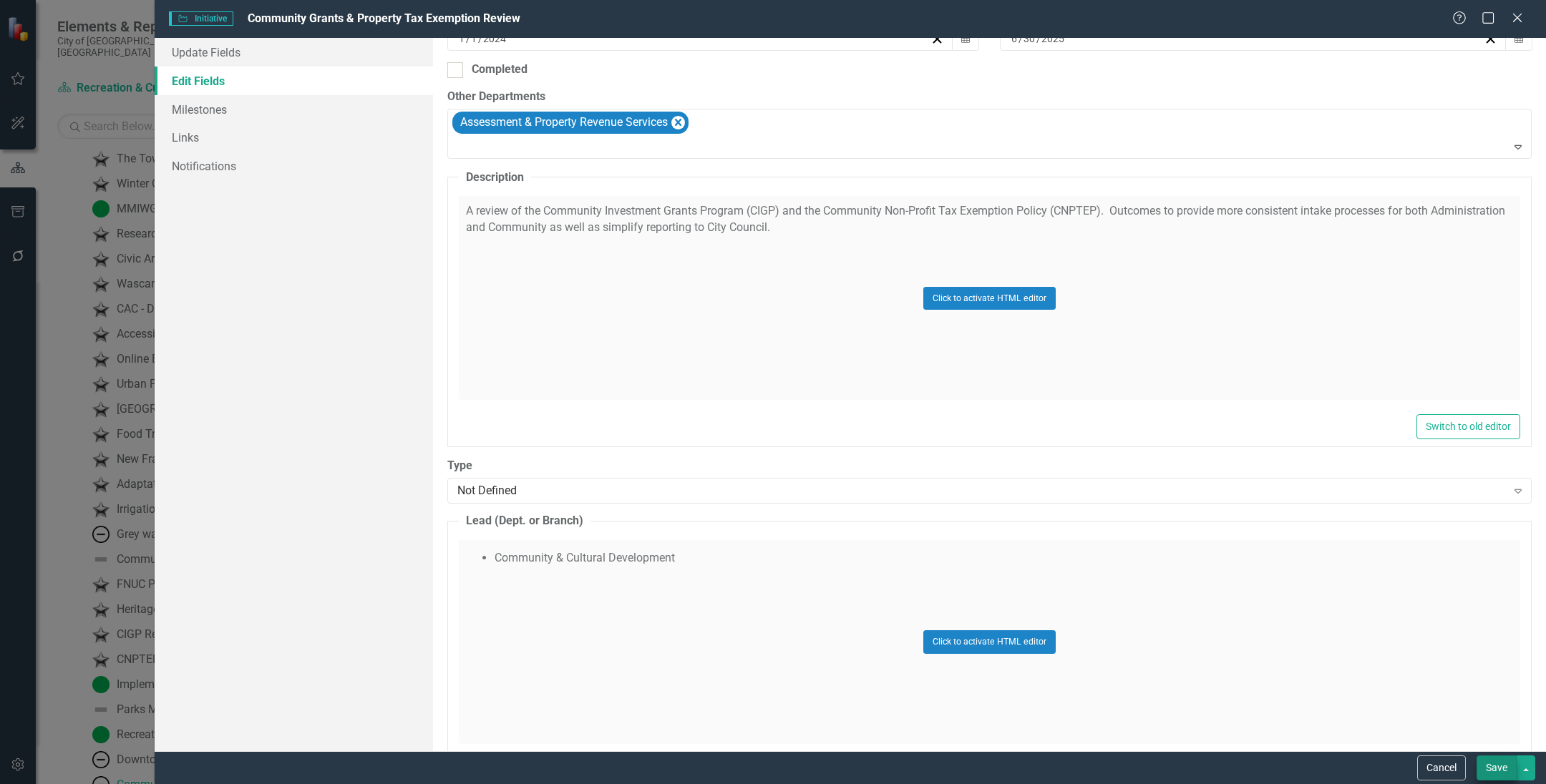
scroll to position [890, 0]
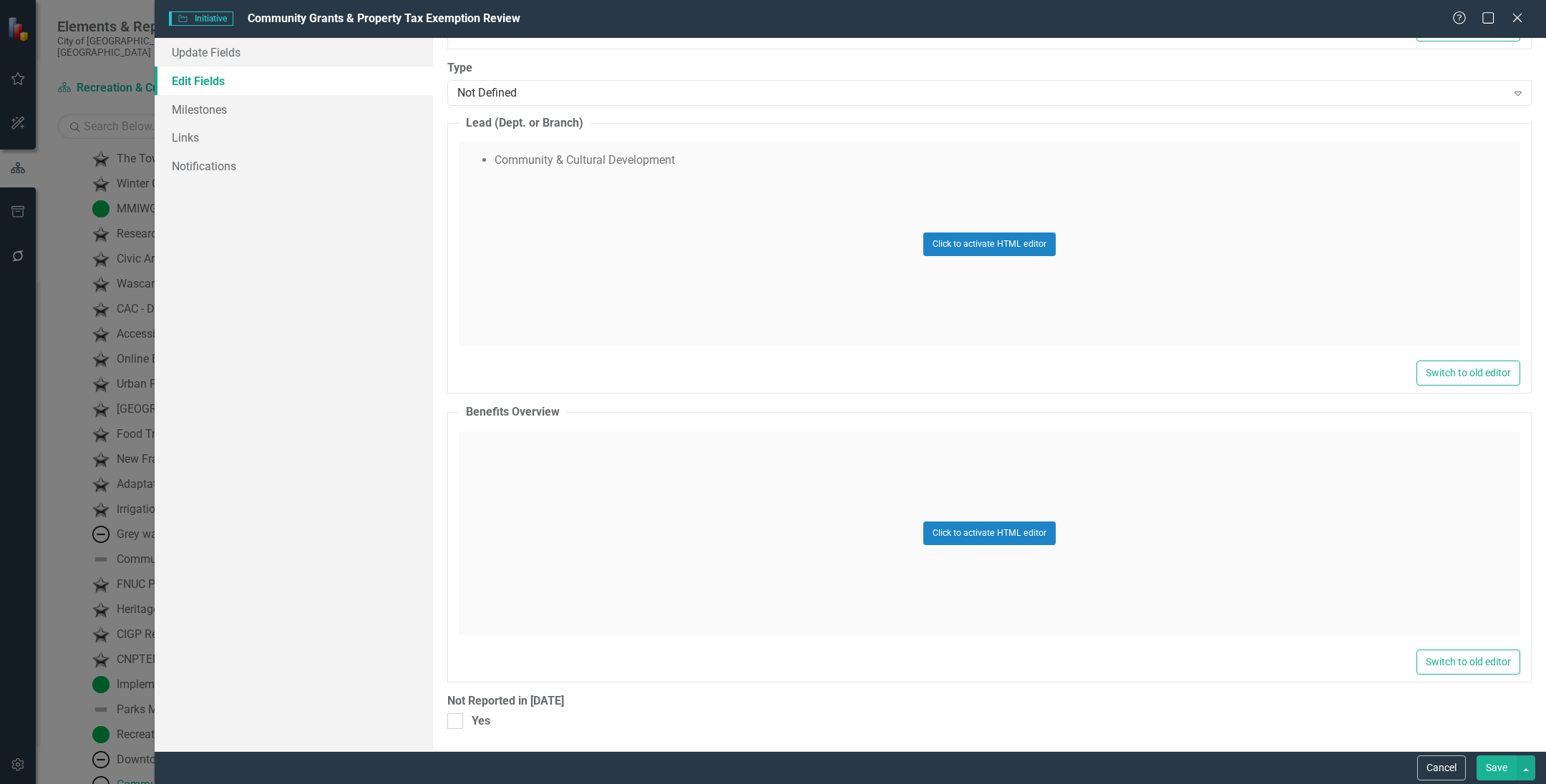
click at [1510, 764] on button "Save" at bounding box center [1496, 768] width 40 height 25
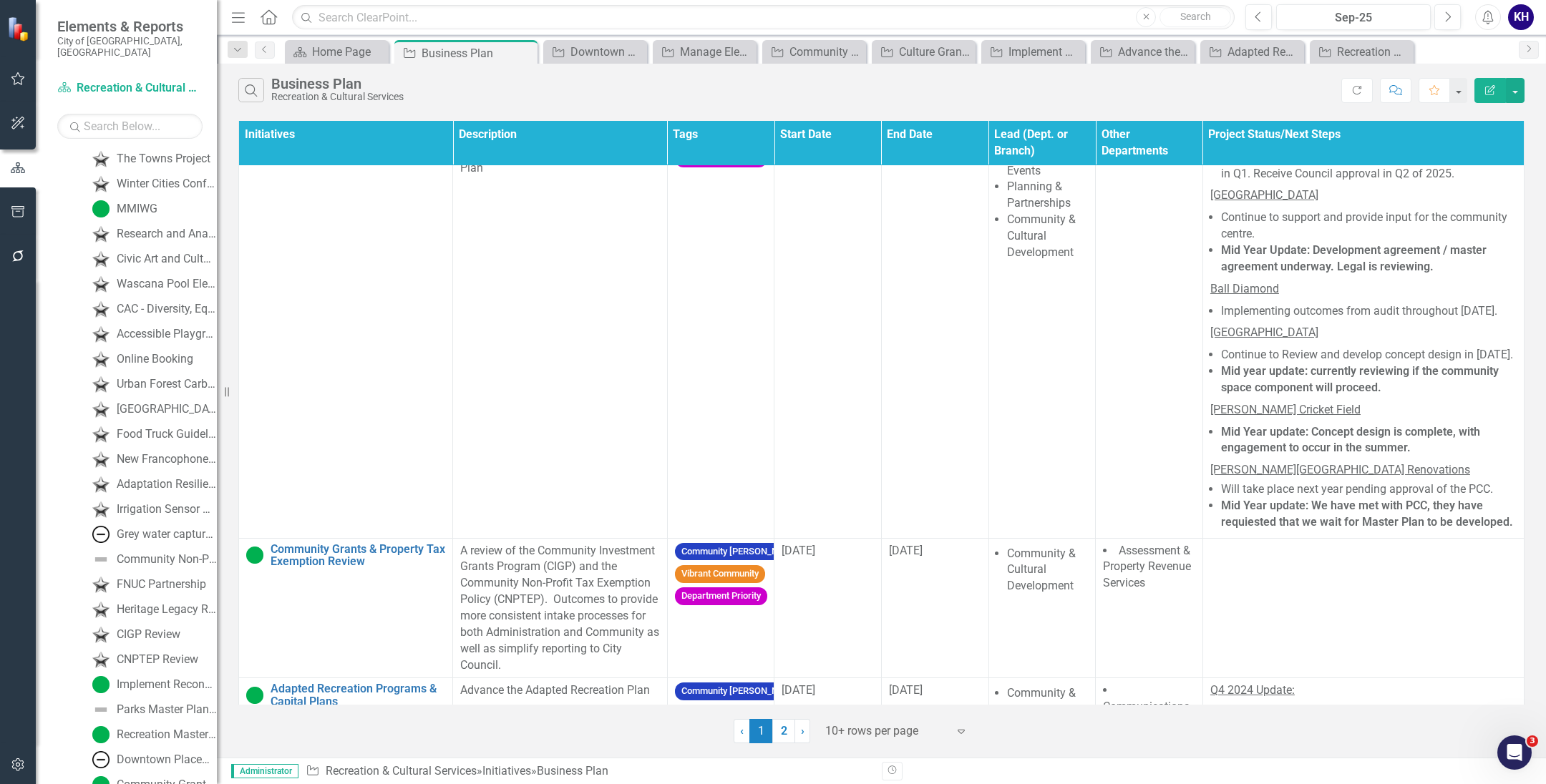
scroll to position [1251, 0]
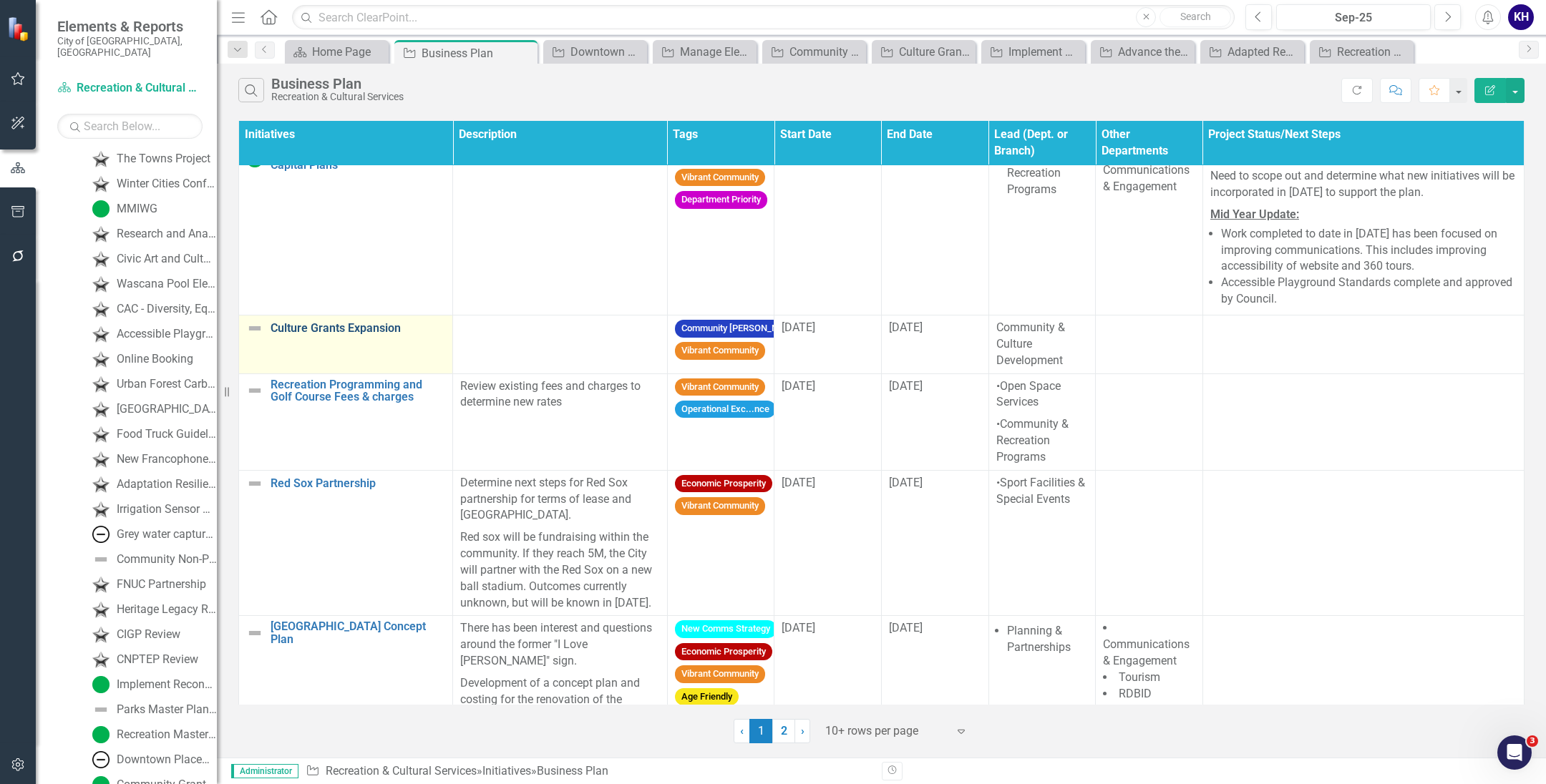
click at [388, 334] on link "Culture Grants Expansion" at bounding box center [357, 328] width 174 height 13
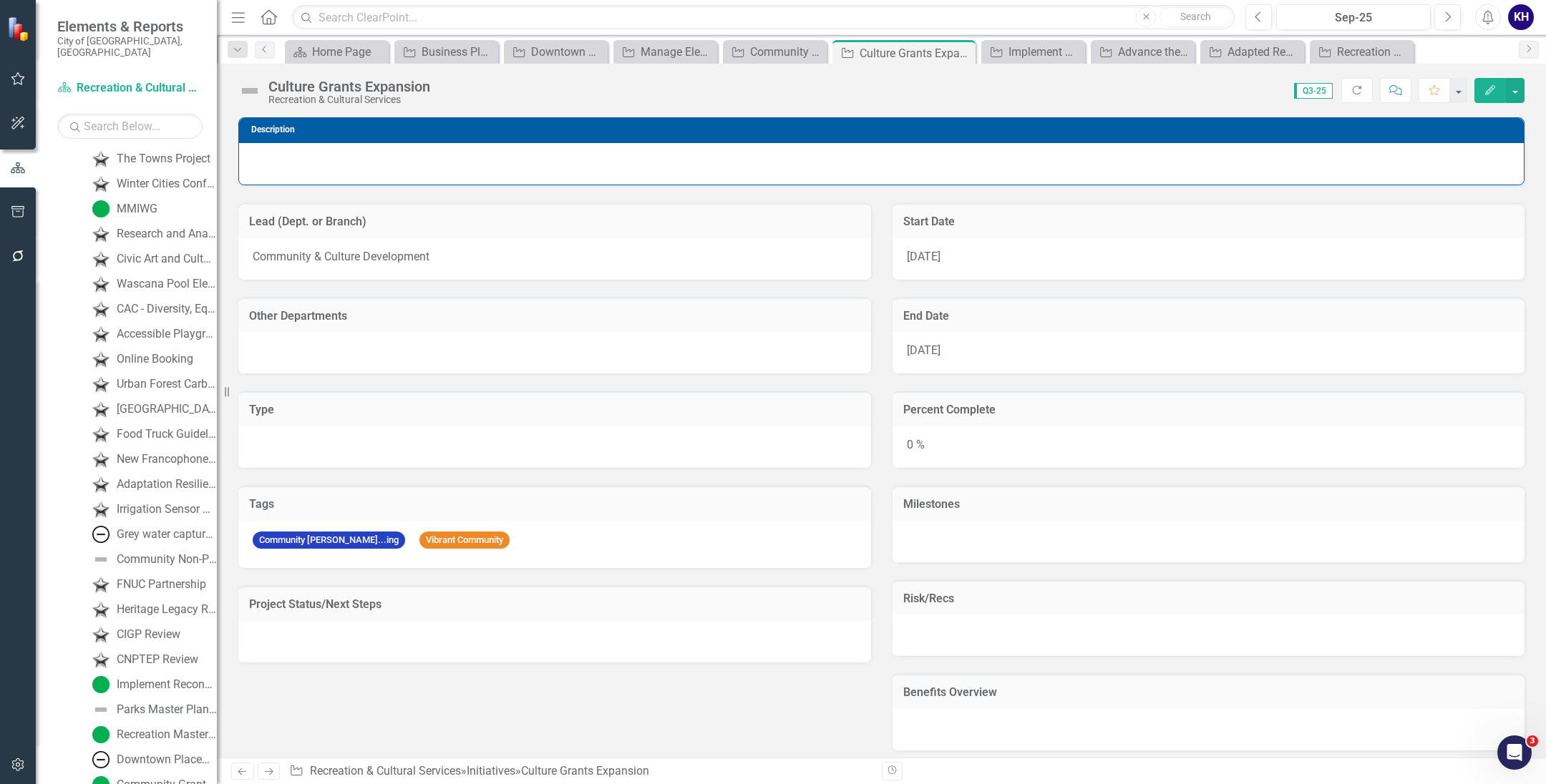
scroll to position [2093, 0]
click at [1490, 80] on button "Edit" at bounding box center [1490, 91] width 31 height 25
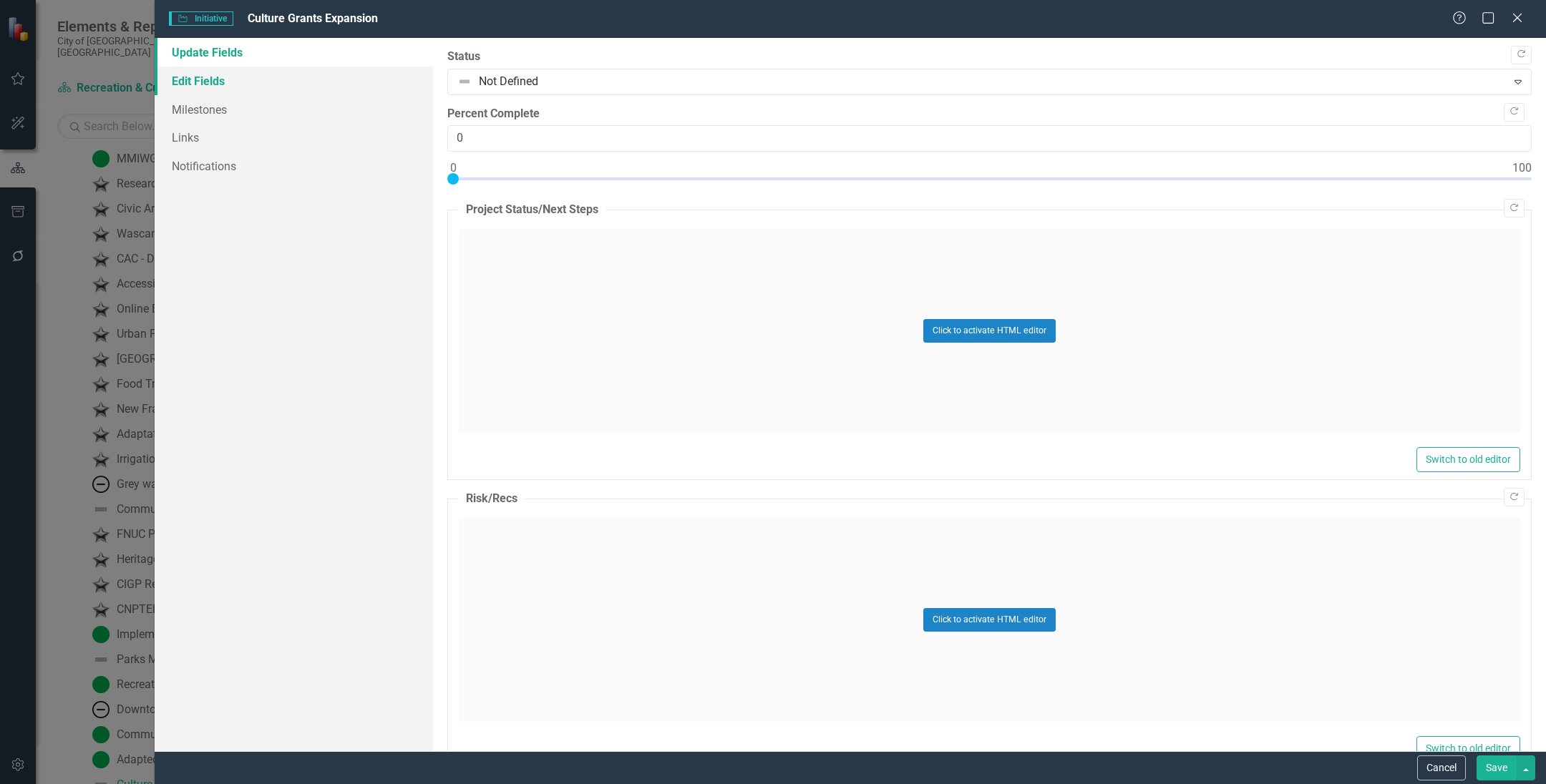
click at [238, 76] on link "Edit Fields" at bounding box center [293, 81] width 278 height 29
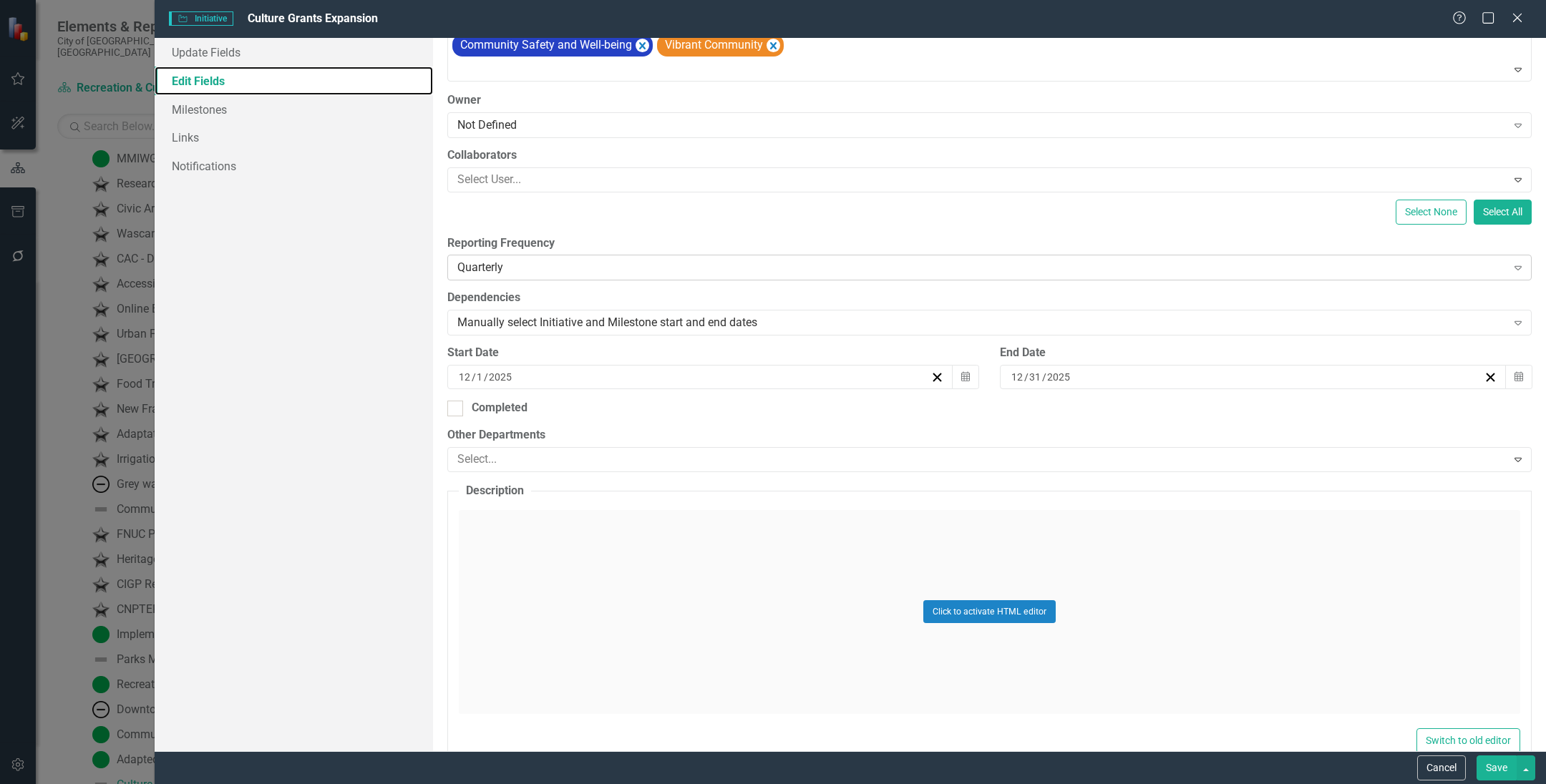
scroll to position [179, 0]
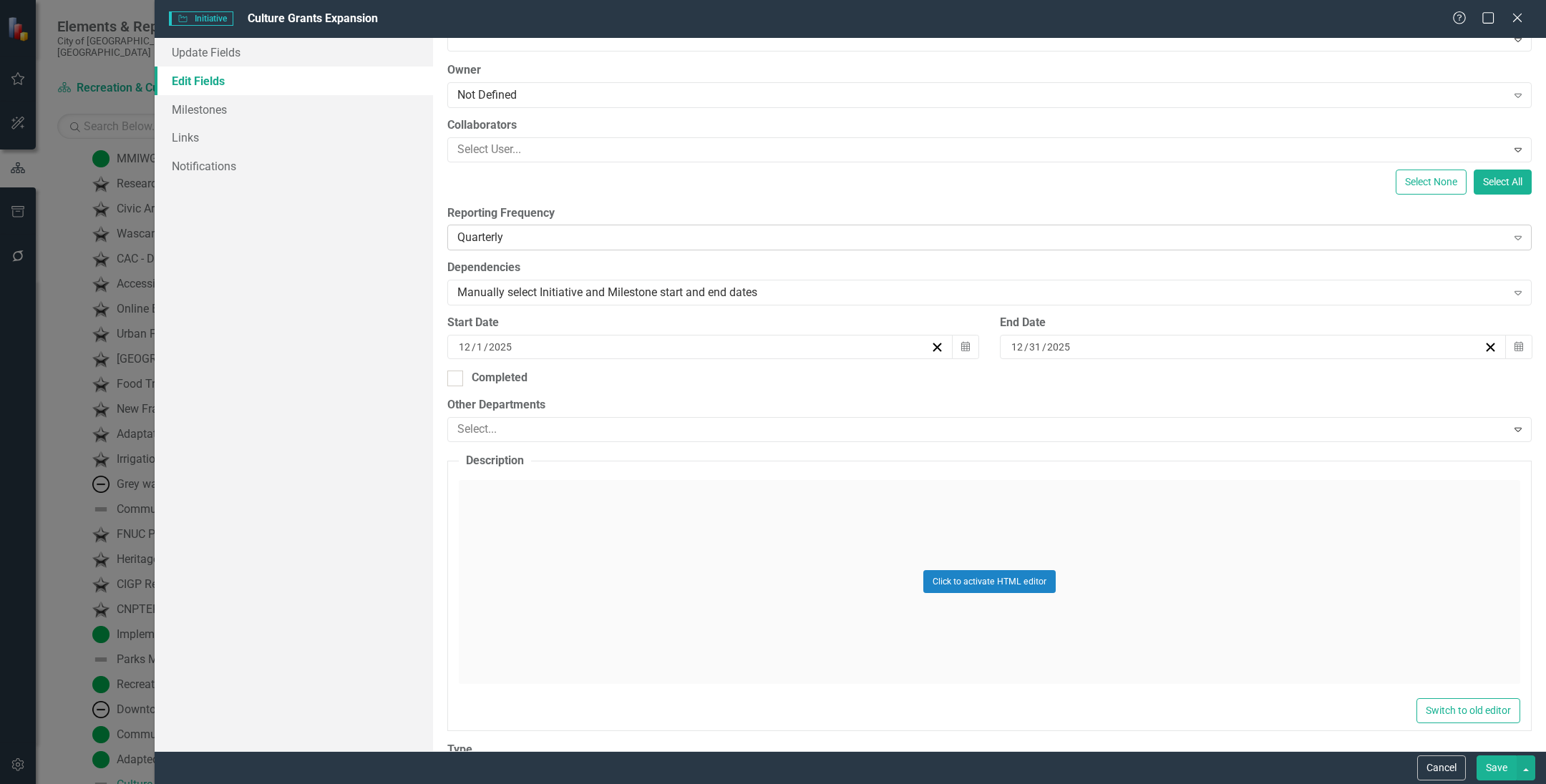
click at [542, 228] on div "Quarterly Expand" at bounding box center [989, 237] width 1084 height 26
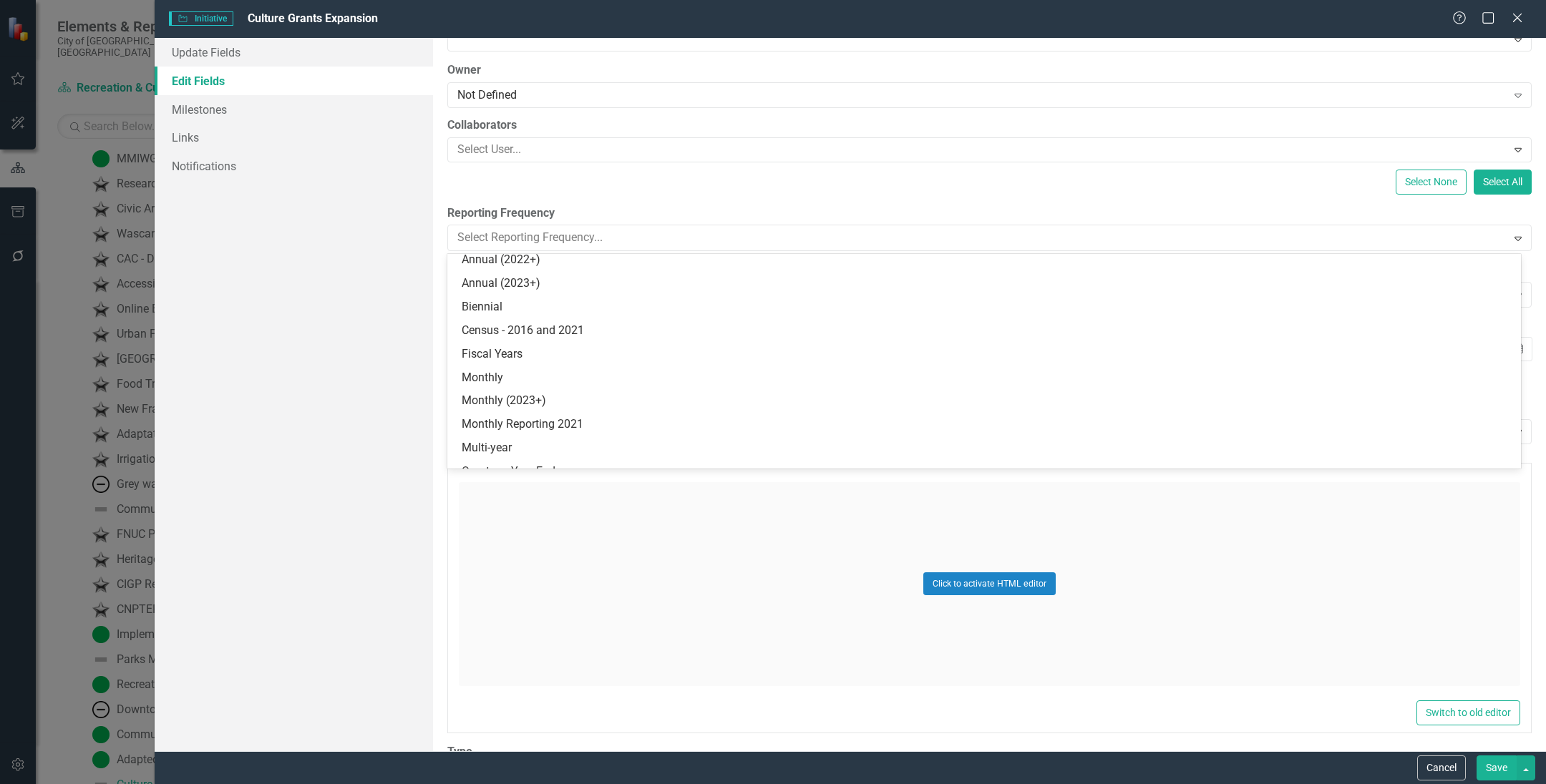
scroll to position [0, 0]
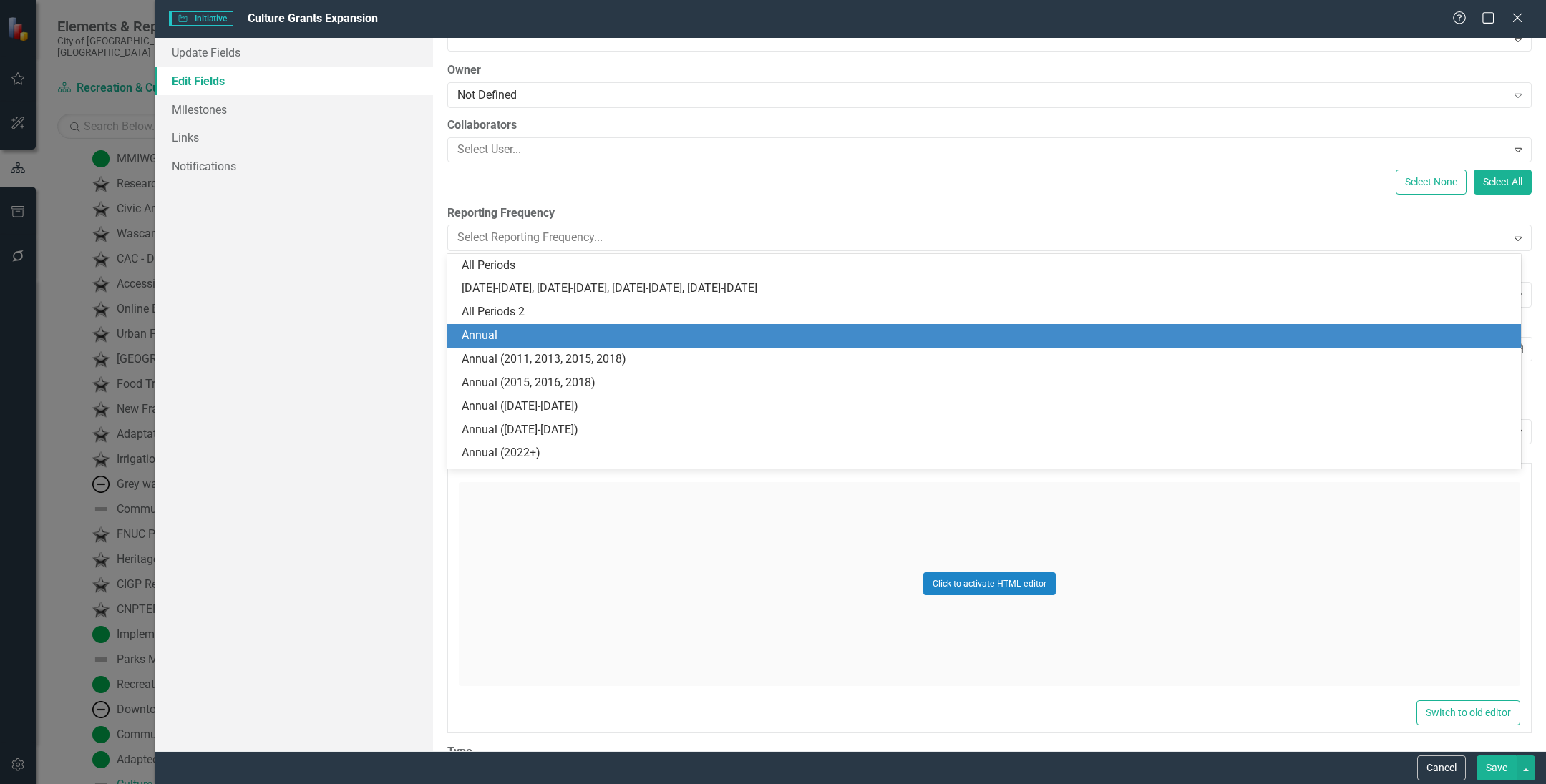
click at [530, 339] on div "Annual" at bounding box center [987, 336] width 1051 height 17
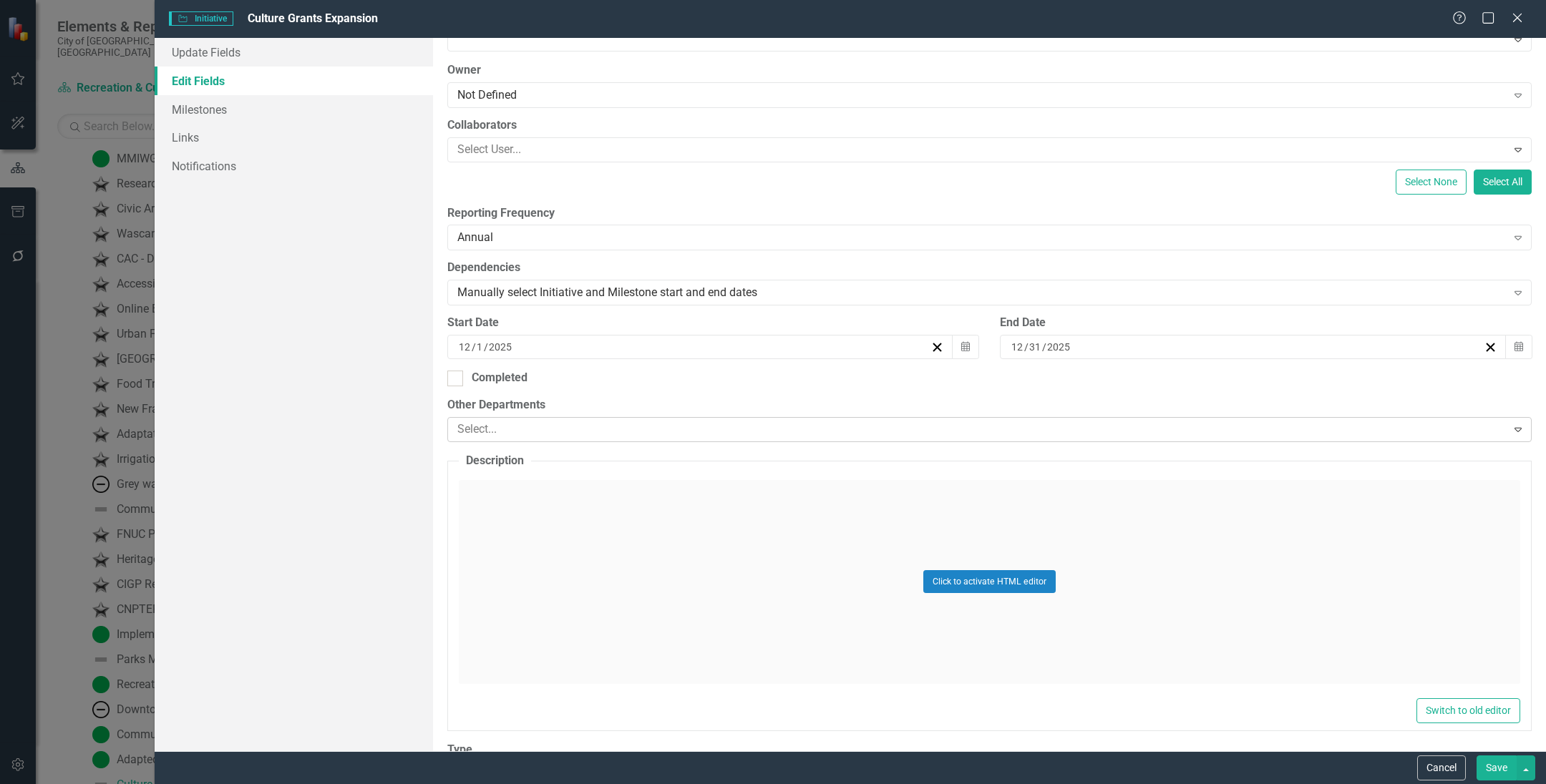
drag, startPoint x: 1497, startPoint y: 764, endPoint x: 1392, endPoint y: 424, distance: 355.8
click at [1497, 762] on button "Save" at bounding box center [1496, 768] width 40 height 25
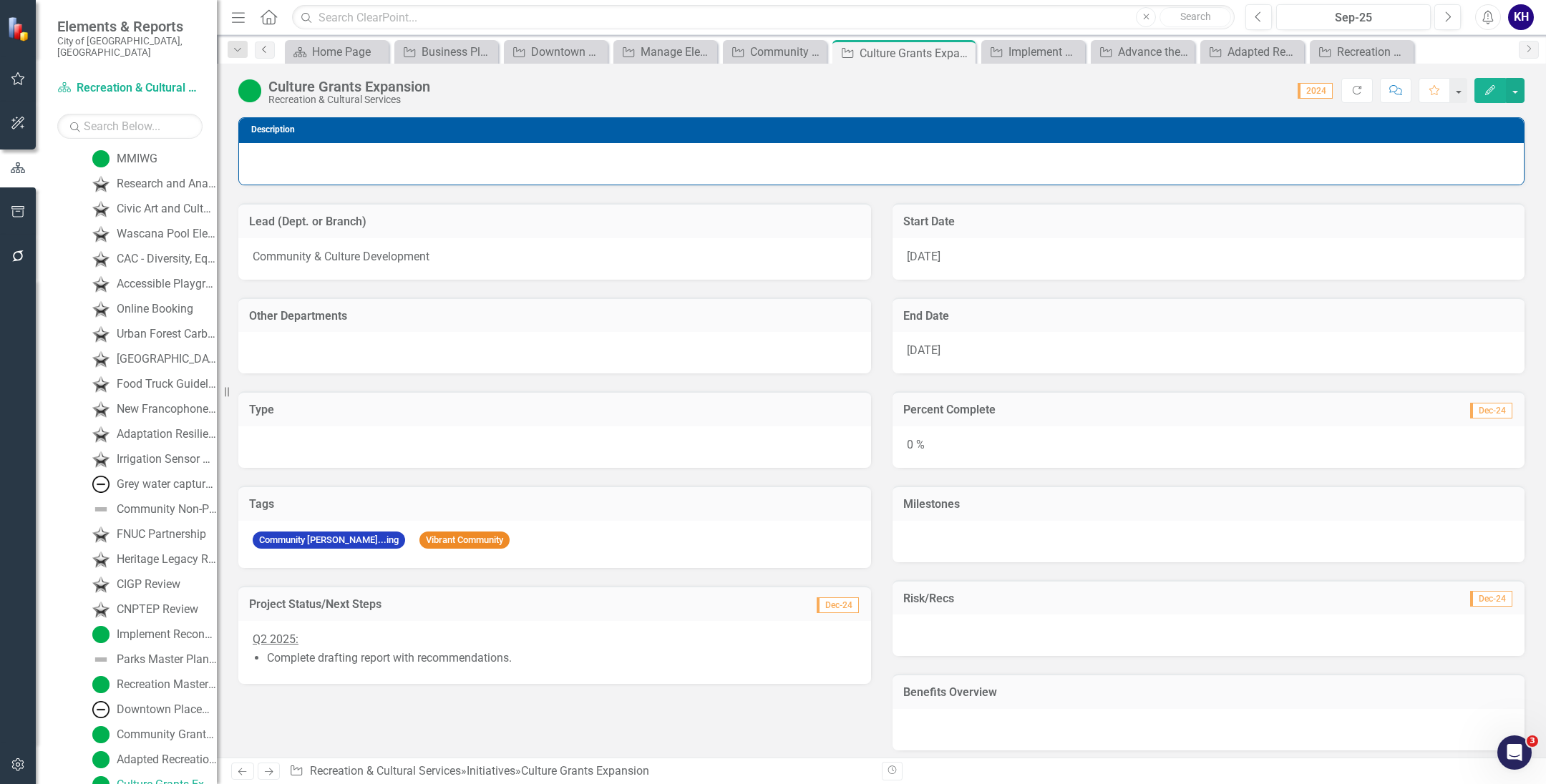
click at [265, 52] on icon at bounding box center [264, 49] width 3 height 7
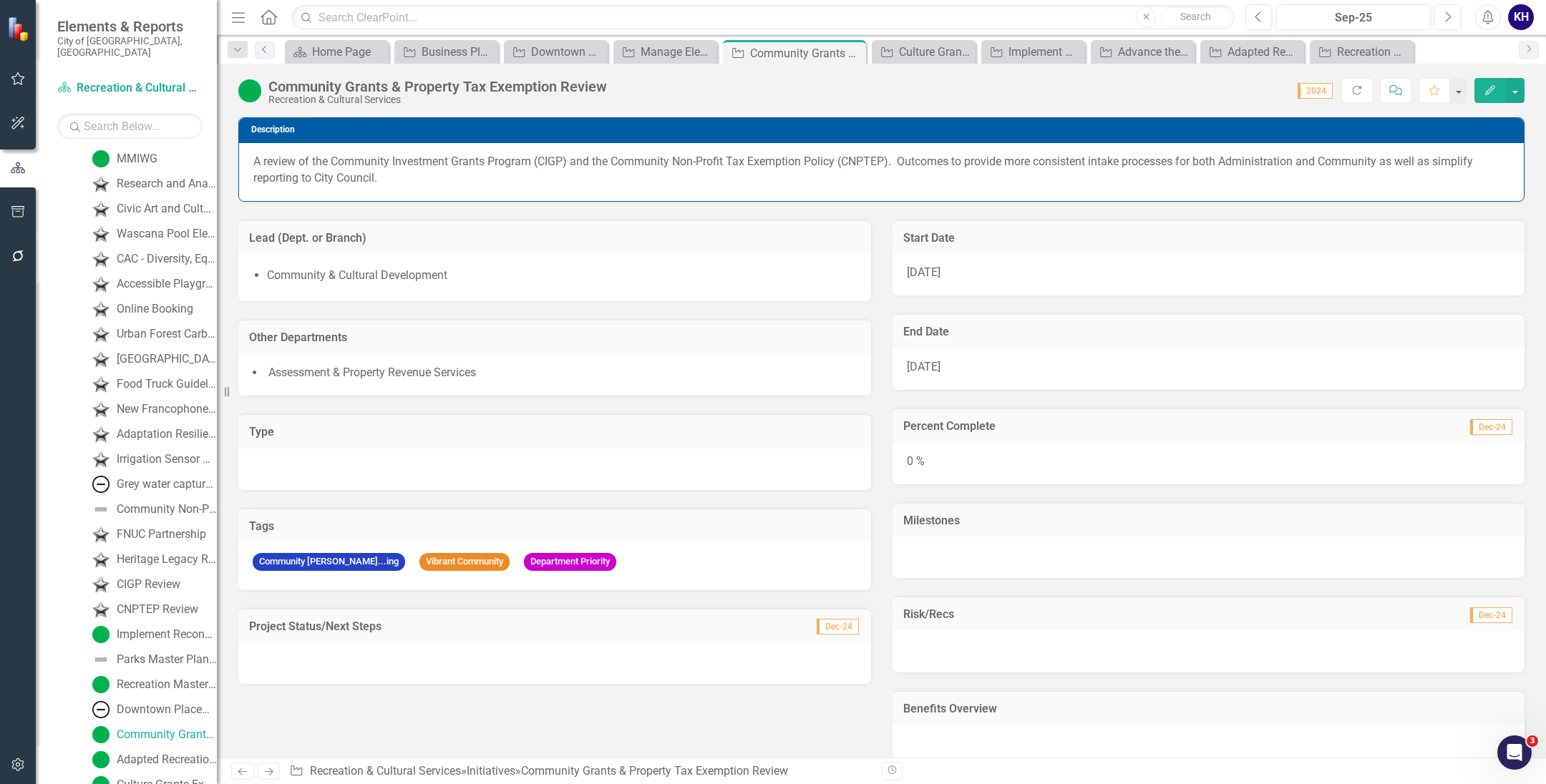
scroll to position [2043, 0]
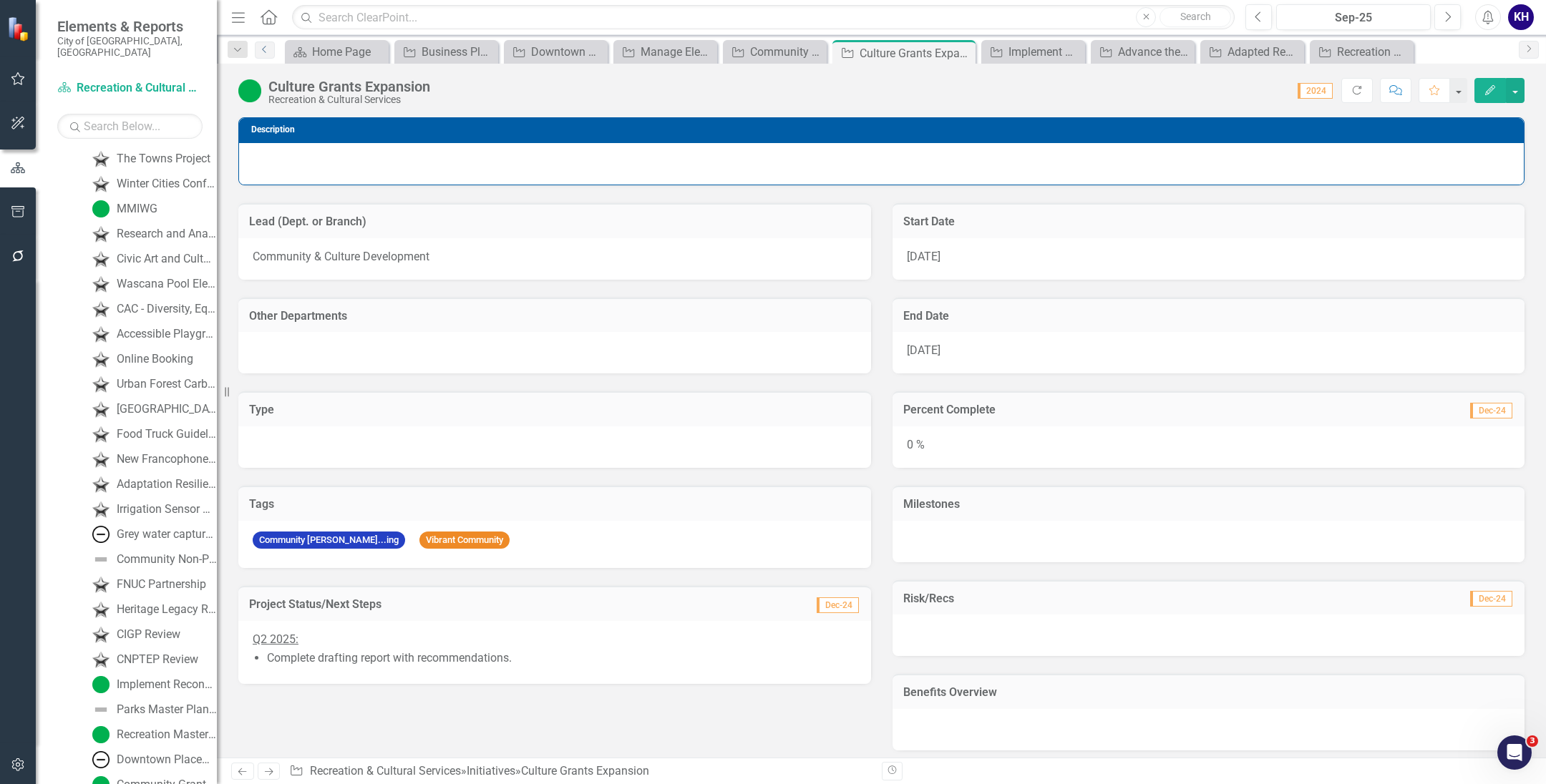
scroll to position [2093, 0]
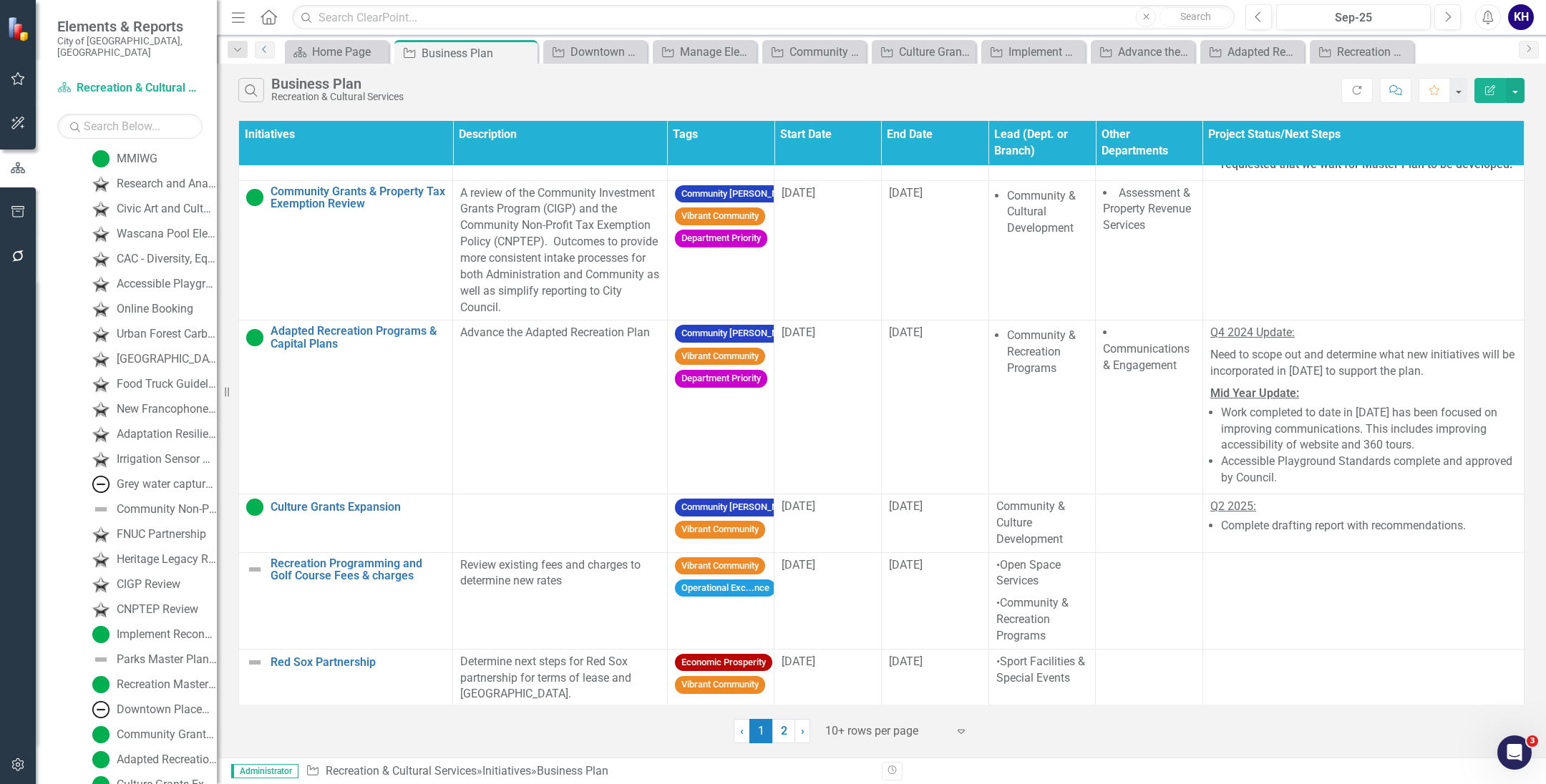
scroll to position [1251, 0]
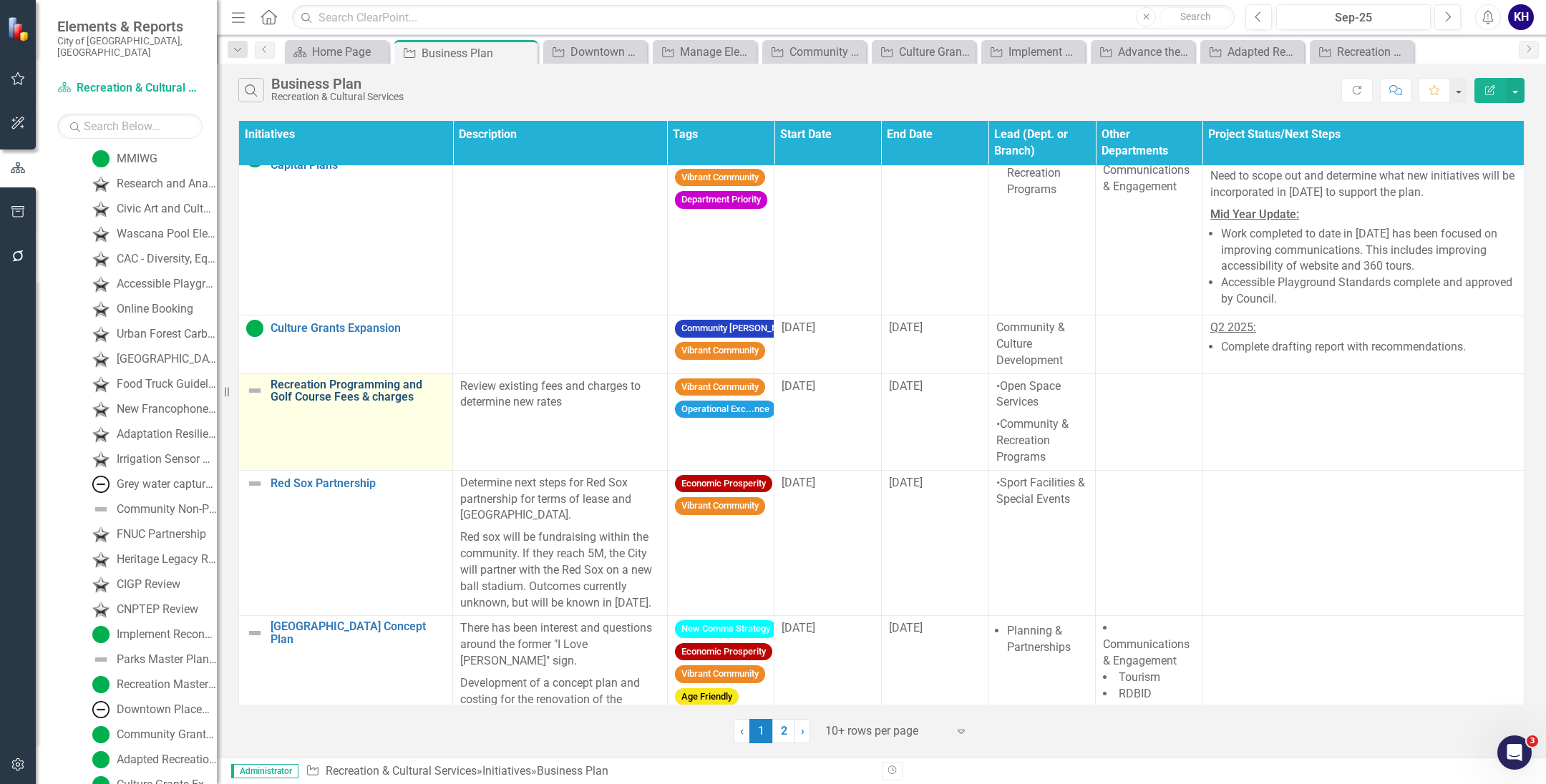
click at [341, 403] on link "Recreation Programming and Golf Course Fees & charges" at bounding box center [357, 391] width 174 height 25
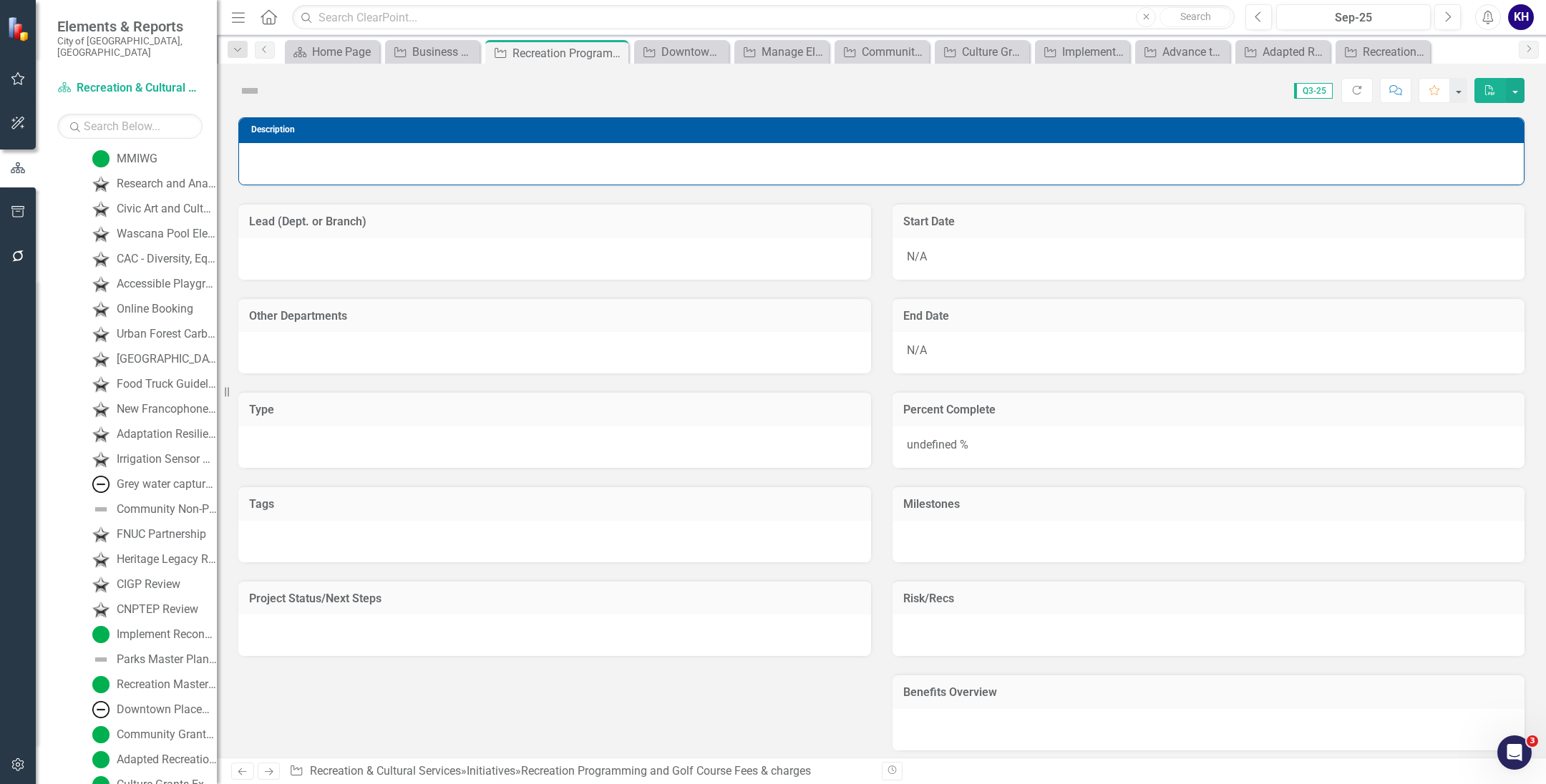
scroll to position [2118, 0]
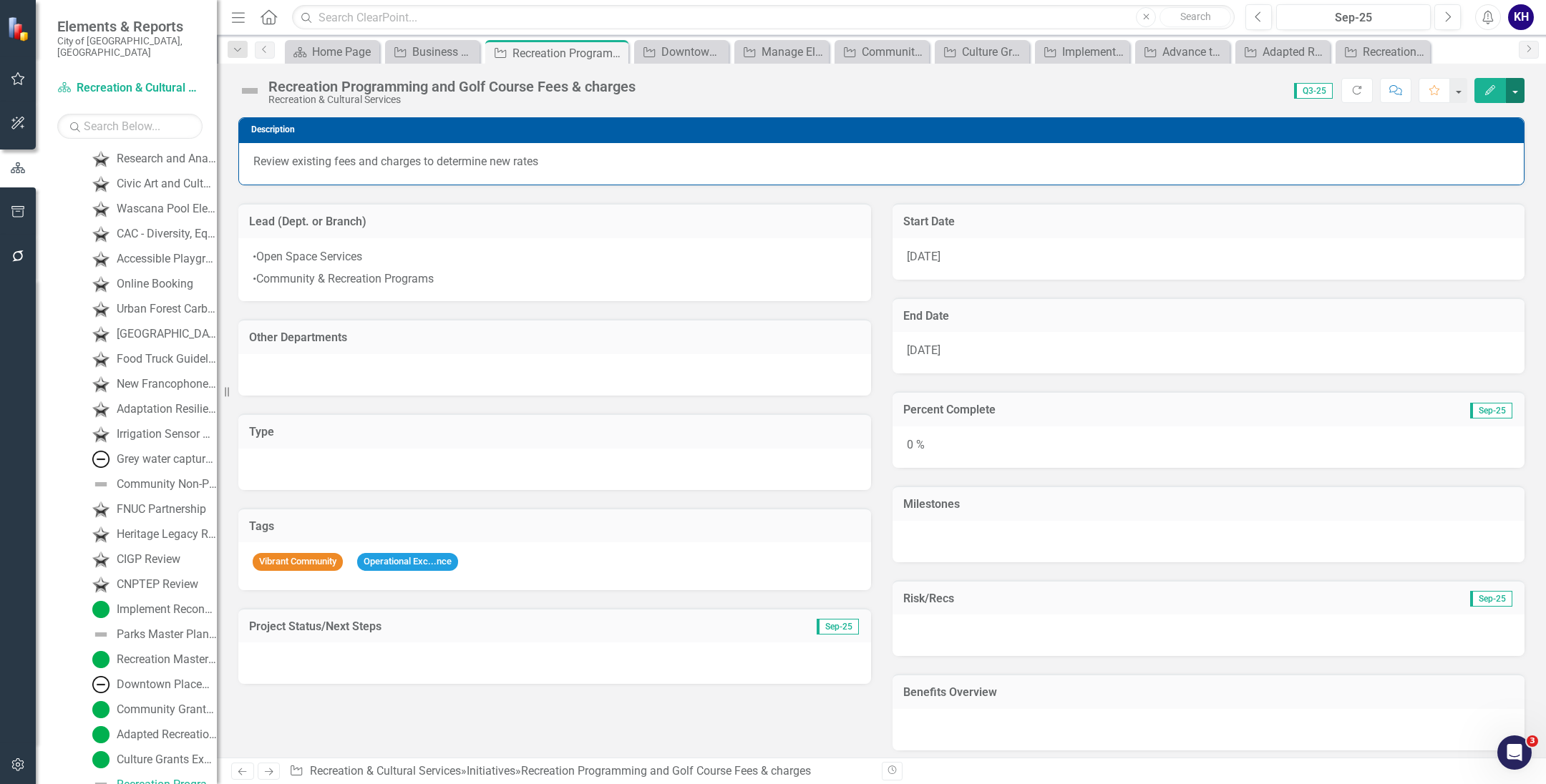
click at [1507, 88] on button "button" at bounding box center [1515, 91] width 19 height 25
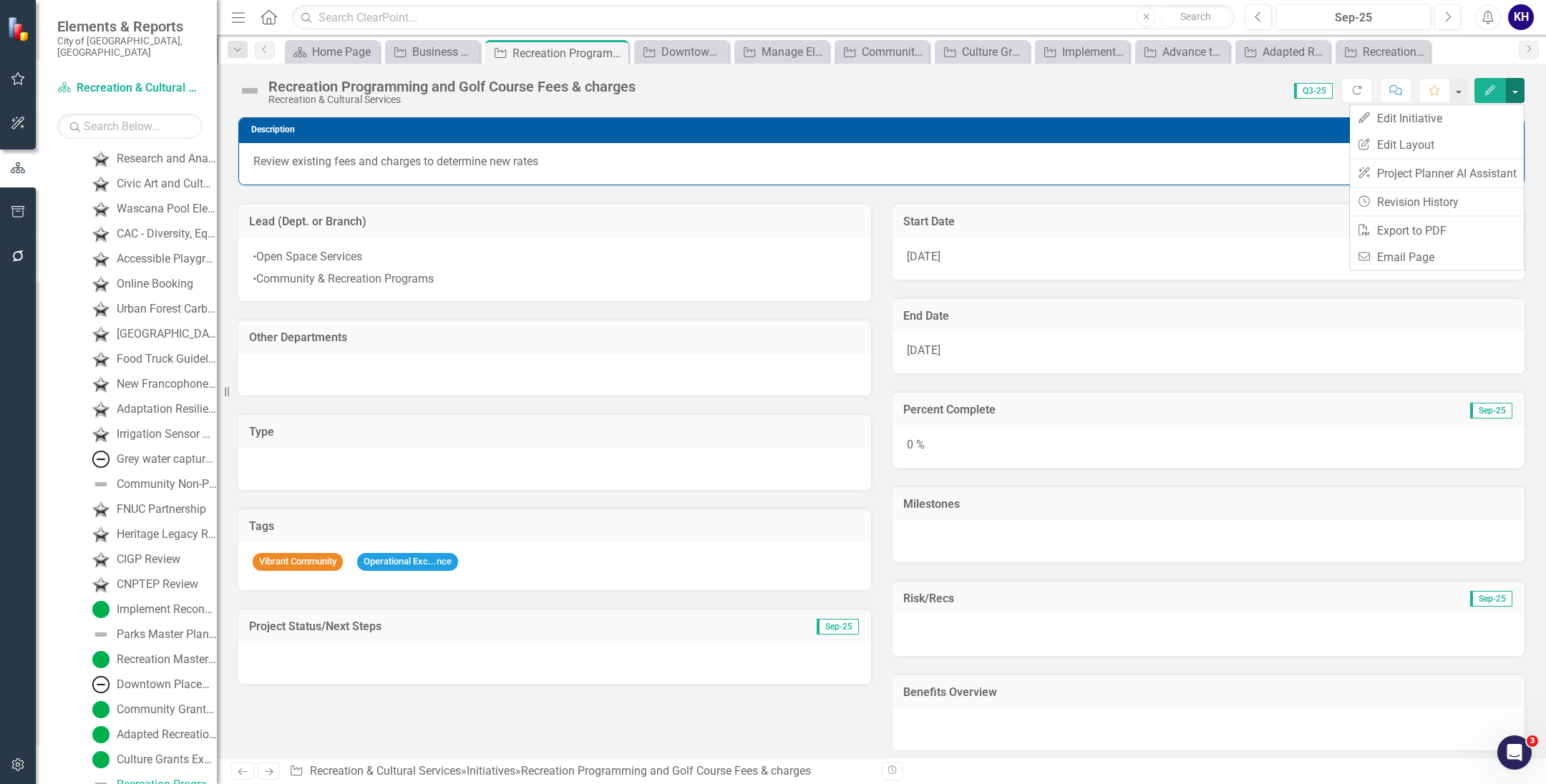
click at [1484, 91] on icon "Edit" at bounding box center [1490, 90] width 13 height 10
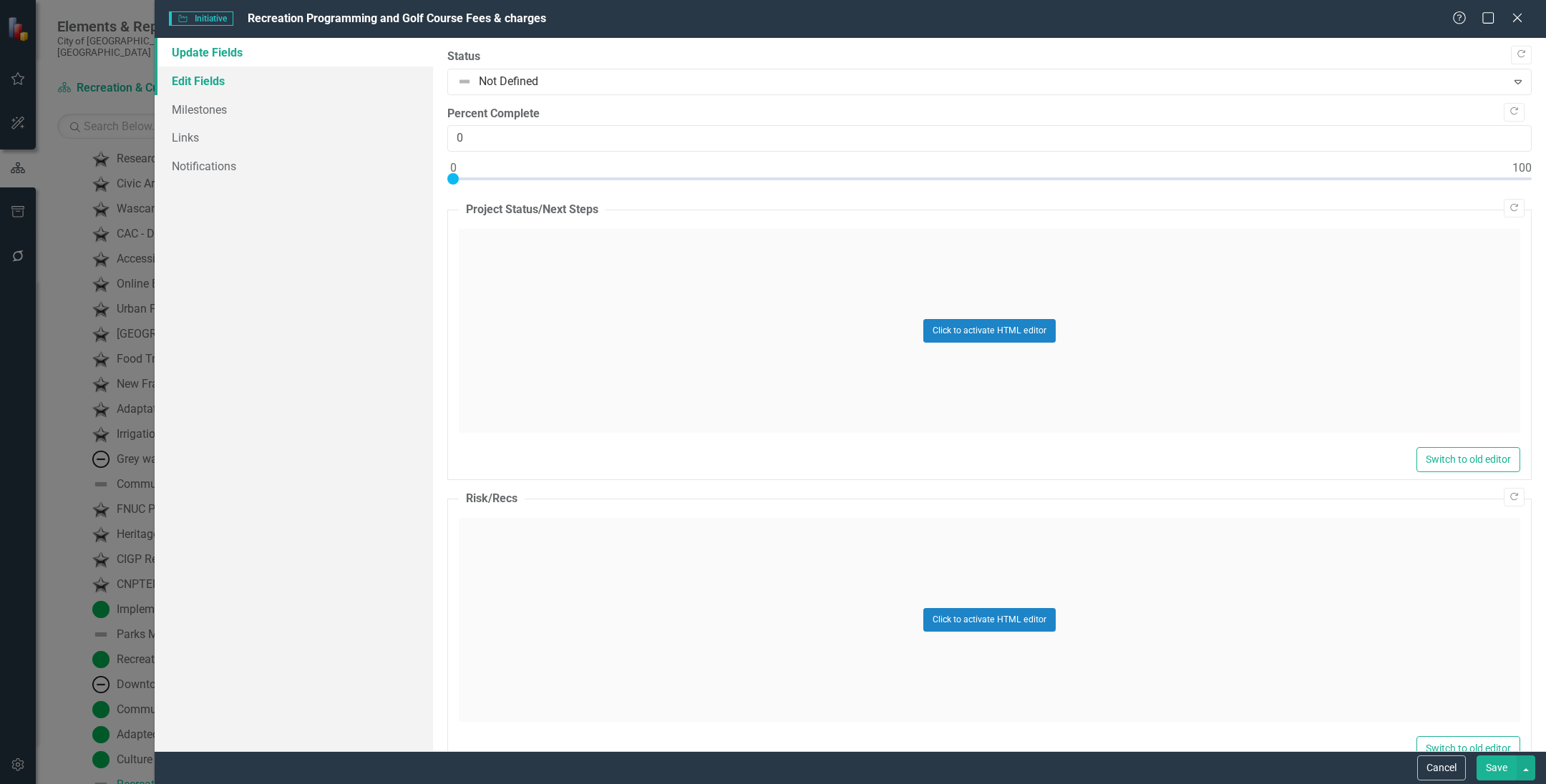
click at [244, 83] on link "Edit Fields" at bounding box center [293, 81] width 278 height 29
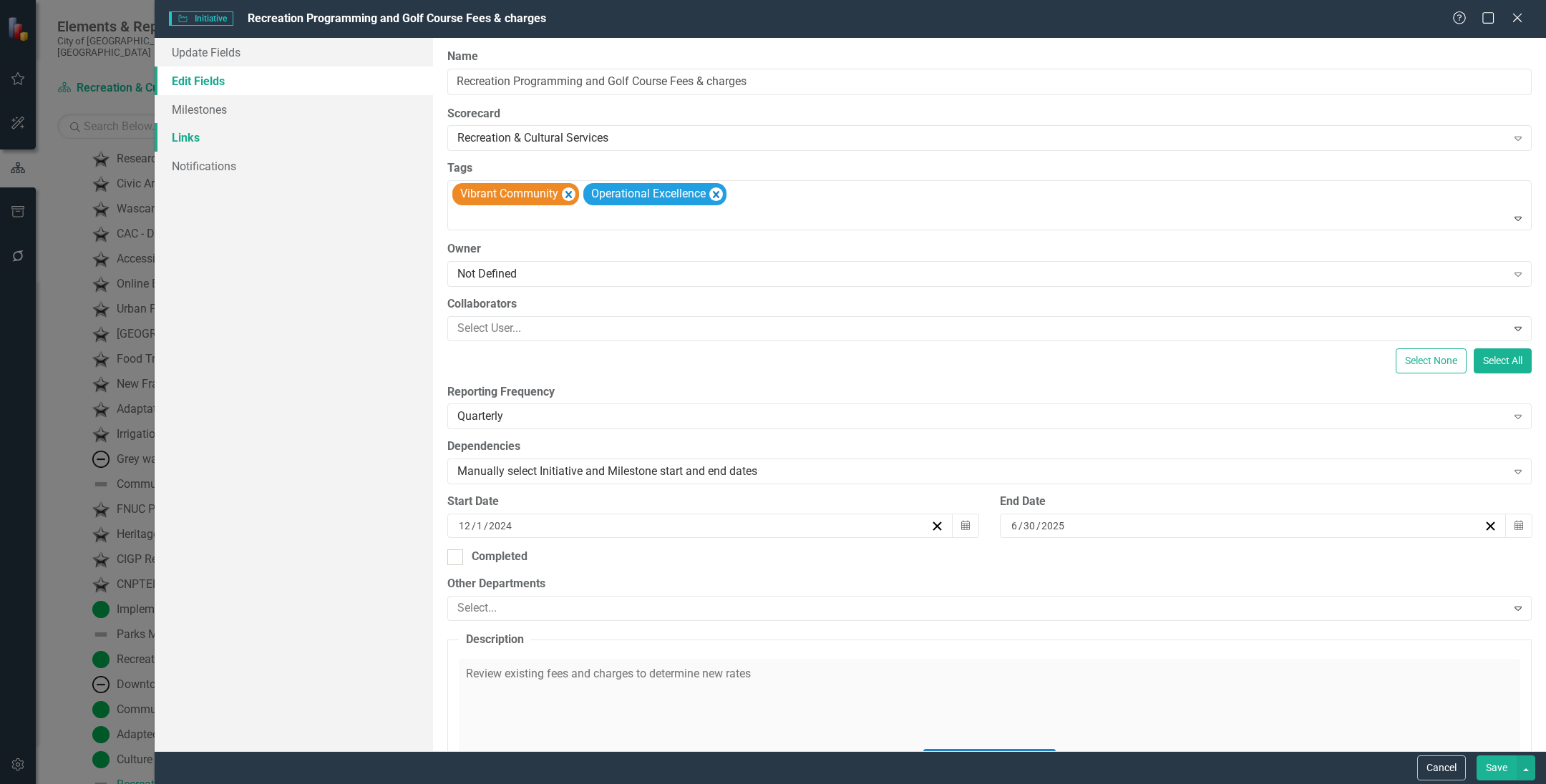
click at [244, 123] on link "Links" at bounding box center [293, 137] width 278 height 29
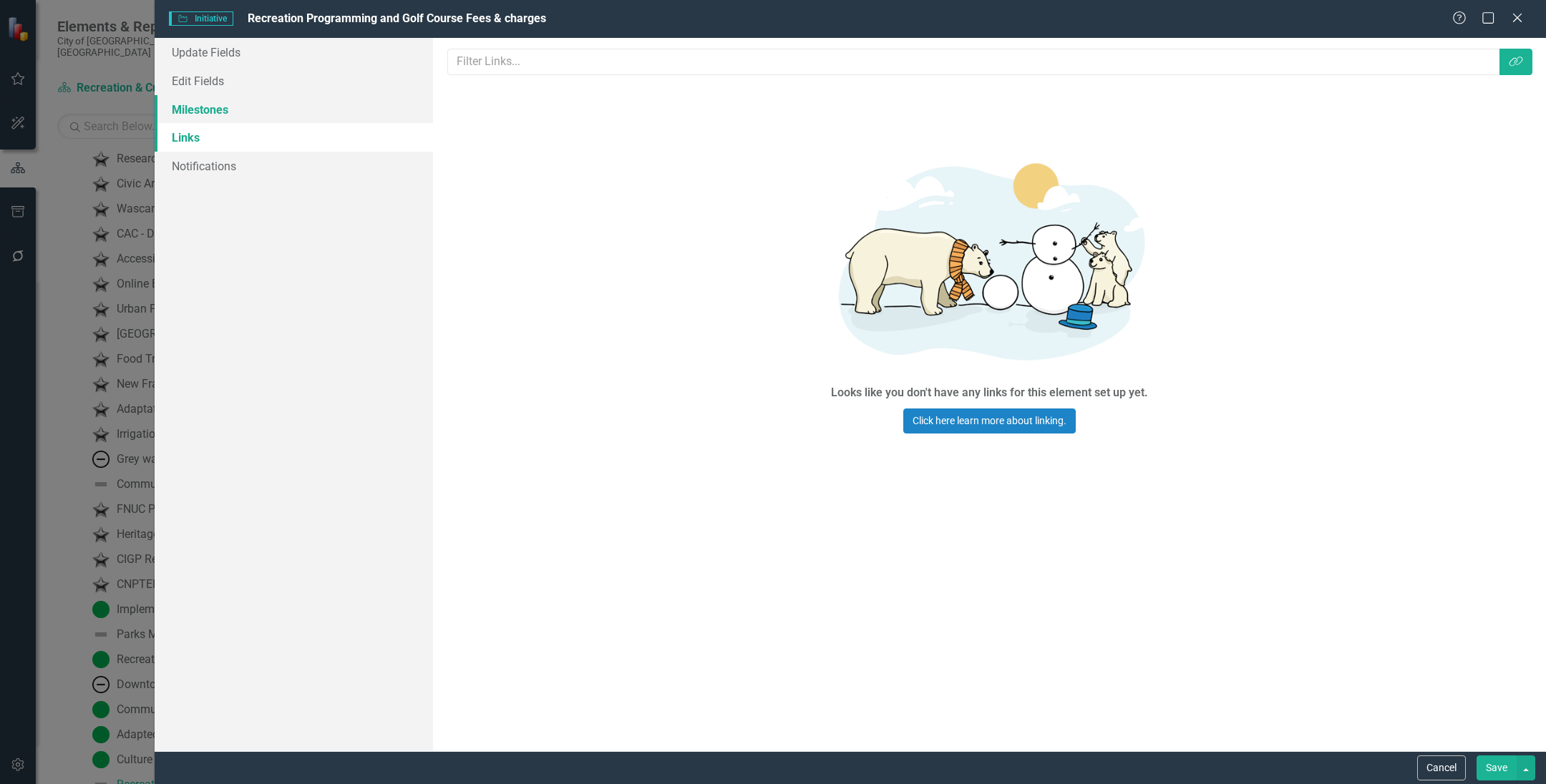
click at [247, 110] on link "Milestones" at bounding box center [293, 109] width 278 height 29
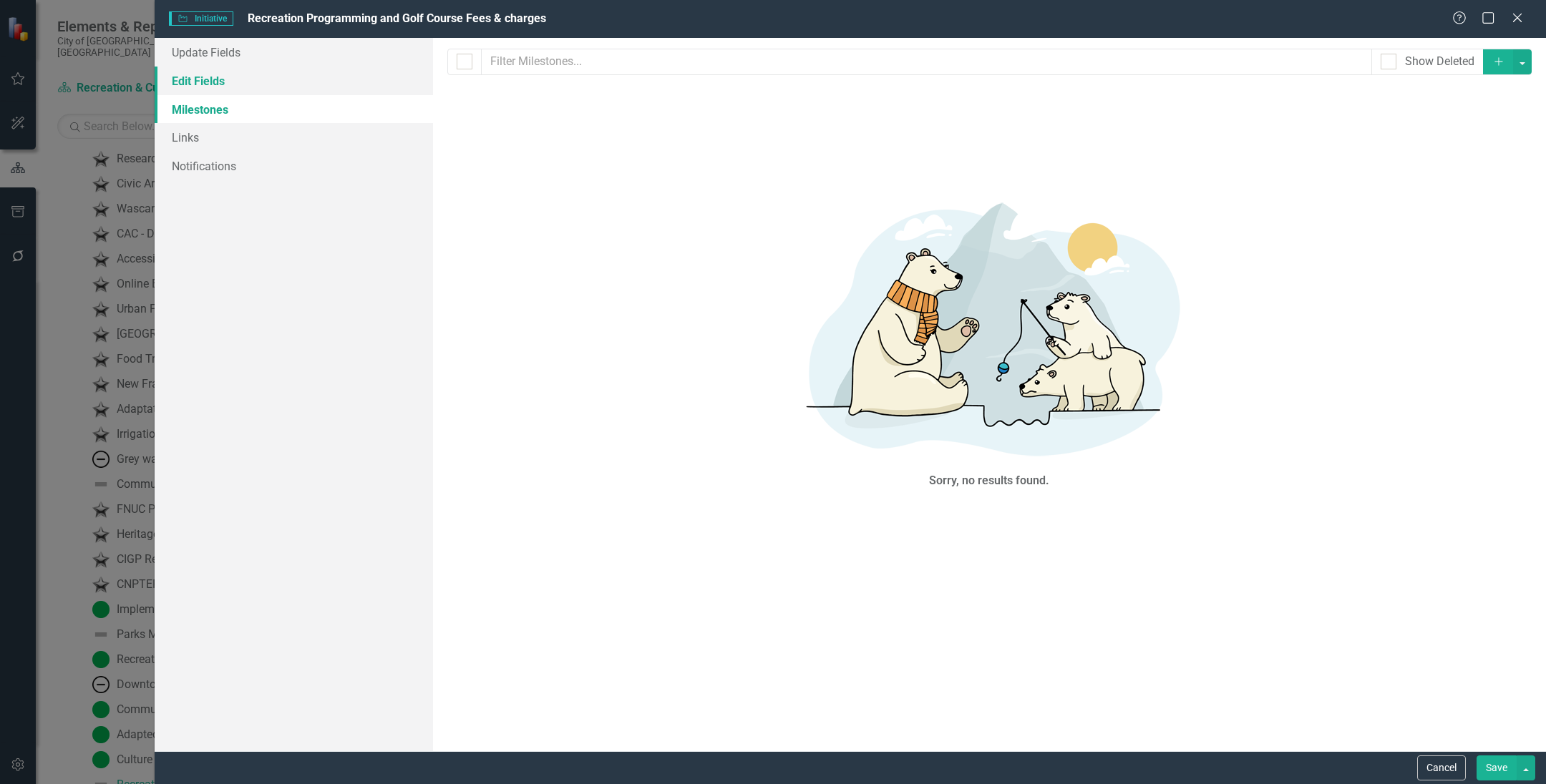
click at [249, 73] on link "Edit Fields" at bounding box center [293, 81] width 278 height 29
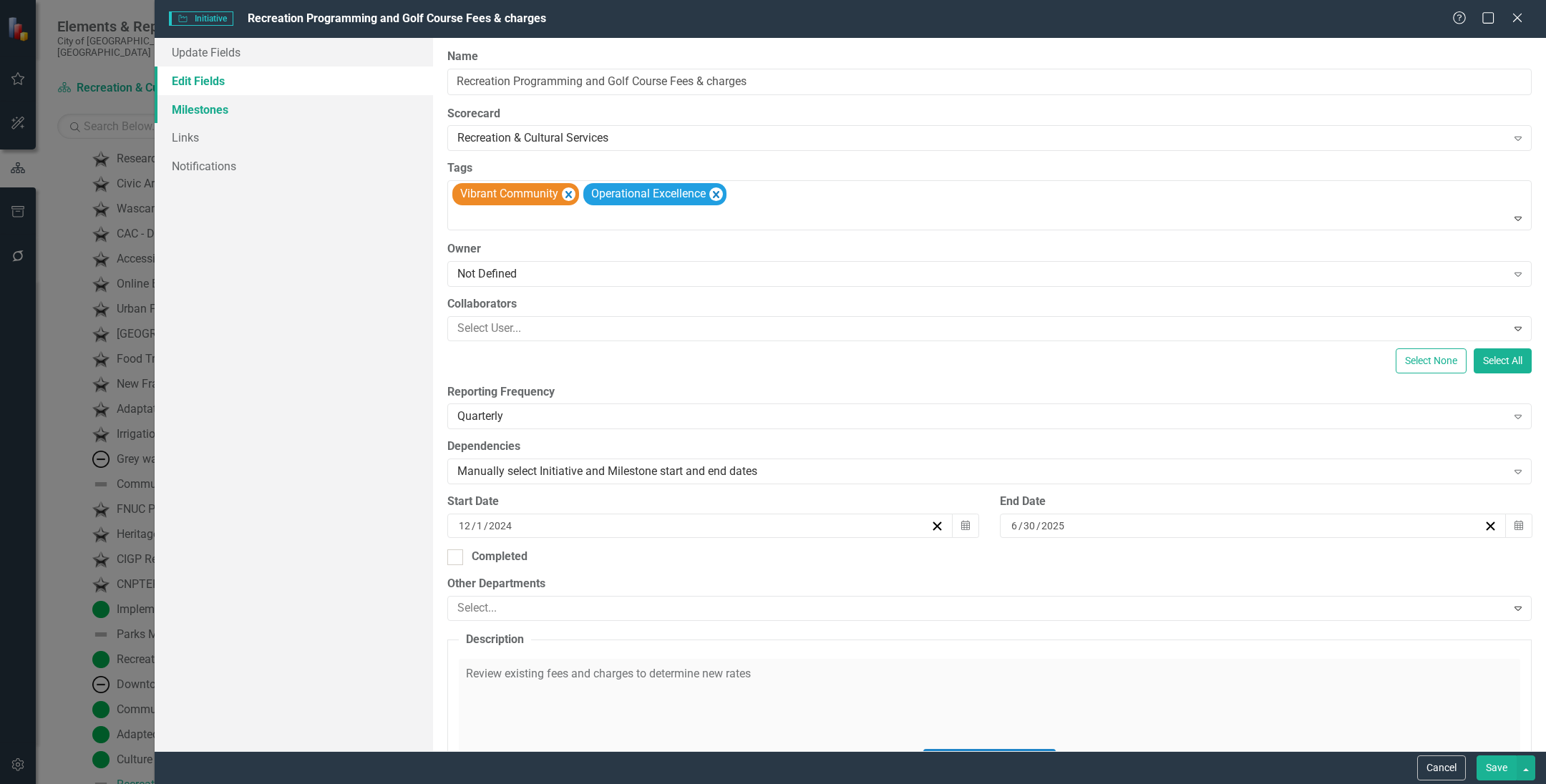
click at [249, 102] on link "Milestones" at bounding box center [293, 109] width 278 height 29
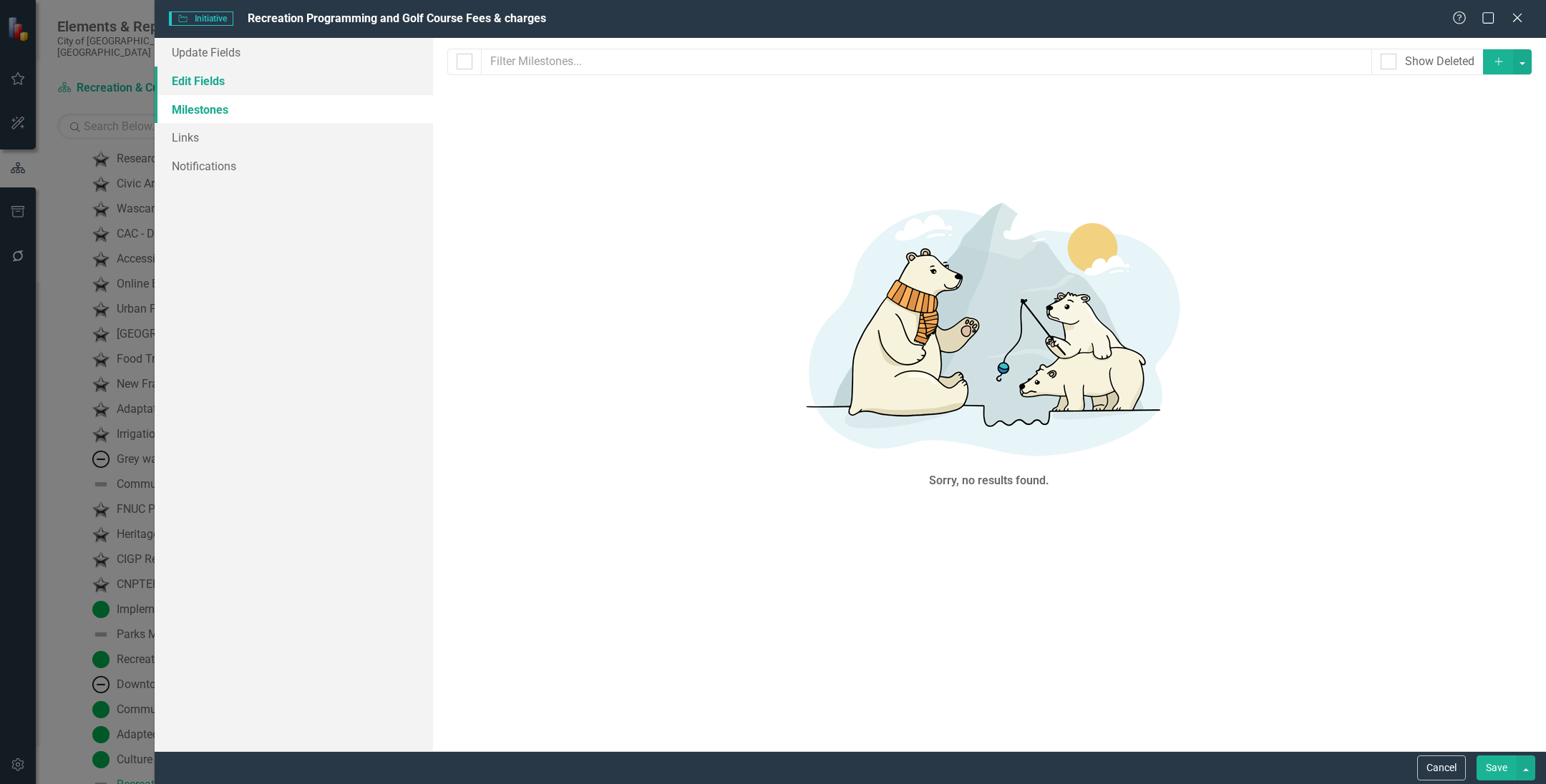
click at [255, 76] on link "Edit Fields" at bounding box center [293, 81] width 278 height 29
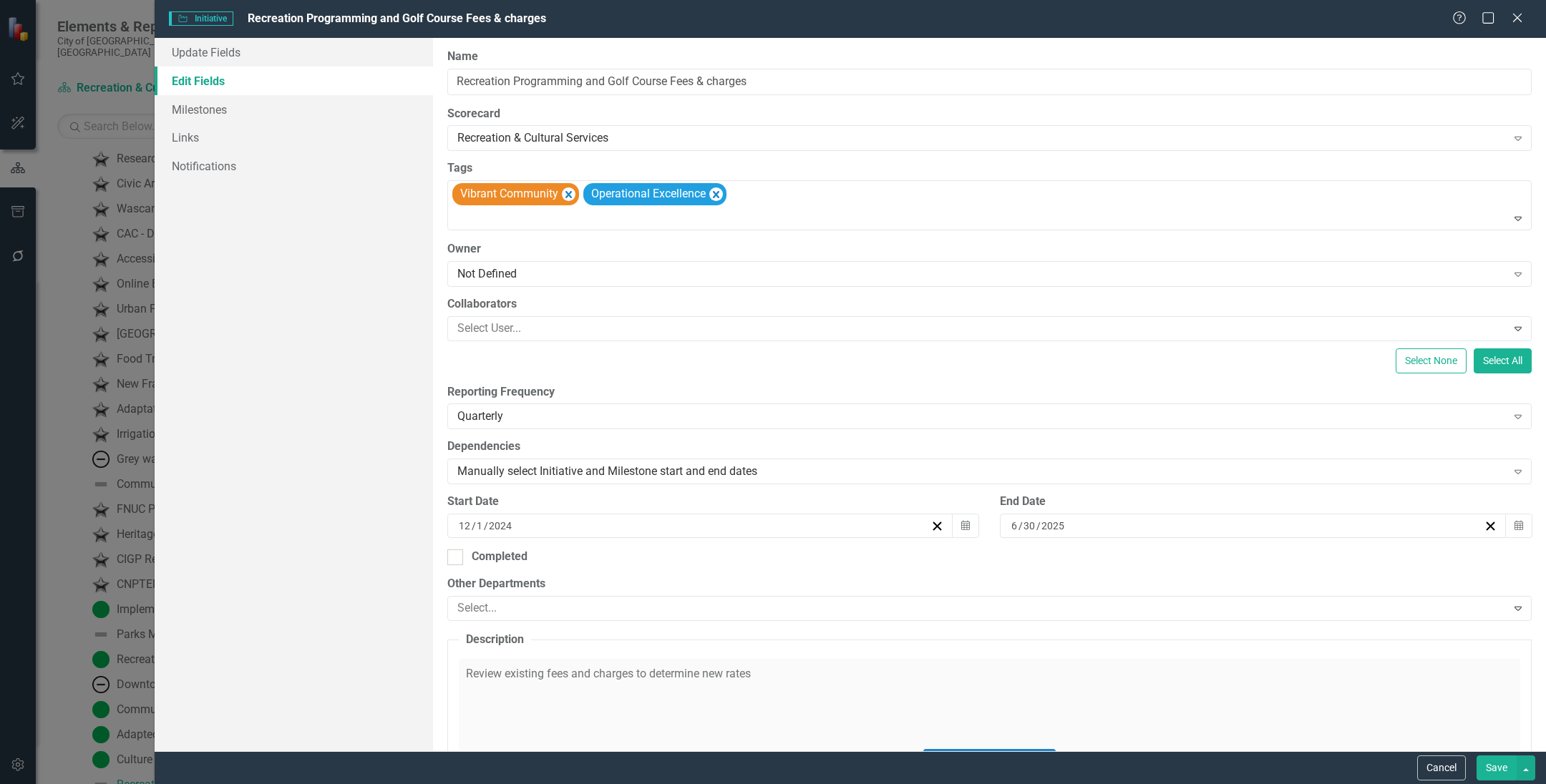
click at [565, 396] on label "Reporting Frequency" at bounding box center [989, 392] width 1084 height 17
click at [591, 434] on div "ClearPoint Can Do More! How ClearPoint Can Help Close Enterprise plans can auto…" at bounding box center [989, 394] width 1113 height 713
click at [601, 410] on div "Quarterly" at bounding box center [982, 417] width 1049 height 17
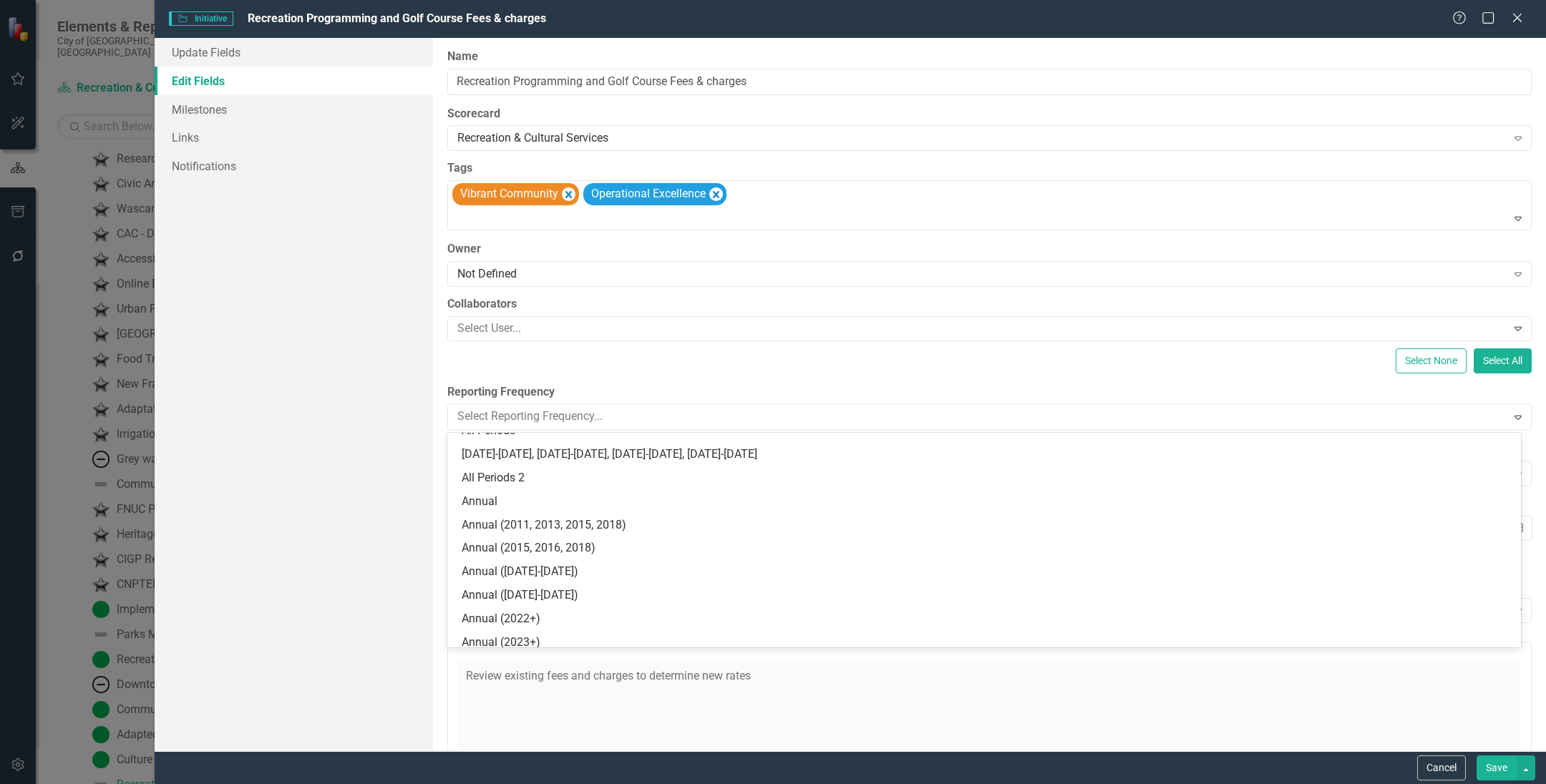
scroll to position [0, 0]
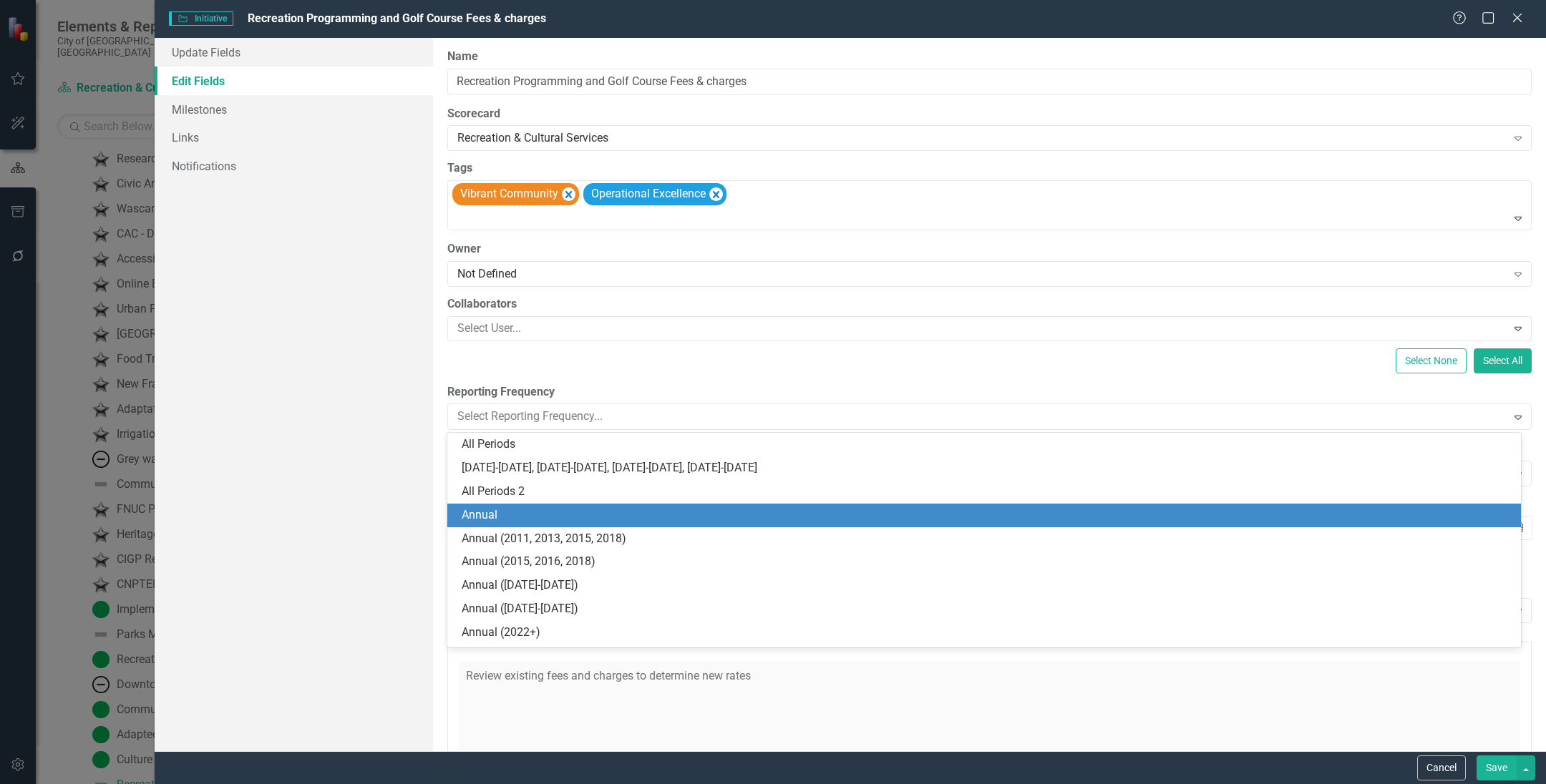
click at [537, 509] on div "Annual" at bounding box center [987, 515] width 1051 height 17
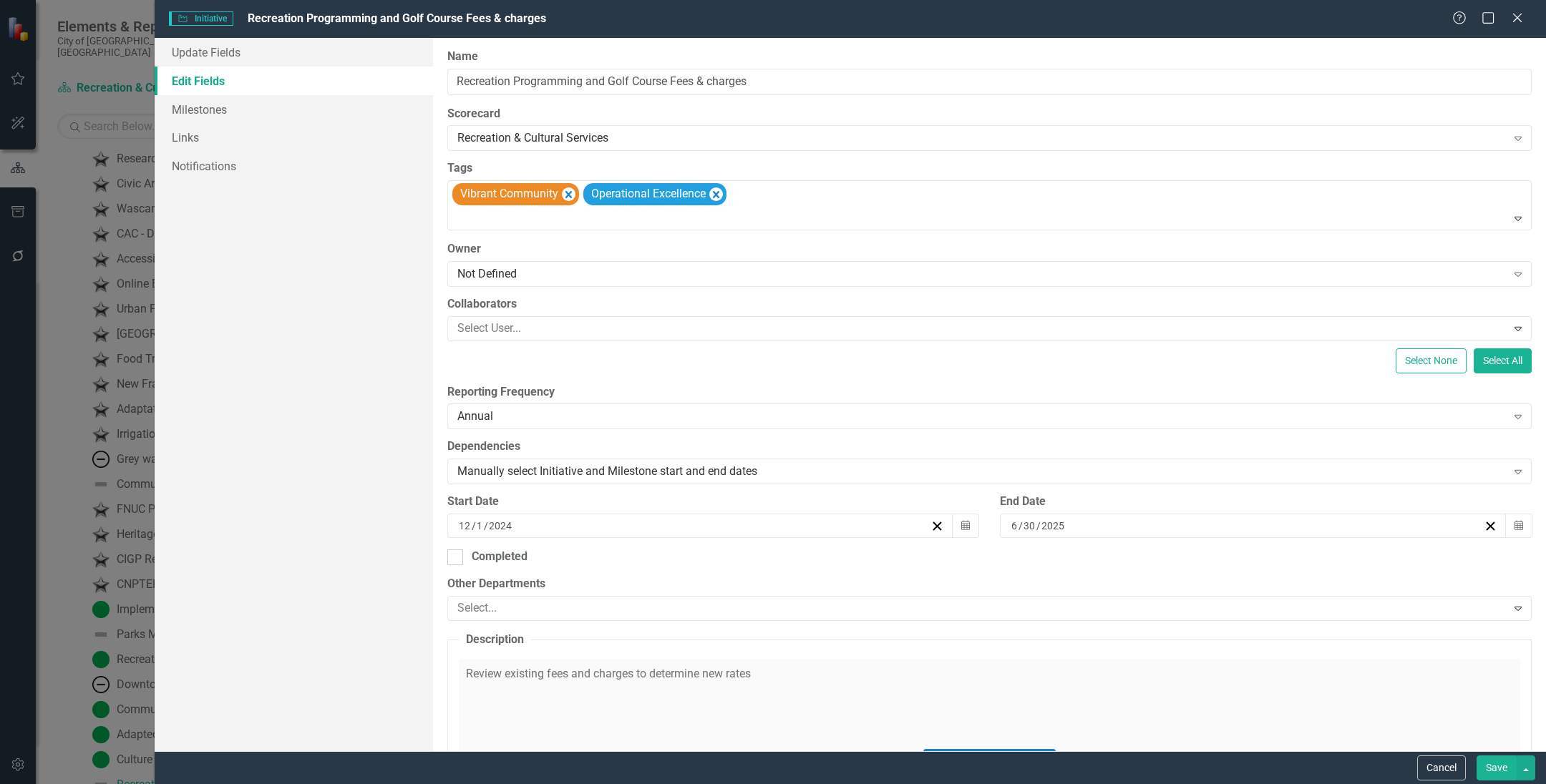
click at [1494, 766] on button "Save" at bounding box center [1496, 768] width 40 height 25
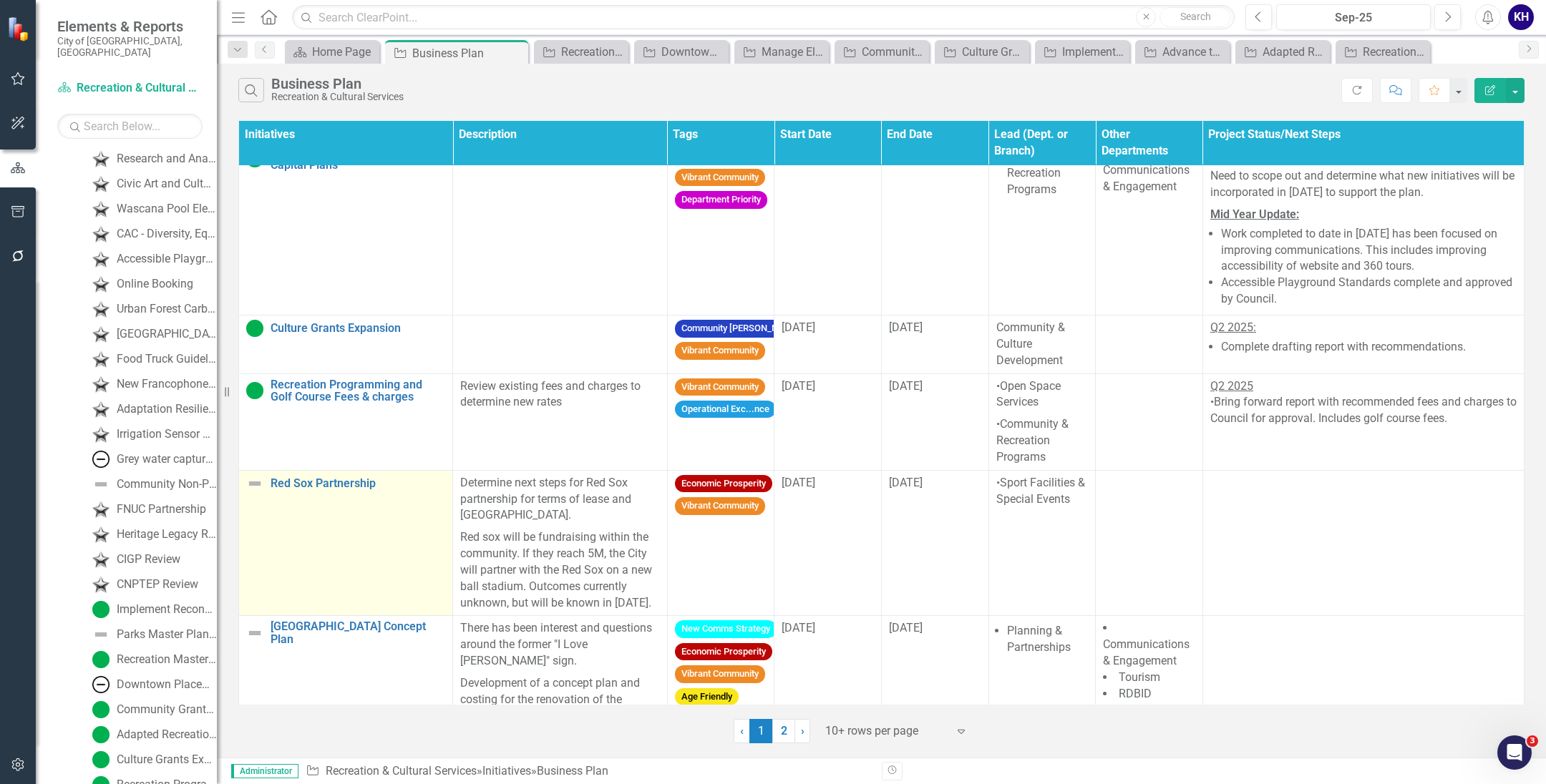
scroll to position [1307, 0]
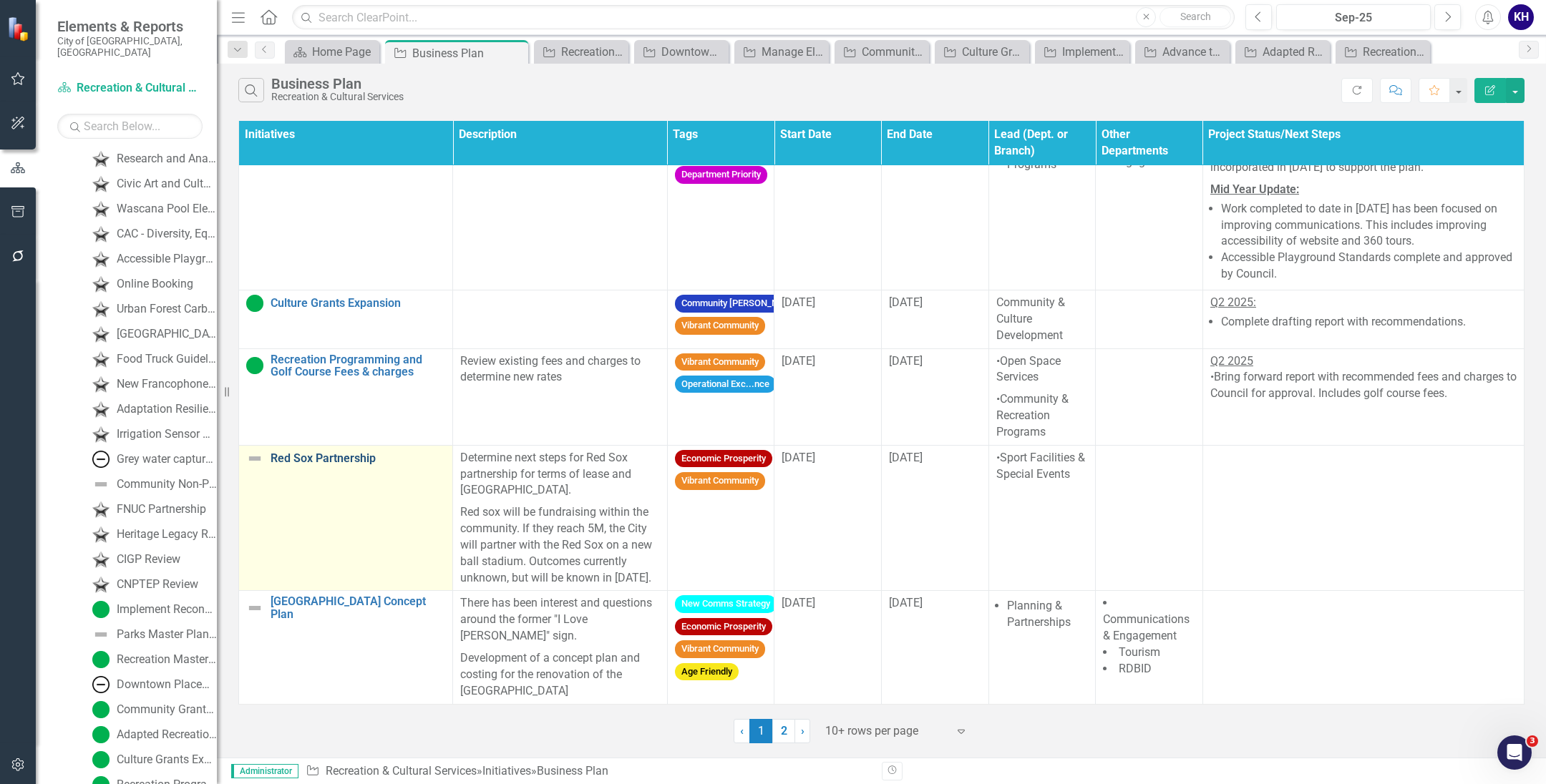
click at [349, 452] on link "Red Sox Partnership" at bounding box center [357, 458] width 174 height 13
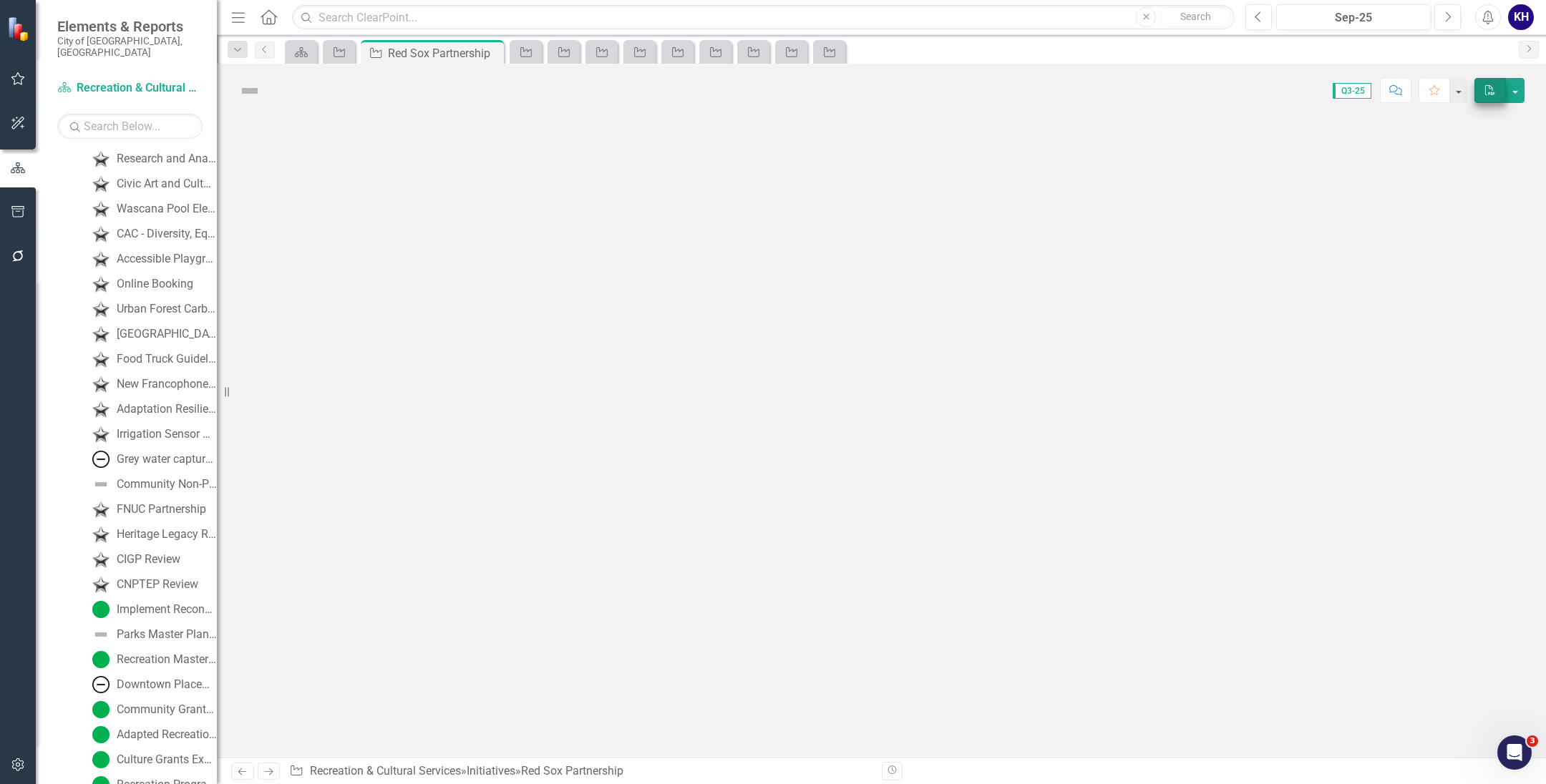
scroll to position [2142, 0]
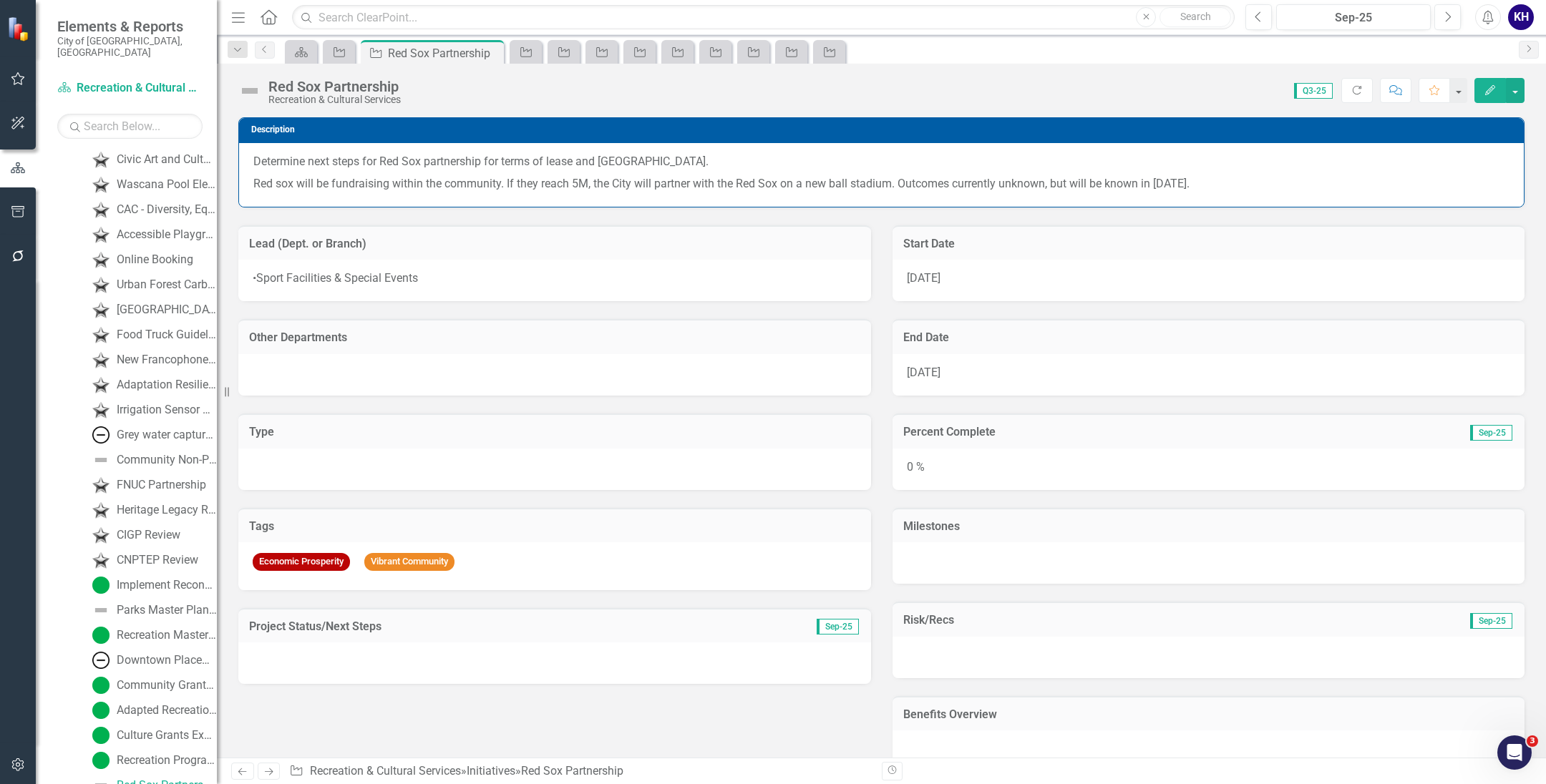
click at [1488, 94] on icon "Edit" at bounding box center [1490, 90] width 13 height 10
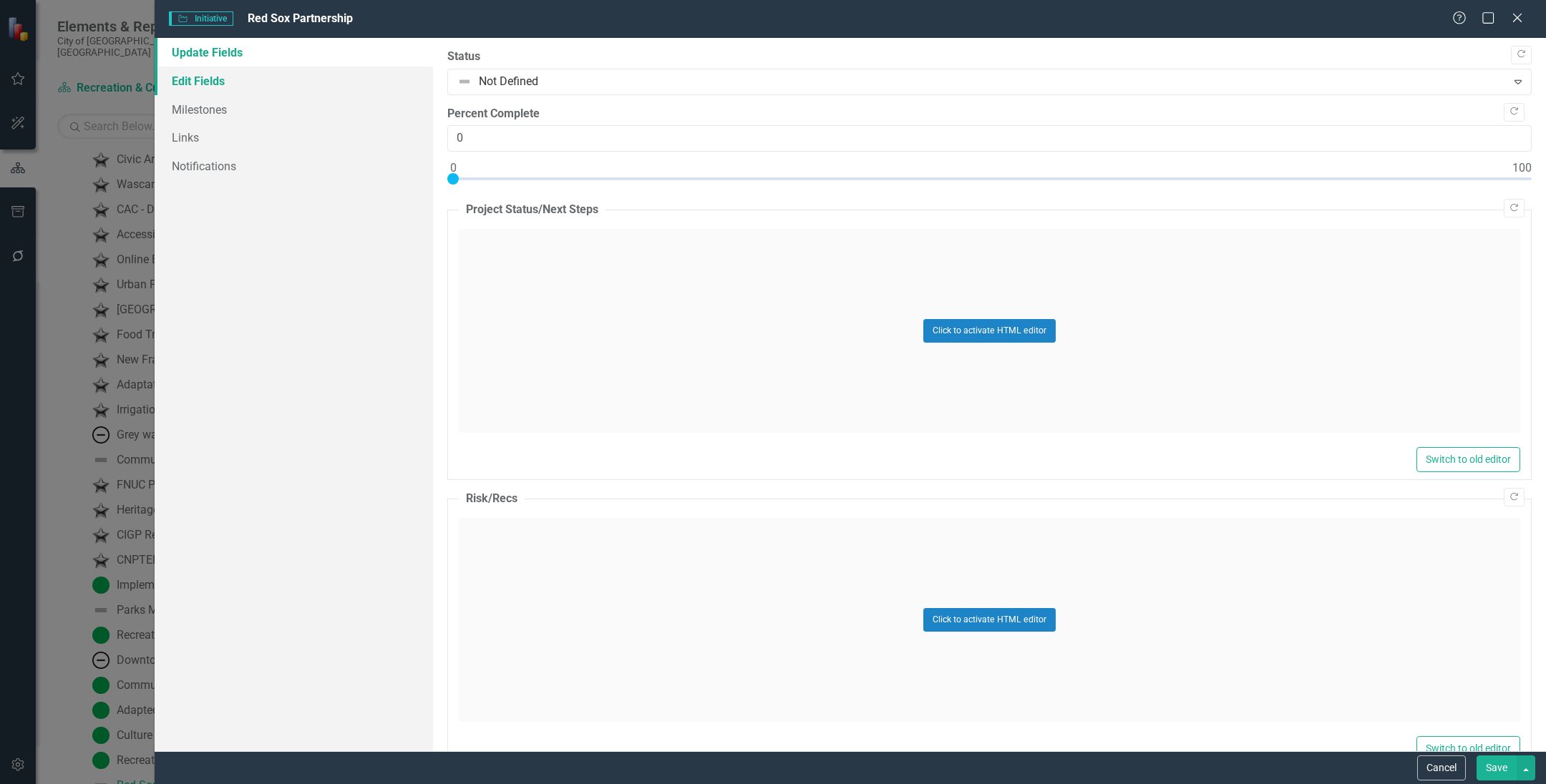
click at [320, 86] on link "Edit Fields" at bounding box center [293, 81] width 278 height 29
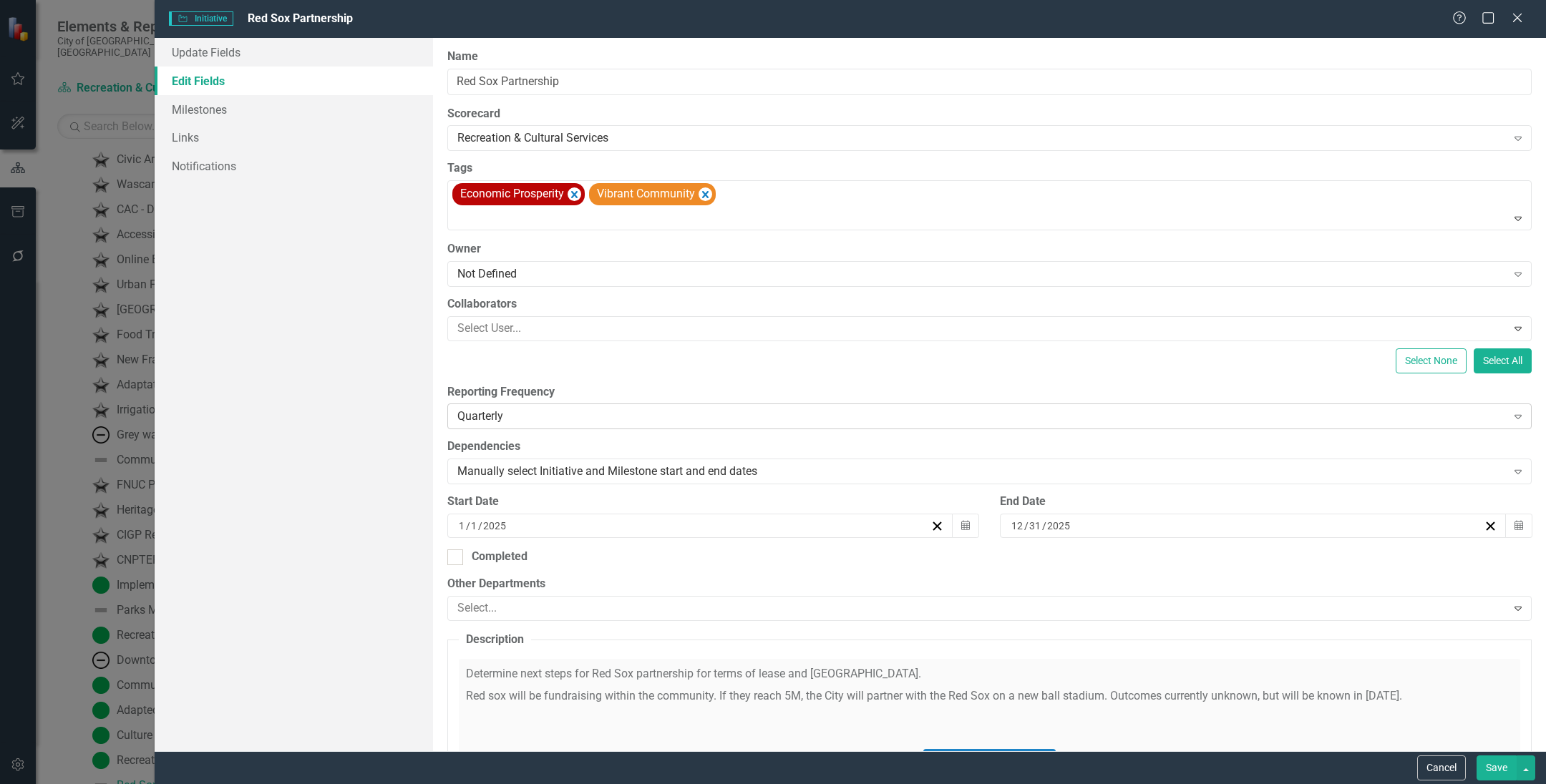
click at [559, 417] on div "Quarterly" at bounding box center [982, 417] width 1049 height 17
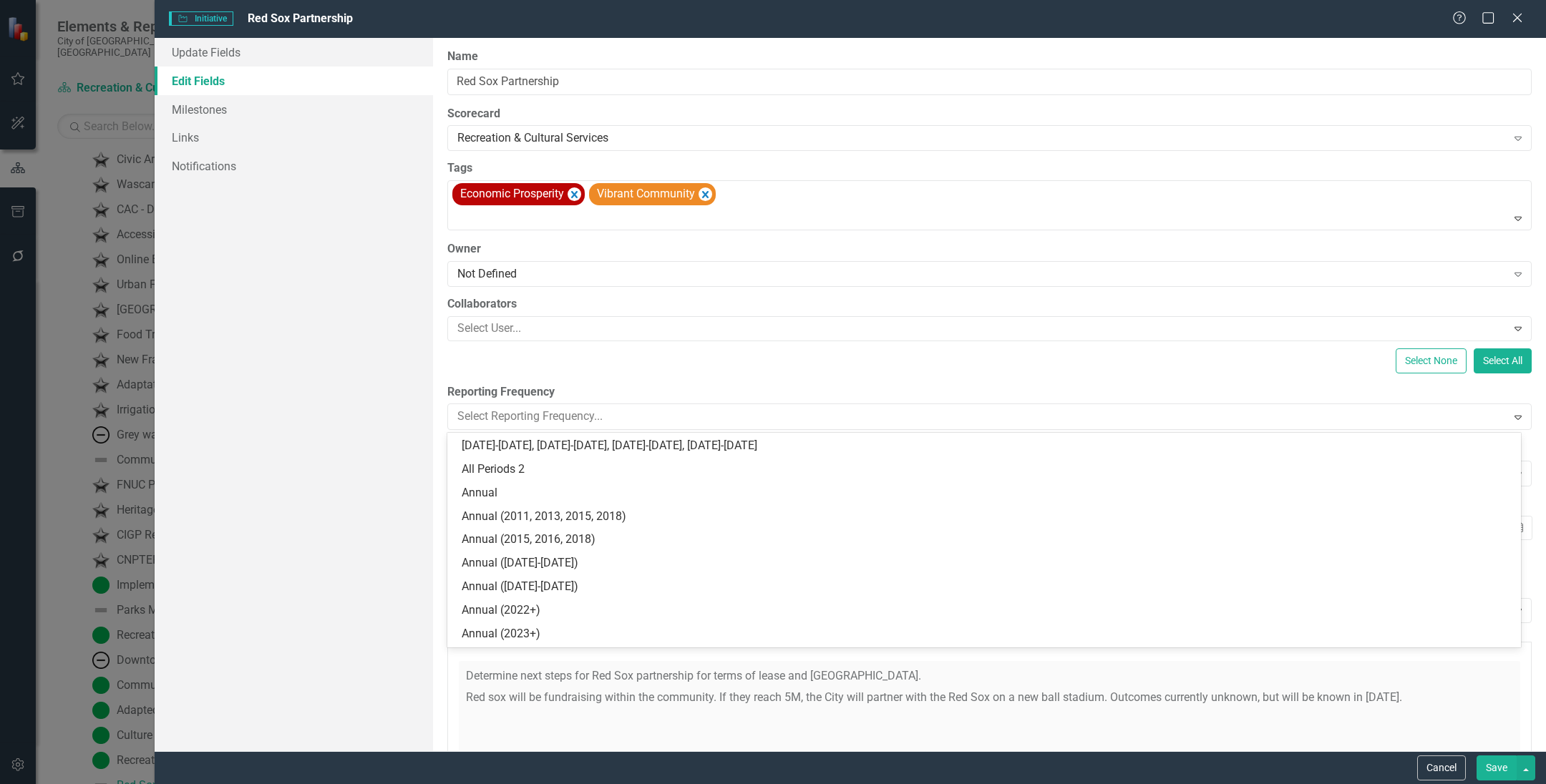
scroll to position [15, 0]
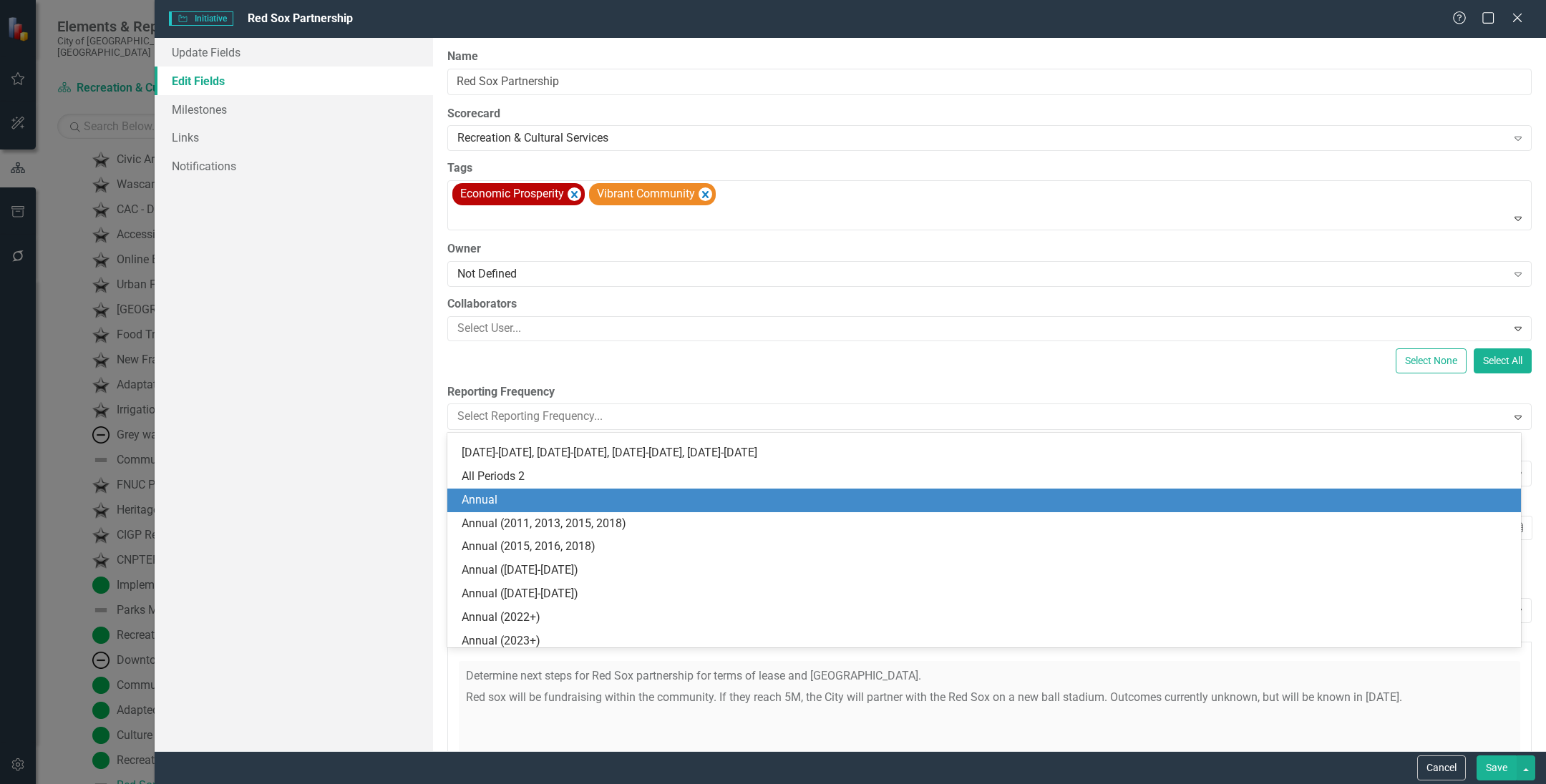
click at [531, 500] on div "Annual" at bounding box center [987, 500] width 1051 height 17
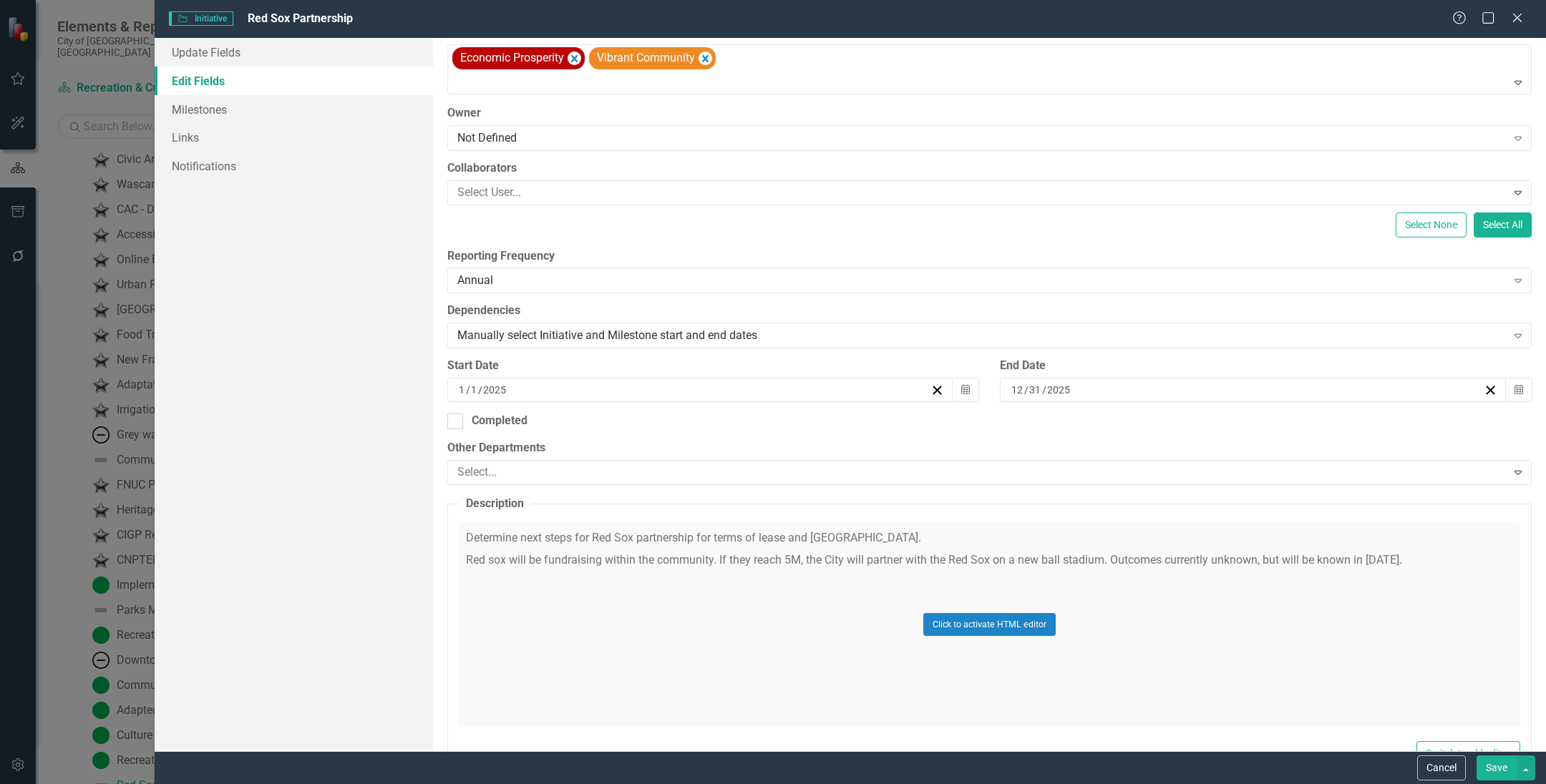
scroll to position [179, 0]
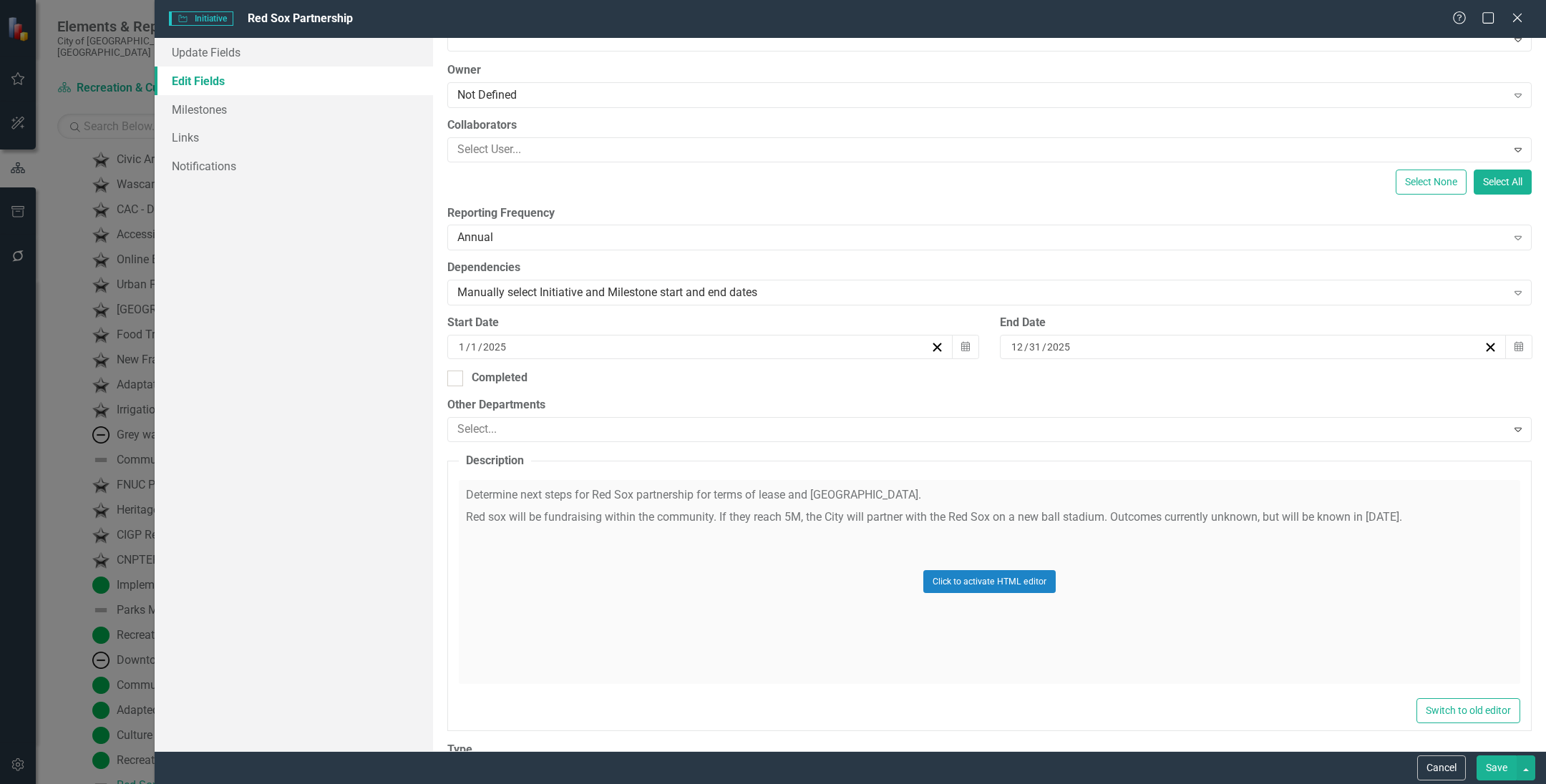
click at [1510, 773] on button "Save" at bounding box center [1496, 768] width 40 height 25
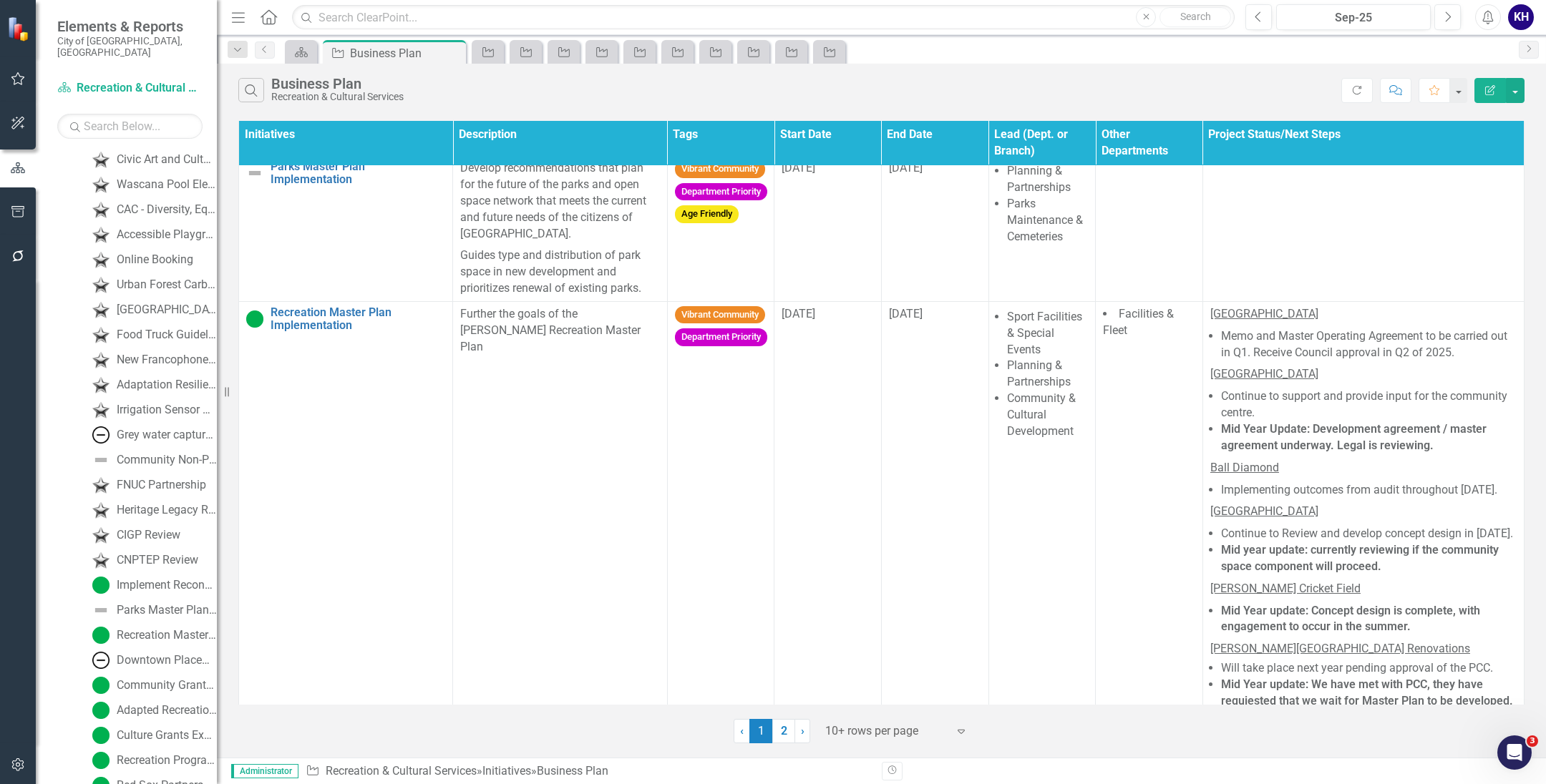
scroll to position [179, 0]
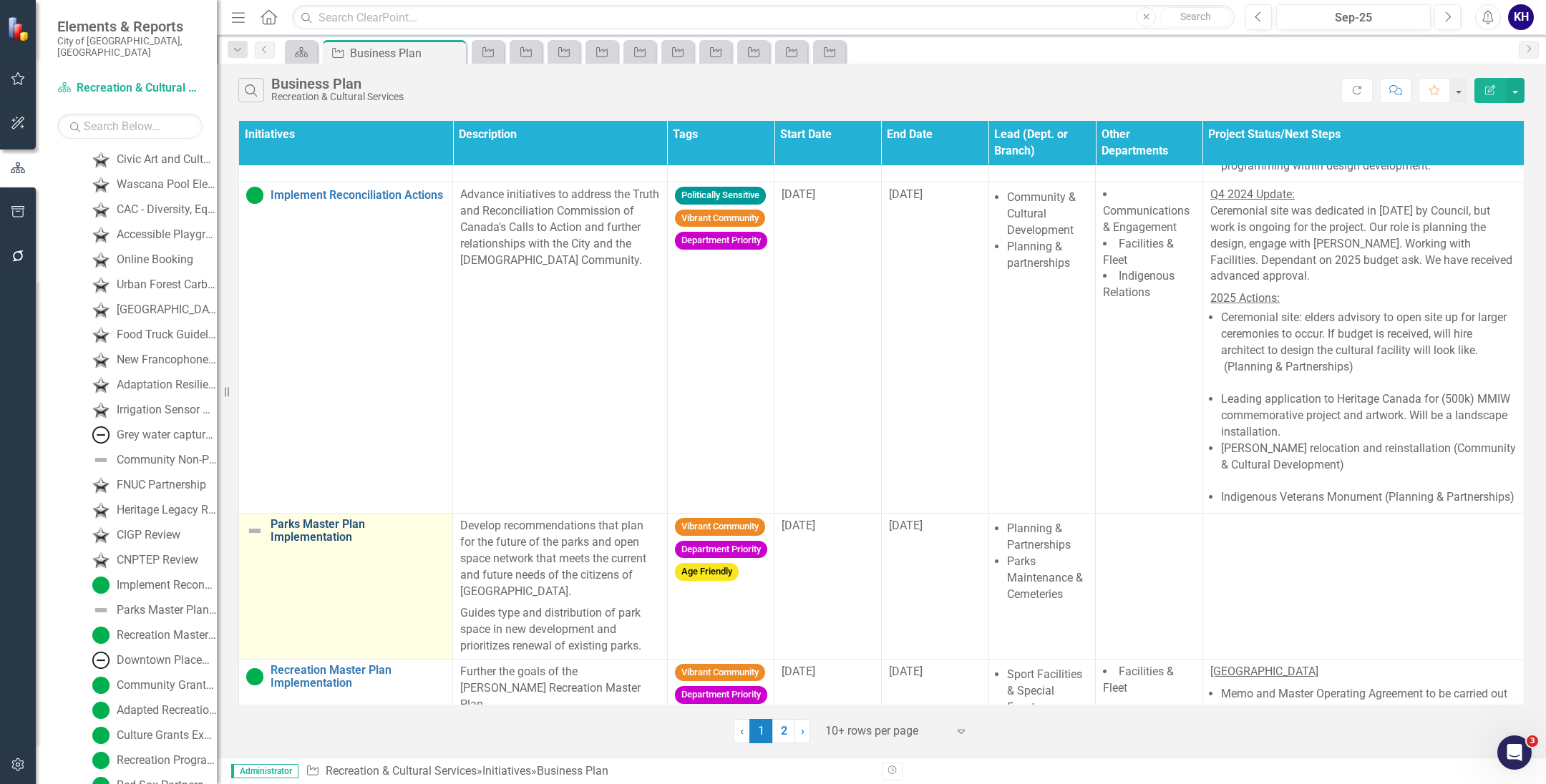
click at [338, 543] on link "Parks Master Plan Implementation" at bounding box center [357, 531] width 174 height 25
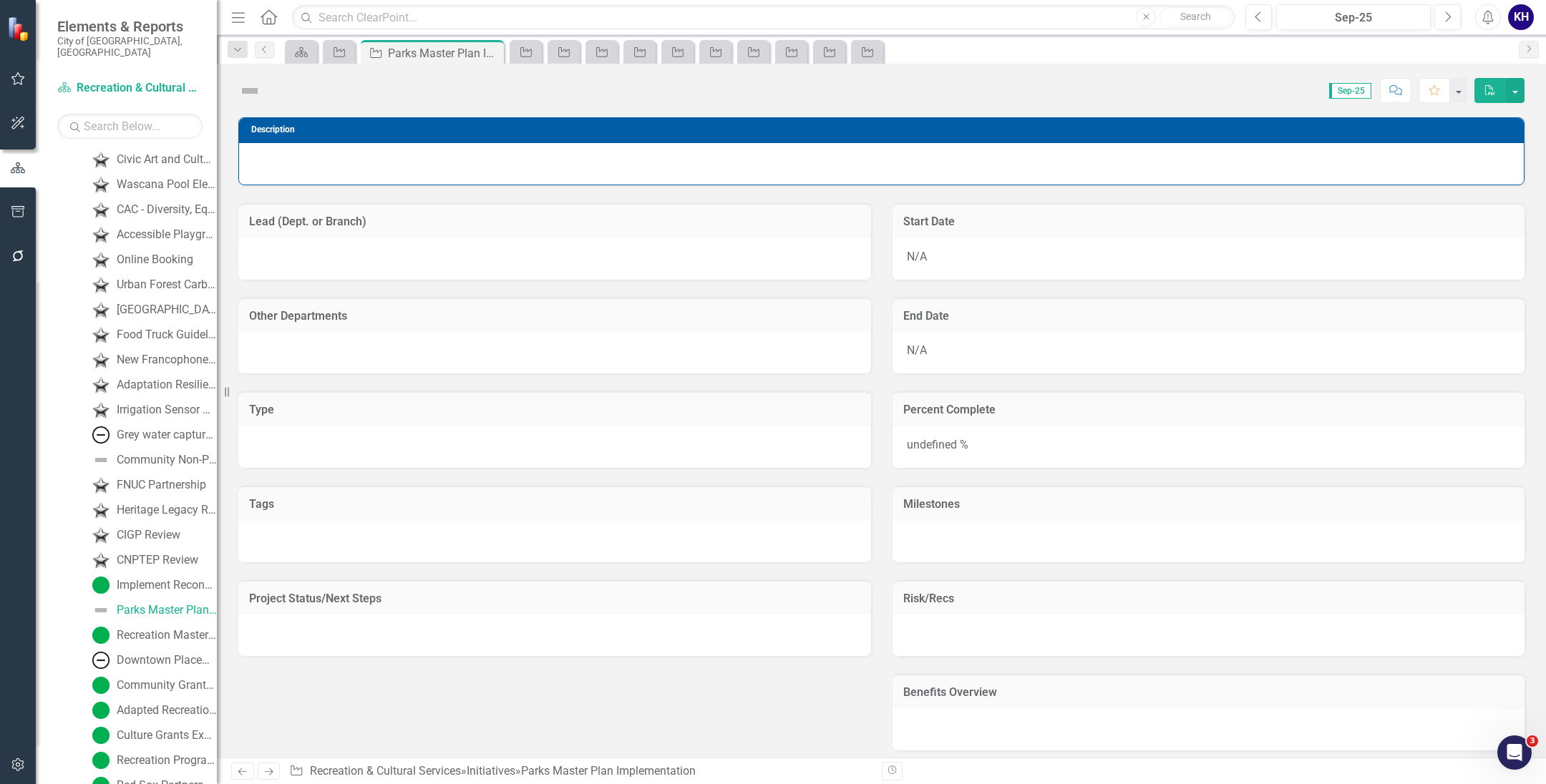
scroll to position [1967, 0]
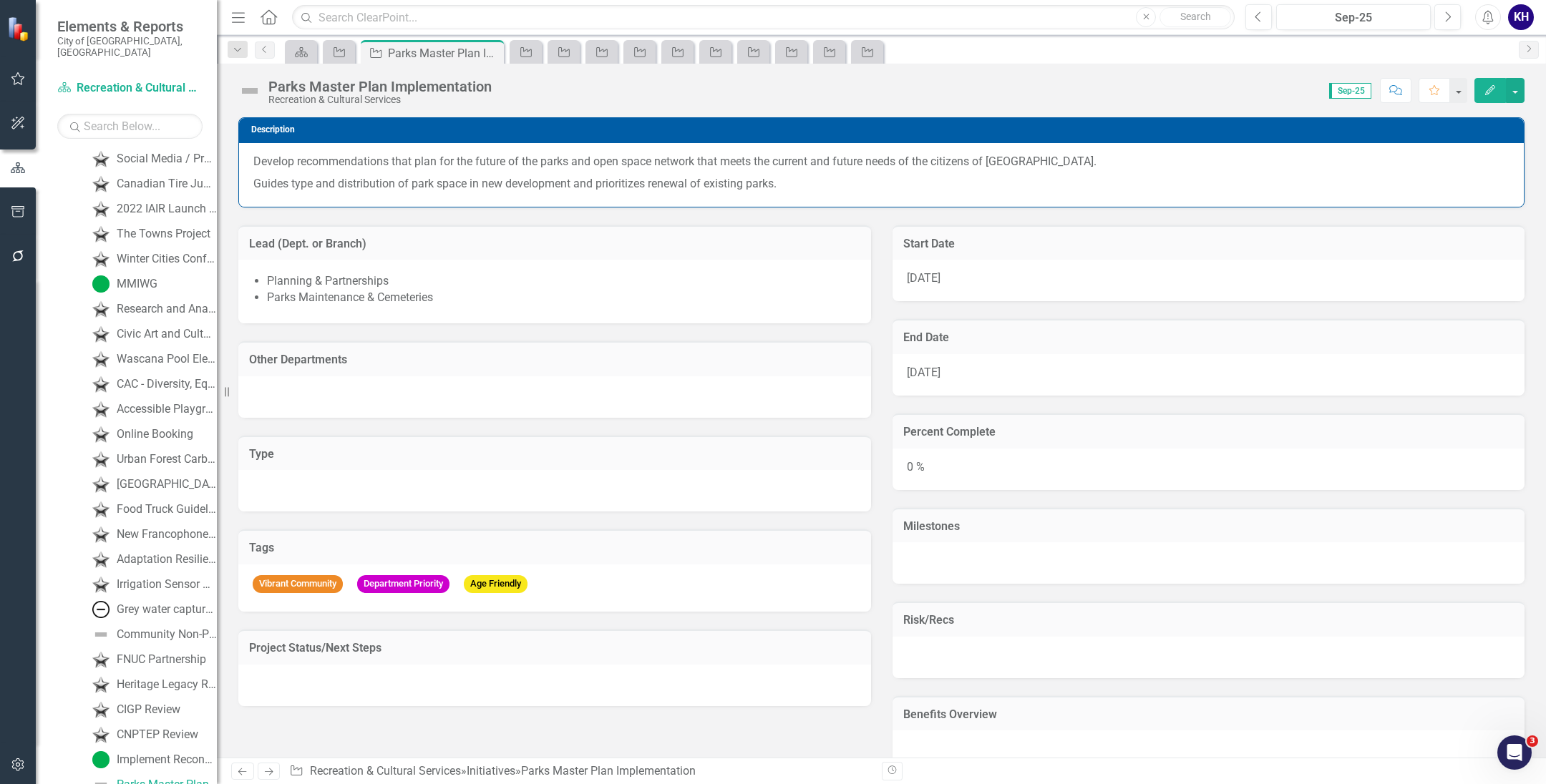
click at [1484, 83] on button "Edit" at bounding box center [1490, 91] width 31 height 25
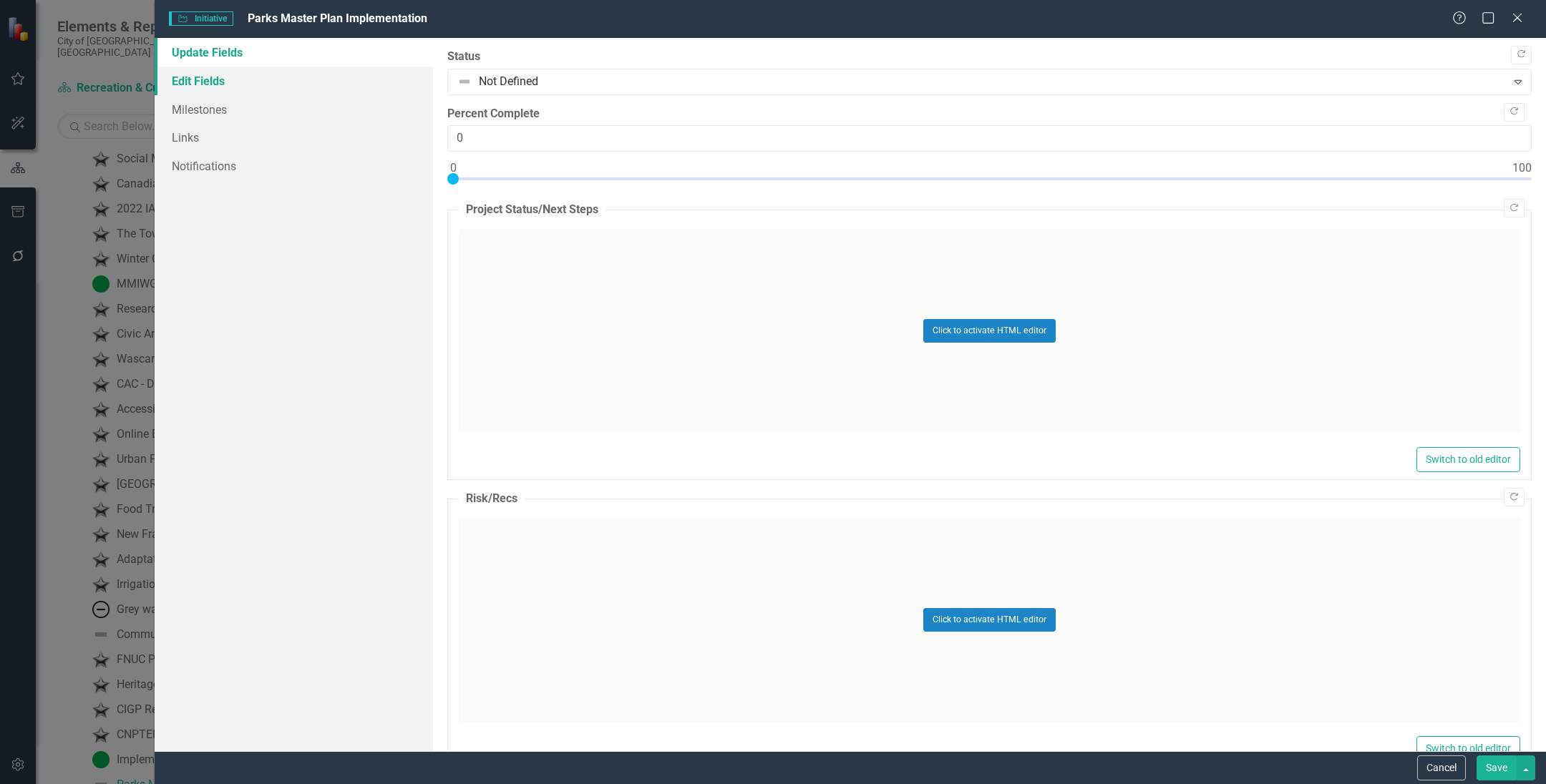
click at [269, 90] on link "Edit Fields" at bounding box center [293, 81] width 278 height 29
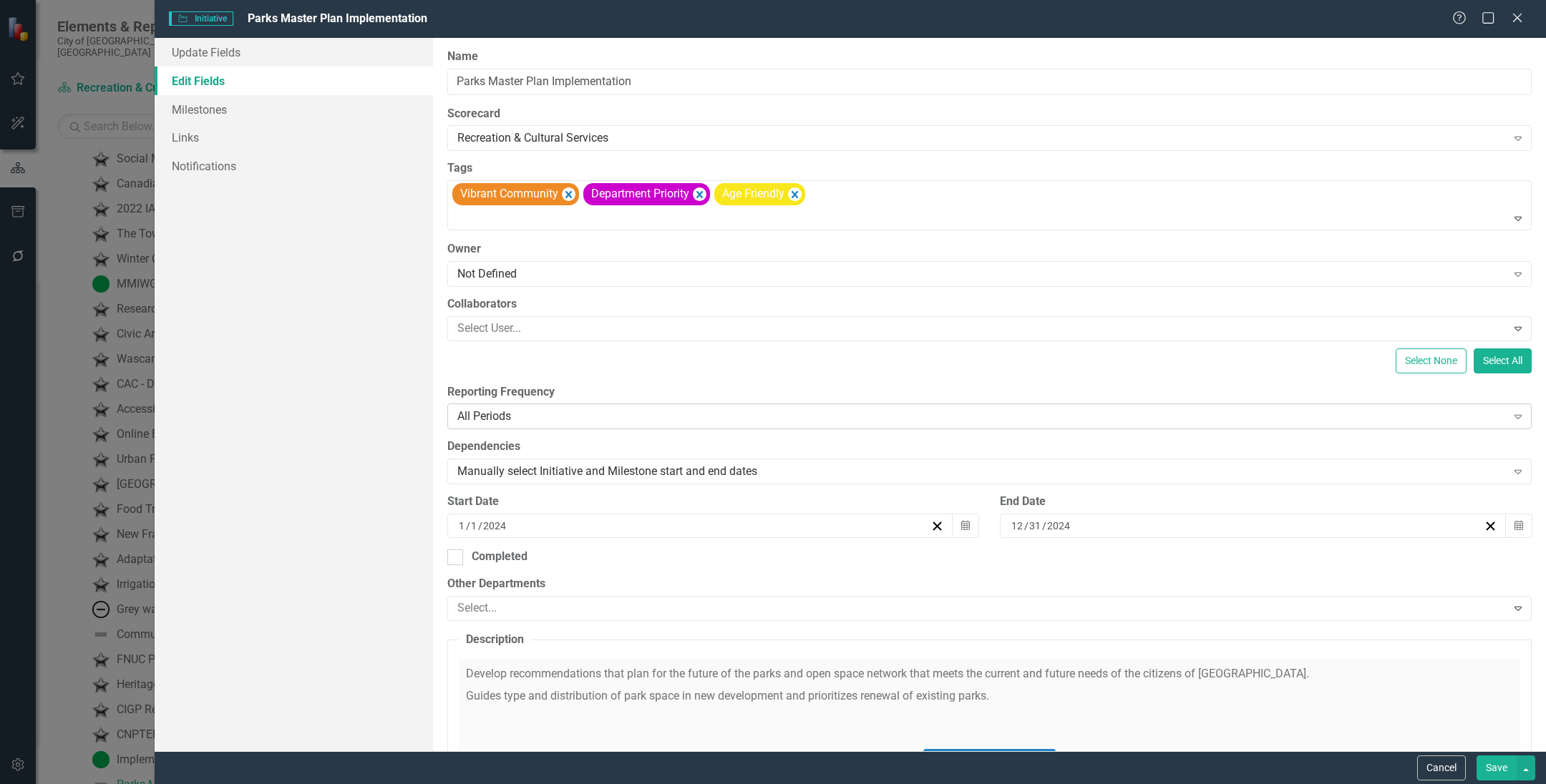
click at [572, 413] on div "All Periods" at bounding box center [982, 417] width 1049 height 17
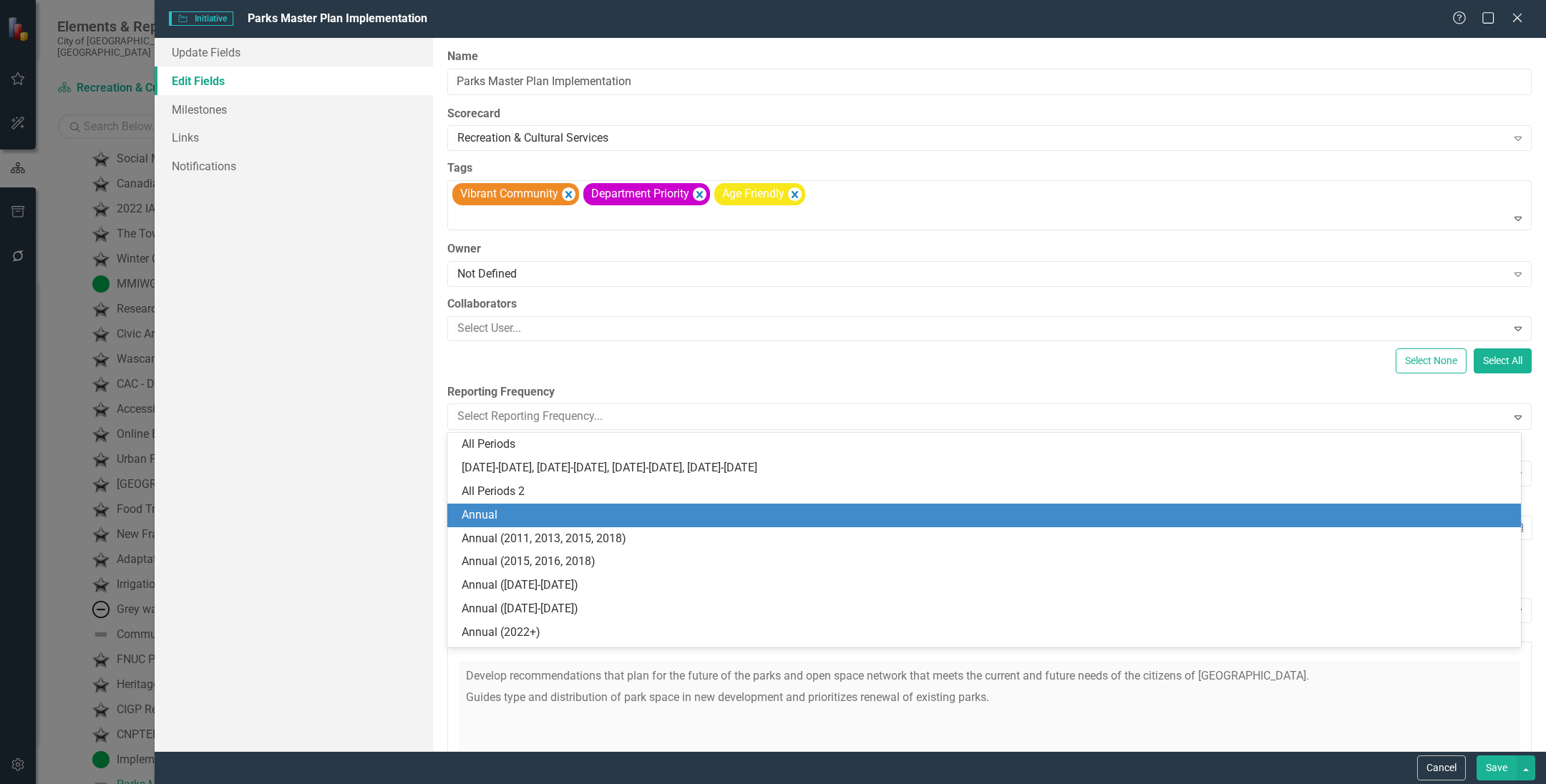
click at [563, 510] on div "Annual" at bounding box center [987, 515] width 1051 height 17
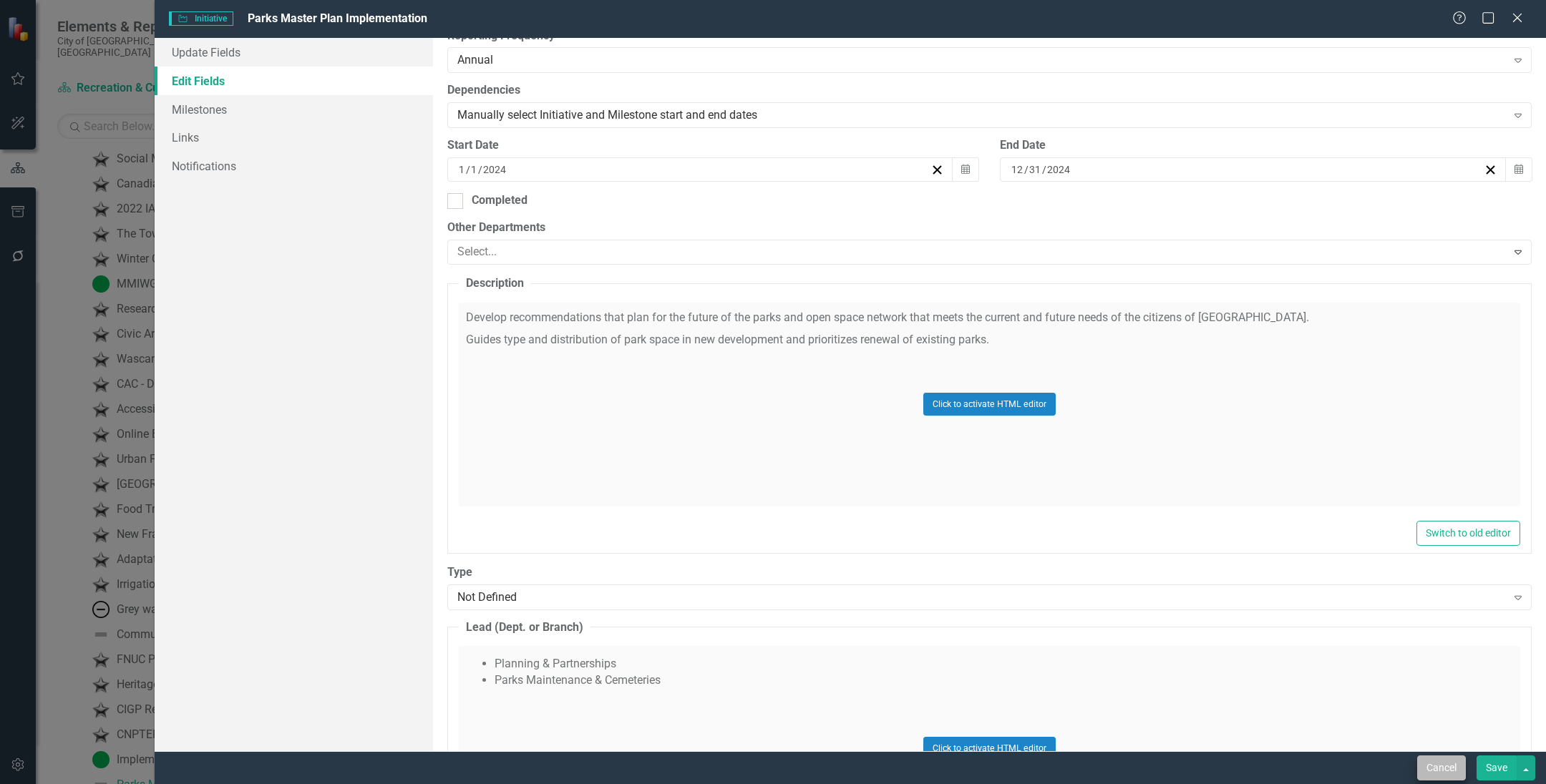
scroll to position [357, 0]
click at [1505, 781] on div "Cancel Save" at bounding box center [849, 767] width 1391 height 33
click at [1492, 747] on div "Click to activate HTML editor" at bounding box center [989, 747] width 1062 height 204
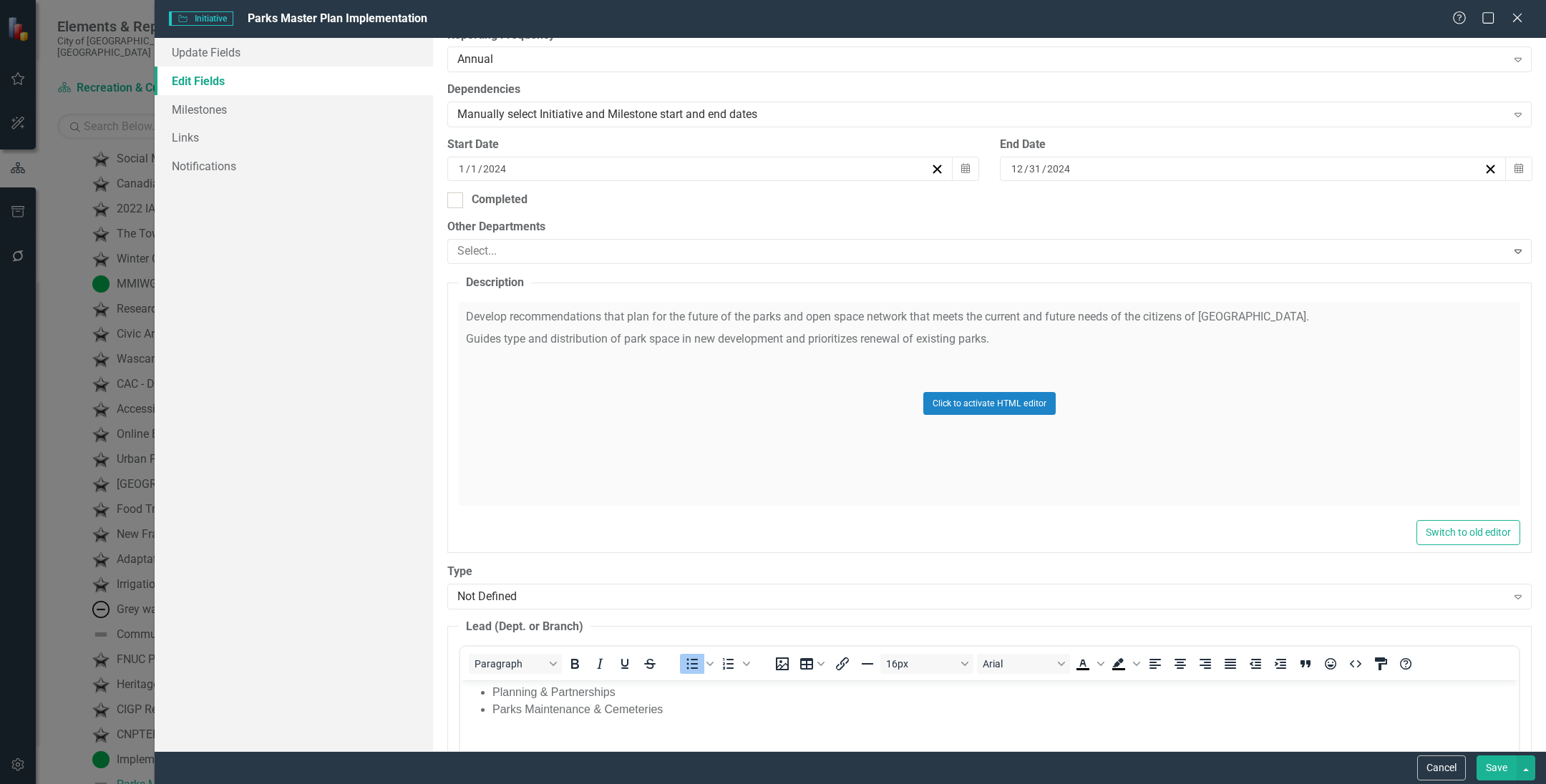
click at [1495, 771] on button "Save" at bounding box center [1496, 768] width 40 height 25
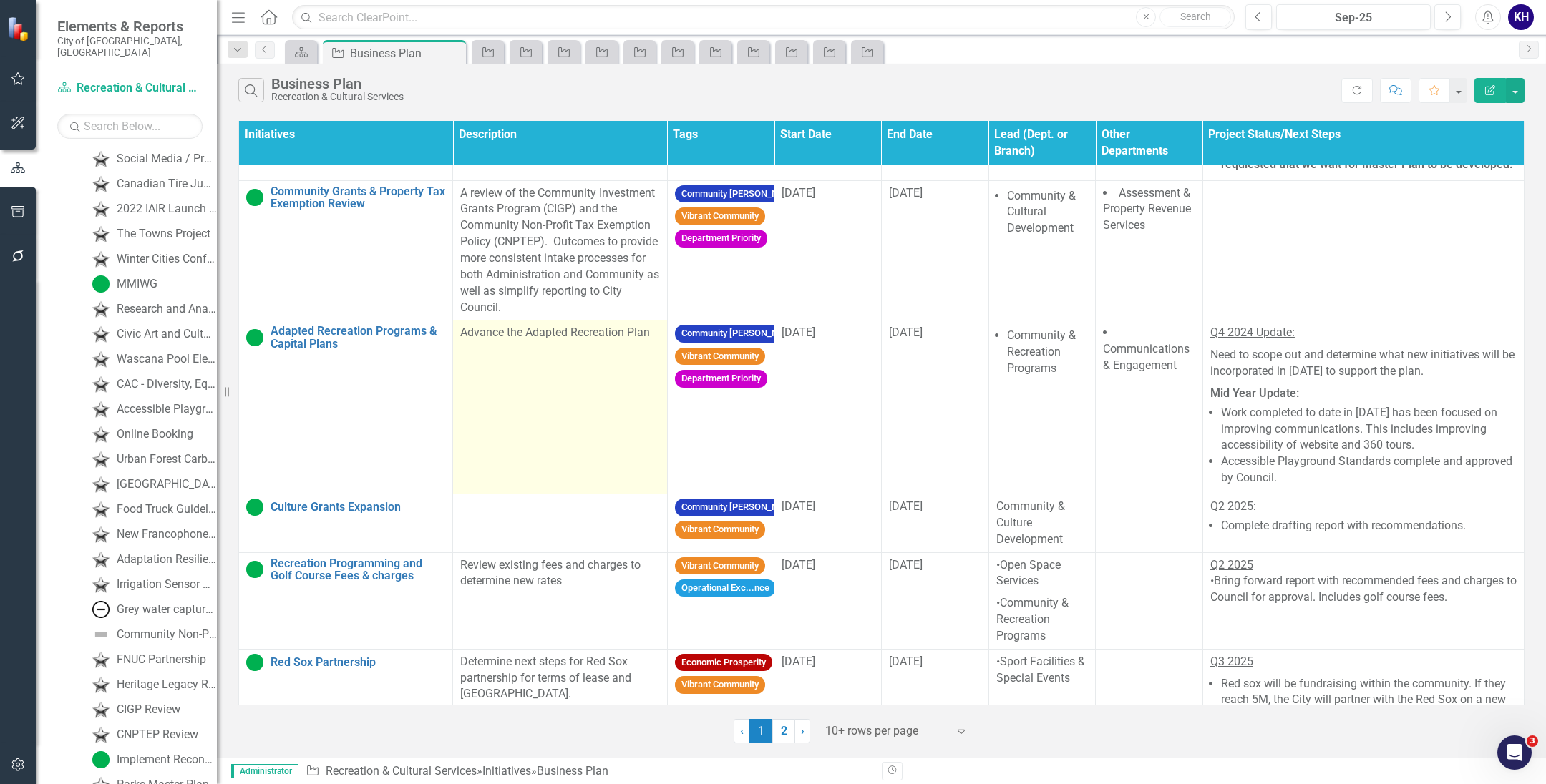
scroll to position [1318, 0]
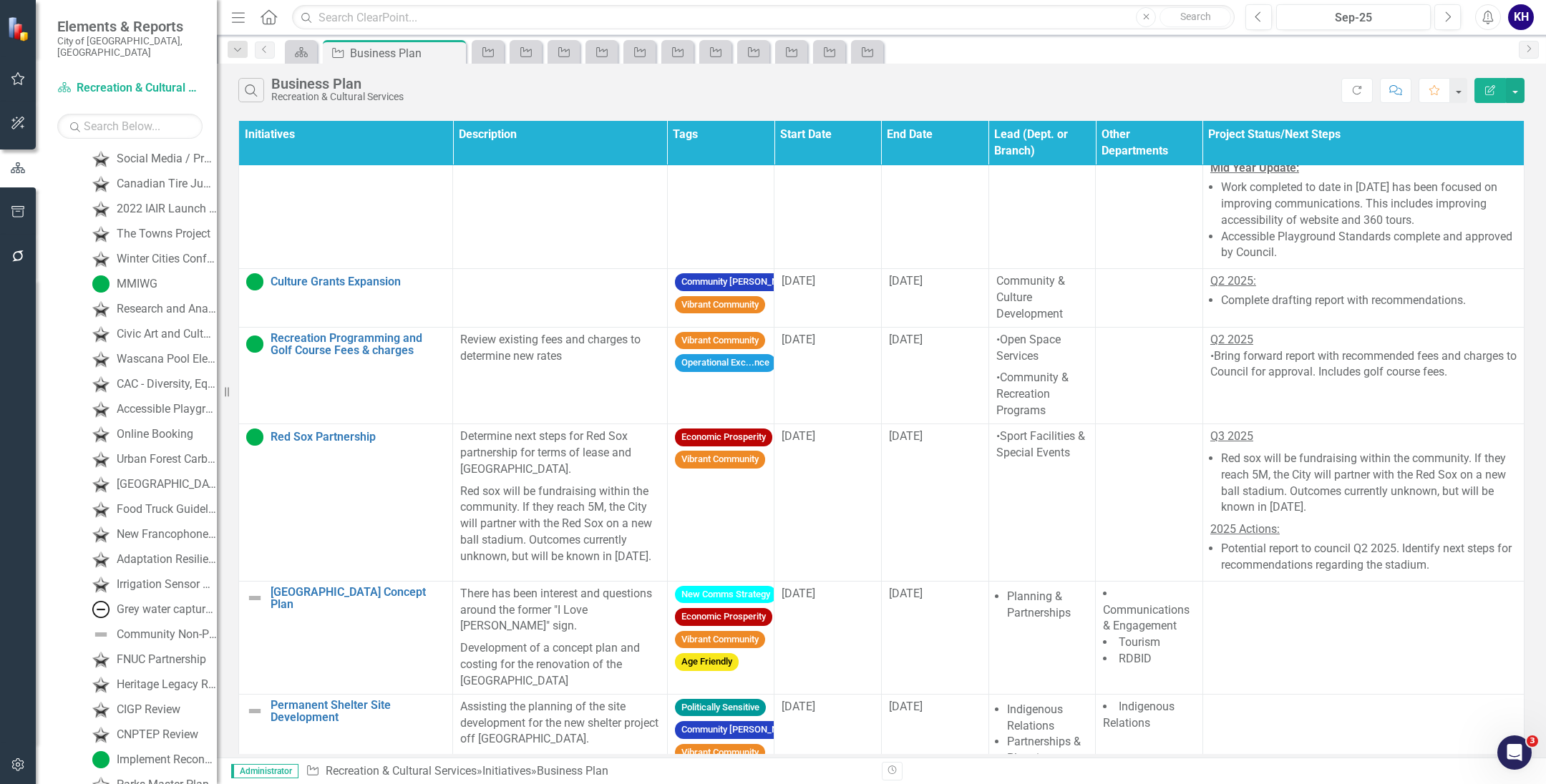
click at [350, 581] on td "Red Sox Partnership Link Map View Link Map Edit Edit Initiative Link Open Eleme…" at bounding box center [346, 502] width 214 height 157
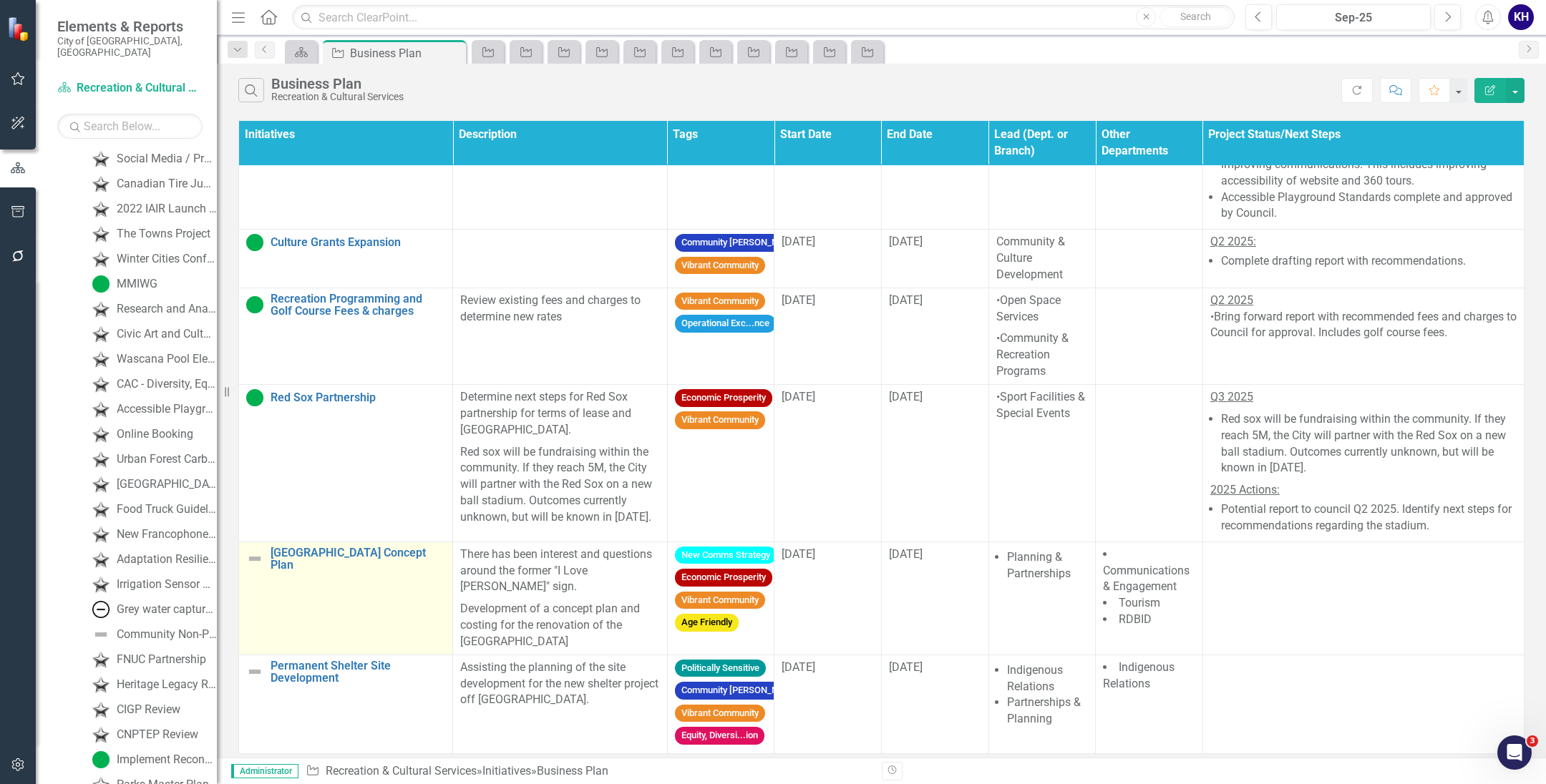
scroll to position [1223, 0]
click at [356, 547] on link "[GEOGRAPHIC_DATA] Concept Plan" at bounding box center [357, 559] width 174 height 25
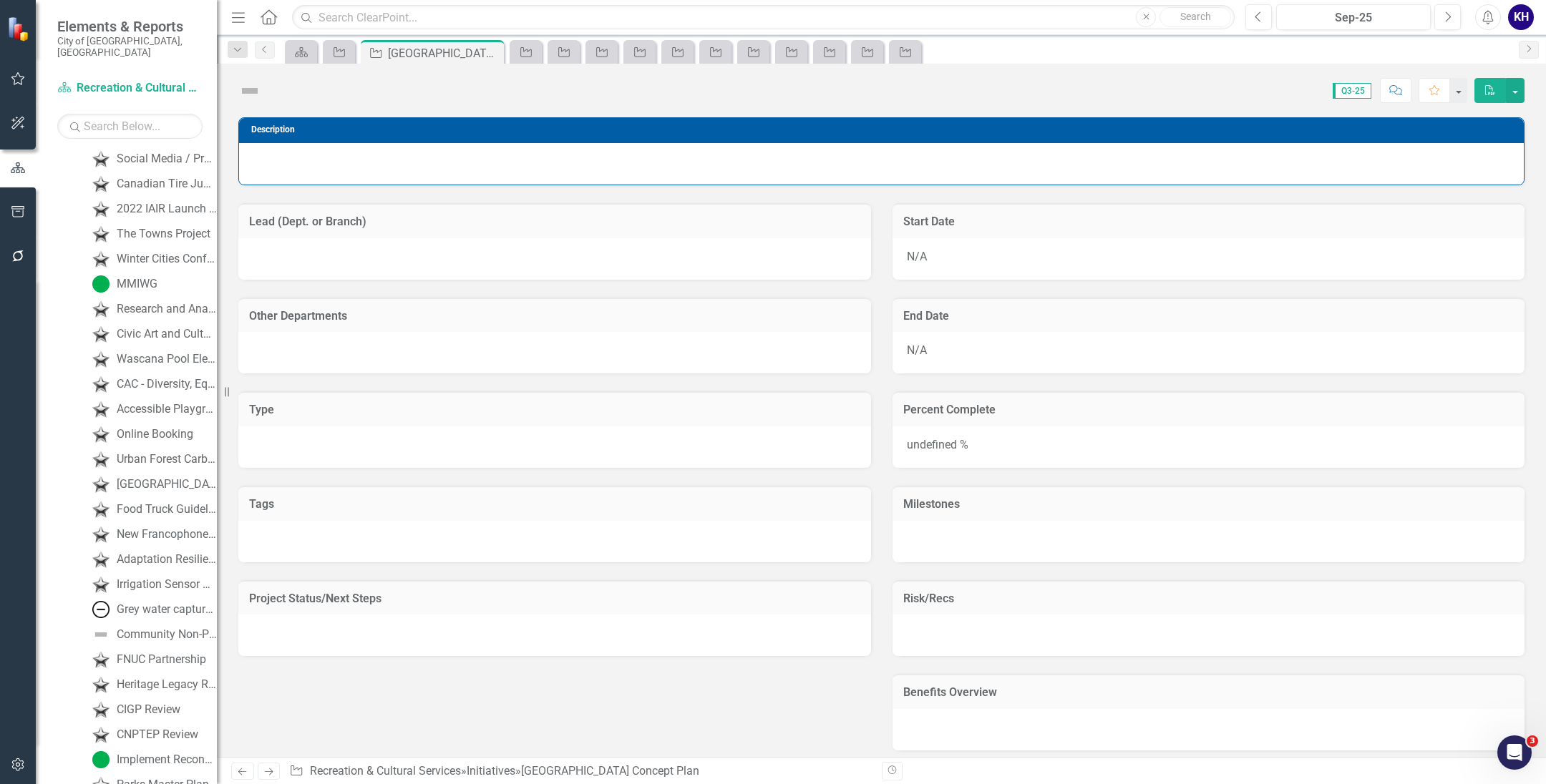
scroll to position [2168, 0]
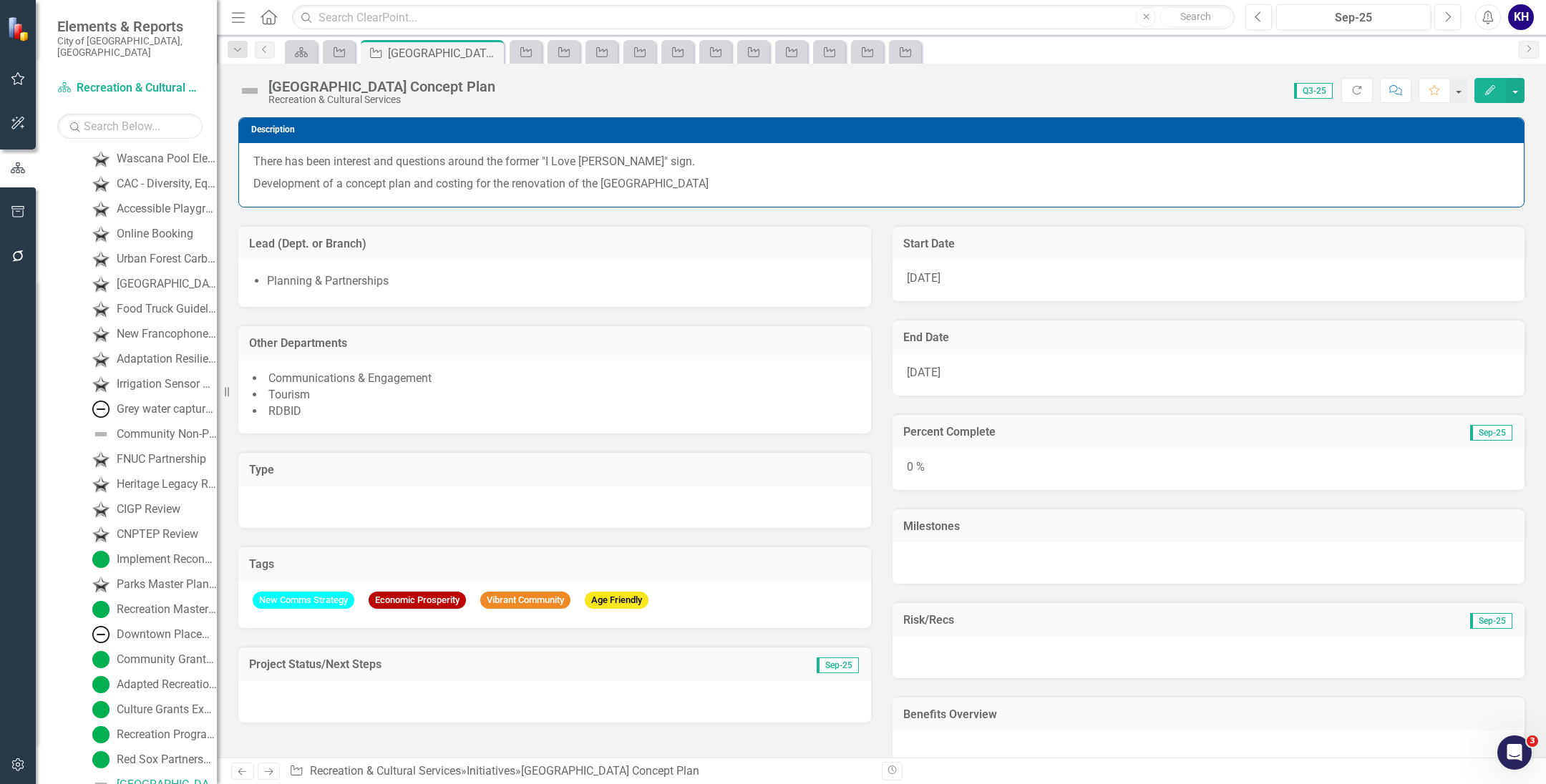
click at [1496, 93] on button "Edit" at bounding box center [1490, 91] width 31 height 25
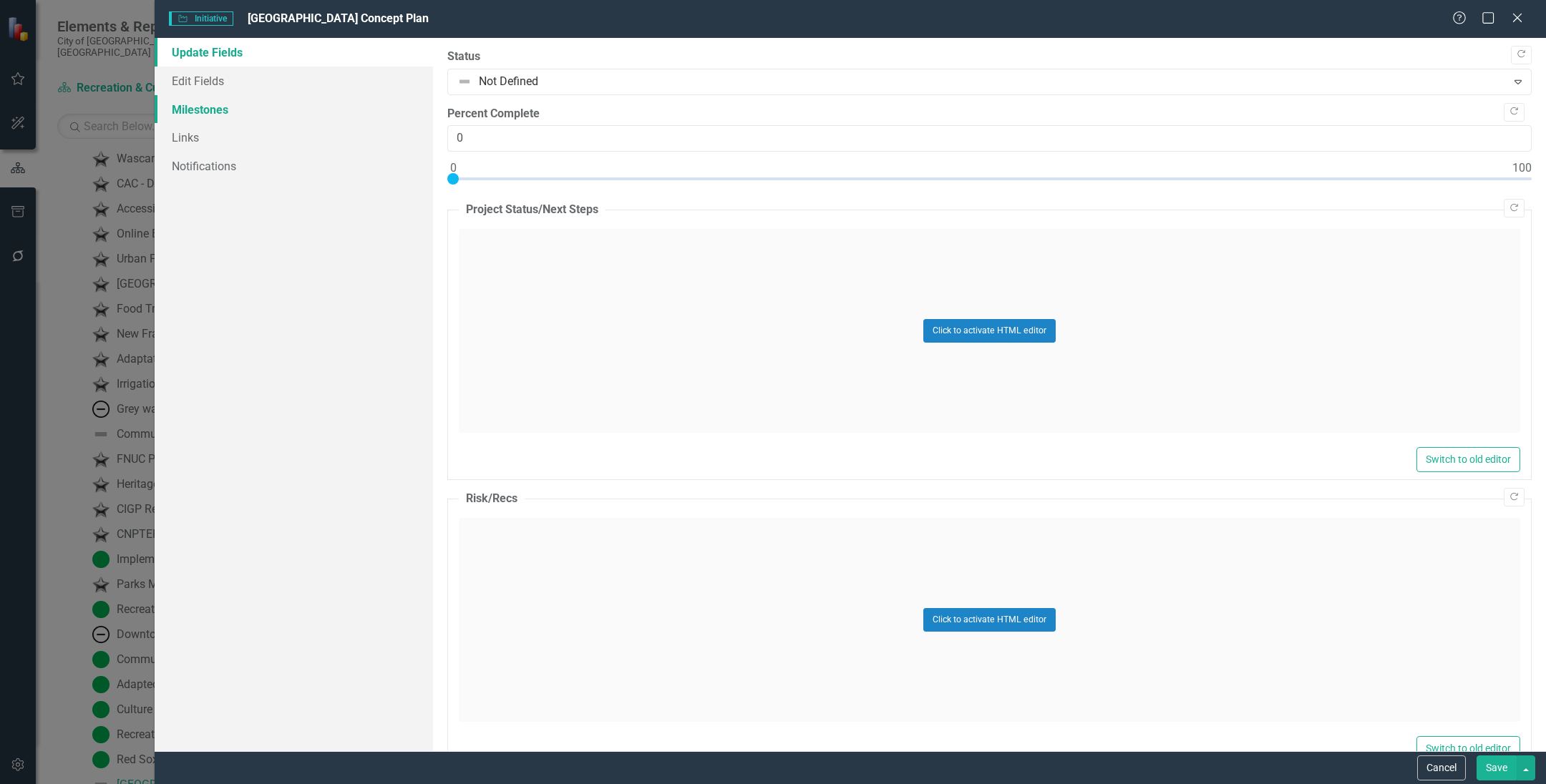
click at [273, 99] on link "Milestones" at bounding box center [293, 109] width 278 height 29
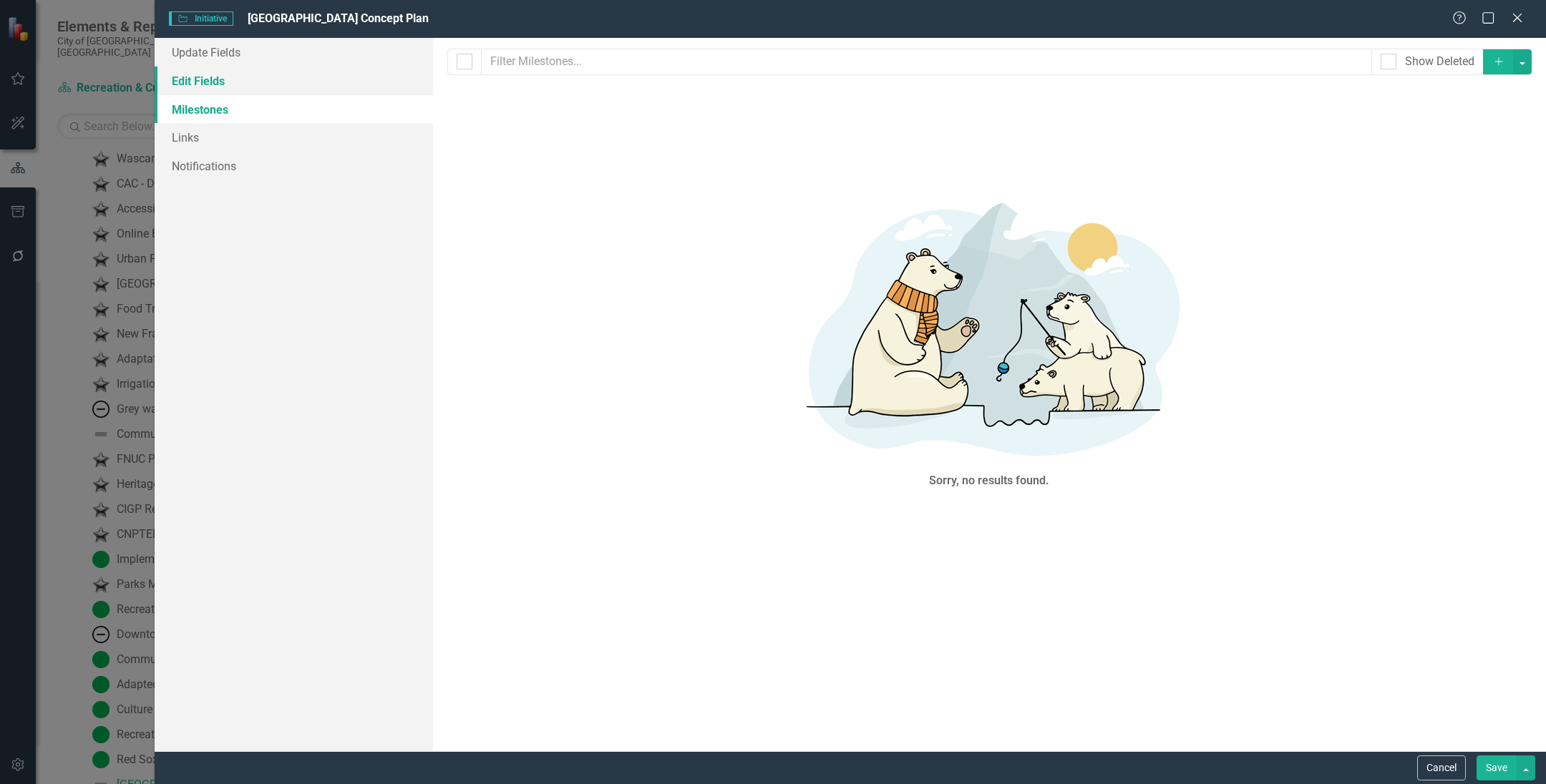
click at [352, 82] on link "Edit Fields" at bounding box center [293, 81] width 278 height 29
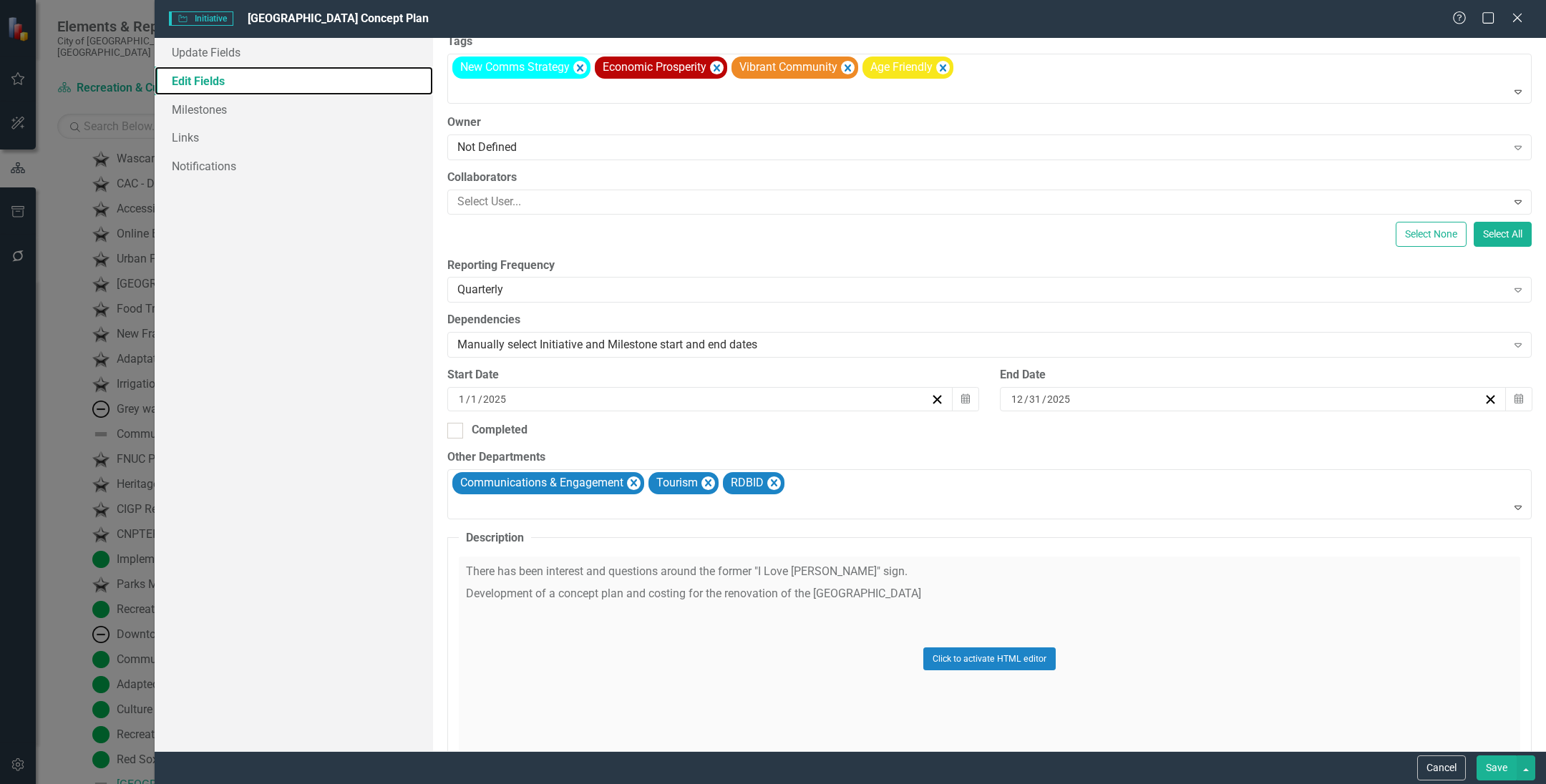
scroll to position [179, 0]
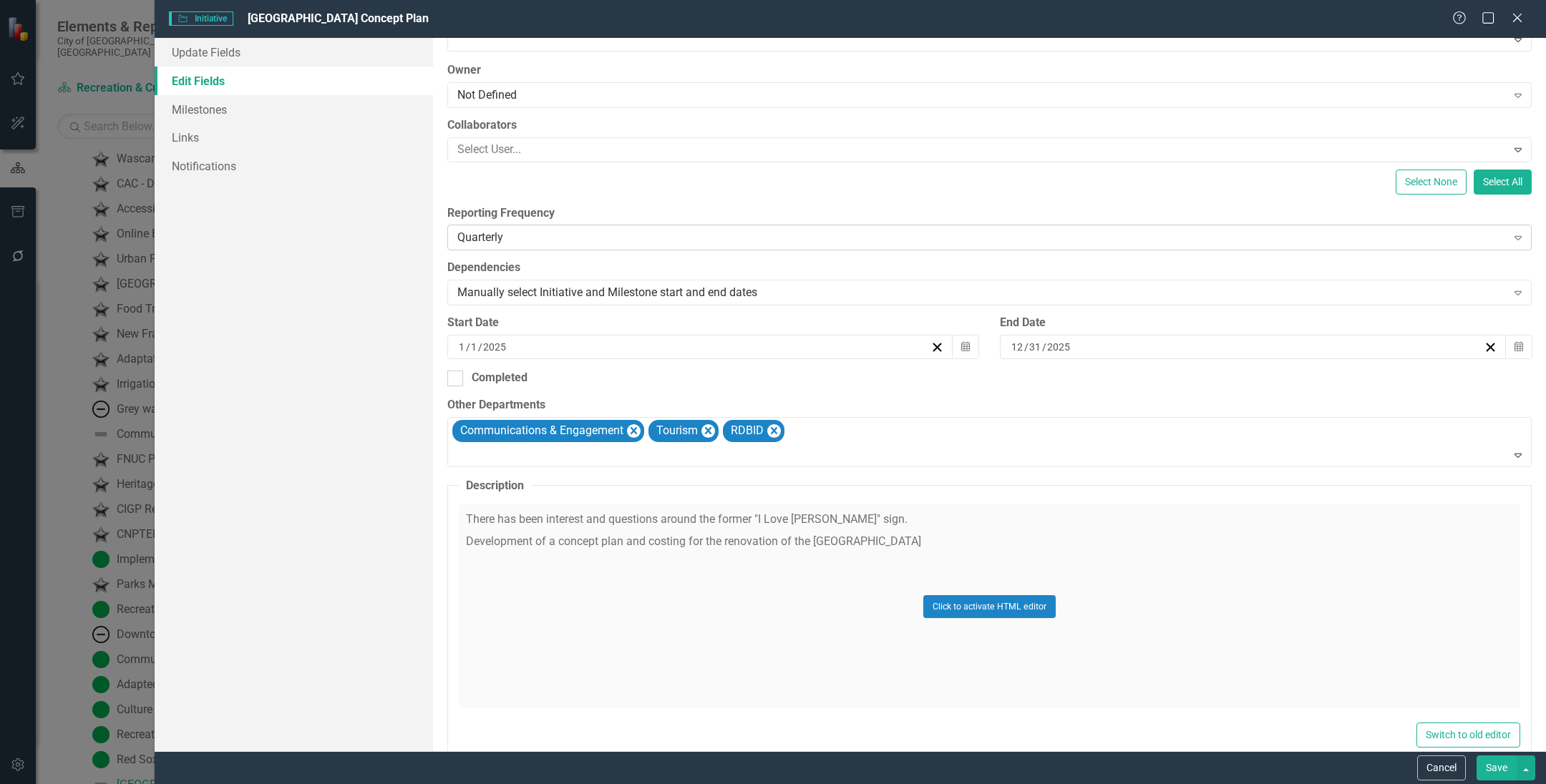
click at [687, 245] on div "Quarterly" at bounding box center [982, 238] width 1049 height 17
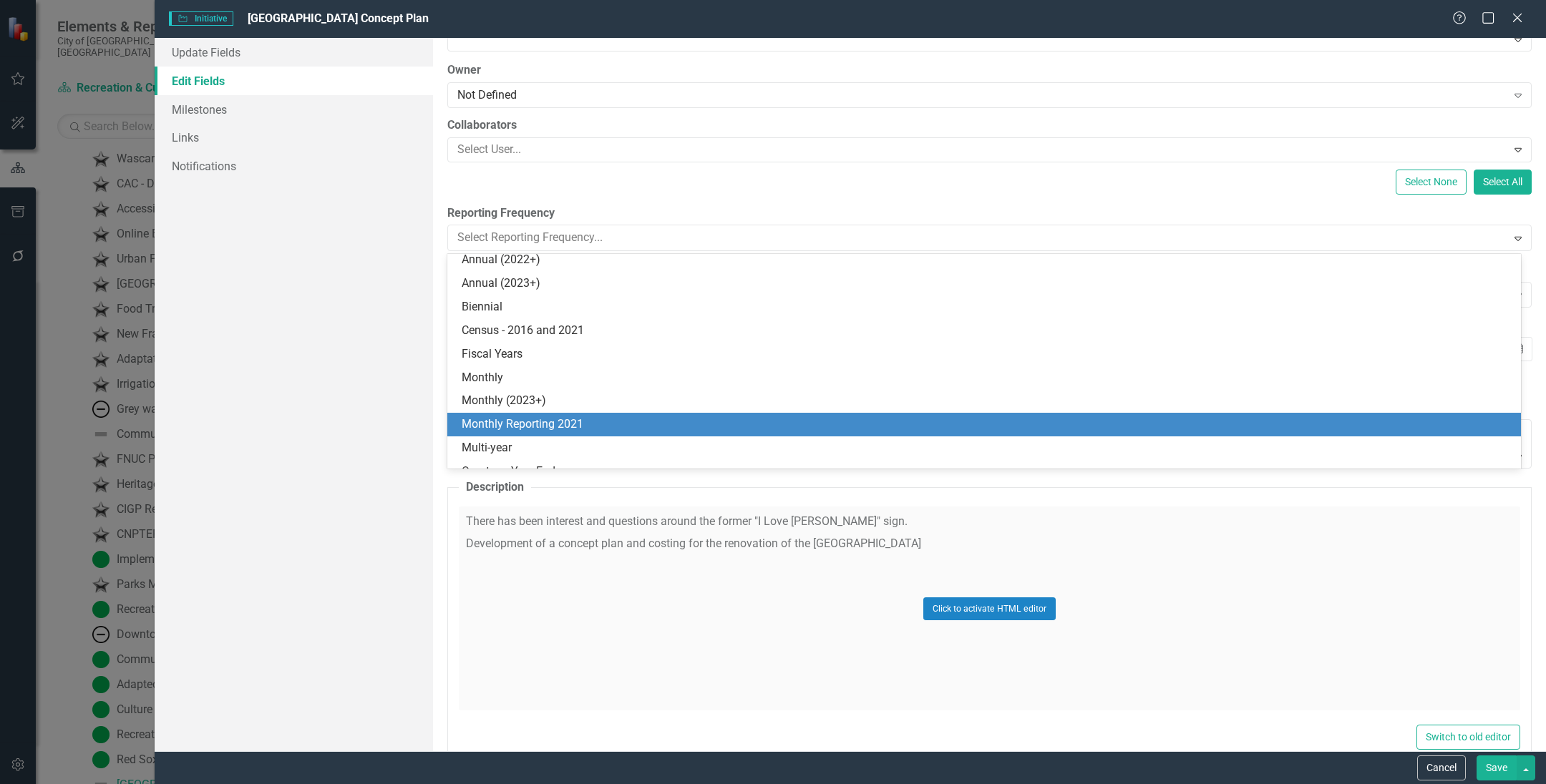
scroll to position [0, 0]
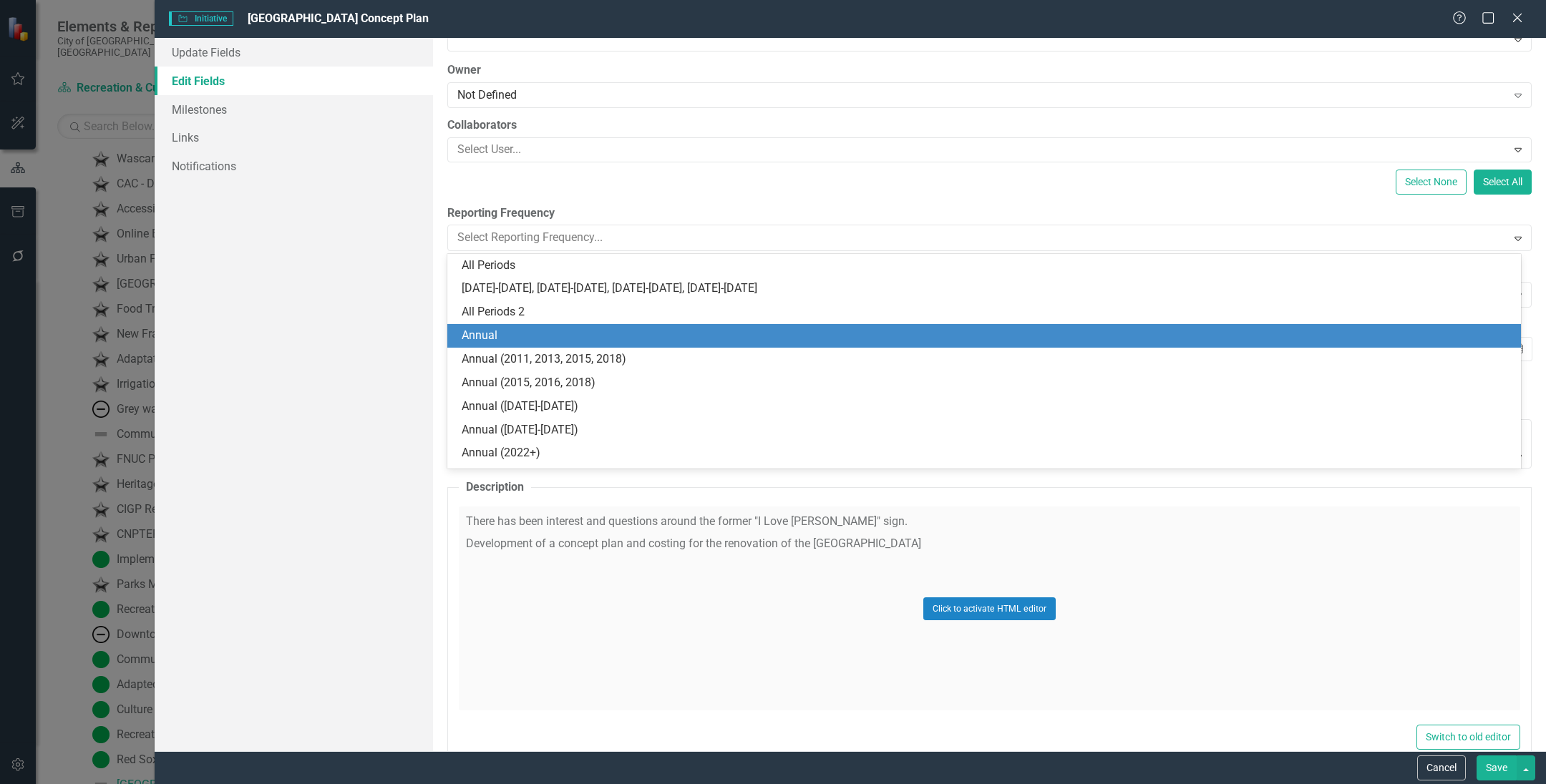
click at [582, 345] on div "Annual" at bounding box center [984, 336] width 1073 height 24
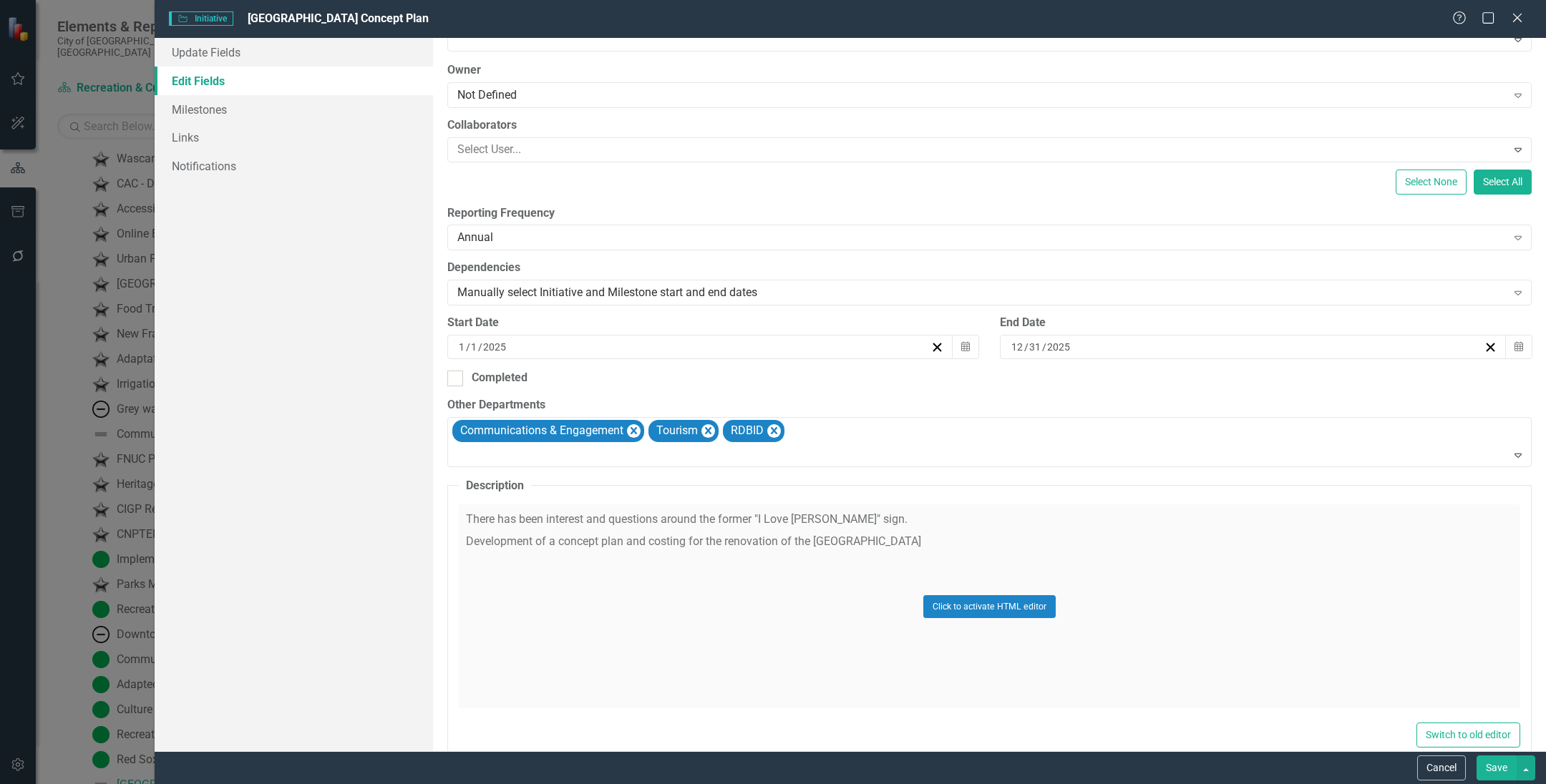
click at [1492, 766] on button "Save" at bounding box center [1496, 768] width 40 height 25
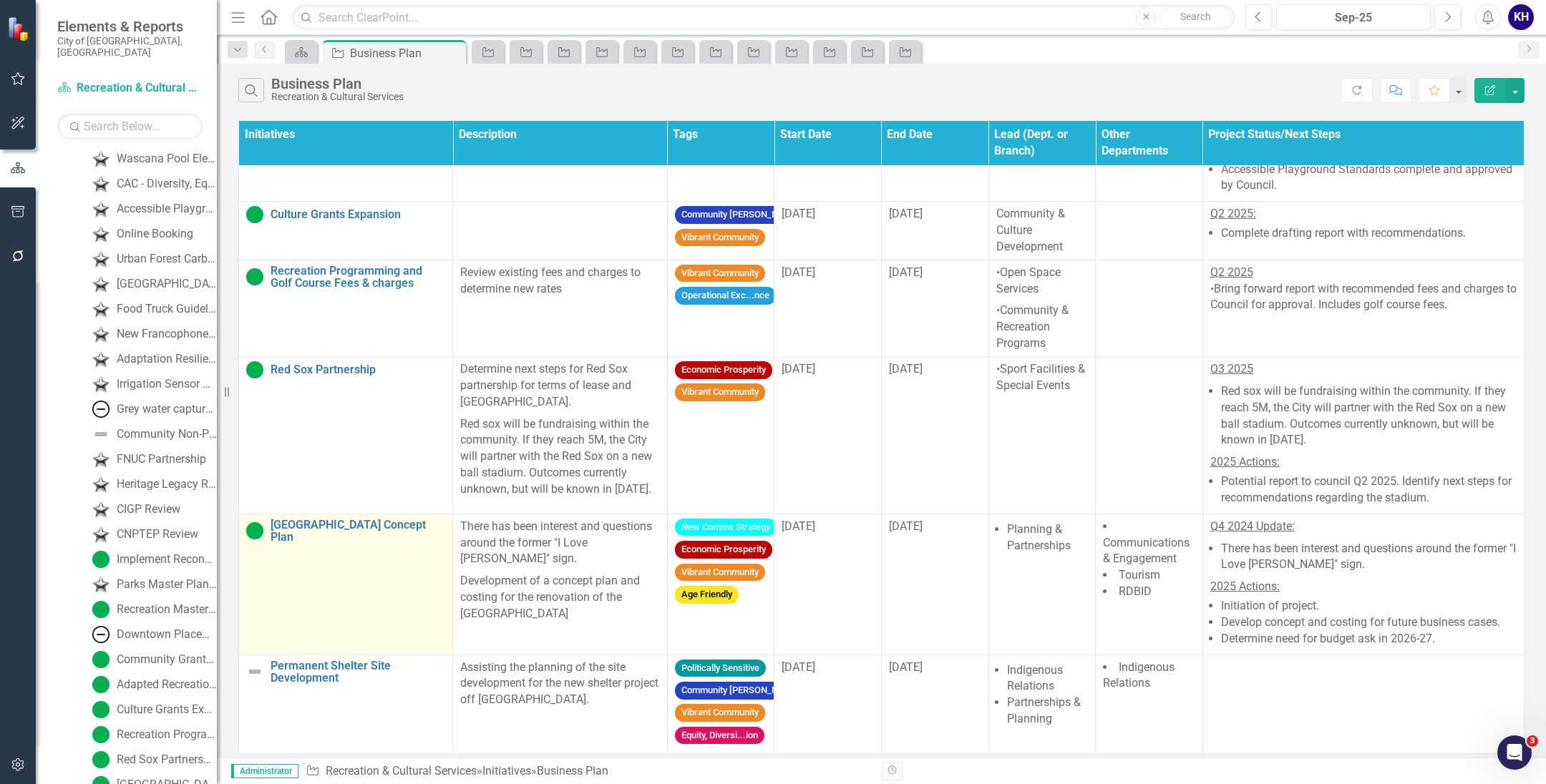
scroll to position [1251, 0]
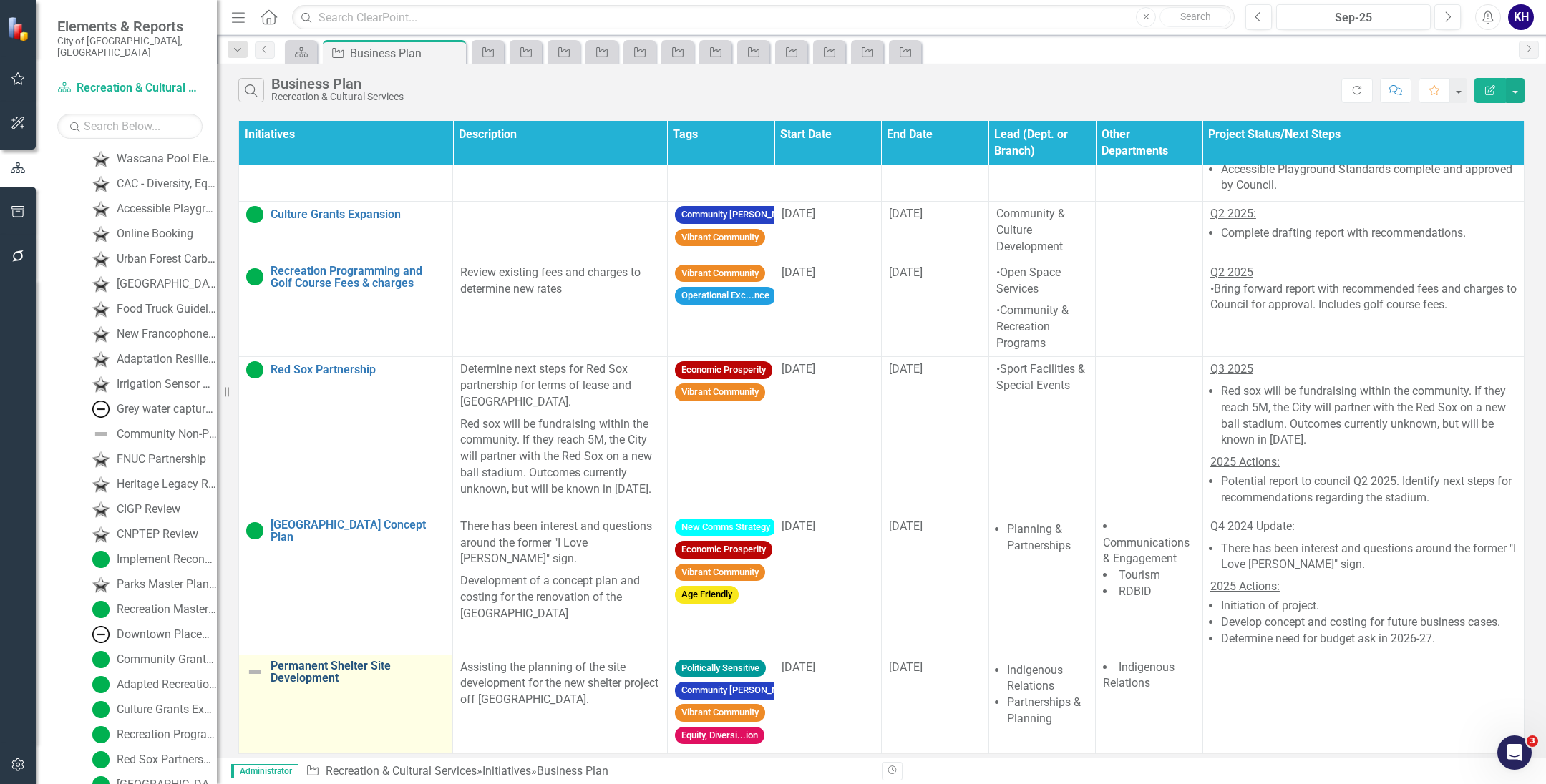
click at [367, 662] on link "Permanent Shelter Site Development" at bounding box center [357, 672] width 174 height 25
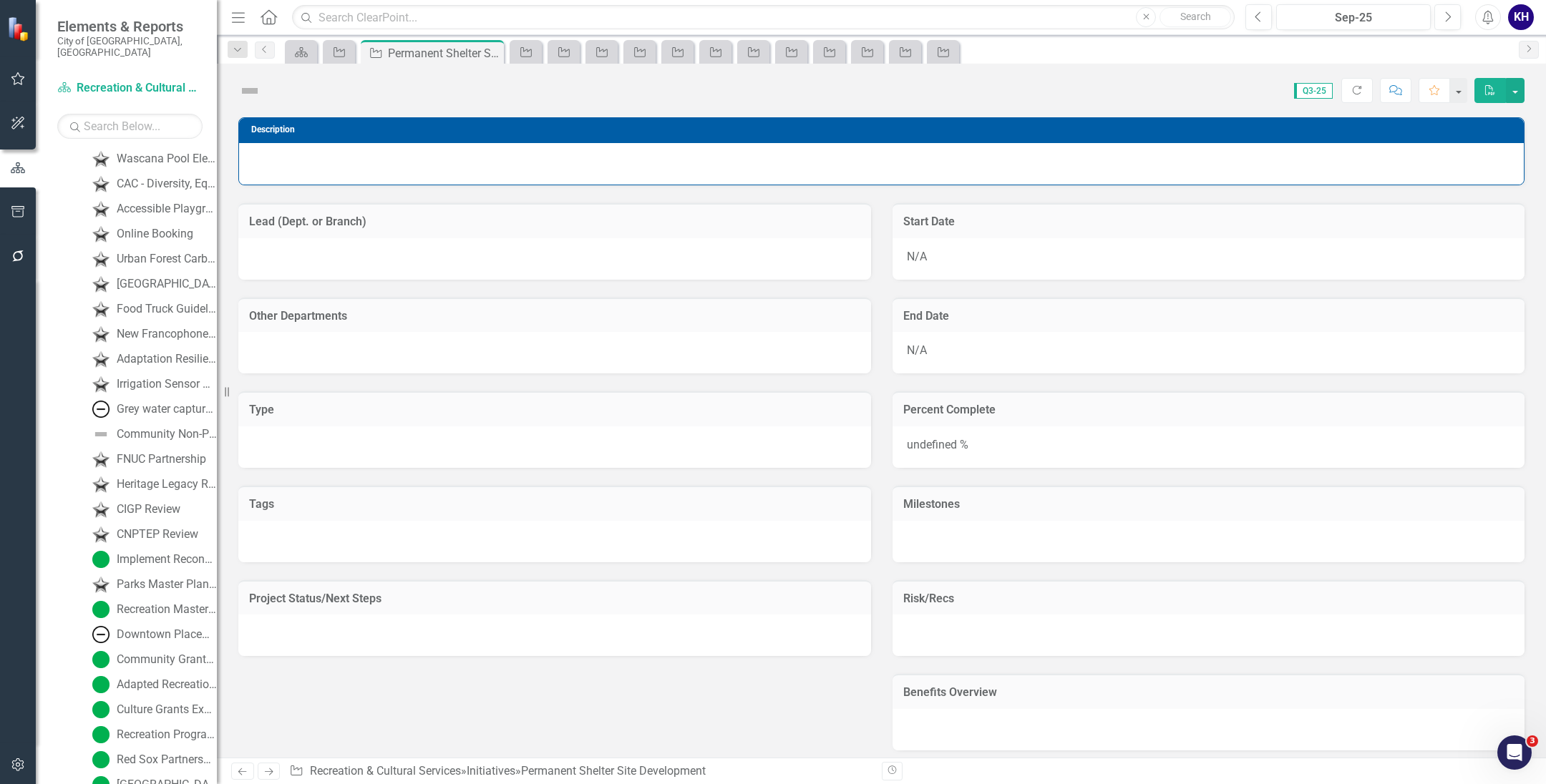
scroll to position [2193, 0]
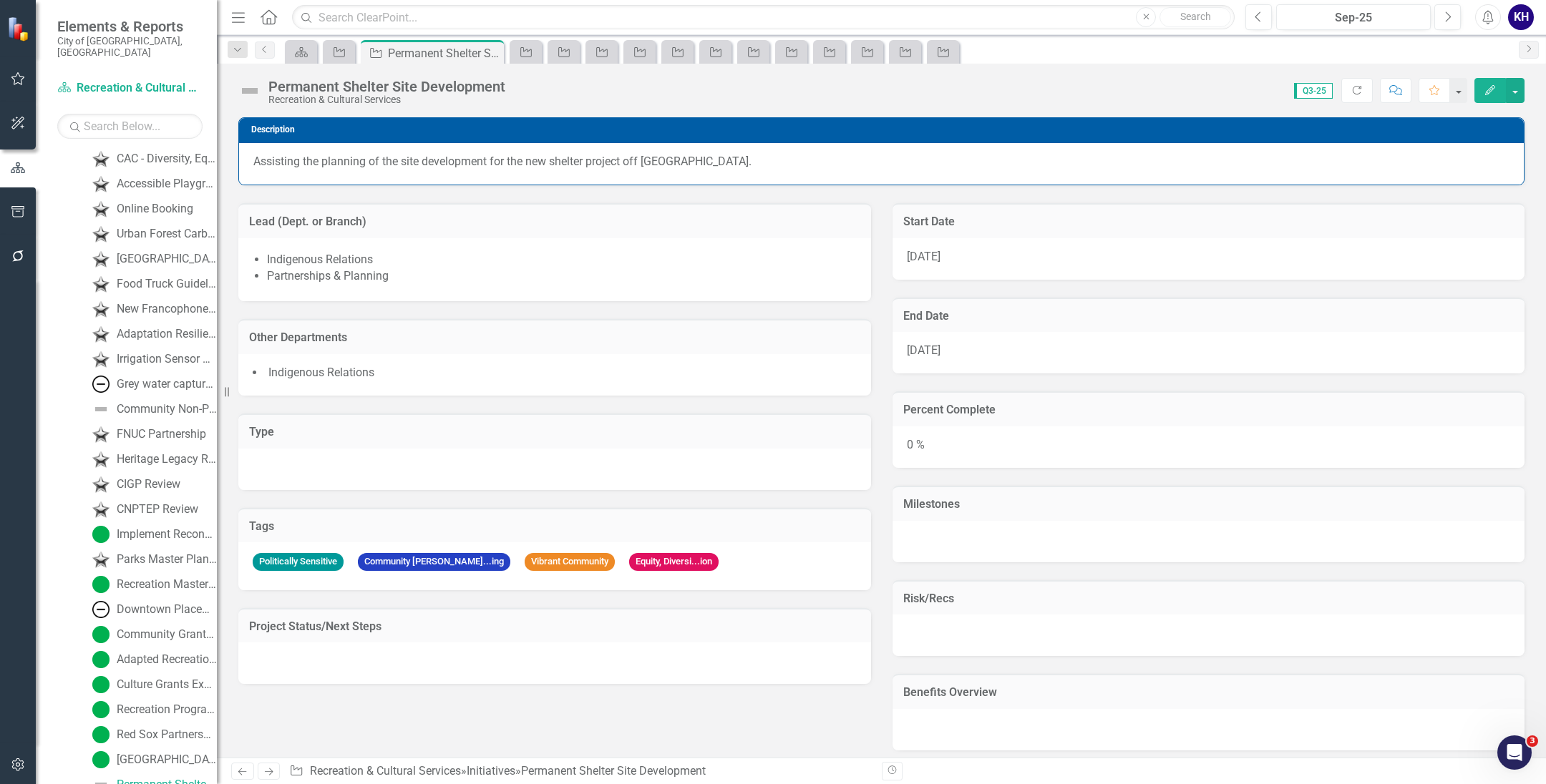
click at [1488, 93] on icon "Edit" at bounding box center [1490, 90] width 13 height 10
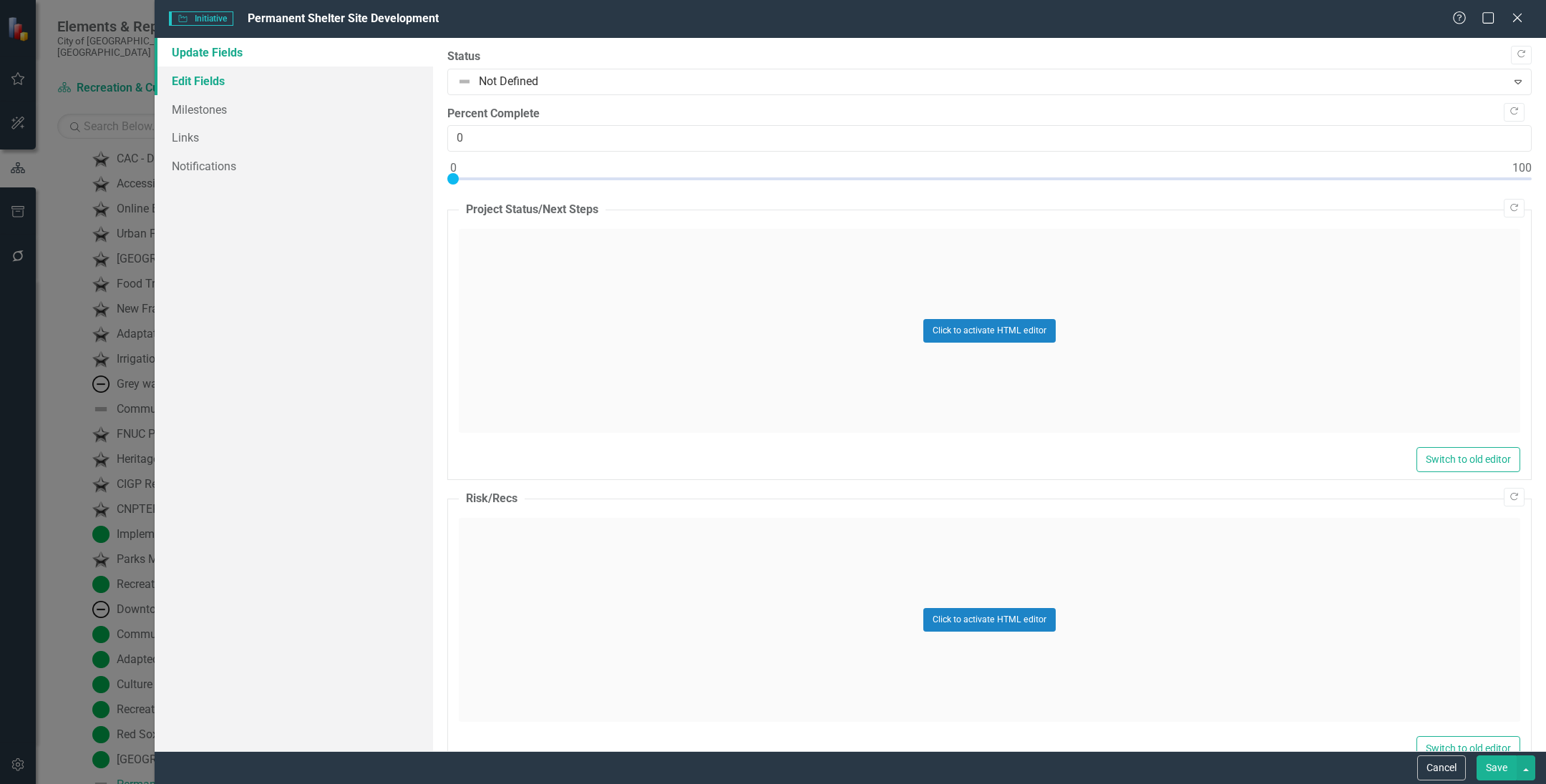
click at [307, 88] on link "Edit Fields" at bounding box center [293, 81] width 278 height 29
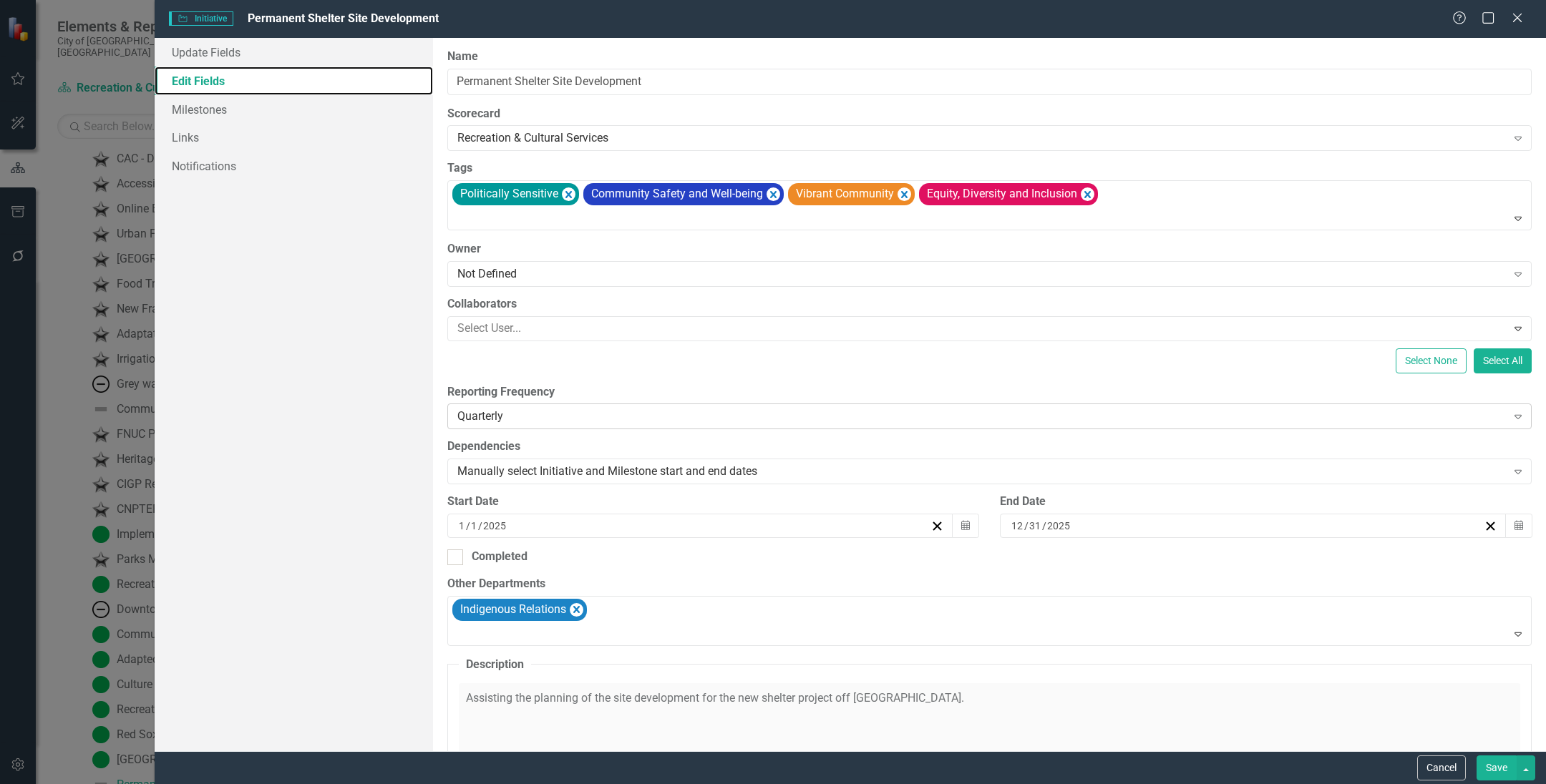
scroll to position [179, 0]
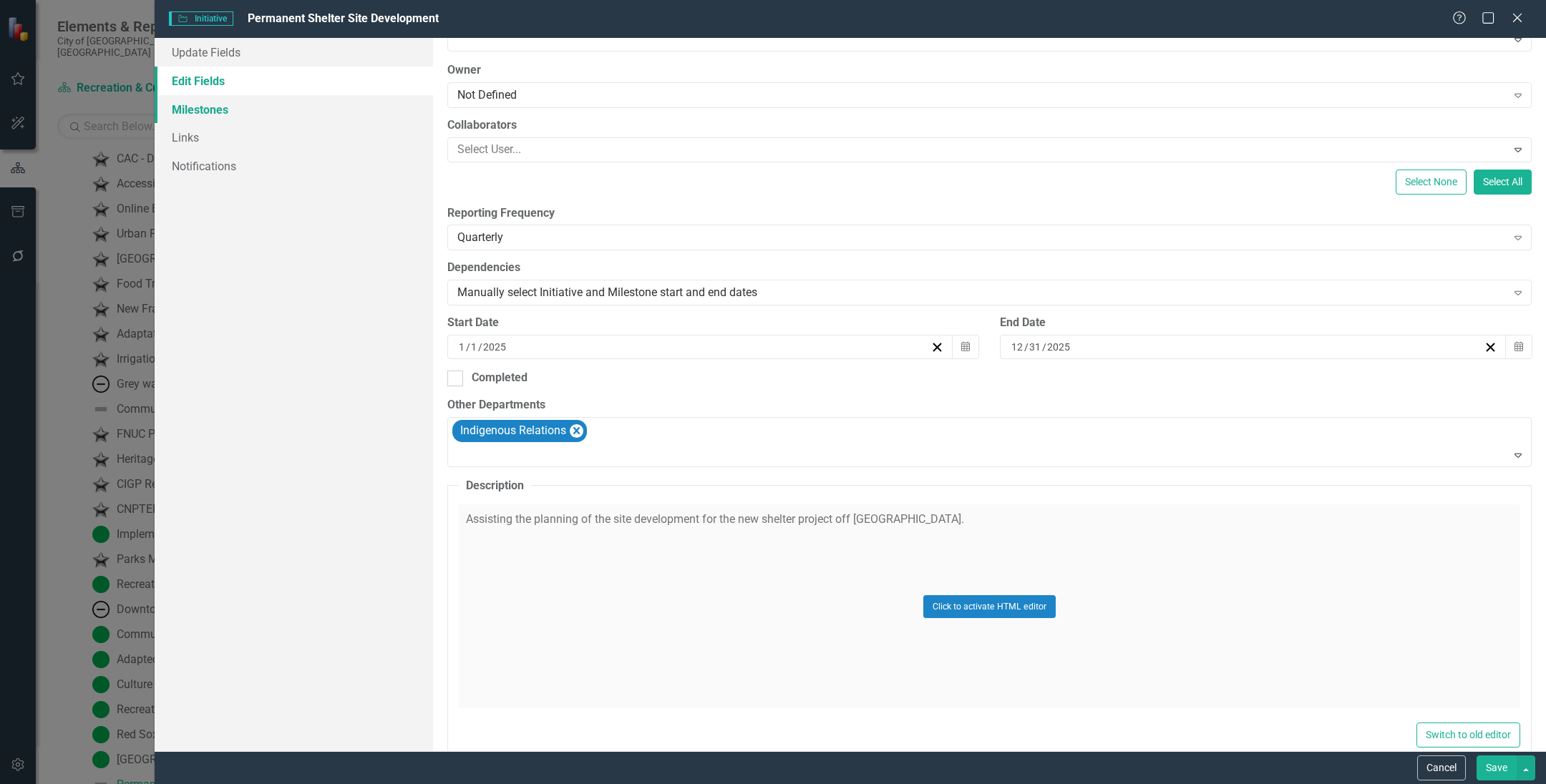
click at [381, 99] on link "Milestones" at bounding box center [293, 109] width 278 height 29
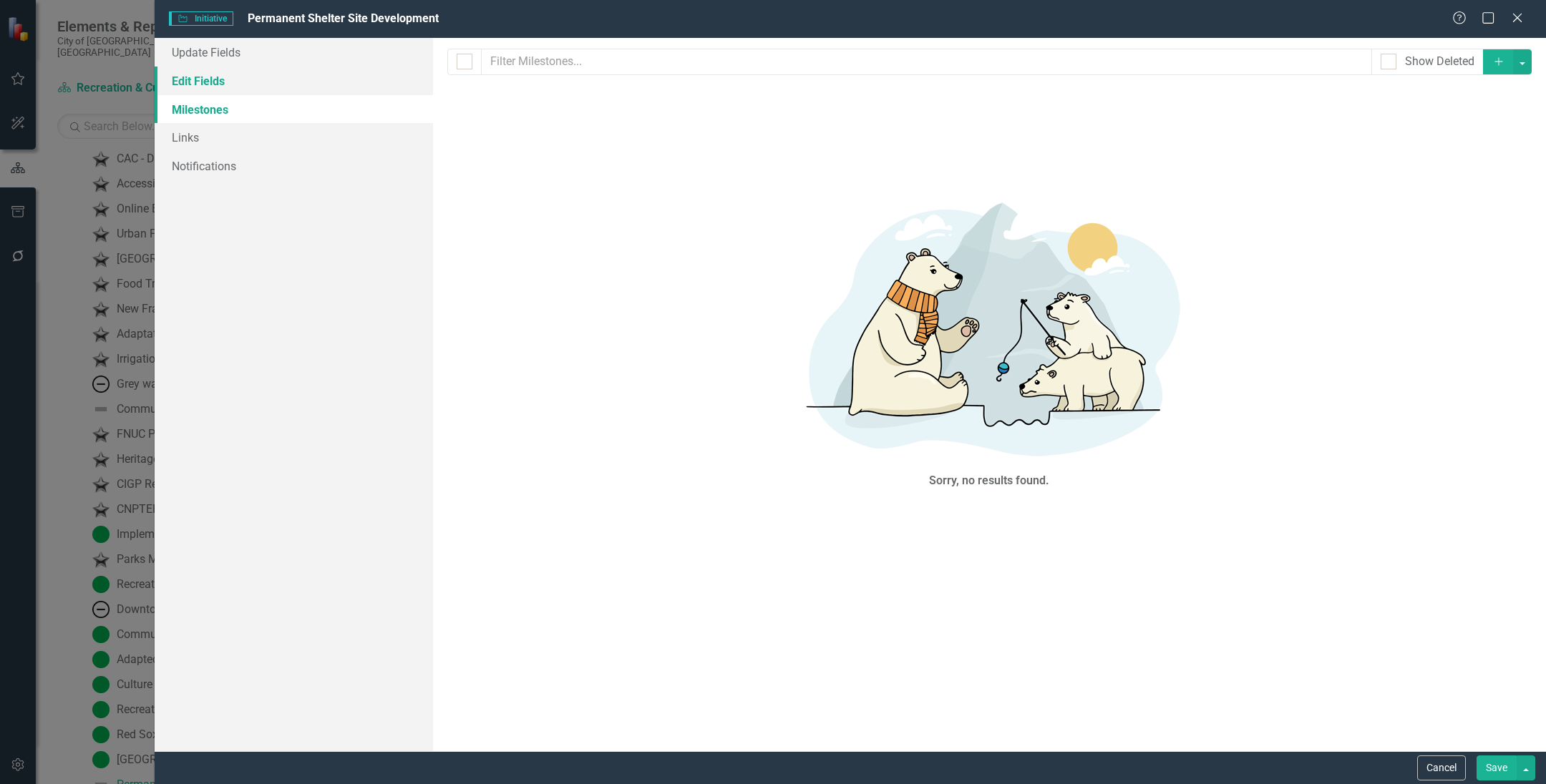
click at [346, 86] on link "Edit Fields" at bounding box center [293, 81] width 278 height 29
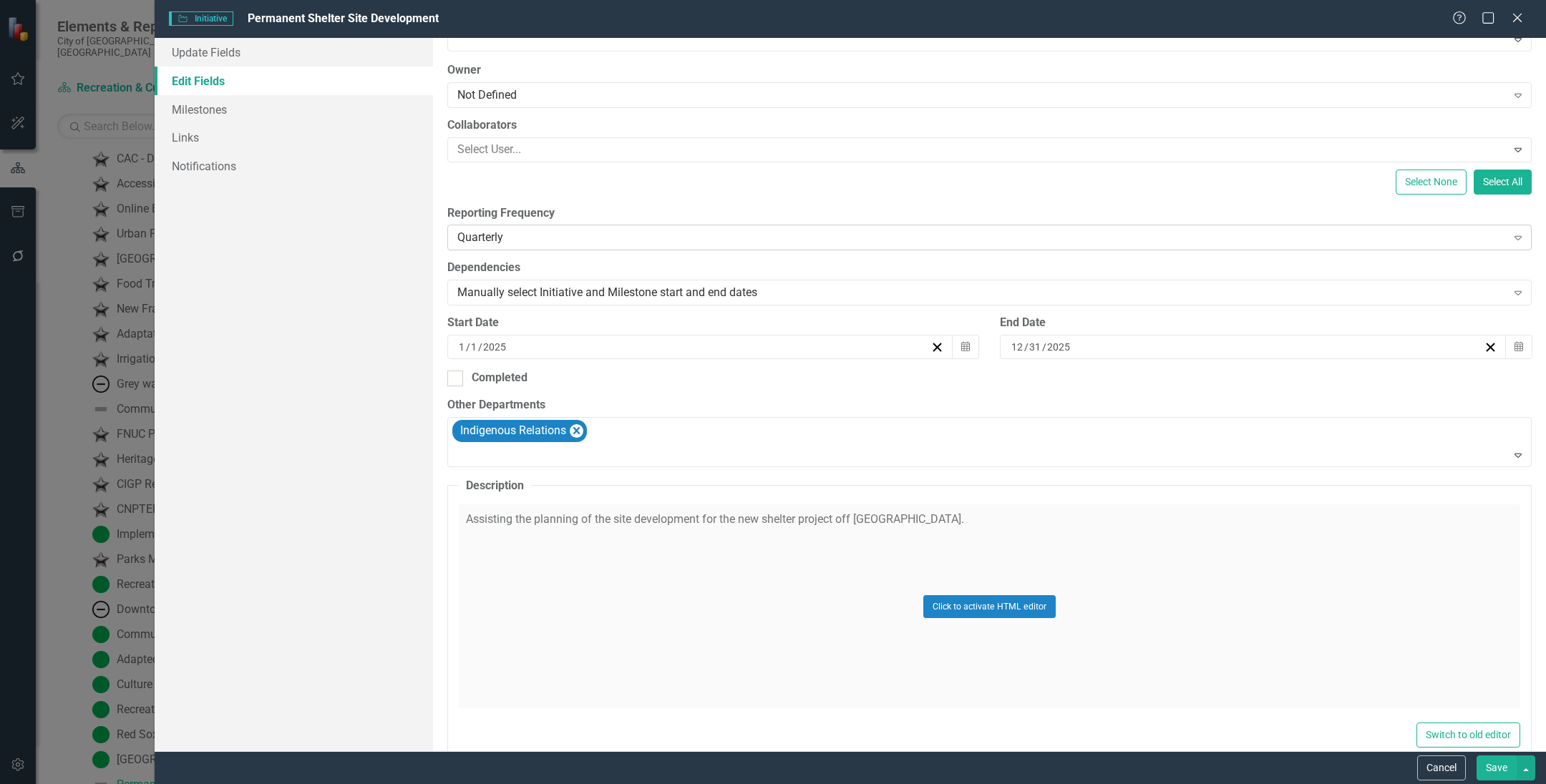
click at [586, 235] on div "Quarterly" at bounding box center [982, 238] width 1049 height 17
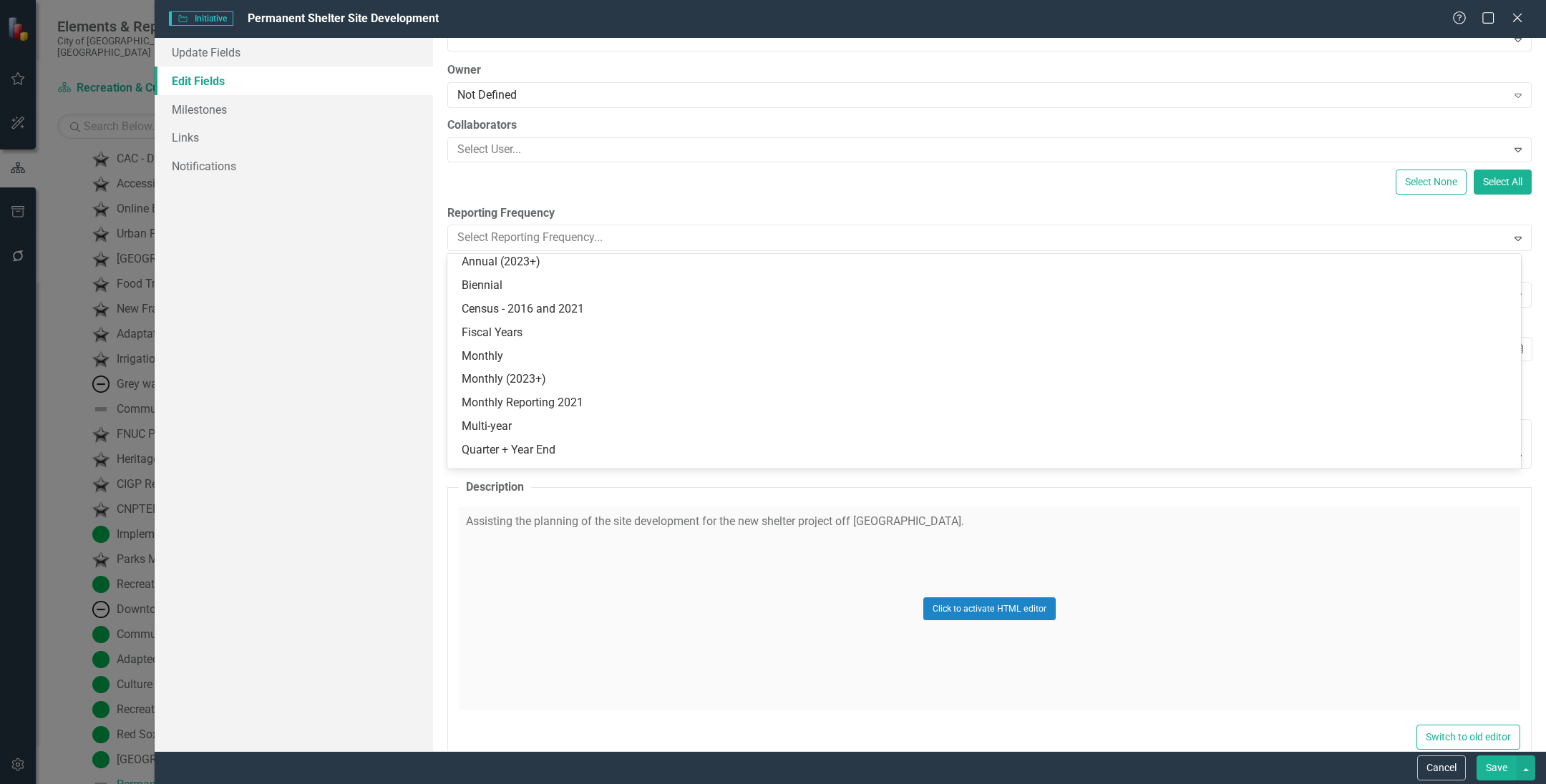
scroll to position [193, 0]
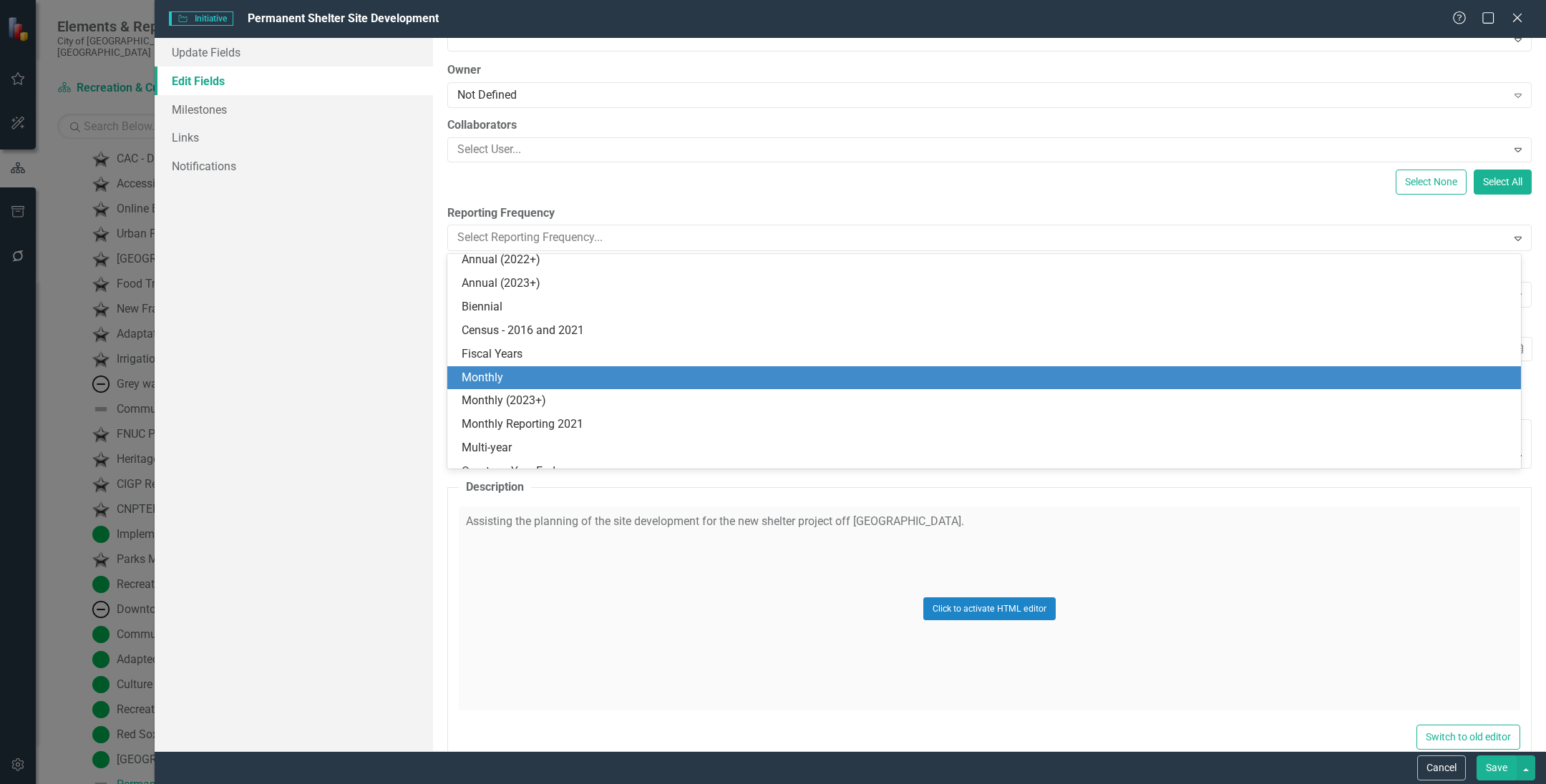
click at [529, 387] on div "Monthly" at bounding box center [984, 378] width 1073 height 24
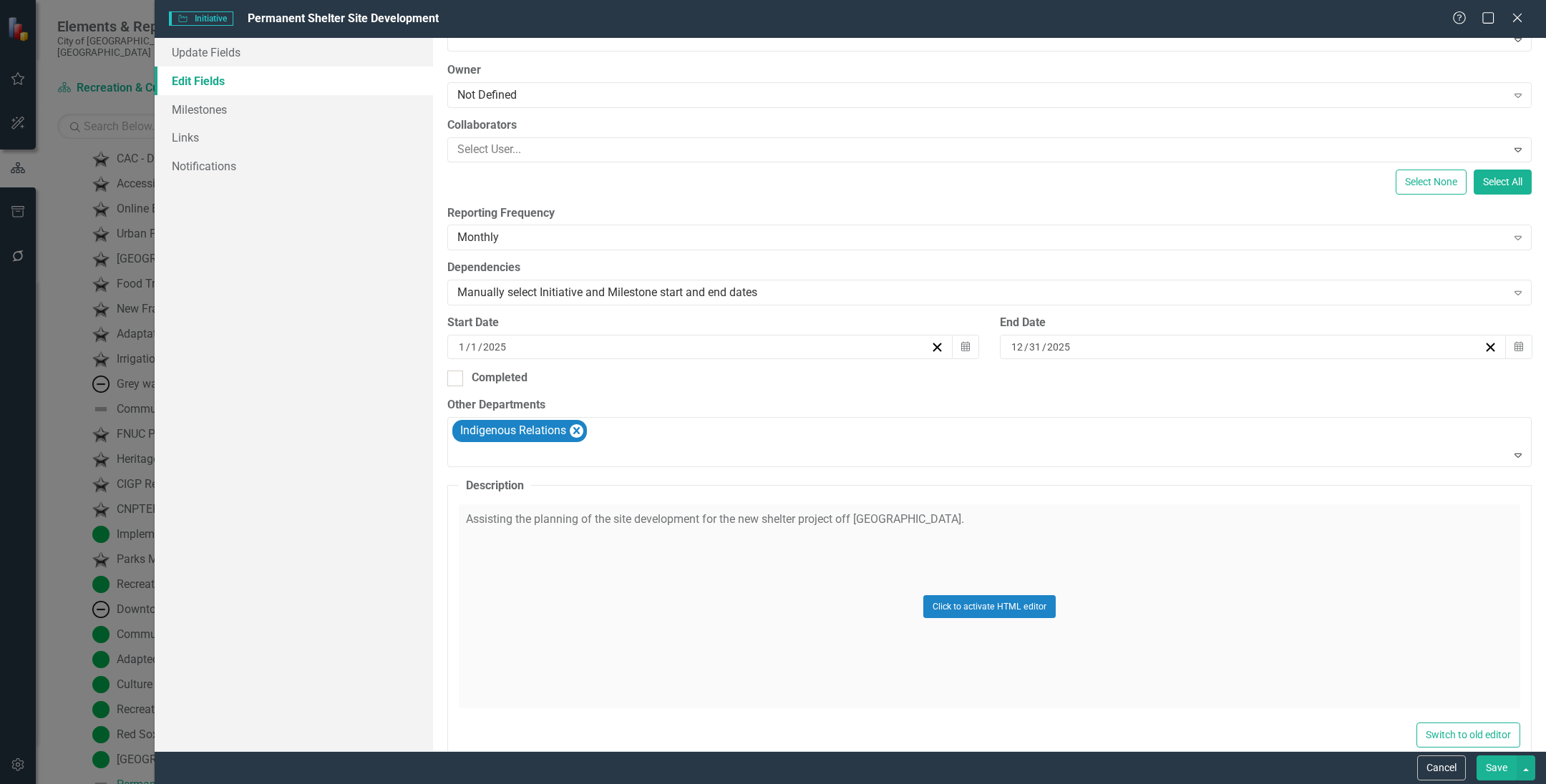
click at [1509, 772] on button "Save" at bounding box center [1496, 768] width 40 height 25
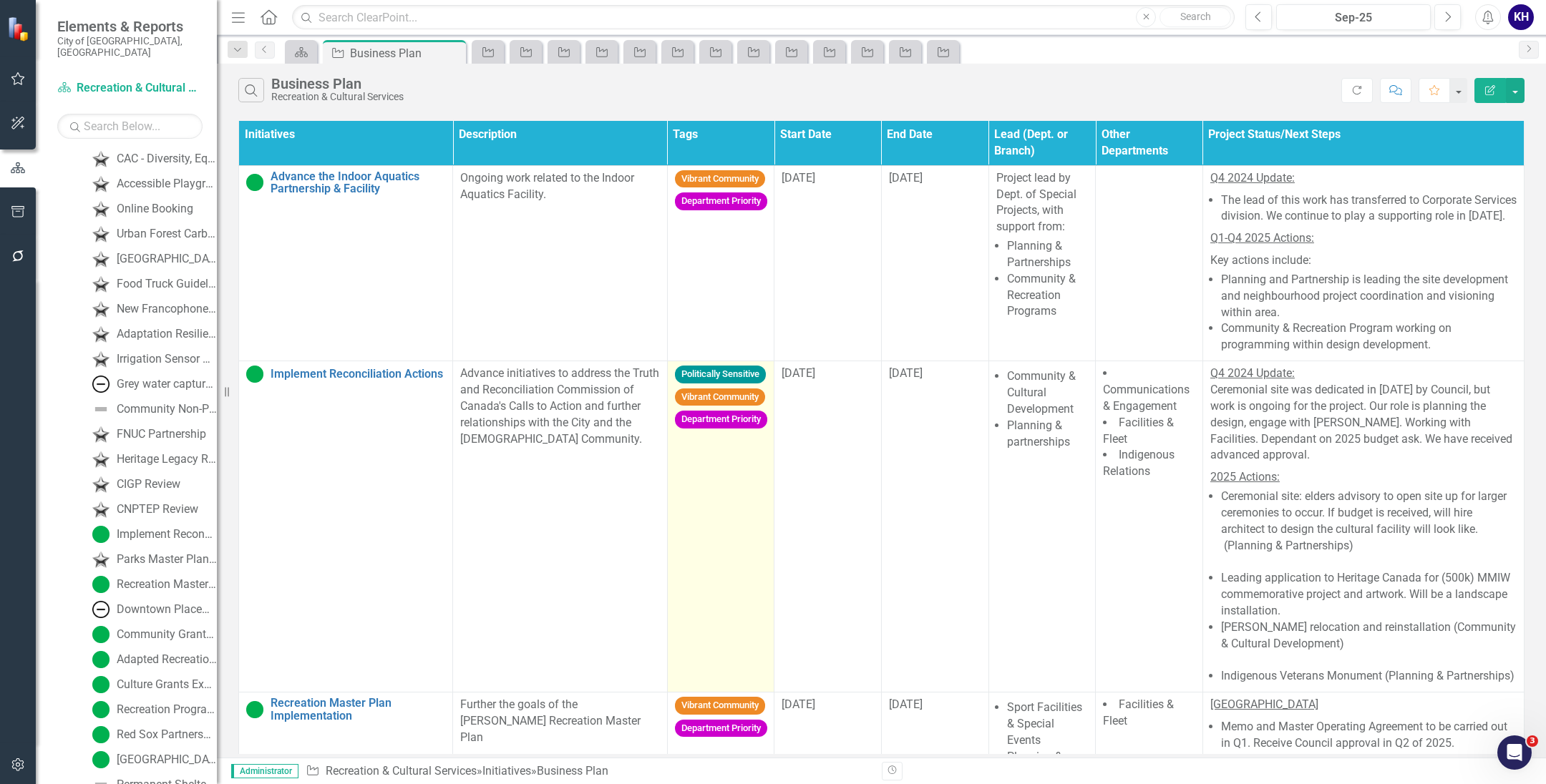
scroll to position [1251, 0]
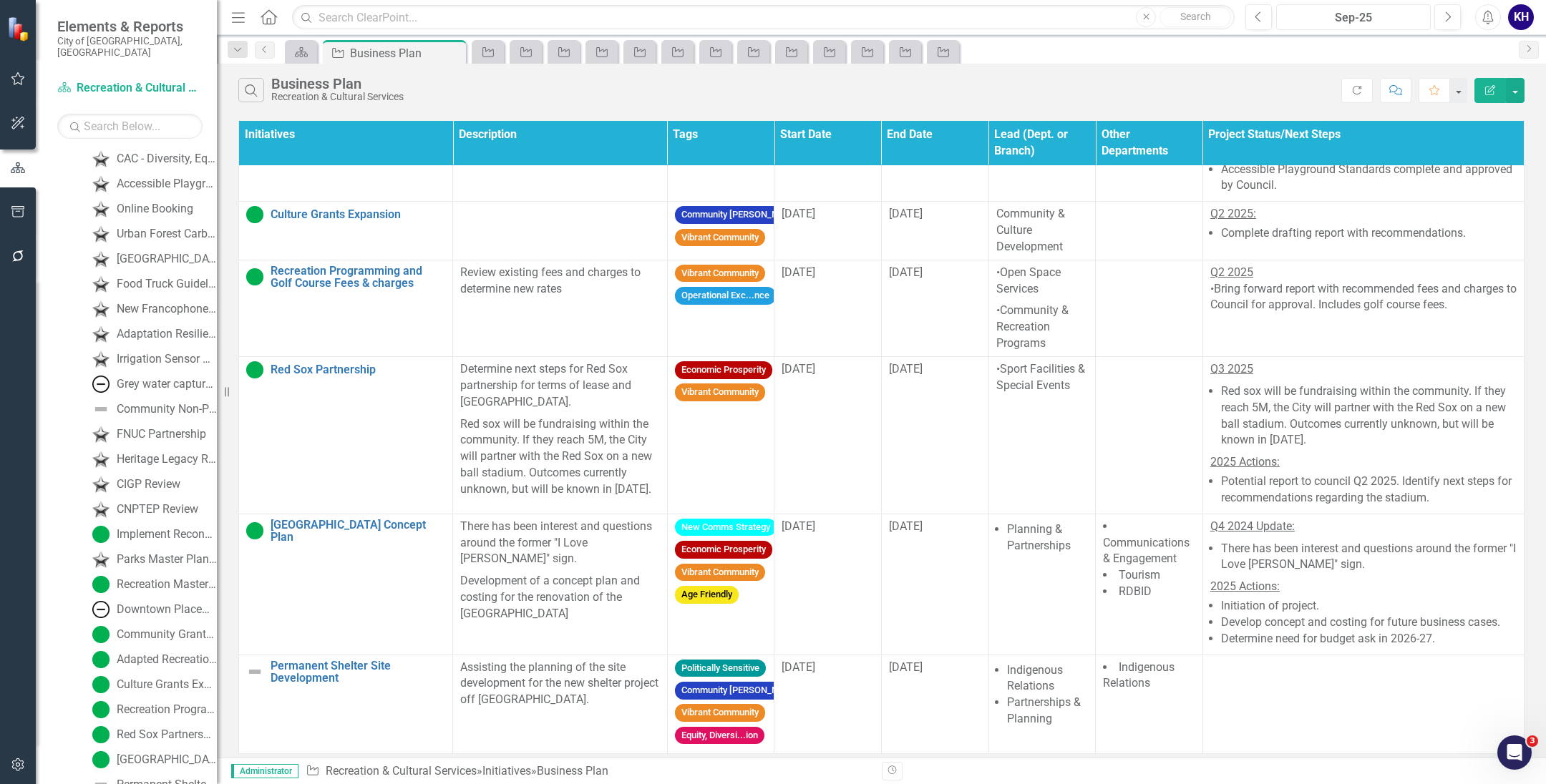
click at [1285, 24] on div "Sep-25" at bounding box center [1353, 18] width 145 height 17
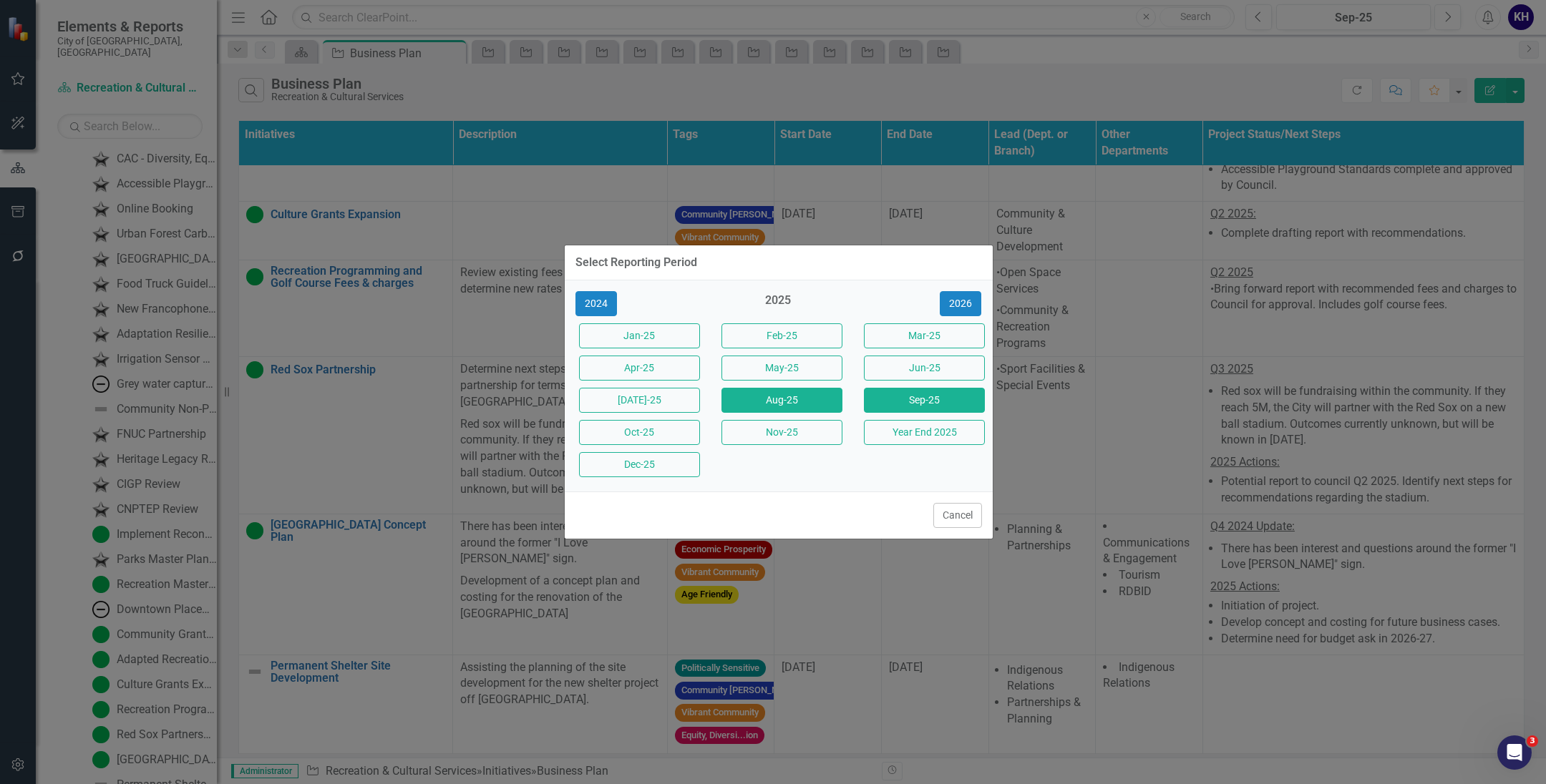
click at [818, 399] on button "Aug-25" at bounding box center [782, 400] width 121 height 25
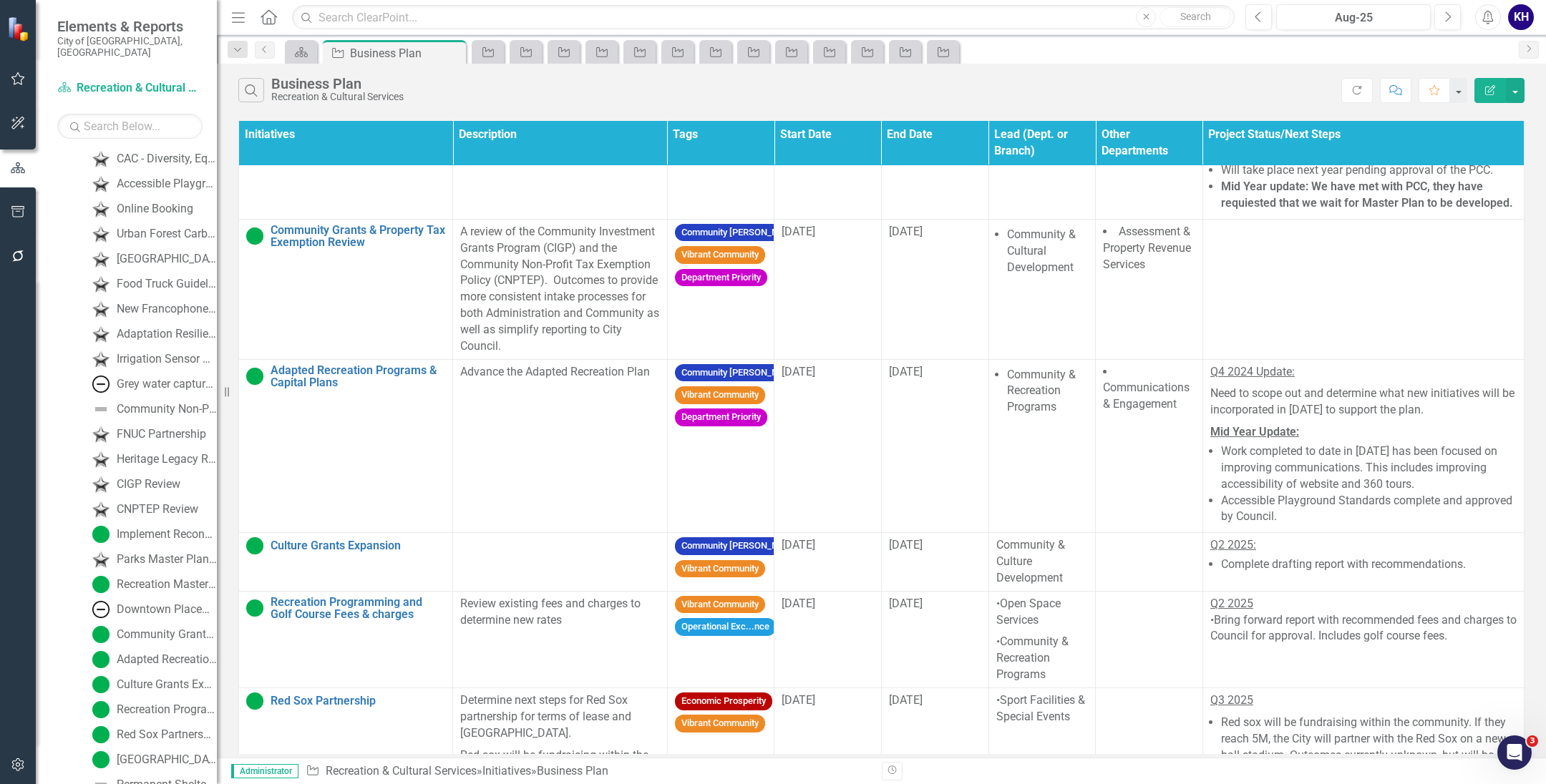
scroll to position [1251, 0]
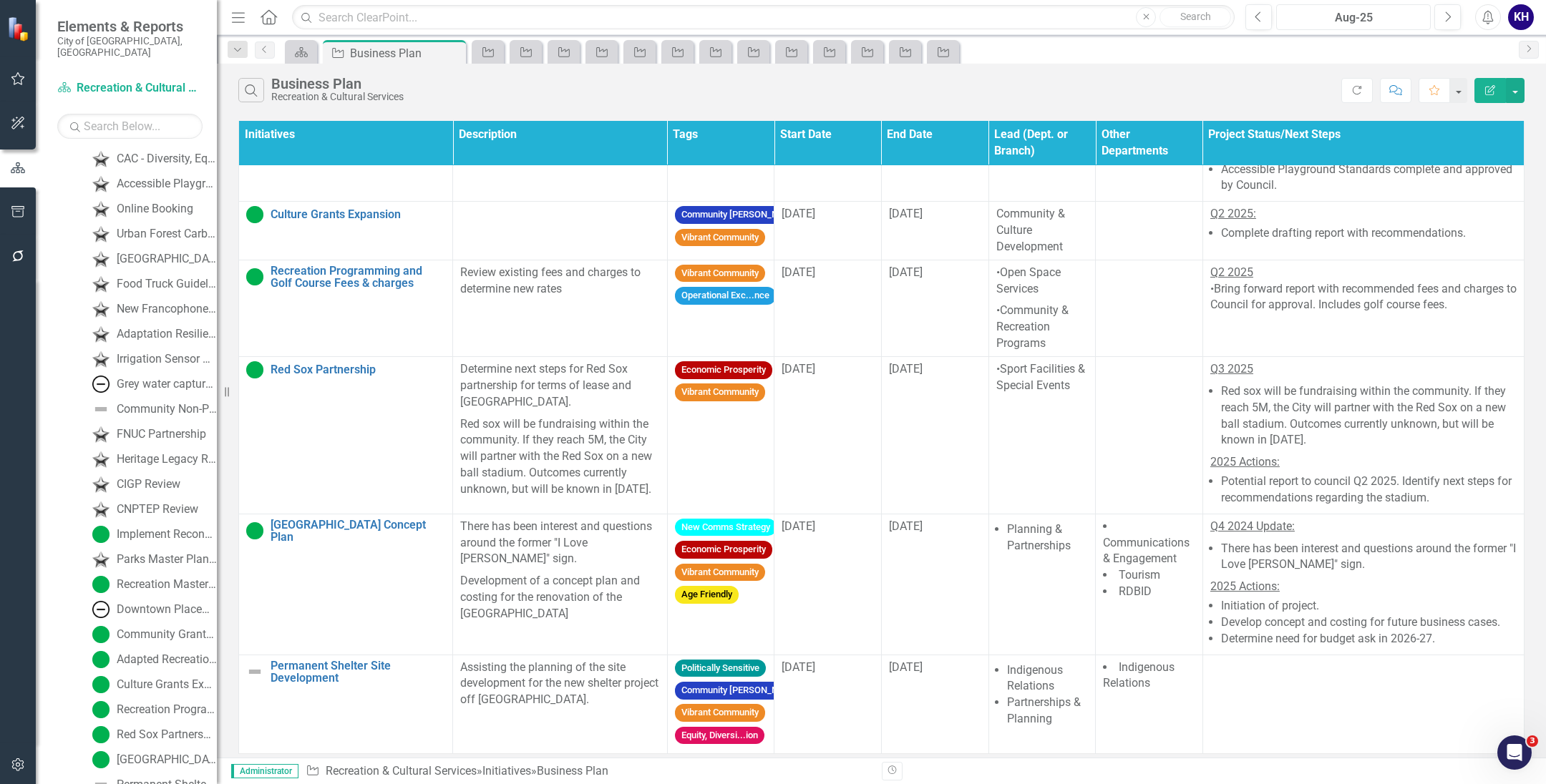
click at [1345, 18] on div "Aug-25" at bounding box center [1353, 18] width 145 height 17
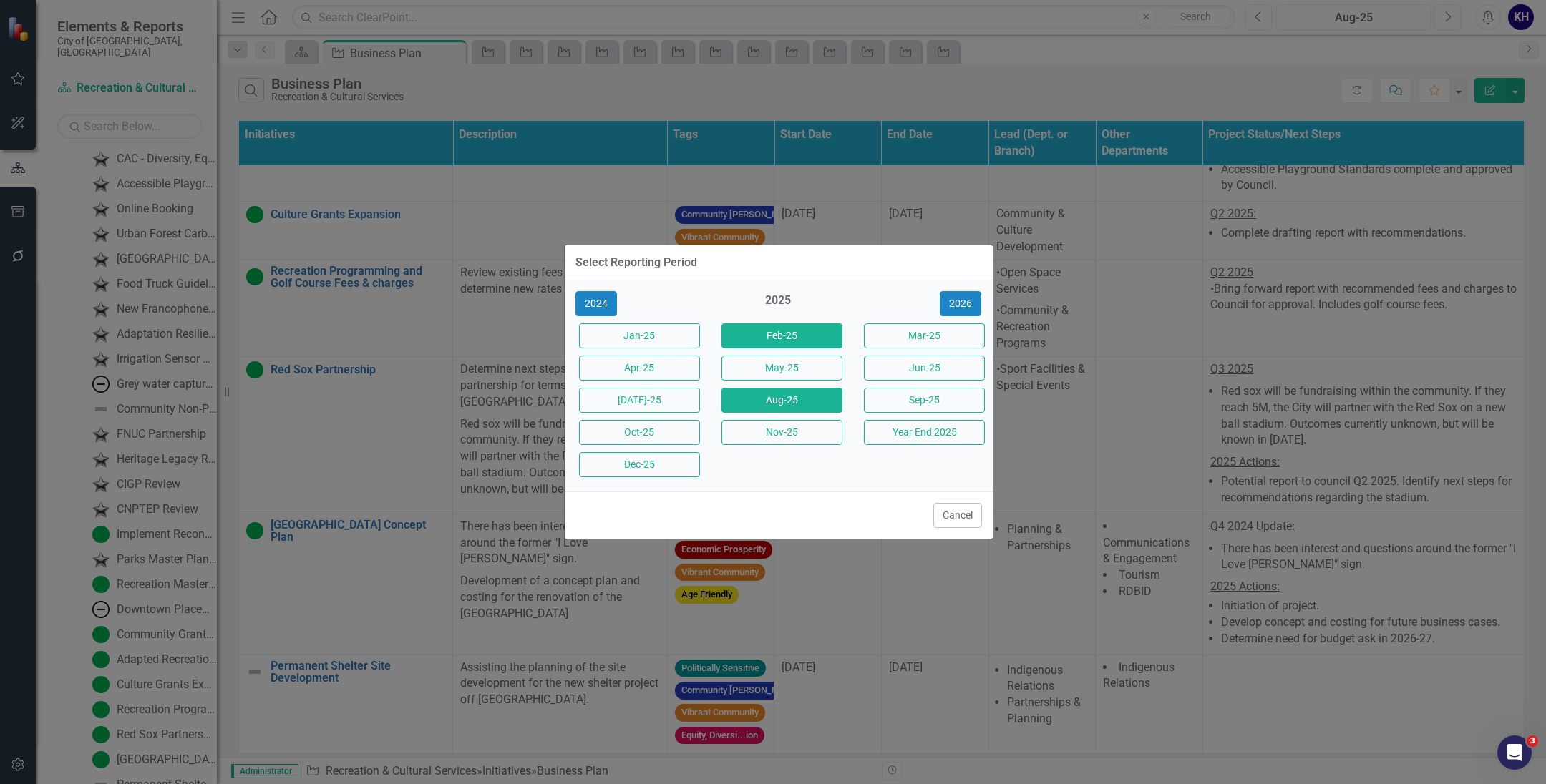
click at [790, 329] on button "Feb-25" at bounding box center [782, 336] width 121 height 25
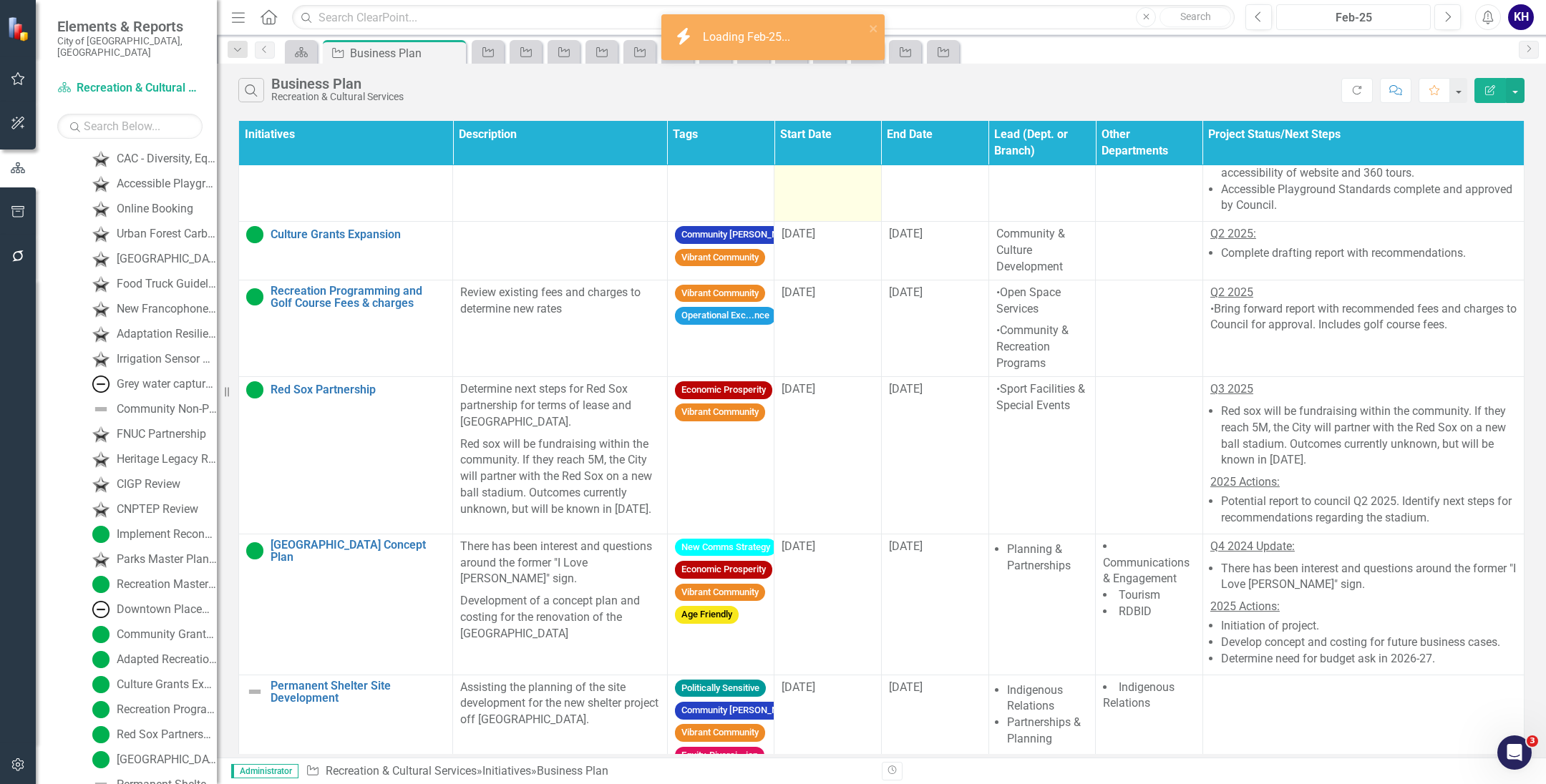
scroll to position [1251, 0]
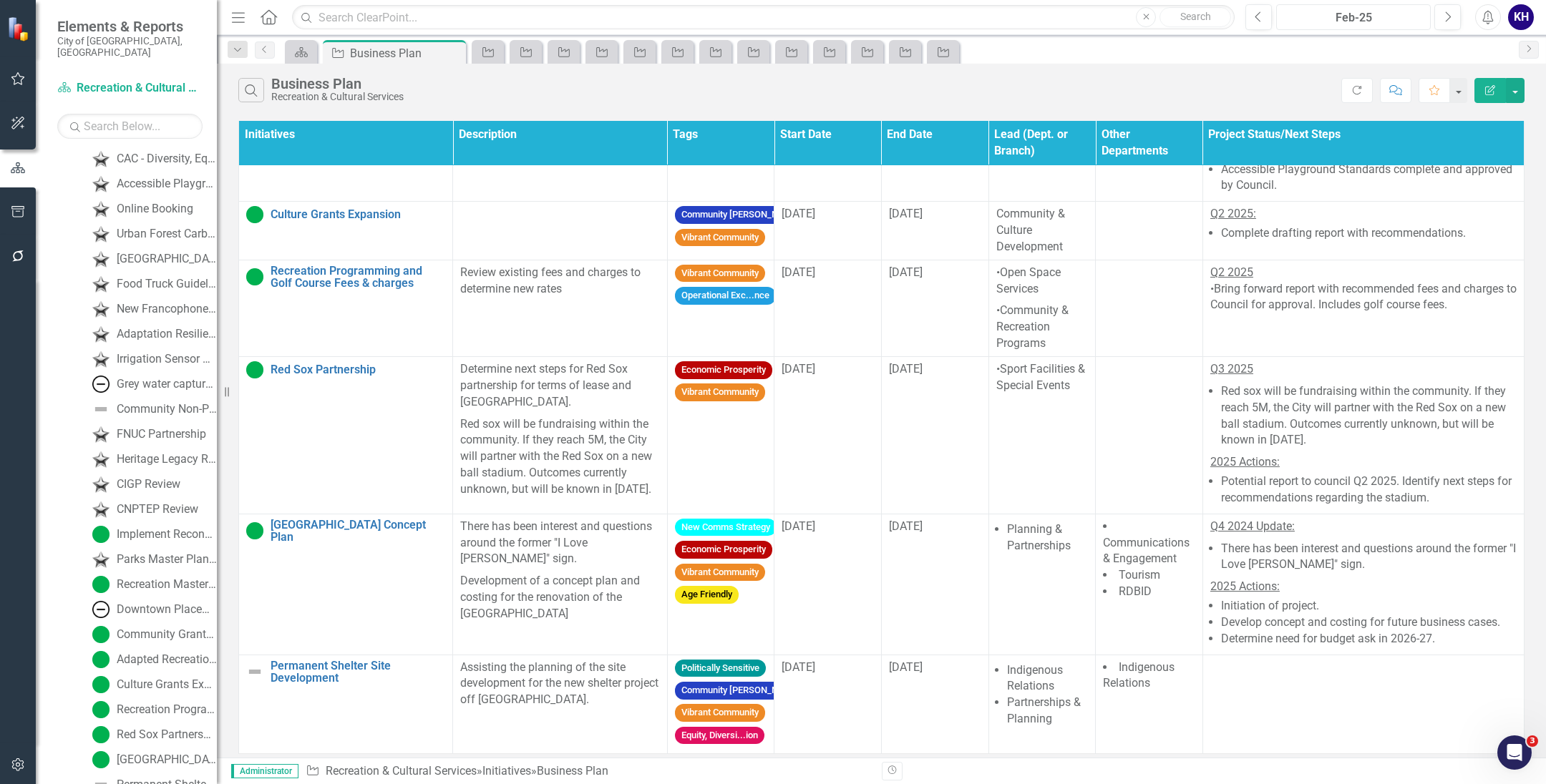
click at [1313, 15] on div "Feb-25" at bounding box center [1353, 18] width 145 height 17
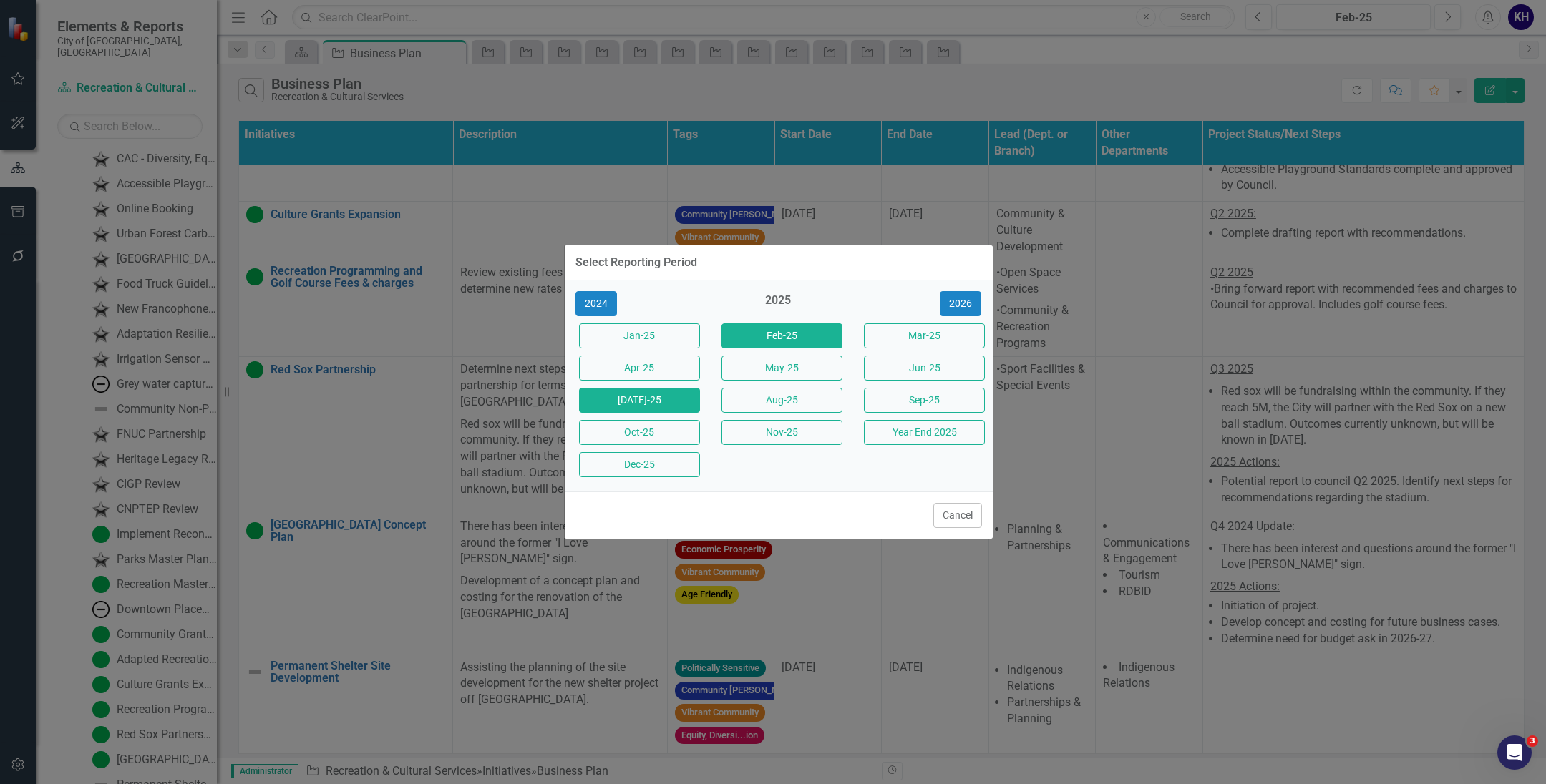
click at [663, 393] on button "[DATE]-25" at bounding box center [639, 400] width 121 height 25
